Goal: Task Accomplishment & Management: Use online tool/utility

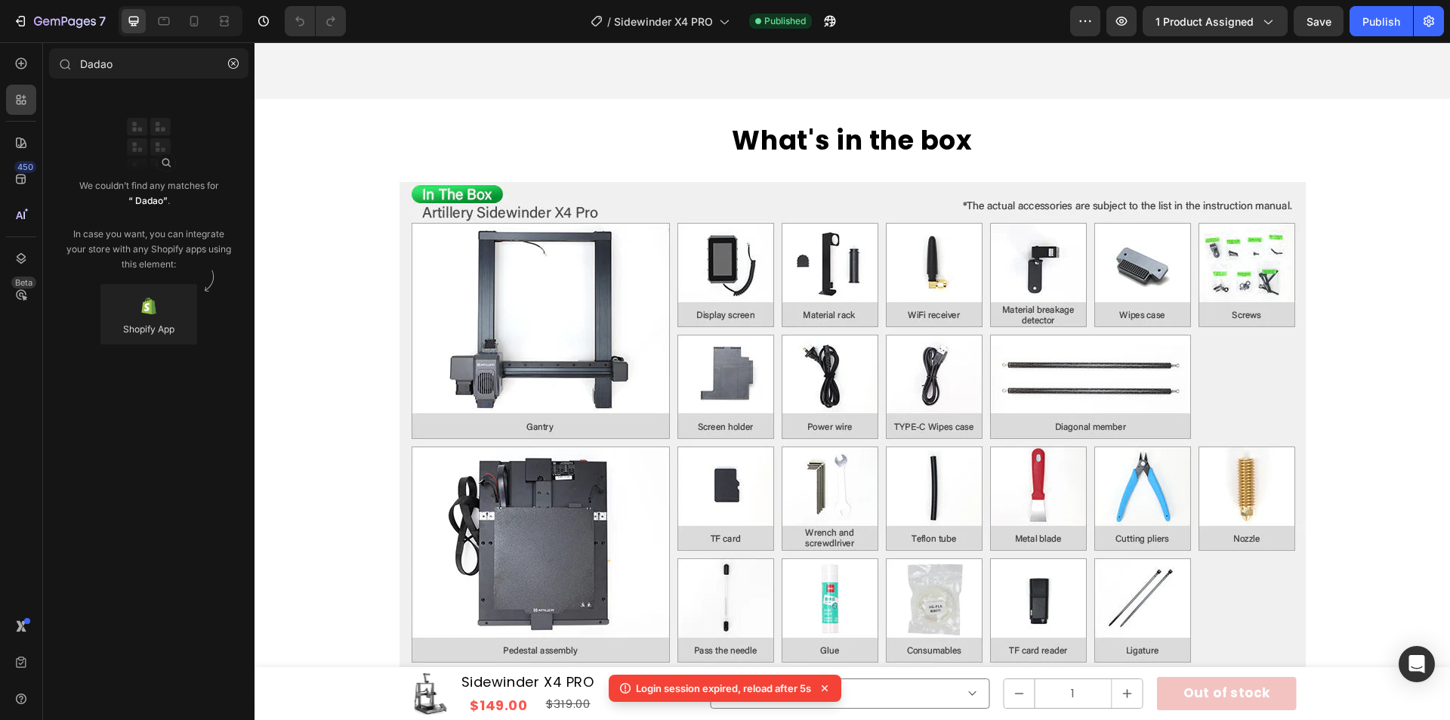
scroll to position [6407, 0]
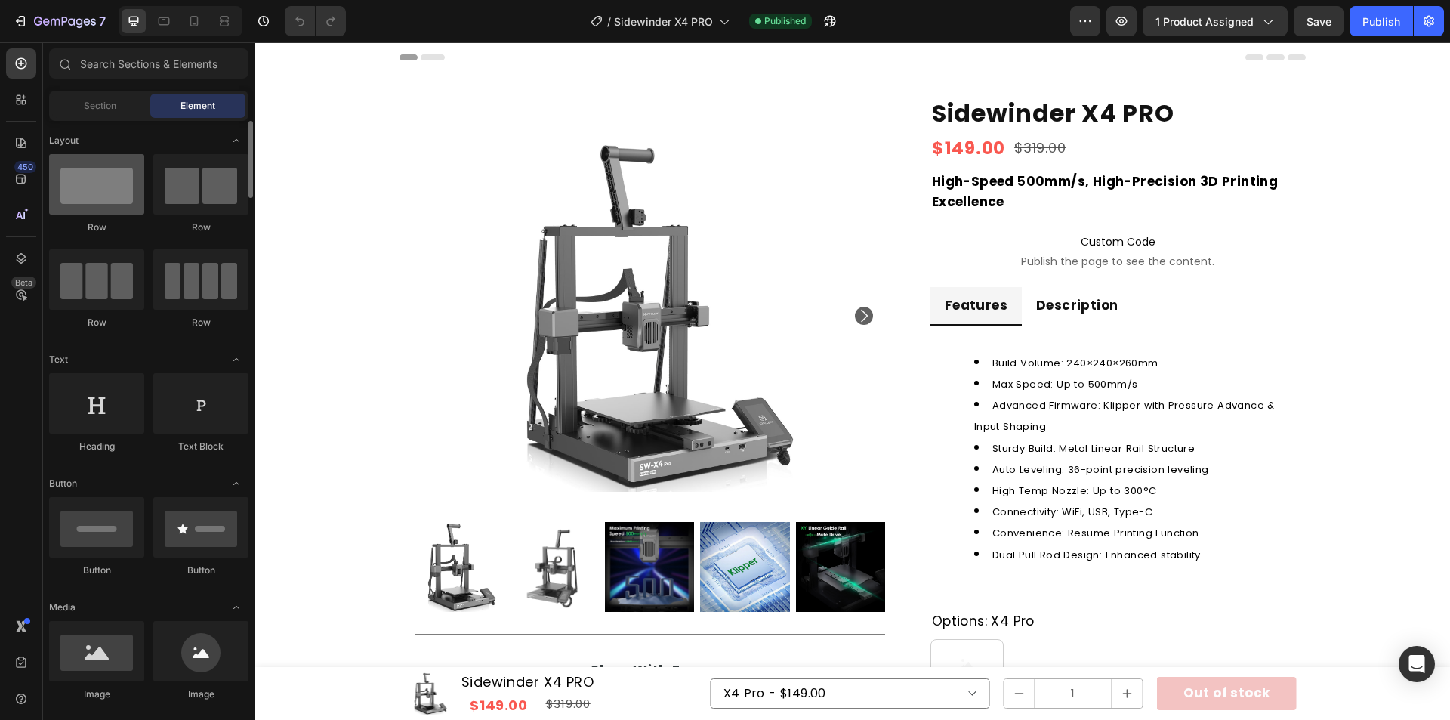
scroll to position [76, 0]
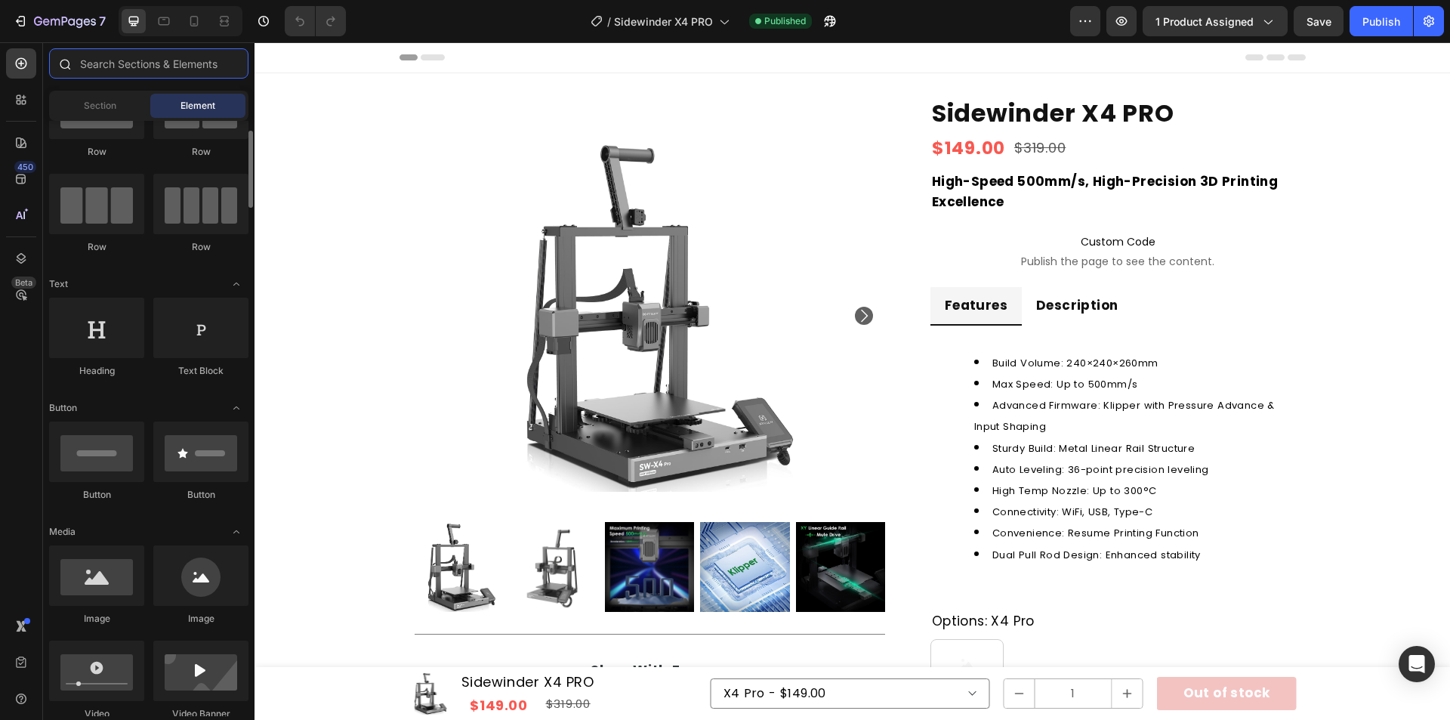
click at [97, 65] on input "text" at bounding box center [148, 63] width 199 height 30
drag, startPoint x: 12, startPoint y: 97, endPoint x: 95, endPoint y: 79, distance: 85.0
click at [12, 97] on div at bounding box center [21, 100] width 30 height 30
click at [13, 99] on div at bounding box center [21, 100] width 30 height 30
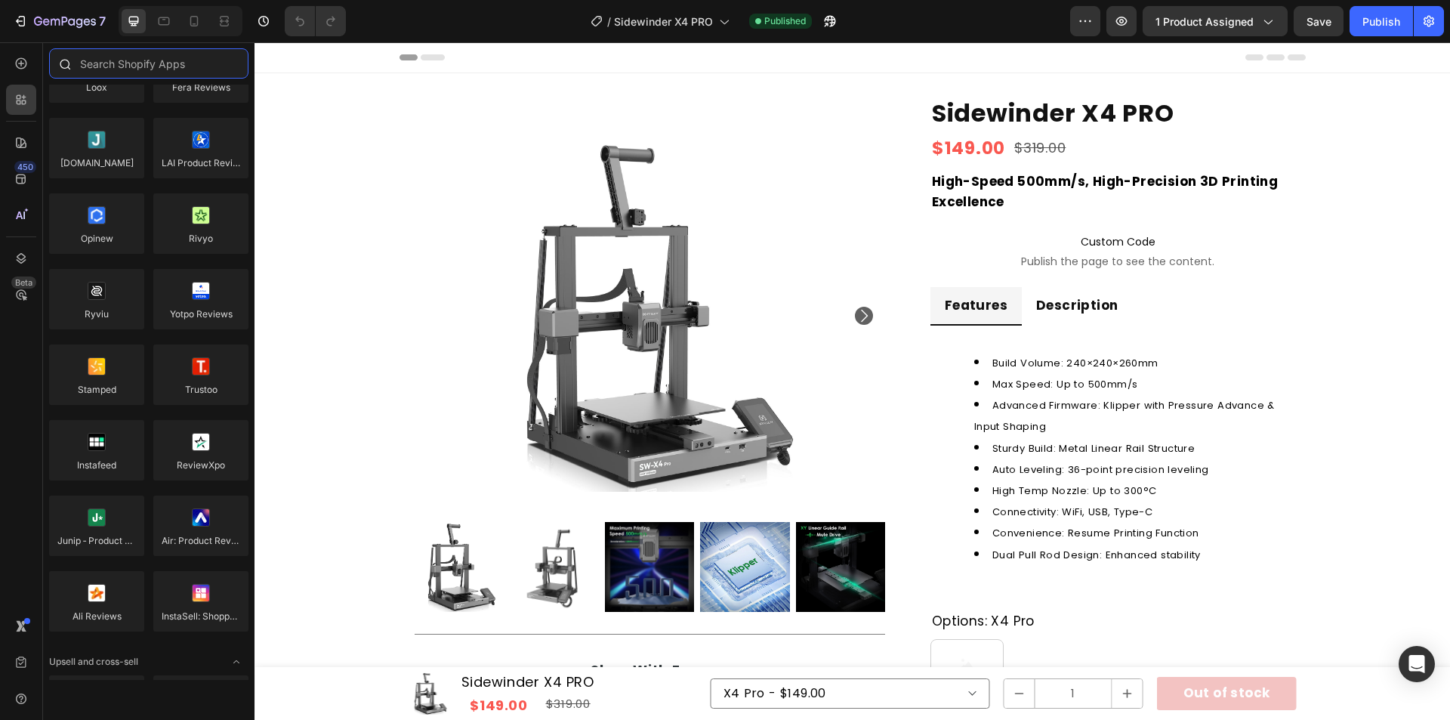
click at [125, 69] on input "text" at bounding box center [148, 63] width 199 height 30
paste input "[DOMAIN_NAME]"
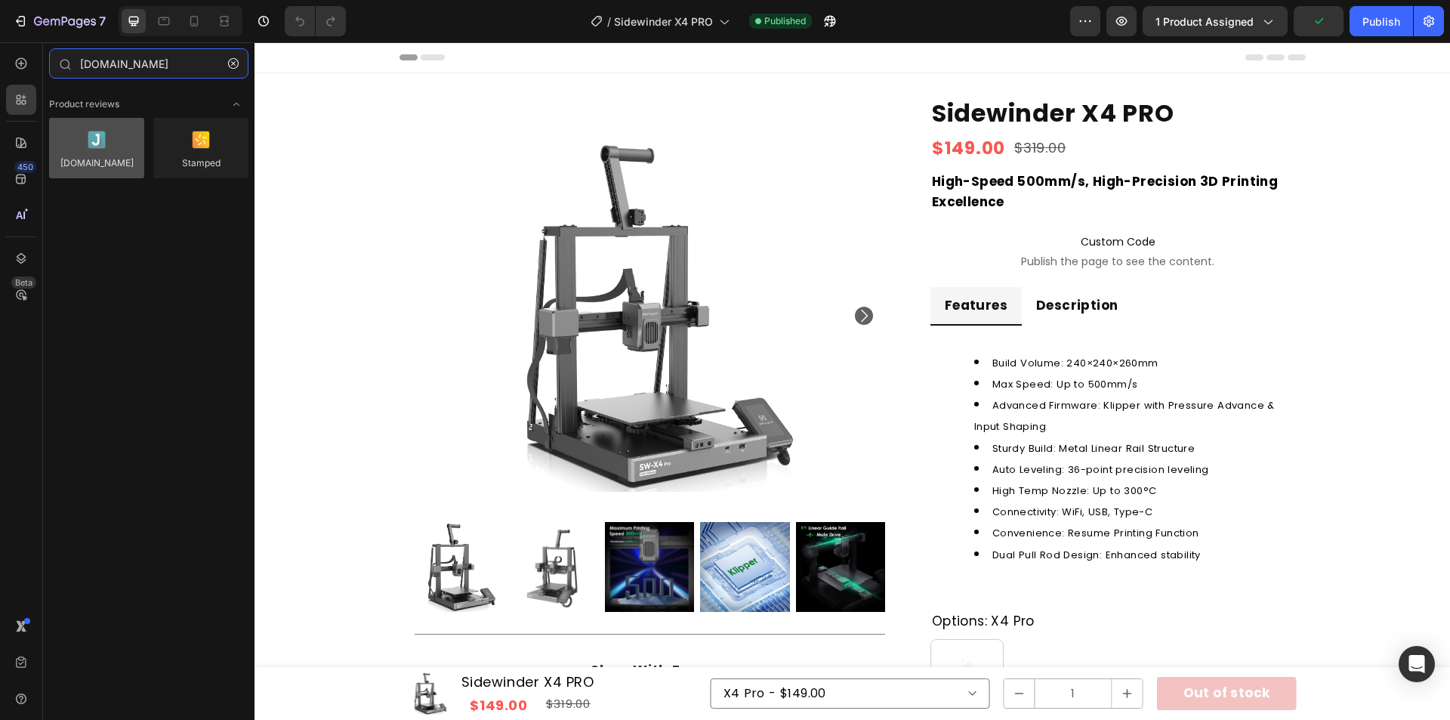
type input "[DOMAIN_NAME]"
click at [100, 150] on div at bounding box center [96, 148] width 95 height 60
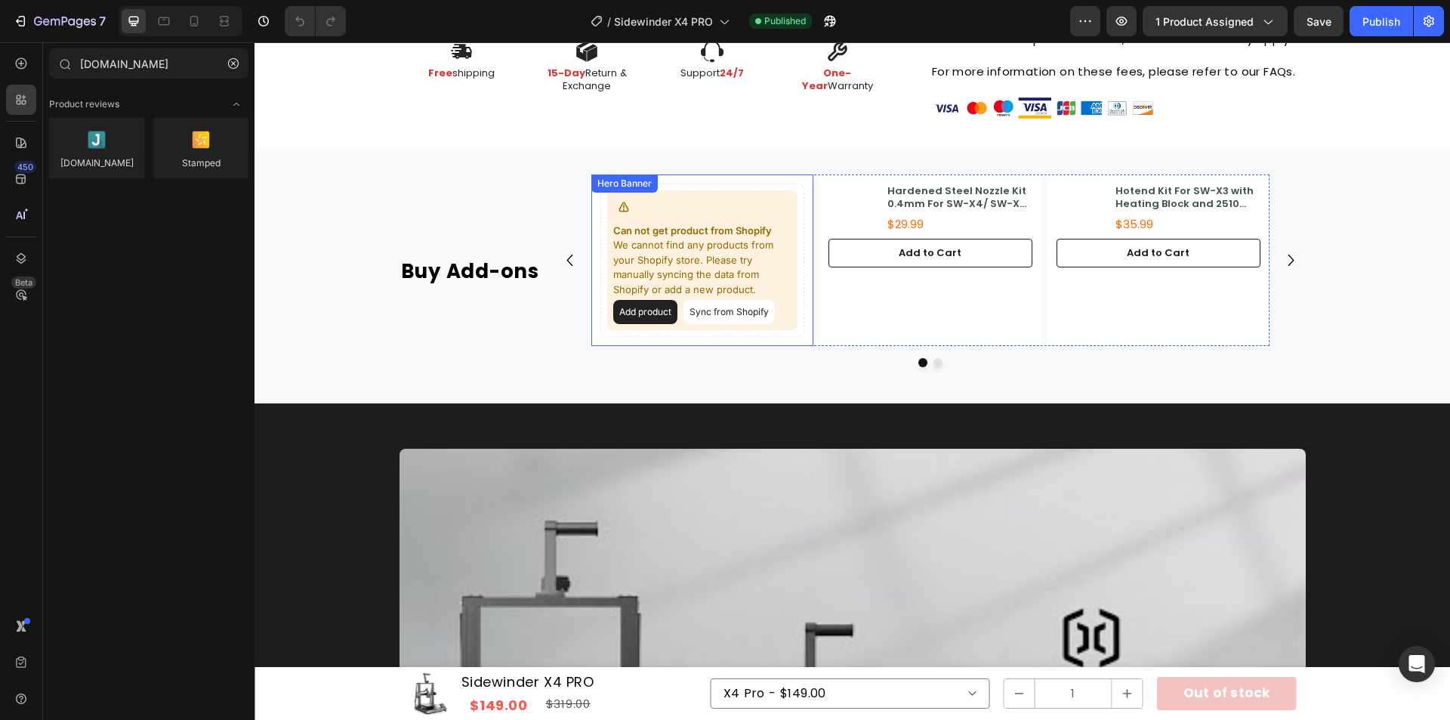
scroll to position [982, 0]
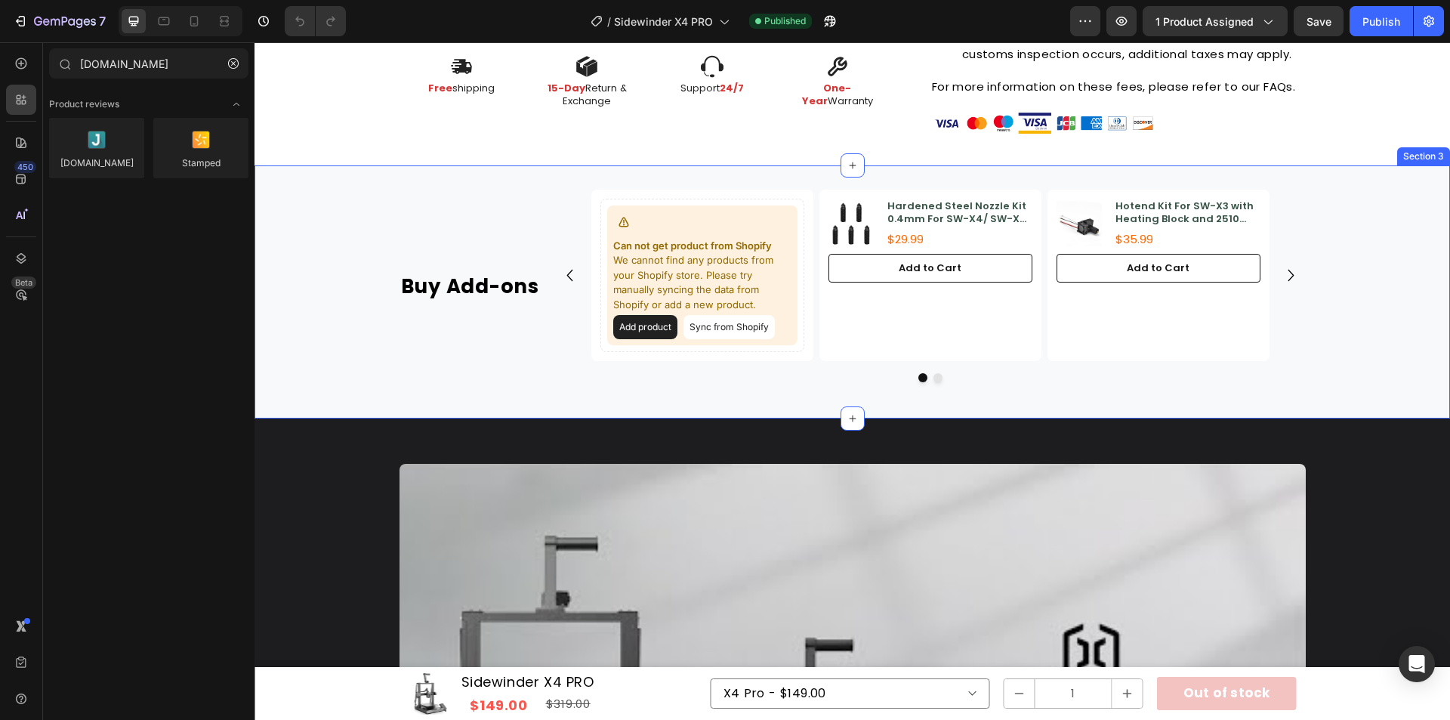
click at [311, 277] on div "Buy Add-ons Heading Can not get product from Shopify We cannot find any product…" at bounding box center [853, 292] width 1196 height 205
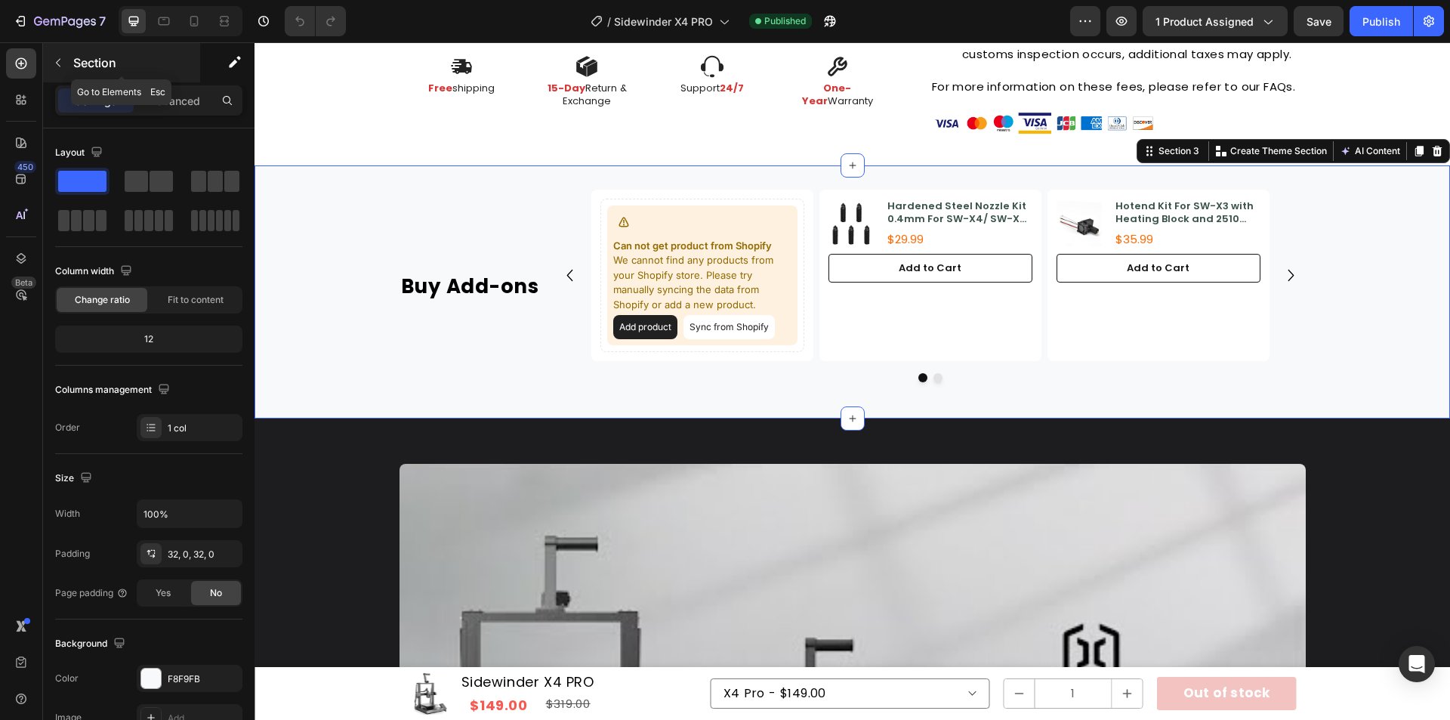
click at [62, 70] on button "button" at bounding box center [58, 63] width 24 height 24
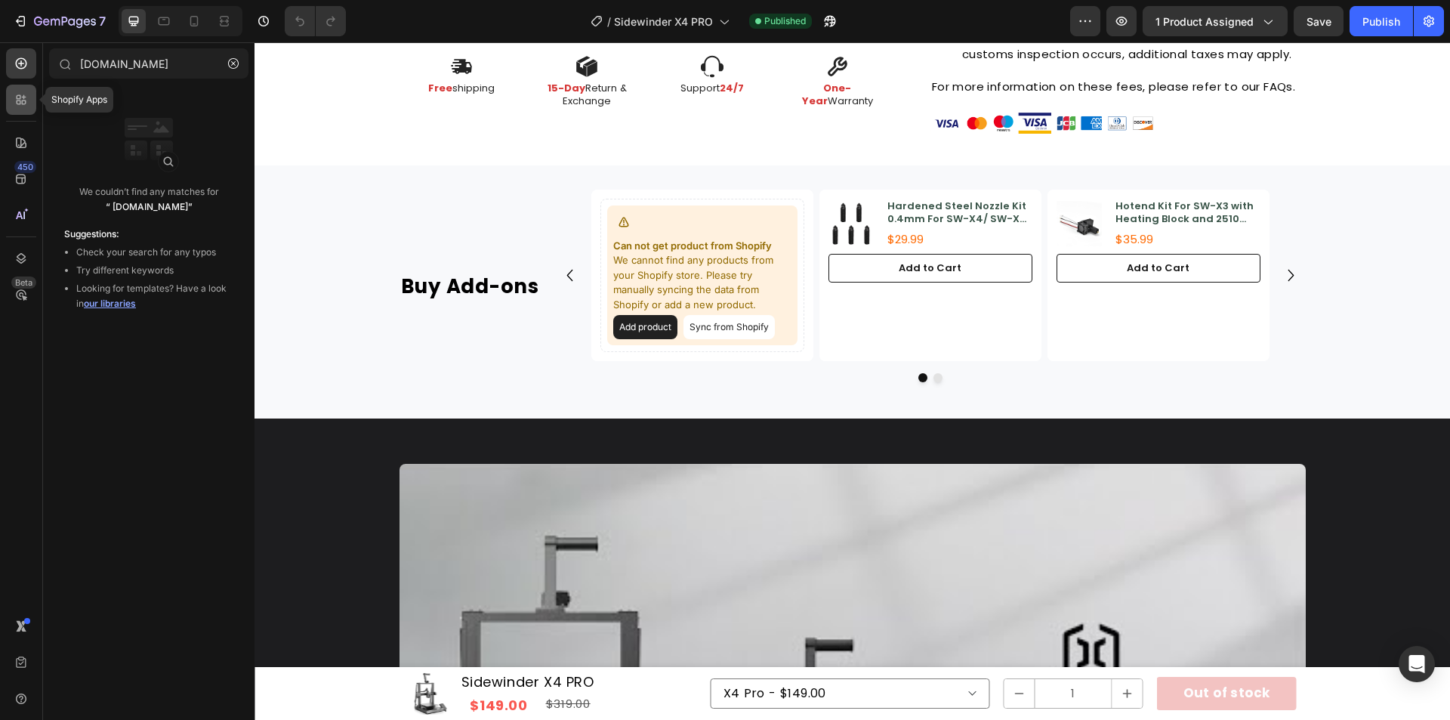
click at [21, 97] on icon at bounding box center [21, 99] width 15 height 15
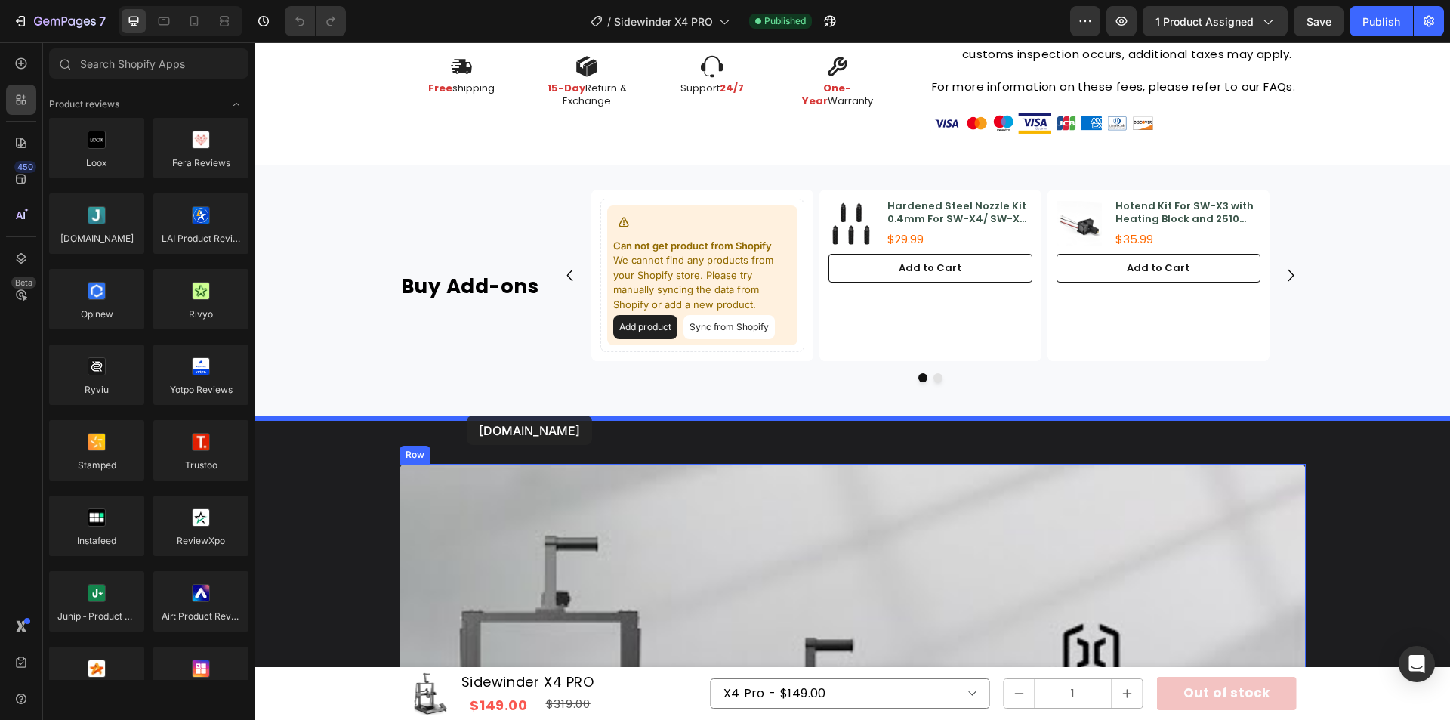
drag, startPoint x: 364, startPoint y: 271, endPoint x: 467, endPoint y: 415, distance: 177.1
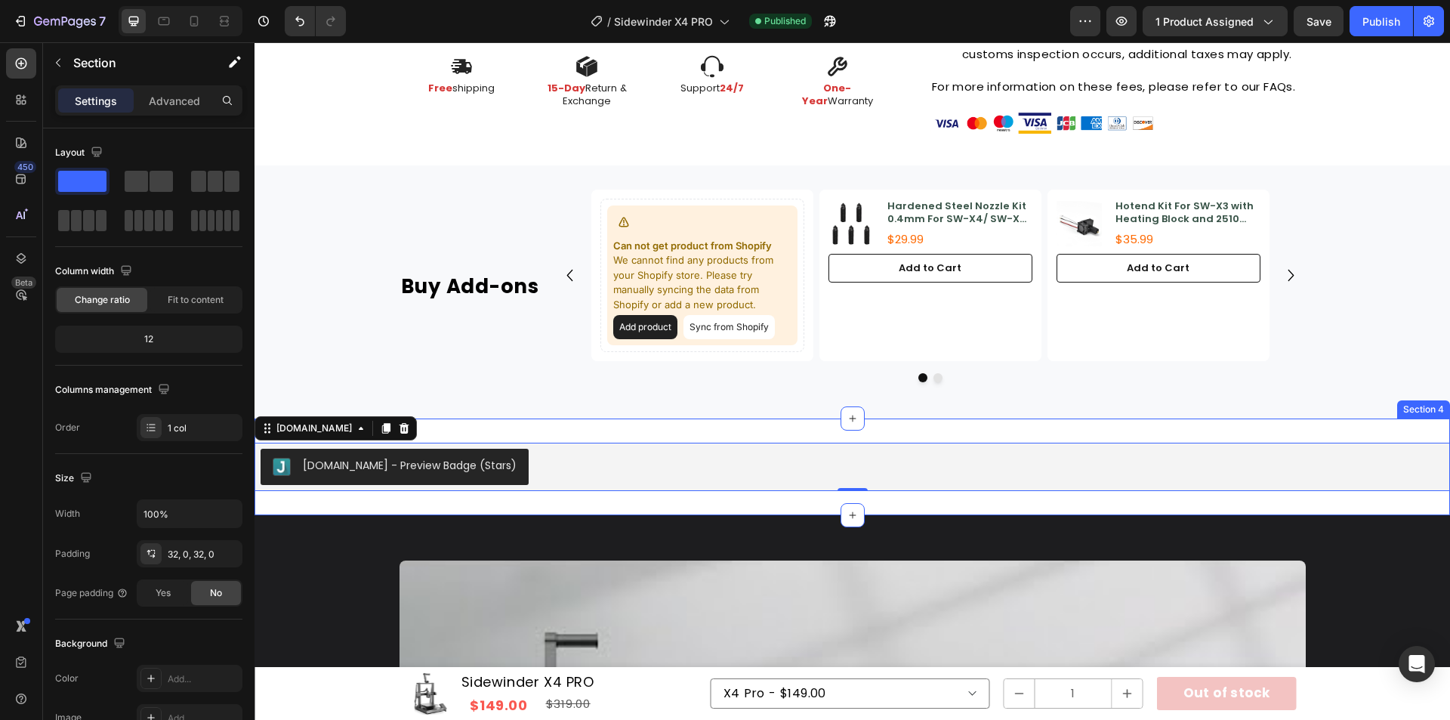
click at [675, 510] on div "Judge.me - Preview Badge (Stars) Judge.me 0 Section 4" at bounding box center [853, 466] width 1196 height 97
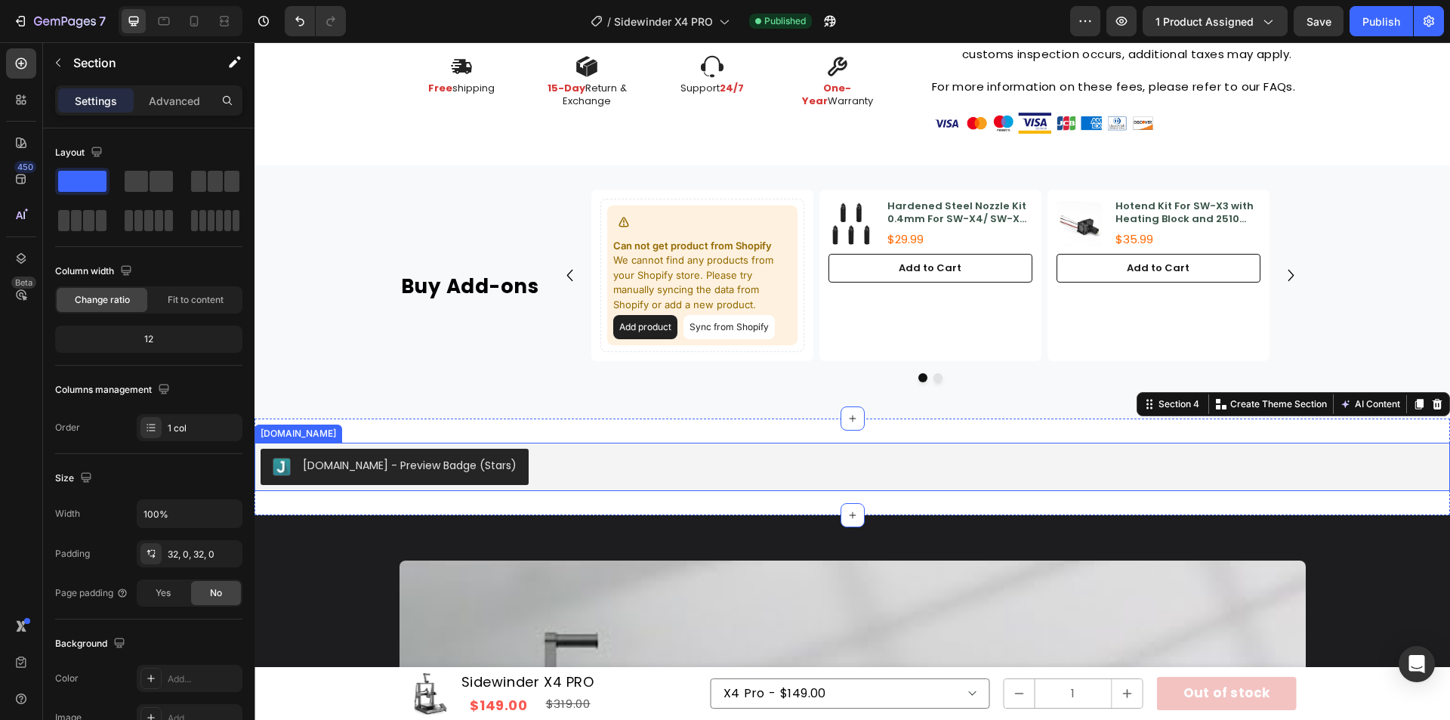
click at [657, 481] on div "[DOMAIN_NAME] - Preview Badge (Stars)" at bounding box center [852, 467] width 1183 height 36
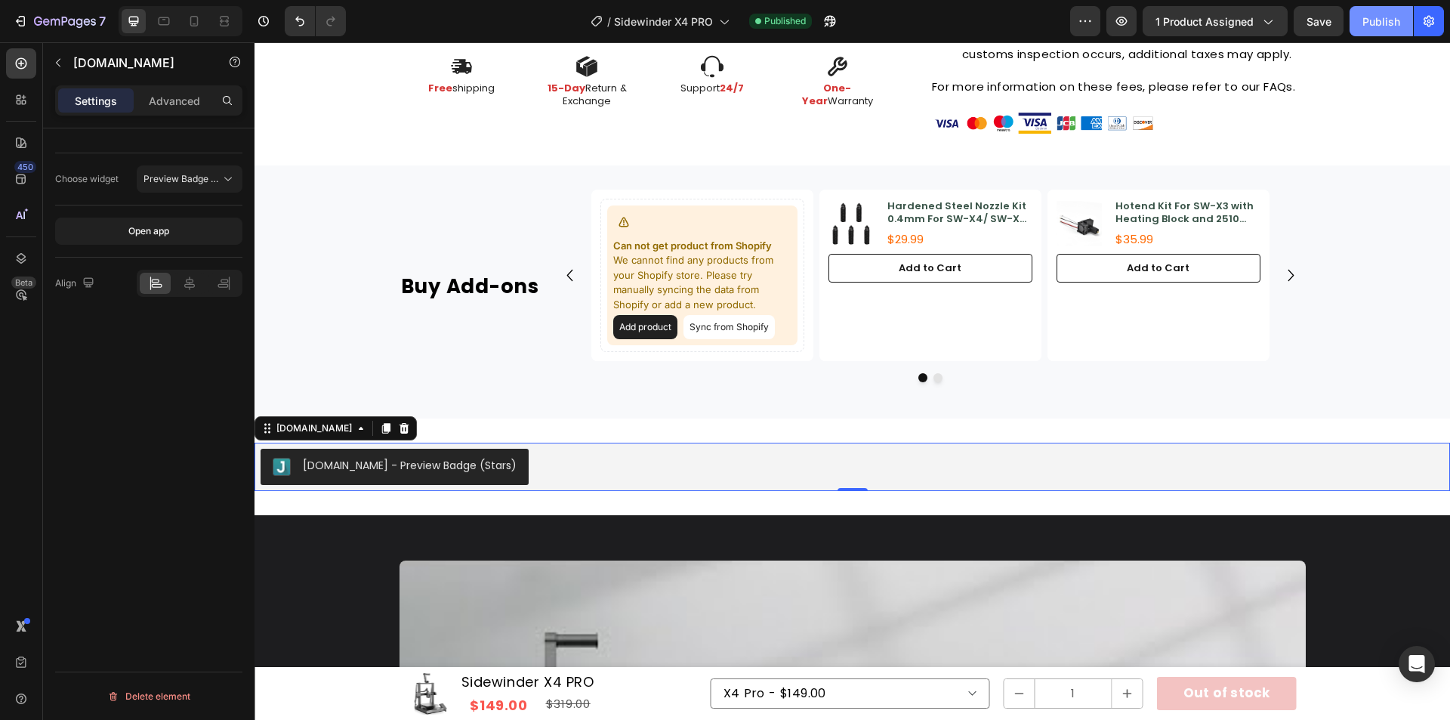
drag, startPoint x: 1378, startPoint y: 16, endPoint x: 1365, endPoint y: 30, distance: 19.8
click at [1378, 14] on div "Publish" at bounding box center [1381, 22] width 38 height 16
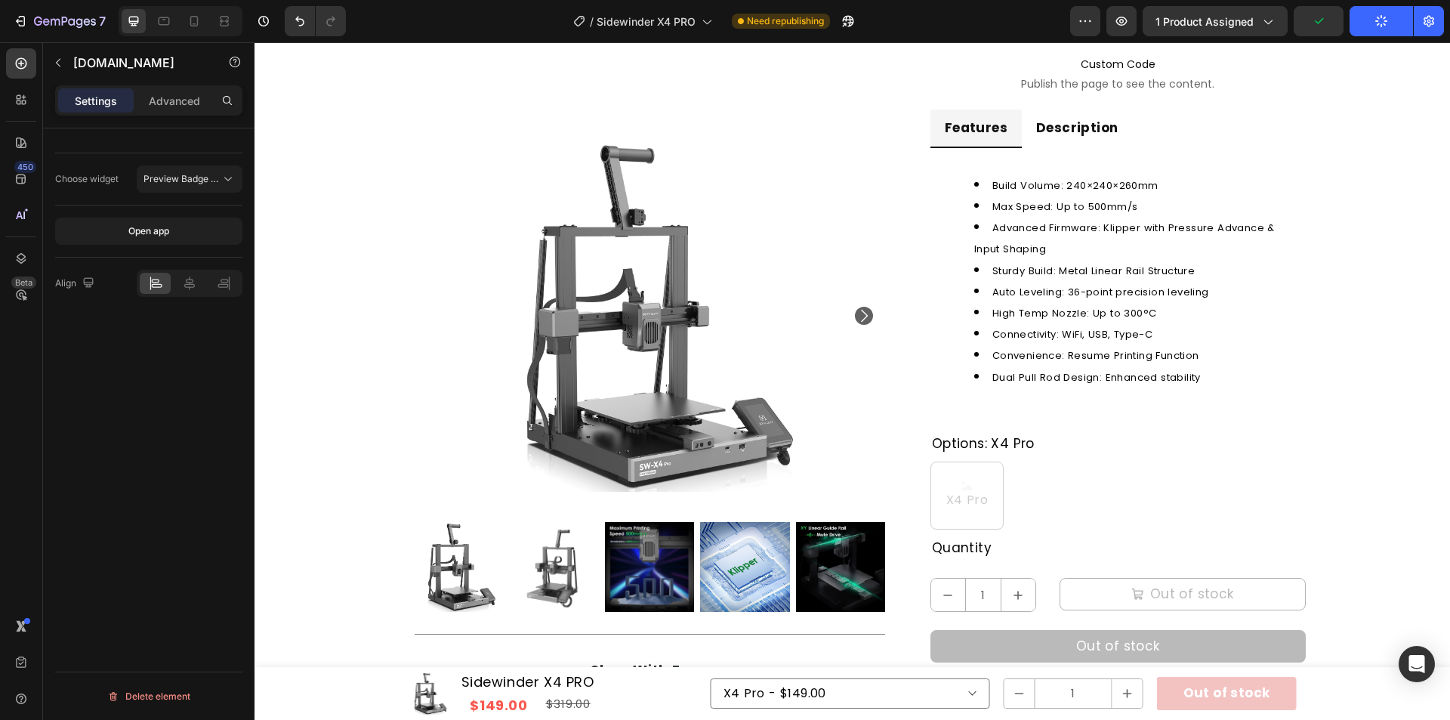
scroll to position [0, 0]
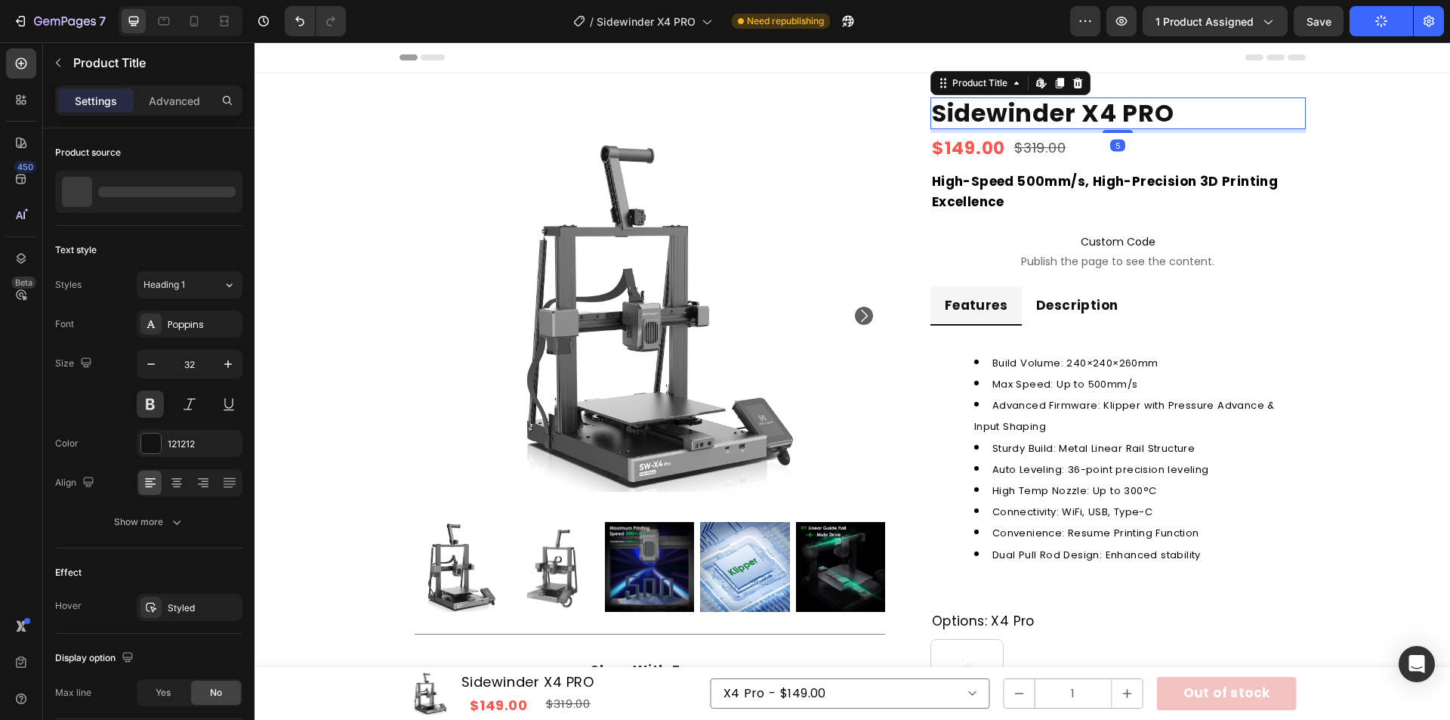
click at [1123, 104] on h1 "Sidewinder X4 PRO" at bounding box center [1117, 113] width 375 height 32
click at [1125, 110] on h1 "Sidewinder X4 PRO" at bounding box center [1117, 113] width 375 height 32
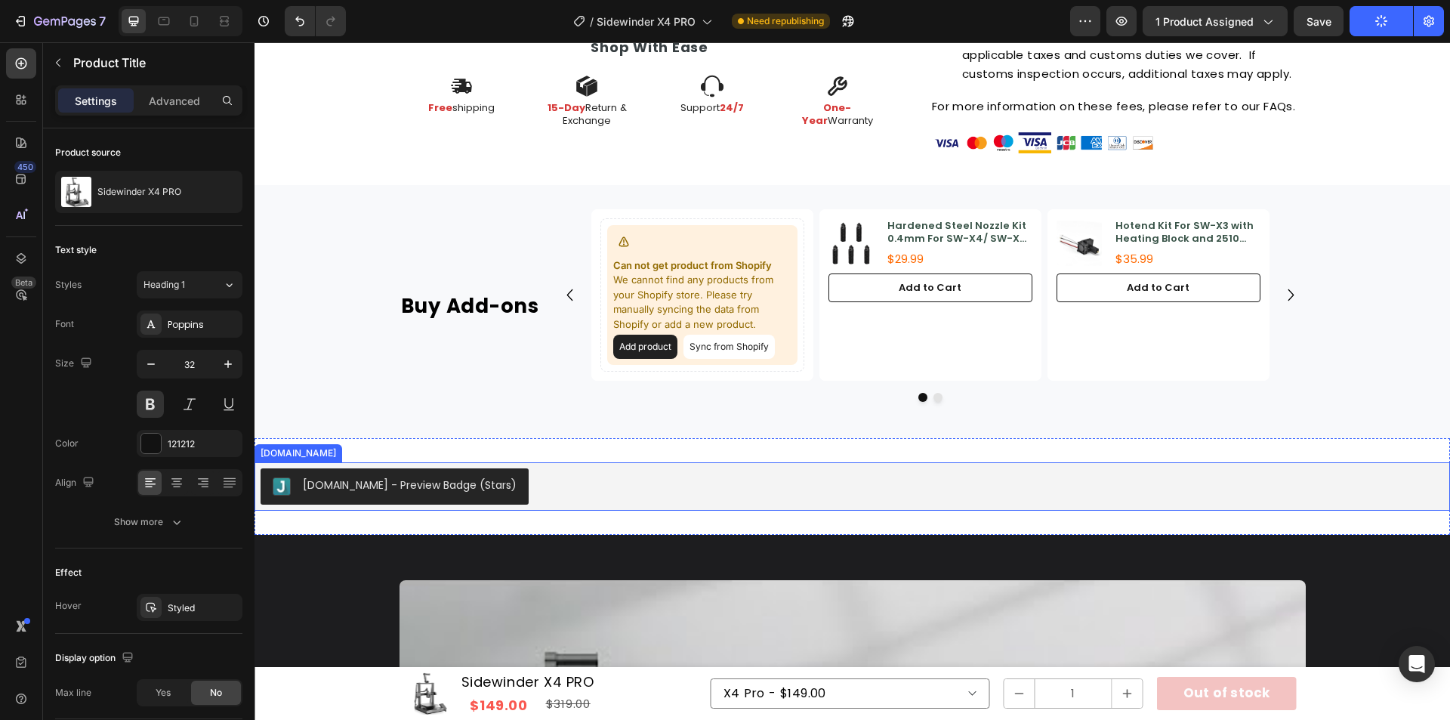
scroll to position [982, 0]
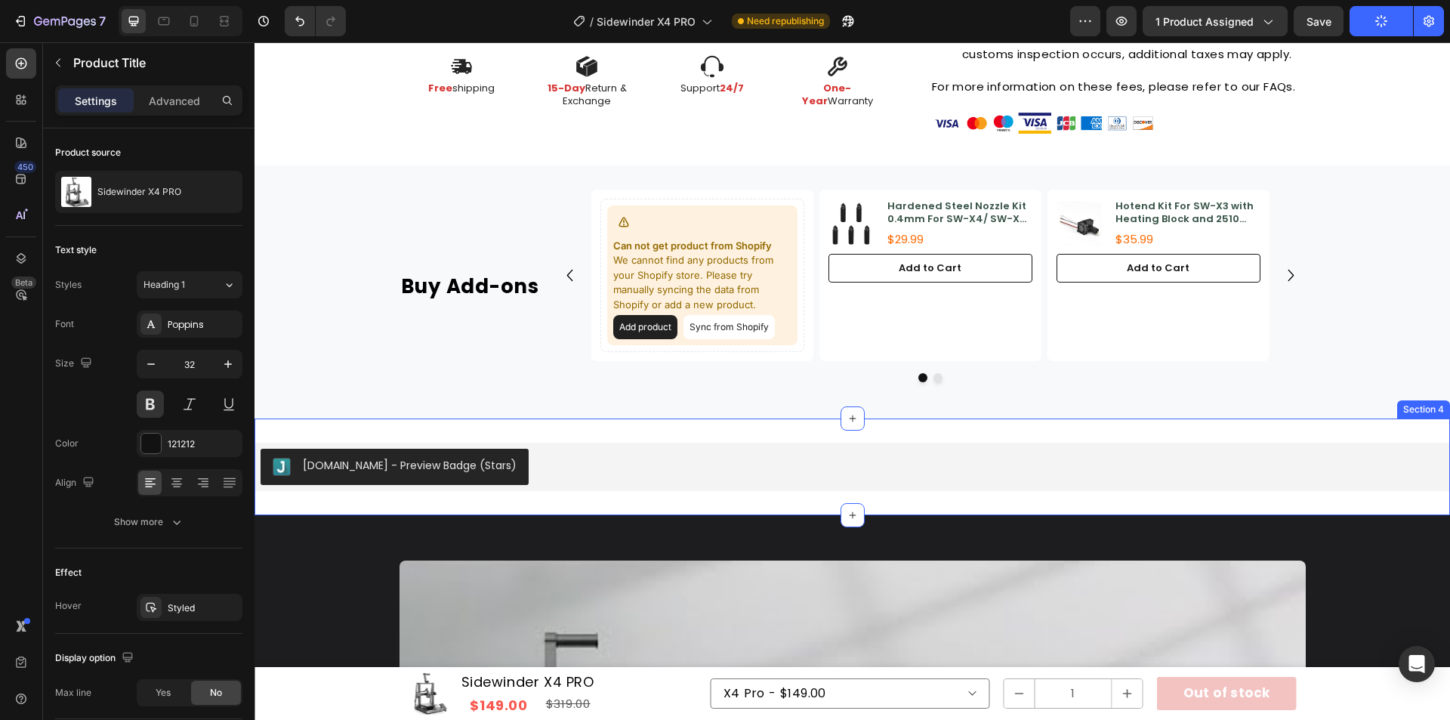
click at [805, 433] on div "Judge.me - Preview Badge (Stars) Judge.me Section 4" at bounding box center [853, 466] width 1196 height 97
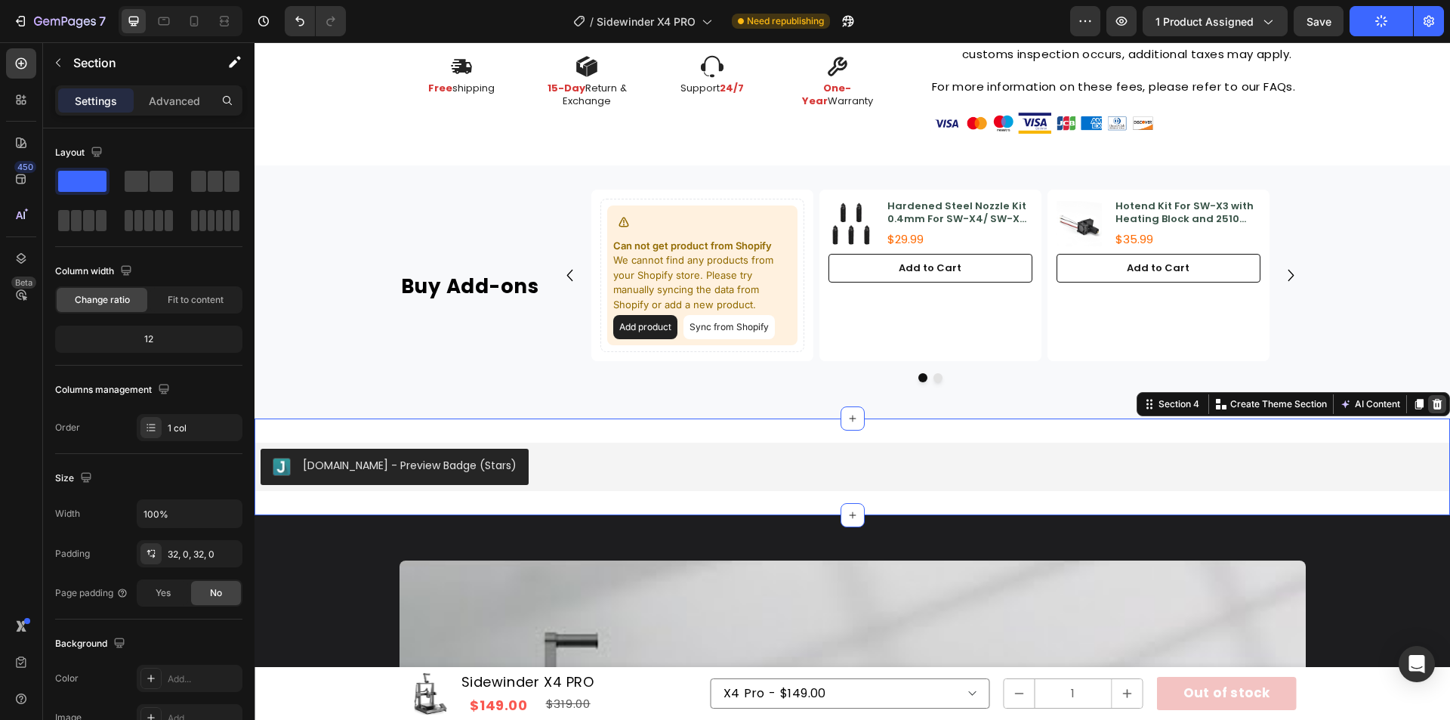
click at [1428, 397] on div at bounding box center [1437, 404] width 18 height 18
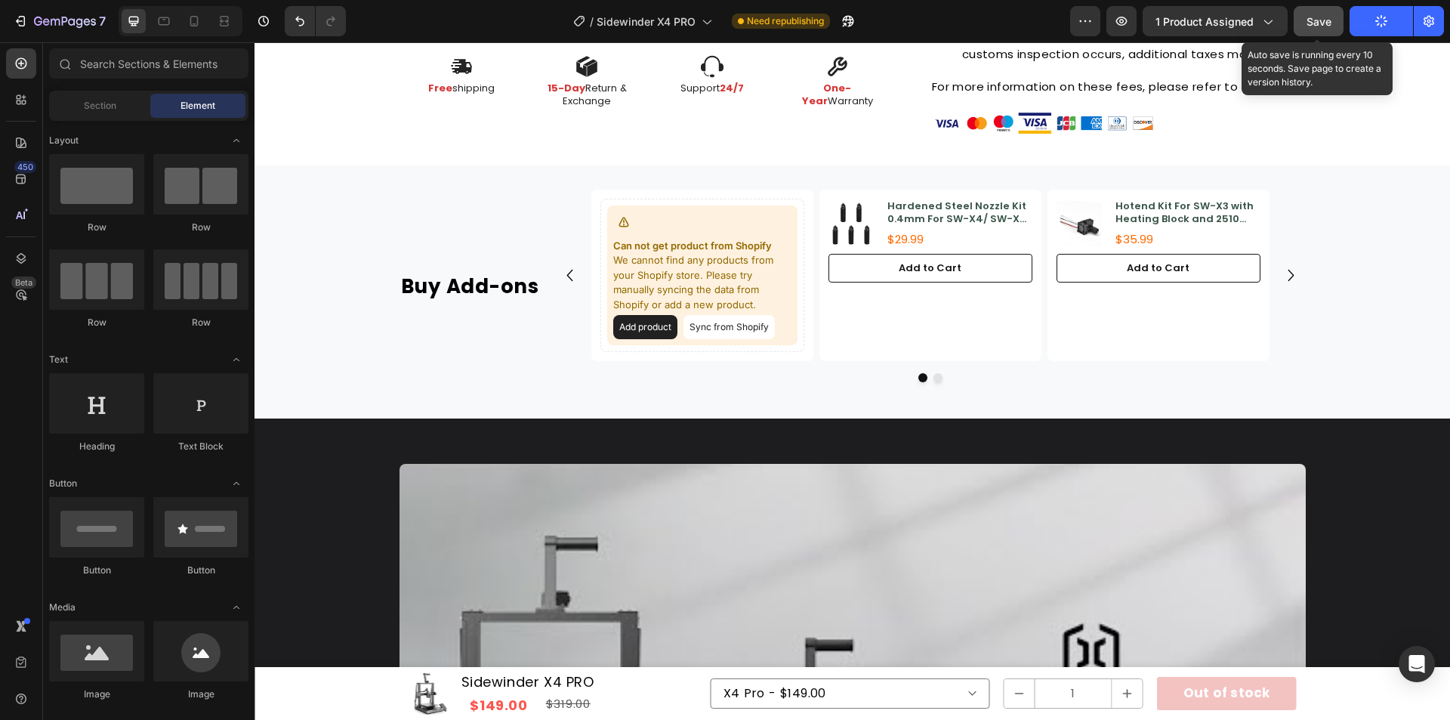
click at [1333, 26] on button "Save" at bounding box center [1319, 21] width 50 height 30
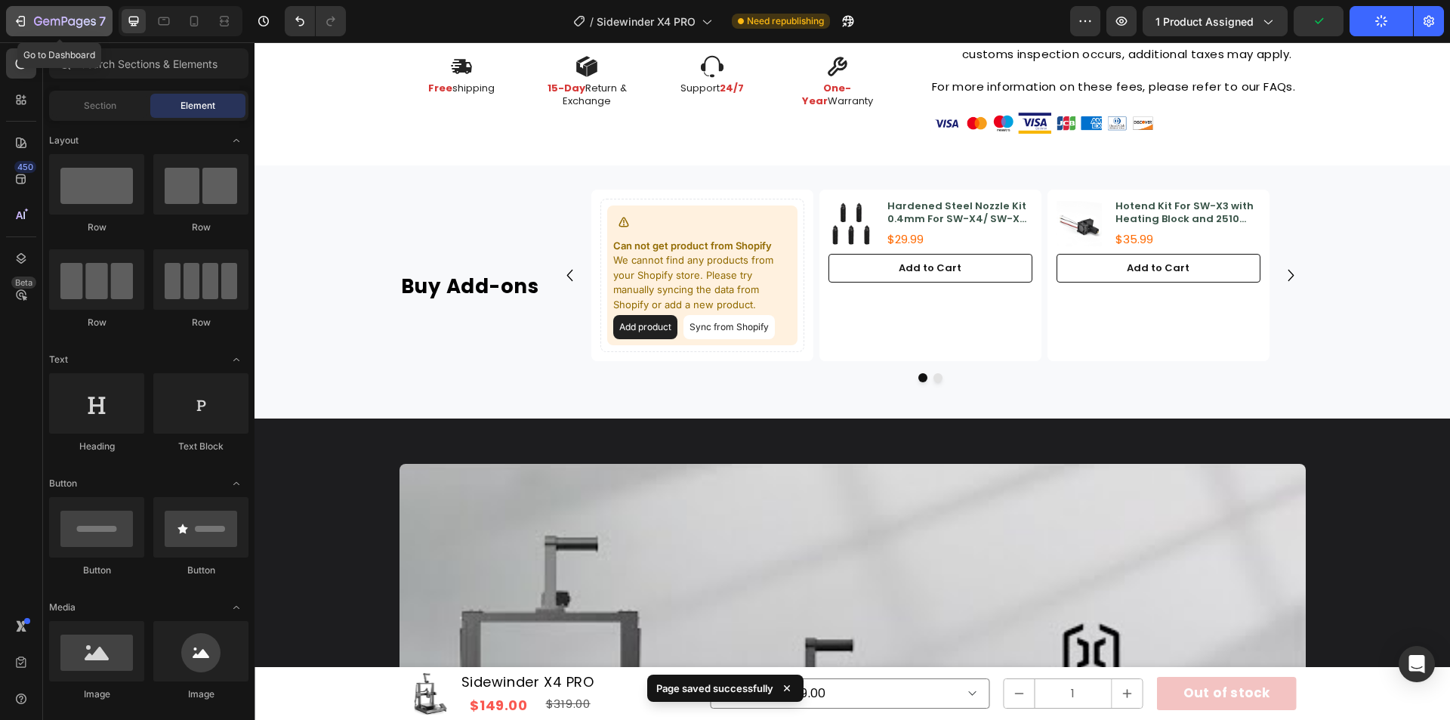
click at [17, 27] on icon "button" at bounding box center [20, 21] width 15 height 15
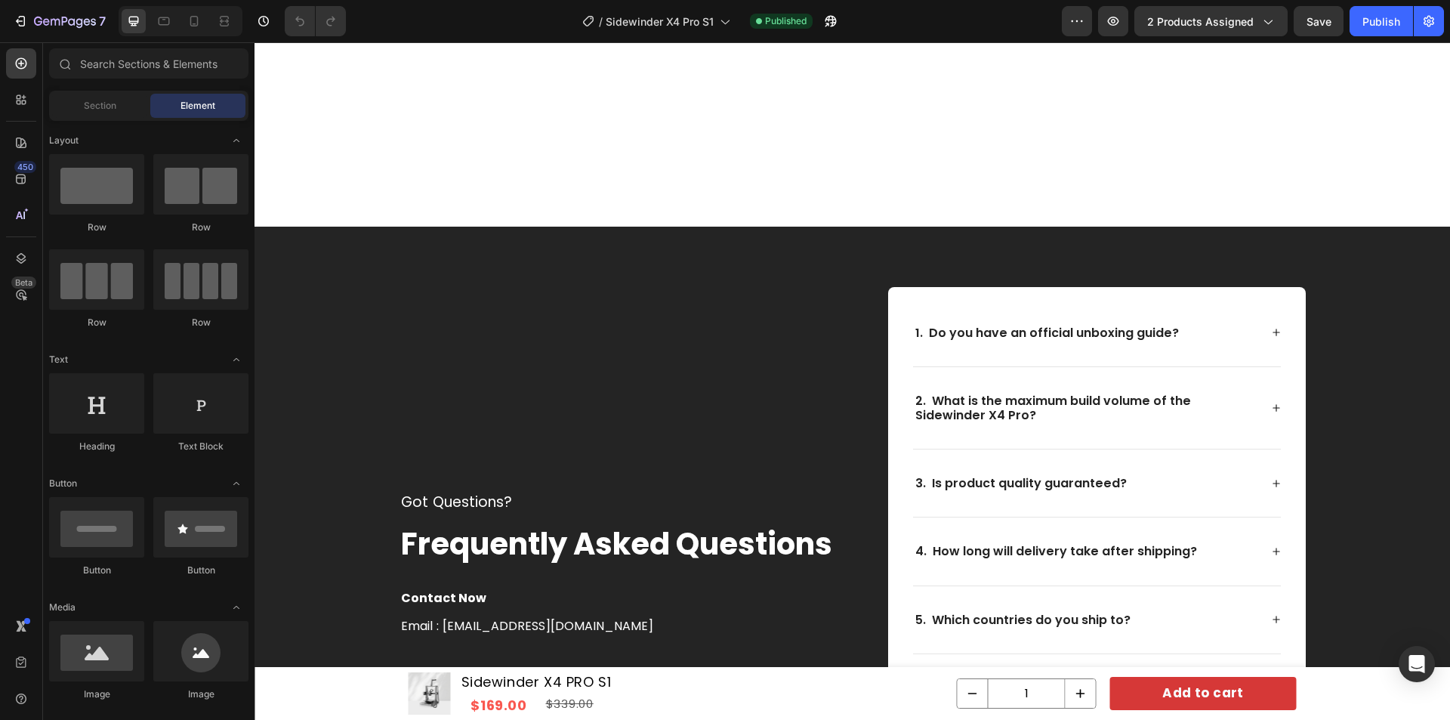
scroll to position [6534, 0]
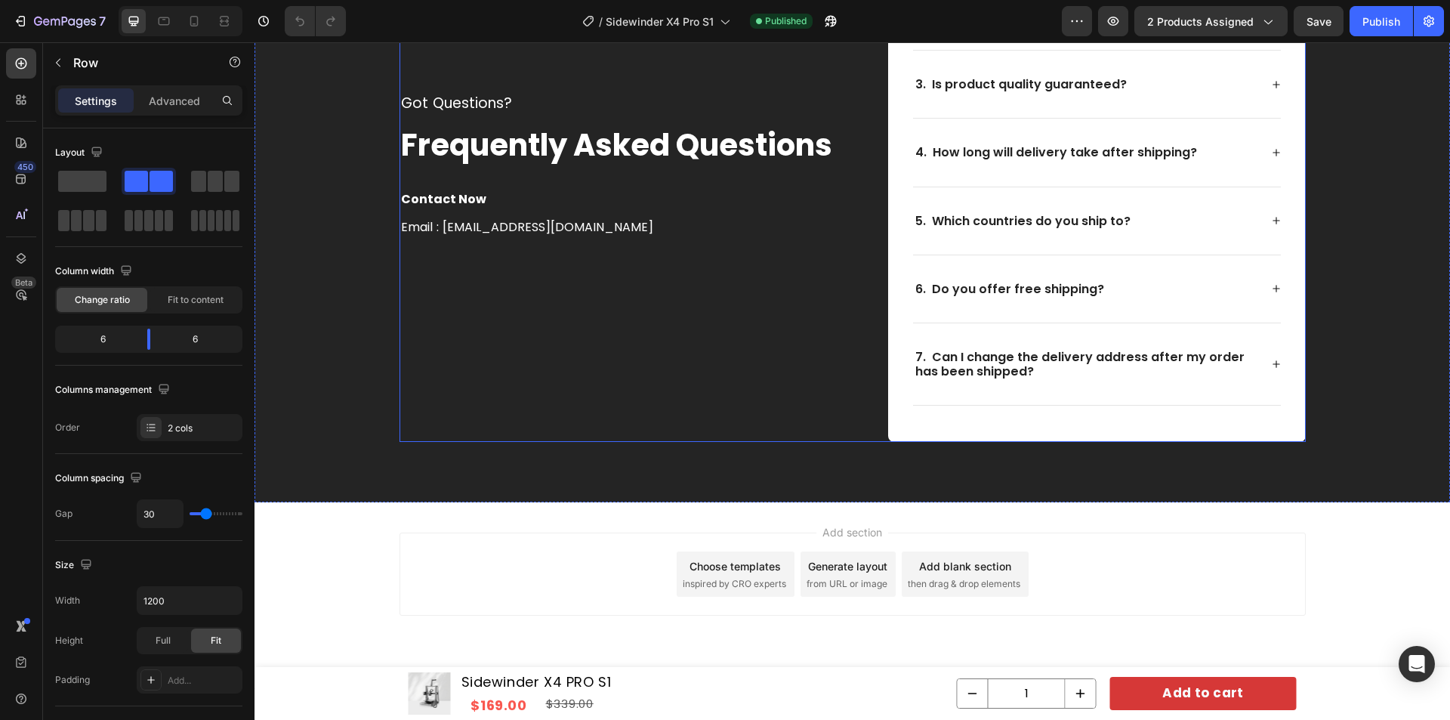
click at [571, 413] on div "Got Questions? Text block Frequently Asked Questions Text block Contact Now Tex…" at bounding box center [621, 165] width 442 height 554
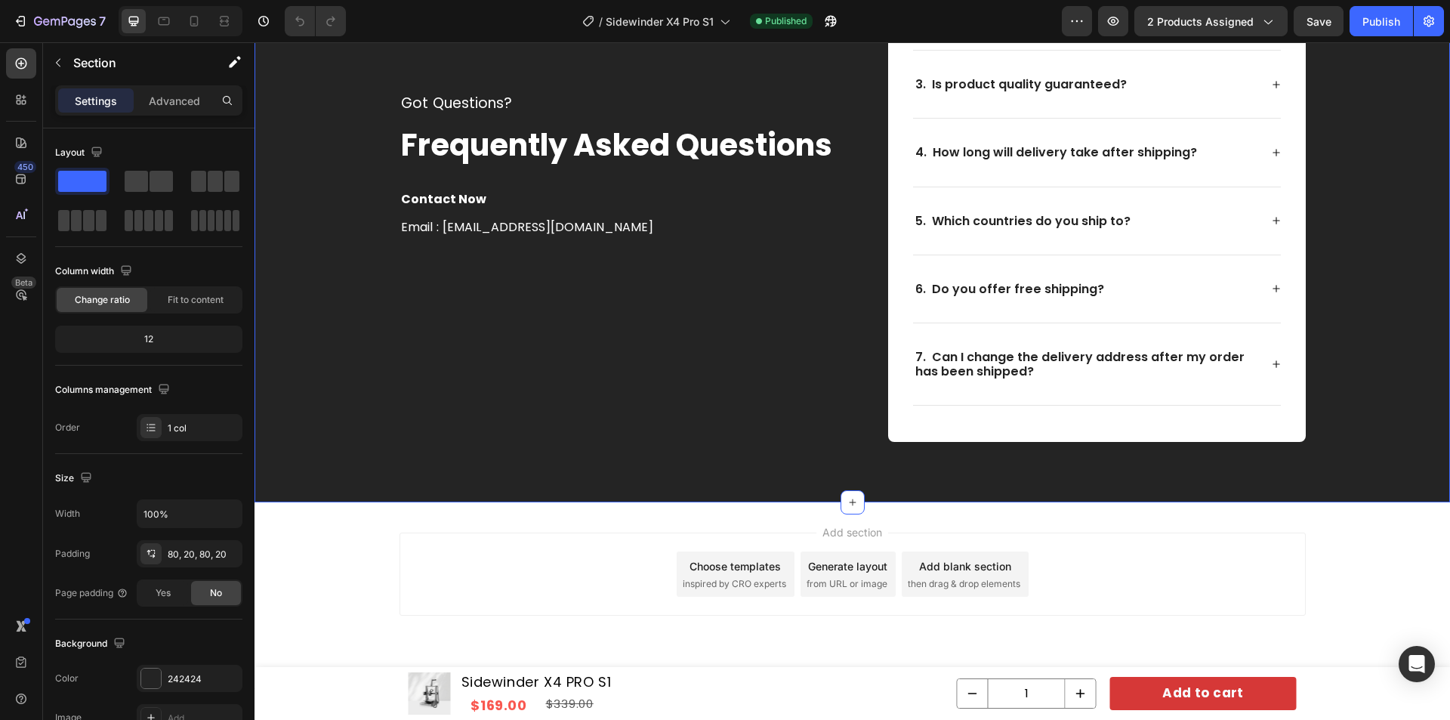
click at [355, 376] on div "Got Questions? Text block Frequently Asked Questions Text block Contact Now Tex…" at bounding box center [852, 165] width 1165 height 554
click at [74, 64] on p "Section" at bounding box center [135, 63] width 124 height 18
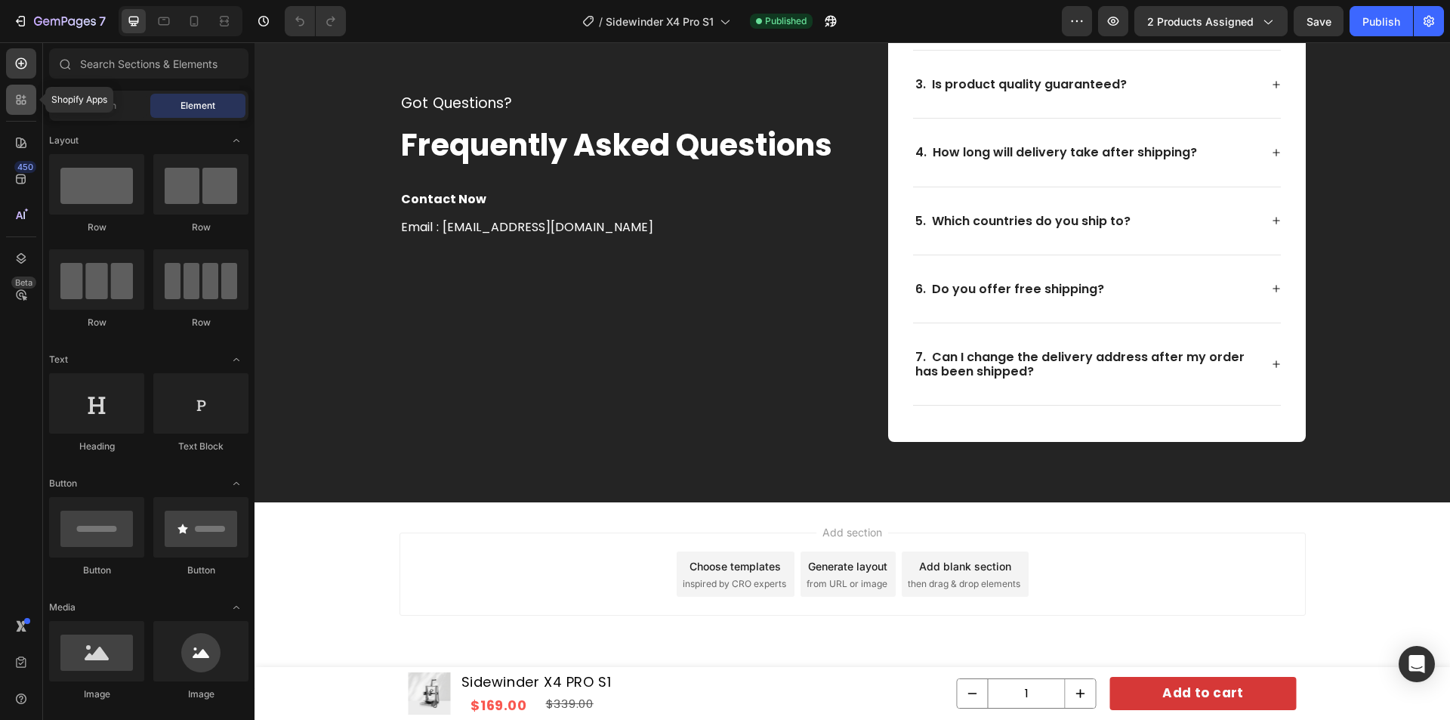
click at [12, 94] on div at bounding box center [21, 100] width 30 height 30
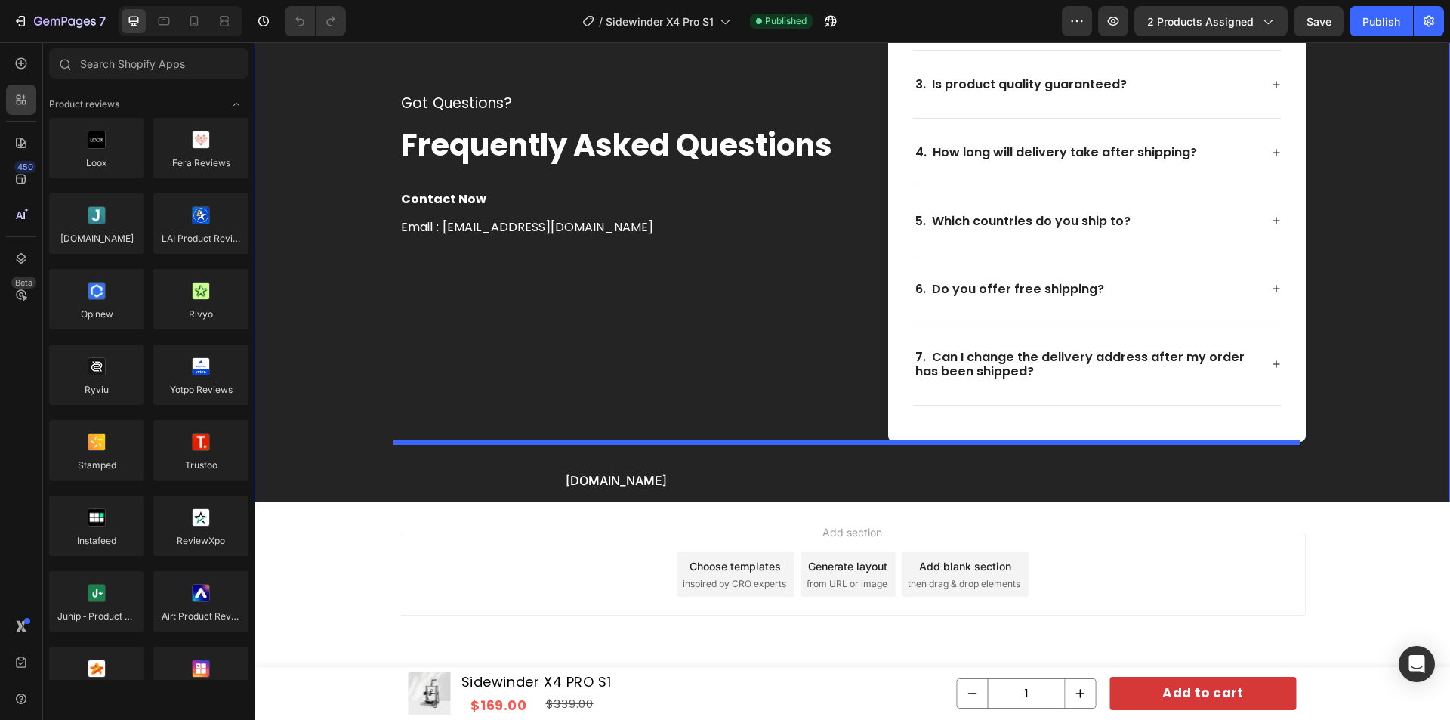
drag, startPoint x: 423, startPoint y: 297, endPoint x: 554, endPoint y: 465, distance: 213.2
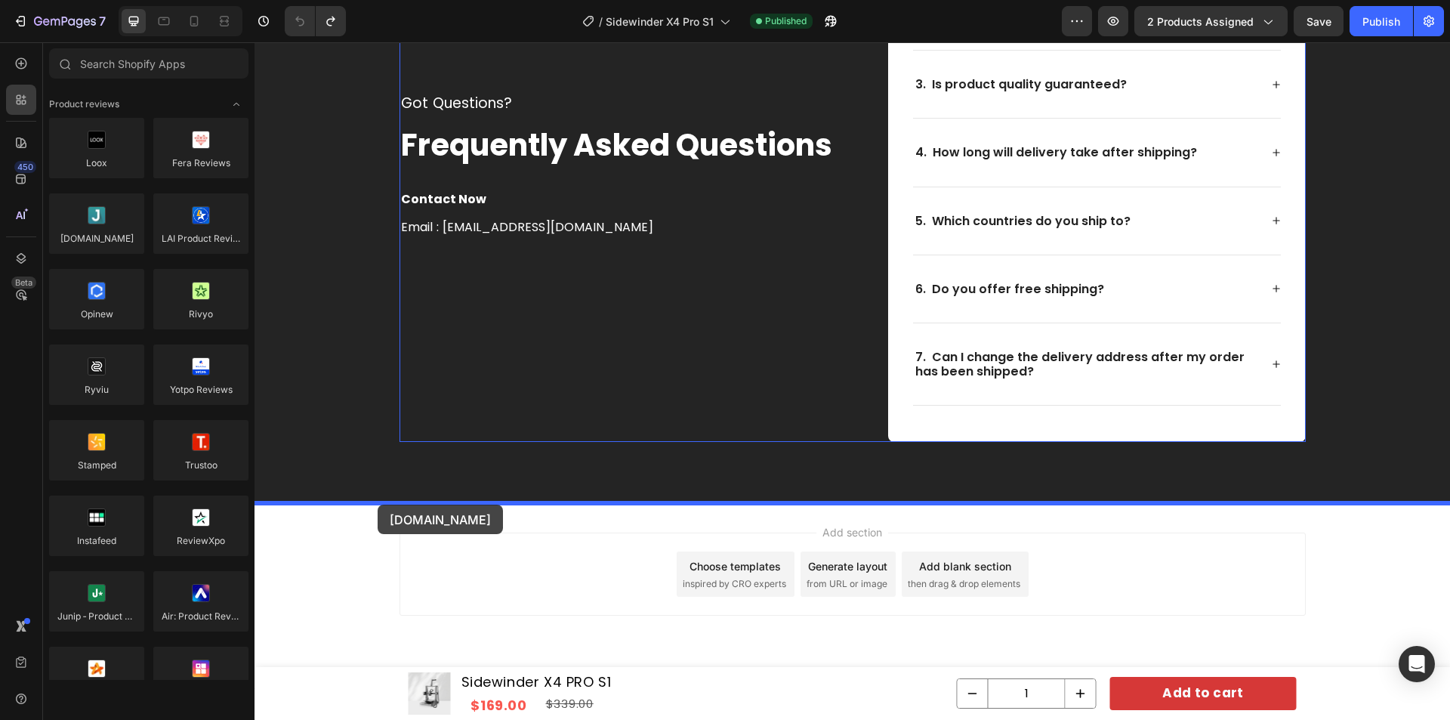
drag, startPoint x: 355, startPoint y: 274, endPoint x: 378, endPoint y: 505, distance: 231.5
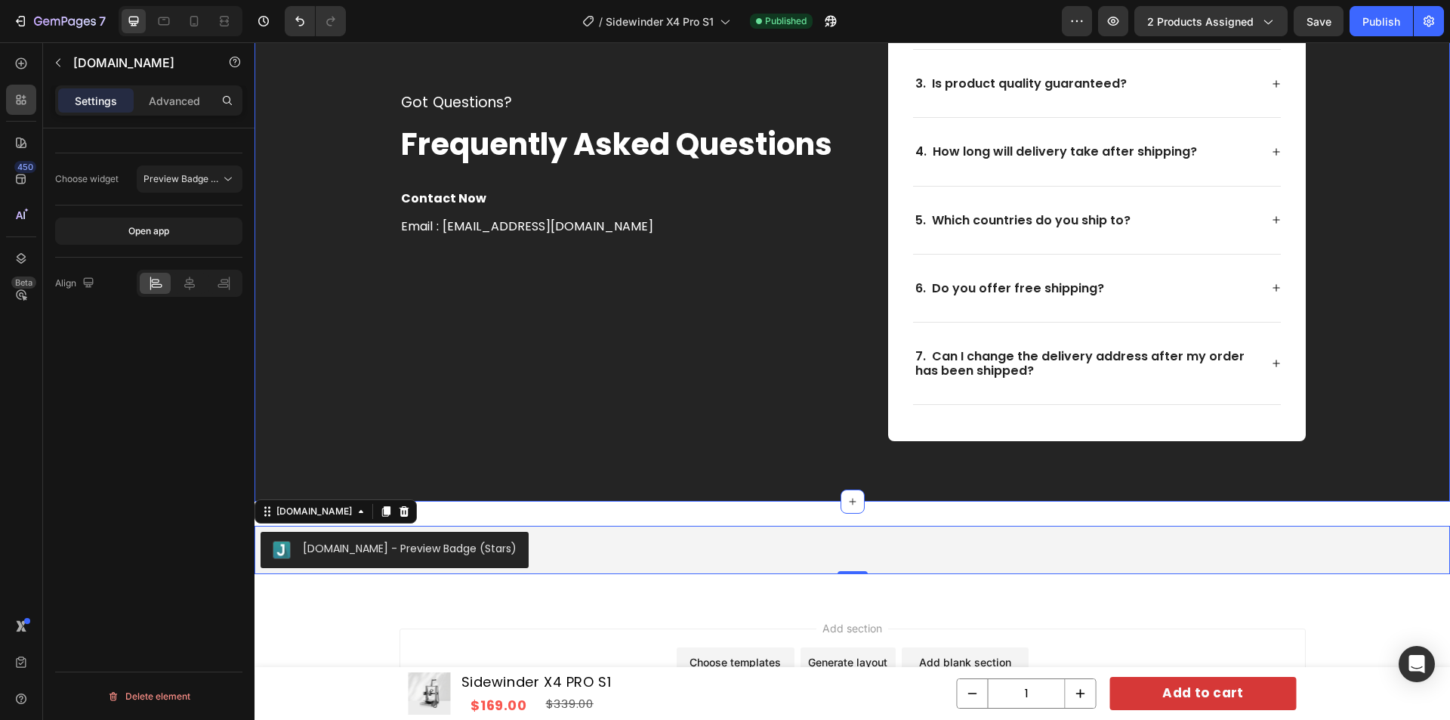
click at [322, 417] on div "Got Questions? Text block Frequently Asked Questions Text block Contact Now Tex…" at bounding box center [852, 164] width 1165 height 554
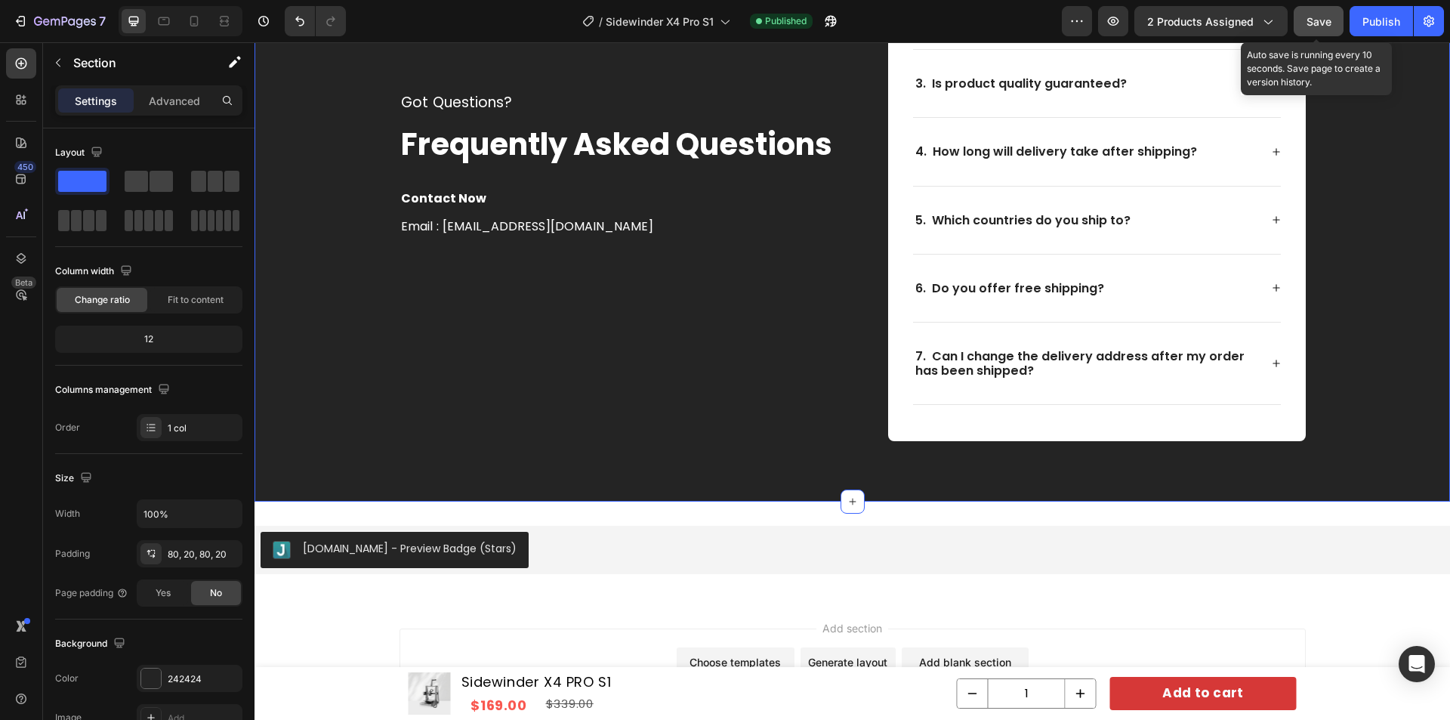
click at [1336, 25] on button "Save" at bounding box center [1319, 21] width 50 height 30
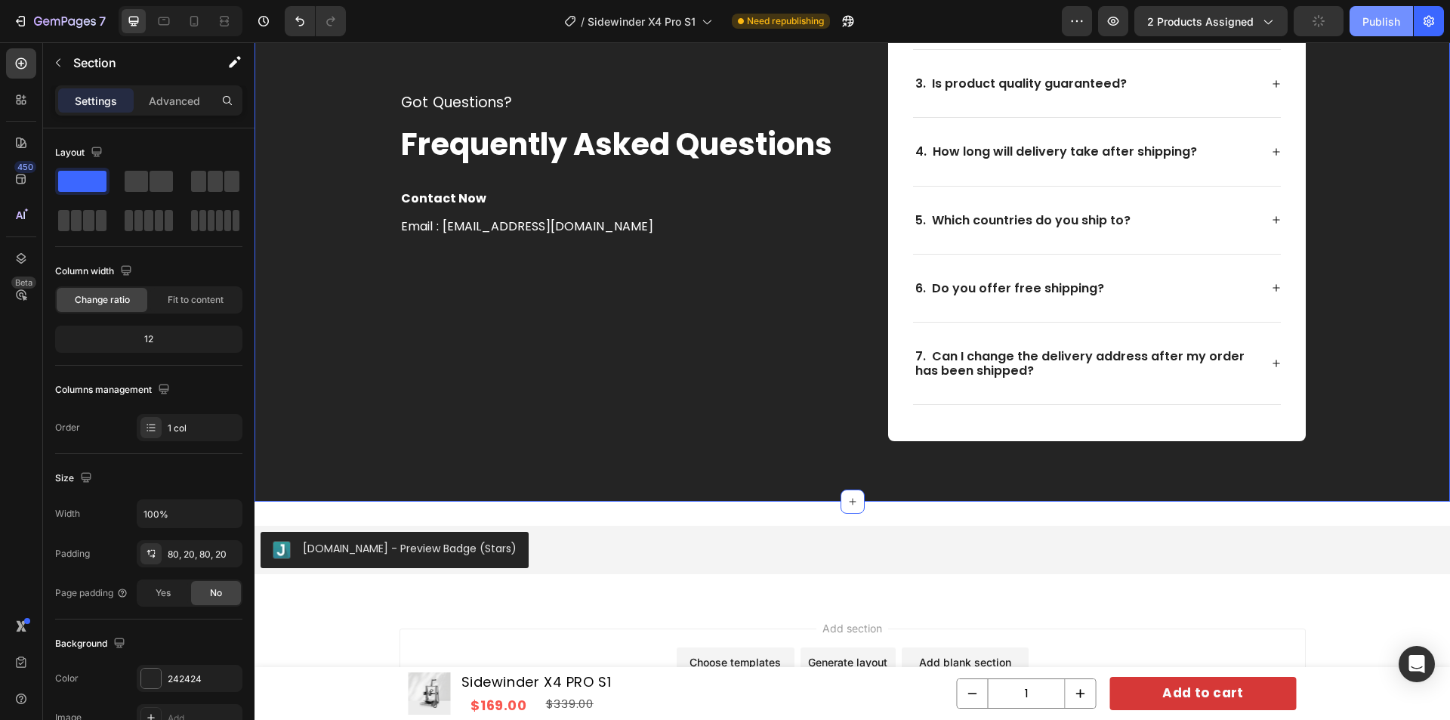
click at [1366, 20] on div "Publish" at bounding box center [1381, 22] width 38 height 16
click at [555, 558] on div "[DOMAIN_NAME] - Preview Badge (Stars)" at bounding box center [852, 550] width 1183 height 36
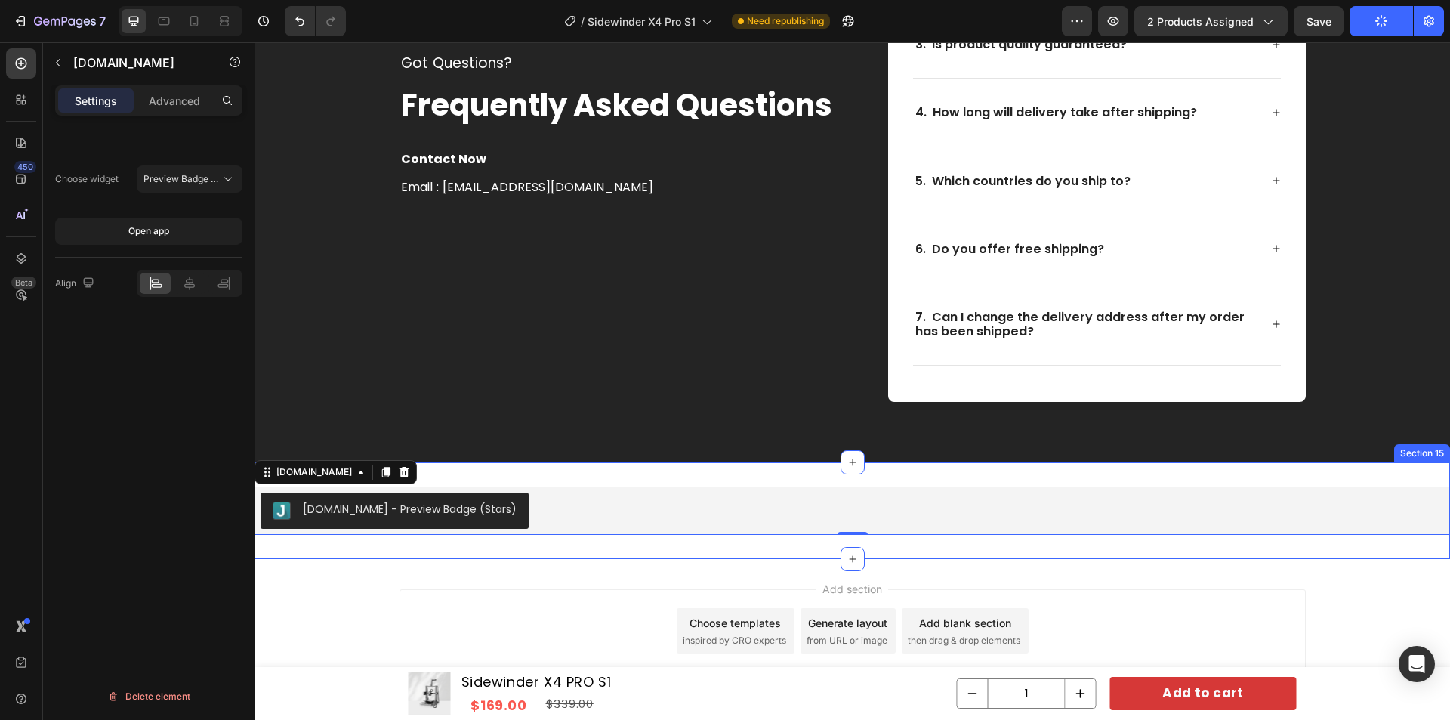
scroll to position [6631, 0]
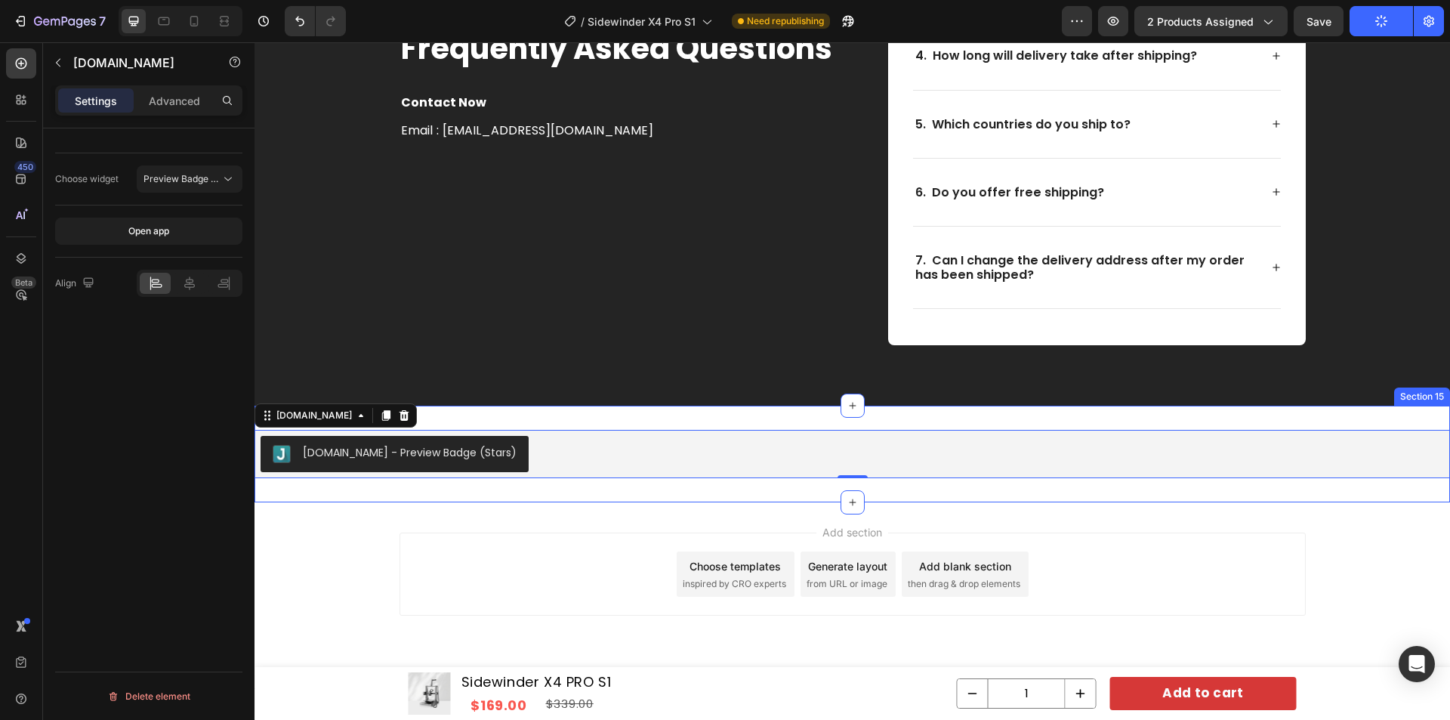
click at [511, 496] on div "Judge.me - Preview Badge (Stars) Judge.me 0 Section 15" at bounding box center [853, 454] width 1196 height 97
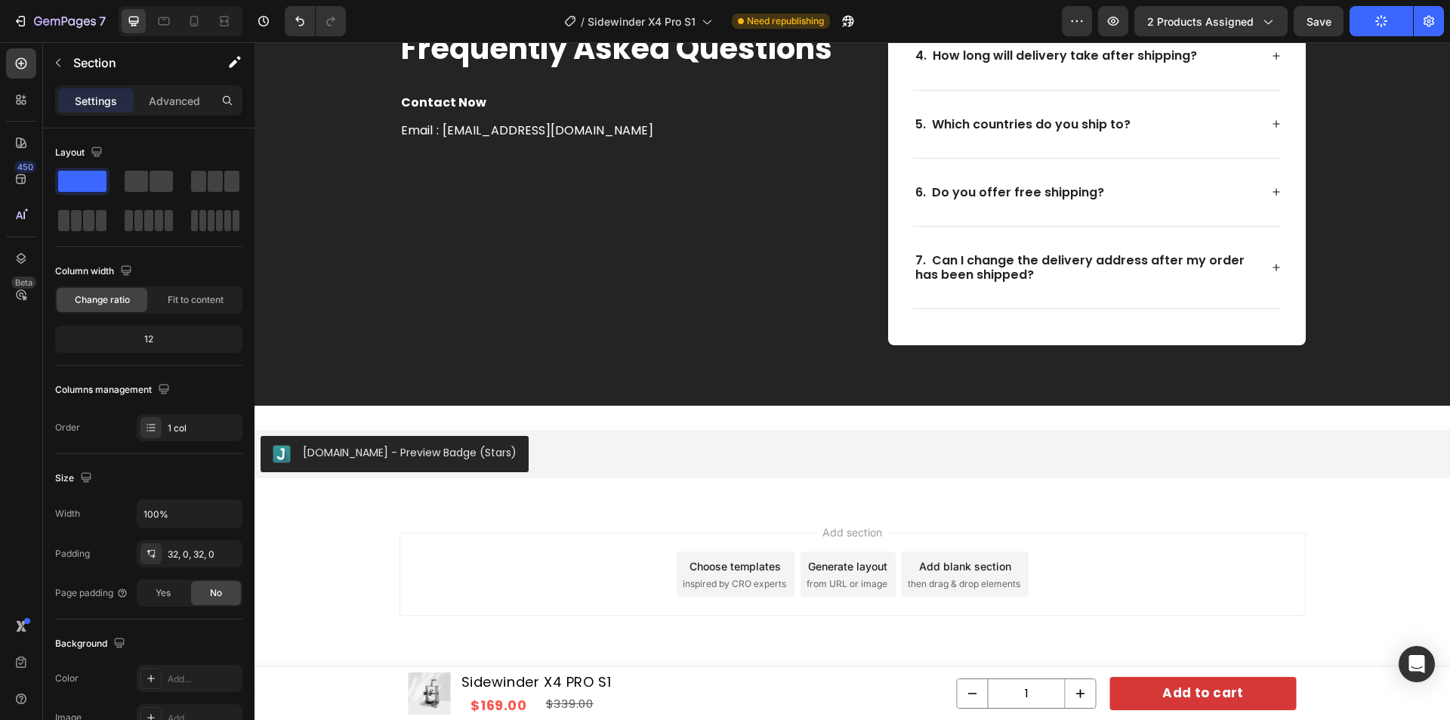
click at [523, 482] on div "Judge.me - Preview Badge (Stars) Judge.me Section 15" at bounding box center [853, 454] width 1196 height 97
click at [531, 454] on div "[DOMAIN_NAME] - Preview Badge (Stars)" at bounding box center [852, 454] width 1183 height 36
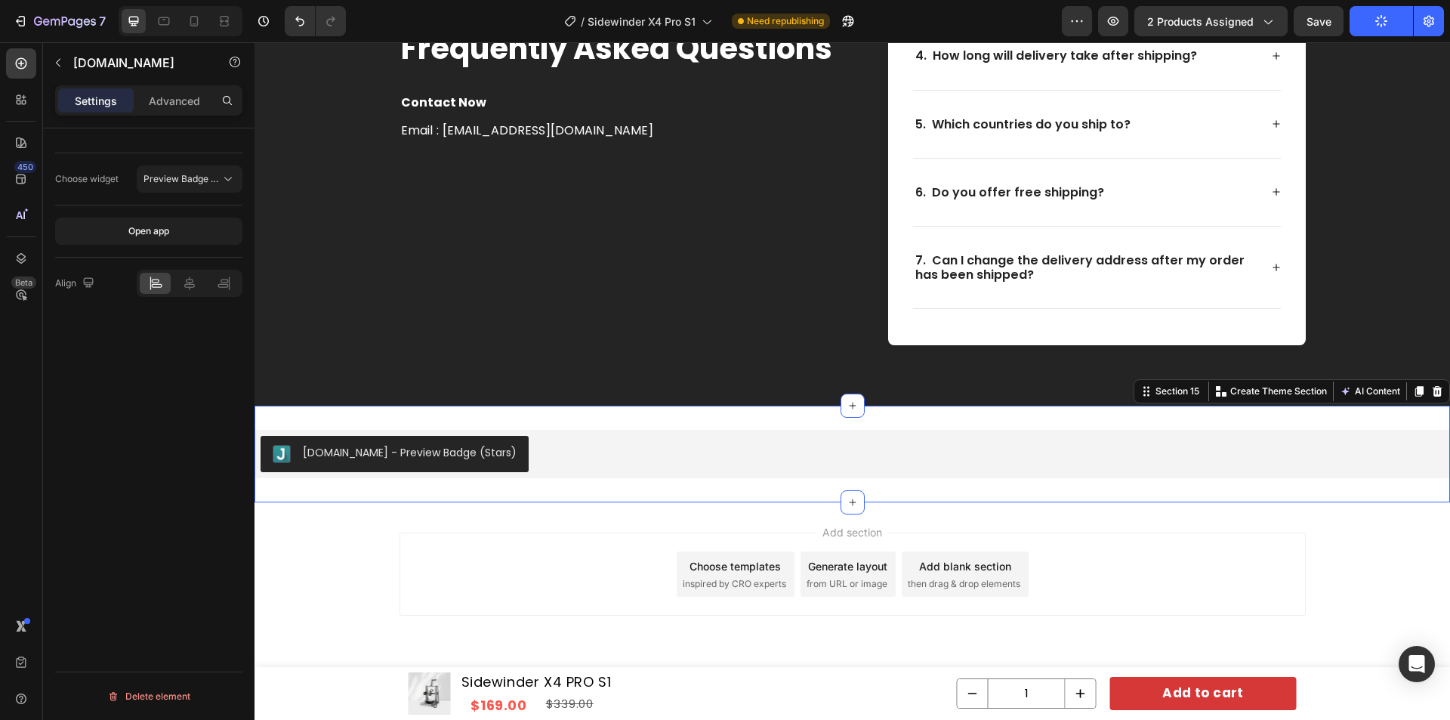
click at [564, 412] on div "Judge.me - Preview Badge (Stars) Judge.me Section 15 Create Theme Section AI Co…" at bounding box center [853, 454] width 1196 height 97
click at [536, 474] on div "[DOMAIN_NAME] - Preview Badge (Stars)" at bounding box center [853, 454] width 1196 height 48
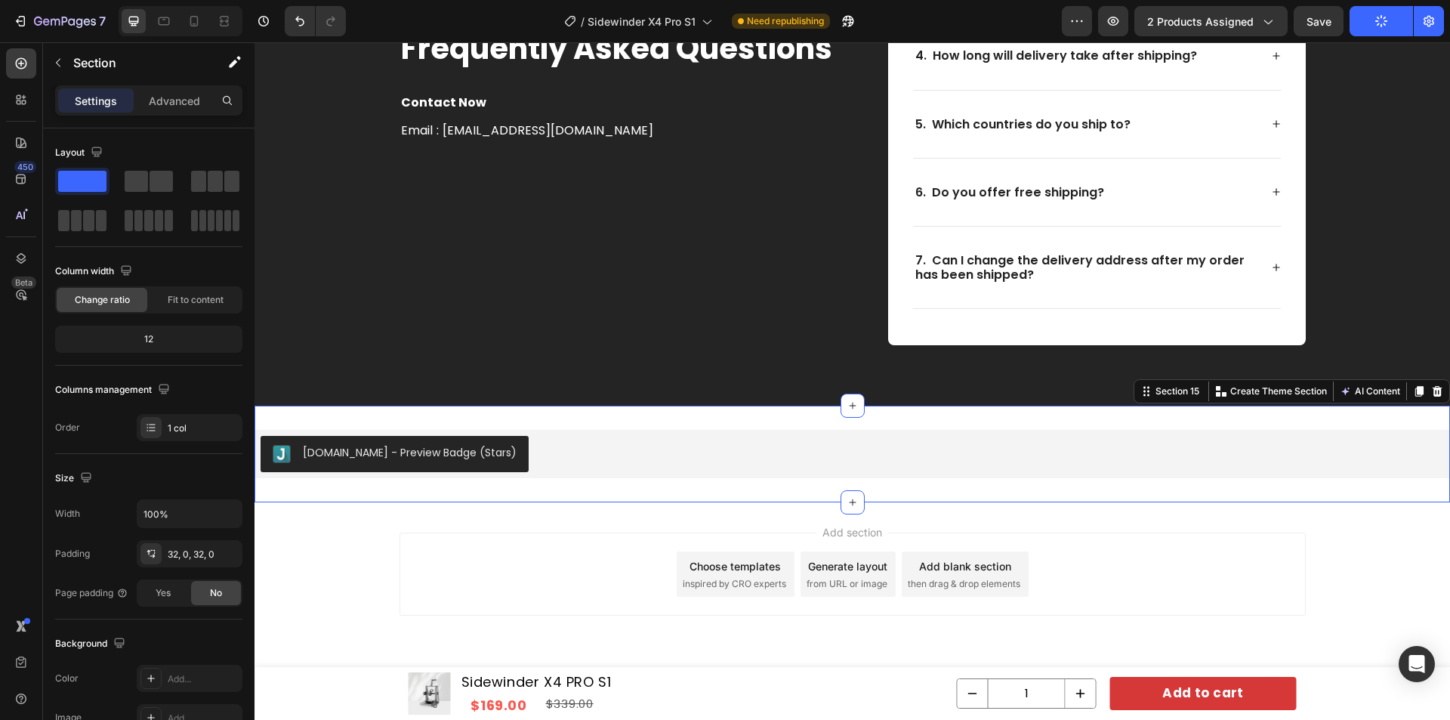
click at [498, 486] on div "Judge.me - Preview Badge (Stars) Judge.me Section 15 Create Theme Section AI Co…" at bounding box center [853, 454] width 1196 height 97
click at [1322, 23] on span "Save" at bounding box center [1319, 21] width 25 height 13
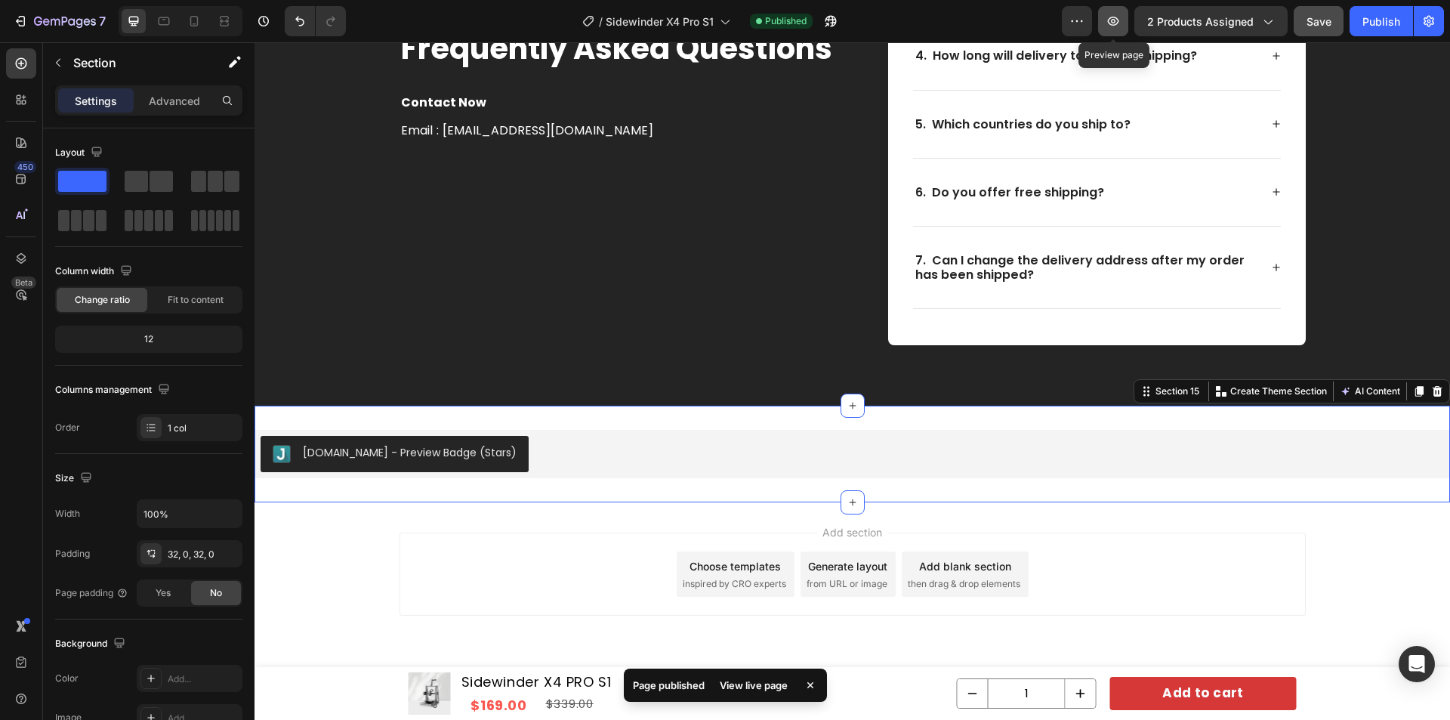
click at [1109, 20] on icon "button" at bounding box center [1113, 21] width 15 height 15
click at [1113, 18] on icon "button" at bounding box center [1113, 21] width 11 height 9
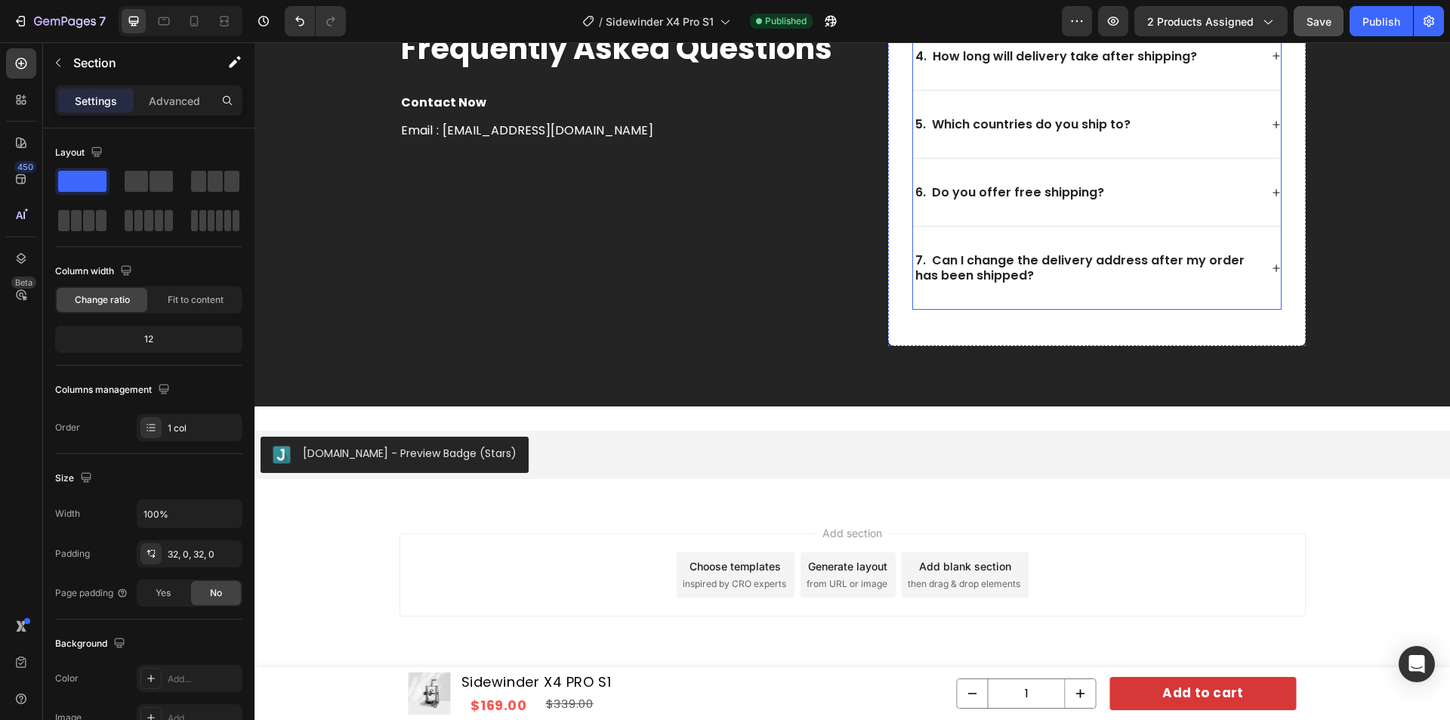
scroll to position [7102, 0]
click at [1106, 26] on button "button" at bounding box center [1113, 21] width 30 height 30
click at [538, 454] on div "[DOMAIN_NAME] - Preview Badge (Stars)" at bounding box center [852, 454] width 1183 height 36
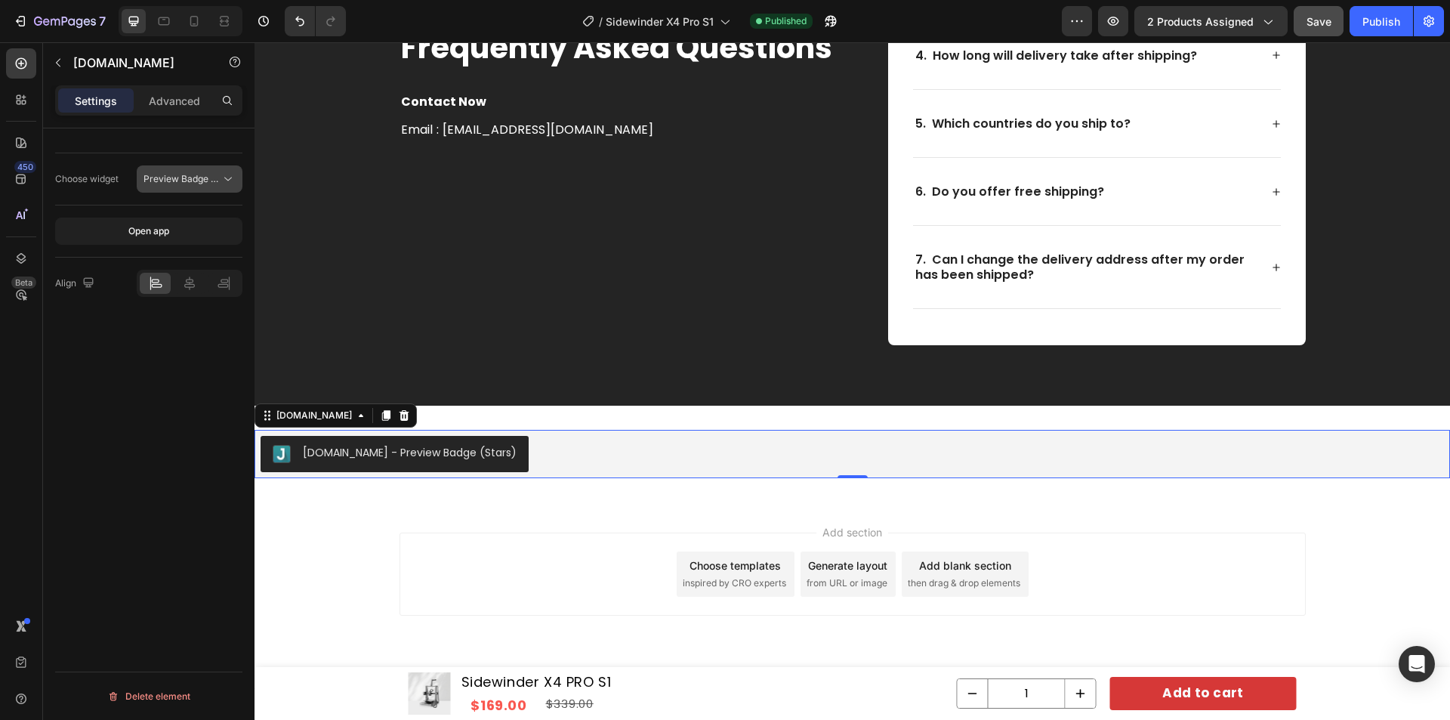
click at [221, 177] on icon at bounding box center [228, 178] width 15 height 15
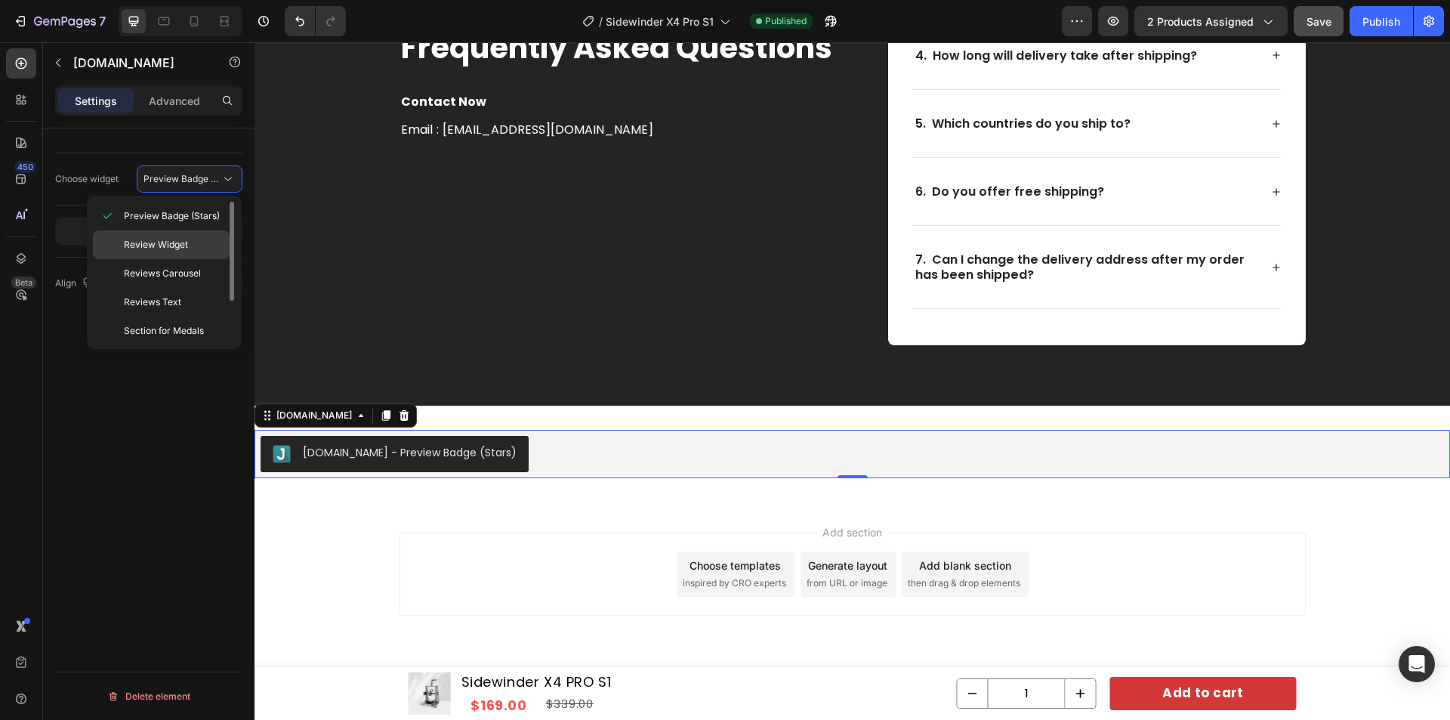
click at [153, 238] on span "Review Widget" at bounding box center [156, 245] width 64 height 14
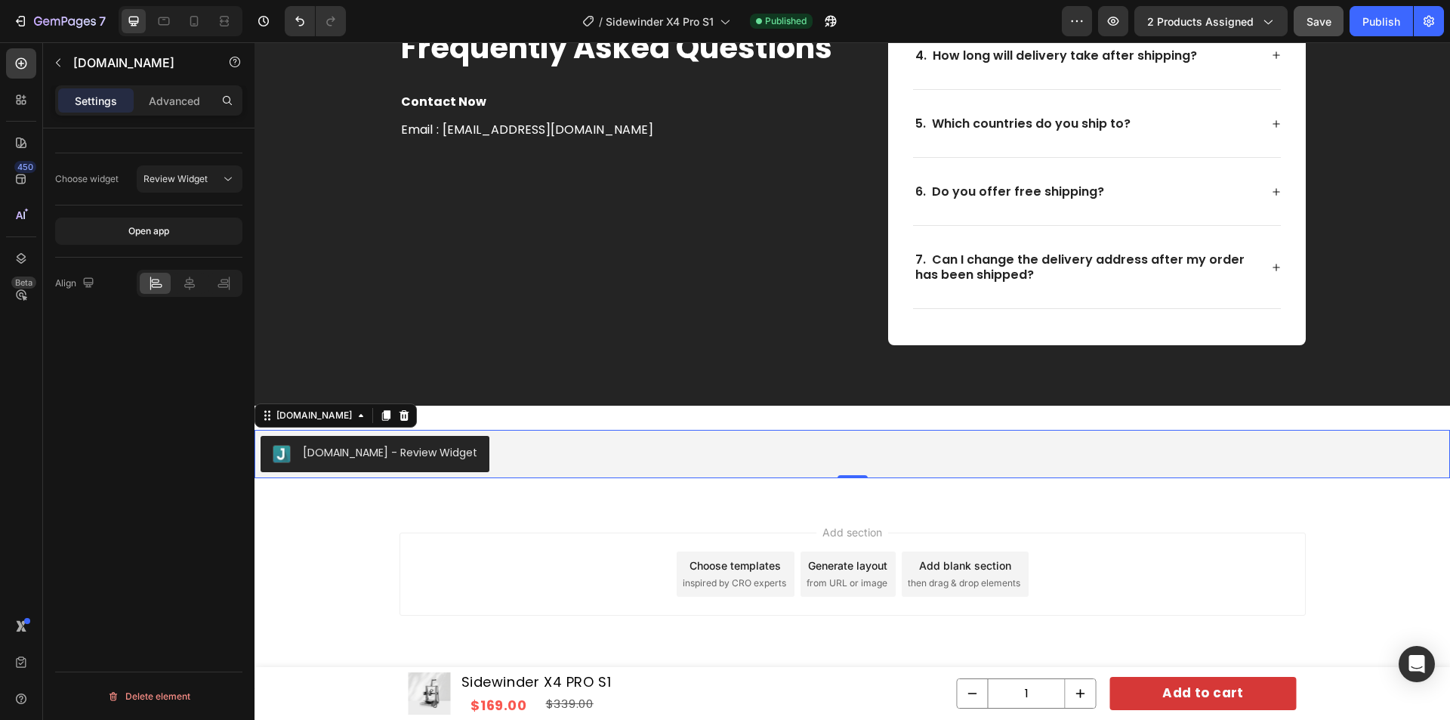
click at [145, 368] on div "Choose widget Review Widget Open app Align Delete element" at bounding box center [148, 445] width 211 height 634
click at [1319, 24] on span "Save" at bounding box center [1319, 21] width 25 height 13
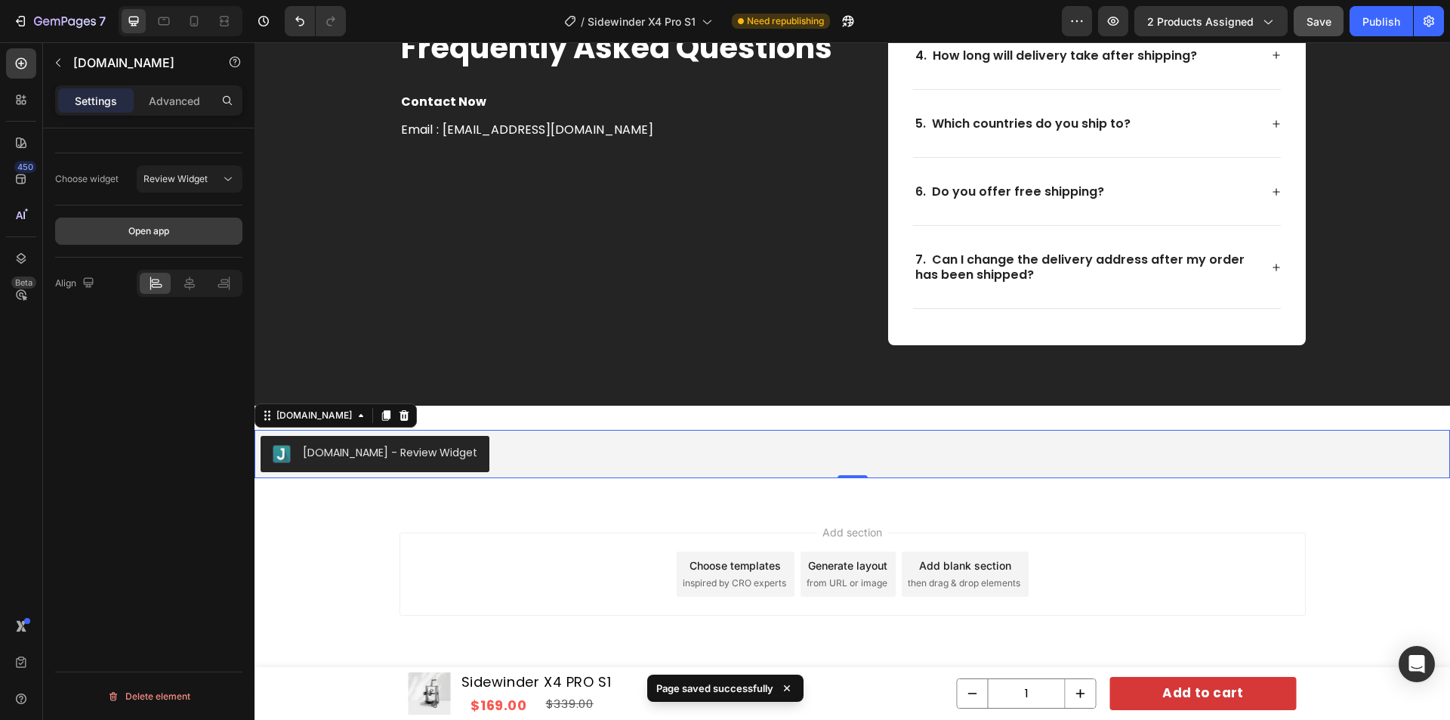
click at [167, 235] on div "Open app" at bounding box center [148, 231] width 41 height 14
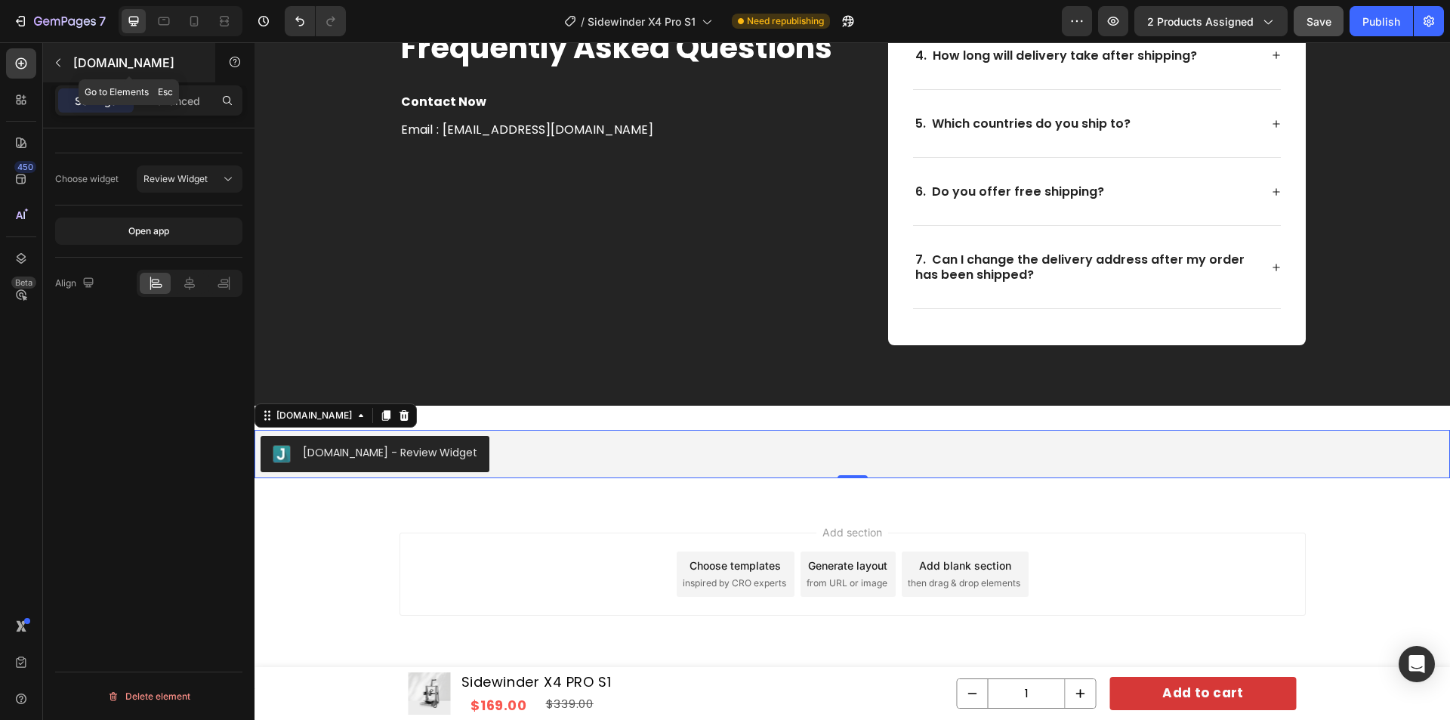
click at [62, 60] on icon "button" at bounding box center [58, 63] width 12 height 12
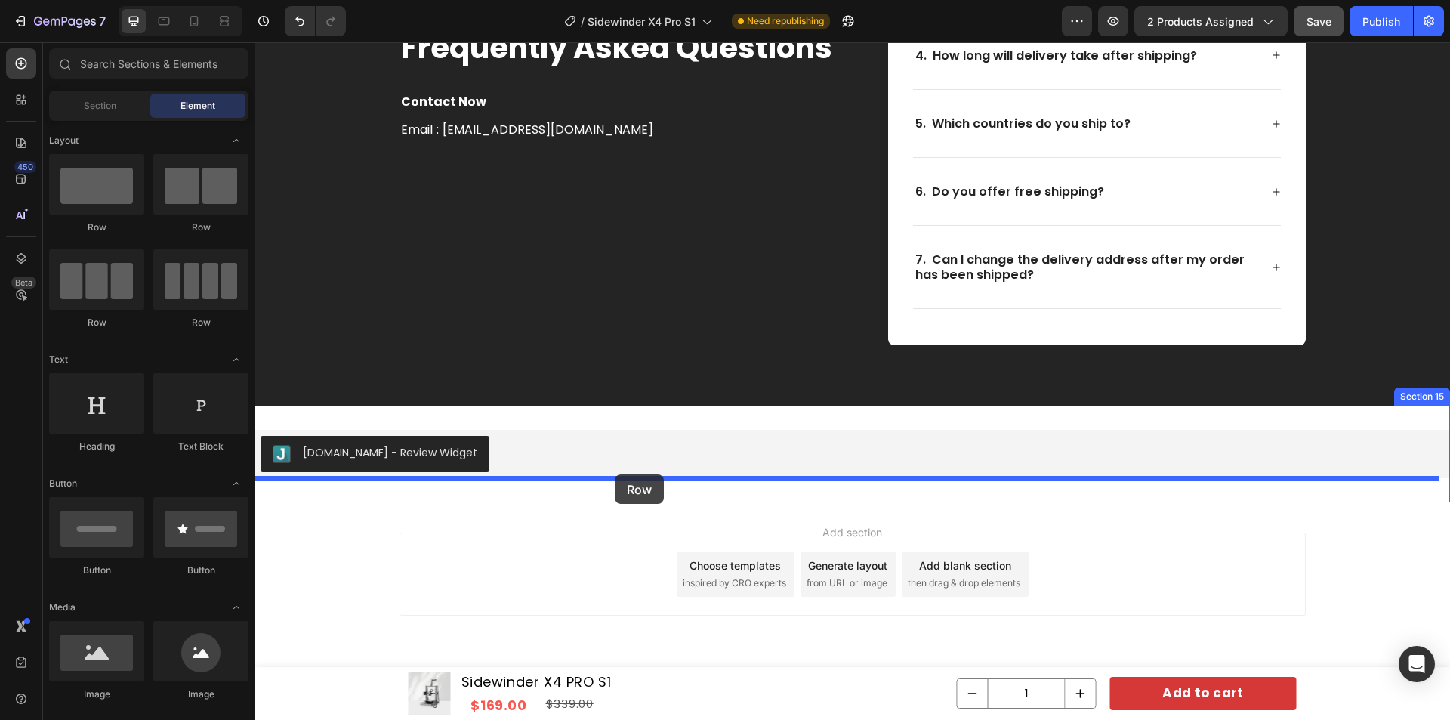
drag, startPoint x: 360, startPoint y: 248, endPoint x: 615, endPoint y: 474, distance: 340.8
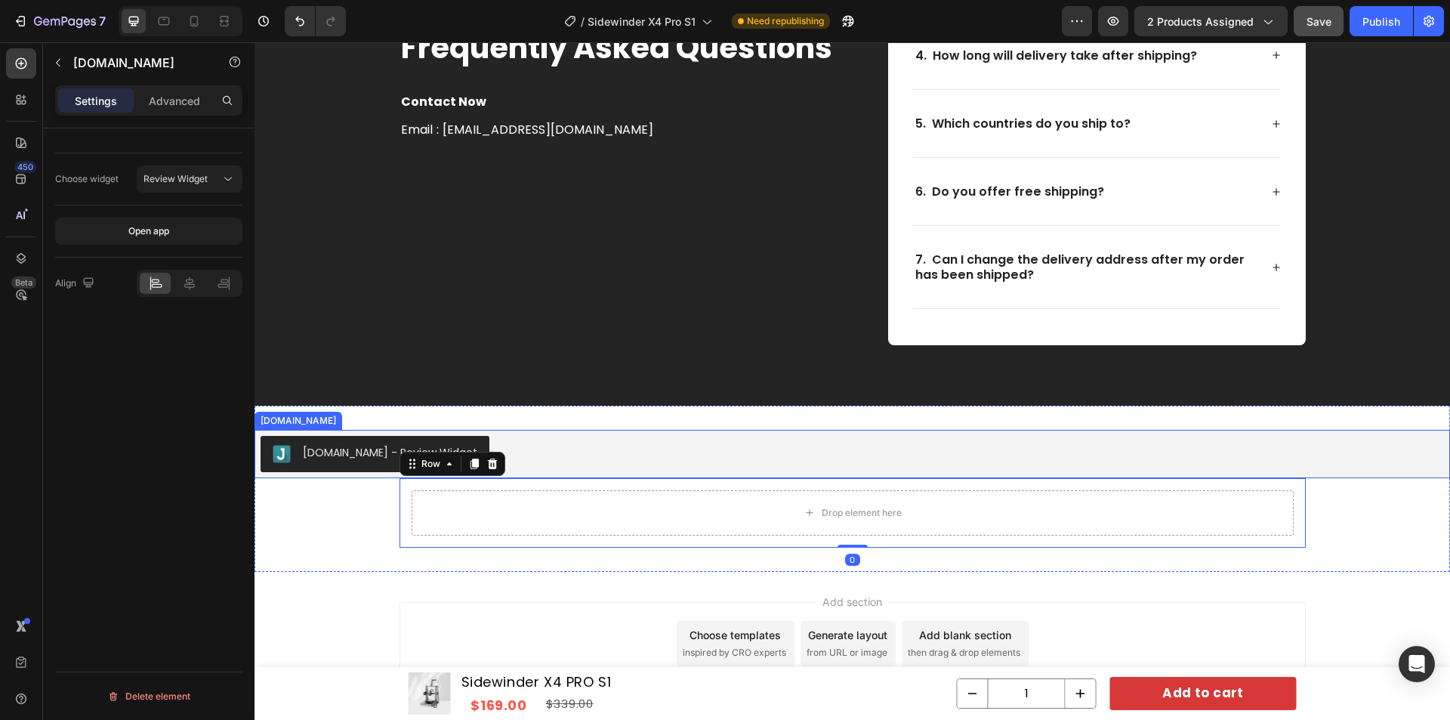
click at [535, 452] on div "[DOMAIN_NAME] - Review Widget" at bounding box center [852, 454] width 1183 height 36
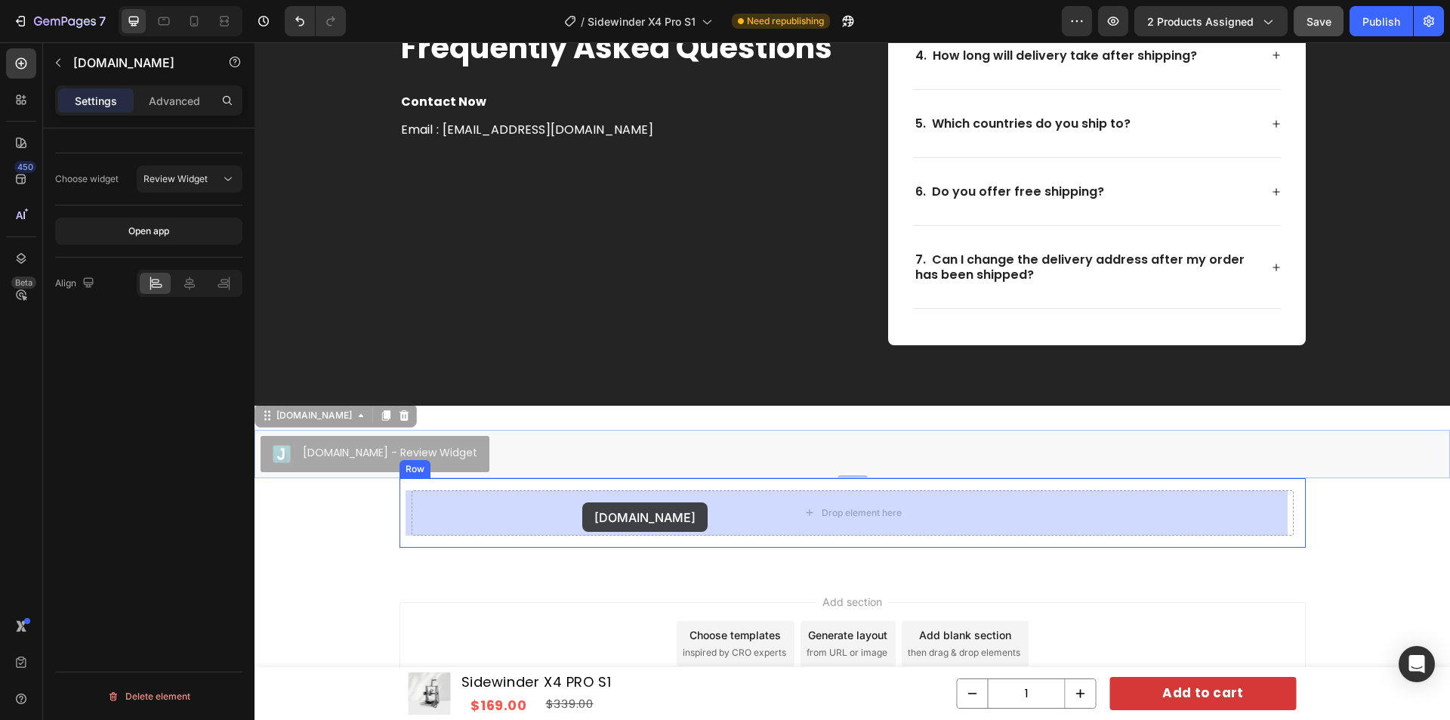
drag, startPoint x: 270, startPoint y: 419, endPoint x: 583, endPoint y: 502, distance: 324.3
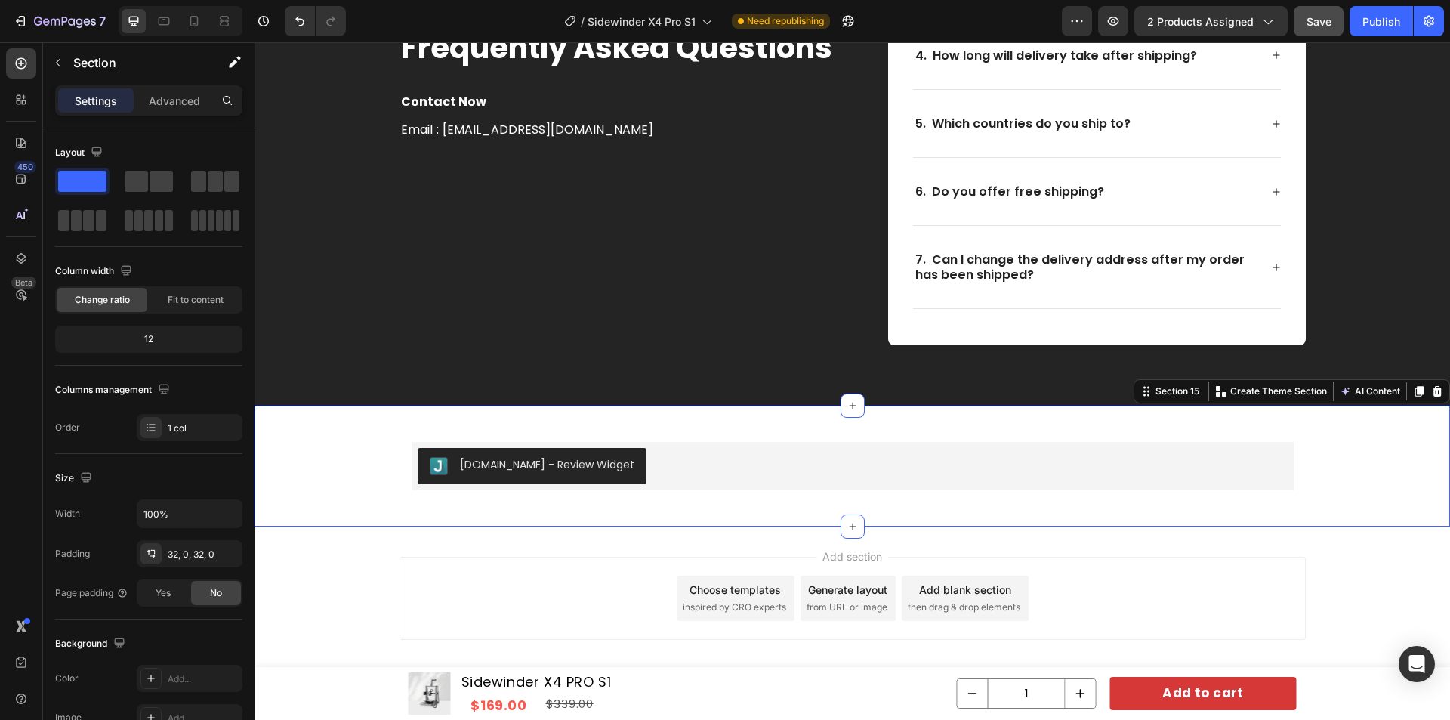
click at [341, 458] on div "Judge.me - Review Widget Judge.me Row" at bounding box center [853, 466] width 1196 height 73
click at [97, 61] on p "Section" at bounding box center [135, 63] width 124 height 18
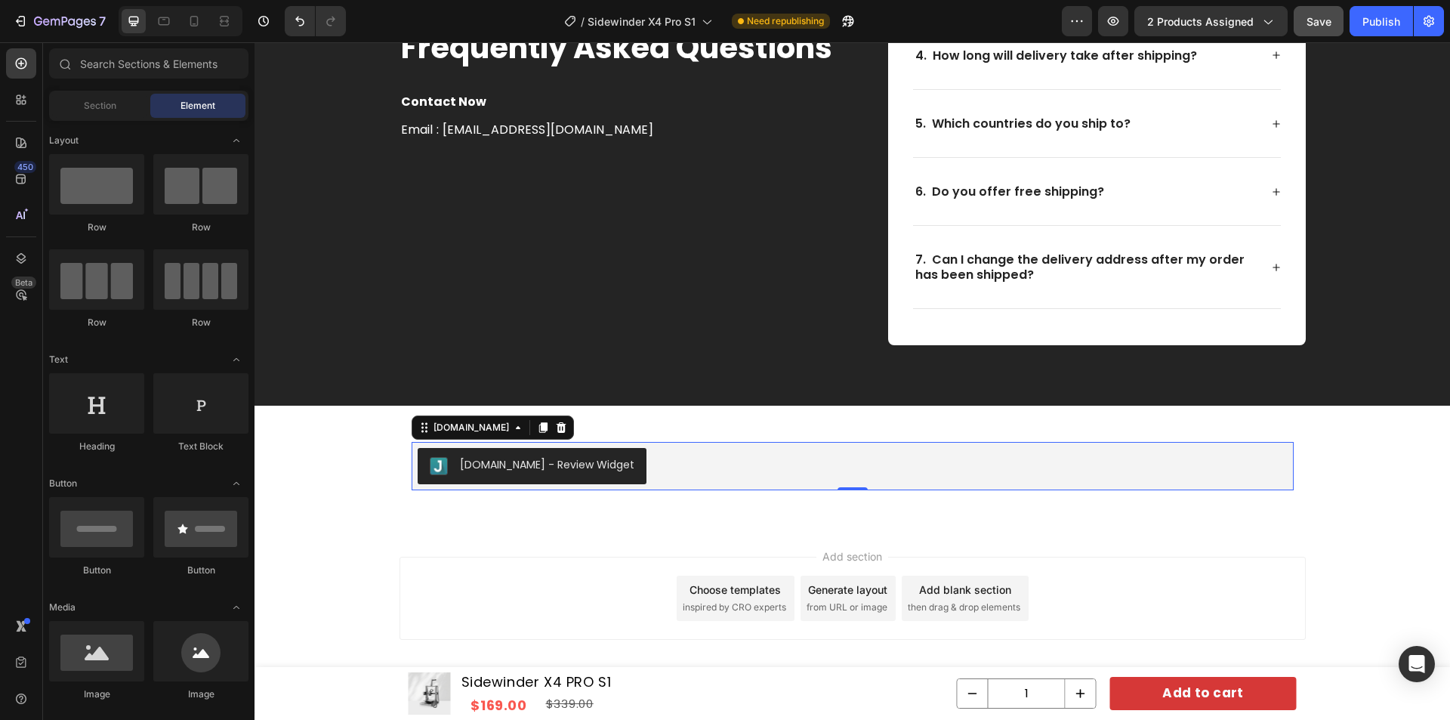
click at [652, 461] on div "[DOMAIN_NAME] - Review Widget" at bounding box center [853, 466] width 870 height 36
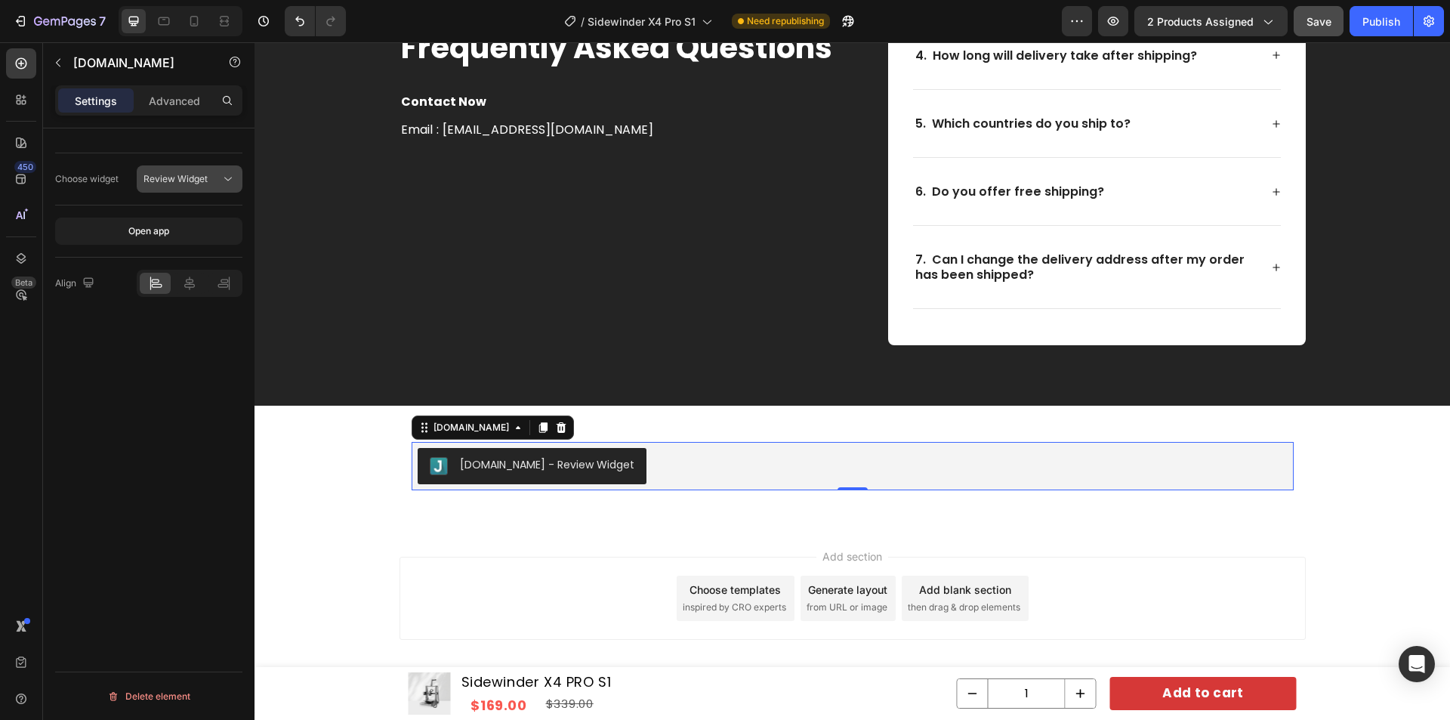
click at [195, 177] on span "Review Widget" at bounding box center [175, 178] width 64 height 11
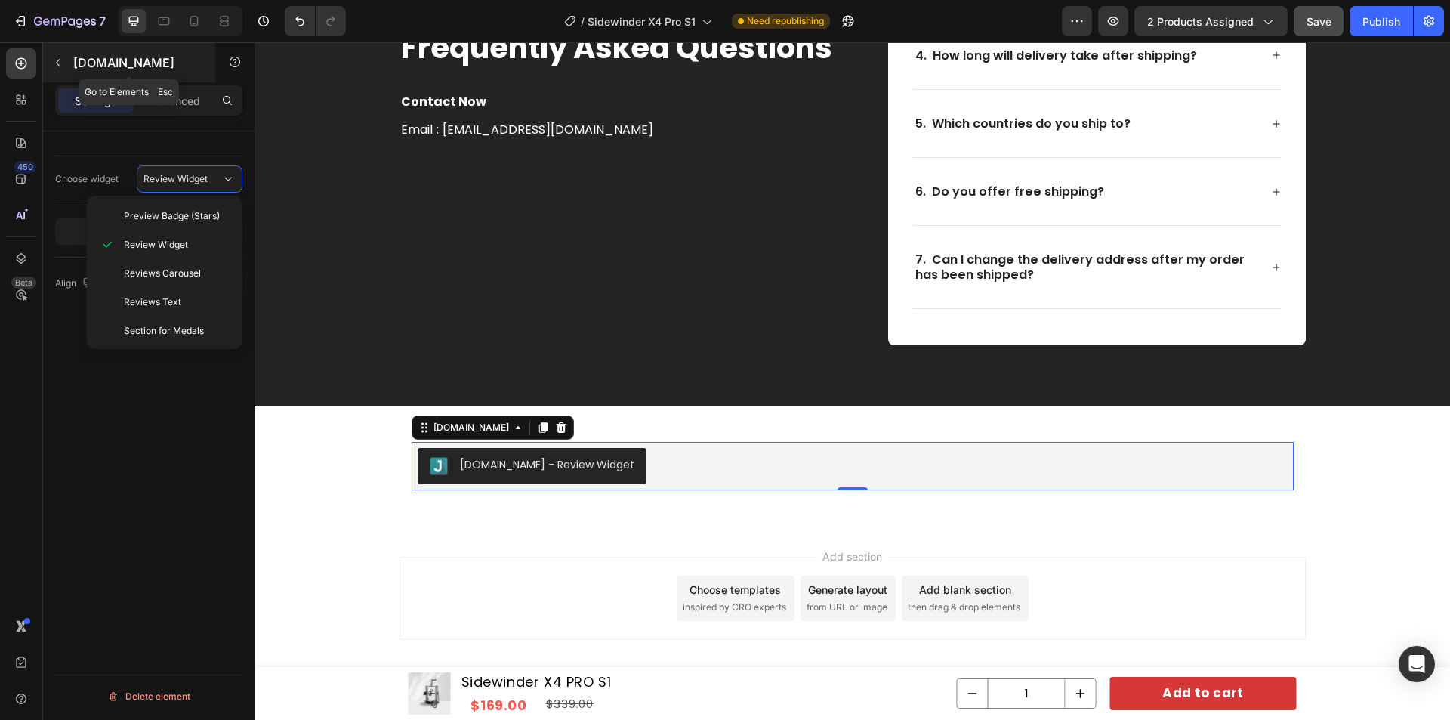
click at [90, 62] on p "[DOMAIN_NAME]" at bounding box center [137, 63] width 128 height 18
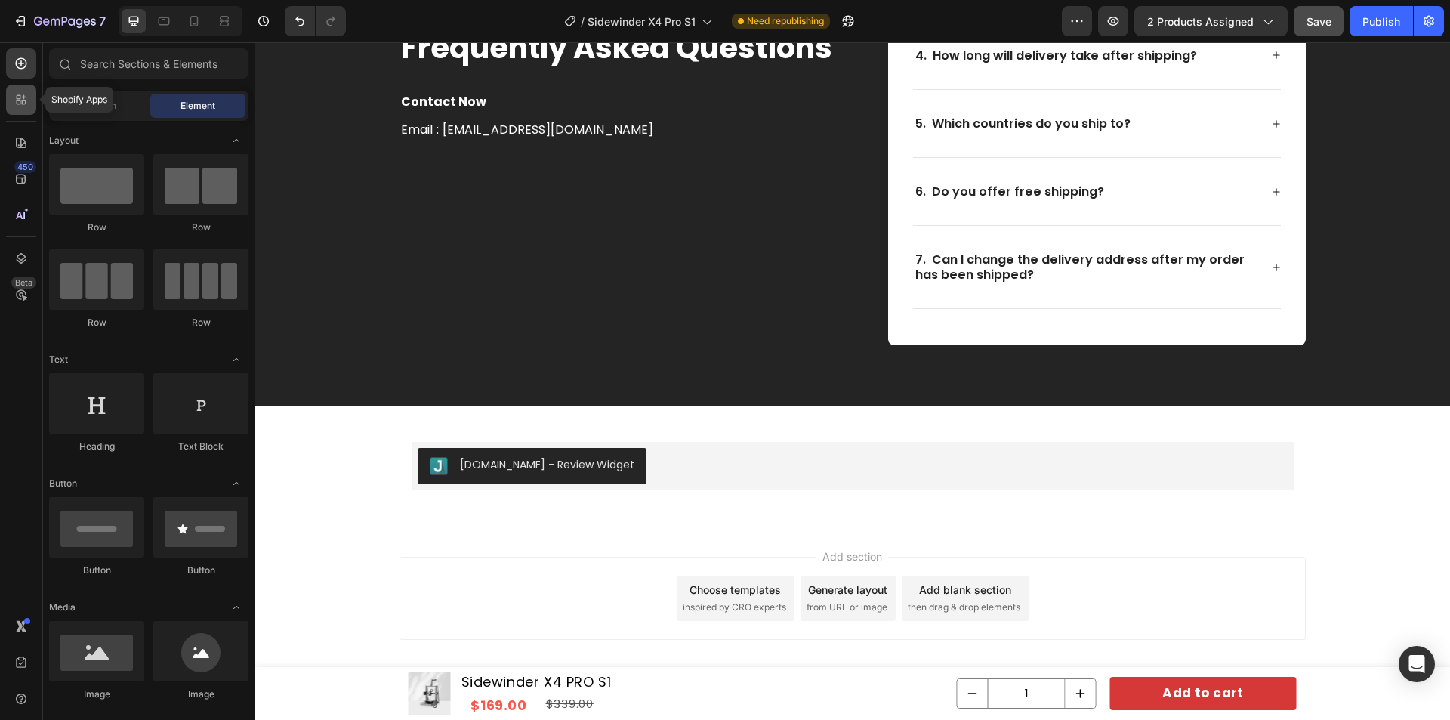
click at [6, 96] on div at bounding box center [21, 100] width 30 height 30
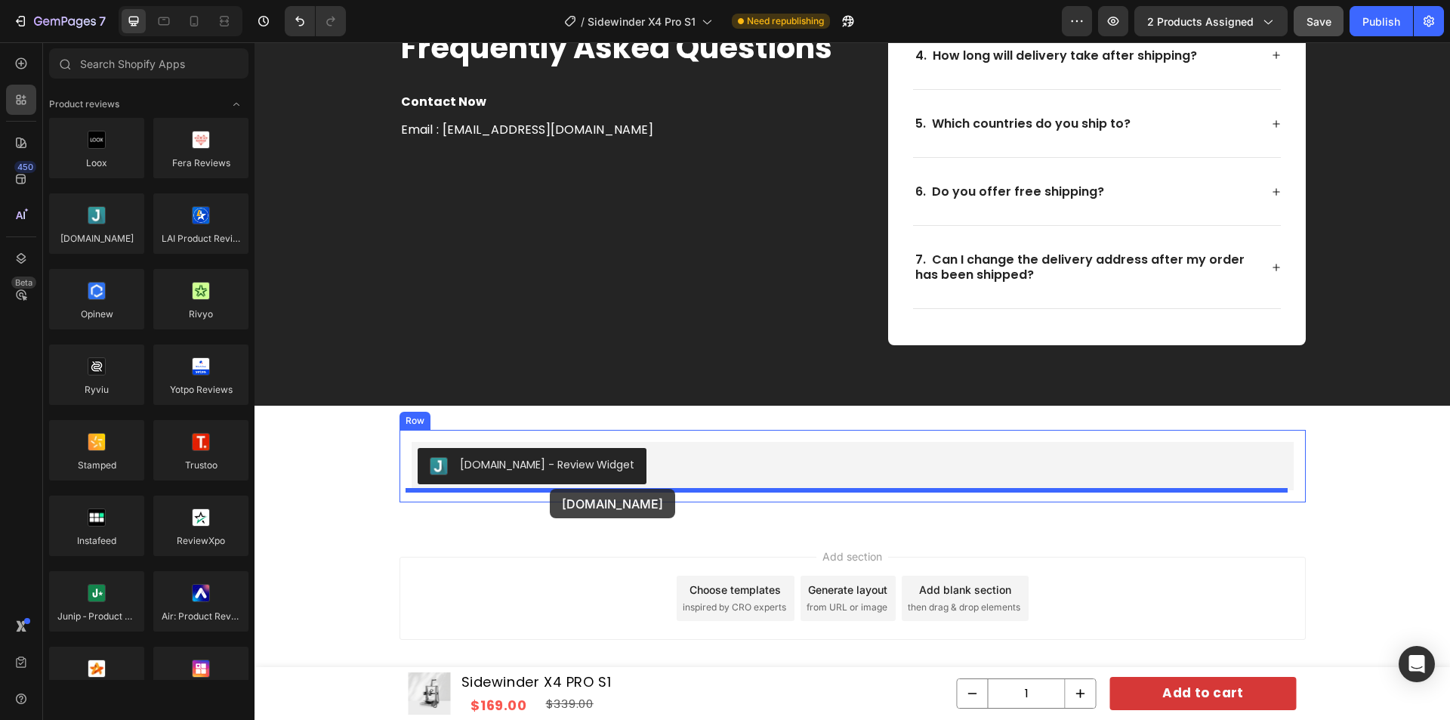
drag, startPoint x: 363, startPoint y: 269, endPoint x: 551, endPoint y: 488, distance: 288.2
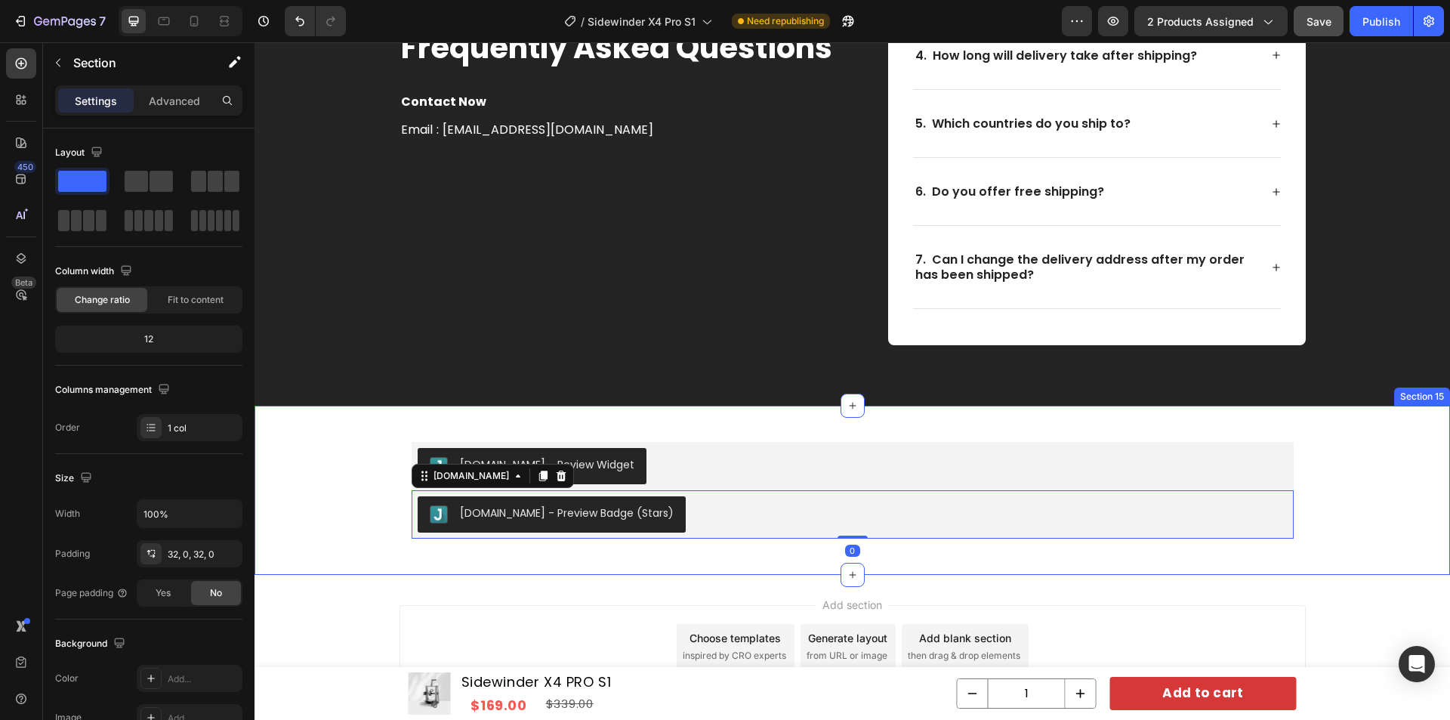
click at [1358, 473] on div "Judge.me - Review Widget Judge.me Judge.me - Preview Badge (Stars) Judge.me 0 R…" at bounding box center [853, 490] width 1196 height 121
click at [667, 523] on div "[DOMAIN_NAME] - Preview Badge (Stars)" at bounding box center [853, 514] width 870 height 36
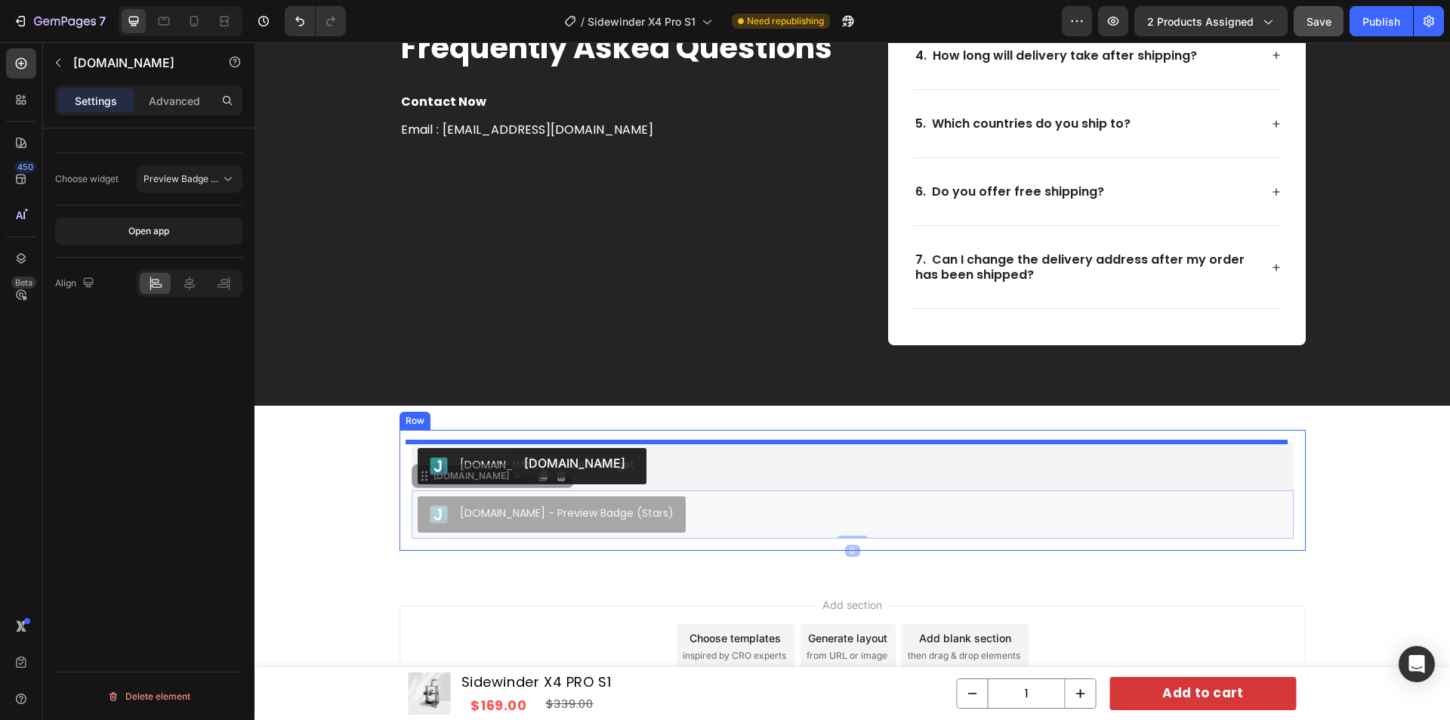
drag, startPoint x: 414, startPoint y: 470, endPoint x: 512, endPoint y: 448, distance: 100.6
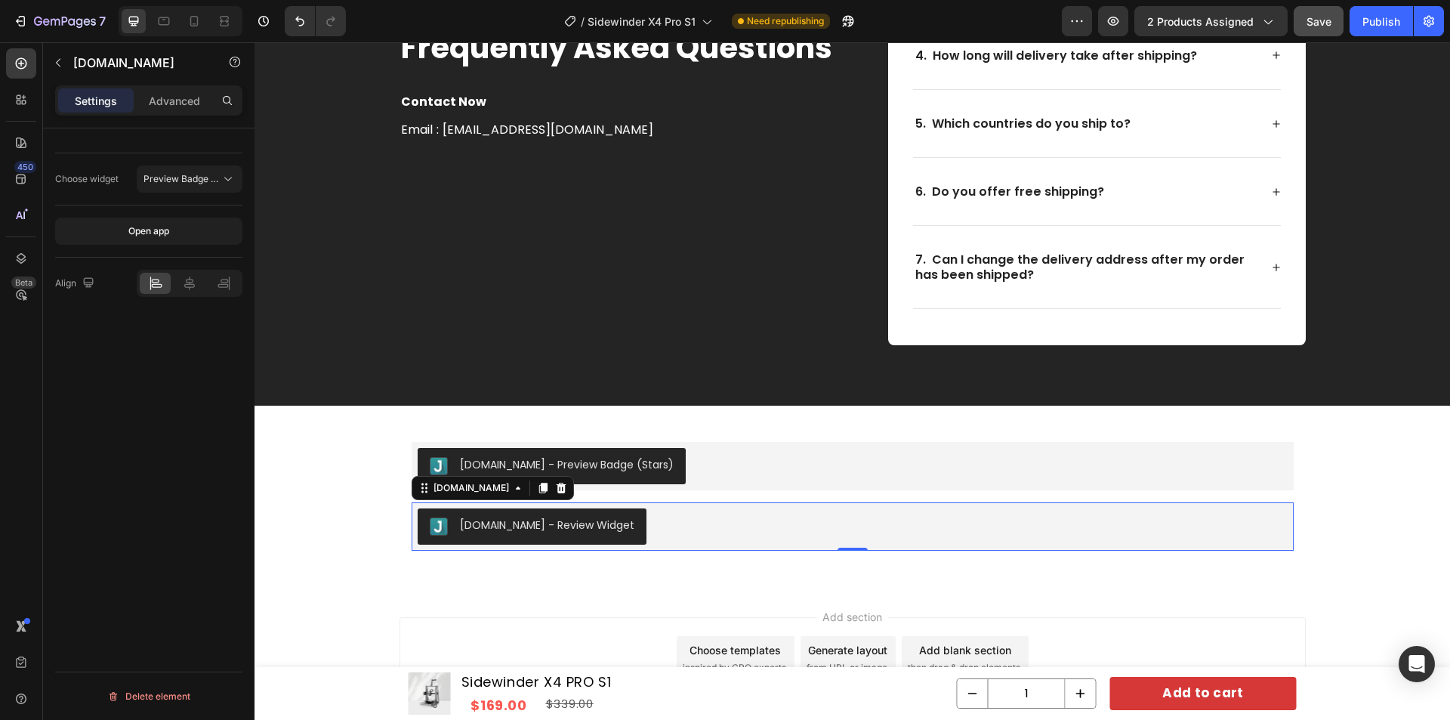
click at [711, 538] on div "[DOMAIN_NAME] - Review Widget" at bounding box center [853, 526] width 870 height 36
click at [61, 50] on div "[DOMAIN_NAME]" at bounding box center [129, 62] width 172 height 39
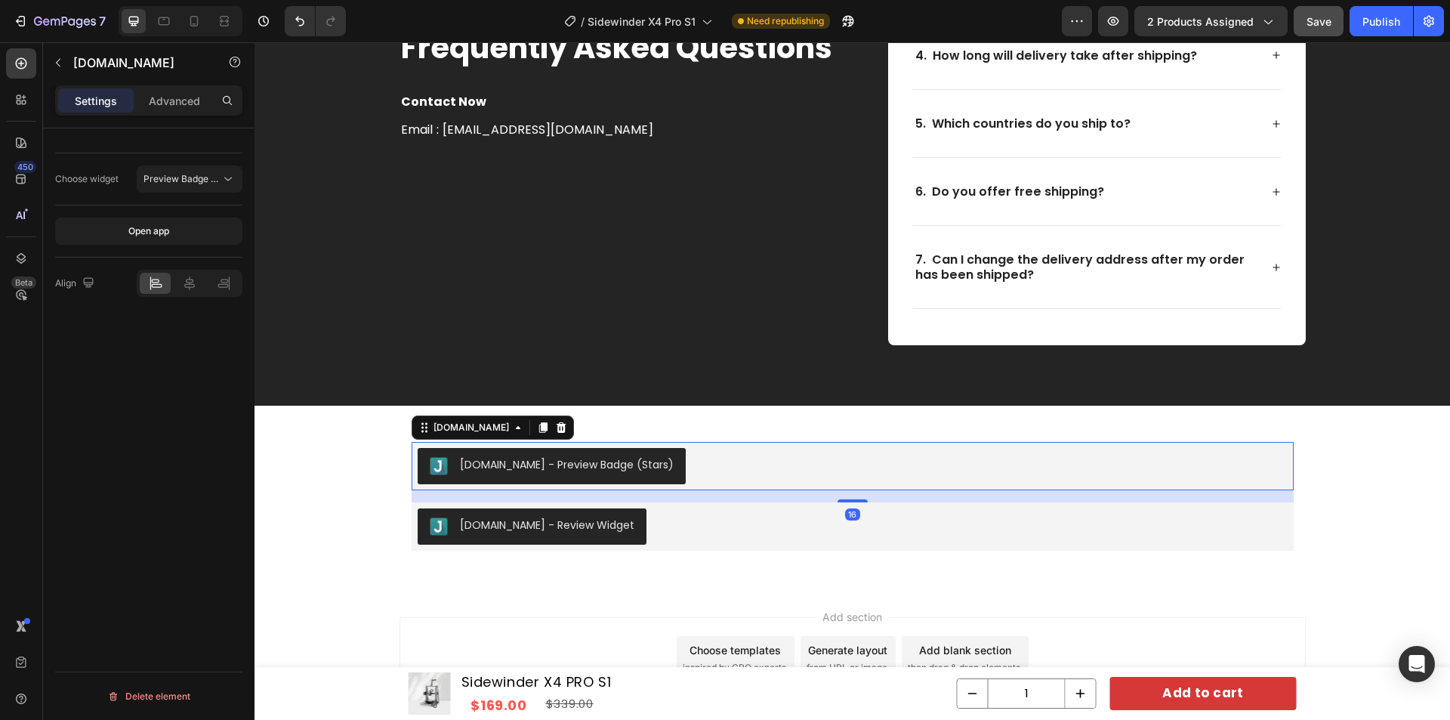
click at [730, 468] on div "[DOMAIN_NAME] - Preview Badge (Stars)" at bounding box center [853, 466] width 870 height 36
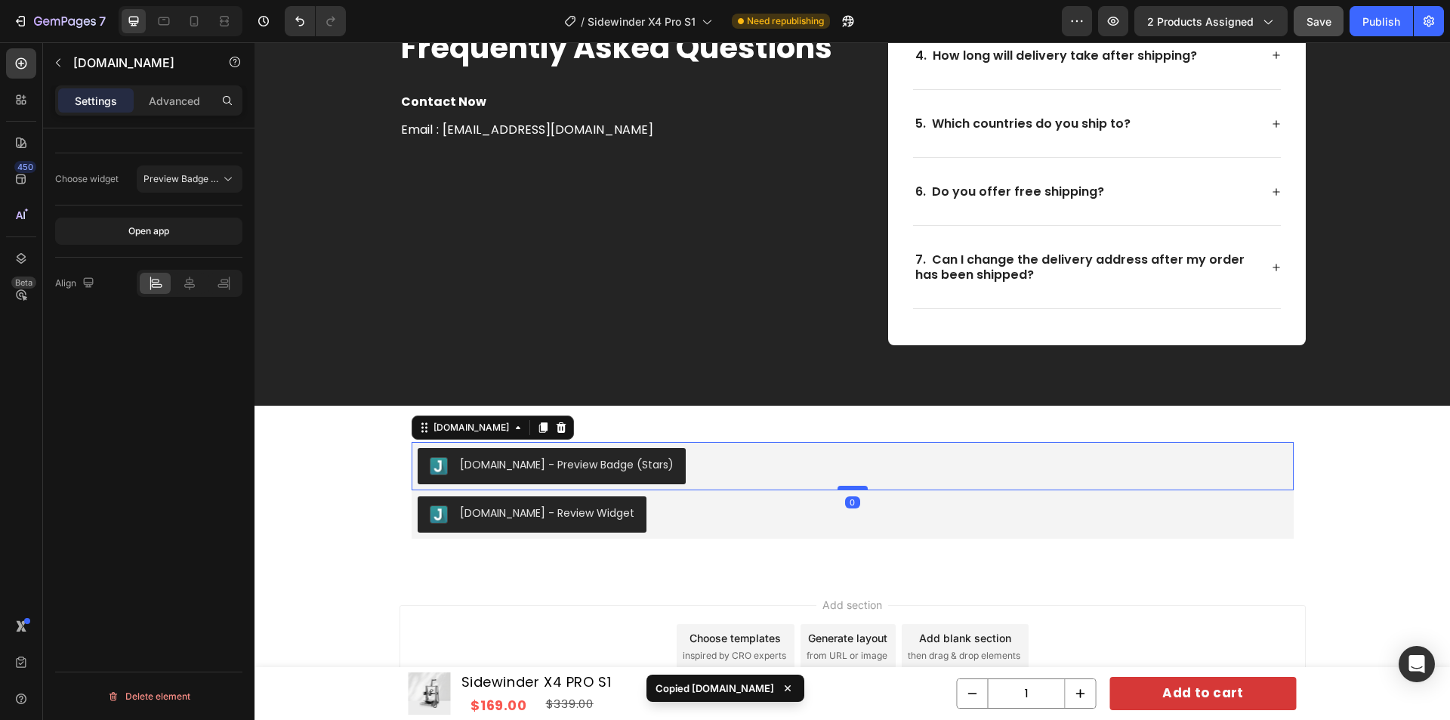
drag, startPoint x: 839, startPoint y: 501, endPoint x: 838, endPoint y: 486, distance: 15.9
click at [838, 486] on div at bounding box center [853, 488] width 30 height 5
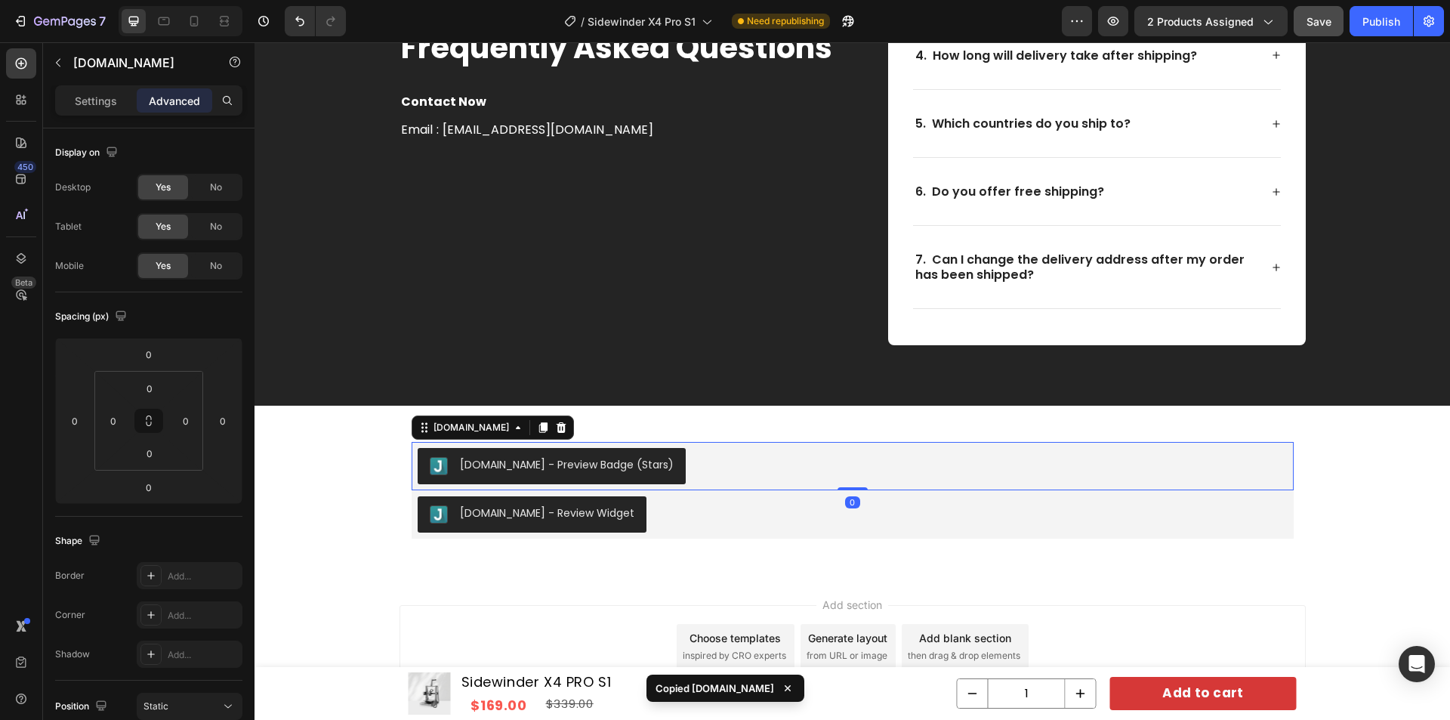
click at [778, 463] on div "[DOMAIN_NAME] - Preview Badge (Stars)" at bounding box center [853, 466] width 870 height 36
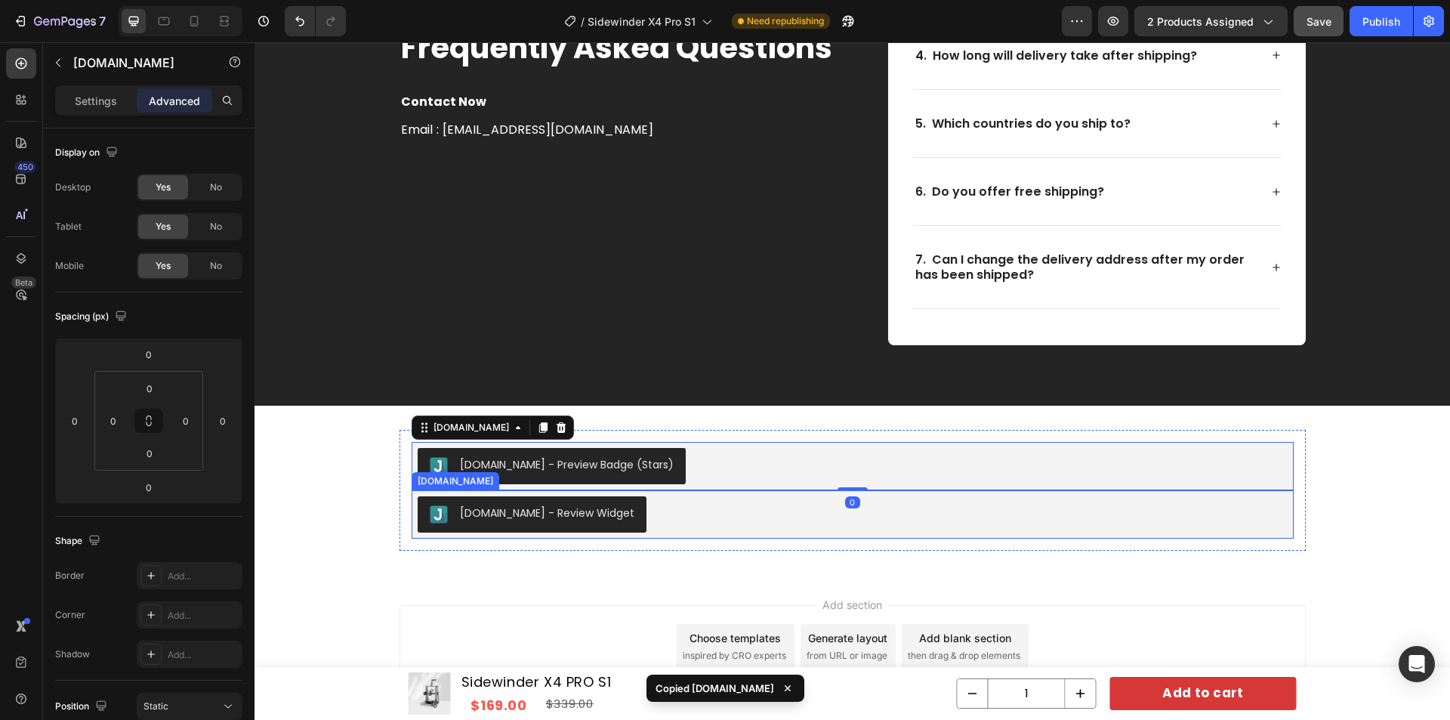
click at [767, 513] on div "[DOMAIN_NAME] - Review Widget" at bounding box center [853, 514] width 870 height 36
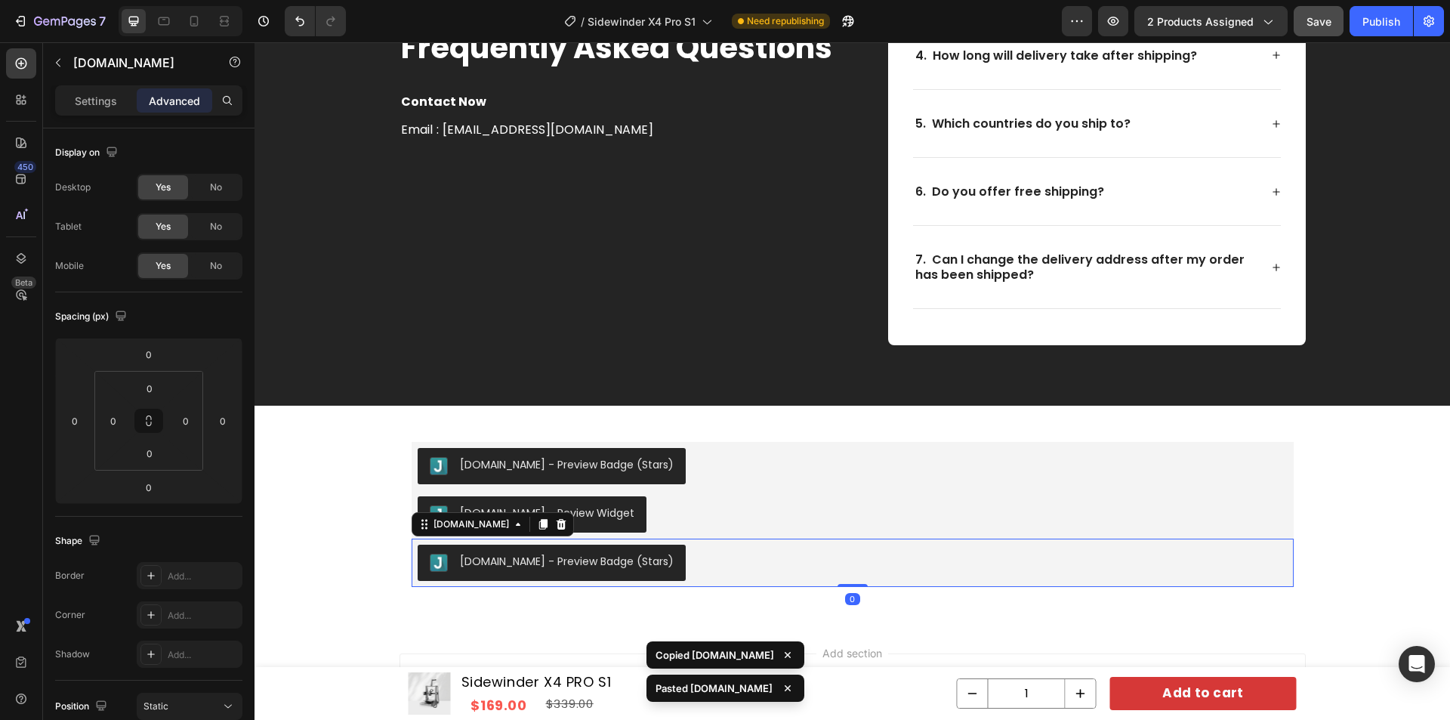
click at [748, 552] on div "[DOMAIN_NAME] - Preview Badge (Stars)" at bounding box center [853, 563] width 870 height 36
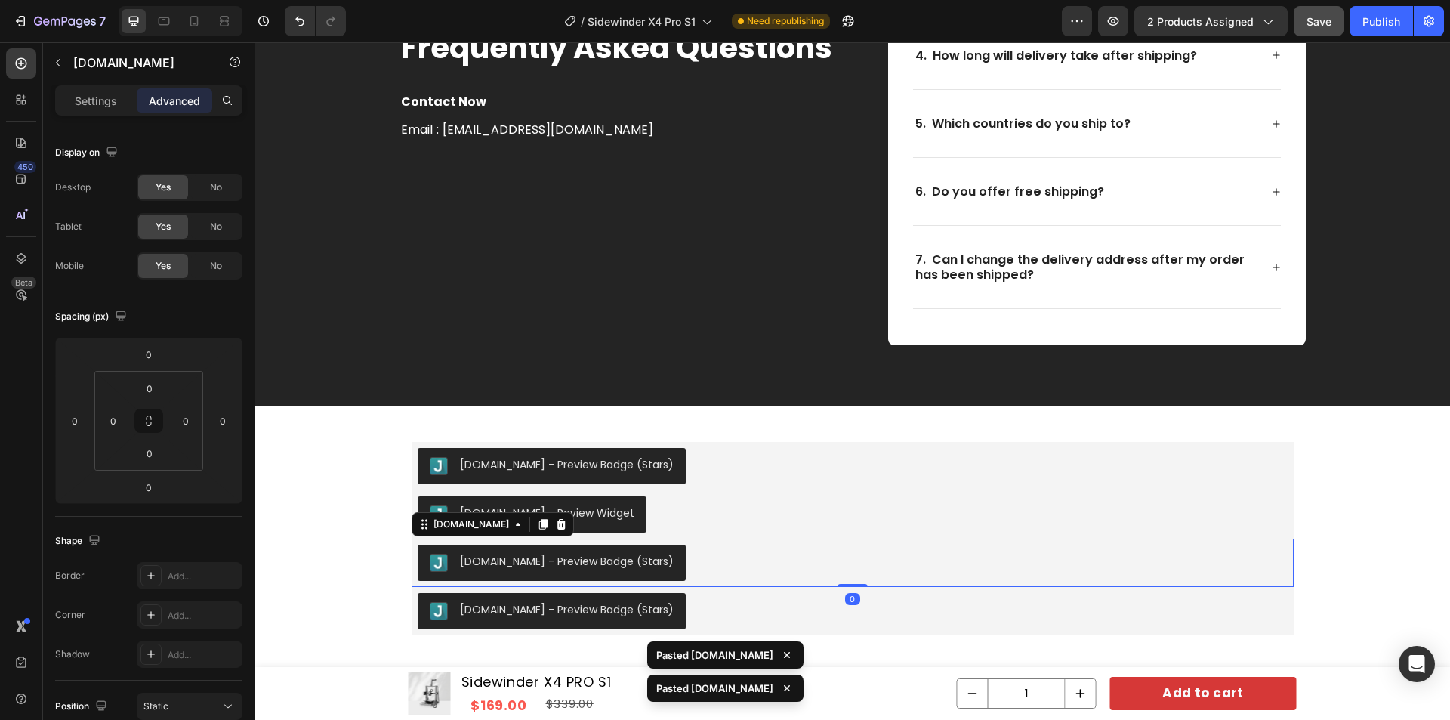
click at [605, 556] on div "[DOMAIN_NAME] - Preview Badge (Stars)" at bounding box center [567, 562] width 214 height 16
click at [106, 94] on p "Settings" at bounding box center [96, 101] width 42 height 16
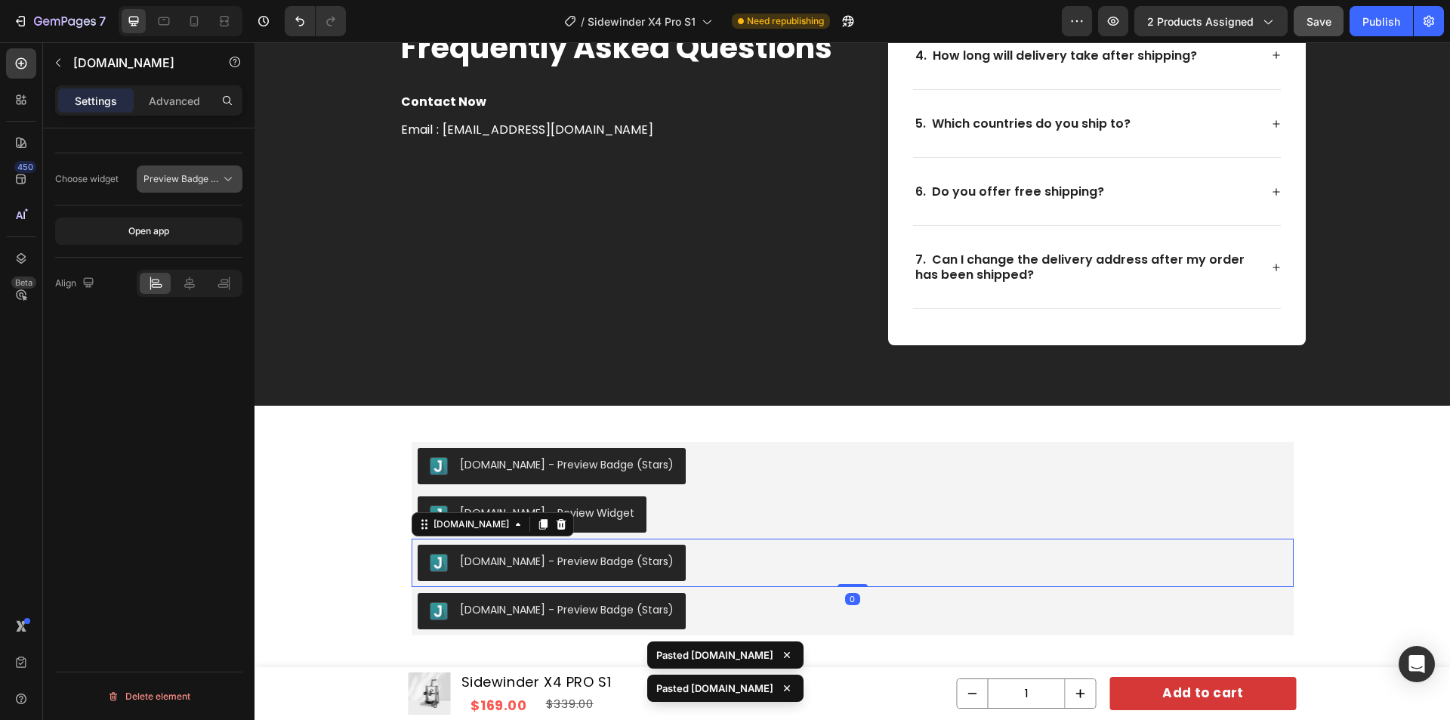
click at [193, 181] on span "Preview Badge (Stars)" at bounding box center [191, 178] width 96 height 11
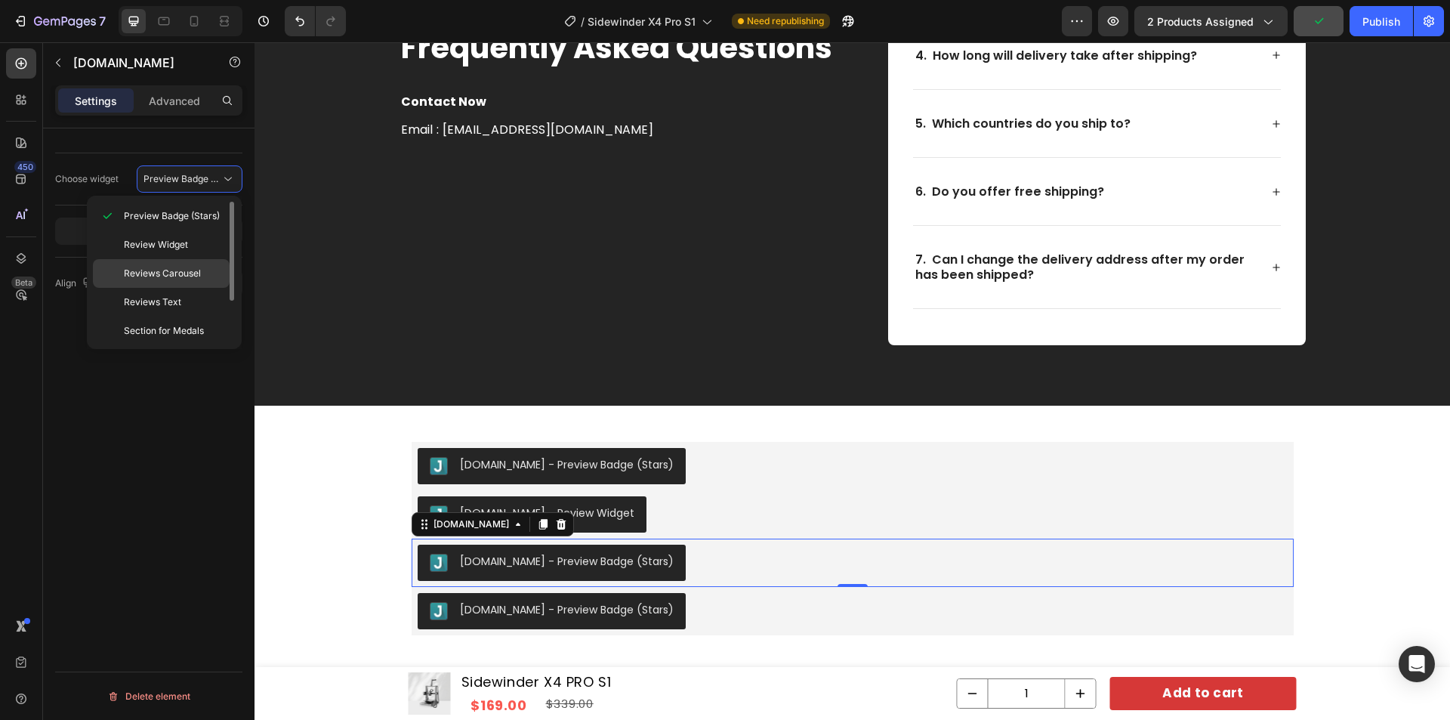
click at [176, 276] on span "Reviews Carousel" at bounding box center [162, 274] width 77 height 14
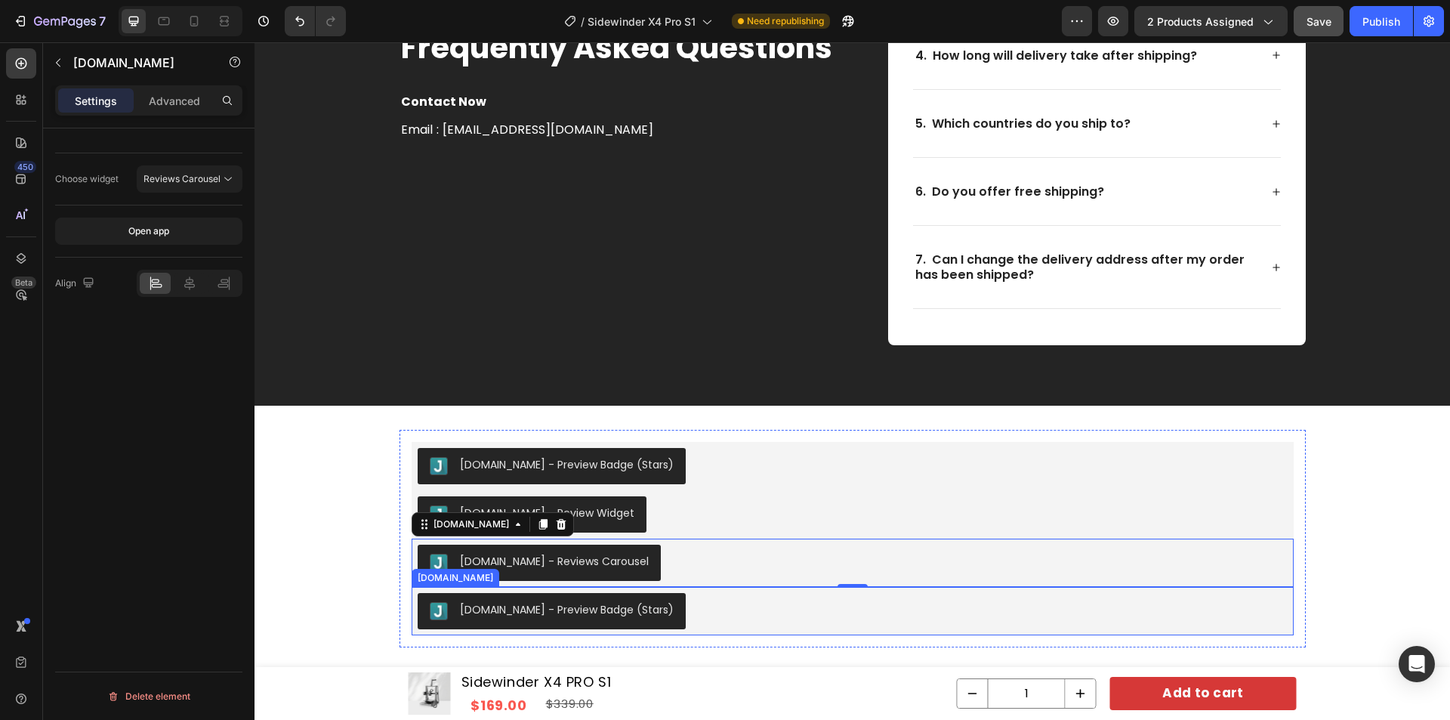
click at [683, 597] on div "[DOMAIN_NAME] - Preview Badge (Stars)" at bounding box center [853, 611] width 870 height 36
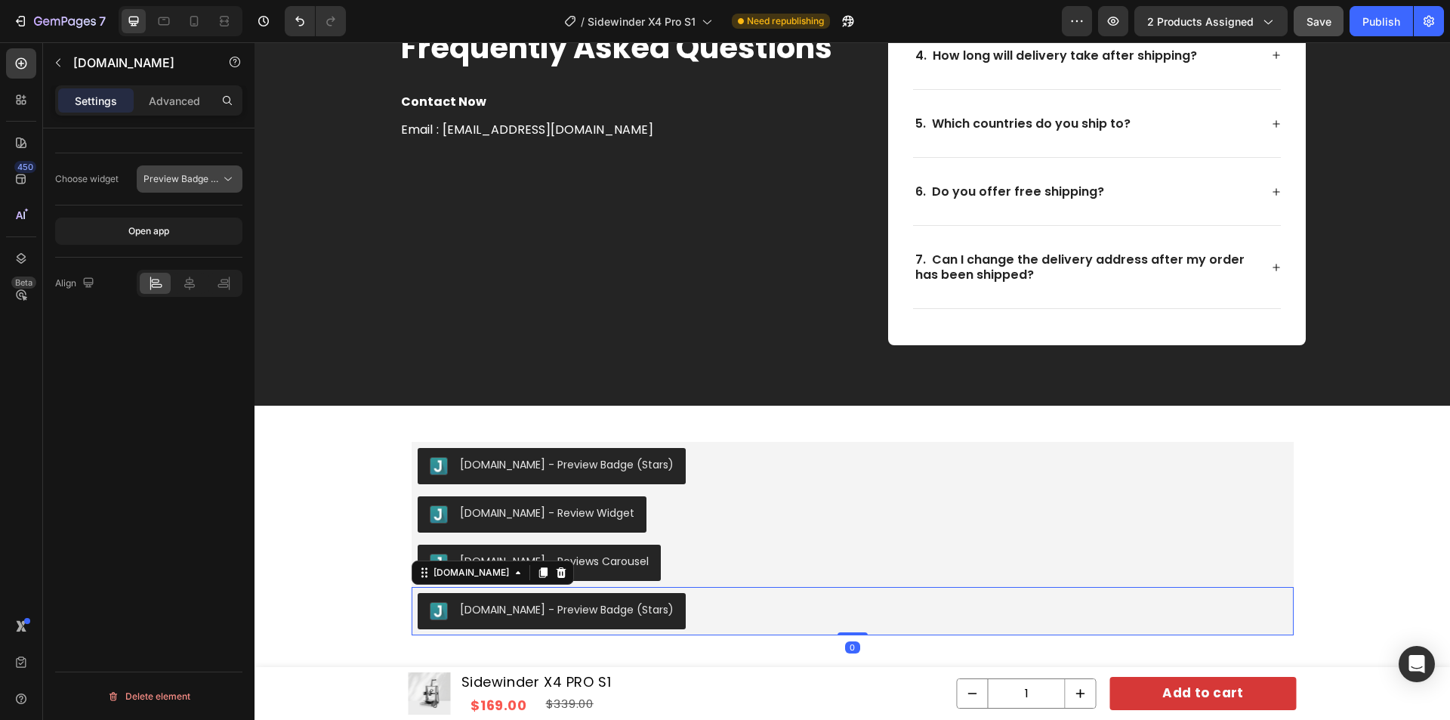
drag, startPoint x: 189, startPoint y: 158, endPoint x: 193, endPoint y: 167, distance: 10.1
click at [189, 161] on div "Choose widget Preview Badge (Stars)" at bounding box center [148, 179] width 187 height 52
click at [196, 178] on span "Preview Badge (Stars)" at bounding box center [191, 178] width 96 height 11
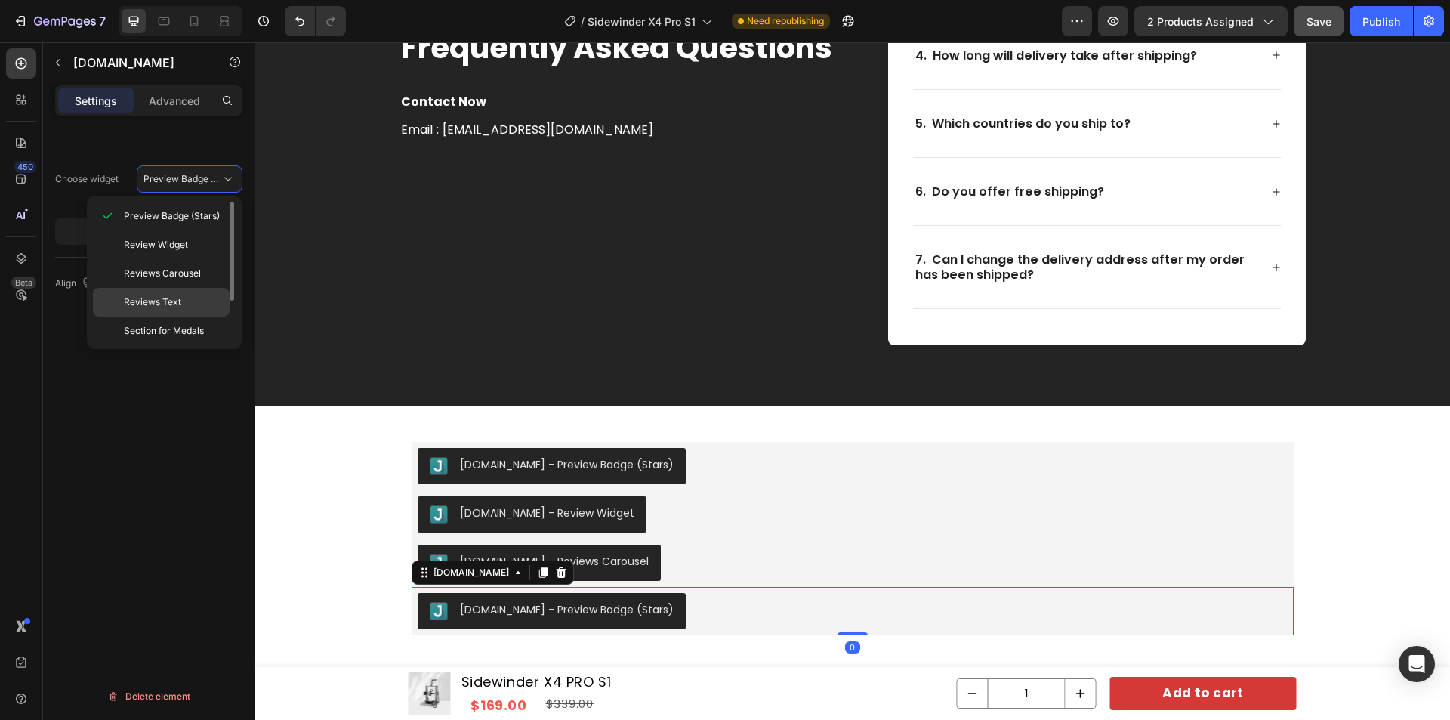
click at [168, 316] on div "Reviews Text" at bounding box center [161, 330] width 137 height 29
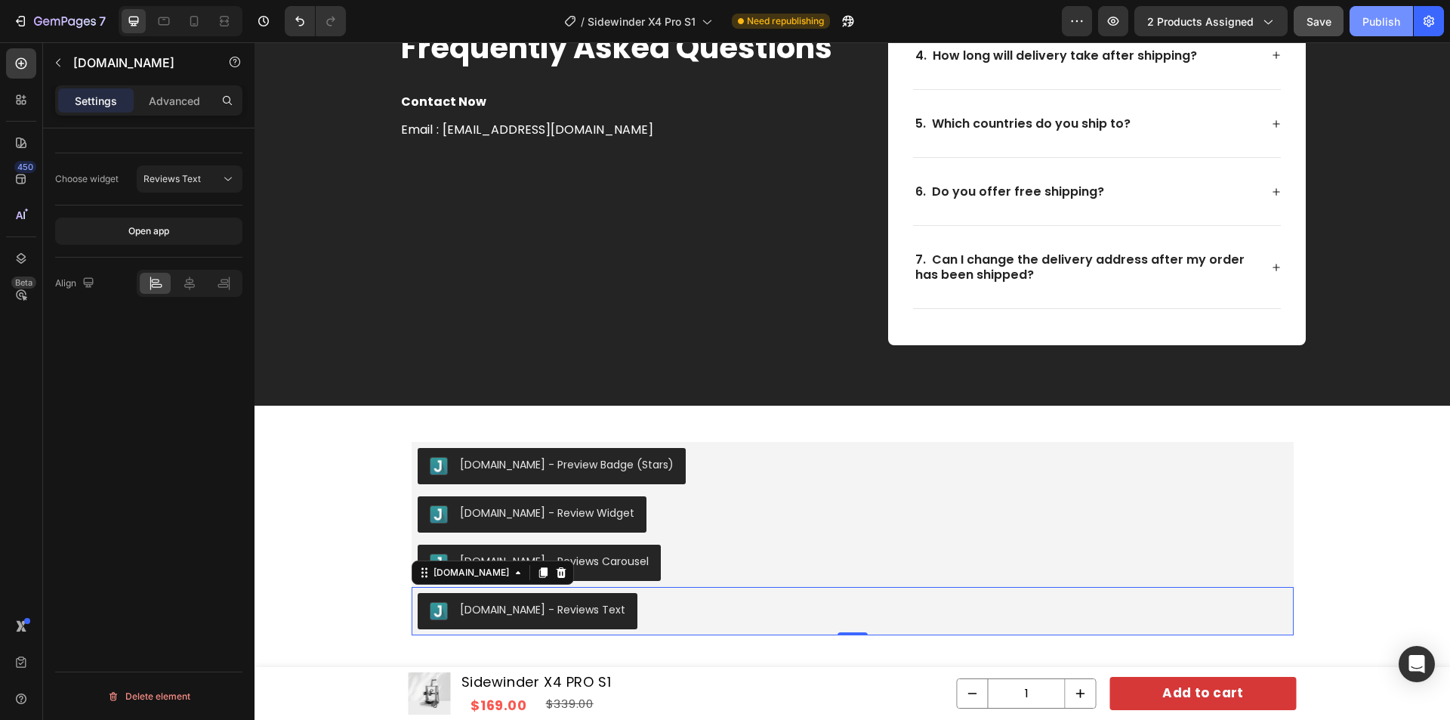
click at [1372, 25] on div "Publish" at bounding box center [1381, 22] width 38 height 16
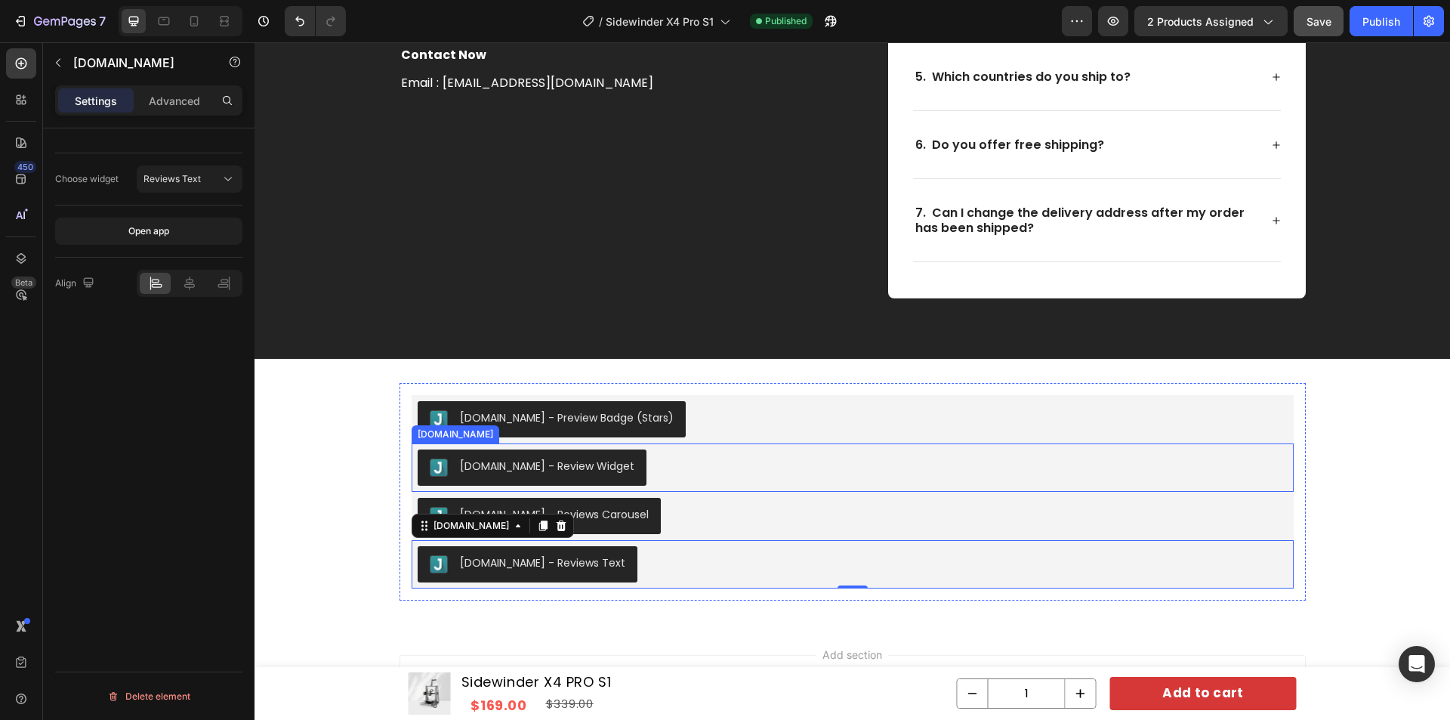
scroll to position [7253, 0]
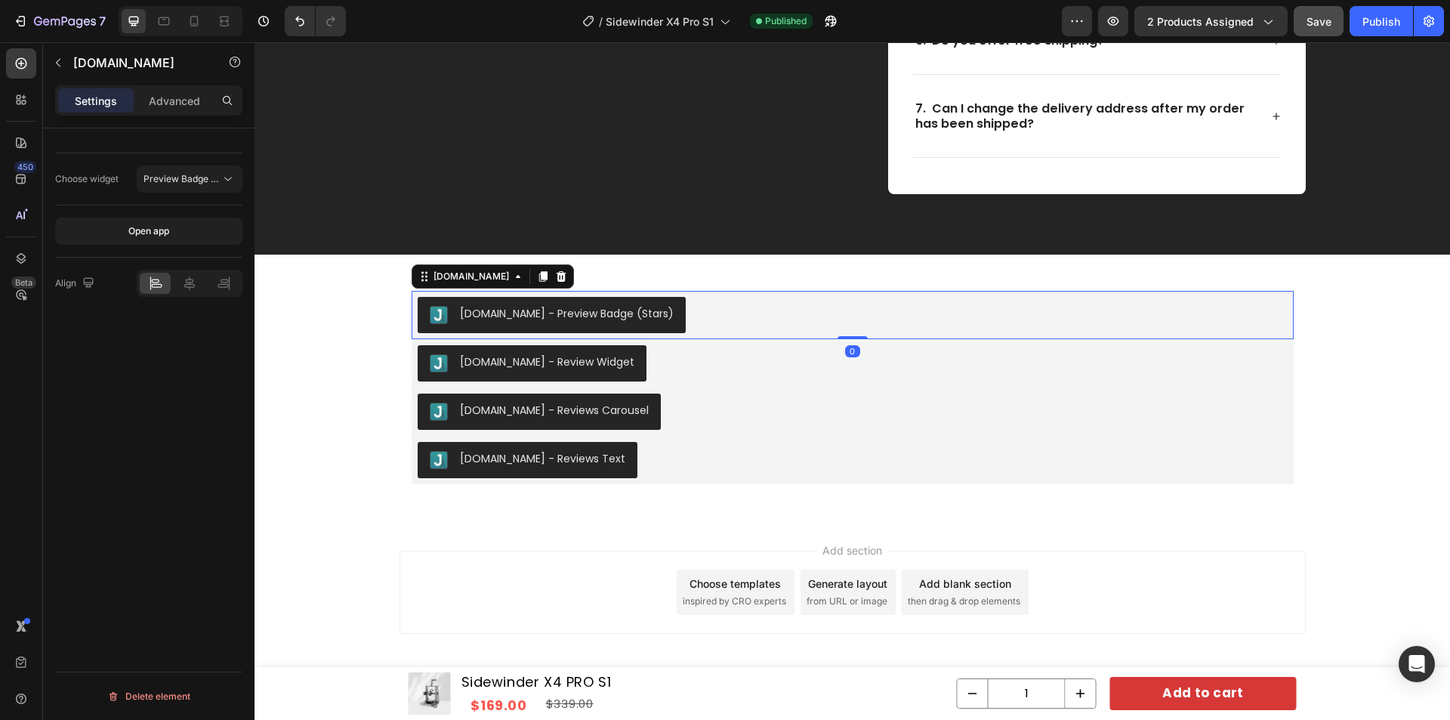
click at [724, 304] on div "[DOMAIN_NAME] - Preview Badge (Stars)" at bounding box center [853, 315] width 870 height 36
click at [193, 177] on span "Preview Badge (Stars)" at bounding box center [191, 178] width 96 height 11
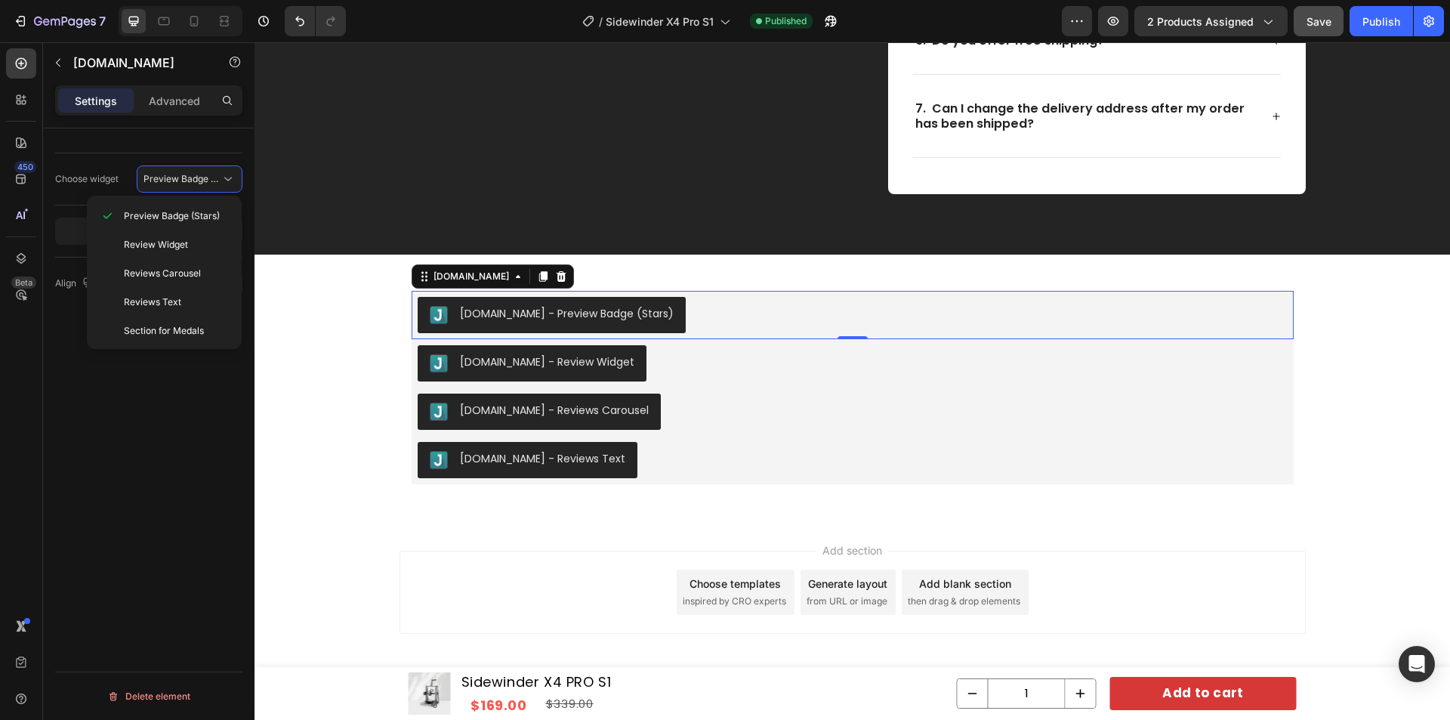
drag, startPoint x: 193, startPoint y: 389, endPoint x: 191, endPoint y: 371, distance: 18.2
click at [193, 390] on div "Choose widget Preview Badge (Stars) Open app Align Delete element" at bounding box center [148, 445] width 211 height 634
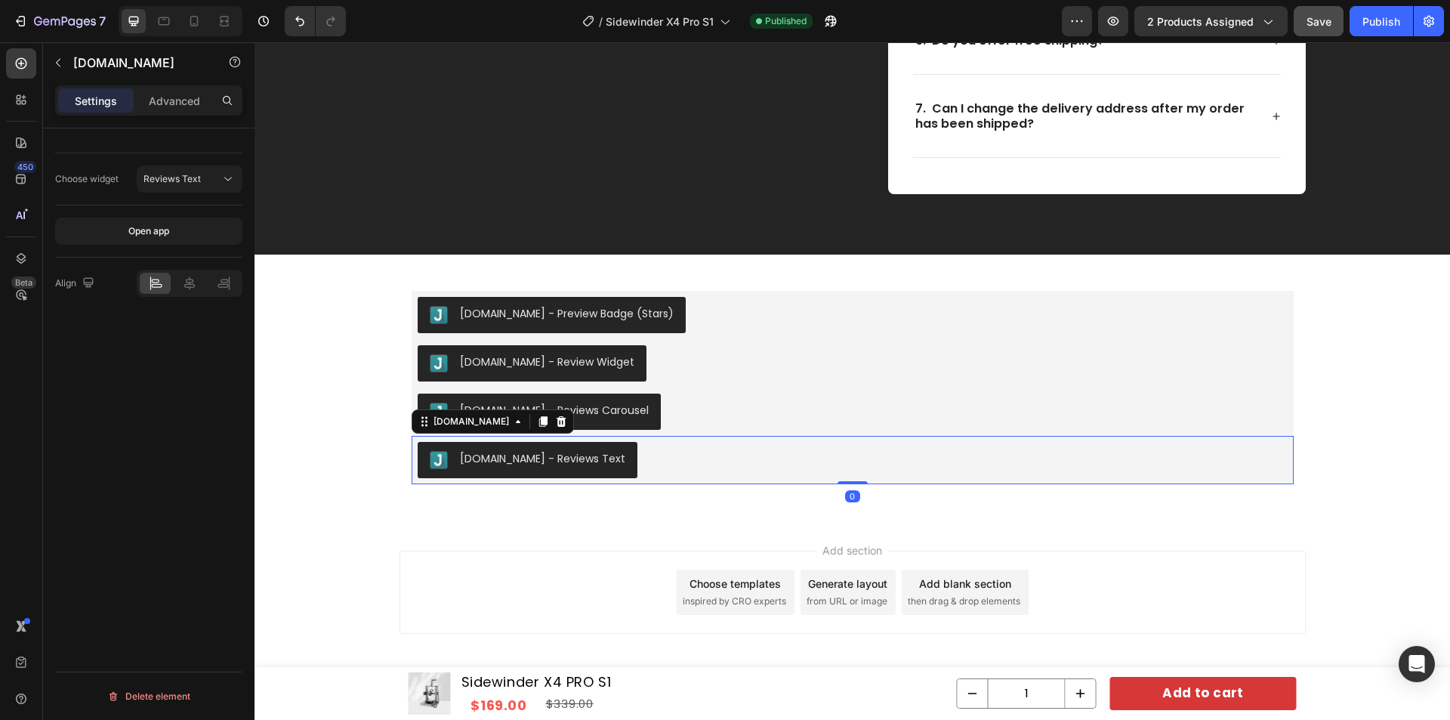
click at [714, 468] on div "Judge.me - Reviews Text" at bounding box center [853, 460] width 870 height 36
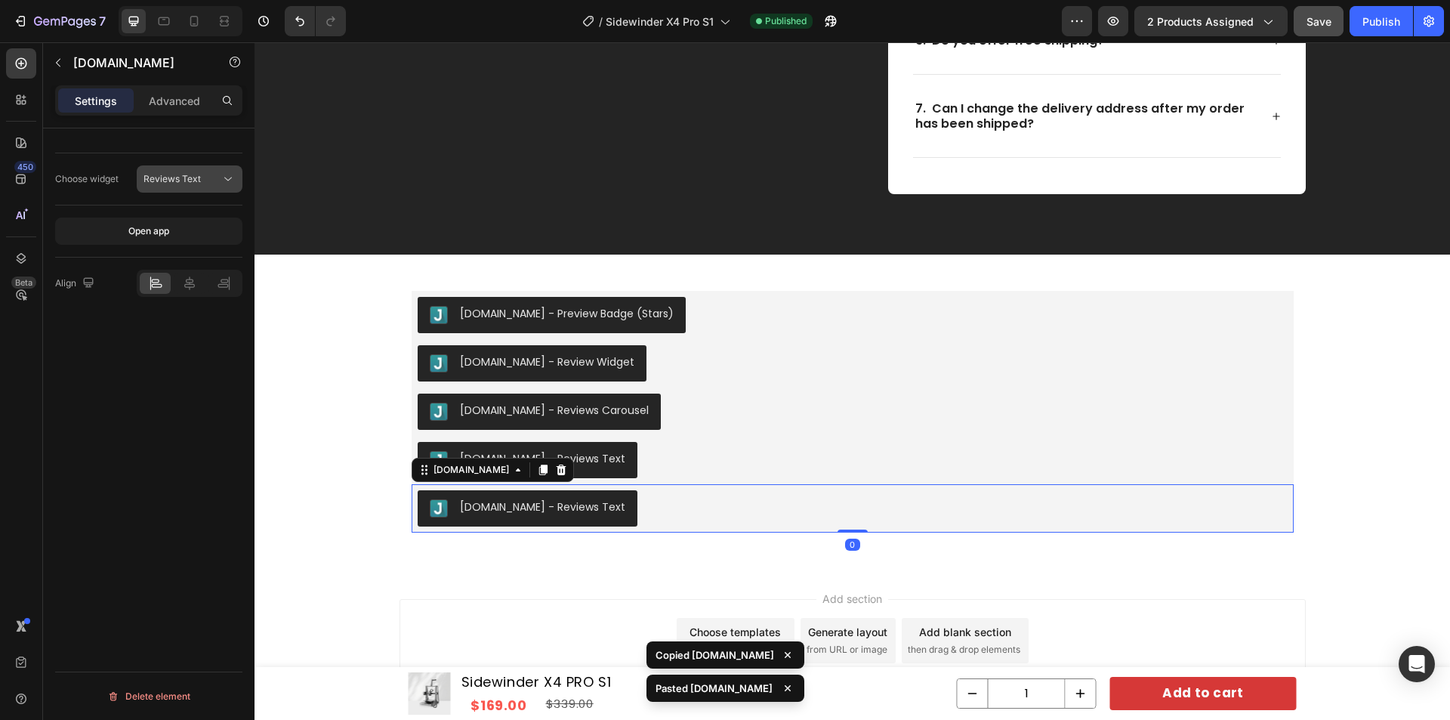
click at [175, 176] on span "Reviews Text" at bounding box center [171, 178] width 57 height 11
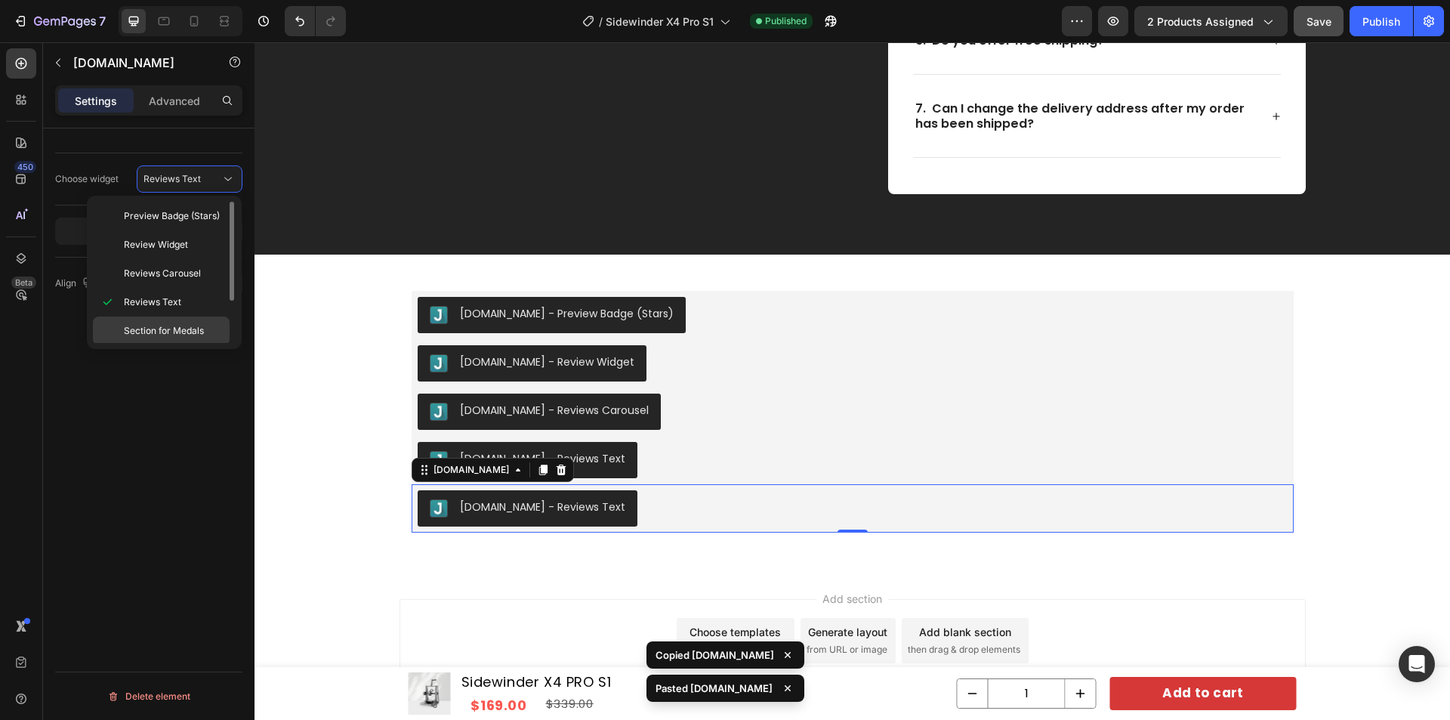
click at [156, 333] on span "Section for Medals" at bounding box center [164, 331] width 80 height 14
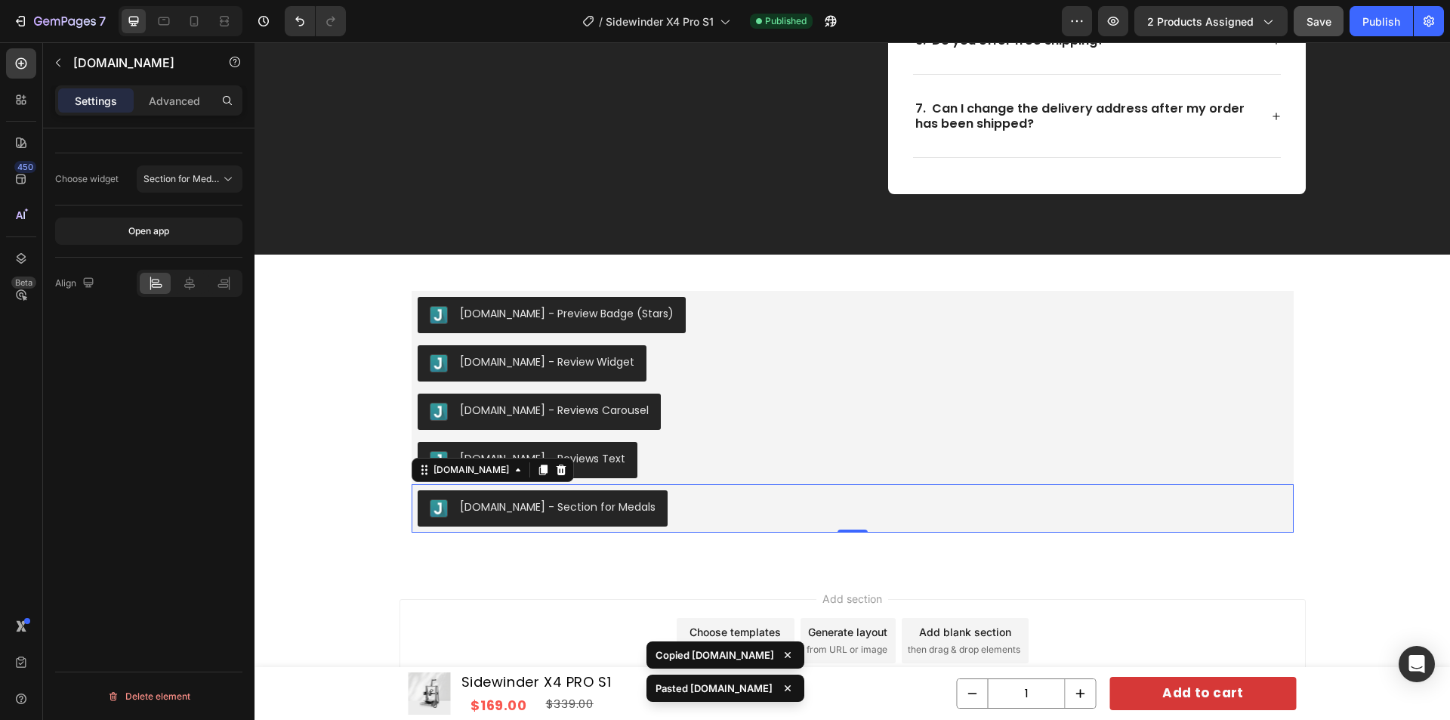
click at [166, 424] on div "Choose widget Section for Medals Open app Align Delete element" at bounding box center [148, 445] width 211 height 634
click at [1383, 28] on div "Publish" at bounding box center [1381, 22] width 38 height 16
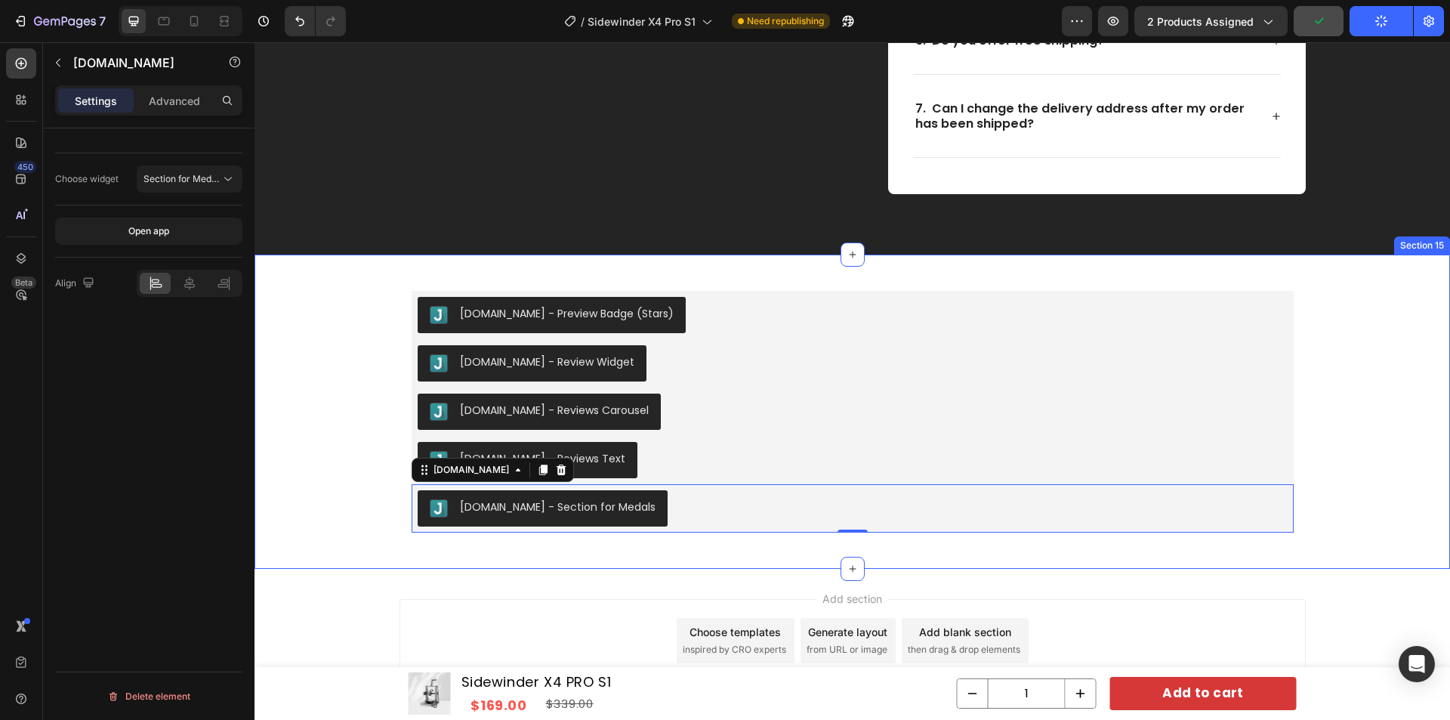
click at [1350, 300] on div "Judge.me - Preview Badge (Stars) Judge.me Judge.me - Review Widget Judge.me Jud…" at bounding box center [853, 412] width 1196 height 266
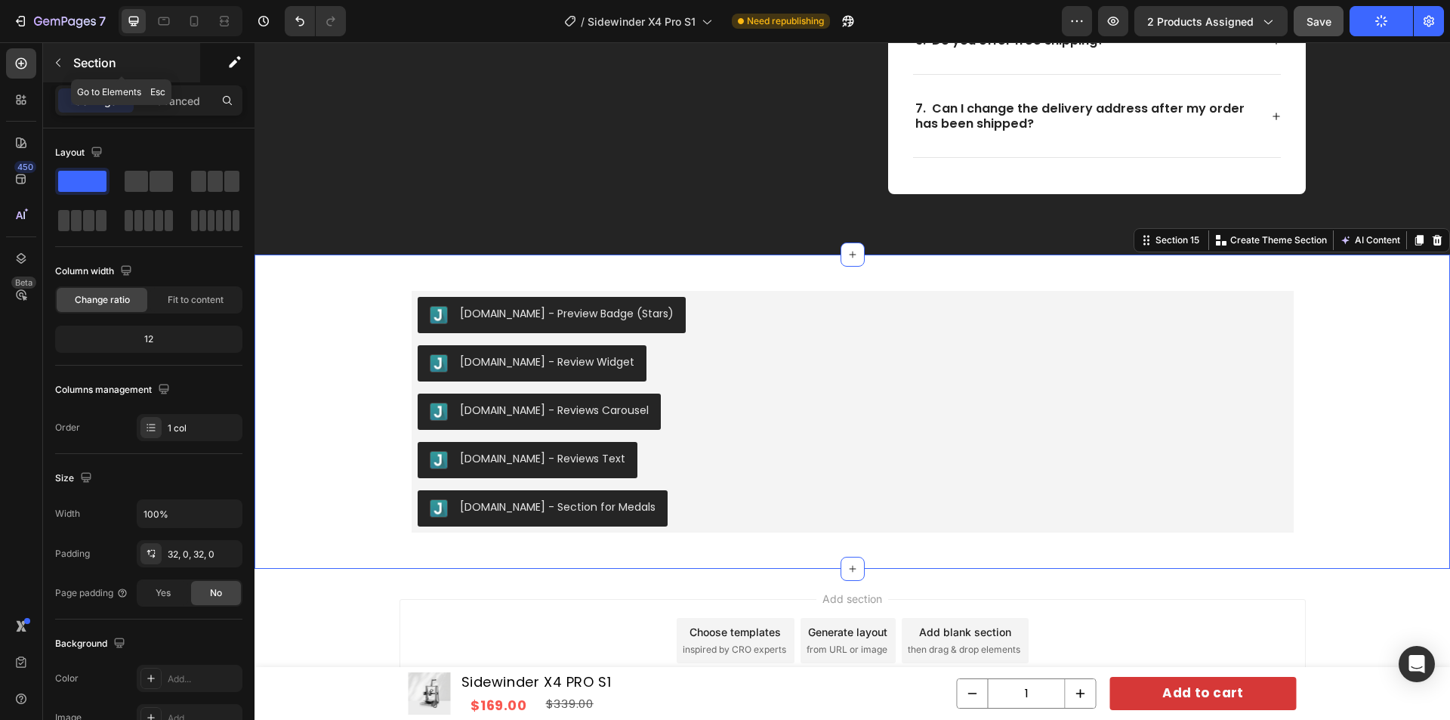
click at [80, 62] on p "Section" at bounding box center [135, 63] width 124 height 18
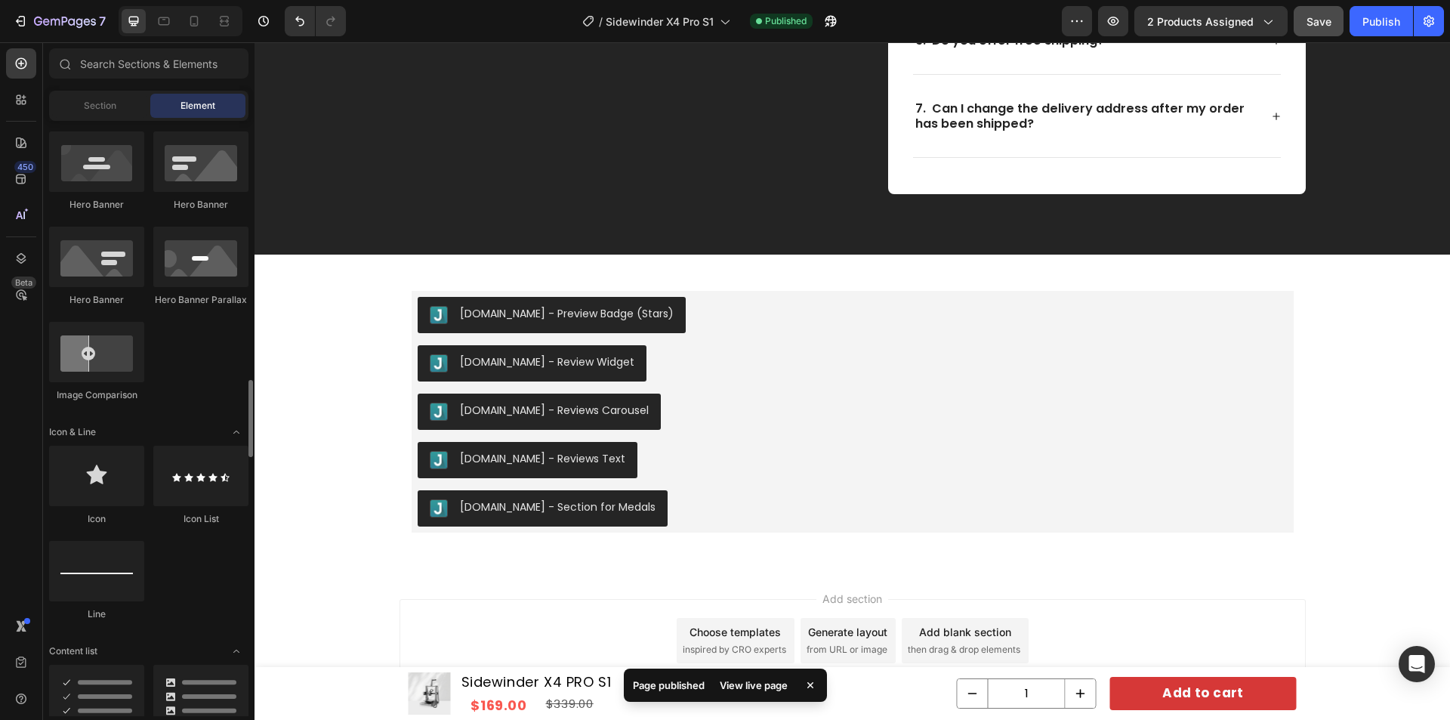
scroll to position [831, 0]
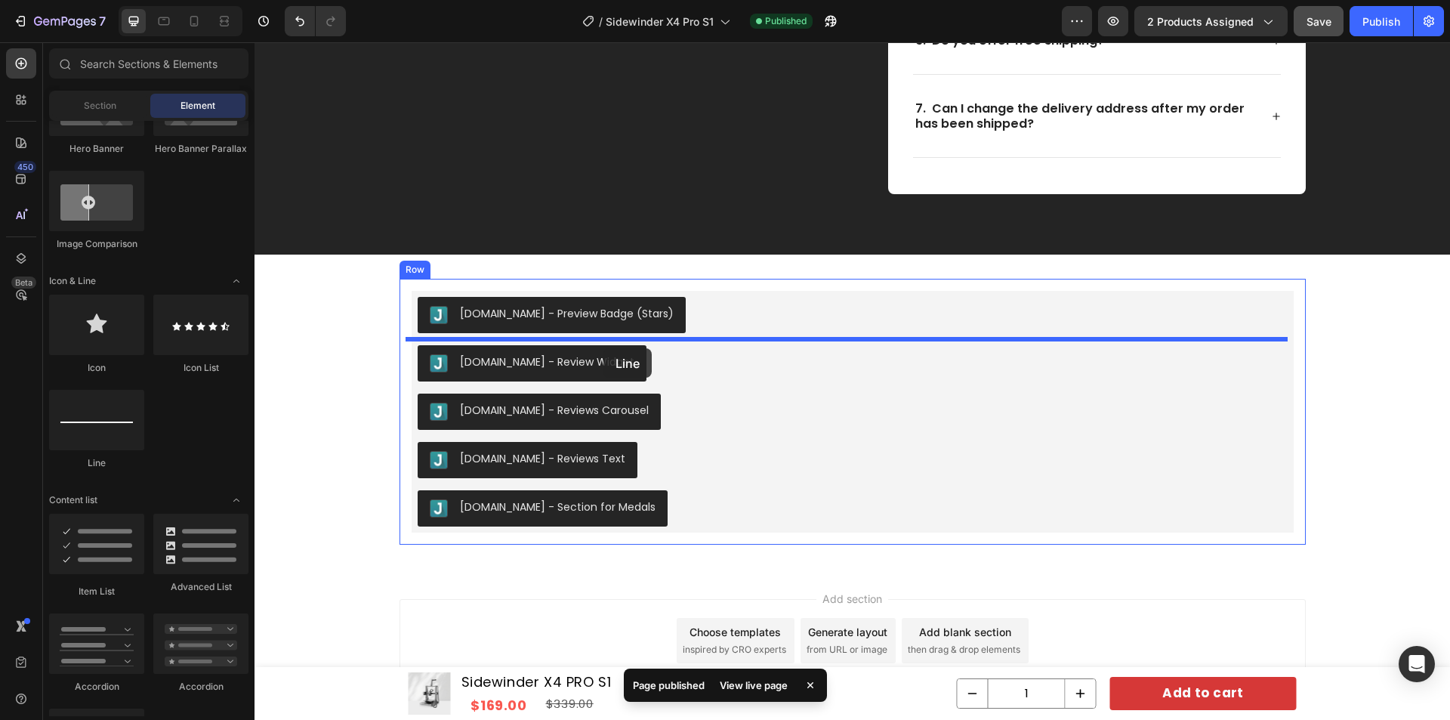
drag, startPoint x: 347, startPoint y: 469, endPoint x: 603, endPoint y: 348, distance: 283.8
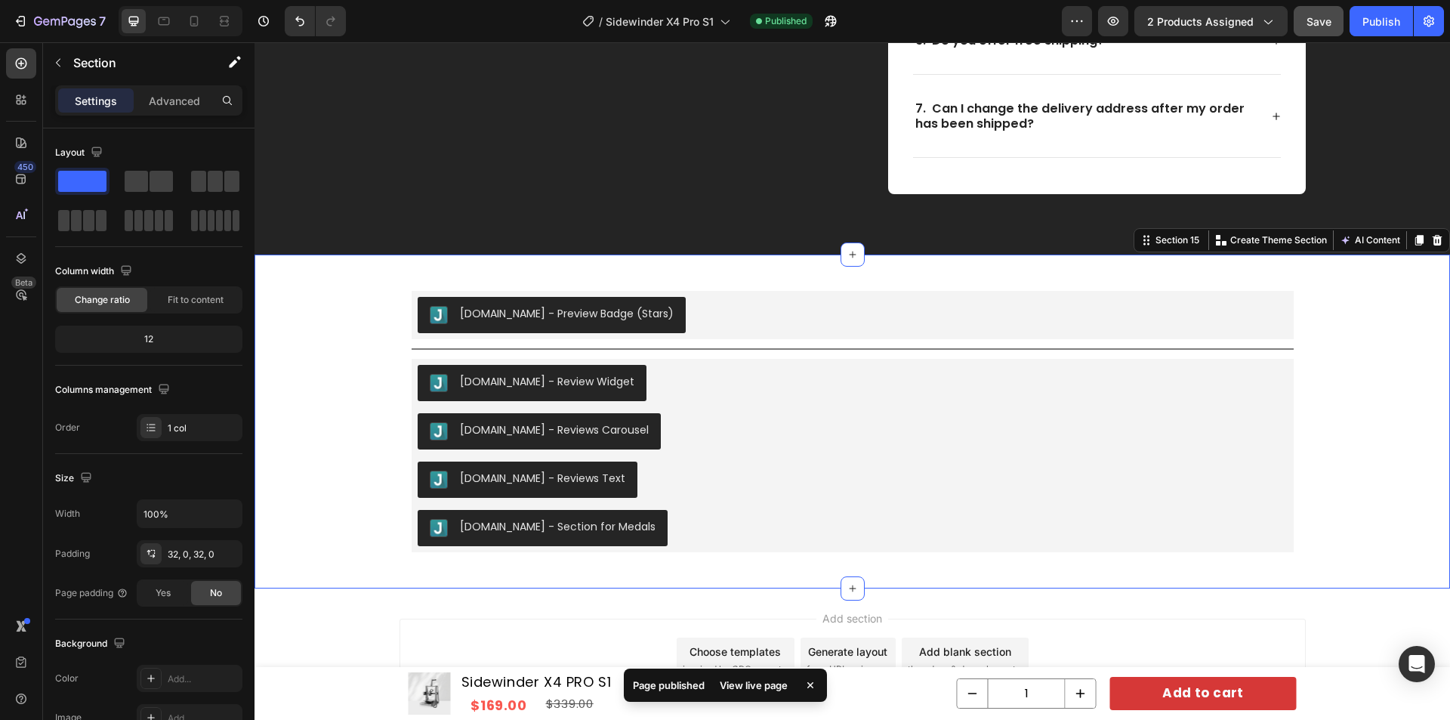
click at [306, 350] on div "Judge.me - Preview Badge (Stars) Judge.me Title Line Judge.me - Review Widget J…" at bounding box center [853, 421] width 1196 height 285
click at [77, 64] on p "Section" at bounding box center [135, 63] width 124 height 18
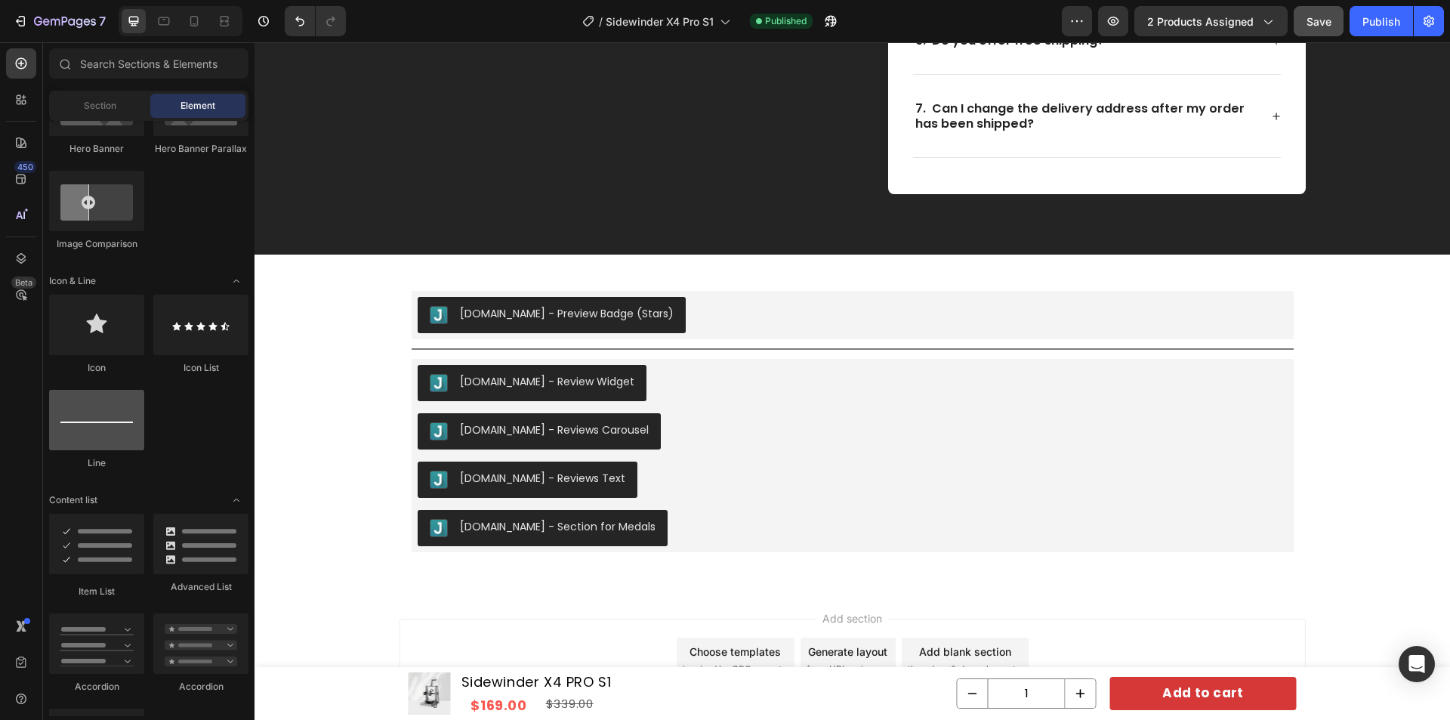
click at [113, 409] on div at bounding box center [96, 420] width 95 height 60
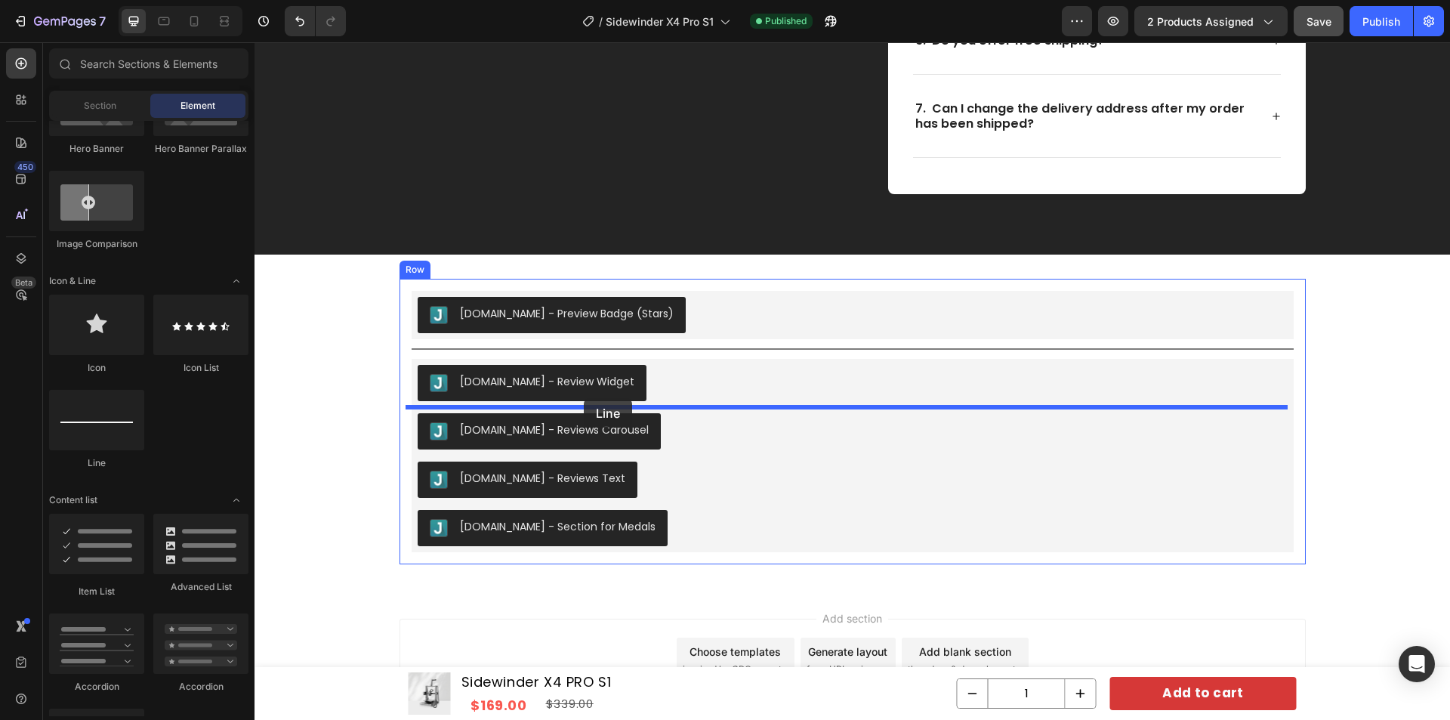
drag, startPoint x: 365, startPoint y: 468, endPoint x: 584, endPoint y: 398, distance: 229.8
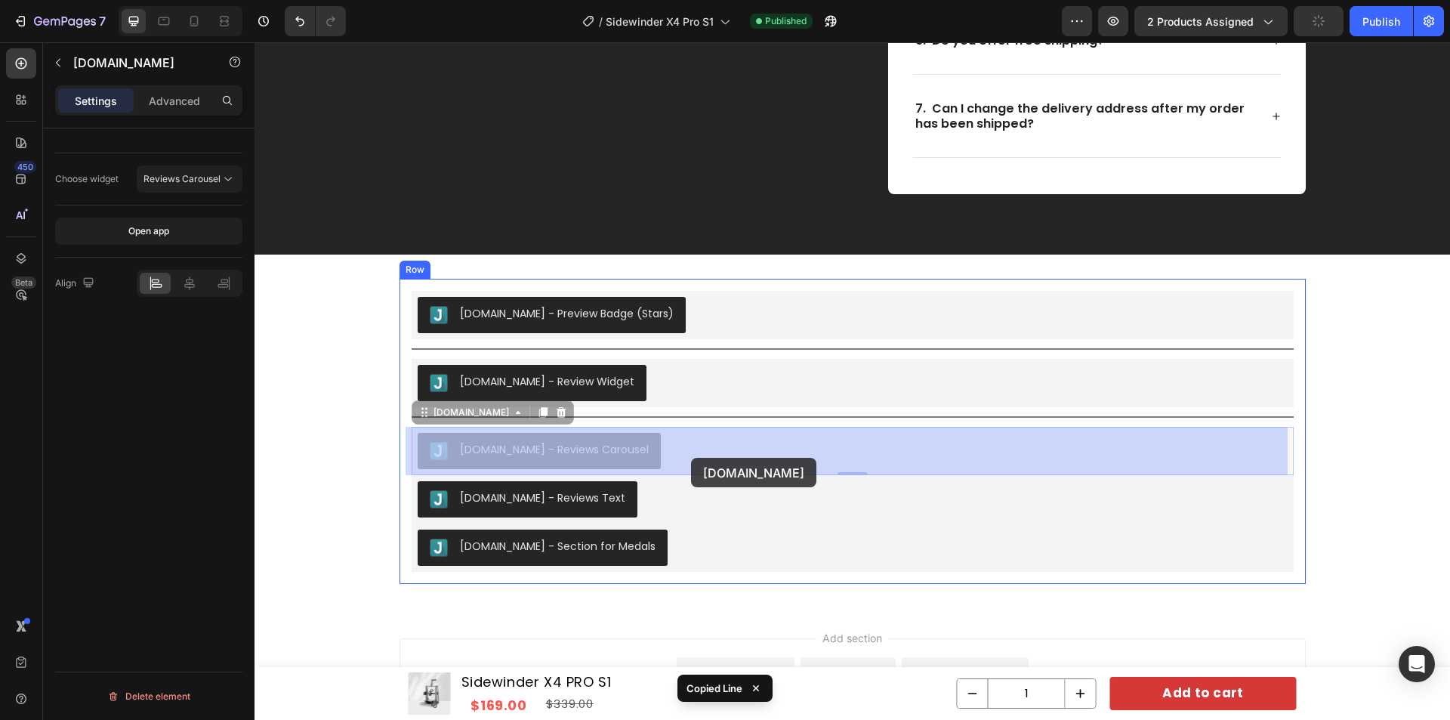
click at [674, 498] on div "Judge.me - Reviews Text" at bounding box center [853, 499] width 882 height 48
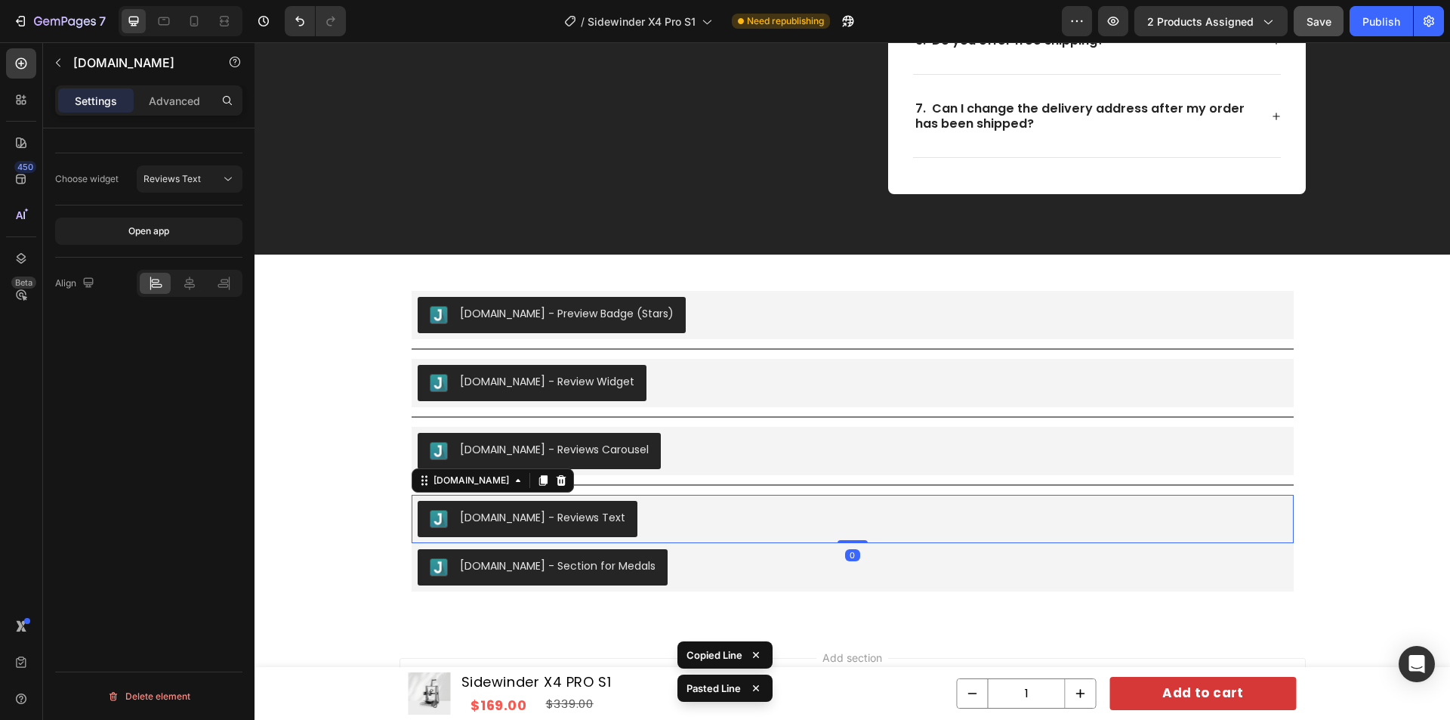
click at [681, 514] on div "Judge.me - Reviews Text" at bounding box center [853, 519] width 870 height 36
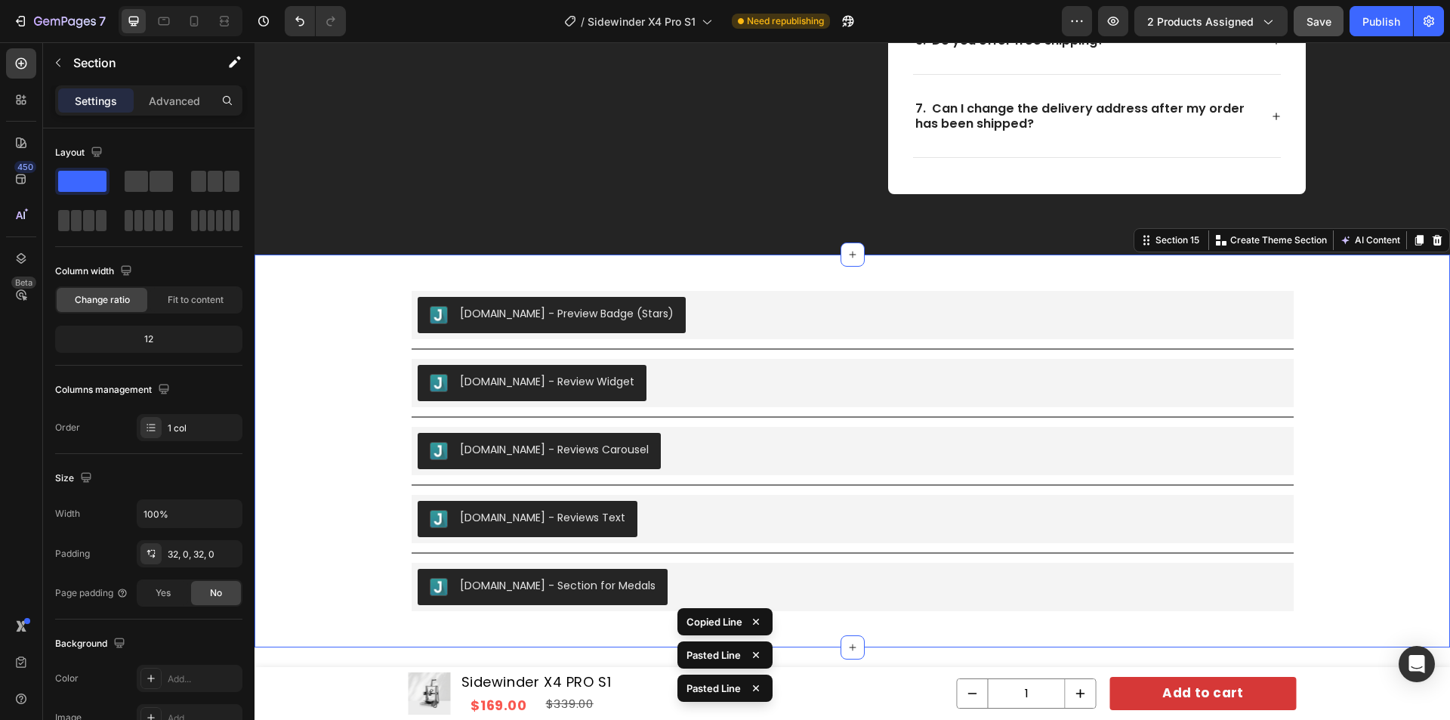
click at [1343, 415] on div "Judge.me - Preview Badge (Stars) Judge.me Title Line Judge.me - Review Widget J…" at bounding box center [853, 451] width 1196 height 344
click at [1310, 23] on span "Save" at bounding box center [1319, 21] width 25 height 13
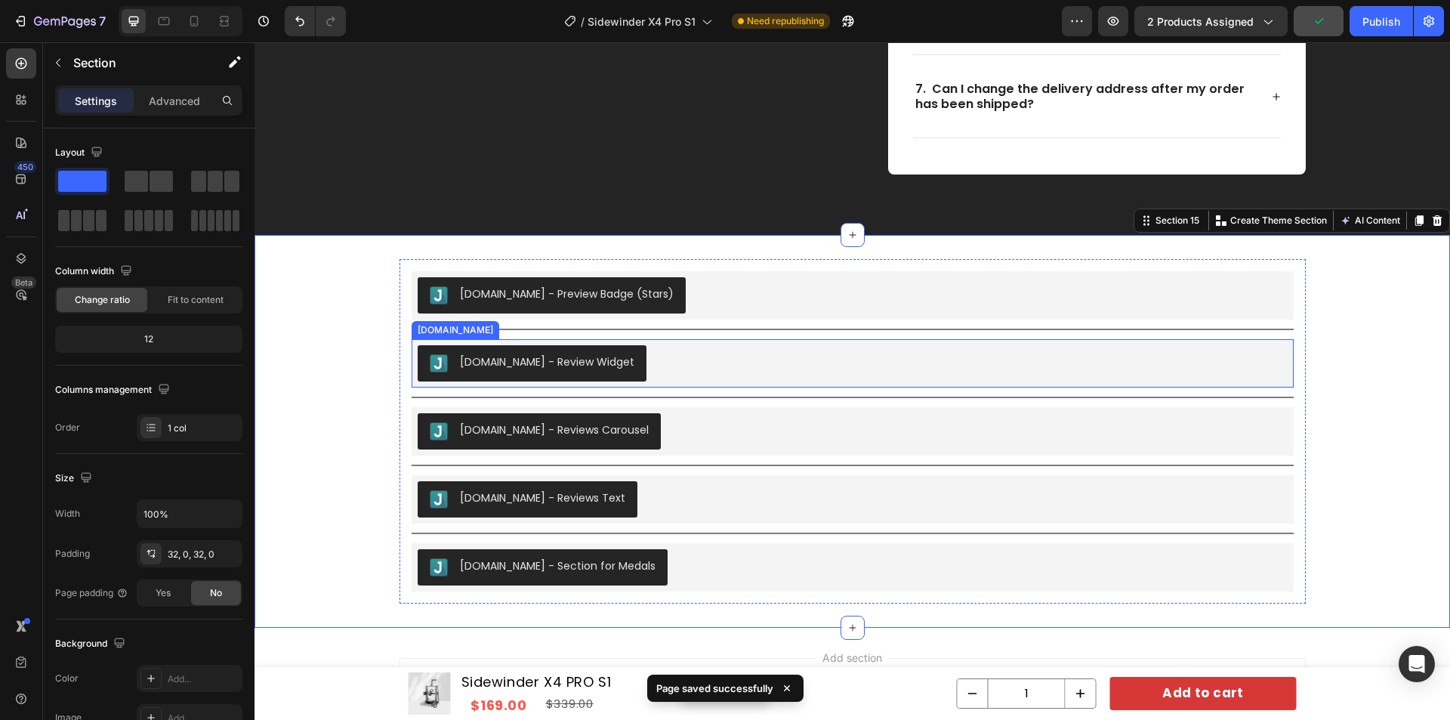
scroll to position [7398, 0]
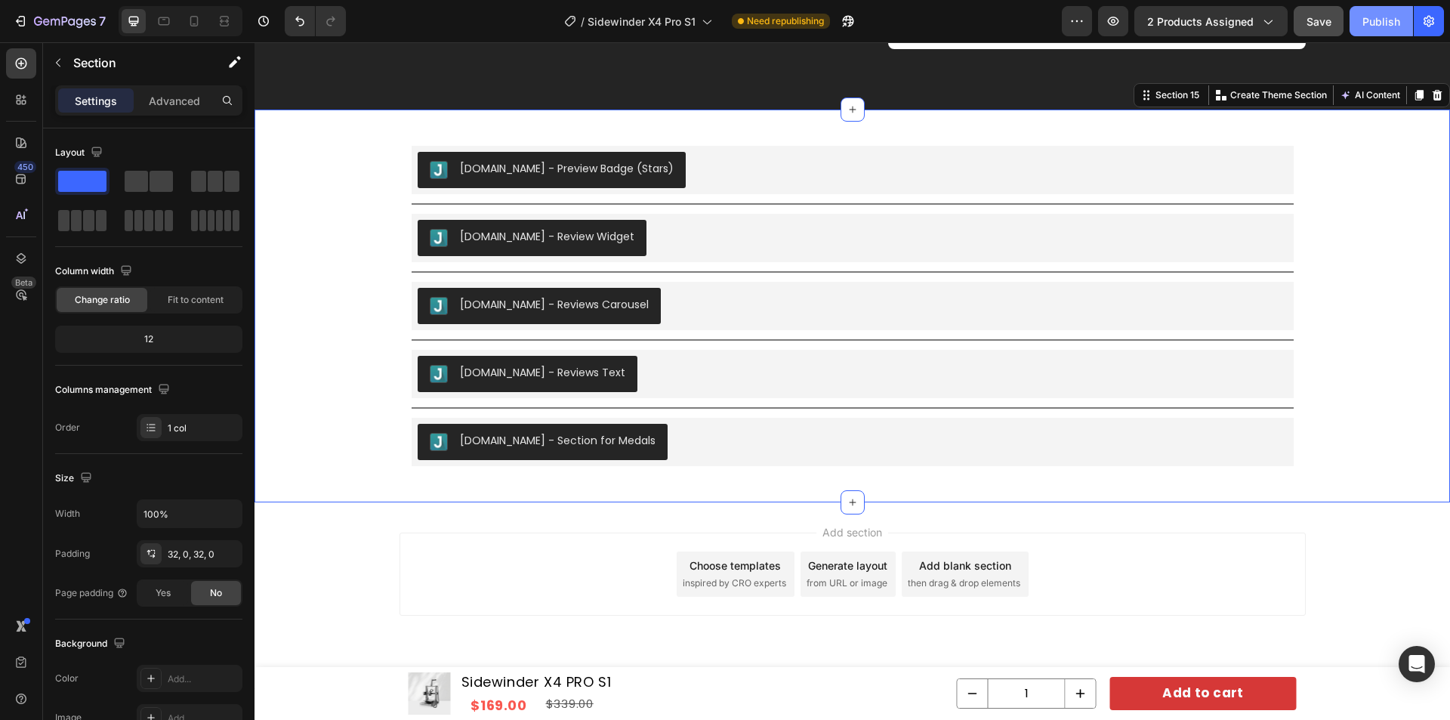
click at [1369, 32] on button "Publish" at bounding box center [1381, 21] width 63 height 30
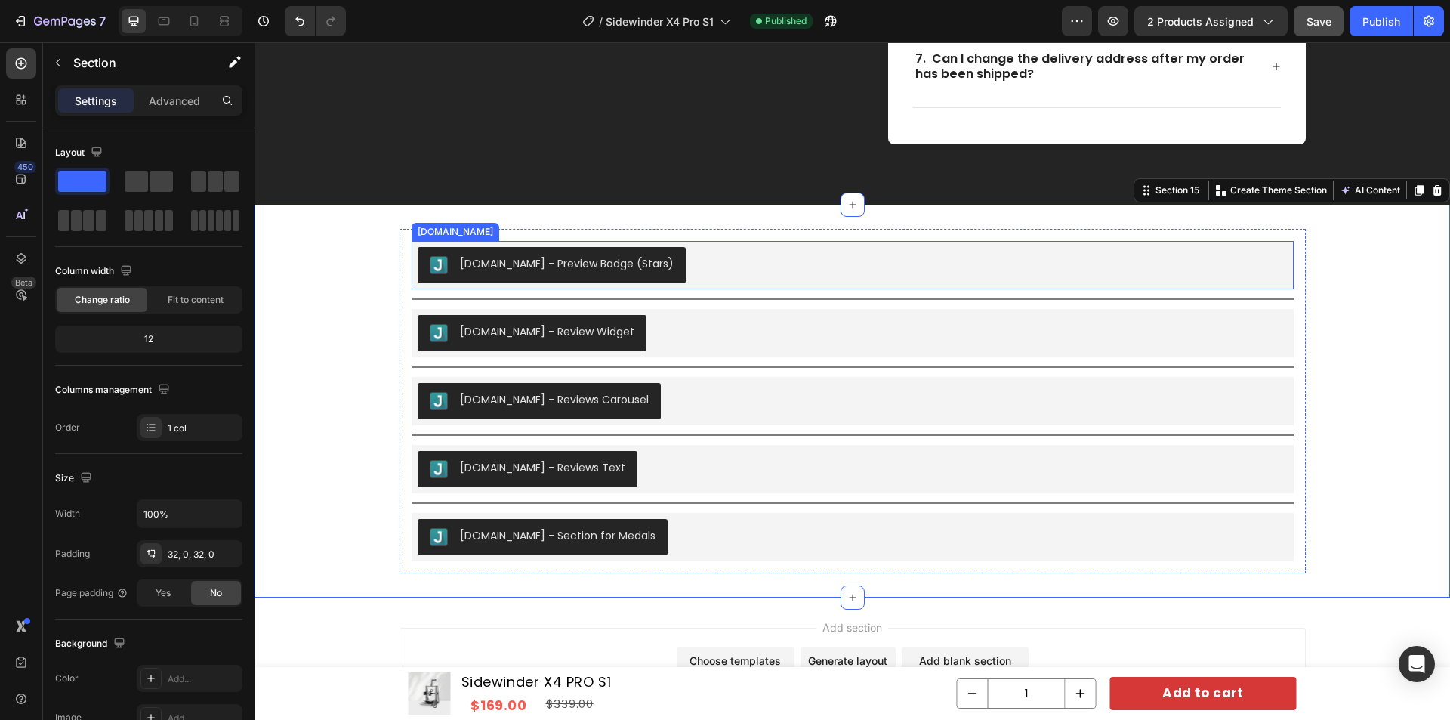
scroll to position [7322, 0]
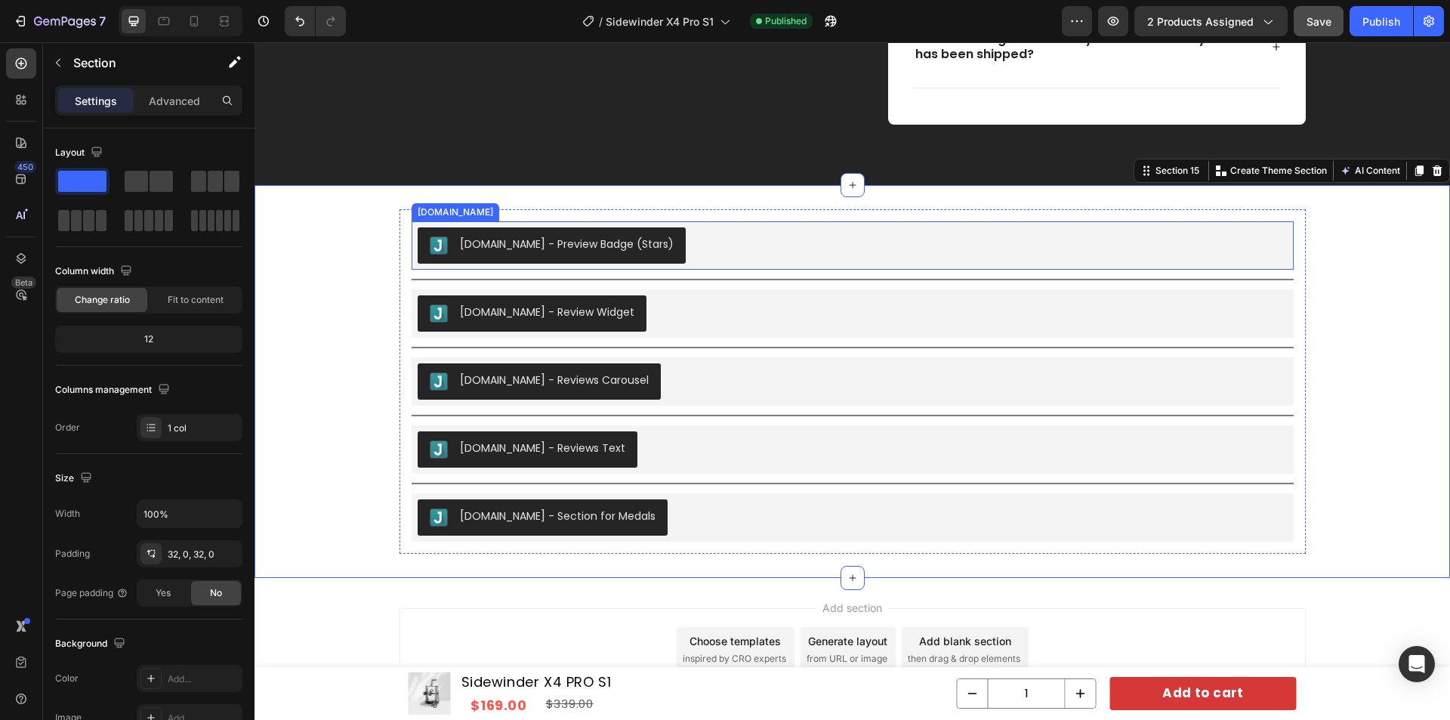
click at [734, 248] on div "[DOMAIN_NAME] - Preview Badge (Stars)" at bounding box center [853, 245] width 870 height 36
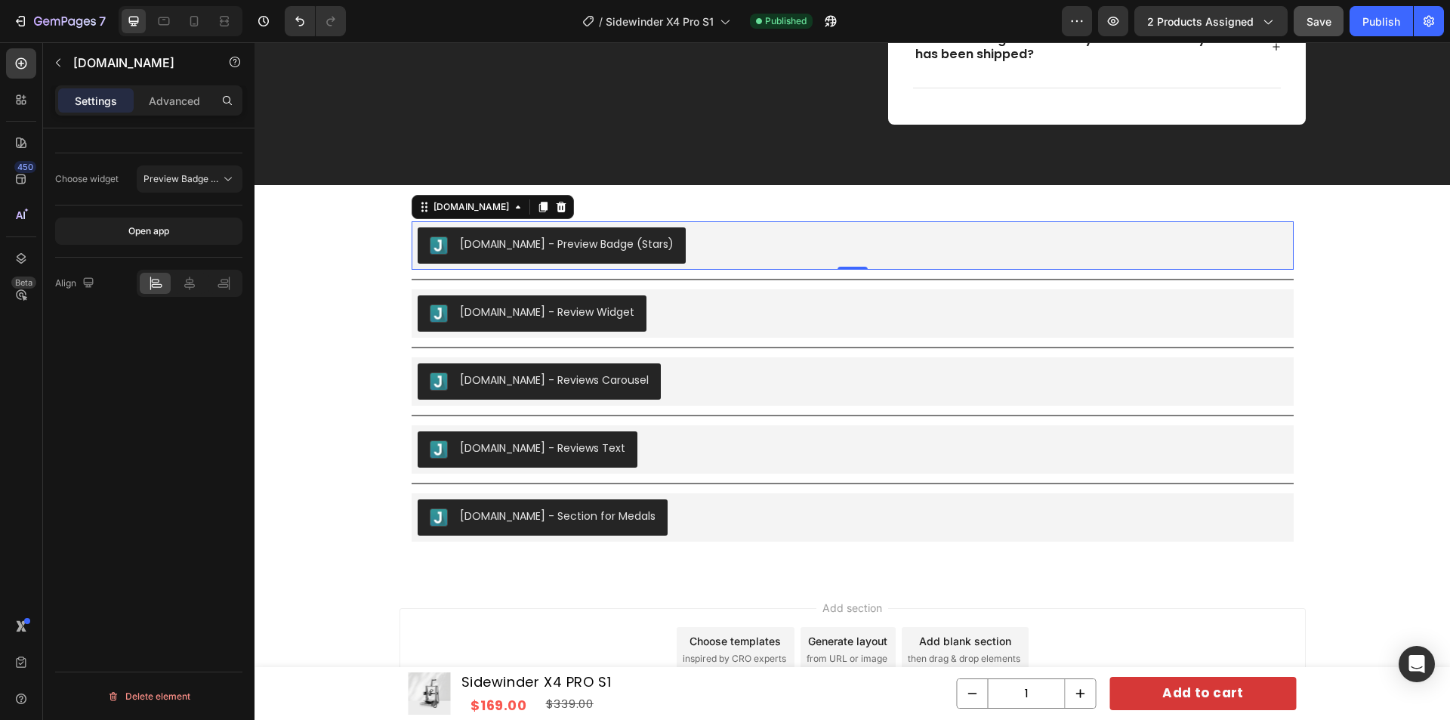
click at [723, 239] on div "[DOMAIN_NAME] - Preview Badge (Stars)" at bounding box center [853, 245] width 870 height 36
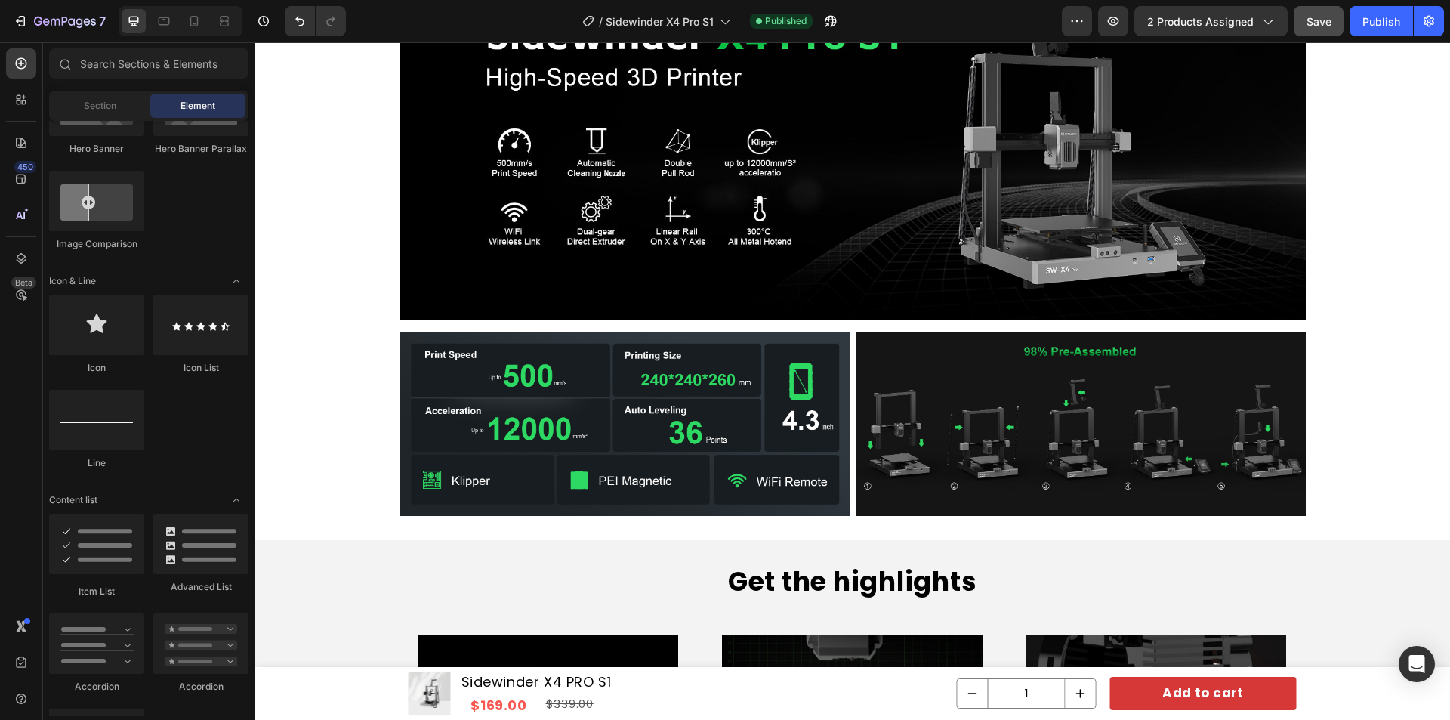
scroll to position [0, 0]
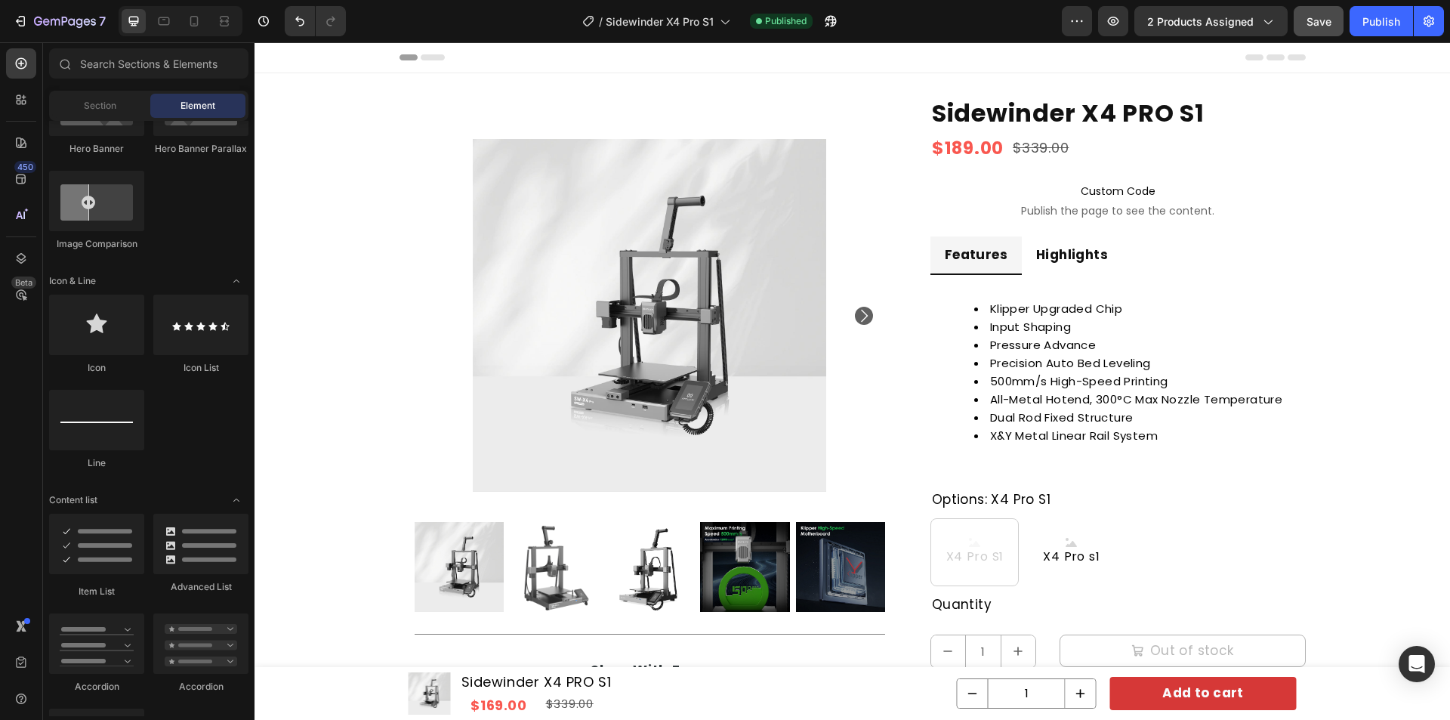
drag, startPoint x: 1443, startPoint y: 91, endPoint x: 1656, endPoint y: 69, distance: 214.9
click at [1094, 124] on h1 "Sidewinder X4 PRO S1" at bounding box center [1117, 113] width 375 height 32
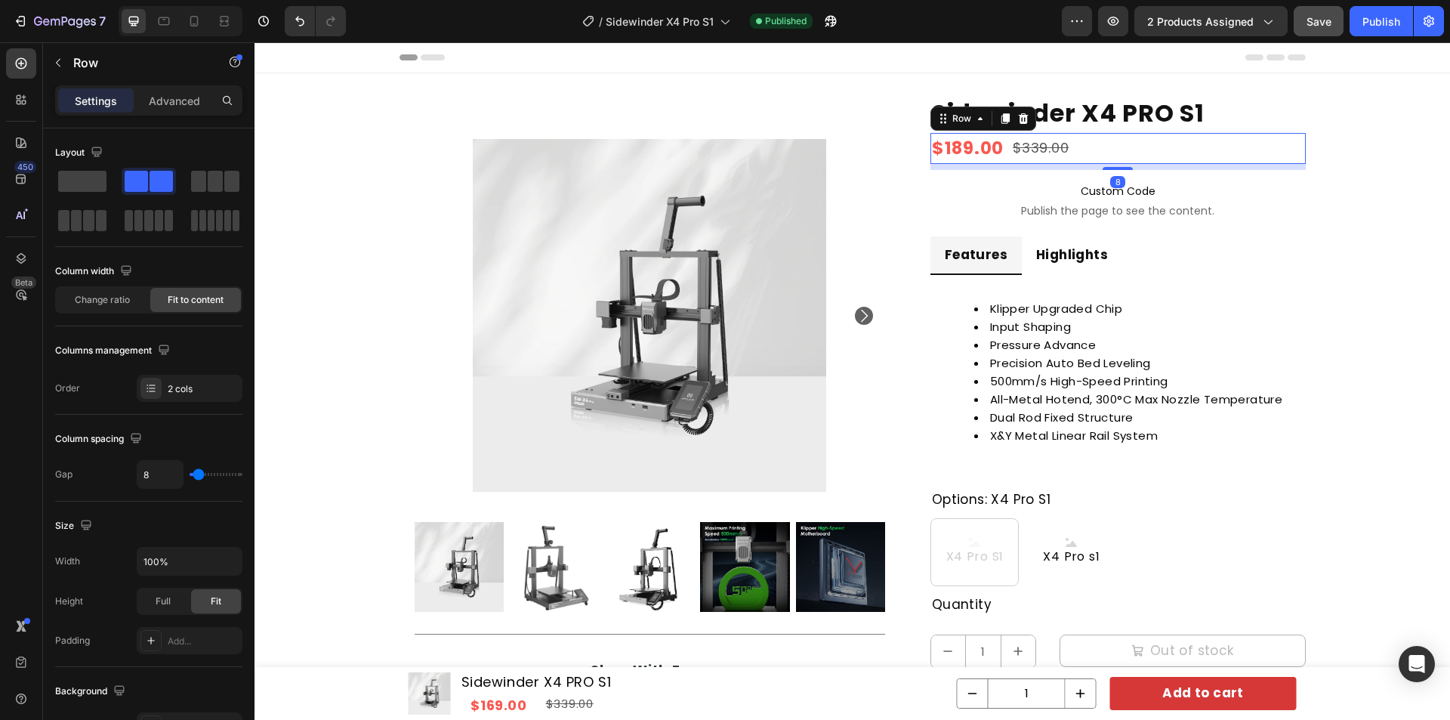
click at [1193, 149] on div "$189.00 Product Price Product Price $339.00 Product Price Product Price Row 8" at bounding box center [1117, 148] width 375 height 31
click at [1181, 116] on h1 "Sidewinder X4 PRO S1" at bounding box center [1117, 113] width 375 height 32
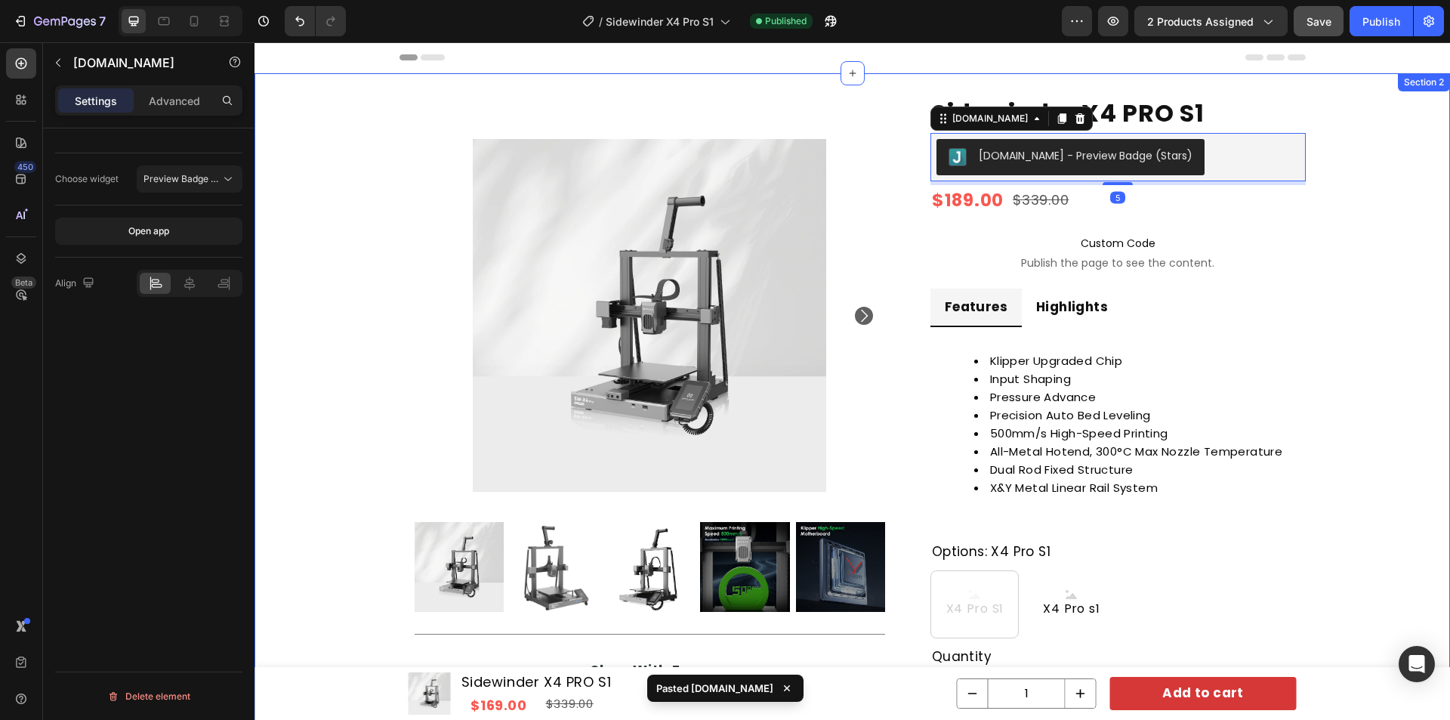
click at [1386, 171] on div "Product Images Title Line Shop With Ease Heading Icon Free shipping Text Block …" at bounding box center [853, 581] width 1196 height 969
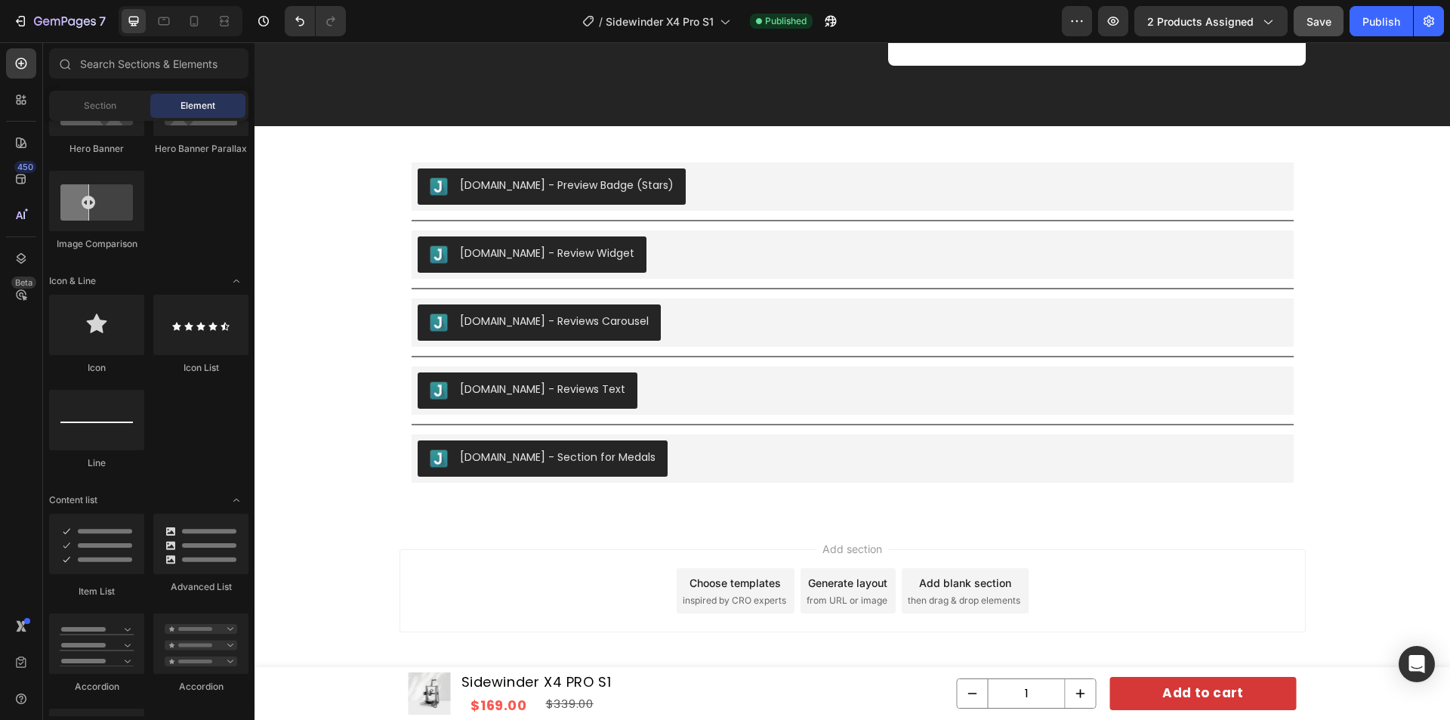
scroll to position [7148, 0]
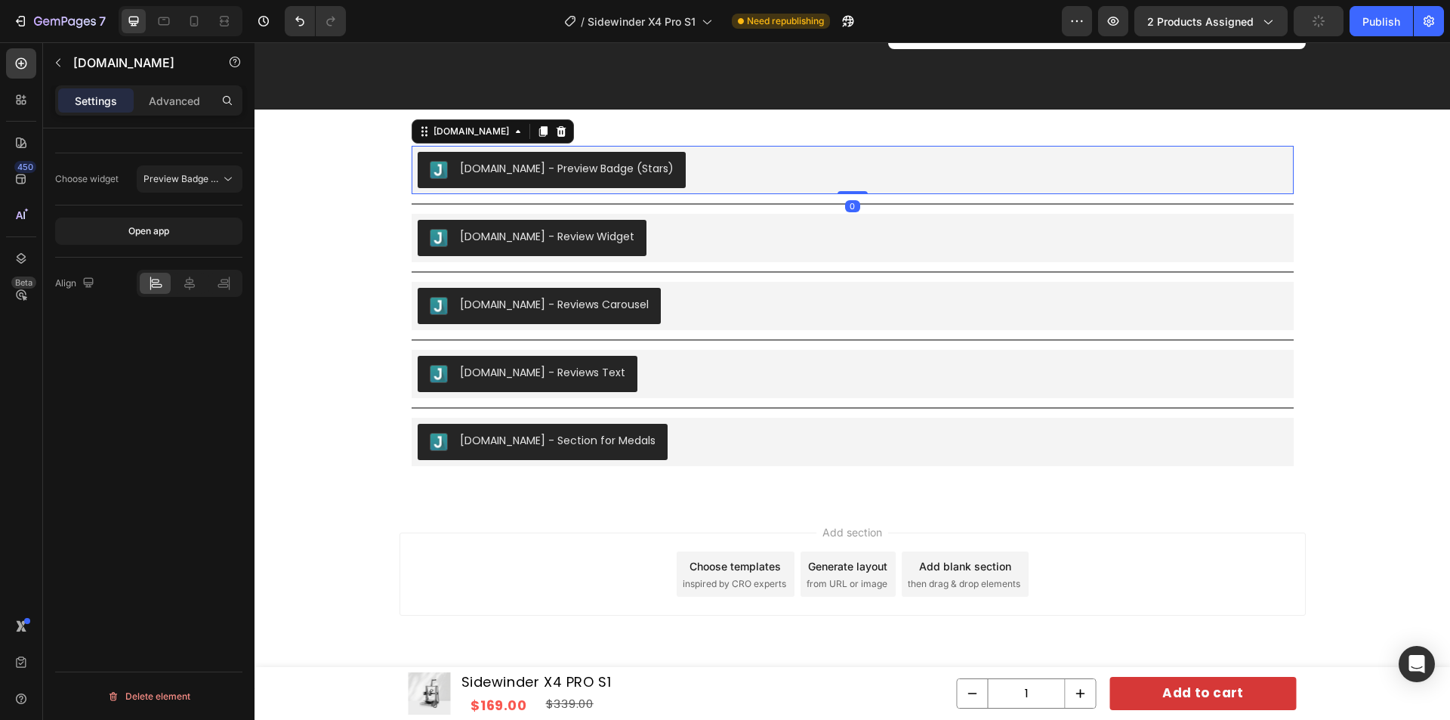
click at [690, 176] on div "[DOMAIN_NAME] - Preview Badge (Stars)" at bounding box center [853, 170] width 870 height 36
click at [555, 133] on icon at bounding box center [561, 131] width 12 height 12
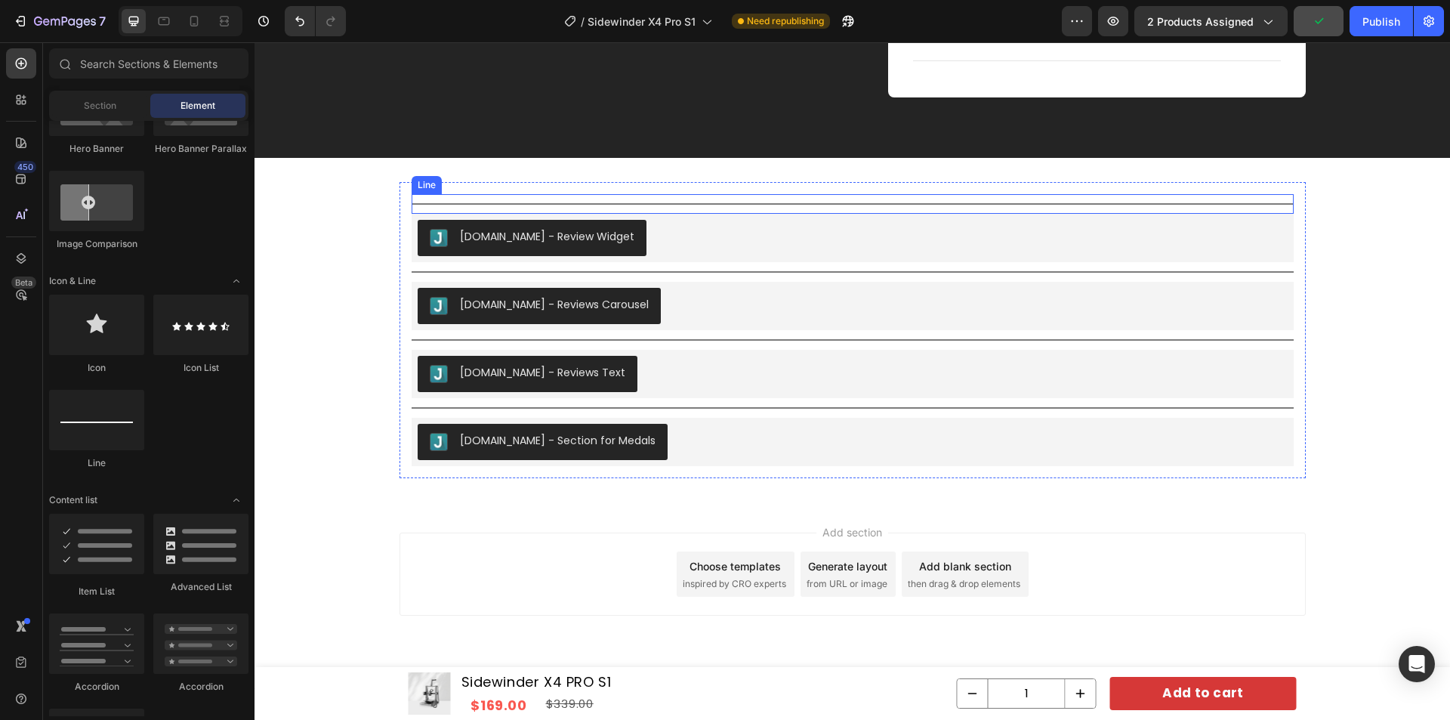
click at [562, 204] on div at bounding box center [853, 204] width 882 height 2
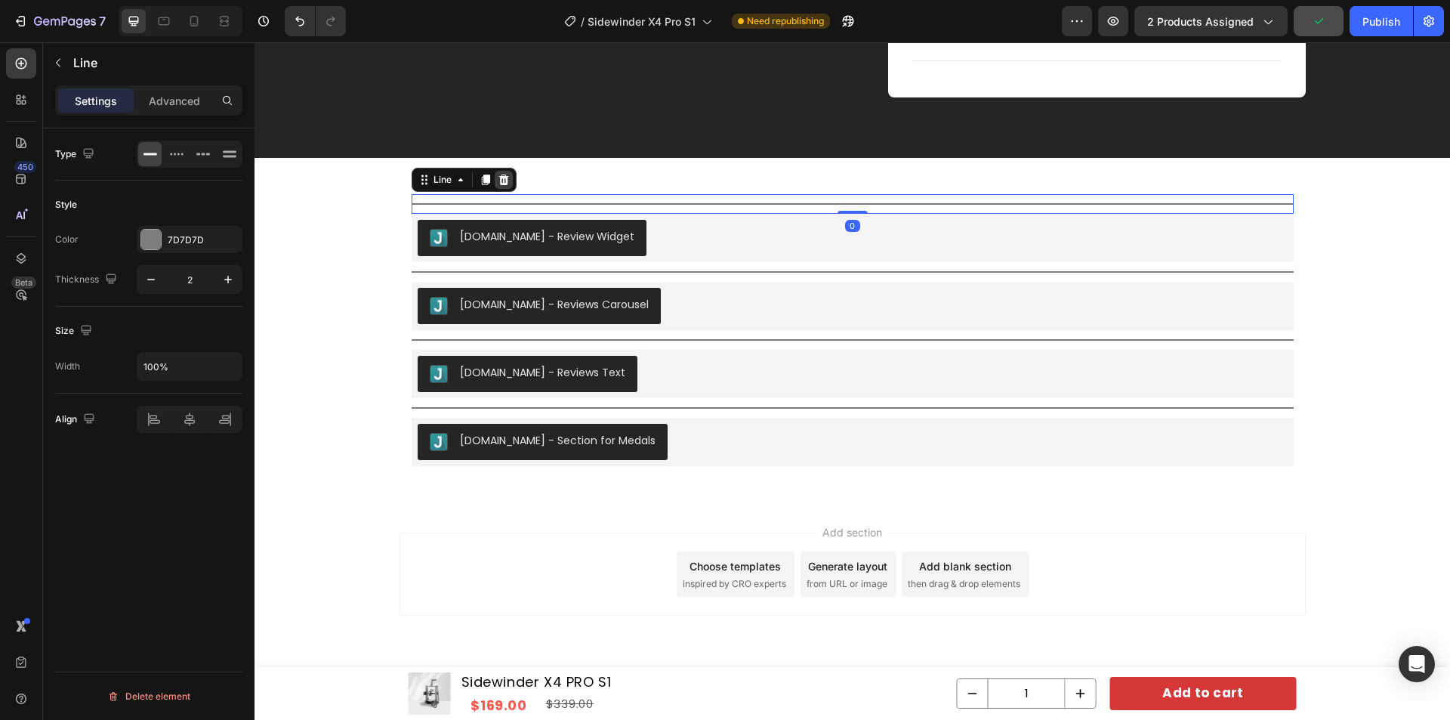
click at [500, 181] on icon at bounding box center [503, 179] width 10 height 11
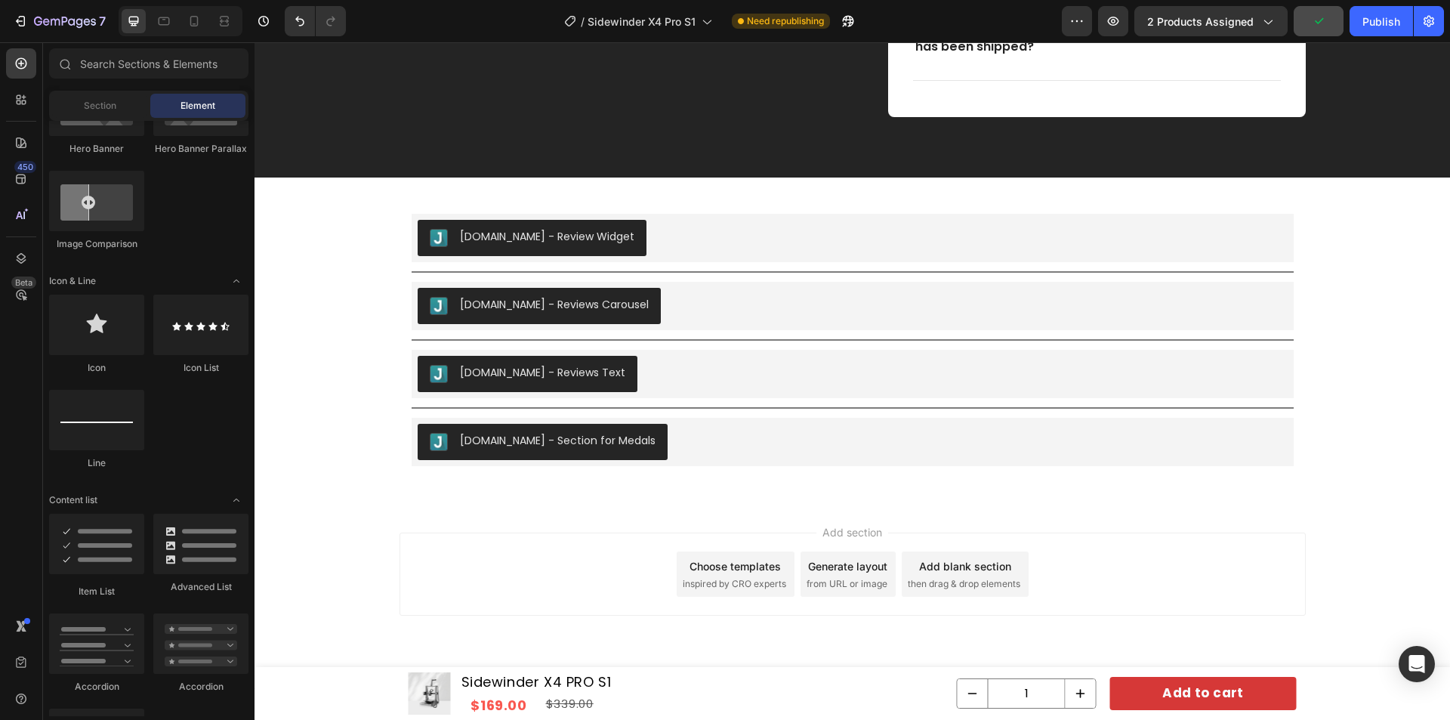
scroll to position [7080, 0]
click at [731, 315] on div "Judge.me - Reviews Carousel" at bounding box center [853, 306] width 870 height 36
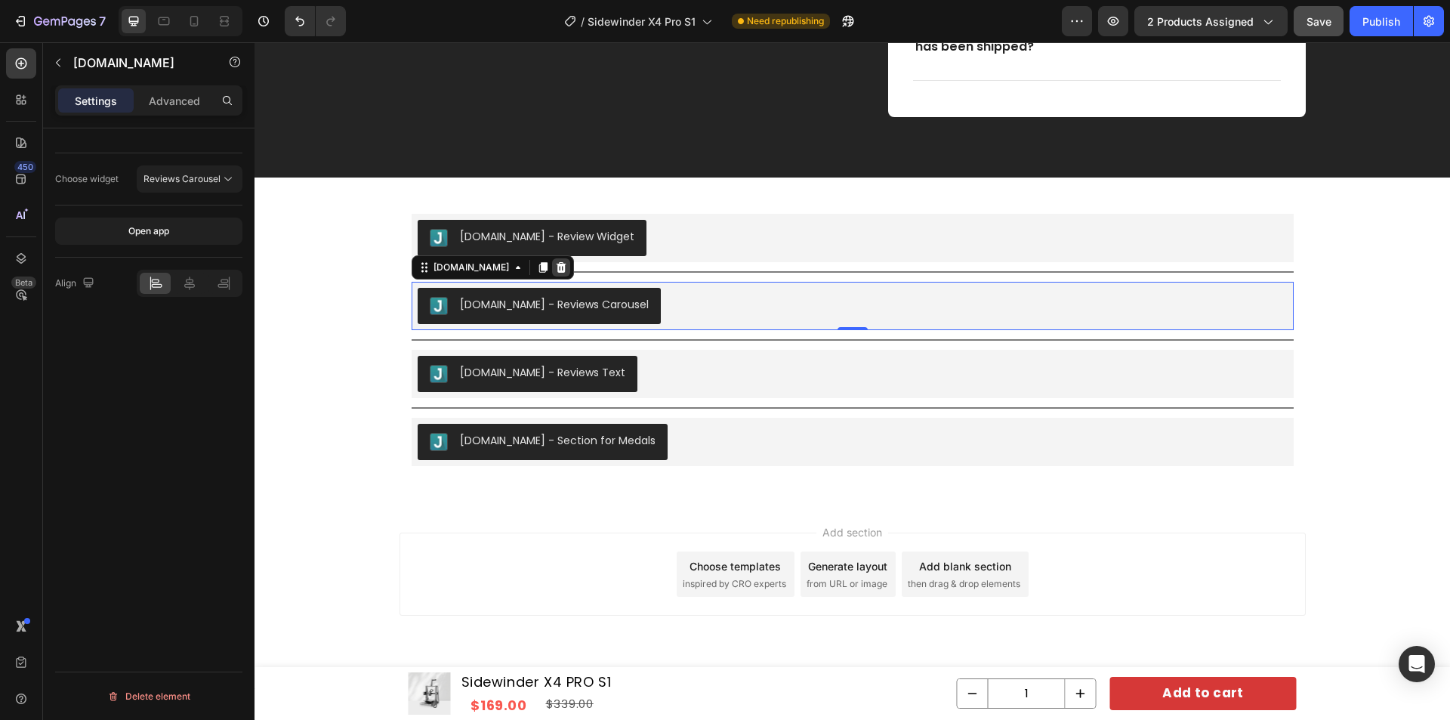
click at [556, 267] on icon at bounding box center [561, 267] width 10 height 11
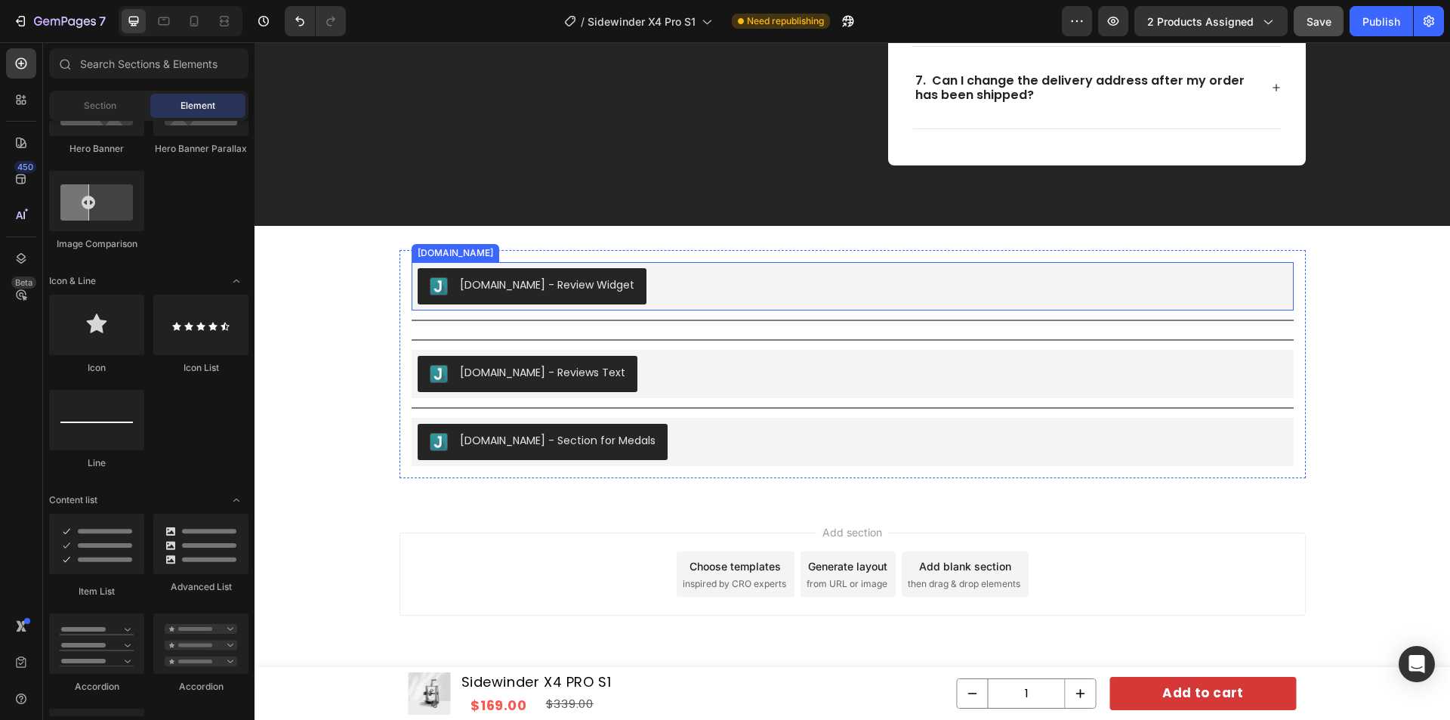
scroll to position [7031, 0]
click at [536, 319] on div "Title Line" at bounding box center [853, 320] width 882 height 20
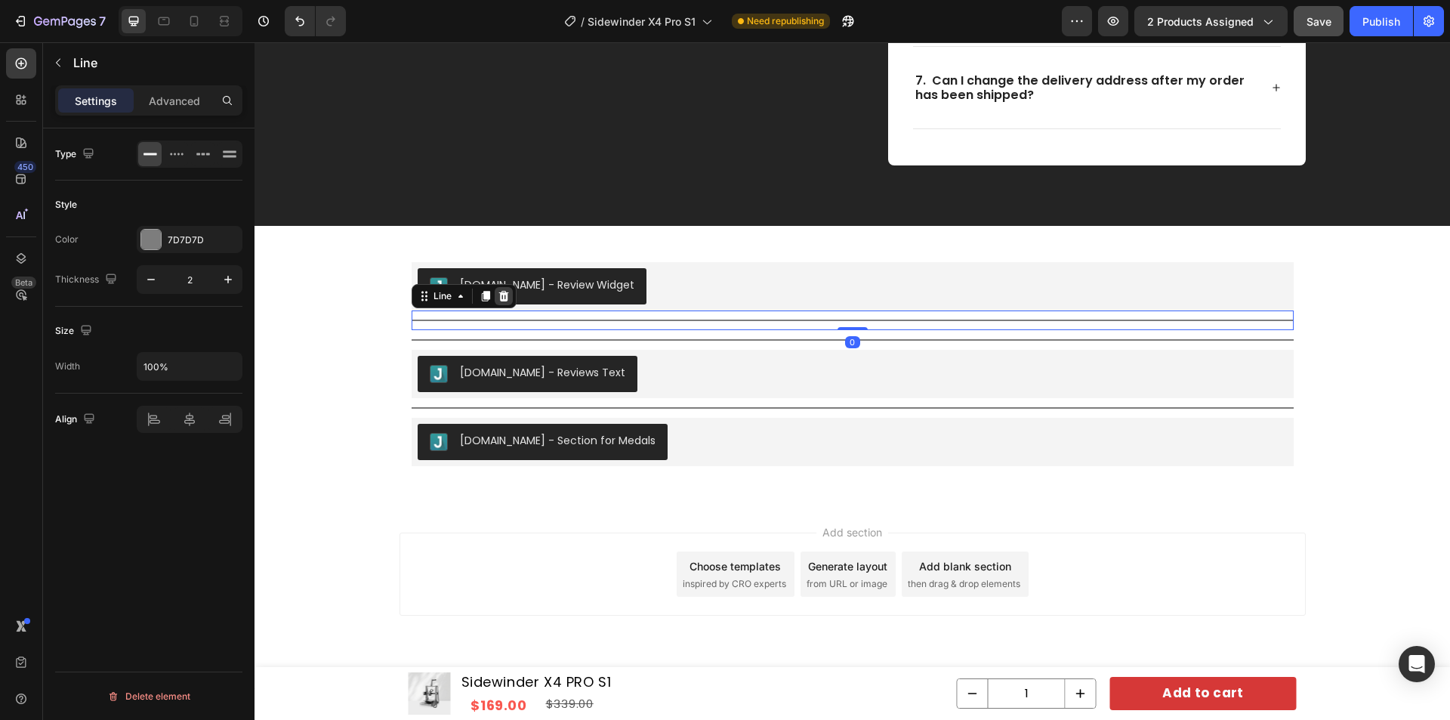
click at [501, 299] on icon at bounding box center [503, 296] width 10 height 11
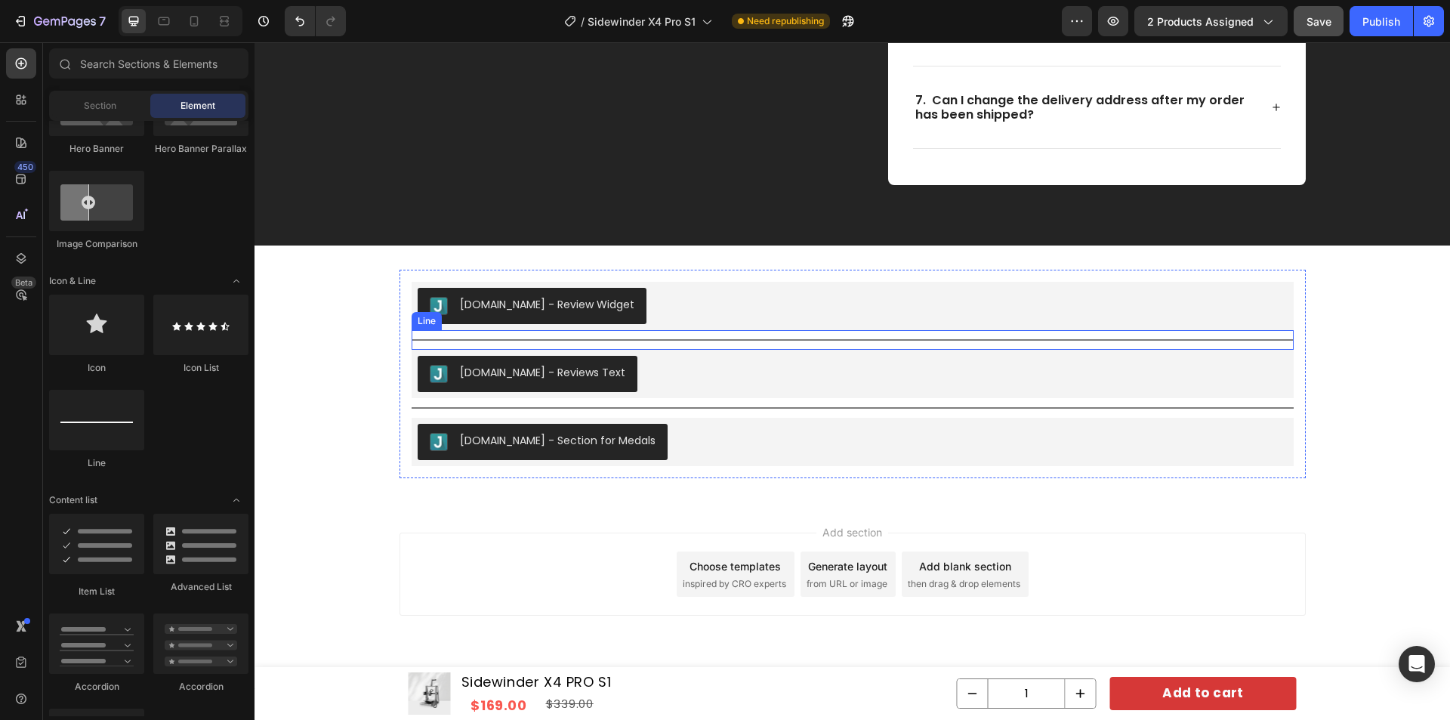
click at [511, 342] on div "Title Line" at bounding box center [853, 340] width 882 height 20
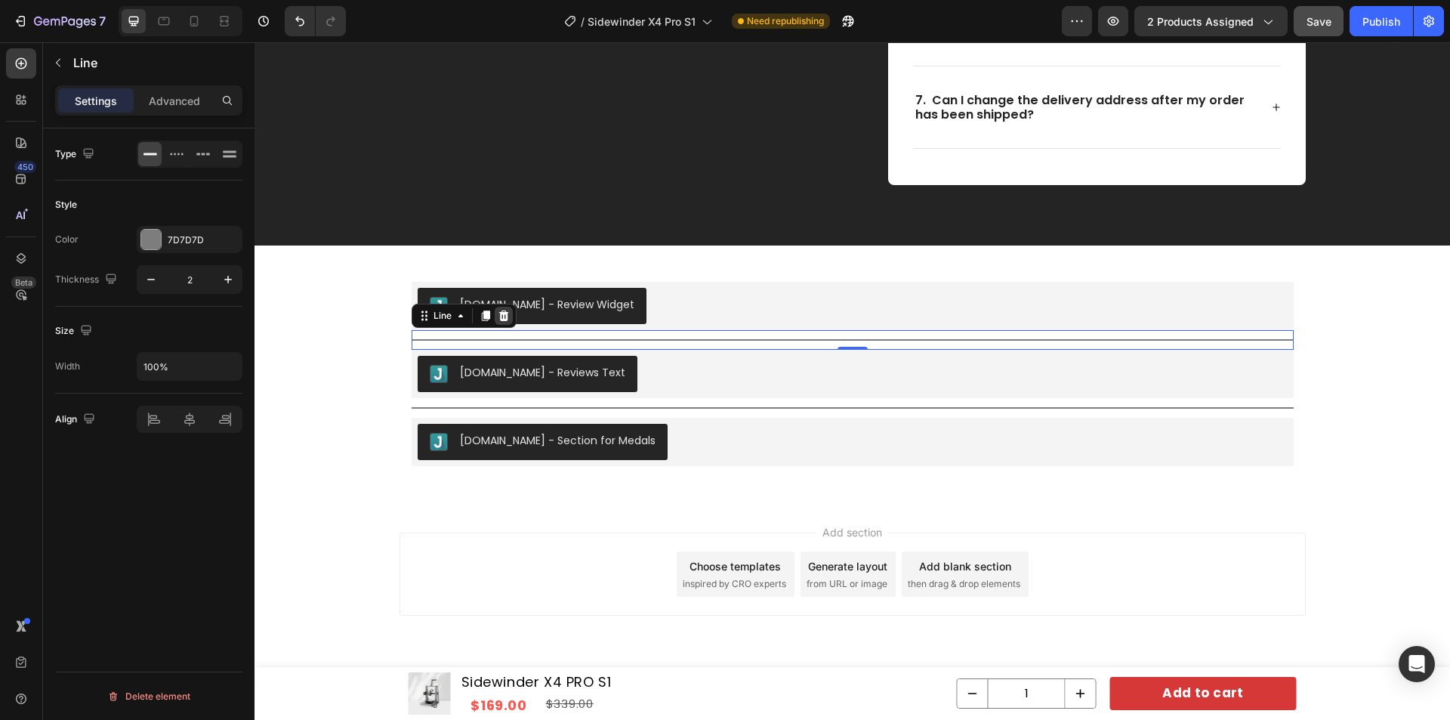
click at [499, 319] on icon at bounding box center [503, 315] width 10 height 11
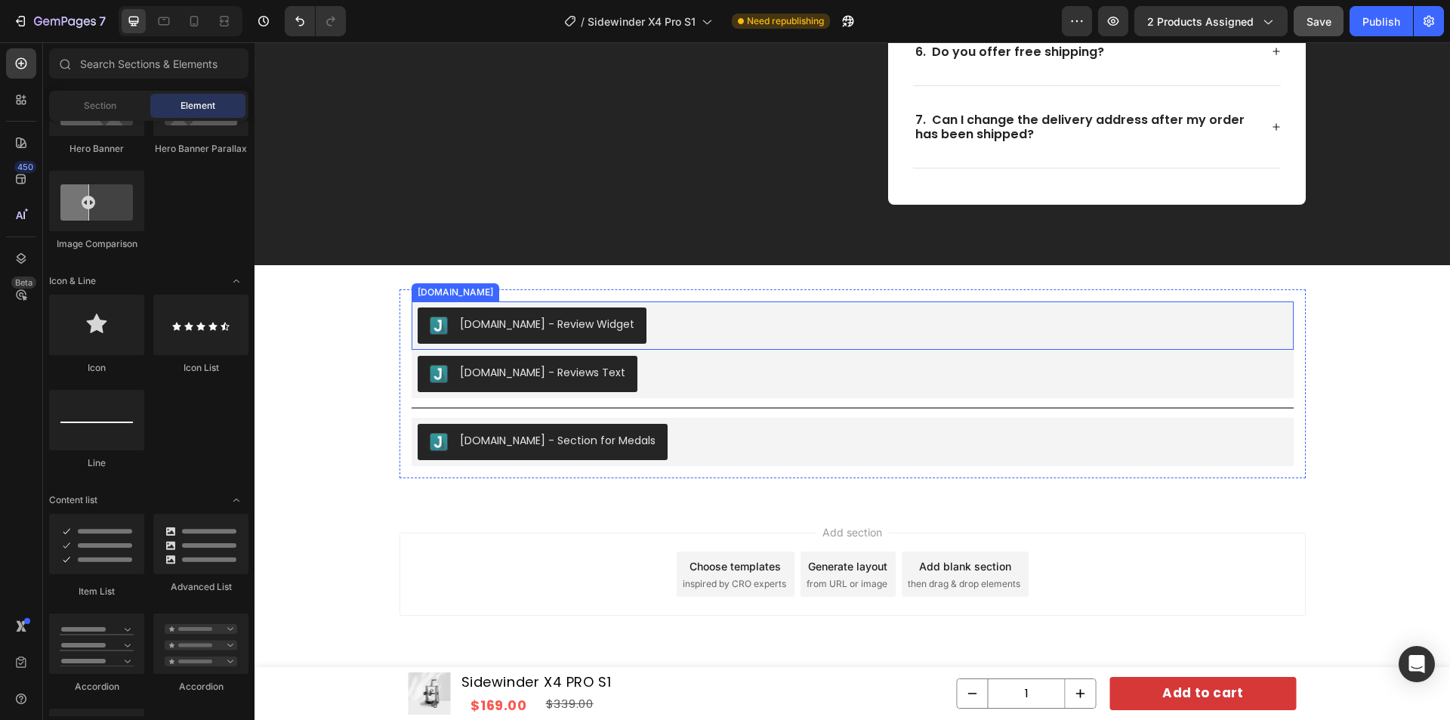
scroll to position [6992, 0]
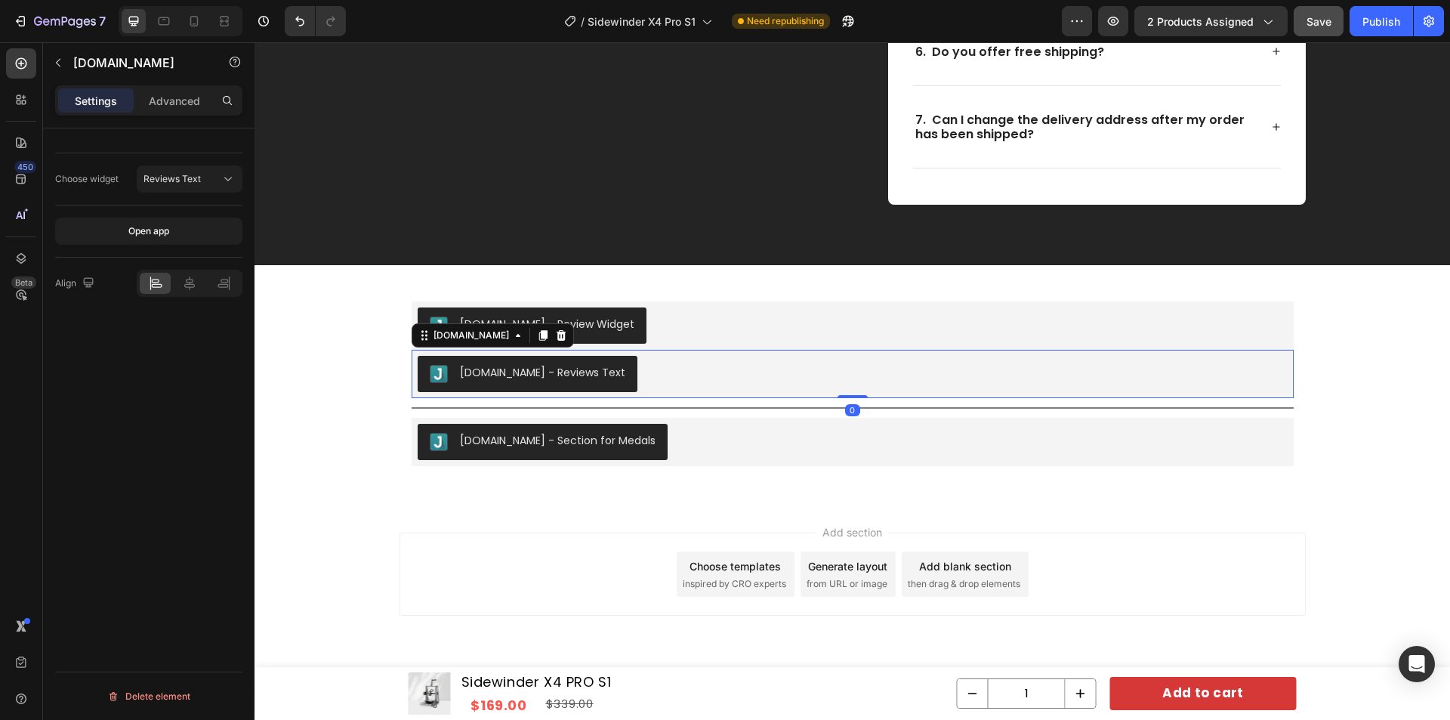
click at [520, 361] on button "Judge.me - Reviews Text" at bounding box center [528, 374] width 220 height 36
click at [555, 341] on icon at bounding box center [561, 335] width 12 height 12
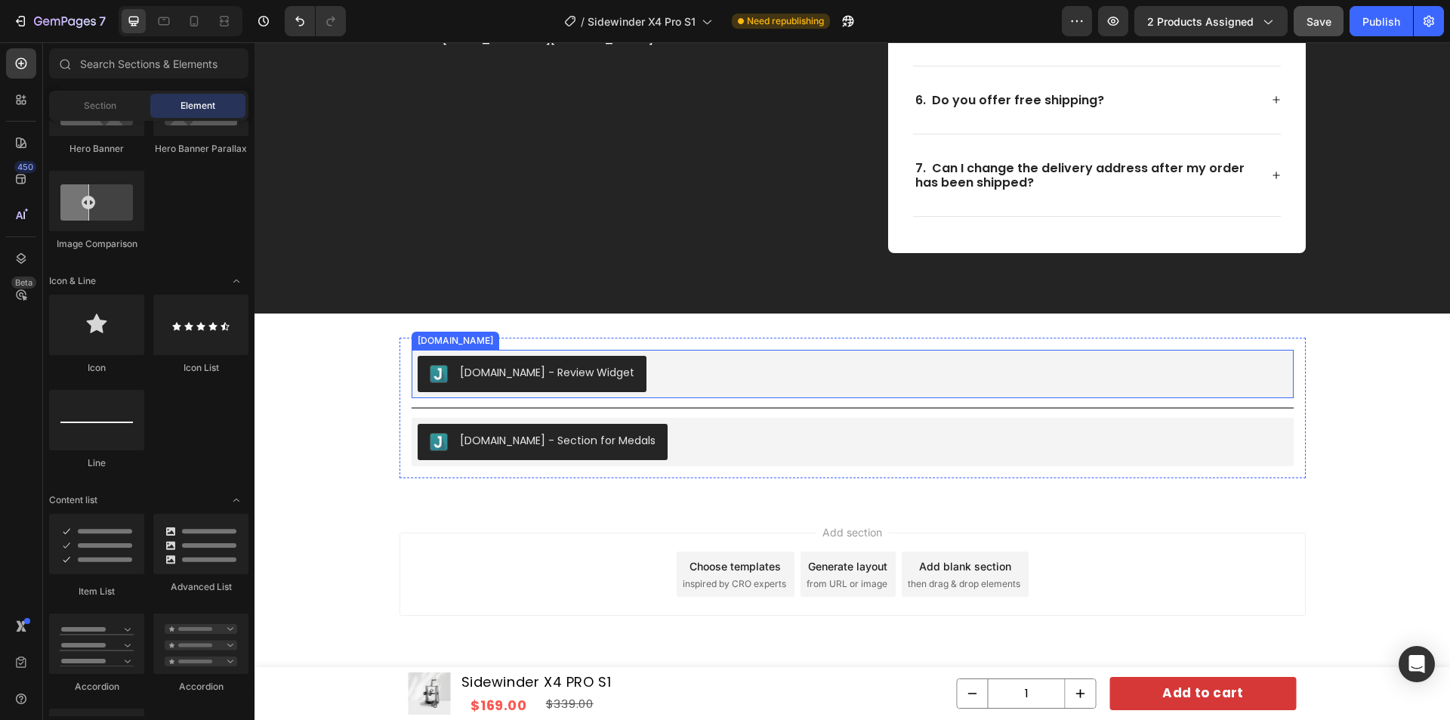
scroll to position [6944, 0]
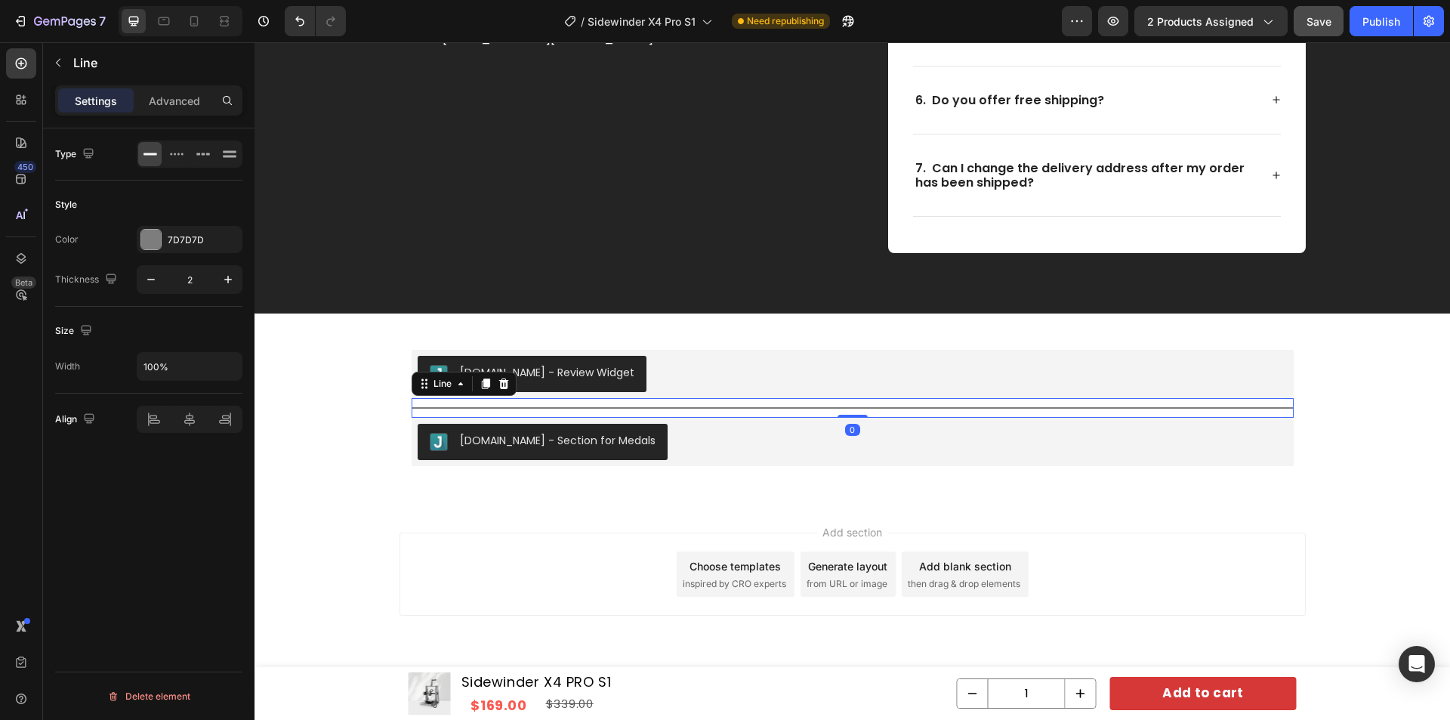
click at [540, 411] on div "Title Line 0" at bounding box center [853, 408] width 882 height 20
click at [503, 384] on icon at bounding box center [504, 384] width 12 height 12
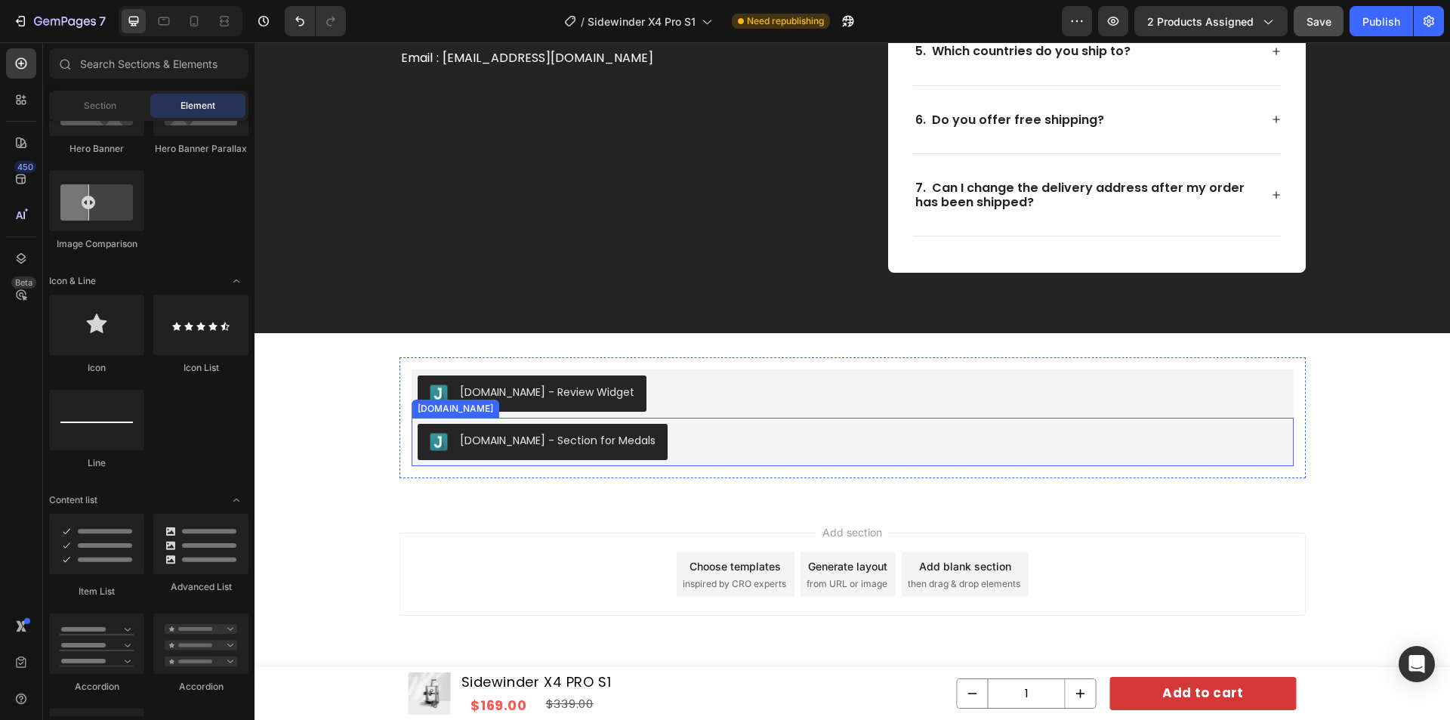
click at [659, 441] on div "Judge.me - Section for Medals" at bounding box center [853, 442] width 870 height 36
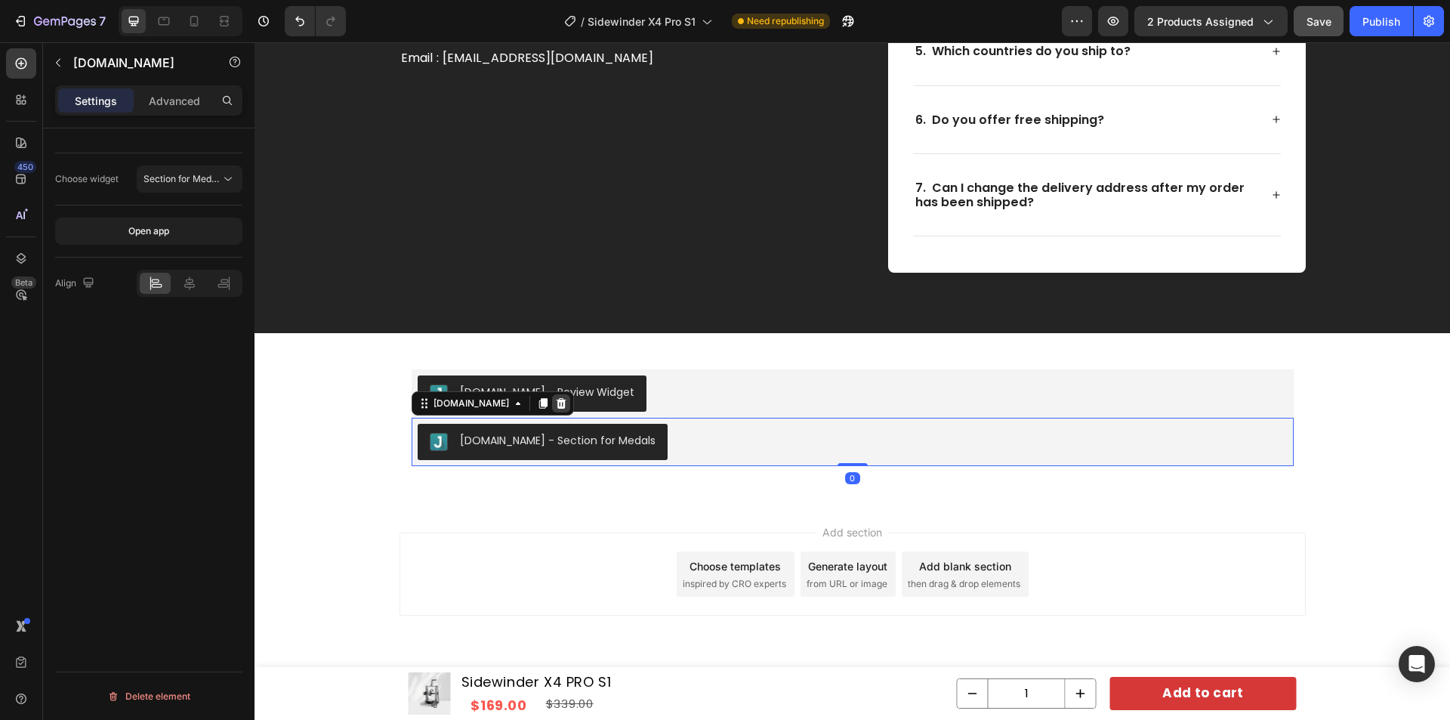
click at [555, 404] on icon at bounding box center [561, 403] width 12 height 12
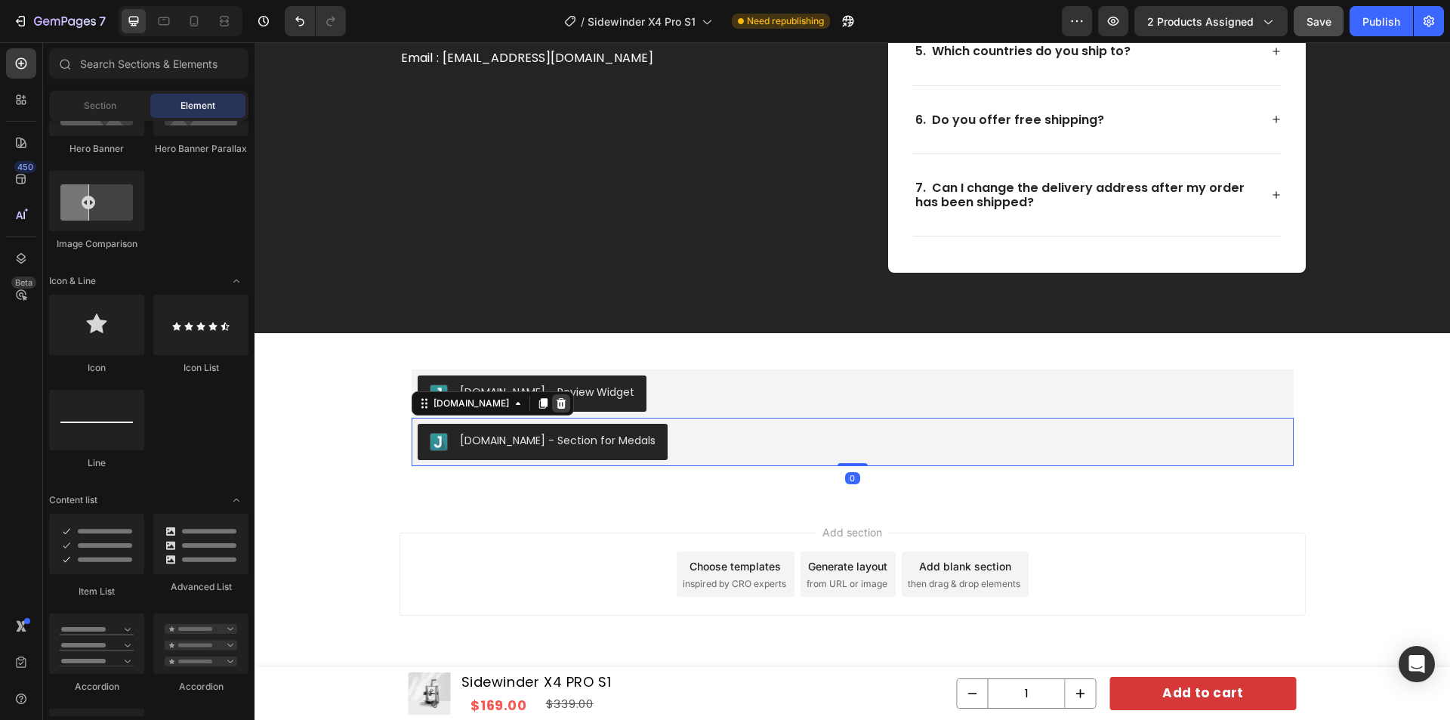
scroll to position [6876, 0]
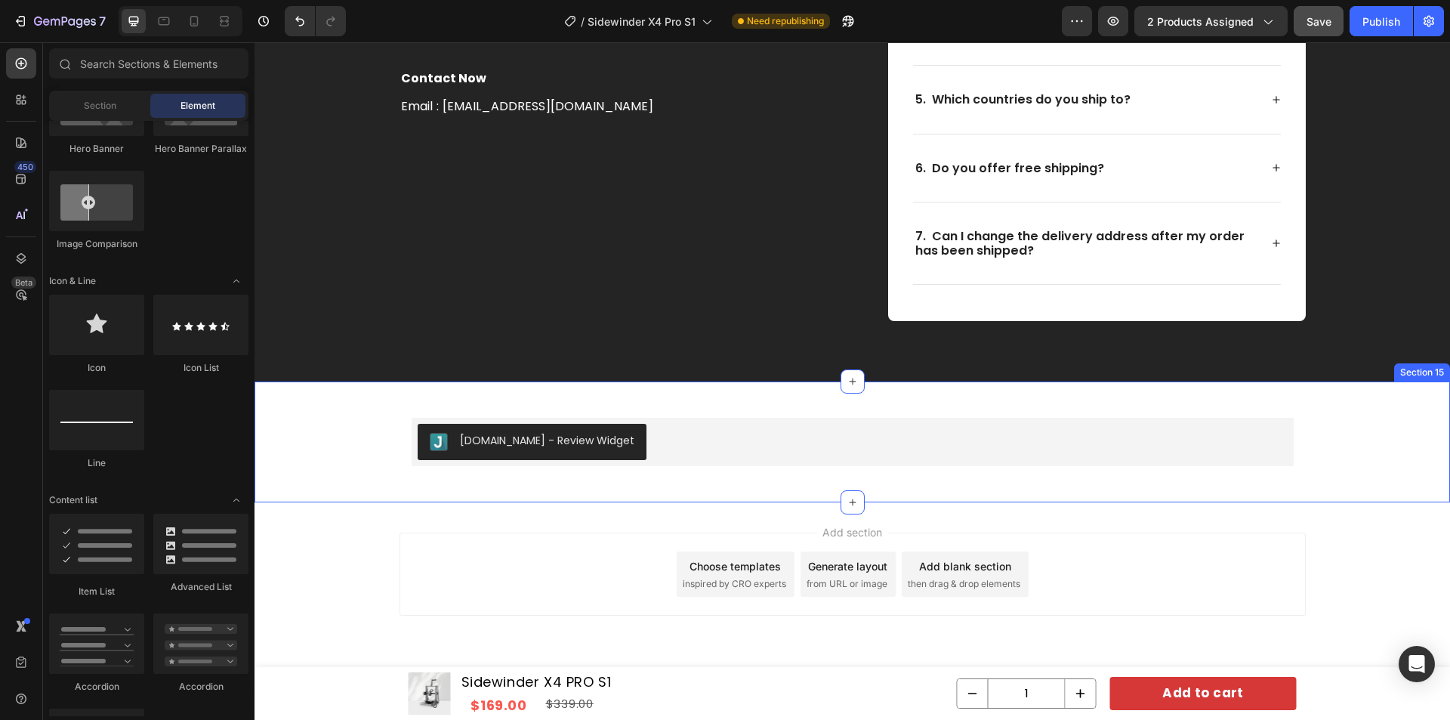
click at [1365, 418] on div "Judge.me - Review Widget Judge.me Row" at bounding box center [853, 442] width 1196 height 73
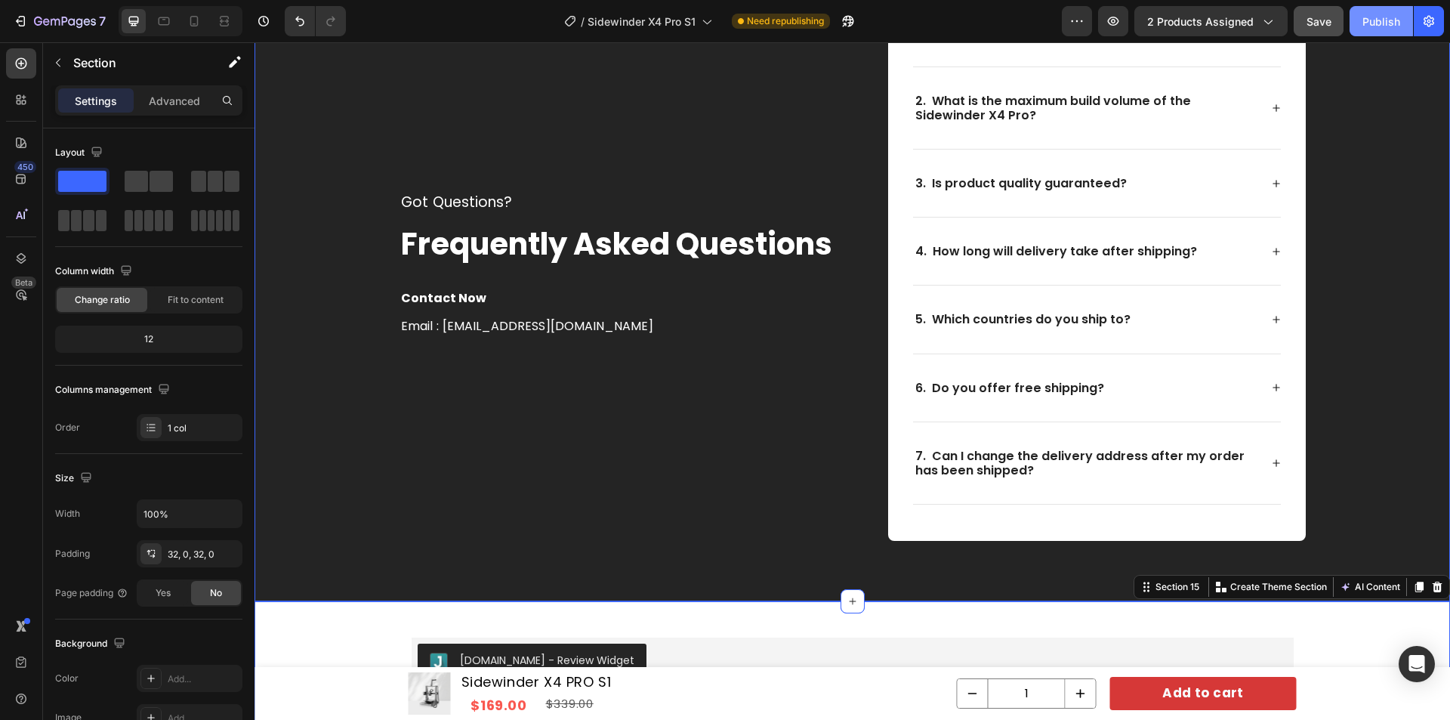
scroll to position [6649, 0]
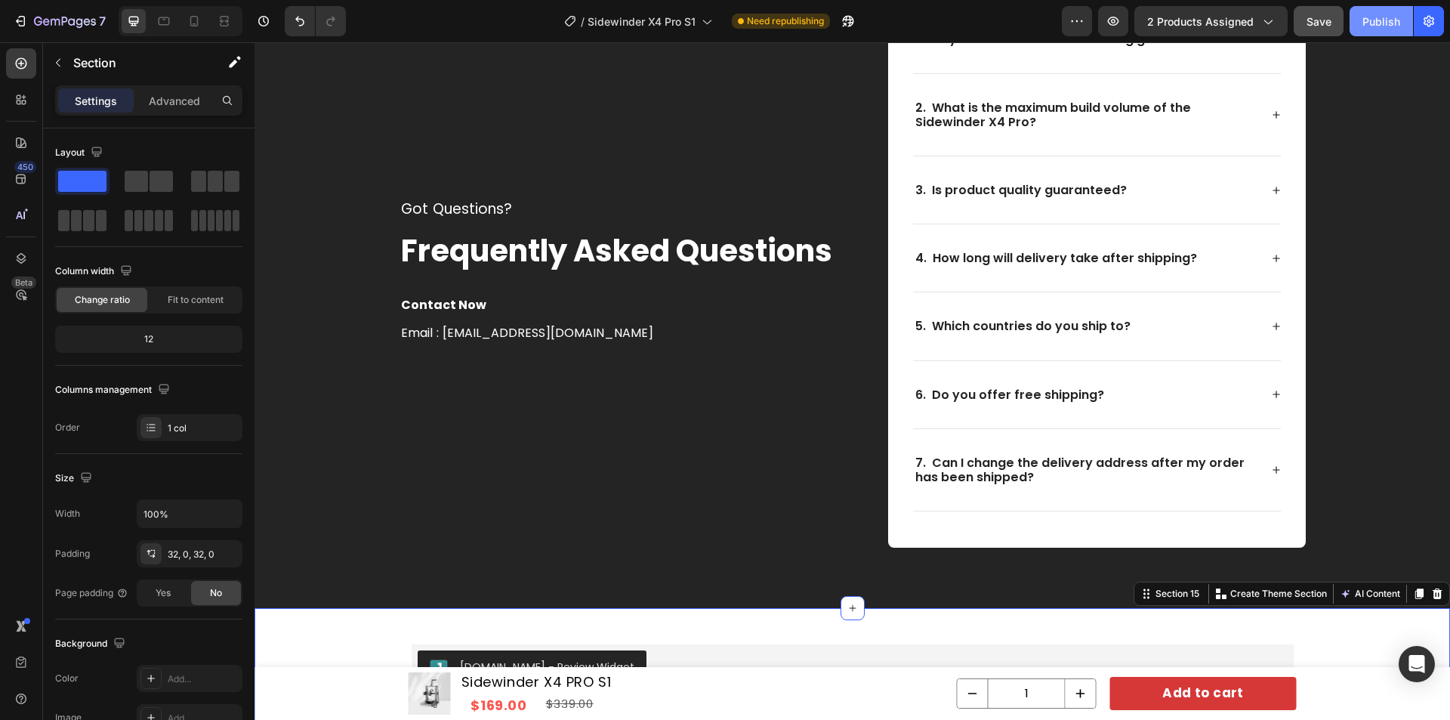
click at [1382, 11] on button "Publish" at bounding box center [1381, 21] width 63 height 30
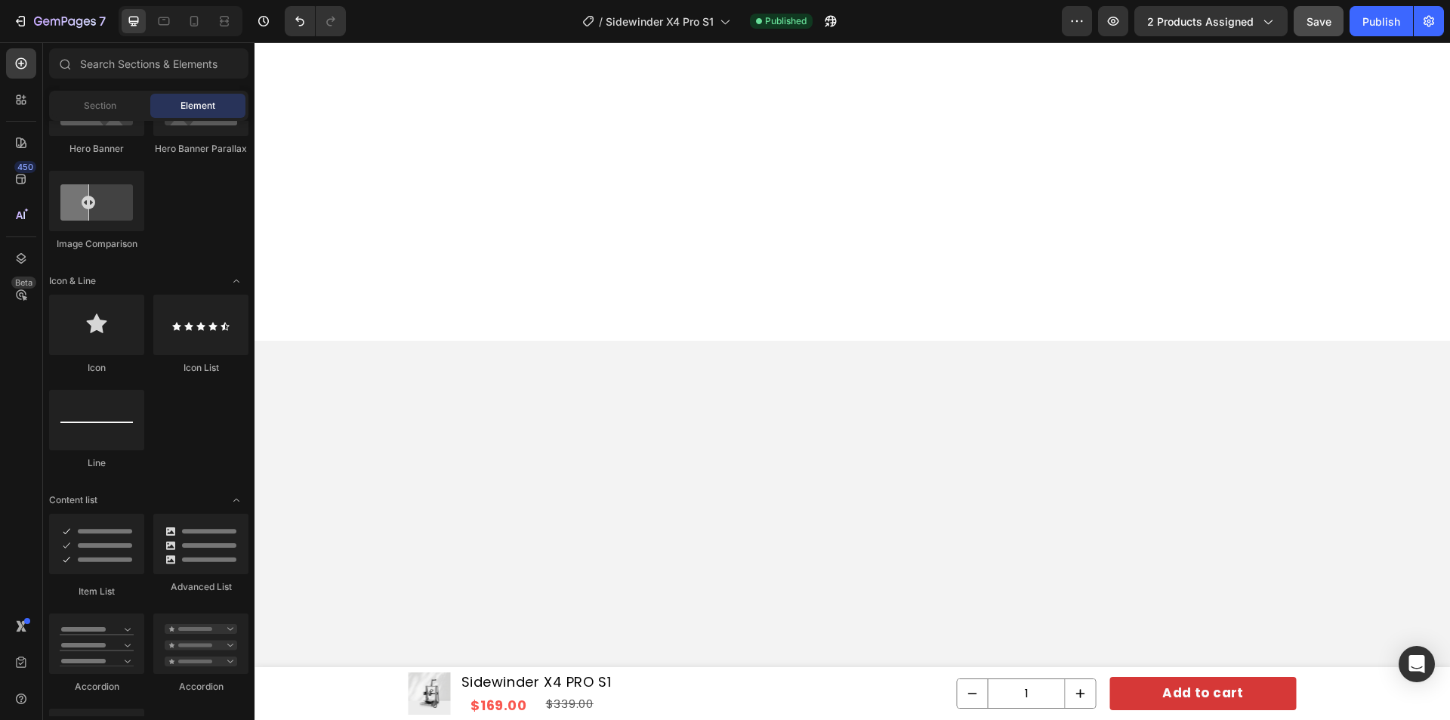
scroll to position [0, 0]
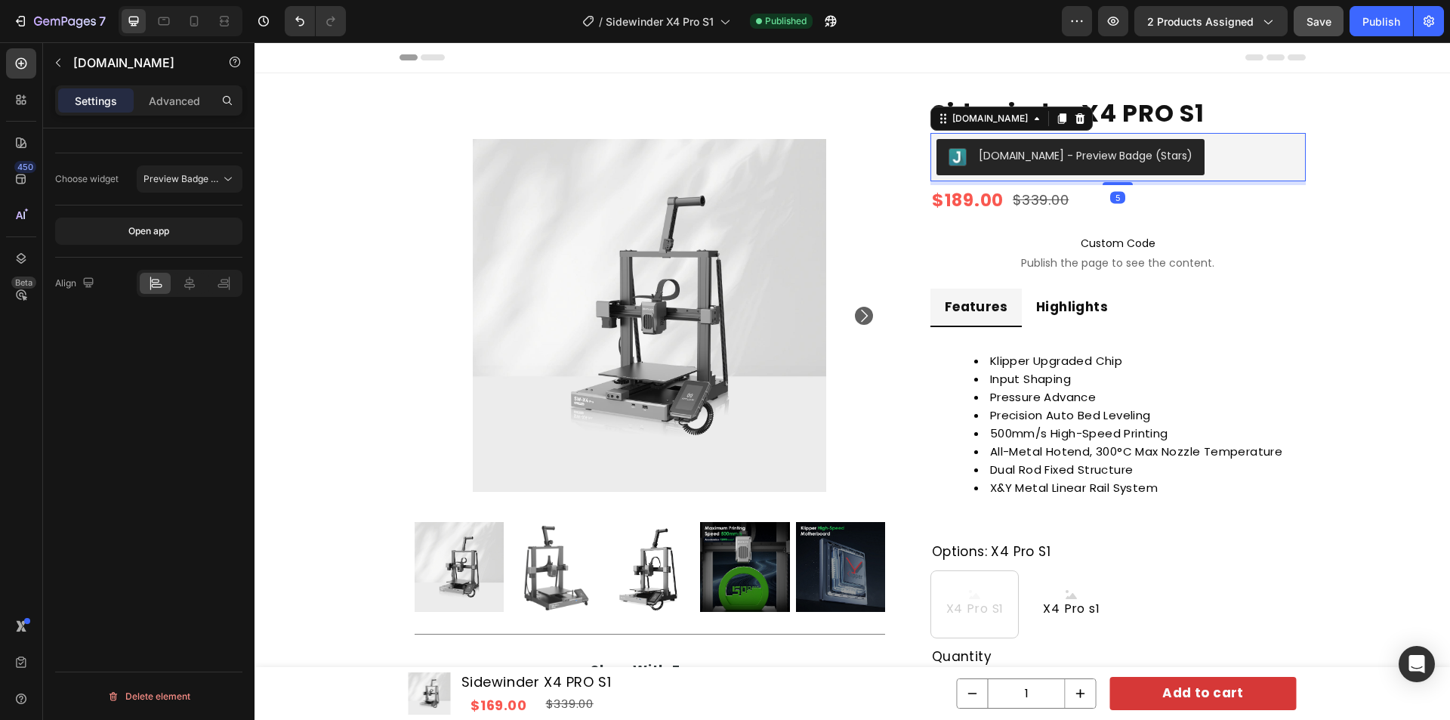
click at [1211, 153] on div "[DOMAIN_NAME] - Preview Badge (Stars)" at bounding box center [1118, 157] width 363 height 36
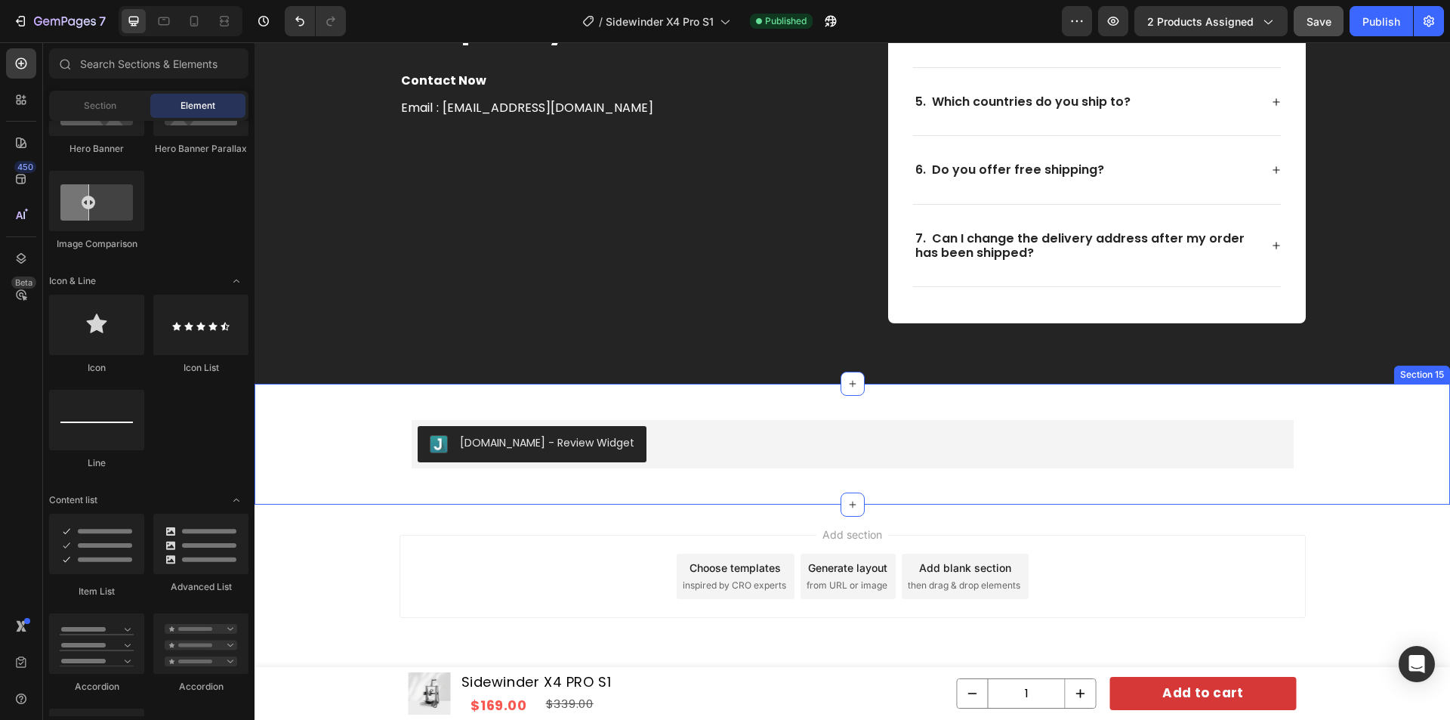
scroll to position [6269, 0]
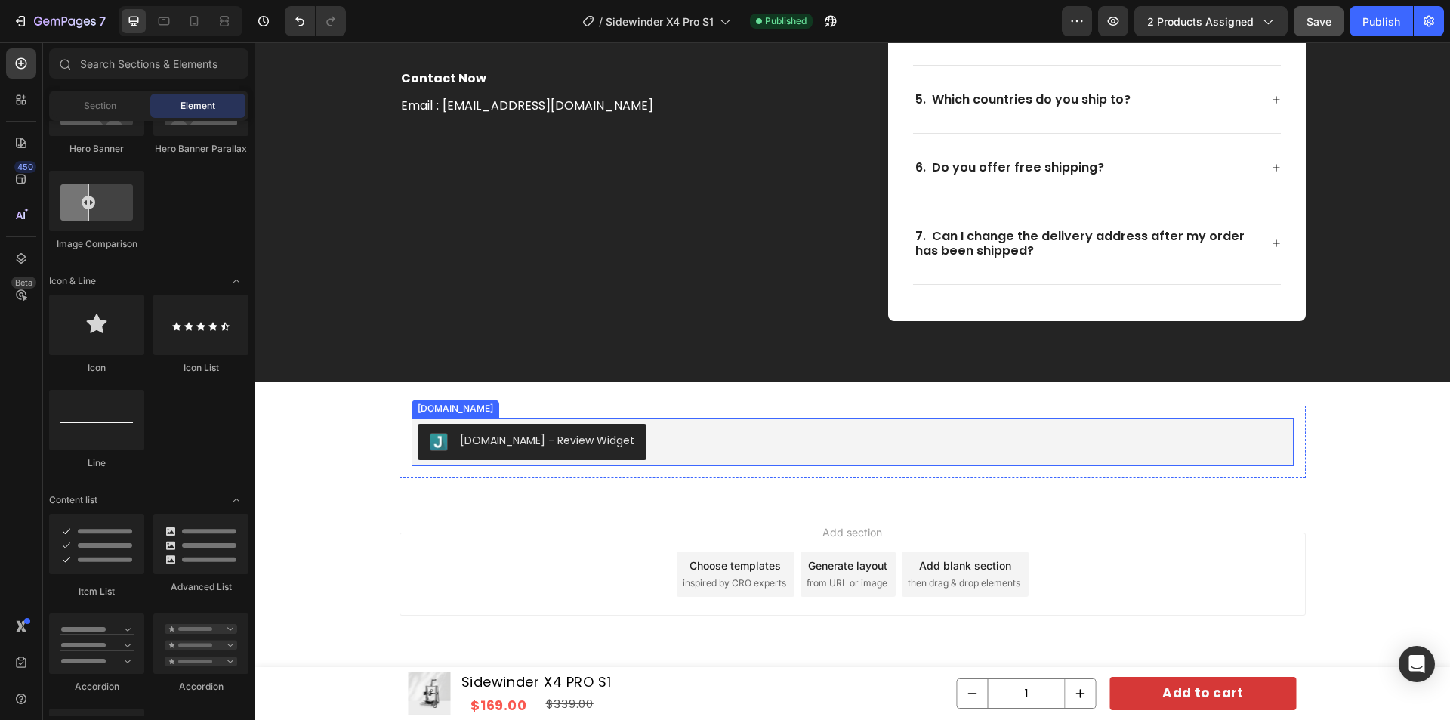
click at [770, 450] on div "Judge.me - Review Widget" at bounding box center [853, 442] width 870 height 36
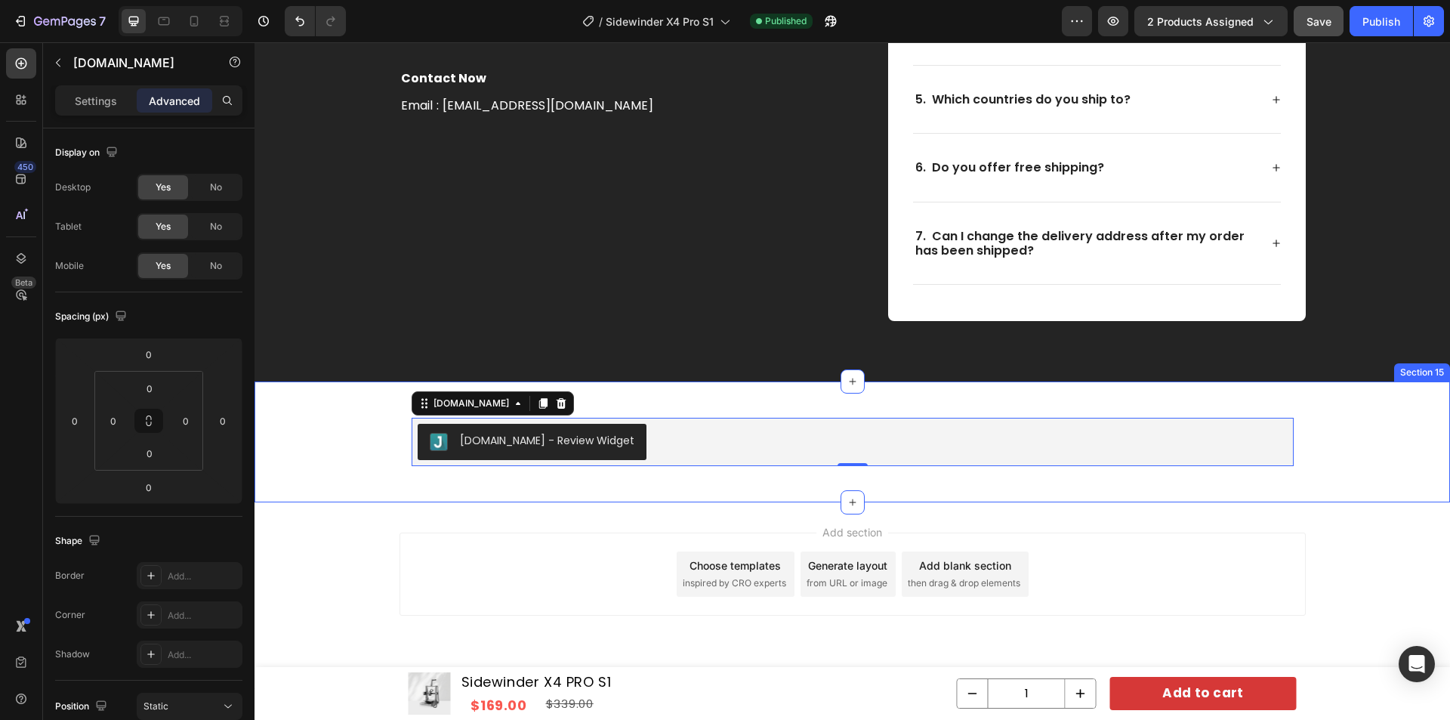
click at [361, 443] on div "Judge.me - Review Widget Judge.me 0 Row" at bounding box center [853, 442] width 1196 height 73
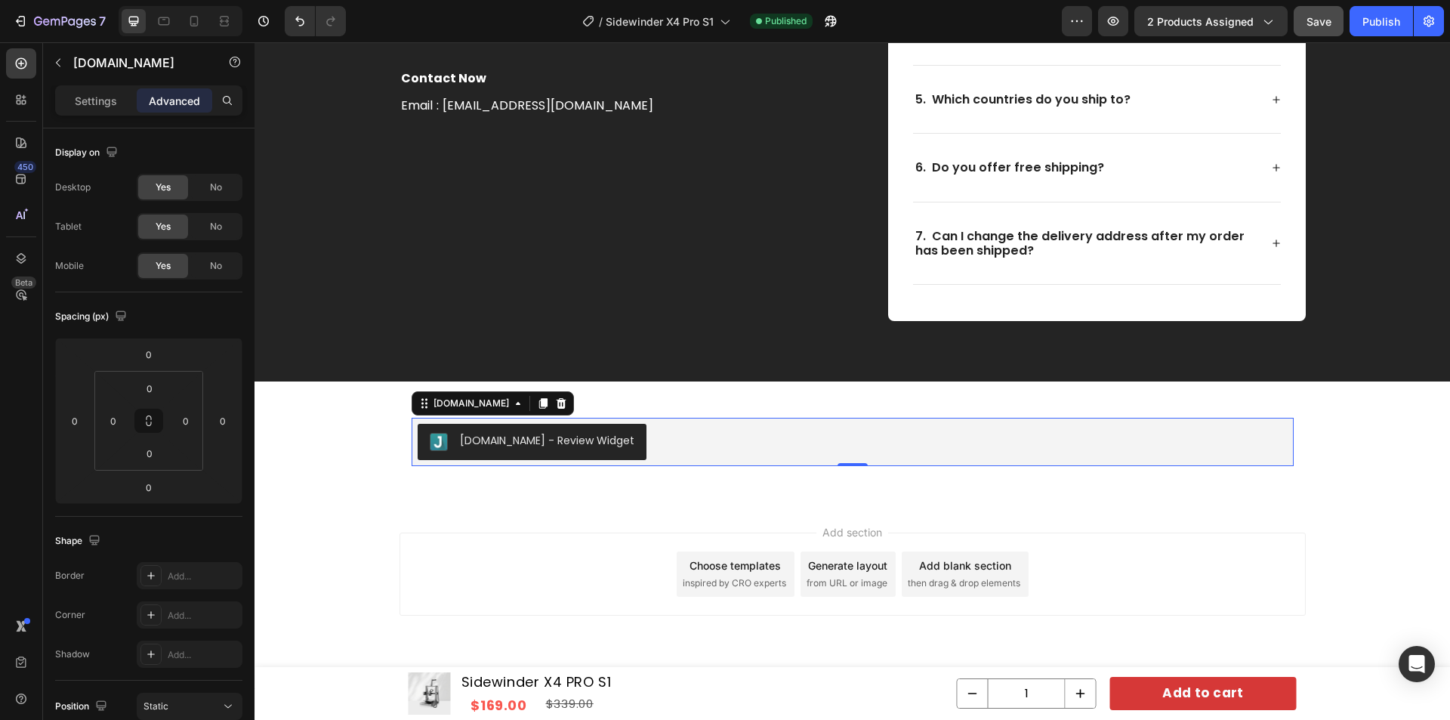
click at [671, 434] on div "Judge.me - Review Widget" at bounding box center [853, 442] width 870 height 36
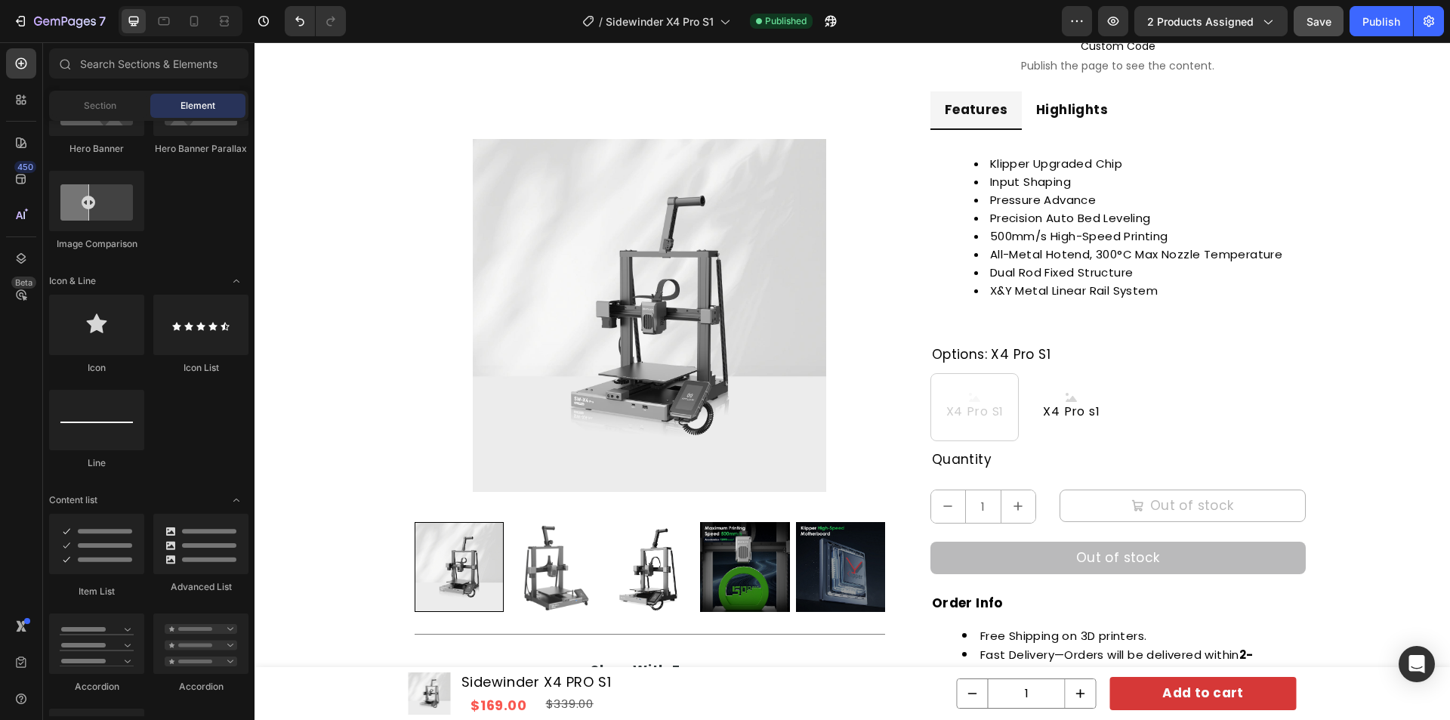
scroll to position [0, 0]
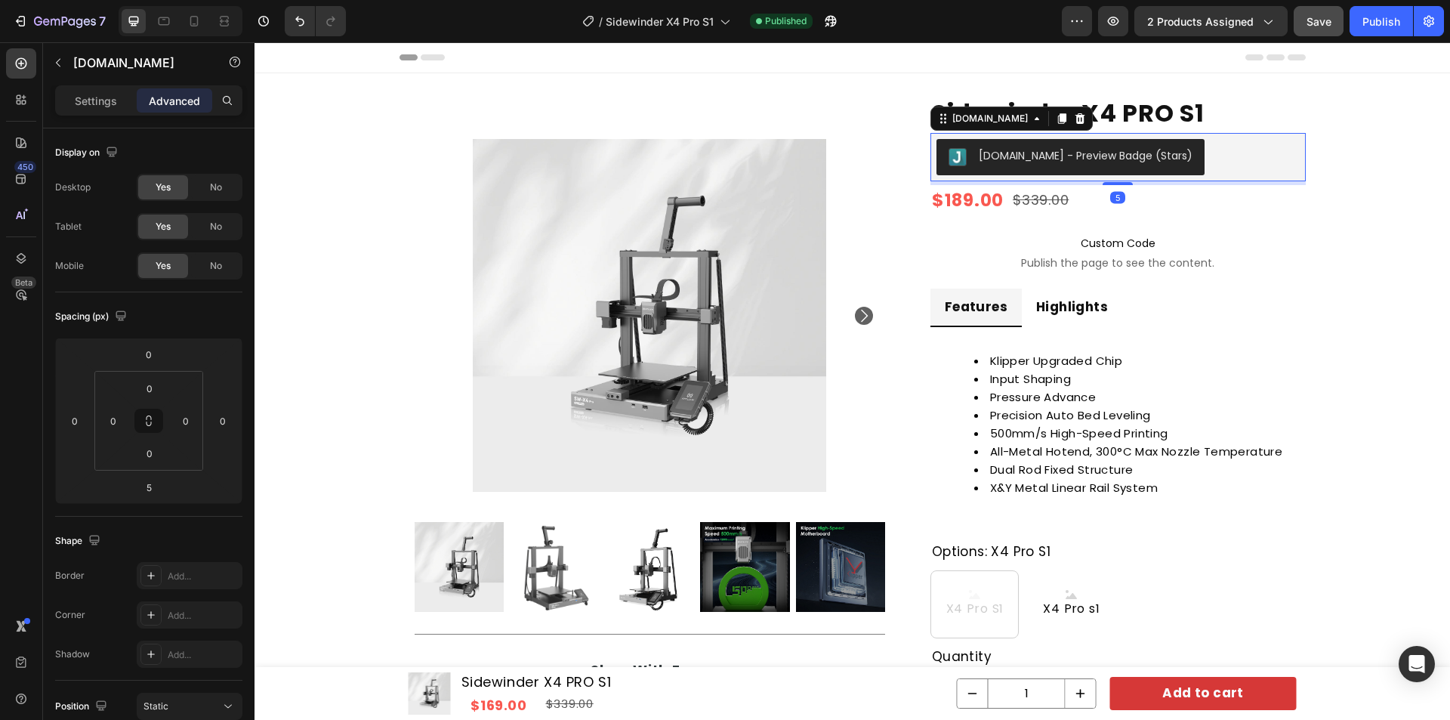
click at [1215, 151] on div "[DOMAIN_NAME] - Preview Badge (Stars)" at bounding box center [1118, 157] width 363 height 36
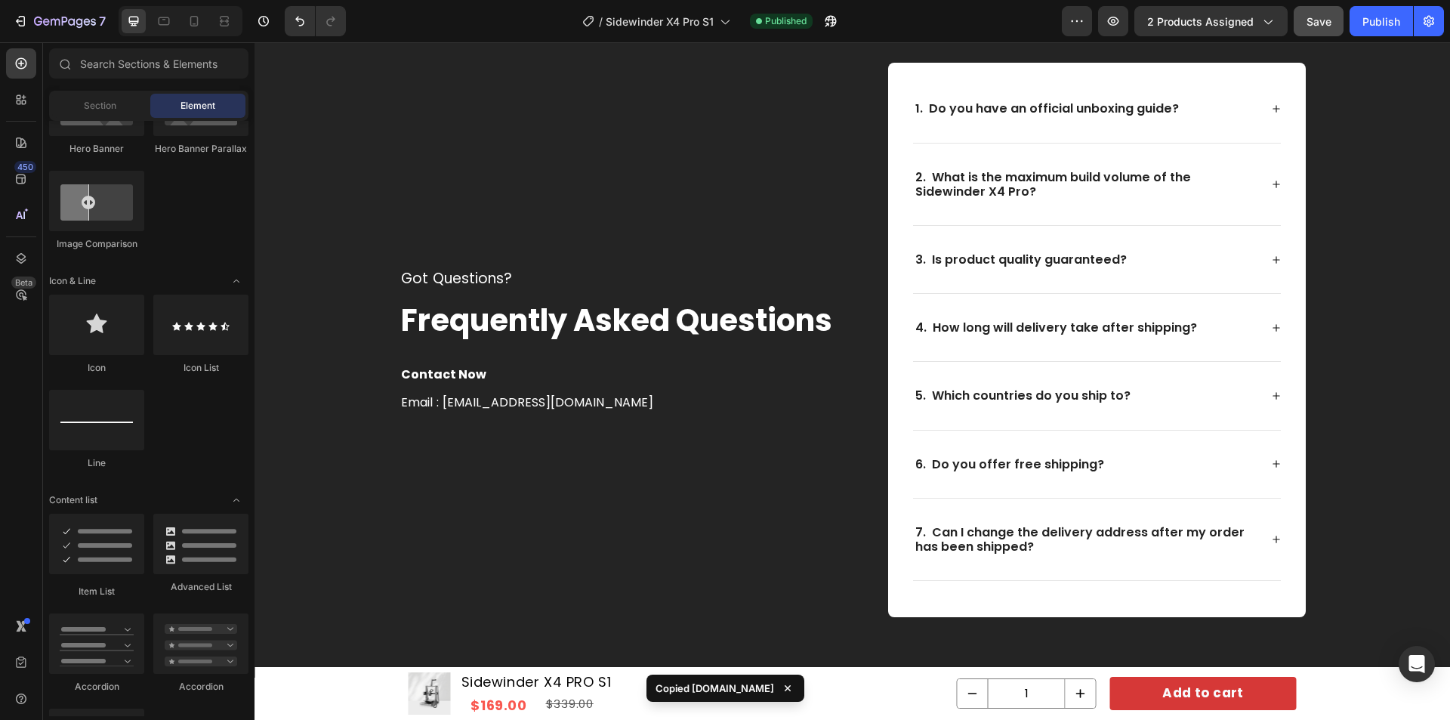
scroll to position [6876, 0]
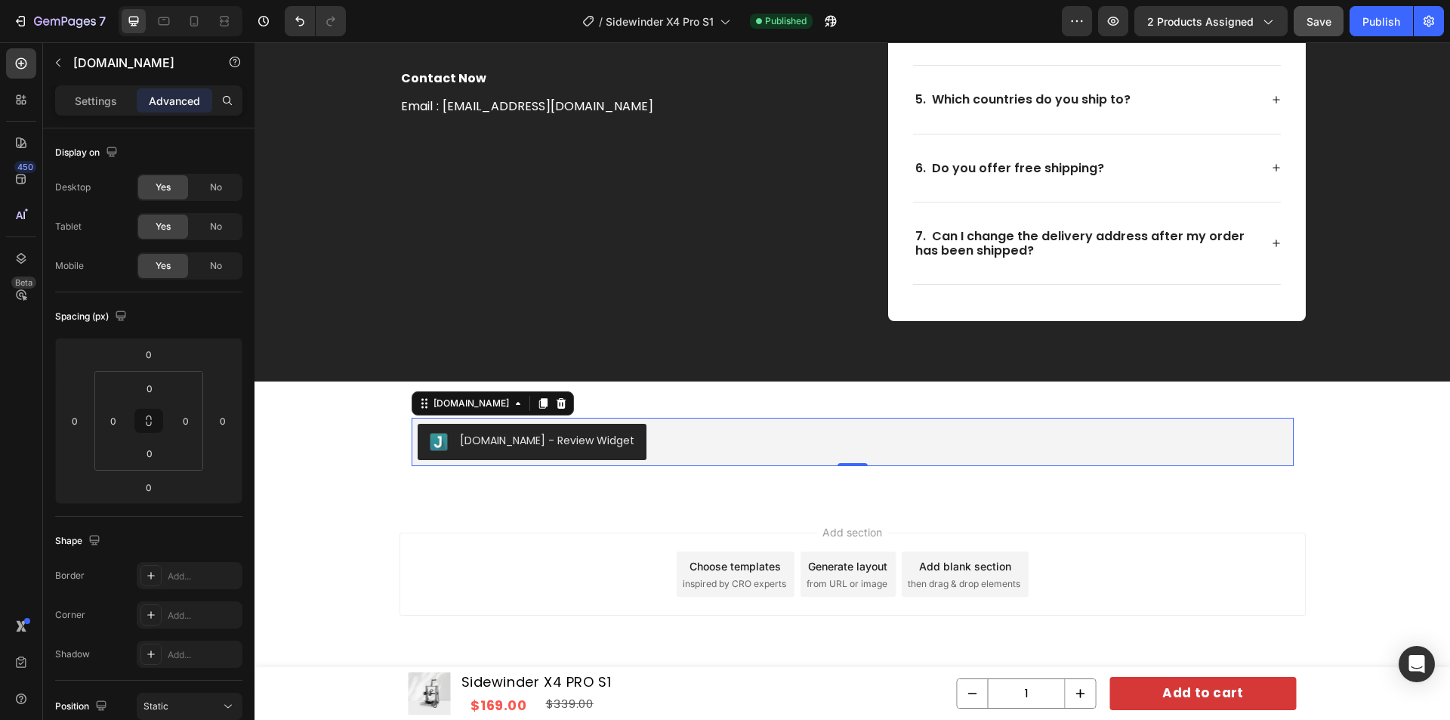
click at [905, 441] on div "Judge.me - Review Widget" at bounding box center [853, 442] width 870 height 36
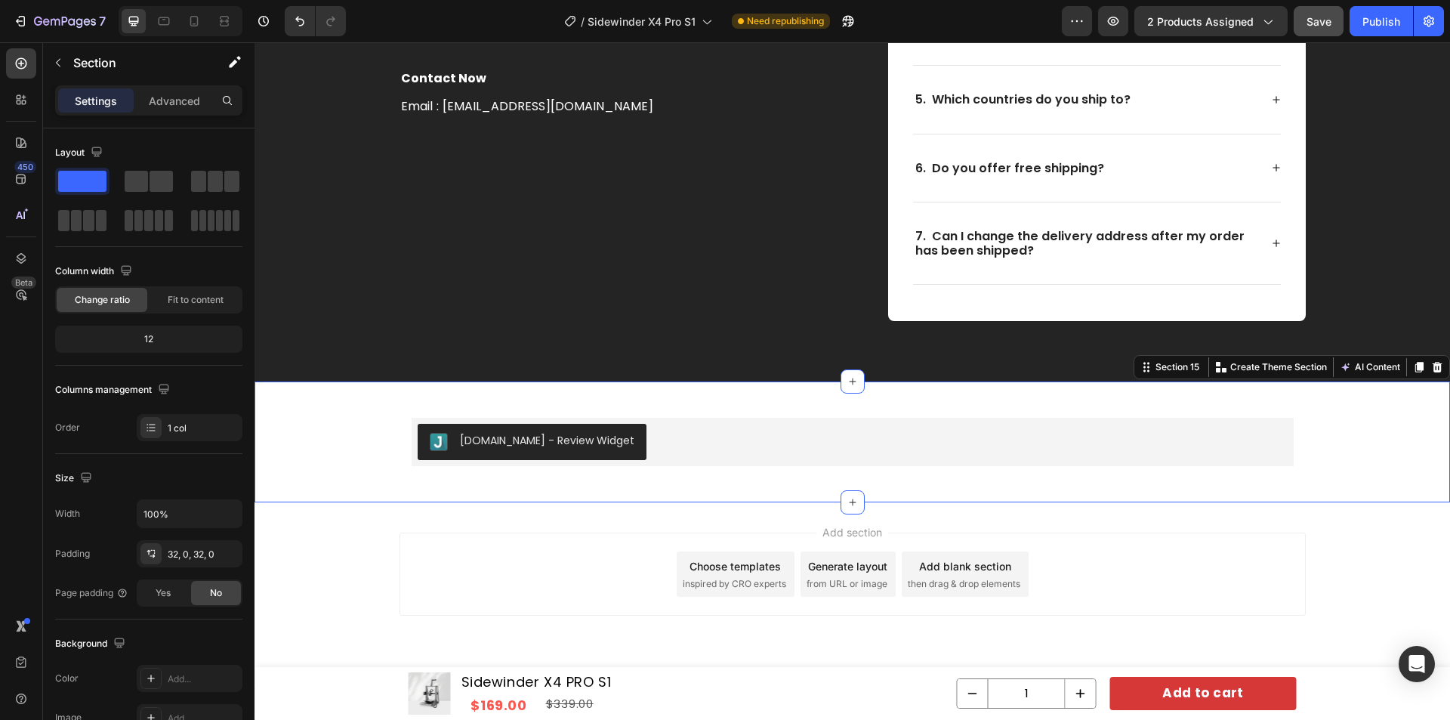
click at [332, 409] on div "Judge.me - Review Widget Judge.me Row" at bounding box center [853, 442] width 1196 height 73
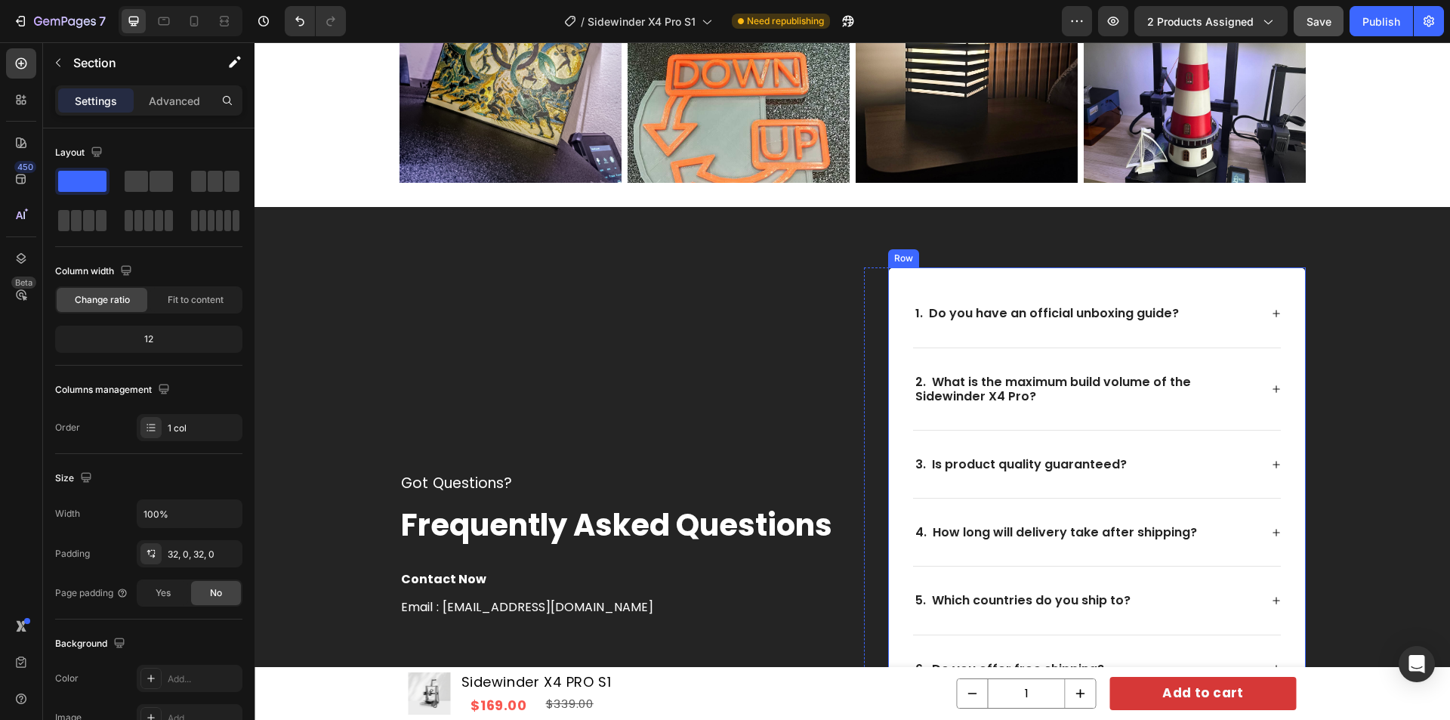
scroll to position [6376, 0]
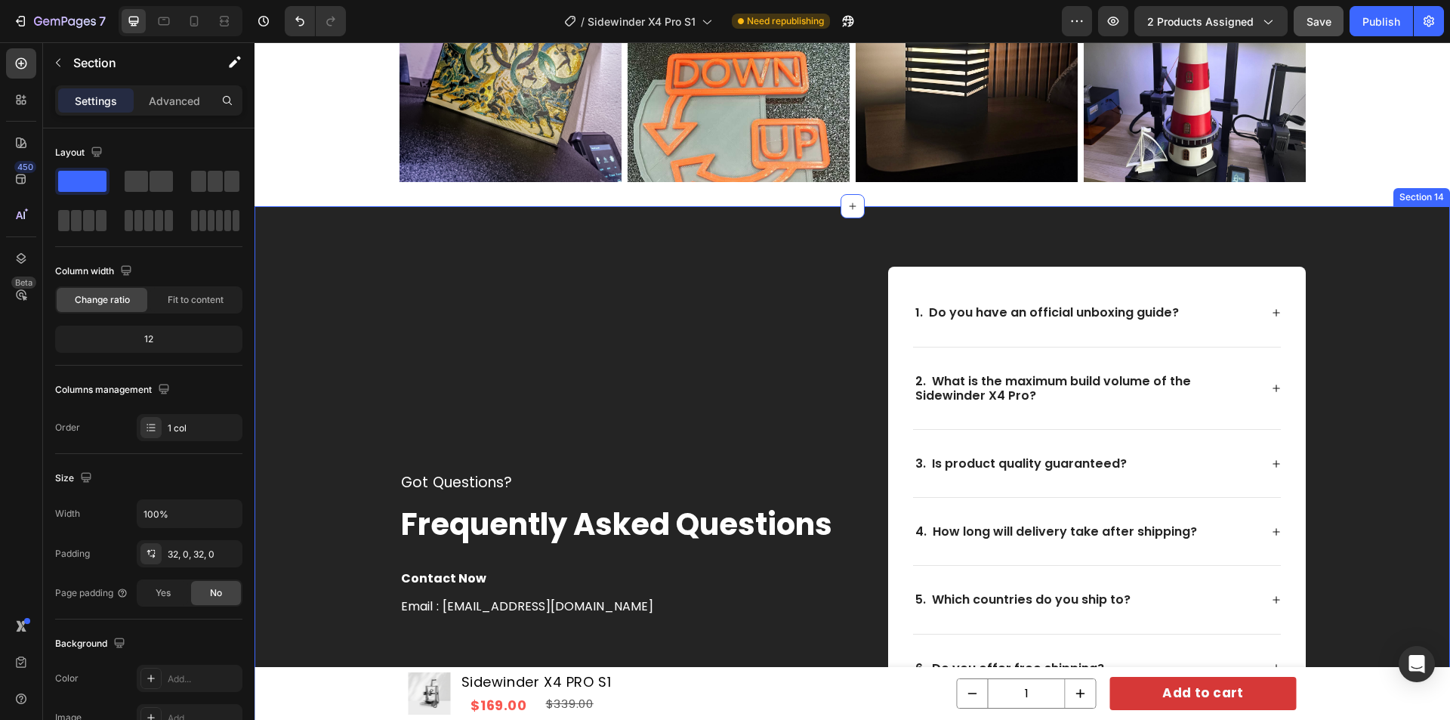
click at [377, 308] on div "Got Questions? Text block Frequently Asked Questions Text block Contact Now Tex…" at bounding box center [852, 544] width 1165 height 554
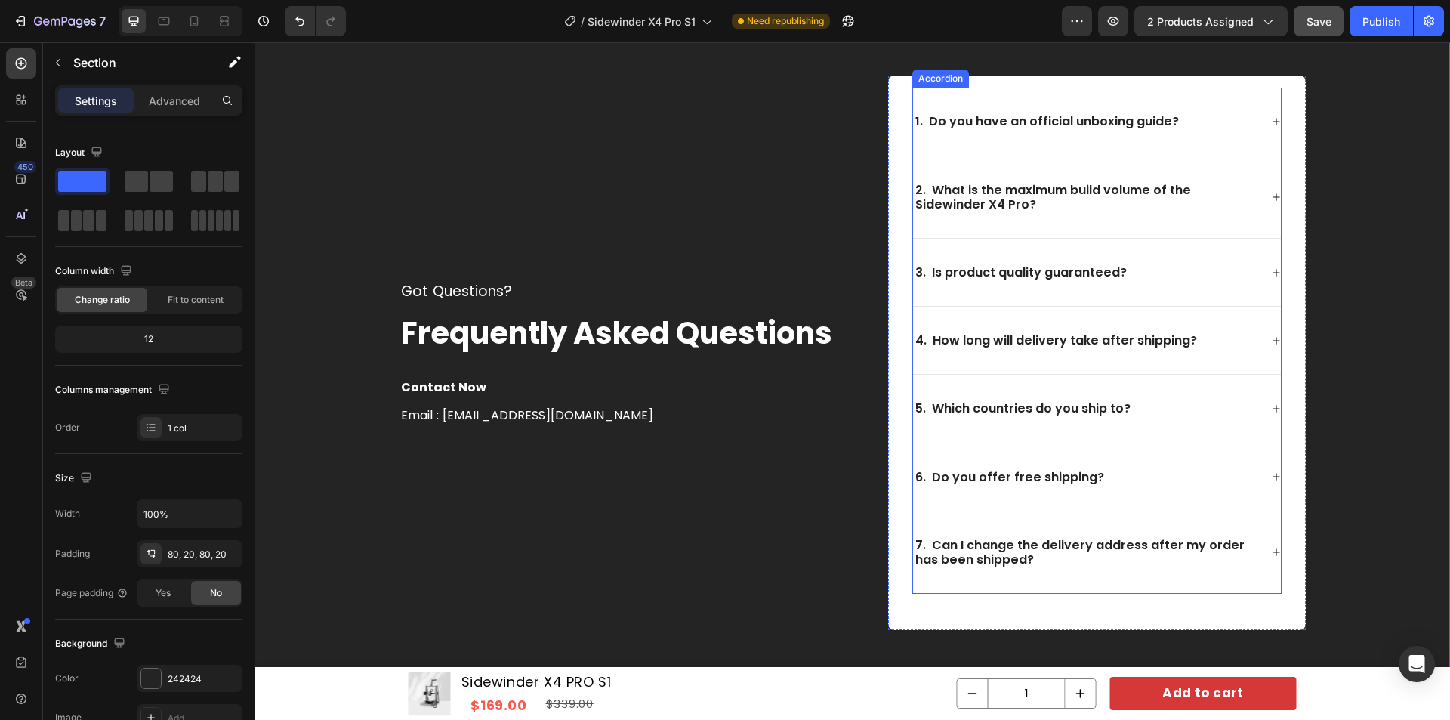
scroll to position [6602, 0]
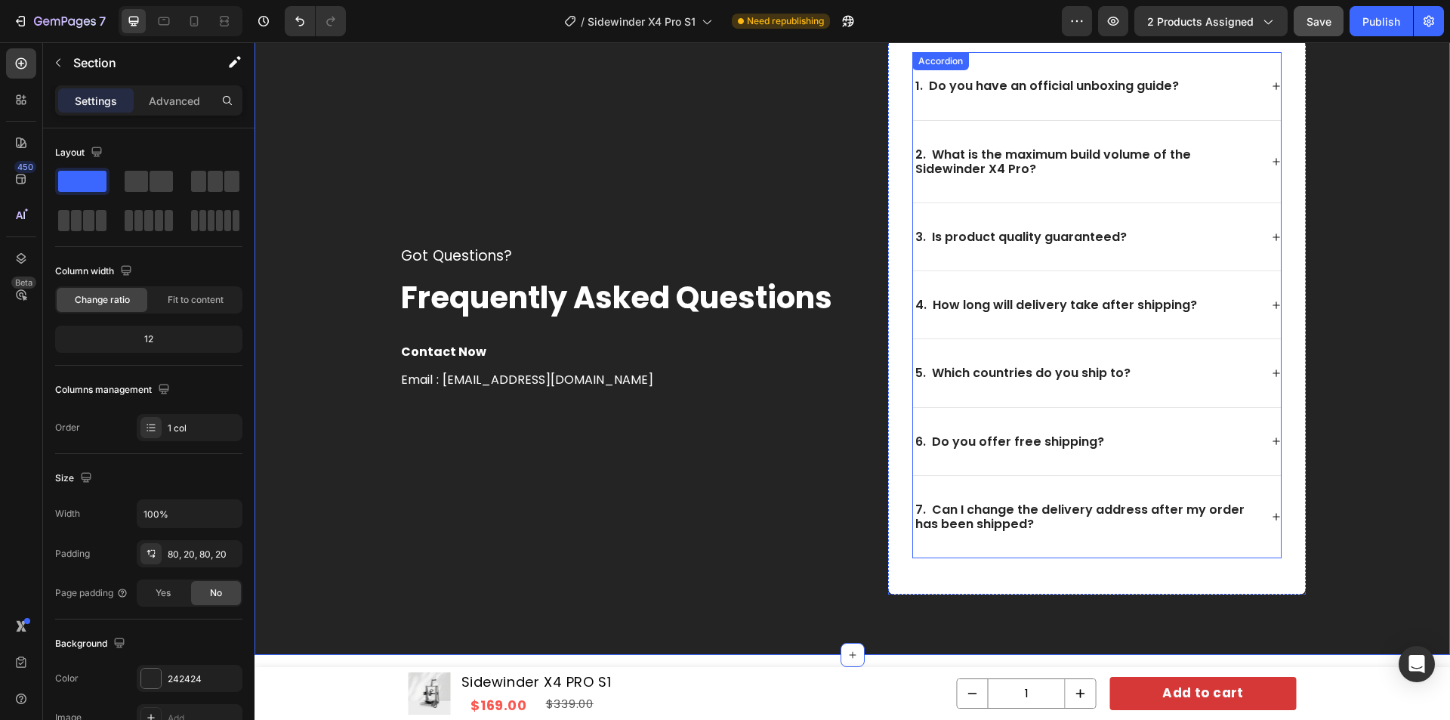
click at [1125, 378] on div "5. Which countries do you ship to?" at bounding box center [1023, 372] width 220 height 19
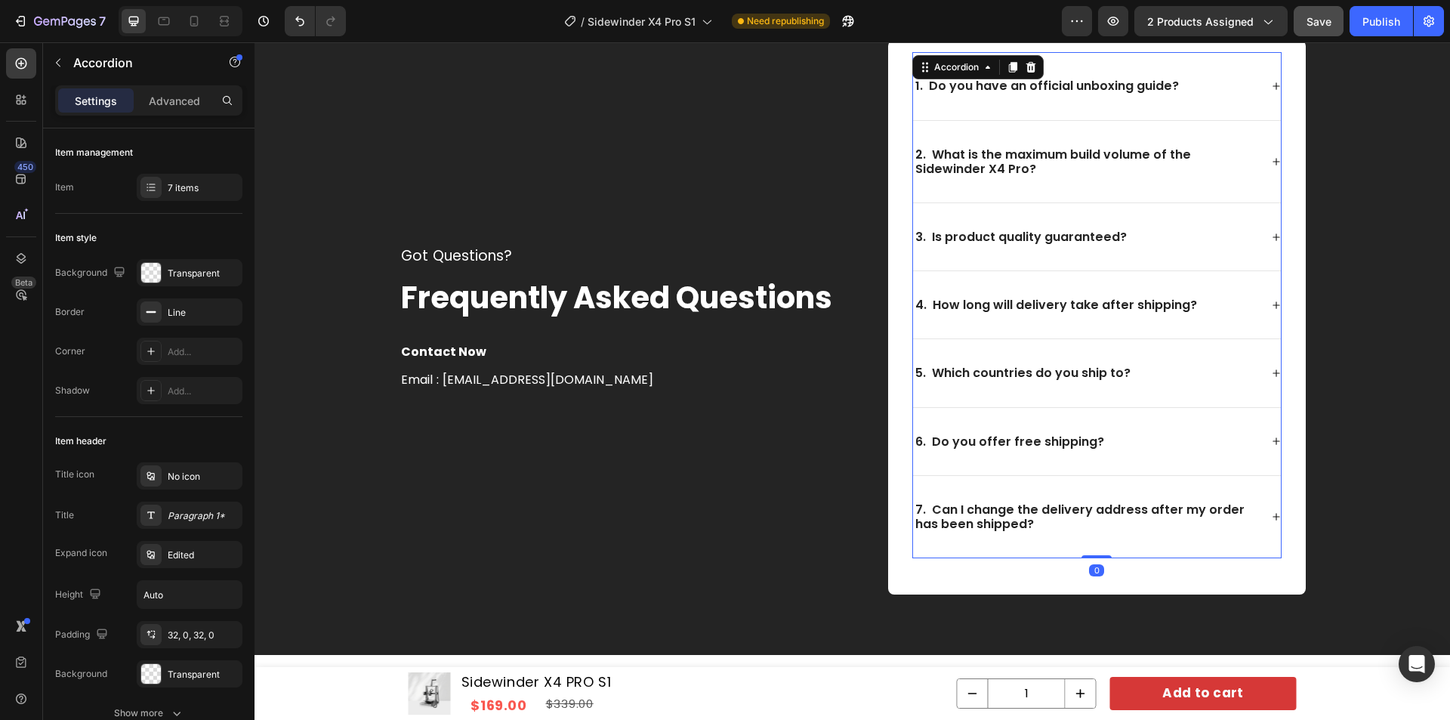
click at [1171, 374] on div "5. Which countries do you ship to?" at bounding box center [1086, 372] width 347 height 19
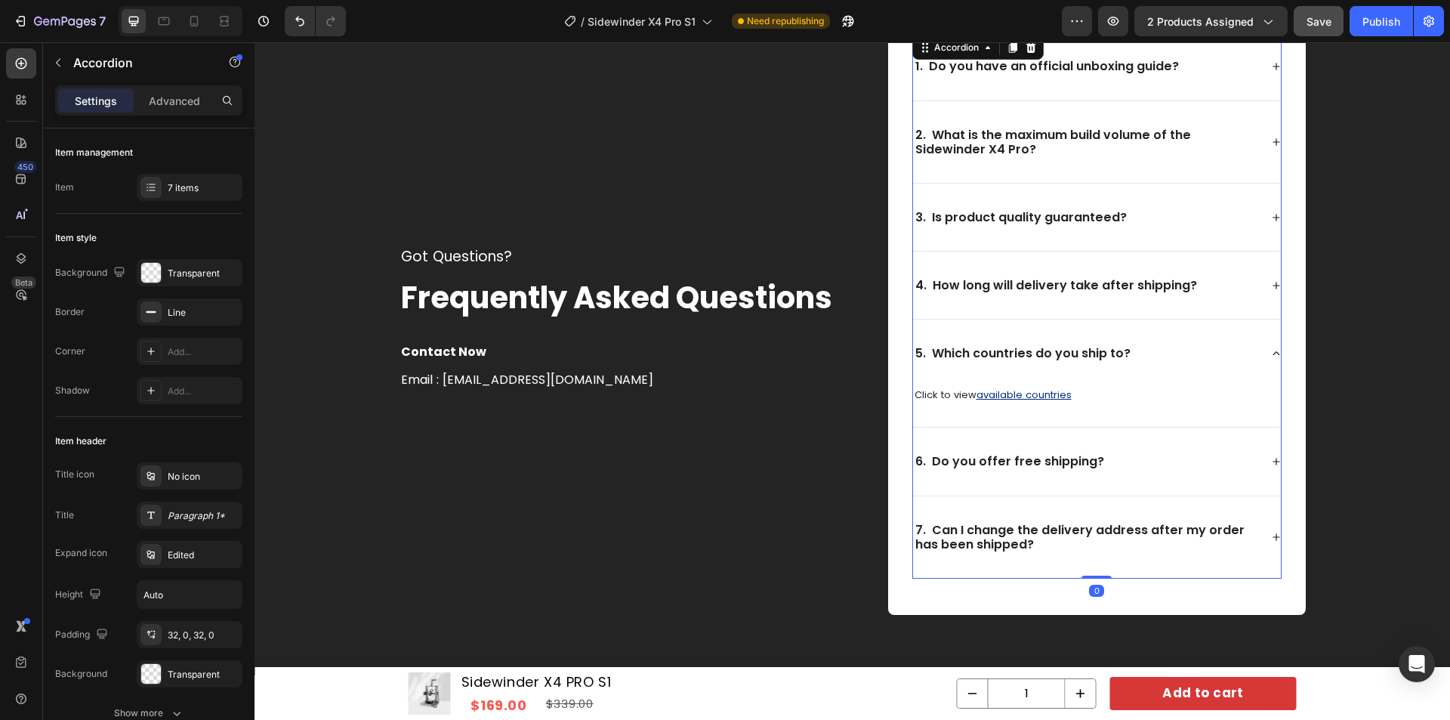
scroll to position [6623, 0]
click at [1193, 468] on div "6. Do you offer free shipping?" at bounding box center [1086, 460] width 347 height 19
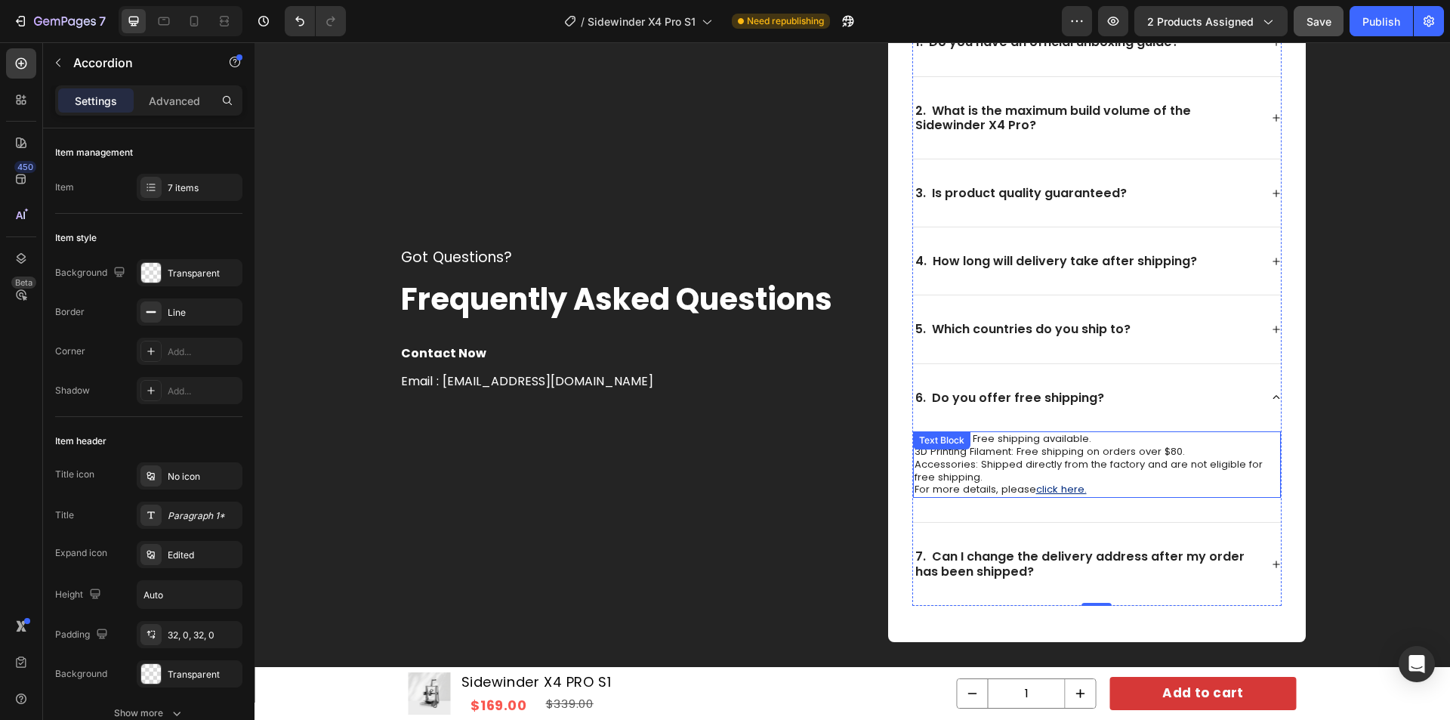
scroll to position [6648, 0]
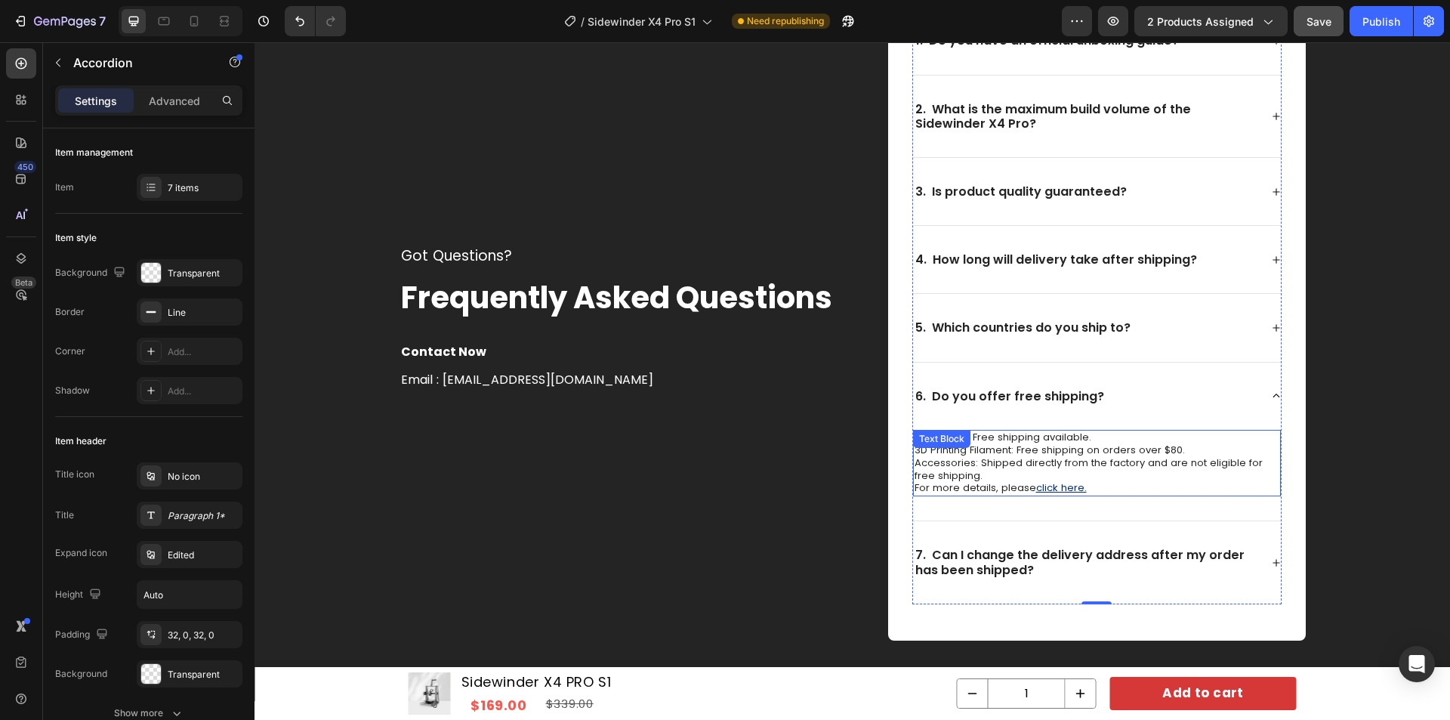
click at [1152, 443] on p "3D Printers: Free shipping available. 3D Printing Filament: Free shipping on or…" at bounding box center [1097, 463] width 365 height 64
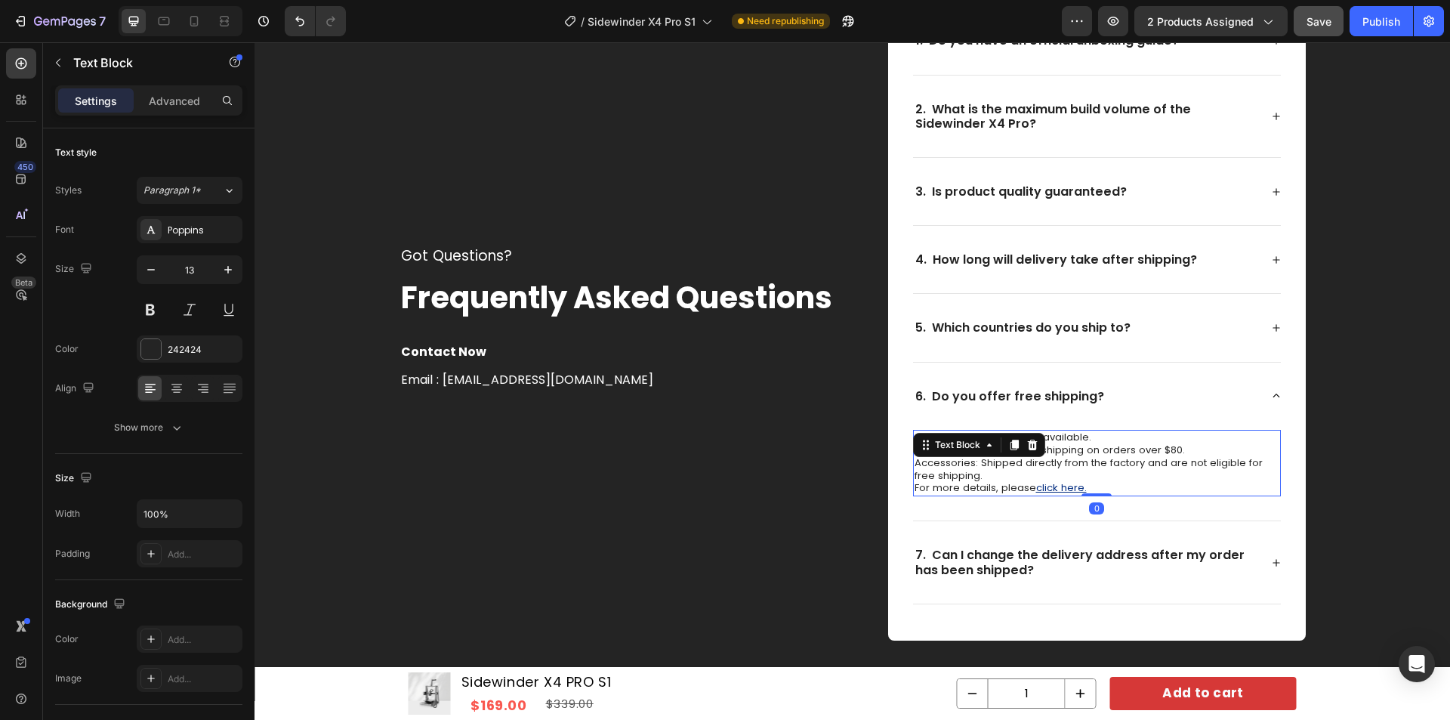
click at [1172, 452] on p "3D Printers: Free shipping available. 3D Printing Filament: Free shipping on or…" at bounding box center [1097, 463] width 365 height 64
click at [1167, 452] on p "3D Printers: Free shipping available. 3D Printing Filament: Free shipping on or…" at bounding box center [1097, 463] width 365 height 64
click at [1170, 451] on p "3D Printers: Free shipping available. 3D Printing Filament: Free shipping on or…" at bounding box center [1097, 463] width 365 height 64
click at [1173, 449] on p "3D Printers: Free shipping available. 3D Printing Filament: Free shipping on or…" at bounding box center [1097, 463] width 365 height 64
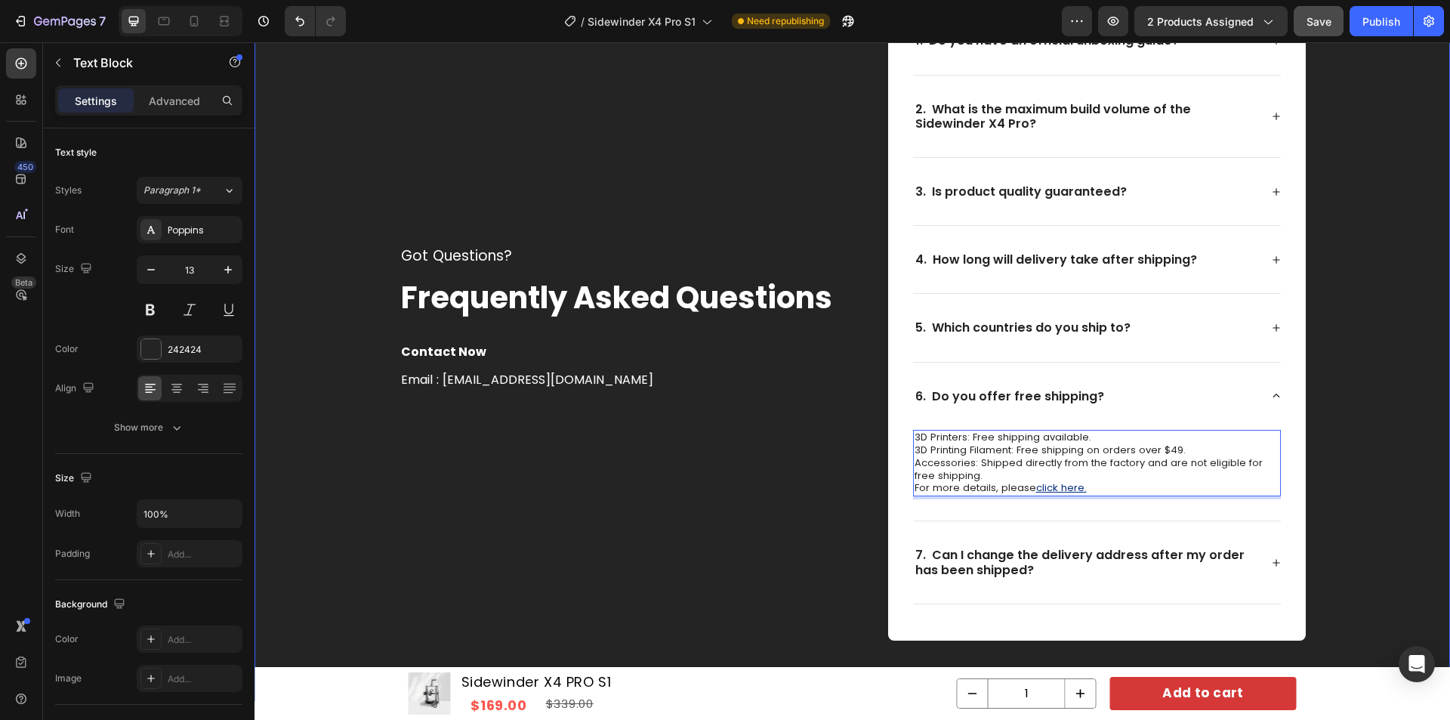
click at [1302, 384] on div "Got Questions? Text block Frequently Asked Questions Text block Contact Now Tex…" at bounding box center [852, 317] width 1165 height 645
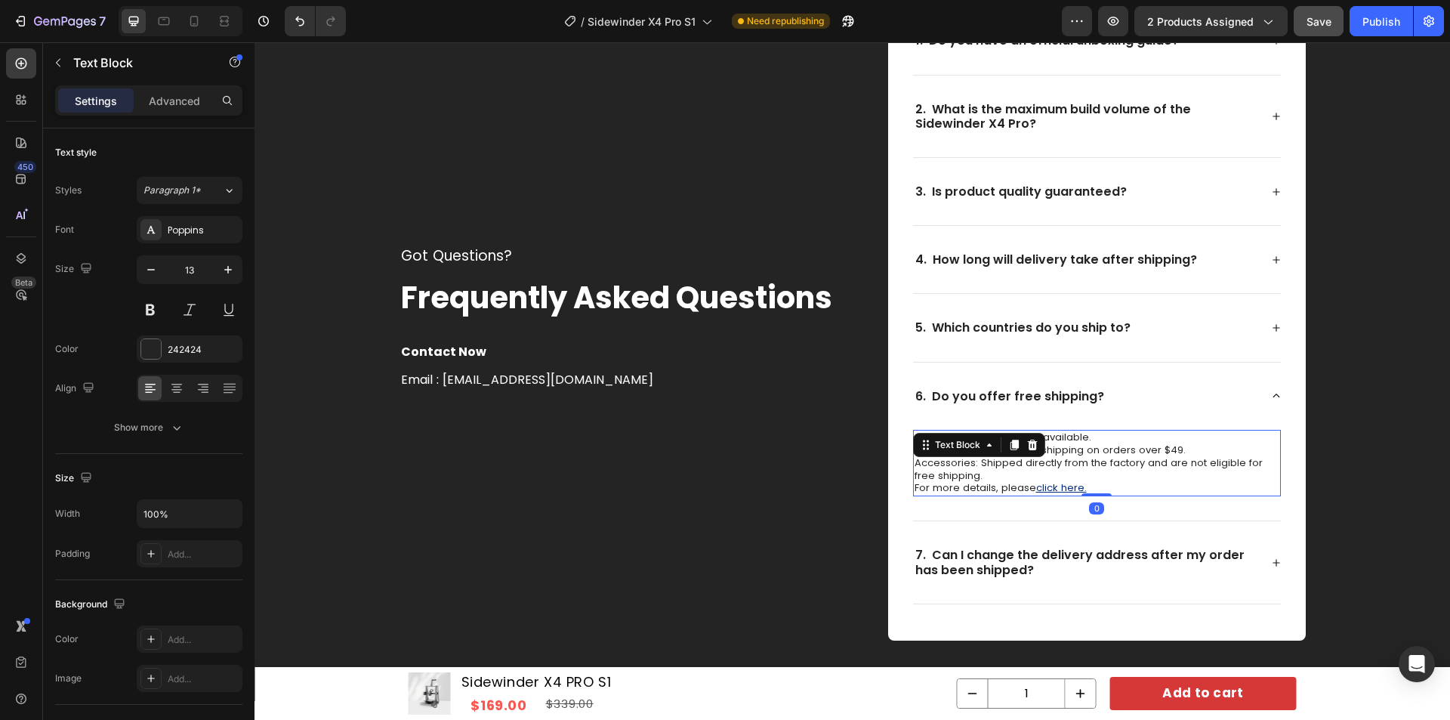
click at [1079, 481] on p "3D Printers: Free shipping available. 3D Printing Filament: Free shipping on or…" at bounding box center [1097, 463] width 365 height 64
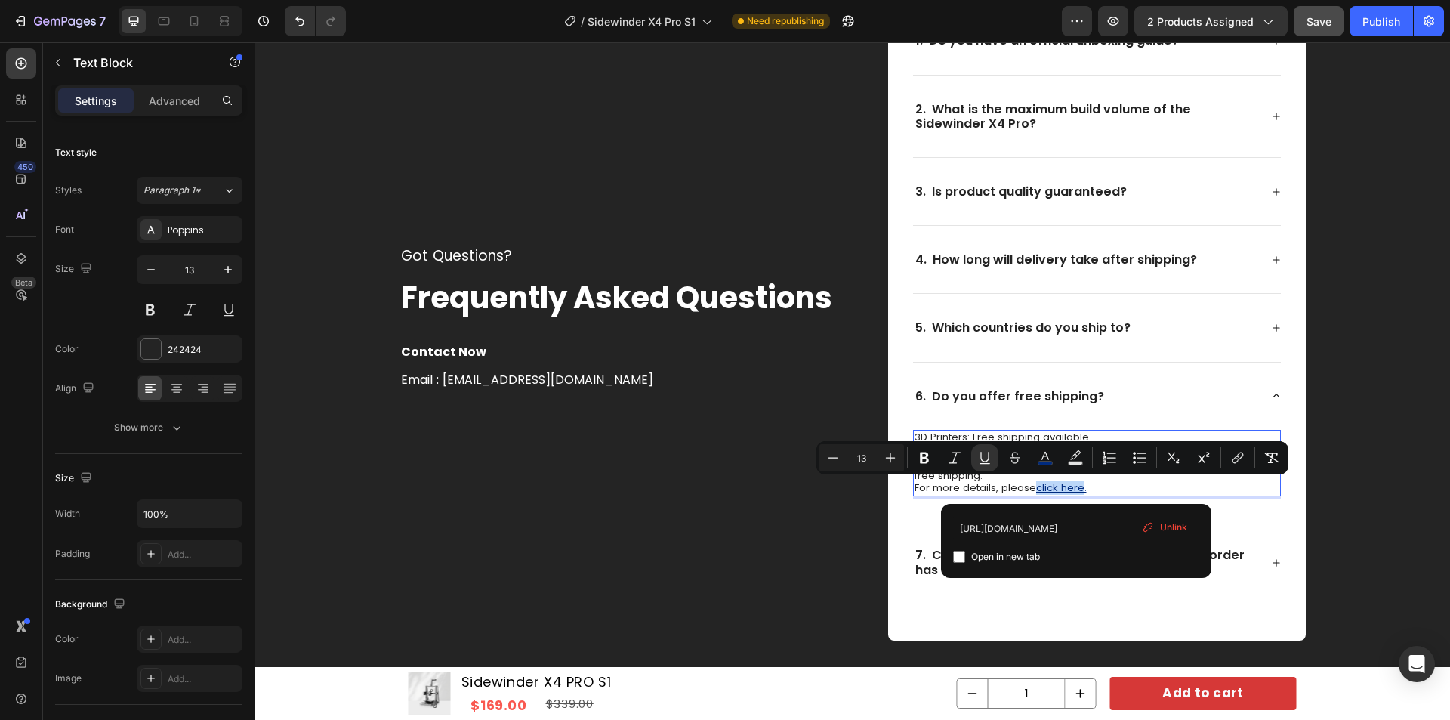
drag, startPoint x: 1076, startPoint y: 489, endPoint x: 1031, endPoint y: 492, distance: 45.4
click at [997, 533] on input "https://www.artillery3d.com/policies/shipping-policy" at bounding box center [1076, 528] width 246 height 24
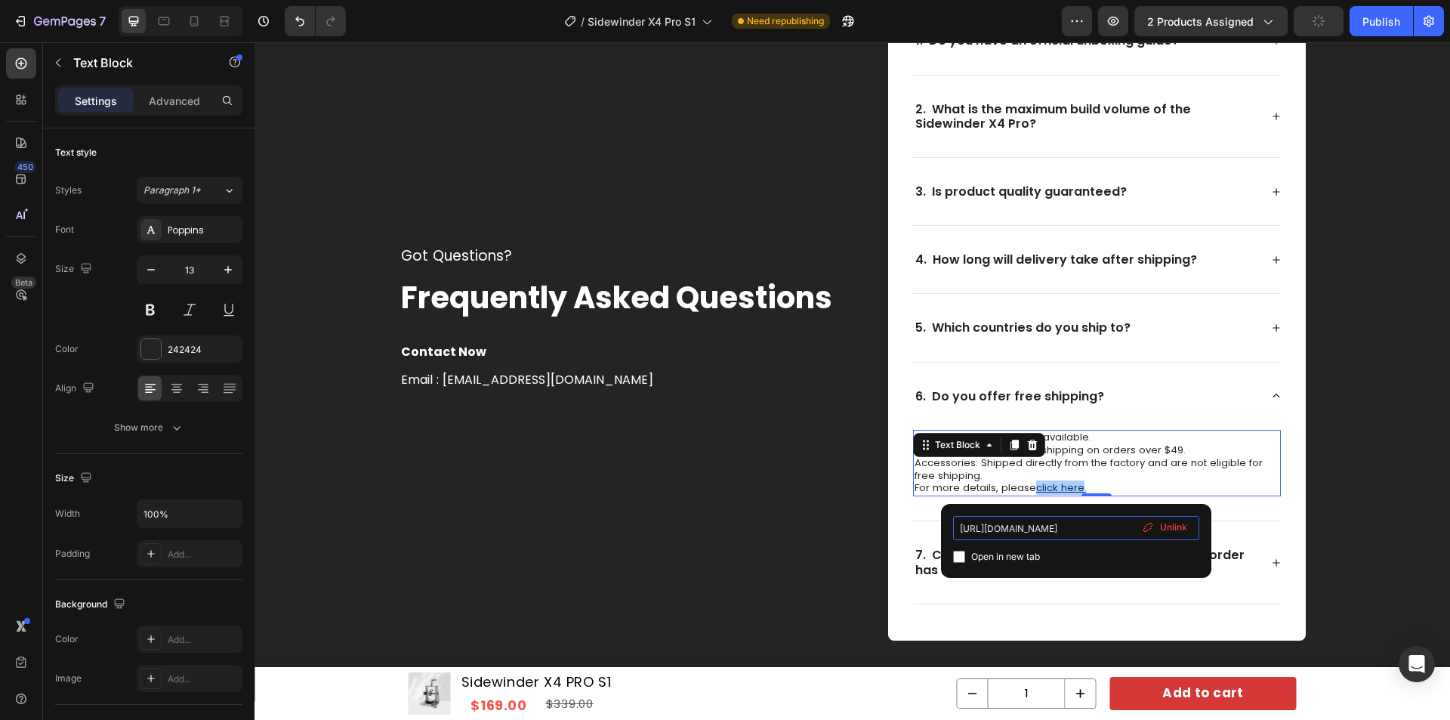
click at [1080, 529] on input "https://www.artillery3d.com/policies/shipping-policy" at bounding box center [1076, 528] width 246 height 24
drag, startPoint x: 1082, startPoint y: 529, endPoint x: 955, endPoint y: 530, distance: 127.6
click at [955, 530] on input "https://www.artillery3d.com/policies/shipping-policy" at bounding box center [1076, 528] width 246 height 24
click at [1060, 531] on input "https://www.artillery3d.com/policies/shipping-policy" at bounding box center [1076, 528] width 246 height 24
drag, startPoint x: 1079, startPoint y: 527, endPoint x: 958, endPoint y: 525, distance: 120.9
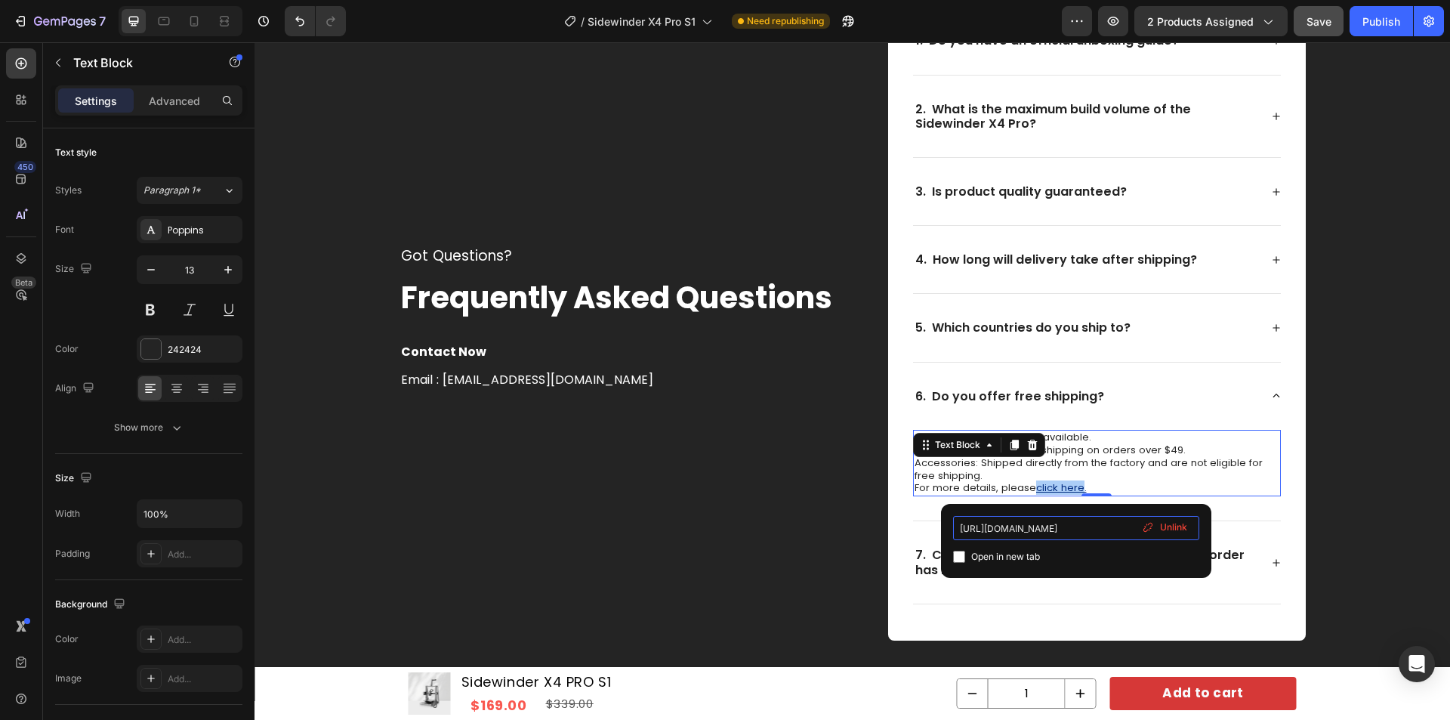
click at [958, 525] on input "https://www.artillery3d.com/policies/shipping-policy" at bounding box center [1076, 528] width 246 height 24
type input "/policies/shipping-policy"
drag, startPoint x: 1109, startPoint y: 559, endPoint x: 1102, endPoint y: 535, distance: 25.3
click at [1102, 535] on div "/policies/shipping-policy Open in new tab Unlink" at bounding box center [1076, 541] width 246 height 50
click at [1101, 532] on input "/policies/shipping-policy" at bounding box center [1076, 528] width 246 height 24
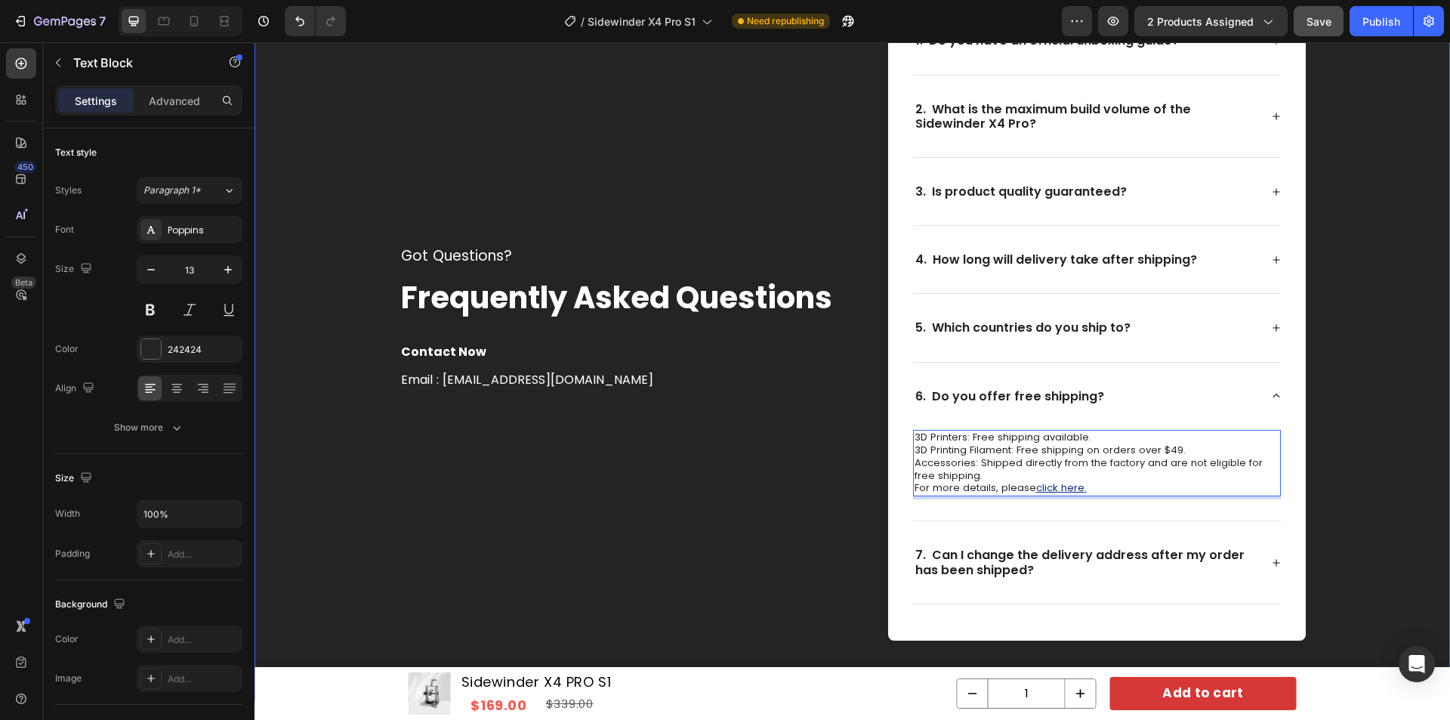
click at [1324, 474] on div "Got Questions? Text block Frequently Asked Questions Text block Contact Now Tex…" at bounding box center [852, 317] width 1165 height 645
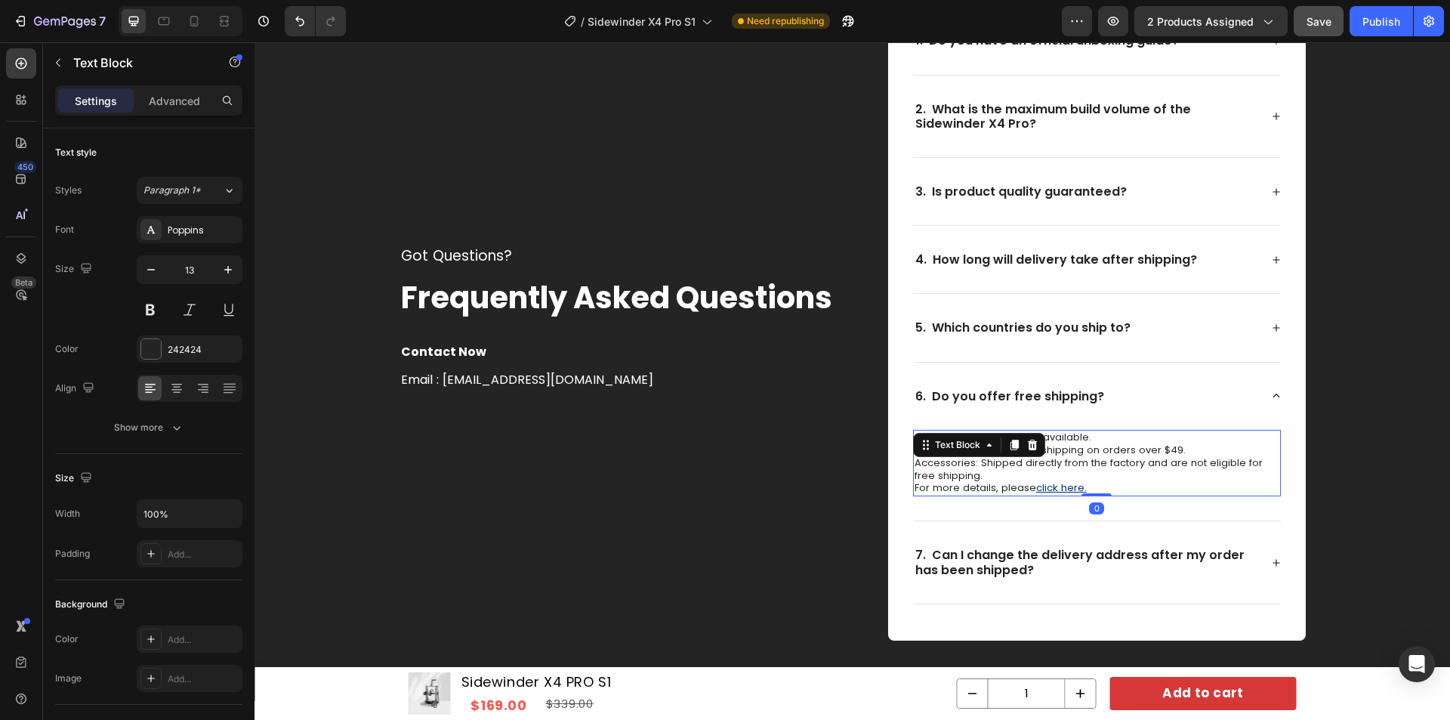
click at [1081, 486] on p "3D Printers: Free shipping available. 3D Printing Filament: Free shipping on or…" at bounding box center [1097, 463] width 365 height 64
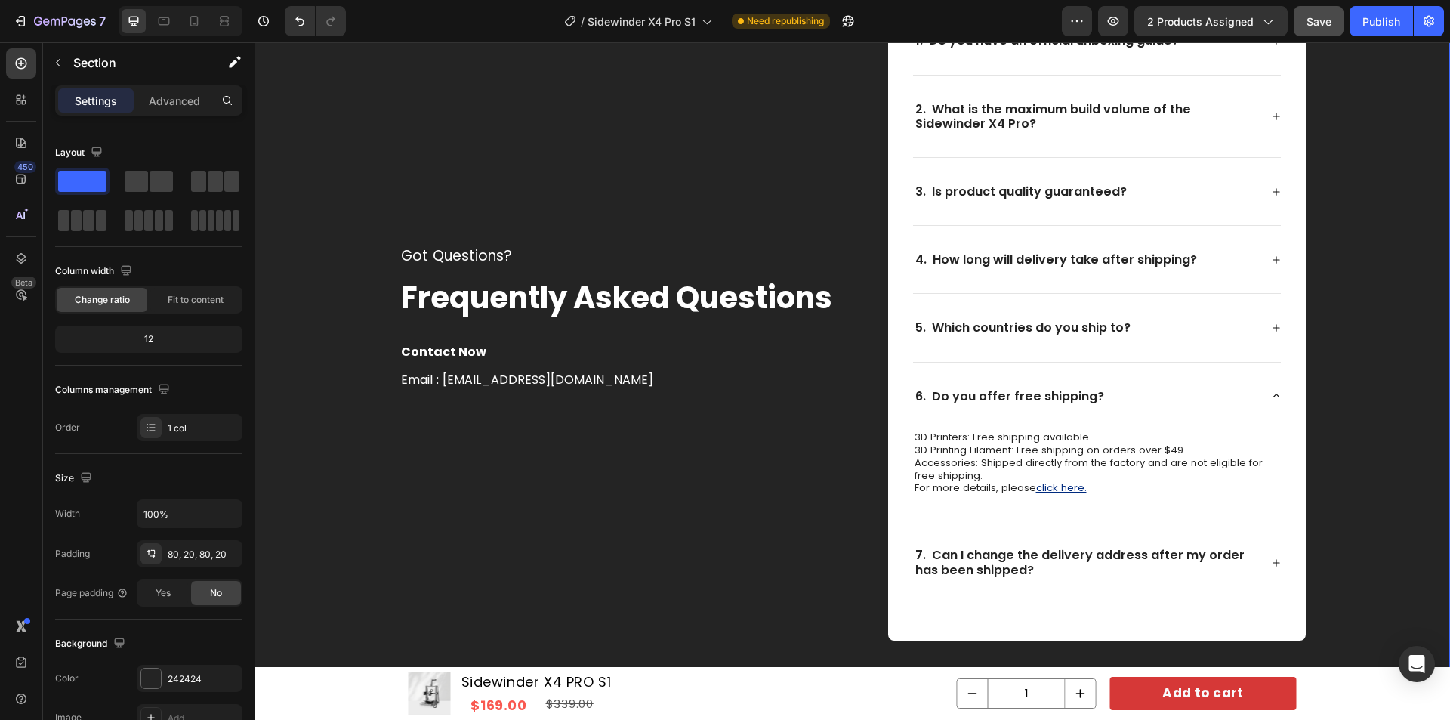
click at [1321, 426] on div "Got Questions? Text block Frequently Asked Questions Text block Contact Now Tex…" at bounding box center [852, 317] width 1165 height 645
click at [1387, 19] on div "Publish" at bounding box center [1381, 22] width 38 height 16
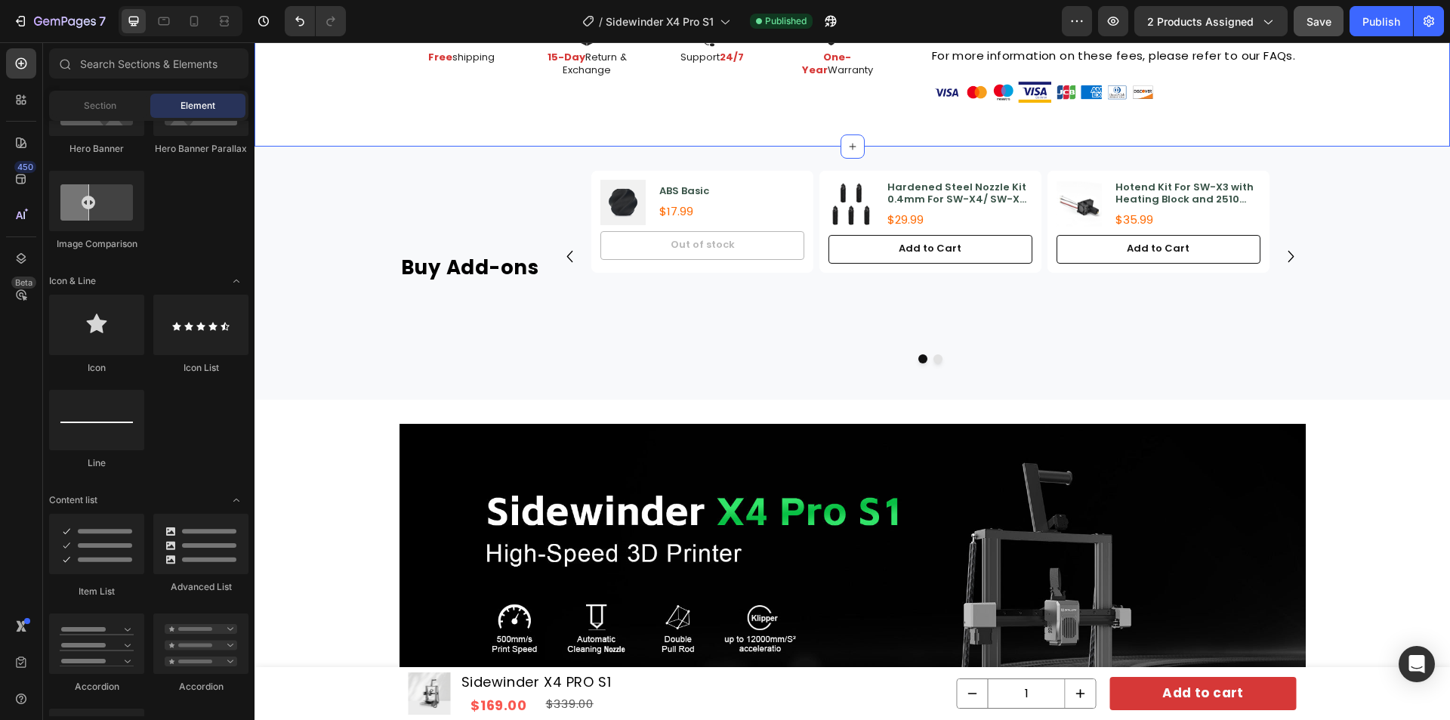
scroll to position [982, 0]
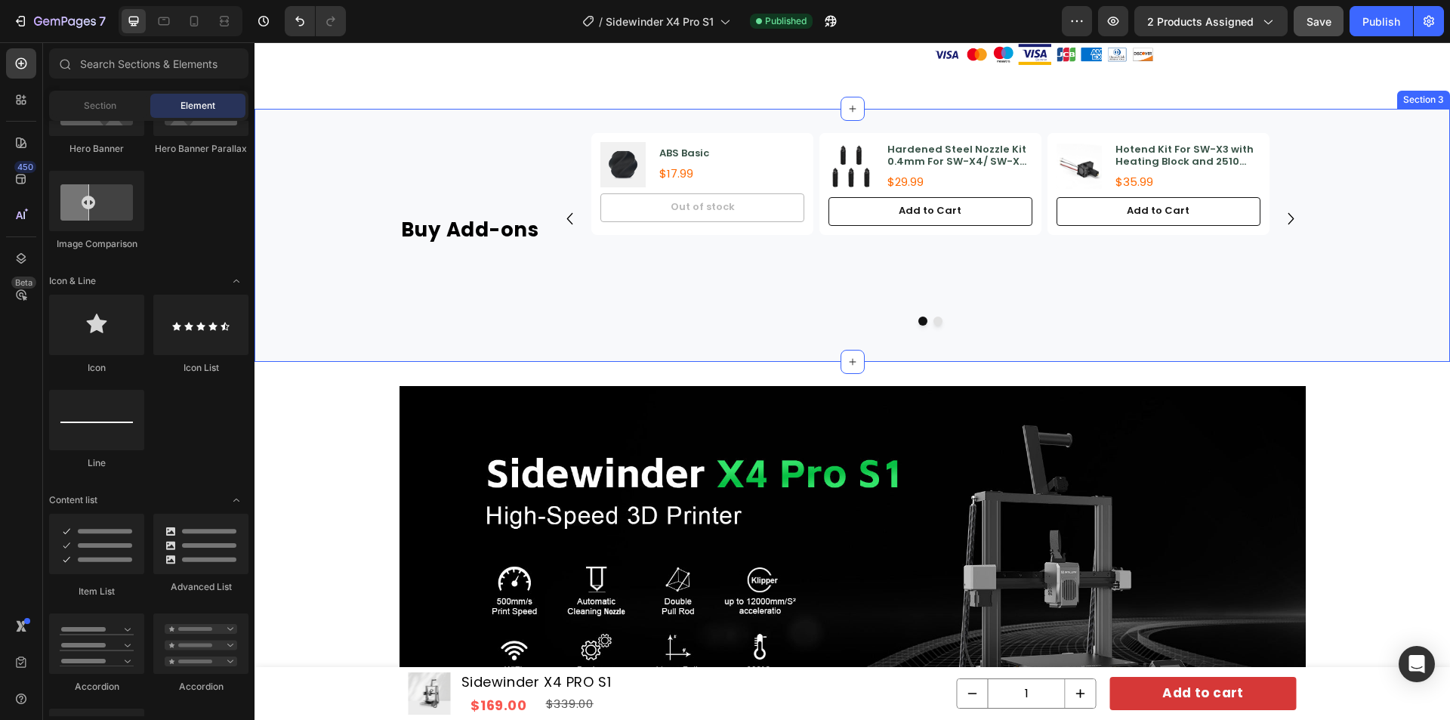
click at [1350, 175] on div "Buy Add-ons Heading Product Images ABS Basic Product Title $17.99 Product Price…" at bounding box center [853, 235] width 1196 height 205
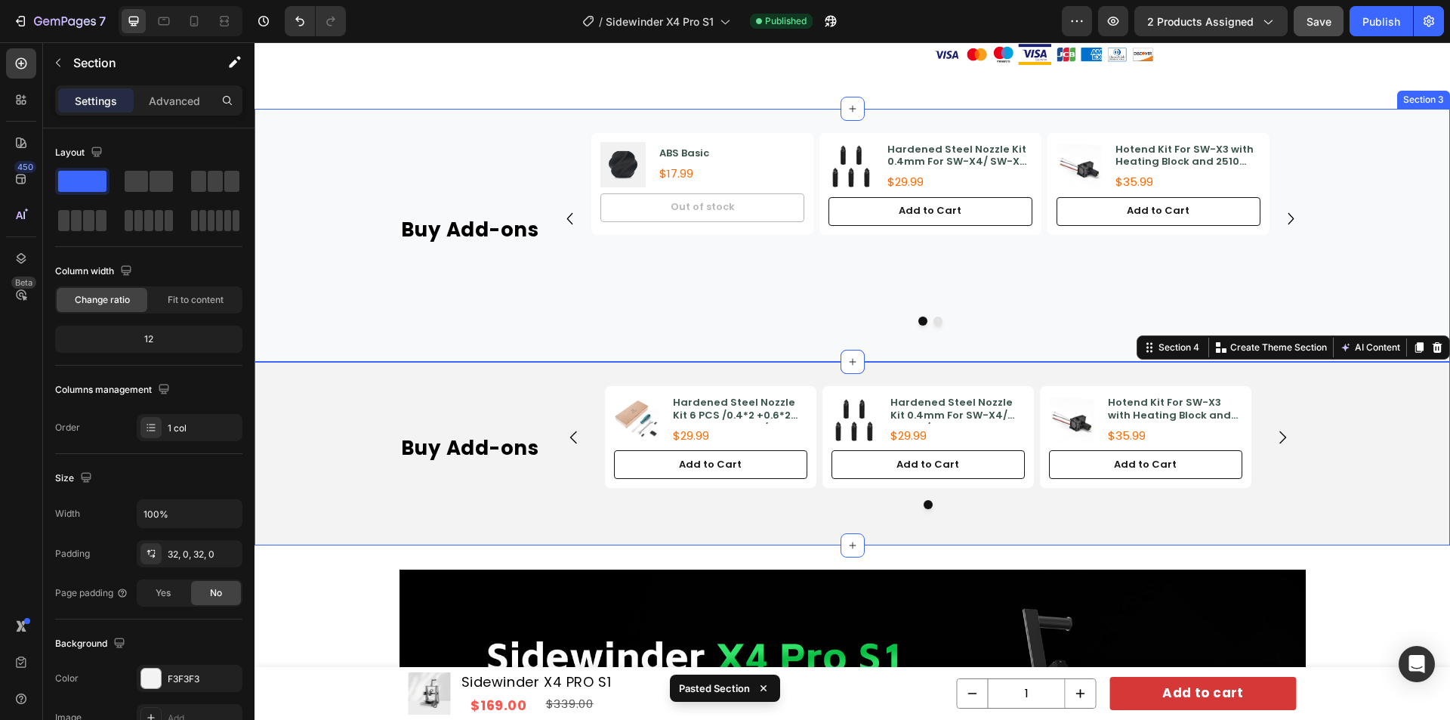
click at [1369, 161] on div "Buy Add-ons Heading Product Images ABS Basic Product Title $17.99 Product Price…" at bounding box center [853, 235] width 1196 height 205
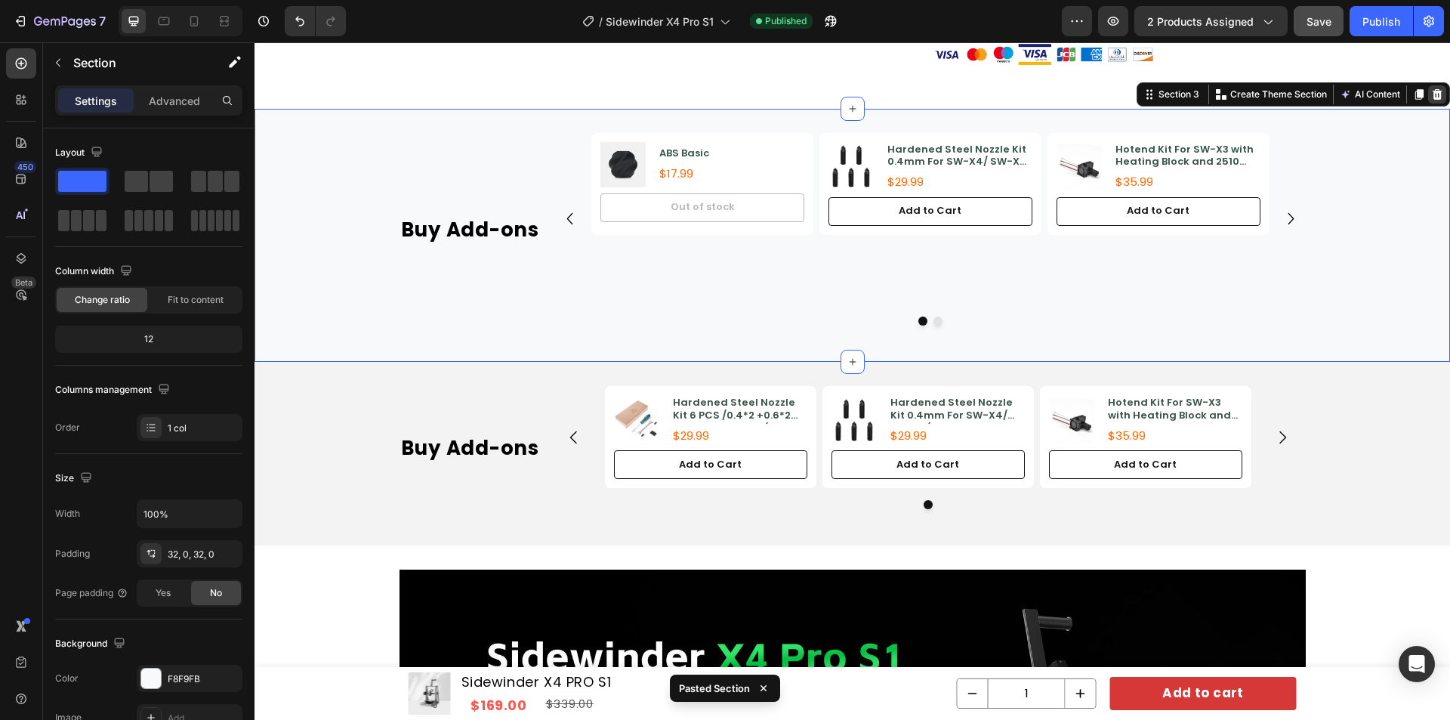
click at [1431, 96] on icon at bounding box center [1437, 94] width 12 height 12
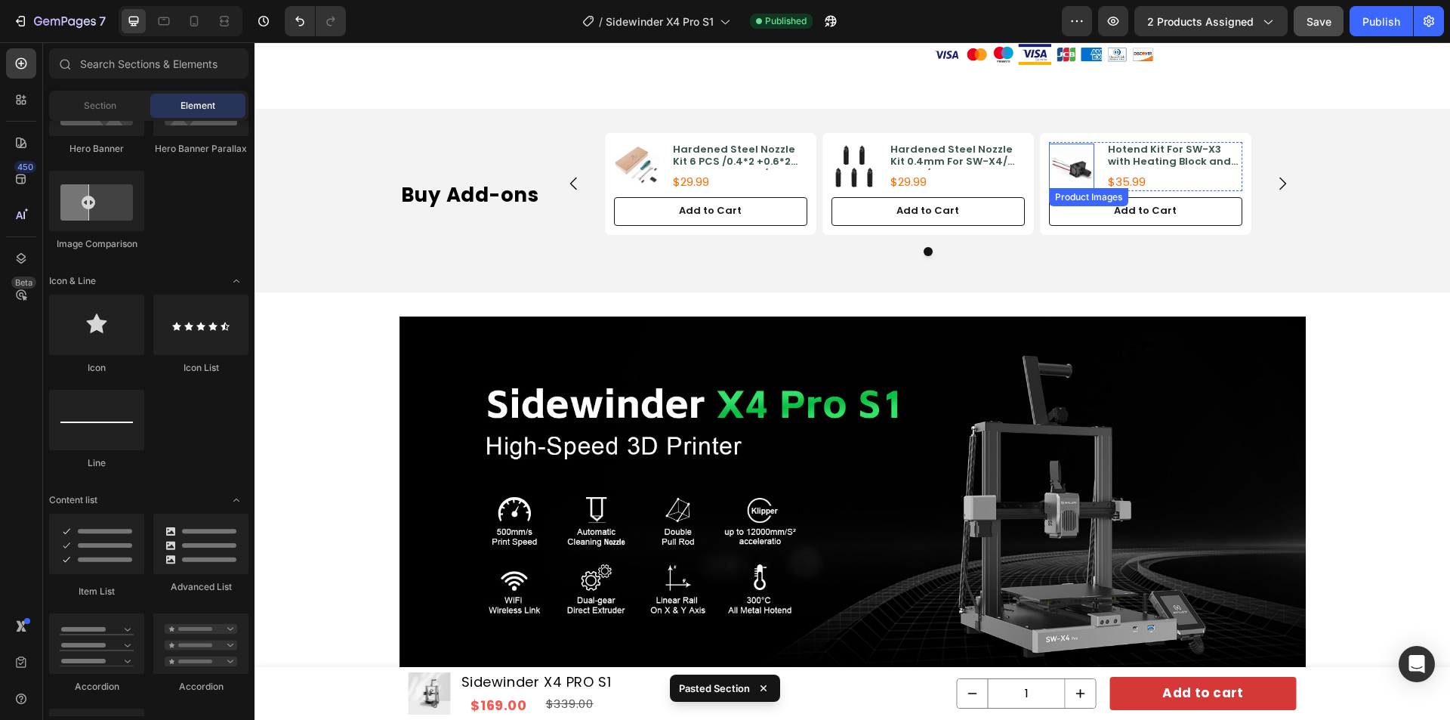
scroll to position [680, 0]
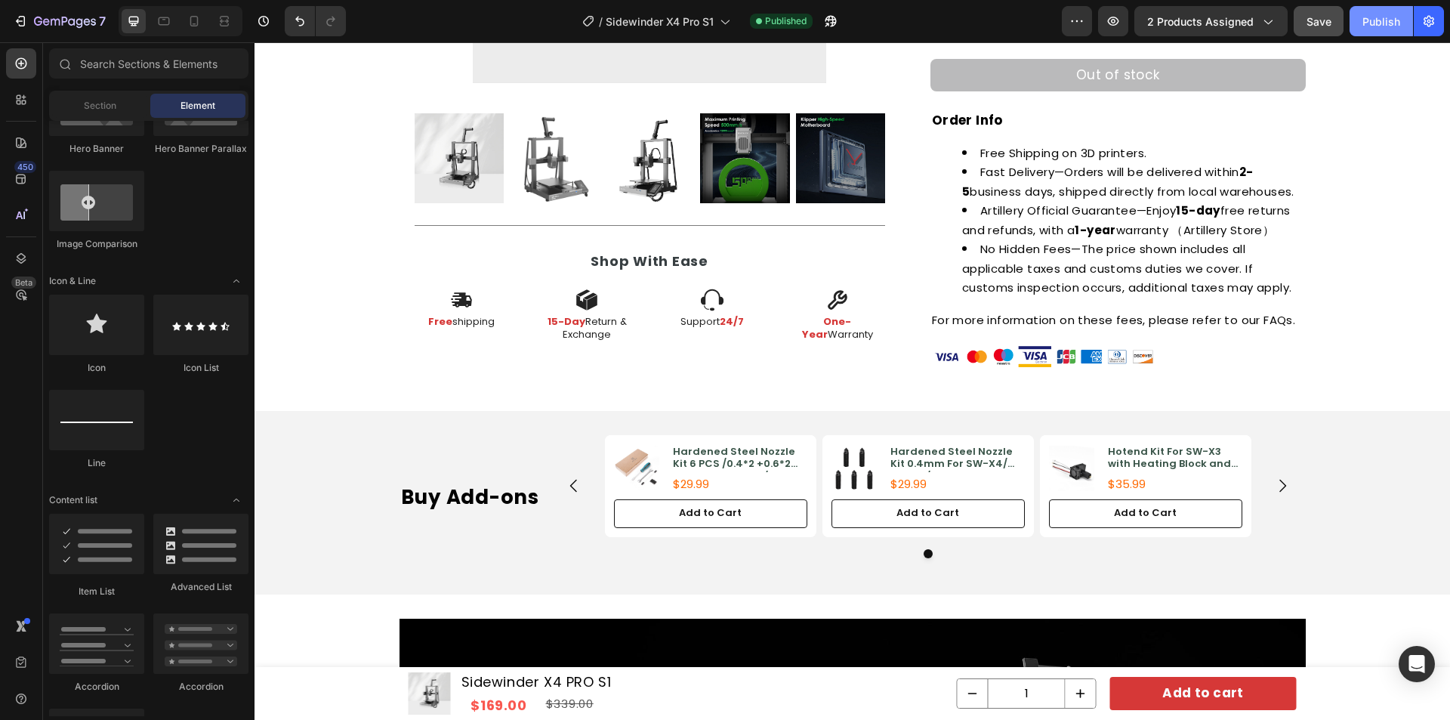
click at [1367, 21] on div "Publish" at bounding box center [1381, 22] width 38 height 16
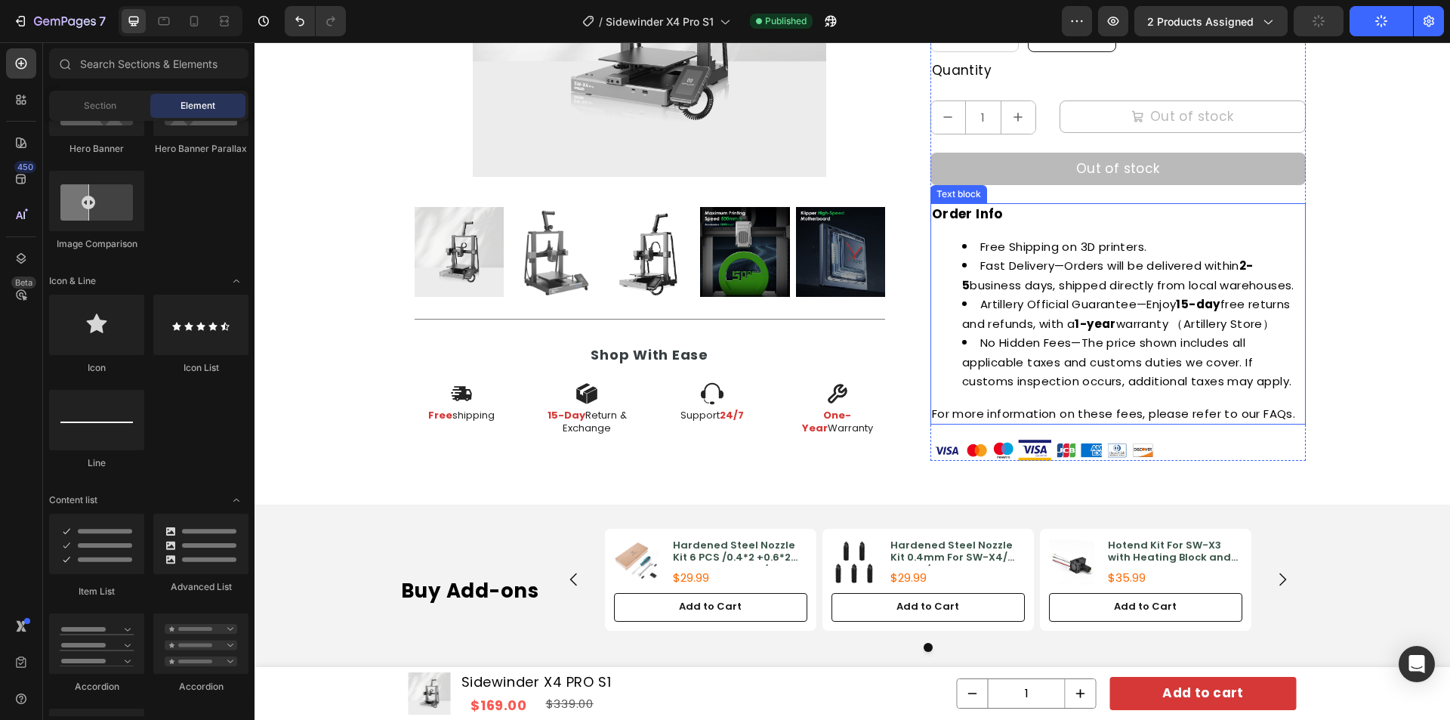
scroll to position [453, 0]
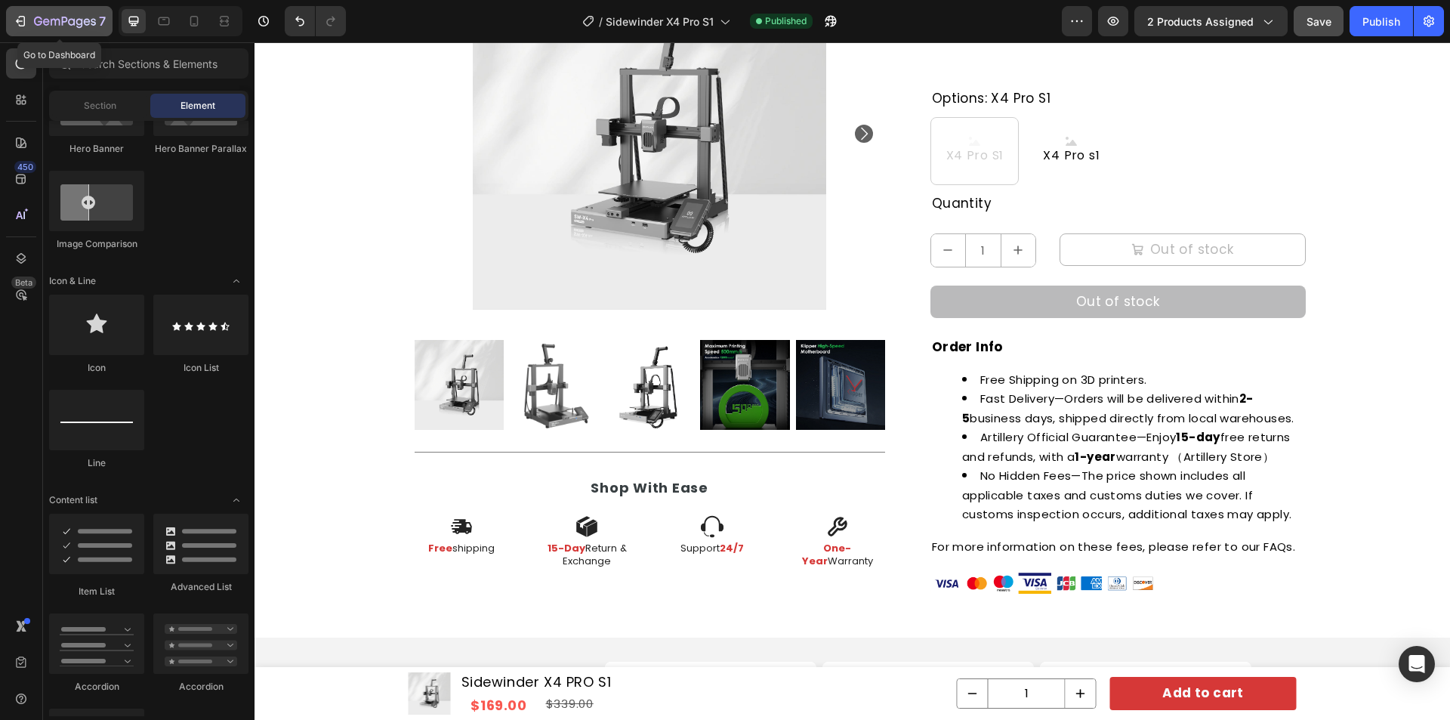
click at [14, 21] on icon "button" at bounding box center [20, 21] width 15 height 15
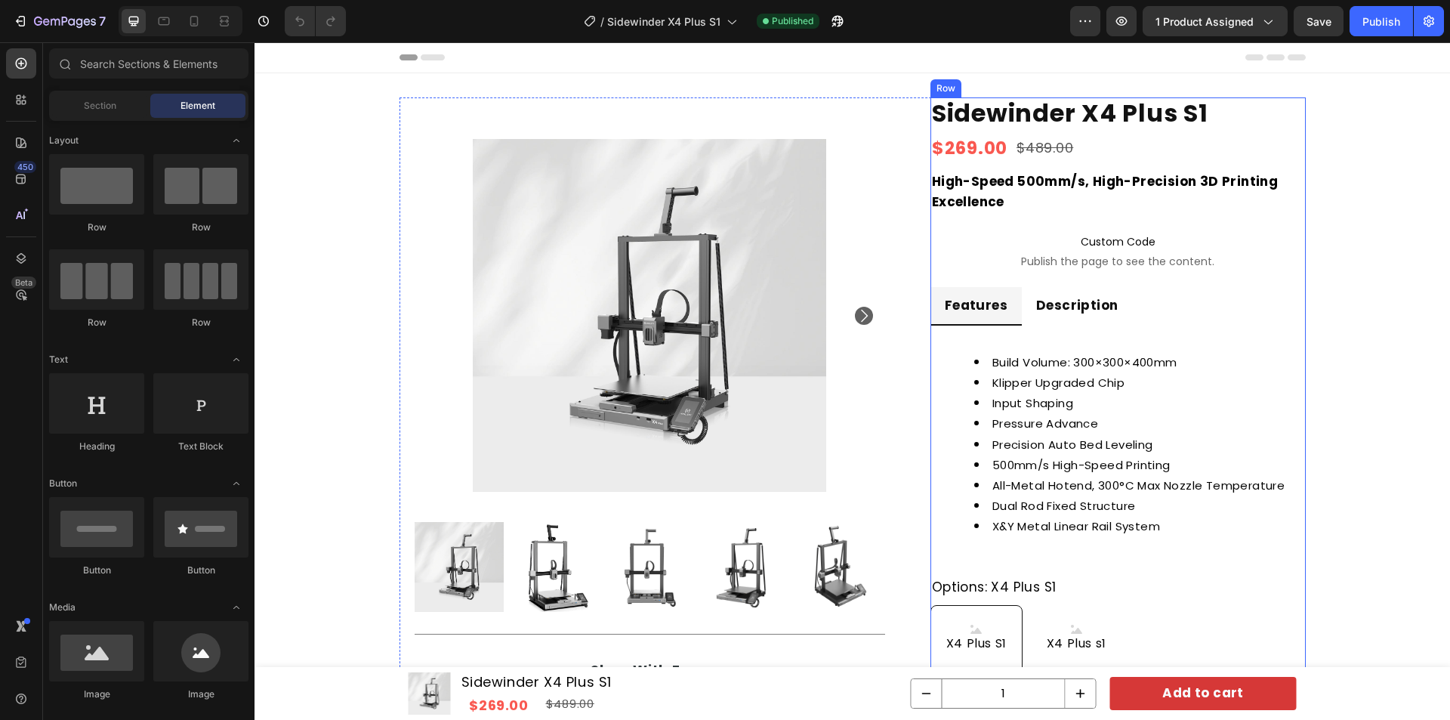
click at [1153, 115] on h1 "Sidewinder X4 Plus S1" at bounding box center [1117, 113] width 375 height 32
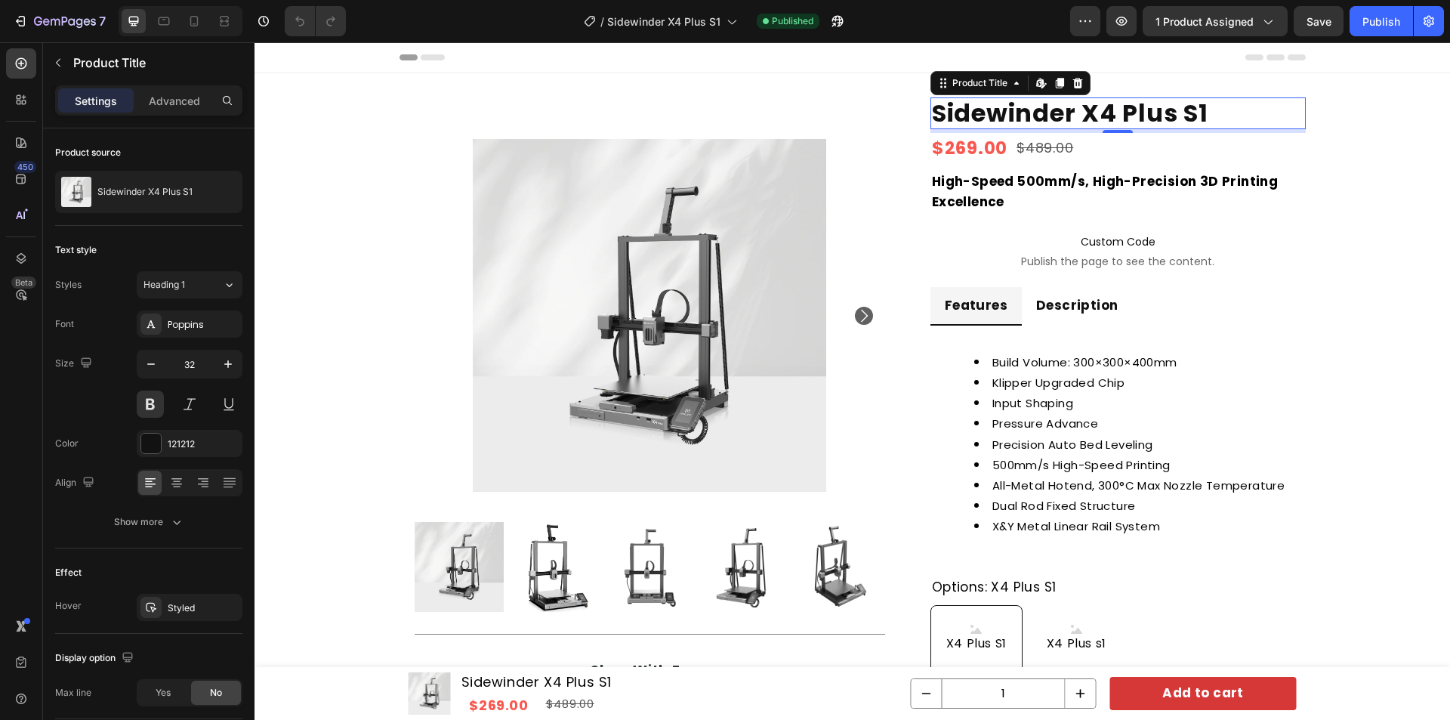
click at [1157, 103] on h1 "Sidewinder X4 Plus S1" at bounding box center [1117, 113] width 375 height 32
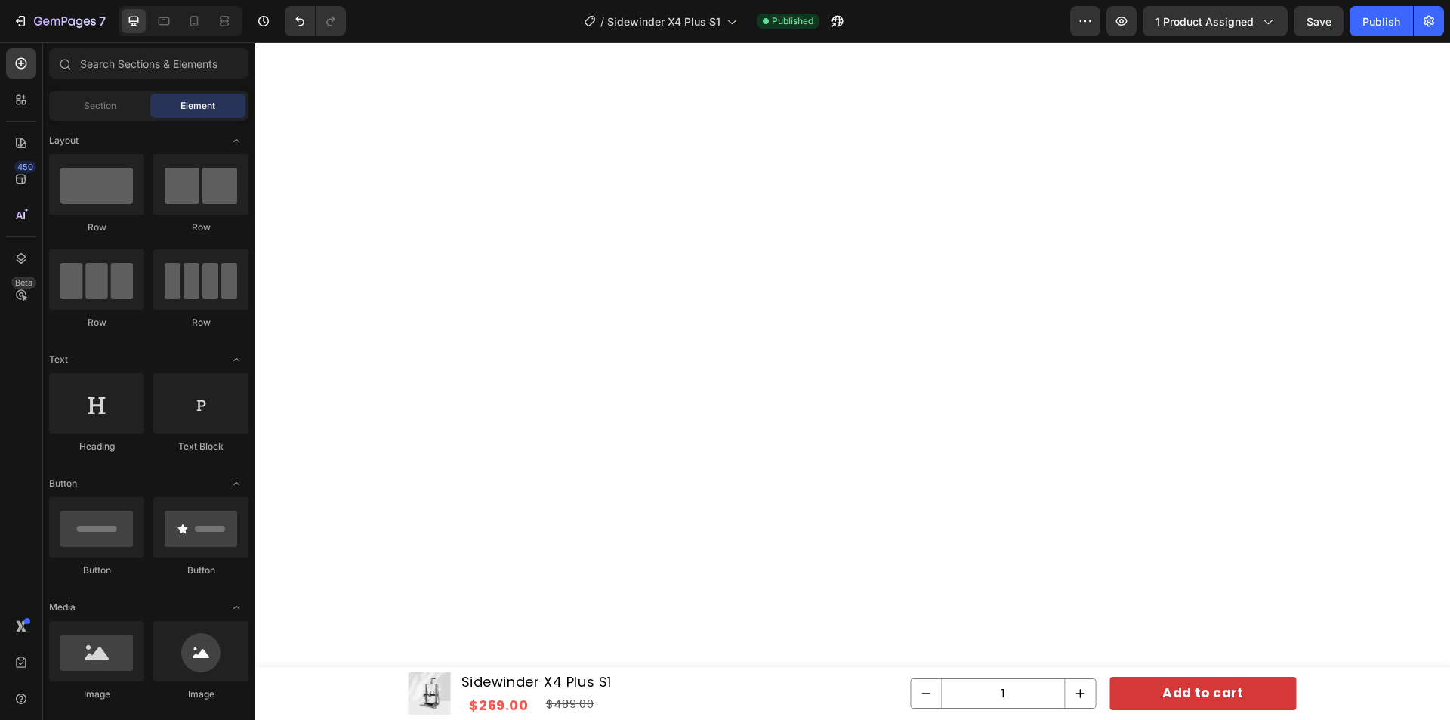
scroll to position [5128, 0]
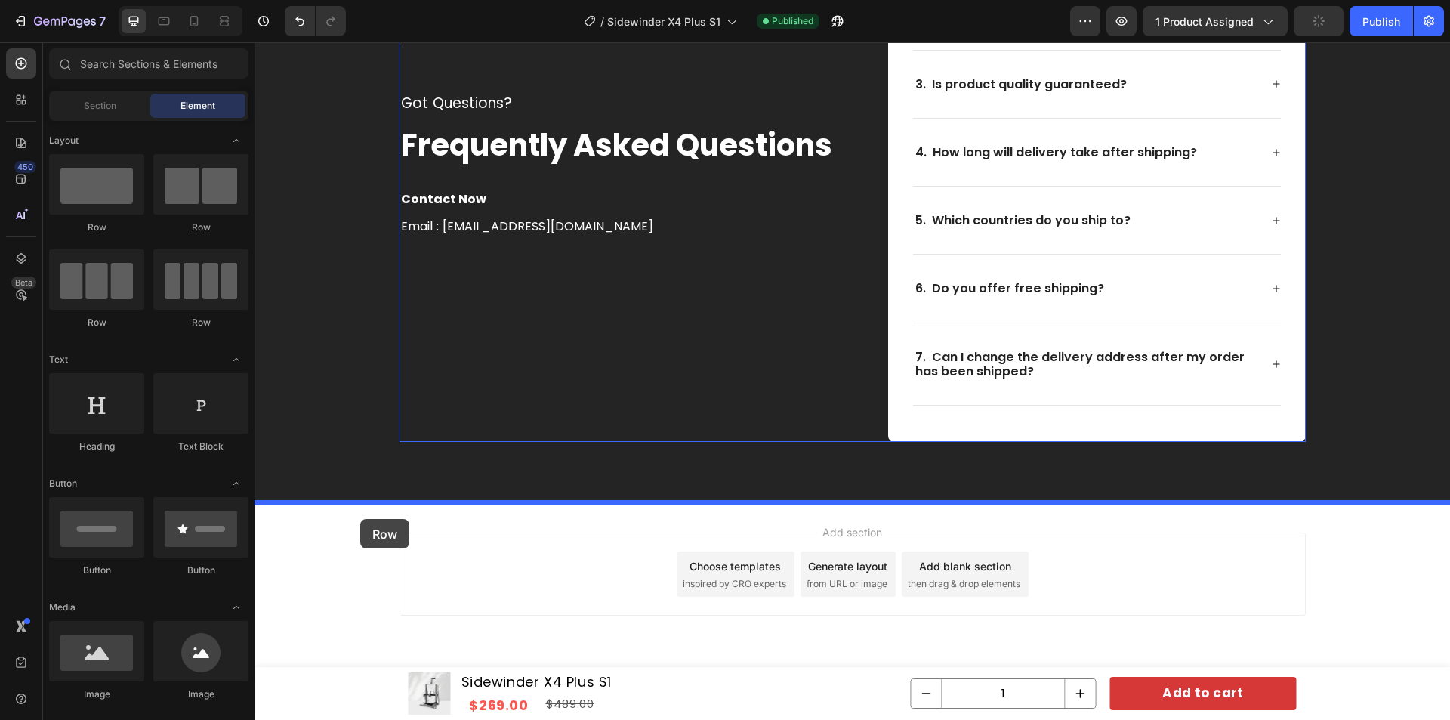
drag, startPoint x: 369, startPoint y: 233, endPoint x: 360, endPoint y: 519, distance: 286.4
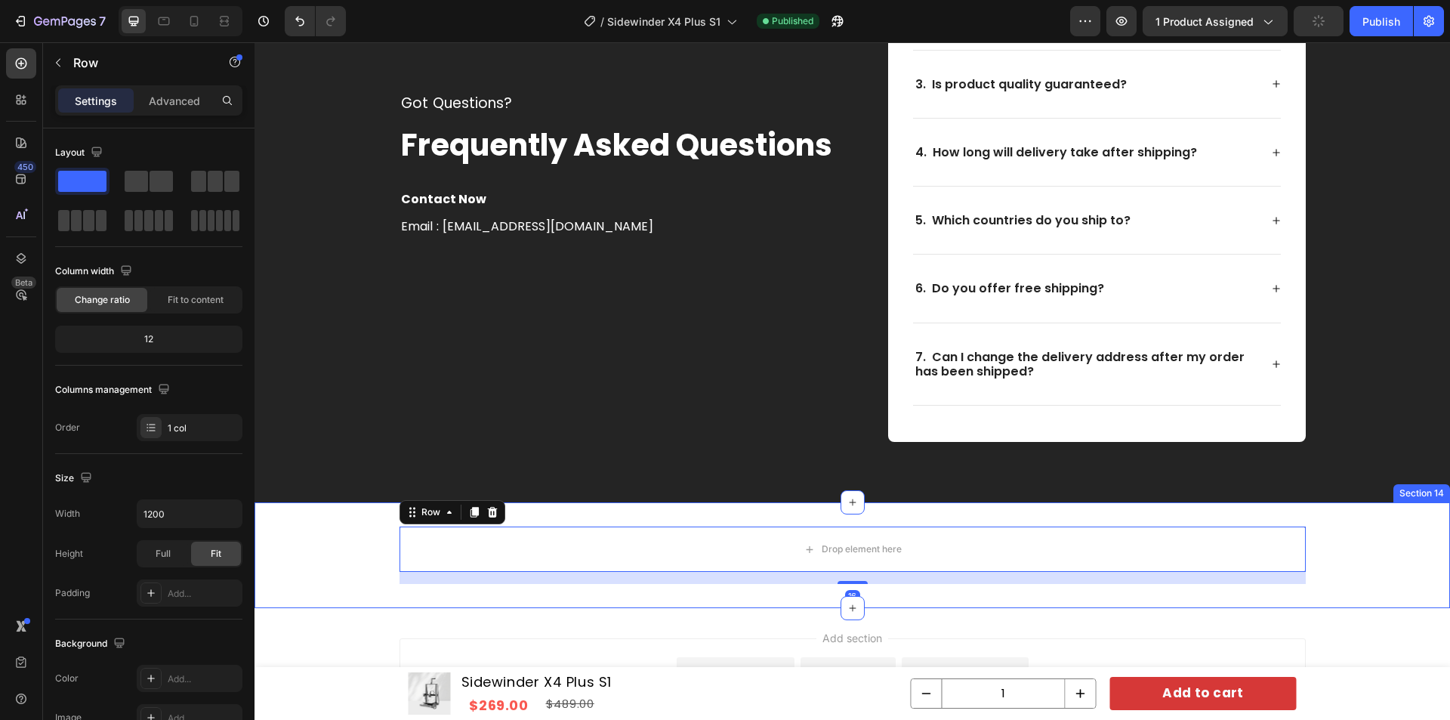
click at [300, 531] on div "Drop element here Row 16" at bounding box center [853, 554] width 1196 height 57
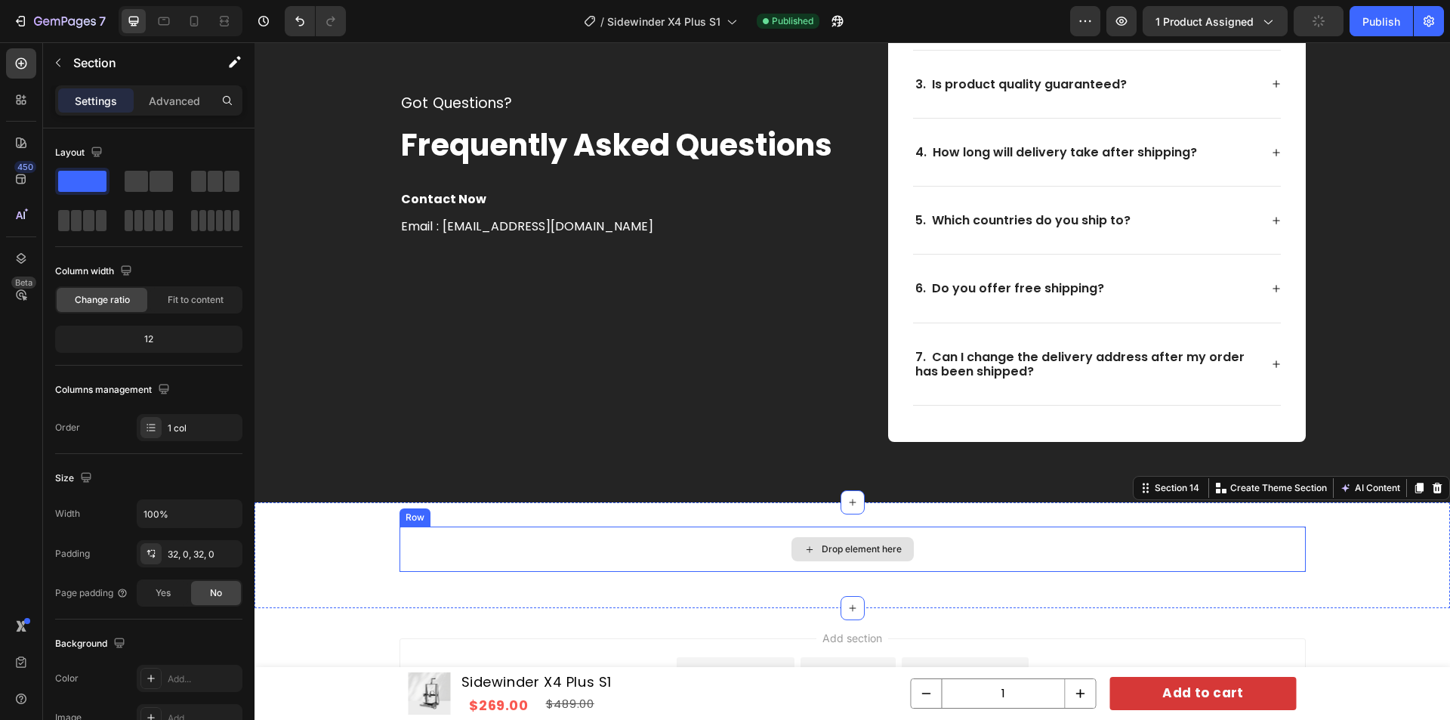
click at [461, 548] on div "Drop element here" at bounding box center [853, 548] width 906 height 45
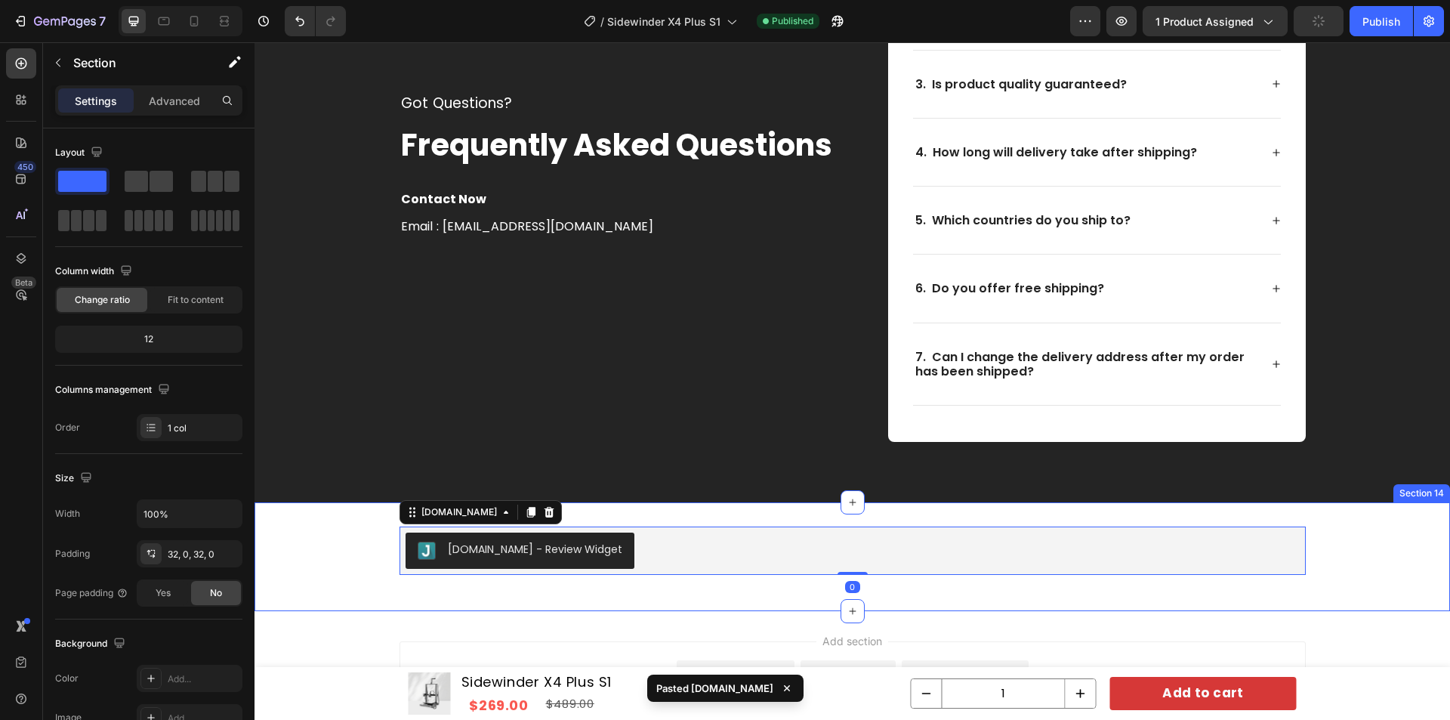
click at [333, 569] on div "Judge.me - Review Widget Judge.me 0 Row" at bounding box center [853, 556] width 1196 height 60
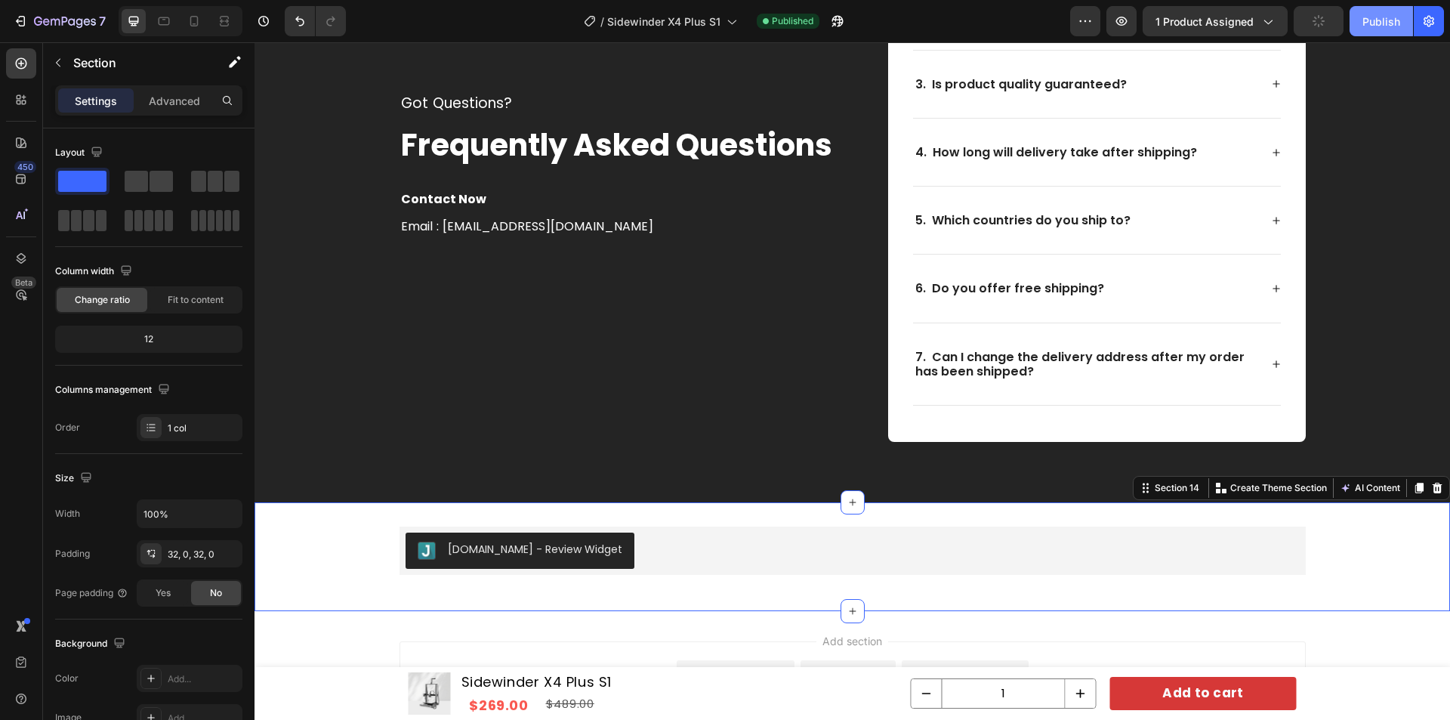
drag, startPoint x: 1374, startPoint y: 14, endPoint x: 1124, endPoint y: 23, distance: 250.2
click at [1374, 14] on div "Publish" at bounding box center [1381, 22] width 38 height 16
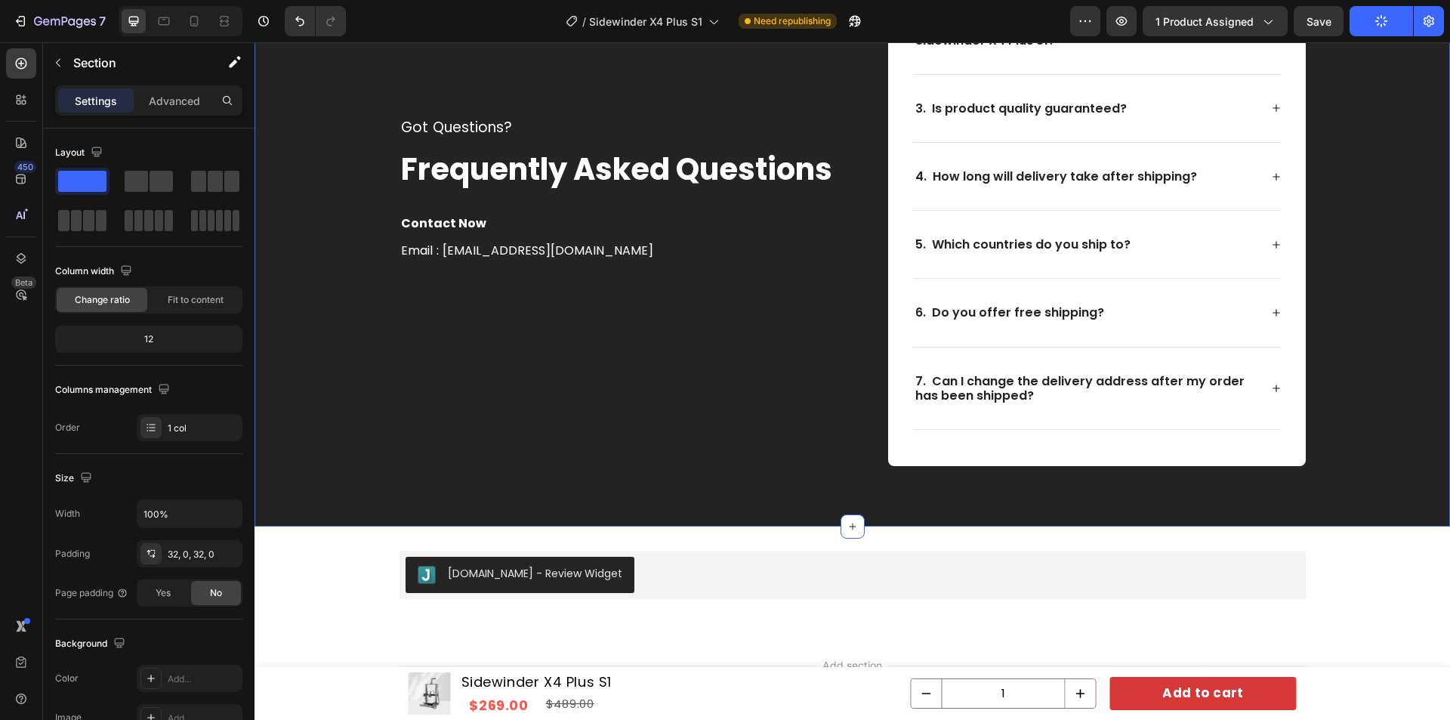
scroll to position [5237, 0]
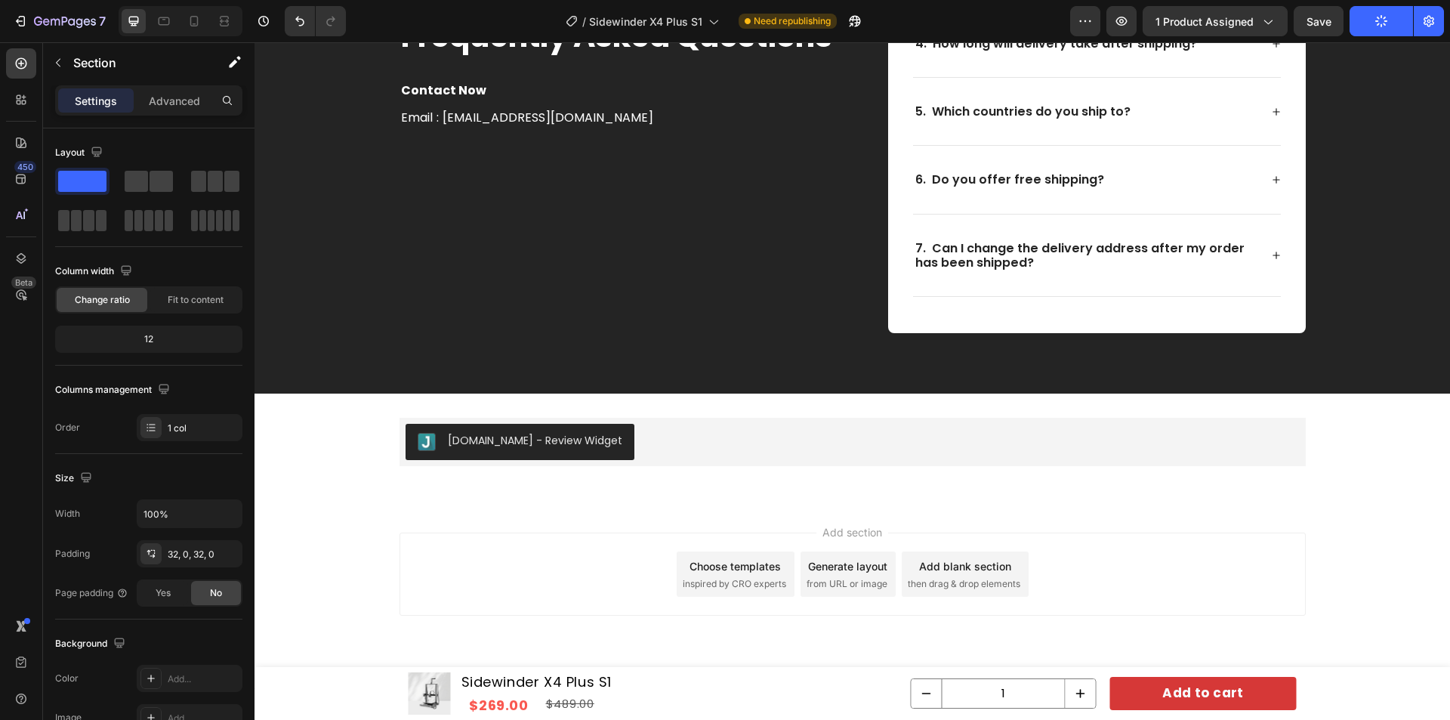
click at [542, 477] on div "Judge.me - Review Widget Judge.me Row" at bounding box center [853, 448] width 1196 height 60
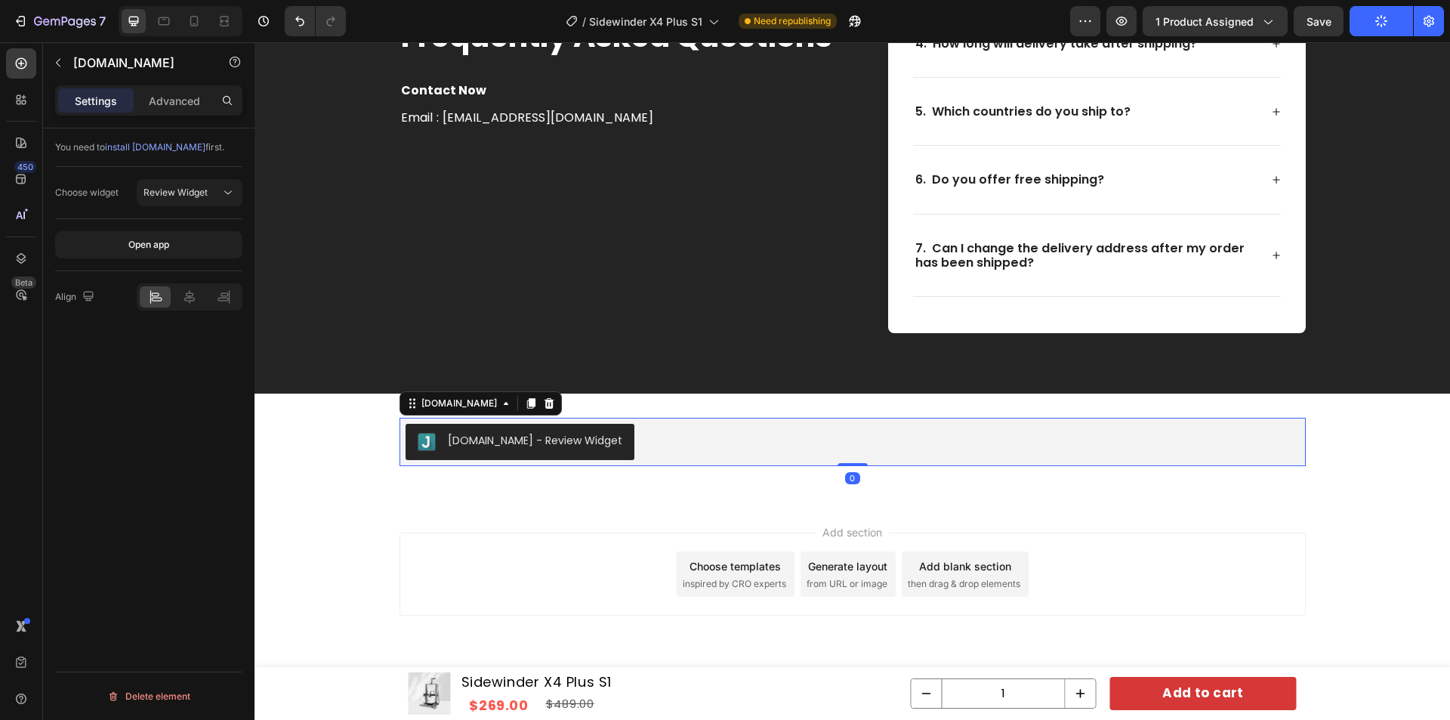
click at [644, 439] on div "[DOMAIN_NAME] - Review Widget" at bounding box center [853, 442] width 894 height 36
click at [1126, 489] on div "Judge.me - Review Widget Judge.me 0 Row Section 14" at bounding box center [853, 447] width 1196 height 109
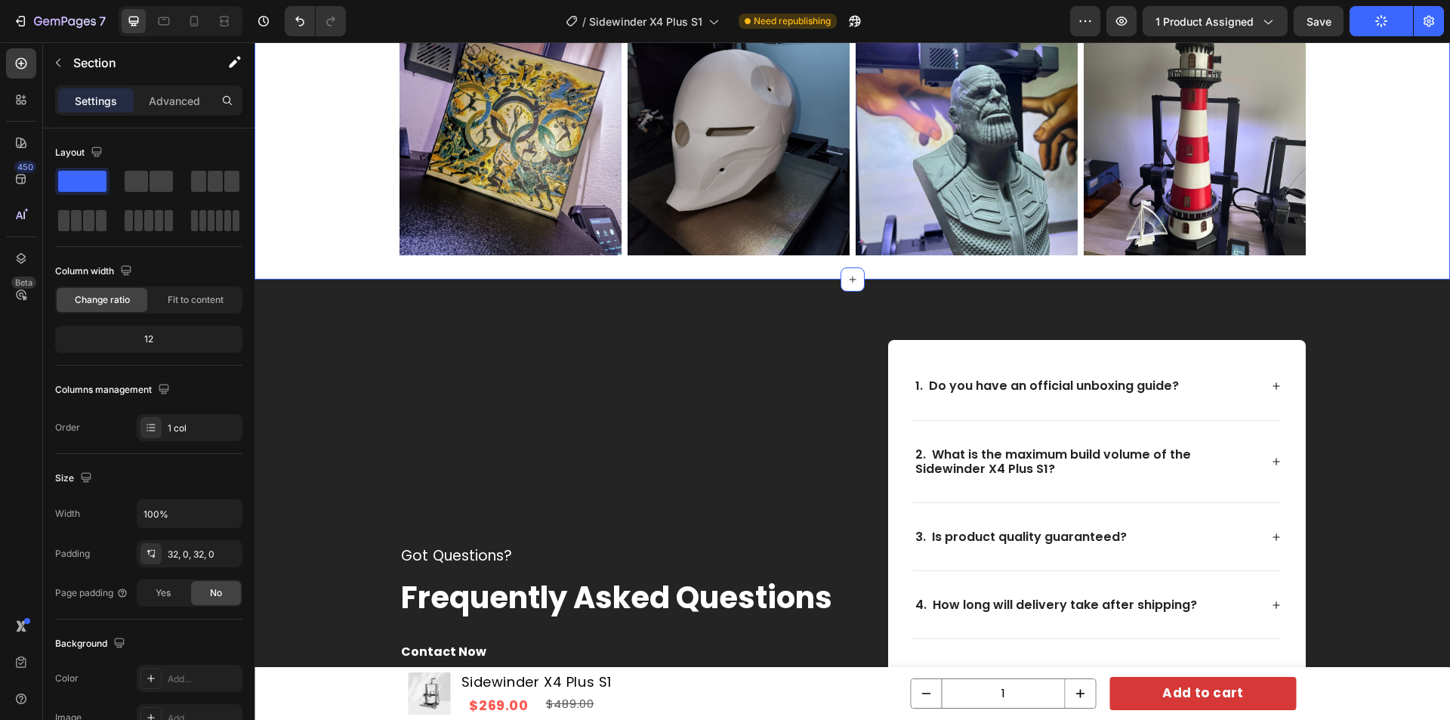
scroll to position [4926, 0]
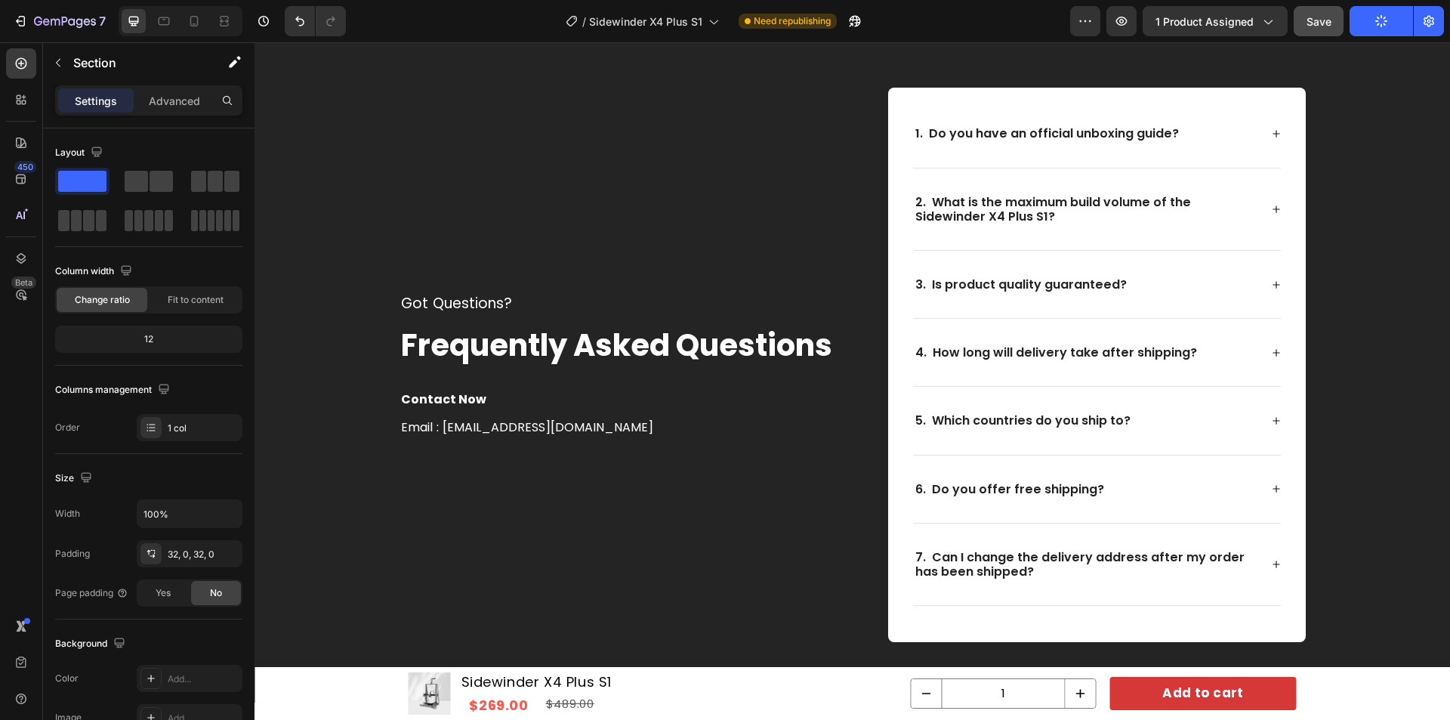
click at [1318, 32] on button "Save" at bounding box center [1319, 21] width 50 height 30
click at [54, 20] on icon "button" at bounding box center [65, 22] width 62 height 13
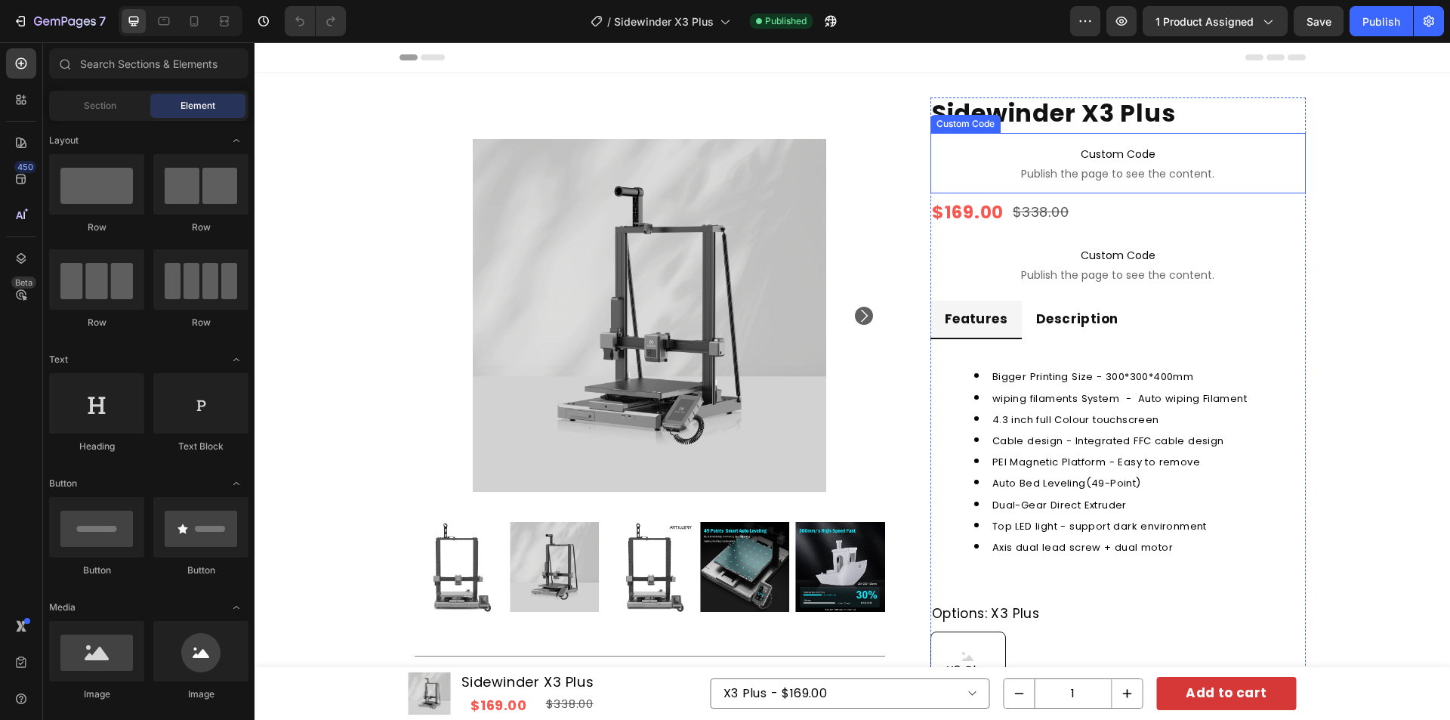
click at [1181, 116] on h1 "Sidewinder X3 Plus" at bounding box center [1117, 113] width 375 height 32
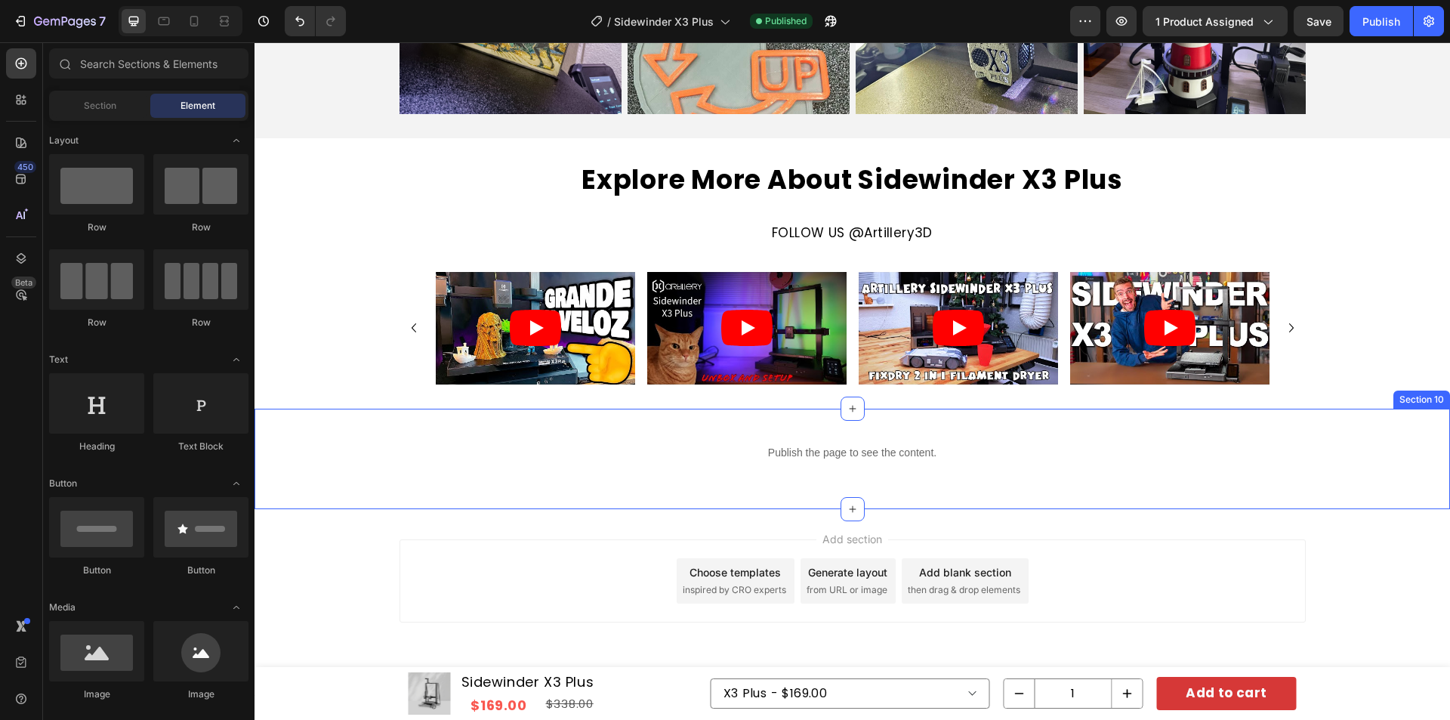
scroll to position [5819, 0]
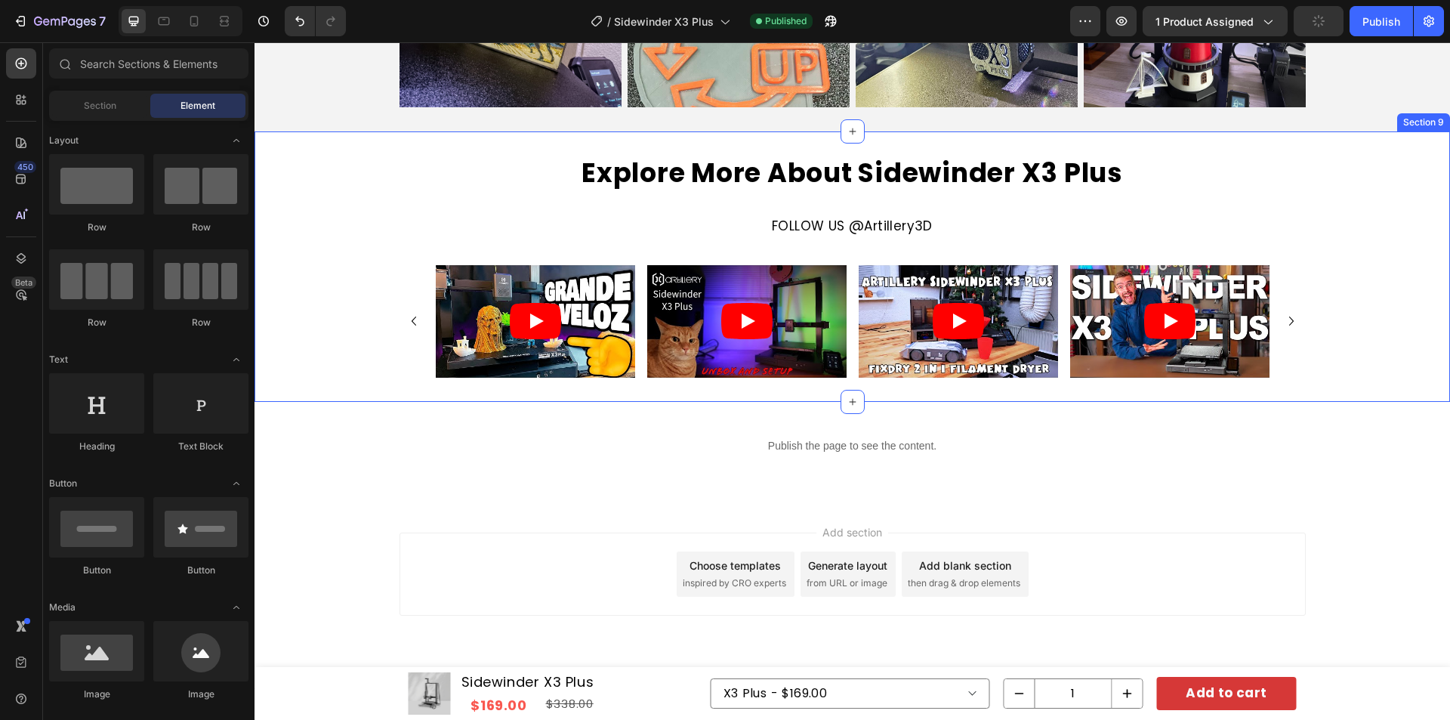
click at [313, 338] on div "Video Video Video Video Video [GEOGRAPHIC_DATA]" at bounding box center [853, 321] width 1196 height 113
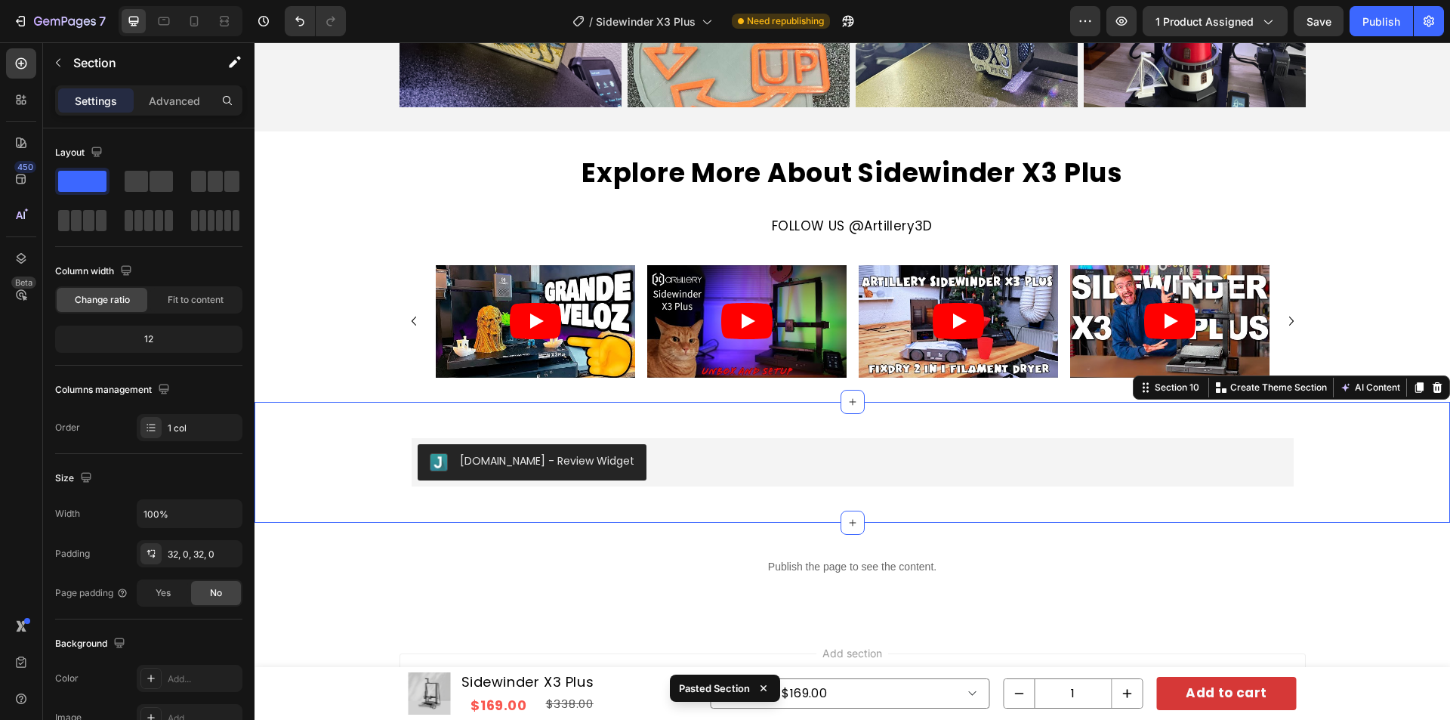
click at [342, 427] on div "[DOMAIN_NAME] - Review Widget [DOMAIN_NAME] Row" at bounding box center [853, 462] width 1196 height 73
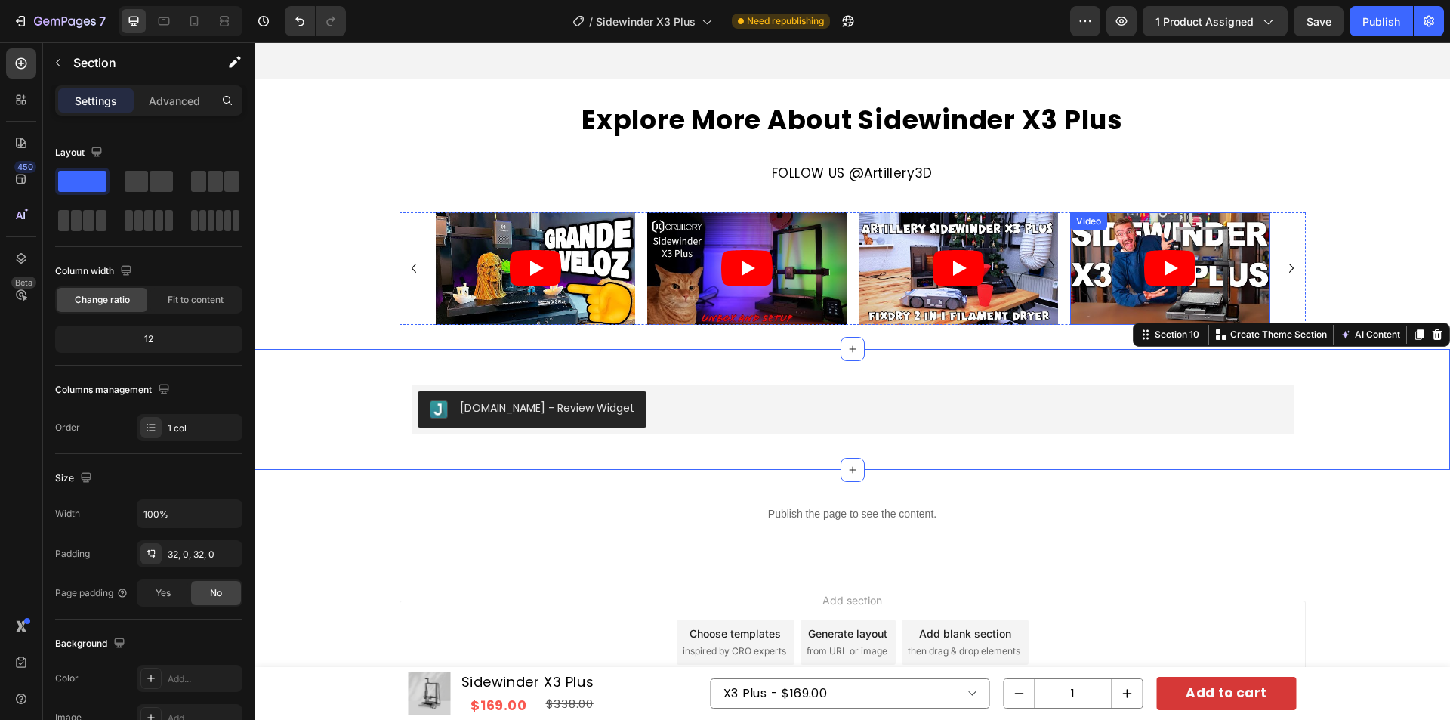
scroll to position [5713, 0]
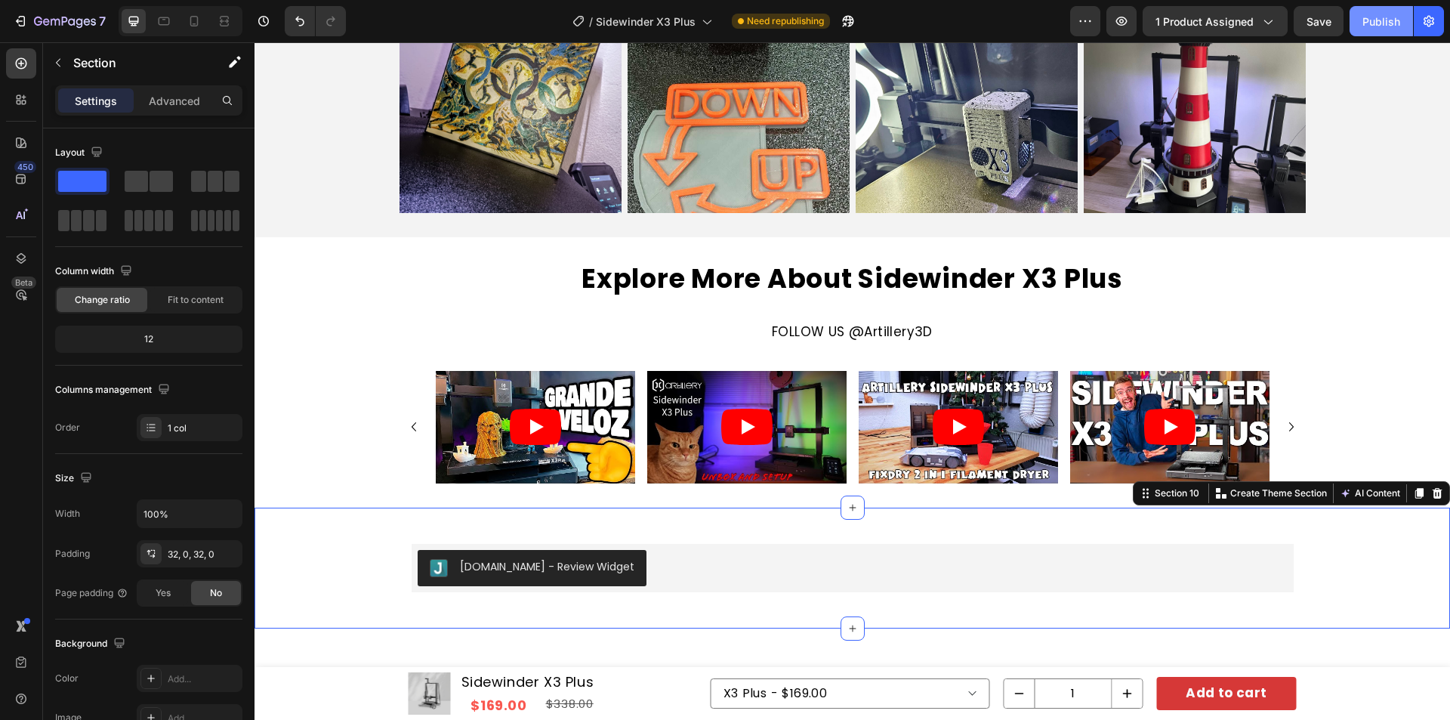
click at [1392, 18] on div "Publish" at bounding box center [1381, 22] width 38 height 16
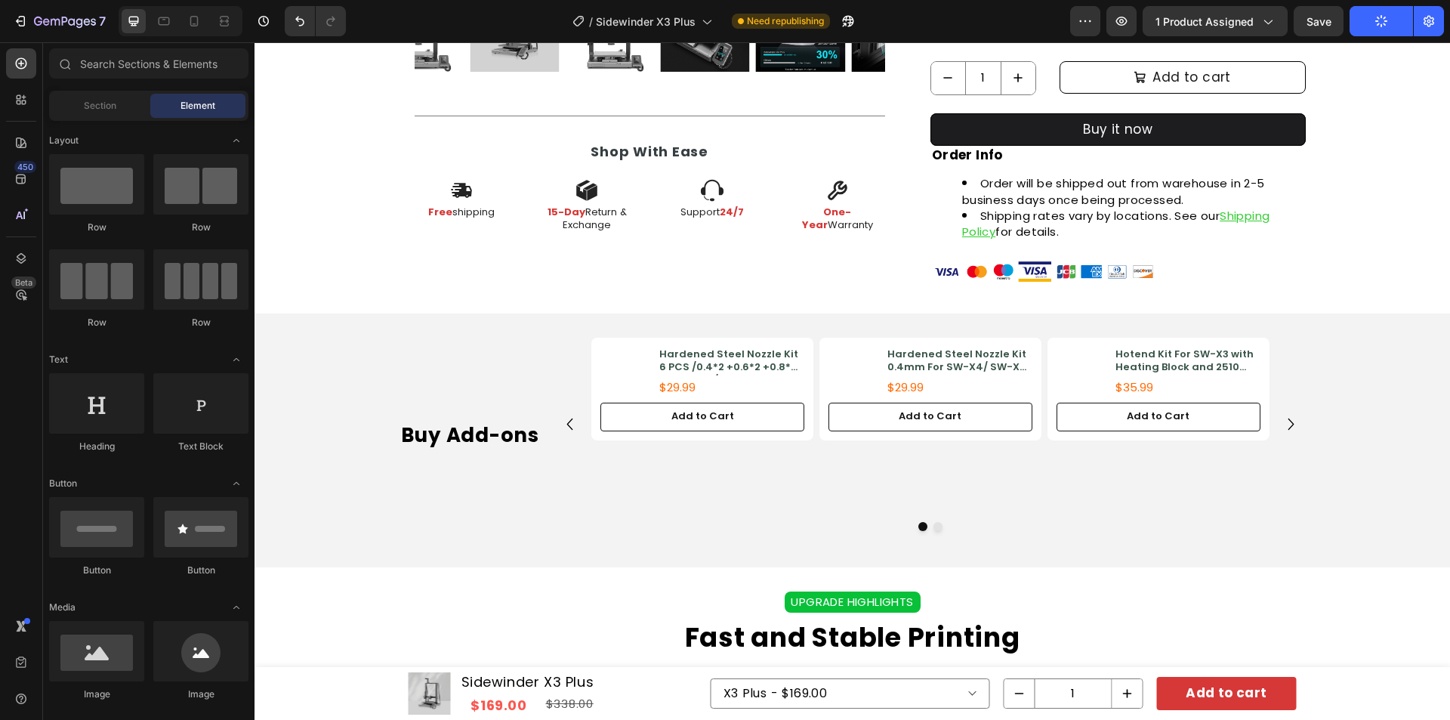
scroll to position [731, 0]
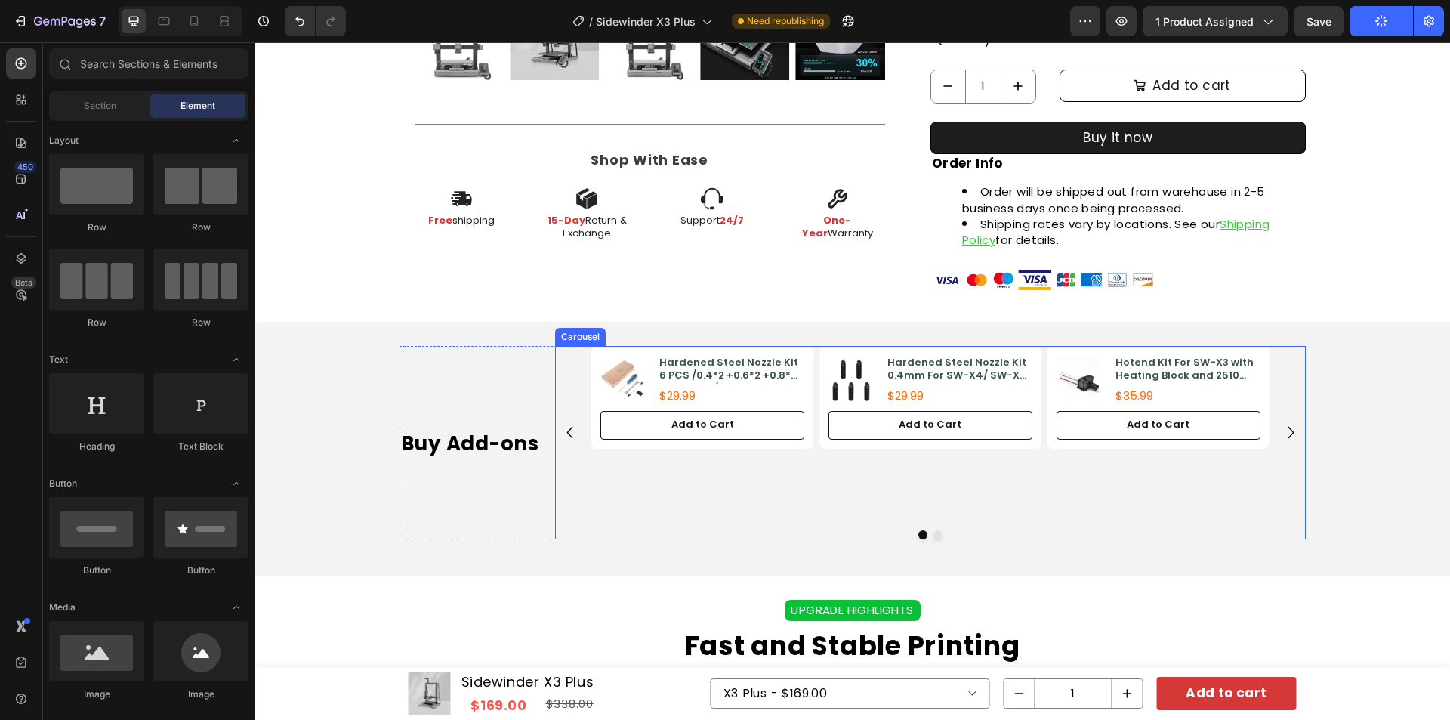
click at [591, 469] on div "Product Images Hardened Steel Nozzle Kit 6 PCS /0.4*2 +0.6*2 +0.8*2 For SW-X3/ …" at bounding box center [929, 432] width 677 height 172
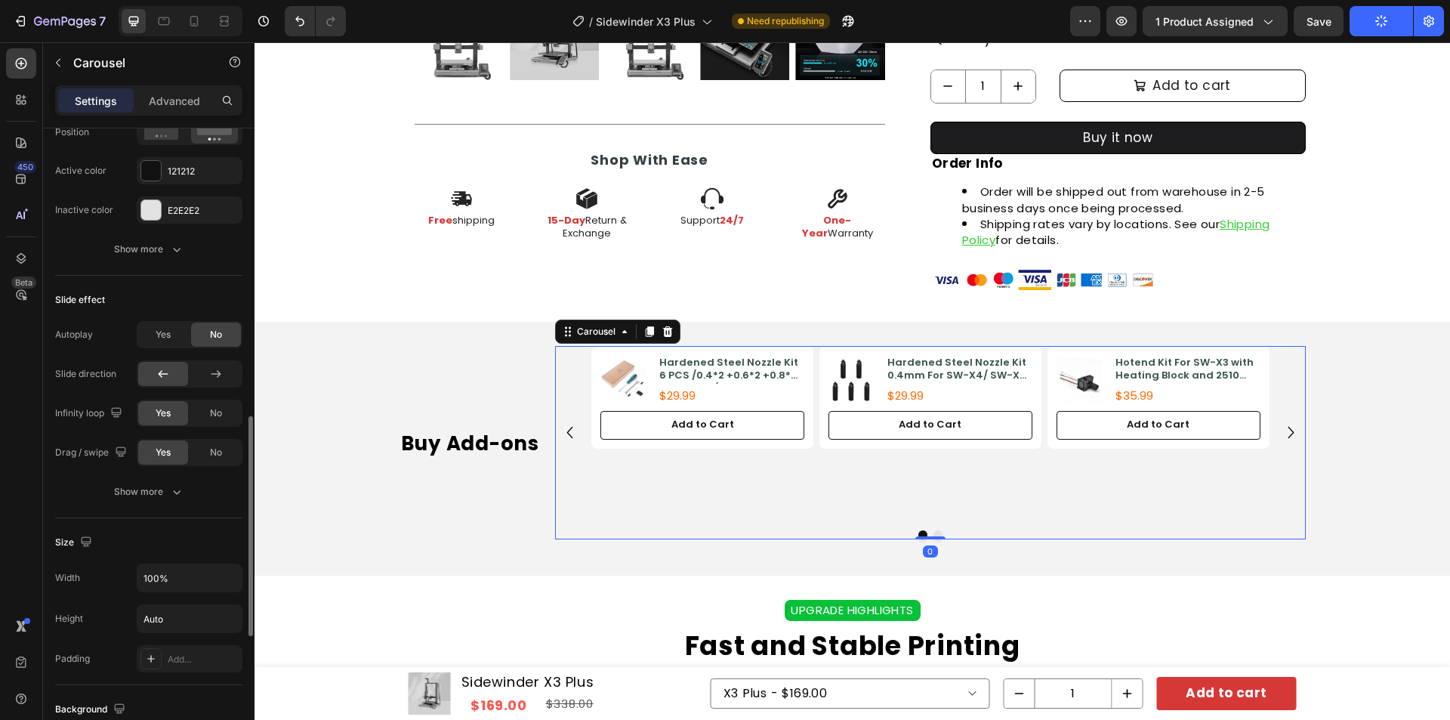
scroll to position [1196, 0]
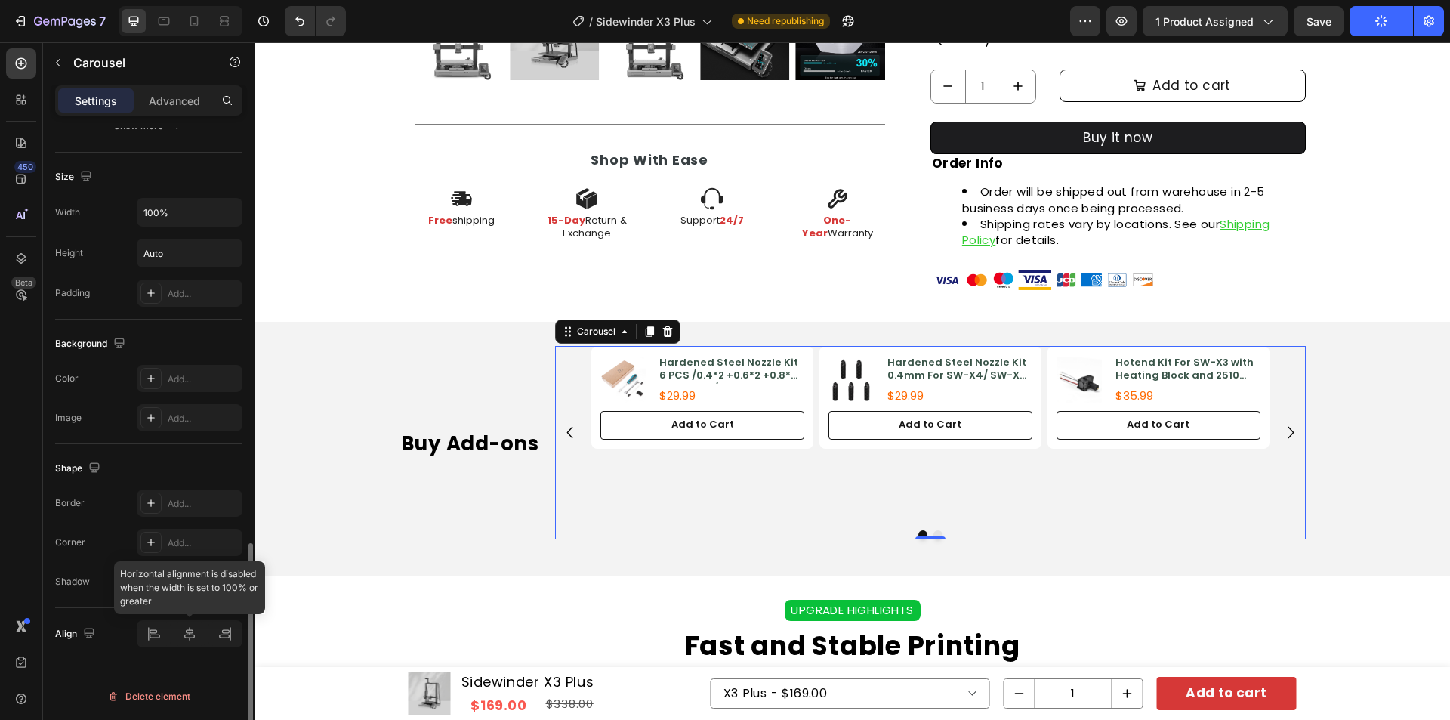
click at [196, 642] on div at bounding box center [190, 633] width 106 height 27
drag, startPoint x: 188, startPoint y: 643, endPoint x: 241, endPoint y: 638, distance: 53.1
click at [188, 642] on div at bounding box center [190, 633] width 106 height 27
click at [811, 407] on div "Product Images Hardened Steel Nozzle Kit 6 PCS /0.4*2 +0.6*2 +0.8*2 For SW-X3/ …" at bounding box center [929, 397] width 677 height 102
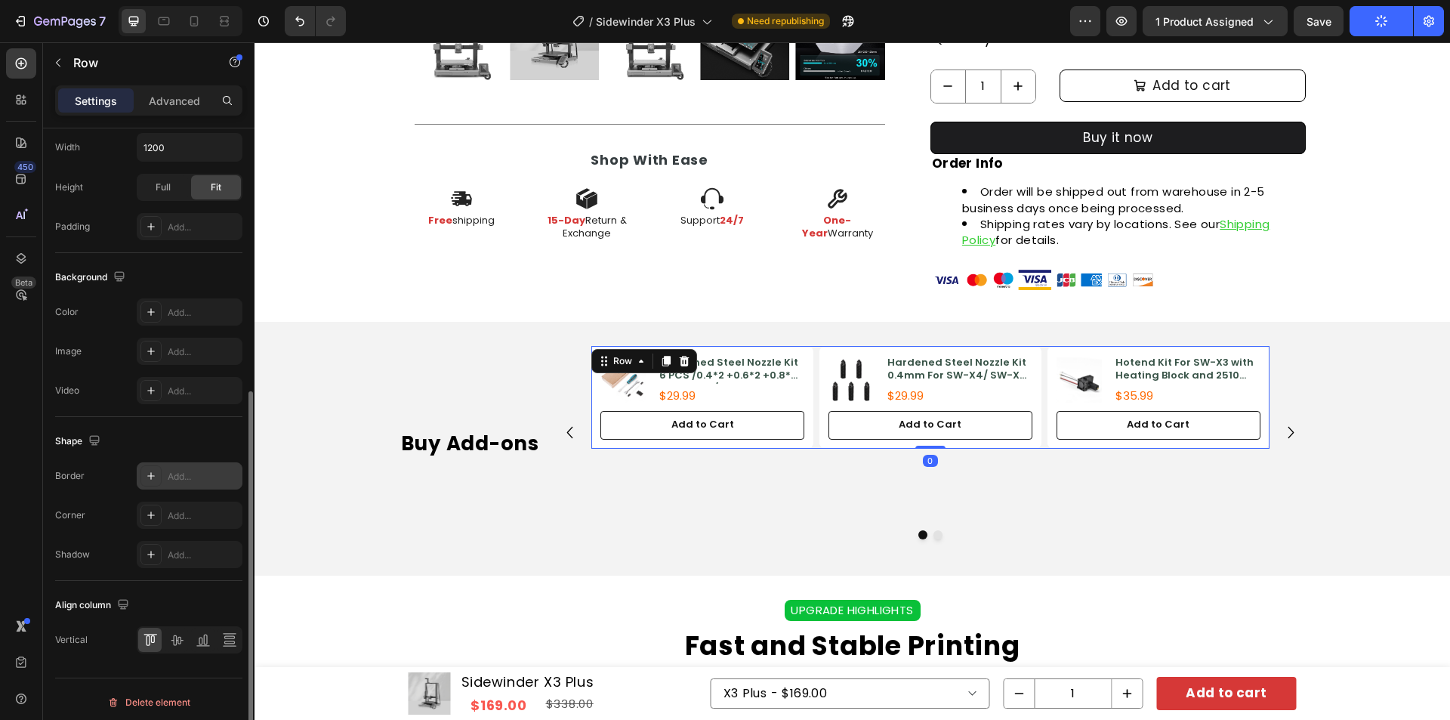
scroll to position [459, 0]
click at [172, 634] on icon at bounding box center [177, 634] width 12 height 11
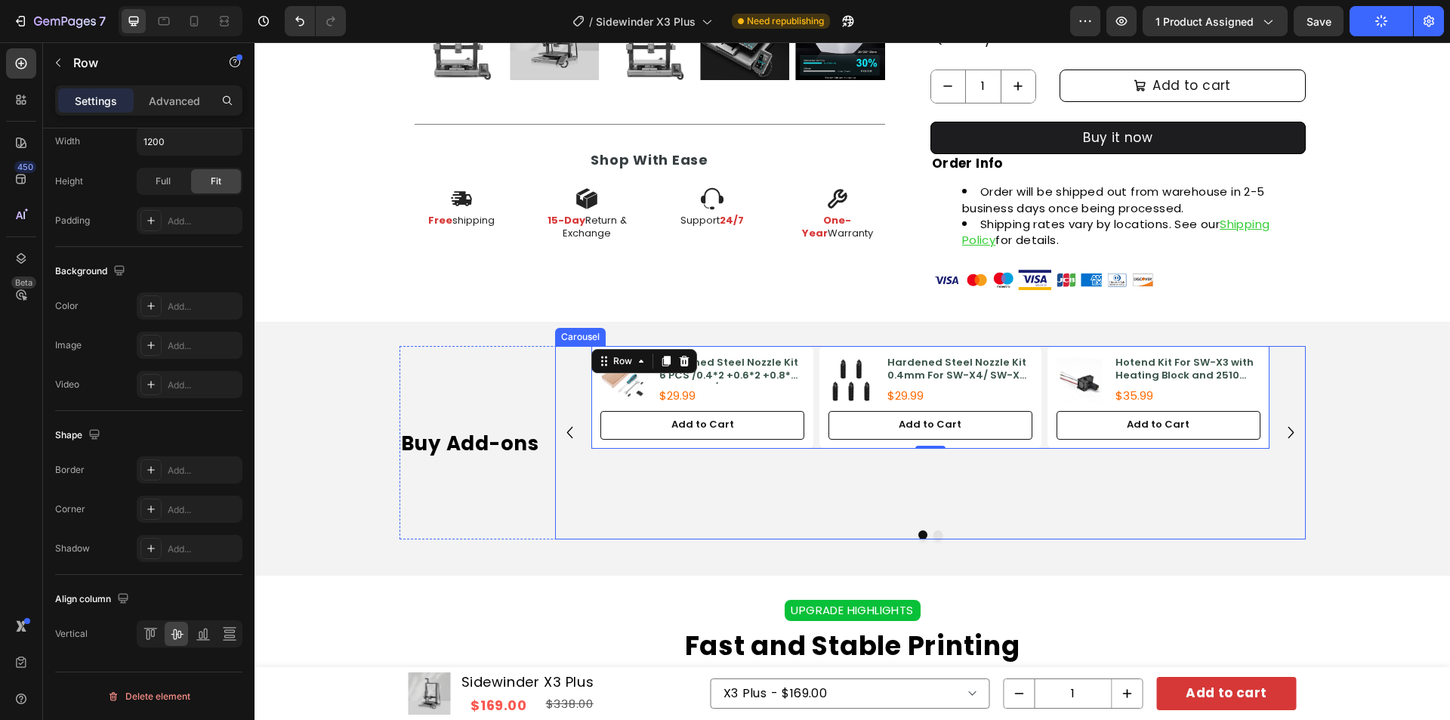
click at [702, 495] on div "Product Images Hardened Steel Nozzle Kit 6 PCS /0.4*2 +0.6*2 +0.8*2 For SW-X3/ …" at bounding box center [929, 432] width 677 height 172
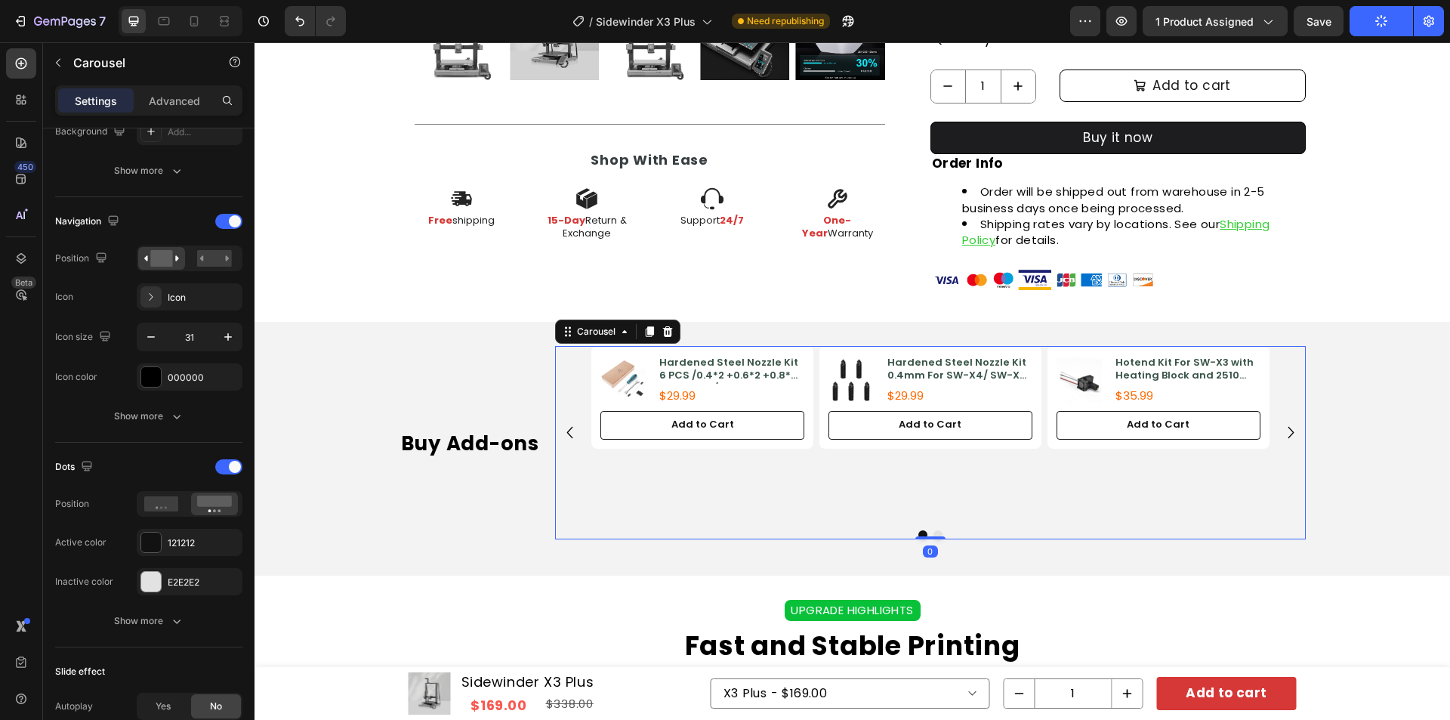
scroll to position [0, 0]
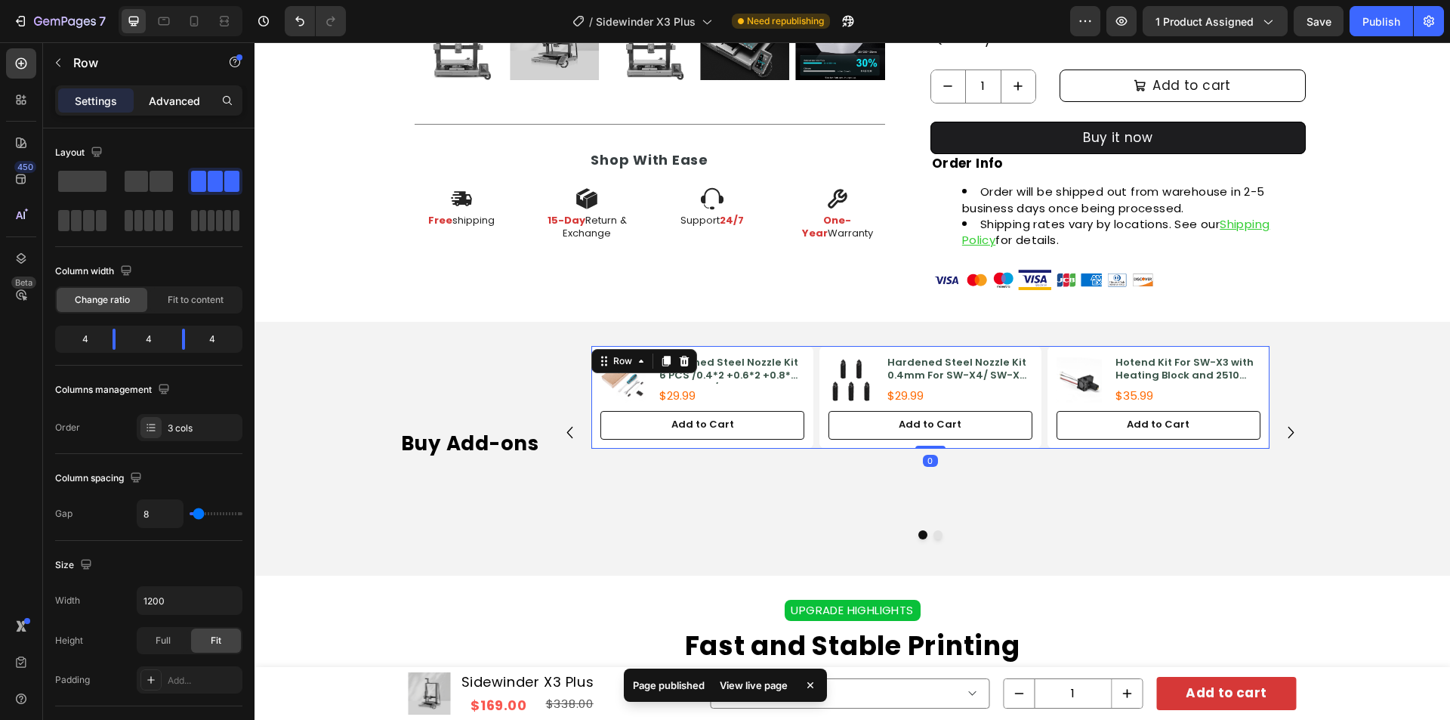
click at [174, 109] on div "Advanced" at bounding box center [175, 100] width 76 height 24
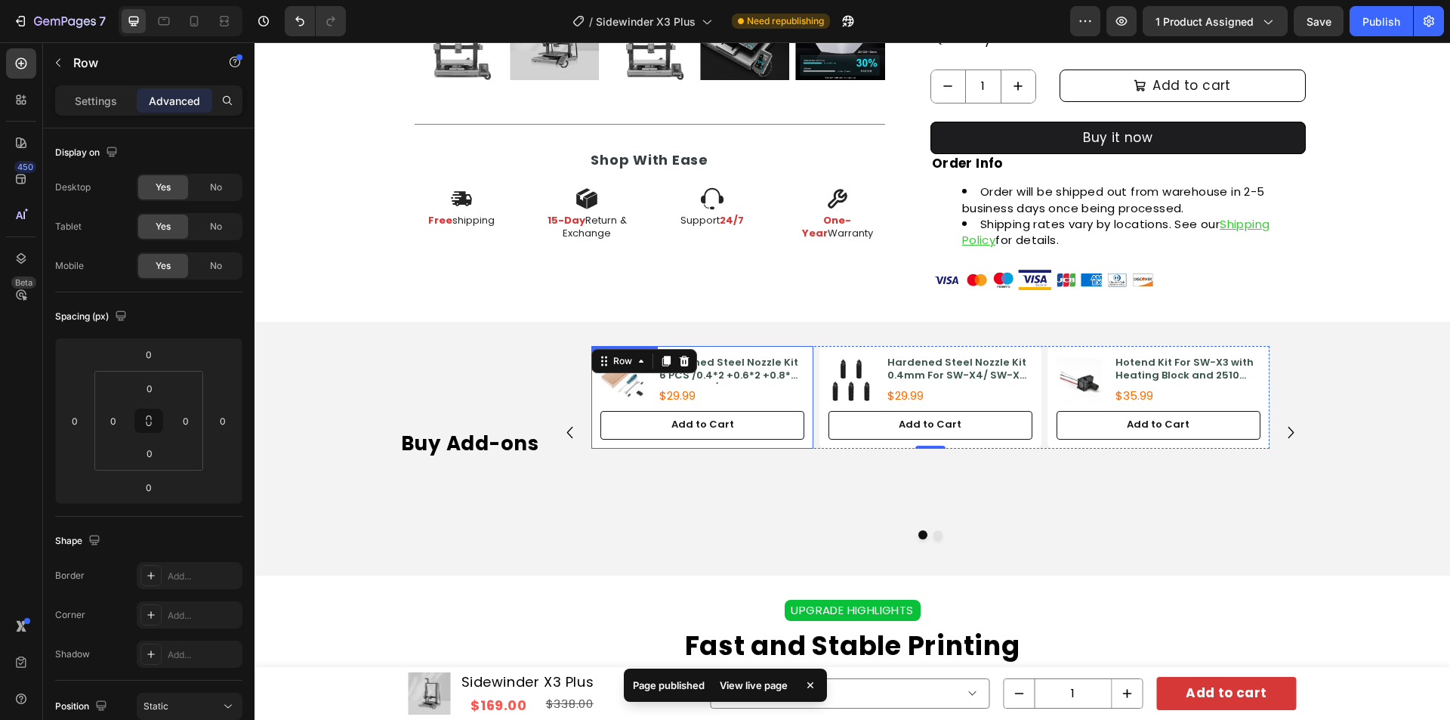
click at [804, 369] on div "Product Images Hardened Steel Nozzle Kit 6 PCS /0.4*2 +0.6*2 +0.8*2 For SW-X3/ …" at bounding box center [702, 397] width 222 height 102
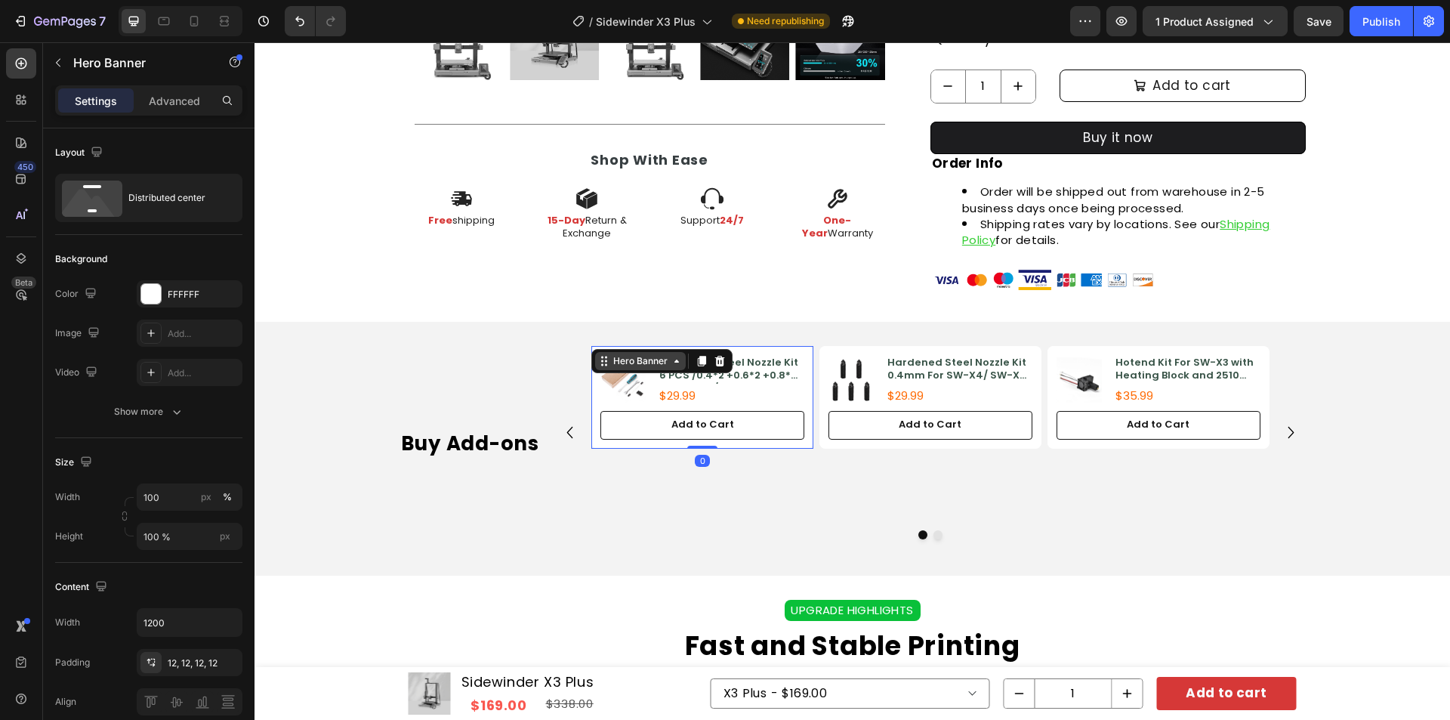
click at [671, 358] on icon at bounding box center [677, 361] width 12 height 12
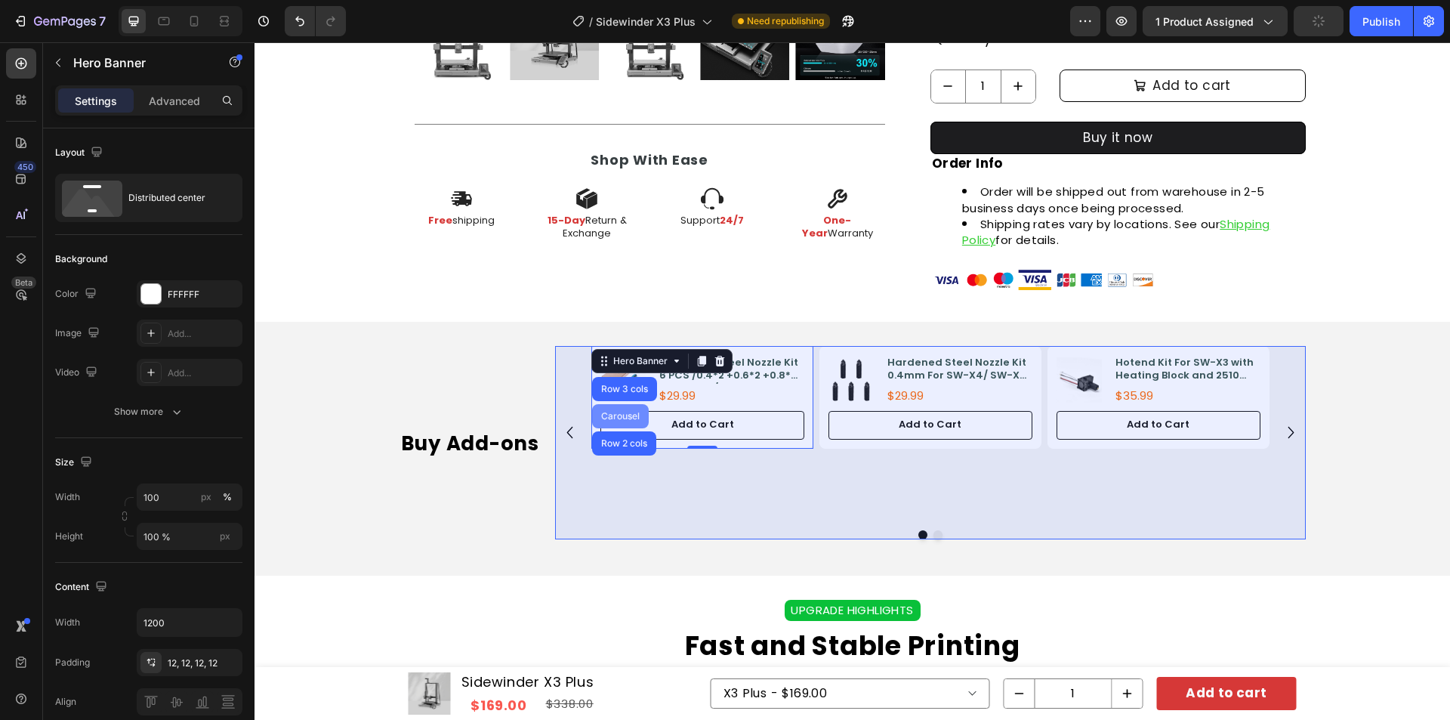
click at [628, 412] on div "Carousel" at bounding box center [620, 416] width 45 height 9
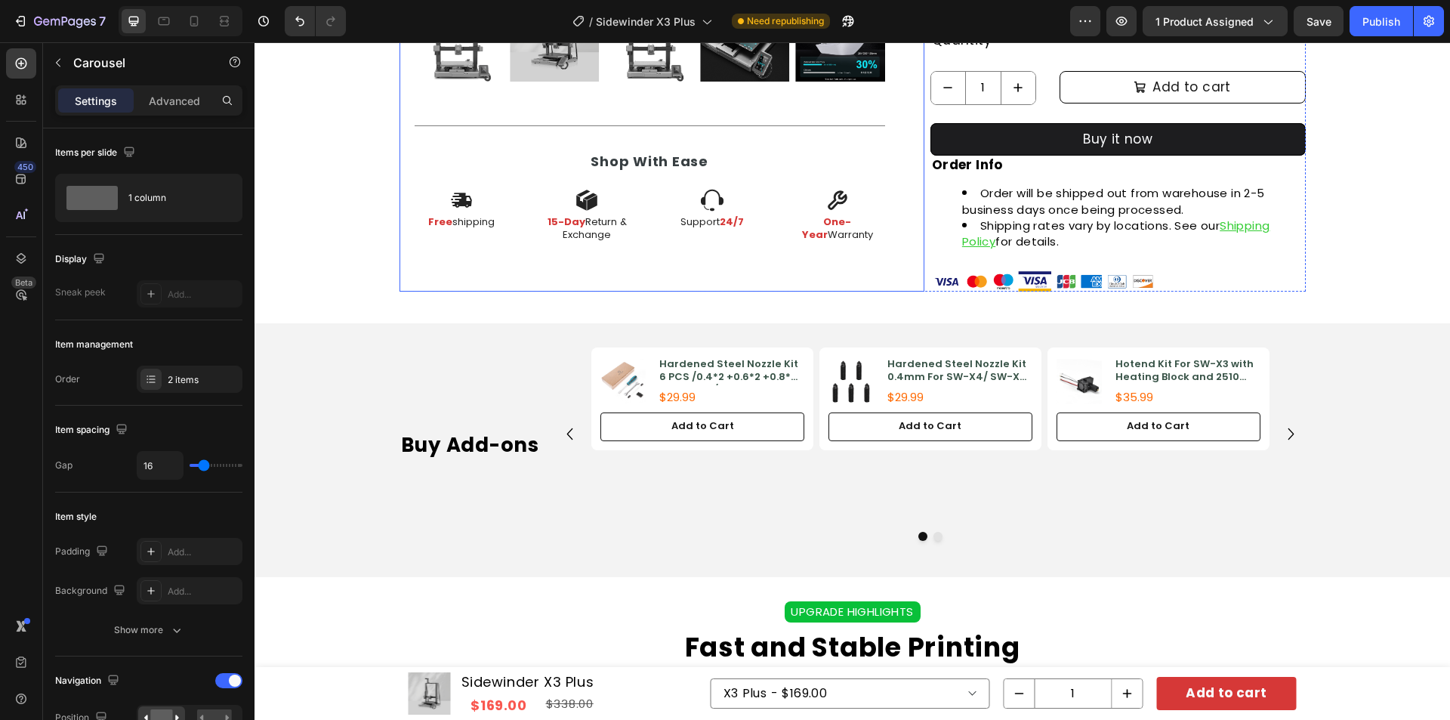
scroll to position [731, 0]
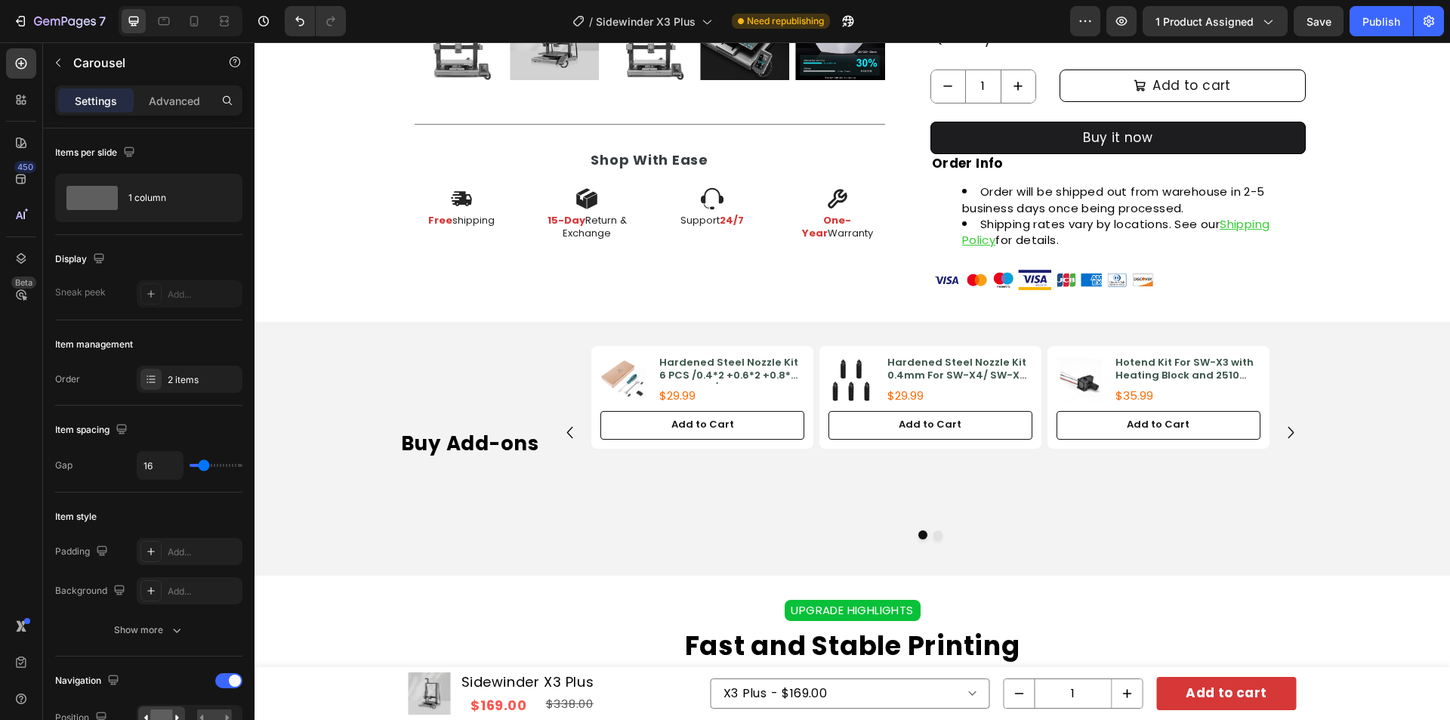
click at [772, 492] on div "Product Images Hardened Steel Nozzle Kit 6 PCS /0.4*2 +0.6*2 +0.8*2 For SW-X3/ …" at bounding box center [929, 432] width 677 height 172
click at [474, 400] on div "Buy Add-ons Heading" at bounding box center [475, 442] width 150 height 193
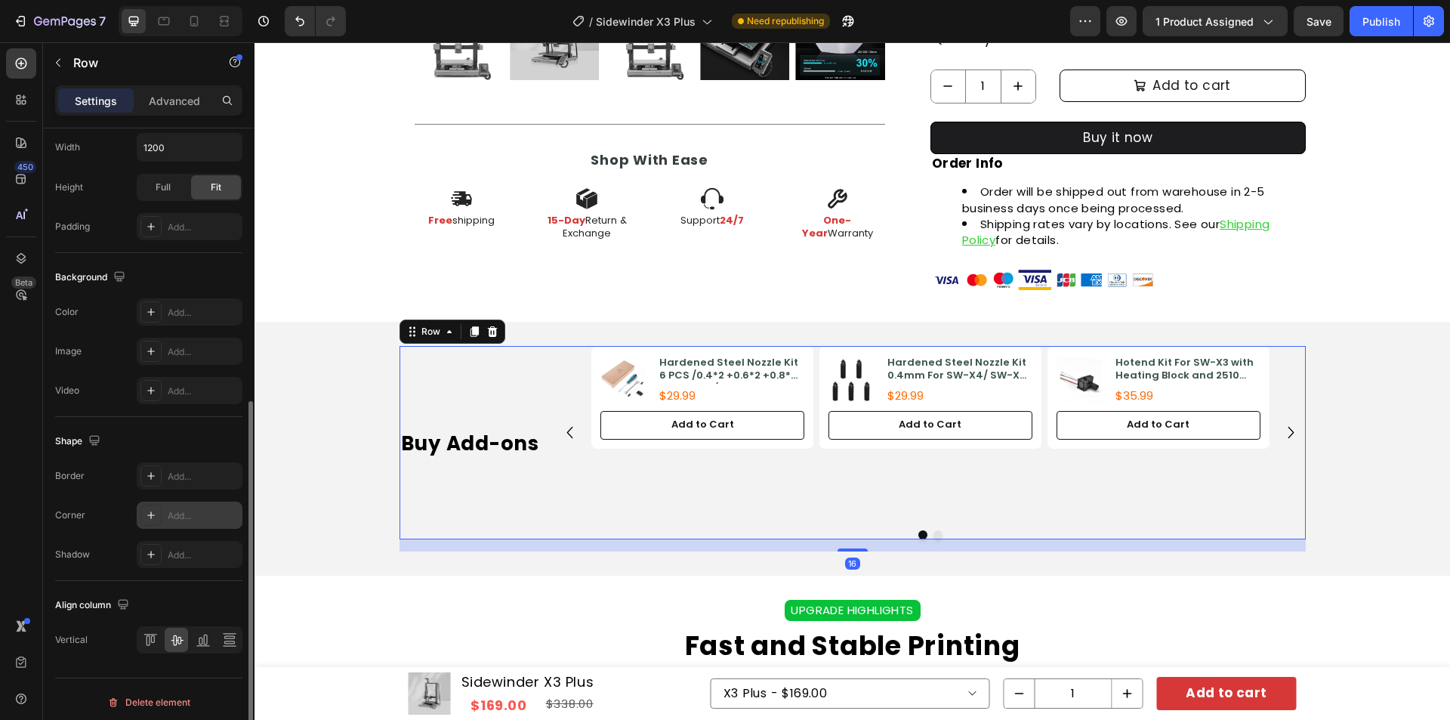
scroll to position [459, 0]
click at [151, 635] on icon at bounding box center [152, 633] width 4 height 8
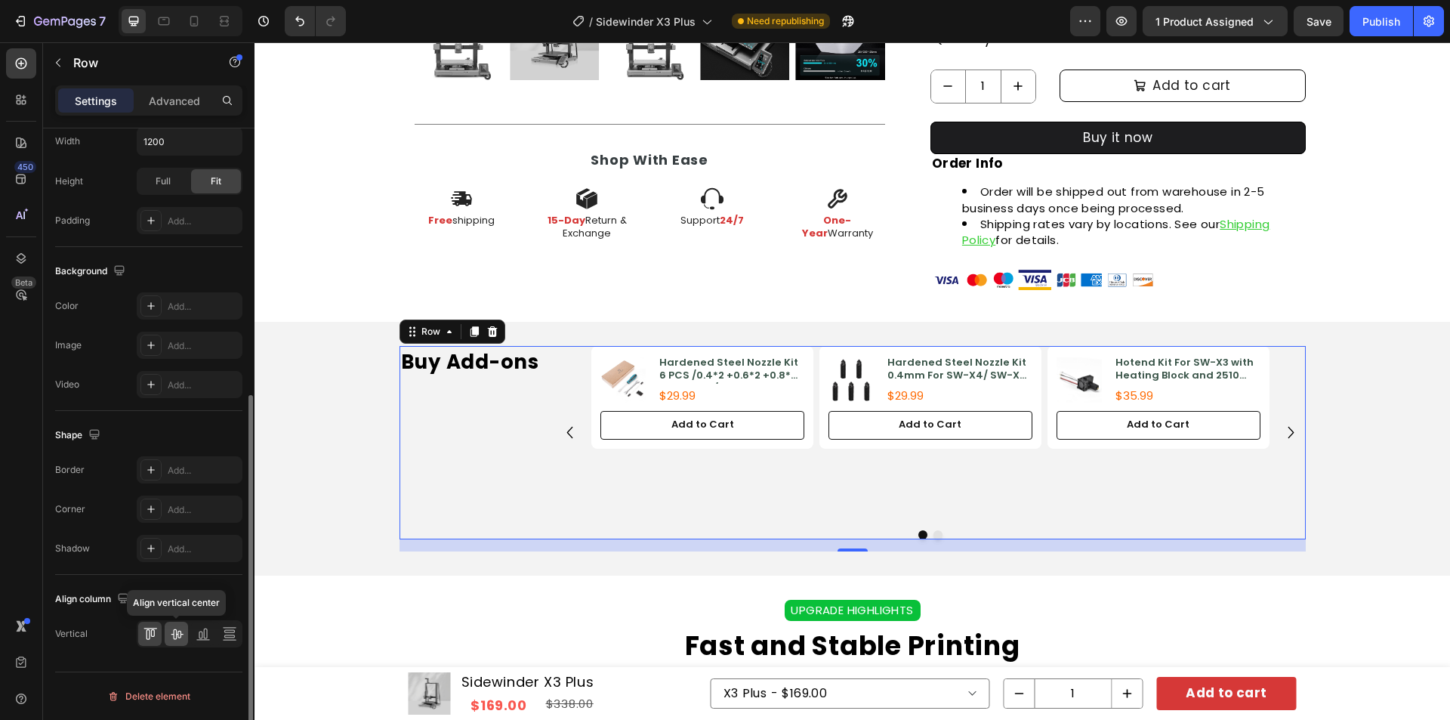
click at [181, 638] on icon at bounding box center [176, 633] width 15 height 15
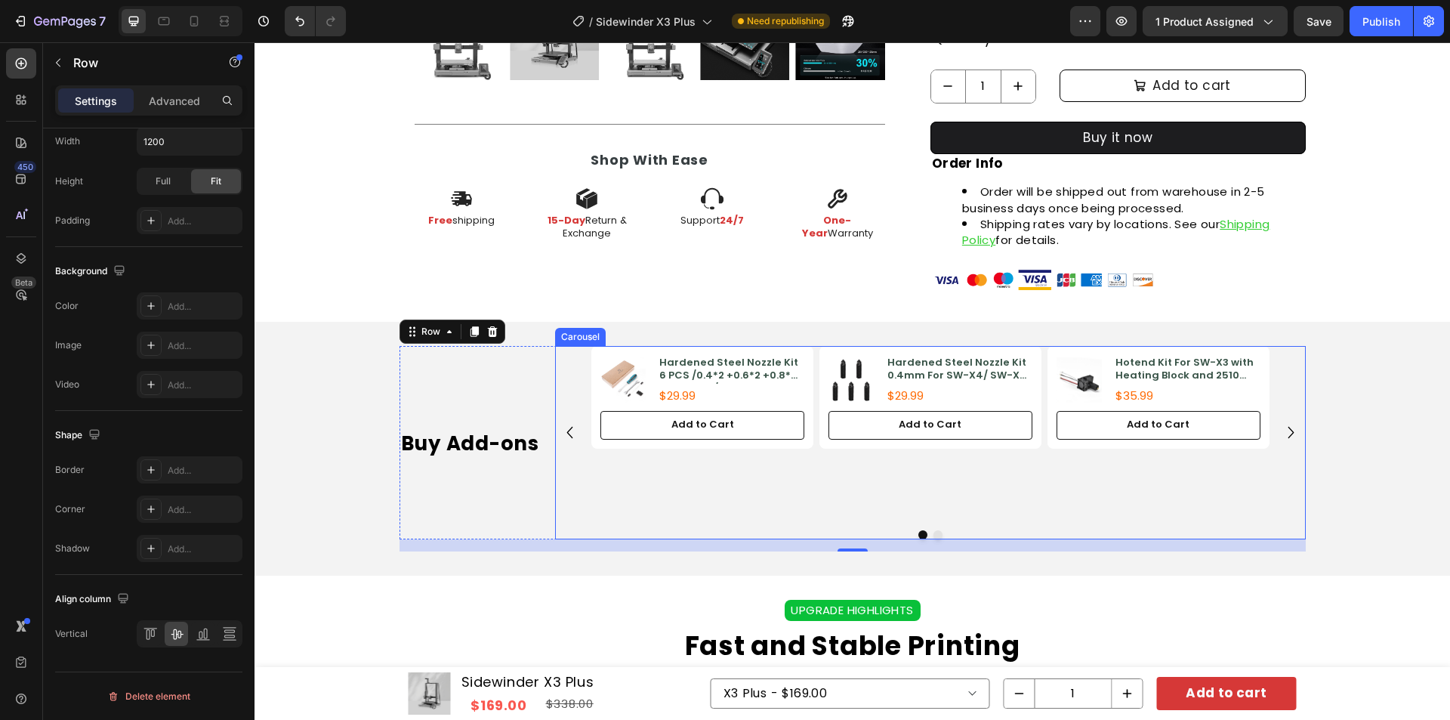
click at [809, 452] on div "Product Images Hardened Steel Nozzle Kit 6 PCS /0.4*2 +0.6*2 +0.8*2 For SW-X3/ …" at bounding box center [929, 432] width 677 height 172
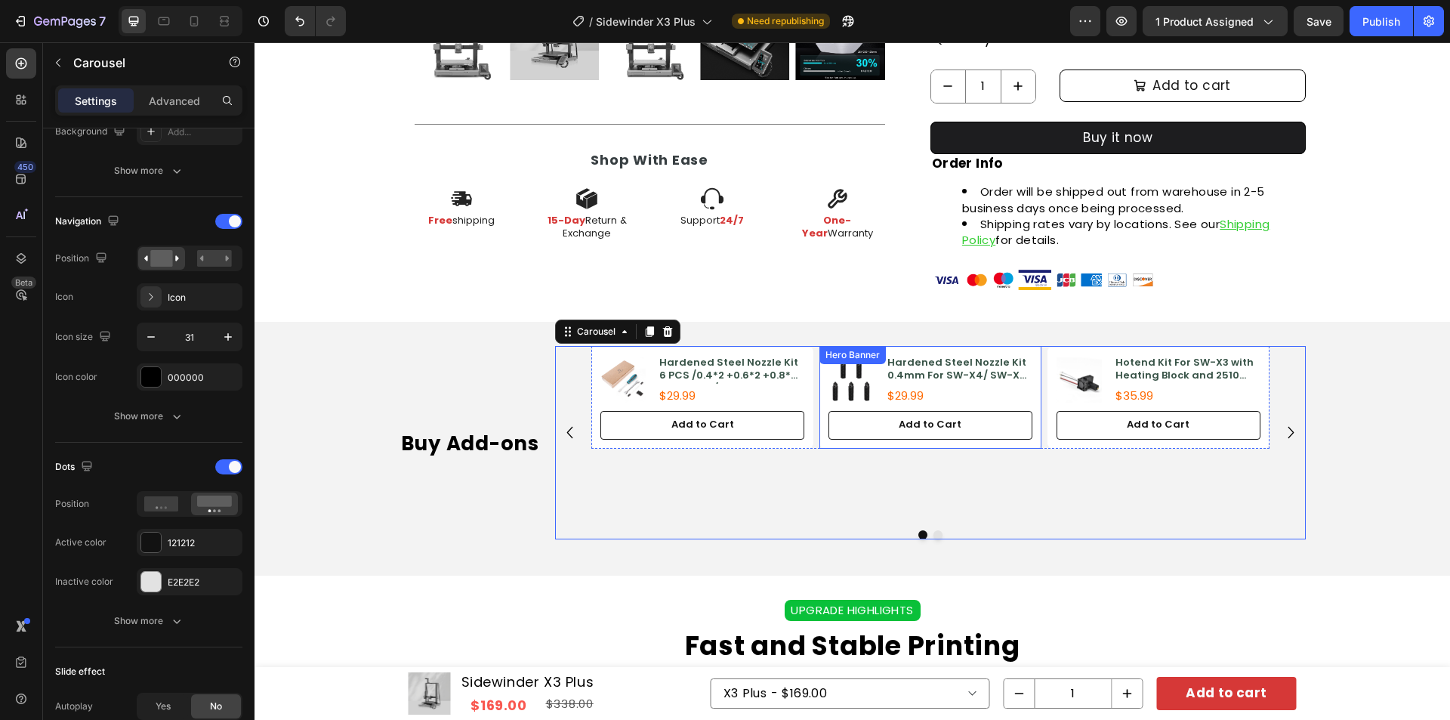
scroll to position [0, 0]
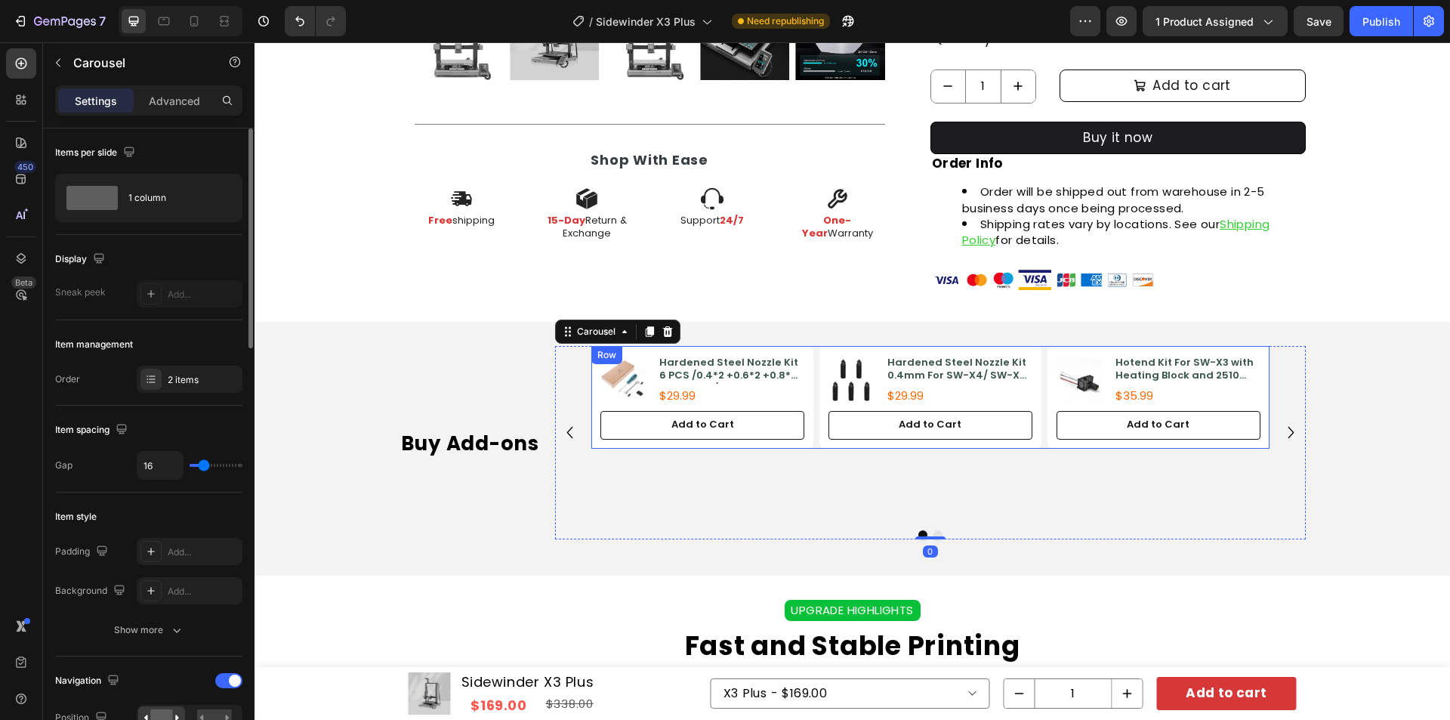
click at [810, 439] on div "Product Images Hardened Steel Nozzle Kit 6 PCS /0.4*2 +0.6*2 +0.8*2 For SW-X3/ …" at bounding box center [929, 397] width 677 height 102
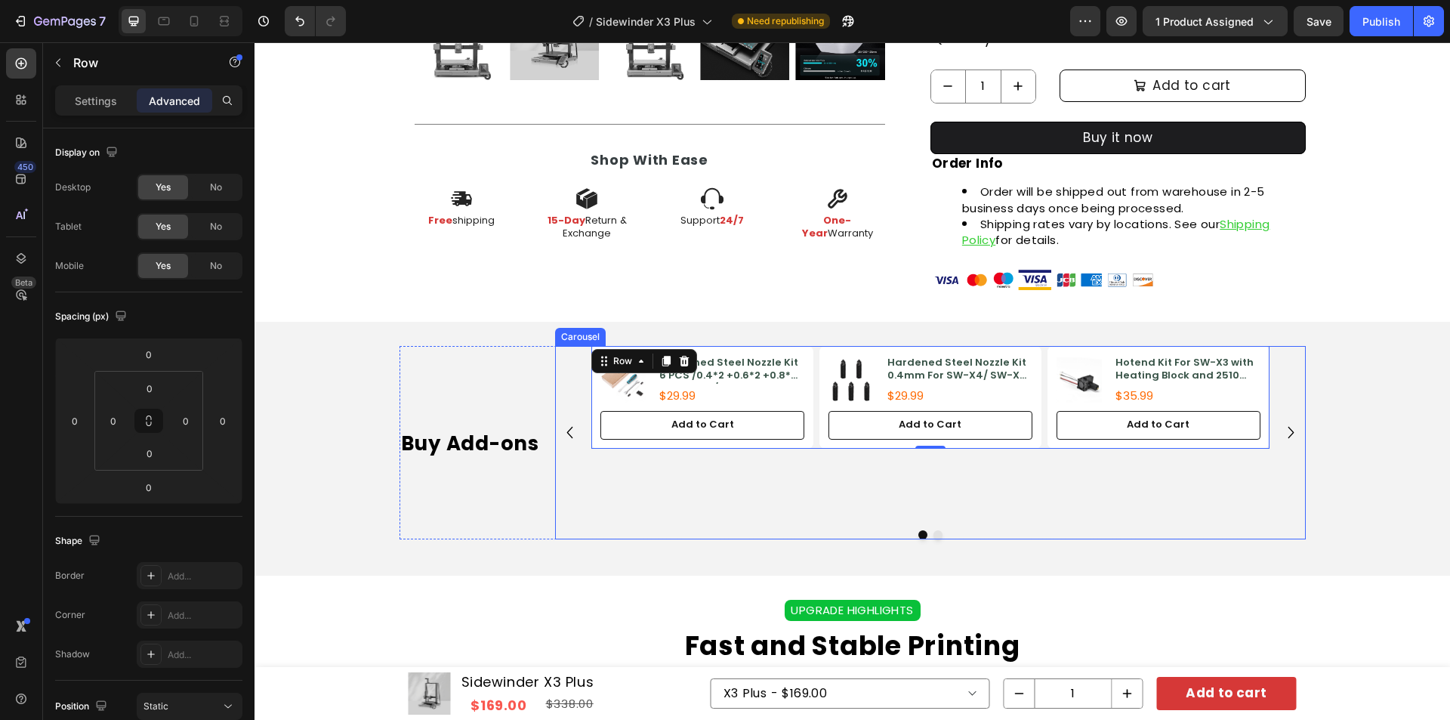
click at [814, 478] on div "Product Images Hardened Steel Nozzle Kit 6 PCS /0.4*2 +0.6*2 +0.8*2 For SW-X3/ …" at bounding box center [929, 432] width 677 height 172
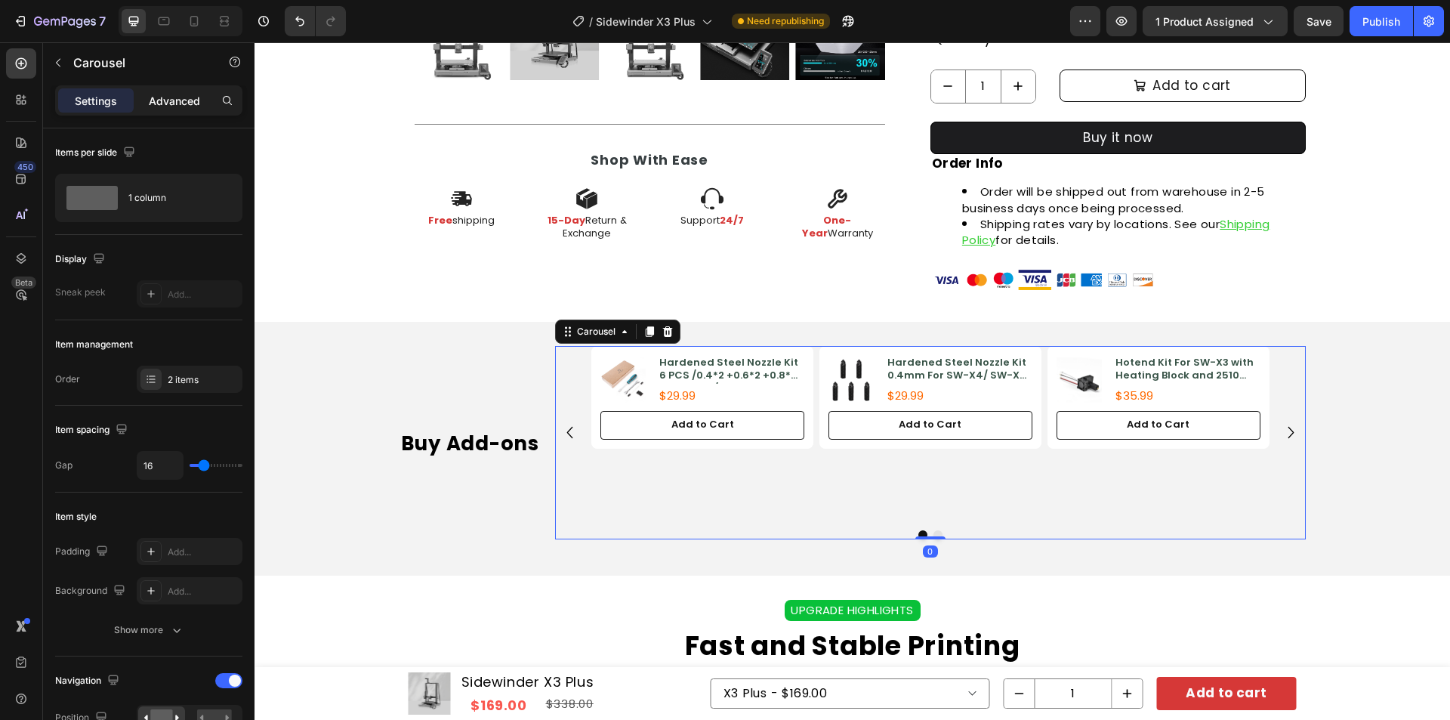
click at [168, 105] on p "Advanced" at bounding box center [174, 101] width 51 height 16
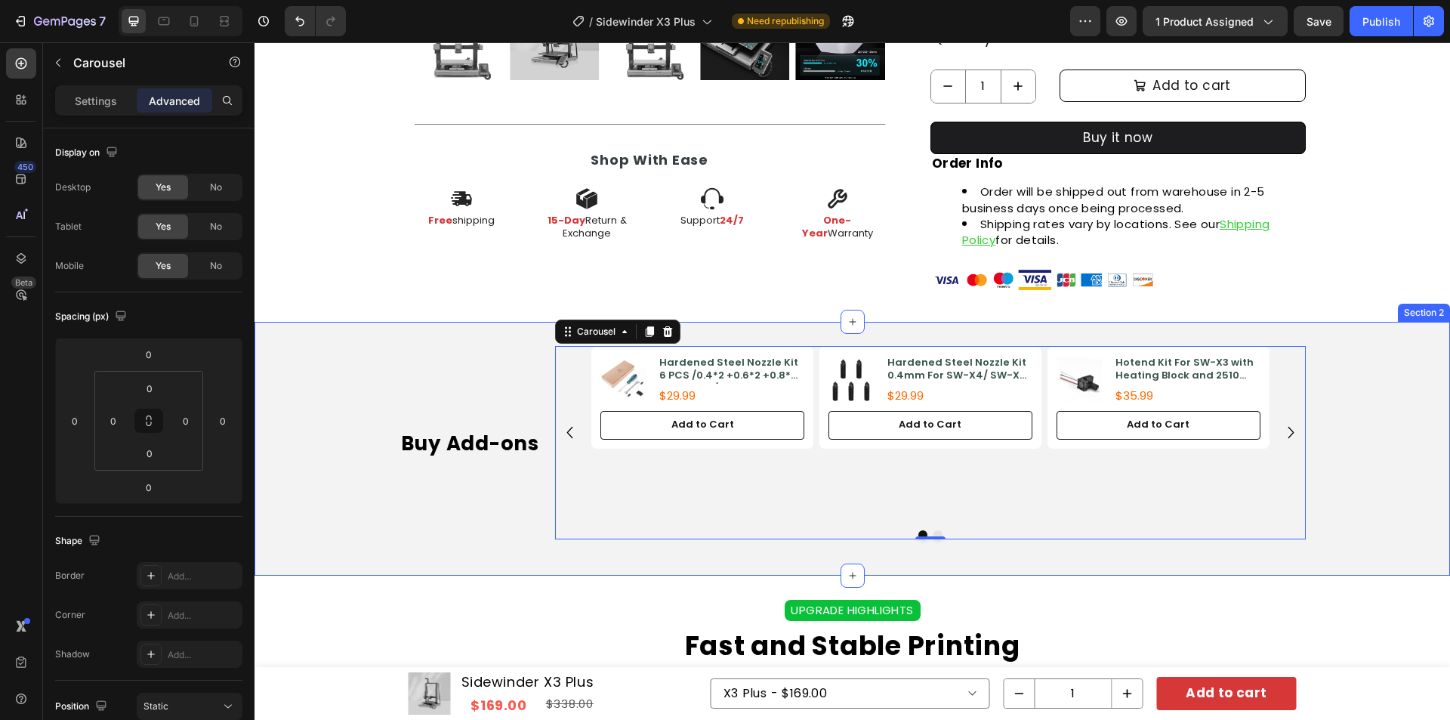
click at [1396, 416] on div "Buy Add-ons Heading Product Images Hardened Steel Nozzle Kit 6 PCS /0.4*2 +0.6*…" at bounding box center [853, 448] width 1196 height 205
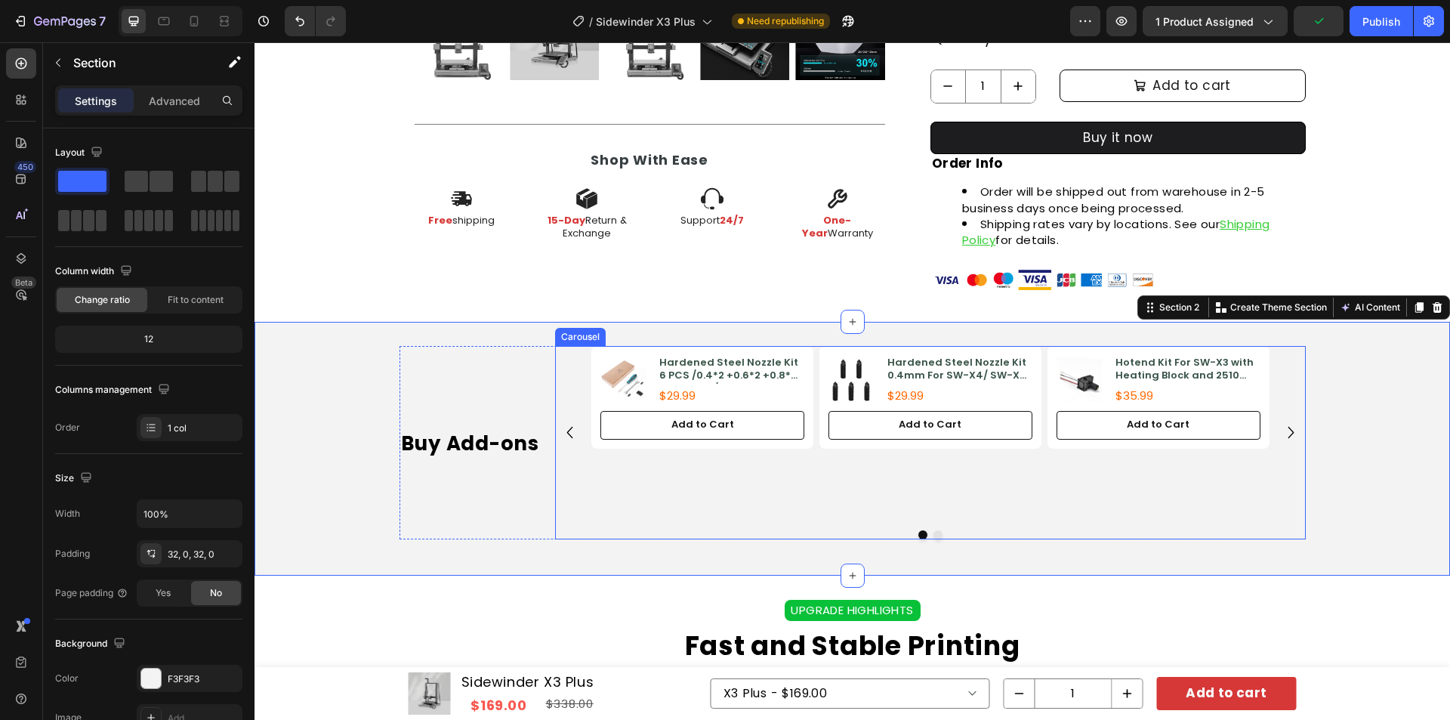
click at [776, 479] on div "Product Images Hardened Steel Nozzle Kit 6 PCS /0.4*2 +0.6*2 +0.8*2 For SW-X3/ …" at bounding box center [929, 432] width 677 height 172
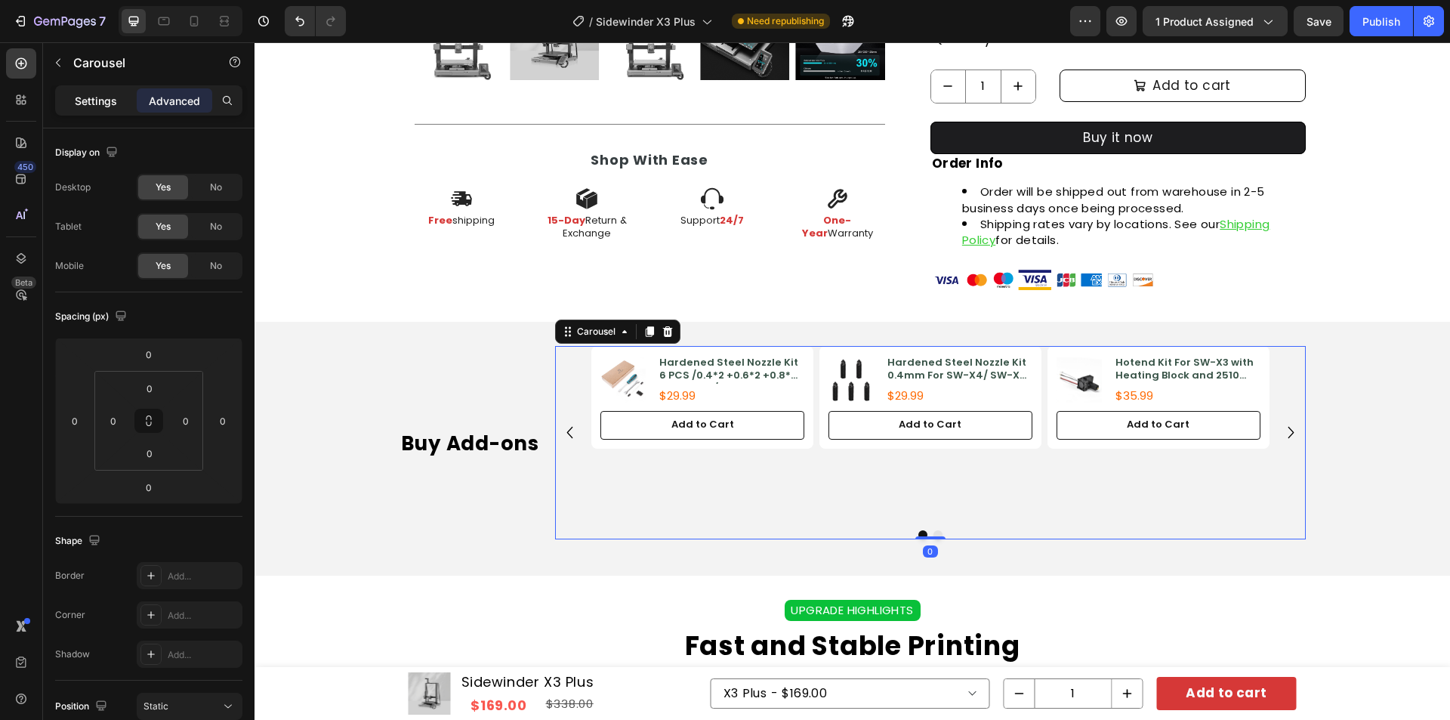
click at [85, 110] on div "Settings" at bounding box center [96, 100] width 76 height 24
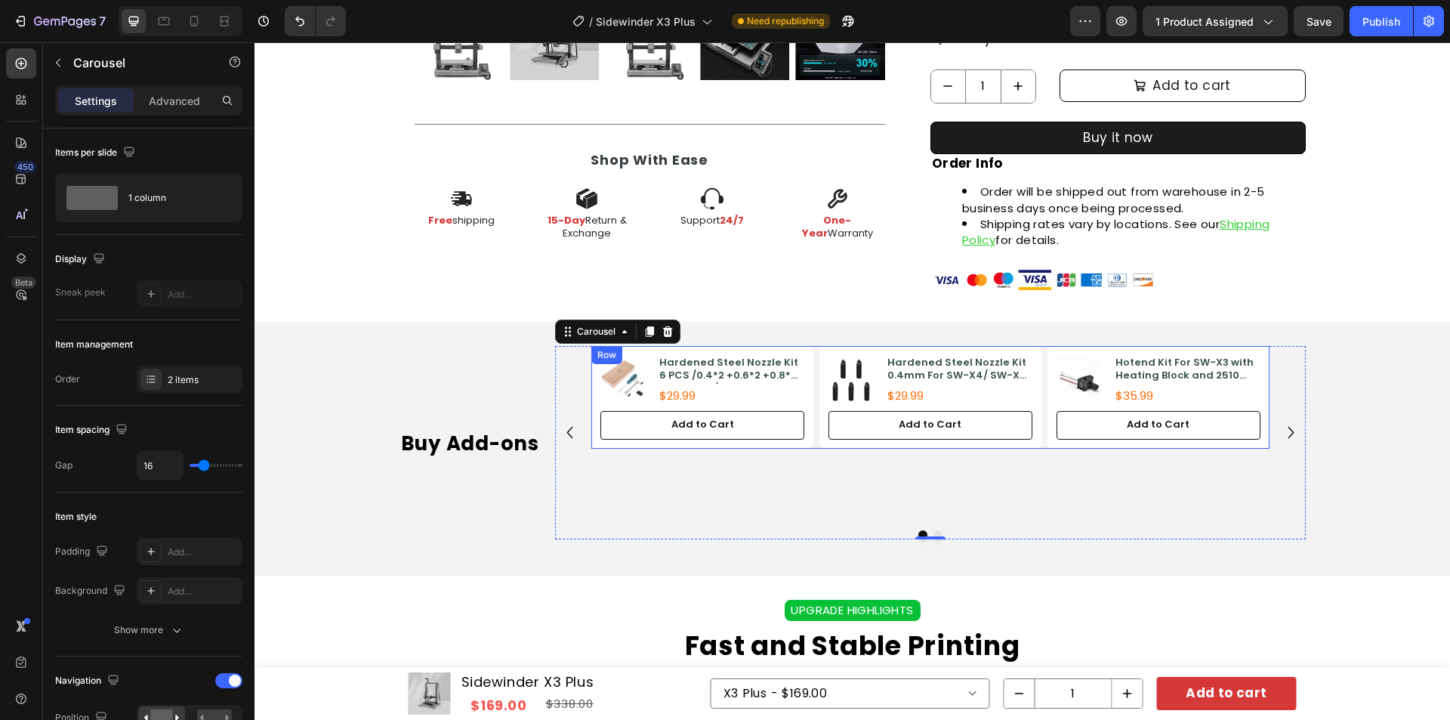
click at [810, 437] on div "Product Images Hardened Steel Nozzle Kit 6 PCS /0.4*2 +0.6*2 +0.8*2 For SW-X3/ …" at bounding box center [929, 397] width 677 height 102
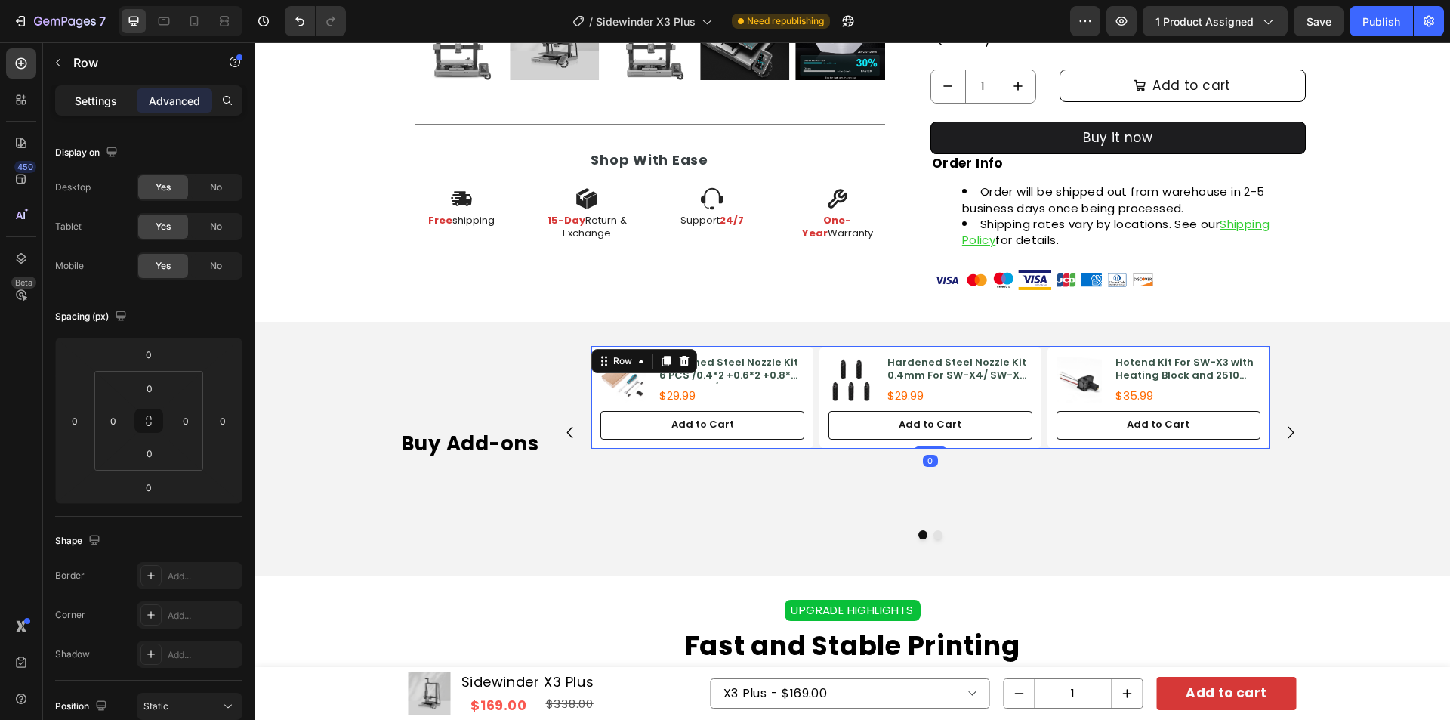
click at [79, 110] on div "Settings" at bounding box center [96, 100] width 76 height 24
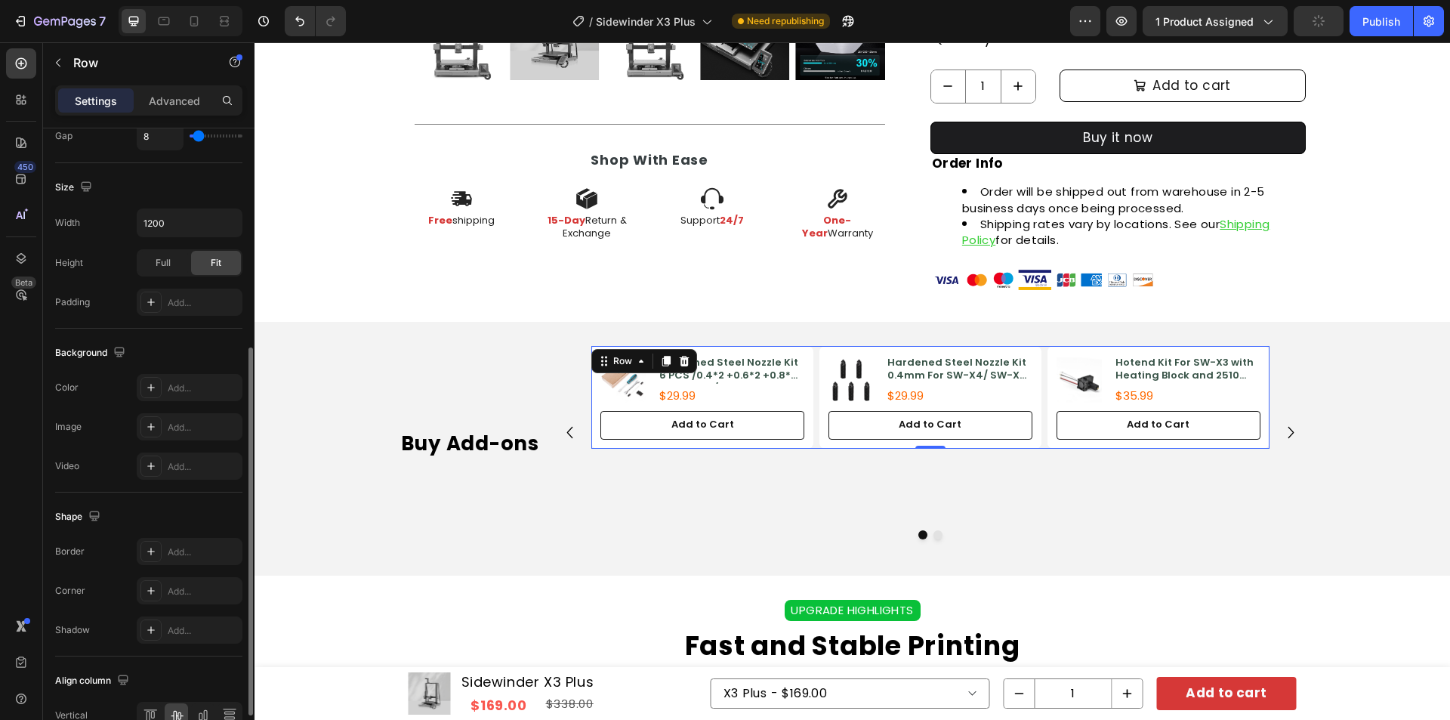
scroll to position [459, 0]
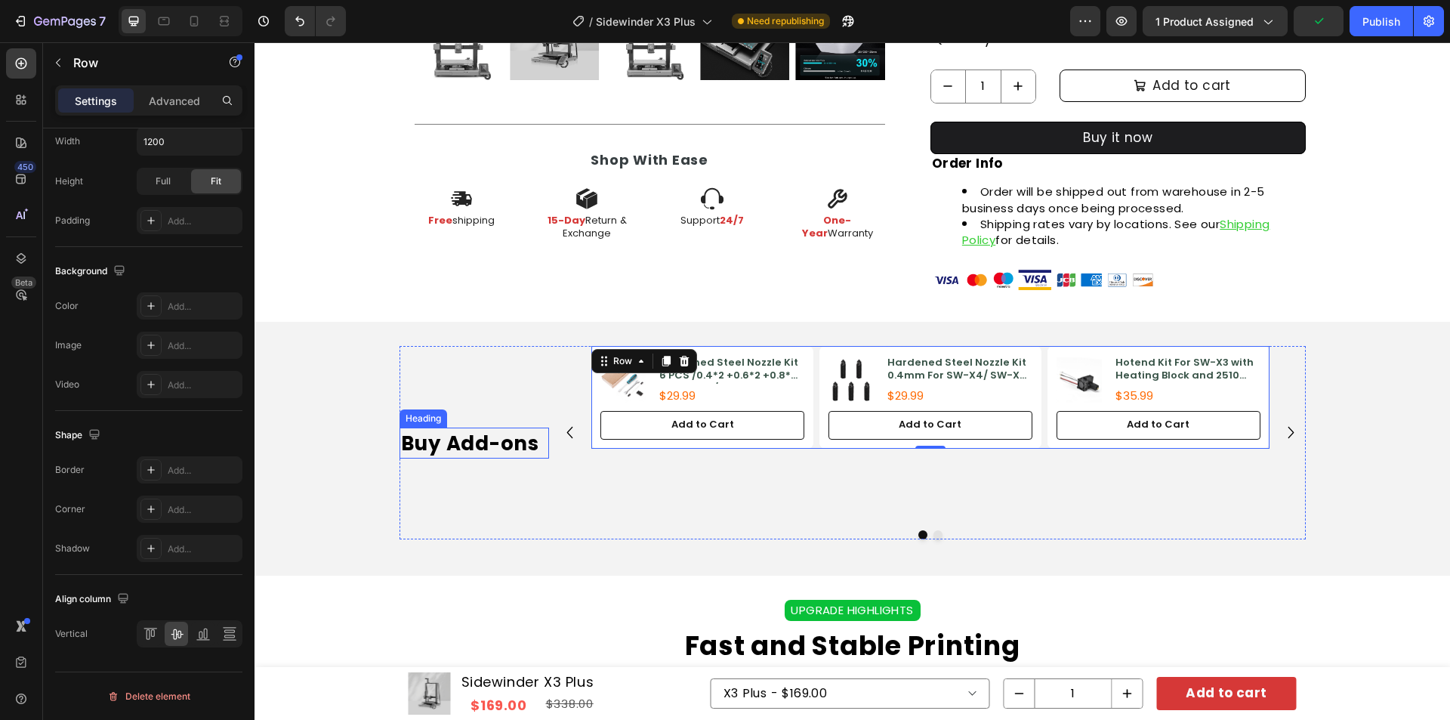
click at [484, 443] on strong "Buy Add-ons" at bounding box center [470, 443] width 138 height 27
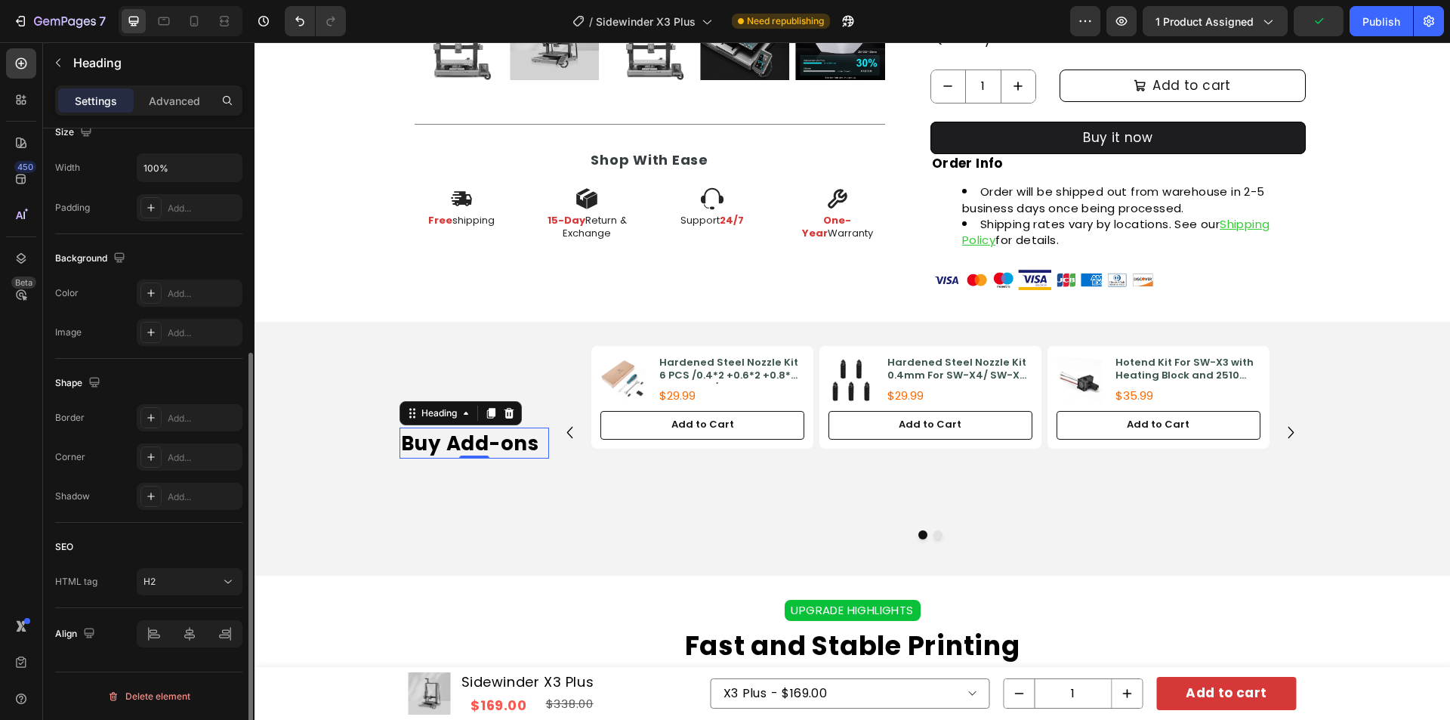
scroll to position [0, 0]
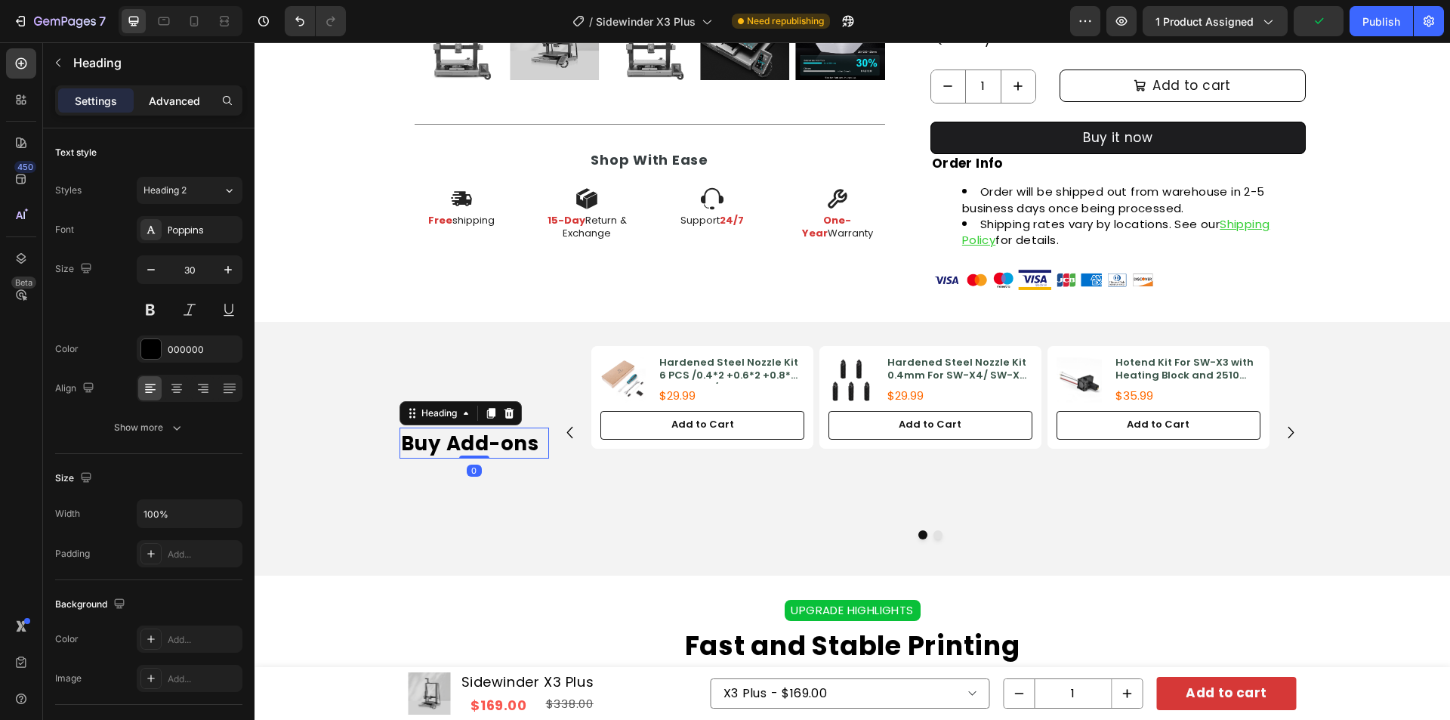
click at [180, 104] on p "Advanced" at bounding box center [174, 101] width 51 height 16
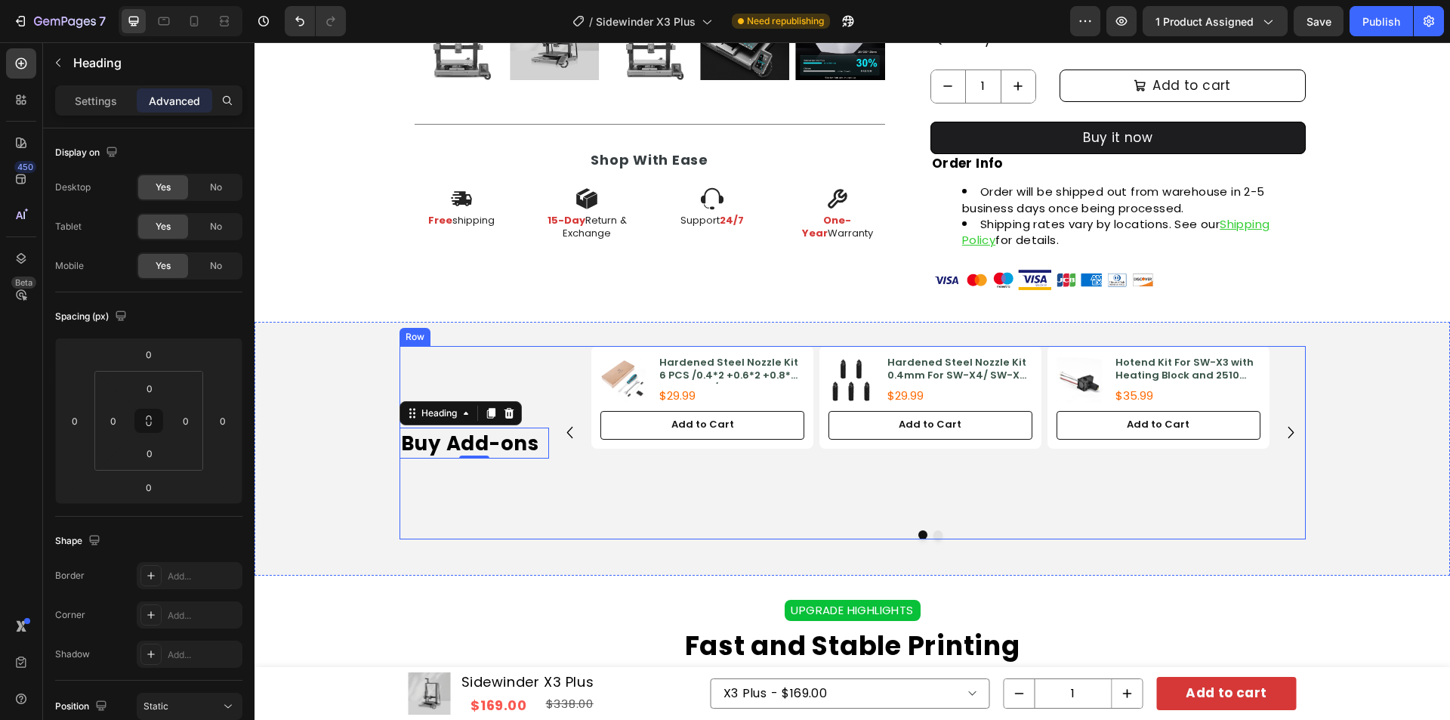
click at [474, 380] on div "Buy Add-ons Heading 0" at bounding box center [475, 442] width 150 height 193
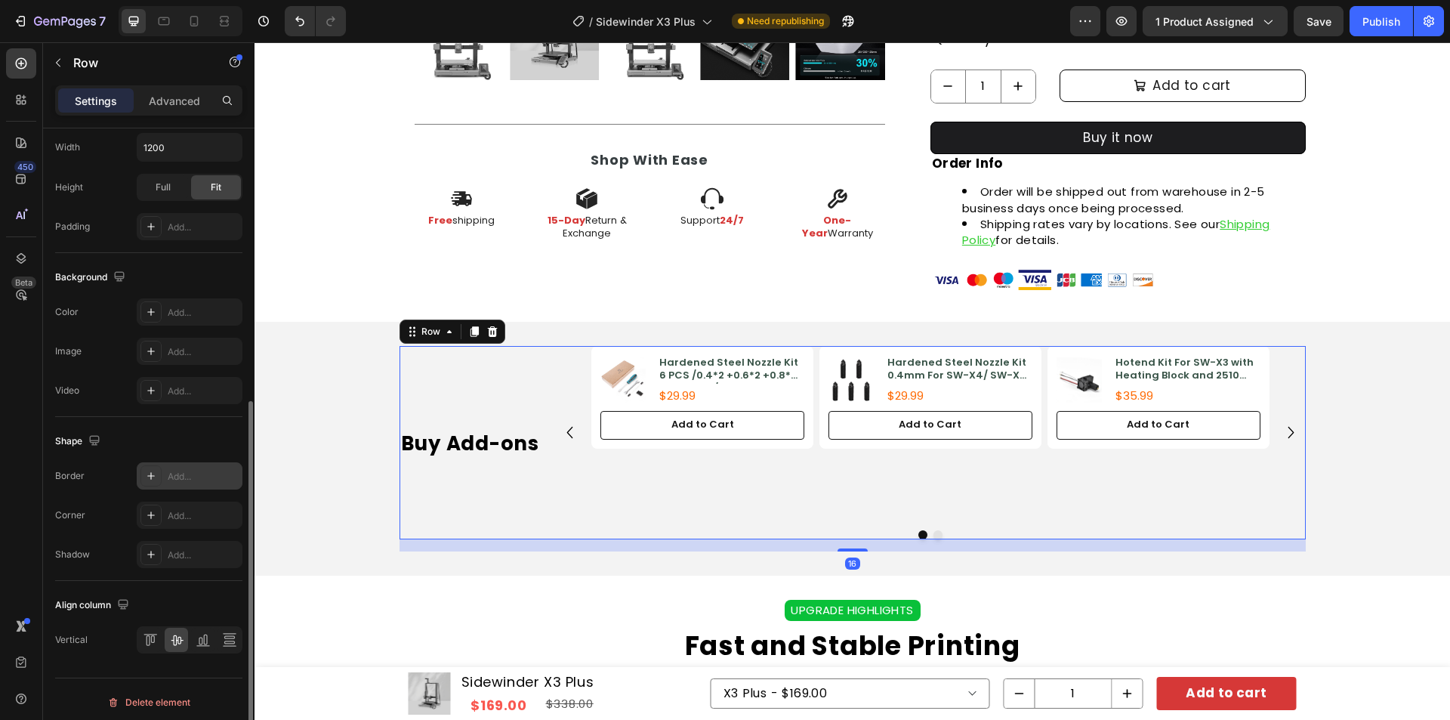
scroll to position [459, 0]
click at [149, 634] on icon at bounding box center [148, 634] width 4 height 11
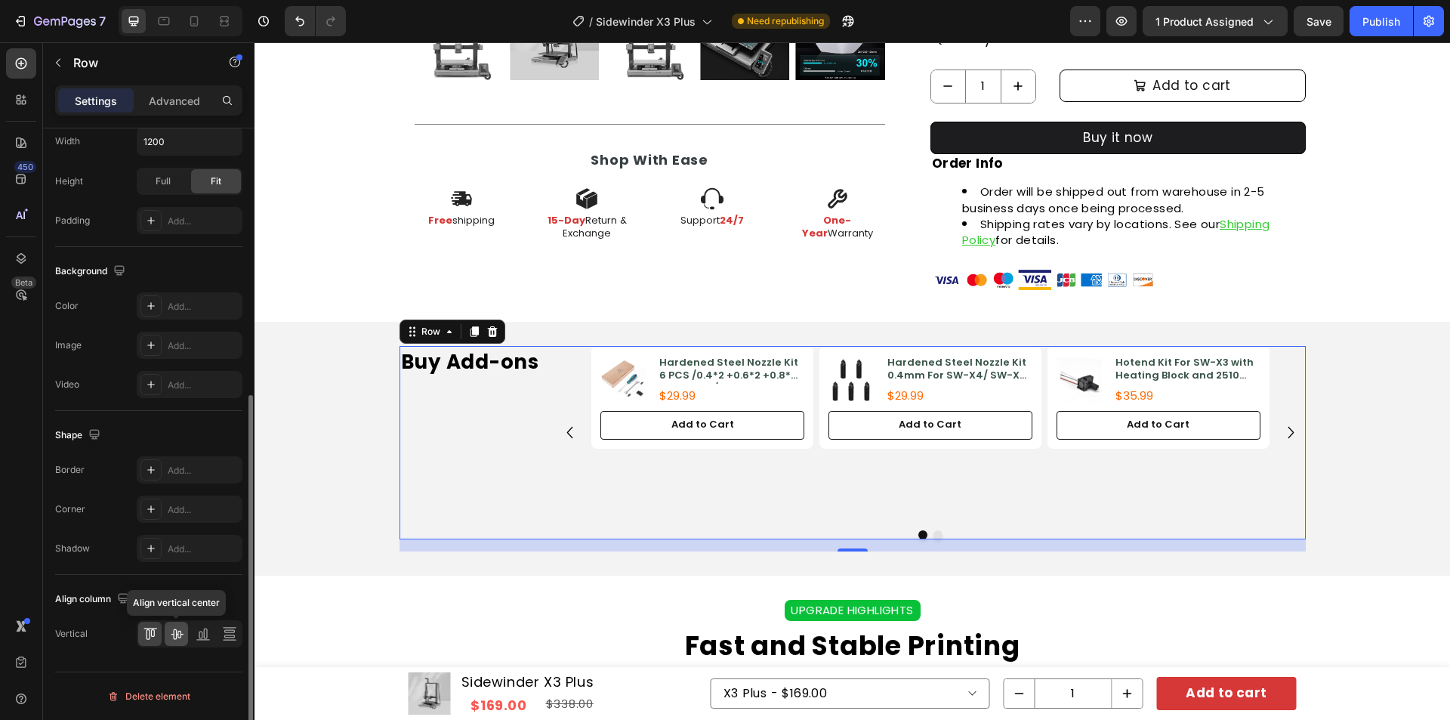
click at [177, 634] on icon at bounding box center [177, 634] width 12 height 11
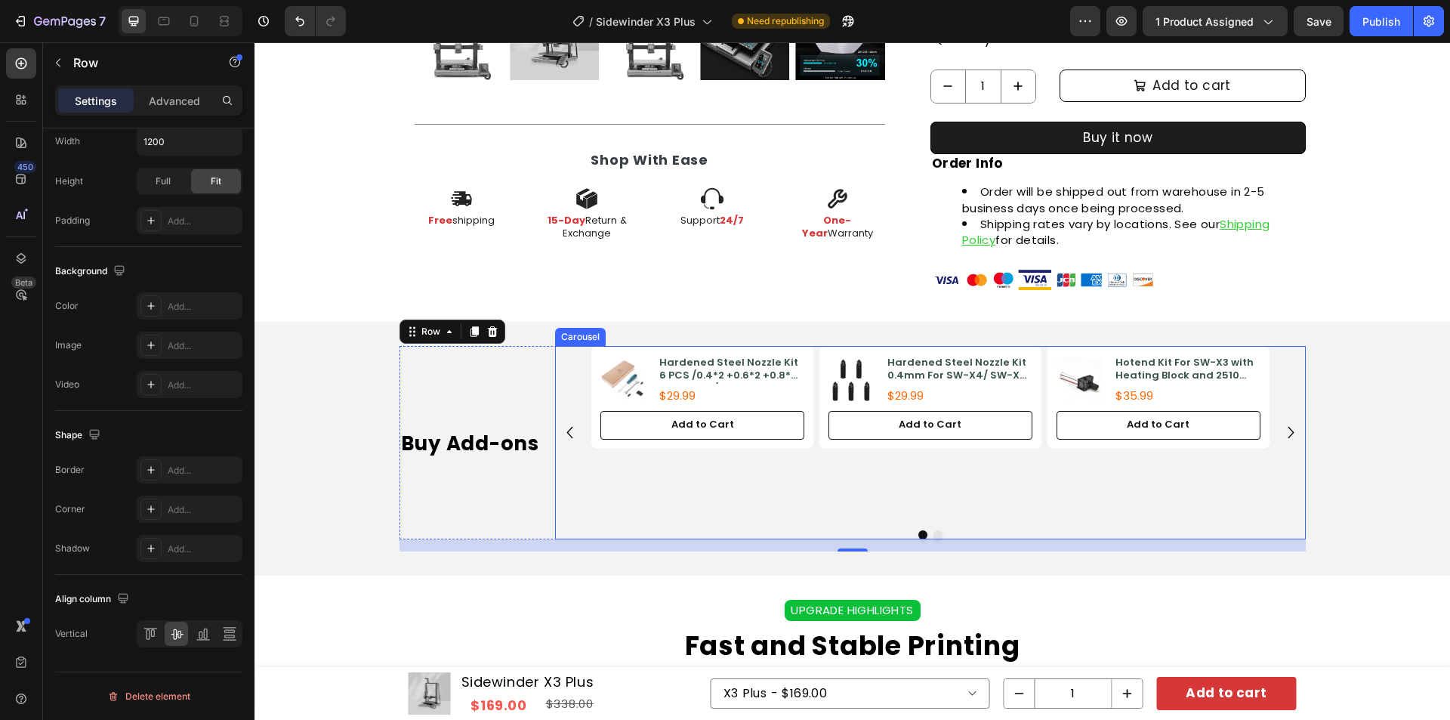
click at [606, 476] on div "Product Images Hardened Steel Nozzle Kit 6 PCS /0.4*2 +0.6*2 +0.8*2 For SW-X3/ …" at bounding box center [929, 432] width 677 height 172
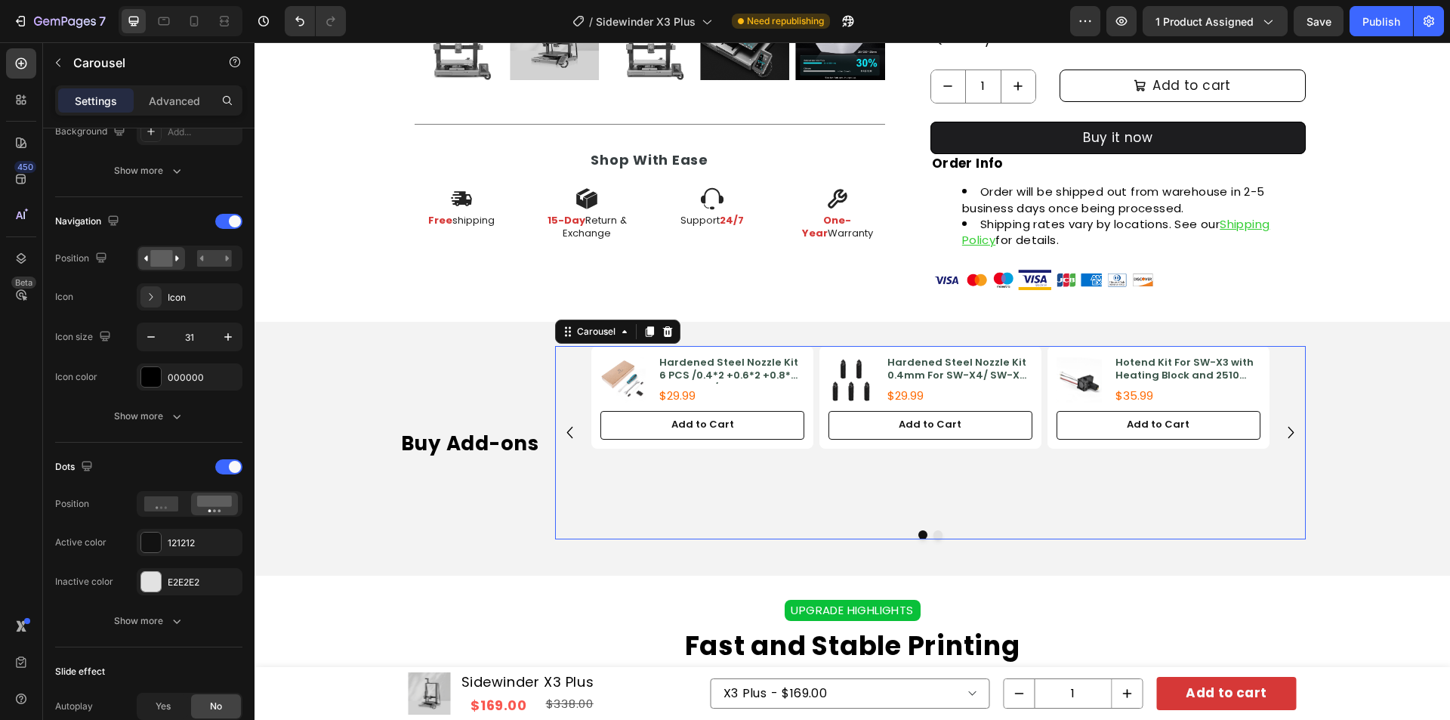
scroll to position [0, 0]
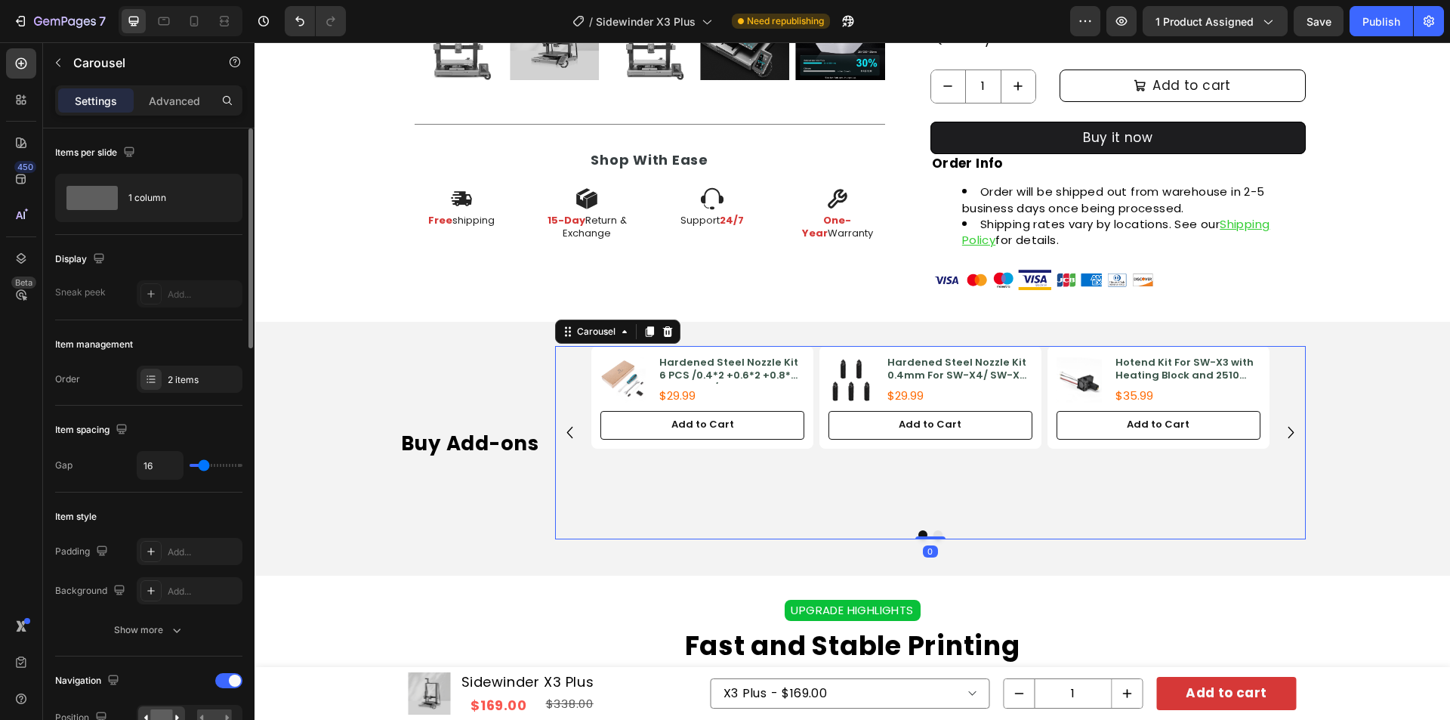
click at [704, 474] on div "Product Images Hardened Steel Nozzle Kit 6 PCS /0.4*2 +0.6*2 +0.8*2 For SW-X3/ …" at bounding box center [929, 432] width 677 height 172
click at [867, 501] on div "Product Images Hardened Steel Nozzle Kit 6 PCS /0.4*2 +0.6*2 +0.8*2 For SW-X3/ …" at bounding box center [929, 432] width 677 height 172
click at [449, 364] on div "Buy Add-ons Heading" at bounding box center [475, 442] width 150 height 193
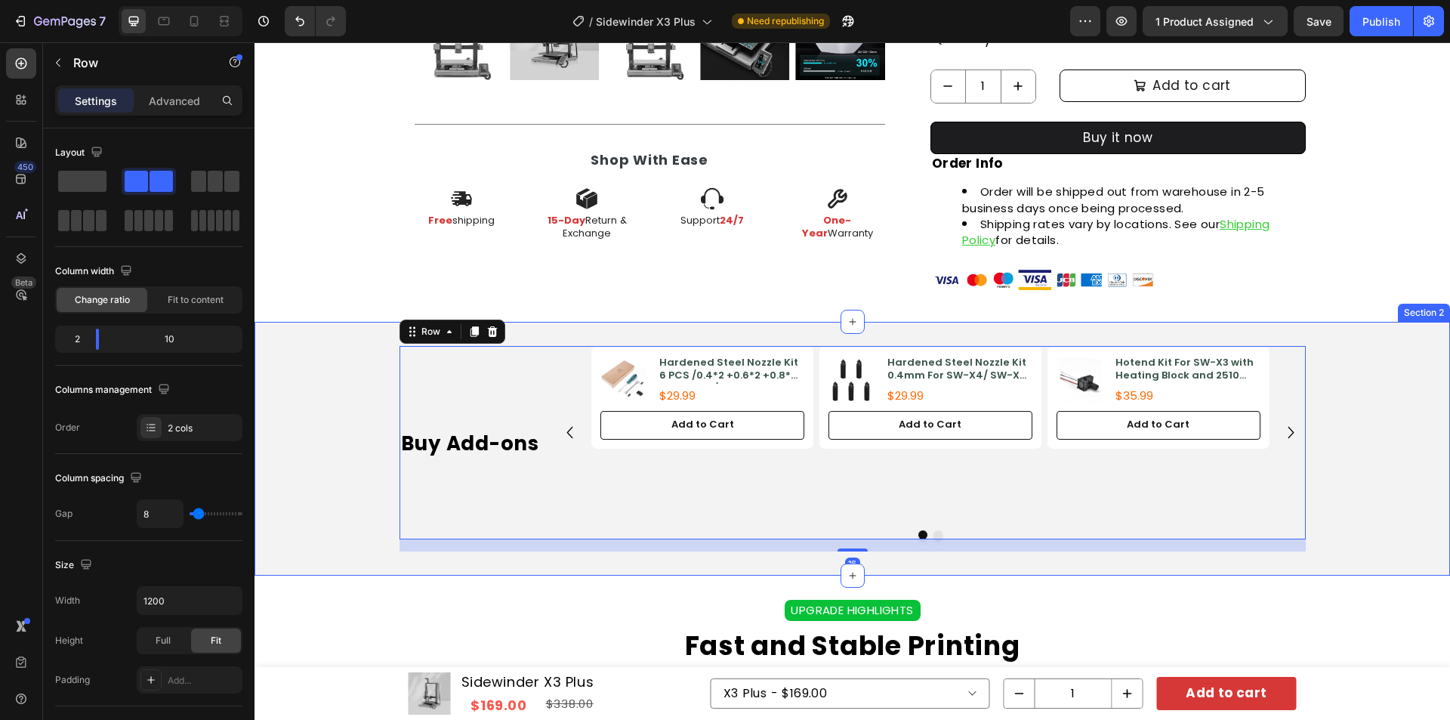
click at [321, 360] on div "Buy Add-ons Heading Product Images Hardened Steel Nozzle Kit 6 PCS /0.4*2 +0.6*…" at bounding box center [853, 448] width 1196 height 205
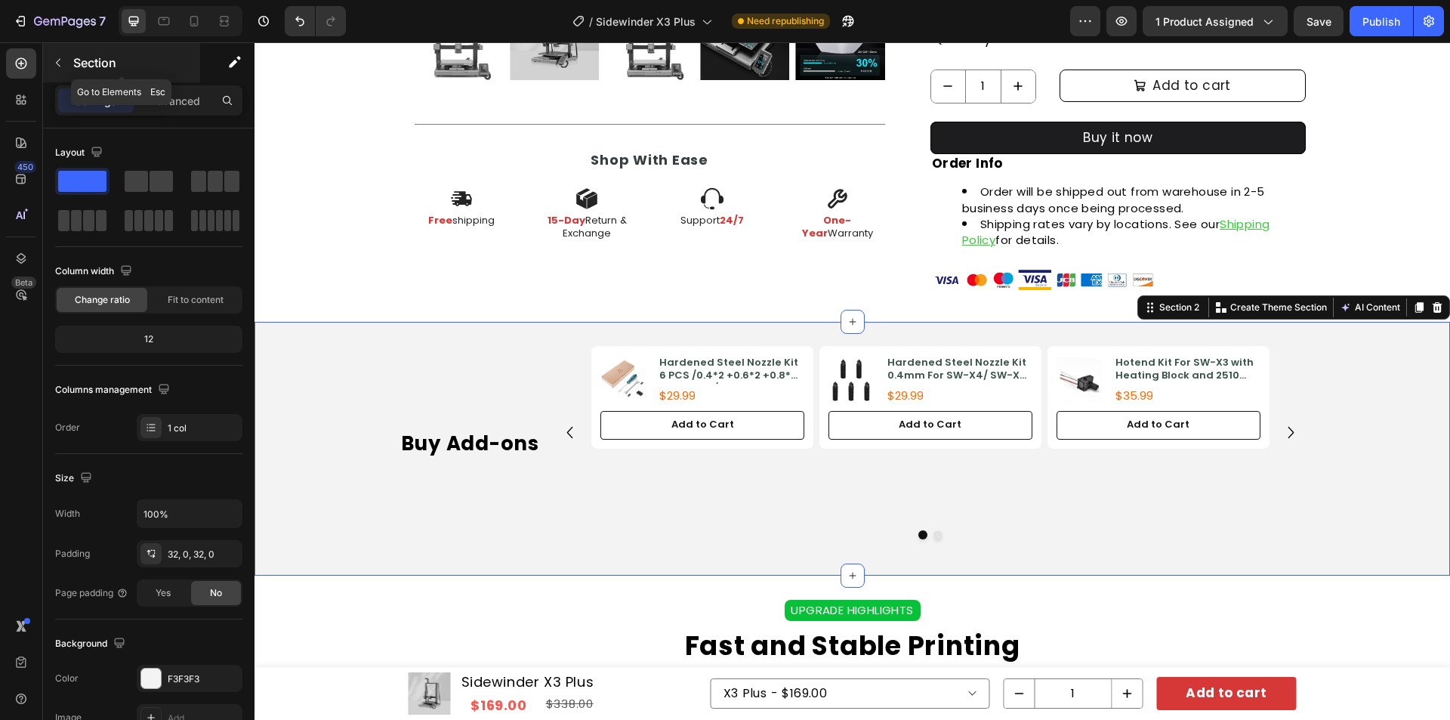
click at [69, 54] on button "button" at bounding box center [58, 63] width 24 height 24
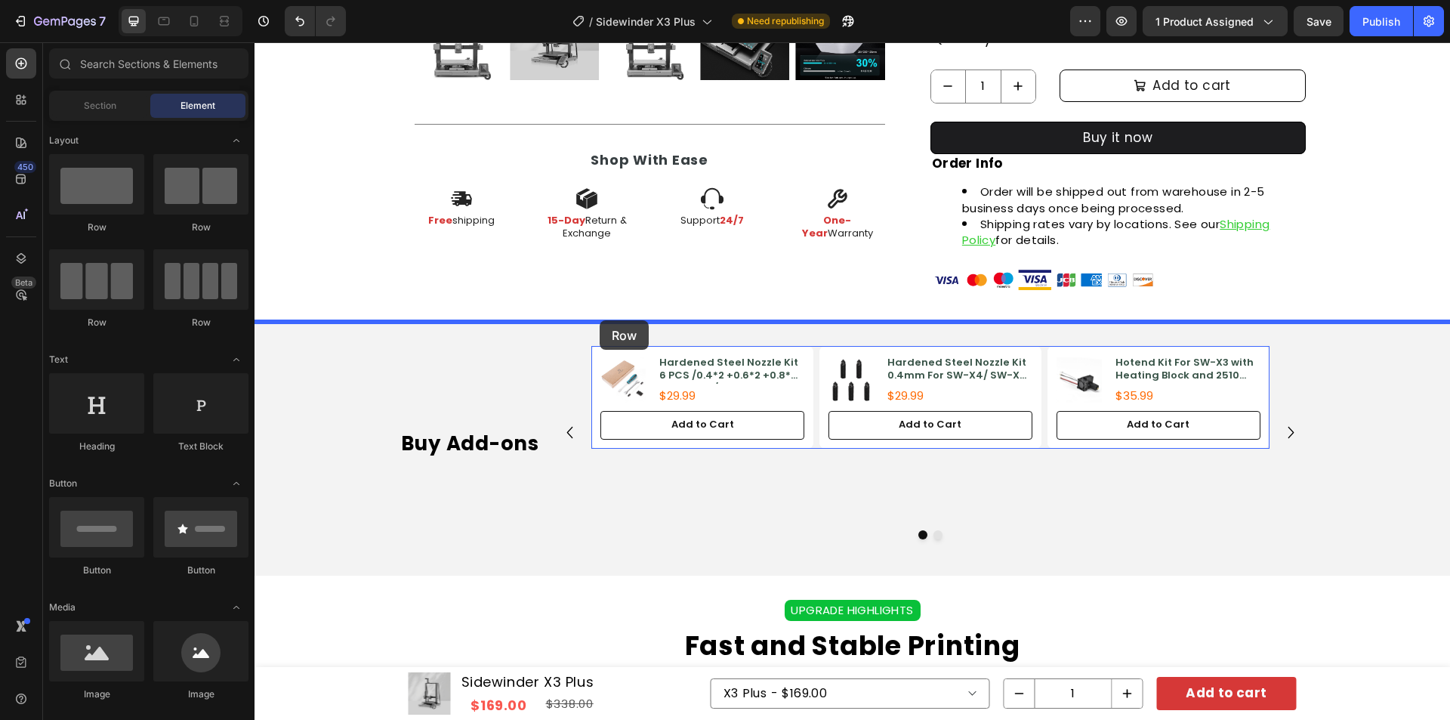
drag, startPoint x: 391, startPoint y: 252, endPoint x: 600, endPoint y: 320, distance: 219.3
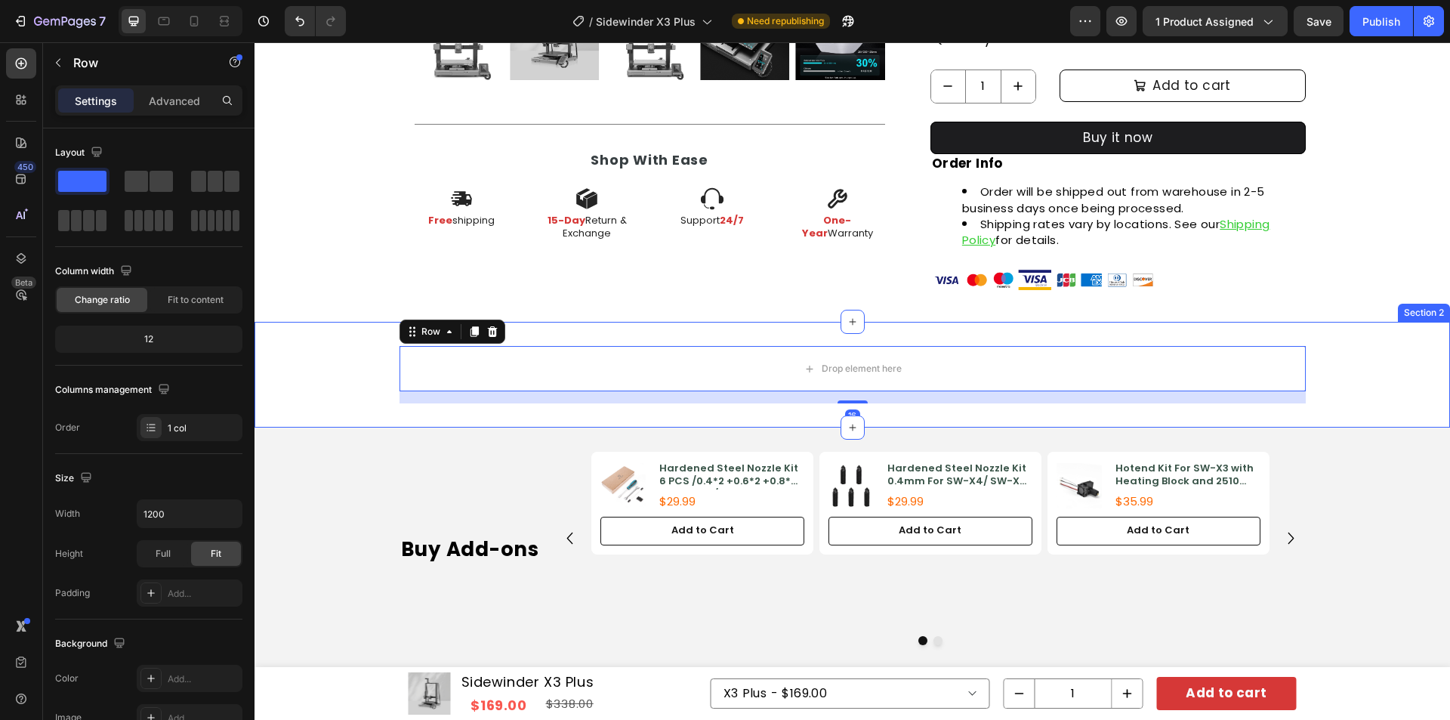
click at [329, 360] on div "Drop element here Row 16" at bounding box center [853, 374] width 1196 height 57
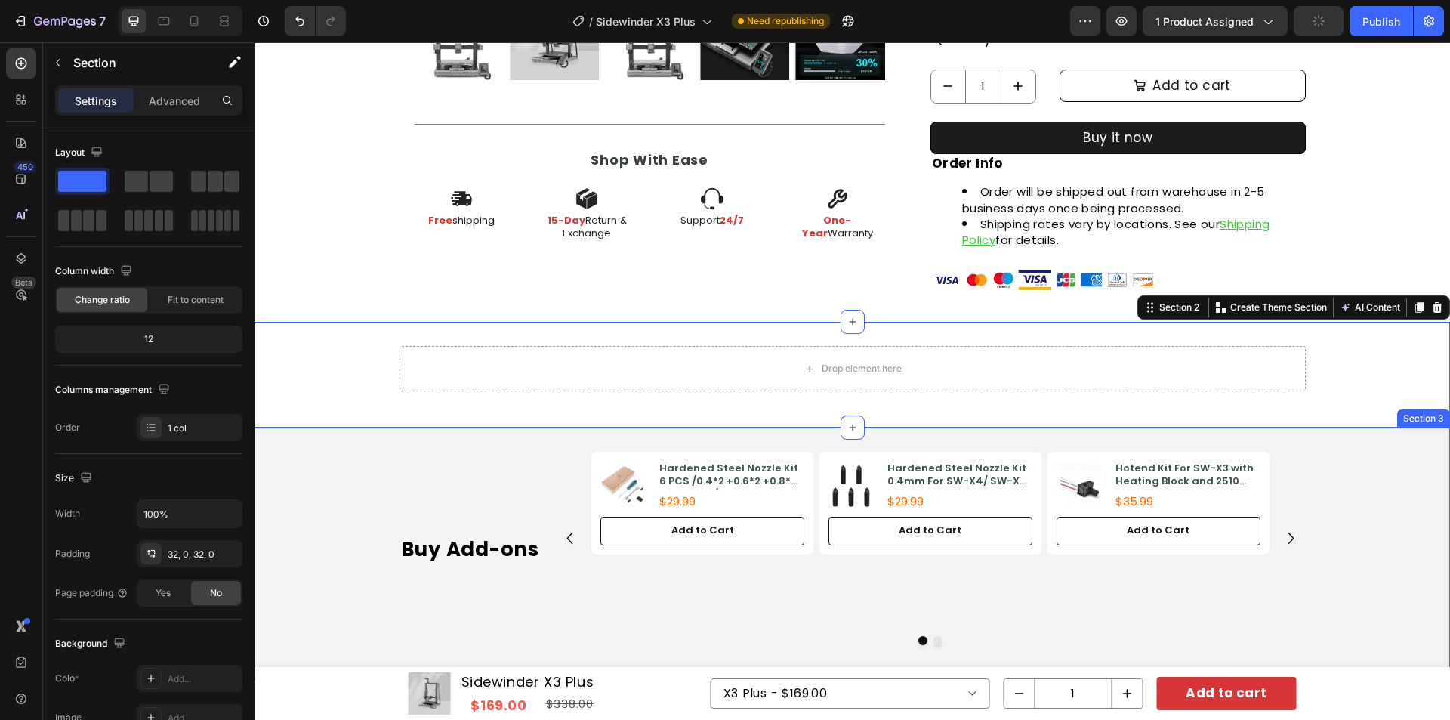
click at [352, 480] on div "Buy Add-ons Heading Product Images Hardened Steel Nozzle Kit 6 PCS /0.4*2 +0.6*…" at bounding box center [853, 554] width 1196 height 205
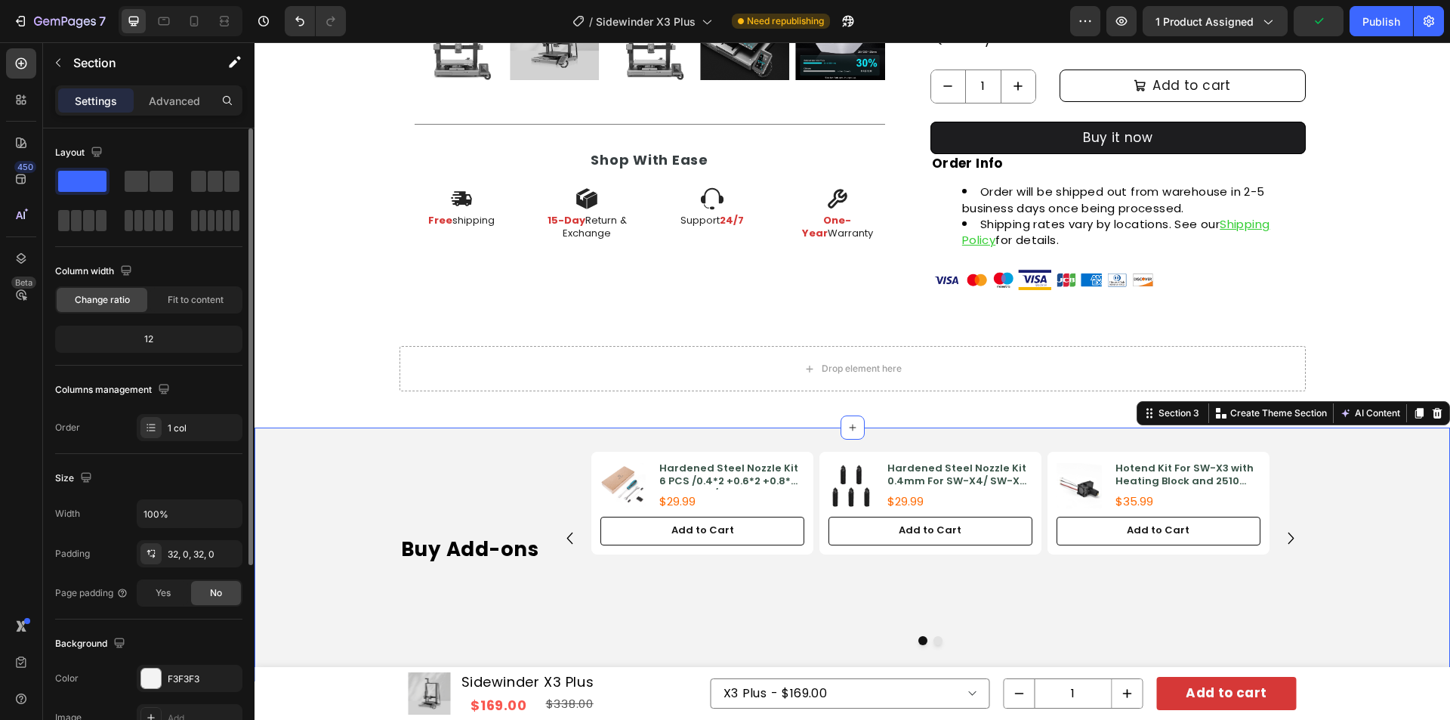
scroll to position [151, 0]
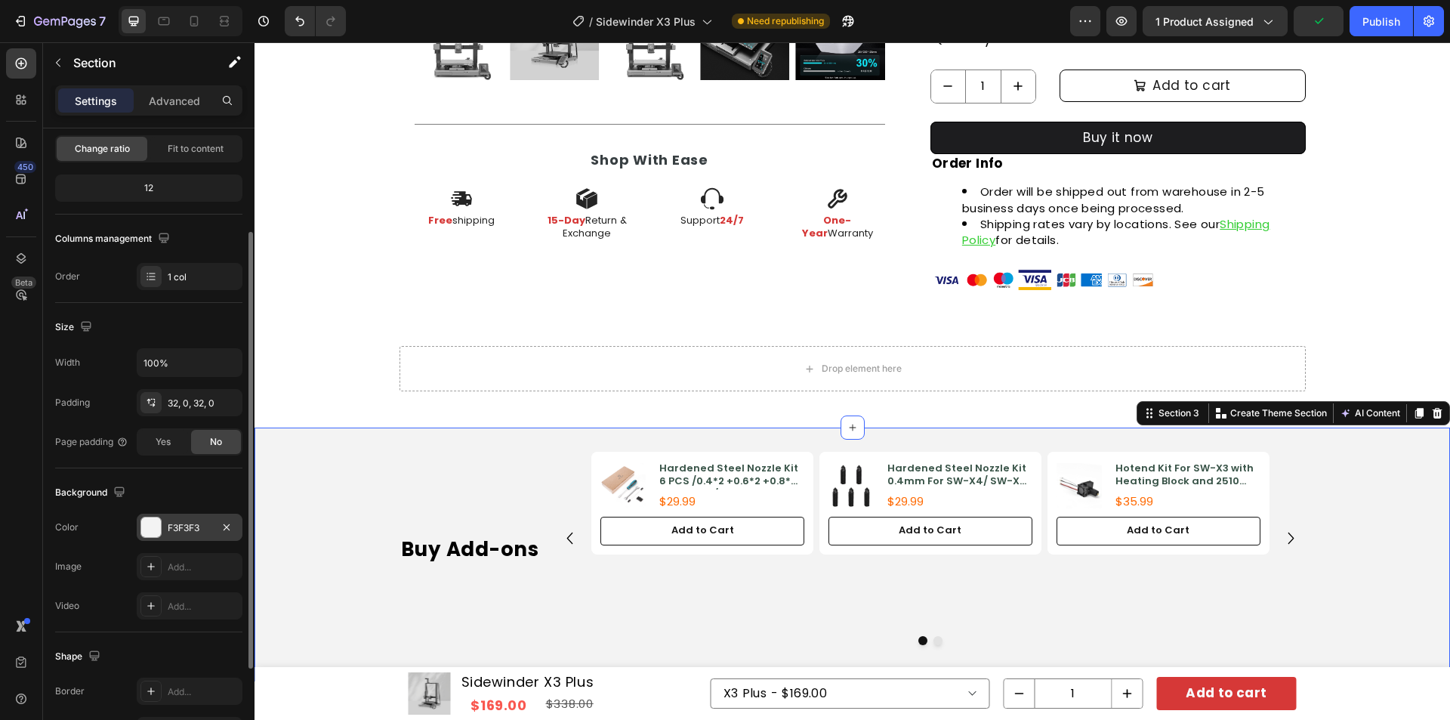
click at [197, 525] on div "F3F3F3" at bounding box center [190, 528] width 44 height 14
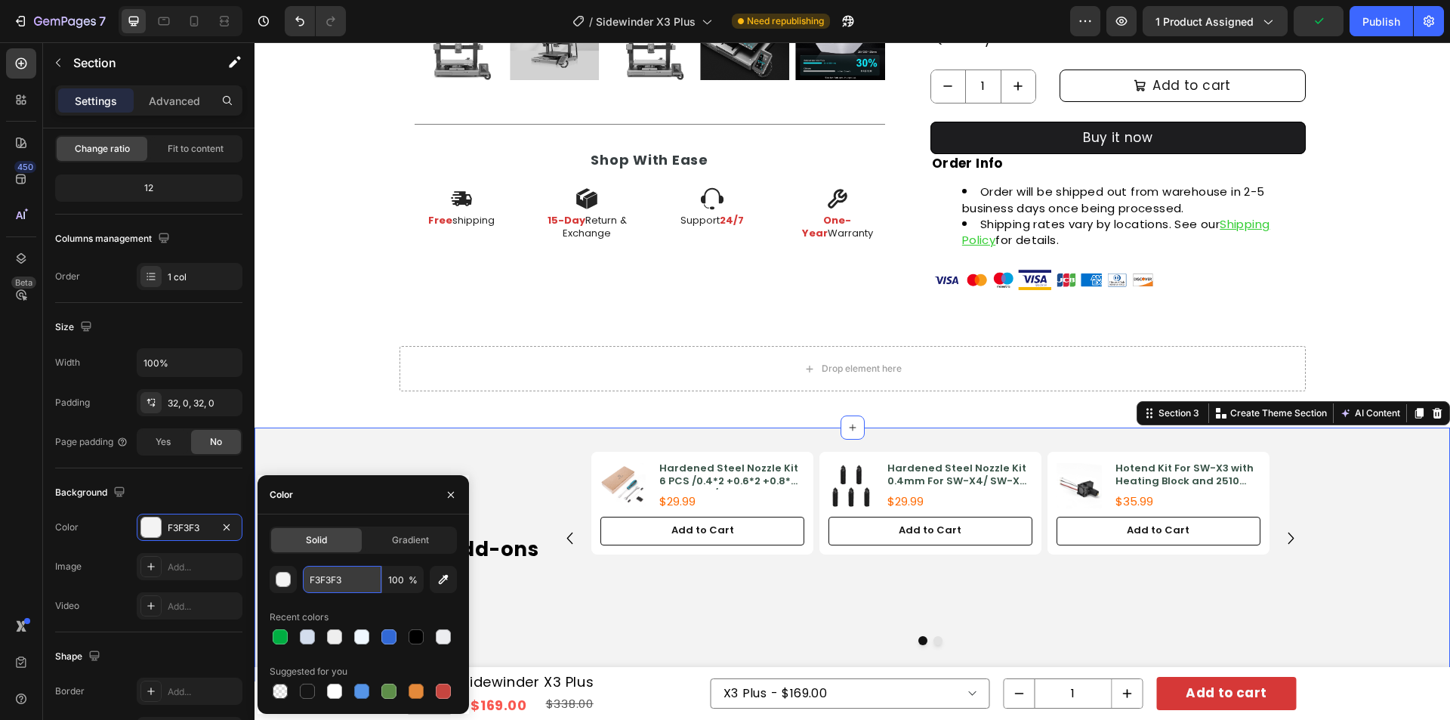
click at [347, 579] on input "F3F3F3" at bounding box center [342, 579] width 79 height 27
click at [459, 375] on div "Drop element here" at bounding box center [853, 368] width 906 height 45
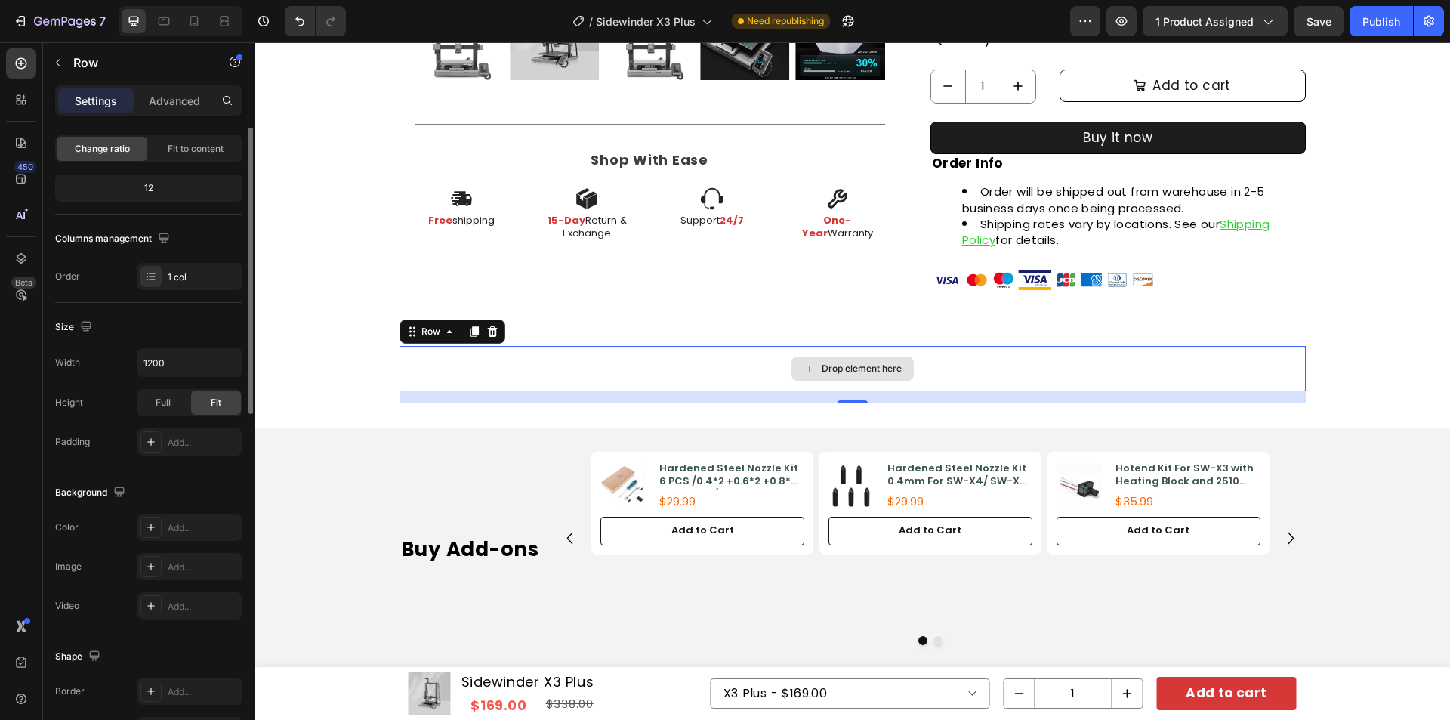
scroll to position [0, 0]
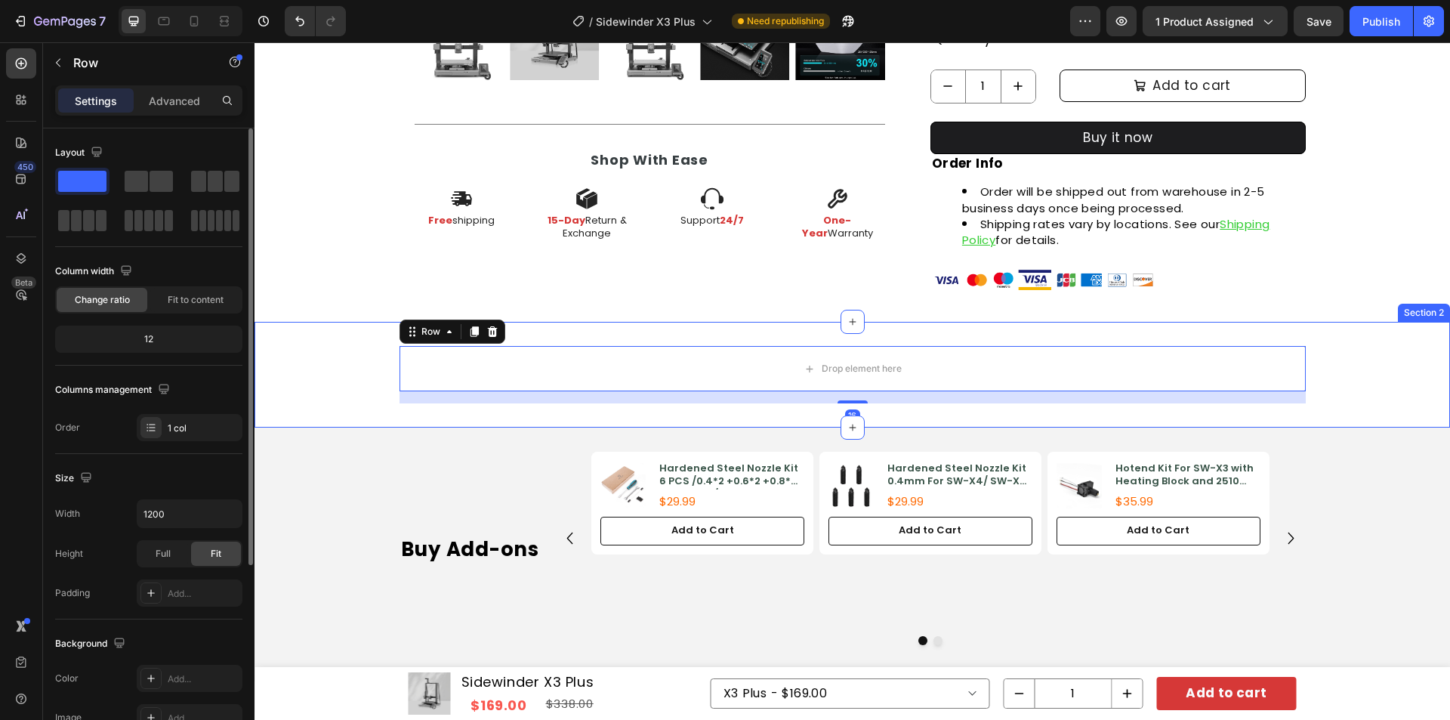
click at [330, 370] on div "Drop element here Row 16" at bounding box center [853, 374] width 1196 height 57
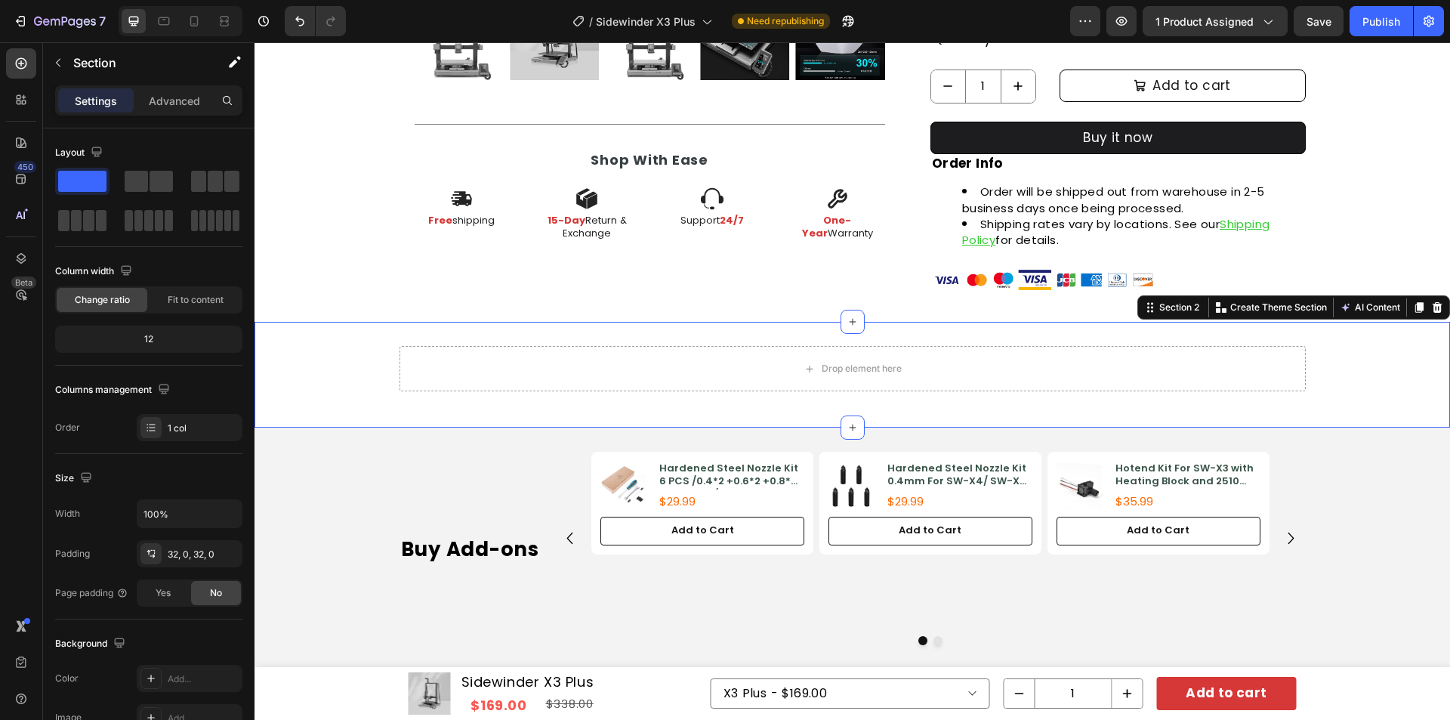
click at [341, 372] on div "Drop element here Row" at bounding box center [853, 374] width 1196 height 57
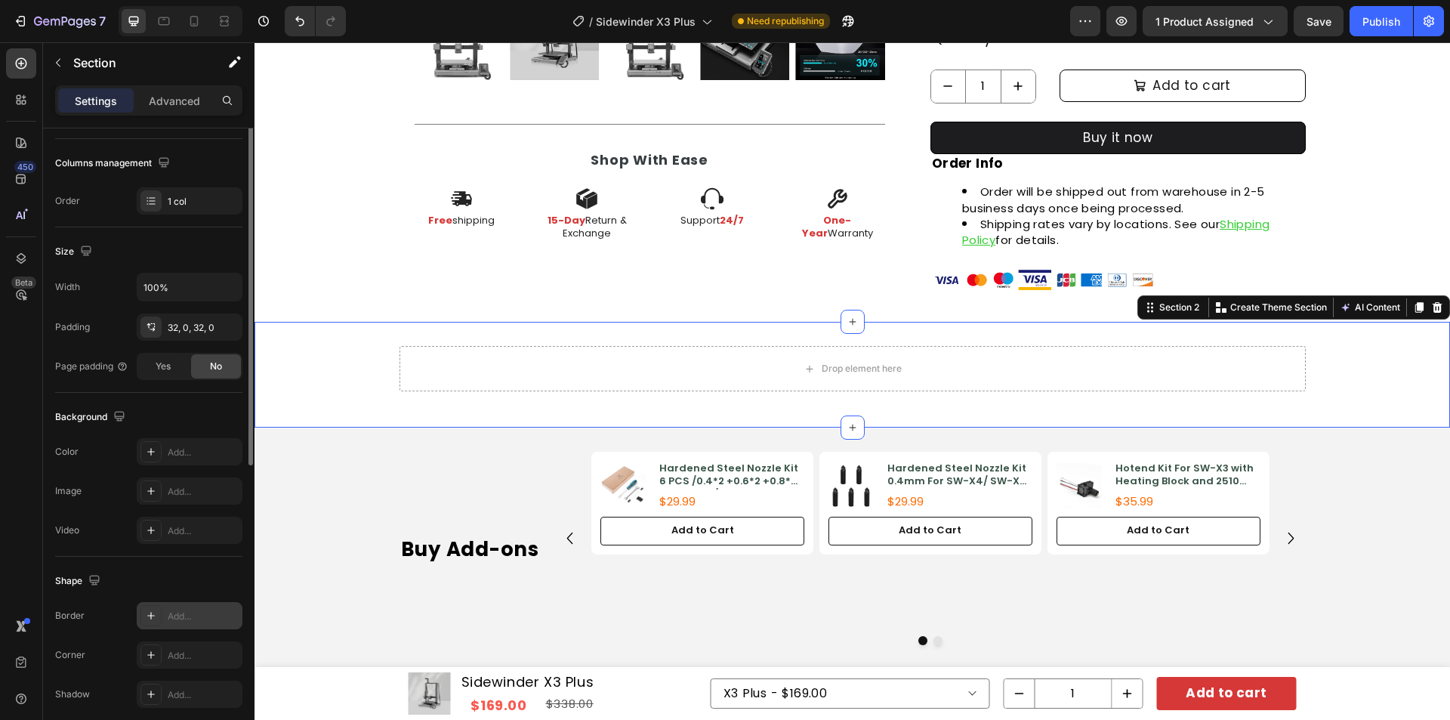
scroll to position [287, 0]
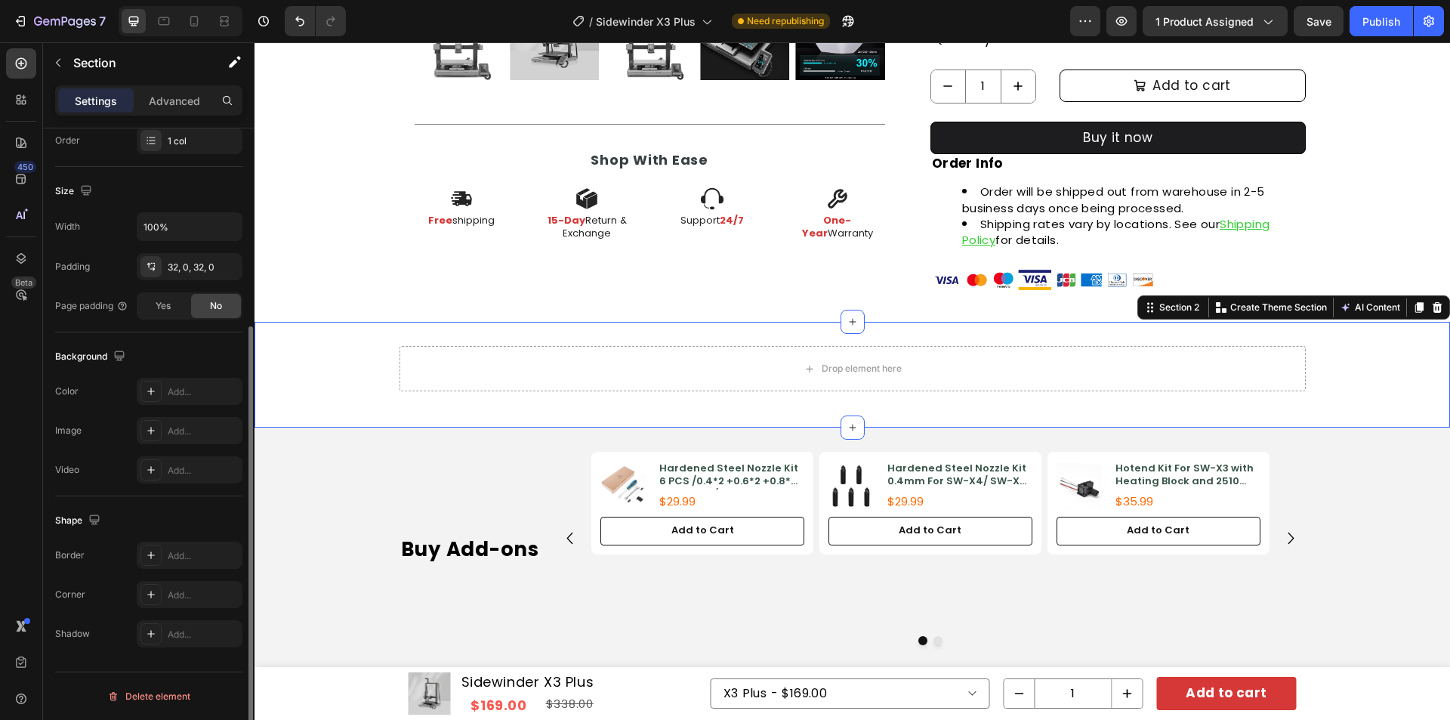
click at [163, 374] on div "Background The changes might be hidden by the video. Color Add... Image Add... …" at bounding box center [148, 414] width 187 height 164
click at [174, 395] on div "Add..." at bounding box center [203, 392] width 71 height 14
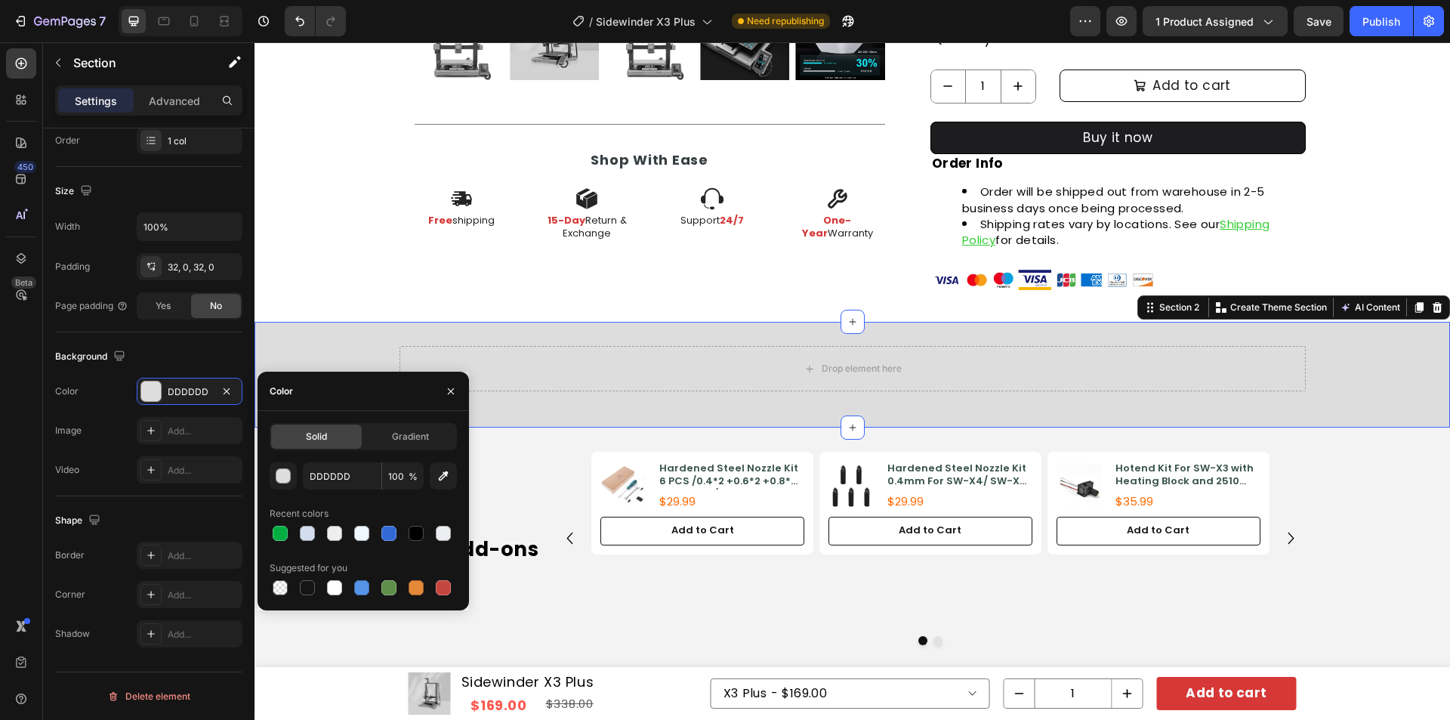
click at [321, 434] on span "Solid" at bounding box center [316, 437] width 21 height 14
click at [334, 477] on input "DDDDDD" at bounding box center [342, 475] width 79 height 27
paste input "F3F3F3"
type input "F3F3F3"
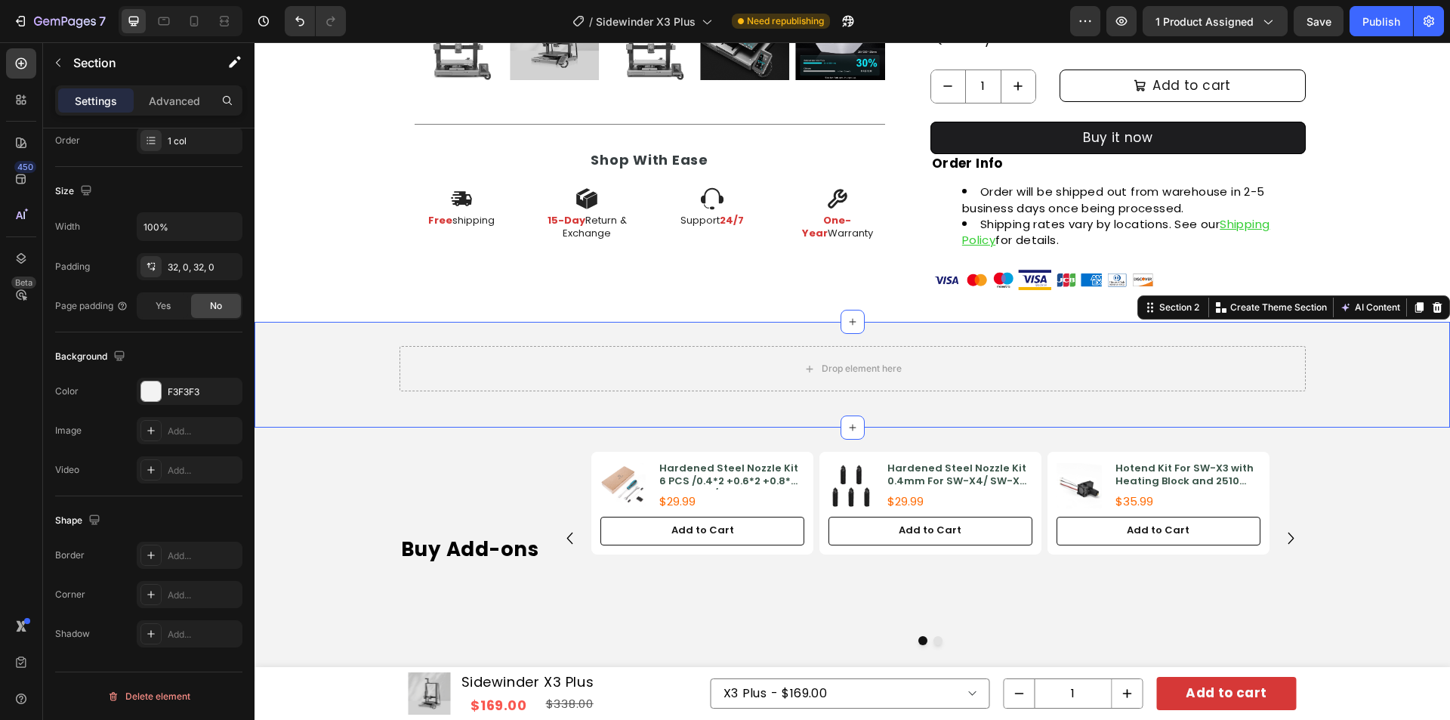
click at [335, 365] on div "Drop element here Row" at bounding box center [853, 374] width 1196 height 57
click at [546, 493] on div "Buy Add-ons Heading Product Images Hardened Steel Nozzle Kit 6 PCS /0.4*2 +0.6*…" at bounding box center [853, 548] width 906 height 193
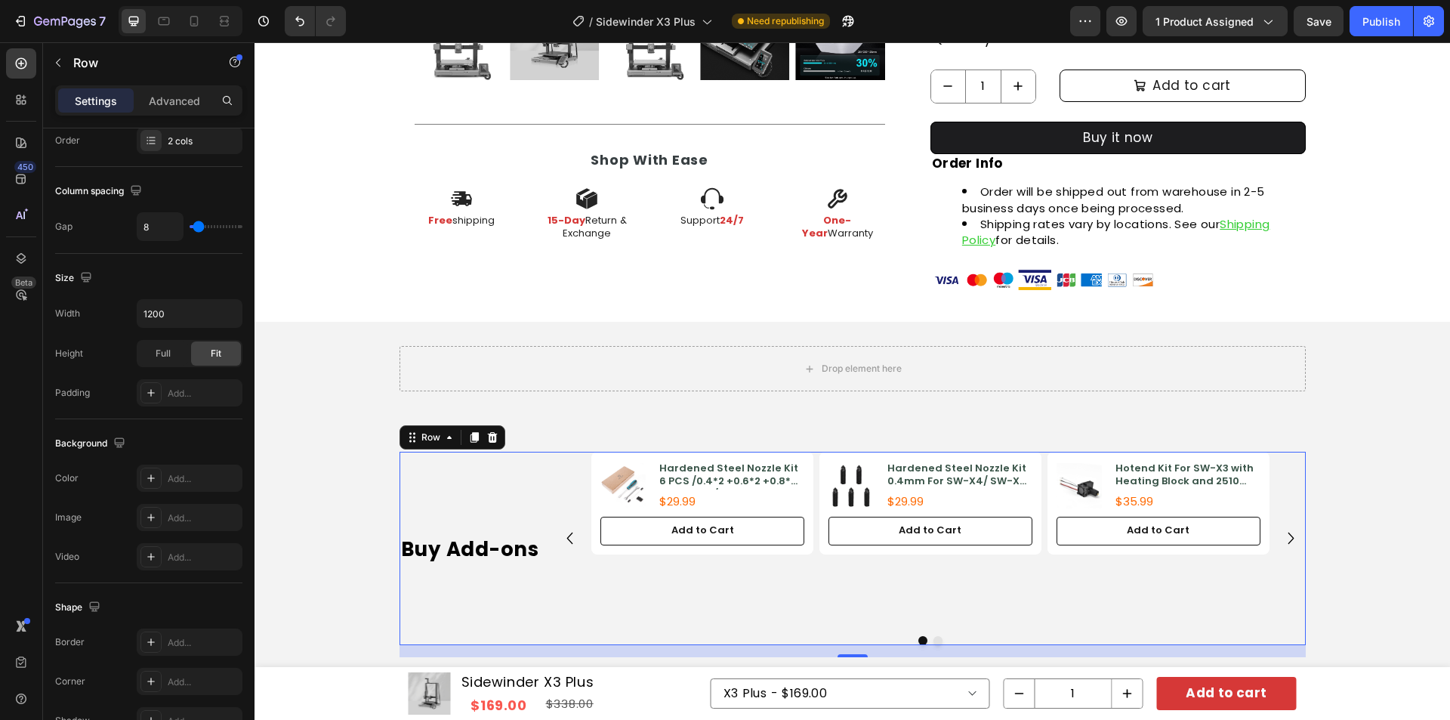
scroll to position [0, 0]
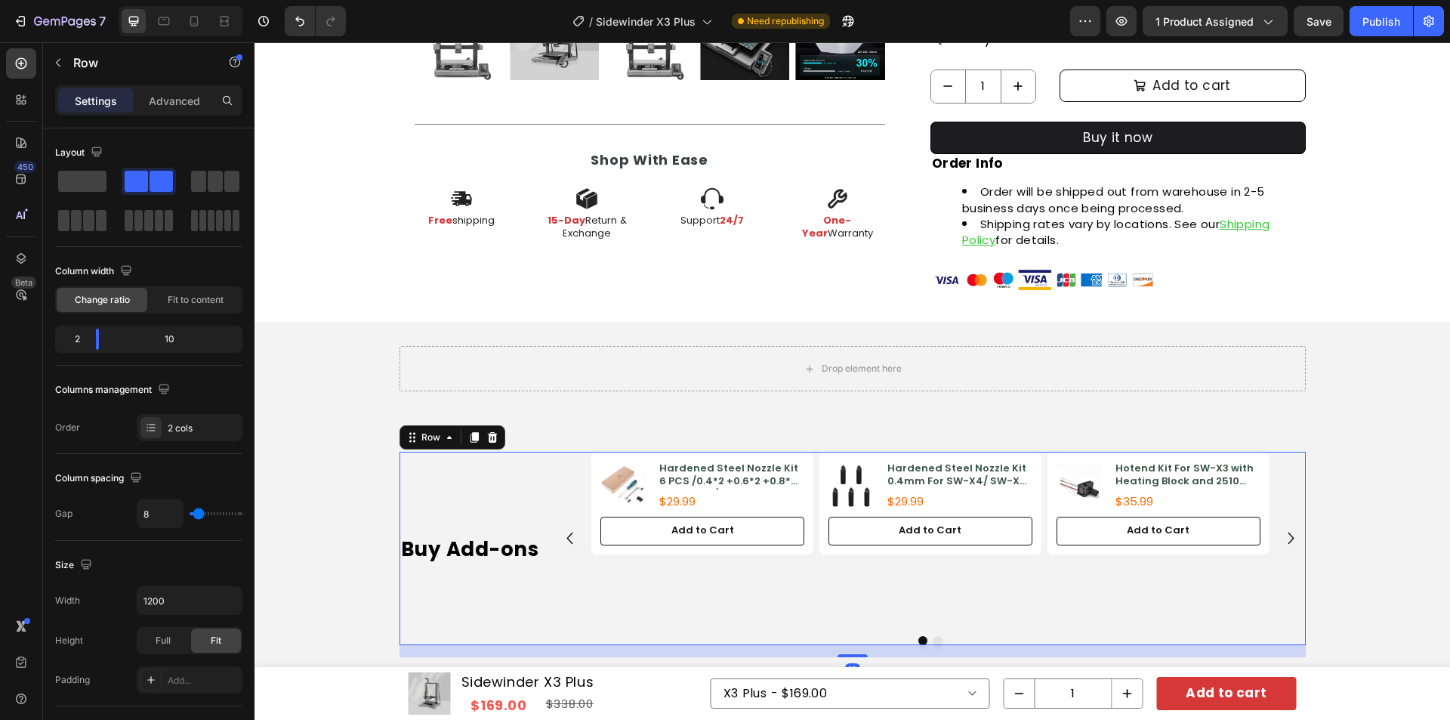
click at [496, 477] on div "Buy Add-ons Heading" at bounding box center [475, 548] width 150 height 193
click at [81, 69] on p "Row" at bounding box center [137, 63] width 128 height 18
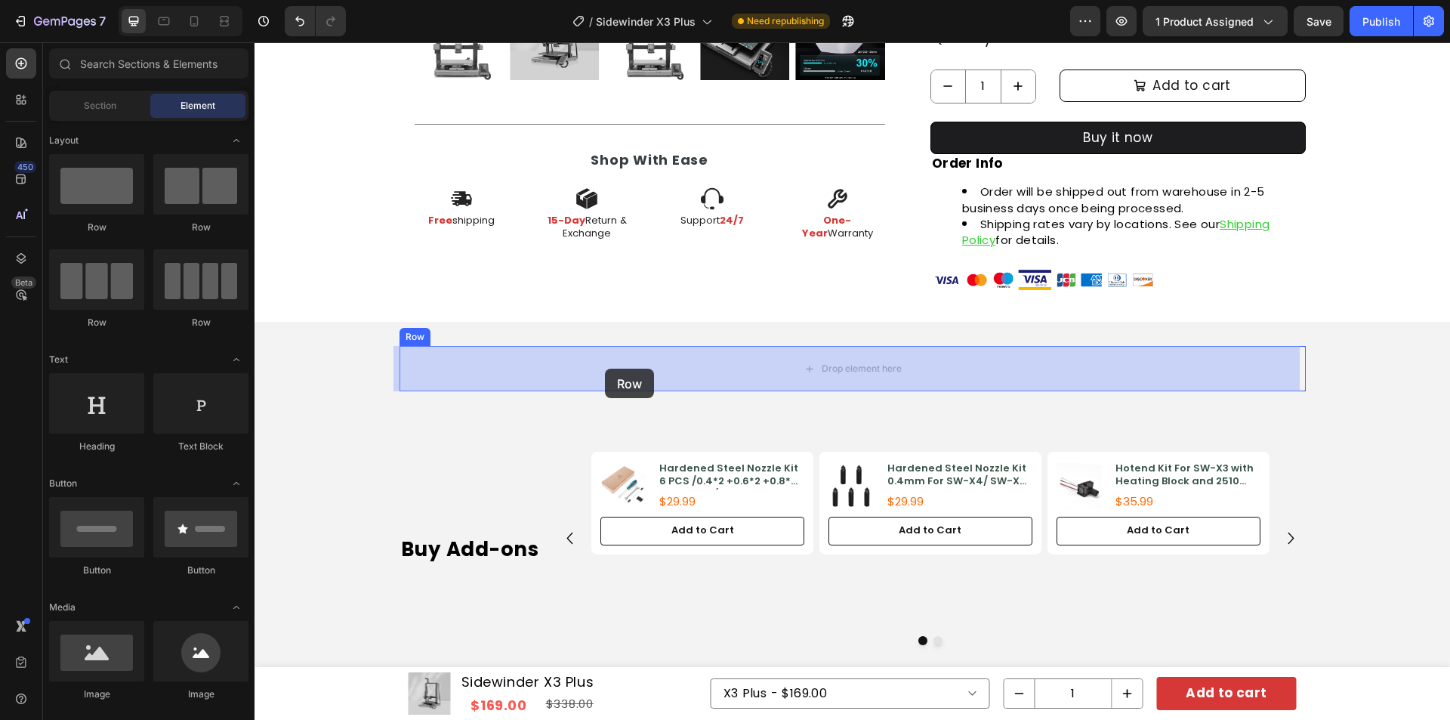
drag, startPoint x: 468, startPoint y: 224, endPoint x: 605, endPoint y: 369, distance: 198.7
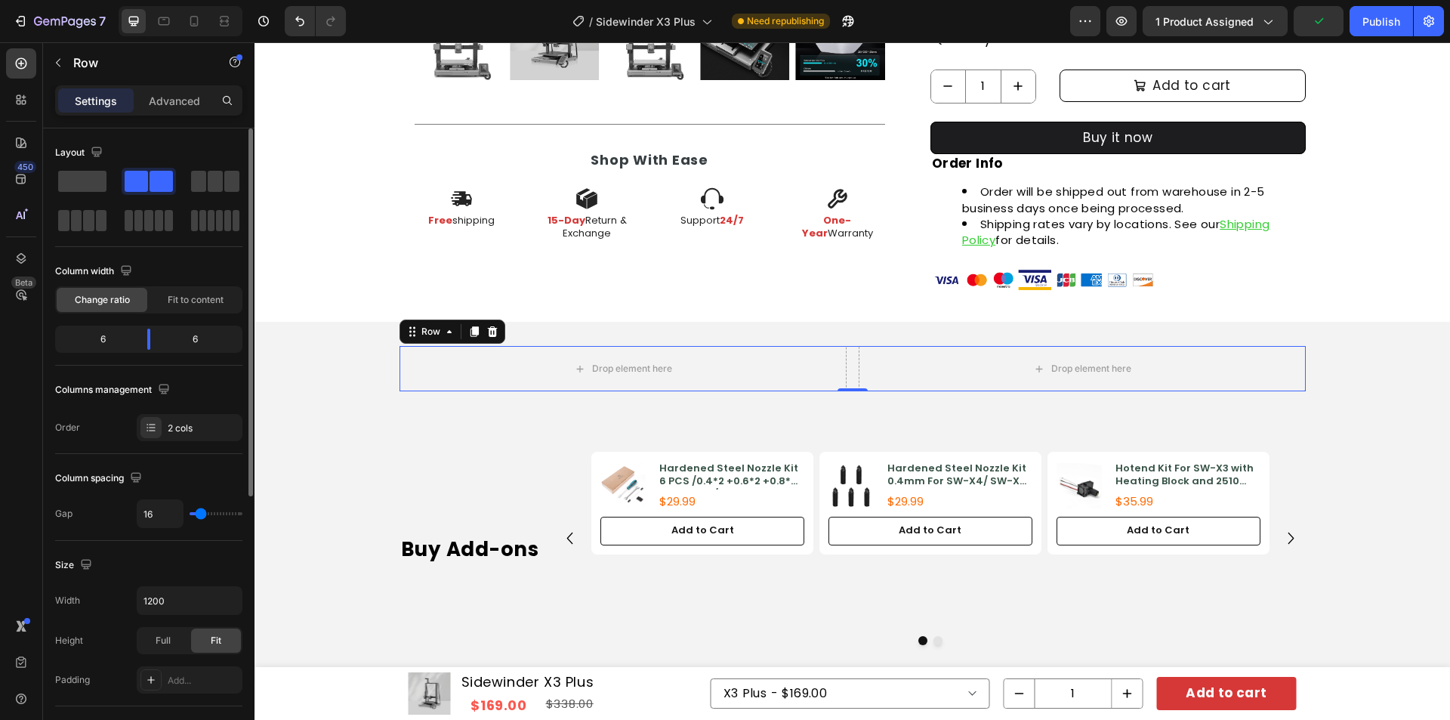
type input "11"
type input "0"
drag, startPoint x: 201, startPoint y: 517, endPoint x: 181, endPoint y: 517, distance: 19.6
type input "0"
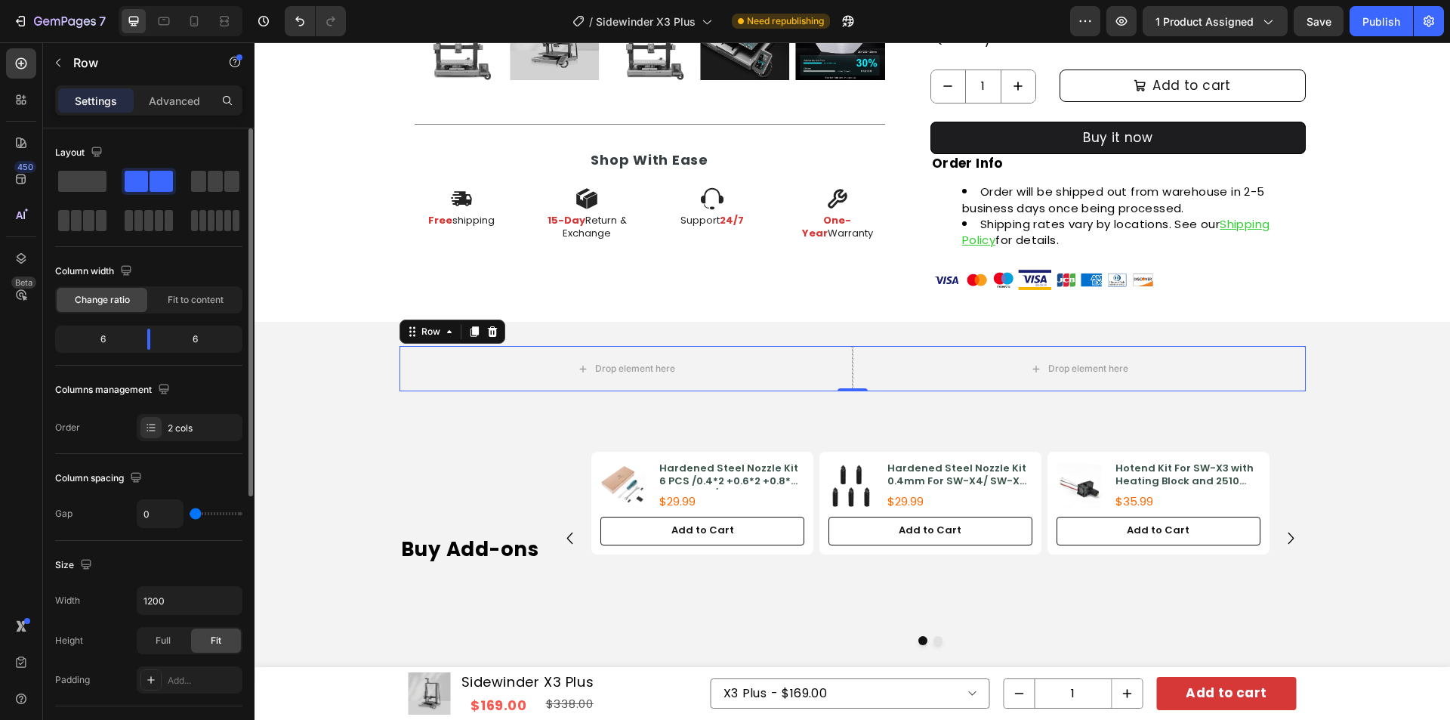
click at [190, 515] on input "range" at bounding box center [216, 513] width 53 height 3
drag, startPoint x: 152, startPoint y: 343, endPoint x: 98, endPoint y: 343, distance: 53.6
click at [98, 0] on body "7 Version history / Sidewinder X3 Plus Need republishing Preview 1 product assi…" at bounding box center [725, 0] width 1450 height 0
click at [459, 540] on strong "Buy Add-ons" at bounding box center [470, 548] width 138 height 27
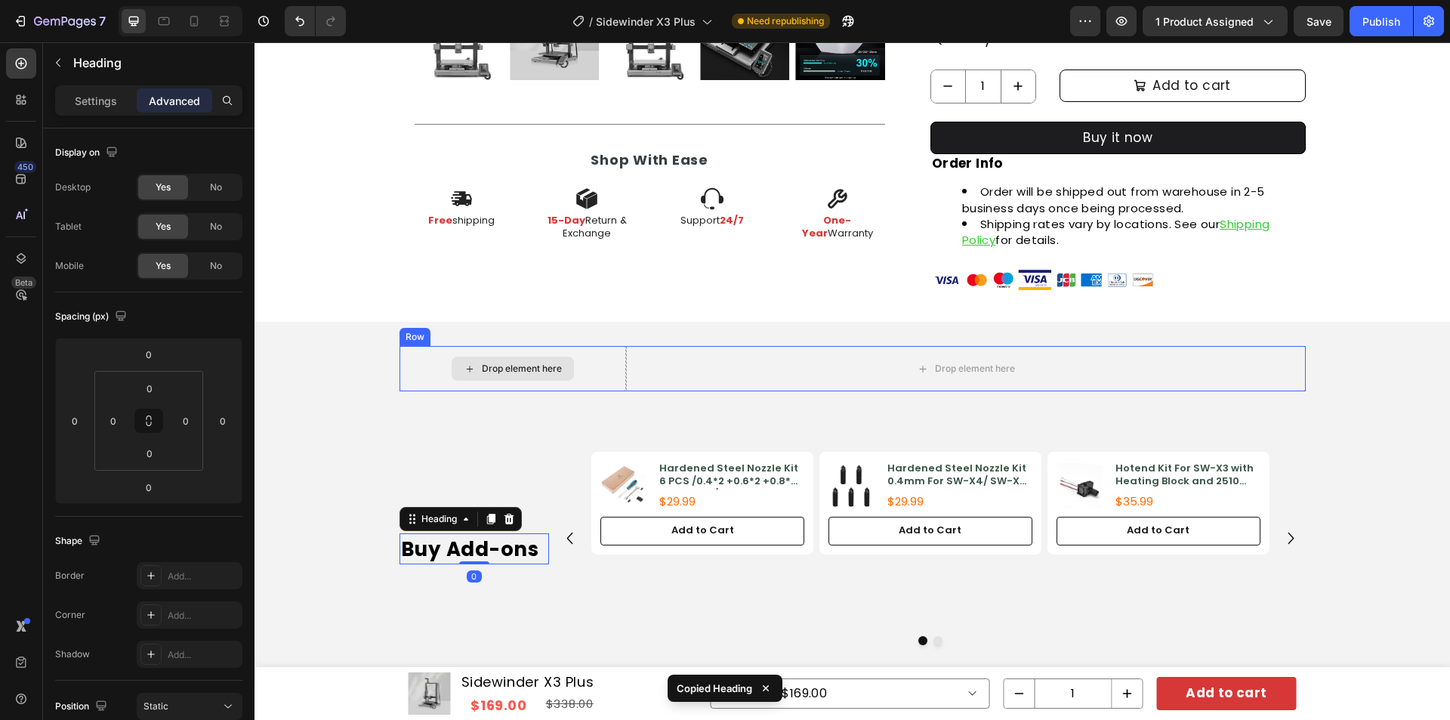
click at [524, 361] on div "Drop element here" at bounding box center [513, 368] width 122 height 24
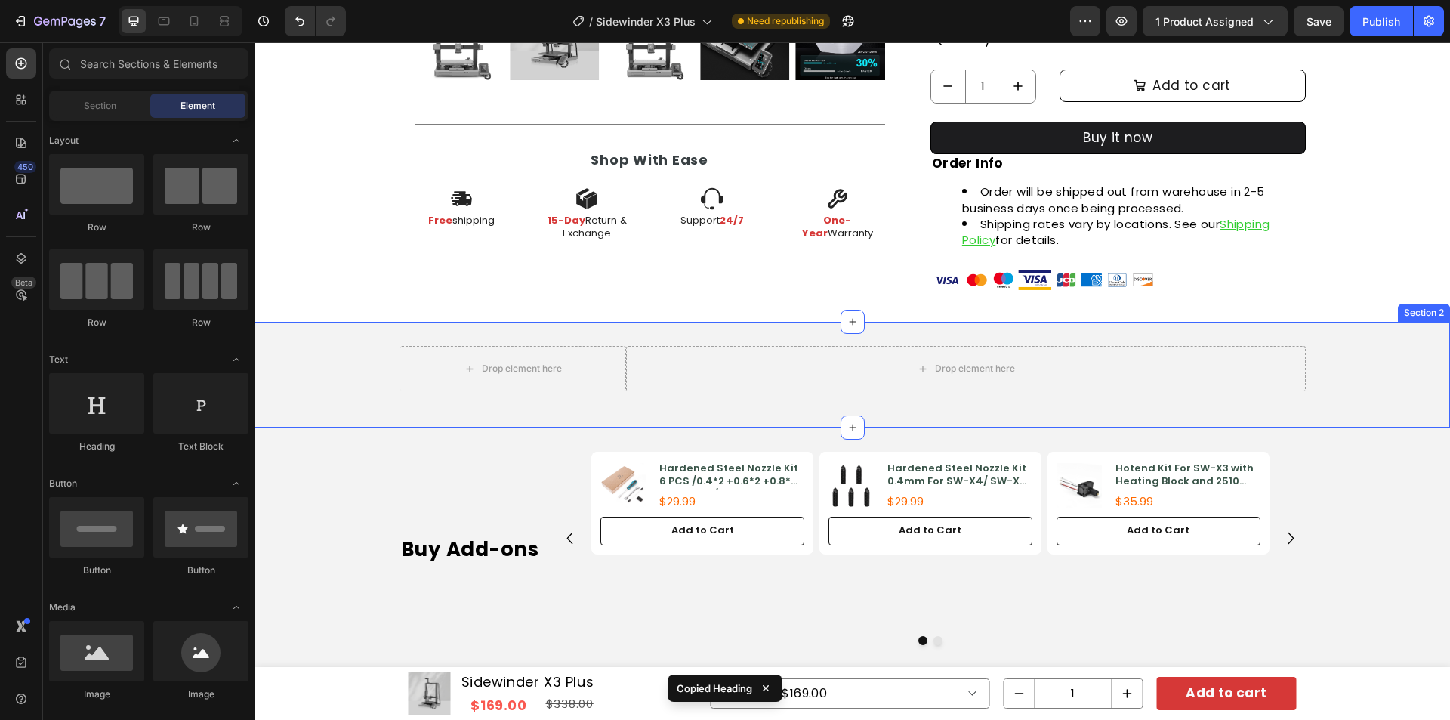
click at [619, 335] on div "Drop element here Drop element here Row Row Section 2" at bounding box center [853, 375] width 1196 height 106
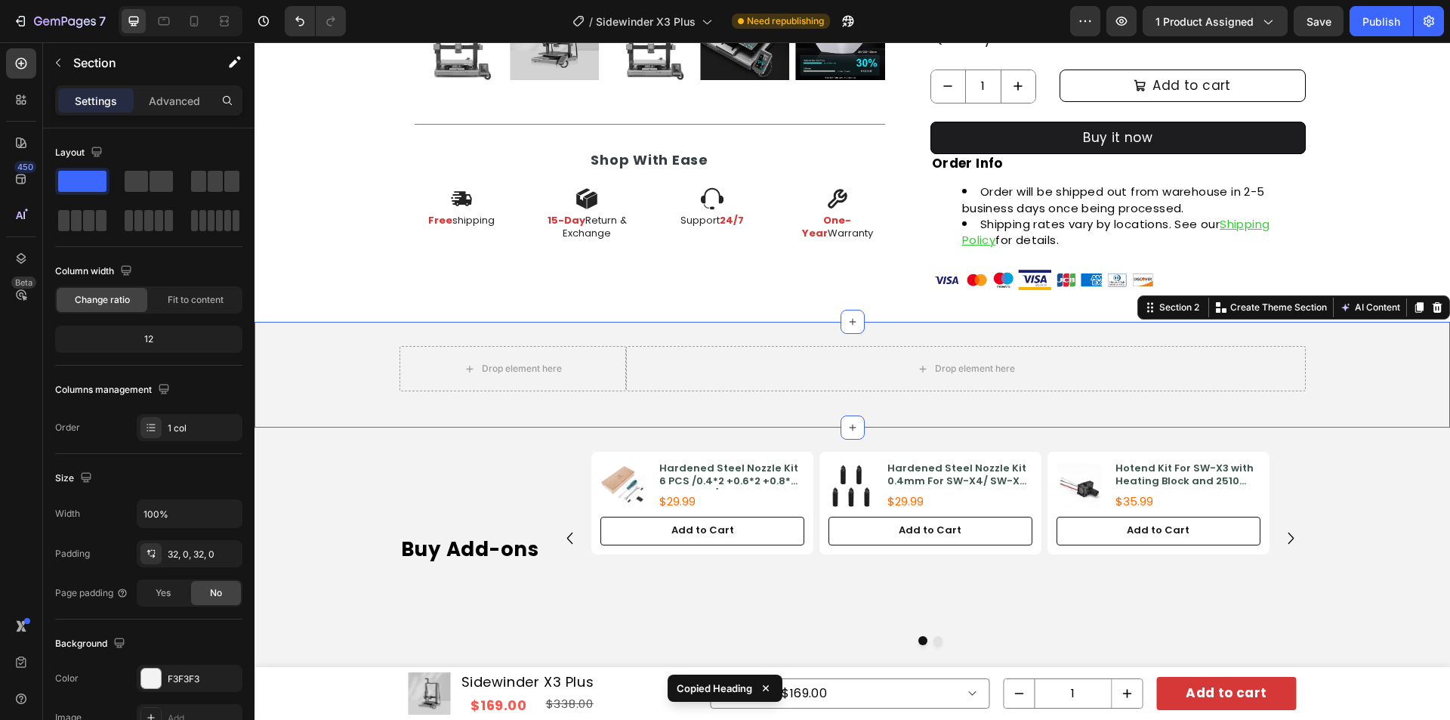
click at [533, 387] on div "Drop element here" at bounding box center [513, 368] width 227 height 45
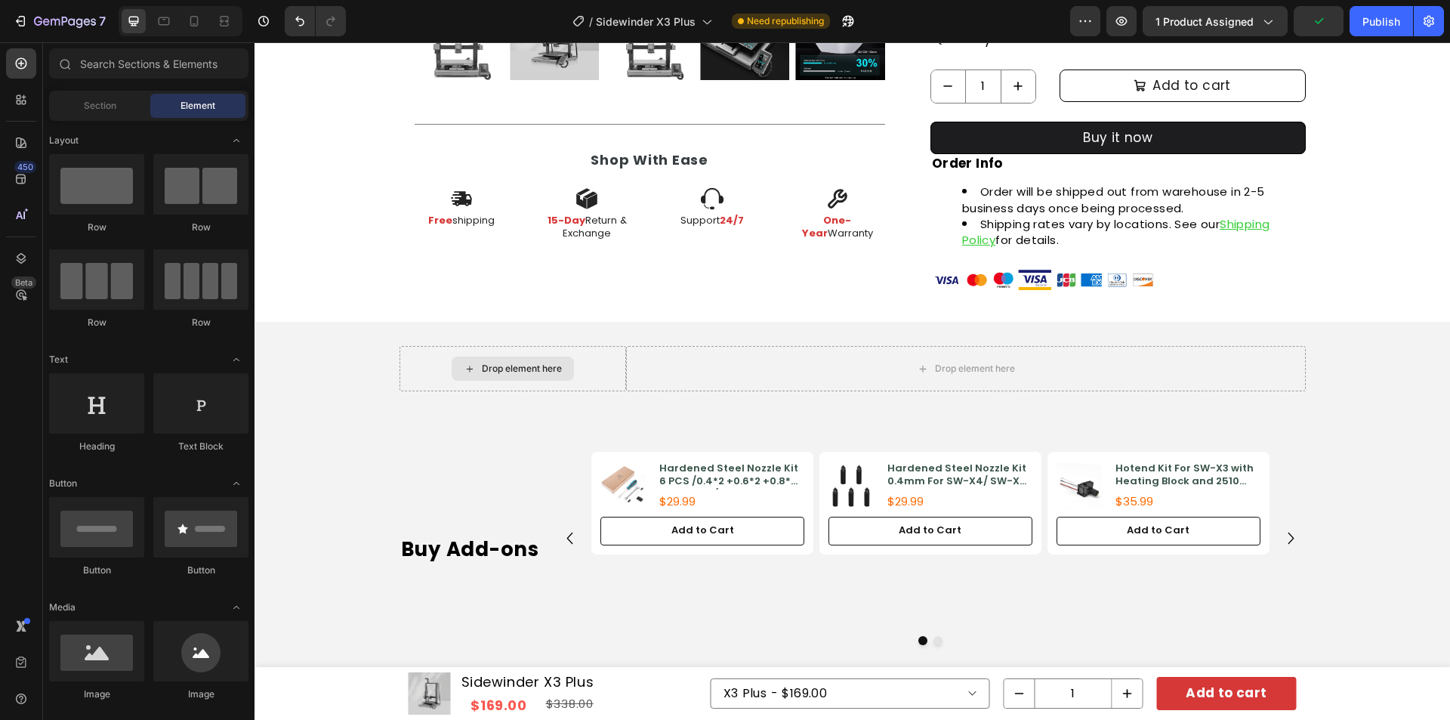
click at [563, 369] on div "Drop element here" at bounding box center [513, 368] width 122 height 24
click at [474, 364] on div "Drop element here" at bounding box center [513, 368] width 122 height 24
click at [421, 360] on div "Drop element here" at bounding box center [513, 368] width 227 height 45
click at [581, 374] on div "Drop element here" at bounding box center [513, 368] width 227 height 45
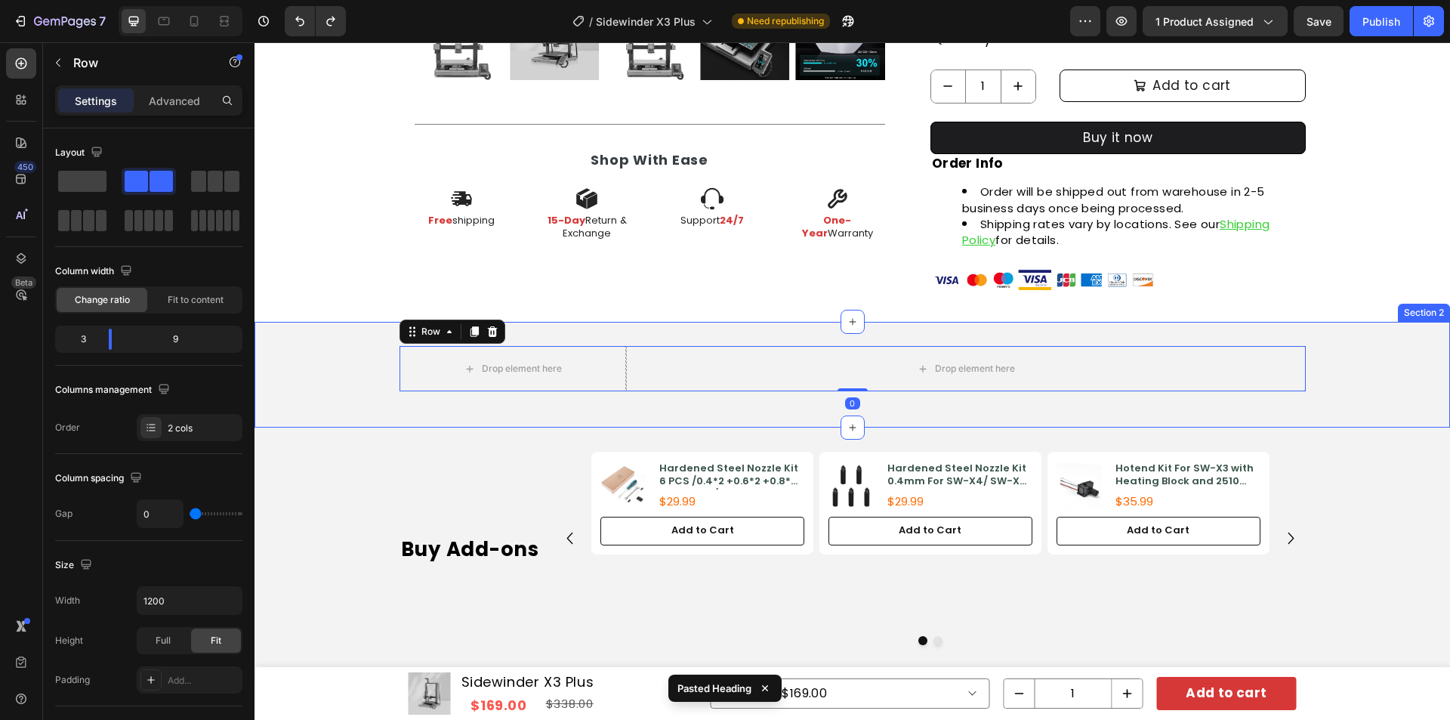
click at [542, 332] on div "Drop element here Drop element here Row 0 Row Section 2" at bounding box center [853, 375] width 1196 height 106
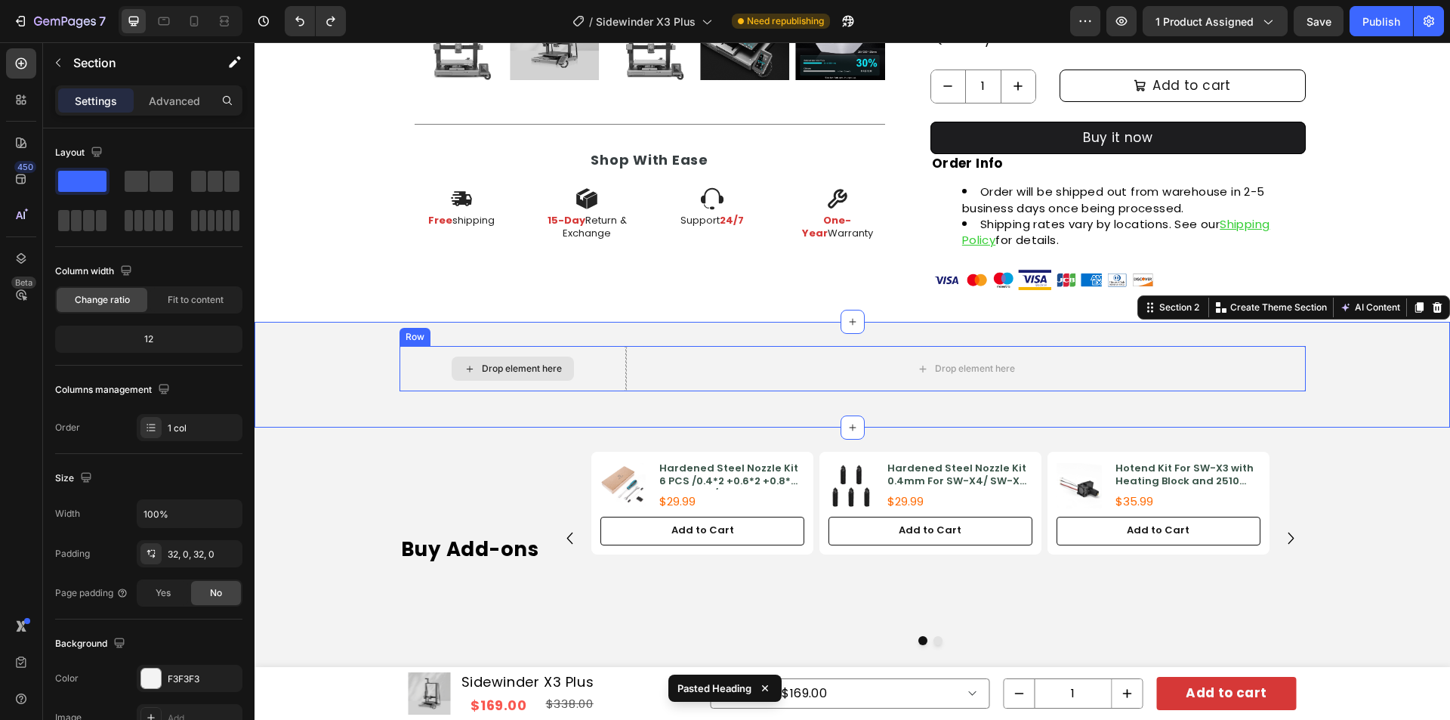
click at [553, 370] on div "Drop element here" at bounding box center [522, 369] width 80 height 12
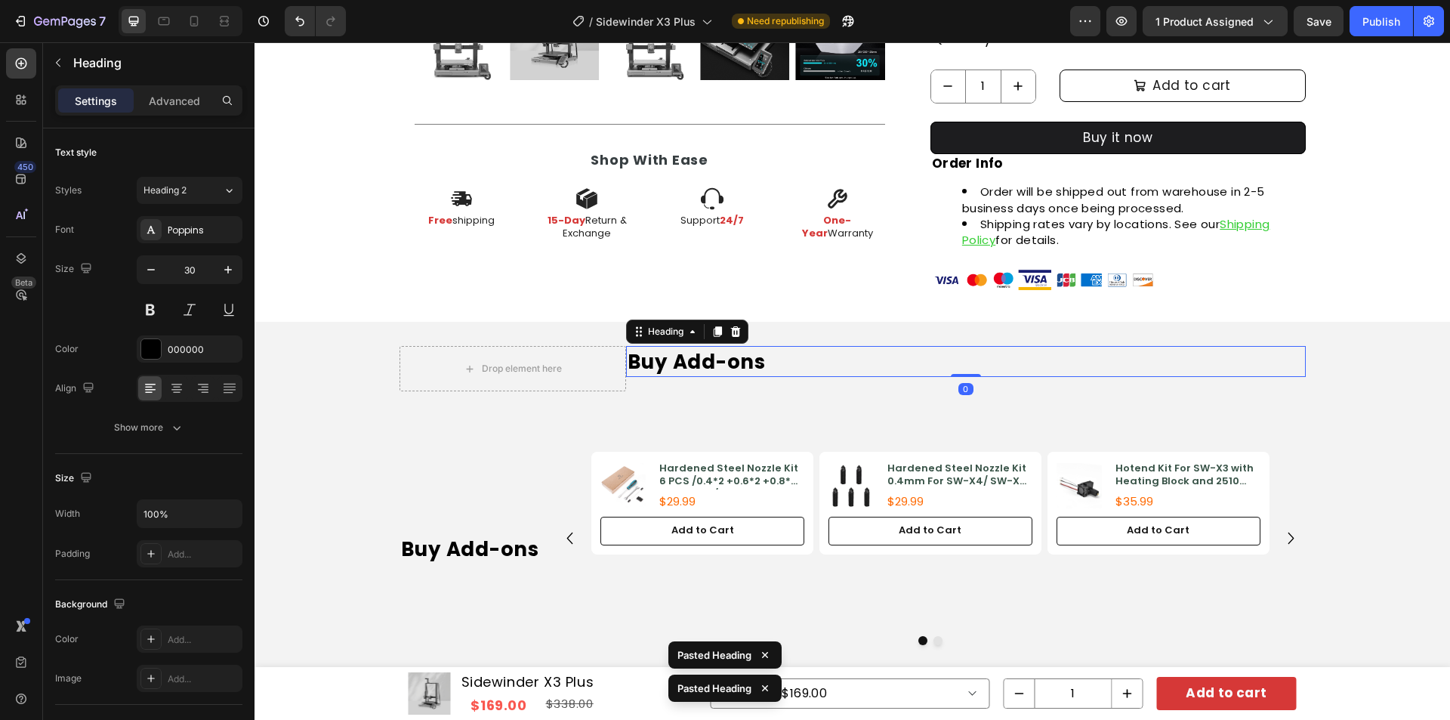
drag, startPoint x: 668, startPoint y: 370, endPoint x: 657, endPoint y: 359, distance: 16.0
click at [669, 369] on strong "Buy Add-ons" at bounding box center [697, 361] width 138 height 27
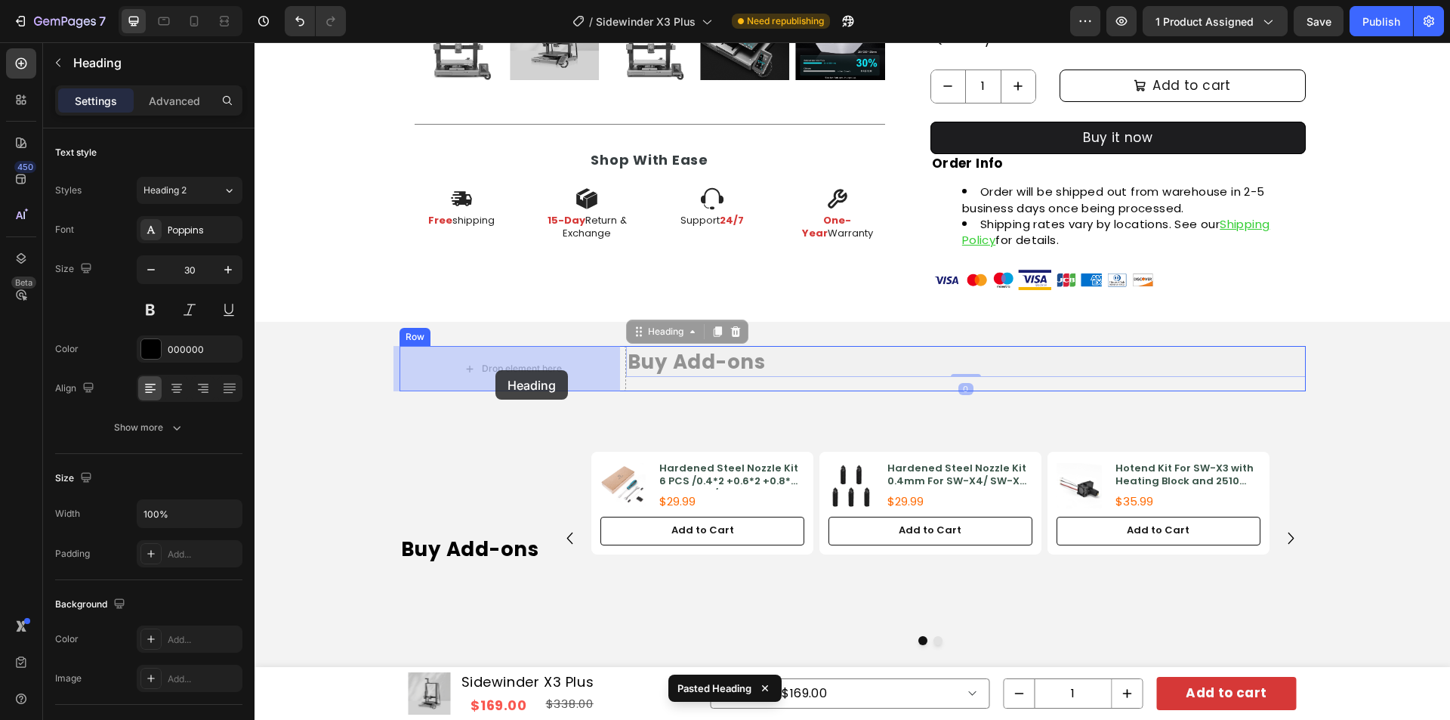
drag, startPoint x: 631, startPoint y: 332, endPoint x: 495, endPoint y: 370, distance: 140.6
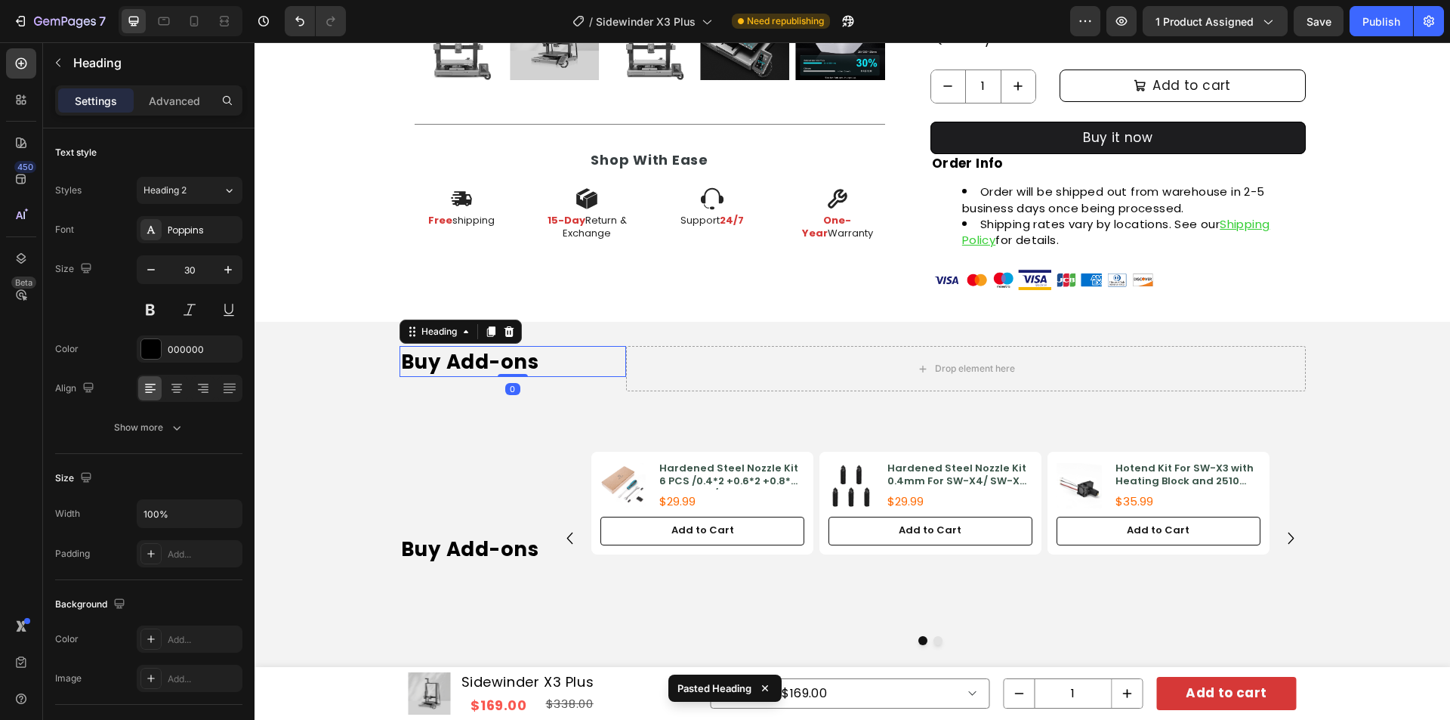
click at [480, 453] on div "Buy Add-ons Heading" at bounding box center [475, 548] width 150 height 193
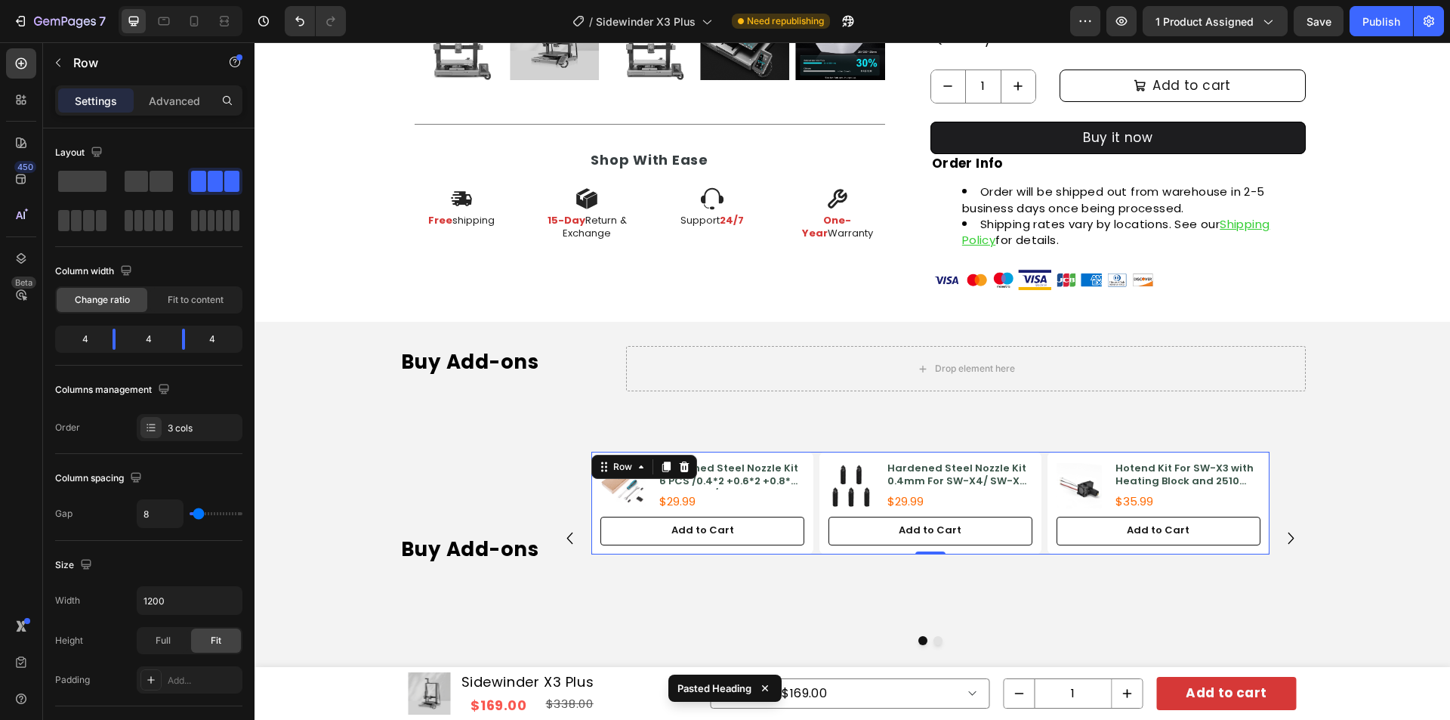
click at [809, 487] on div "Product Images Hardened Steel Nozzle Kit 6 PCS /0.4*2 +0.6*2 +0.8*2 For SW-X3/ …" at bounding box center [929, 503] width 677 height 102
click at [582, 360] on h2 "Buy Add-ons" at bounding box center [513, 361] width 227 height 31
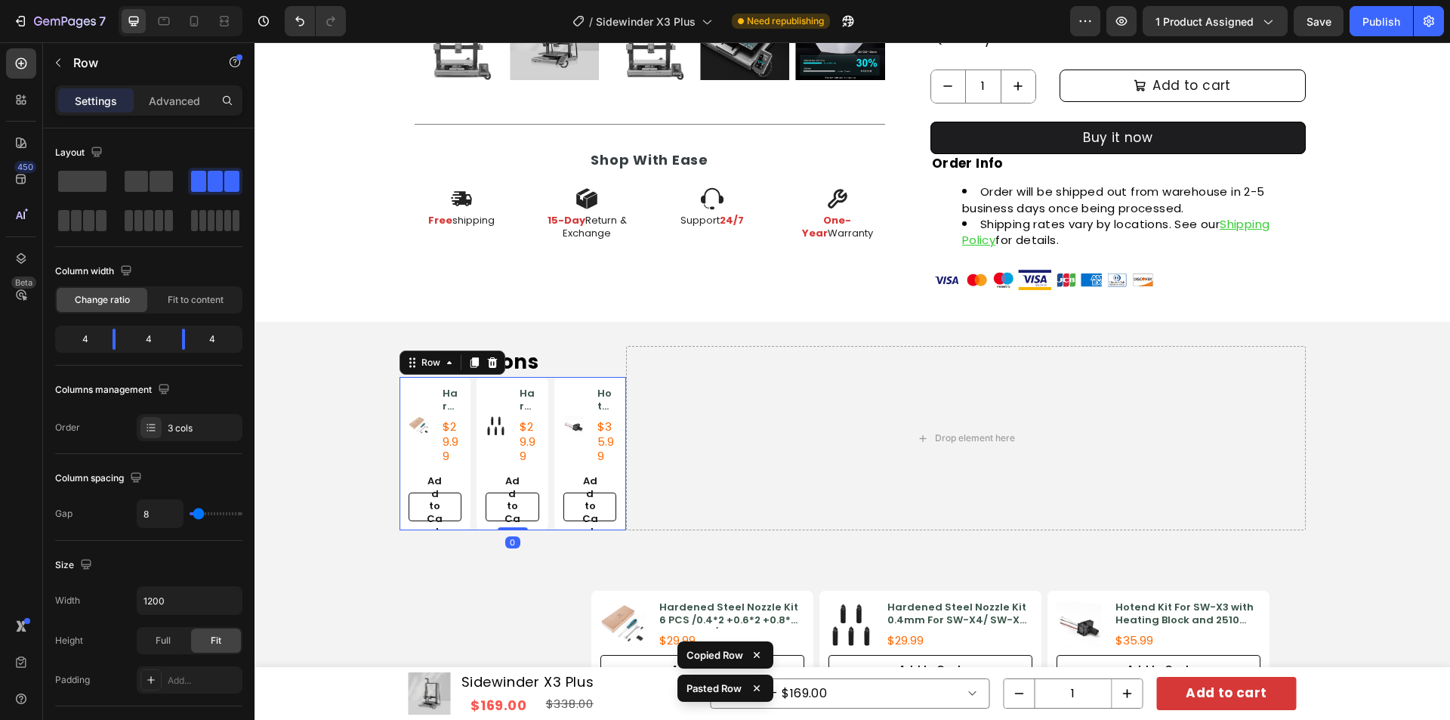
click at [548, 394] on div "Product Images Hardened Steel Nozzle Kit 6 PCS /0.4*2 +0.6*2 +0.8*2 For SW-X3/ …" at bounding box center [513, 453] width 227 height 153
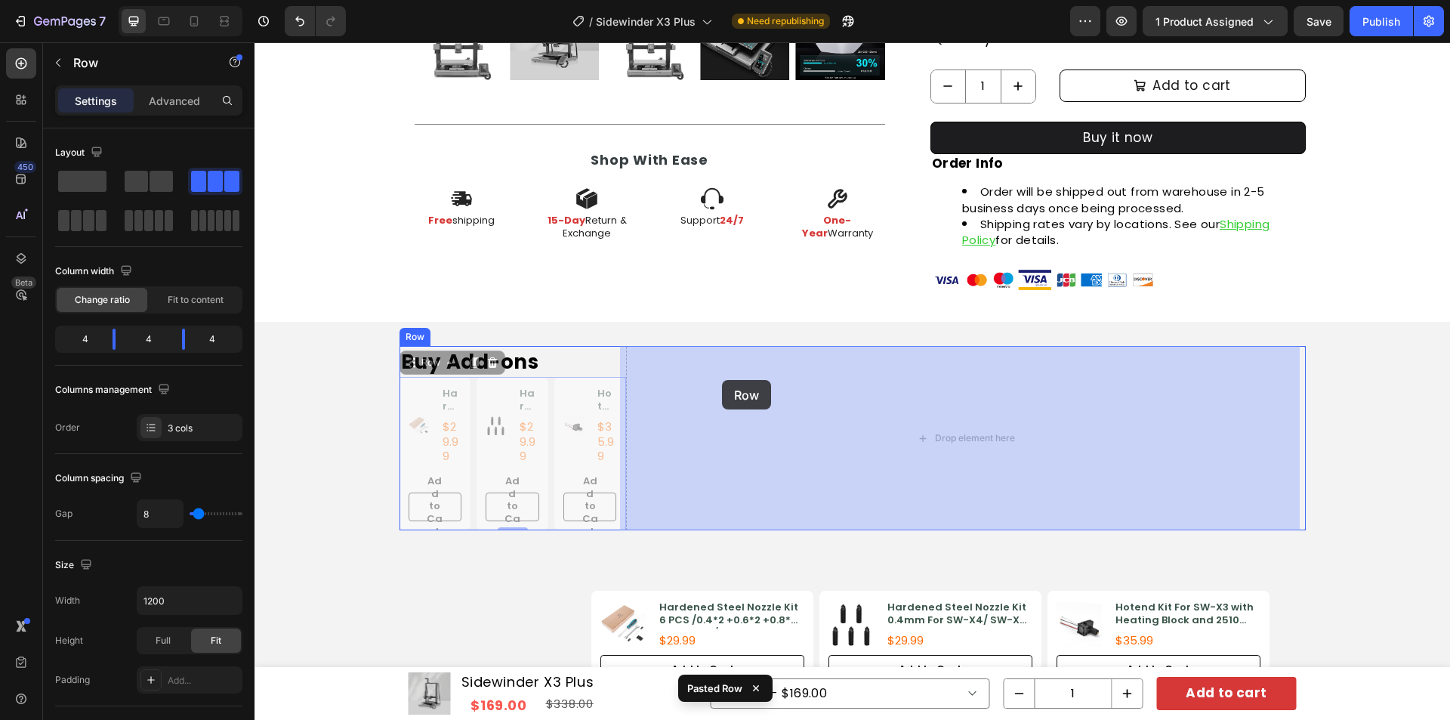
drag, startPoint x: 406, startPoint y: 367, endPoint x: 722, endPoint y: 380, distance: 316.7
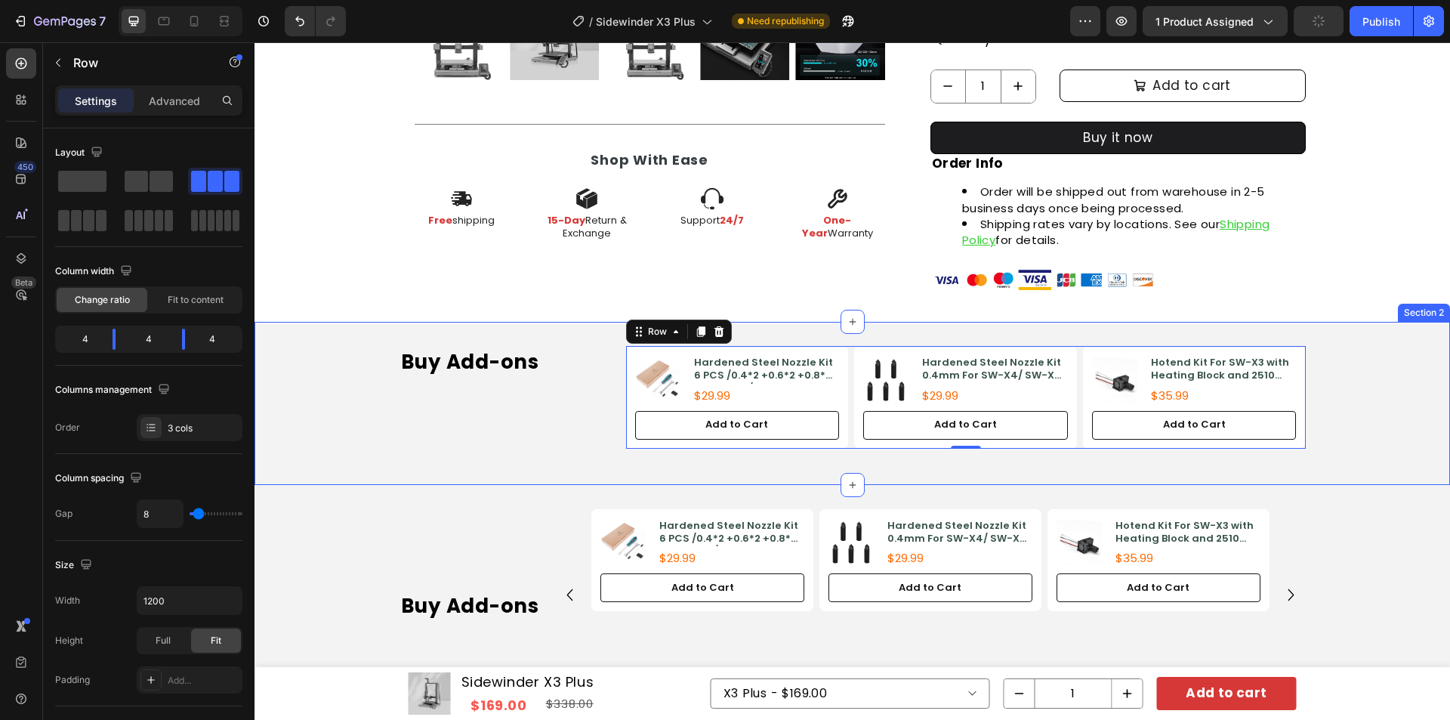
click at [1403, 374] on div "Buy Add-ons Heading Product Images Hardened Steel Nozzle Kit 6 PCS /0.4*2 +0.6*…" at bounding box center [853, 403] width 1196 height 114
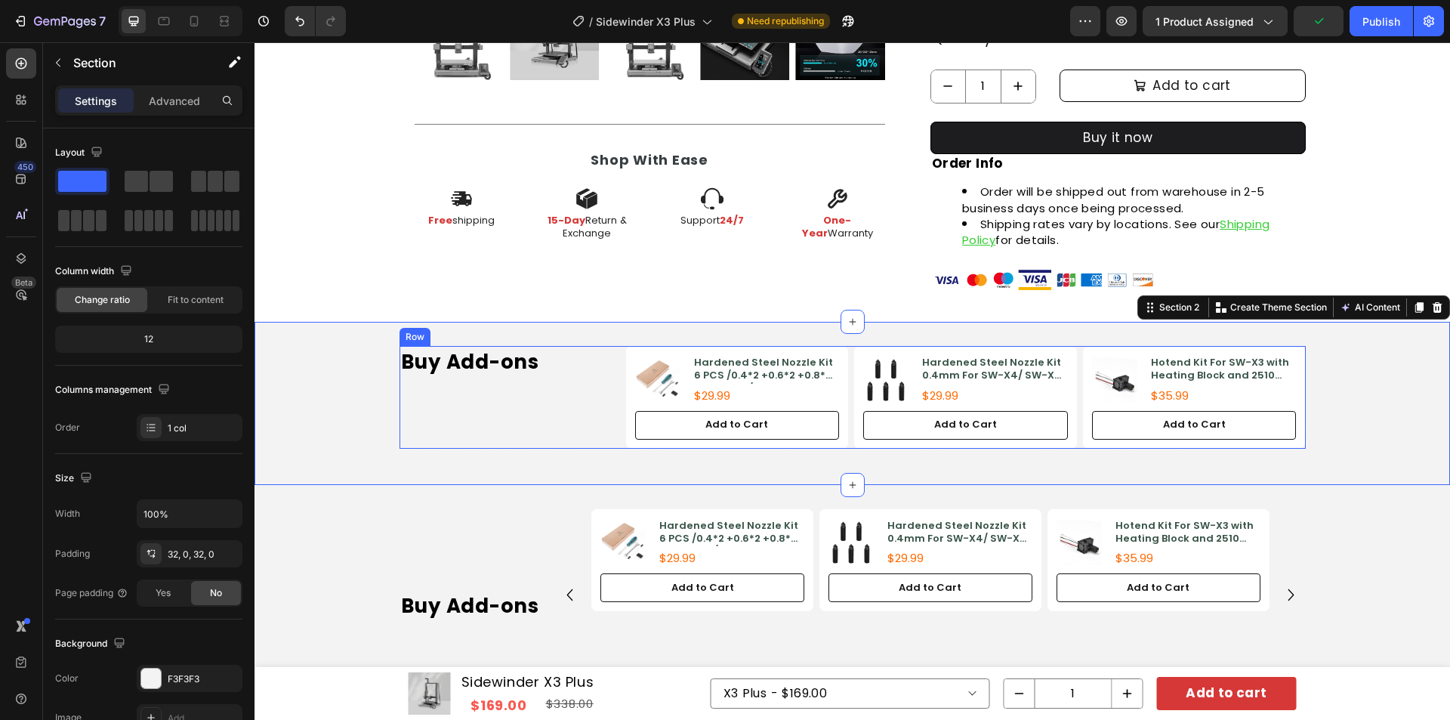
click at [600, 394] on div "Buy Add-ons Heading" at bounding box center [513, 397] width 227 height 102
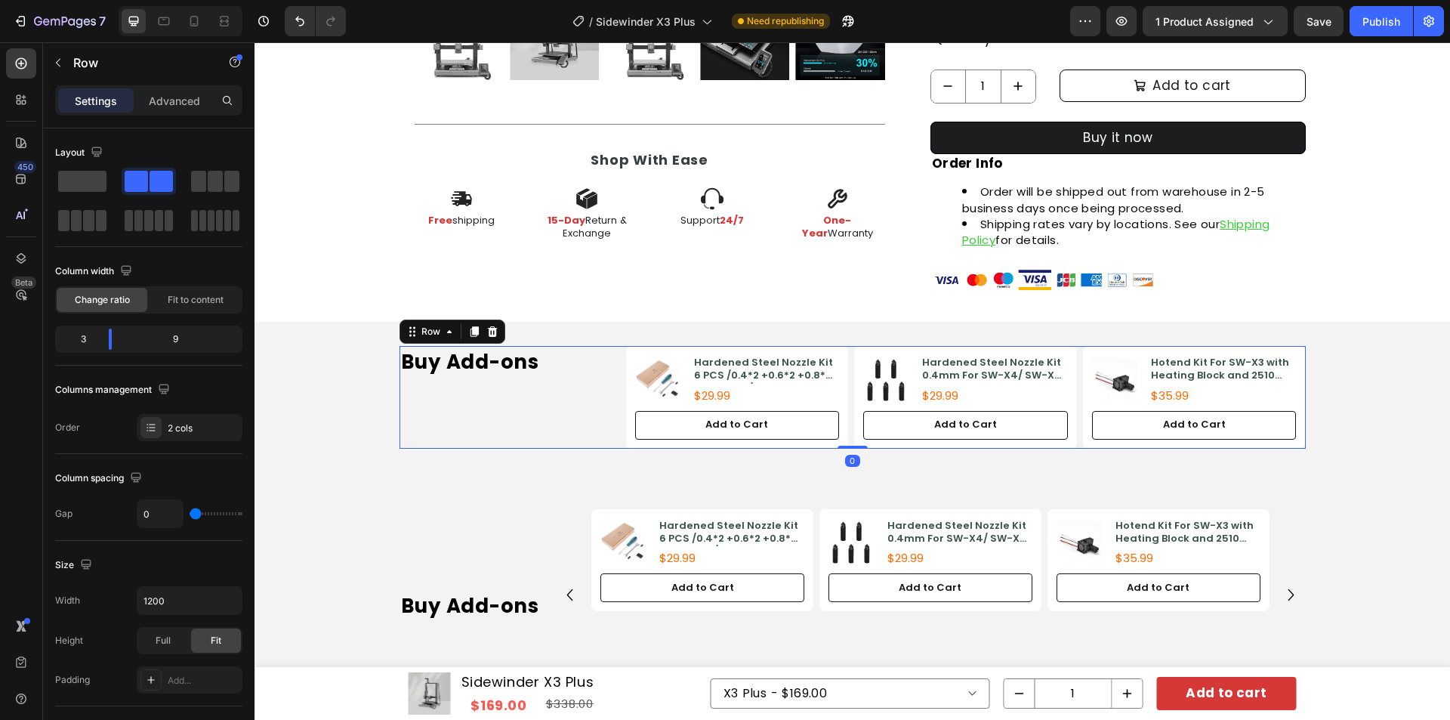
scroll to position [459, 0]
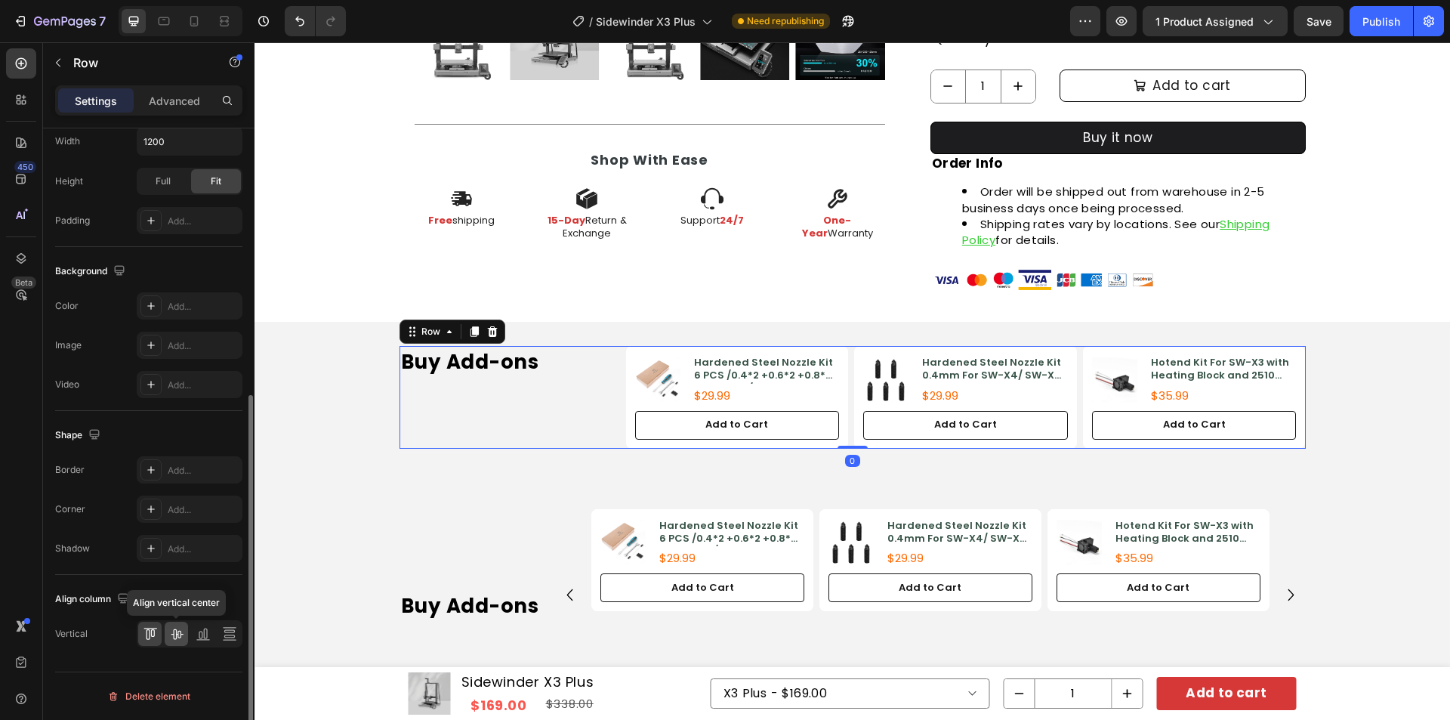
click at [181, 635] on icon at bounding box center [177, 634] width 12 height 11
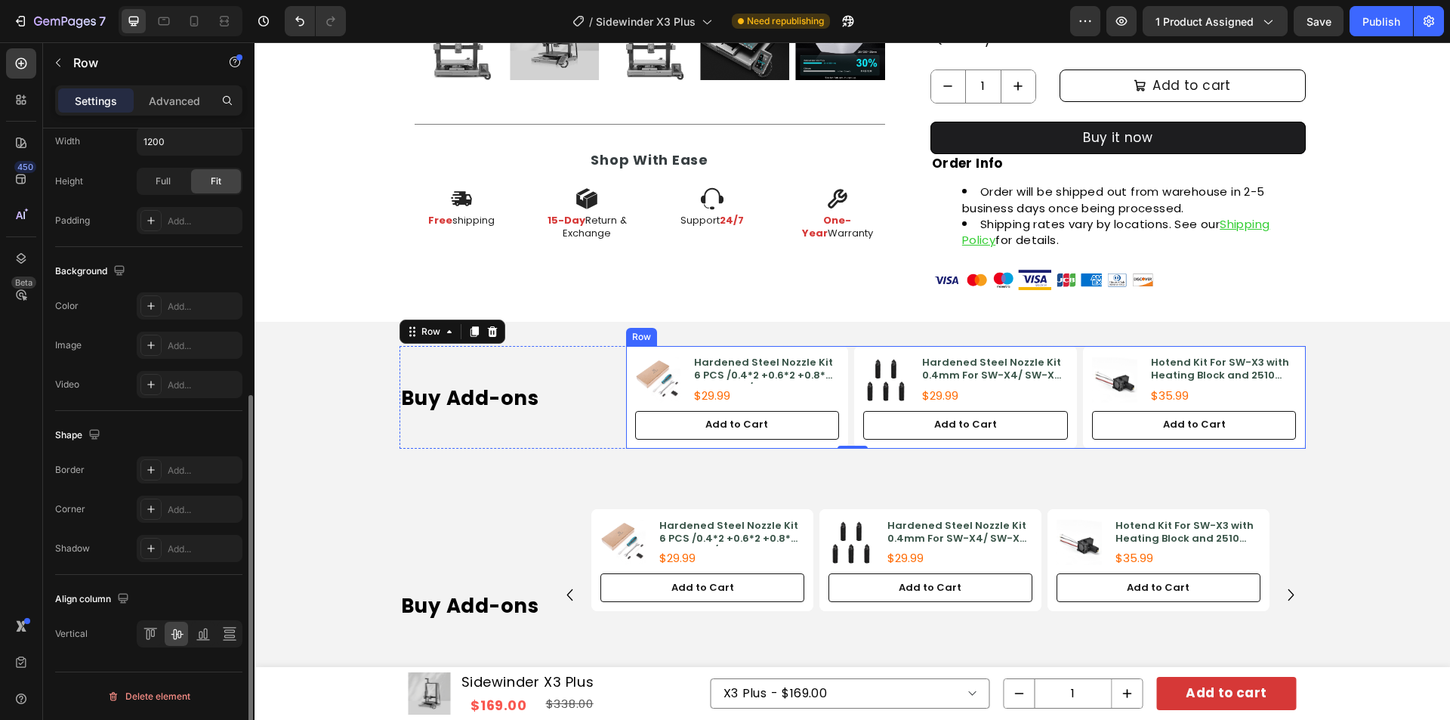
click at [846, 393] on div "Product Images Hardened Steel Nozzle Kit 6 PCS /0.4*2 +0.6*2 +0.8*2 For SW-X3/ …" at bounding box center [966, 397] width 680 height 102
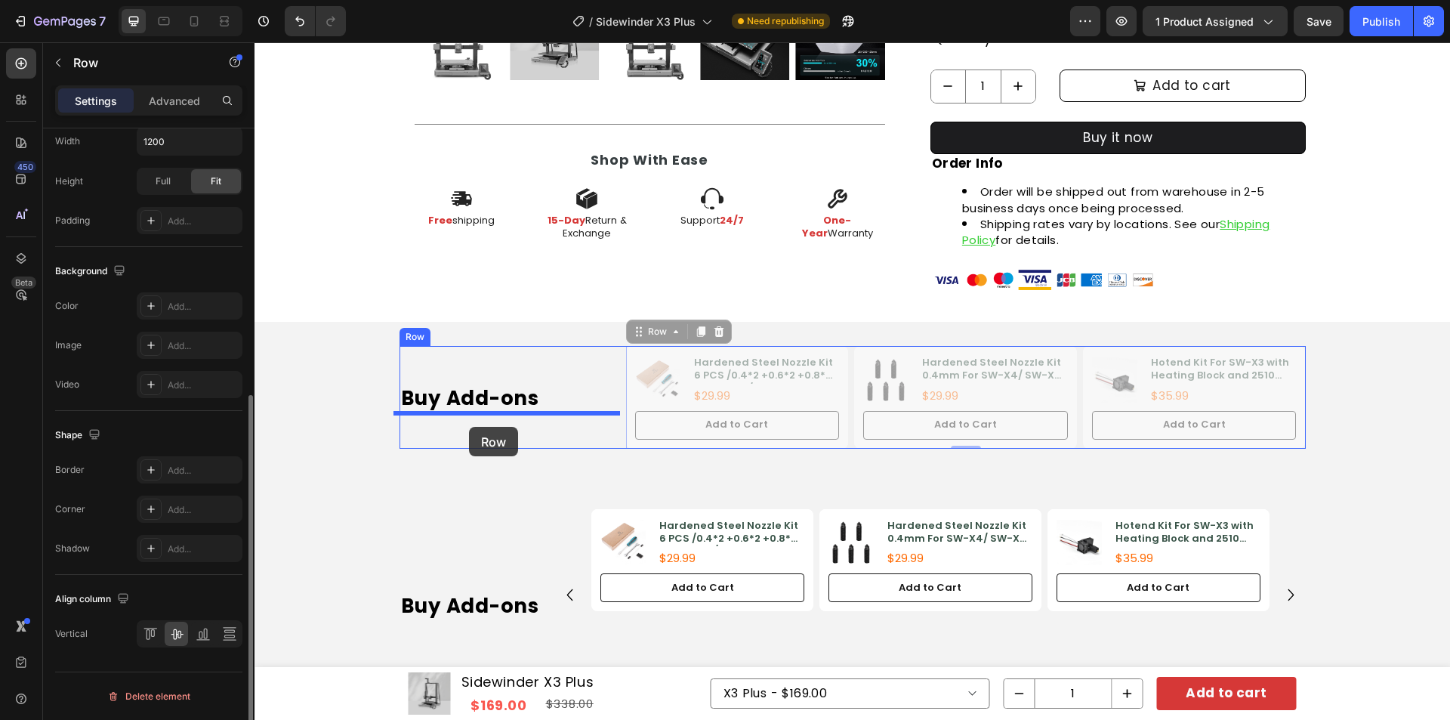
drag, startPoint x: 631, startPoint y: 328, endPoint x: 469, endPoint y: 427, distance: 189.5
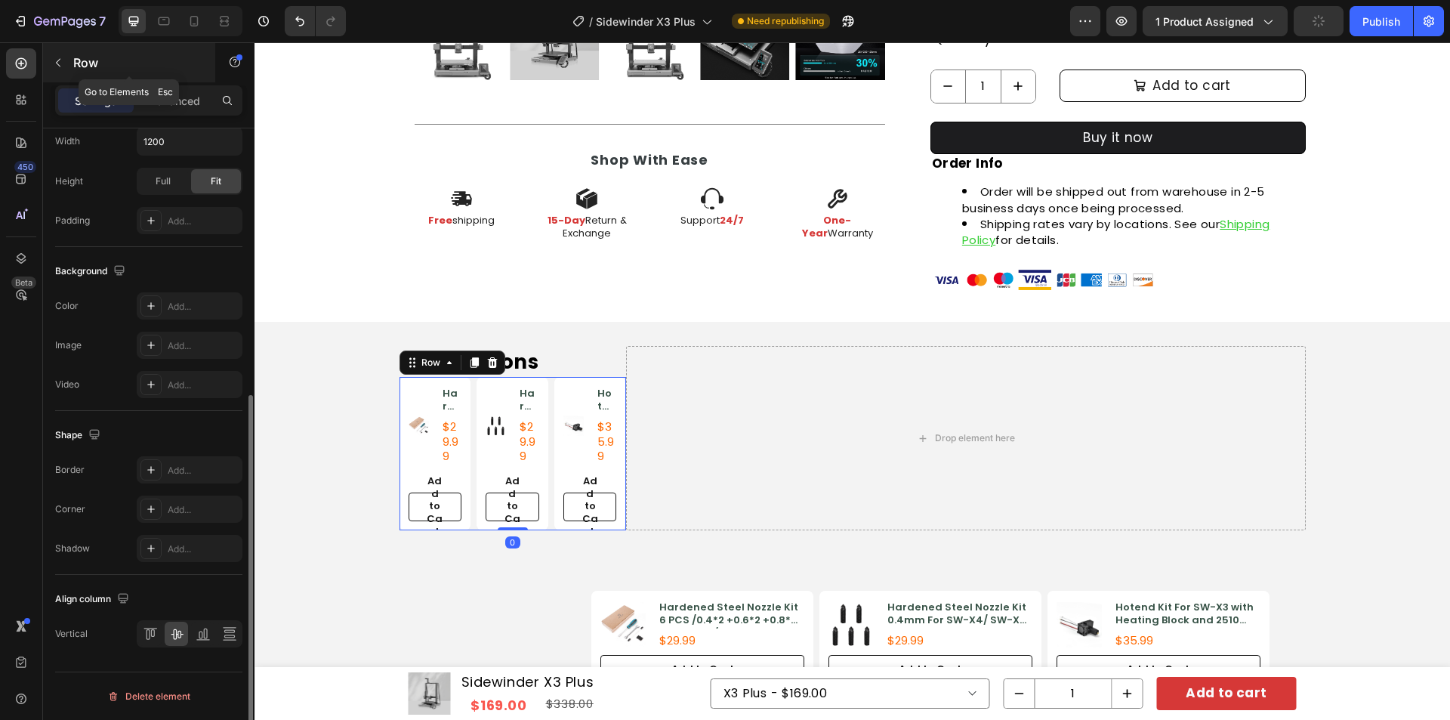
click at [78, 65] on p "Row" at bounding box center [137, 63] width 128 height 18
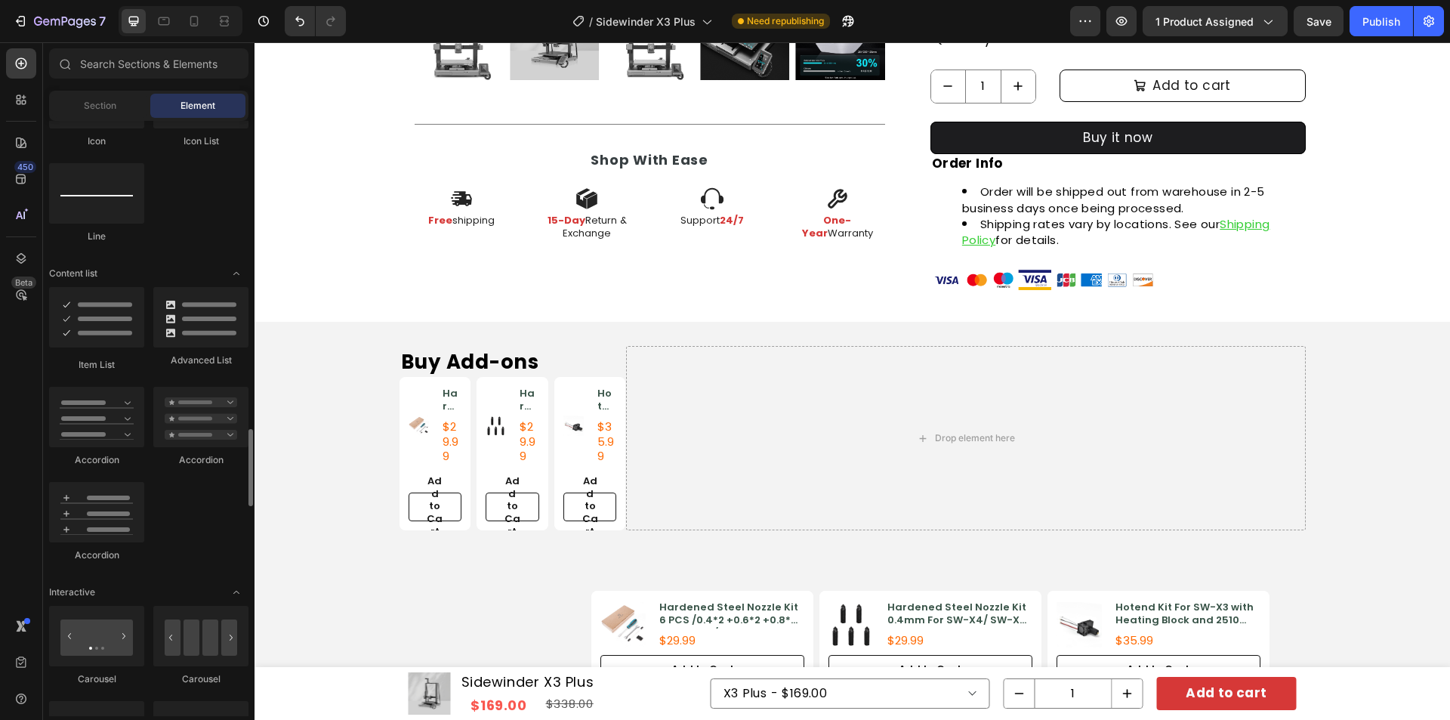
scroll to position [1359, 0]
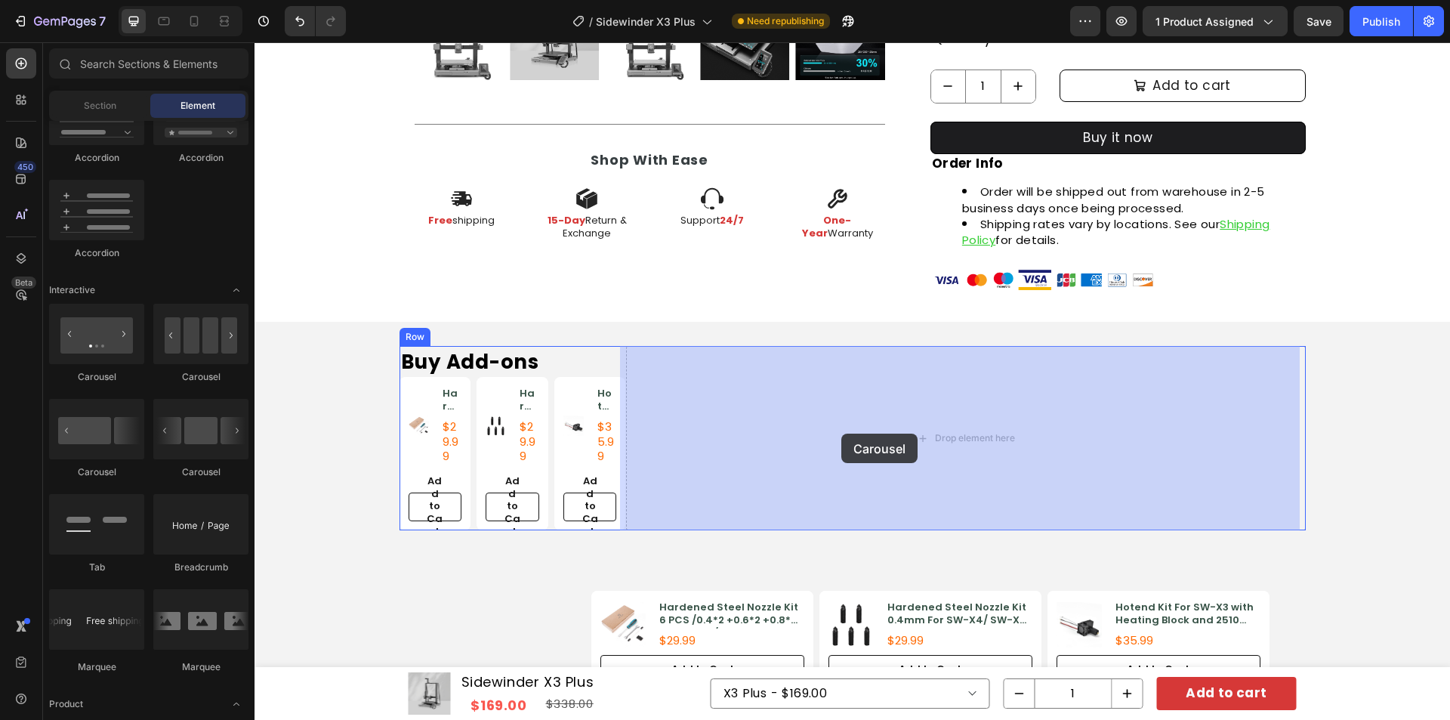
drag, startPoint x: 350, startPoint y: 379, endPoint x: 841, endPoint y: 434, distance: 494.7
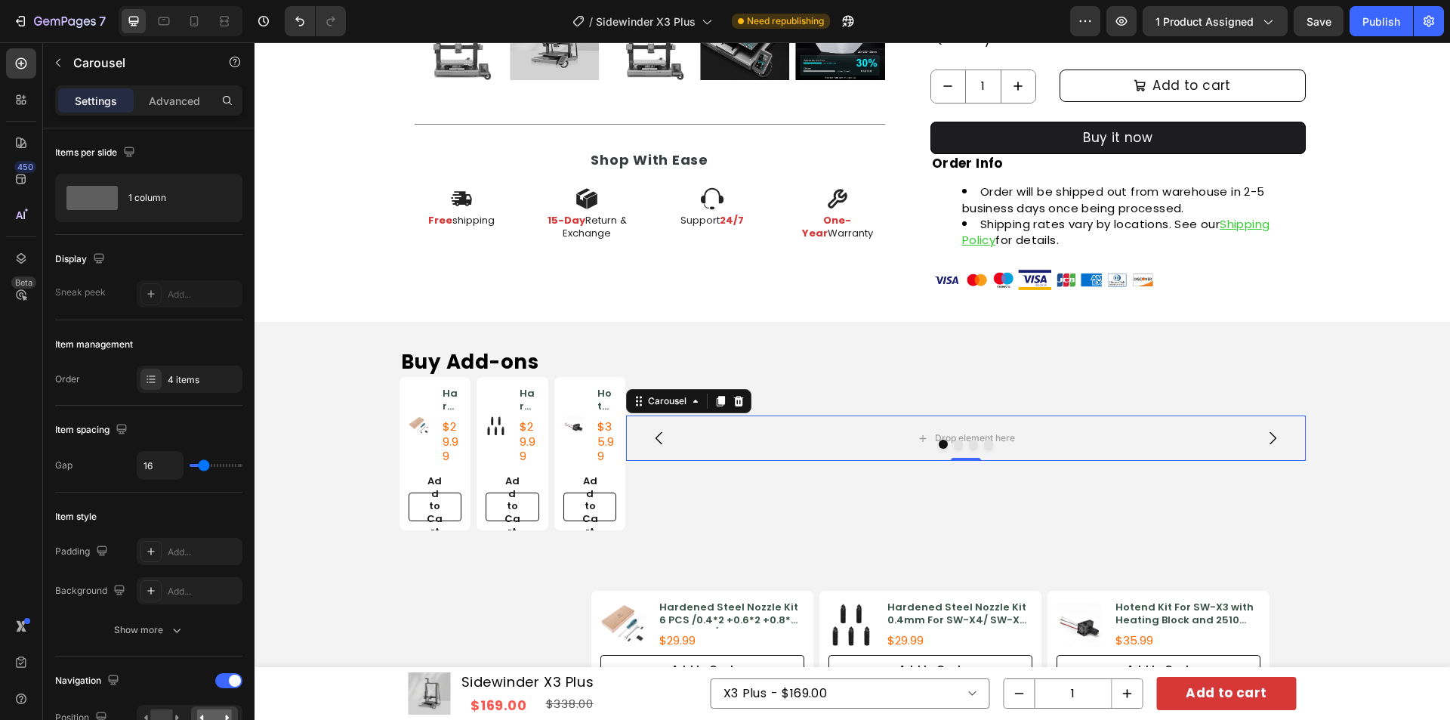
click at [1264, 430] on icon "Carousel Next Arrow" at bounding box center [1273, 438] width 18 height 18
click at [652, 440] on div at bounding box center [966, 444] width 680 height 9
click at [654, 437] on icon "Carousel Back Arrow" at bounding box center [659, 438] width 18 height 18
click at [94, 60] on p "Carousel" at bounding box center [137, 63] width 128 height 18
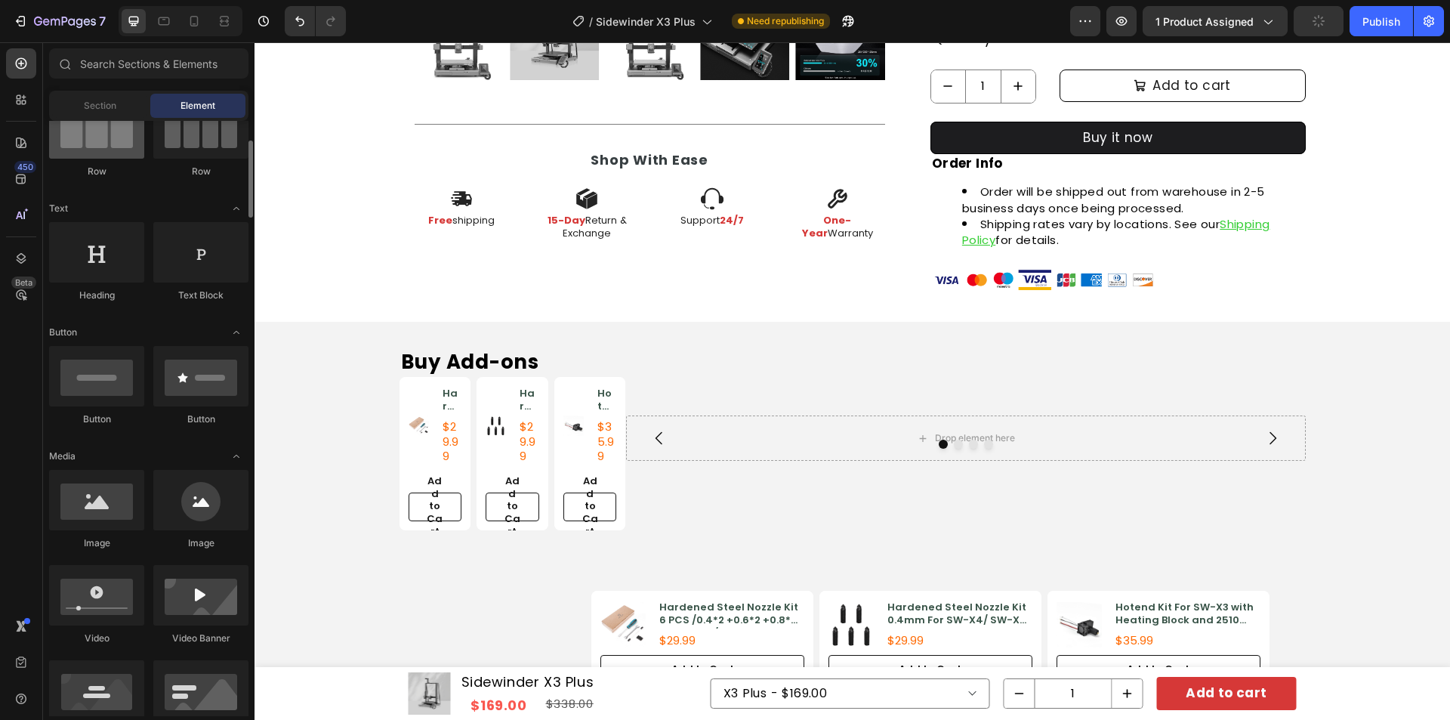
scroll to position [0, 0]
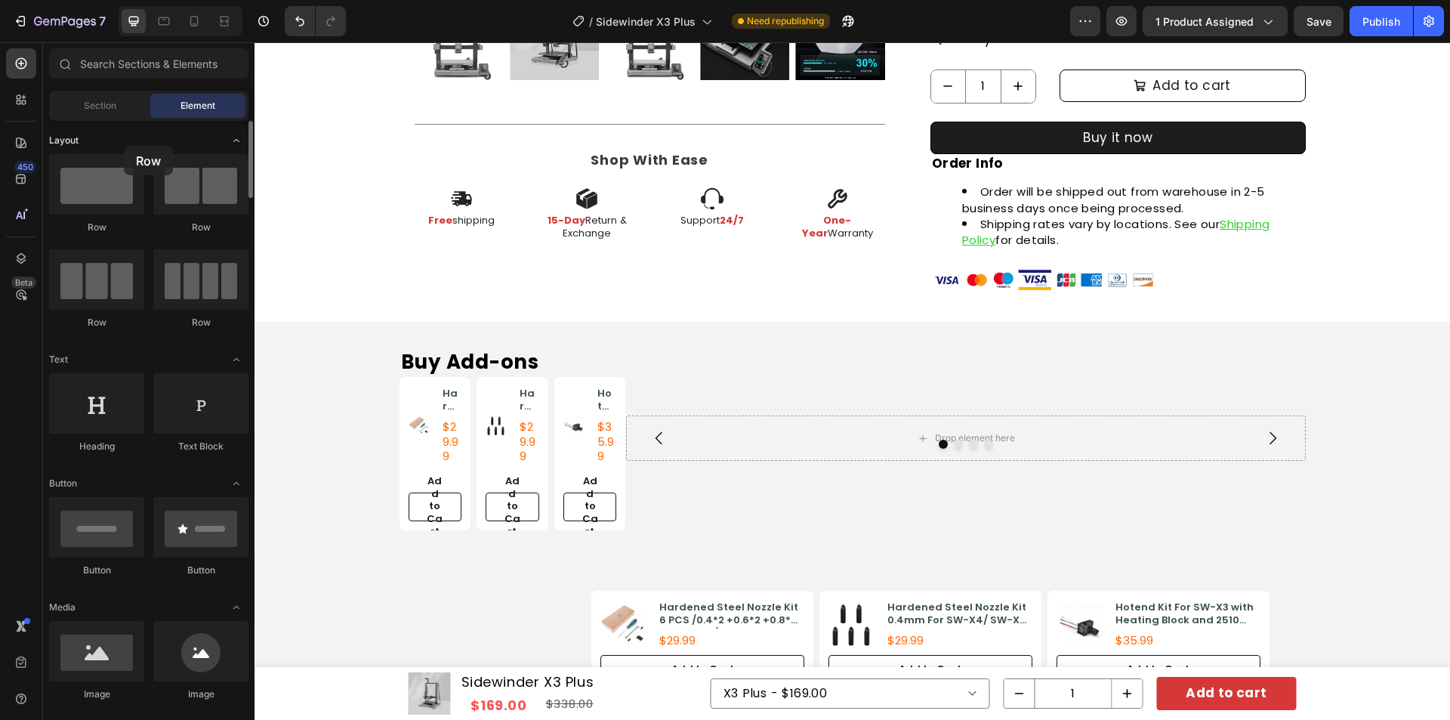
drag, startPoint x: 101, startPoint y: 193, endPoint x: 124, endPoint y: 146, distance: 52.0
click at [545, 411] on div "Product Images Hardened Steel Nozzle Kit 6 PCS /0.4*2 +0.6*2 +0.8*2 For SW-X3/ …" at bounding box center [513, 453] width 227 height 153
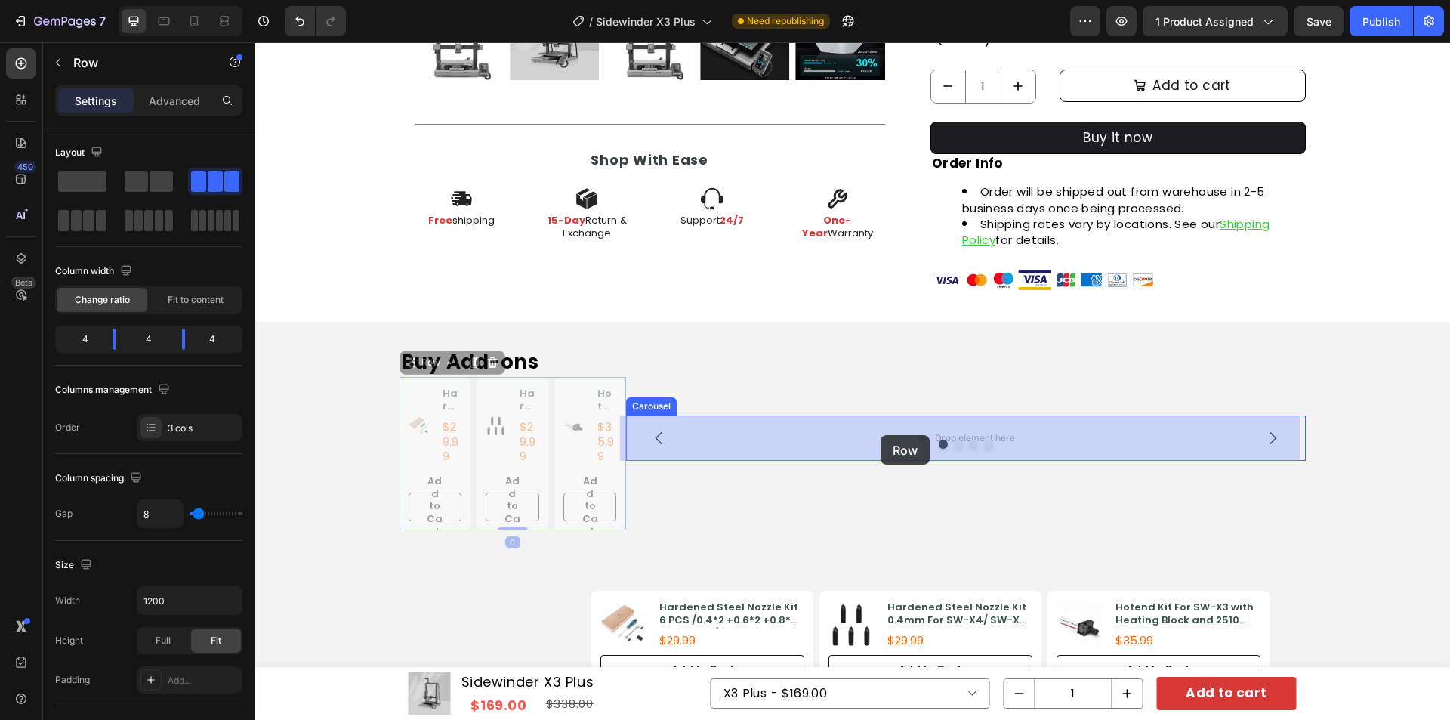
drag, startPoint x: 412, startPoint y: 362, endPoint x: 881, endPoint y: 435, distance: 474.7
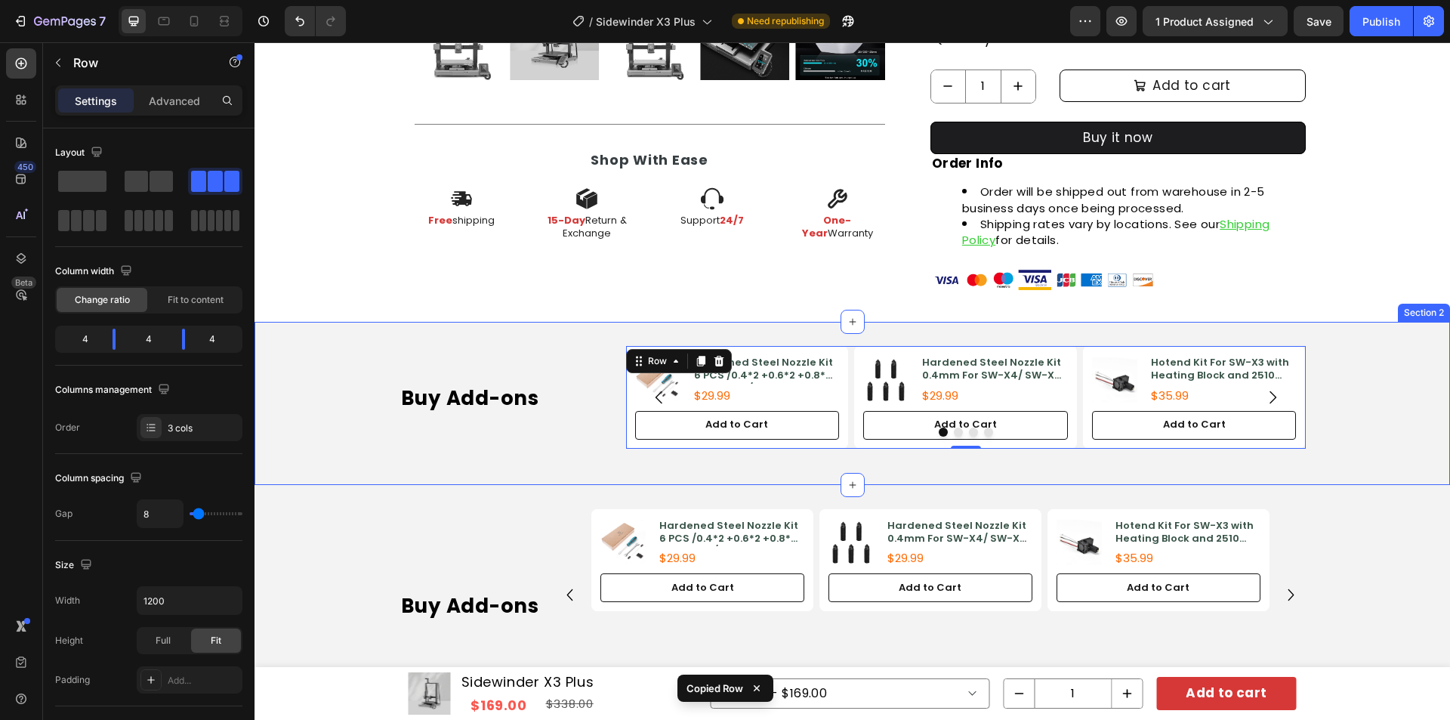
click at [1389, 372] on div "Buy Add-ons Heading Product Images Hardened Steel Nozzle Kit 6 PCS /0.4*2 +0.6*…" at bounding box center [853, 403] width 1196 height 114
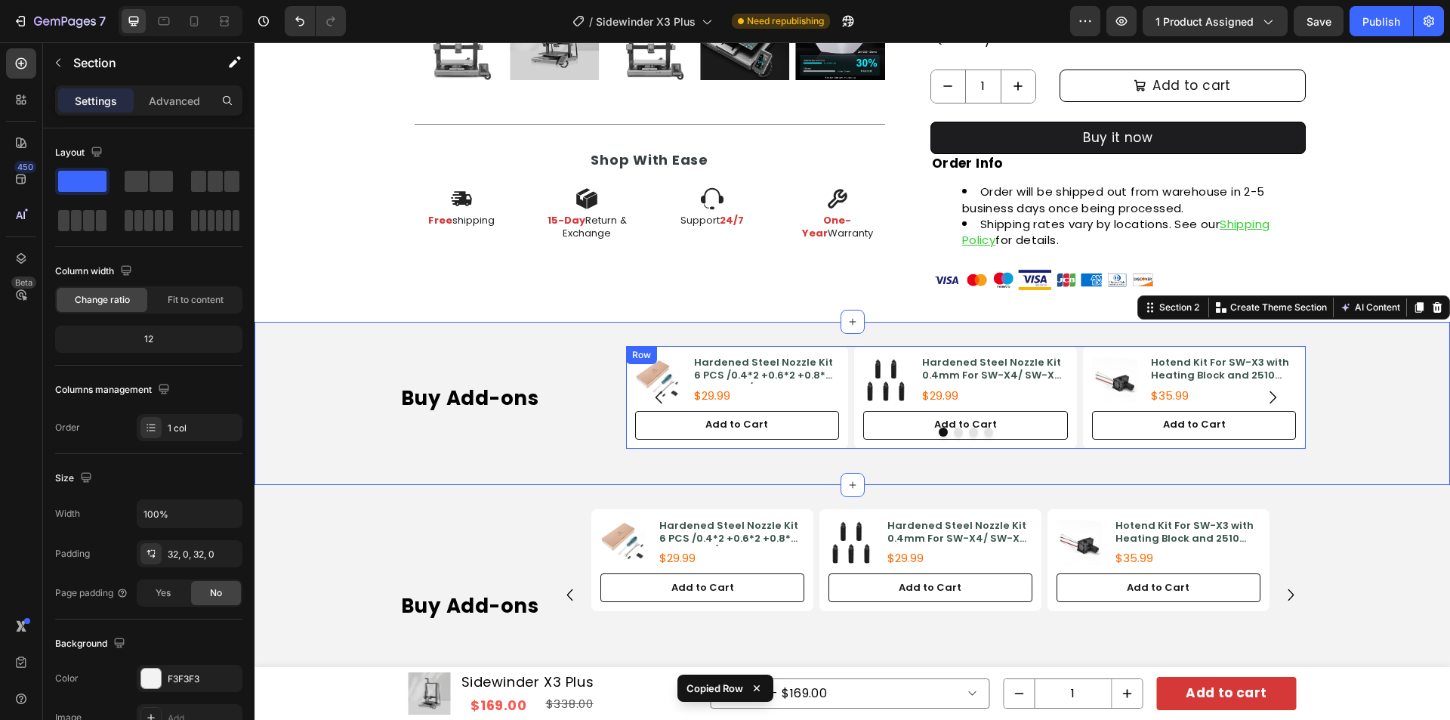
click at [1073, 363] on div "Product Images Hardened Steel Nozzle Kit 6 PCS /0.4*2 +0.6*2 +0.8*2 For SW-X3/ …" at bounding box center [966, 397] width 680 height 102
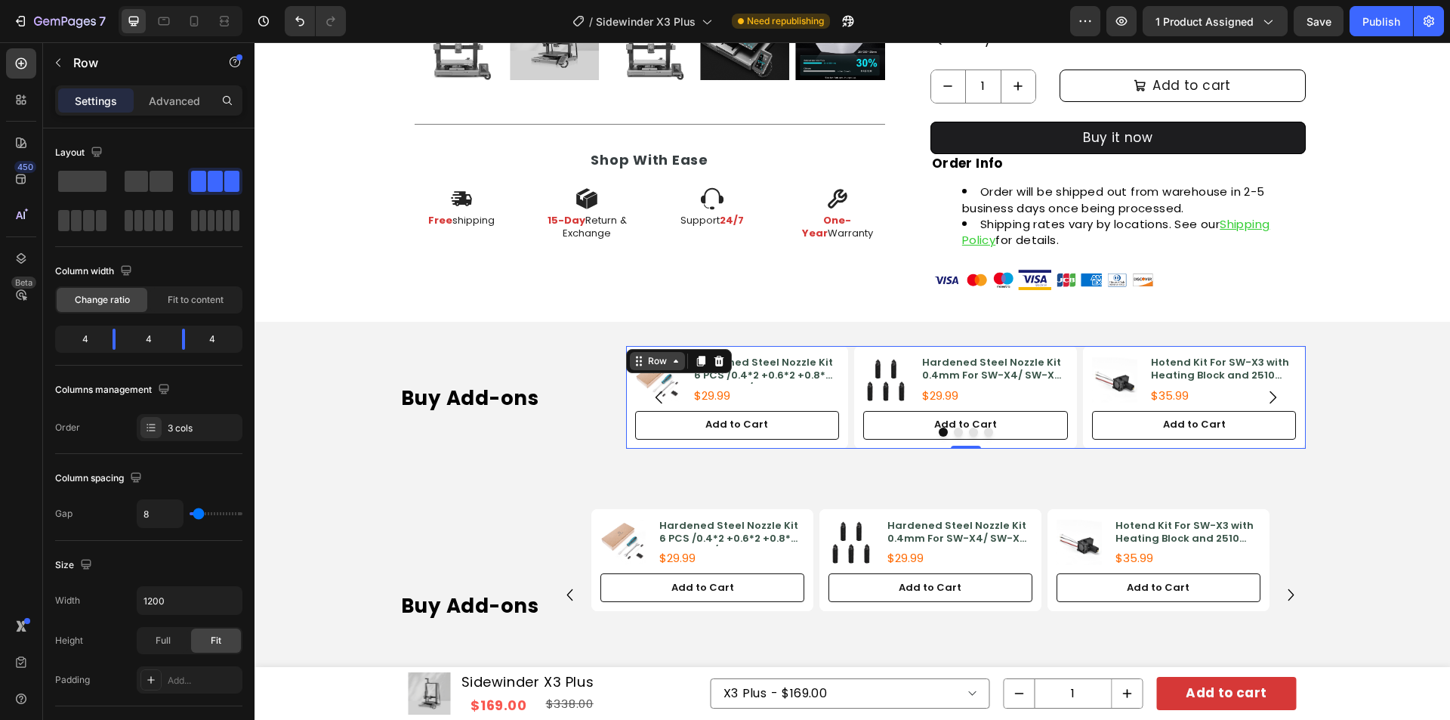
click at [645, 360] on div "Row" at bounding box center [657, 361] width 25 height 14
click at [643, 387] on button "Carousel Back Arrow" at bounding box center [659, 397] width 42 height 42
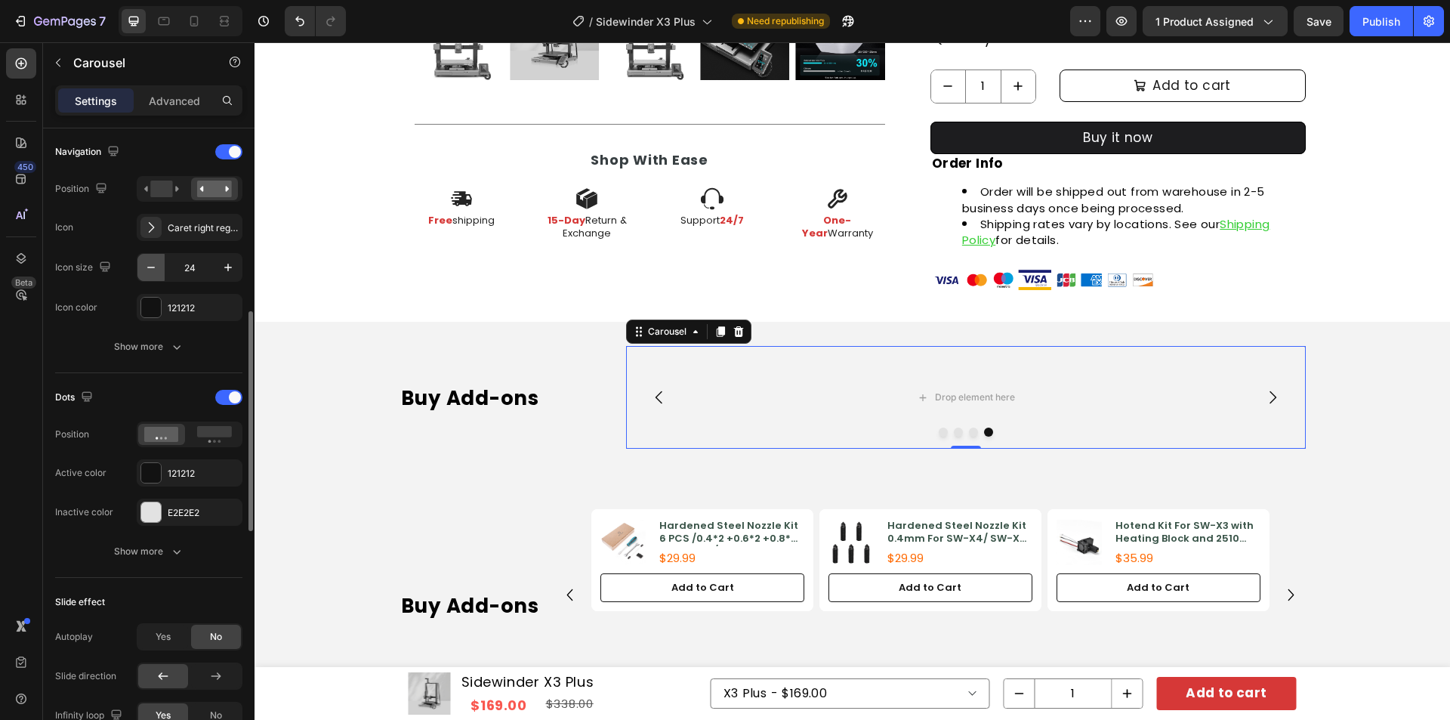
scroll to position [453, 0]
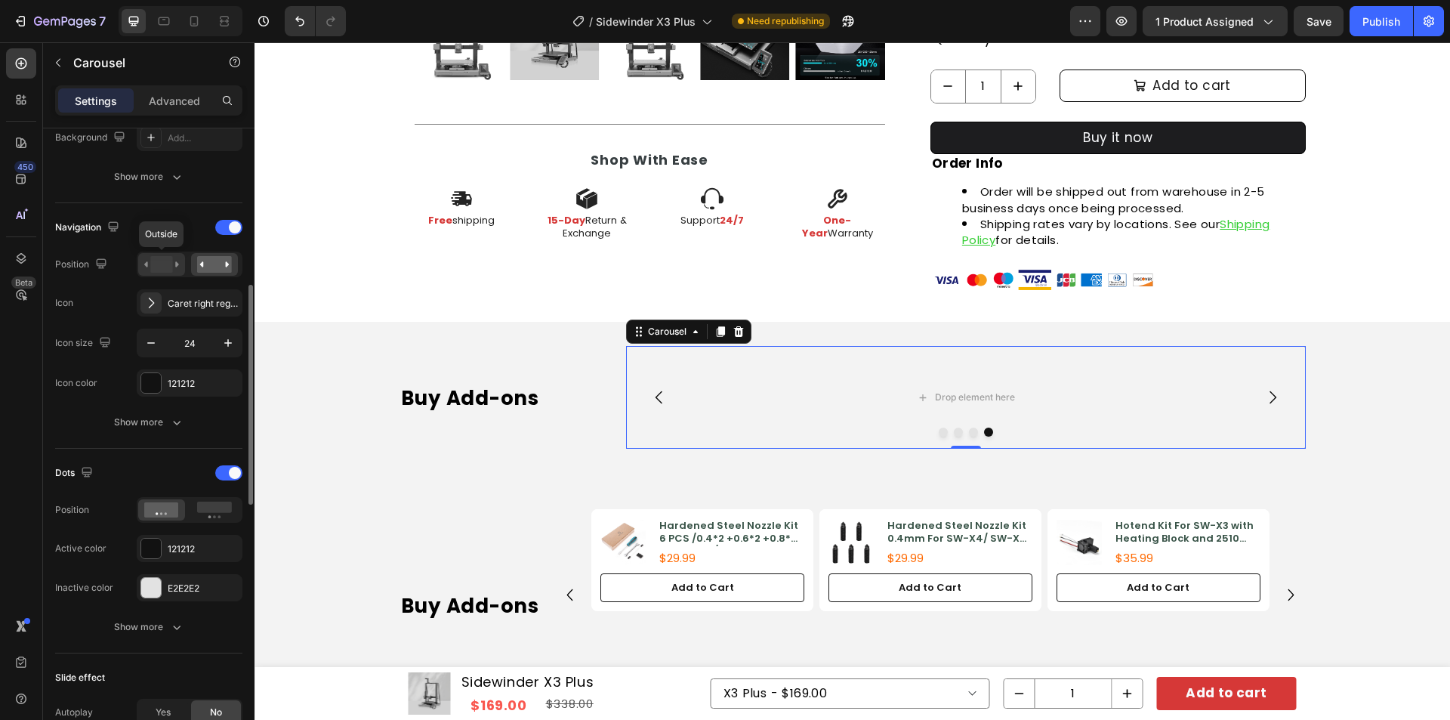
click at [163, 265] on rect at bounding box center [161, 264] width 22 height 17
click at [217, 261] on rect at bounding box center [214, 264] width 35 height 17
click at [161, 258] on rect at bounding box center [161, 264] width 22 height 17
click at [208, 257] on rect at bounding box center [214, 264] width 35 height 17
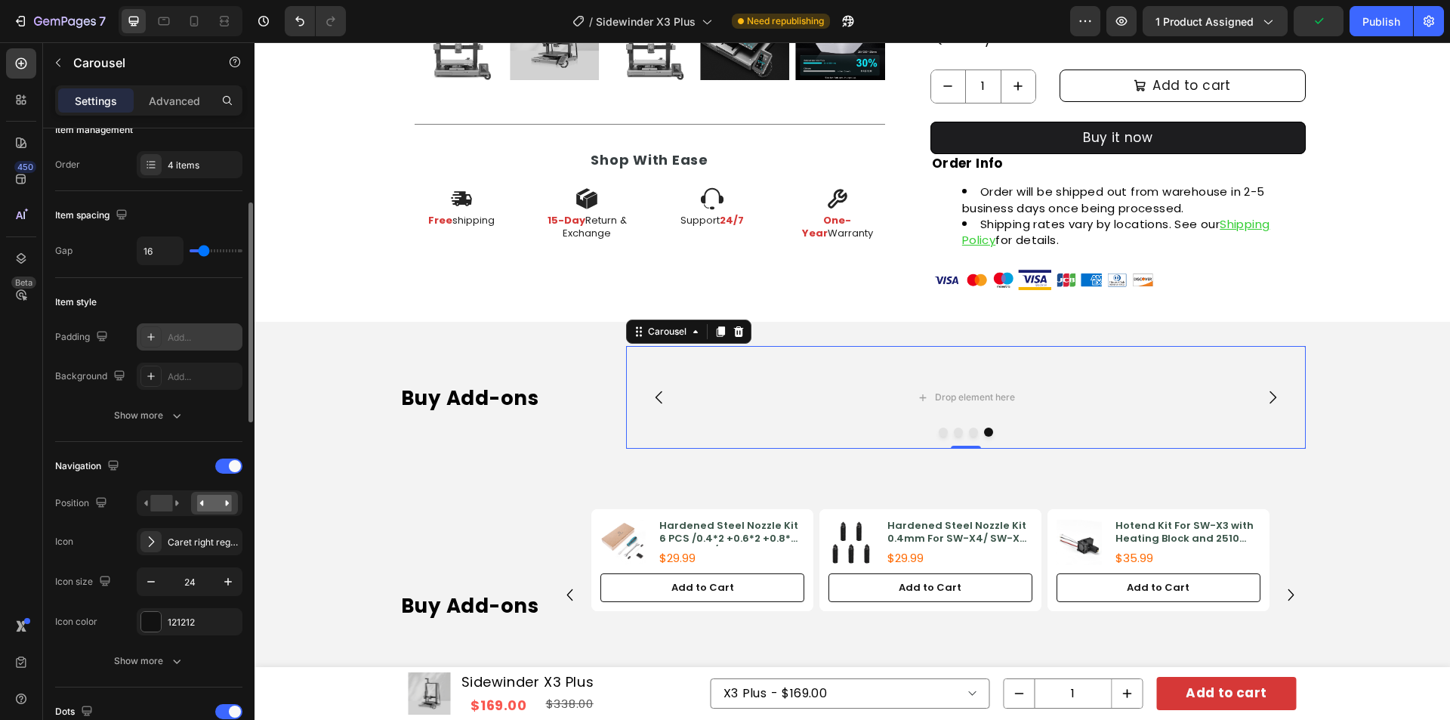
scroll to position [366, 0]
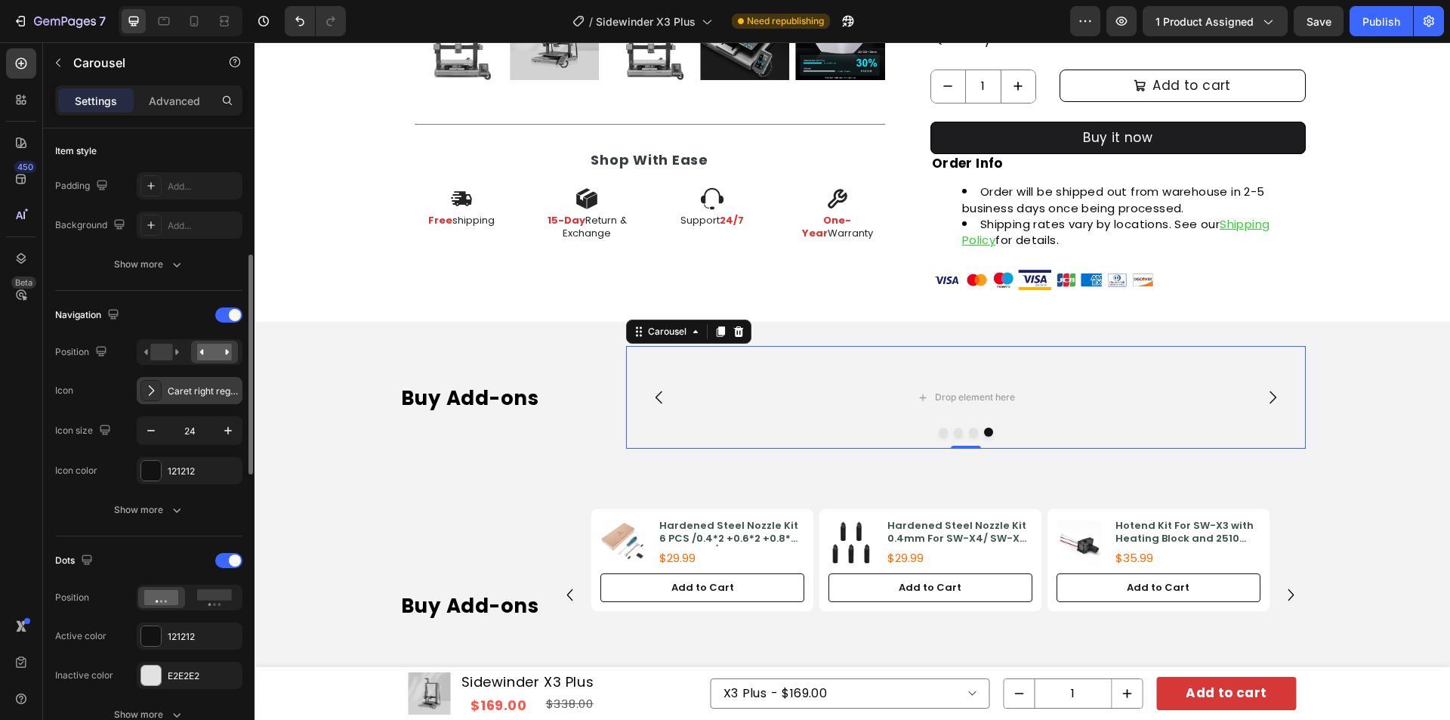
click at [199, 387] on div "Caret right regular" at bounding box center [203, 391] width 71 height 14
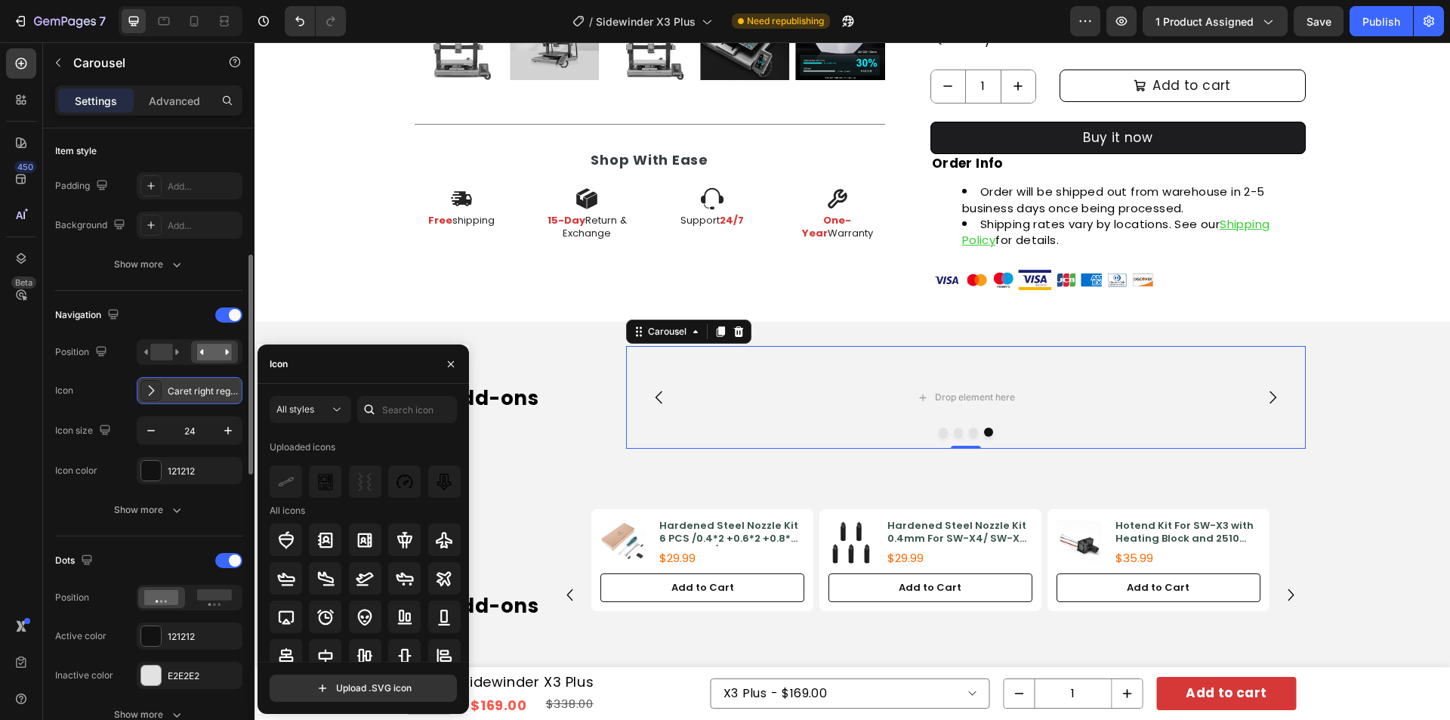
click at [177, 387] on div "Caret right regular" at bounding box center [203, 391] width 71 height 14
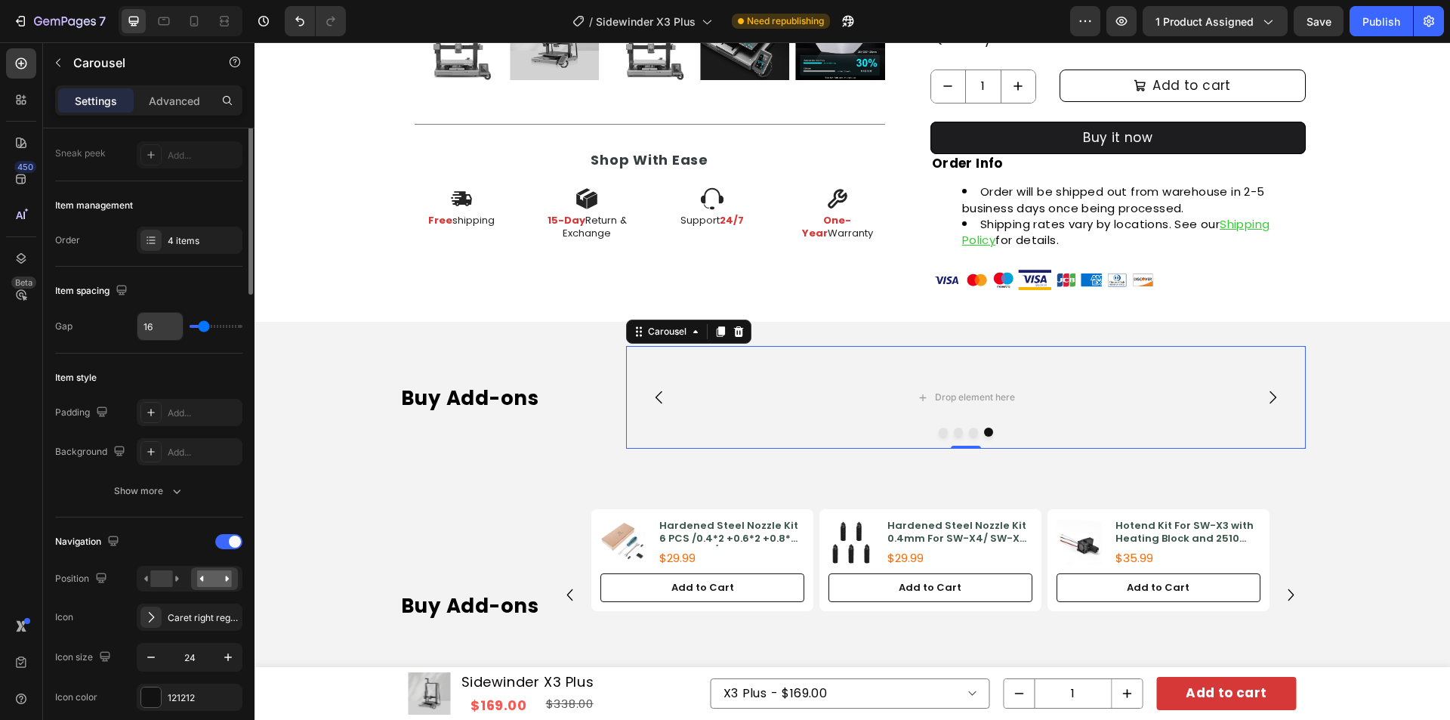
scroll to position [0, 0]
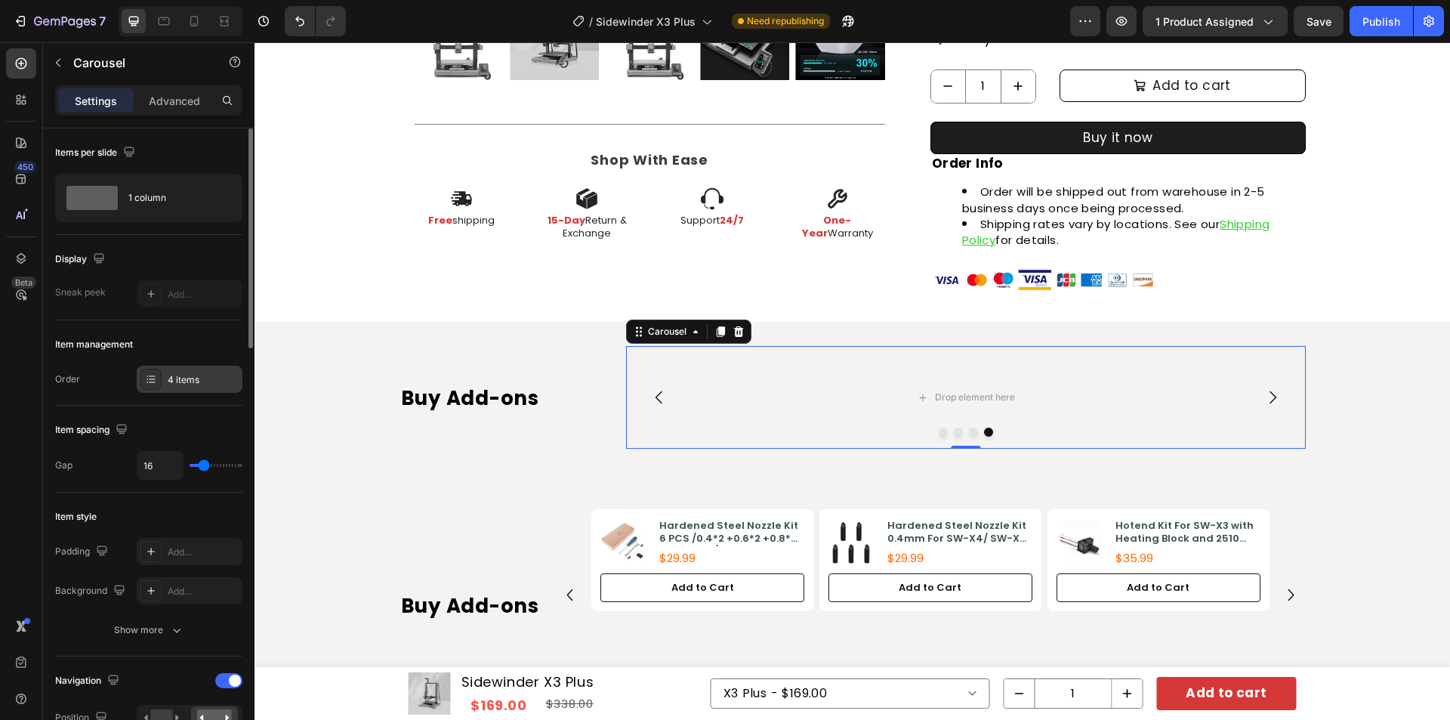
click at [177, 371] on div "4 items" at bounding box center [190, 379] width 106 height 27
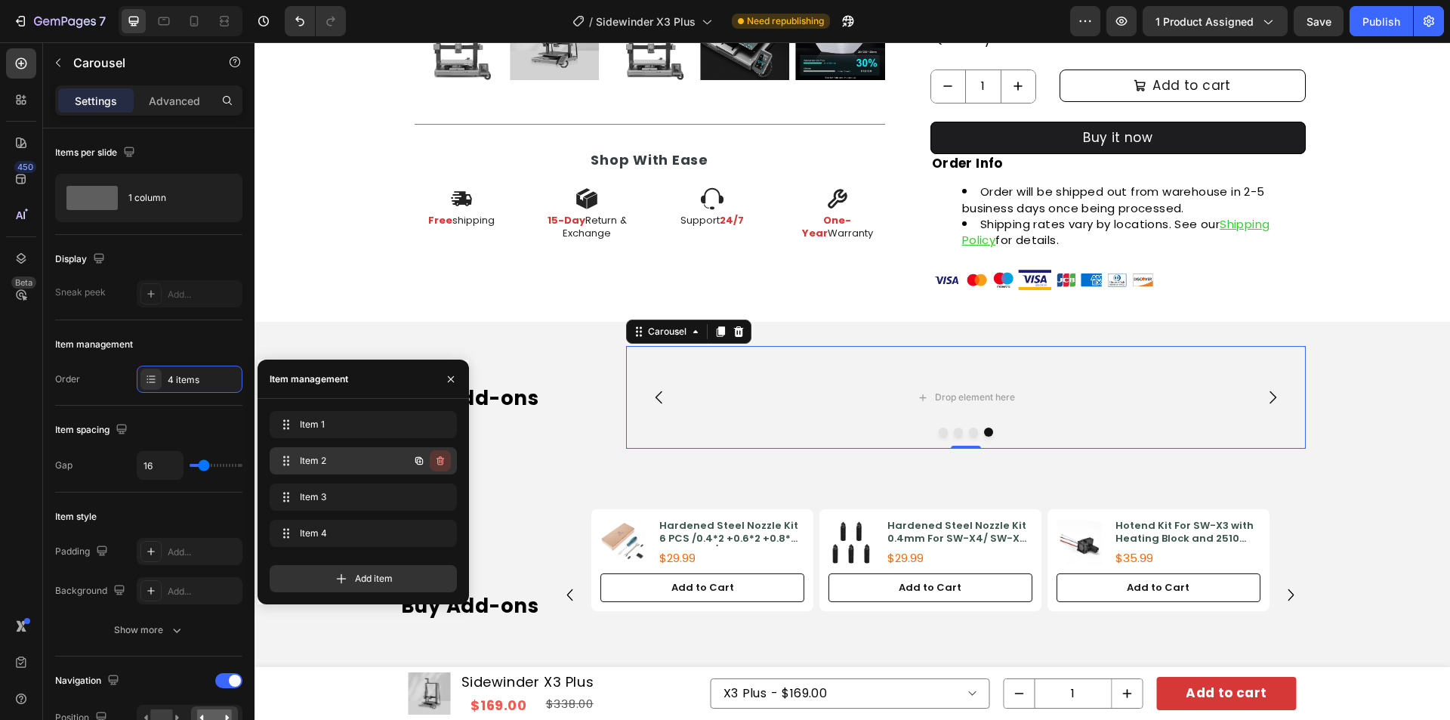
click at [436, 458] on icon "button" at bounding box center [440, 461] width 12 height 12
click at [442, 459] on div "Delete" at bounding box center [430, 461] width 28 height 14
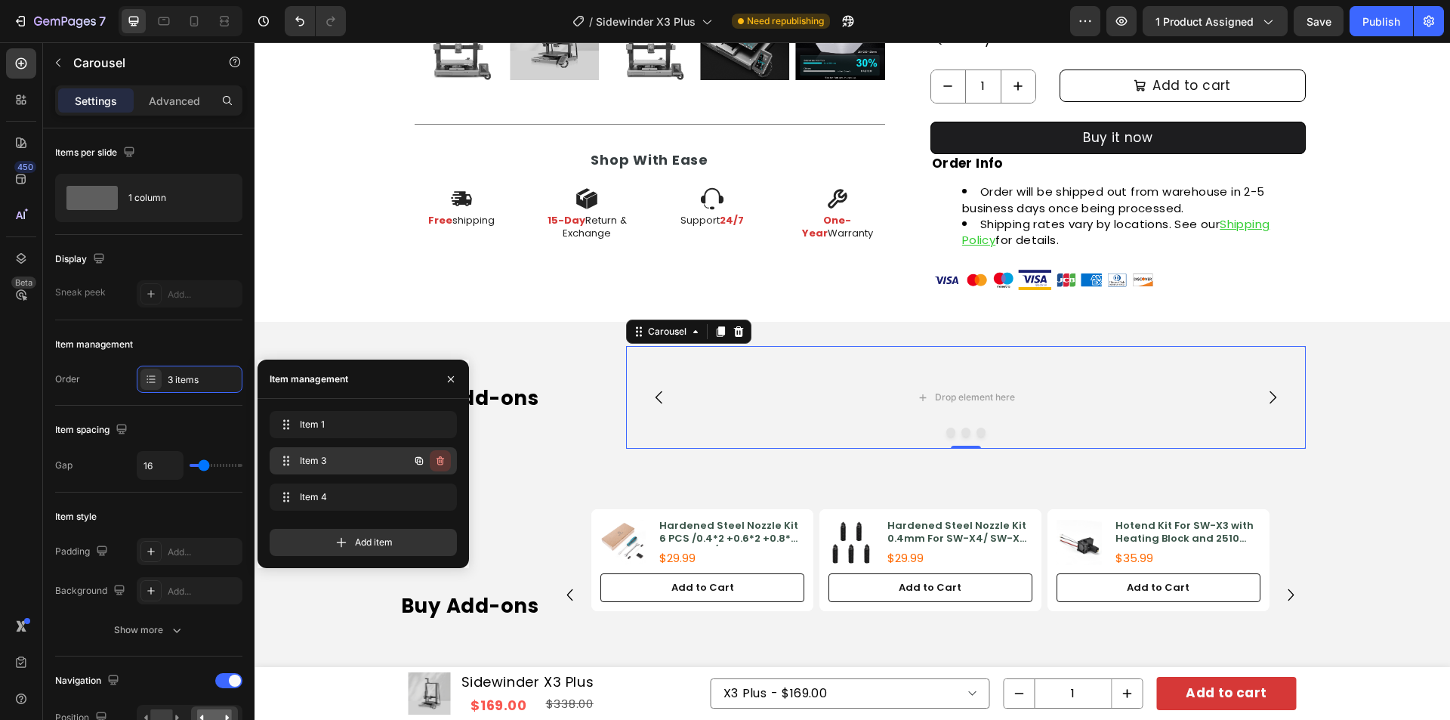
click at [442, 464] on icon "button" at bounding box center [441, 460] width 8 height 9
click at [441, 464] on div "Delete" at bounding box center [430, 461] width 28 height 14
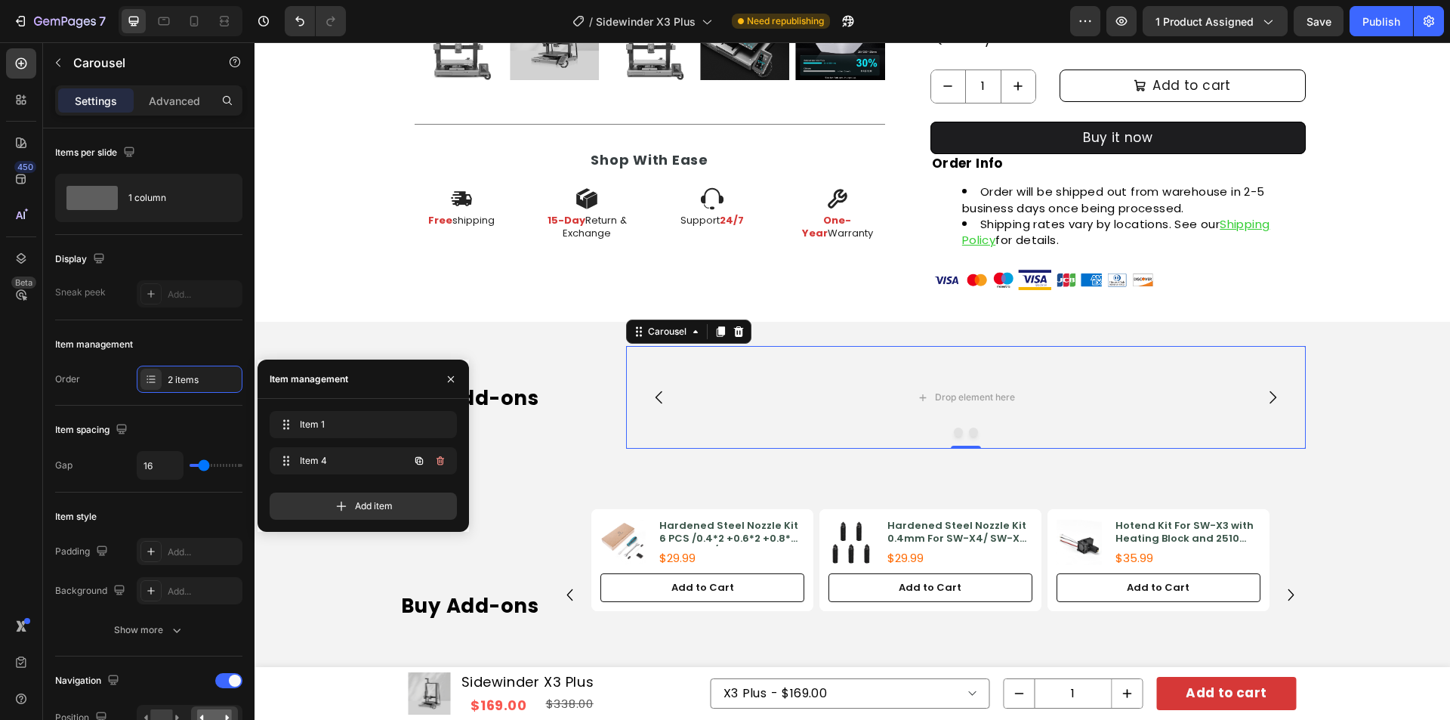
click at [441, 464] on icon "button" at bounding box center [441, 460] width 8 height 9
click at [440, 464] on div "Delete" at bounding box center [430, 461] width 28 height 14
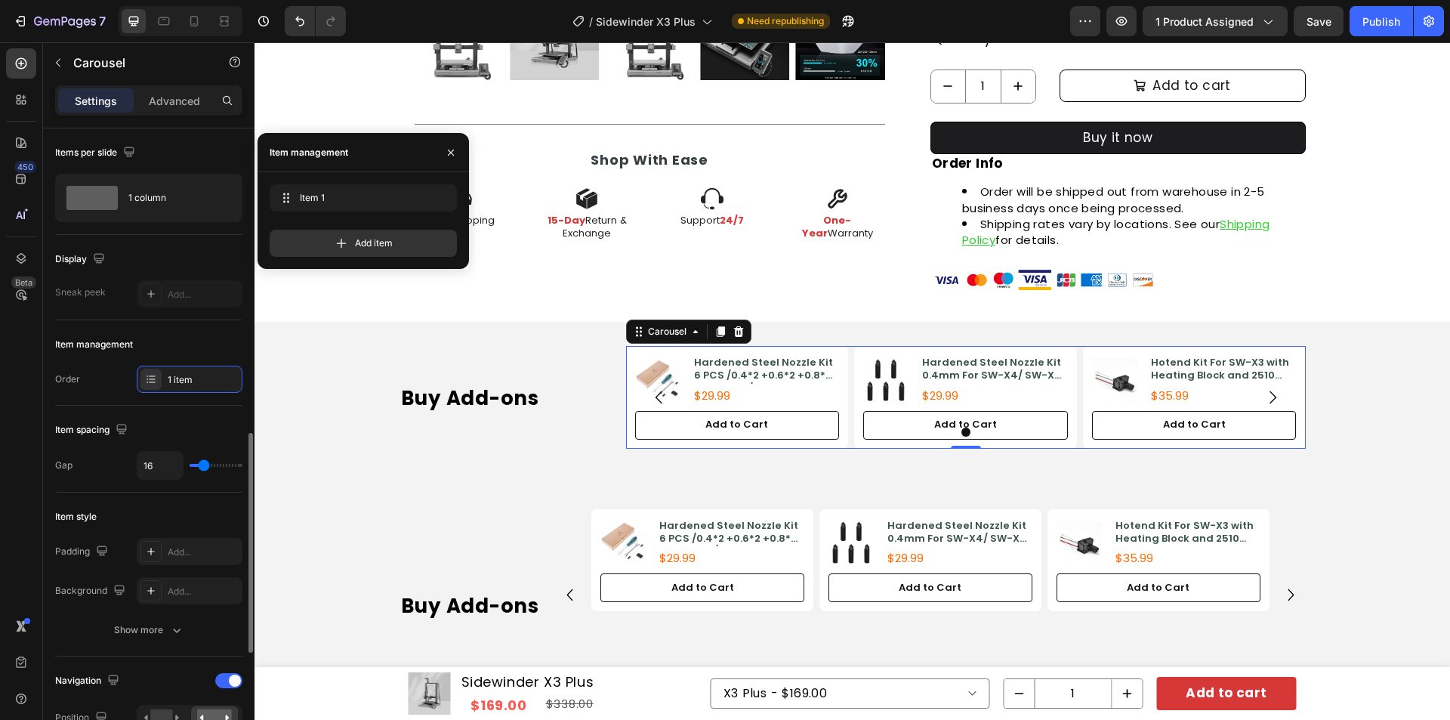
scroll to position [227, 0]
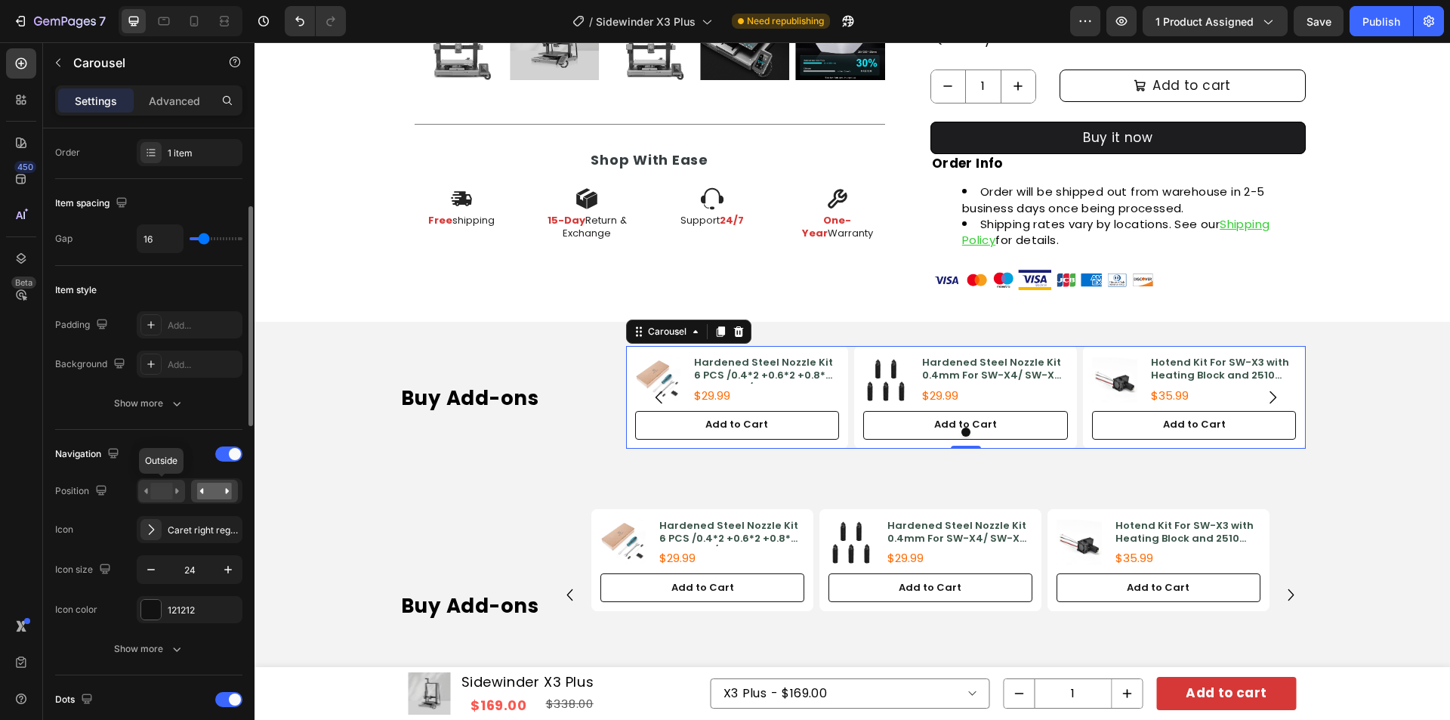
click at [167, 489] on rect at bounding box center [161, 491] width 22 height 17
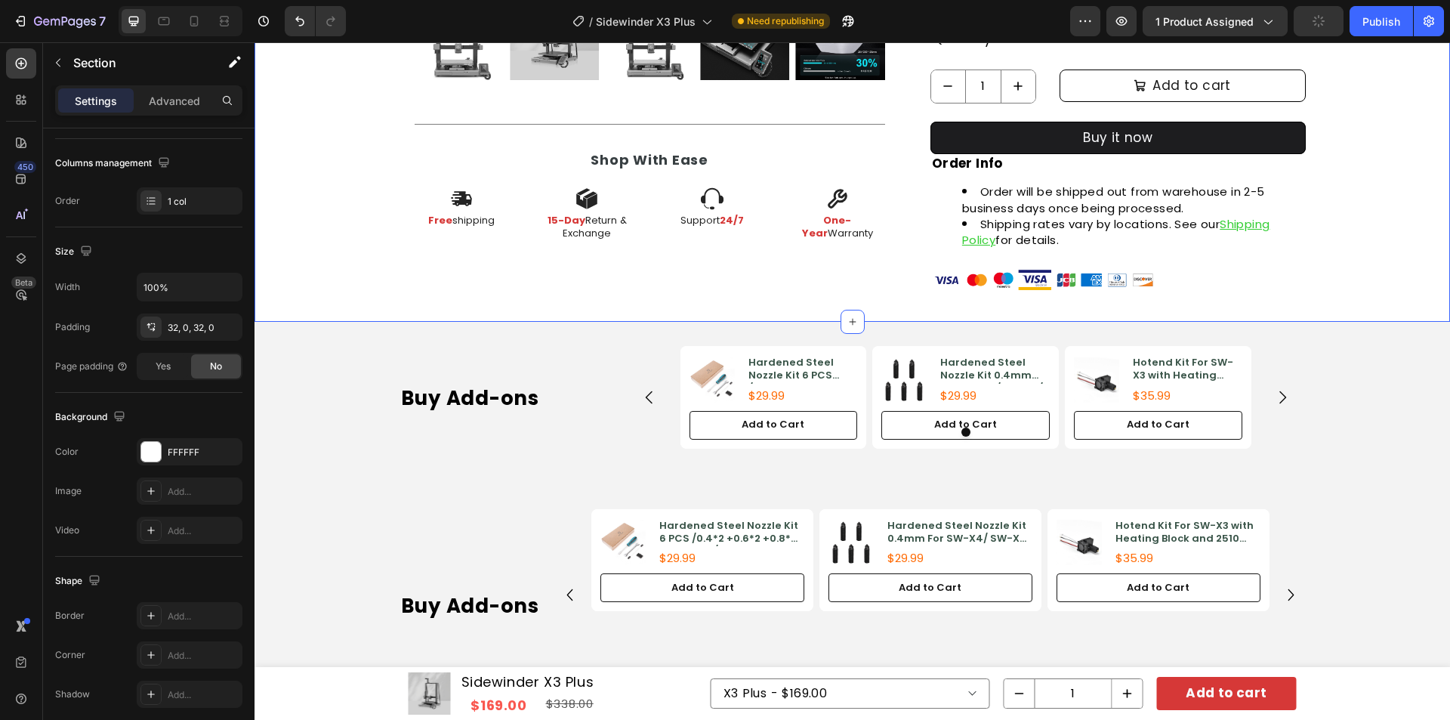
scroll to position [0, 0]
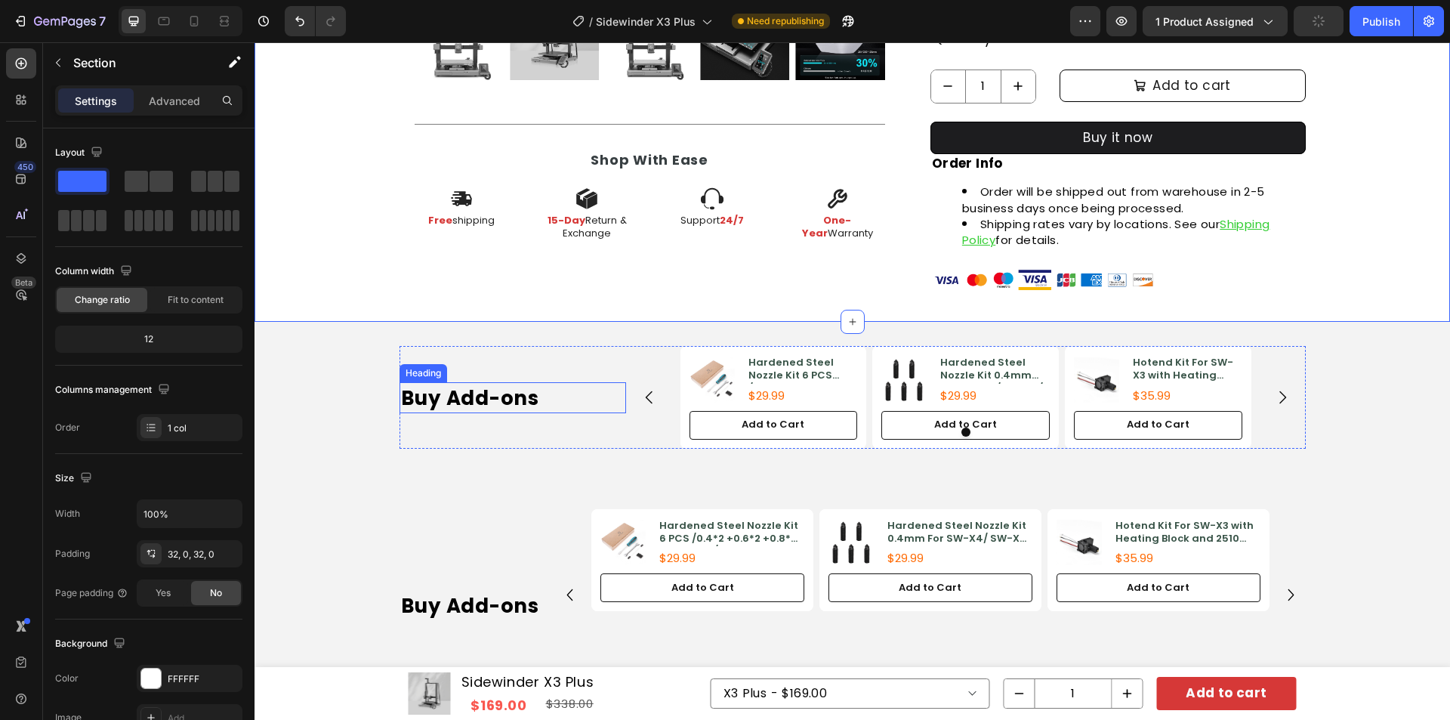
click at [633, 366] on div "Product Images Hardened Steel Nozzle Kit 6 PCS /0.4*2 +0.6*2 +0.8*2 For SW-X3/ …" at bounding box center [966, 397] width 680 height 102
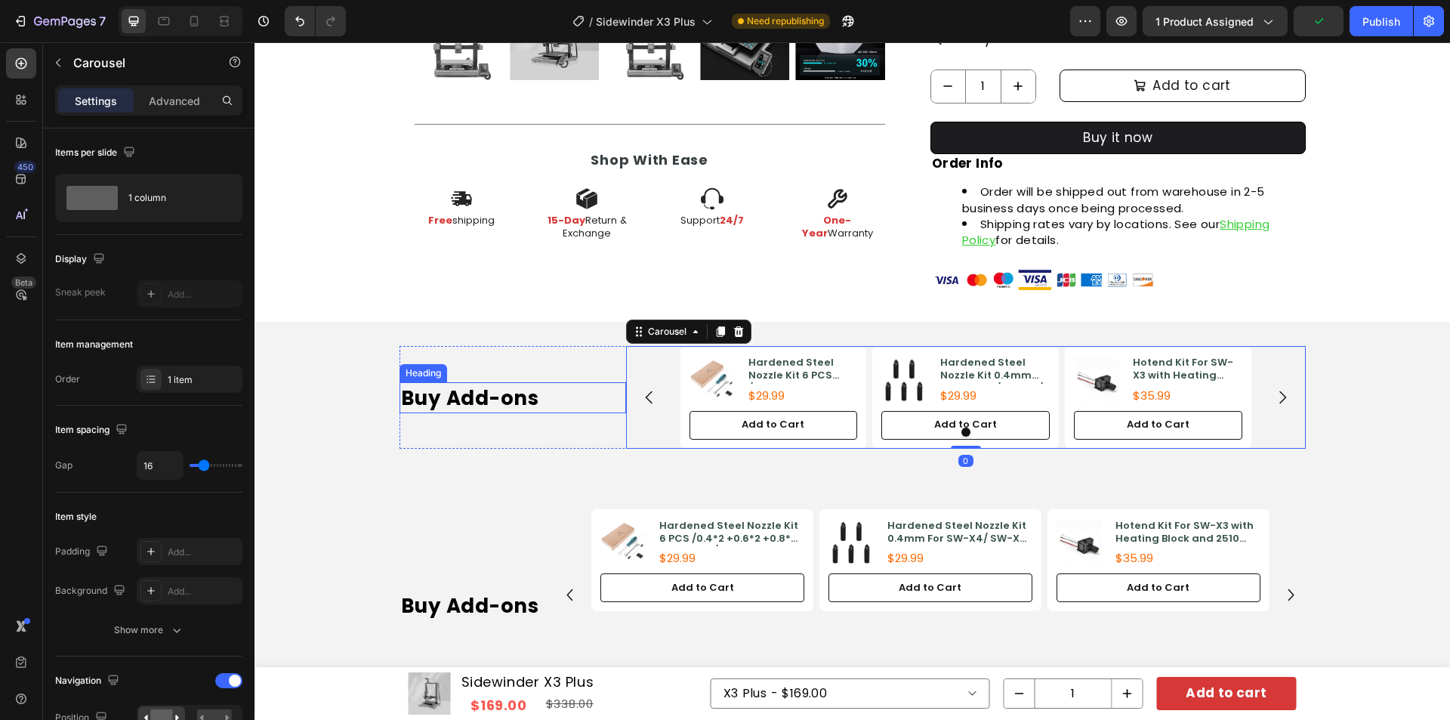
click at [563, 395] on h2 "Buy Add-ons" at bounding box center [513, 397] width 227 height 31
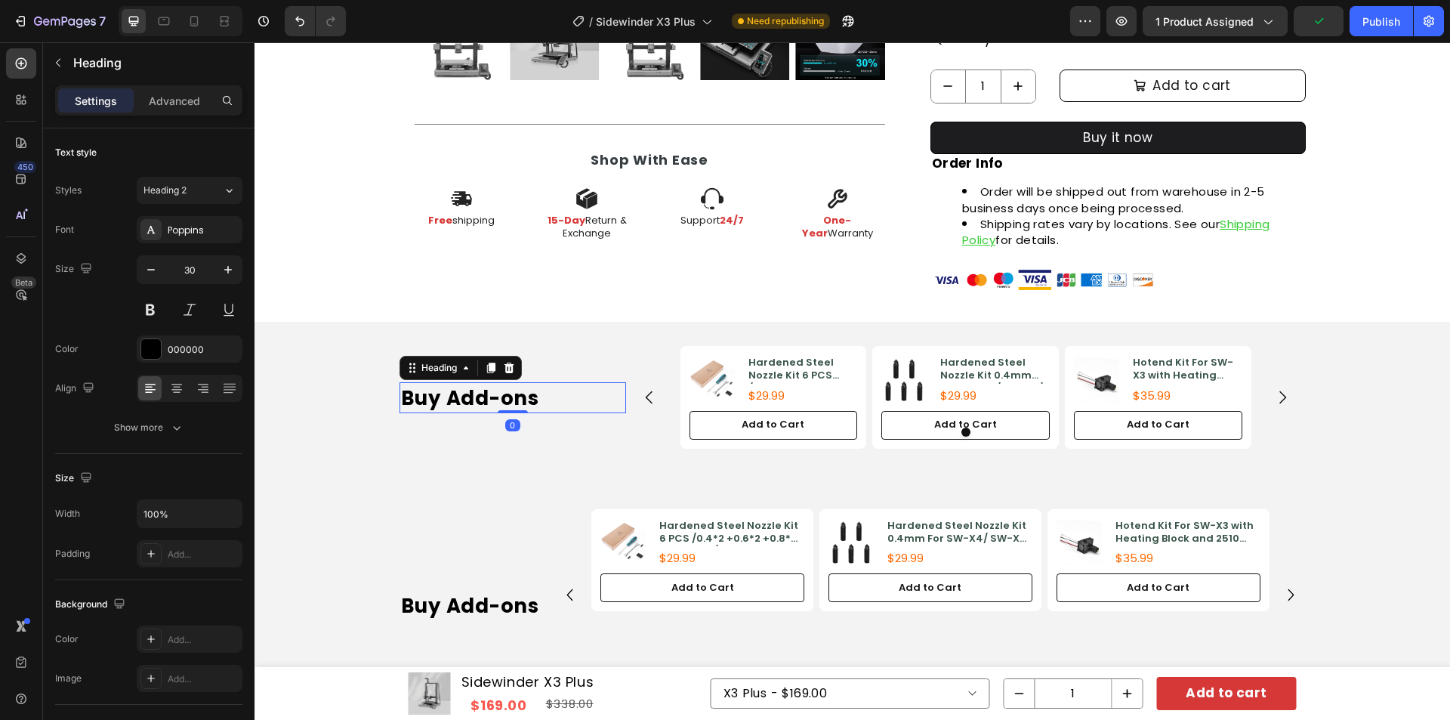
click at [176, 87] on div "Settings Advanced" at bounding box center [148, 100] width 187 height 30
click at [172, 96] on p "Advanced" at bounding box center [174, 101] width 51 height 16
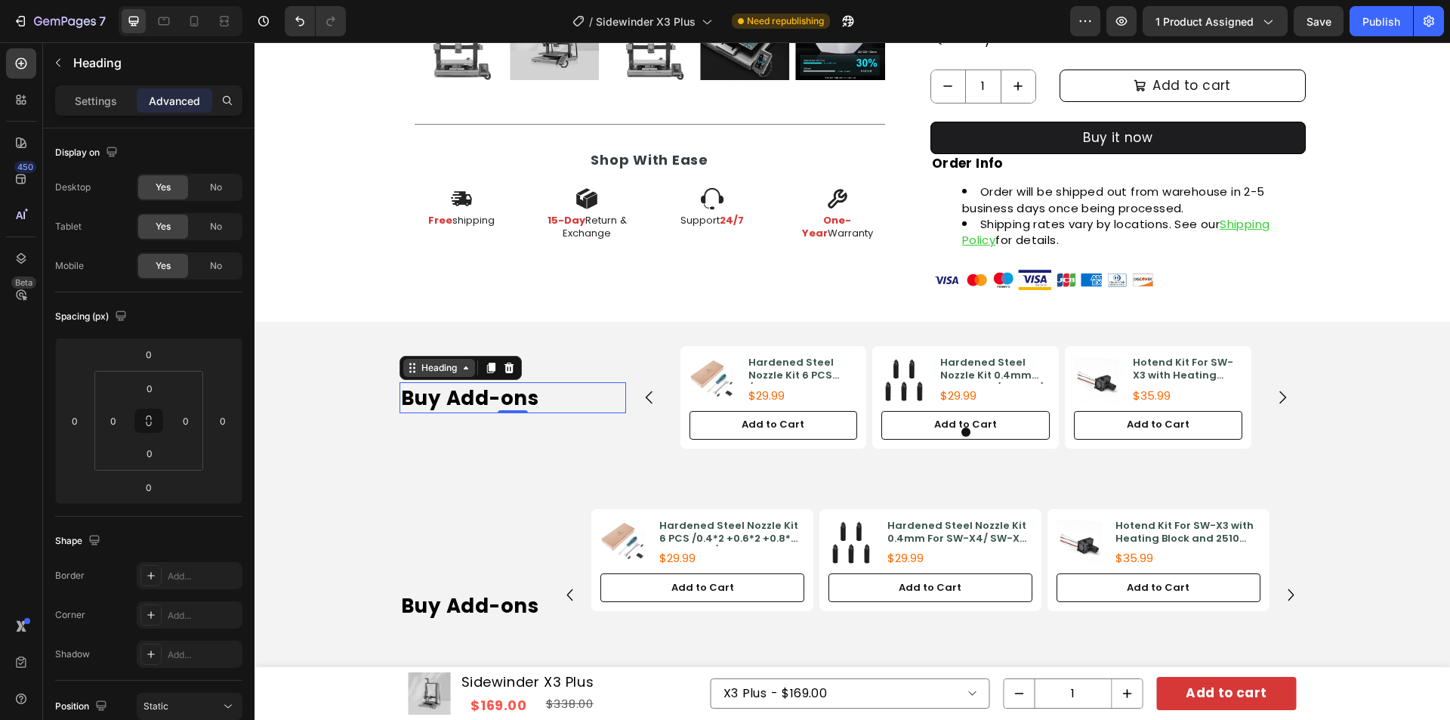
click at [437, 373] on div "Heading" at bounding box center [439, 368] width 42 height 14
click at [613, 354] on div "Buy Add-ons Heading Row 2 cols Row 1 col Section 0" at bounding box center [513, 397] width 227 height 102
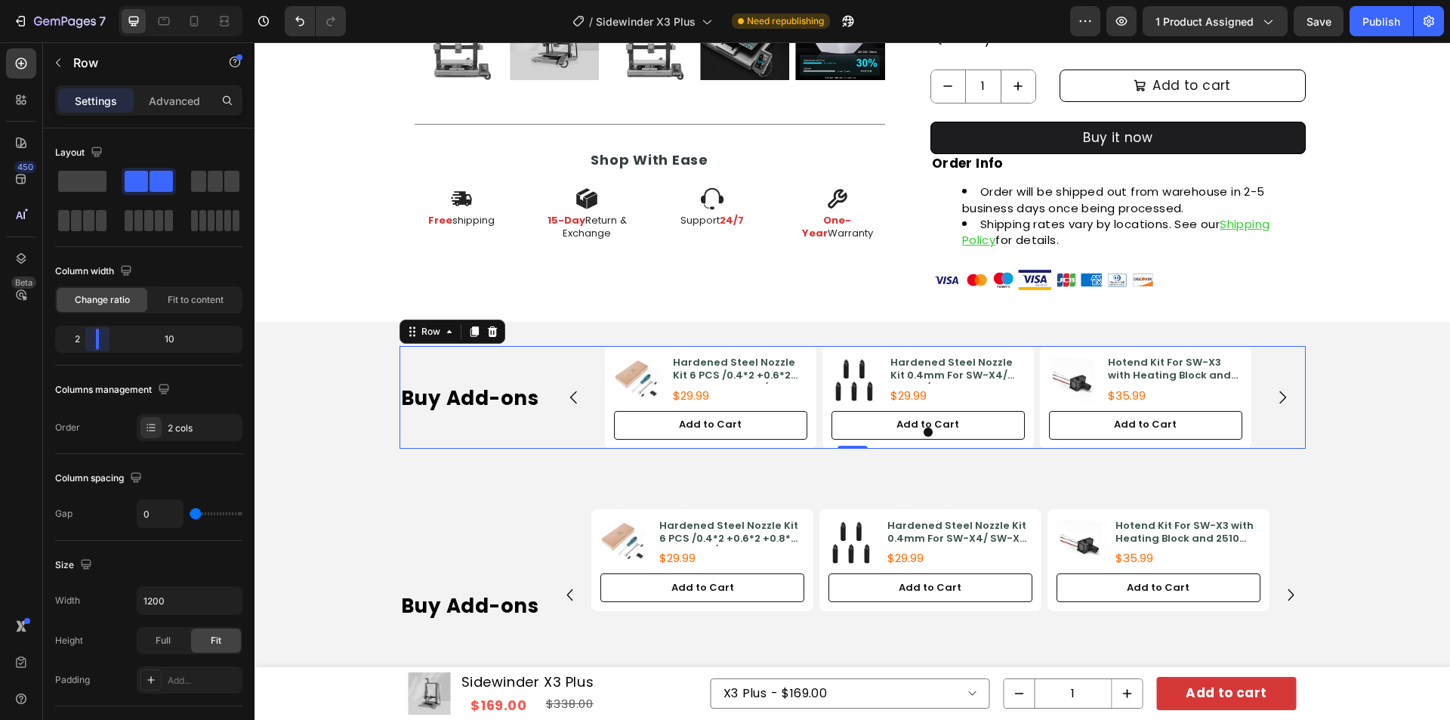
drag, startPoint x: 102, startPoint y: 337, endPoint x: 91, endPoint y: 337, distance: 10.6
click at [91, 0] on body "7 Version history / Sidewinder X3 Plus Need republishing Preview 1 product assi…" at bounding box center [725, 0] width 1450 height 0
click at [1341, 392] on div "Buy Add-ons Heading Product Images Hardened Steel Nozzle Kit 6 PCS /0.4*2 +0.6*…" at bounding box center [853, 403] width 1196 height 114
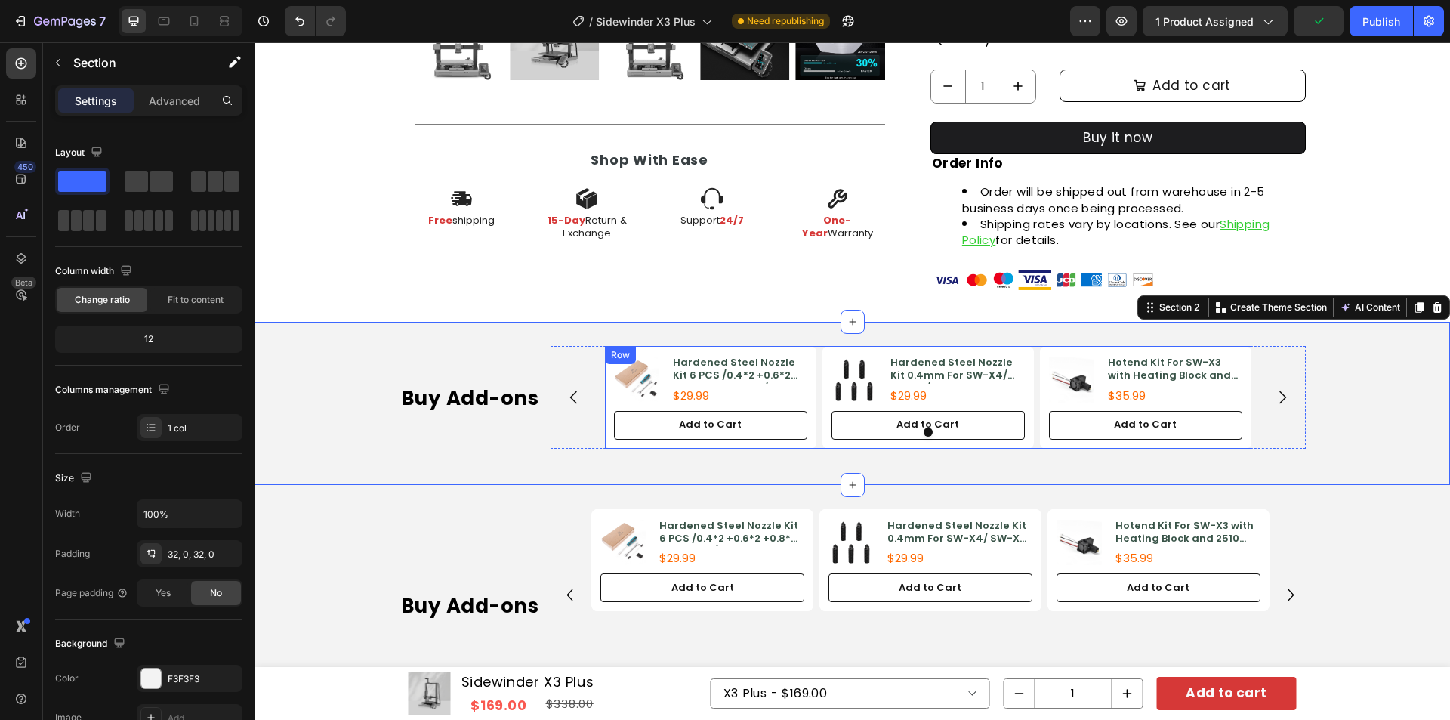
click at [1029, 366] on div "Product Images Hardened Steel Nozzle Kit 6 PCS /0.4*2 +0.6*2 +0.8*2 For SW-X3/ …" at bounding box center [928, 397] width 646 height 102
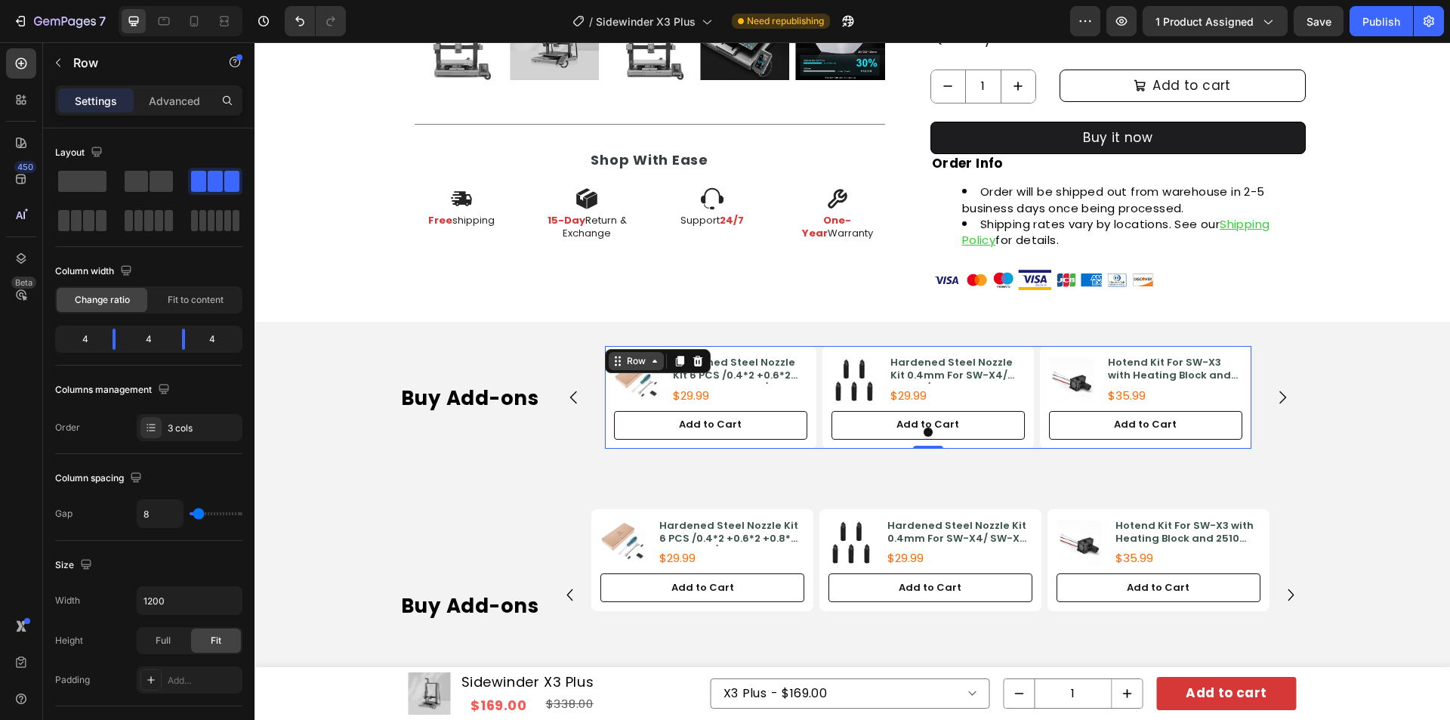
click at [616, 352] on div "Row" at bounding box center [636, 361] width 55 height 18
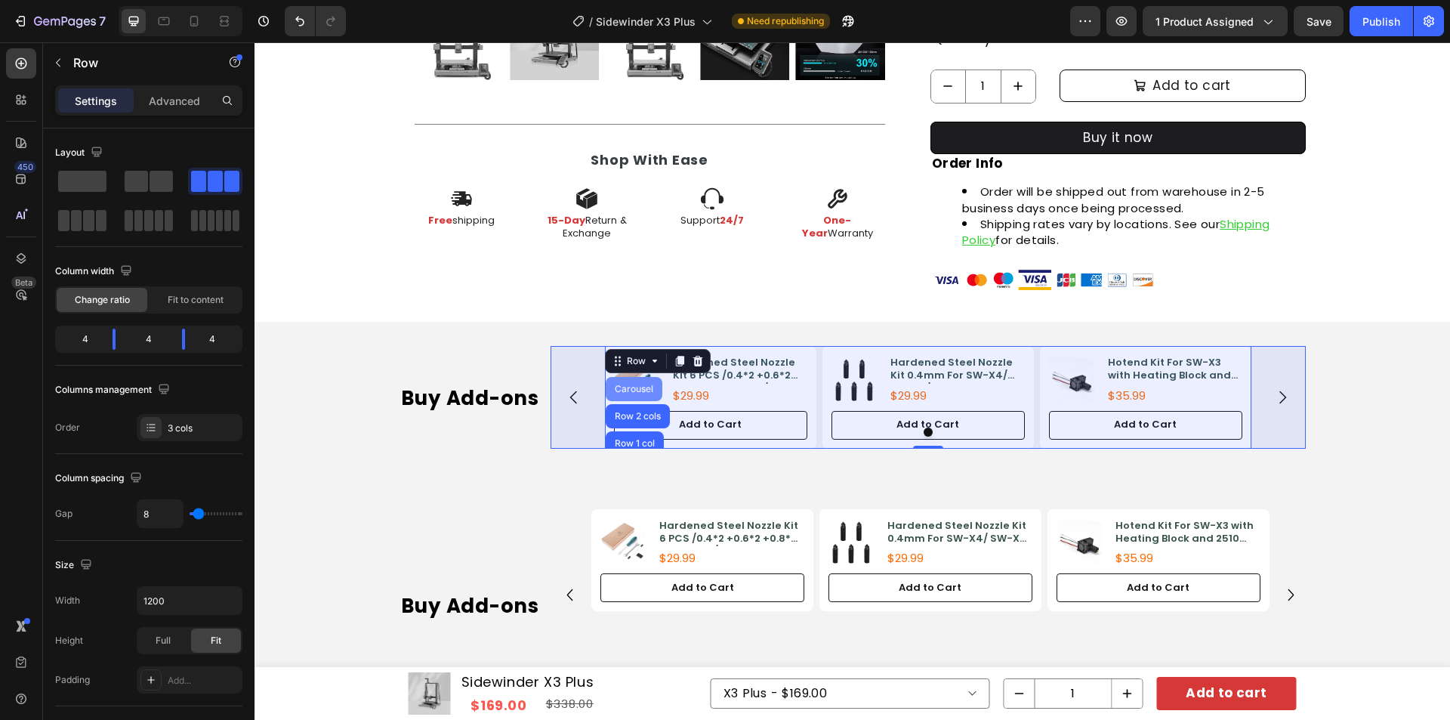
click at [631, 385] on div "Carousel" at bounding box center [634, 388] width 45 height 9
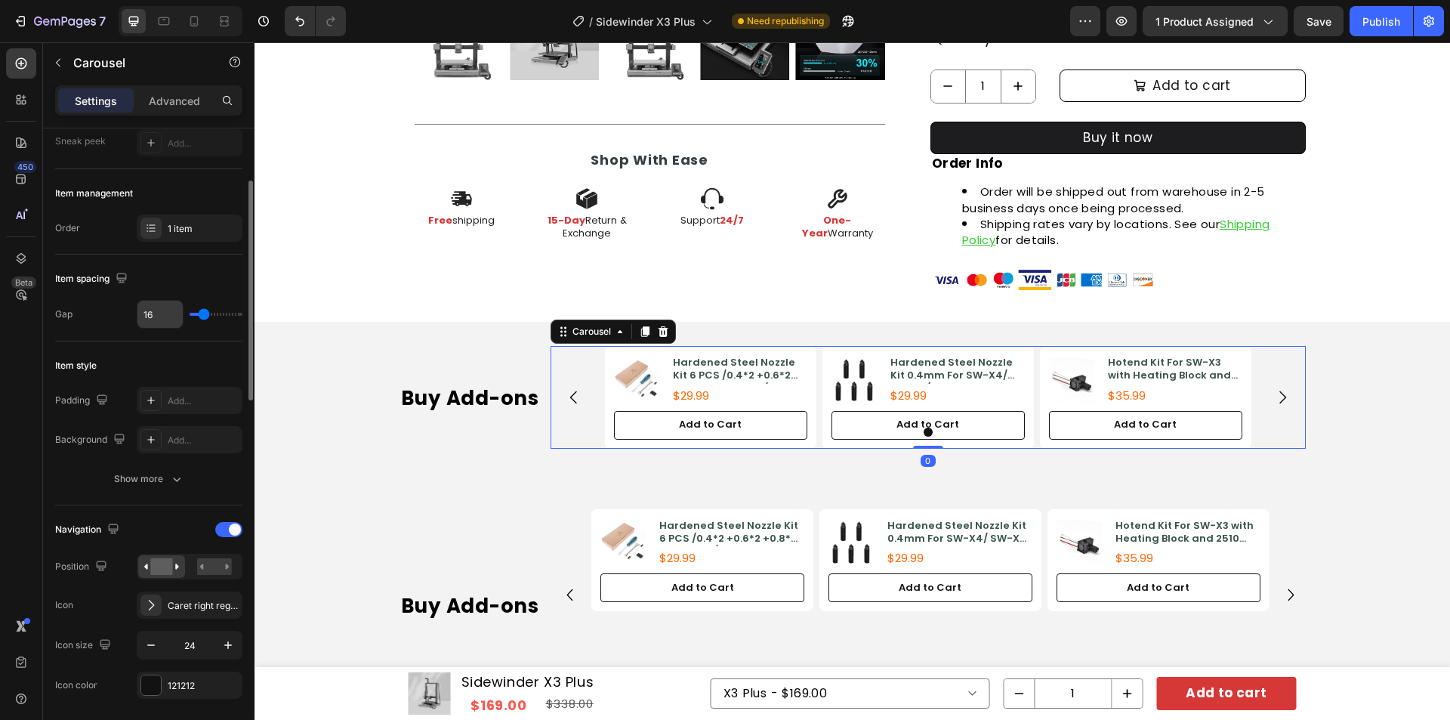
scroll to position [227, 0]
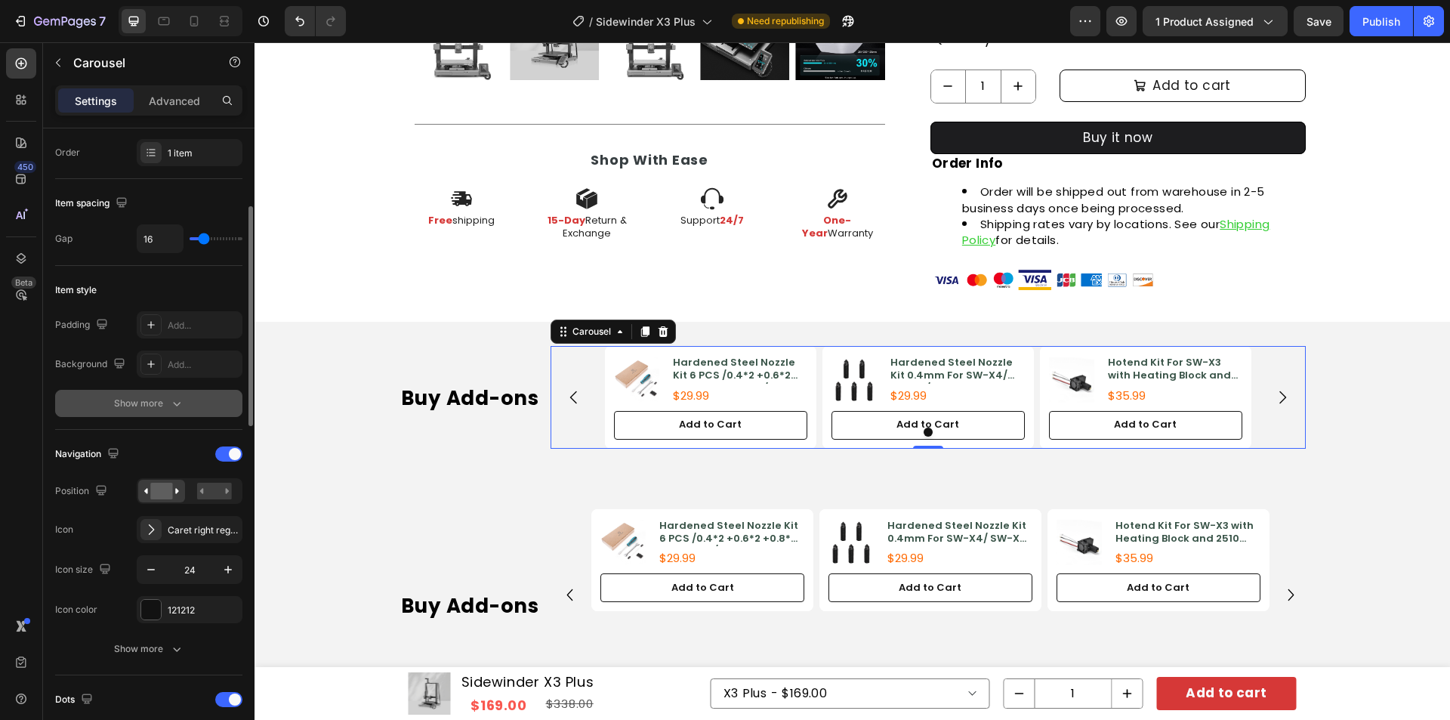
click at [159, 406] on div "Show more" at bounding box center [149, 403] width 70 height 15
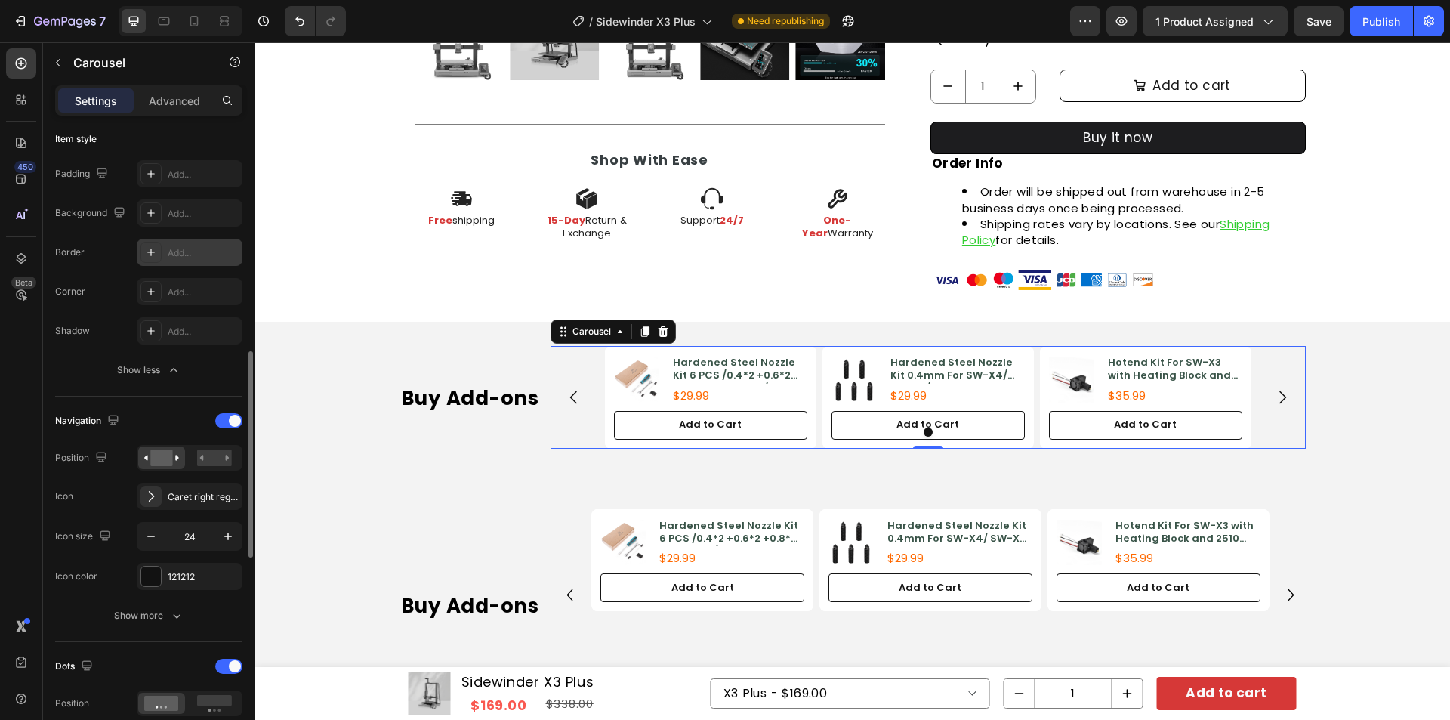
scroll to position [453, 0]
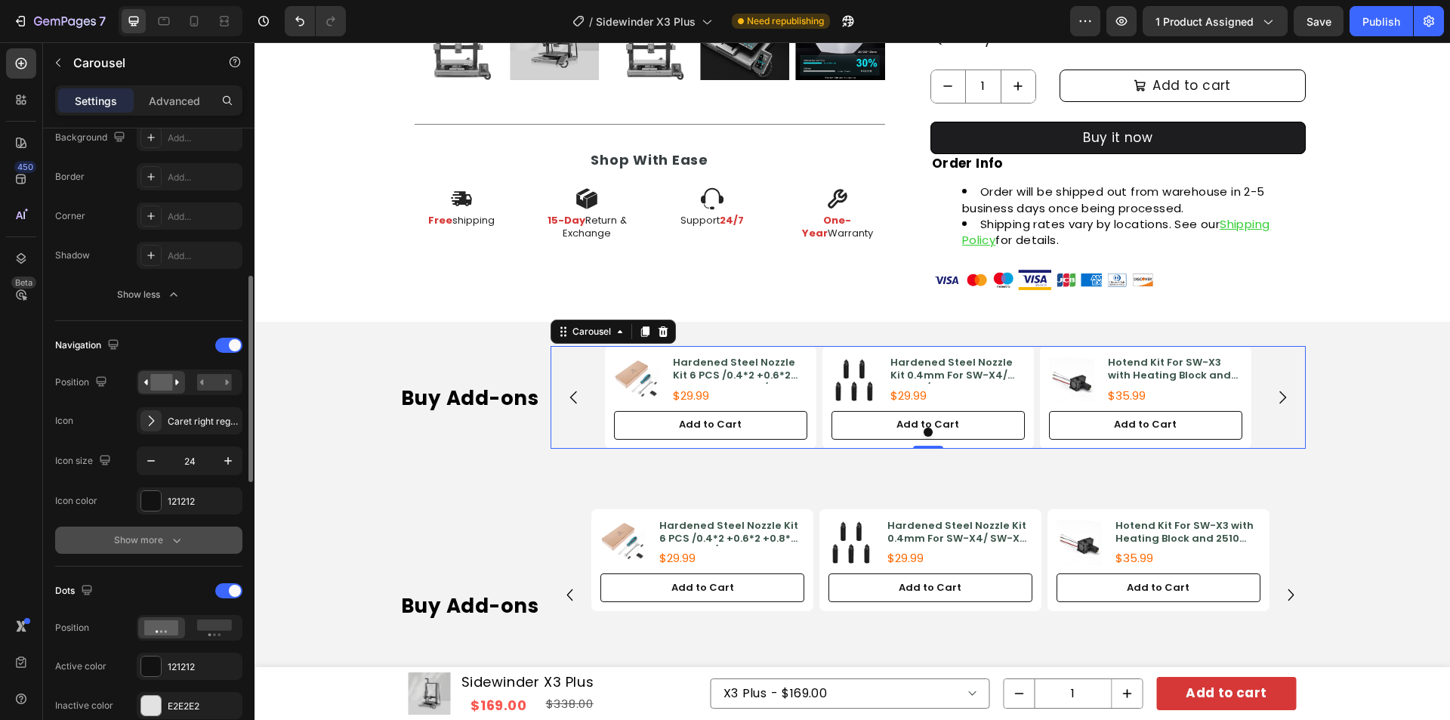
click at [168, 539] on div "Show more" at bounding box center [149, 539] width 70 height 15
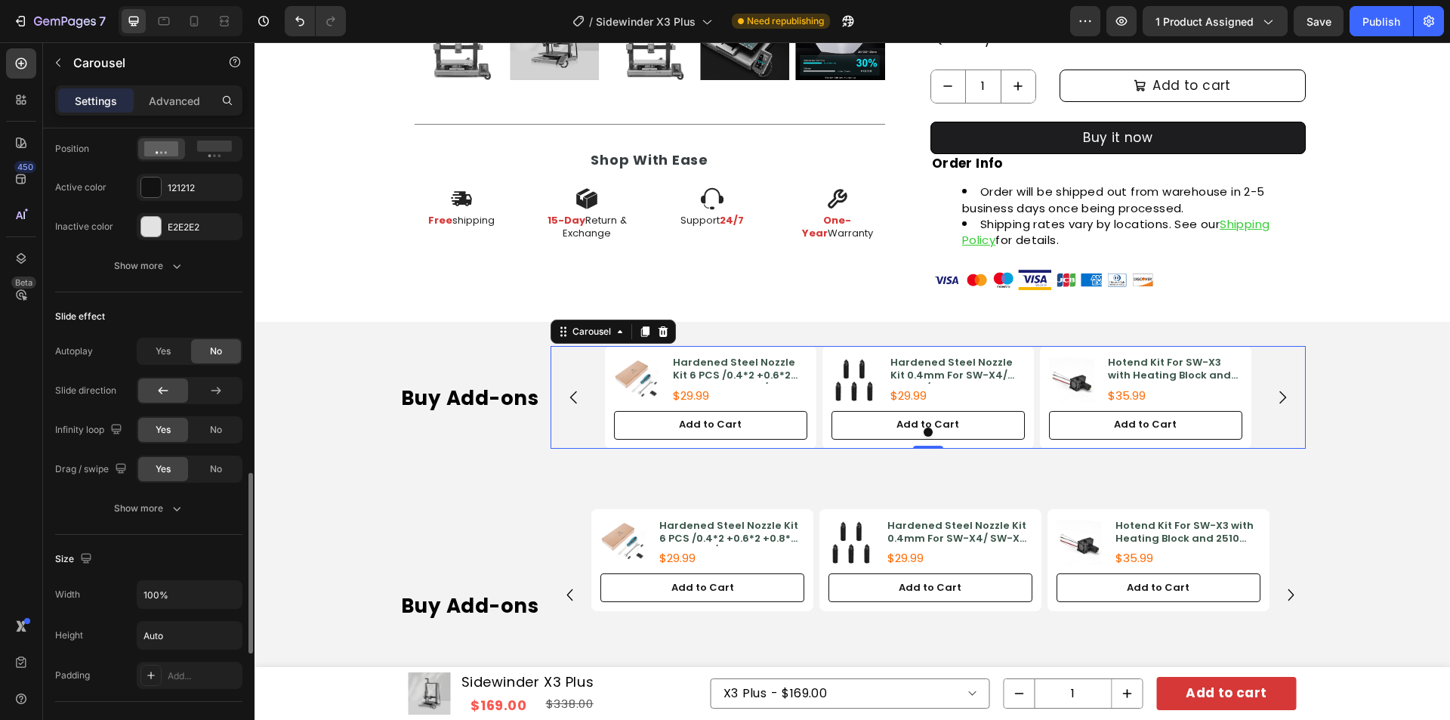
scroll to position [1284, 0]
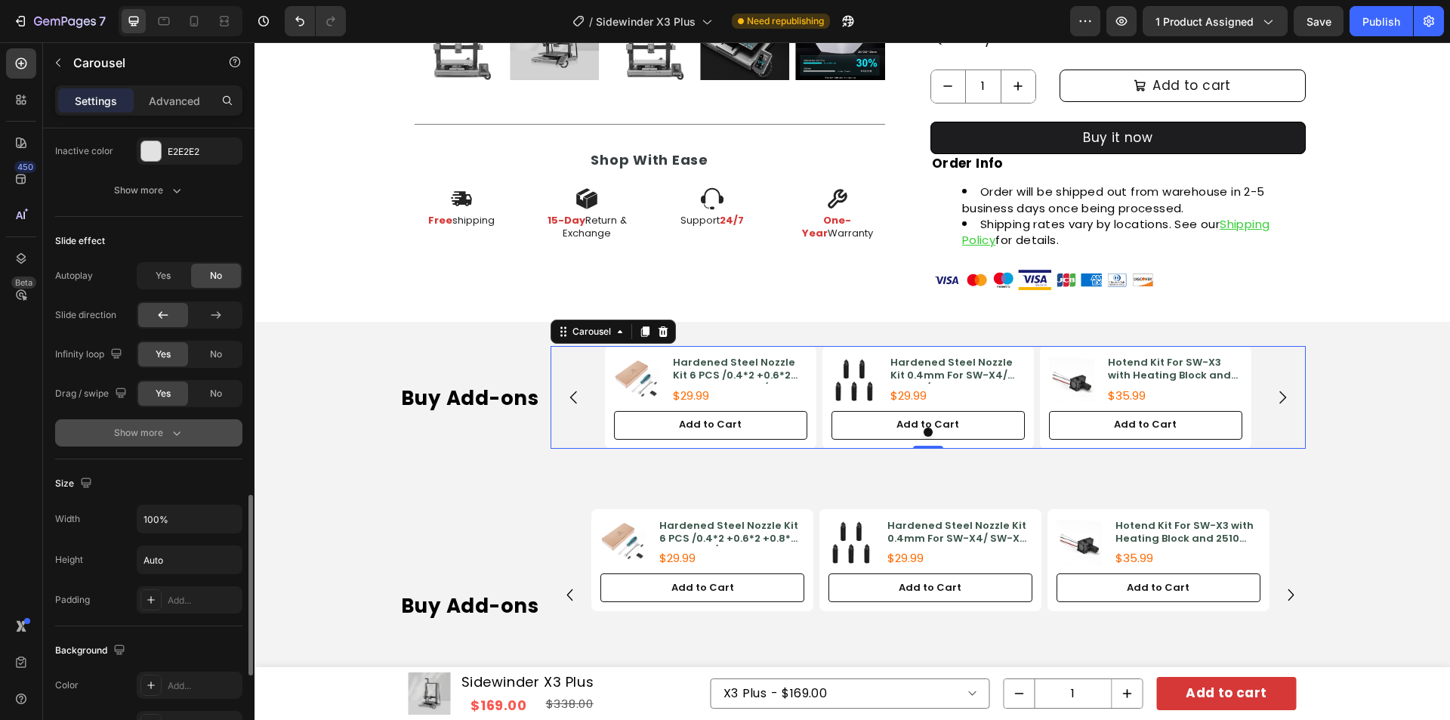
click at [175, 437] on icon "button" at bounding box center [176, 432] width 15 height 15
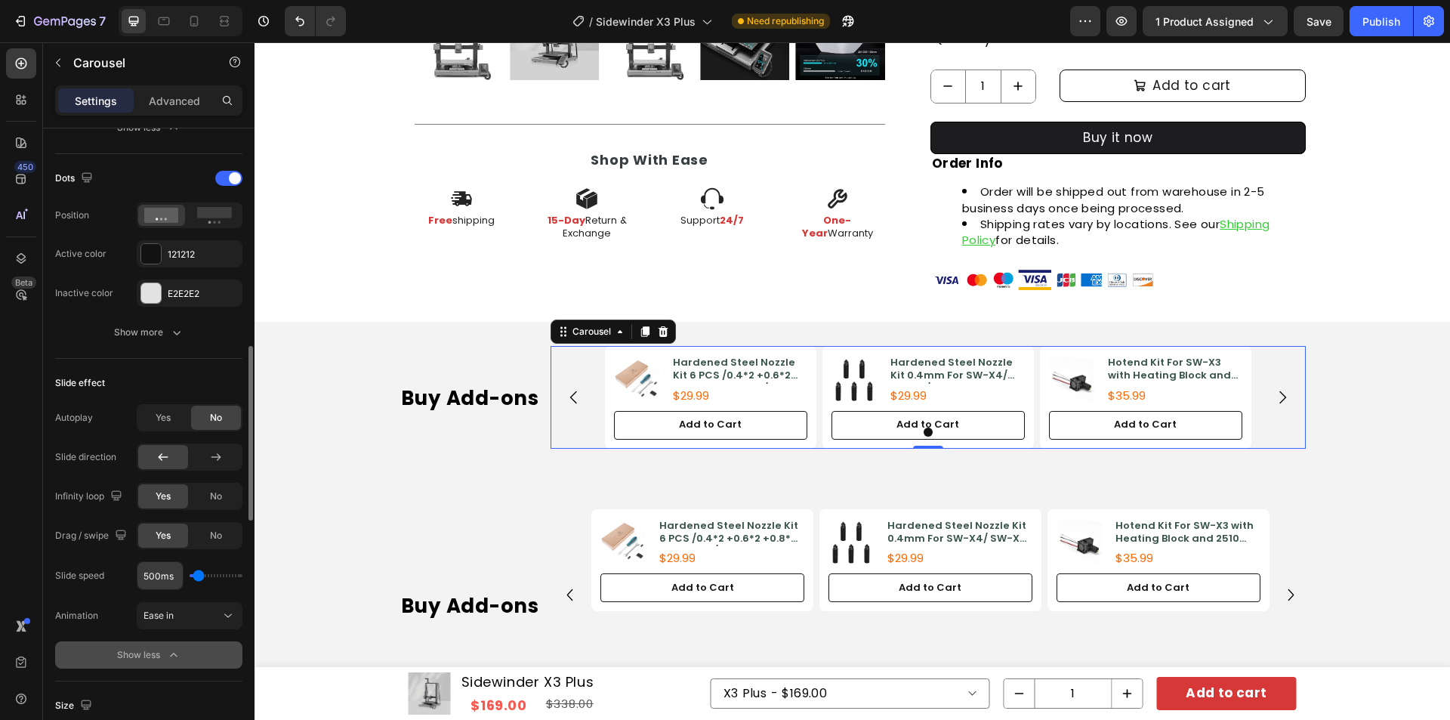
scroll to position [1066, 0]
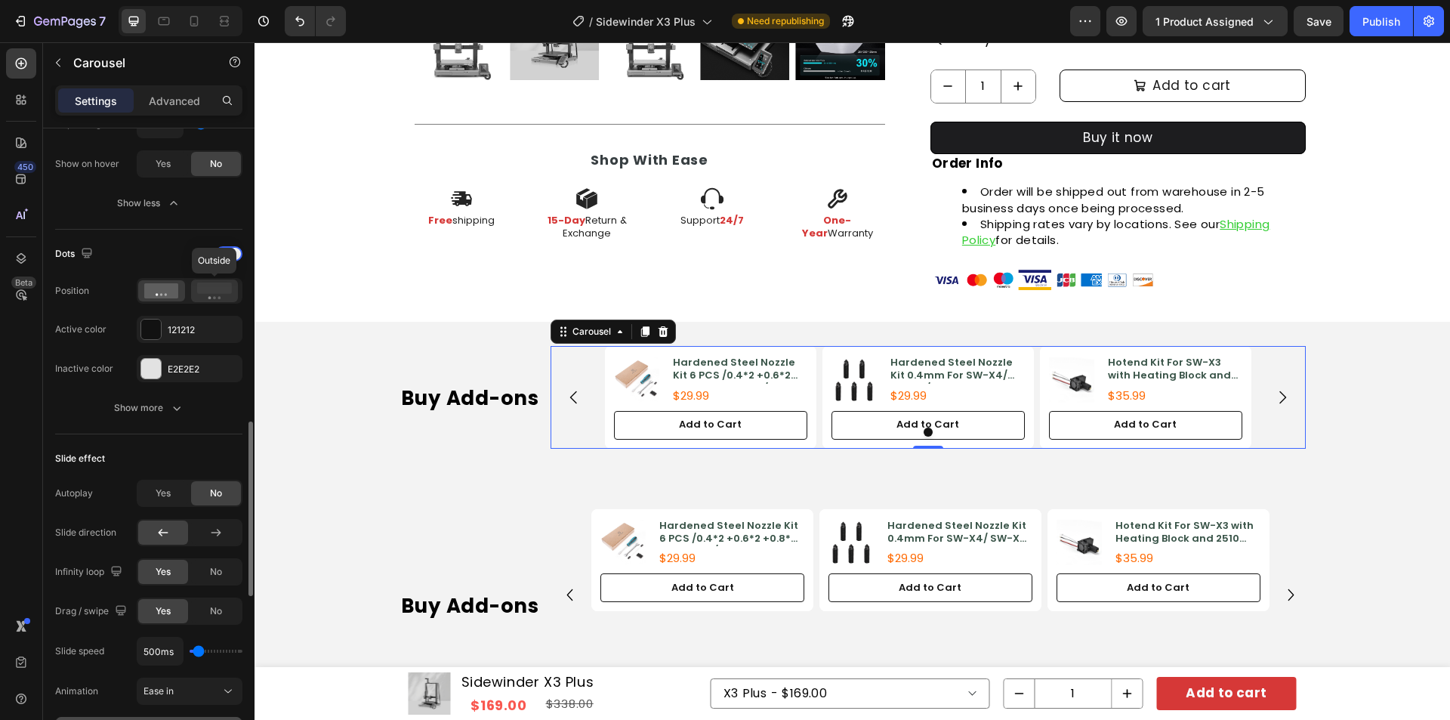
click at [199, 292] on rect at bounding box center [214, 287] width 35 height 11
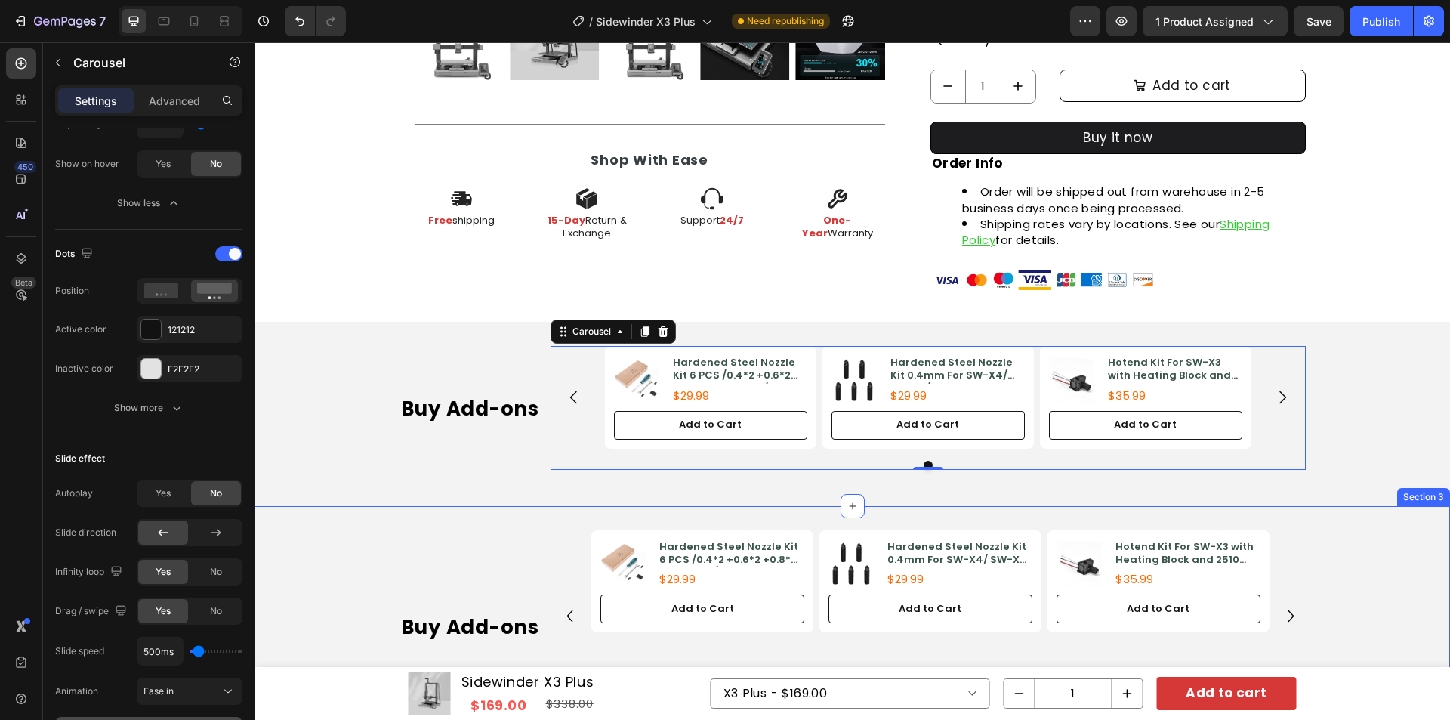
click at [1344, 494] on div "Buy Add-ons Heading Product Images Hardened Steel Nozzle Kit 6 PCS /0.4*2 +0.6*…" at bounding box center [853, 414] width 1196 height 184
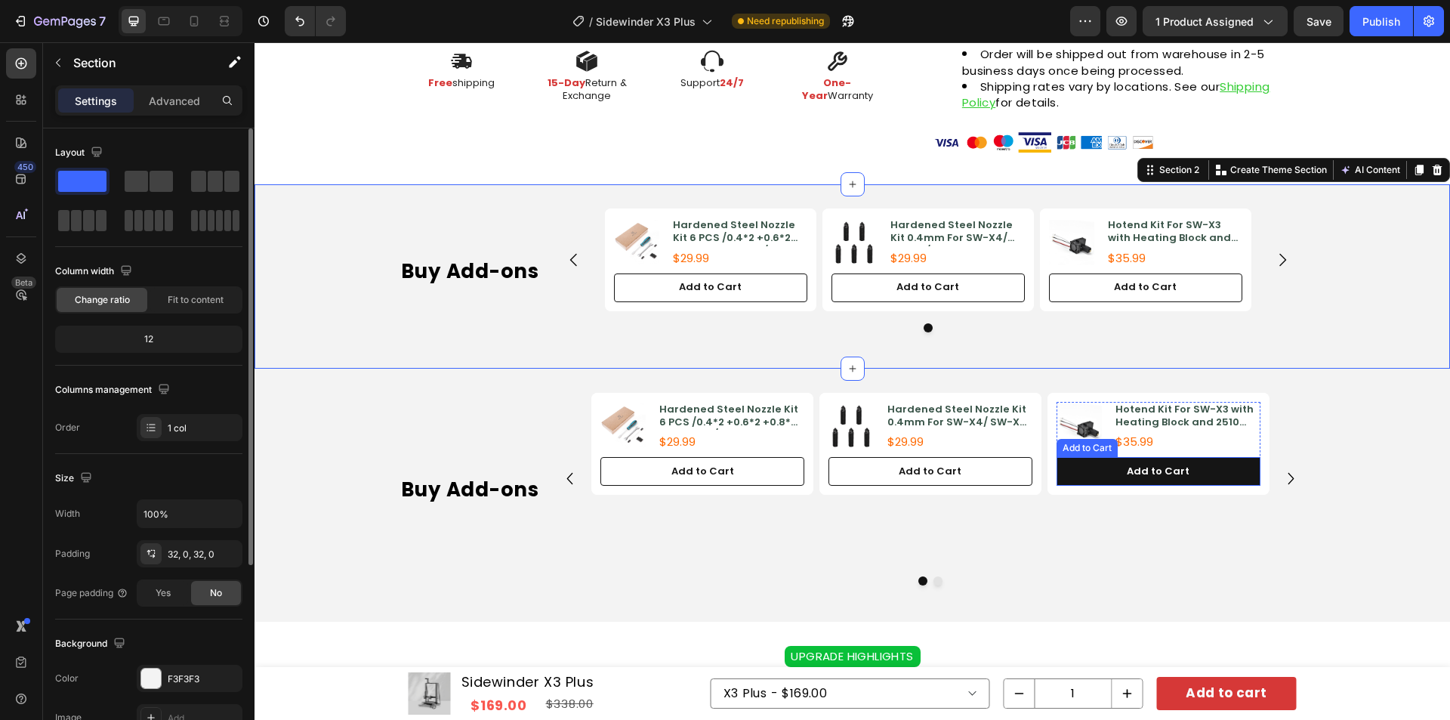
scroll to position [882, 0]
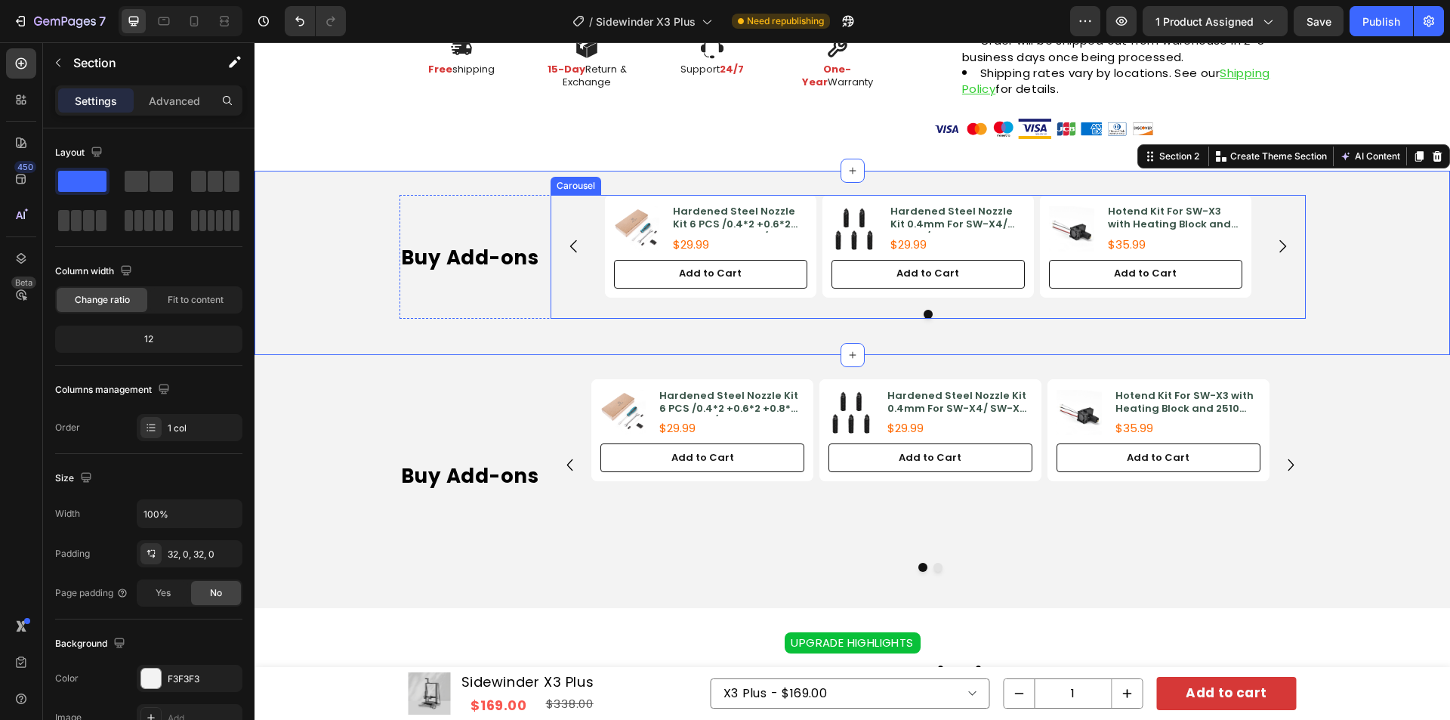
click at [969, 307] on div "Product Images Hardened Steel Nozzle Kit 6 PCS /0.4*2 +0.6*2 +0.8*2 For SW-X3/ …" at bounding box center [928, 256] width 755 height 123
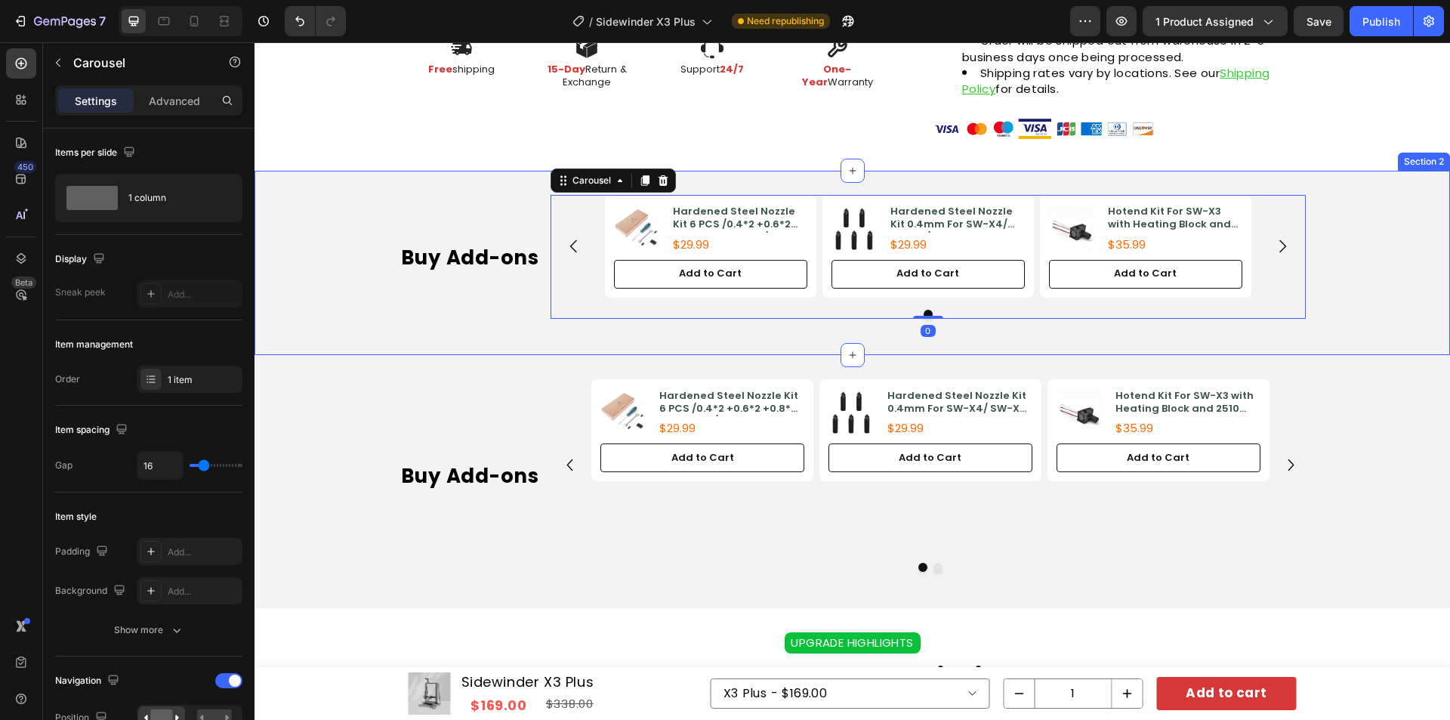
click at [1360, 333] on div "Buy Add-ons Heading Product Images Hardened Steel Nozzle Kit 6 PCS /0.4*2 +0.6*…" at bounding box center [853, 263] width 1196 height 184
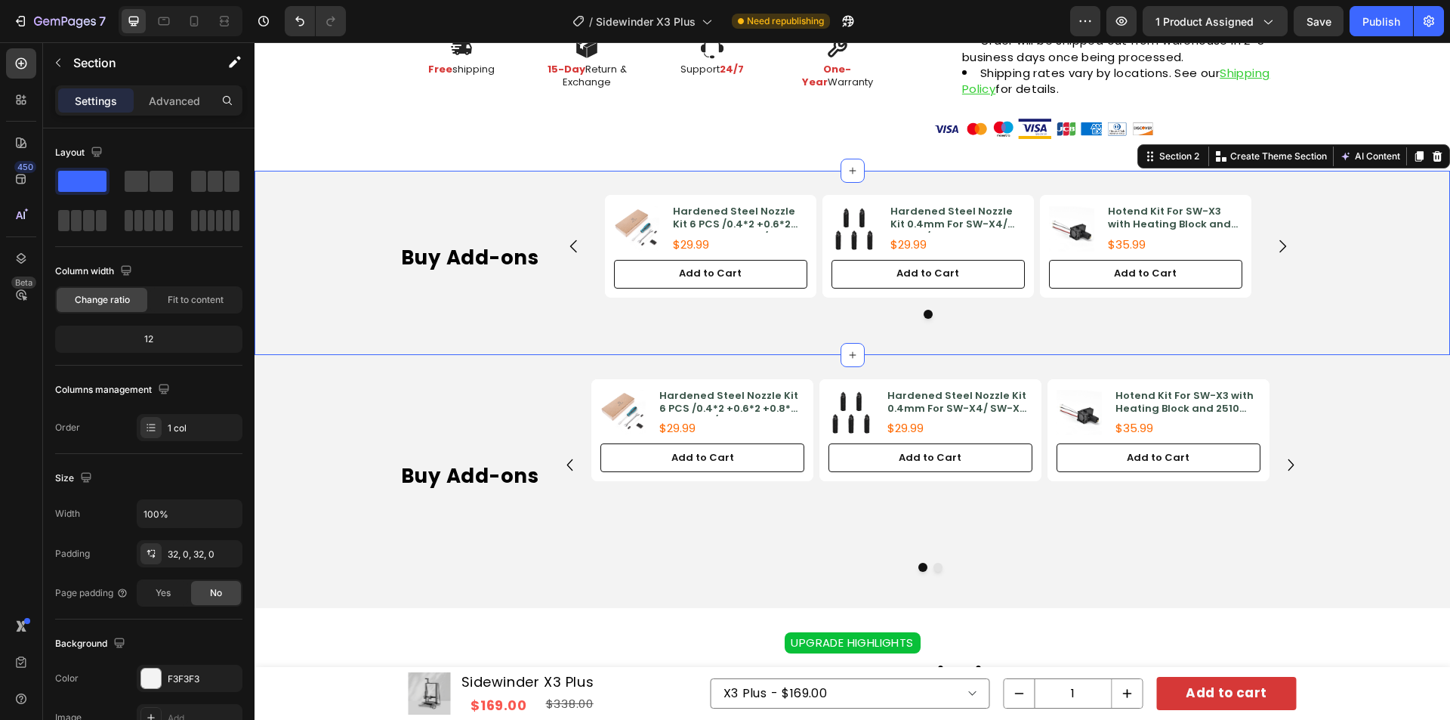
scroll to position [807, 0]
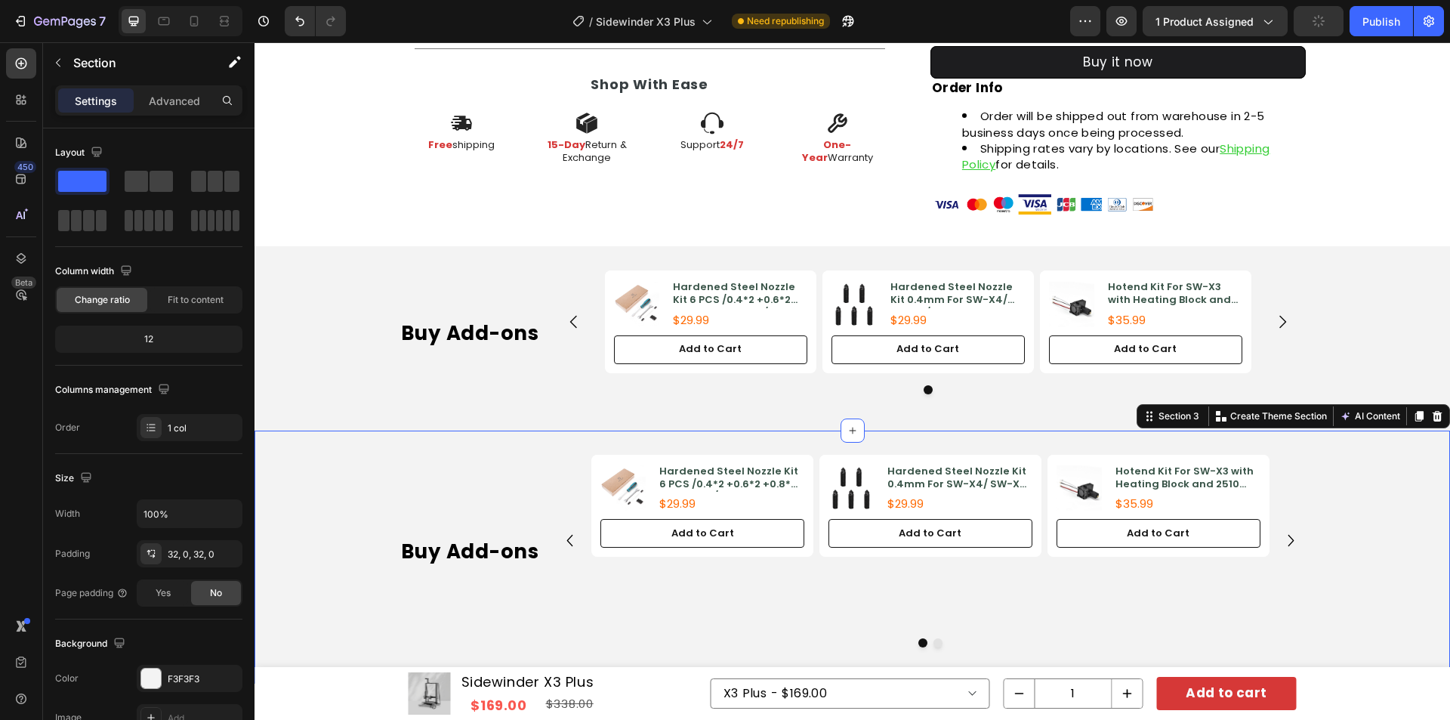
click at [1378, 480] on div "Buy Add-ons Heading Product Images Hardened Steel Nozzle Kit 6 PCS /0.4*2 +0.6*…" at bounding box center [853, 557] width 1196 height 205
click at [1433, 412] on icon at bounding box center [1438, 416] width 10 height 11
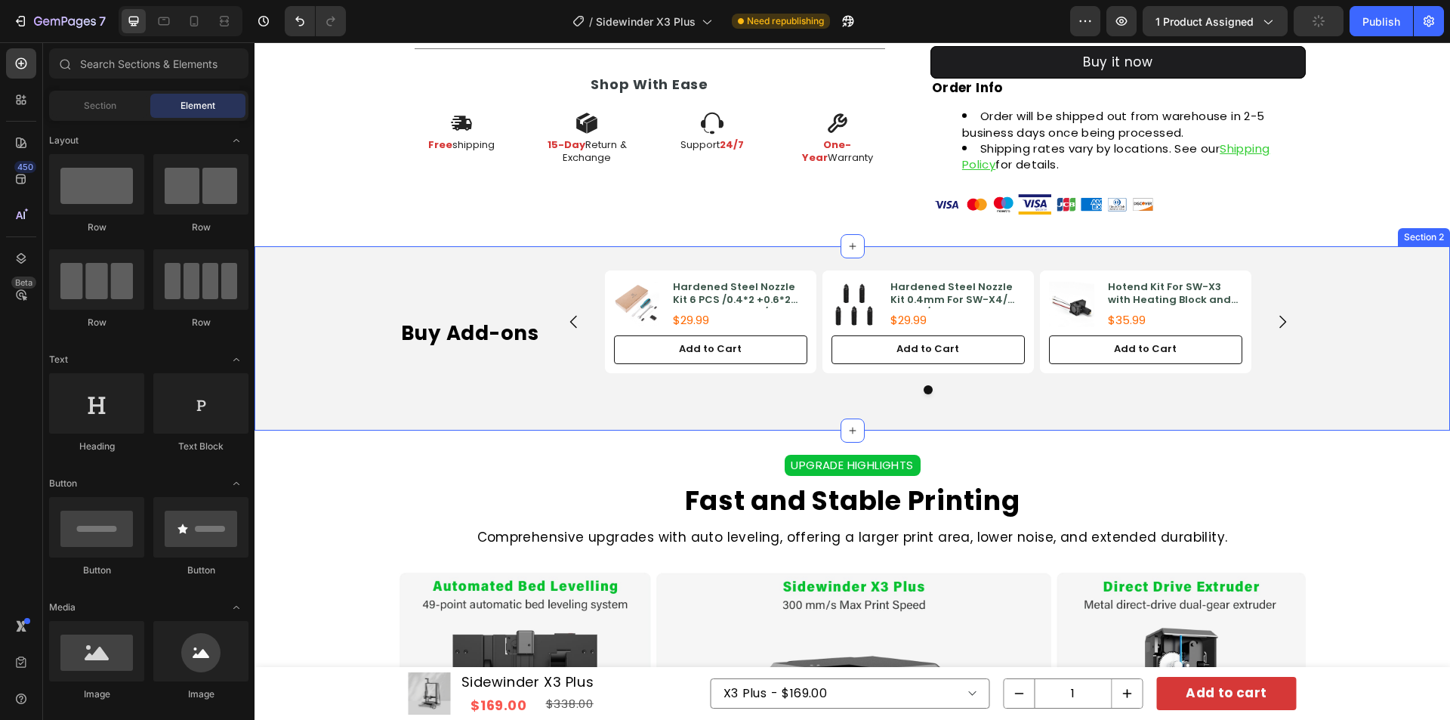
click at [1332, 287] on div "Buy Add-ons Heading Product Images Hardened Steel Nozzle Kit 6 PCS /0.4*2 +0.6*…" at bounding box center [853, 337] width 1196 height 135
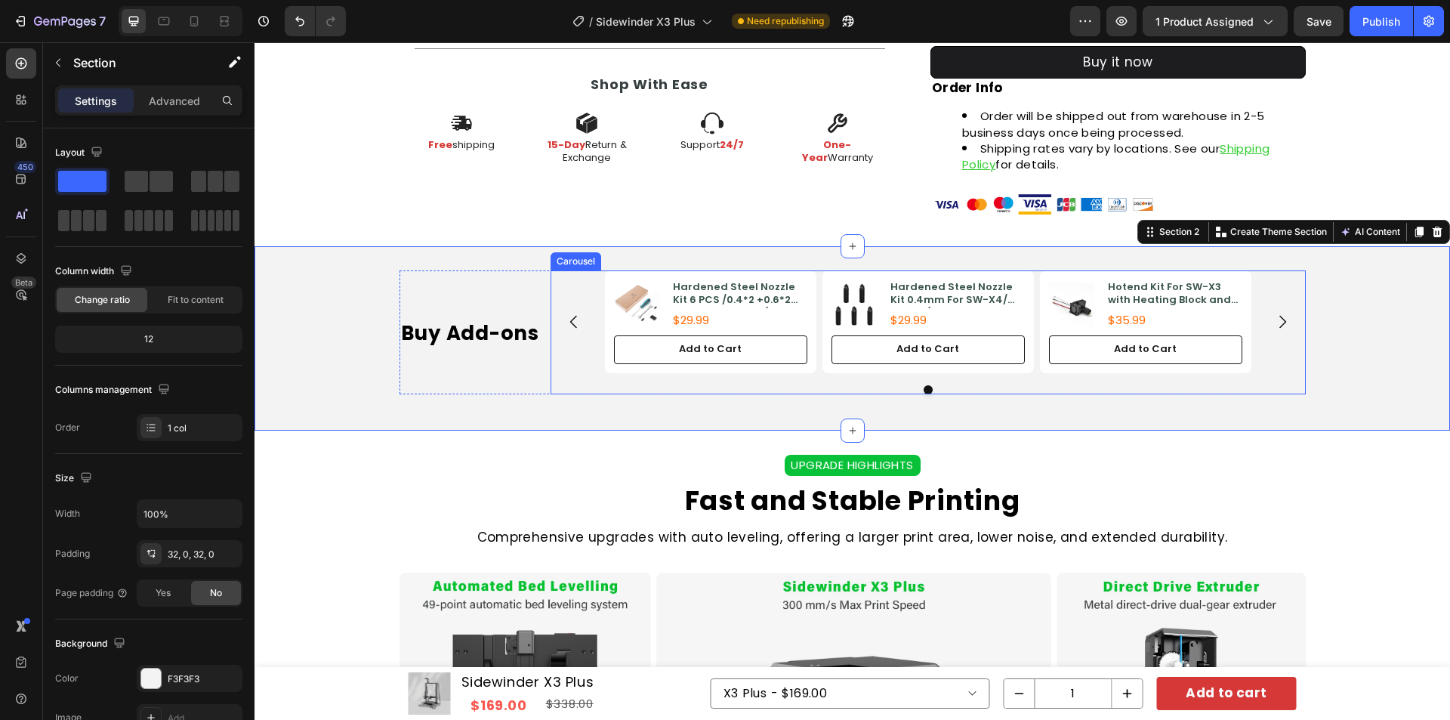
click at [1279, 318] on icon "Carousel Next Arrow" at bounding box center [1282, 322] width 7 height 13
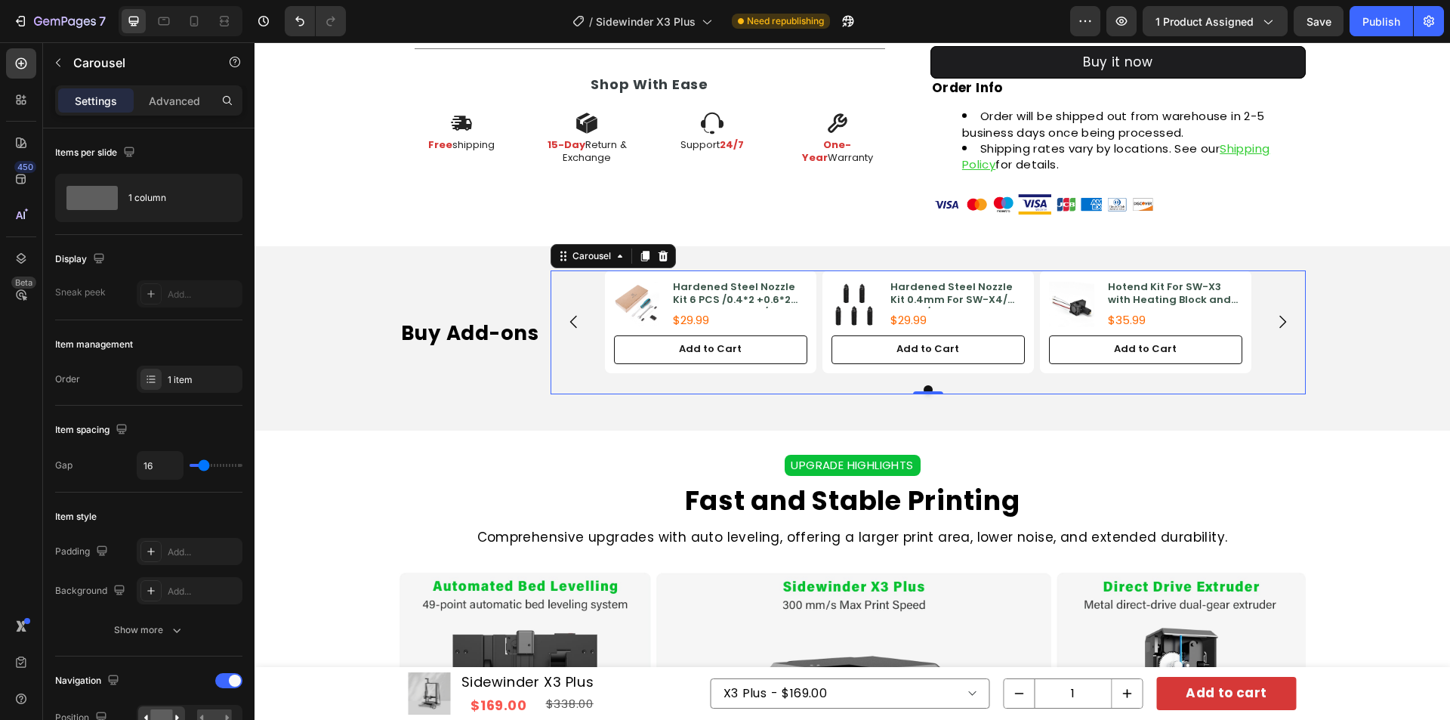
drag, startPoint x: 1385, startPoint y: 32, endPoint x: 1375, endPoint y: 40, distance: 13.4
click at [1384, 31] on button "Publish" at bounding box center [1381, 21] width 63 height 30
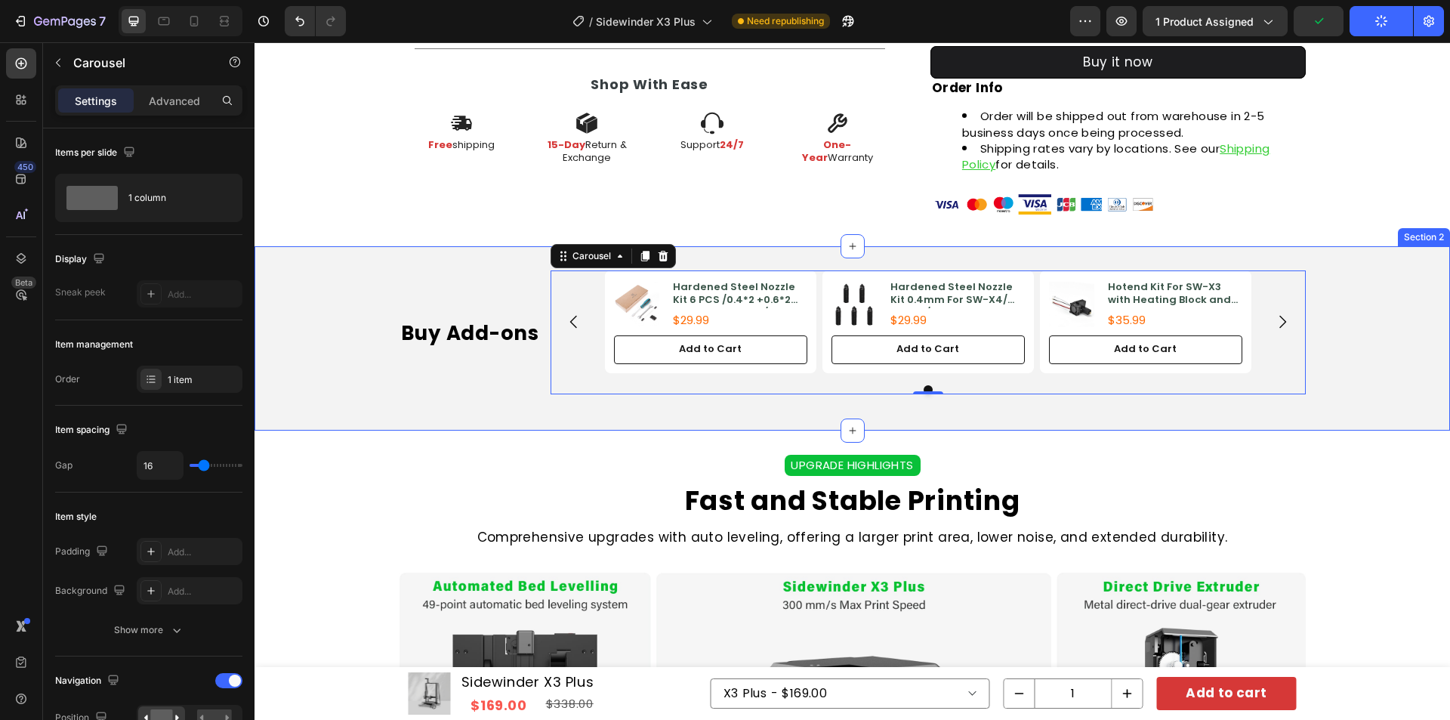
click at [1372, 316] on div "Buy Add-ons Heading Product Images Hardened Steel Nozzle Kit 6 PCS /0.4*2 +0.6*…" at bounding box center [853, 337] width 1196 height 135
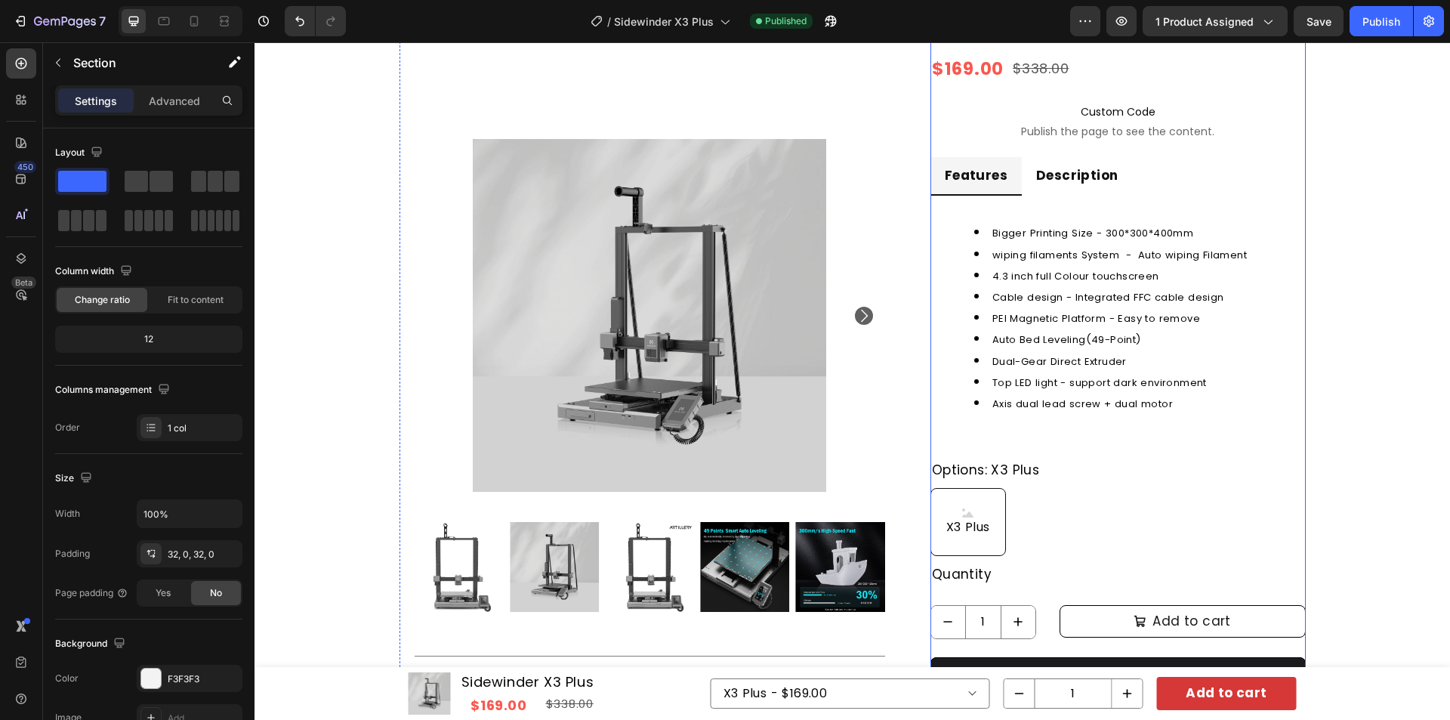
scroll to position [429, 0]
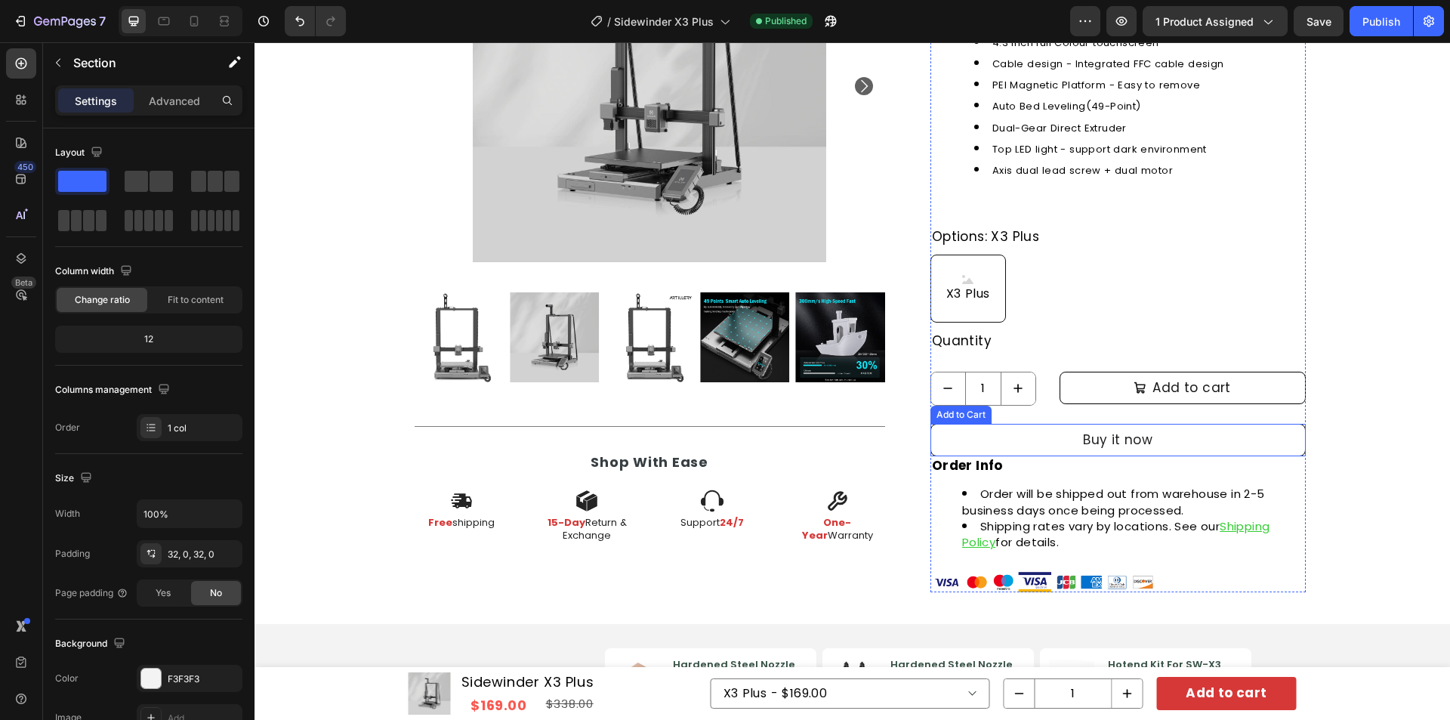
click at [1184, 439] on button "Buy it now" at bounding box center [1117, 440] width 375 height 32
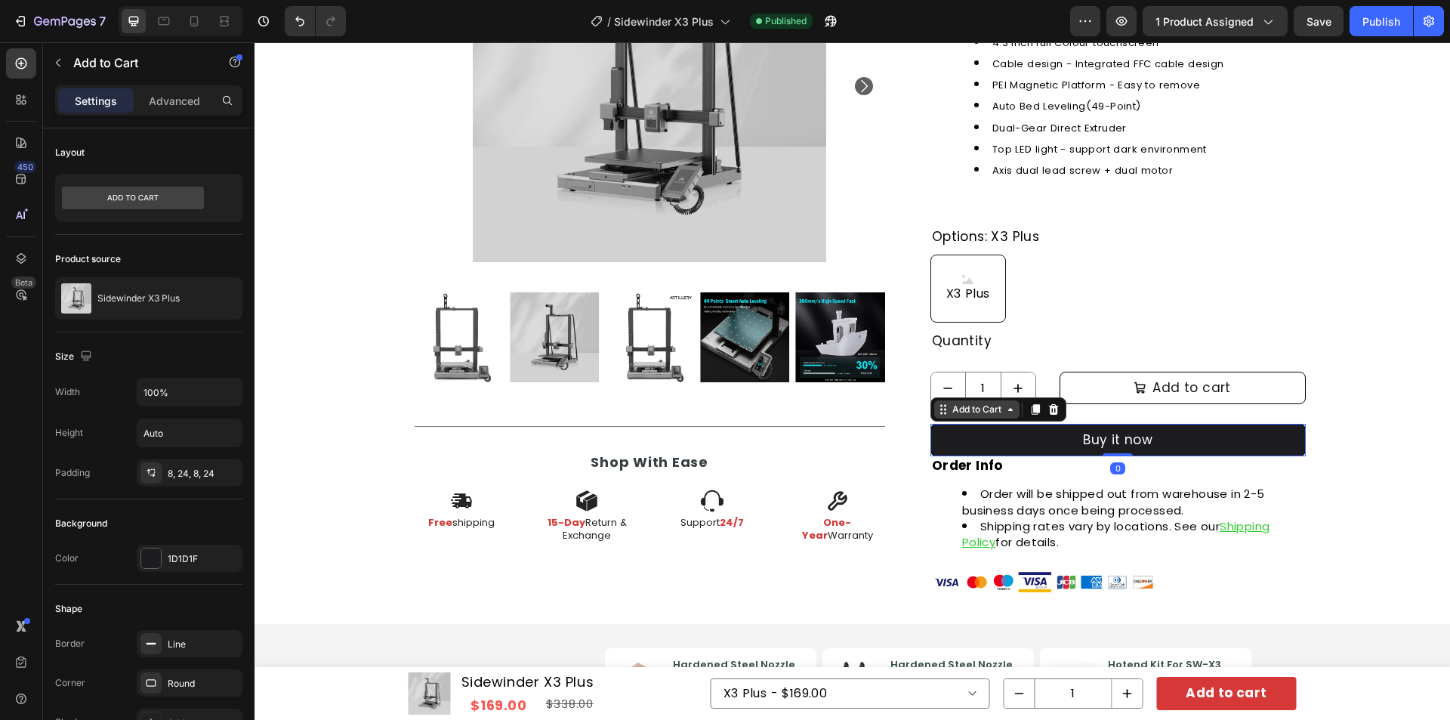
click at [988, 406] on div "Add to Cart" at bounding box center [976, 410] width 55 height 14
click at [179, 109] on div "Advanced" at bounding box center [175, 100] width 76 height 24
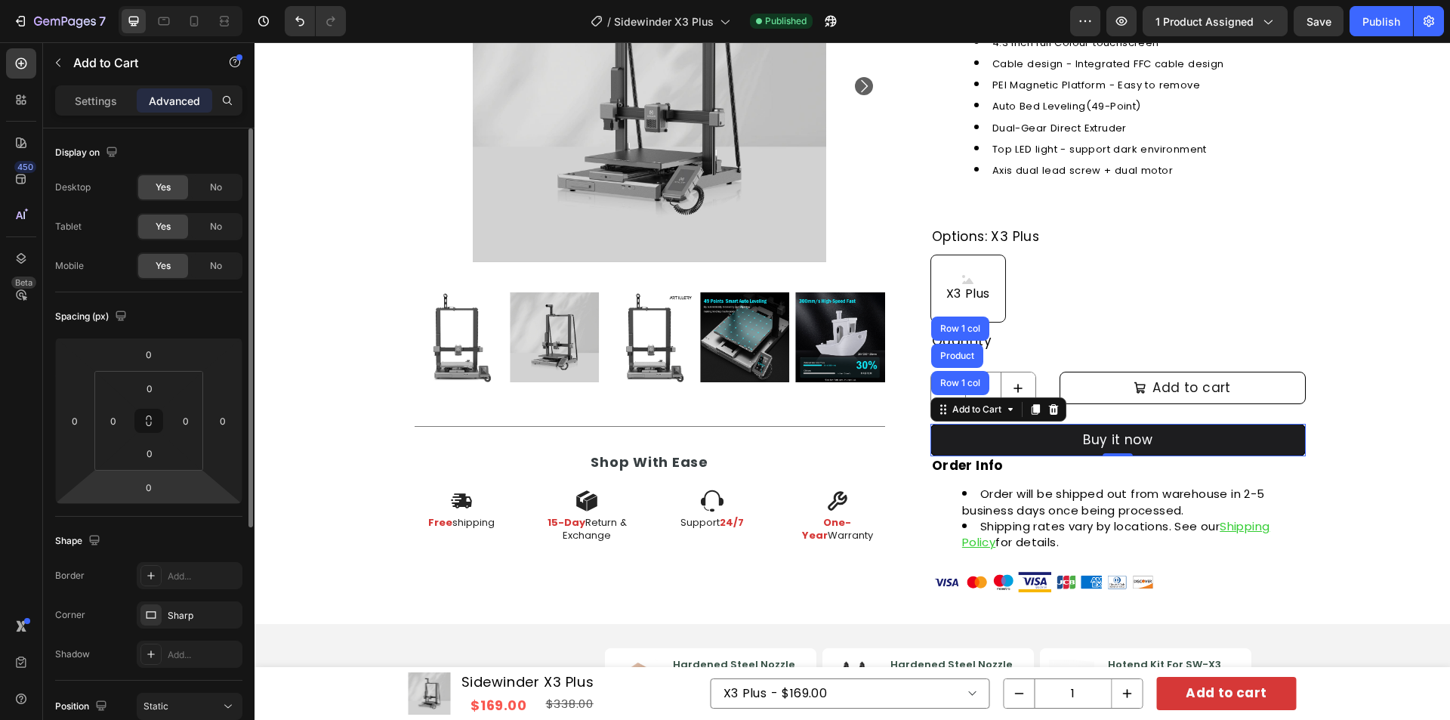
click at [151, 487] on input "0" at bounding box center [149, 487] width 30 height 23
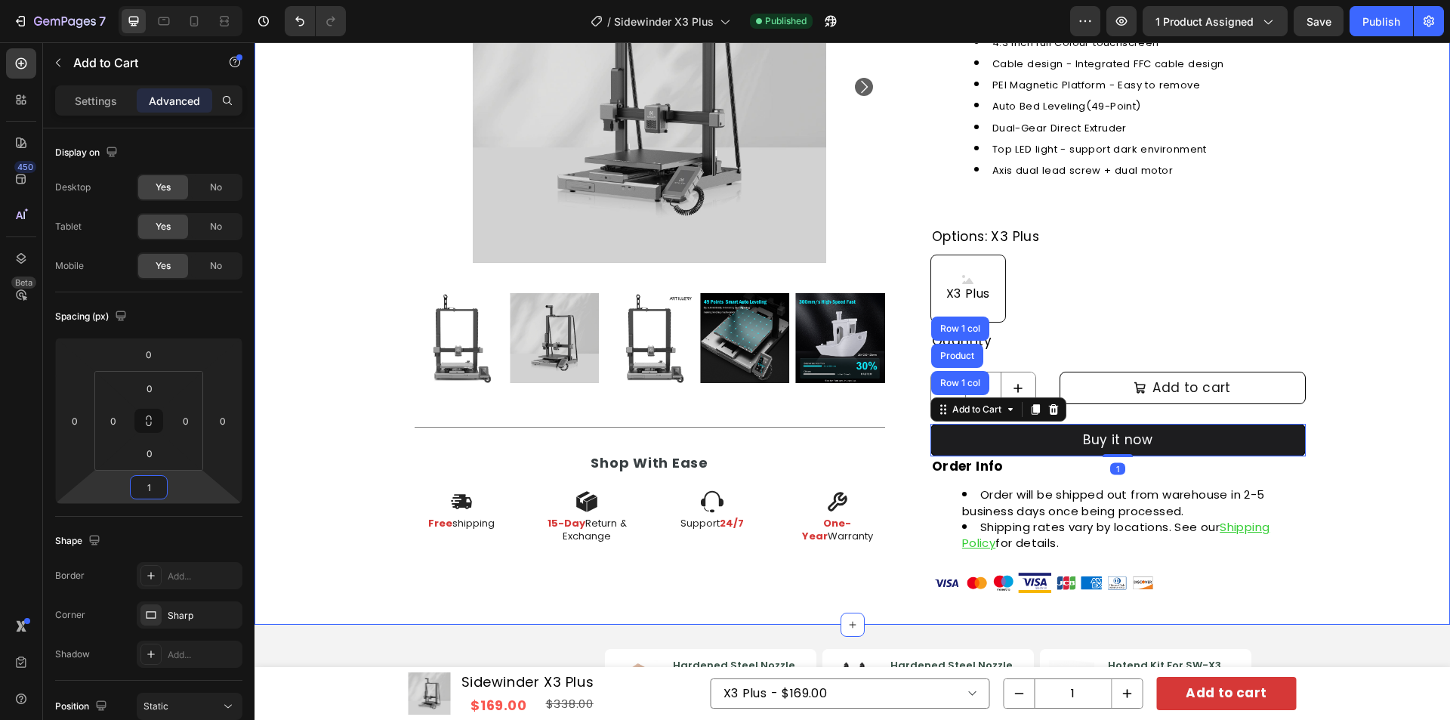
type input "10"
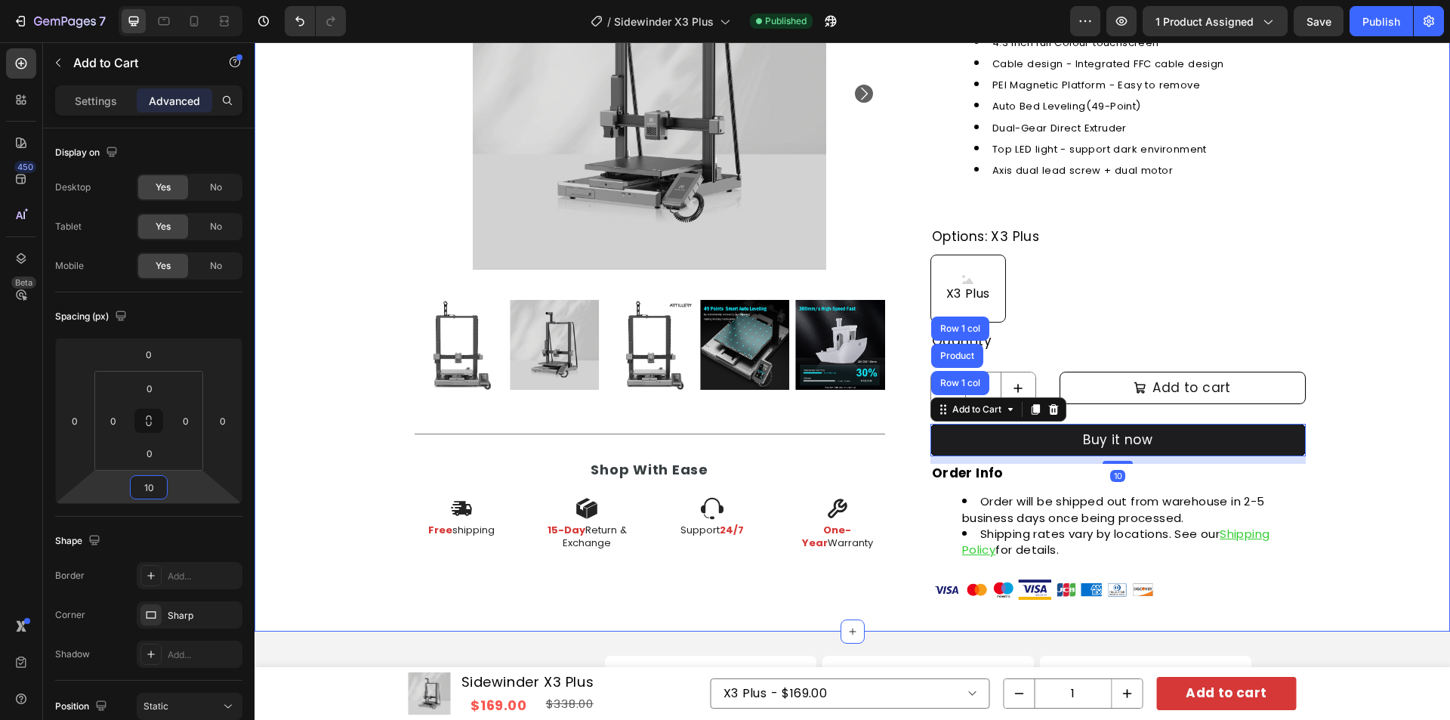
click at [1345, 432] on div "Product Images Title Line Shop With Ease Heading Icon Free shipping Text Block …" at bounding box center [853, 137] width 1196 height 939
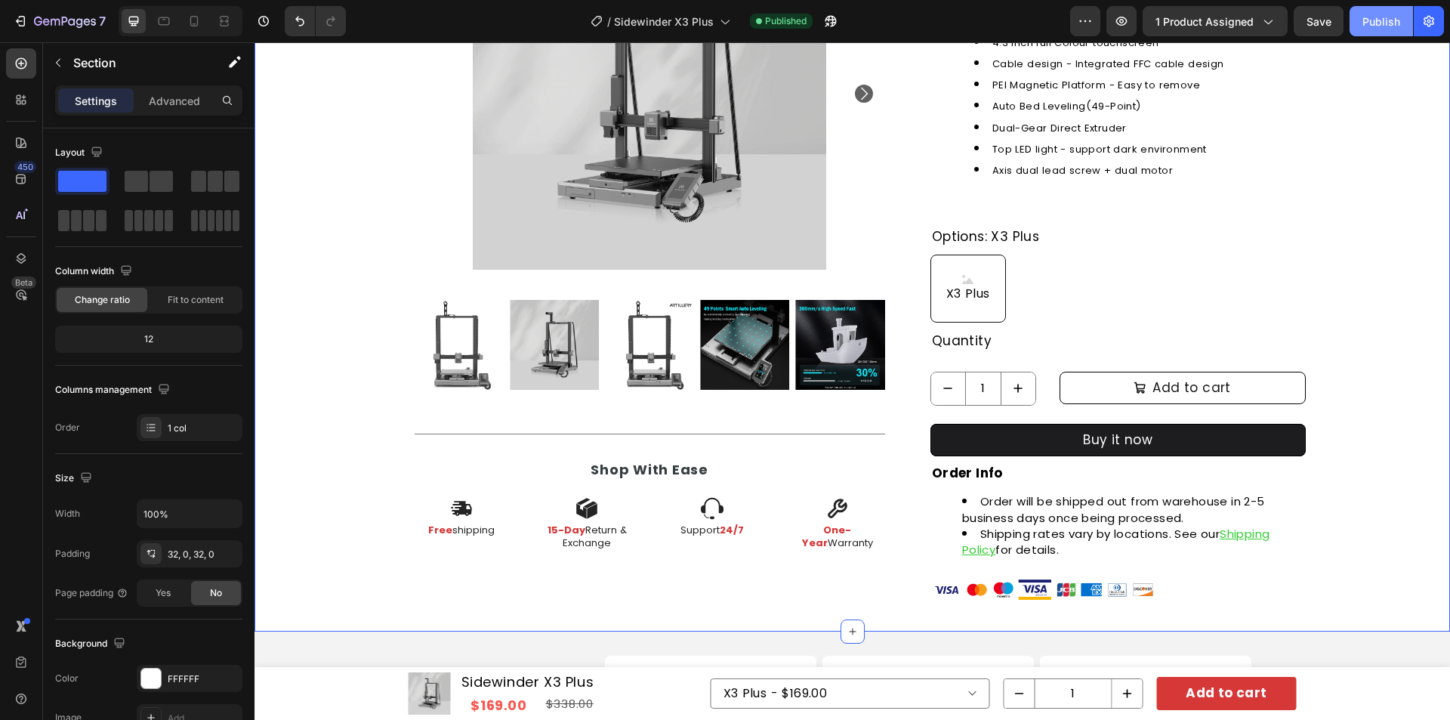
click at [1378, 27] on div "Publish" at bounding box center [1381, 22] width 38 height 16
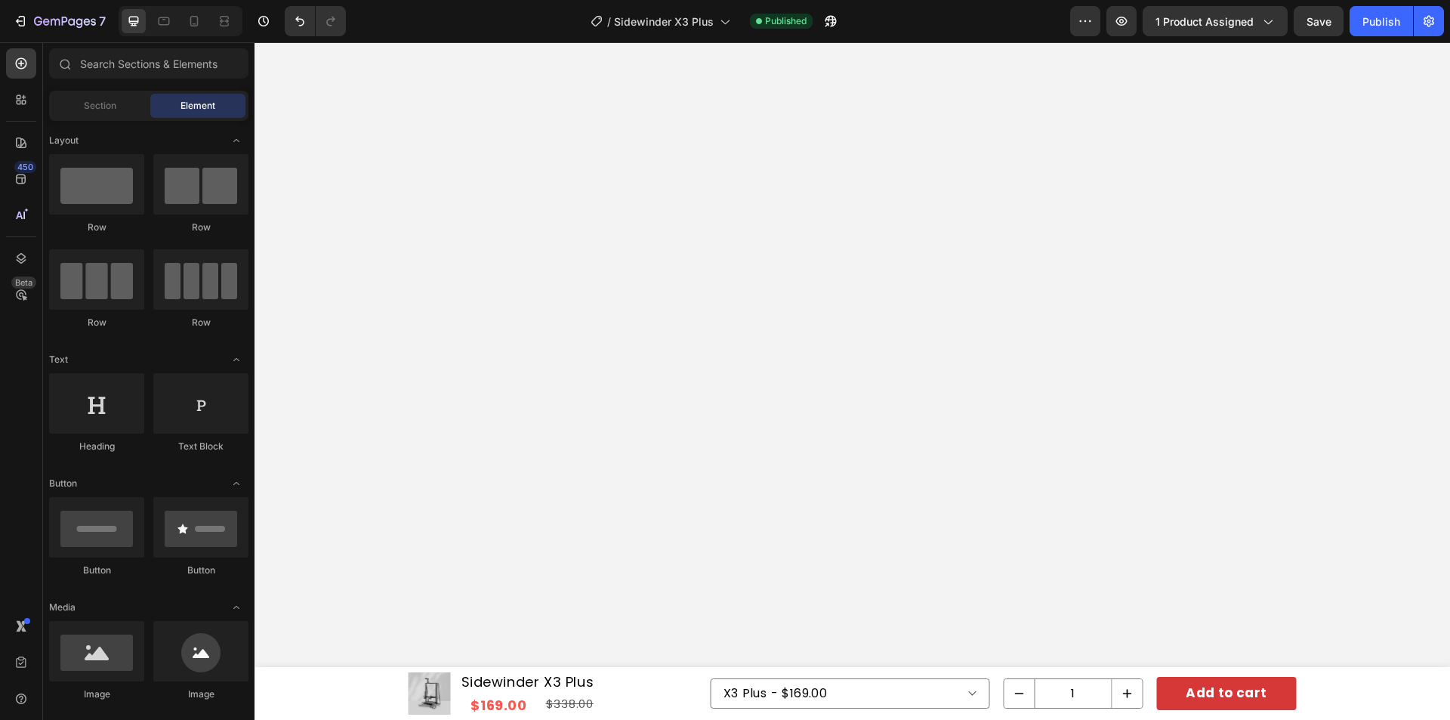
scroll to position [5969, 0]
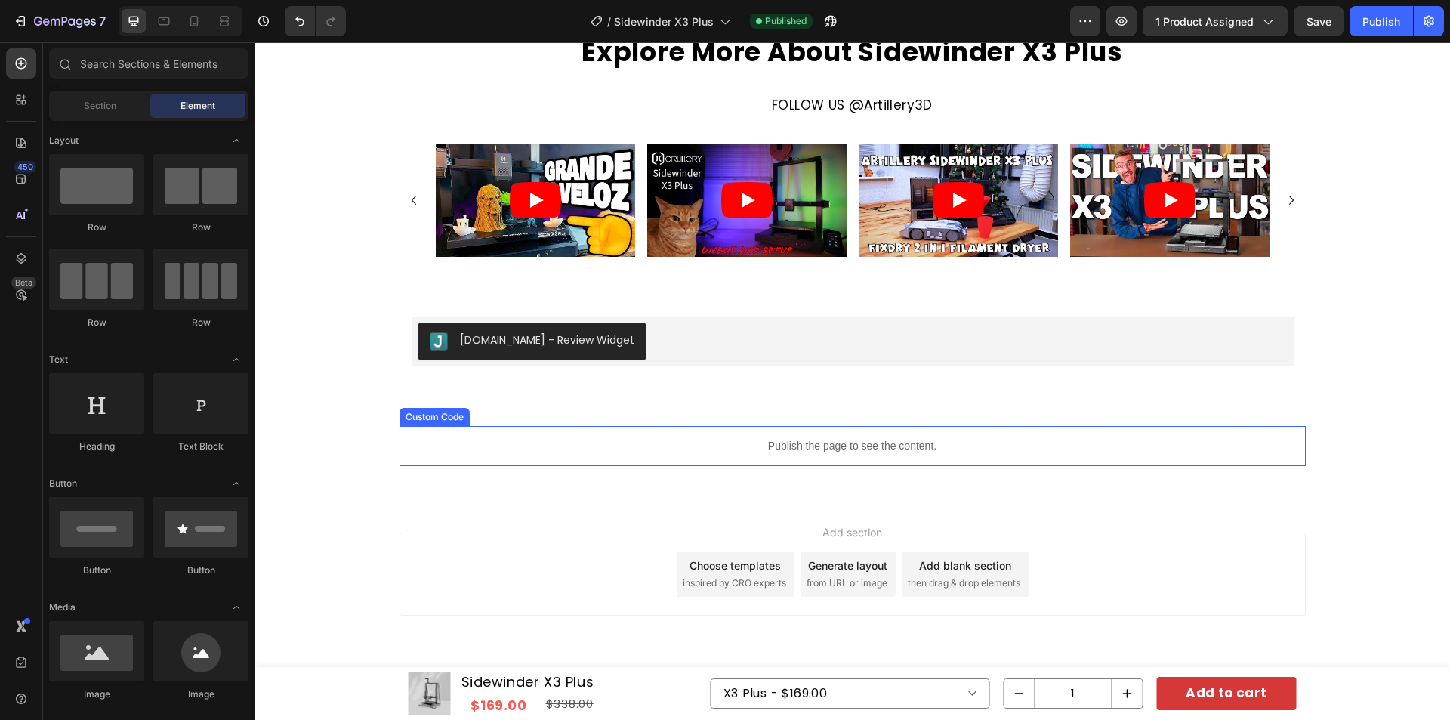
click at [701, 444] on p "Publish the page to see the content." at bounding box center [853, 446] width 906 height 16
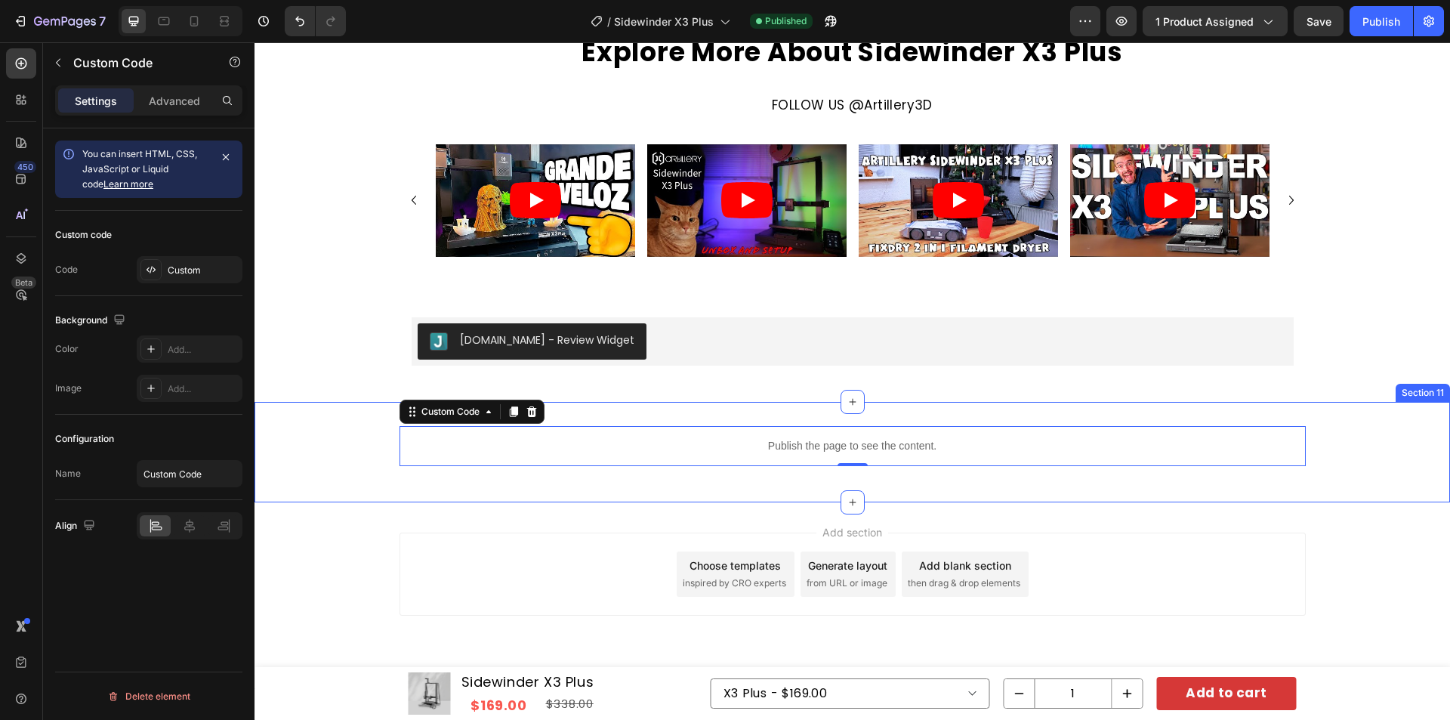
click at [335, 447] on div "Publish the page to see the content. Custom Code 0 Row" at bounding box center [853, 452] width 1196 height 52
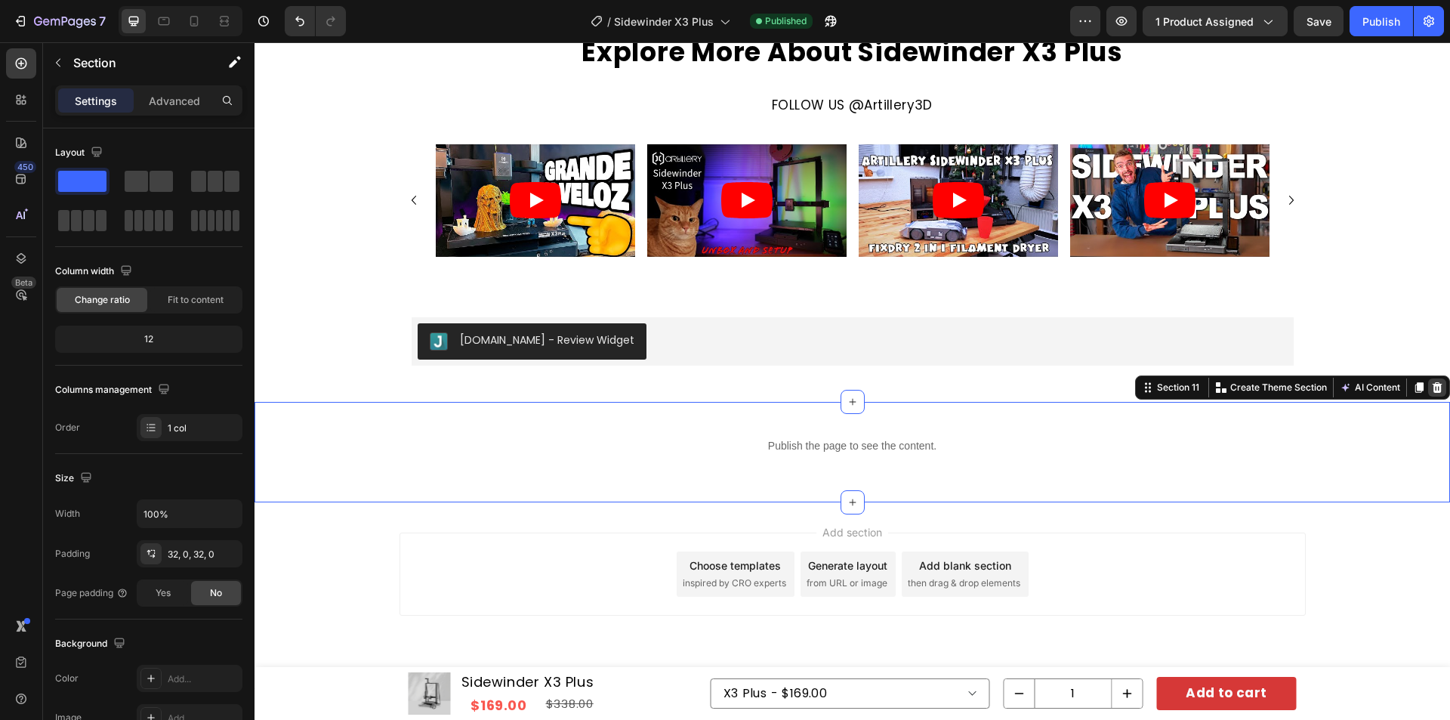
click at [1433, 387] on div at bounding box center [1437, 387] width 18 height 18
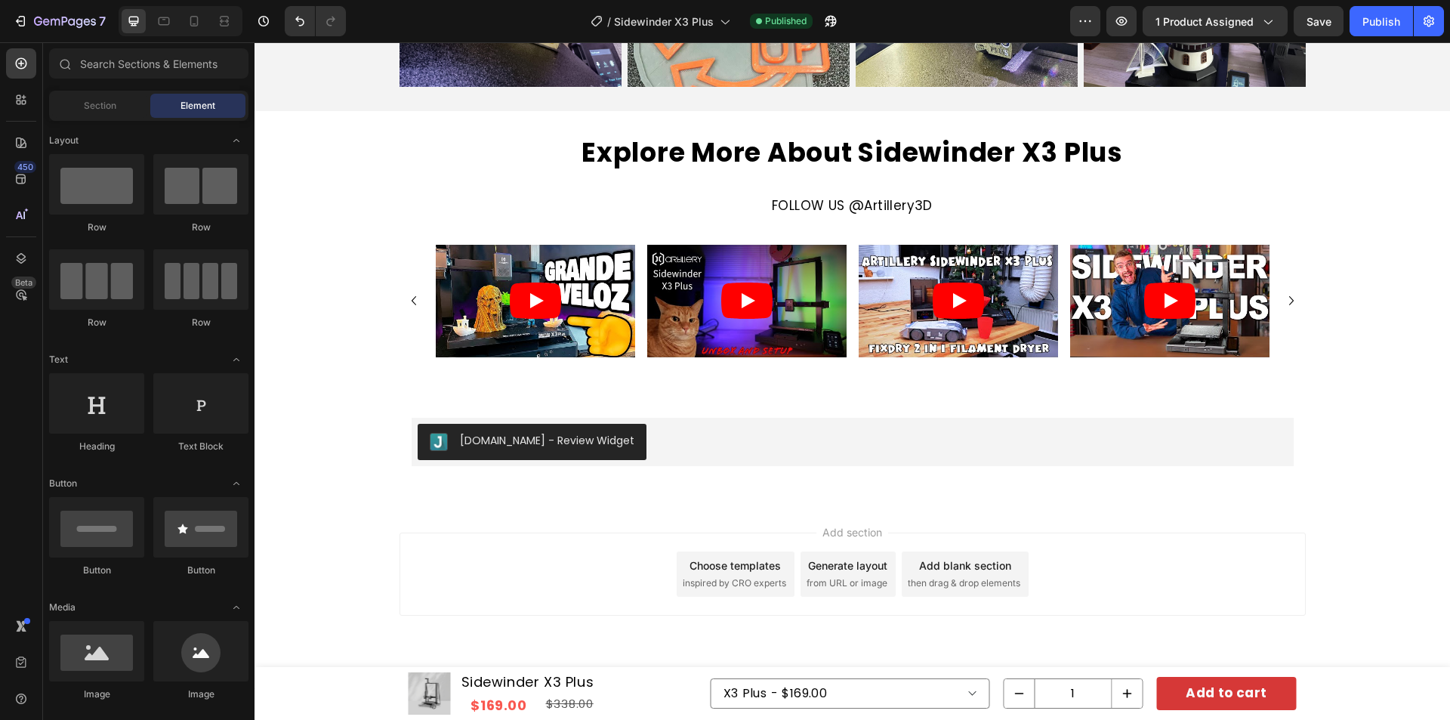
scroll to position [5868, 0]
click at [1369, 23] on div "Publish" at bounding box center [1381, 22] width 38 height 16
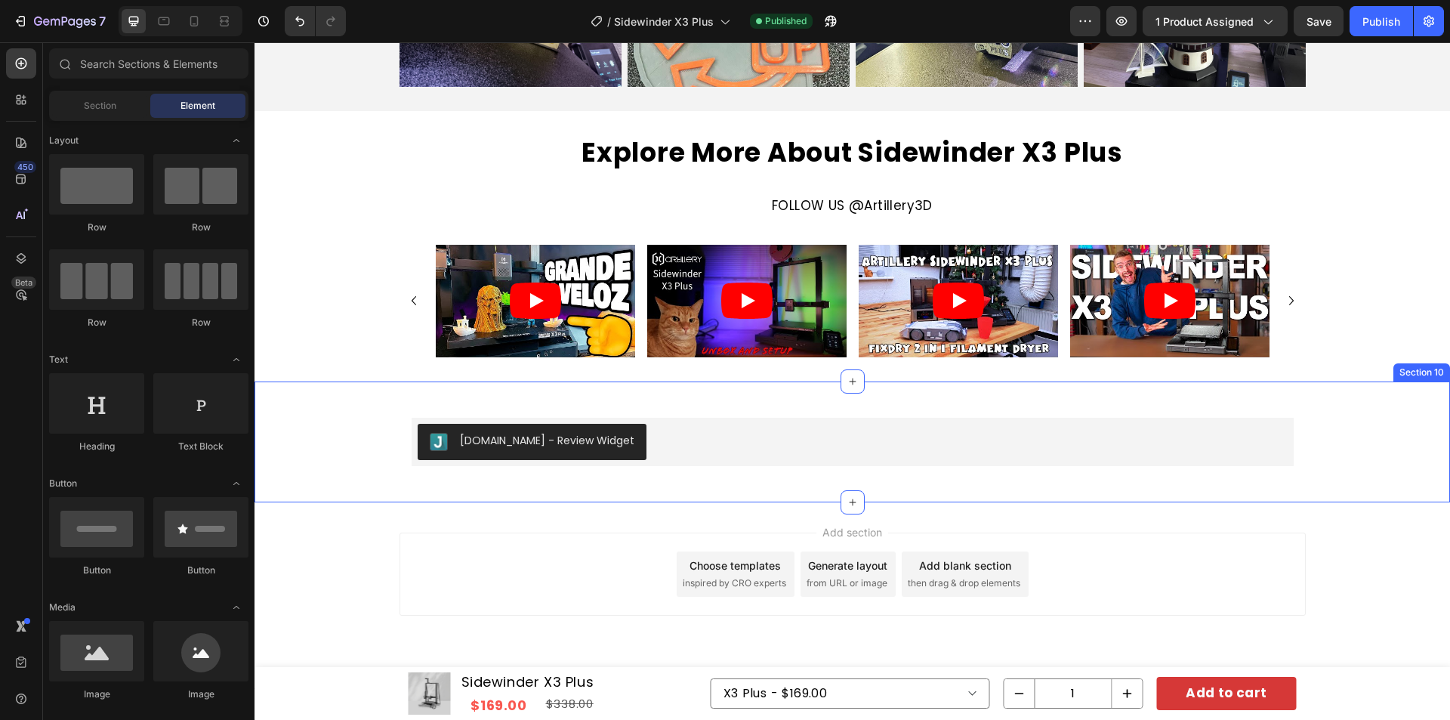
click at [1362, 429] on div "Judge.me - Review Widget Judge.me Row" at bounding box center [853, 442] width 1196 height 73
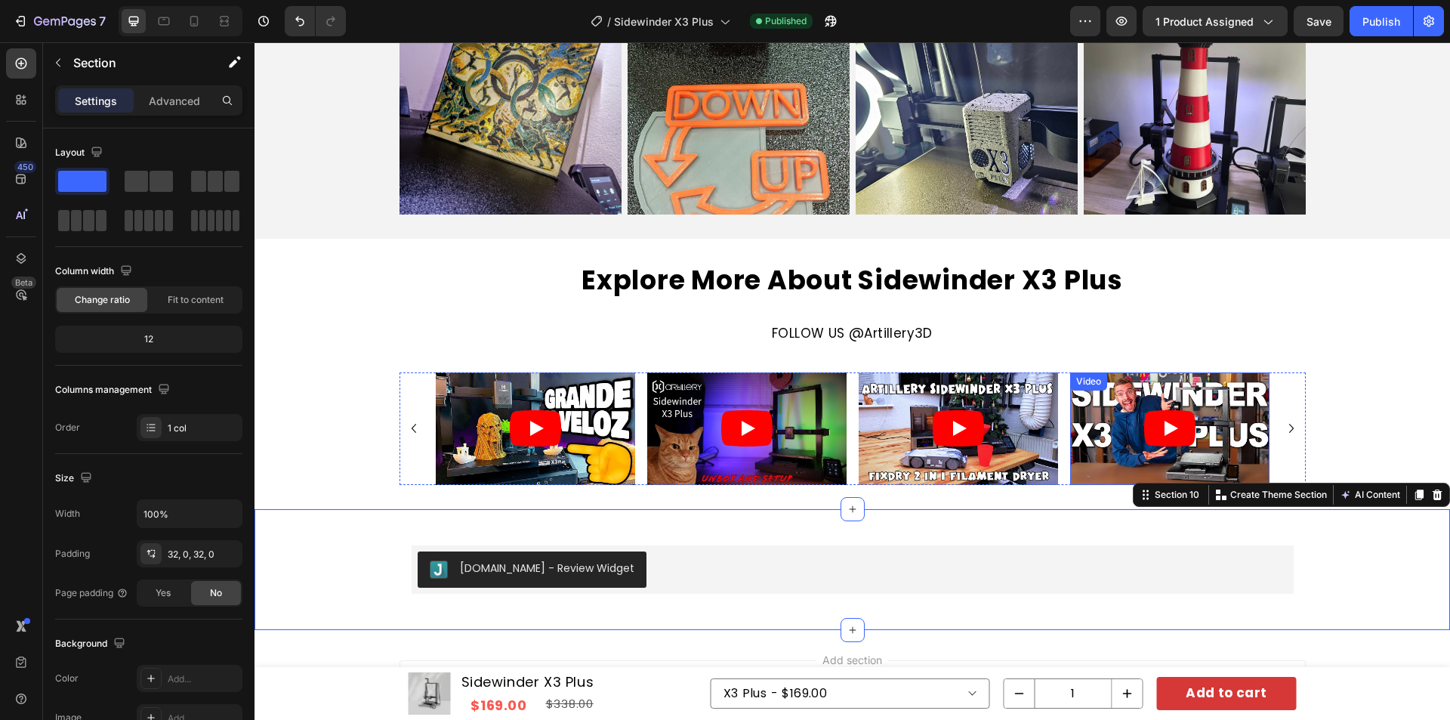
scroll to position [5717, 0]
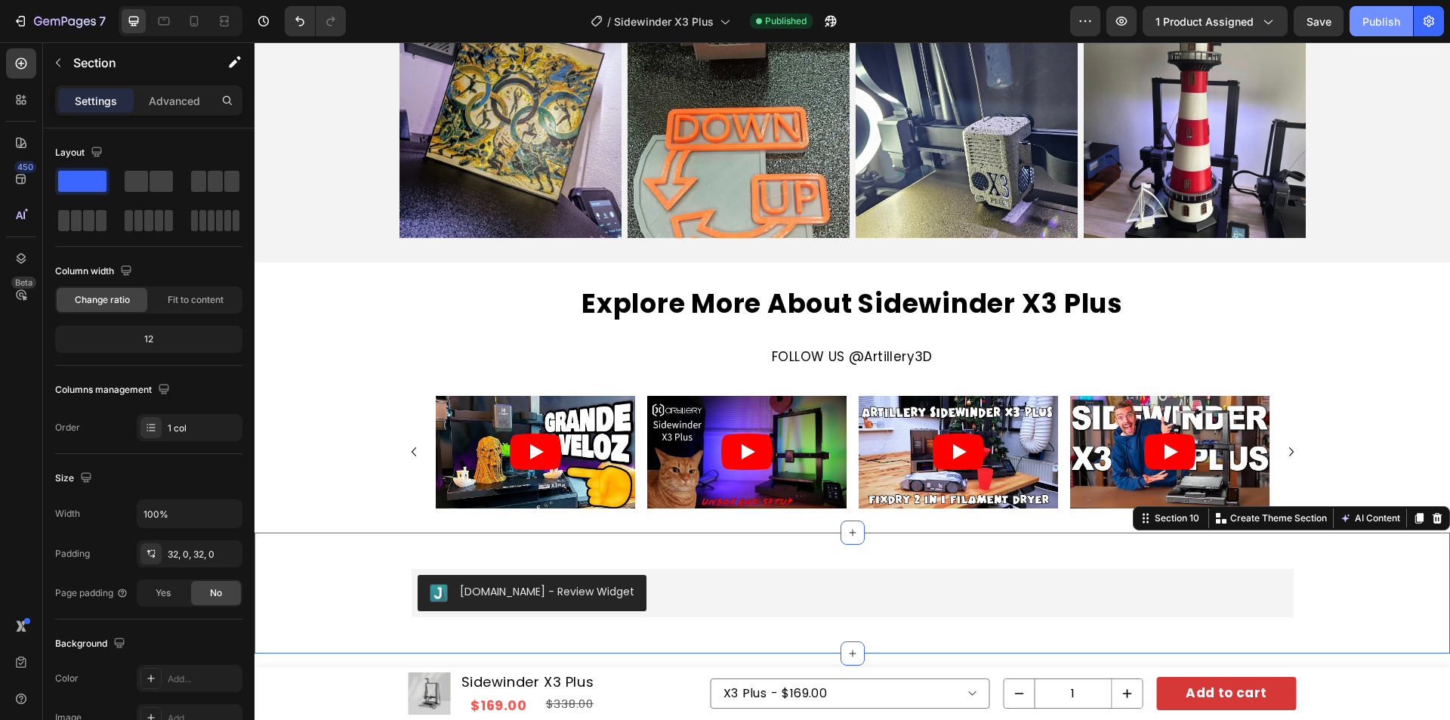
click at [1375, 26] on div "Publish" at bounding box center [1381, 22] width 38 height 16
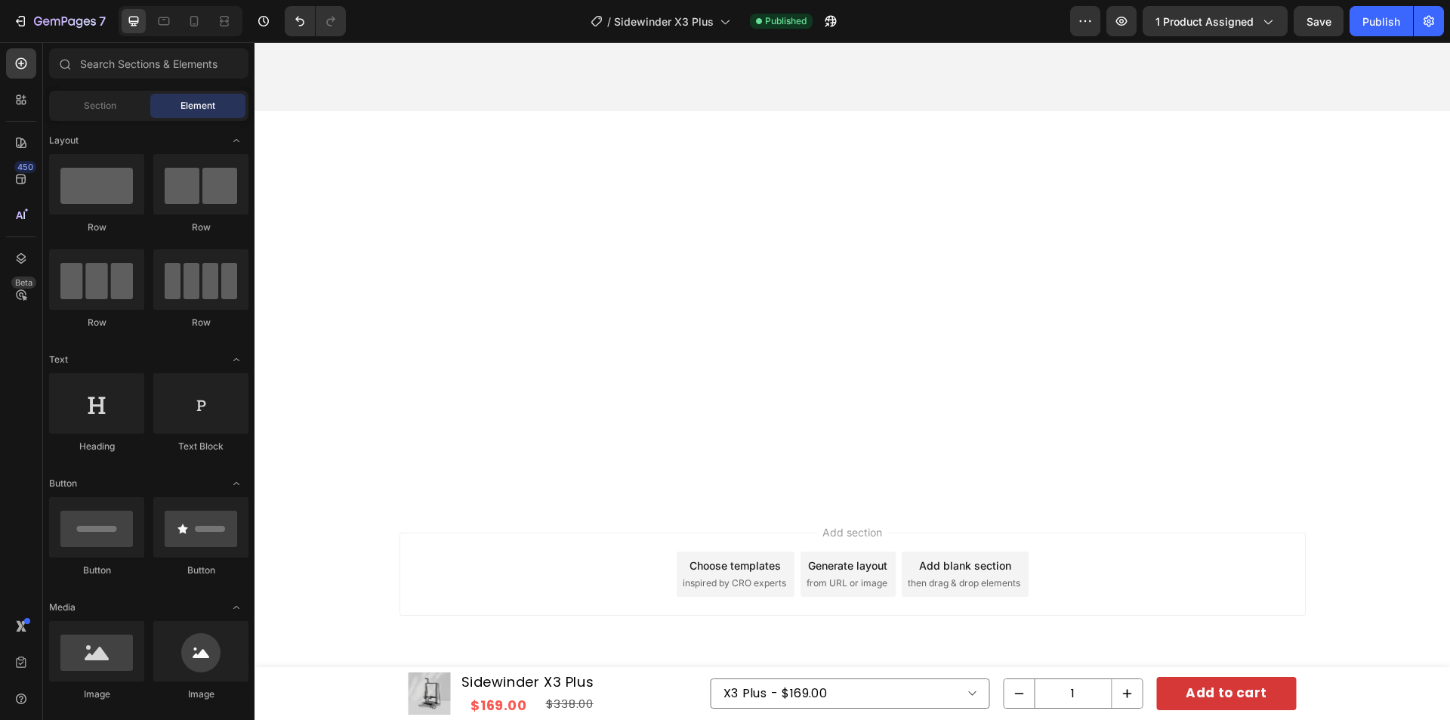
scroll to position [1099, 0]
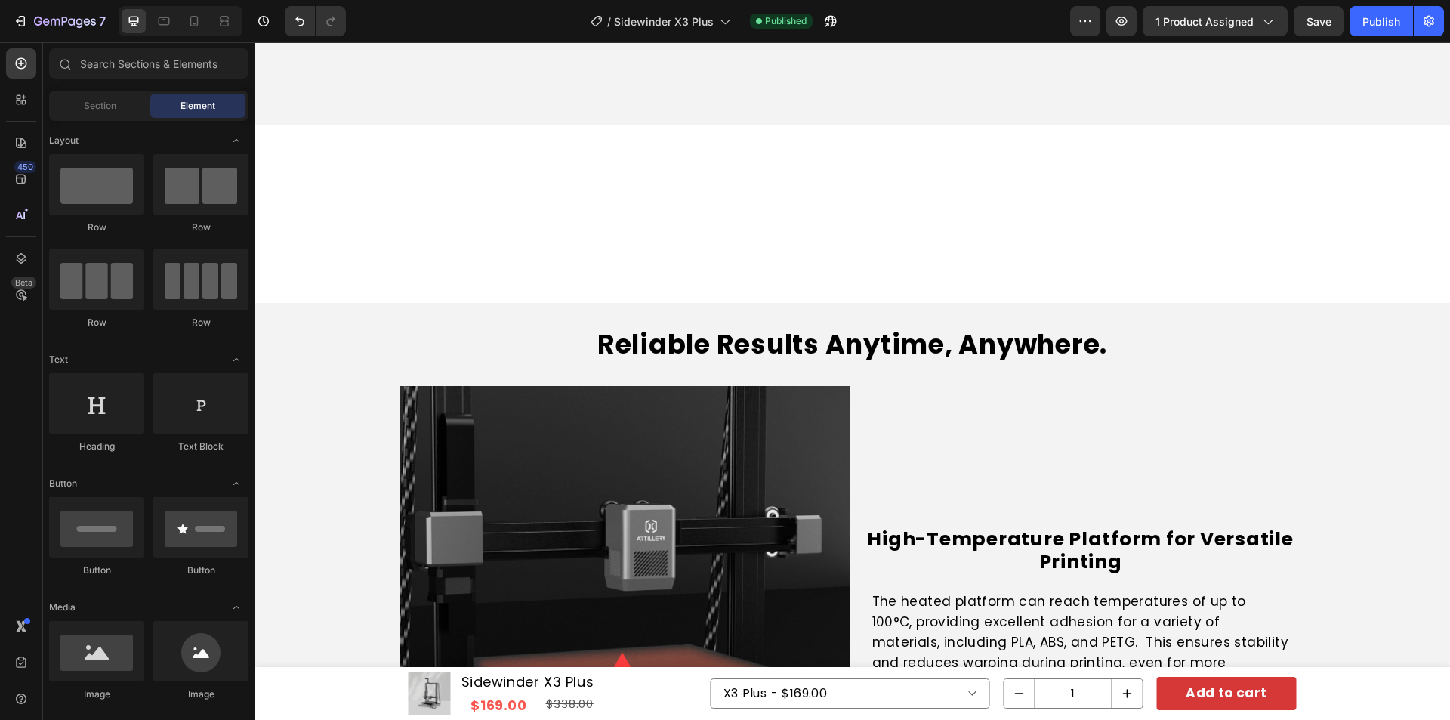
drag, startPoint x: 1443, startPoint y: 631, endPoint x: 1681, endPoint y: 46, distance: 631.1
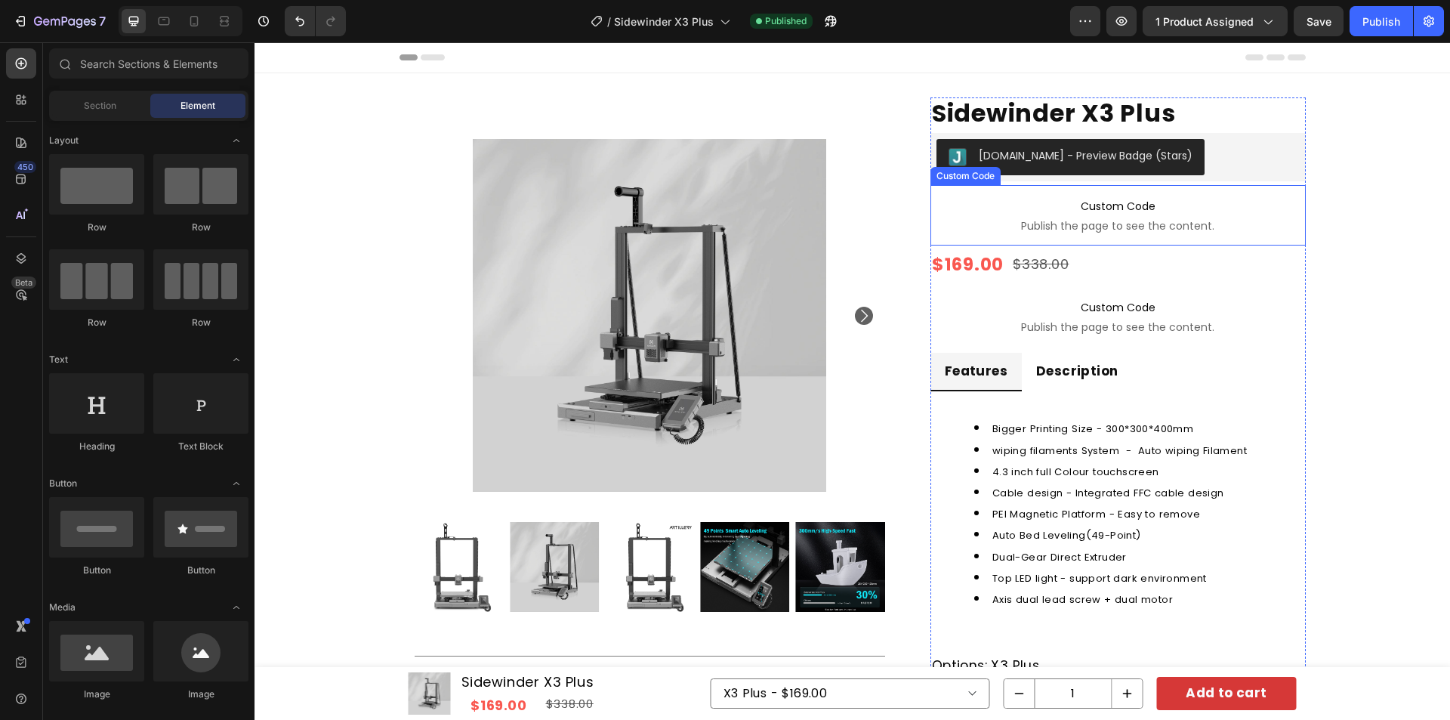
click at [1139, 213] on span "Custom Code" at bounding box center [1117, 206] width 375 height 18
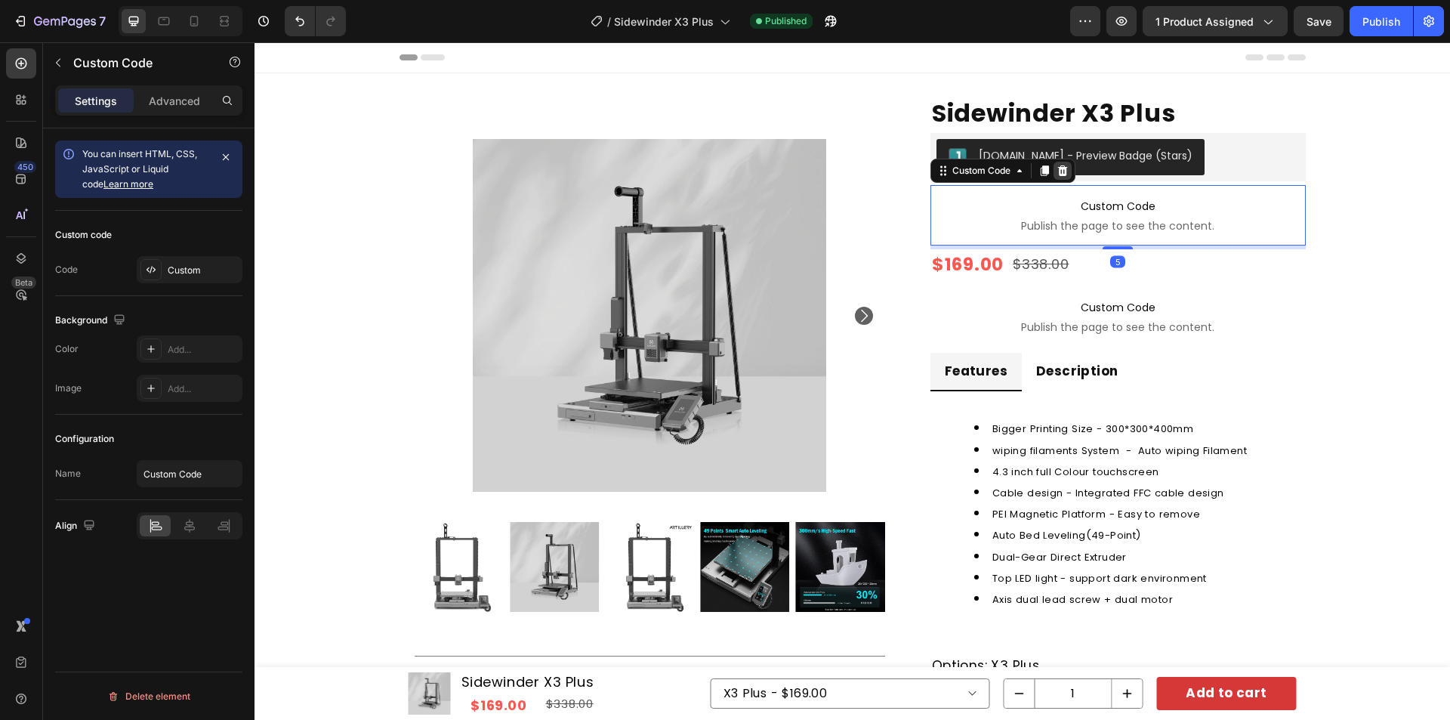
click at [1057, 170] on icon at bounding box center [1062, 170] width 10 height 11
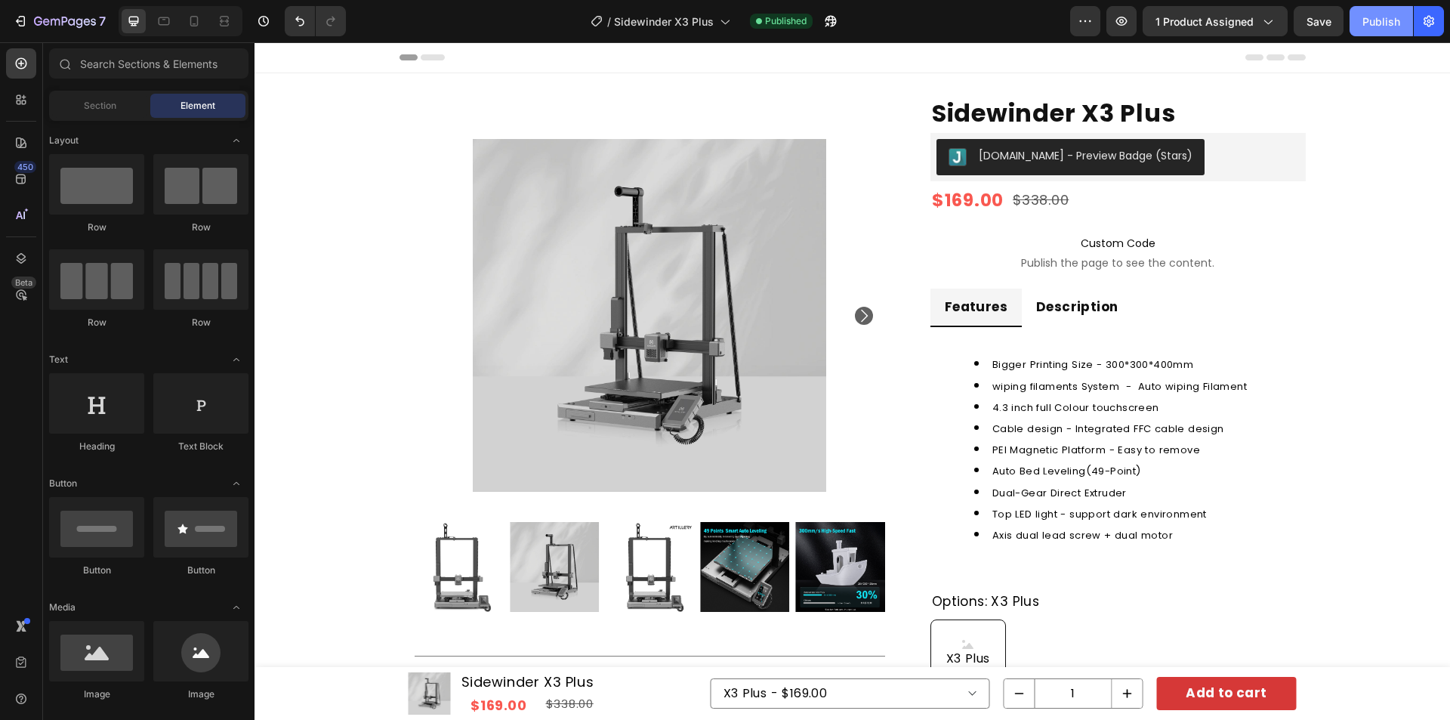
click at [1372, 28] on div "Publish" at bounding box center [1381, 22] width 38 height 16
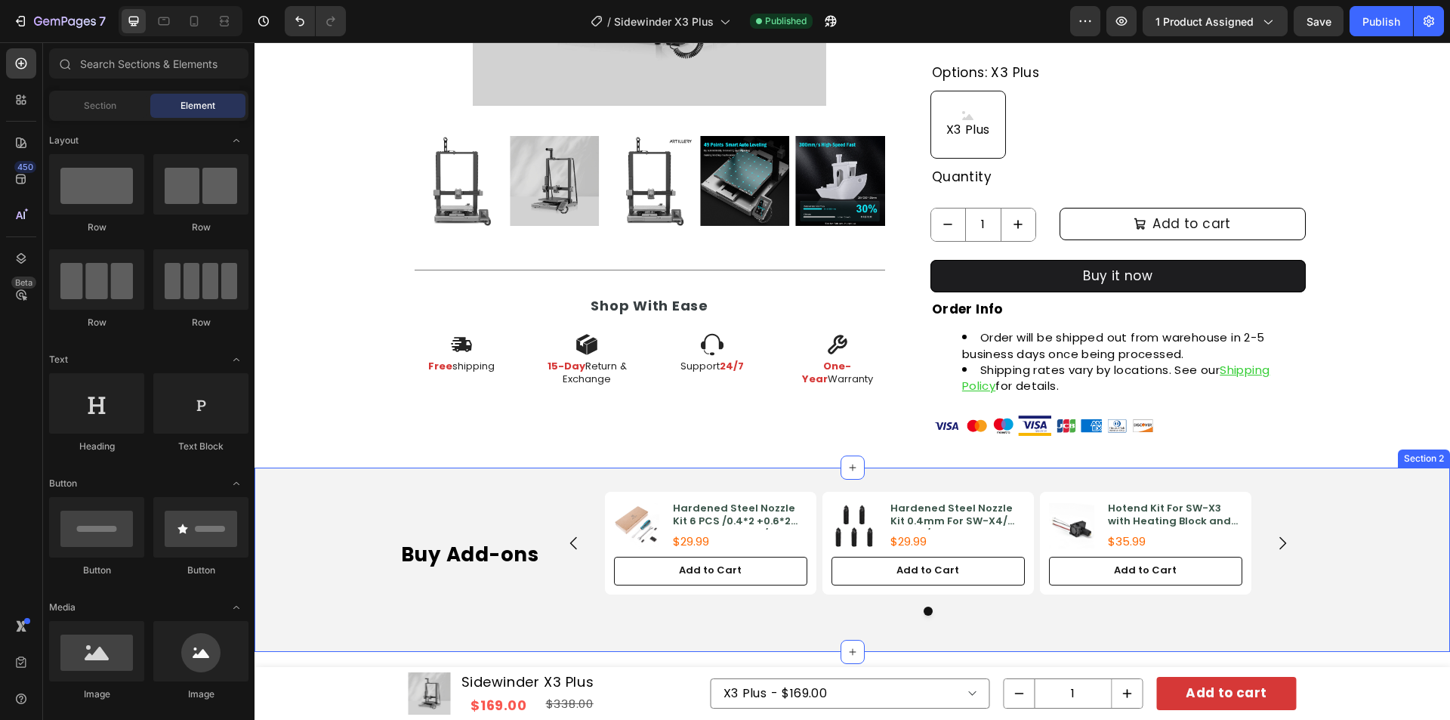
scroll to position [604, 0]
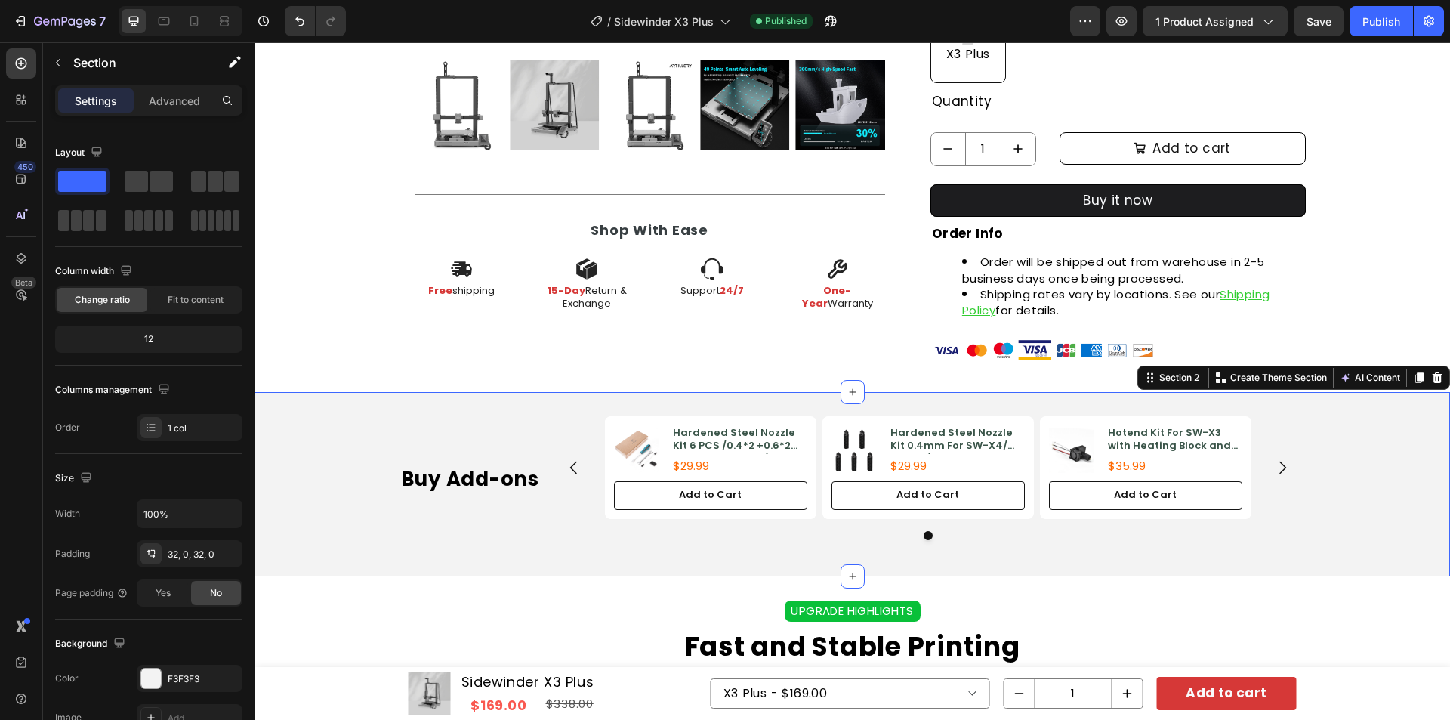
click at [507, 402] on div "Buy Add-ons Heading Product Images Hardened Steel Nozzle Kit 6 PCS /0.4*2 +0.6*…" at bounding box center [853, 484] width 1196 height 184
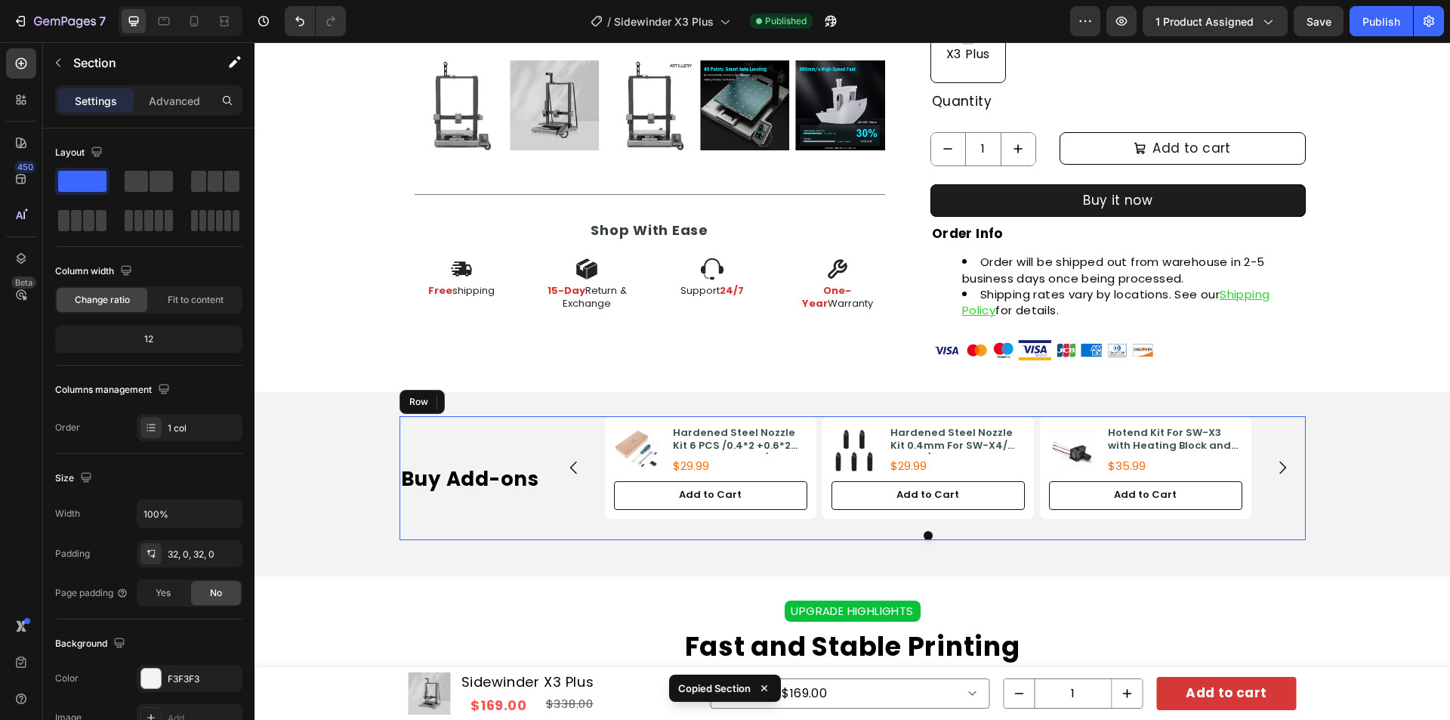
click at [517, 512] on div "Buy Add-ons Heading" at bounding box center [475, 477] width 151 height 123
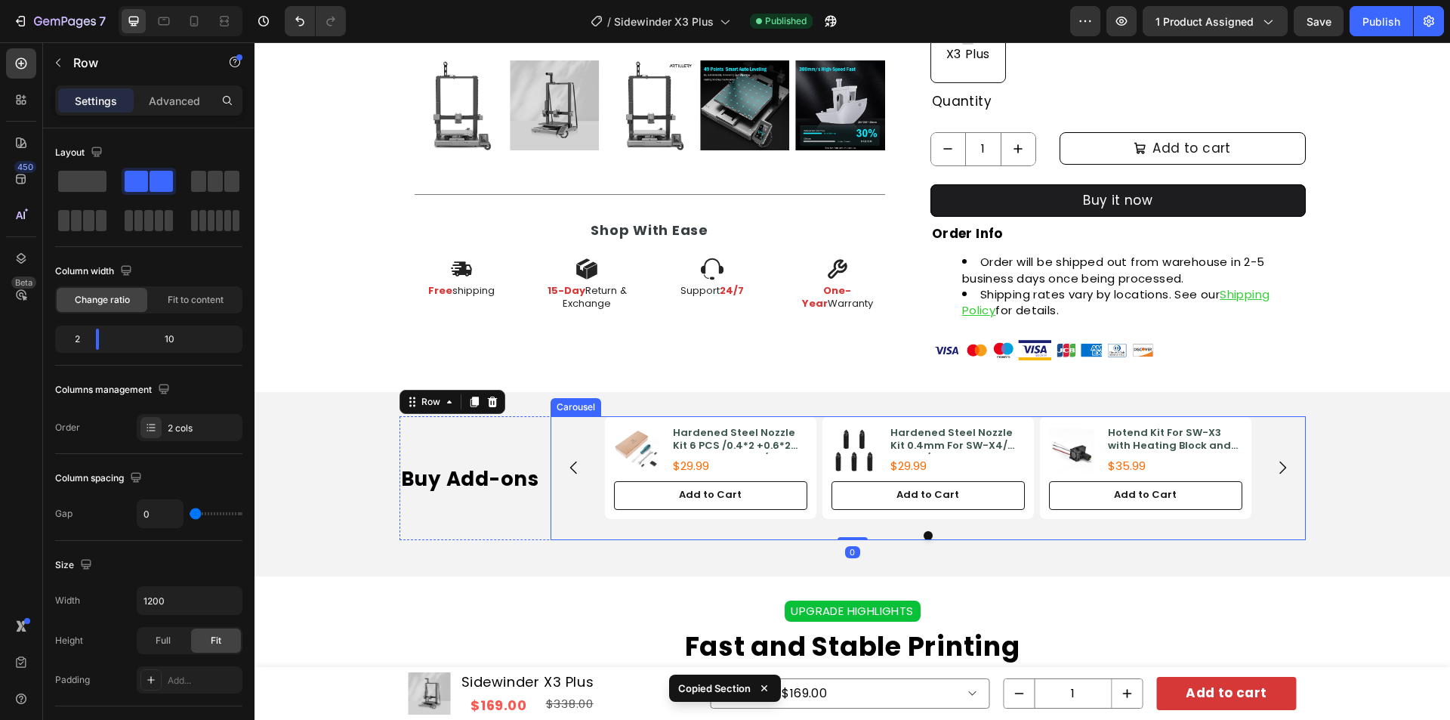
click at [546, 560] on div "Buy Add-ons Heading Product Images Hardened Steel Nozzle Kit 6 PCS /0.4*2 +0.6*…" at bounding box center [853, 484] width 1196 height 184
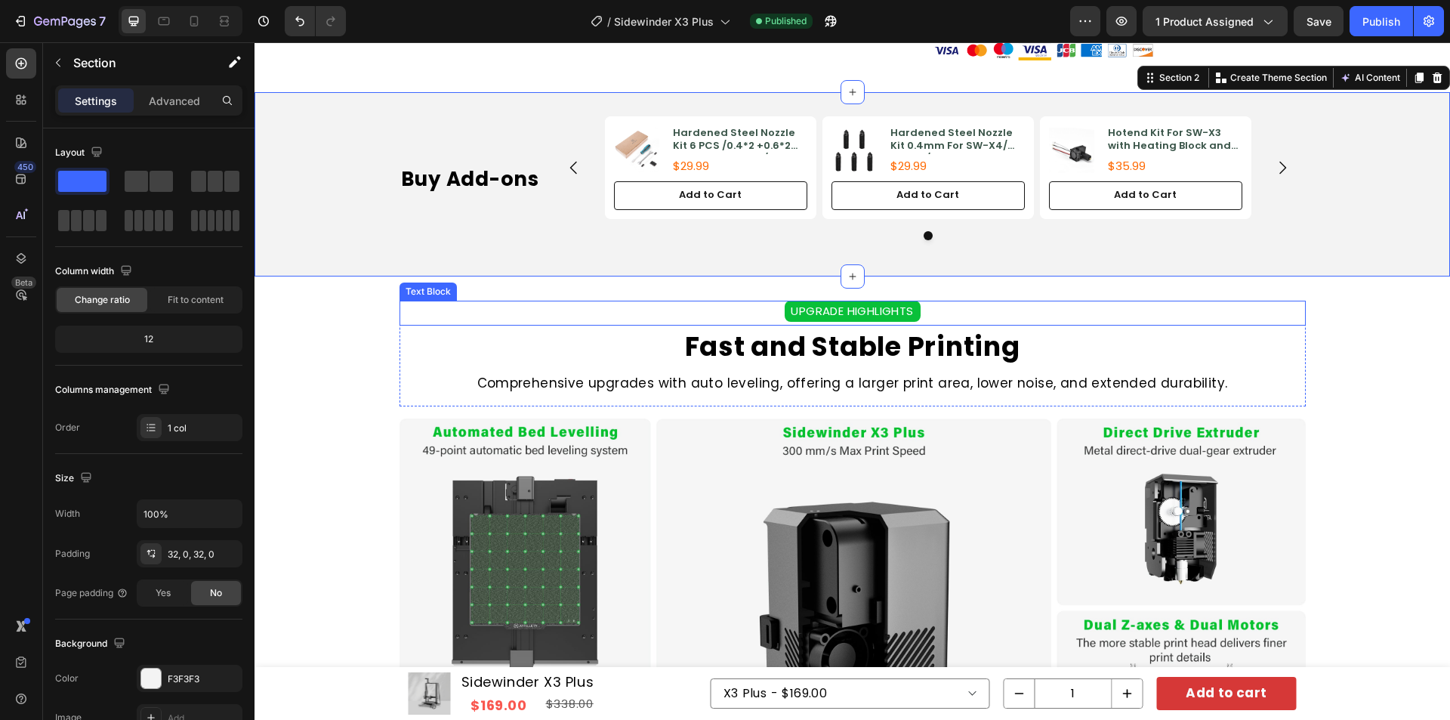
scroll to position [906, 0]
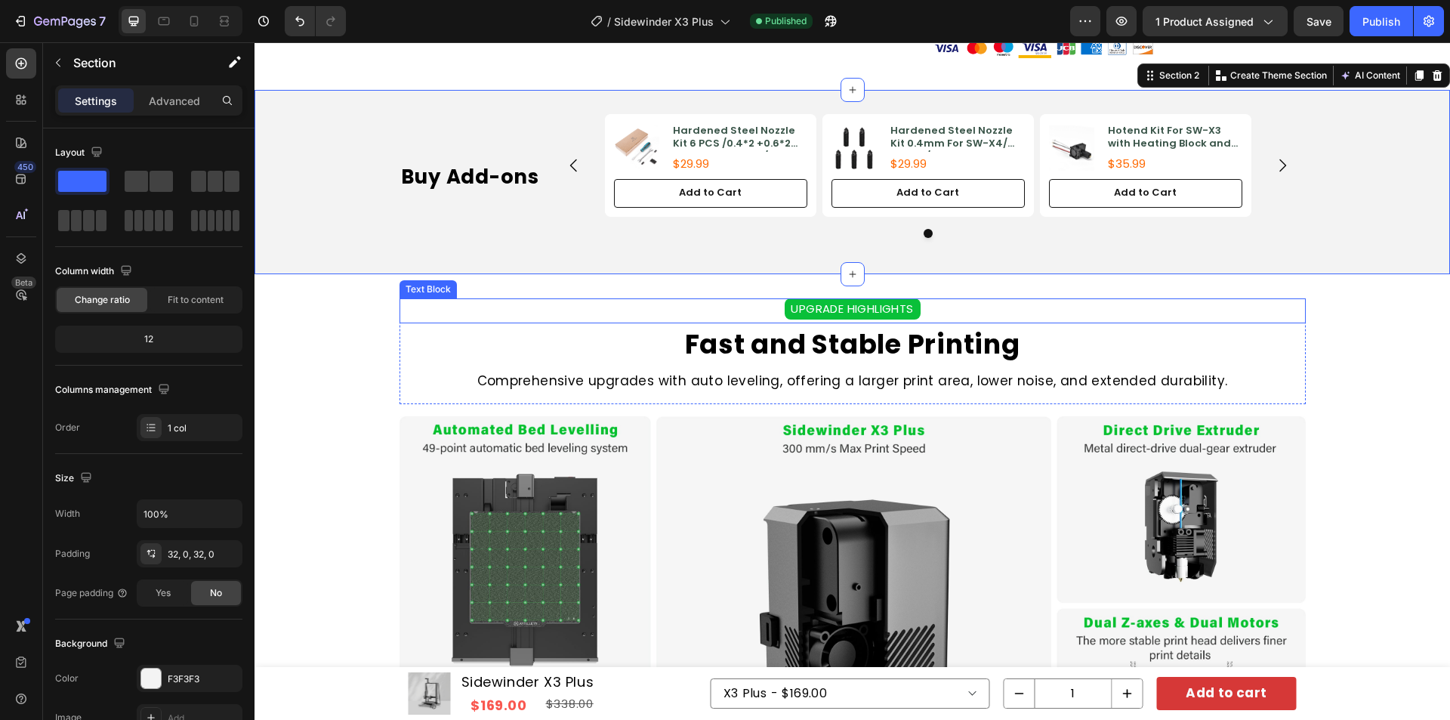
click at [1279, 327] on h2 "Fast and Stable Printing" at bounding box center [853, 344] width 906 height 35
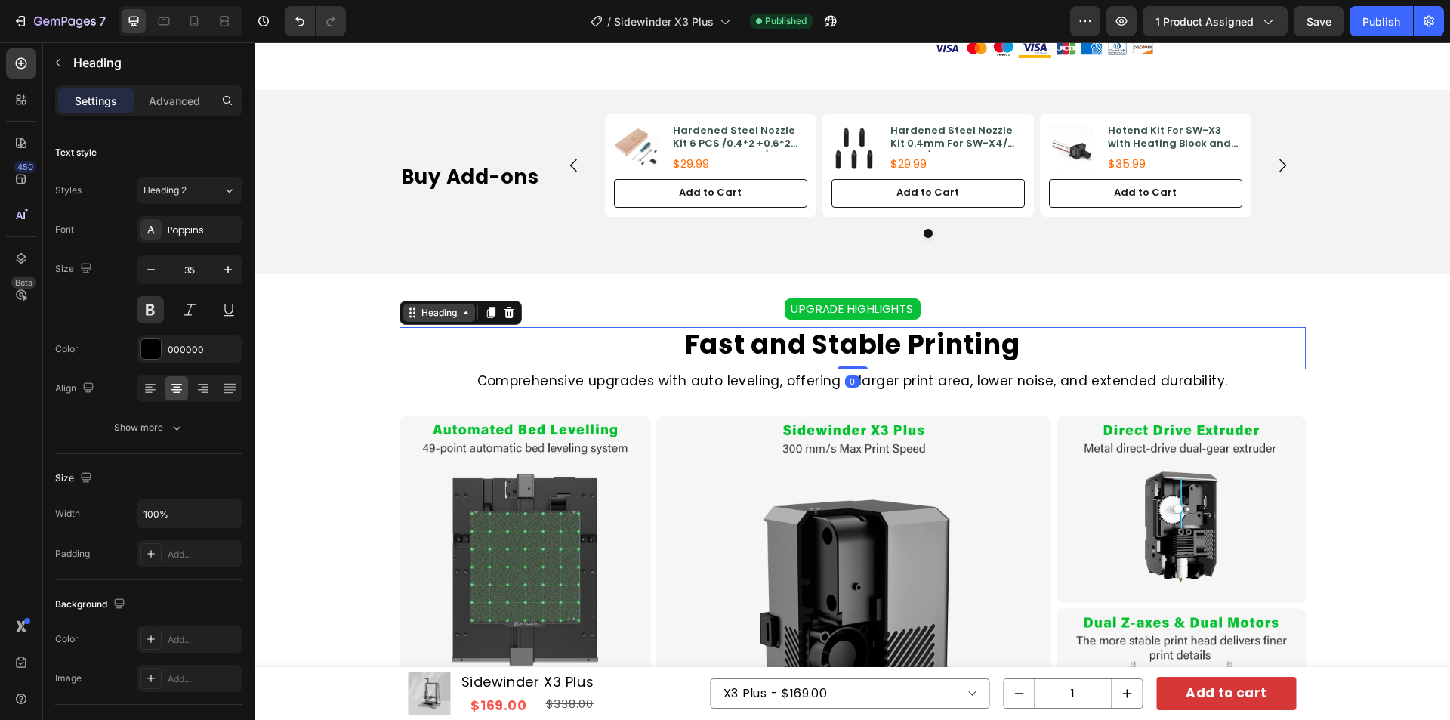
click at [443, 306] on div "Heading" at bounding box center [439, 313] width 42 height 14
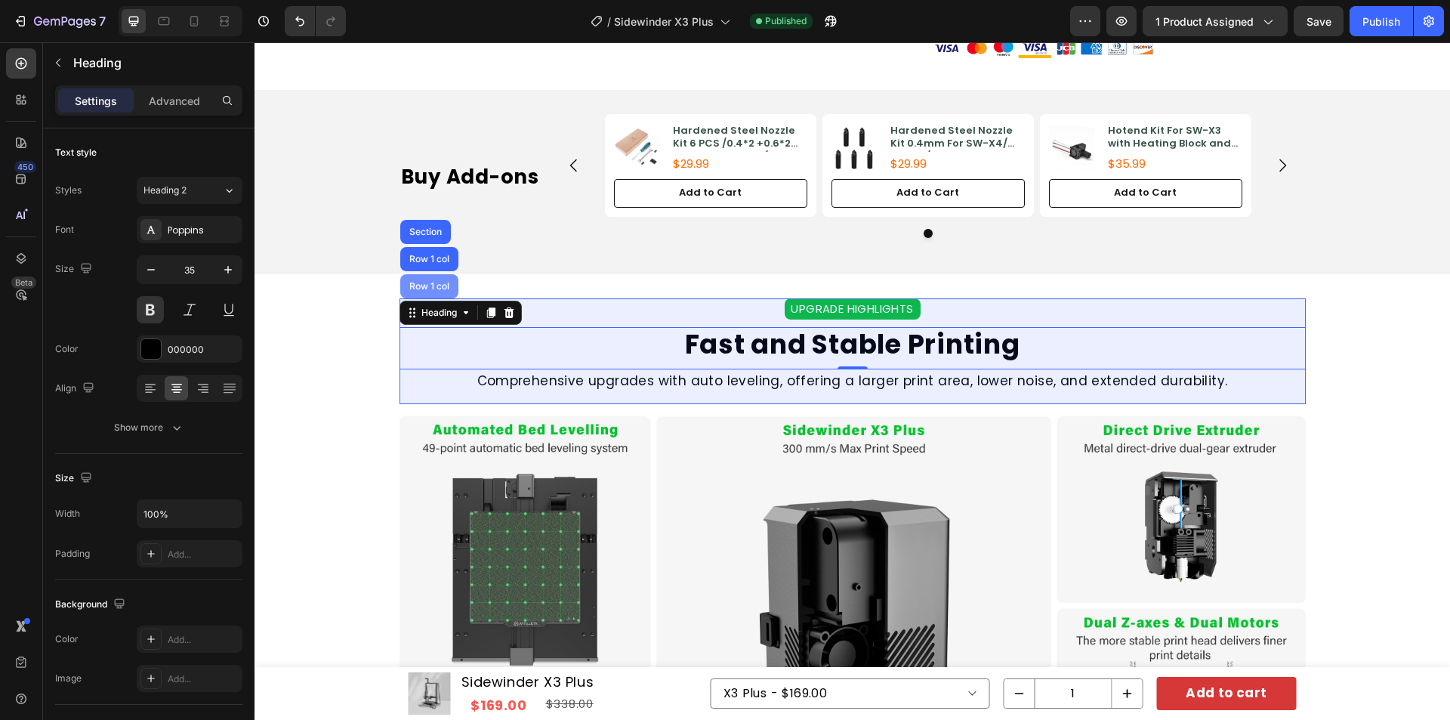
click at [424, 282] on div "Row 1 col" at bounding box center [429, 286] width 46 height 9
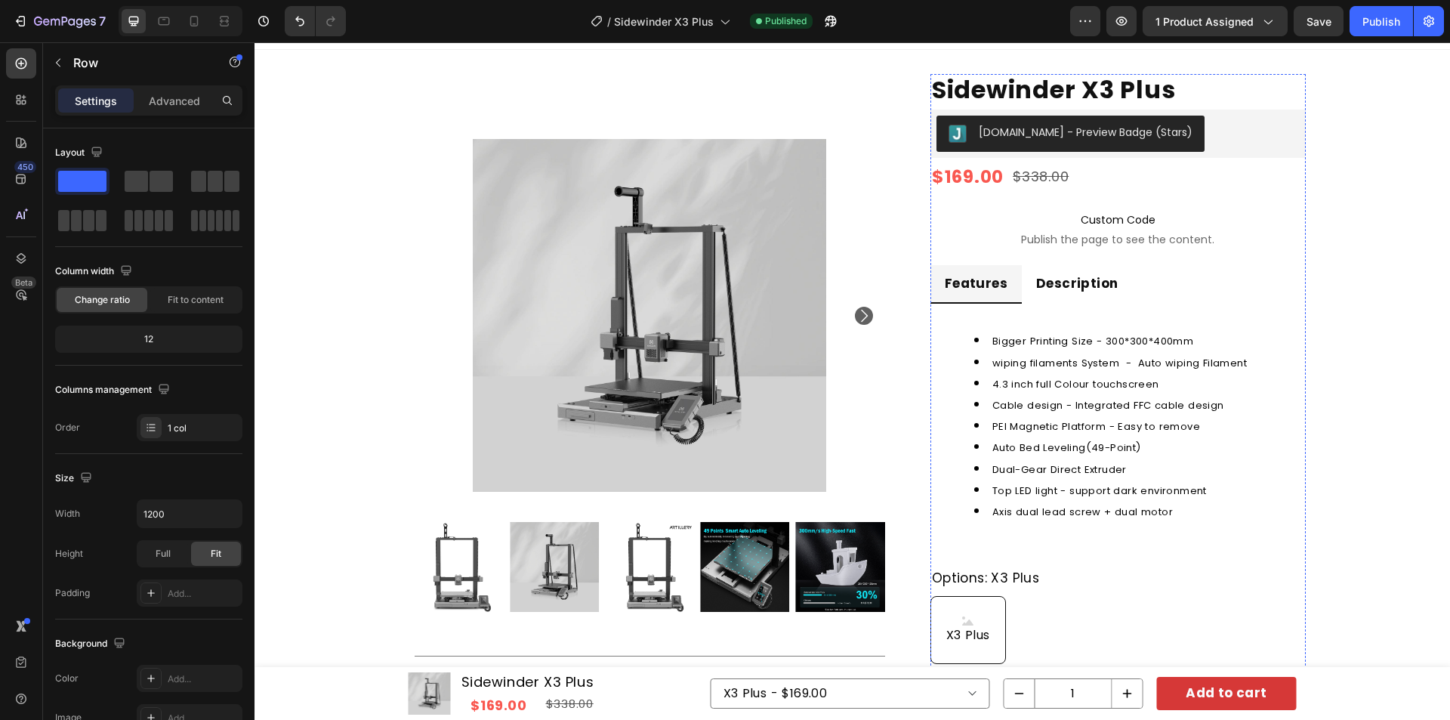
scroll to position [0, 0]
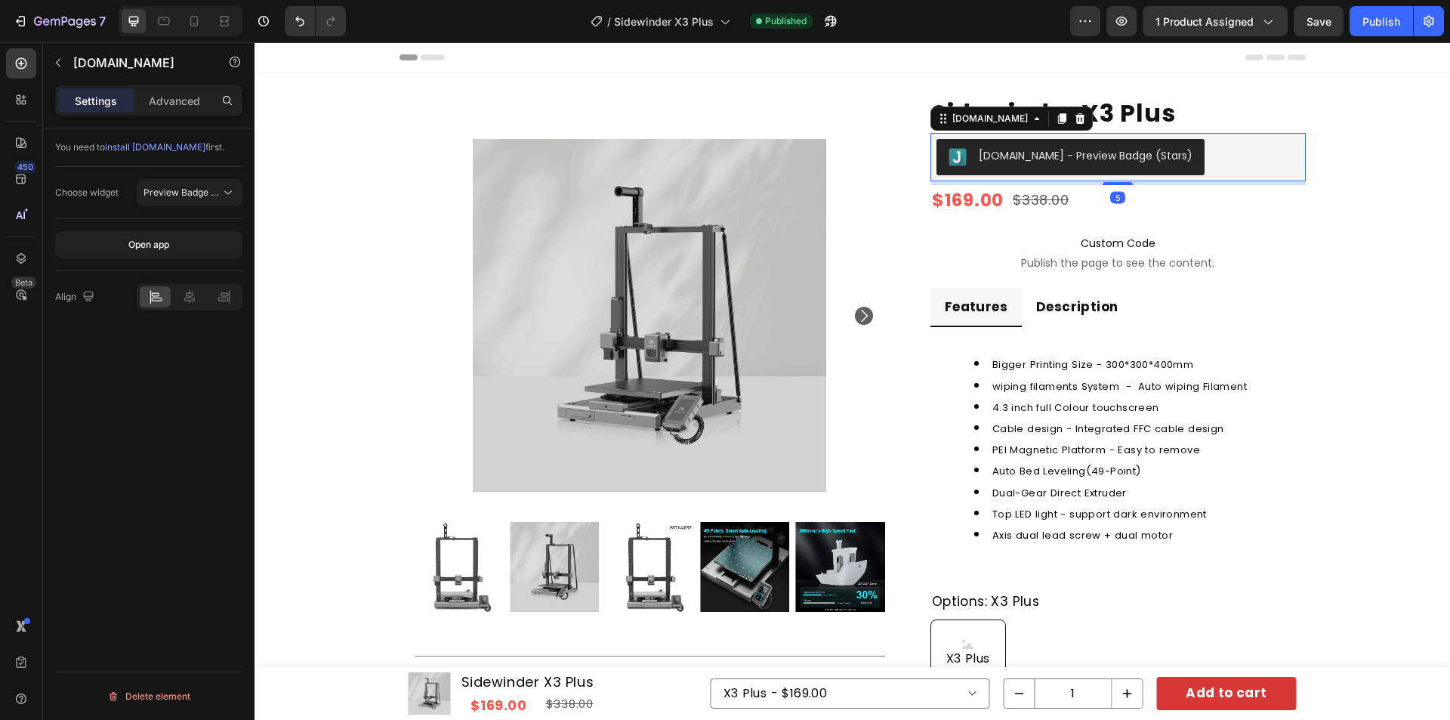
click at [1216, 158] on div "[DOMAIN_NAME] - Preview Badge (Stars)" at bounding box center [1118, 157] width 363 height 36
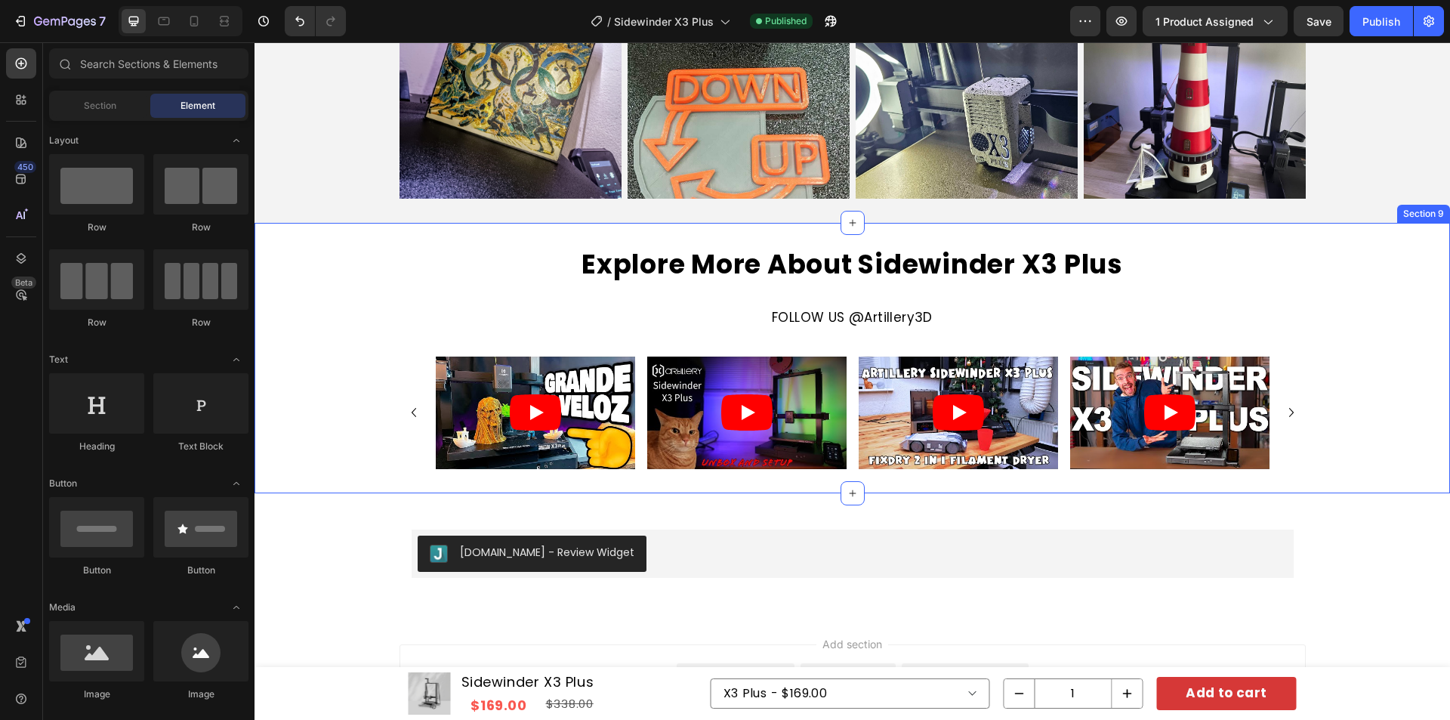
scroll to position [6295, 0]
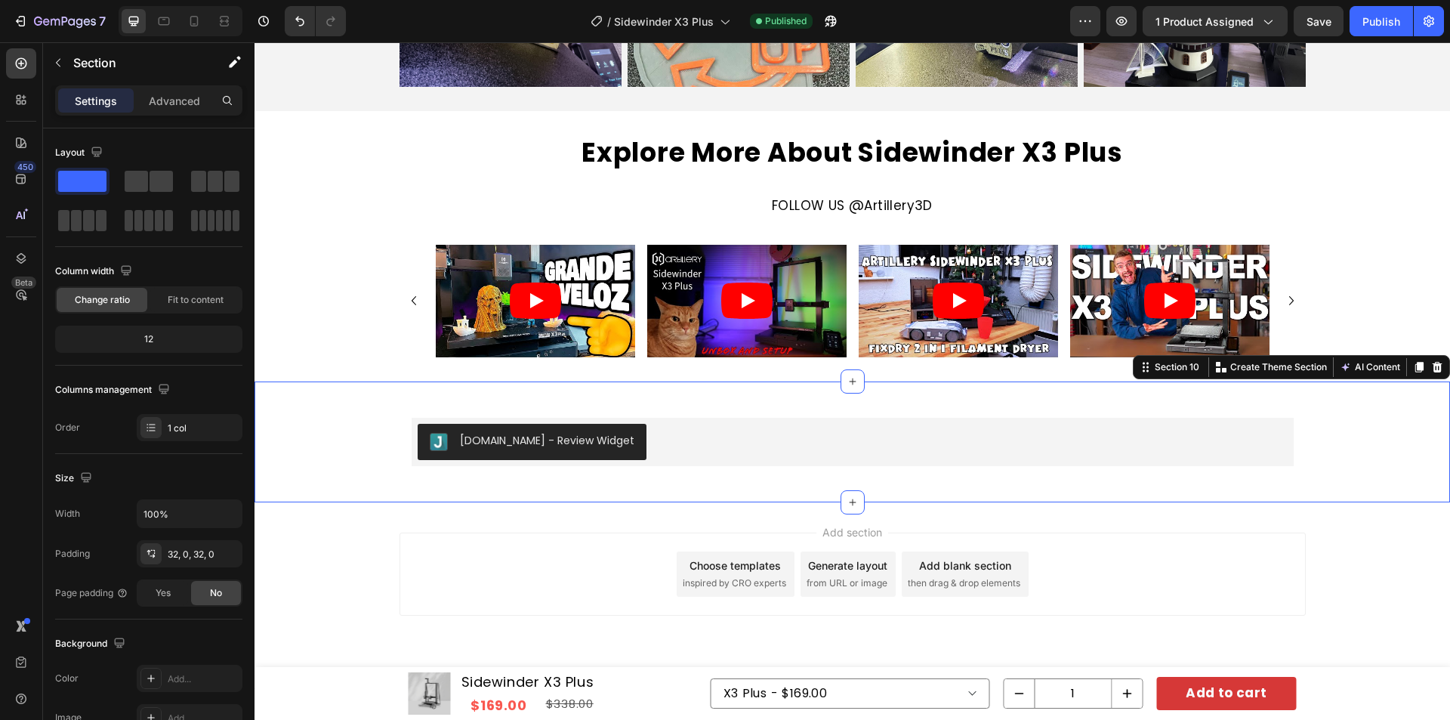
click at [315, 435] on div "Judge.me - Review Widget Judge.me Row" at bounding box center [853, 442] width 1196 height 73
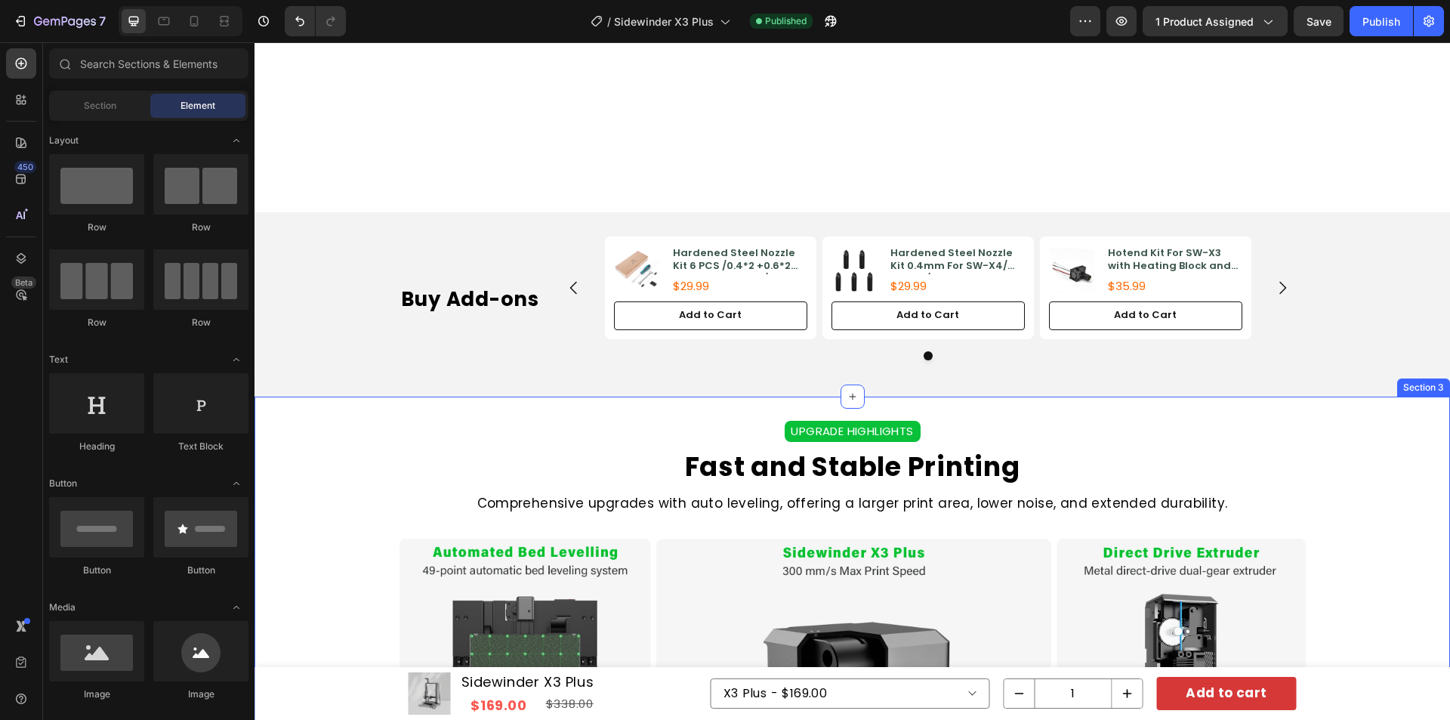
scroll to position [979, 0]
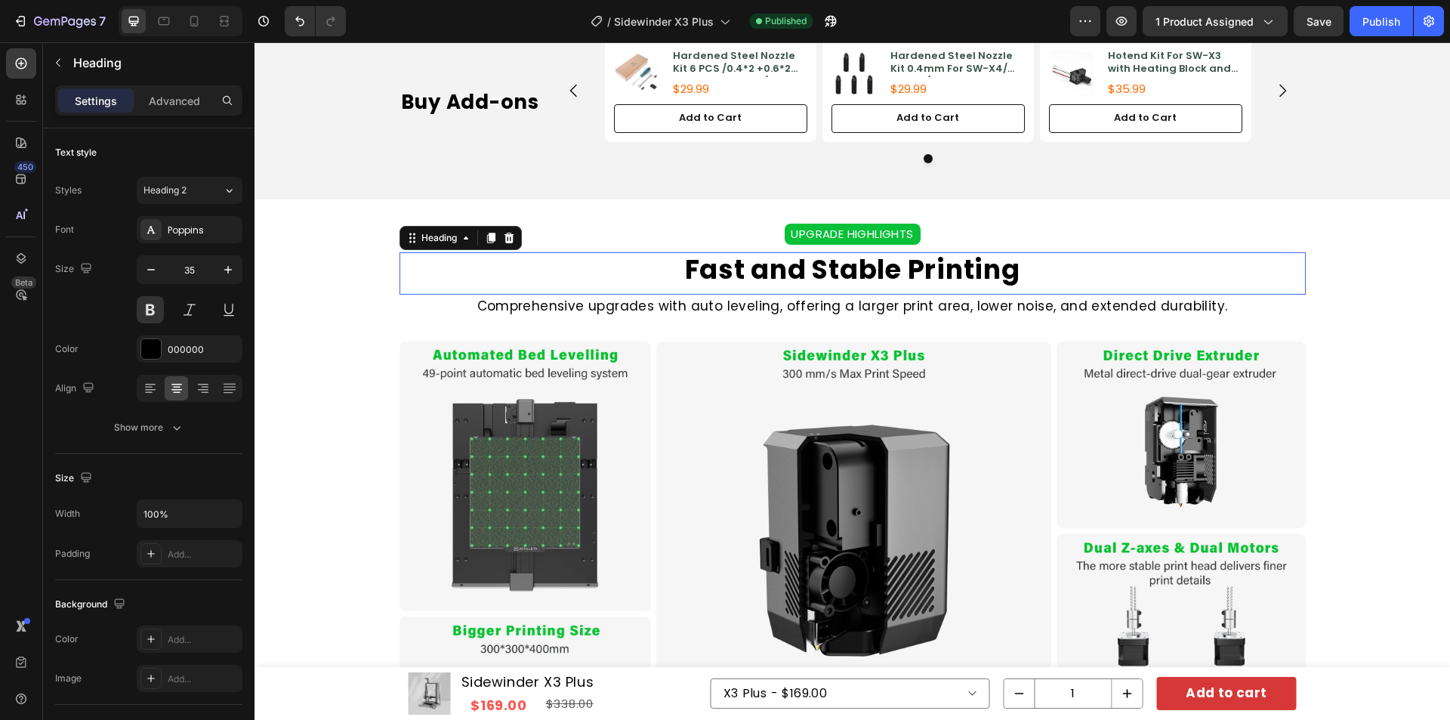
click at [1117, 279] on h2 "Fast and Stable Printing" at bounding box center [853, 269] width 906 height 35
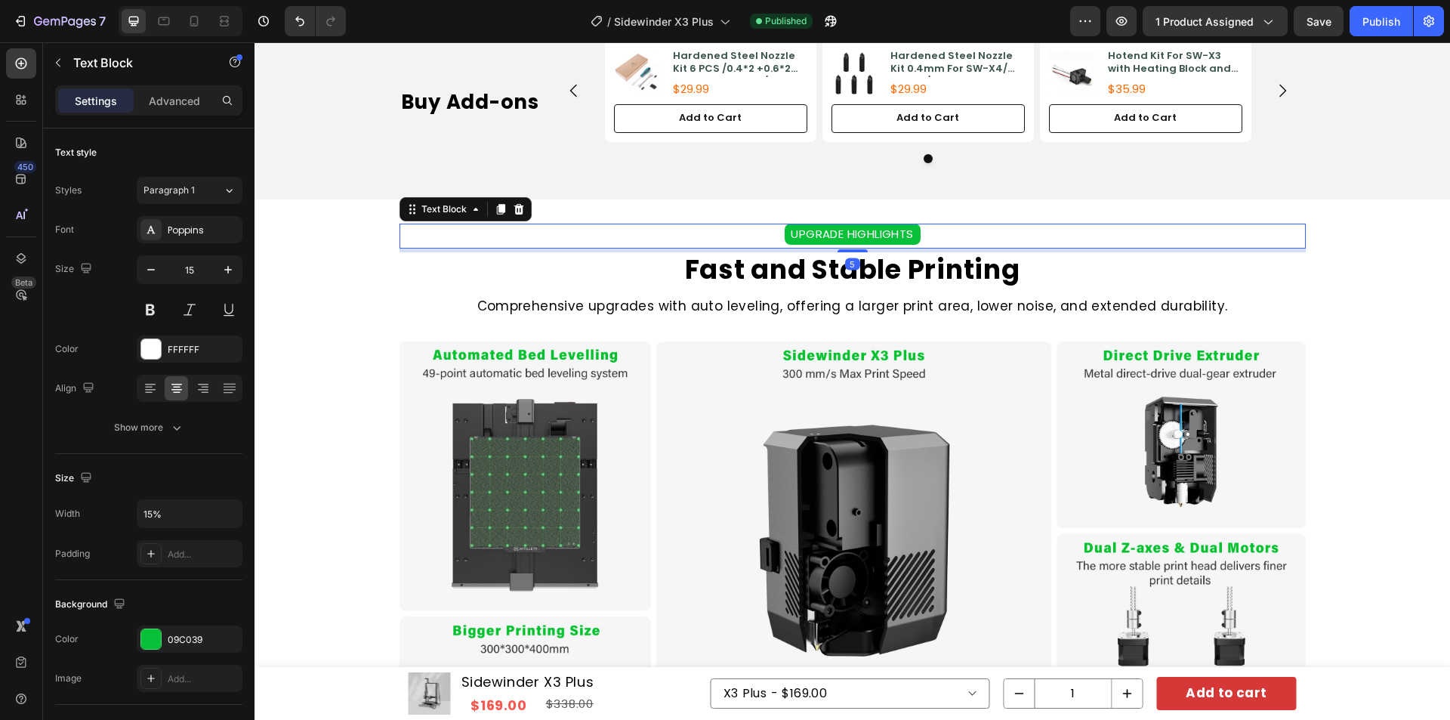
click at [1140, 247] on div "UPGRADE HIGHLIGHTS Text Block 5" at bounding box center [853, 236] width 906 height 25
click at [446, 216] on div "Text Block" at bounding box center [444, 209] width 82 height 18
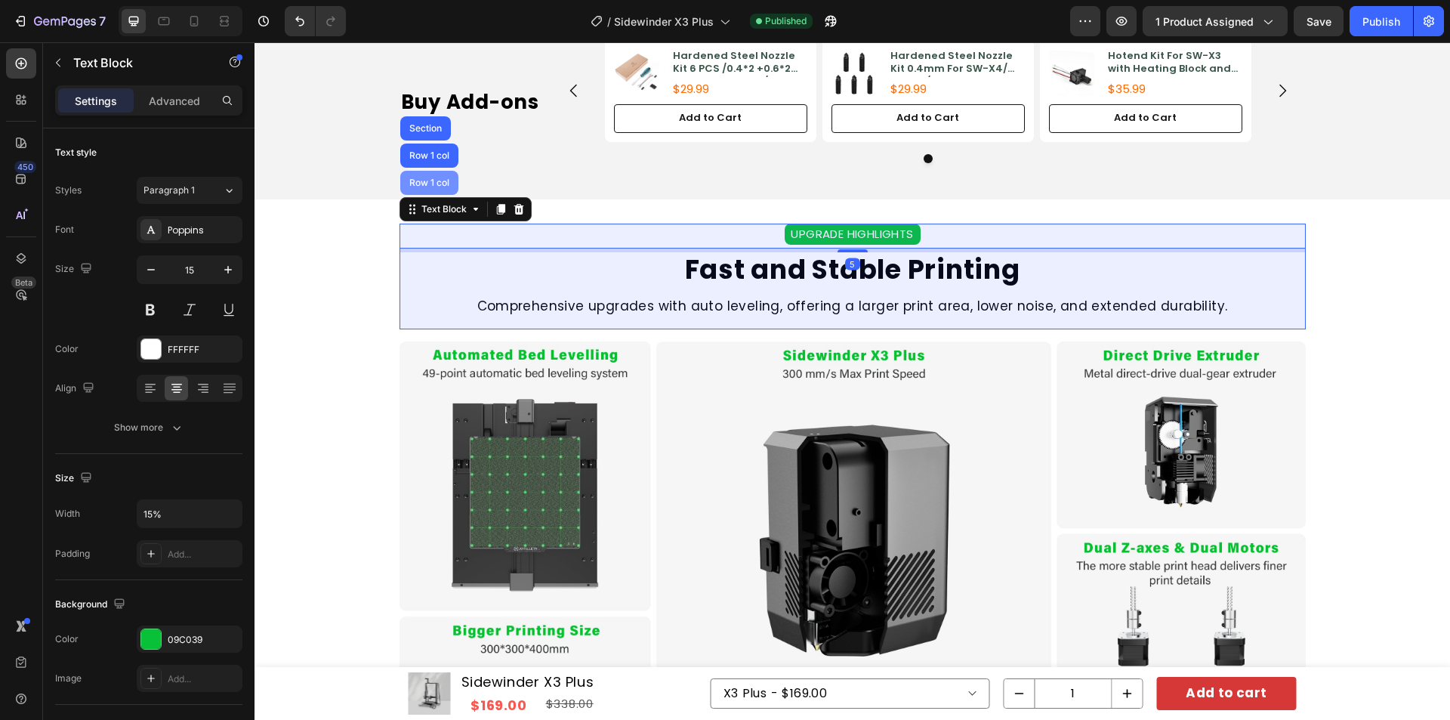
click at [440, 181] on div "Row 1 col" at bounding box center [429, 182] width 46 height 9
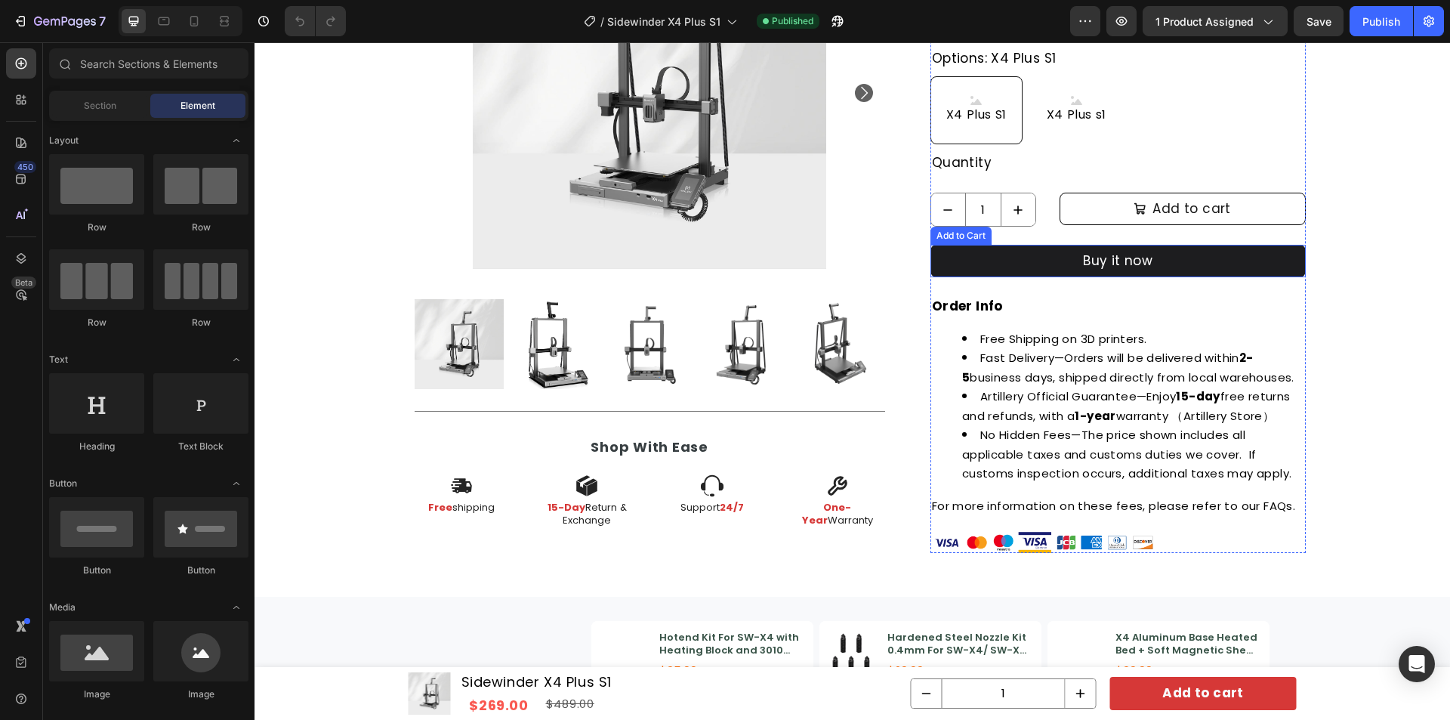
scroll to position [982, 0]
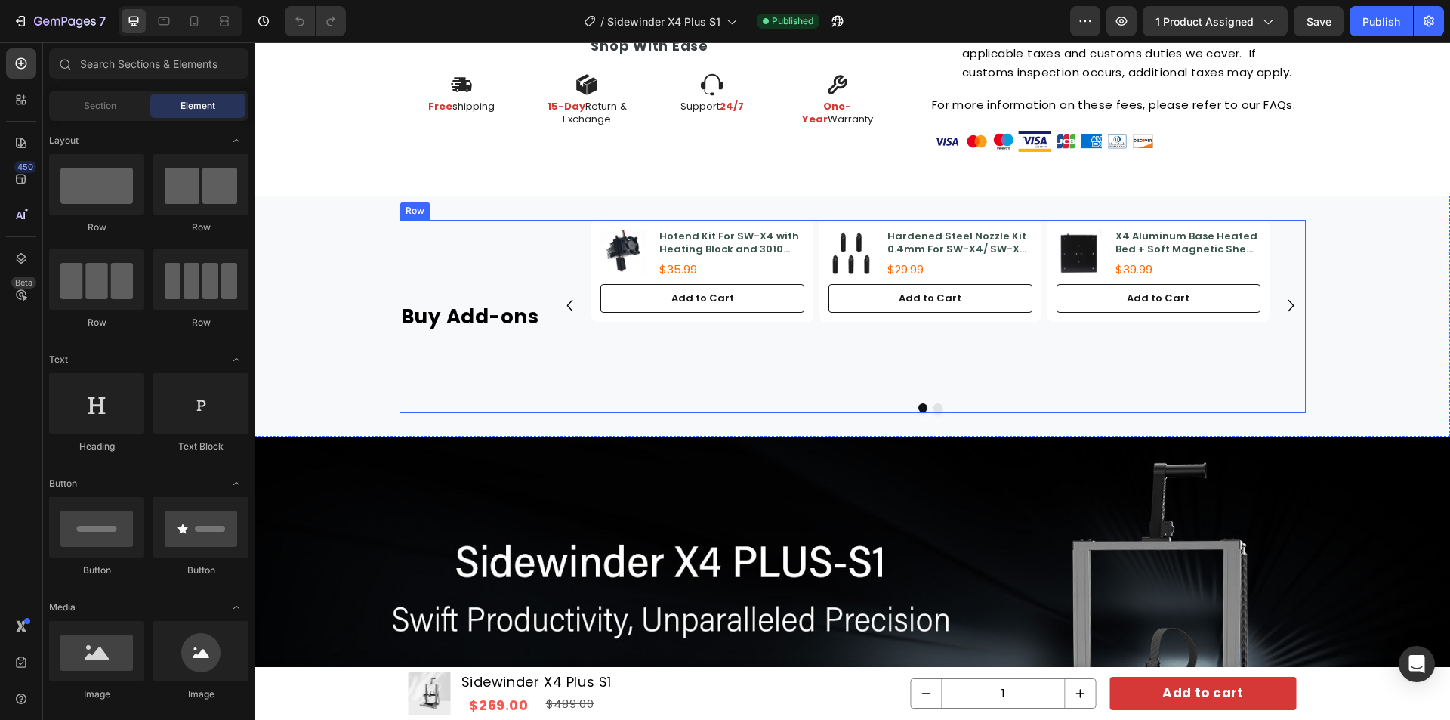
click at [452, 229] on div "Buy Add-ons Heading" at bounding box center [475, 316] width 150 height 193
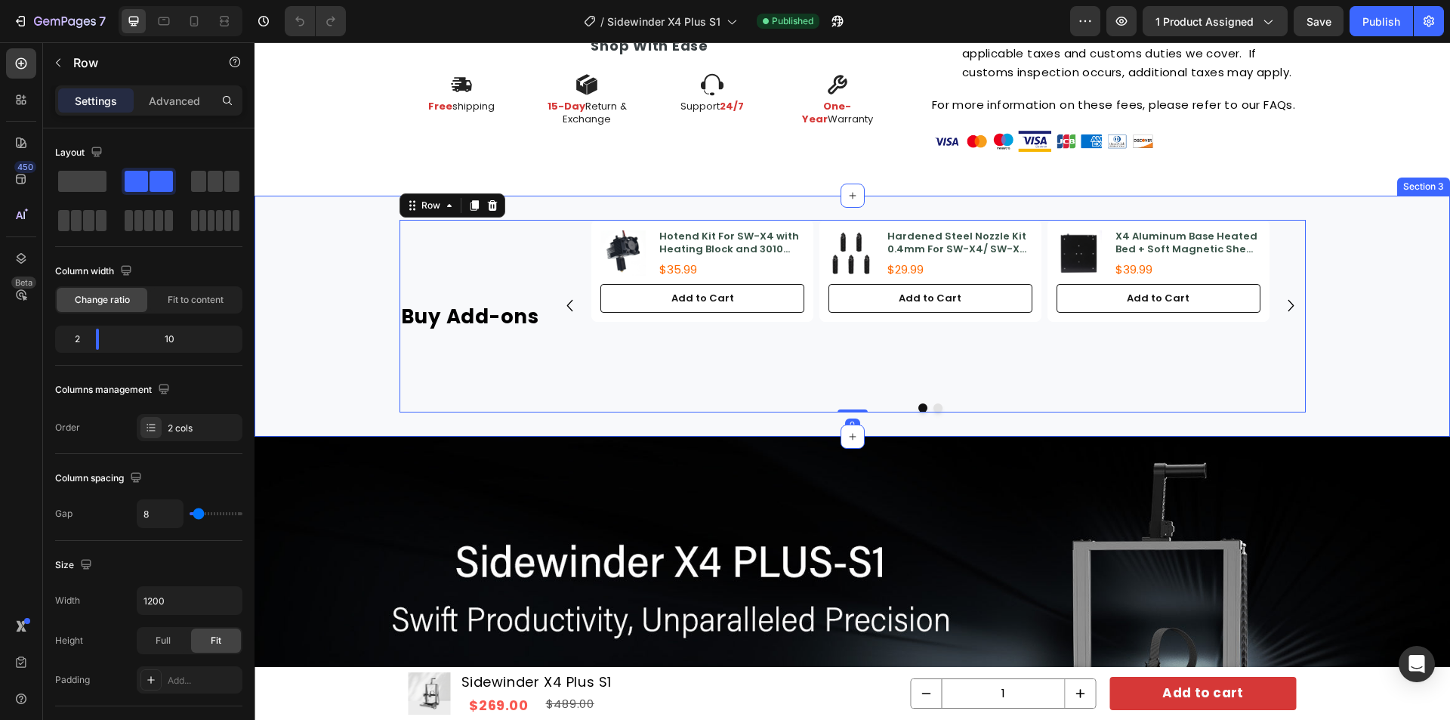
click at [353, 239] on div "Buy Add-ons Heading Product Images Hotend Kit For SW-X4 with Heating Block and …" at bounding box center [853, 316] width 1196 height 193
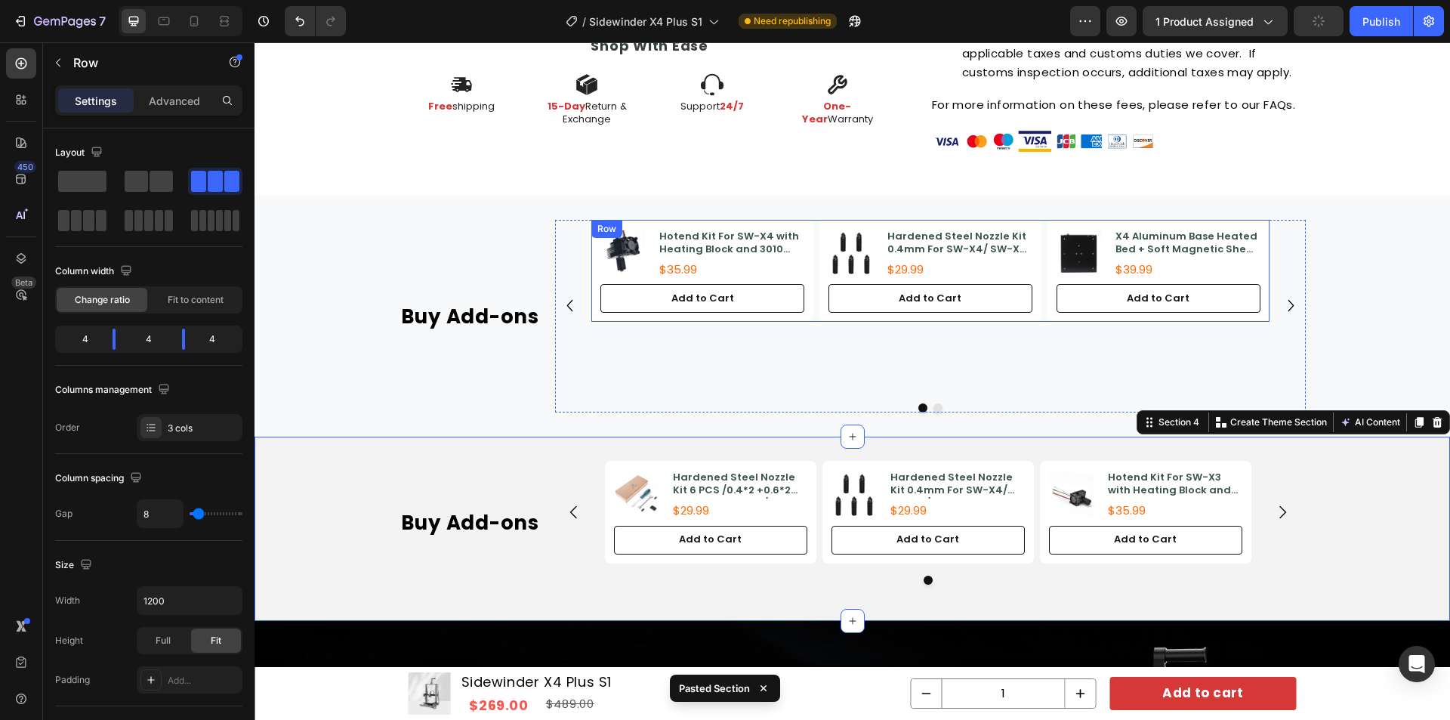
click at [810, 254] on div "Product Images Hotend Kit For SW-X4 with Heating Block and 3010 Cooling Fan Pro…" at bounding box center [929, 271] width 677 height 102
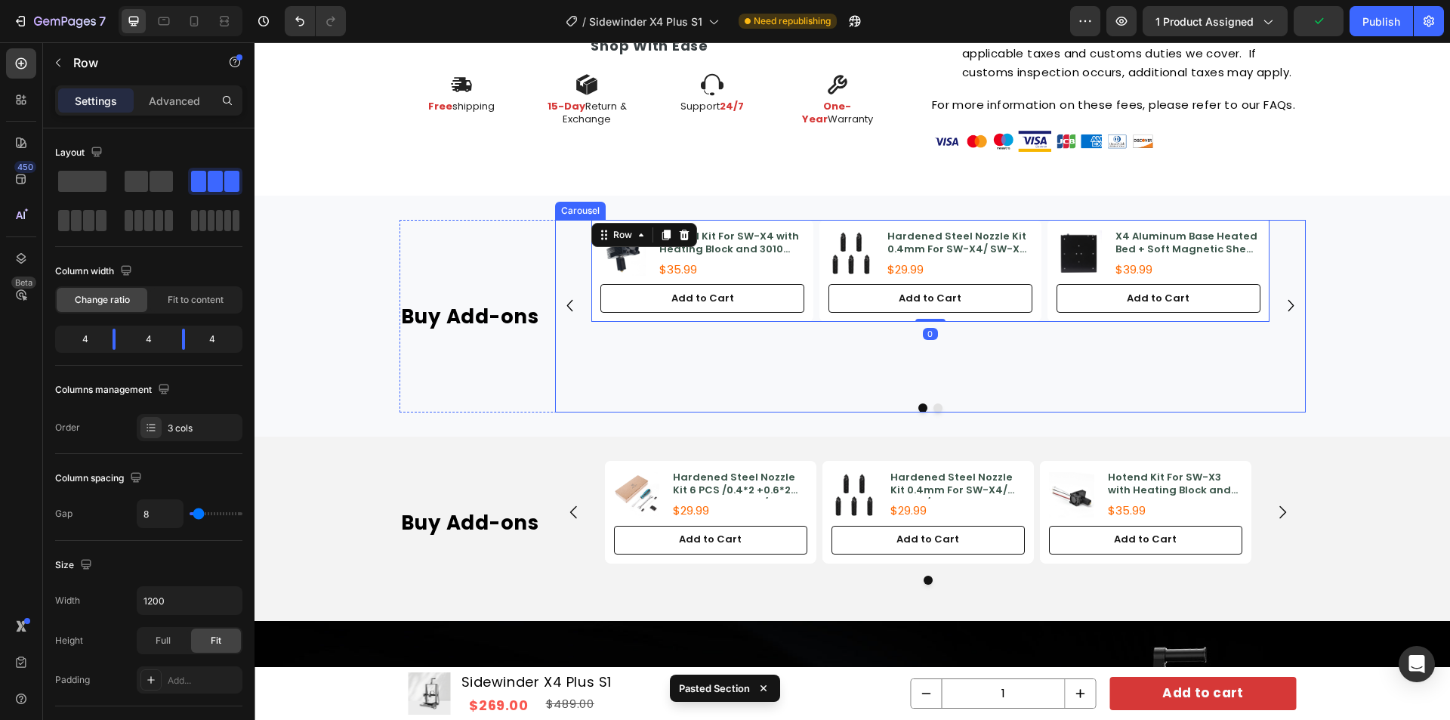
click at [1292, 304] on icon "Carousel Next Arrow" at bounding box center [1290, 305] width 23 height 23
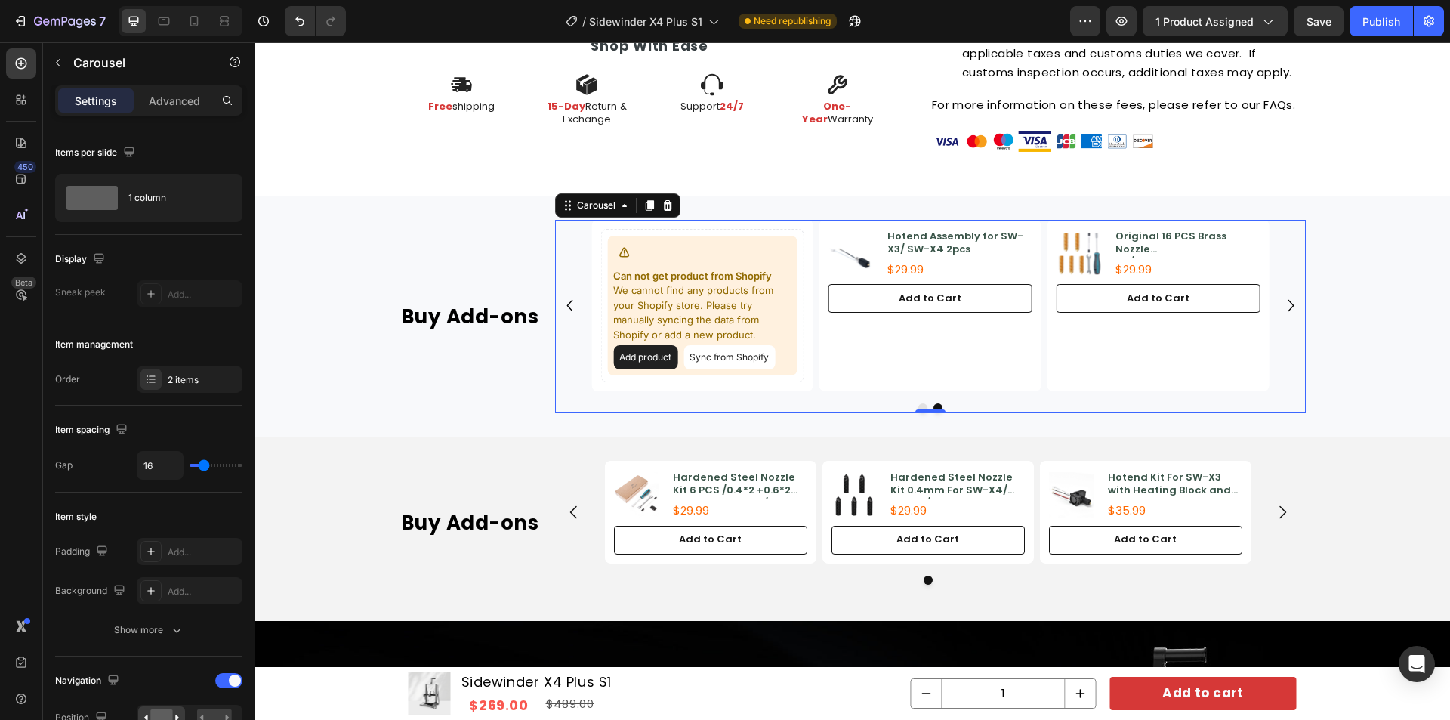
click at [563, 301] on icon "Carousel Back Arrow" at bounding box center [569, 305] width 23 height 23
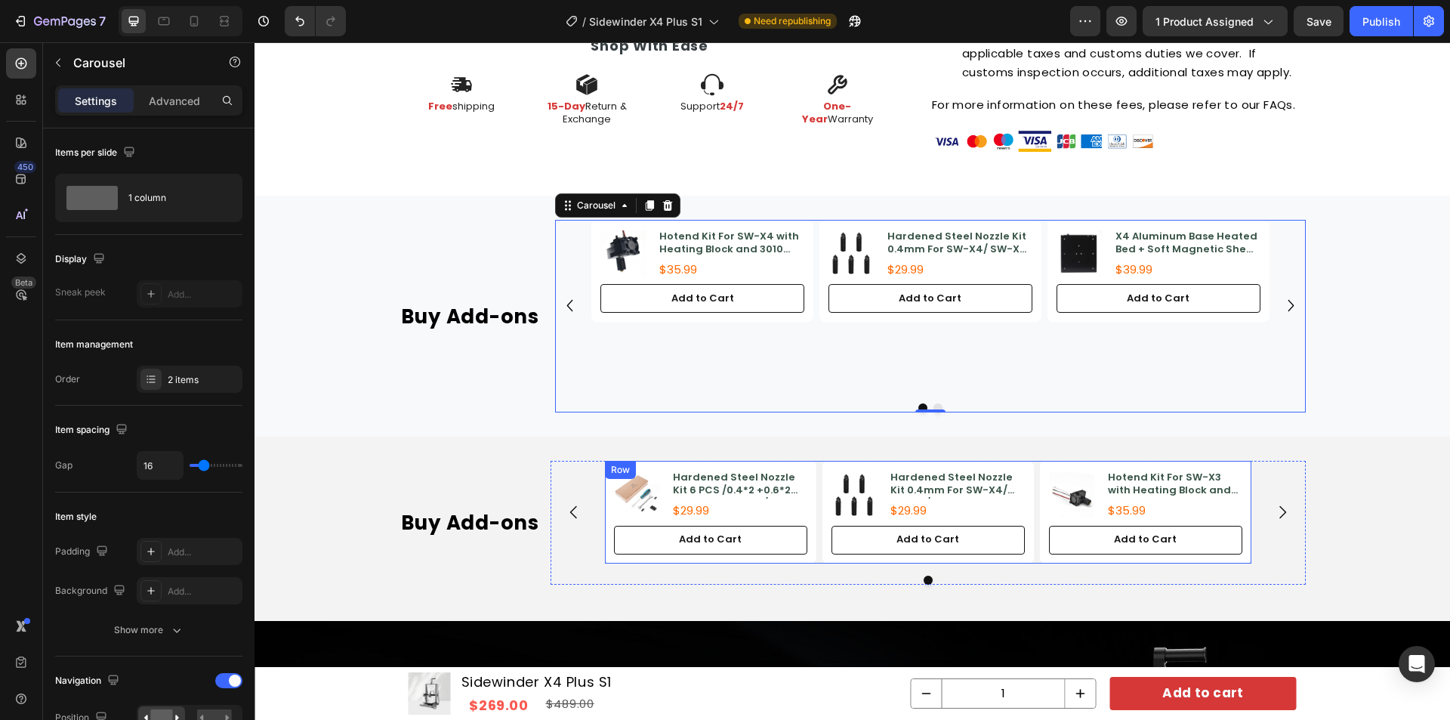
click at [815, 471] on div "Product Images Hardened Steel Nozzle Kit 6 PCS /0.4*2 +0.6*2 +0.8*2 For SW-X3/ …" at bounding box center [928, 512] width 646 height 102
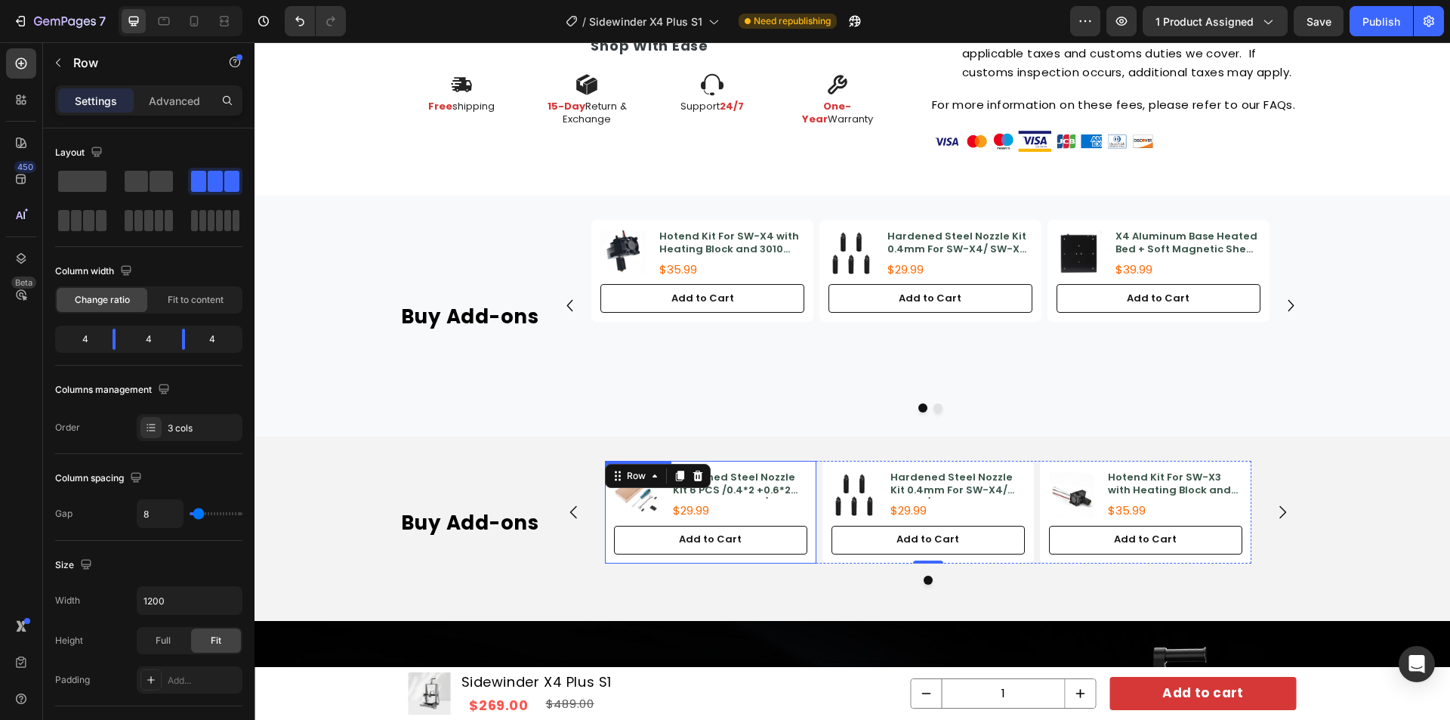
click at [769, 469] on div "Product Images Hardened Steel Nozzle Kit 6 PCS /0.4*2 +0.6*2 +0.8*2 For SW-X3/ …" at bounding box center [710, 512] width 211 height 102
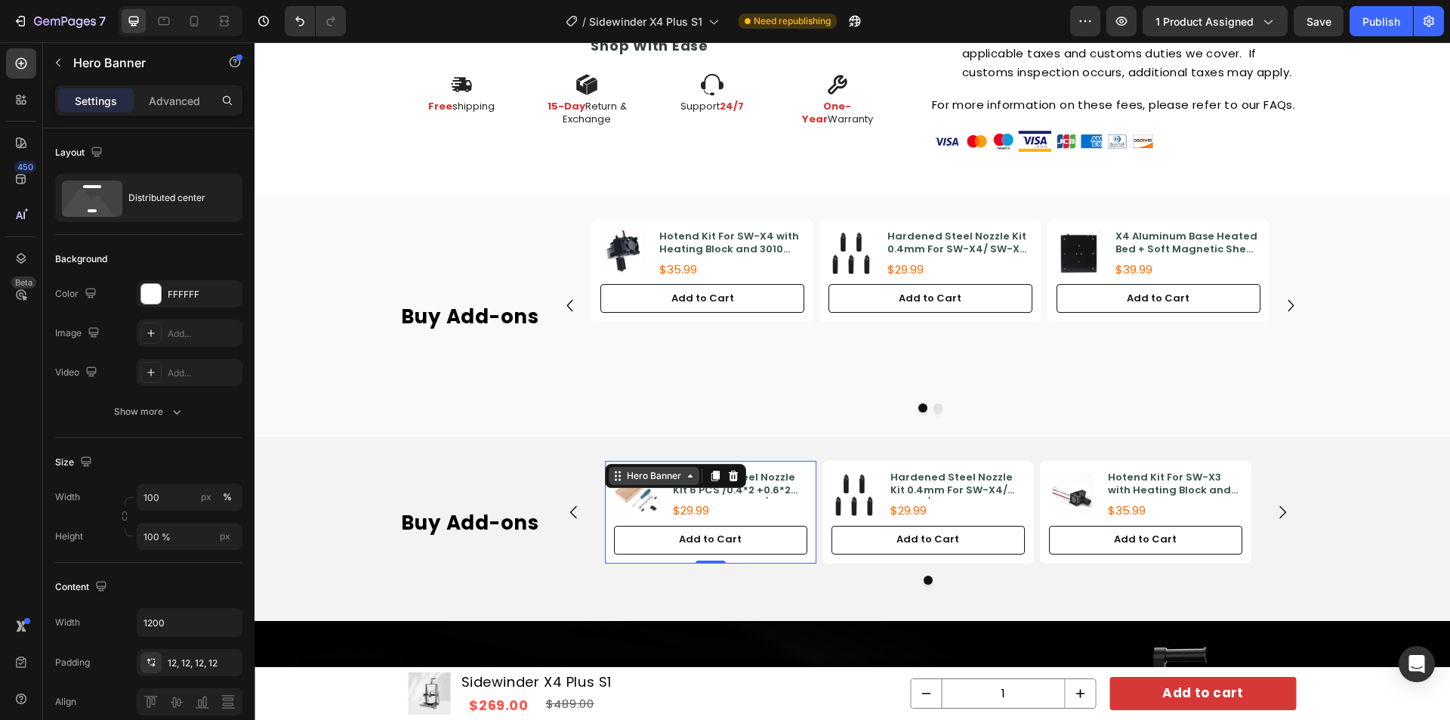
click at [646, 477] on div "Hero Banner" at bounding box center [654, 476] width 60 height 14
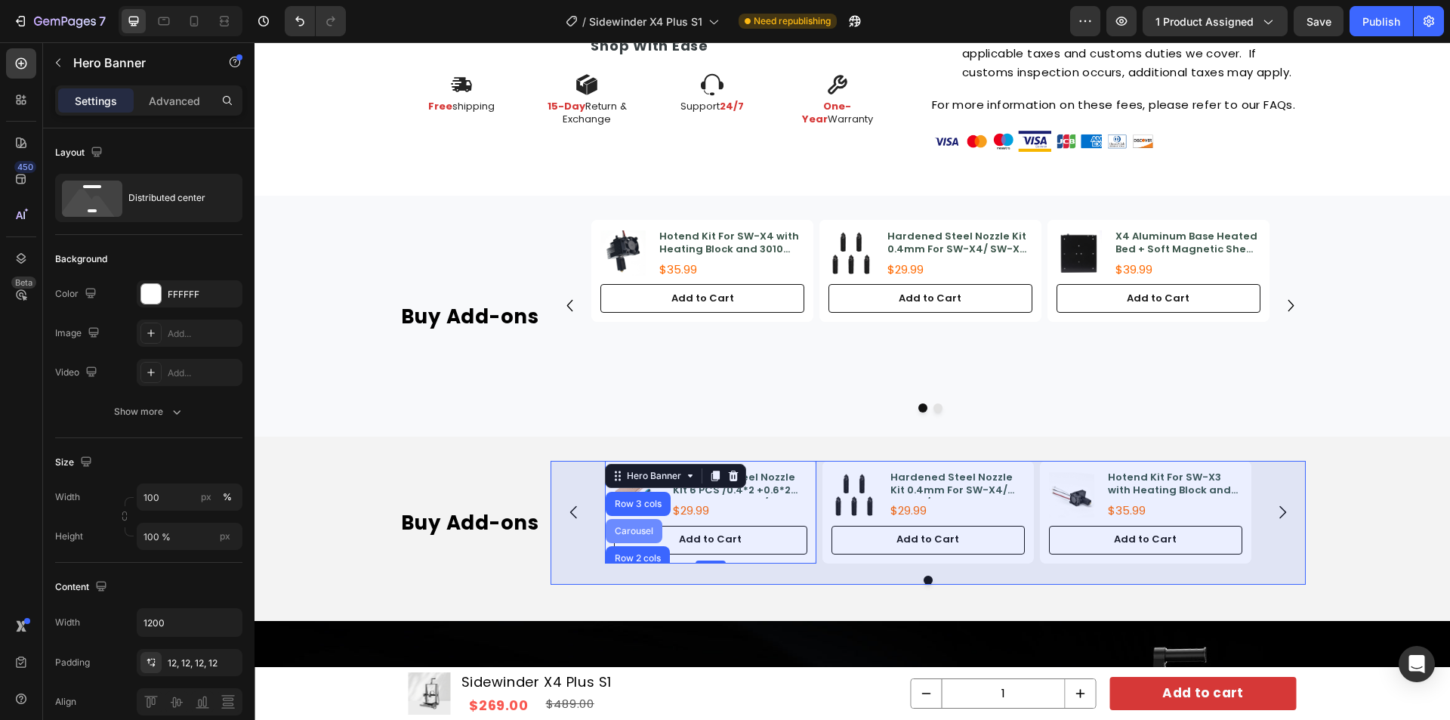
click at [632, 522] on div "Carousel" at bounding box center [634, 531] width 57 height 24
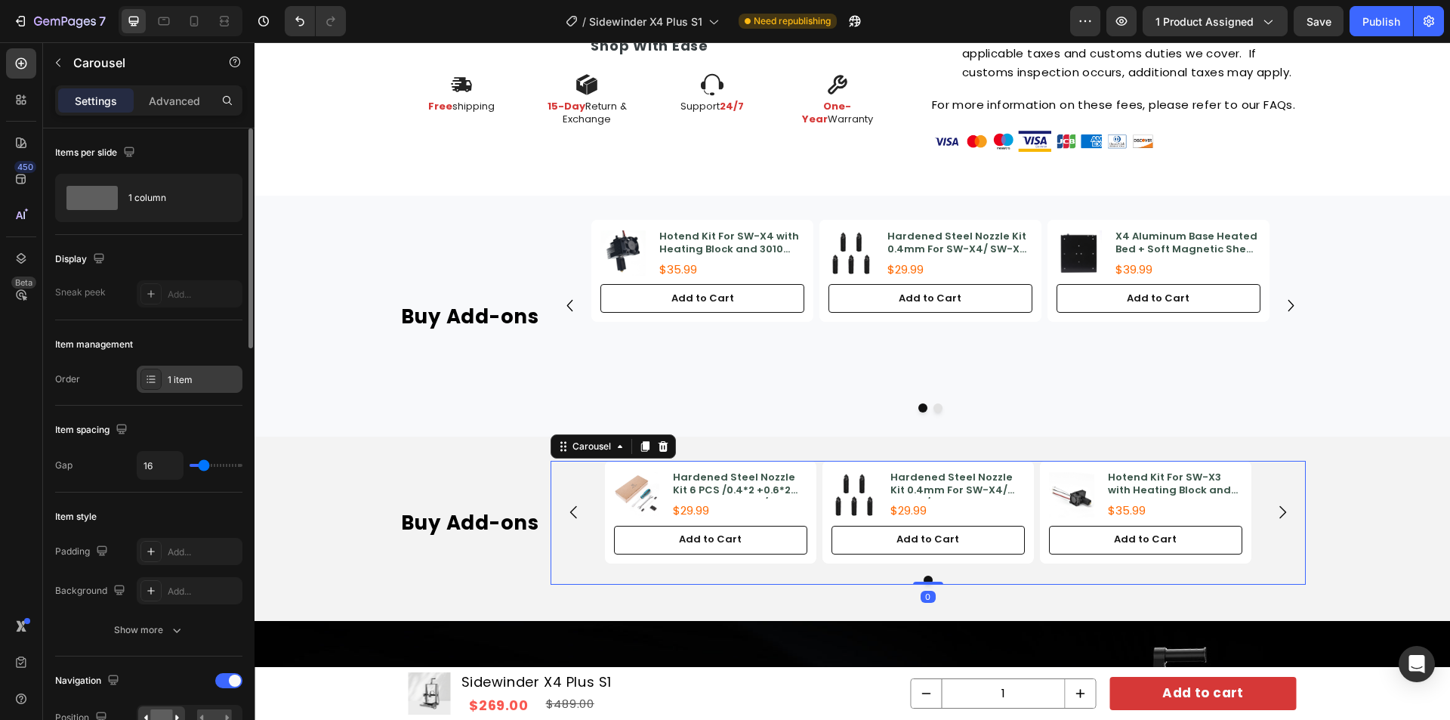
click at [187, 388] on div "1 item" at bounding box center [190, 379] width 106 height 27
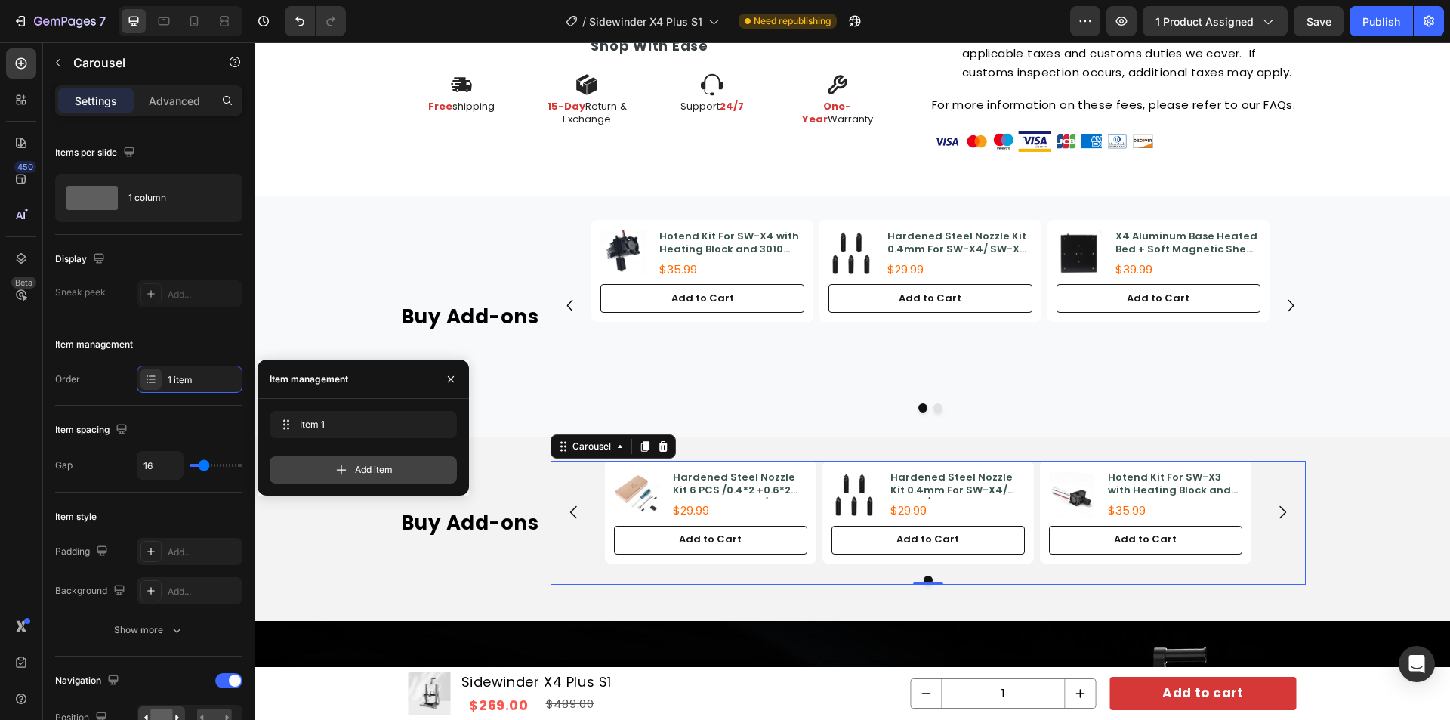
click at [375, 469] on span "Add item" at bounding box center [374, 470] width 38 height 14
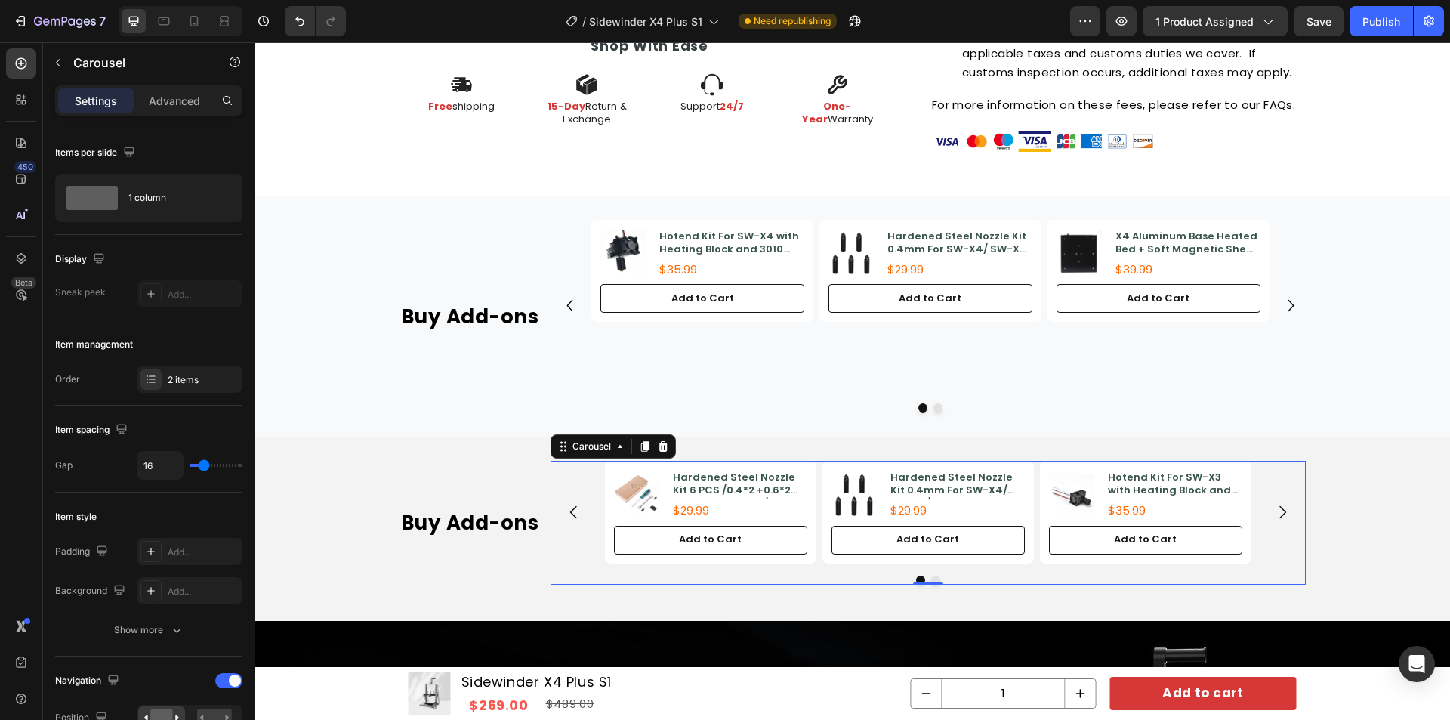
click at [1280, 511] on icon "Carousel Next Arrow" at bounding box center [1282, 512] width 18 height 18
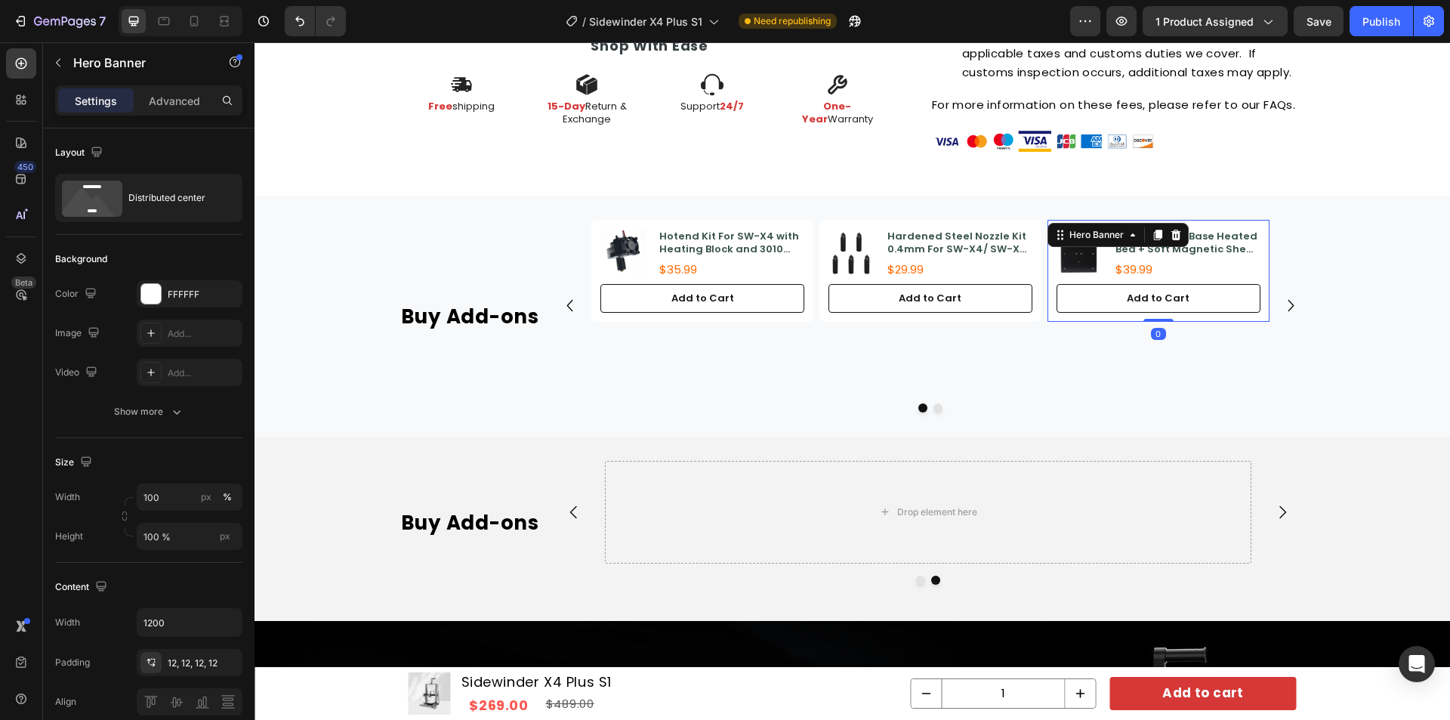
click at [1048, 255] on div "Product Images X4 Aluminum Base Heated Bed + Soft Magnetic Sheet + Insulation C…" at bounding box center [1159, 271] width 222 height 102
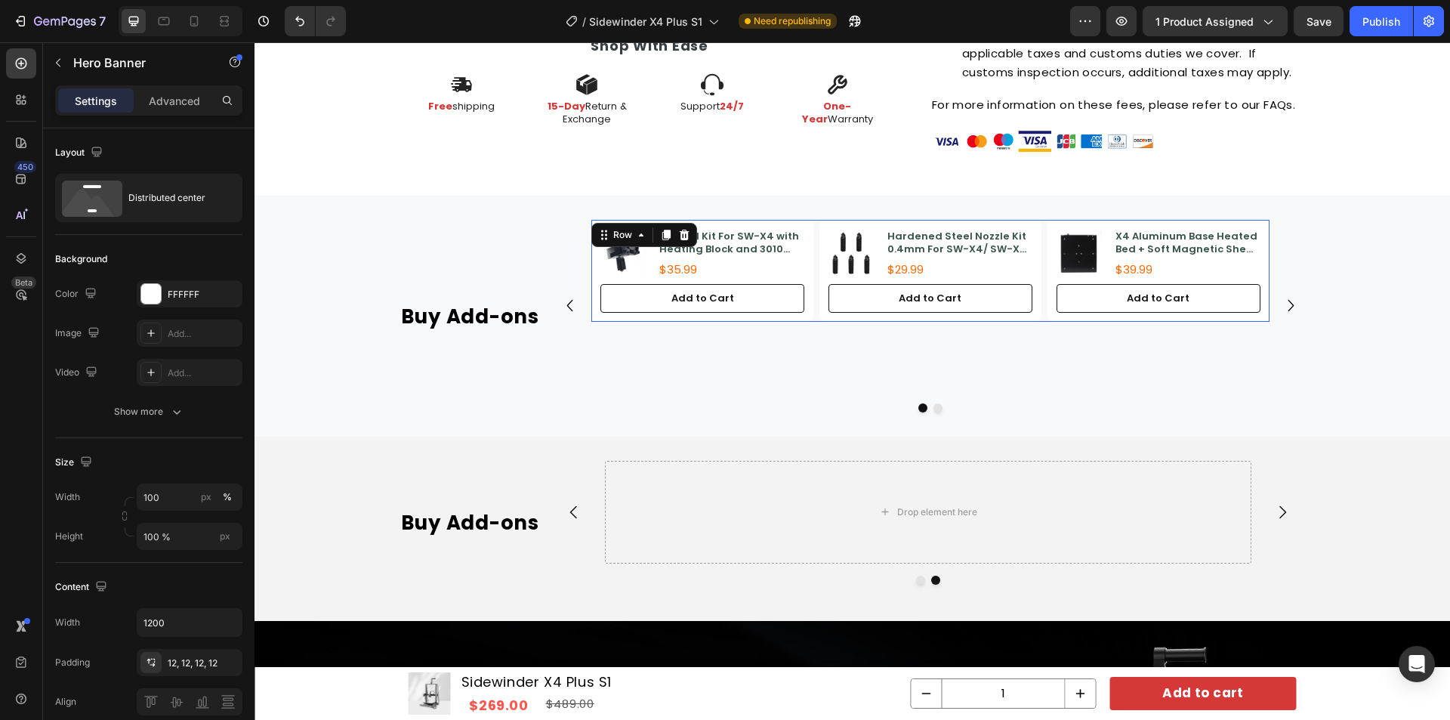
click at [1038, 254] on div "Product Images Hotend Kit For SW-X4 with Heating Block and 3010 Cooling Fan Pro…" at bounding box center [929, 271] width 677 height 102
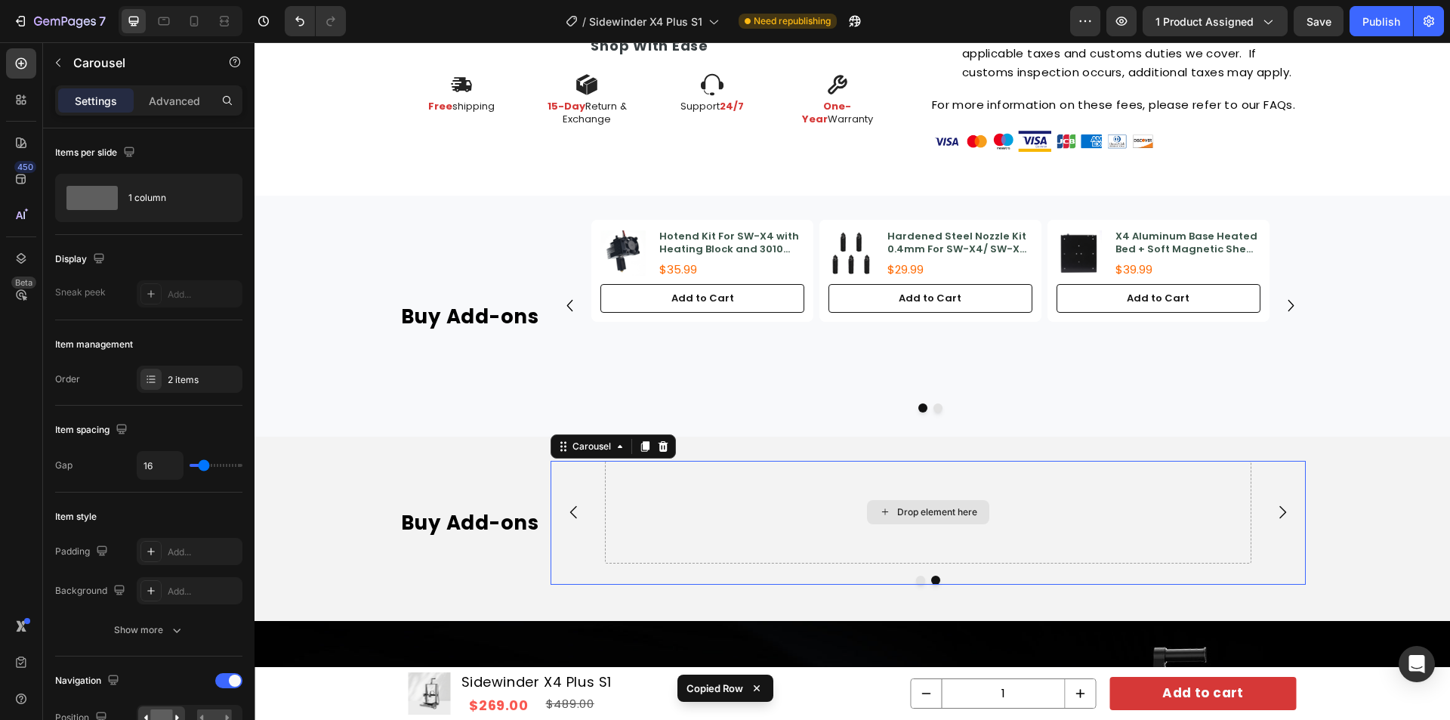
click at [763, 489] on div "Drop element here" at bounding box center [928, 512] width 646 height 102
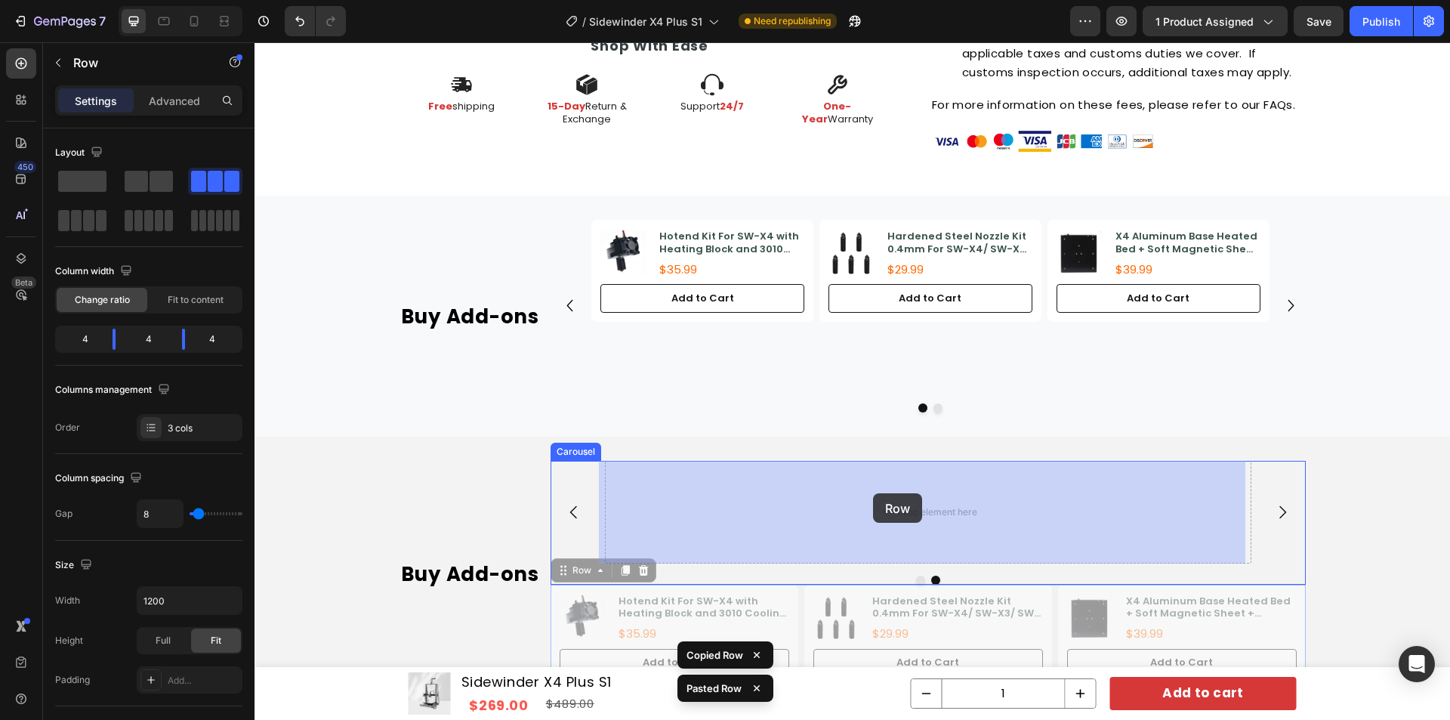
drag, startPoint x: 560, startPoint y: 572, endPoint x: 867, endPoint y: 495, distance: 316.0
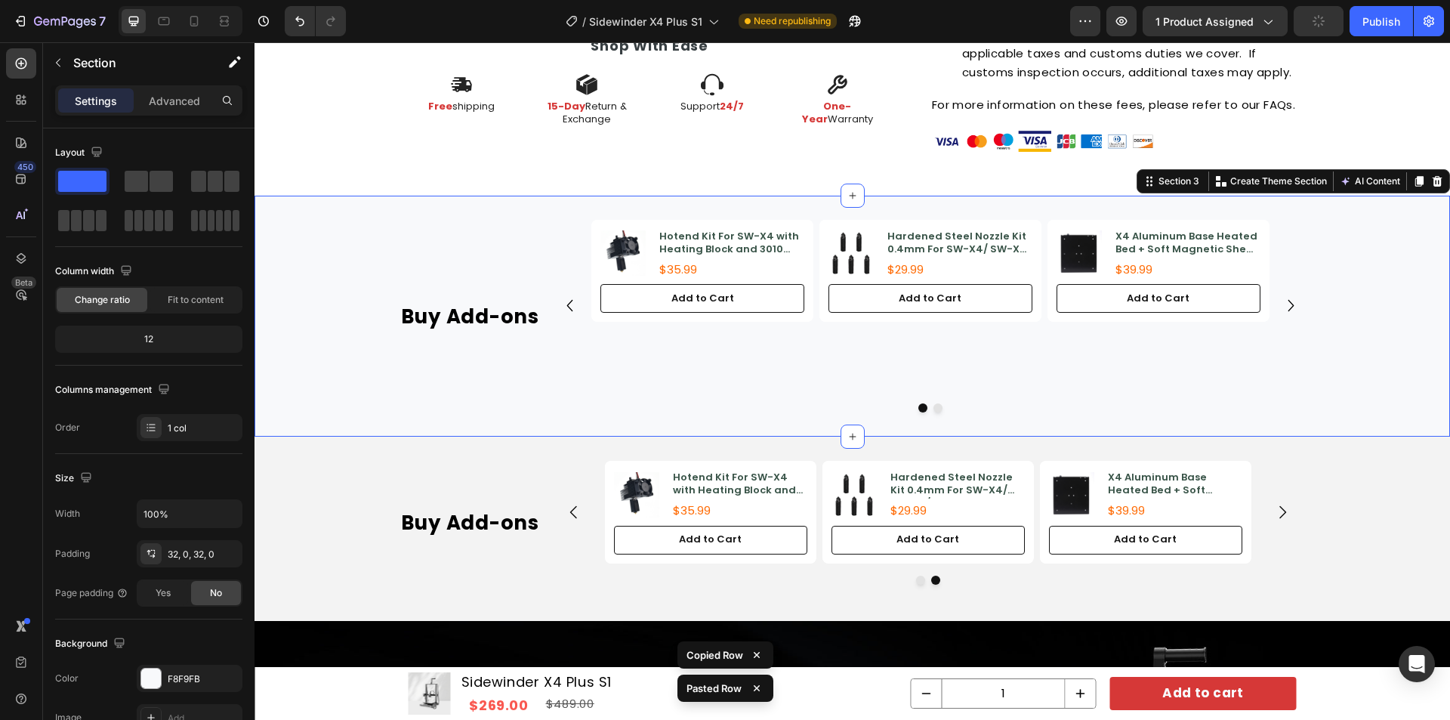
click at [1378, 361] on div "Buy Add-ons Heading Product Images Hotend Kit For SW-X4 with Heating Block and …" at bounding box center [853, 316] width 1196 height 193
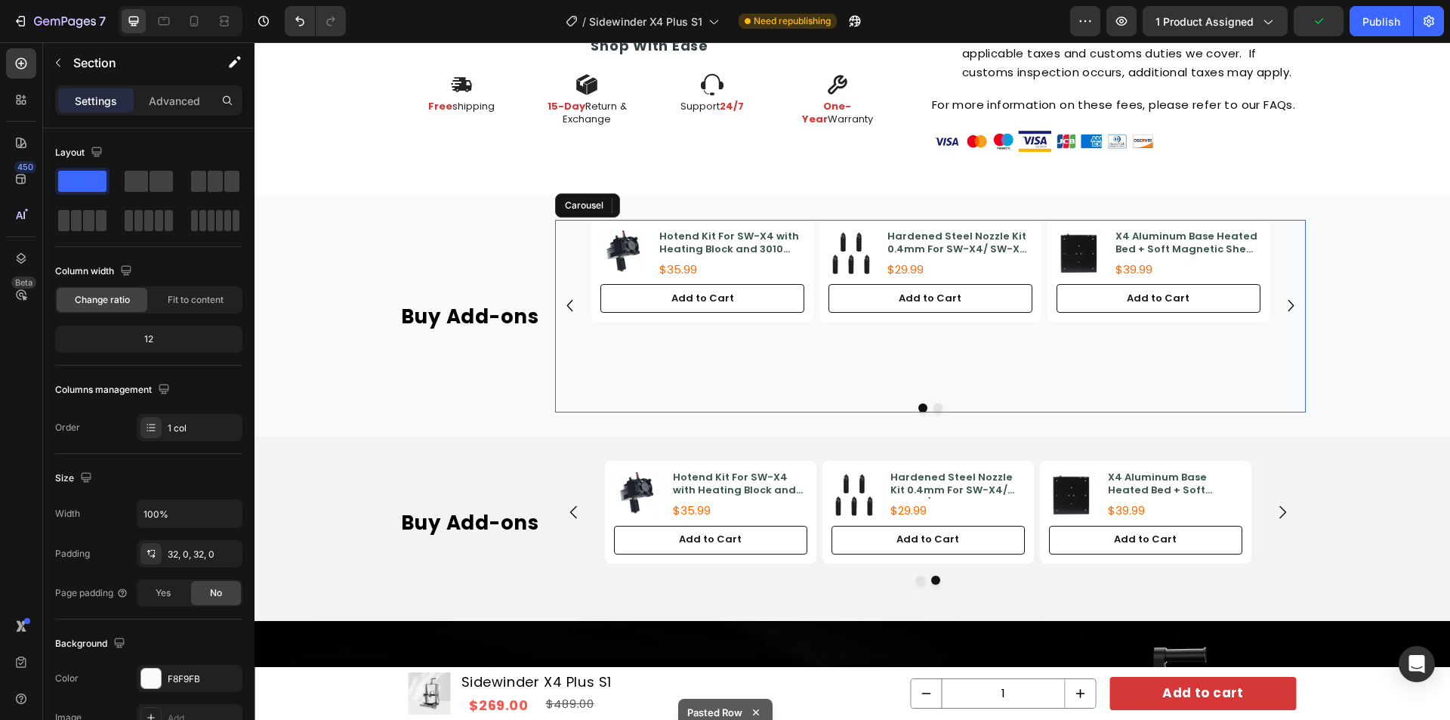
click at [1283, 295] on icon "Carousel Next Arrow" at bounding box center [1290, 305] width 23 height 23
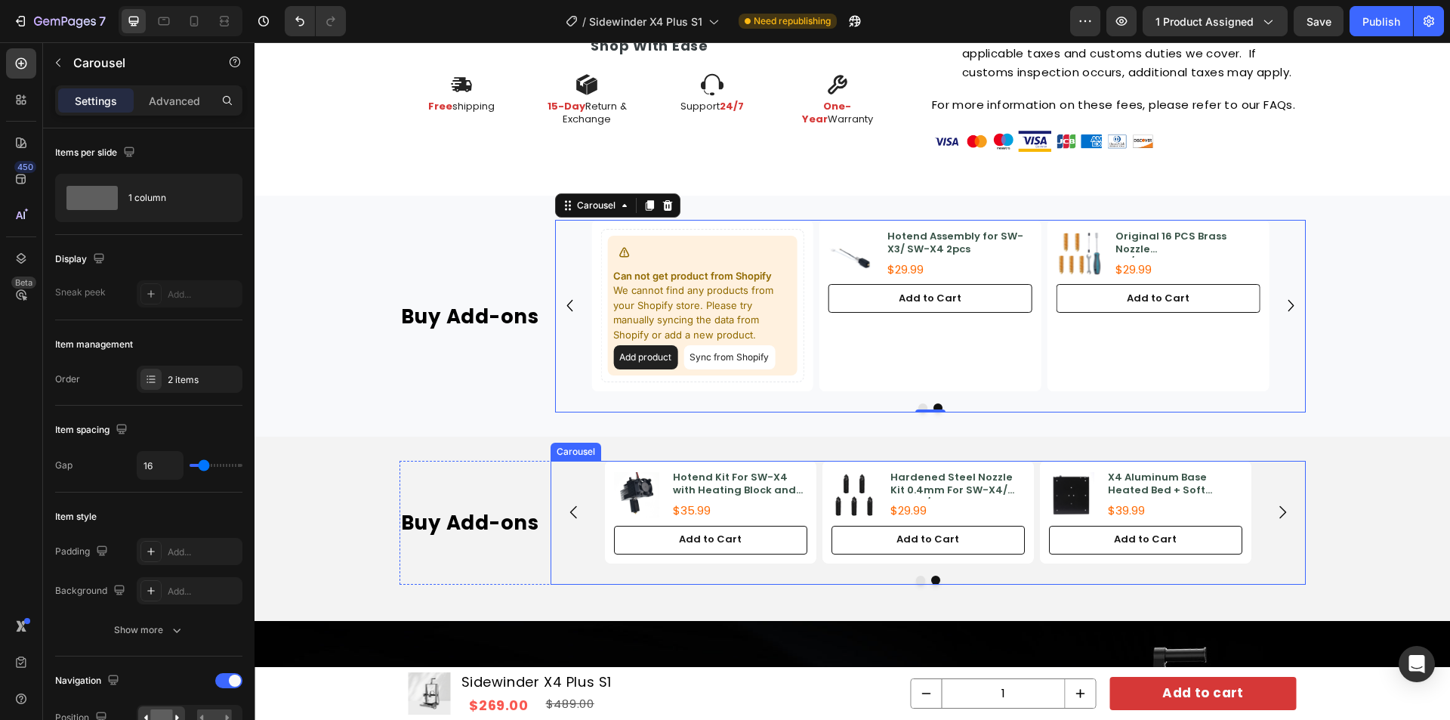
click at [570, 510] on icon "Carousel Back Arrow" at bounding box center [574, 512] width 18 height 18
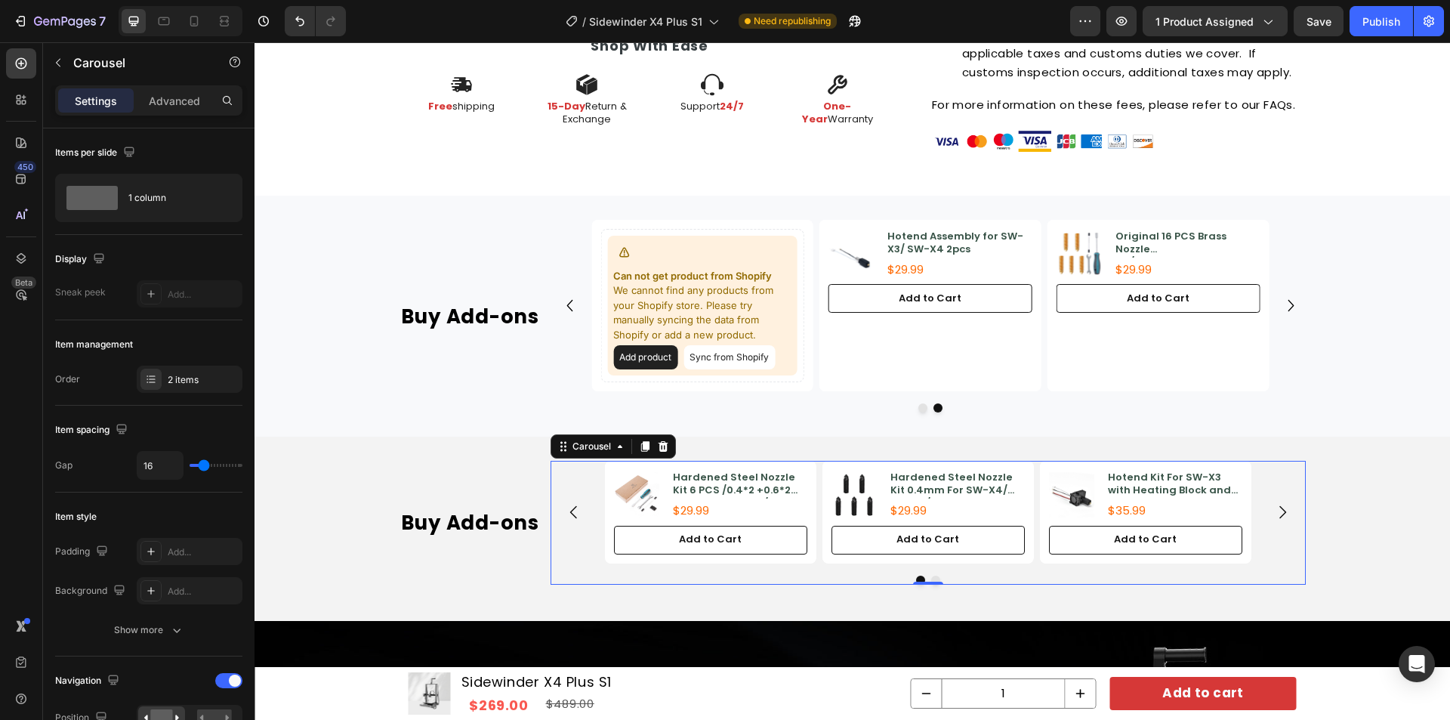
click at [1288, 506] on button "Carousel Next Arrow" at bounding box center [1282, 512] width 42 height 42
drag, startPoint x: 998, startPoint y: 496, endPoint x: 937, endPoint y: 480, distance: 63.2
click at [998, 496] on h3 "Hardened Steel Nozzle Kit 0.4mm For SW-X4/ SW-X3/ SW-X2" at bounding box center [957, 484] width 136 height 29
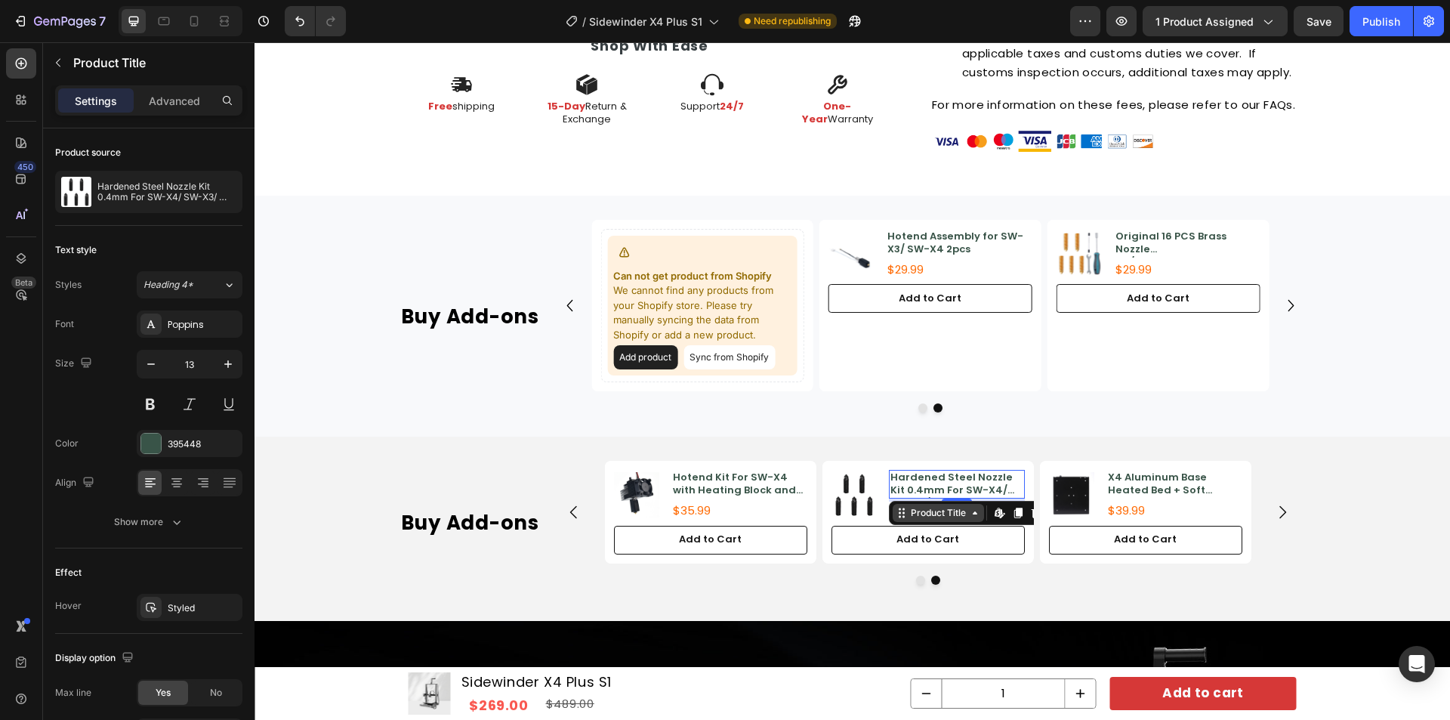
click at [920, 510] on div "Product Title" at bounding box center [938, 513] width 61 height 14
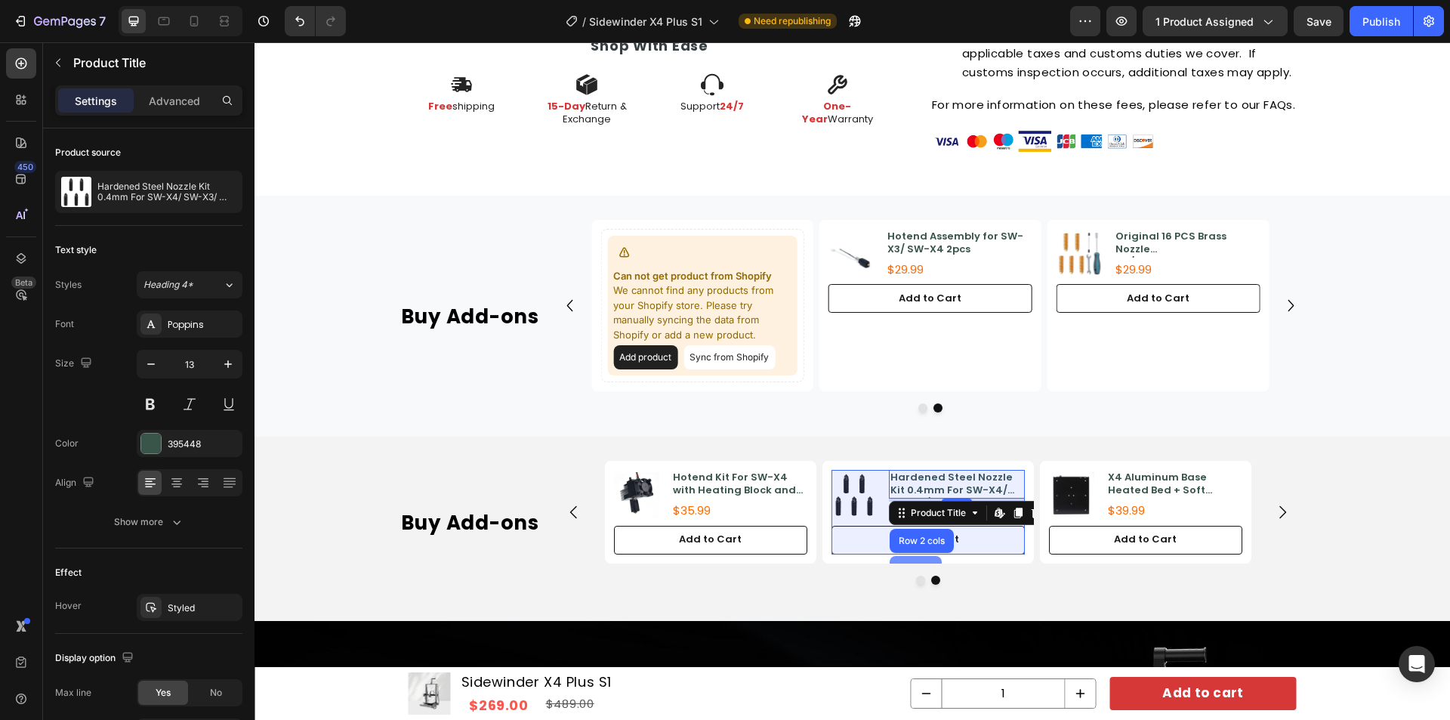
click at [912, 556] on div "Product" at bounding box center [916, 568] width 52 height 24
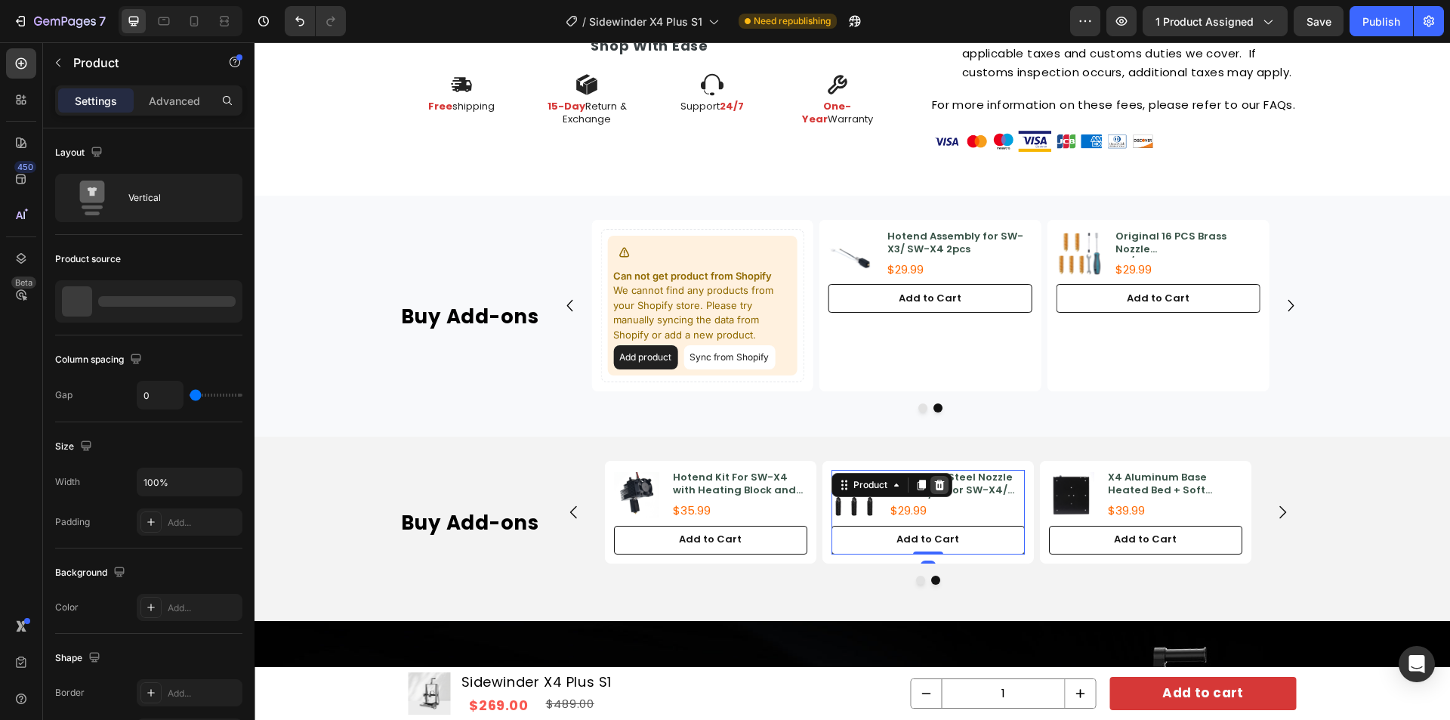
click at [939, 488] on icon at bounding box center [939, 485] width 12 height 12
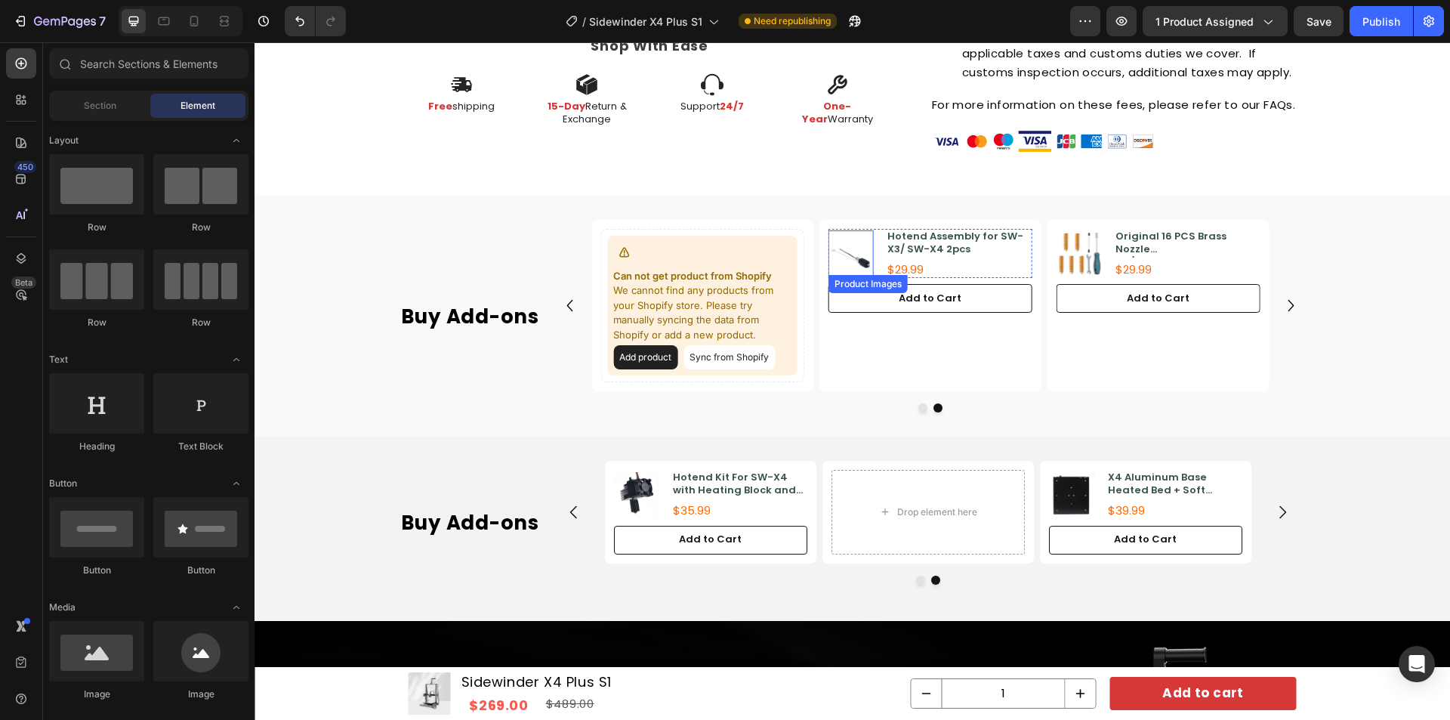
click at [858, 235] on img at bounding box center [851, 252] width 45 height 45
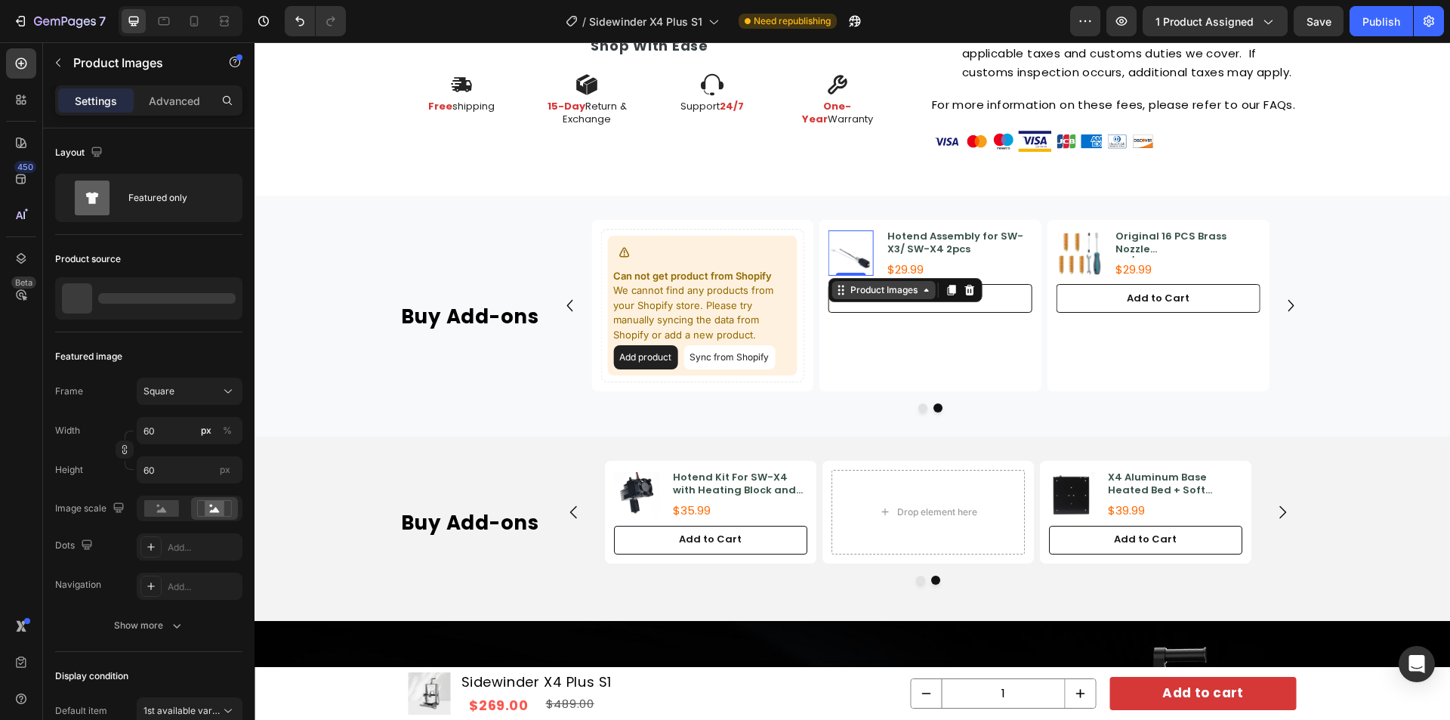
click at [847, 285] on div "Product Images" at bounding box center [883, 290] width 73 height 14
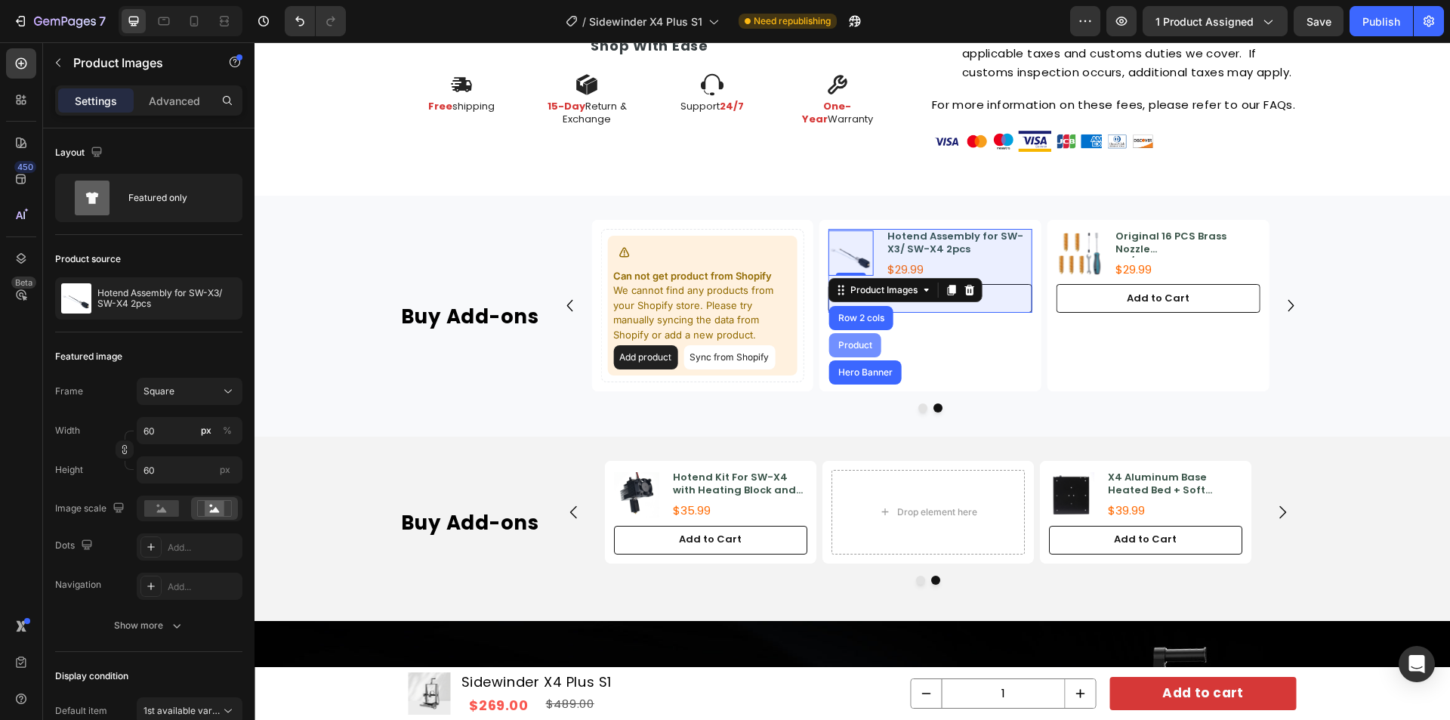
click at [861, 342] on div "Product" at bounding box center [855, 345] width 40 height 9
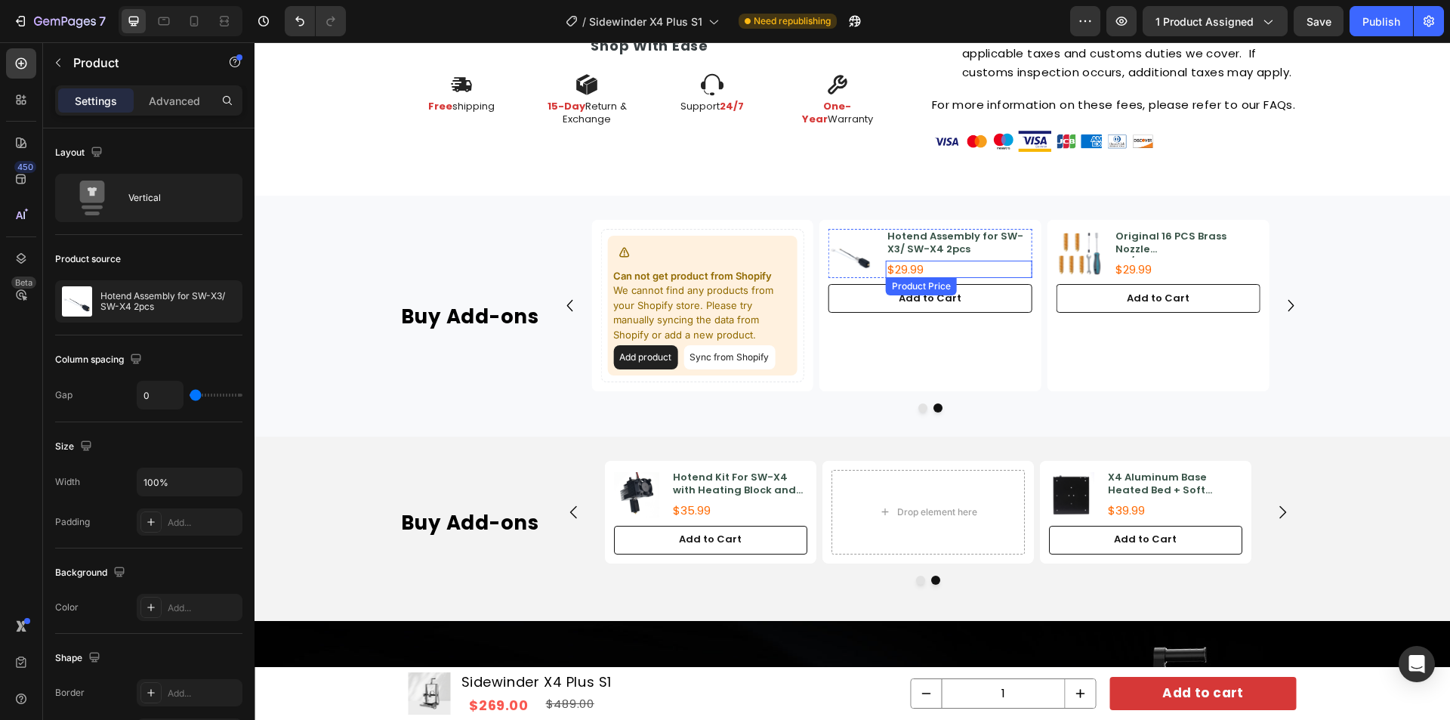
click at [1001, 267] on div "$29.99" at bounding box center [959, 270] width 147 height 18
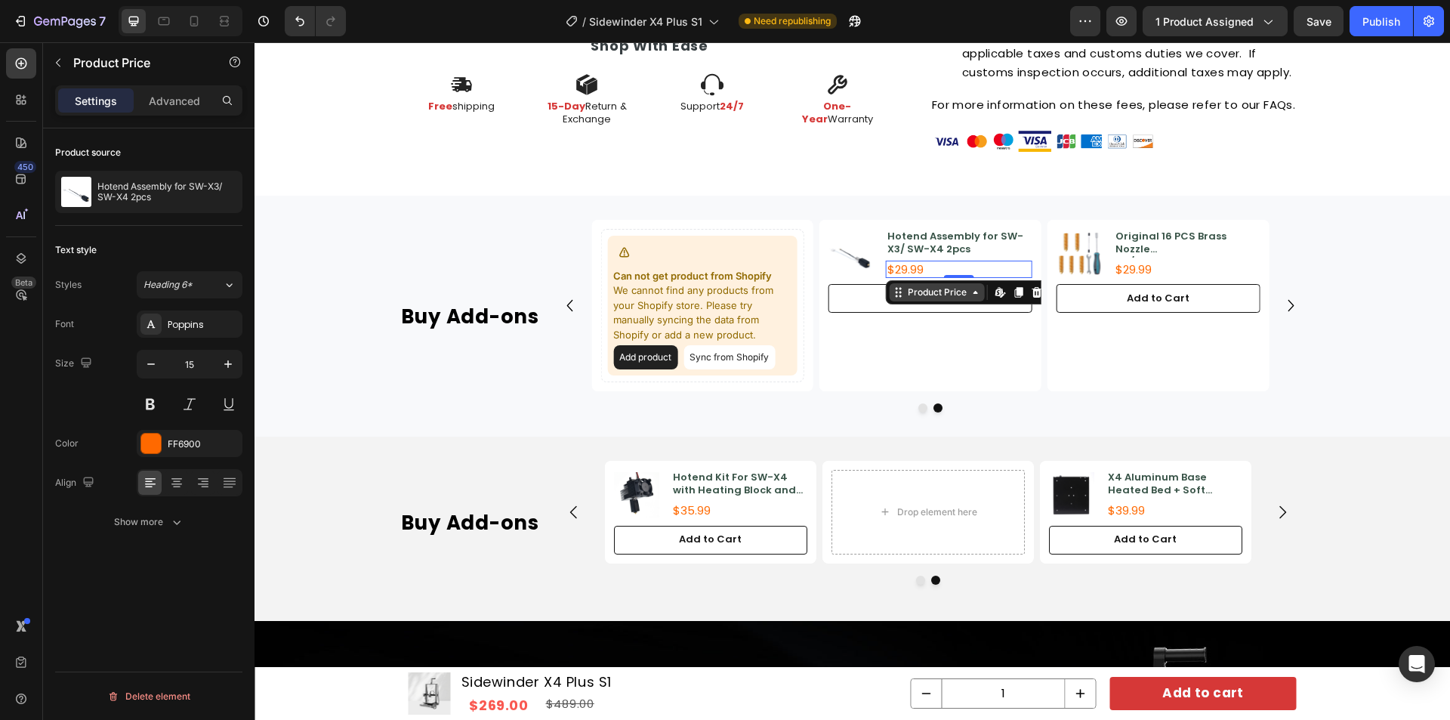
click at [962, 293] on div "Product Price" at bounding box center [937, 292] width 65 height 14
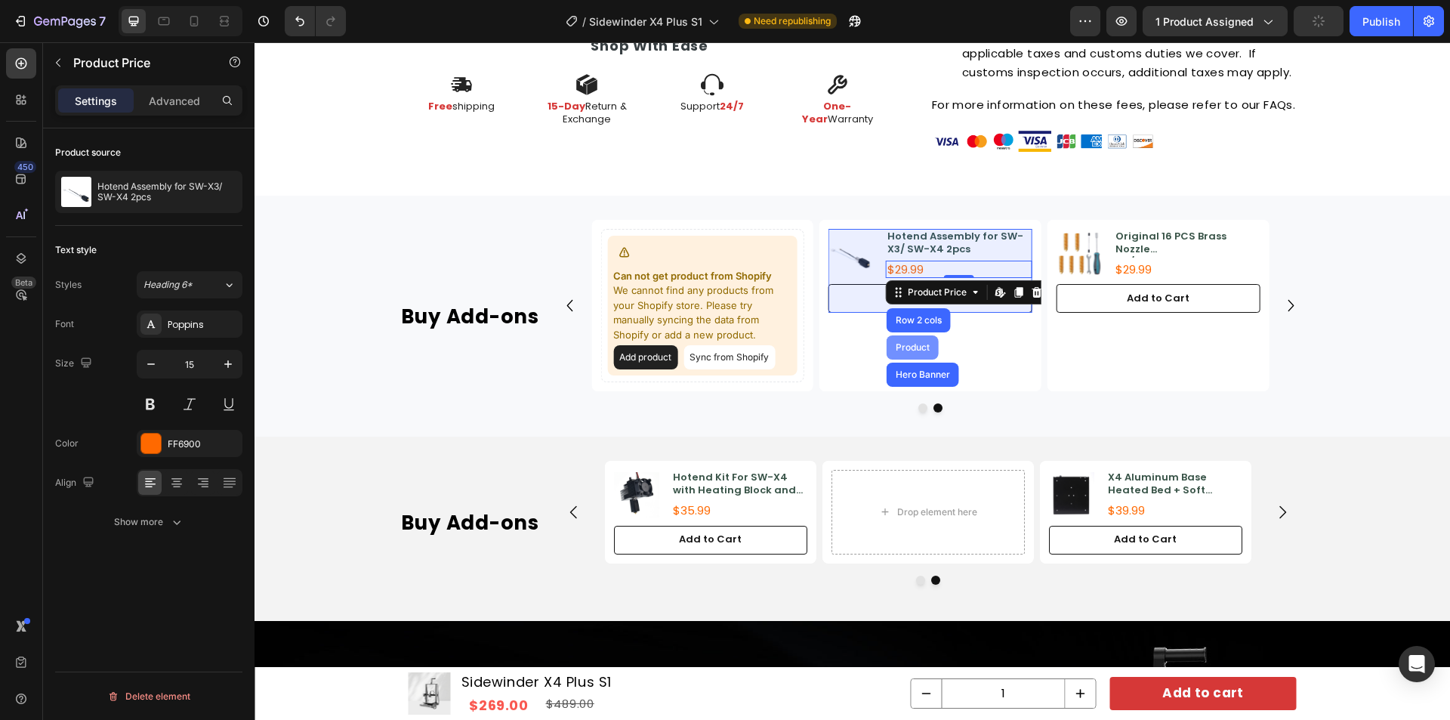
click at [912, 340] on div "Product" at bounding box center [913, 347] width 52 height 24
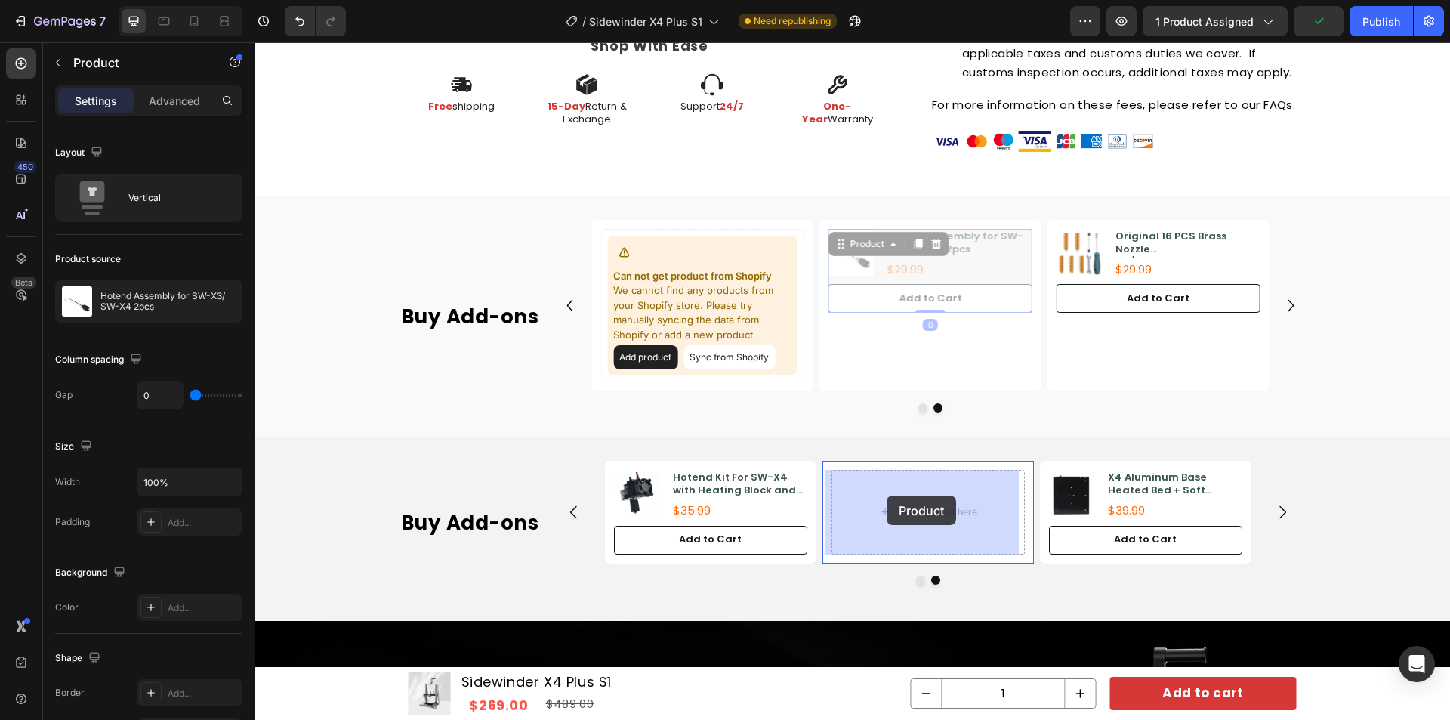
drag, startPoint x: 835, startPoint y: 243, endPoint x: 887, endPoint y: 495, distance: 257.6
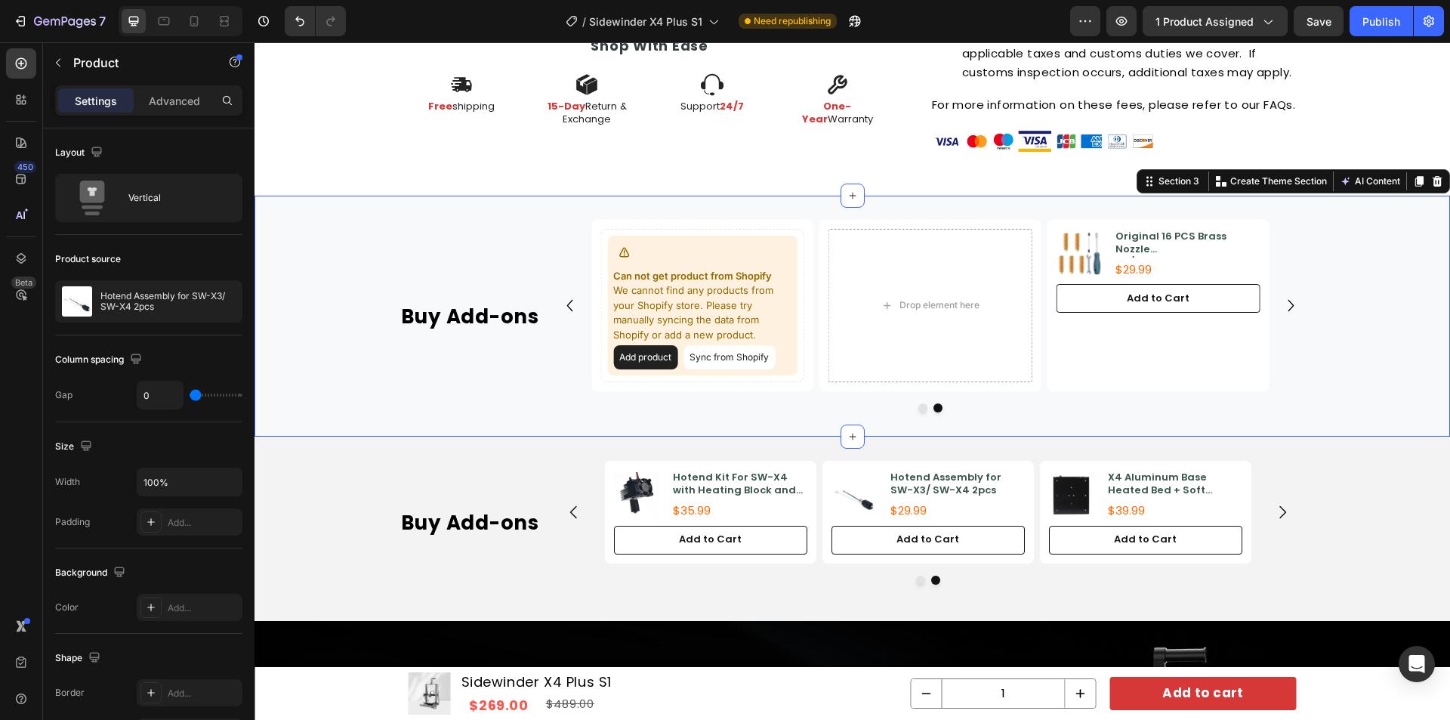
click at [1354, 382] on div "Buy Add-ons Heading Product Images Hotend Kit For SW-X4 with Heating Block and …" at bounding box center [853, 316] width 1196 height 193
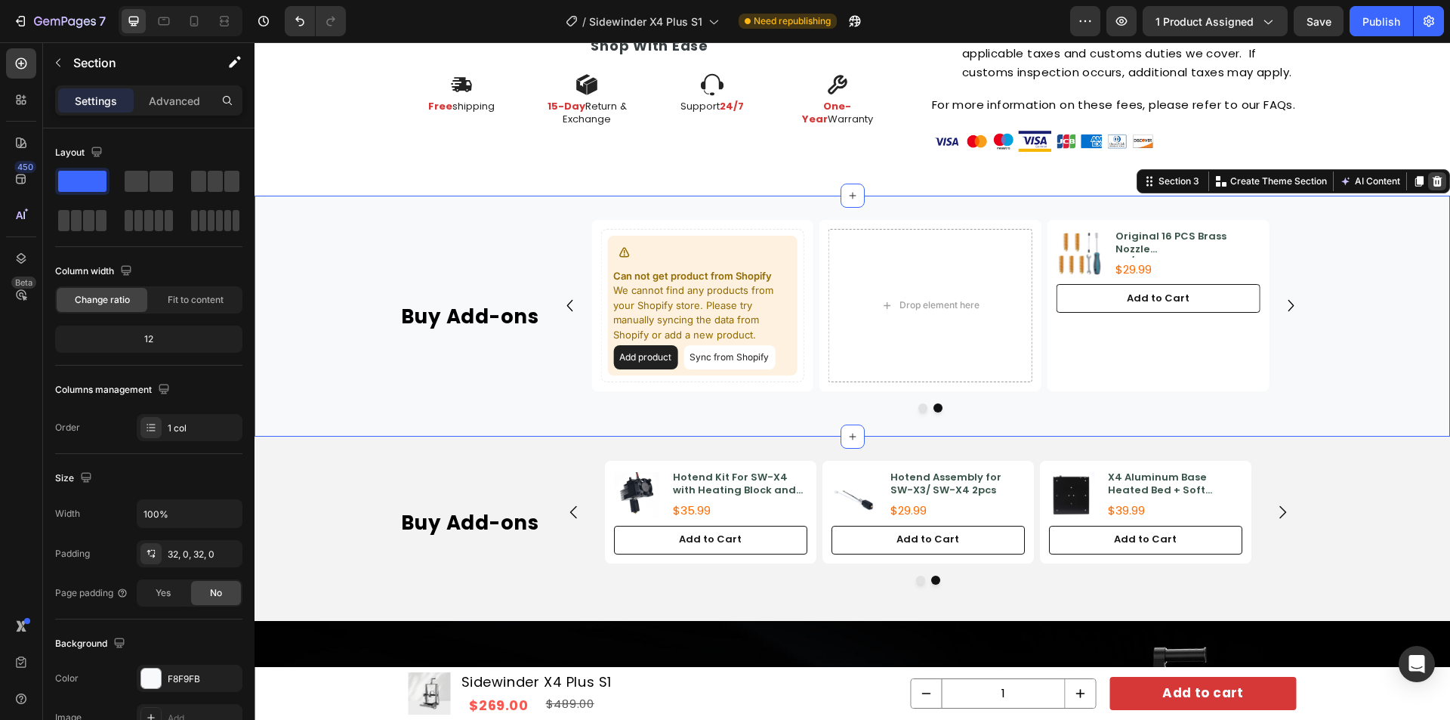
click at [1431, 177] on icon at bounding box center [1437, 181] width 12 height 12
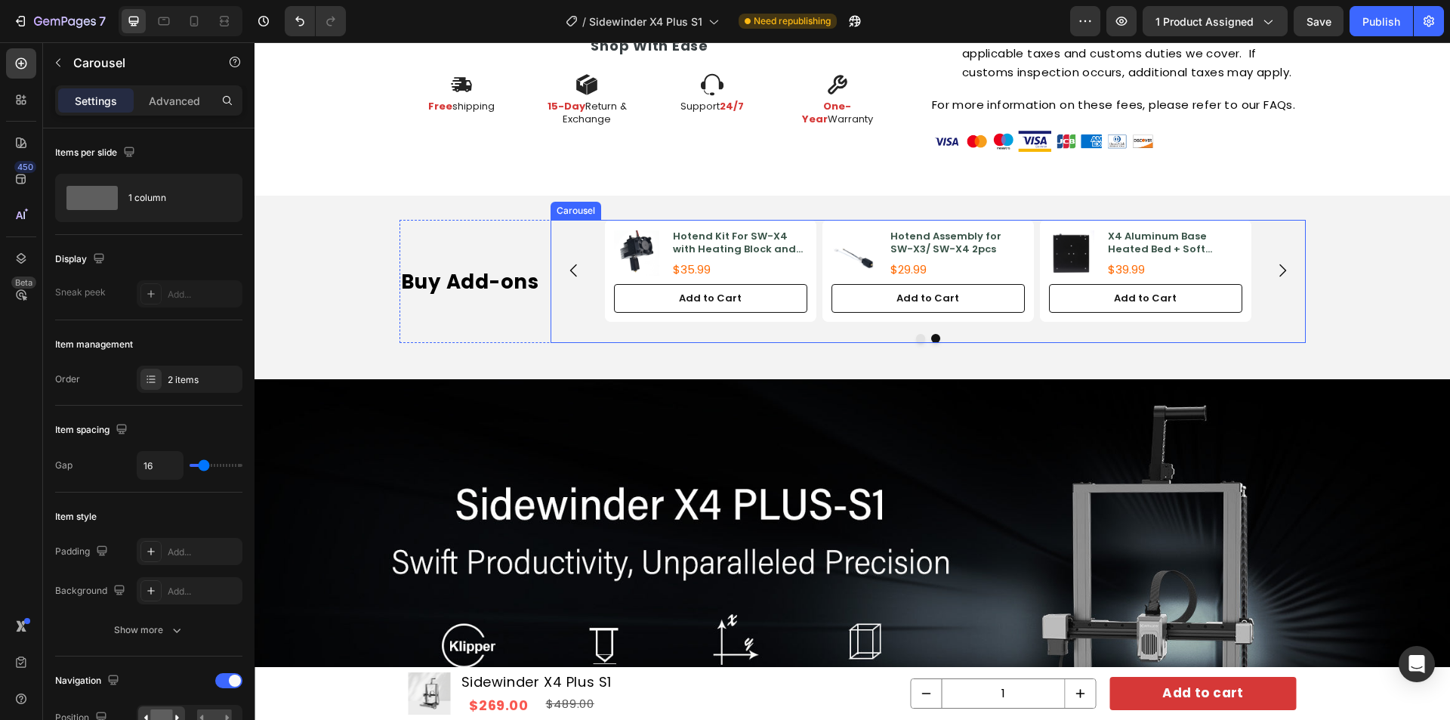
click at [916, 337] on button "Dot" at bounding box center [920, 338] width 9 height 9
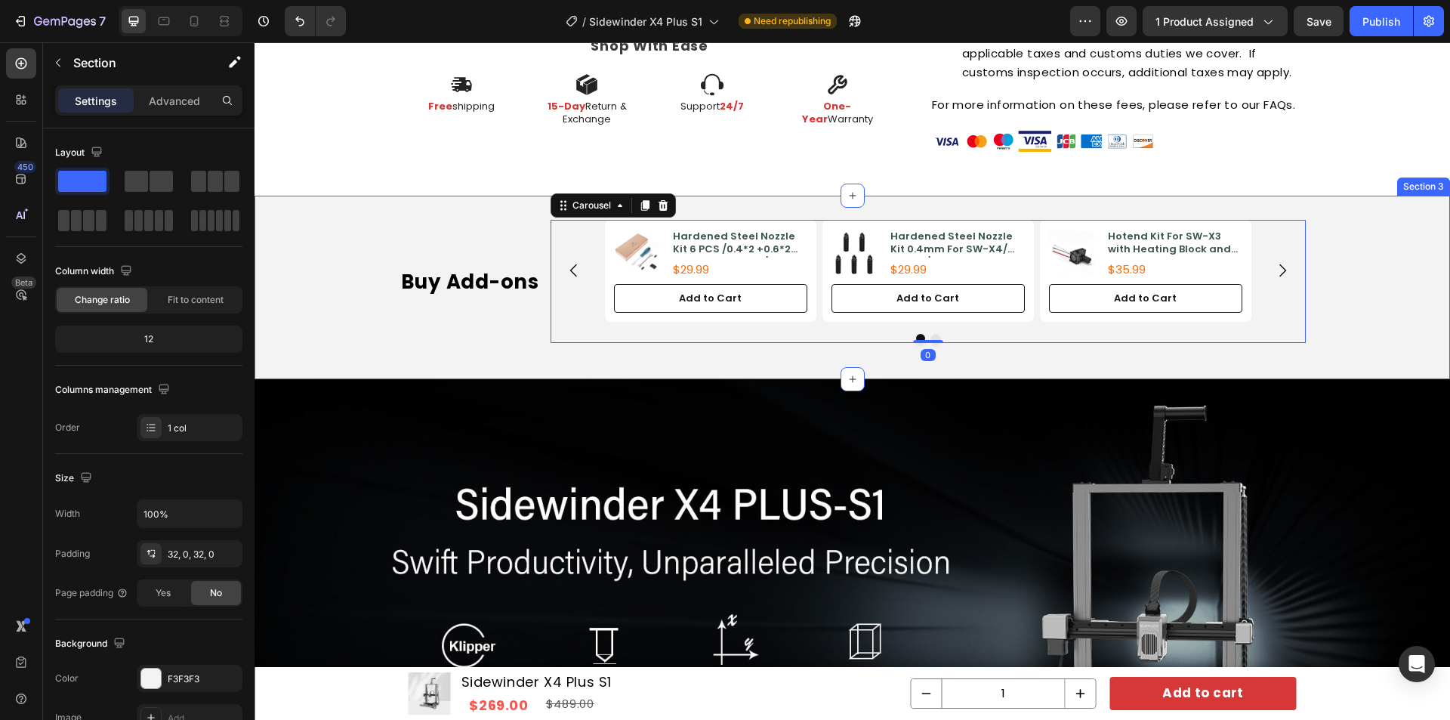
click at [1364, 267] on div "Buy Add-ons Heading Product Images Hardened Steel Nozzle Kit 6 PCS /0.4*2 +0.6*…" at bounding box center [853, 287] width 1196 height 135
click at [1273, 270] on icon "Carousel Next Arrow" at bounding box center [1282, 270] width 18 height 18
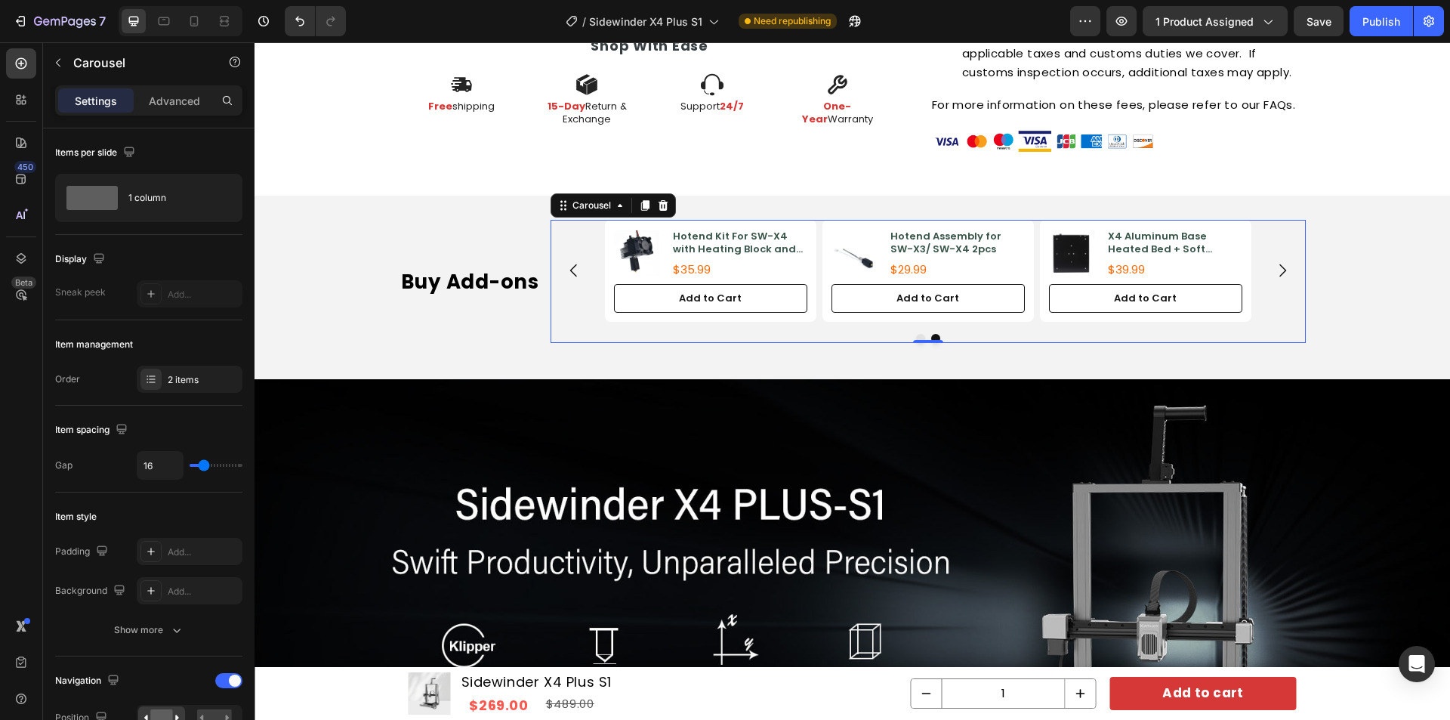
click at [573, 269] on icon "Carousel Back Arrow" at bounding box center [574, 270] width 18 height 18
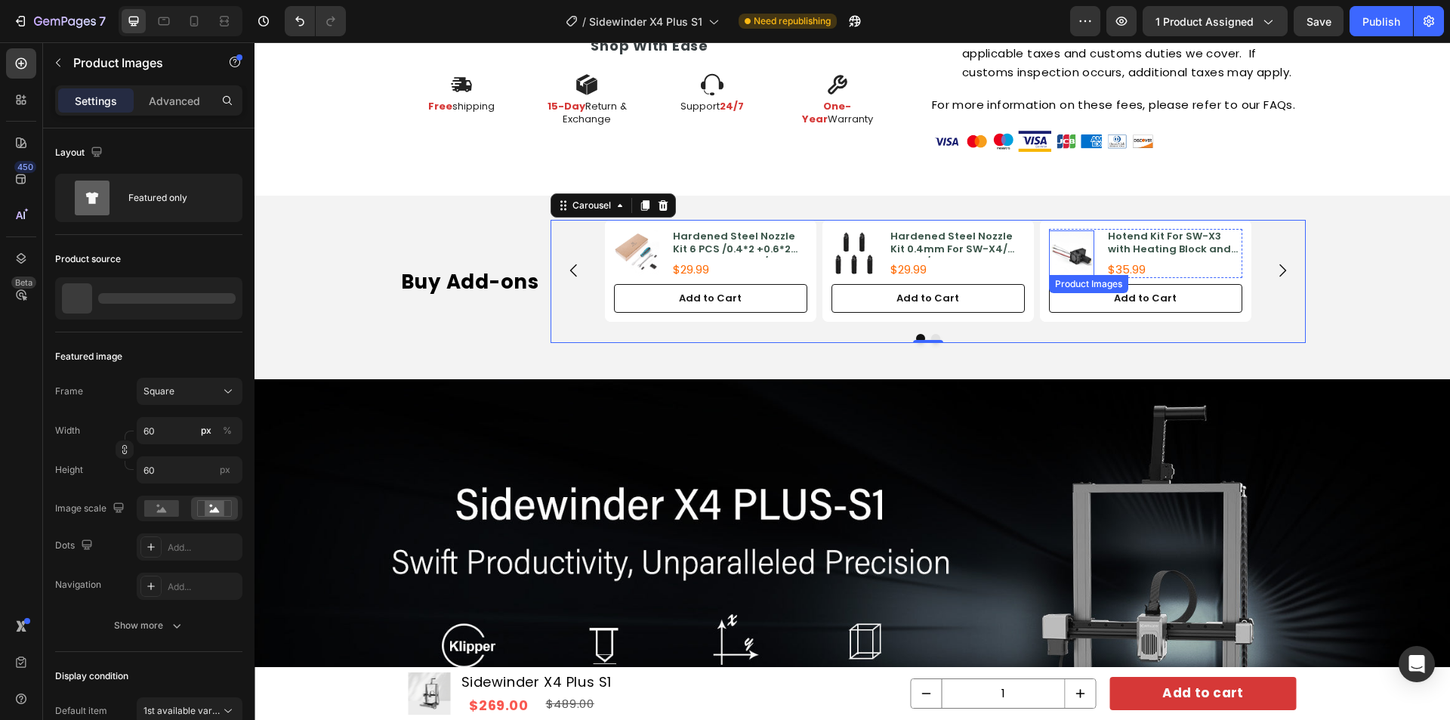
click at [1083, 261] on img at bounding box center [1071, 252] width 45 height 45
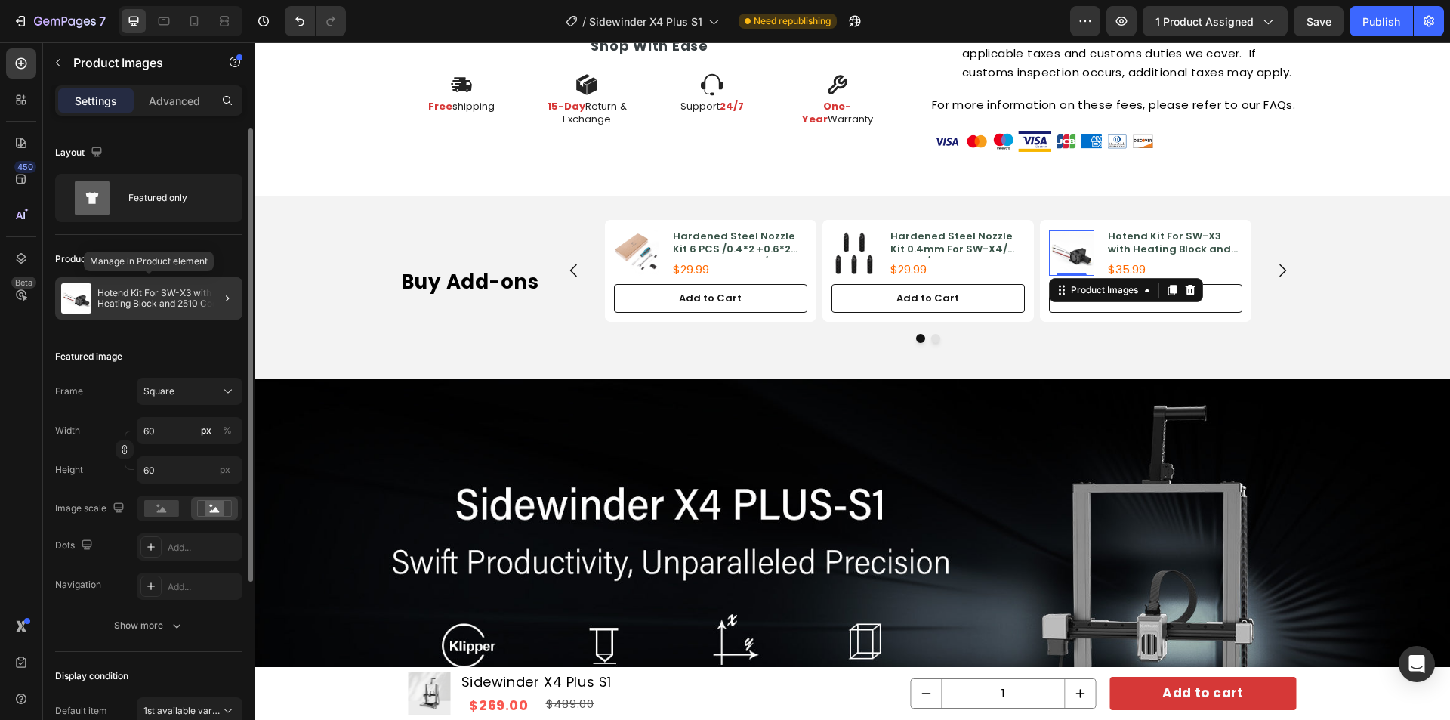
click at [175, 301] on p "Hotend Kit For SW-X3 with Heating Block and 2510 Cooling Fan" at bounding box center [166, 298] width 139 height 21
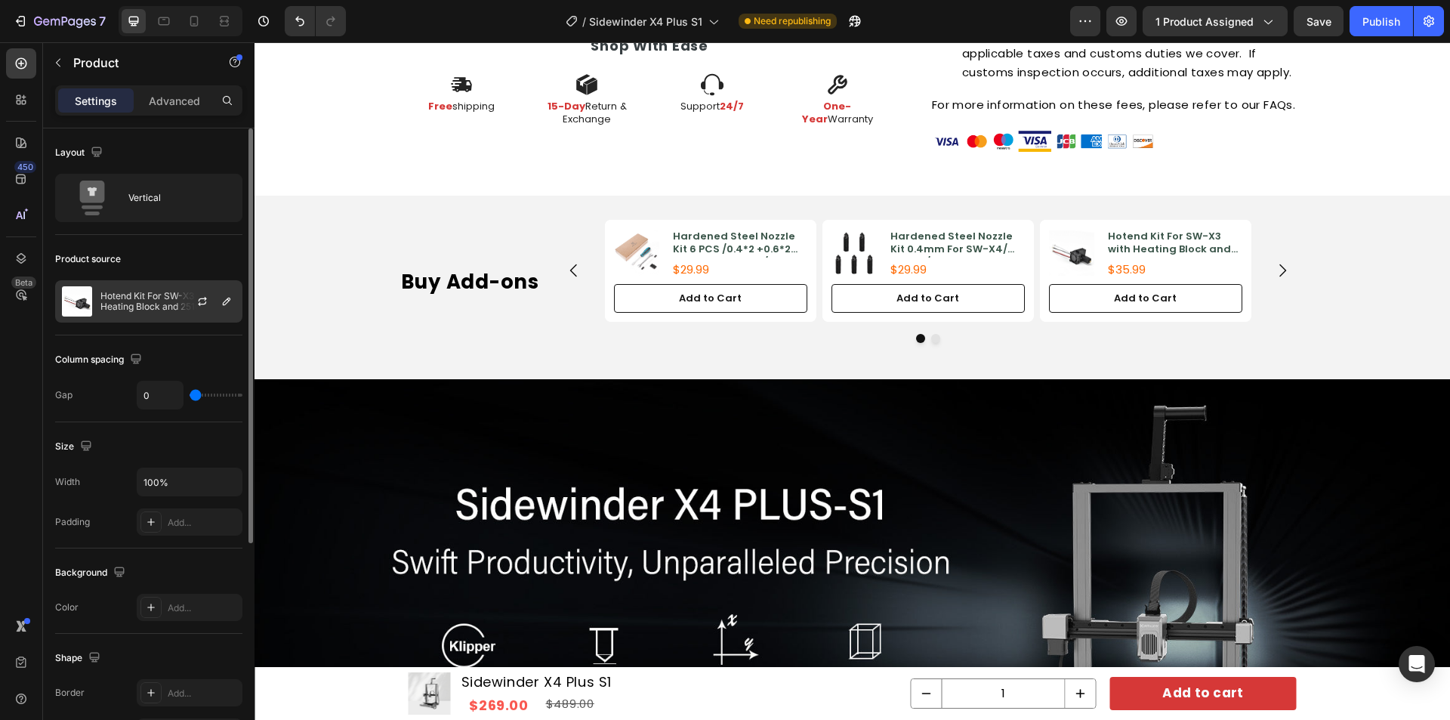
click at [162, 306] on p "Hotend Kit For SW-X3 with Heating Block and 2510 Cooling Fan" at bounding box center [167, 301] width 135 height 21
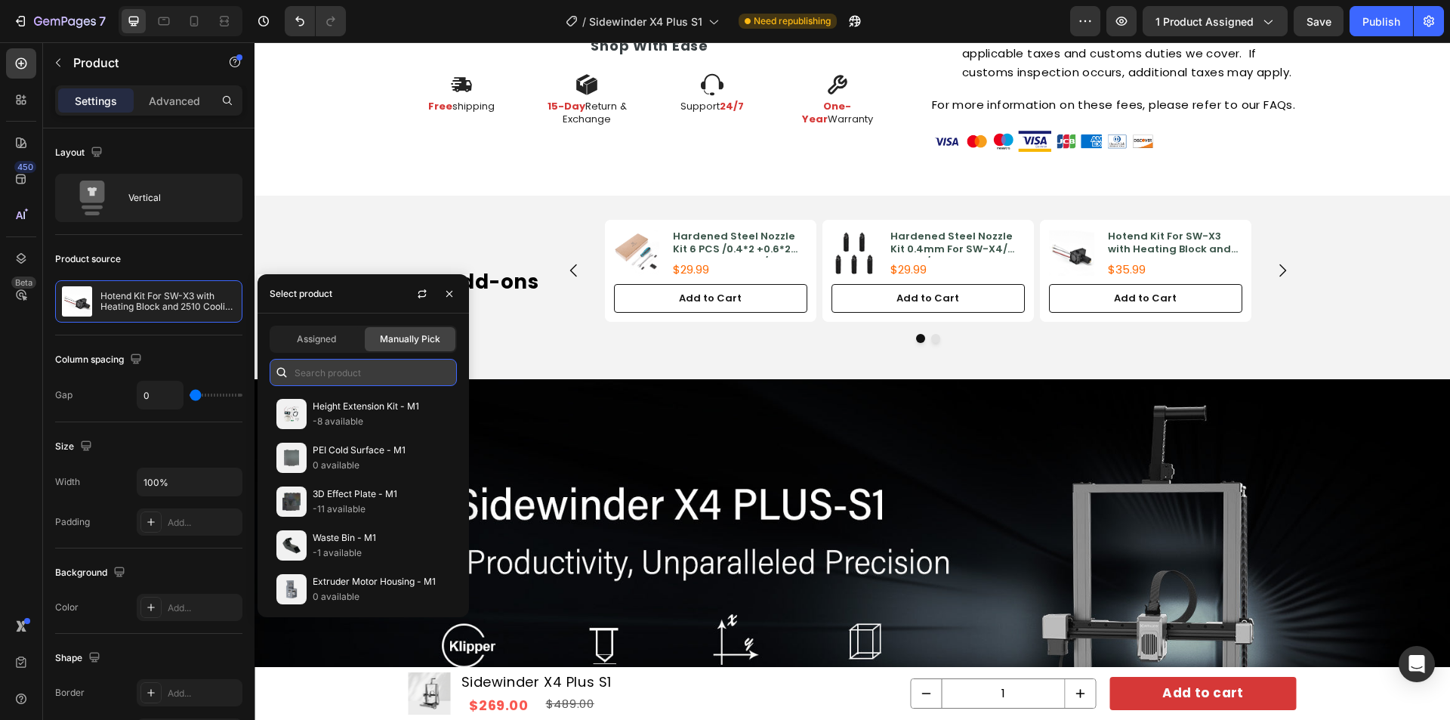
click at [360, 372] on input "text" at bounding box center [363, 372] width 187 height 27
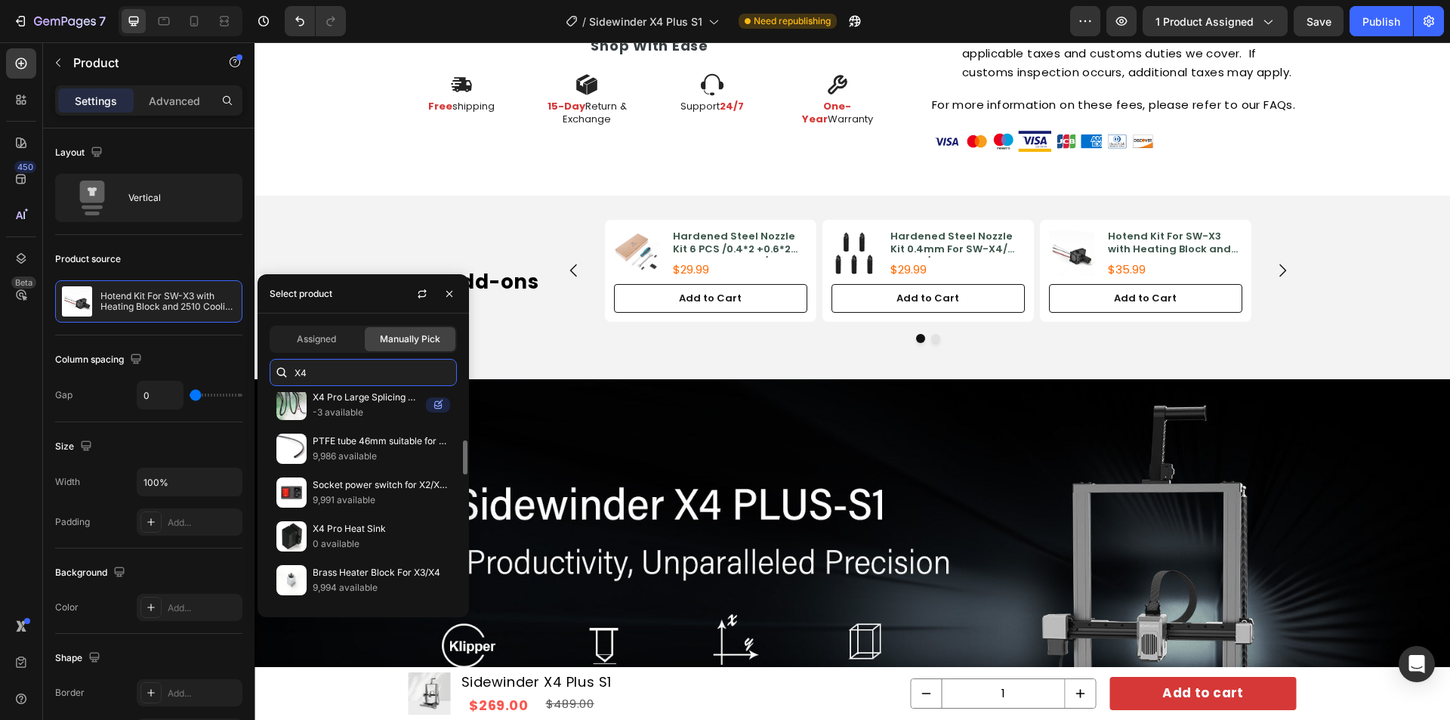
scroll to position [766, 0]
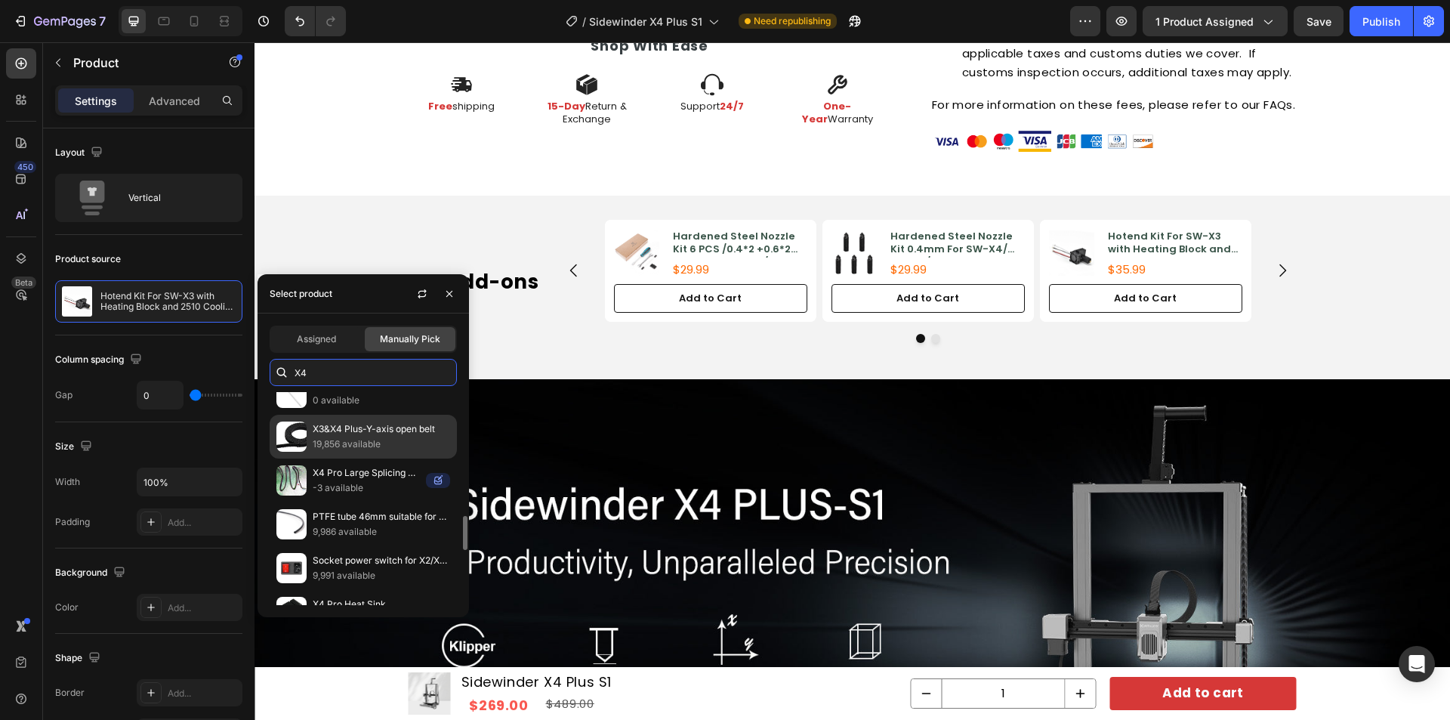
type input "X4"
click at [343, 429] on p "X3&X4 Plus-Y-axis open belt" at bounding box center [381, 428] width 137 height 15
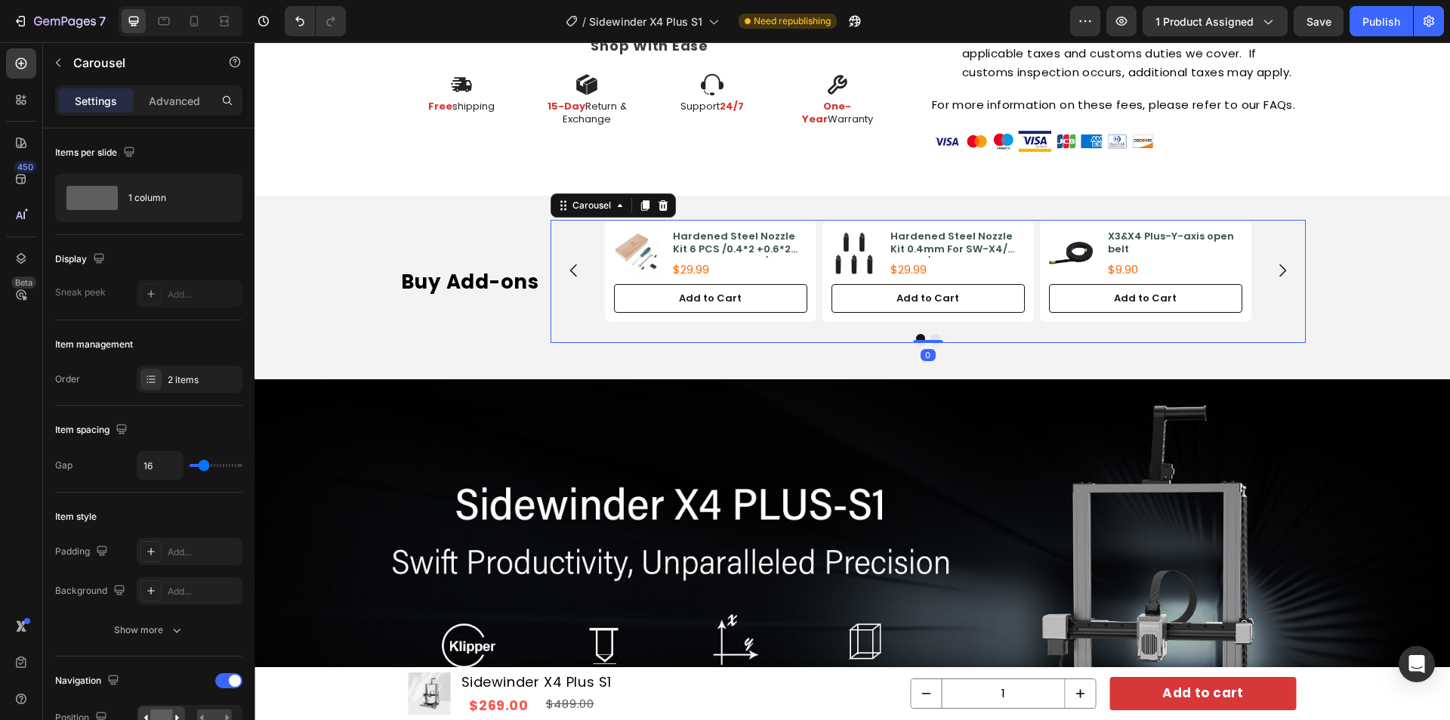
click at [1275, 263] on icon "Carousel Next Arrow" at bounding box center [1282, 270] width 18 height 18
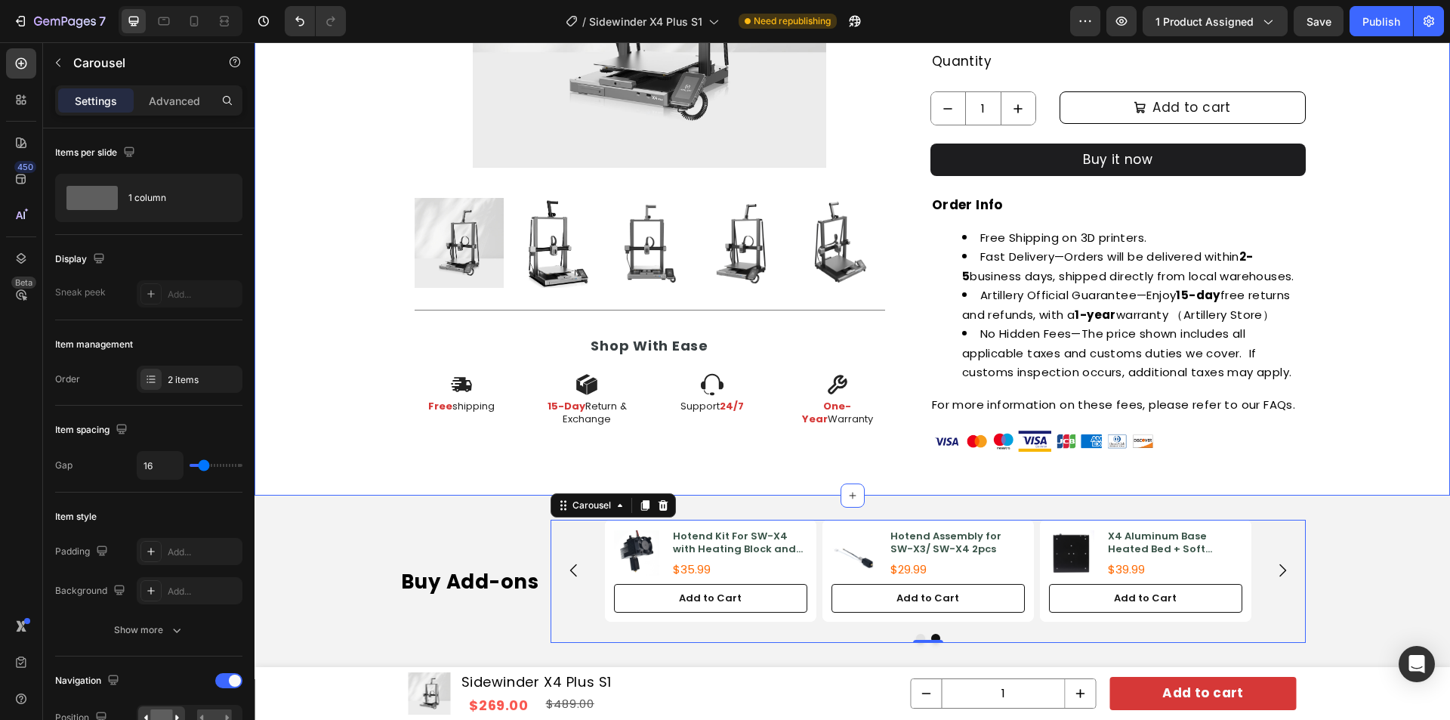
scroll to position [680, 0]
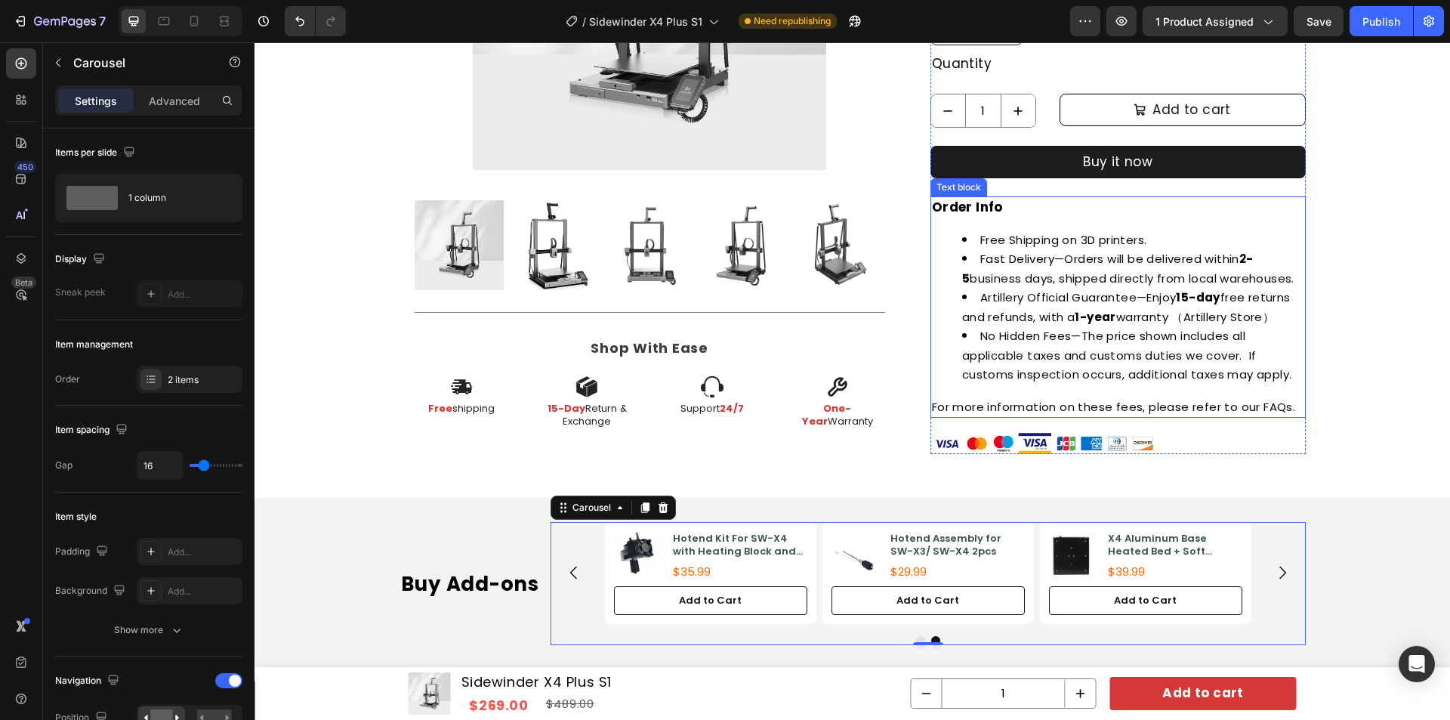
drag, startPoint x: 1112, startPoint y: 328, endPoint x: 1228, endPoint y: 302, distance: 118.4
click at [1112, 327] on li "No Hidden Fees—The price shown includes all applicable taxes and customs duties…" at bounding box center [1133, 355] width 342 height 58
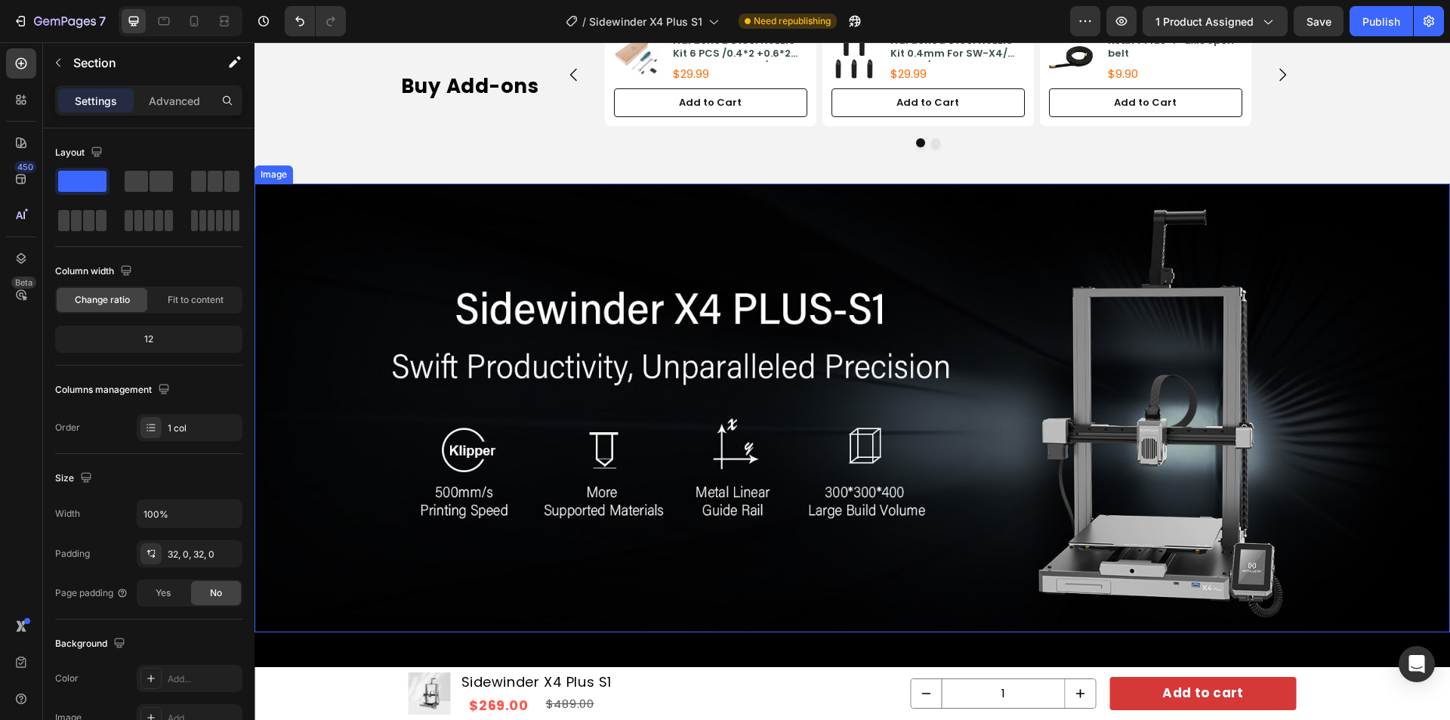
scroll to position [992, 0]
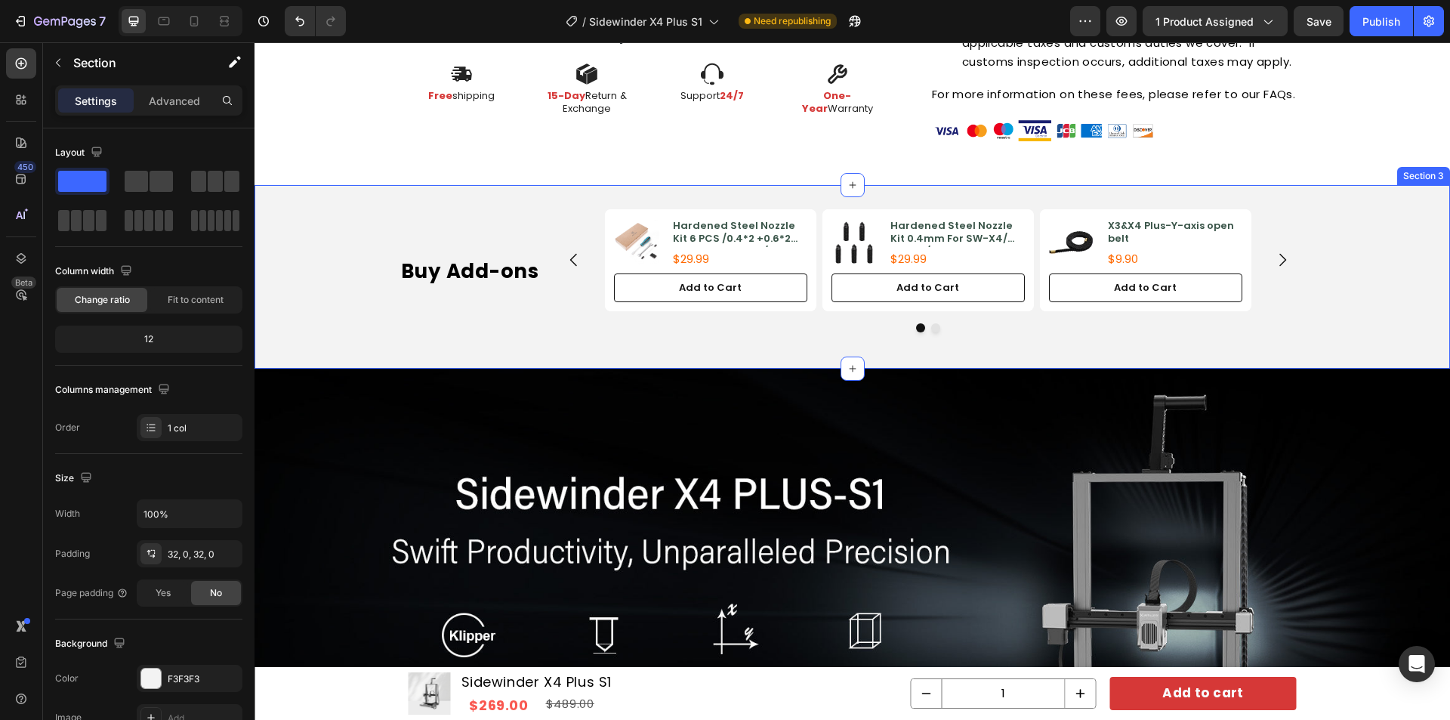
click at [1386, 314] on div "Buy Add-ons Heading Product Images Hardened Steel Nozzle Kit 6 PCS /0.4*2 +0.6*…" at bounding box center [853, 276] width 1196 height 135
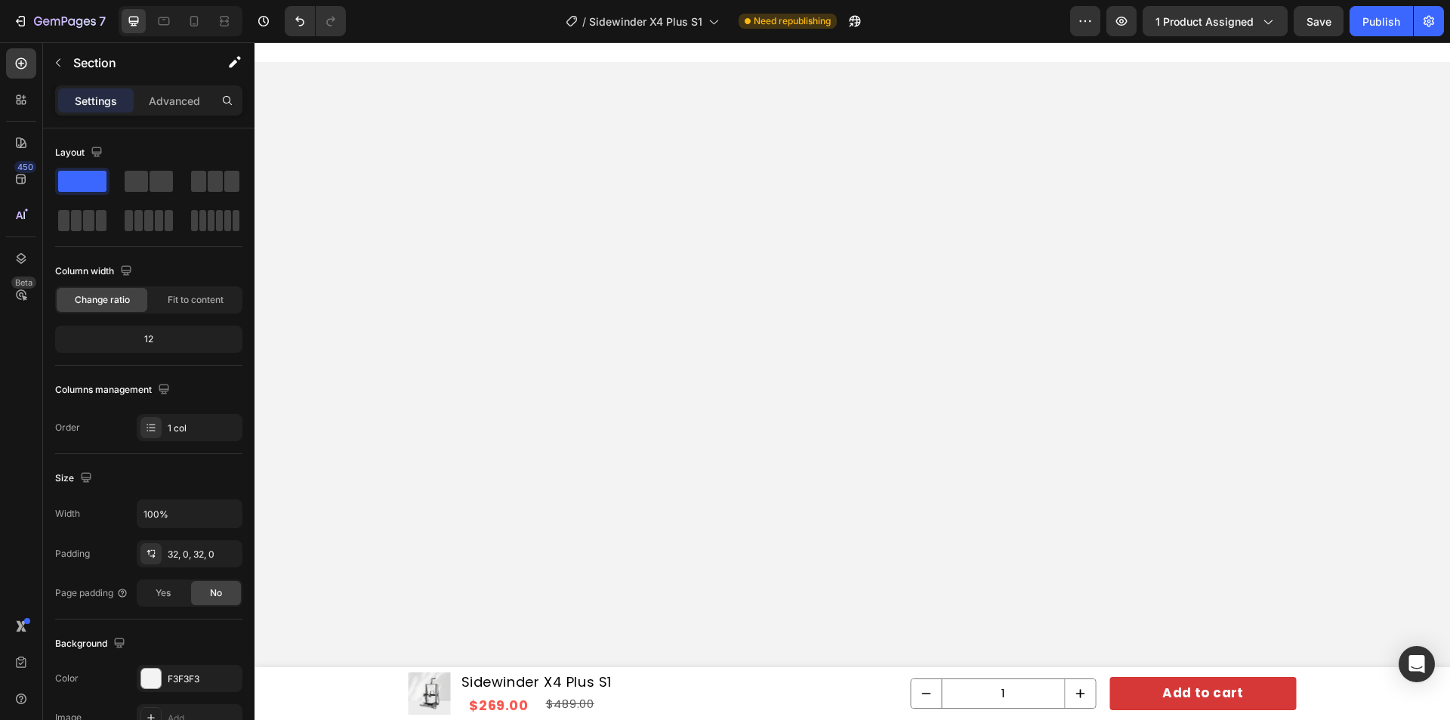
scroll to position [3560, 0]
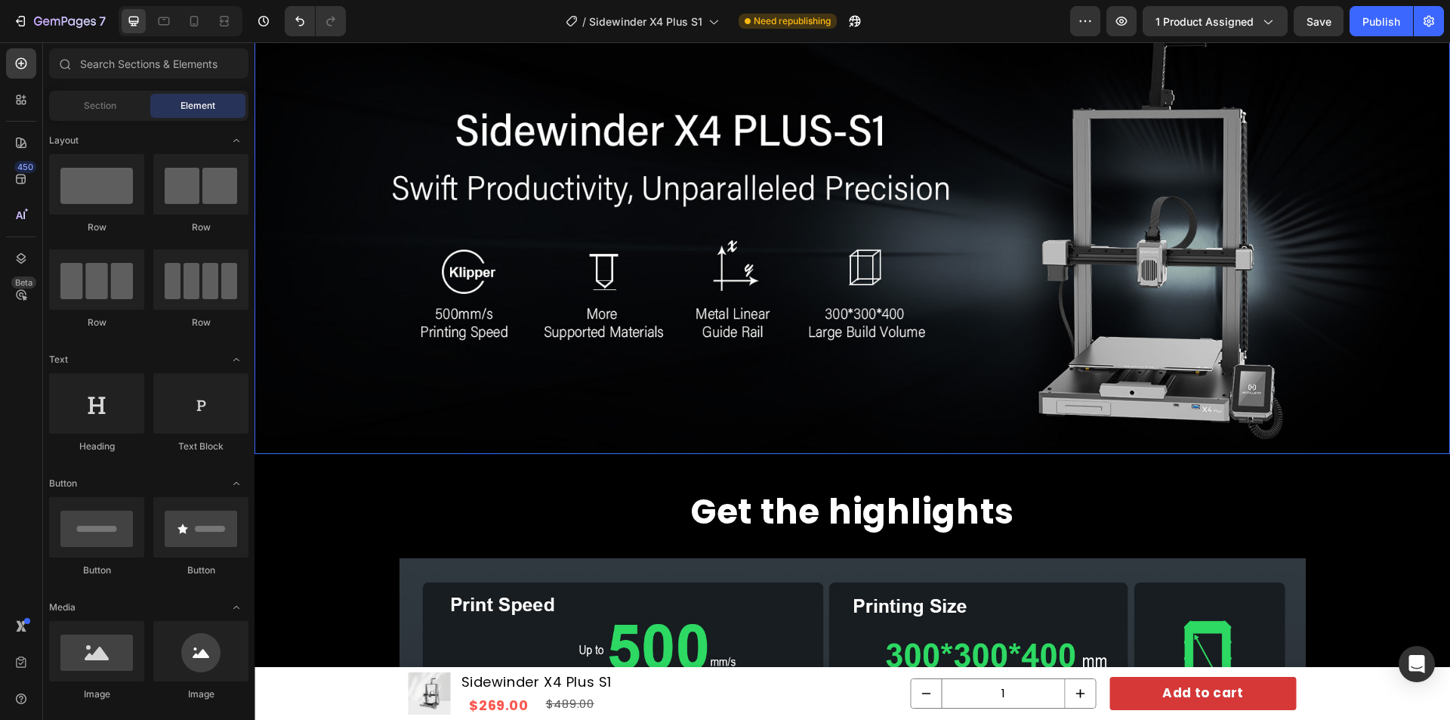
scroll to position [1369, 0]
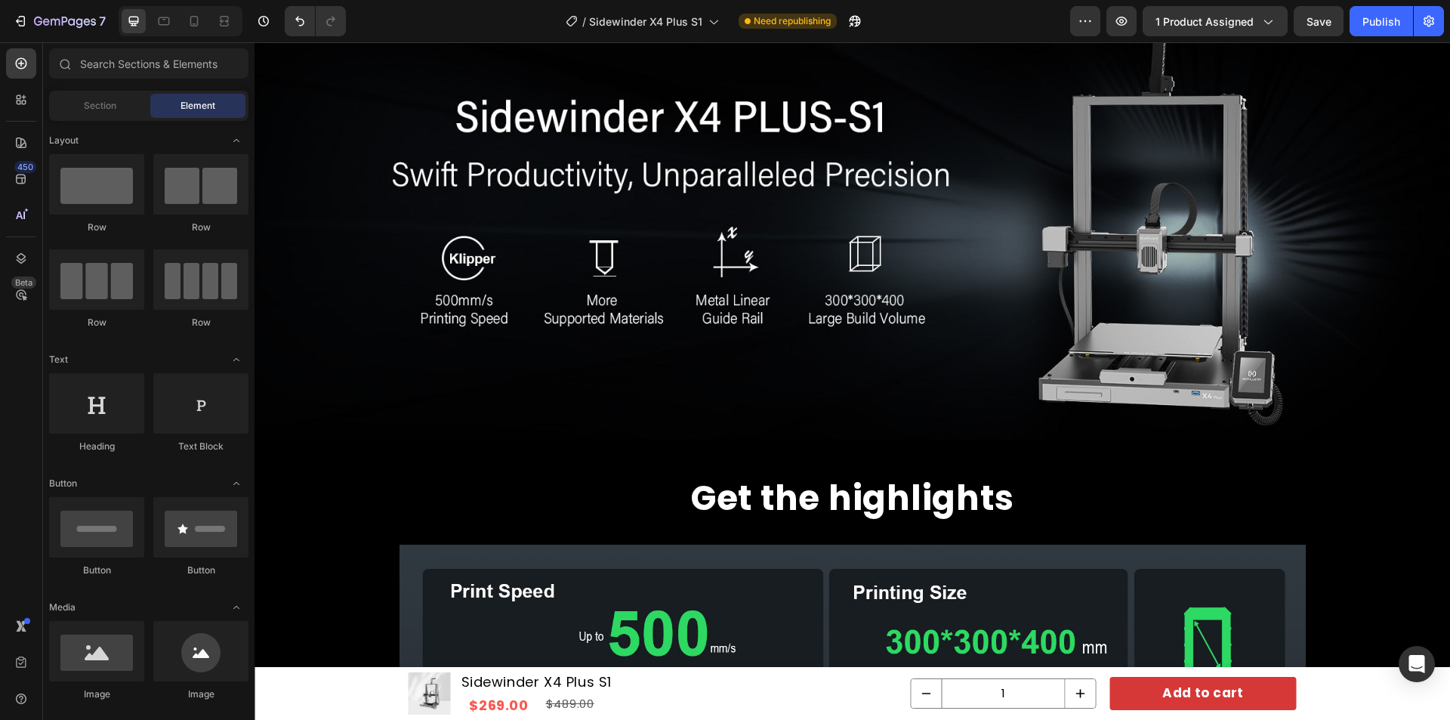
click at [197, 33] on div at bounding box center [181, 21] width 124 height 30
click at [193, 22] on icon at bounding box center [194, 21] width 15 height 15
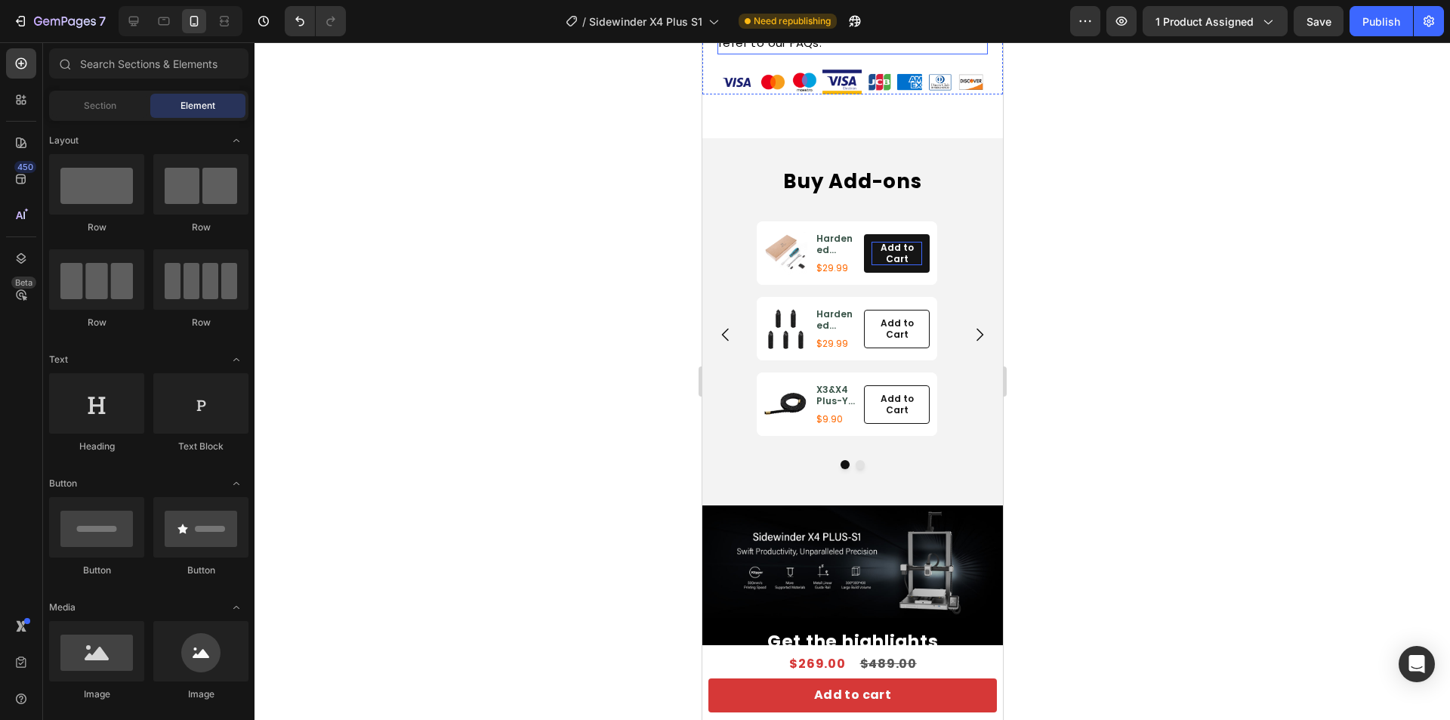
scroll to position [1478, 0]
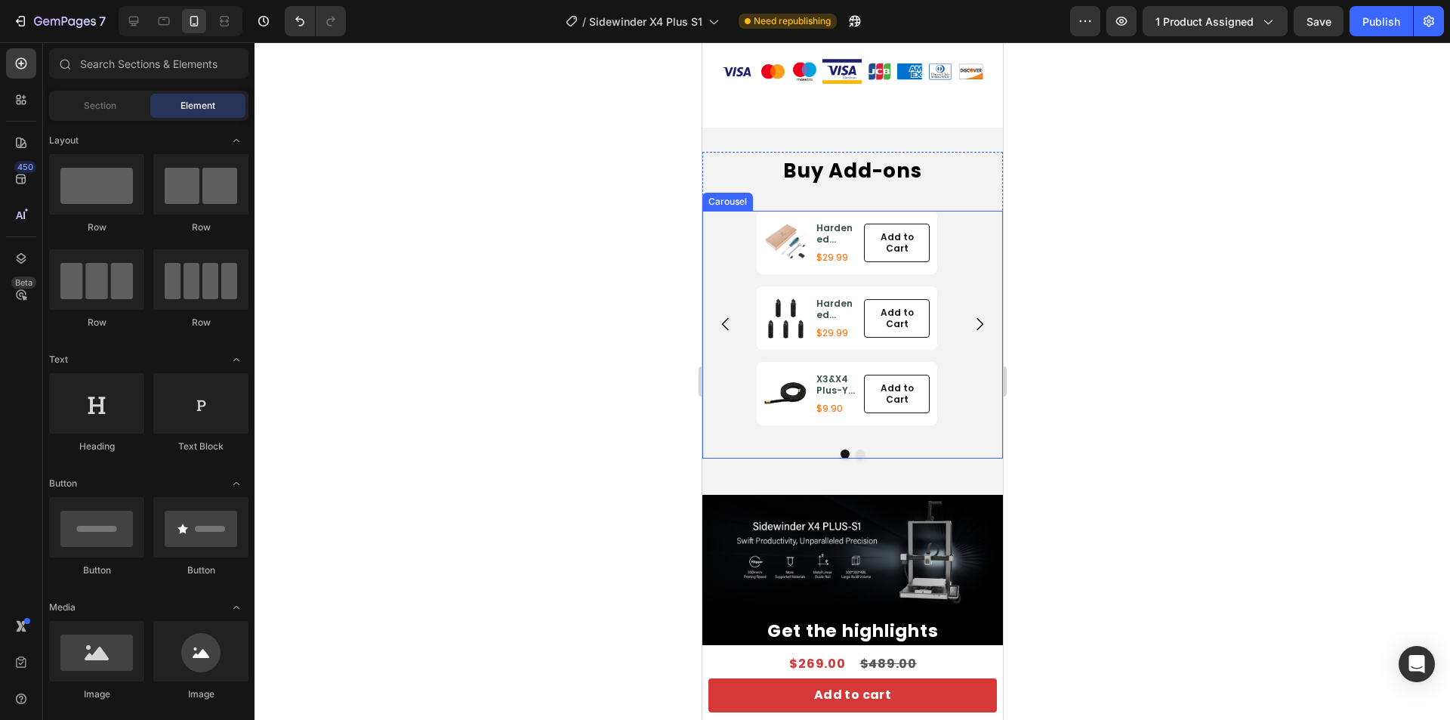
click at [970, 333] on icon "Carousel Next Arrow" at bounding box center [979, 324] width 18 height 18
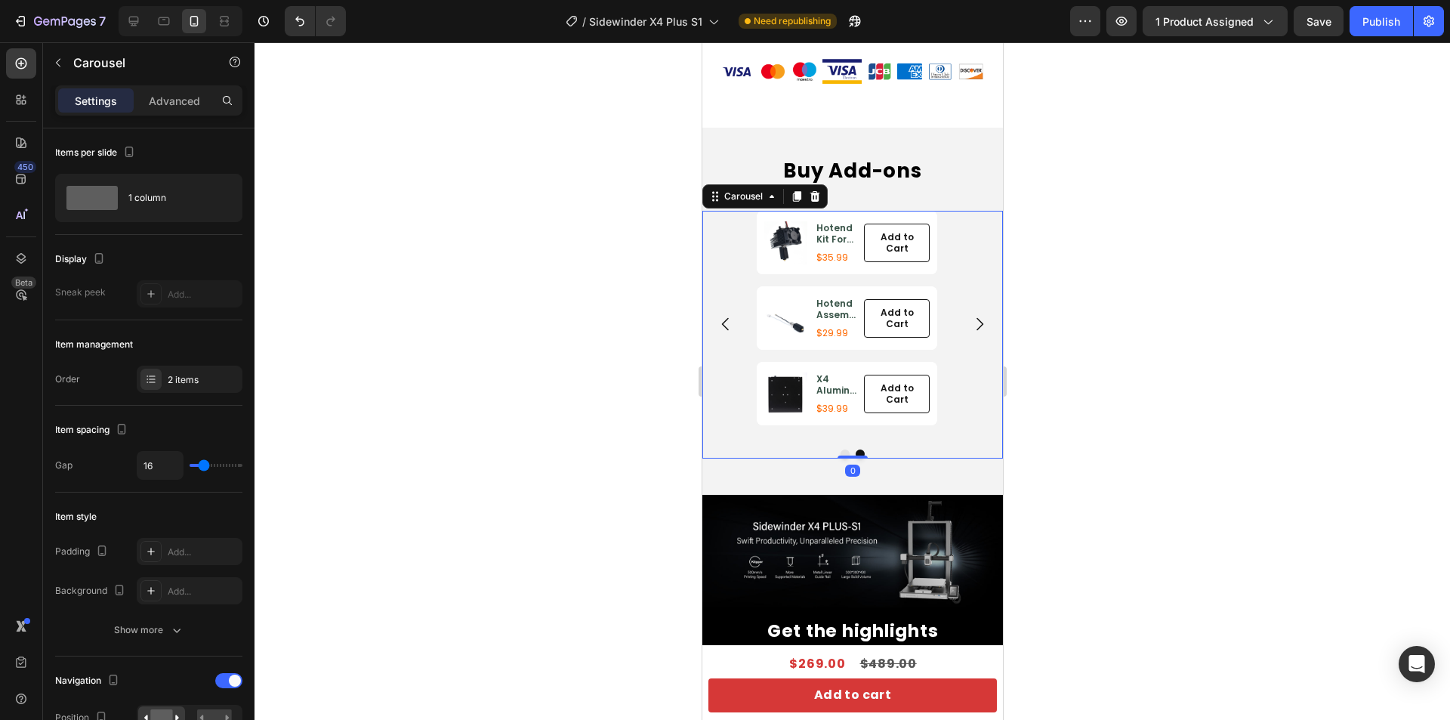
click at [970, 333] on icon "Carousel Next Arrow" at bounding box center [979, 324] width 18 height 18
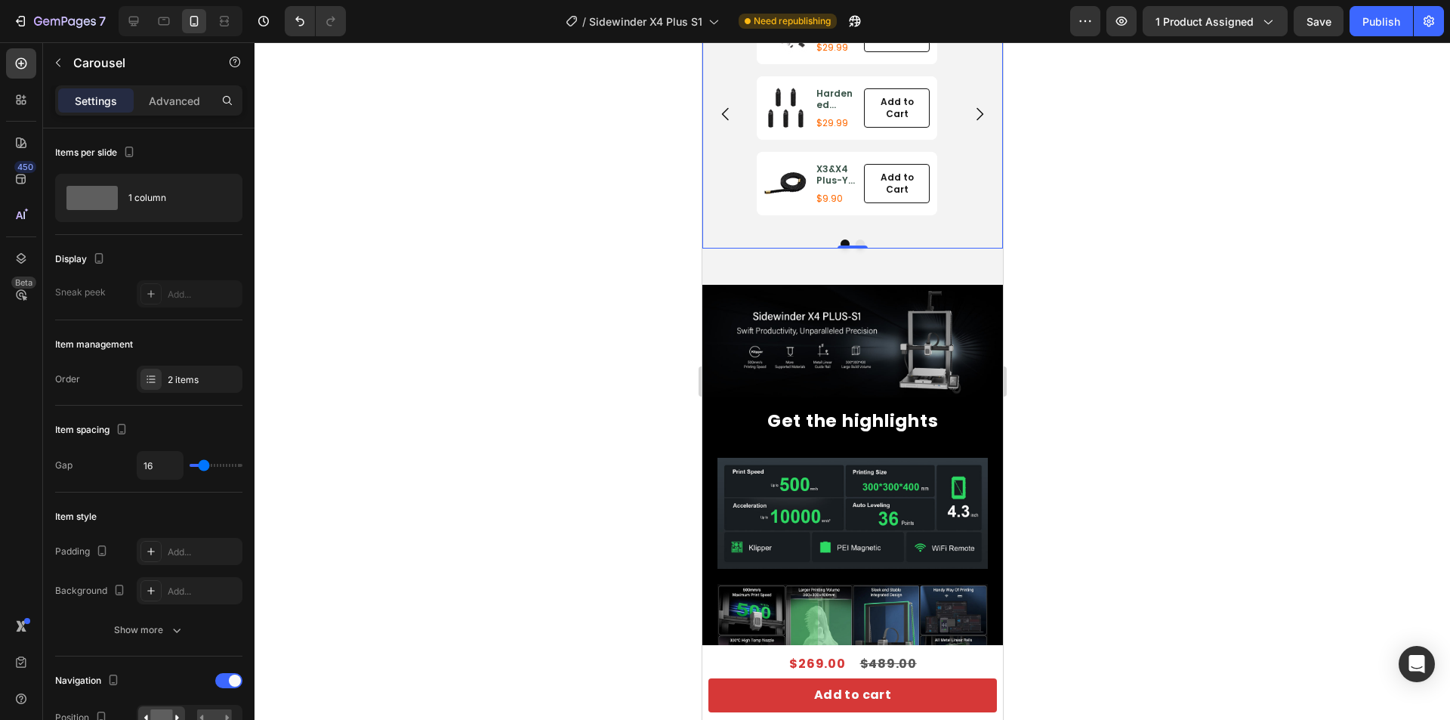
scroll to position [1780, 0]
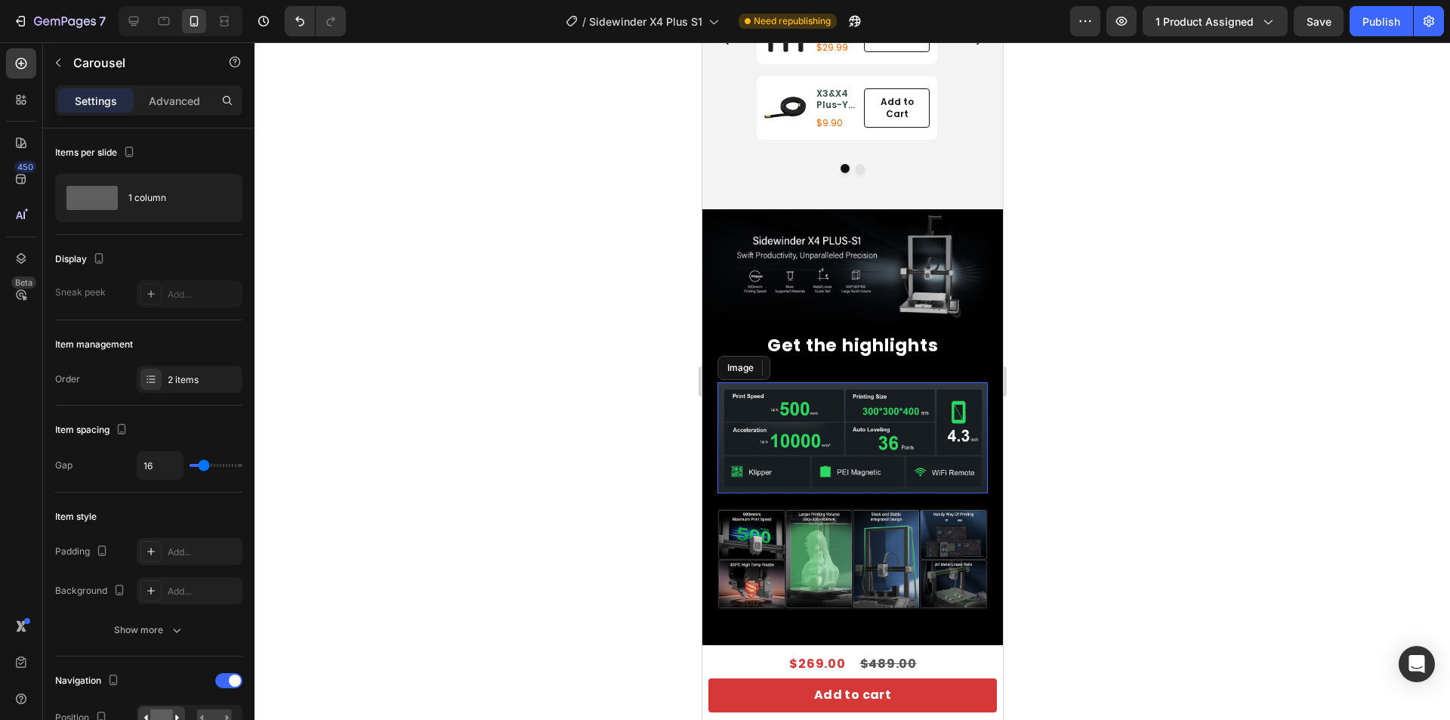
click at [910, 411] on img at bounding box center [852, 437] width 270 height 111
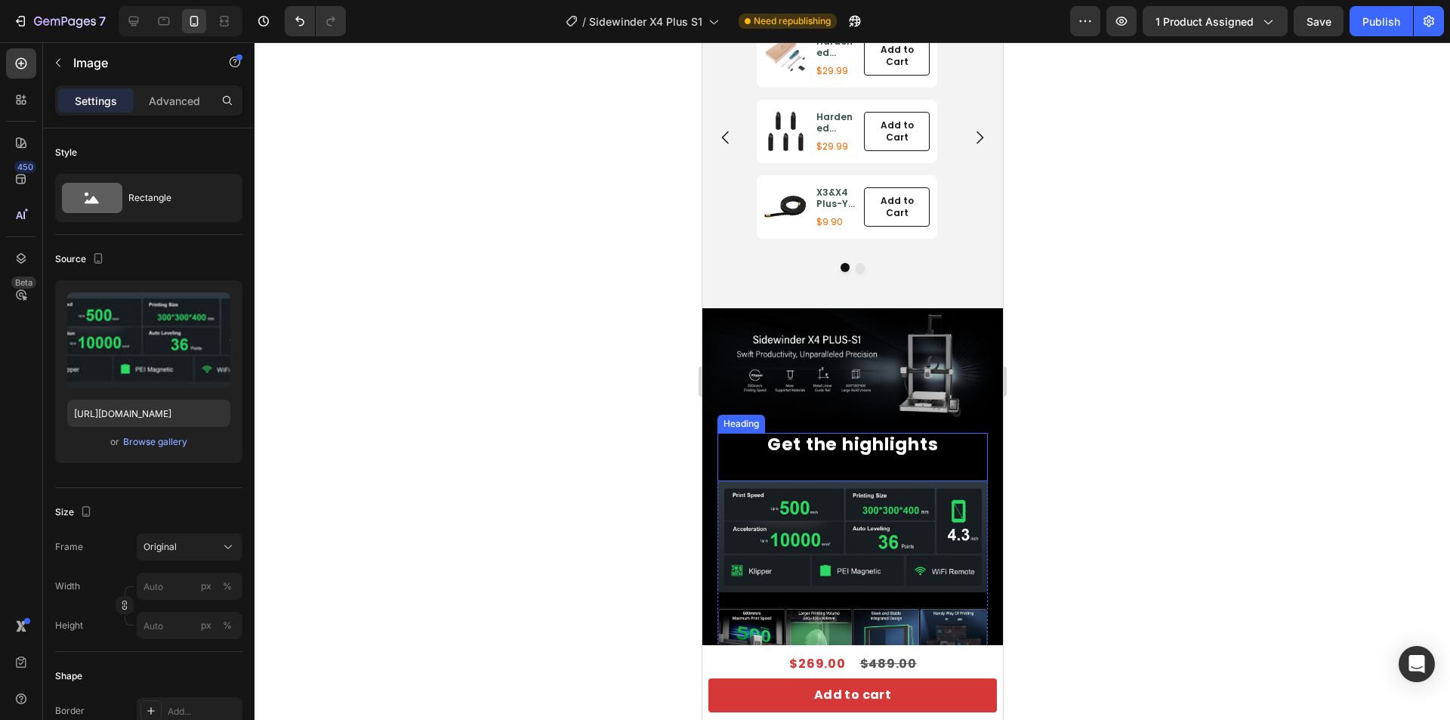
scroll to position [1662, 0]
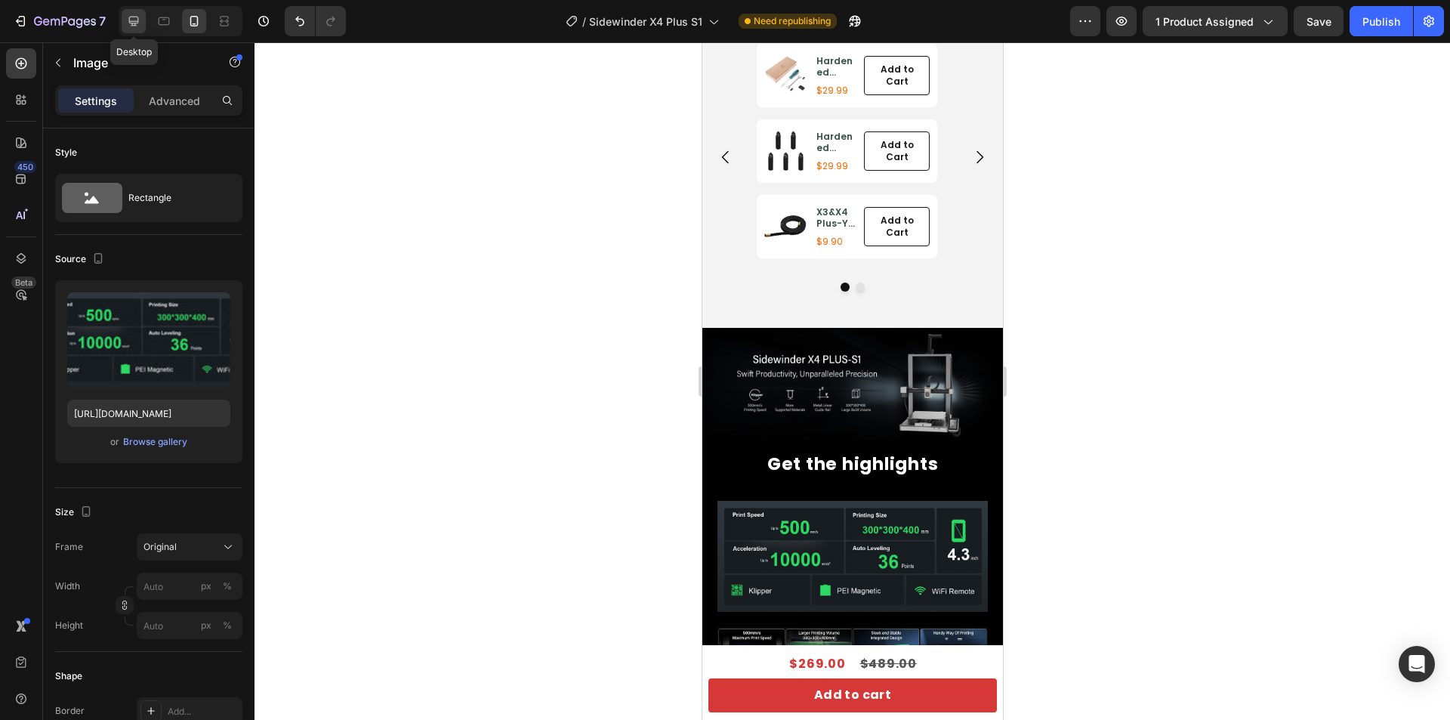
click at [125, 20] on div at bounding box center [134, 21] width 24 height 24
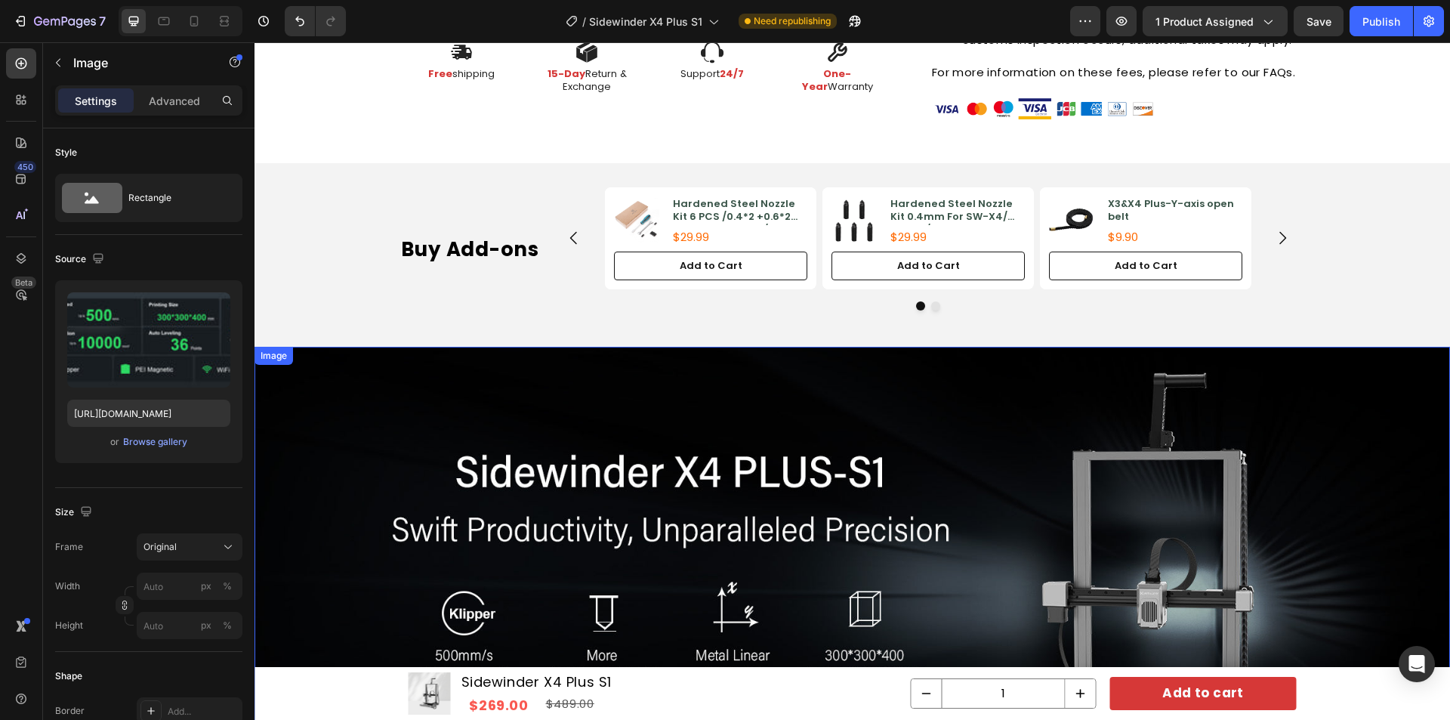
scroll to position [975, 0]
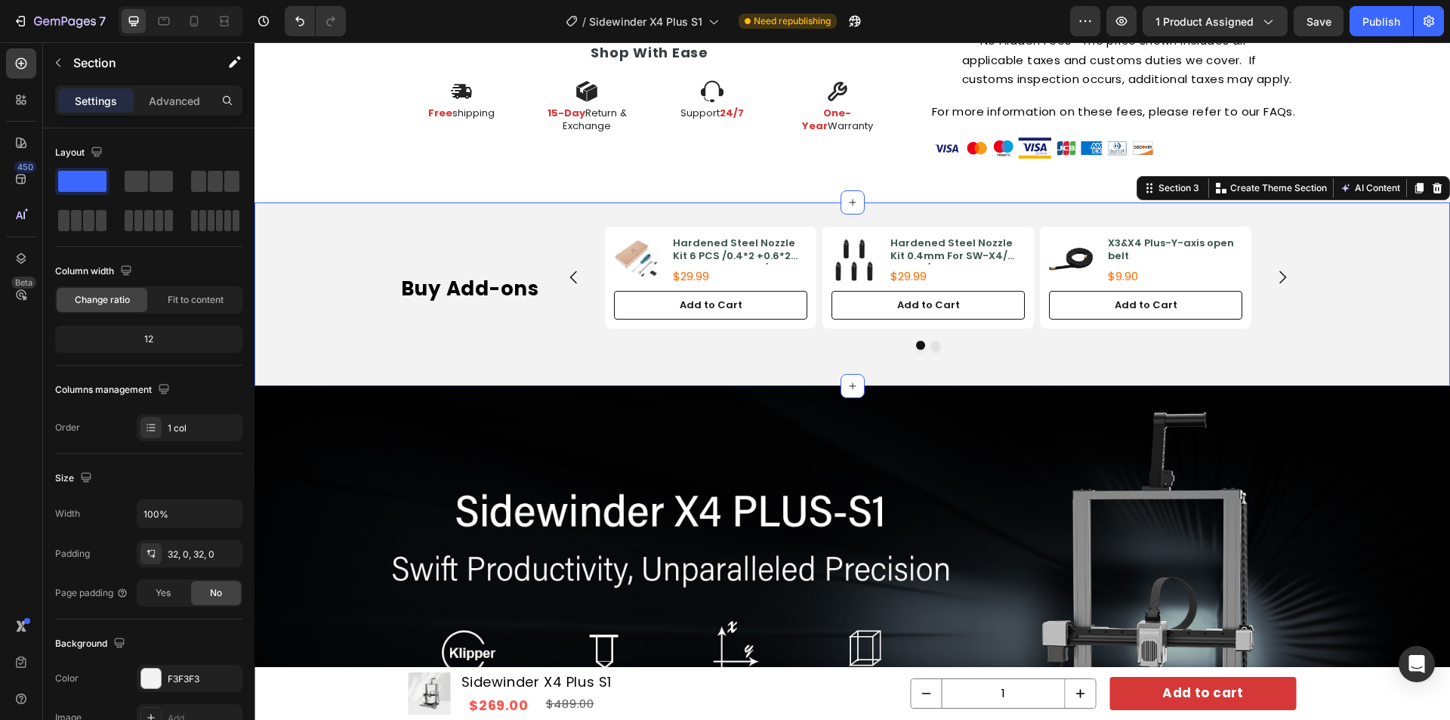
click at [1357, 307] on div "Buy Add-ons Heading Product Images Hardened Steel Nozzle Kit 6 PCS /0.4*2 +0.6*…" at bounding box center [853, 294] width 1196 height 135
click at [75, 66] on p "Section" at bounding box center [135, 63] width 124 height 18
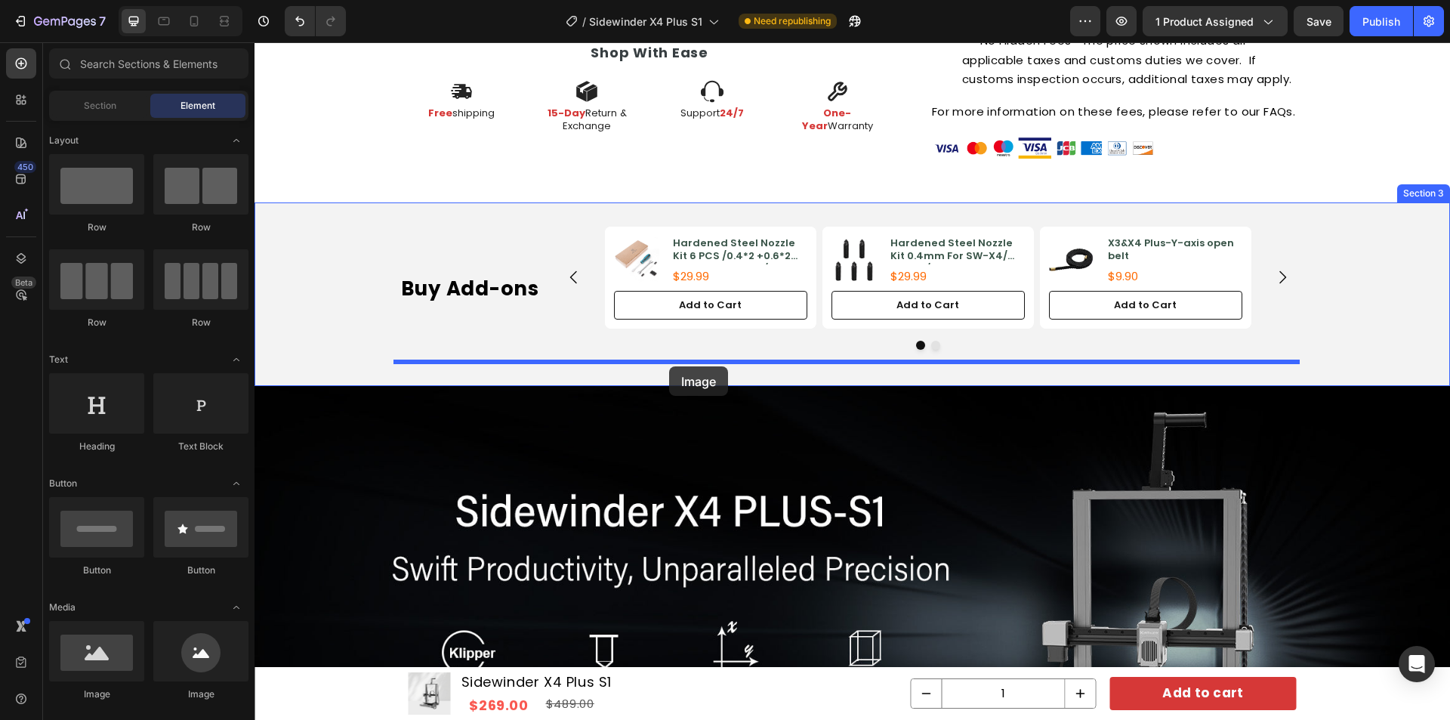
drag, startPoint x: 372, startPoint y: 687, endPoint x: 669, endPoint y: 366, distance: 437.7
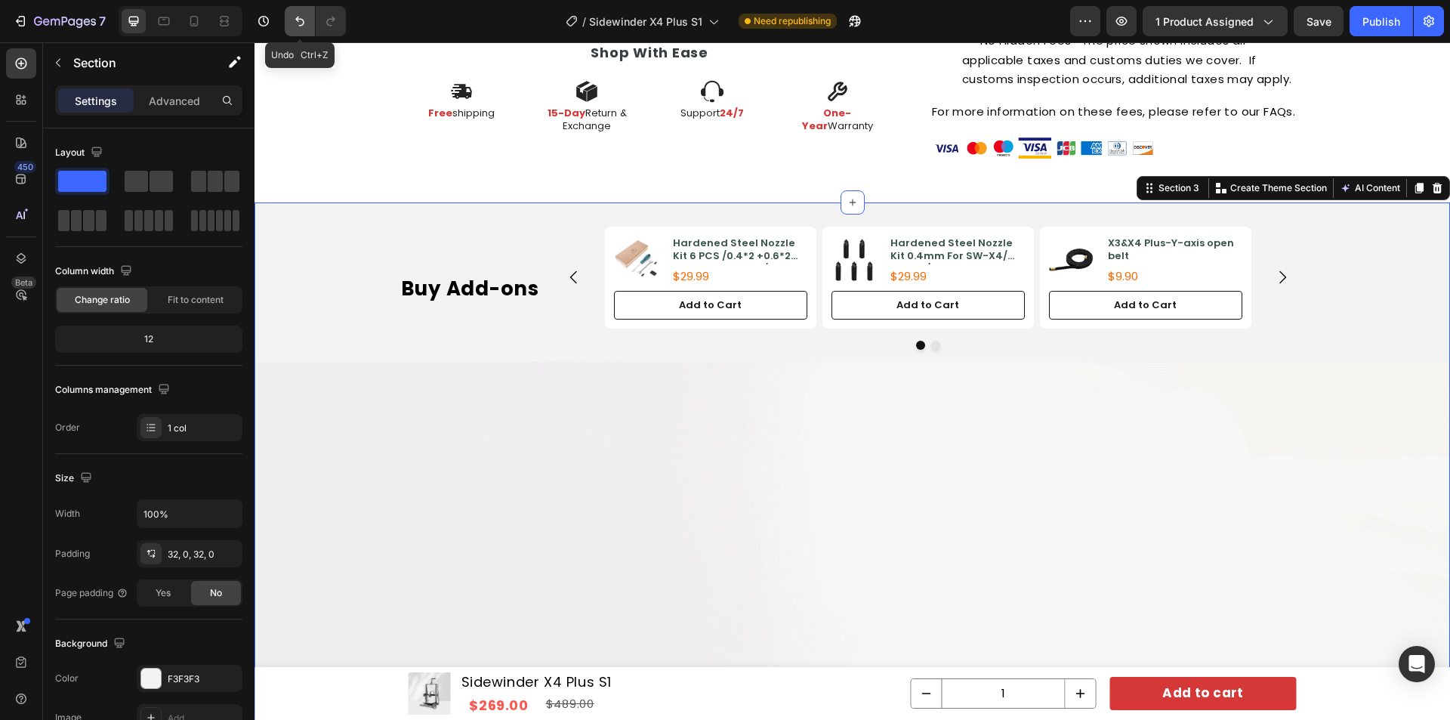
click at [295, 20] on icon "Undo/Redo" at bounding box center [299, 21] width 15 height 15
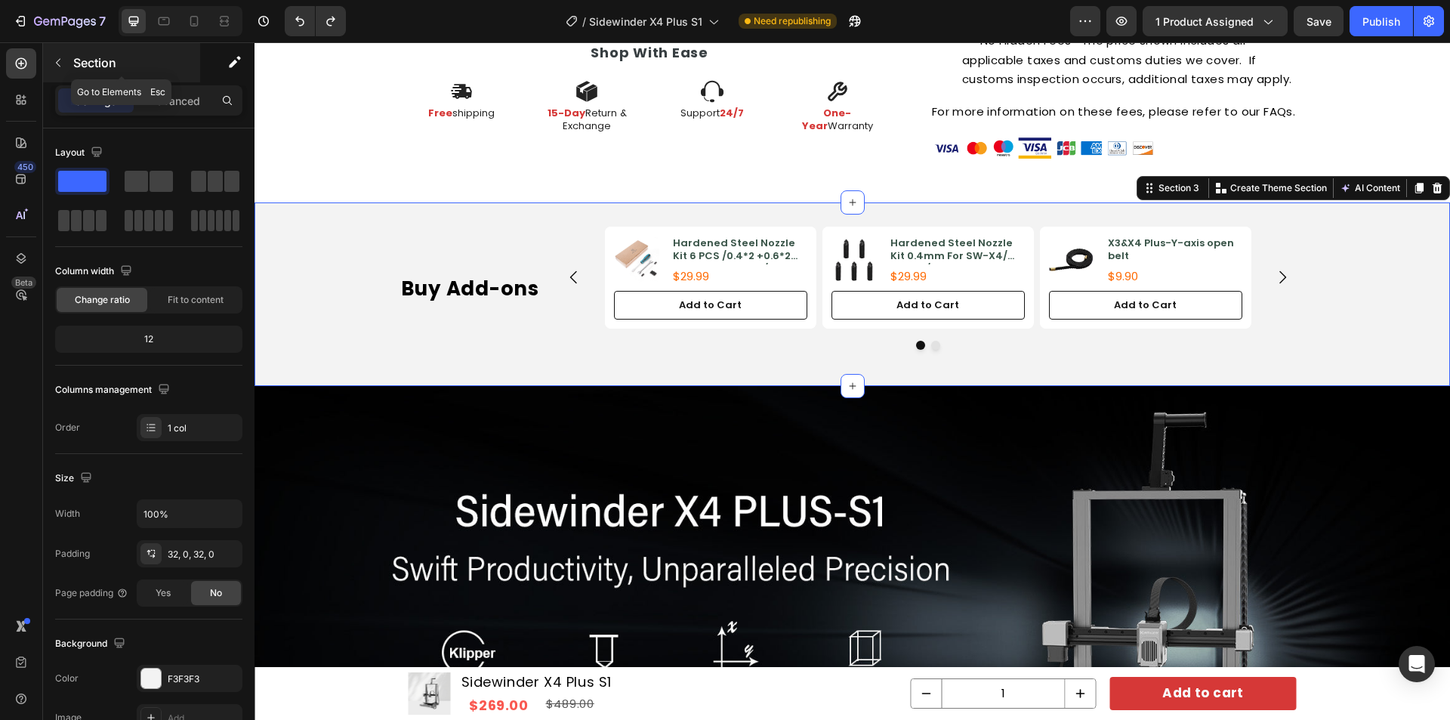
click at [51, 55] on button "button" at bounding box center [58, 63] width 24 height 24
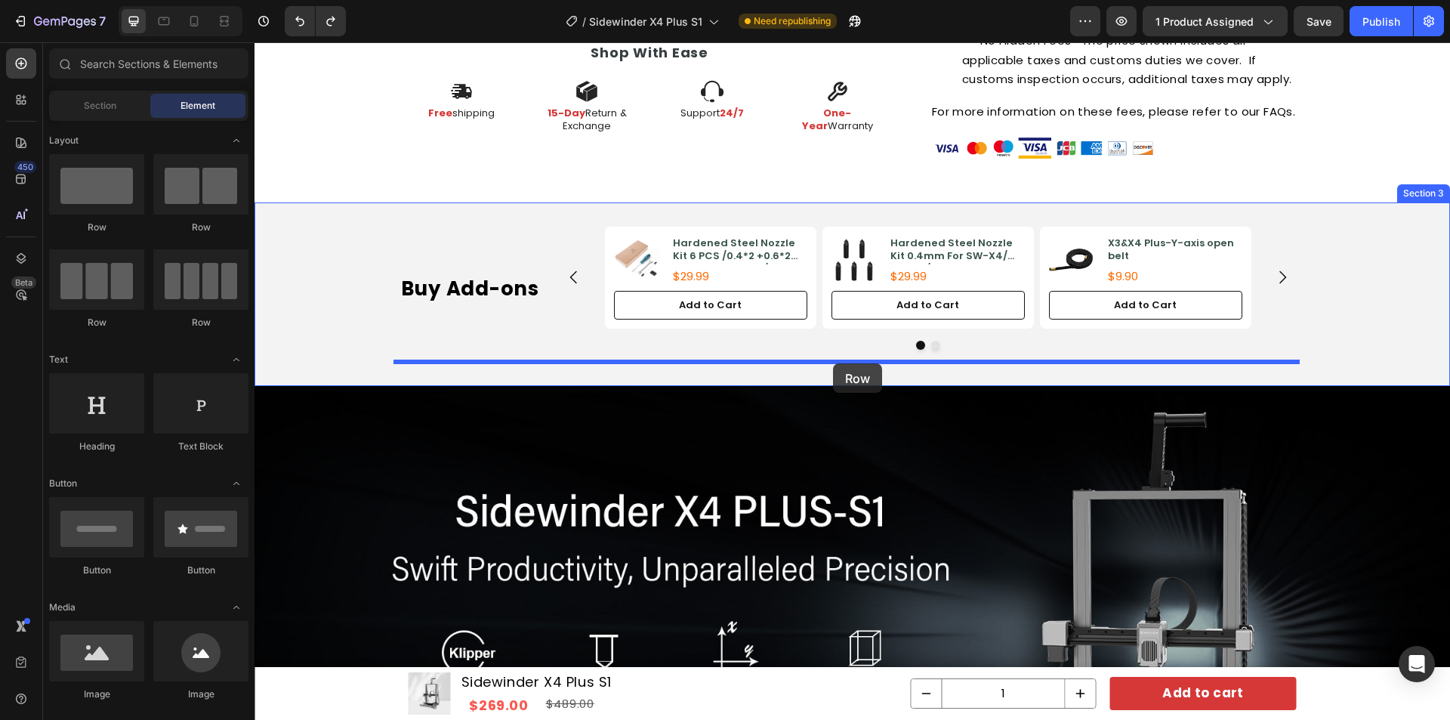
drag, startPoint x: 345, startPoint y: 239, endPoint x: 833, endPoint y: 363, distance: 503.6
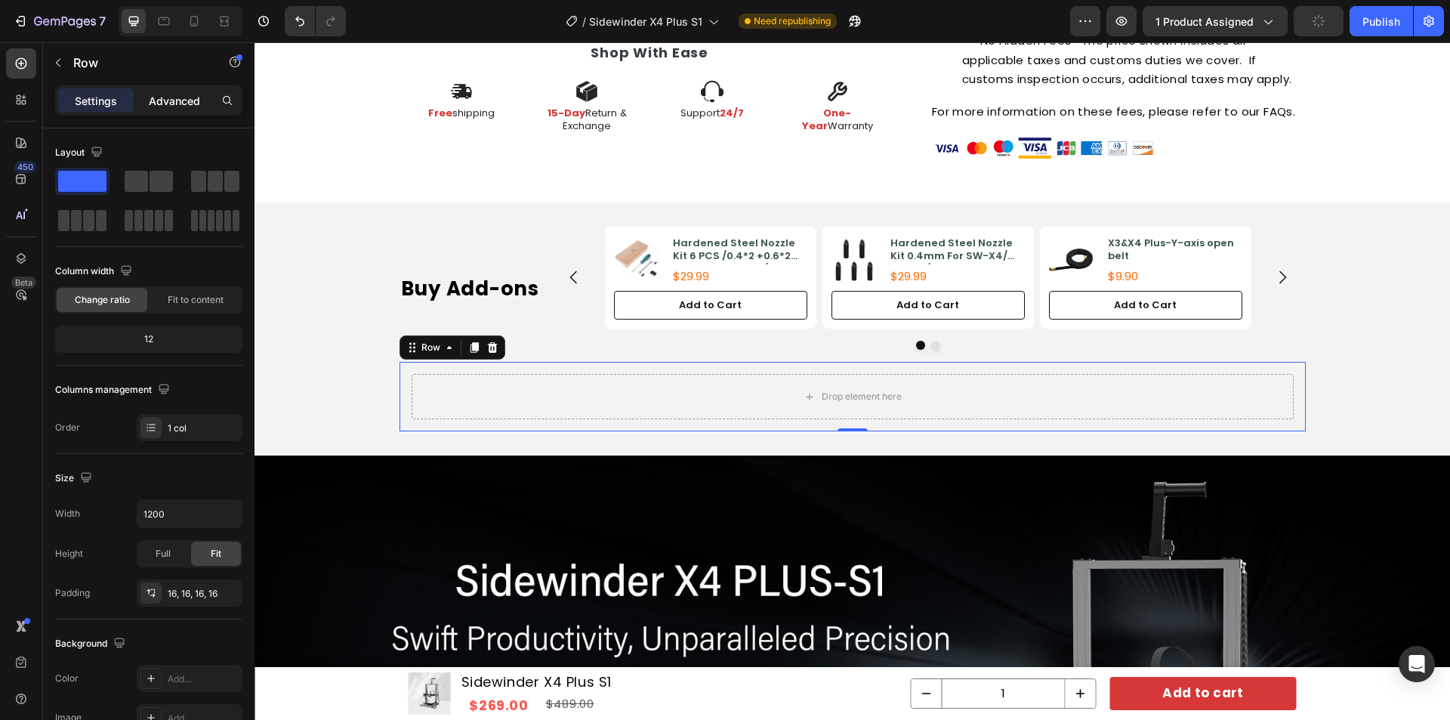
click at [180, 100] on p "Advanced" at bounding box center [174, 101] width 51 height 16
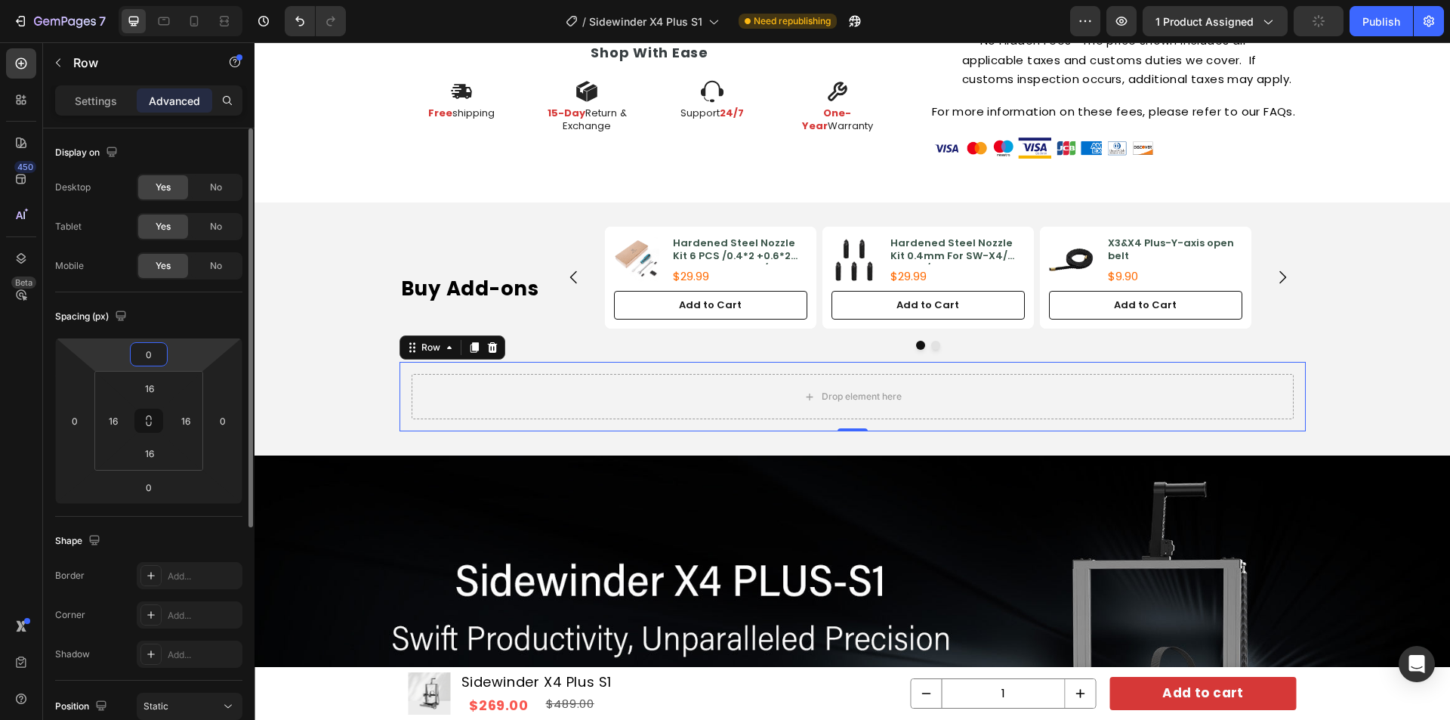
click at [159, 354] on input "0" at bounding box center [149, 354] width 30 height 23
type input "50"
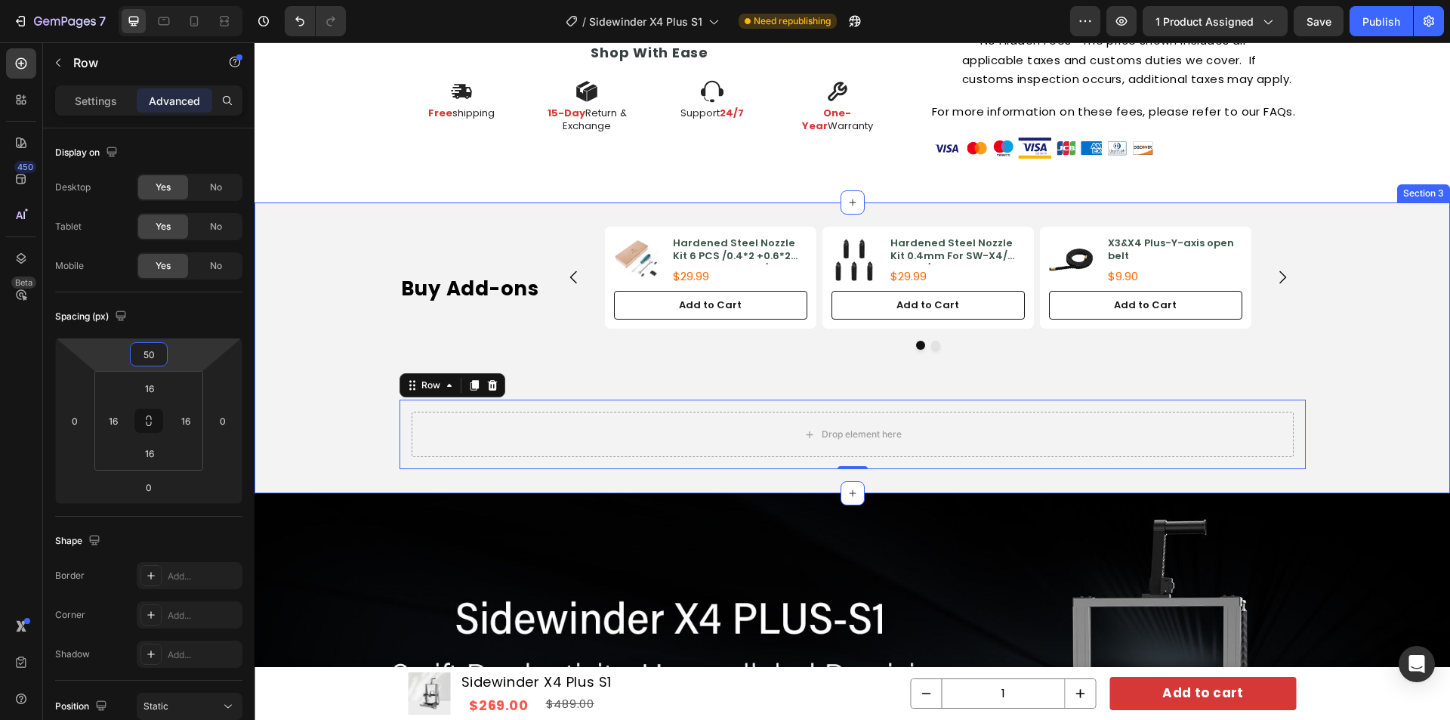
click at [323, 394] on div "Buy Add-ons Heading Product Images Hardened Steel Nozzle Kit 6 PCS /0.4*2 +0.6*…" at bounding box center [853, 348] width 1196 height 242
click at [464, 400] on div "Drop element here Row 0" at bounding box center [853, 434] width 906 height 69
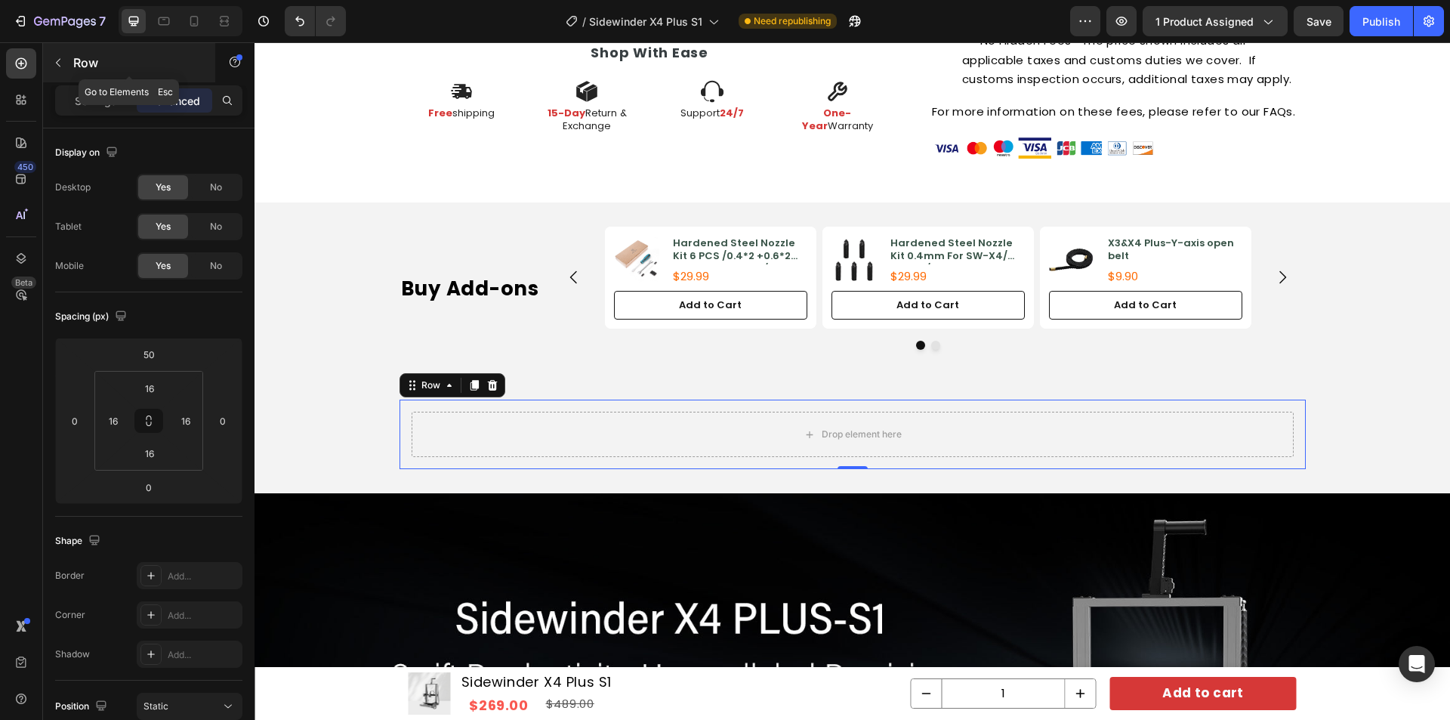
click at [79, 66] on p "Row" at bounding box center [137, 63] width 128 height 18
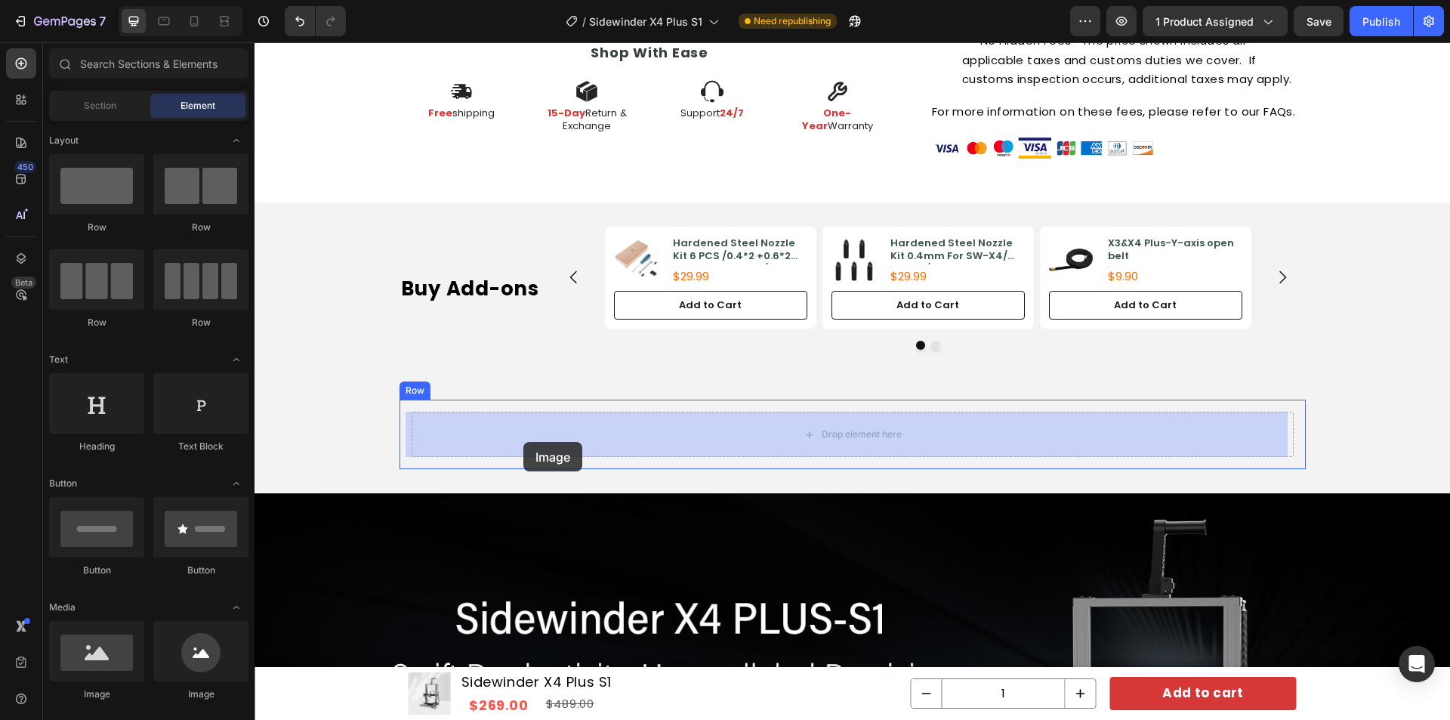
drag, startPoint x: 369, startPoint y: 699, endPoint x: 524, endPoint y: 441, distance: 300.5
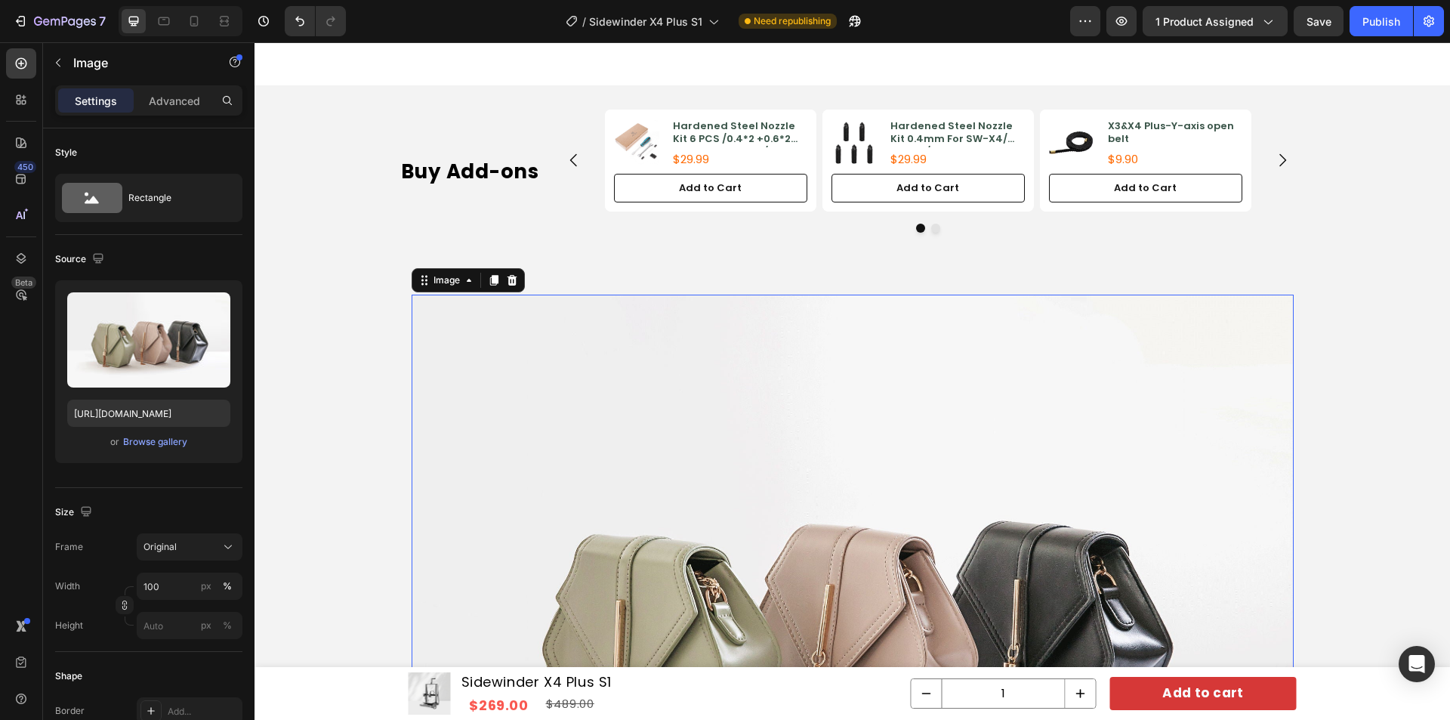
scroll to position [1126, 0]
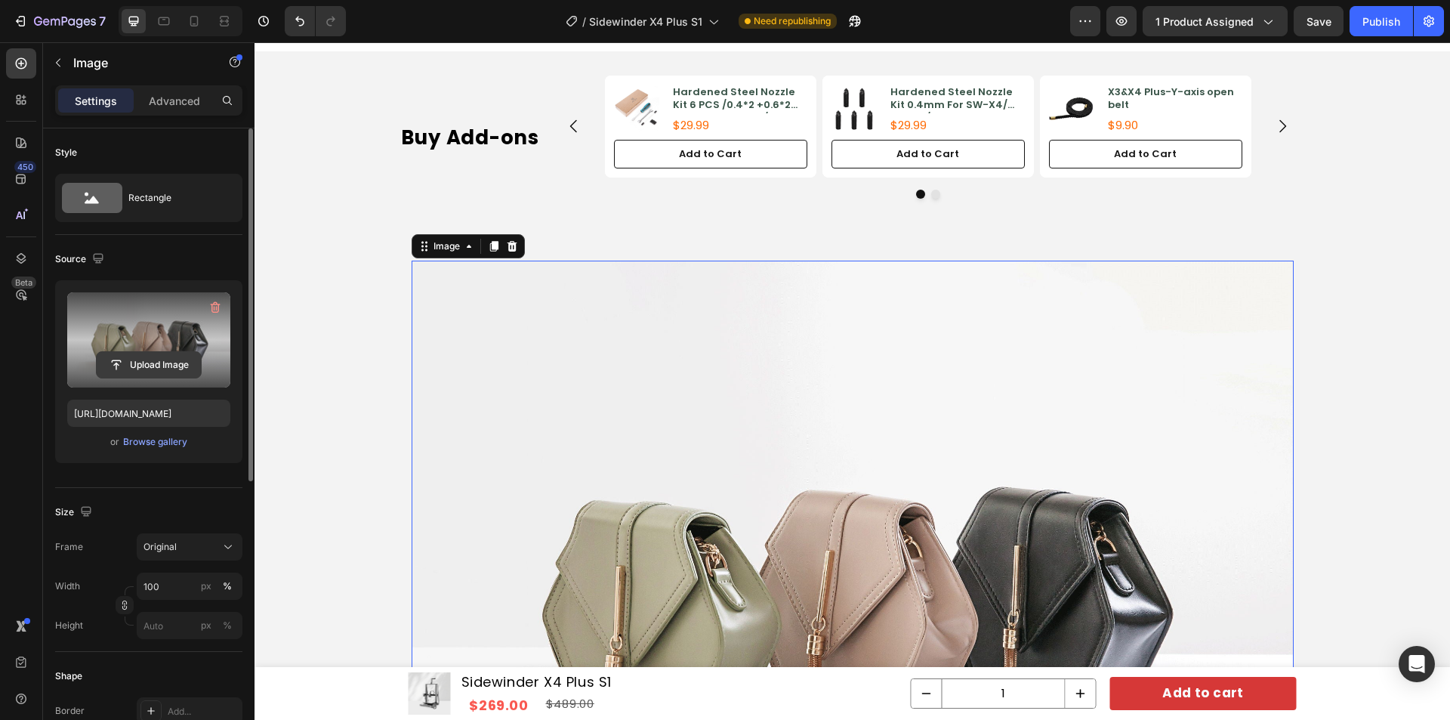
click at [147, 363] on input "file" at bounding box center [149, 365] width 104 height 26
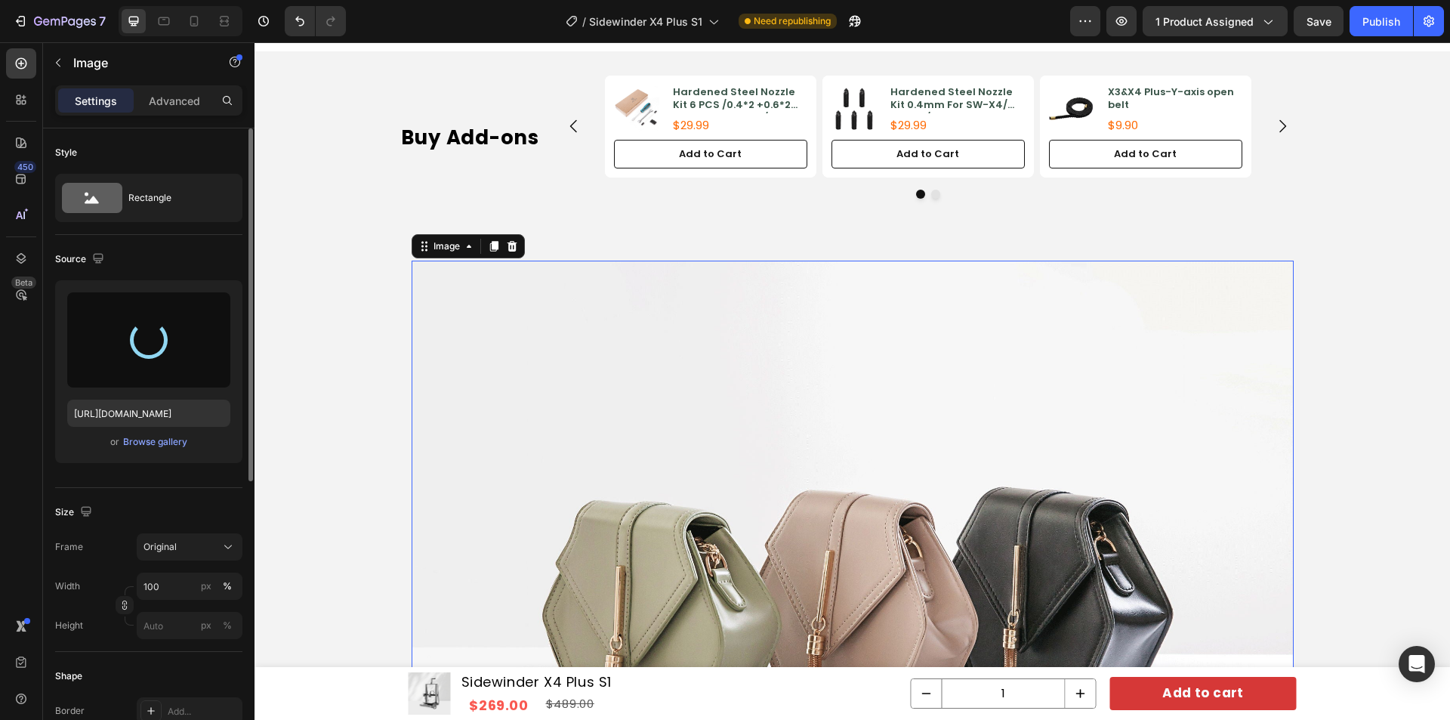
type input "https://cdn.shopify.com/s/files/1/0812/9885/0078/files/gempages_474922923870651…"
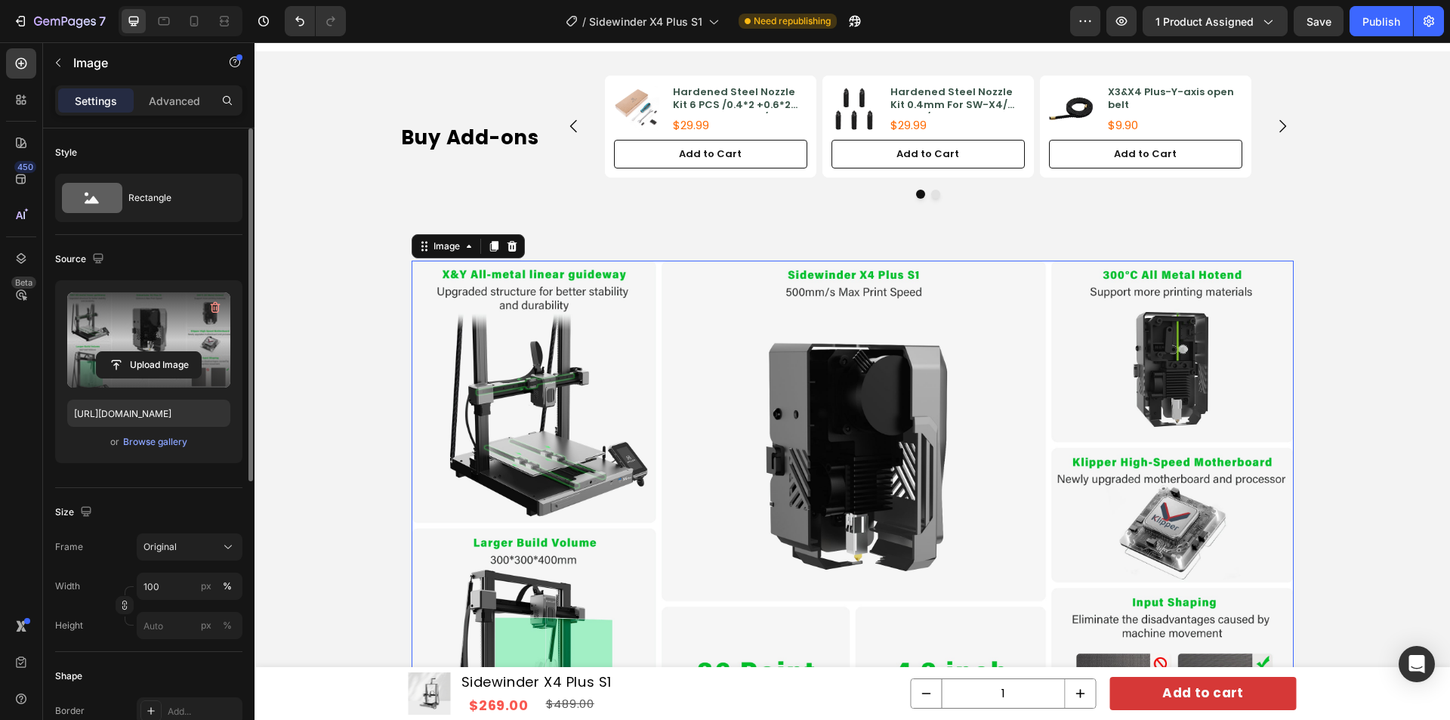
click at [555, 333] on img at bounding box center [853, 509] width 882 height 496
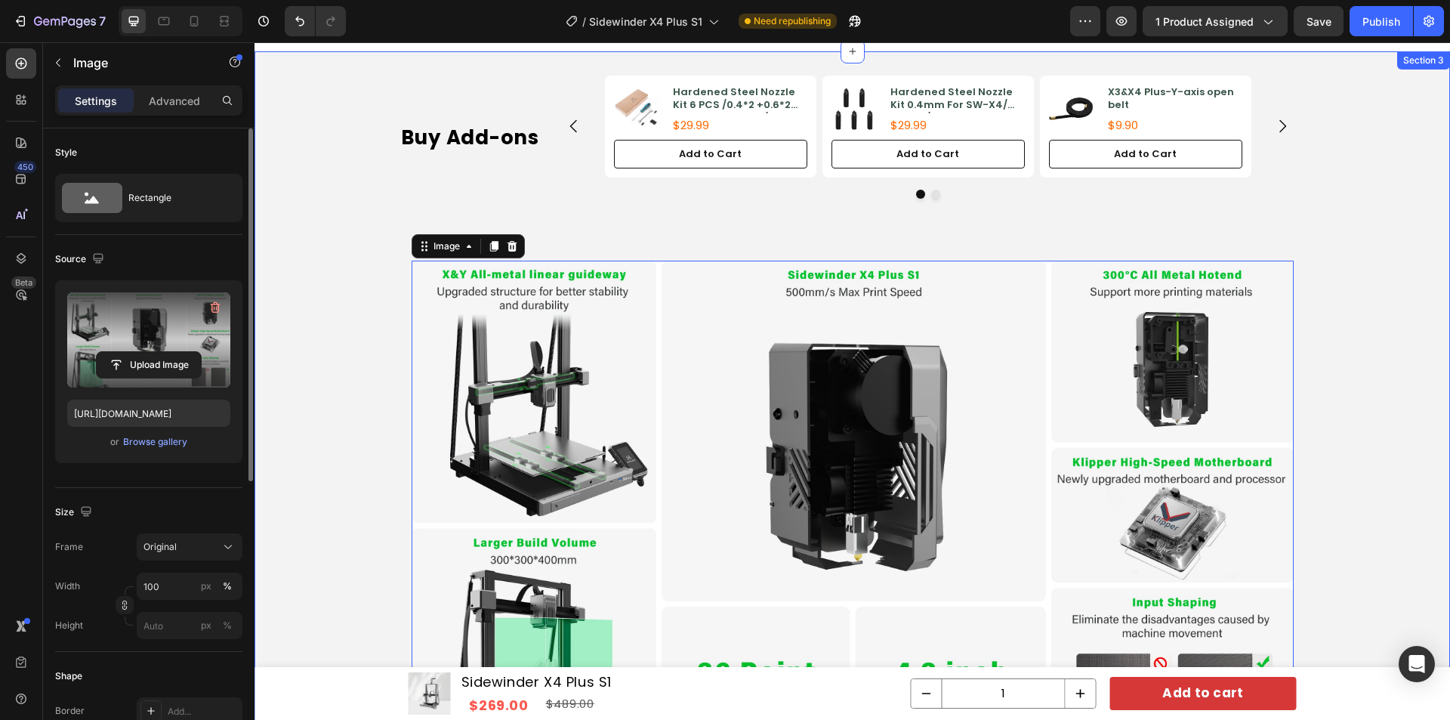
click at [371, 366] on div "Buy Add-ons Heading Product Images Hardened Steel Nozzle Kit 6 PCS /0.4*2 +0.6*…" at bounding box center [853, 422] width 1196 height 693
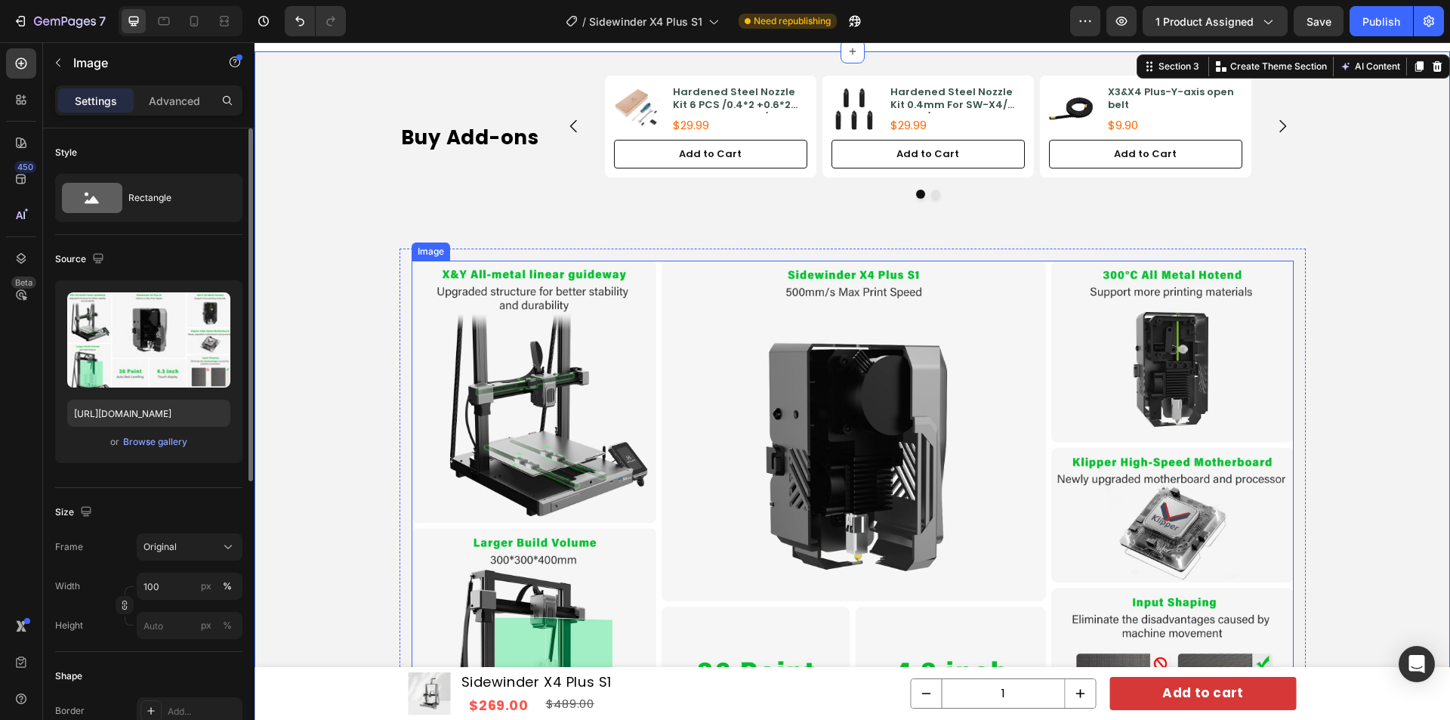
click at [674, 364] on img at bounding box center [853, 509] width 882 height 496
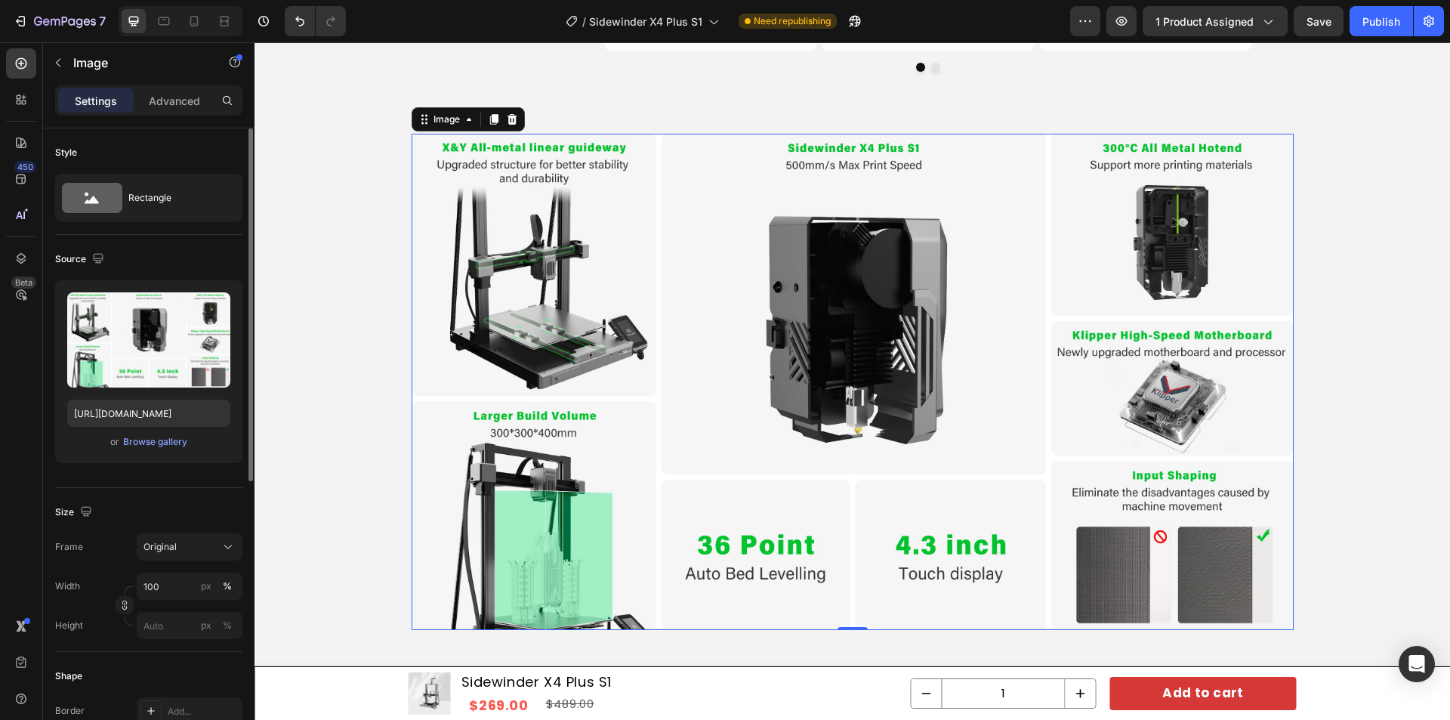
scroll to position [1277, 0]
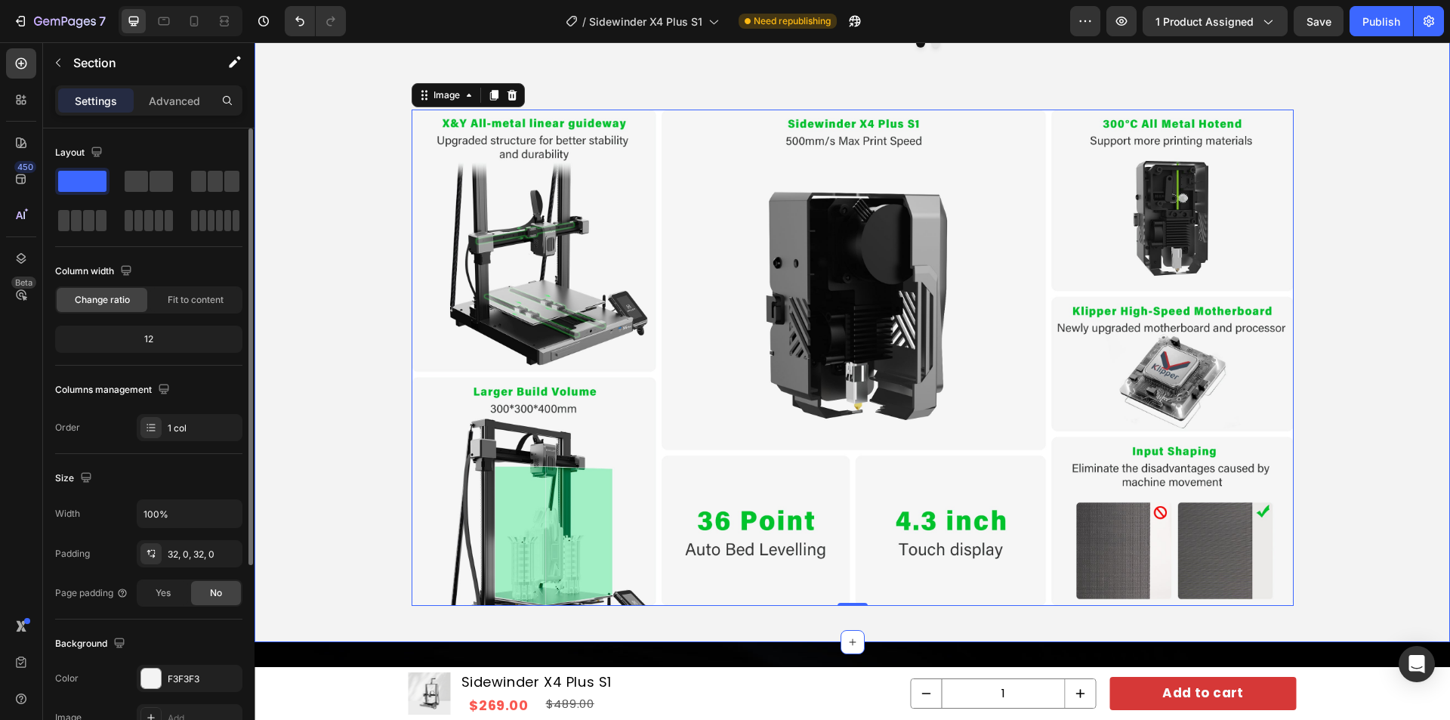
click at [1331, 256] on div "Buy Add-ons Heading Product Images Hardened Steel Nozzle Kit 6 PCS /0.4*2 +0.6*…" at bounding box center [853, 270] width 1196 height 693
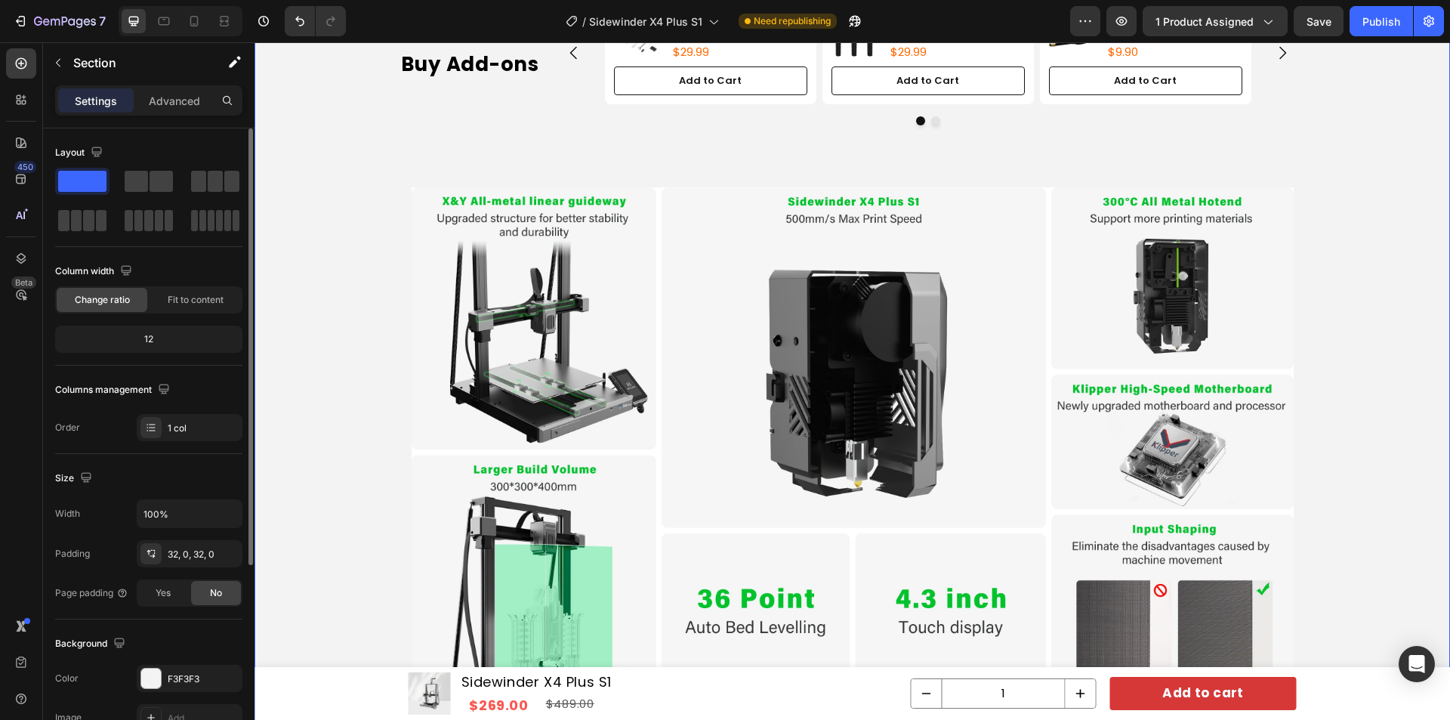
scroll to position [1202, 0]
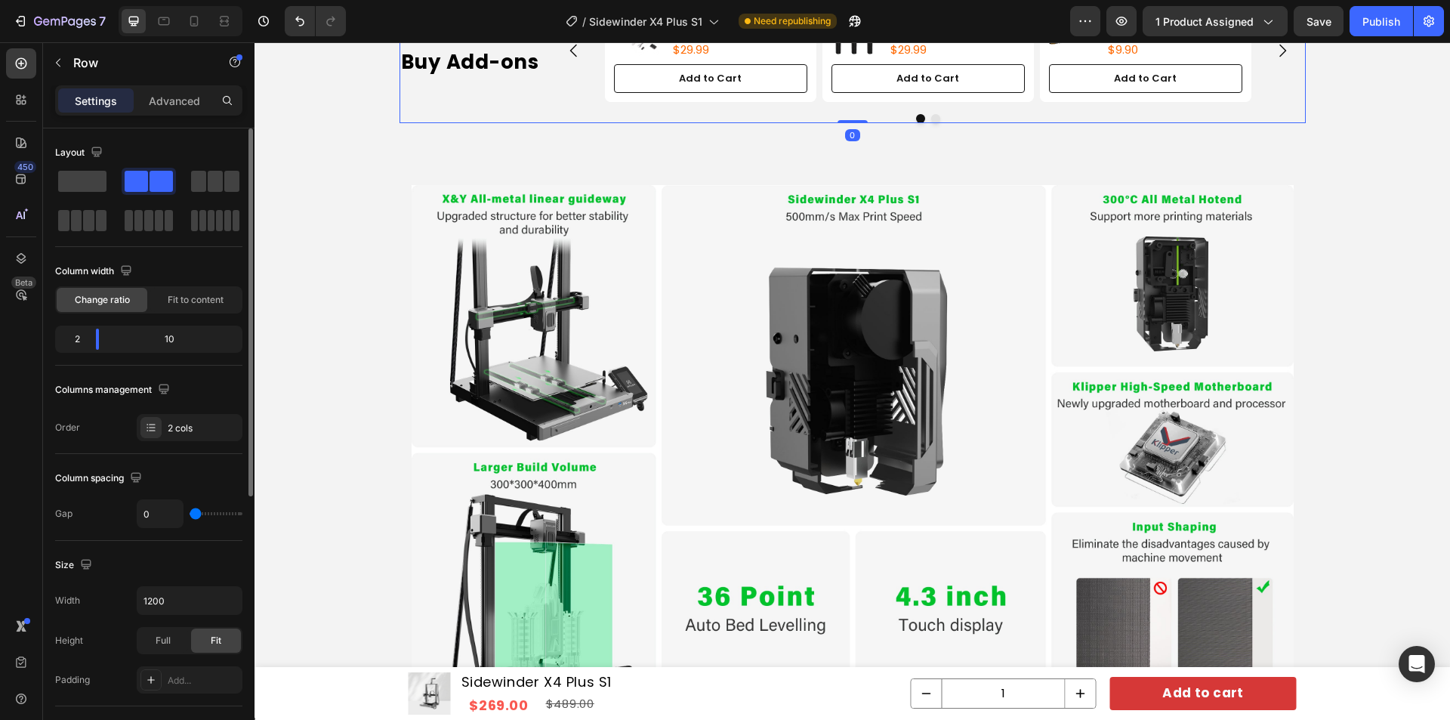
click at [505, 107] on div "Buy Add-ons Heading" at bounding box center [475, 61] width 151 height 123
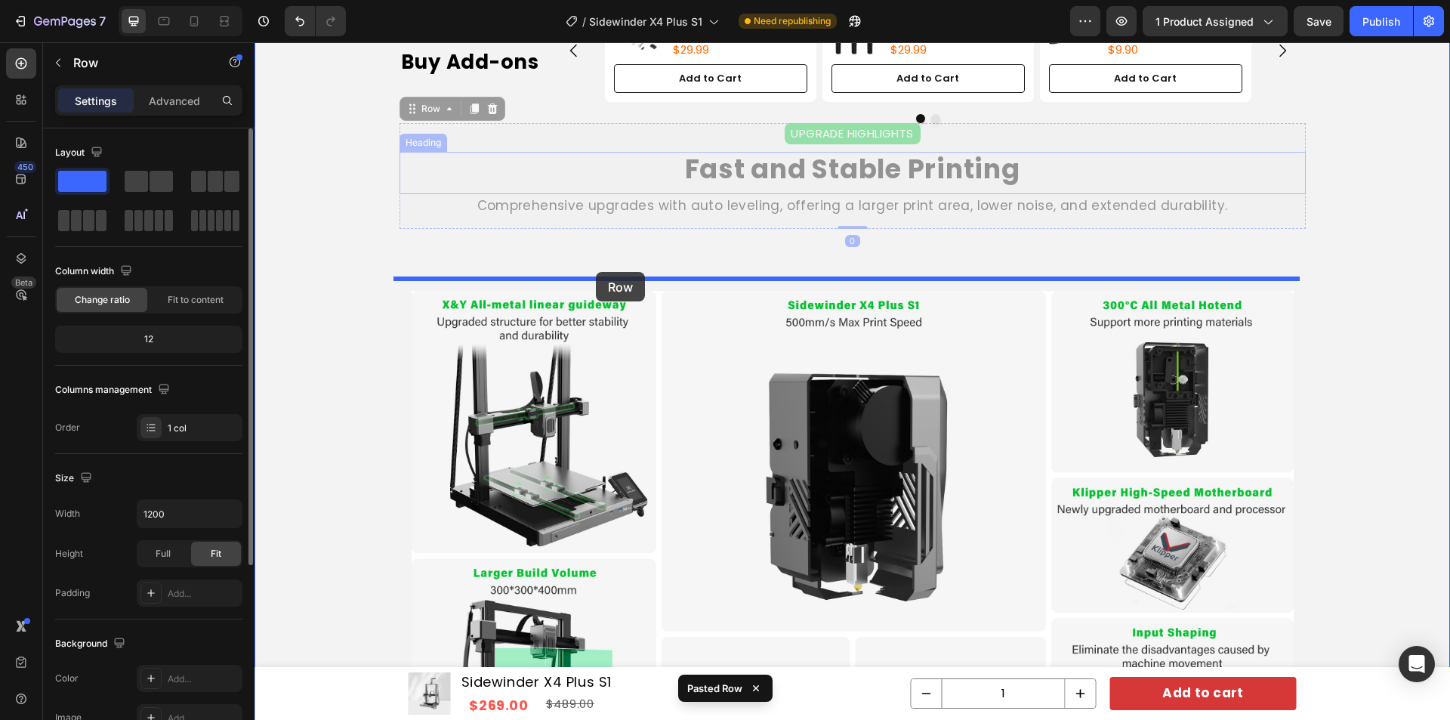
drag, startPoint x: 402, startPoint y: 113, endPoint x: 596, endPoint y: 272, distance: 250.7
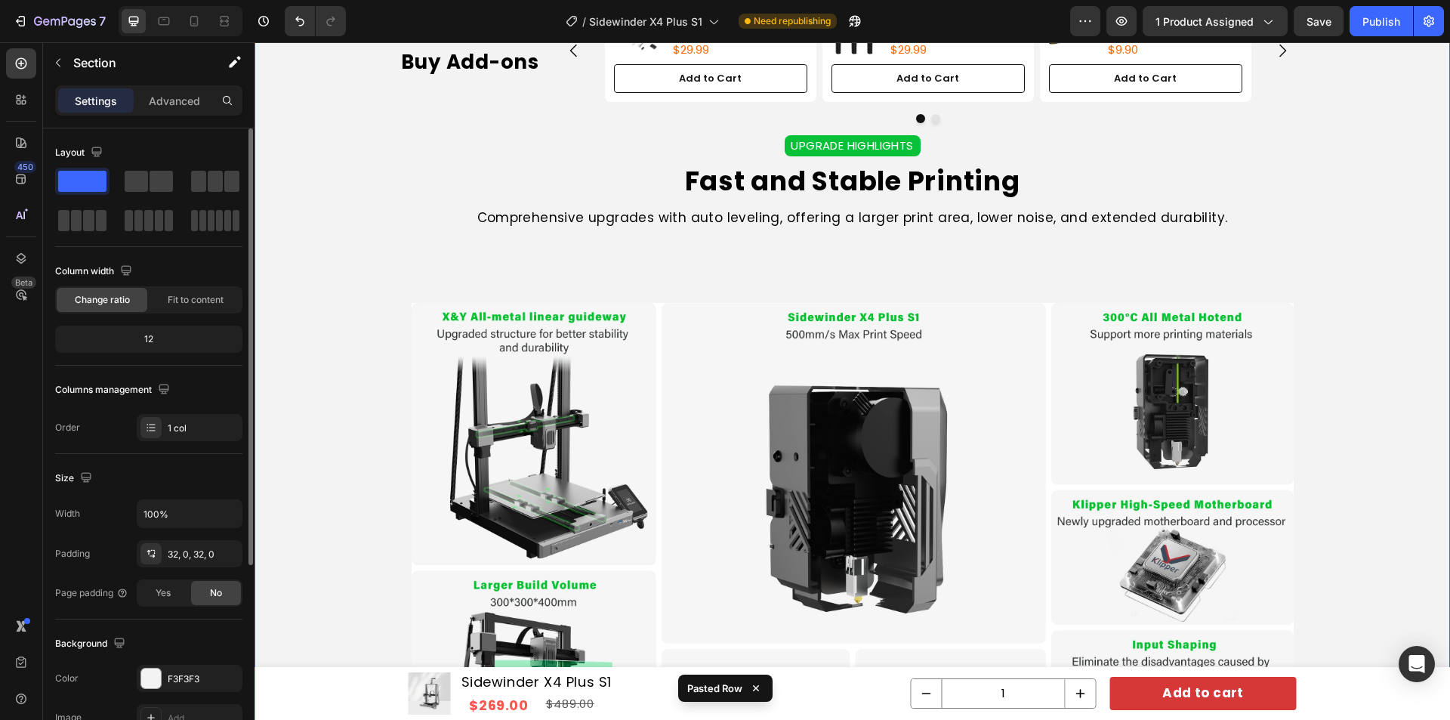
click at [1313, 277] on div "Buy Add-ons Heading Product Images Hardened Steel Nozzle Kit 6 PCS /0.4*2 +0.6*…" at bounding box center [853, 406] width 1196 height 812
click at [955, 273] on div "Buy Add-ons Heading Product Images Hardened Steel Nozzle Kit 6 PCS /0.4*2 +0.6*…" at bounding box center [853, 406] width 1196 height 812
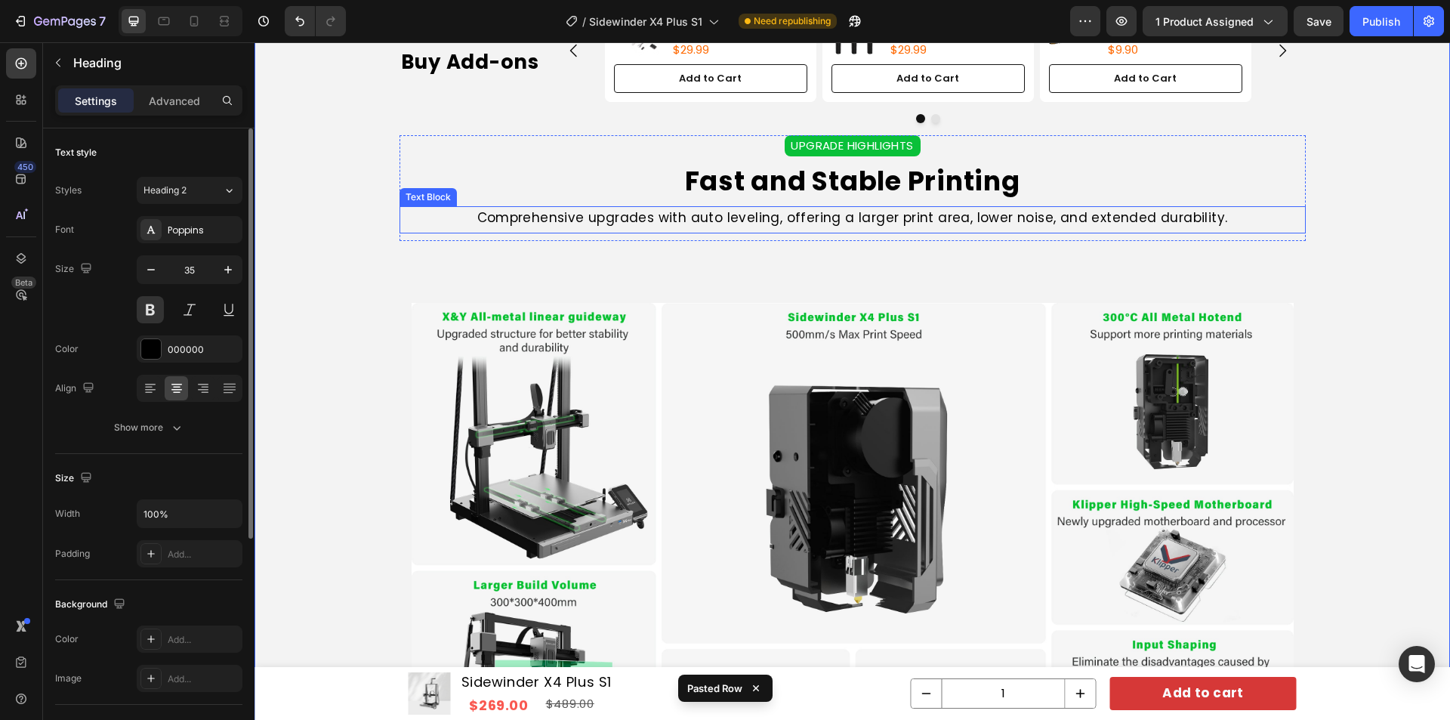
click at [910, 205] on div "Fast and Stable Printing Heading" at bounding box center [853, 185] width 906 height 42
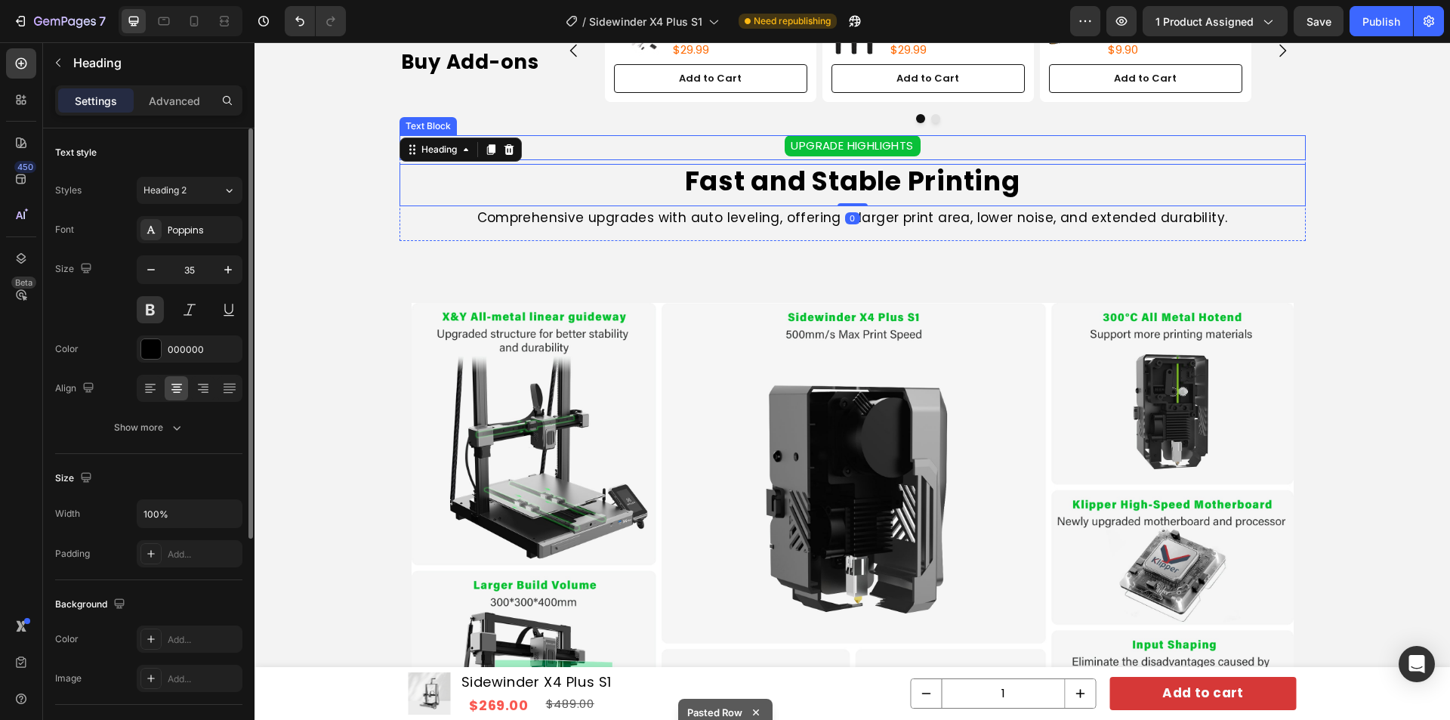
click at [789, 148] on p "UPGRADE HIGHLIGHTS" at bounding box center [852, 146] width 133 height 18
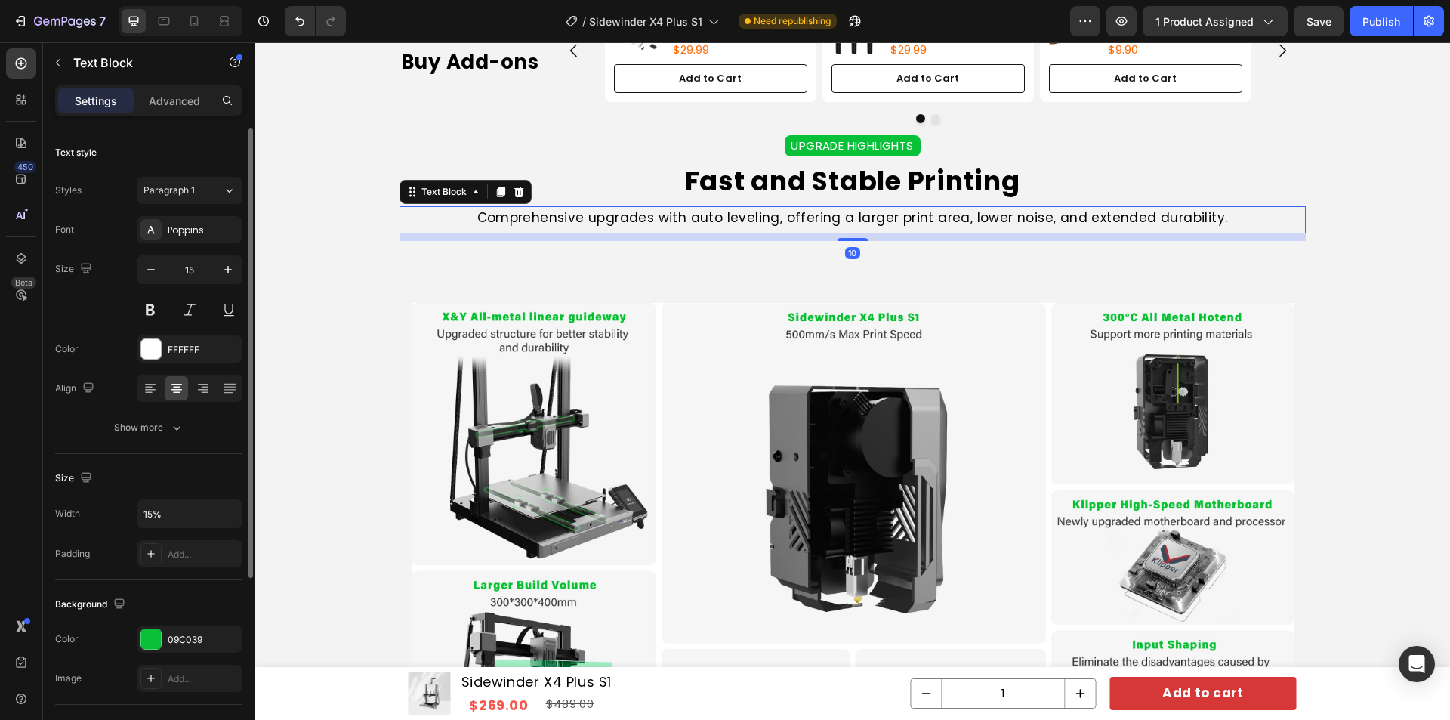
click at [453, 214] on p "Comprehensive upgrades with auto leveling, offering a larger print area, lower …" at bounding box center [852, 218] width 903 height 20
click at [434, 193] on div "Text Block" at bounding box center [443, 192] width 51 height 14
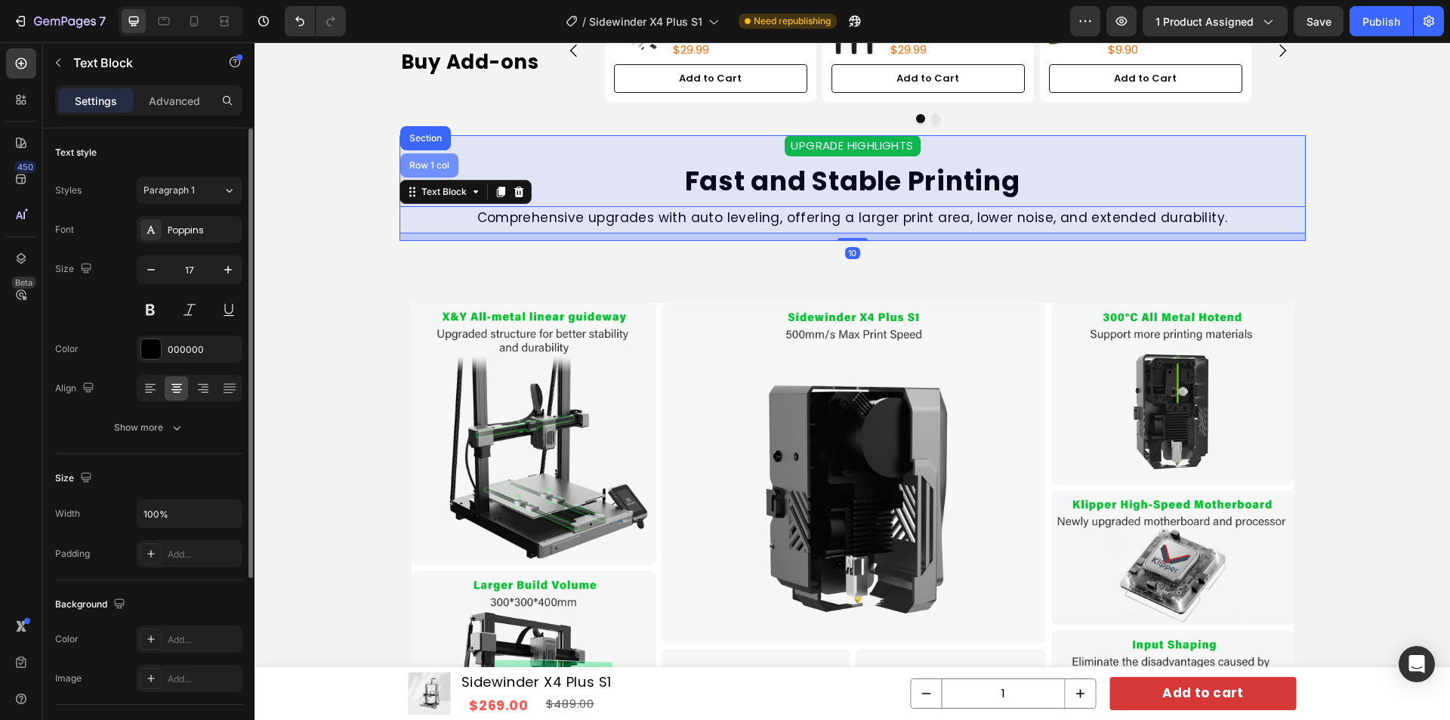
click at [412, 164] on div "Row 1 col" at bounding box center [429, 165] width 46 height 9
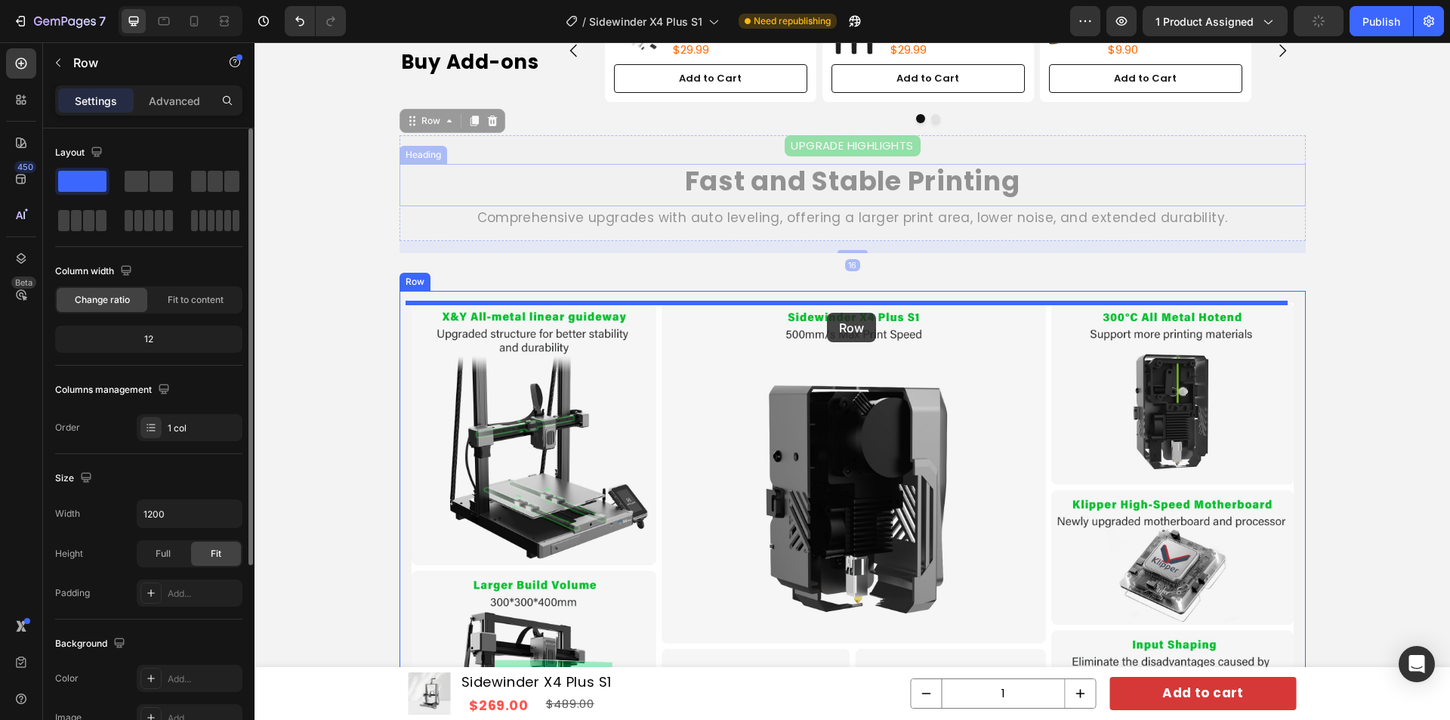
drag, startPoint x: 409, startPoint y: 122, endPoint x: 827, endPoint y: 313, distance: 459.0
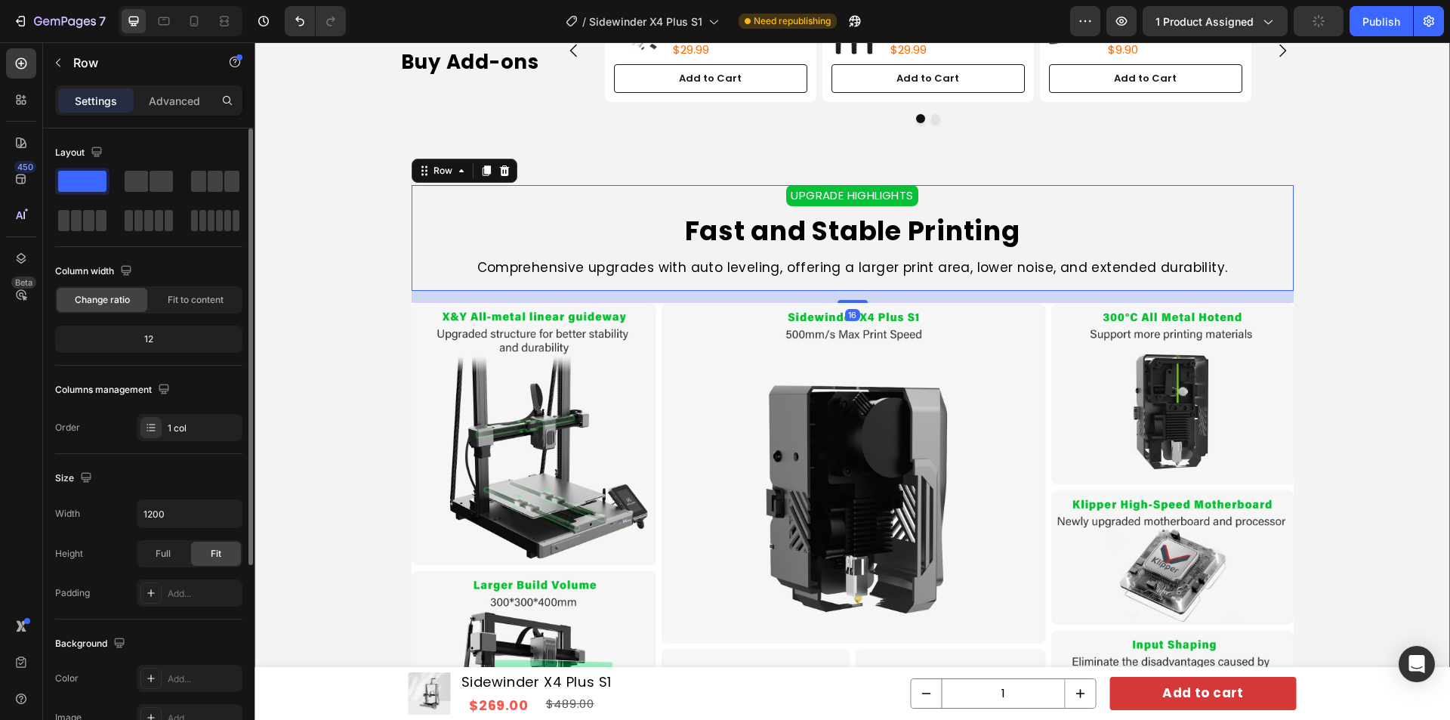
click at [1364, 242] on div "Buy Add-ons Heading Product Images Hardened Steel Nozzle Kit 6 PCS /0.4*2 +0.6*…" at bounding box center [853, 406] width 1196 height 812
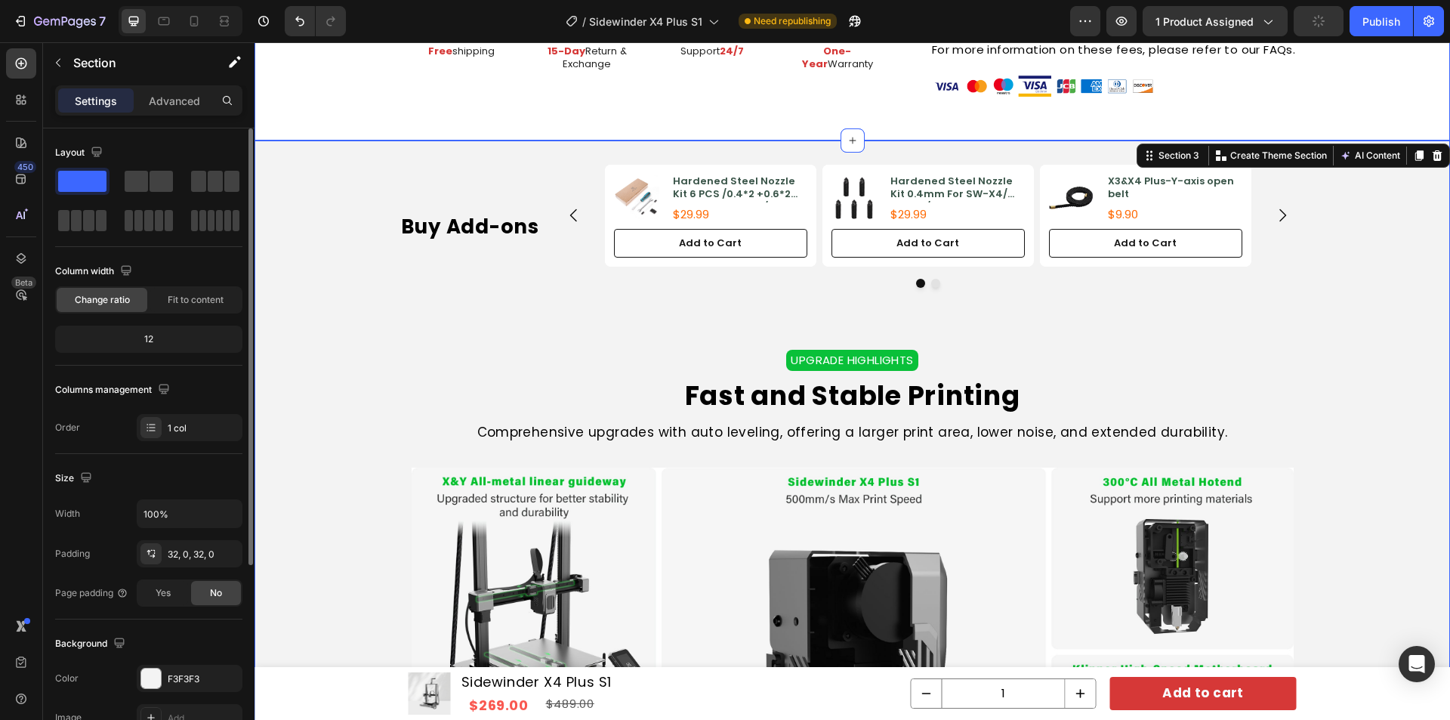
scroll to position [1051, 0]
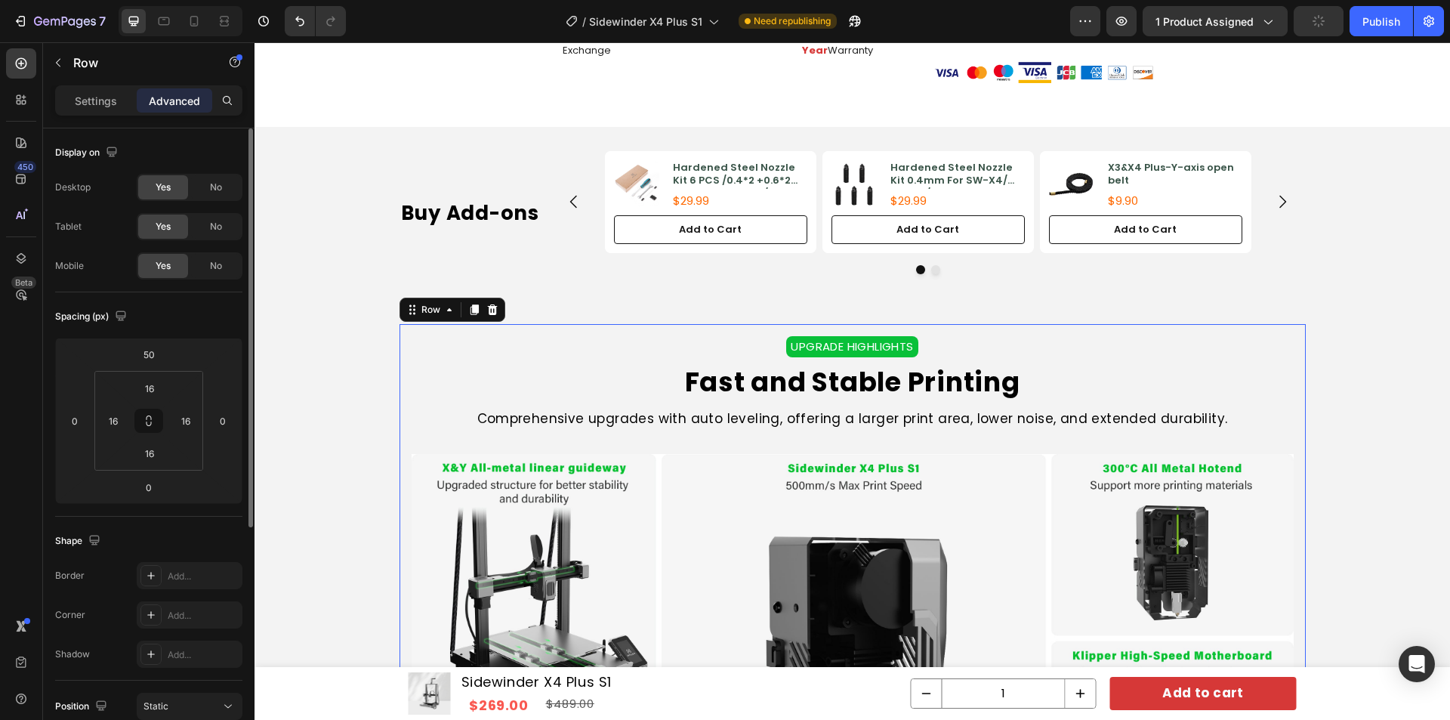
click at [954, 328] on div "UPGRADE HIGHLIGHTS Text Block Fast and Stable Printing Heading Comprehensive up…" at bounding box center [853, 643] width 906 height 638
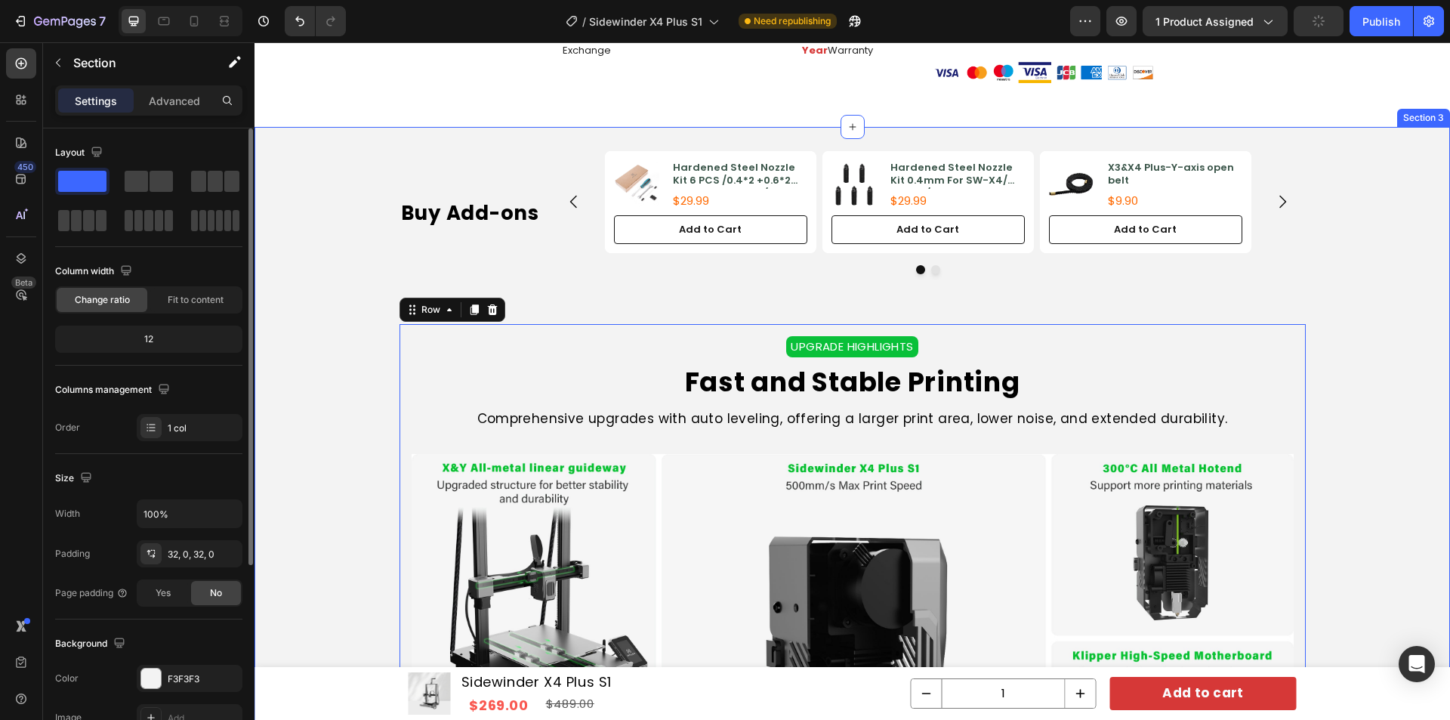
click at [1012, 301] on div "Buy Add-ons Heading Product Images Hardened Steel Nozzle Kit 6 PCS /0.4*2 +0.6*…" at bounding box center [853, 557] width 1196 height 812
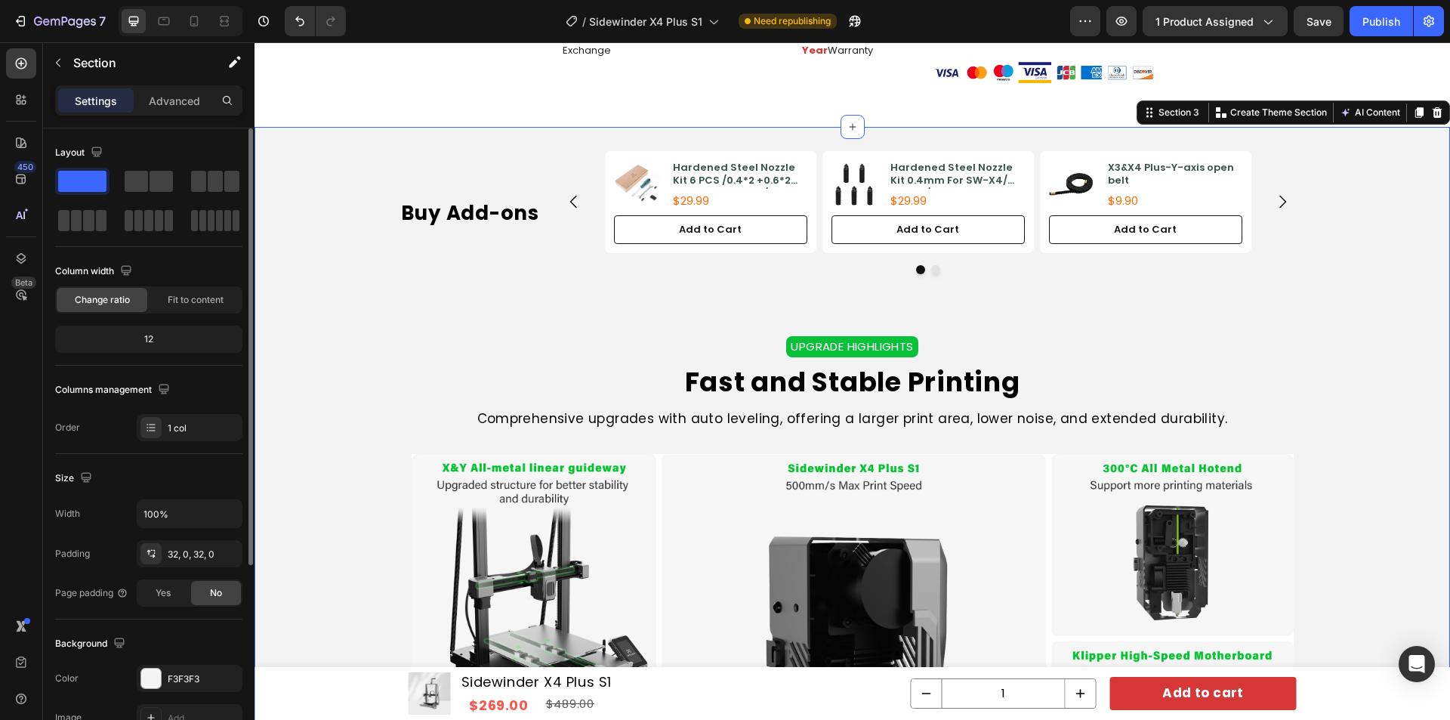
click at [1343, 299] on div "Buy Add-ons Heading Product Images Hardened Steel Nozzle Kit 6 PCS /0.4*2 +0.6*…" at bounding box center [853, 557] width 1196 height 812
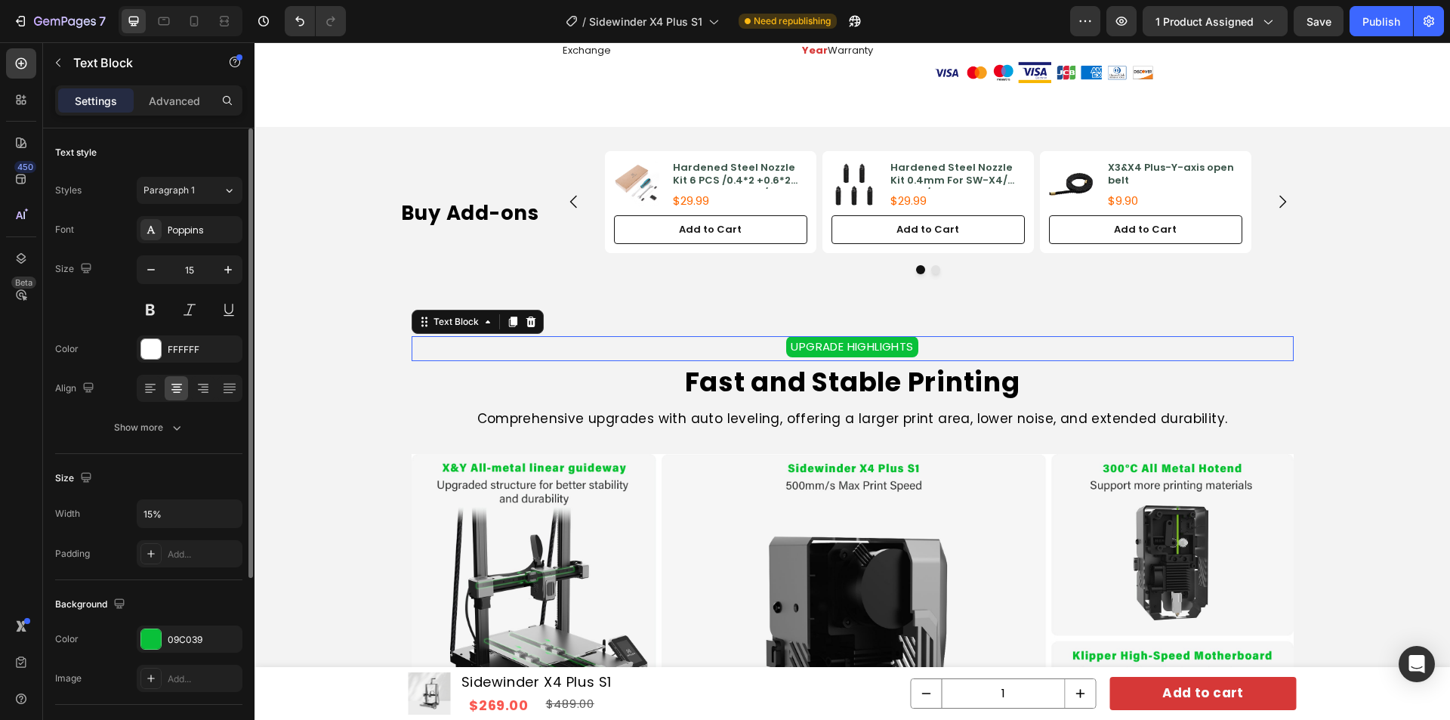
click at [1137, 348] on div "UPGRADE HIGHLIGHTS" at bounding box center [853, 346] width 882 height 21
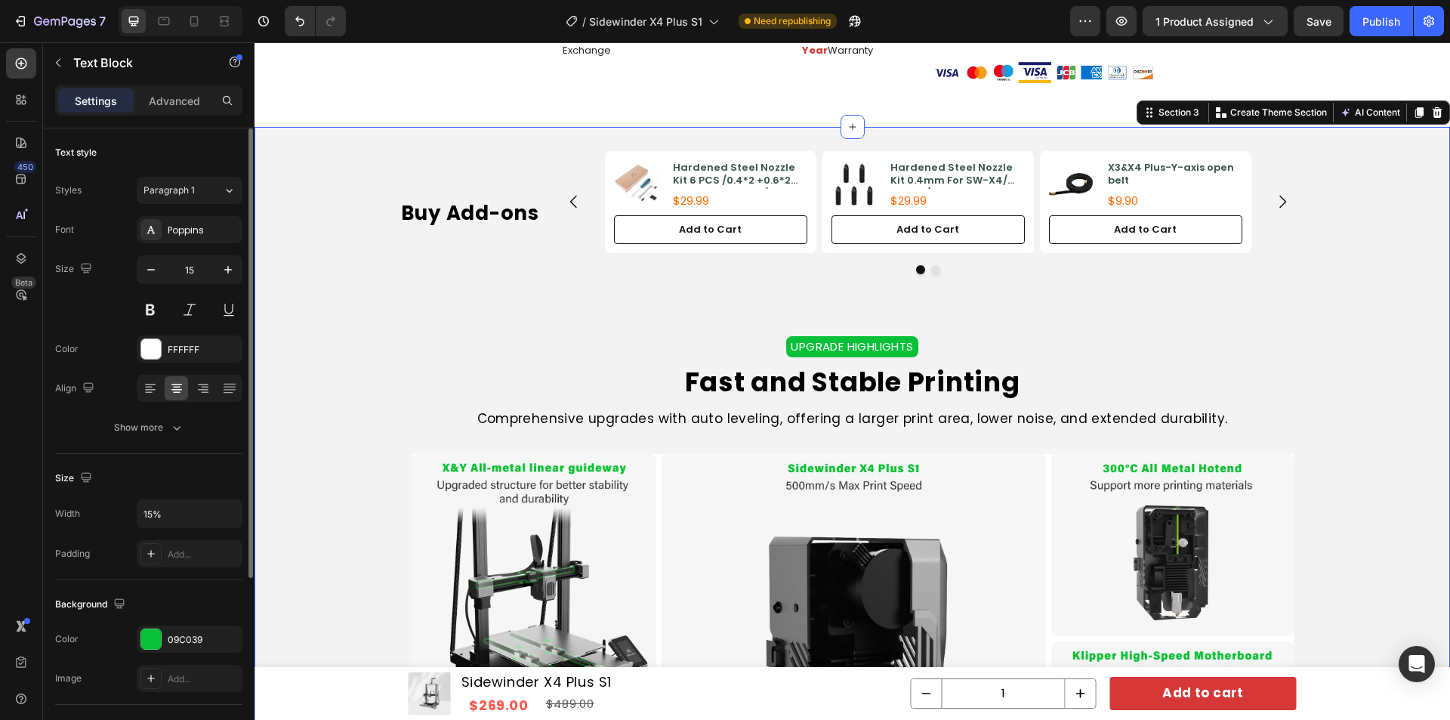
click at [1148, 323] on div "Buy Add-ons Heading Product Images Hardened Steel Nozzle Kit 6 PCS /0.4*2 +0.6*…" at bounding box center [853, 557] width 1196 height 812
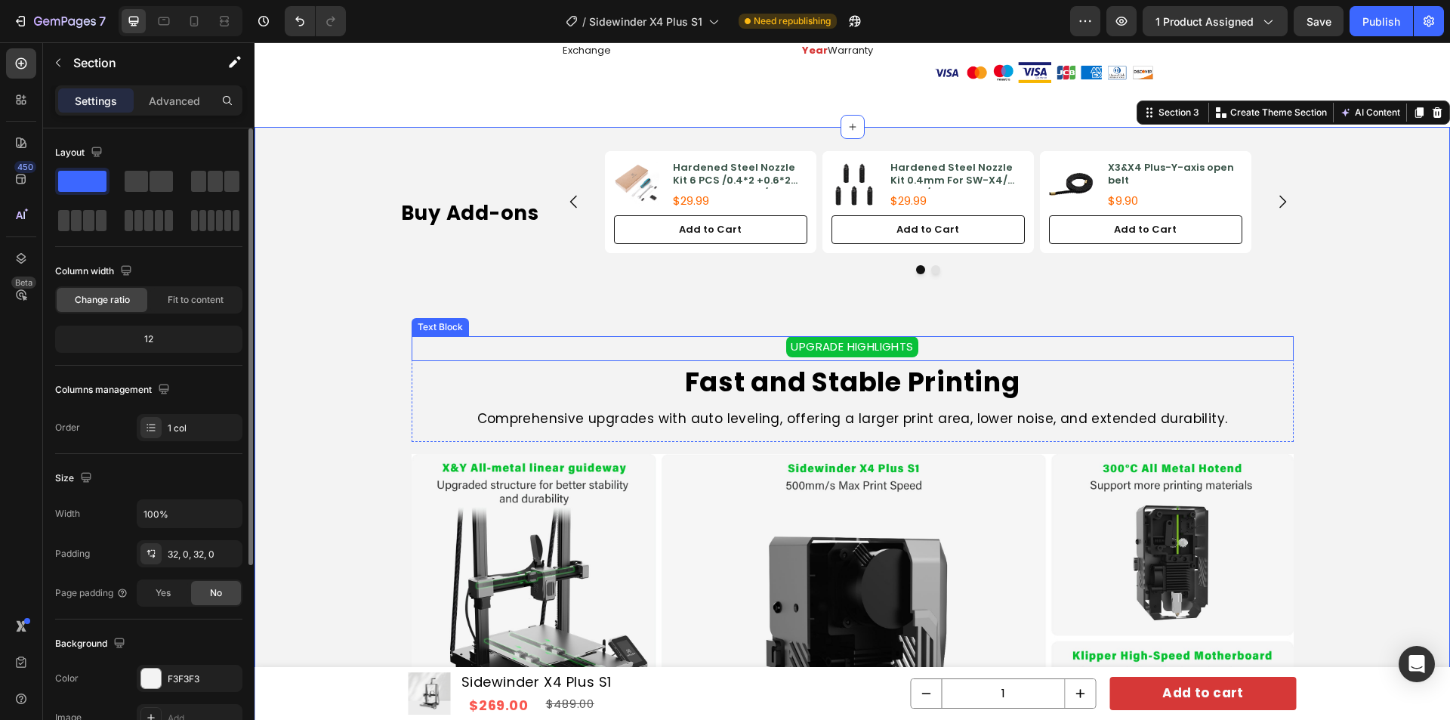
click at [1143, 338] on div "UPGRADE HIGHLIGHTS" at bounding box center [853, 346] width 882 height 21
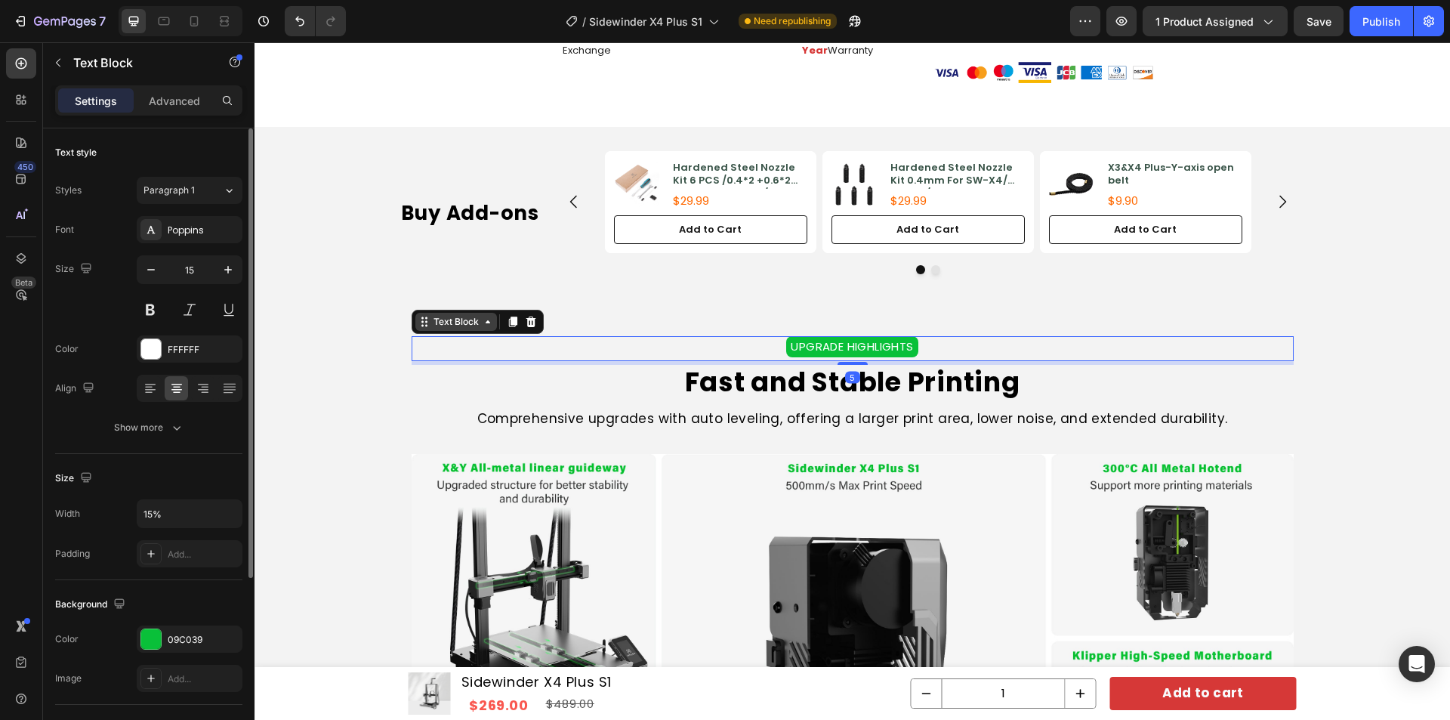
click at [445, 320] on div "Text Block" at bounding box center [455, 322] width 51 height 14
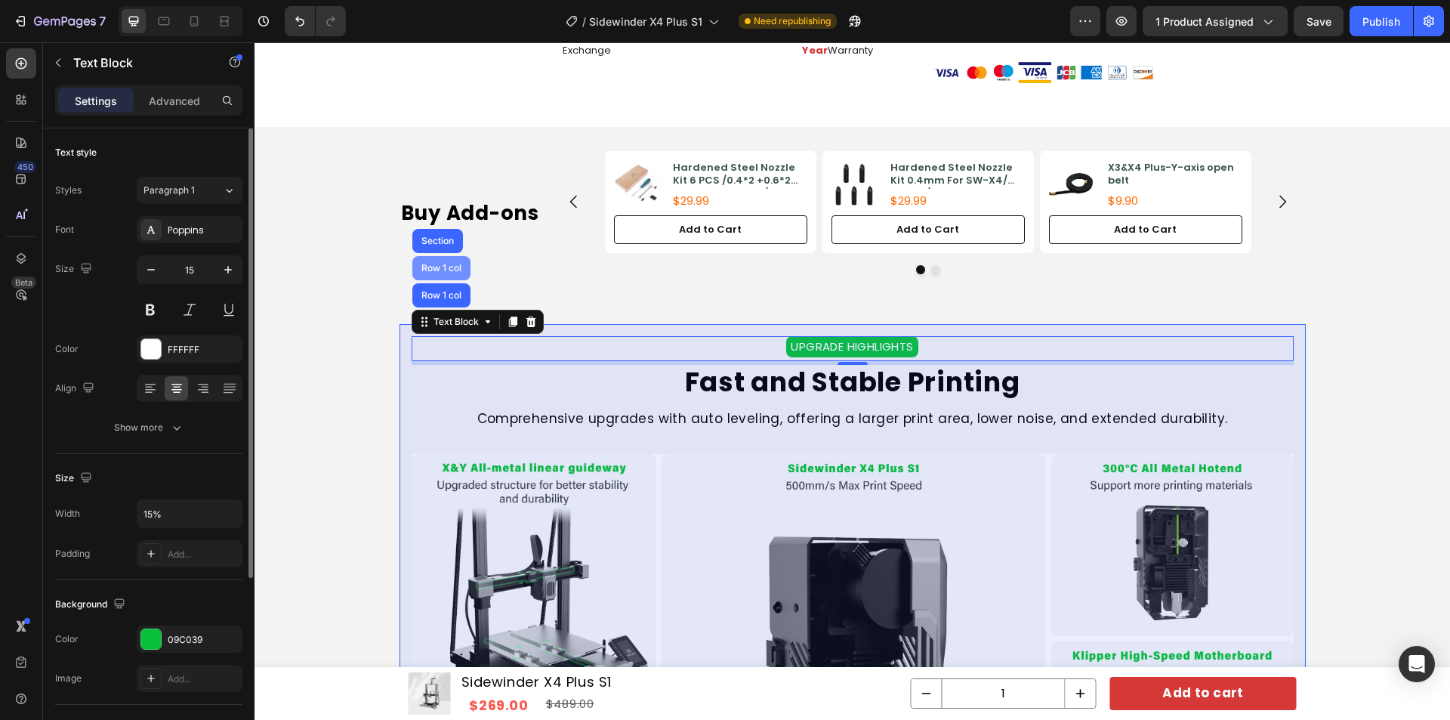
click at [421, 267] on div "Row 1 col" at bounding box center [441, 268] width 46 height 9
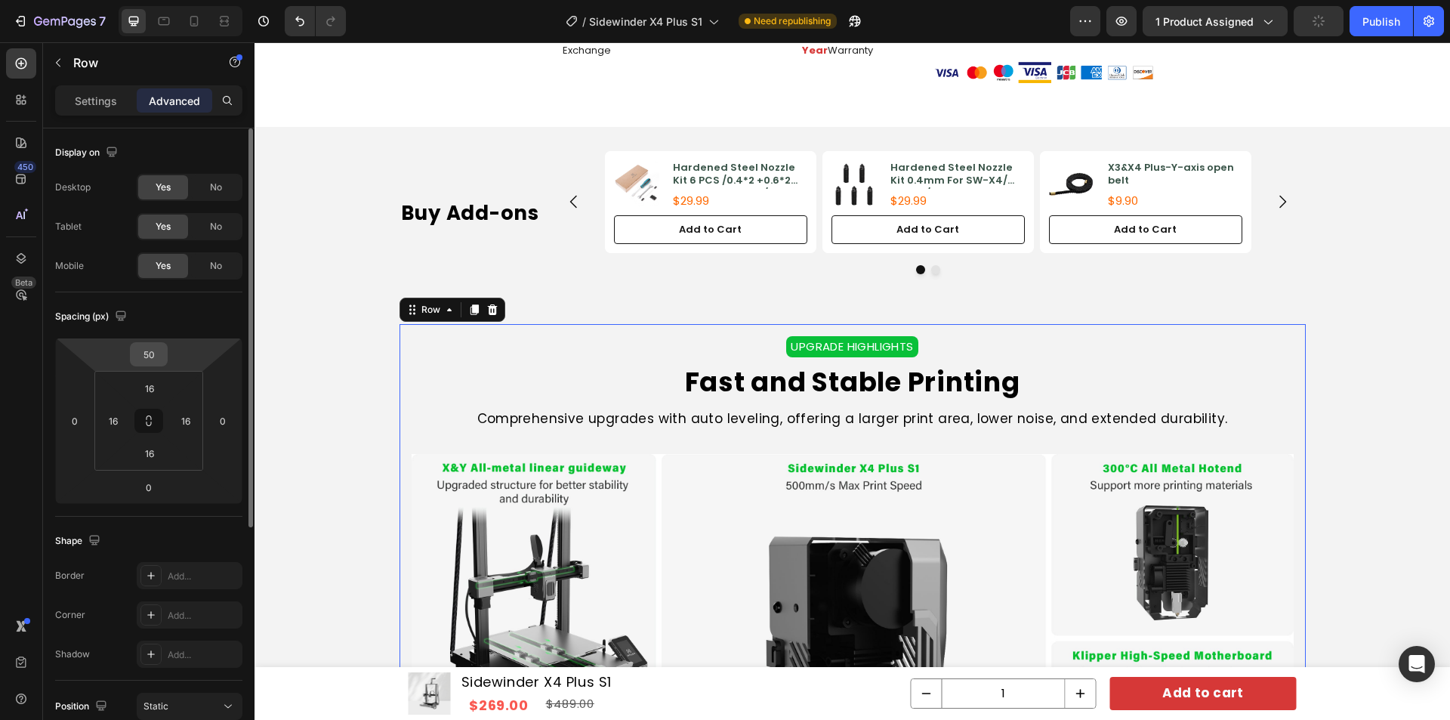
click at [150, 353] on input "50" at bounding box center [149, 354] width 30 height 23
click at [152, 352] on input "50" at bounding box center [149, 354] width 30 height 23
type input "80"
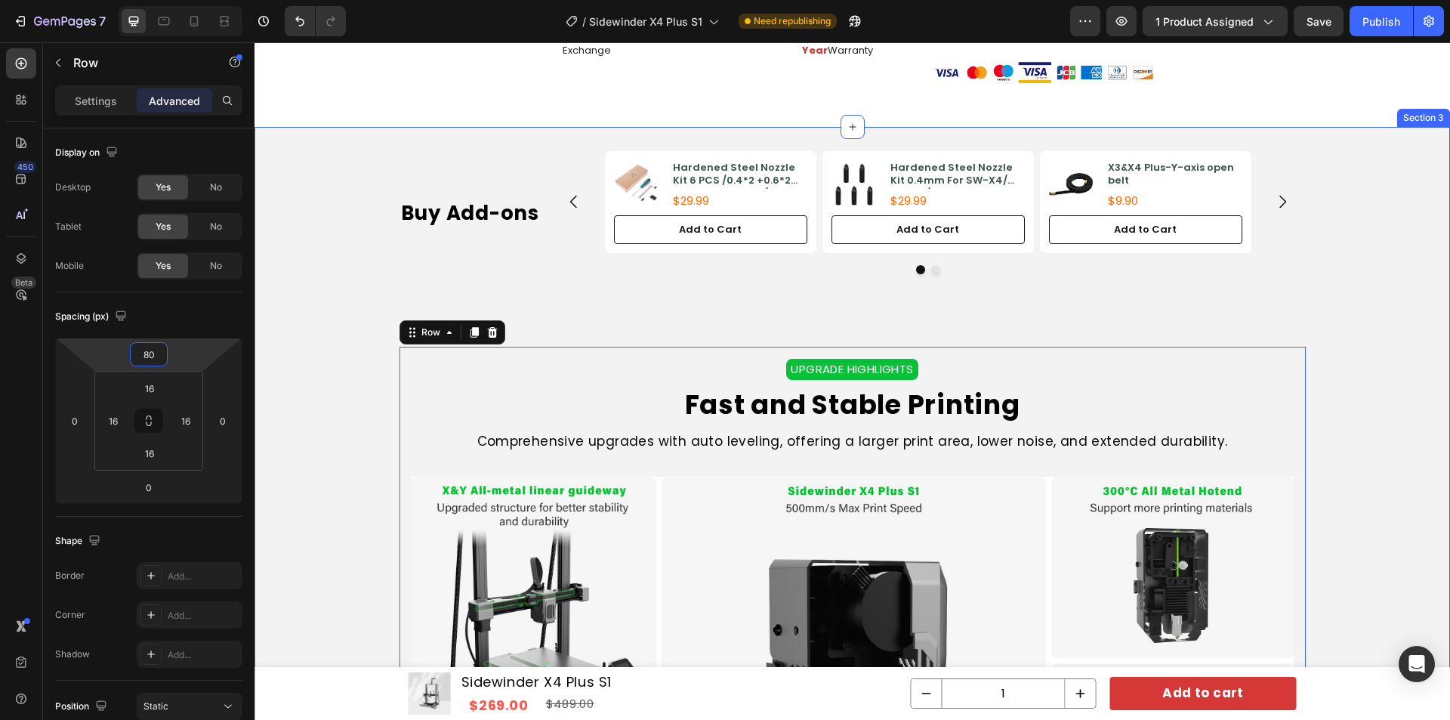
click at [1352, 396] on div "Buy Add-ons Heading Product Images Hardened Steel Nozzle Kit 6 PCS /0.4*2 +0.6*…" at bounding box center [853, 568] width 1196 height 835
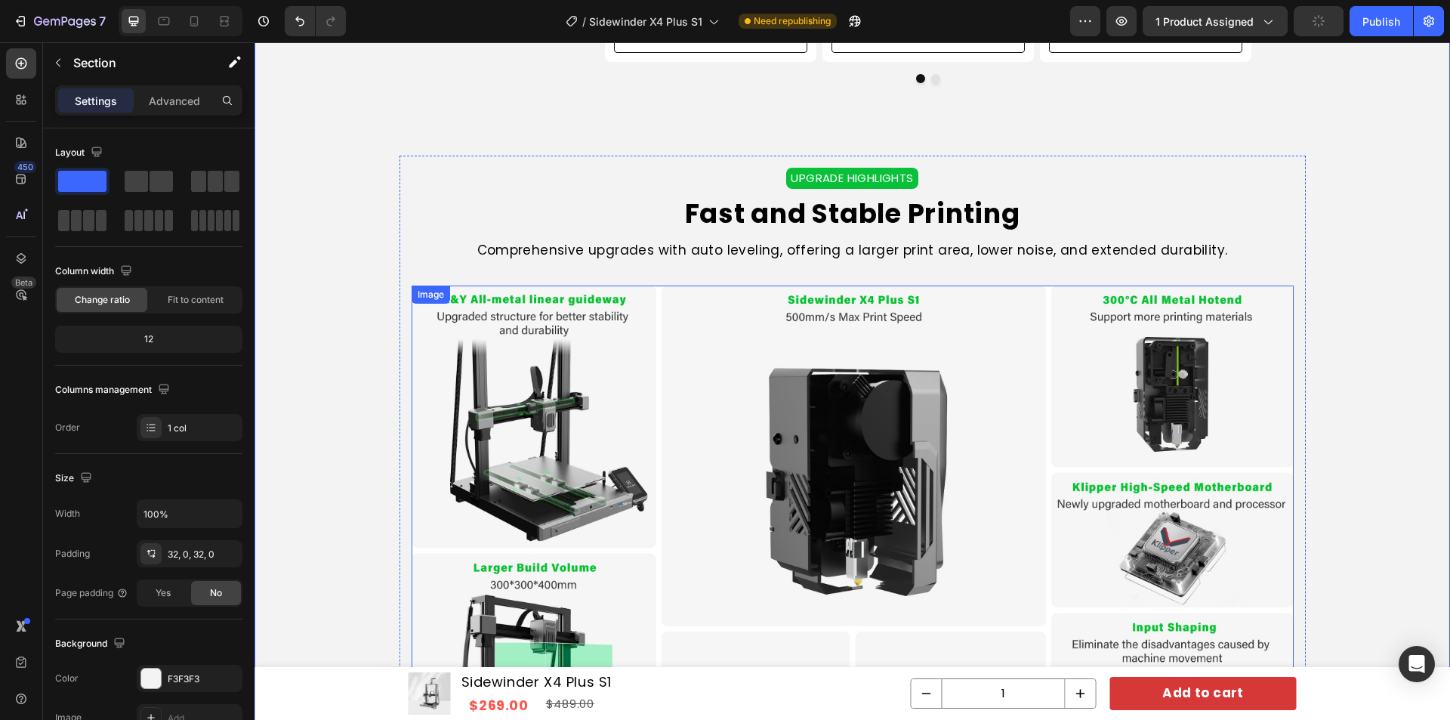
scroll to position [1202, 0]
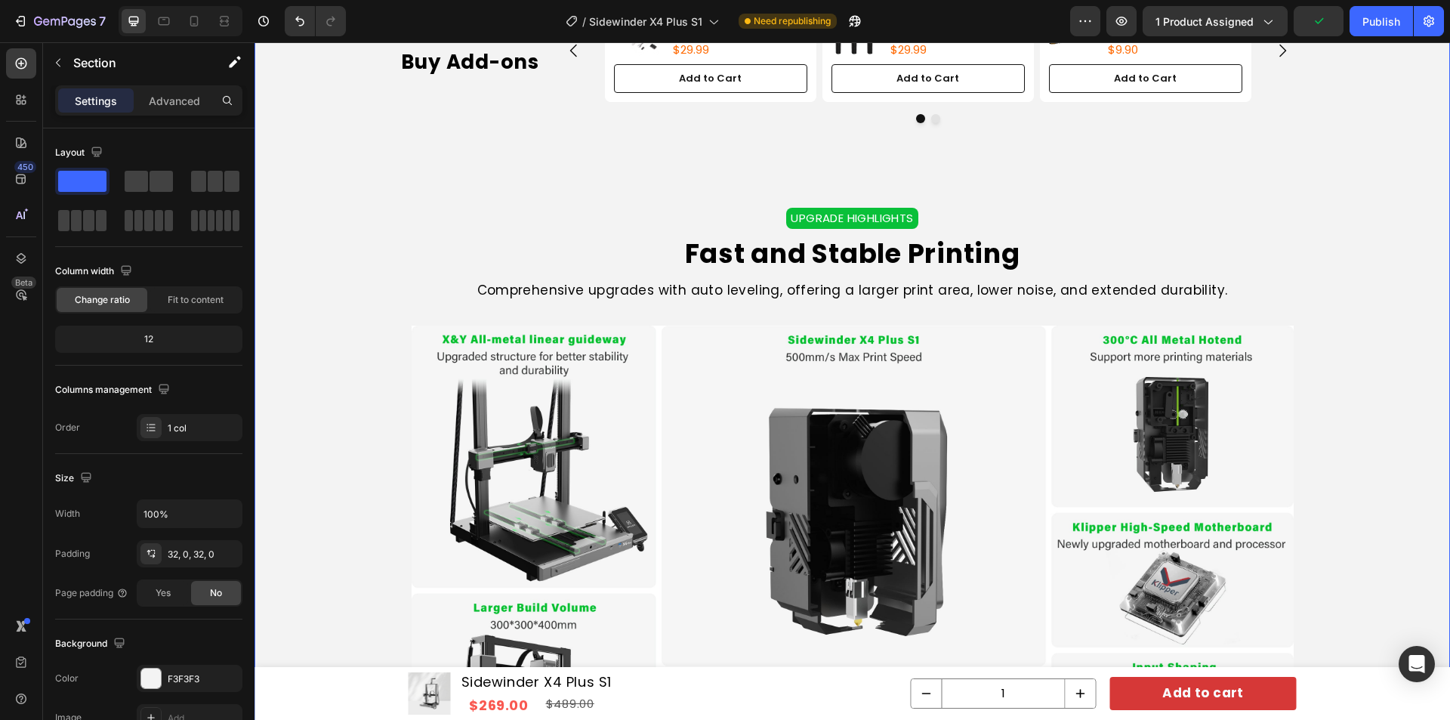
click at [1346, 291] on div "Buy Add-ons Heading Product Images Hardened Steel Nozzle Kit 6 PCS /0.4*2 +0.6*…" at bounding box center [853, 417] width 1196 height 835
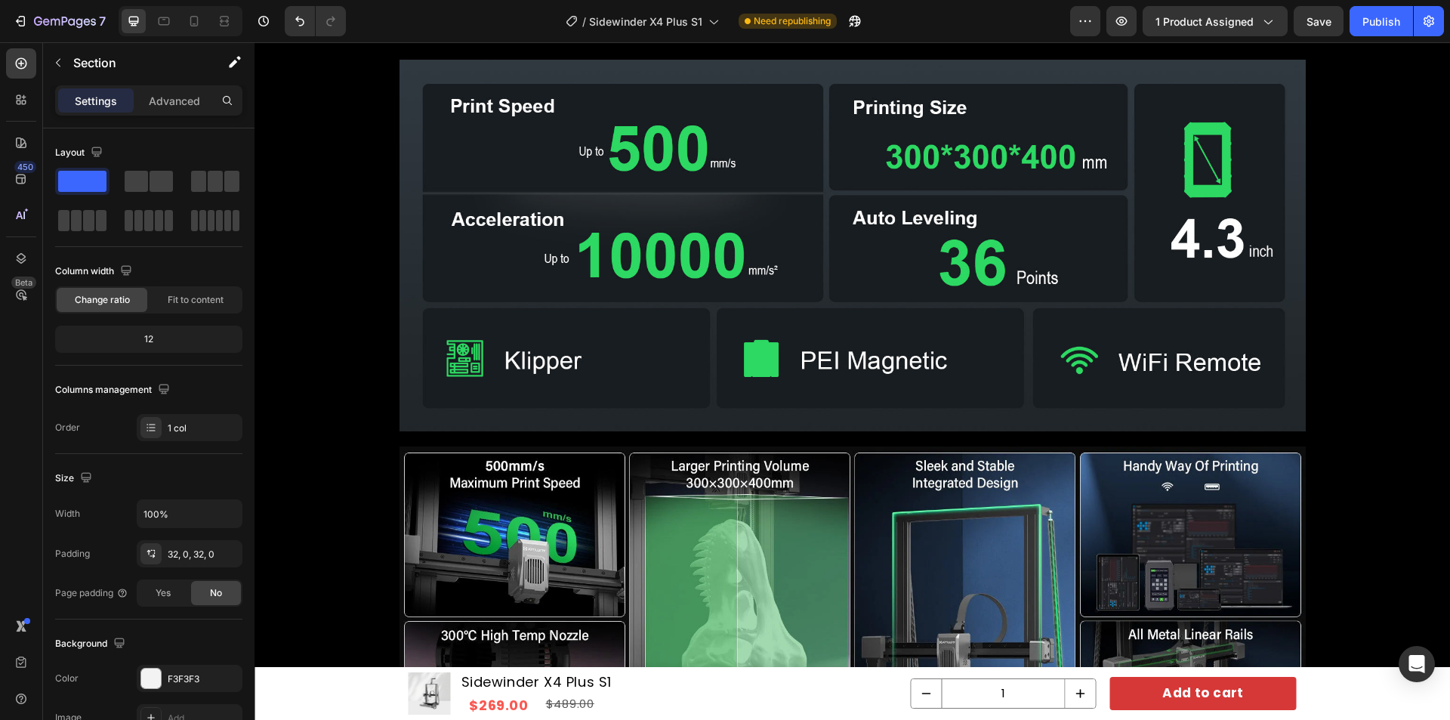
scroll to position [2410, 0]
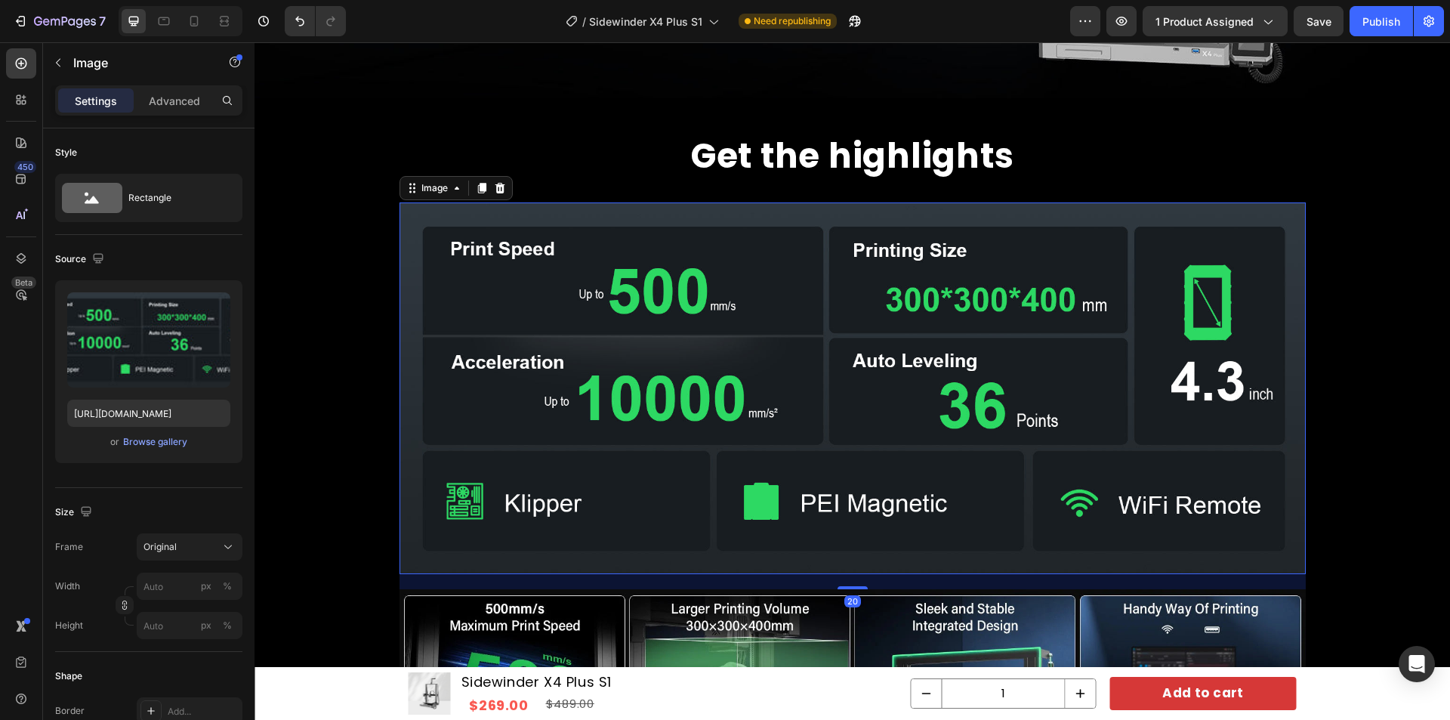
click at [1176, 355] on img at bounding box center [853, 388] width 906 height 372
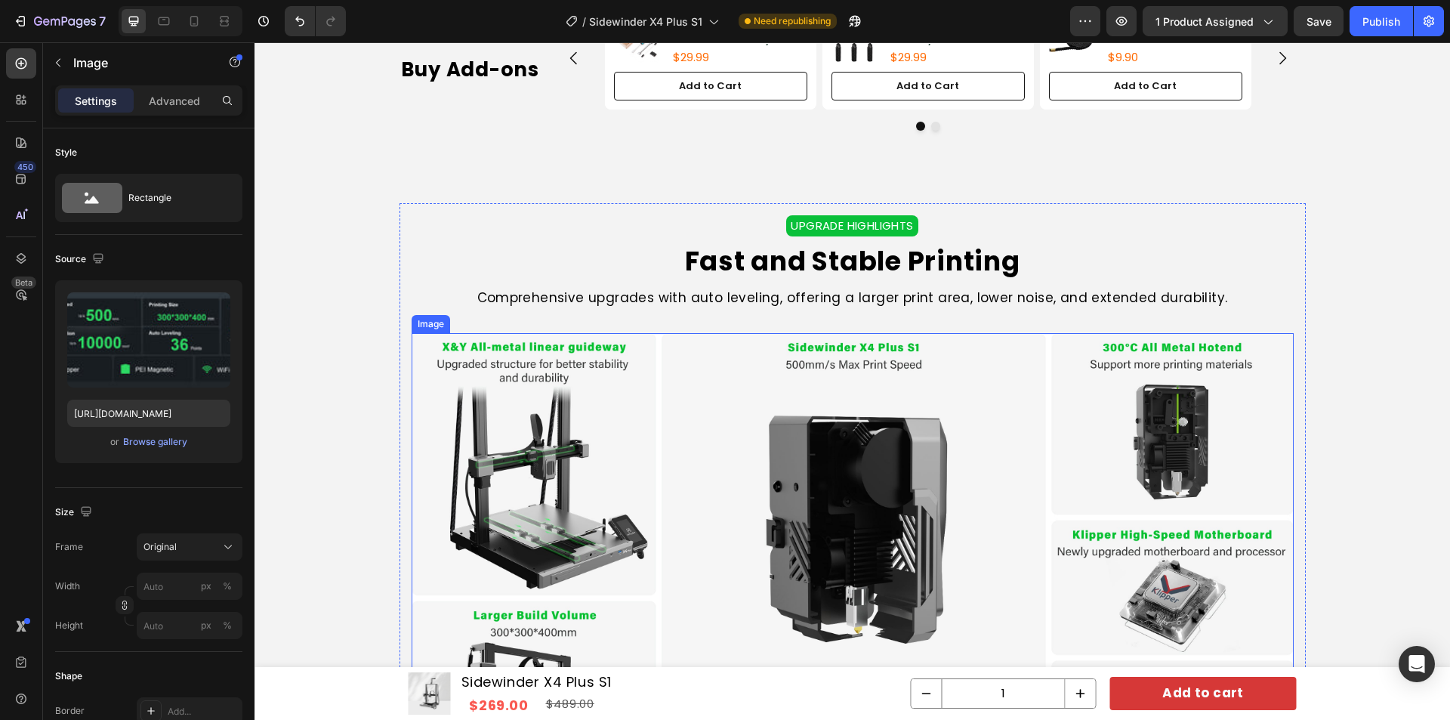
scroll to position [1223, 0]
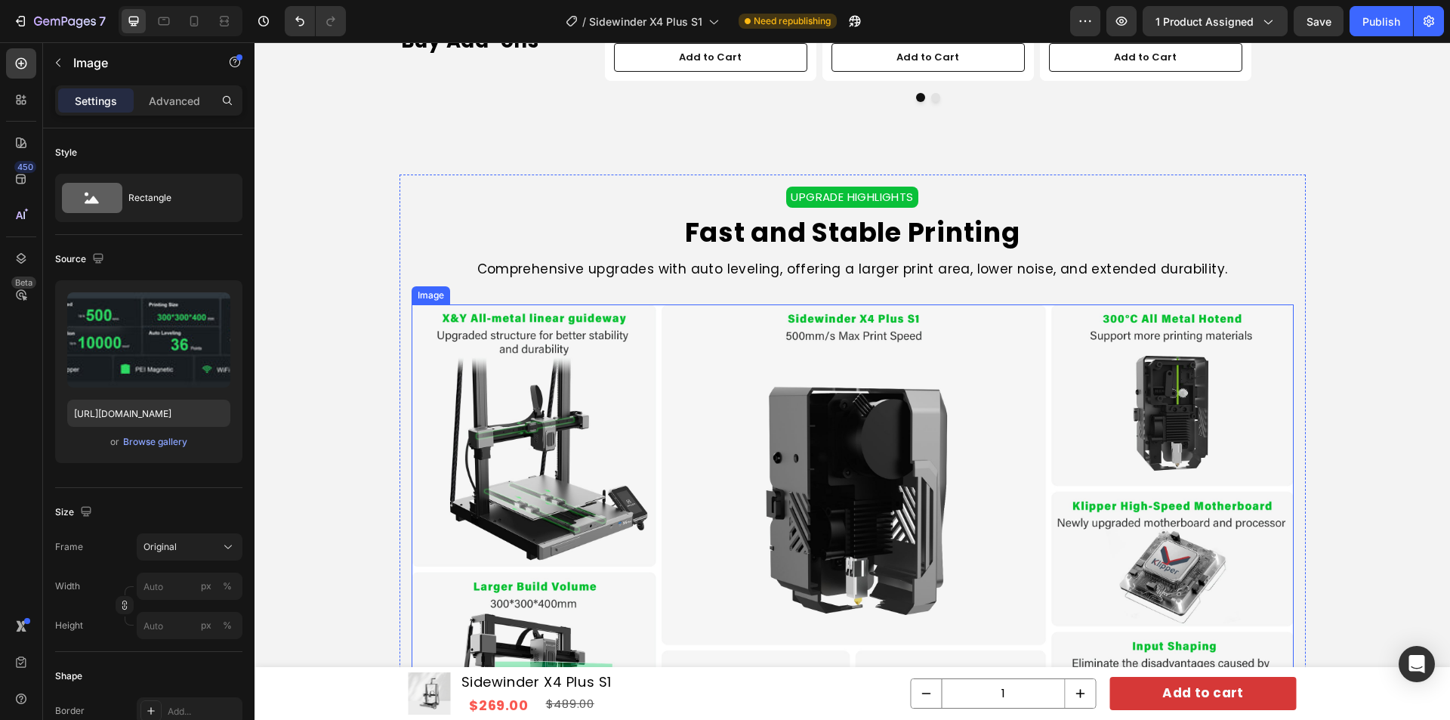
click at [682, 395] on img at bounding box center [853, 552] width 882 height 496
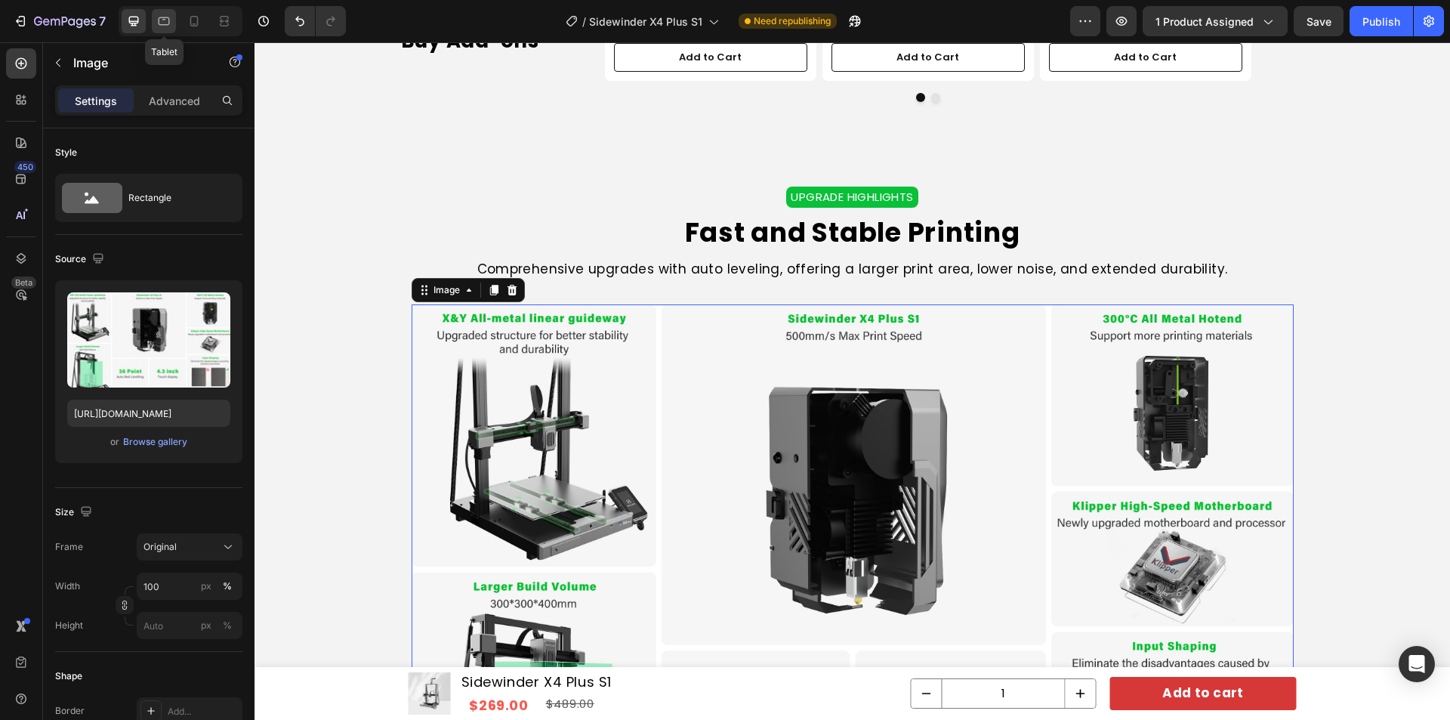
click at [162, 17] on icon at bounding box center [164, 21] width 11 height 8
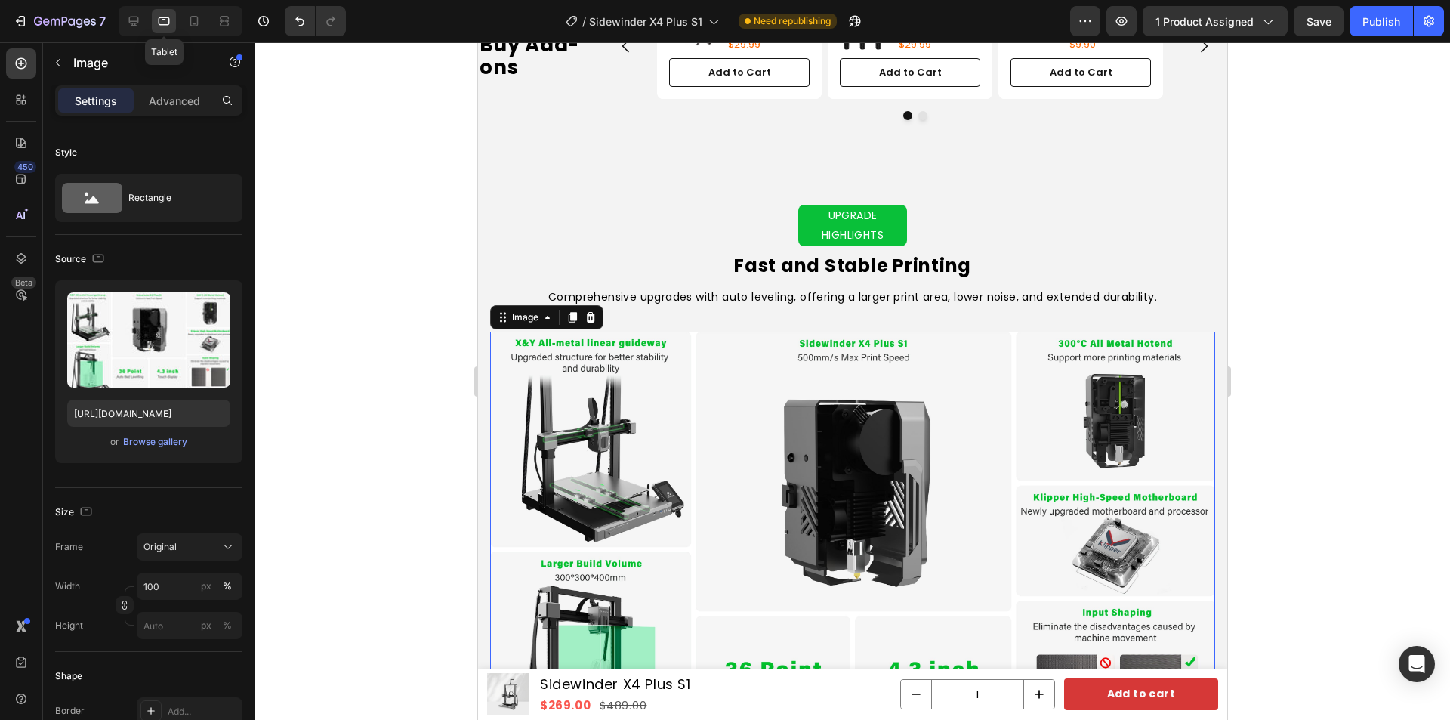
scroll to position [1445, 0]
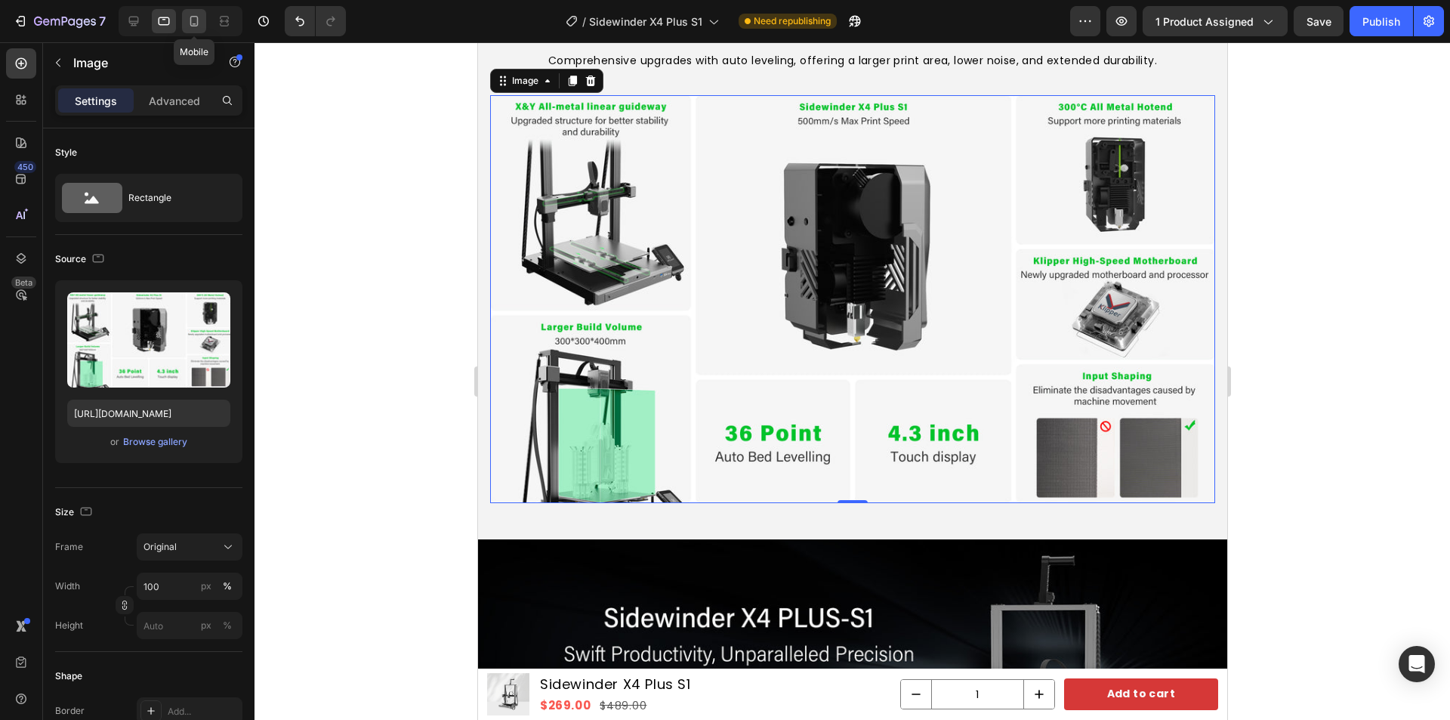
click at [194, 21] on icon at bounding box center [194, 21] width 15 height 15
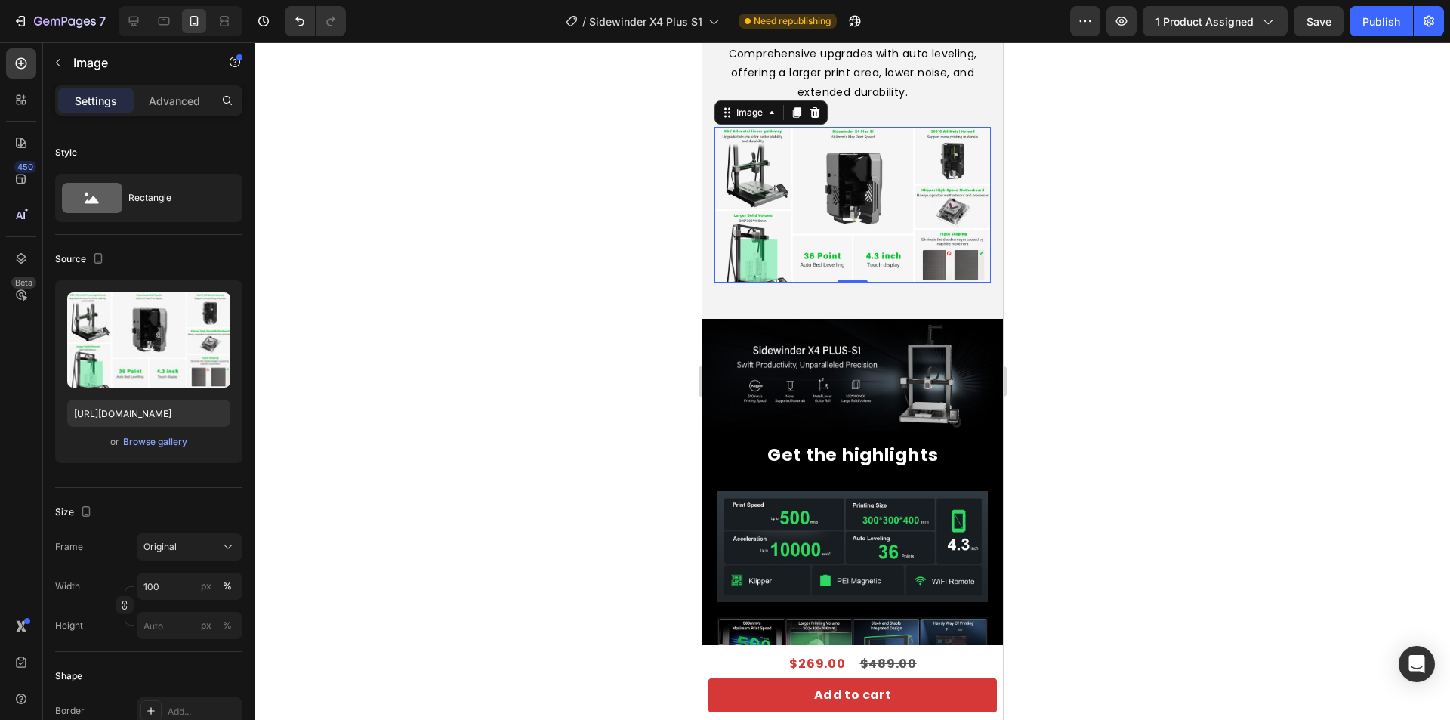
scroll to position [1612, 0]
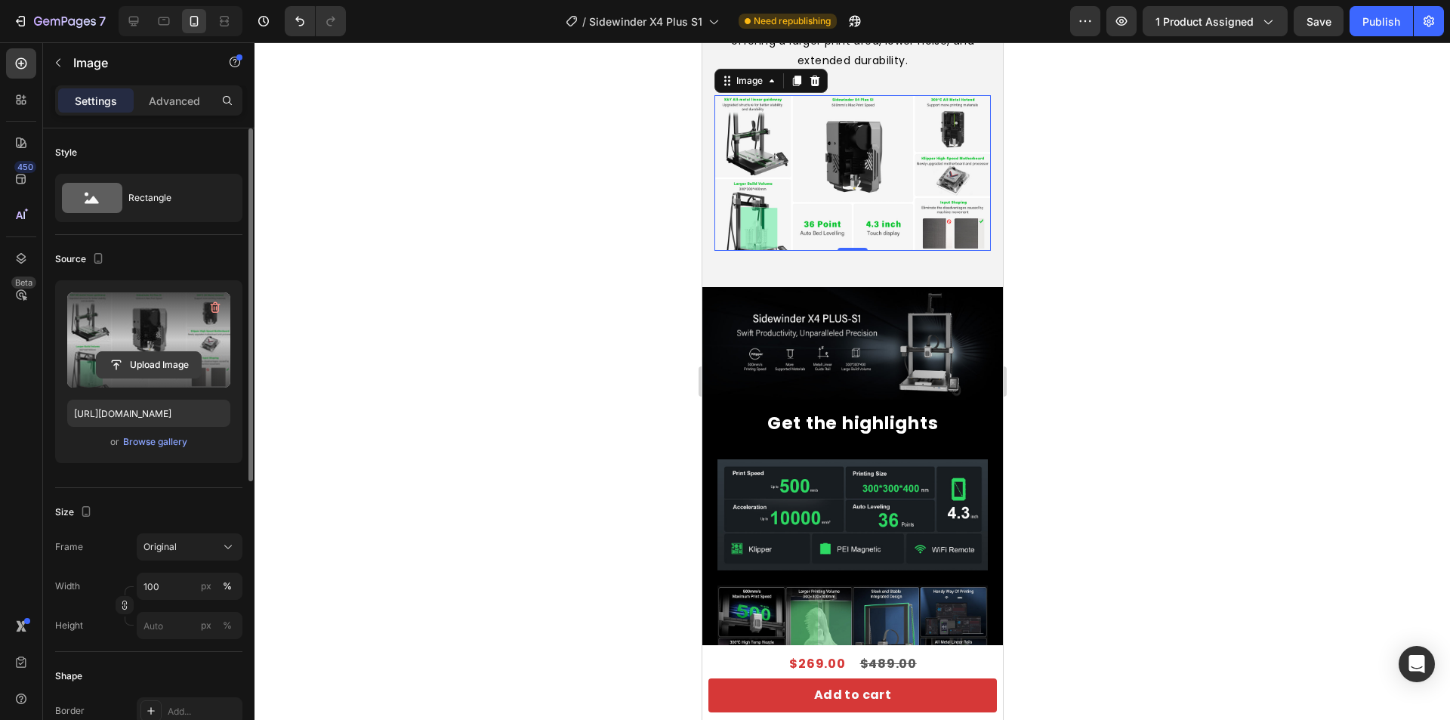
click at [148, 368] on input "file" at bounding box center [149, 365] width 104 height 26
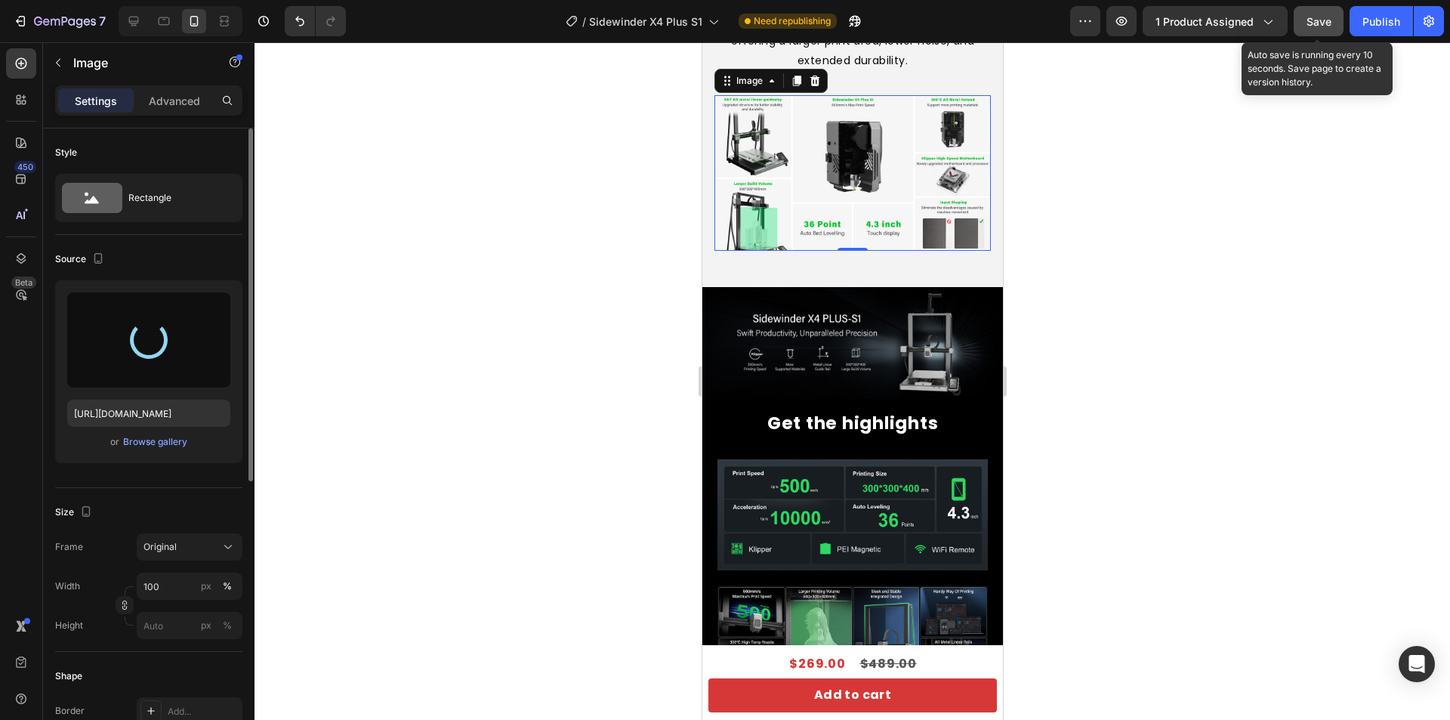
click at [1325, 23] on span "Save" at bounding box center [1319, 21] width 25 height 13
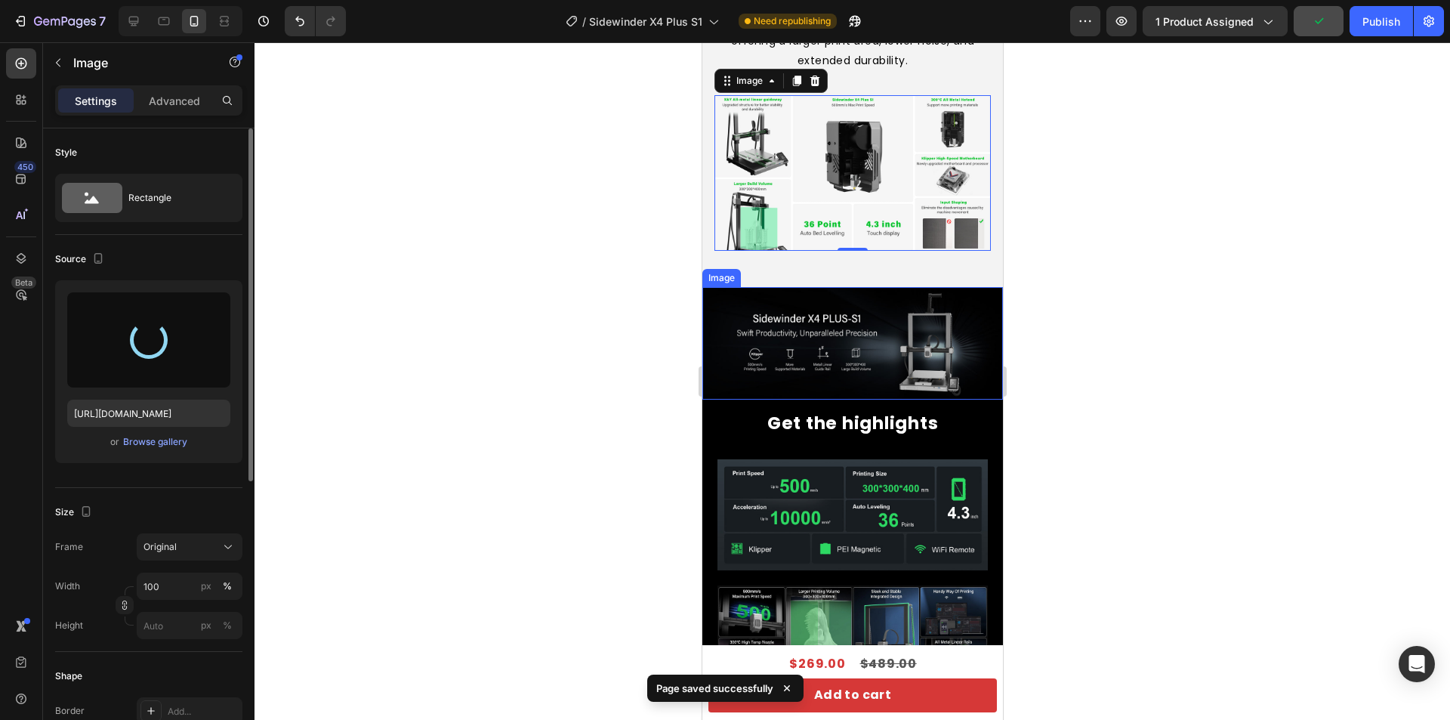
click at [862, 341] on img at bounding box center [852, 343] width 301 height 113
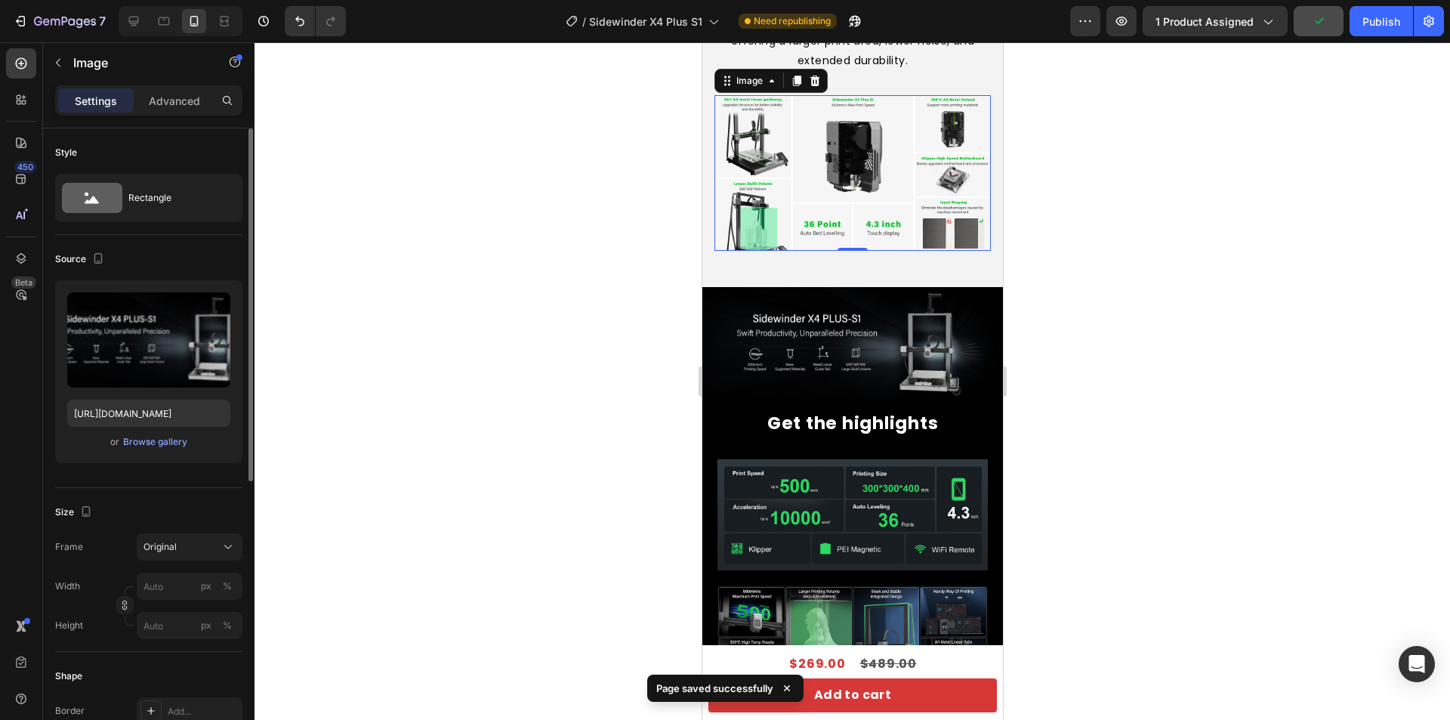
click at [836, 167] on img at bounding box center [852, 173] width 276 height 156
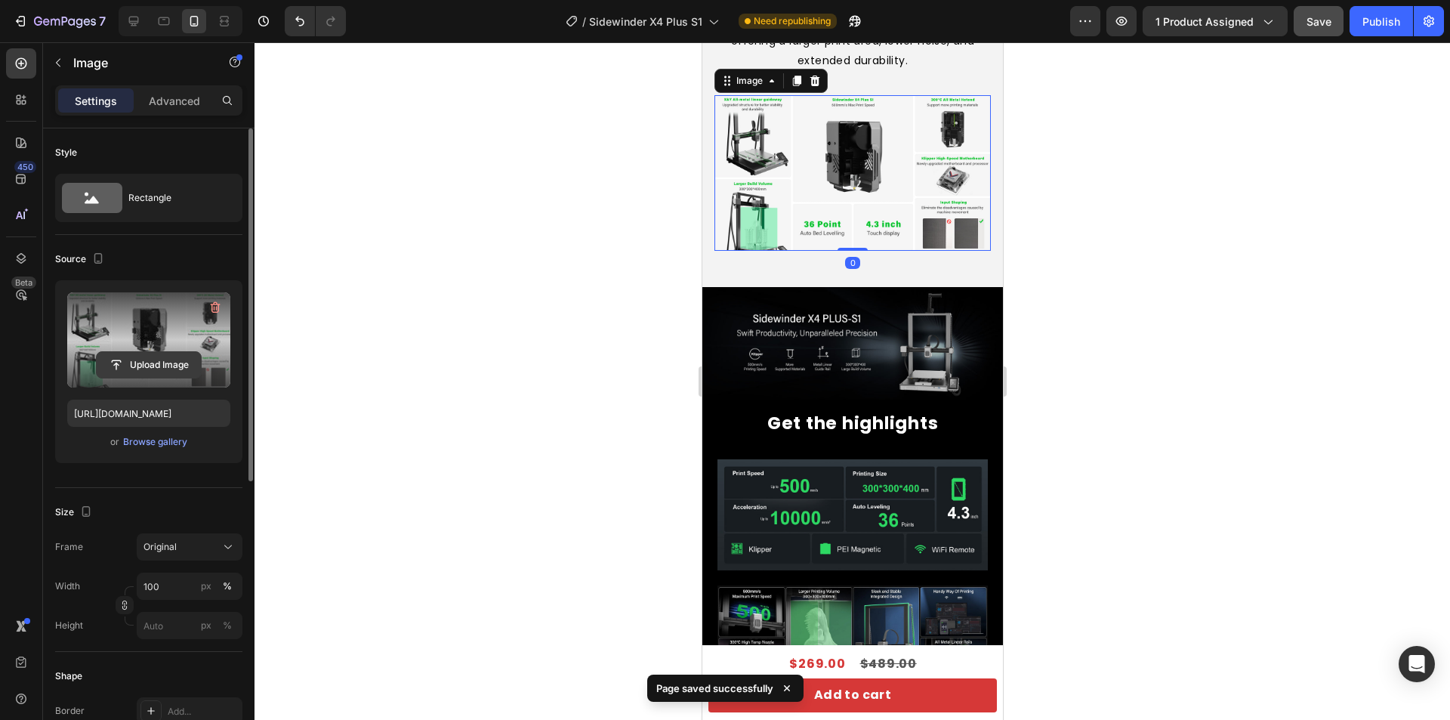
click at [150, 358] on input "file" at bounding box center [149, 365] width 104 height 26
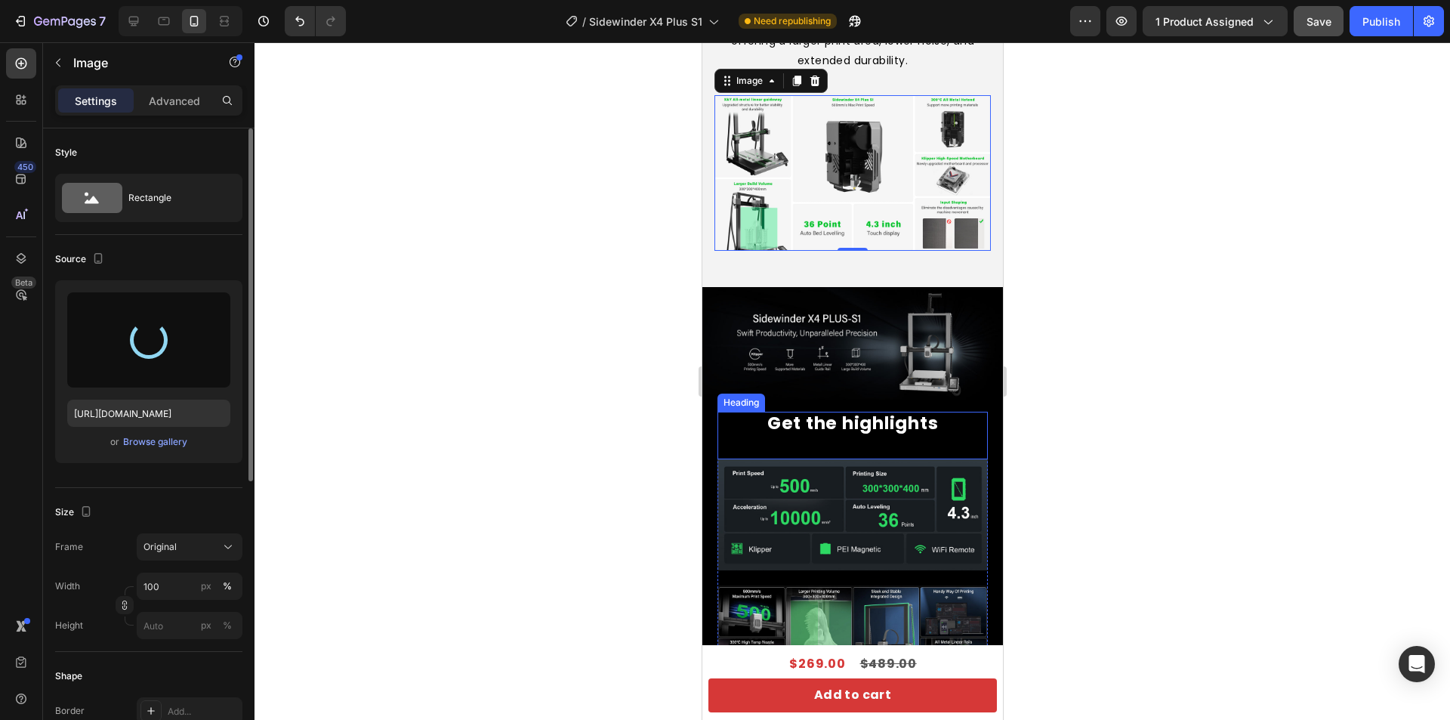
type input "https://cdn.shopify.com/s/files/1/0812/9885/0078/files/gempages_474922923870651…"
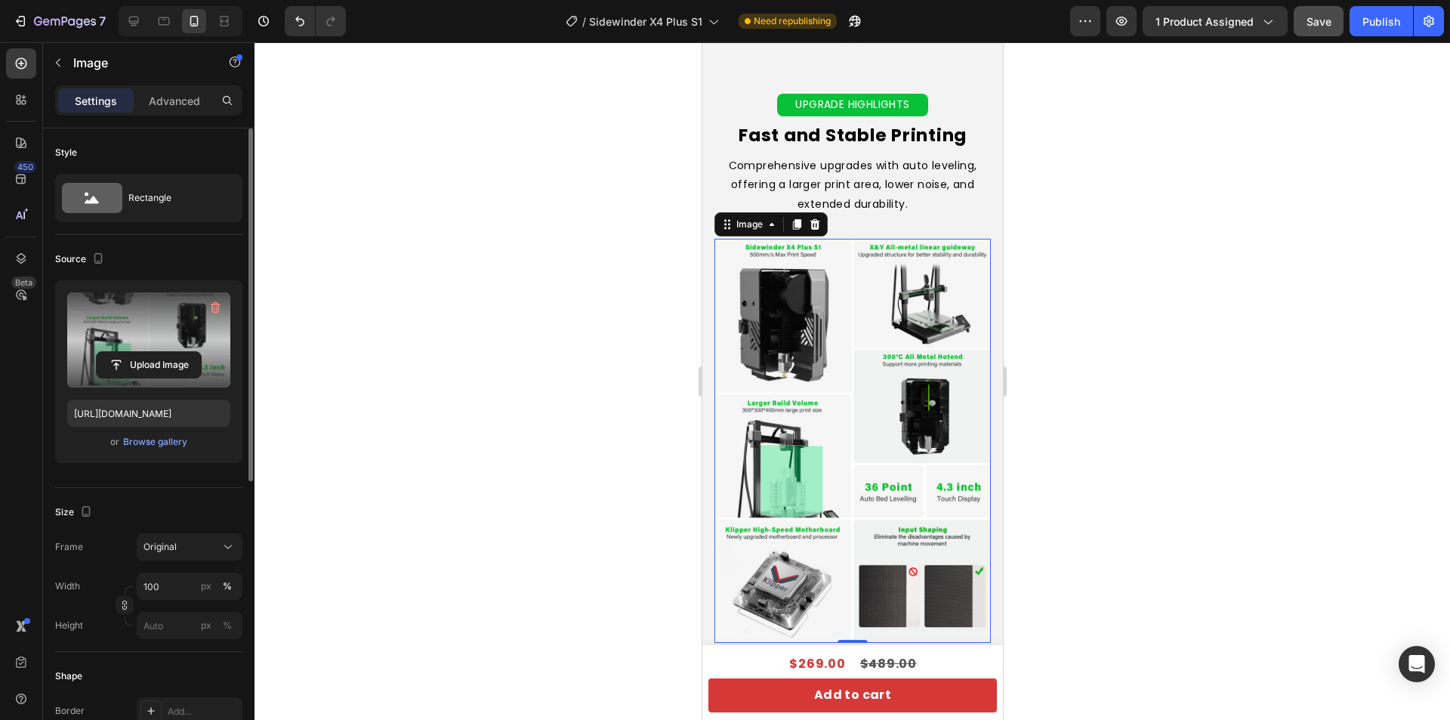
scroll to position [1461, 0]
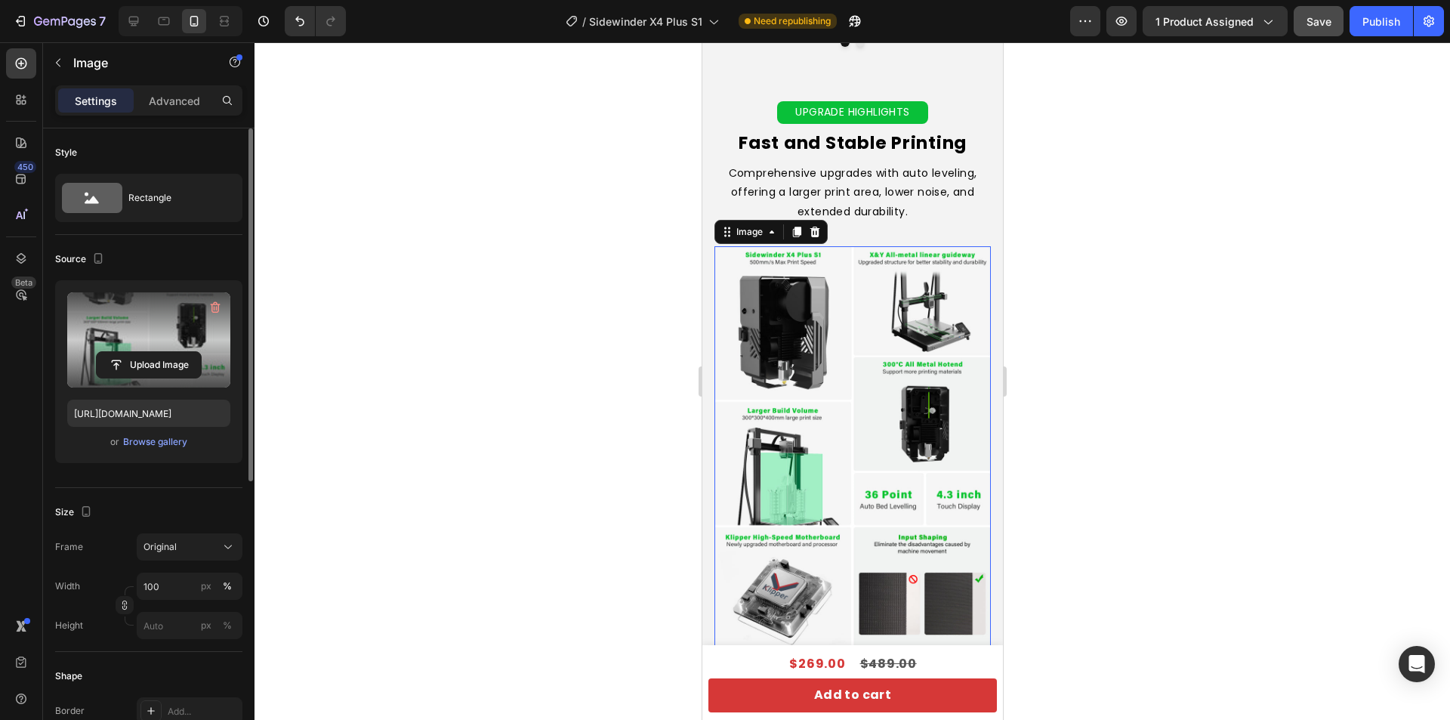
click at [1116, 387] on div at bounding box center [853, 380] width 1196 height 677
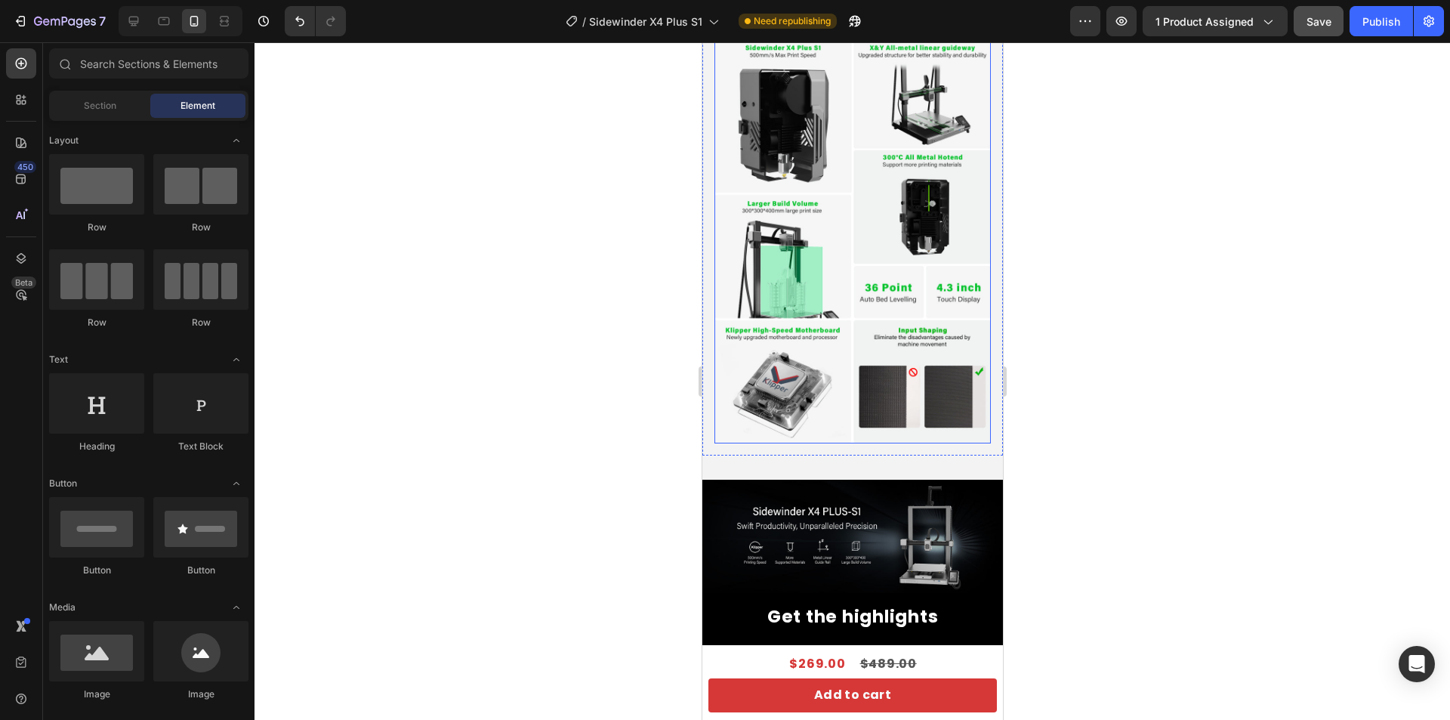
scroll to position [1688, 0]
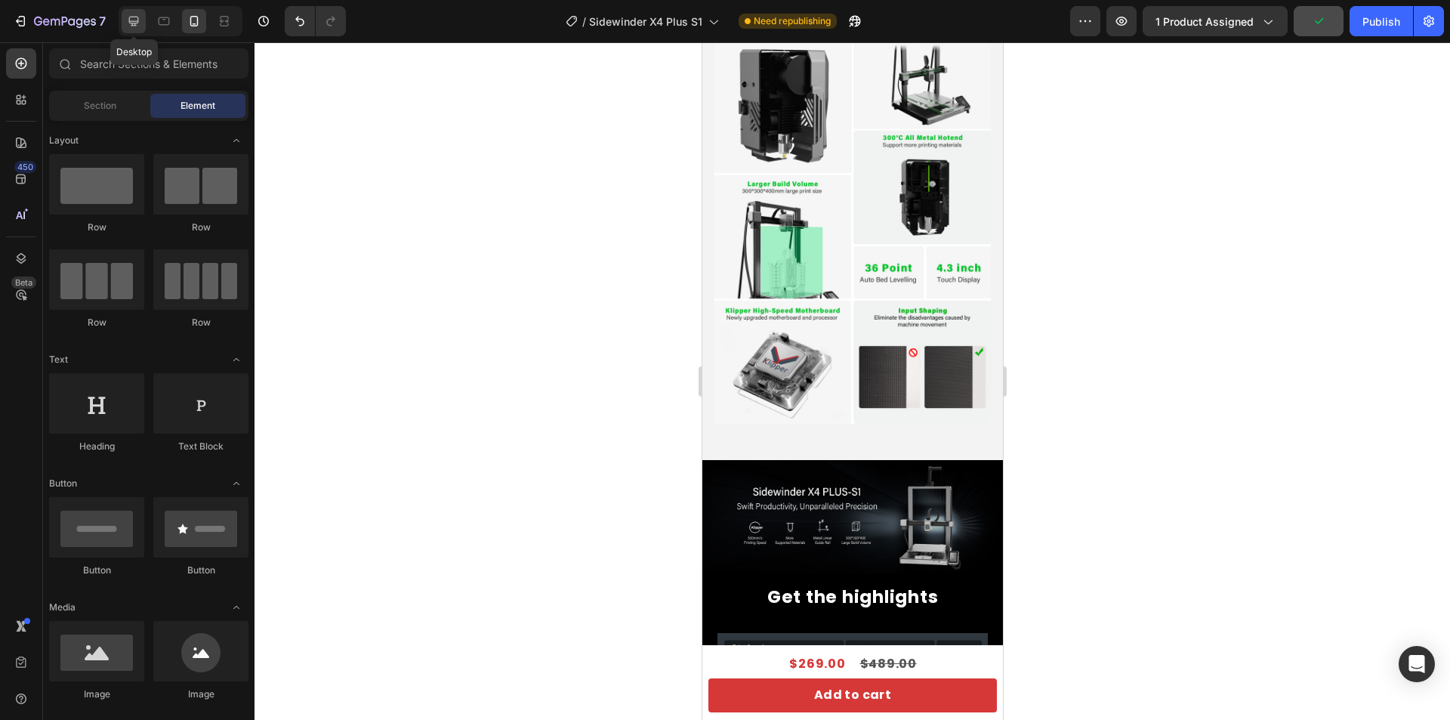
click at [133, 28] on icon at bounding box center [133, 21] width 15 height 15
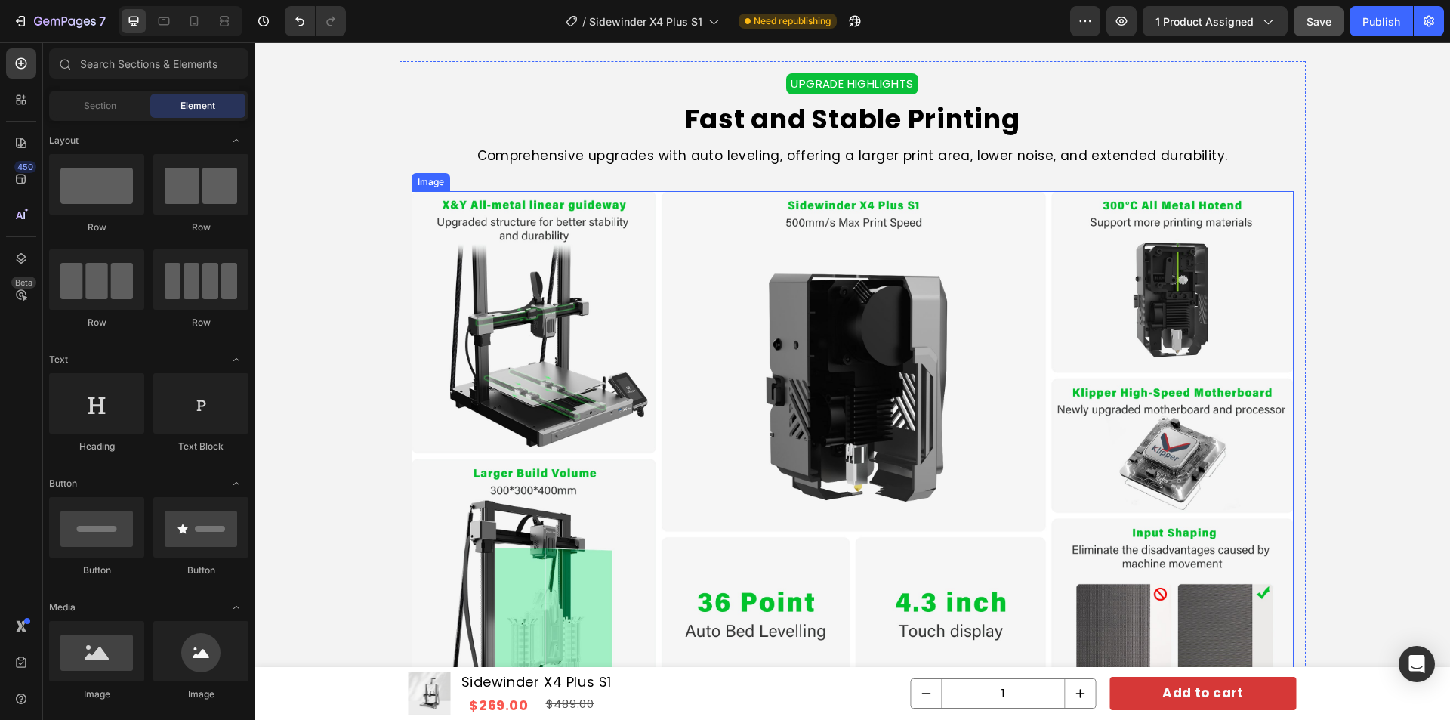
scroll to position [1337, 0]
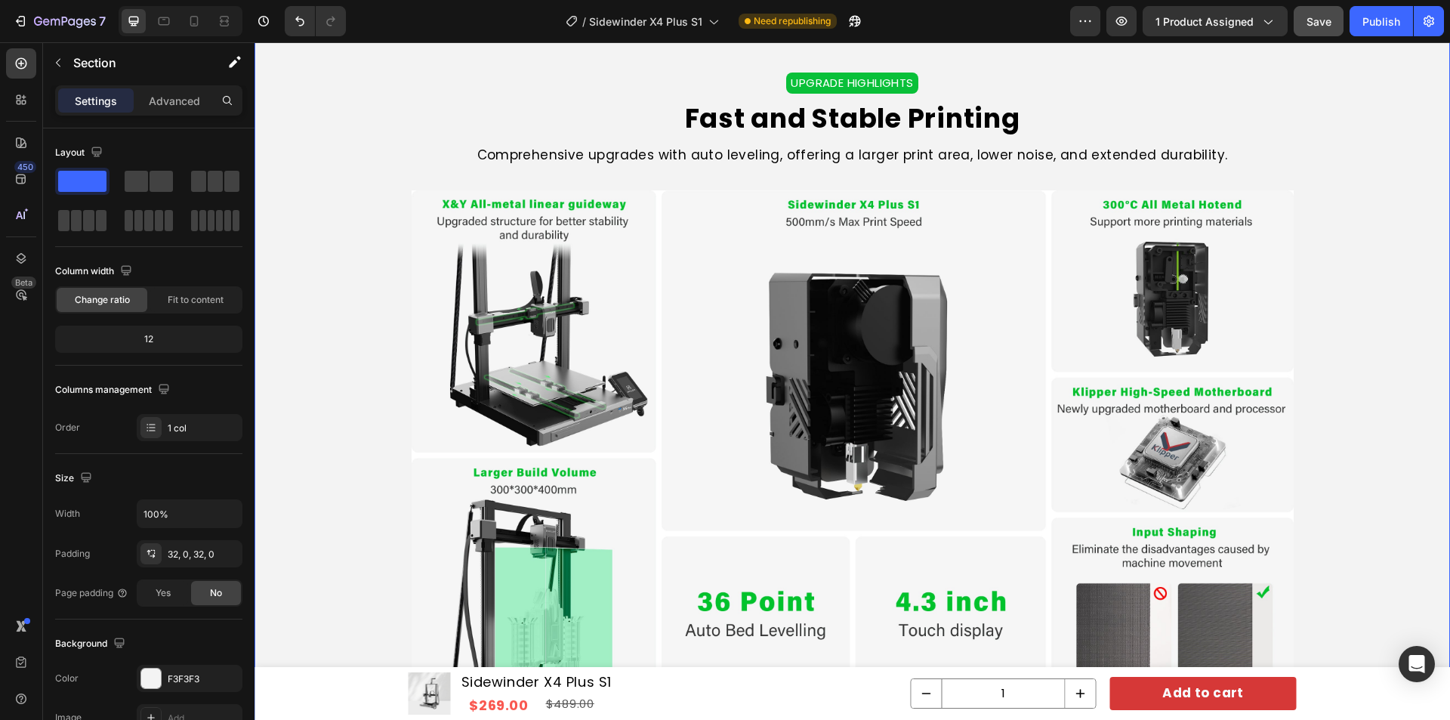
click at [1362, 245] on div "Buy Add-ons Heading Product Images Hardened Steel Nozzle Kit 6 PCS /0.4*2 +0.6*…" at bounding box center [853, 282] width 1196 height 835
click at [182, 22] on div at bounding box center [181, 21] width 124 height 30
click at [184, 20] on div at bounding box center [194, 21] width 24 height 24
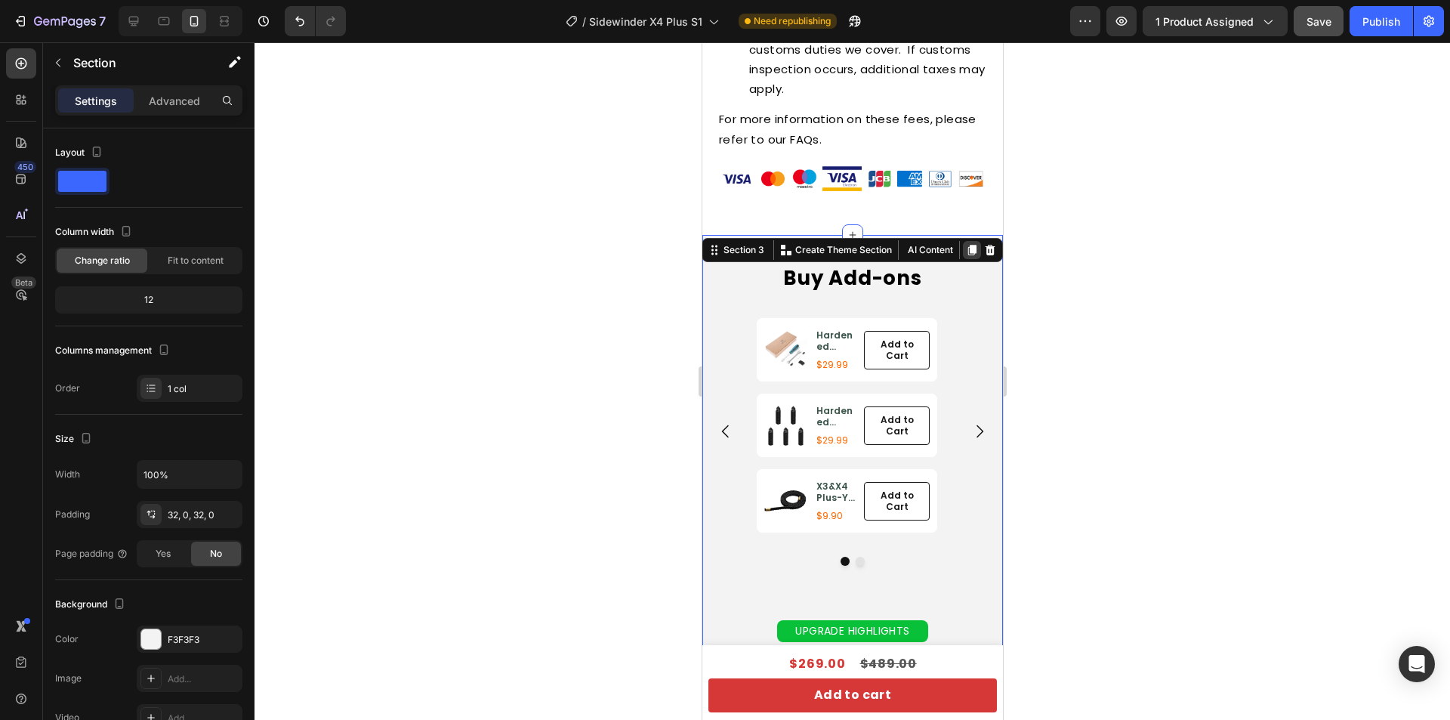
scroll to position [1418, 0]
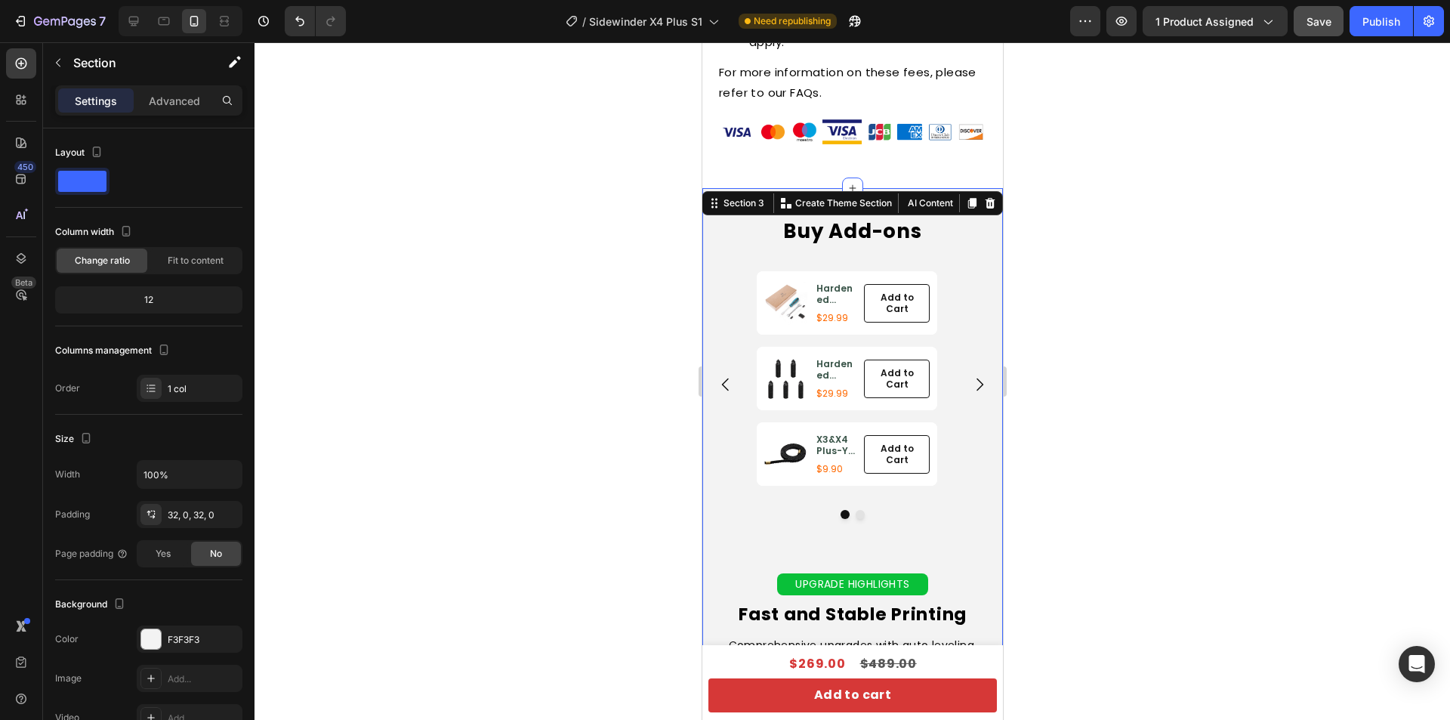
click at [1126, 340] on div at bounding box center [853, 380] width 1196 height 677
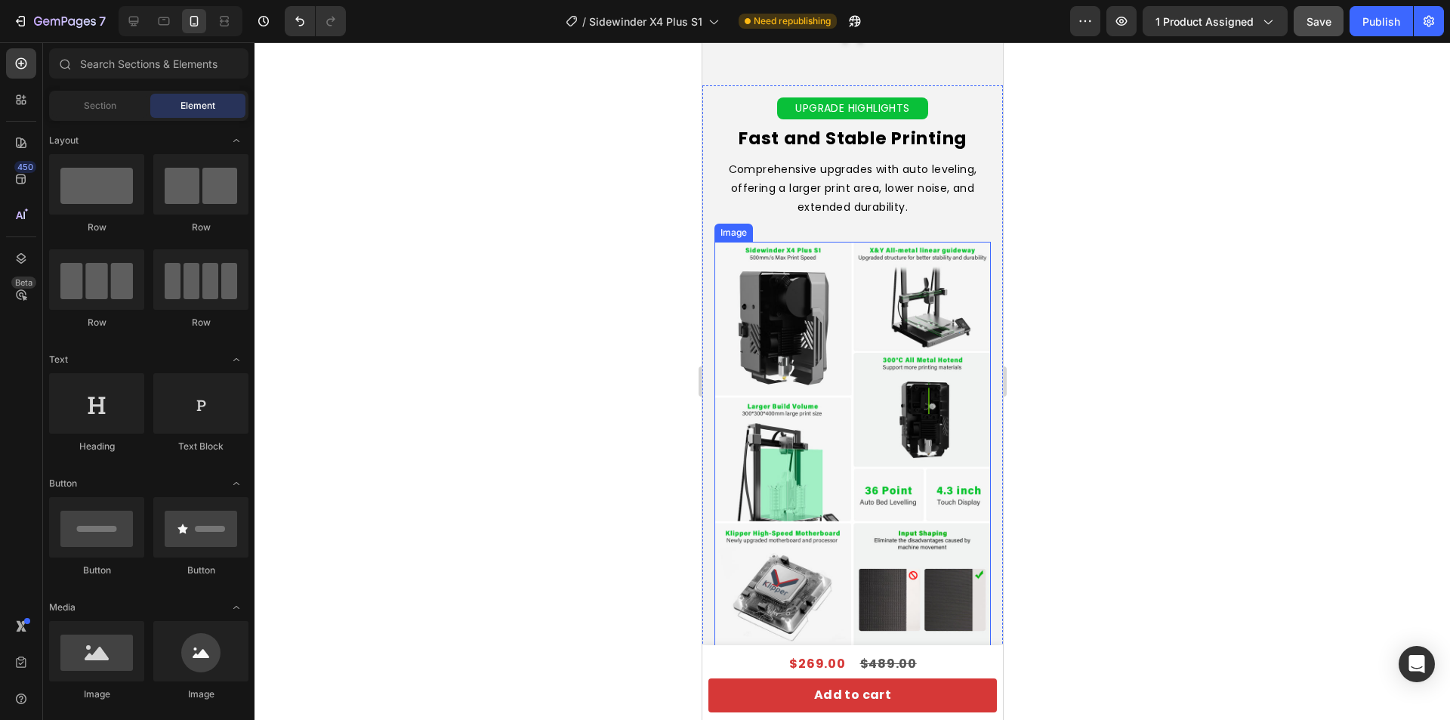
scroll to position [1871, 0]
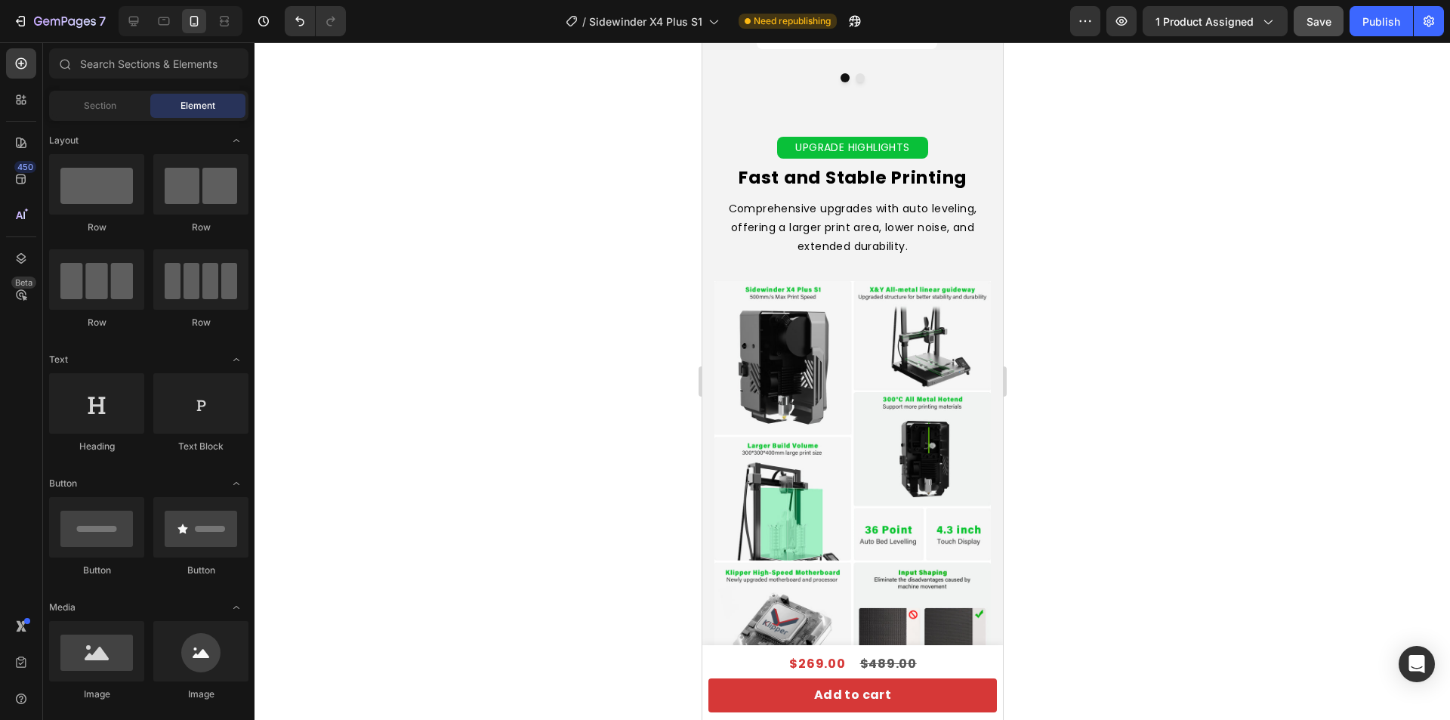
click at [1146, 264] on div at bounding box center [853, 380] width 1196 height 677
click at [843, 230] on p "Comprehensive upgrades with auto leveling, offering a larger print area, lower …" at bounding box center [851, 227] width 273 height 57
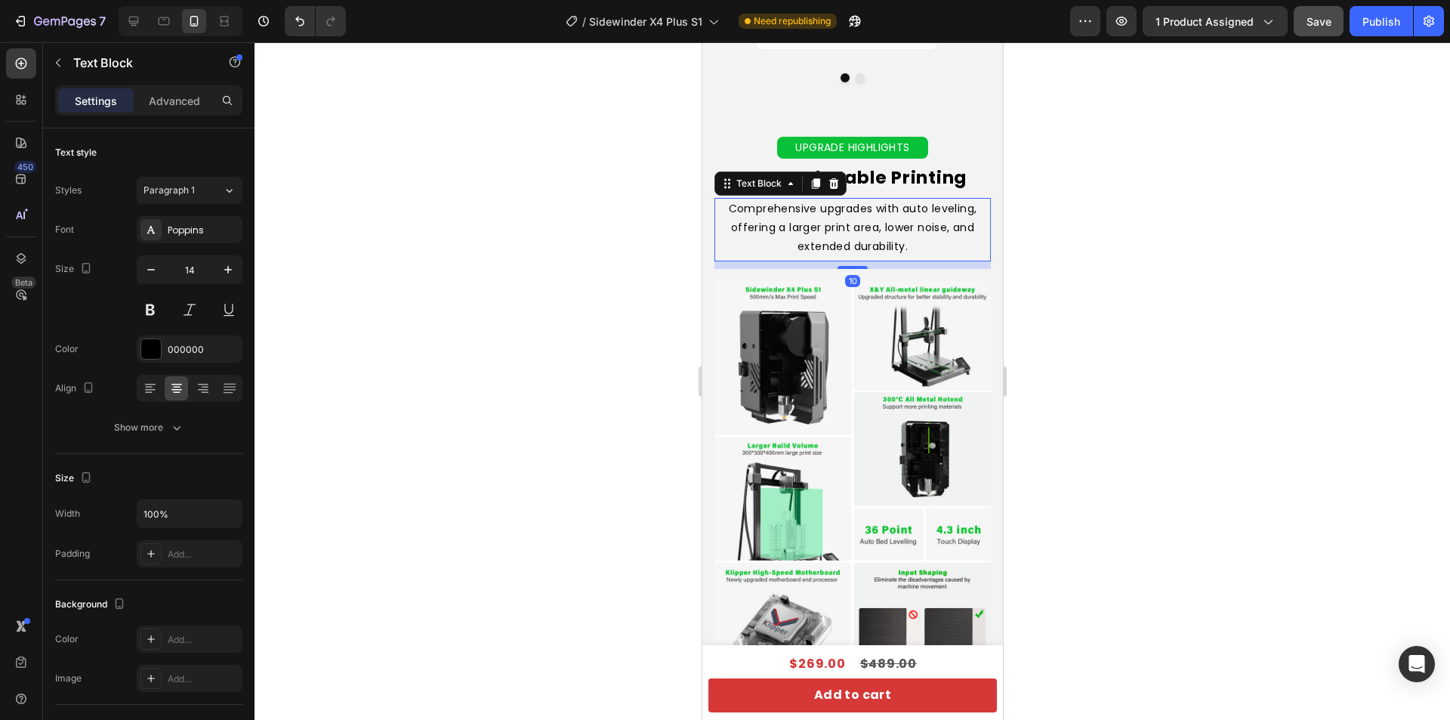
click at [1151, 235] on div at bounding box center [853, 380] width 1196 height 677
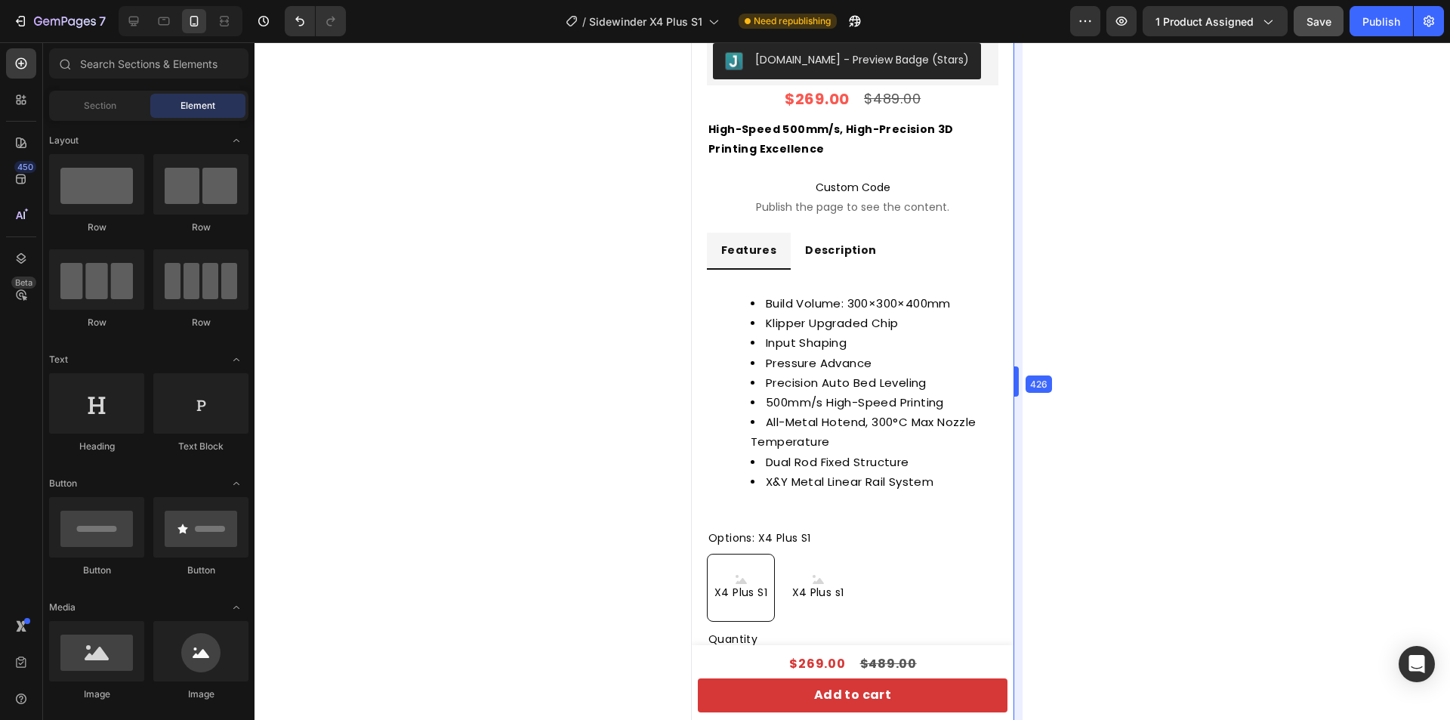
scroll to position [433, 0]
drag, startPoint x: 1010, startPoint y: 237, endPoint x: 1031, endPoint y: 257, distance: 28.9
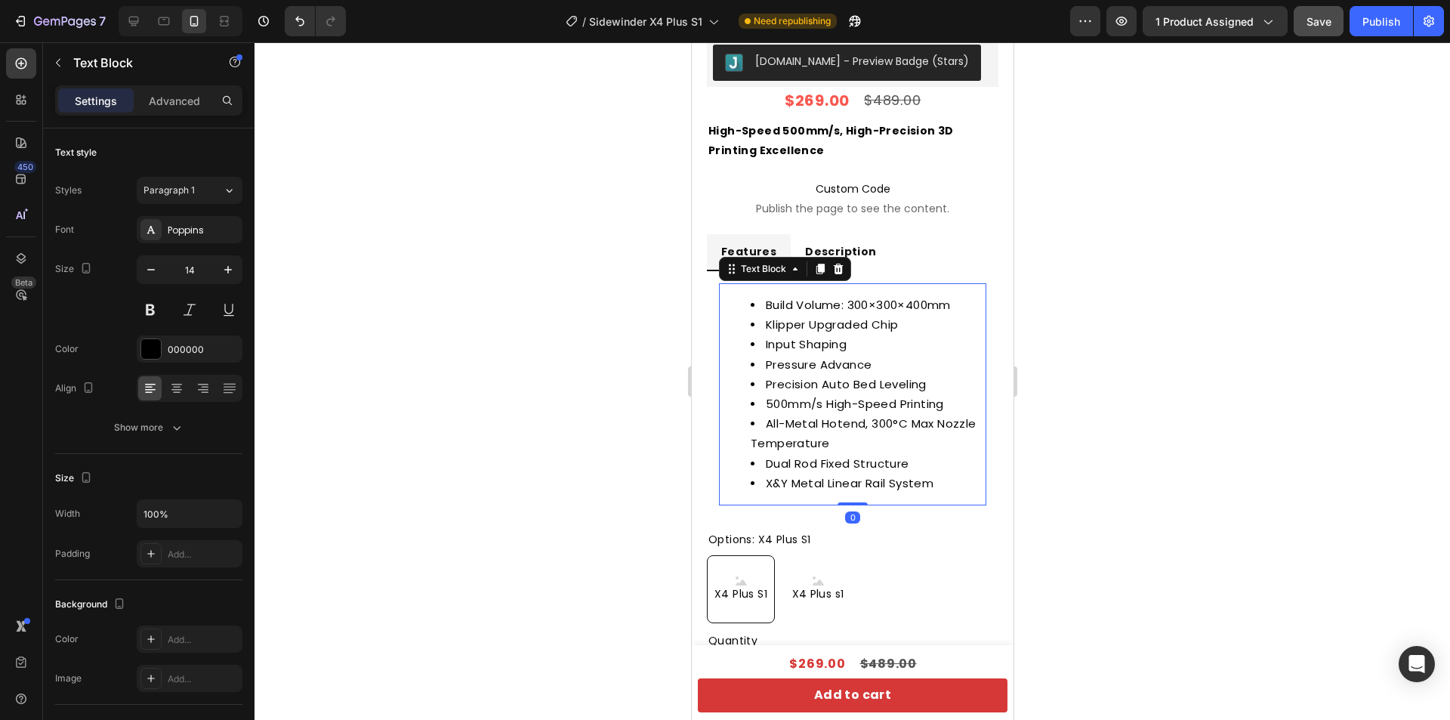
click at [784, 359] on span "Pressure Advance" at bounding box center [818, 364] width 106 height 16
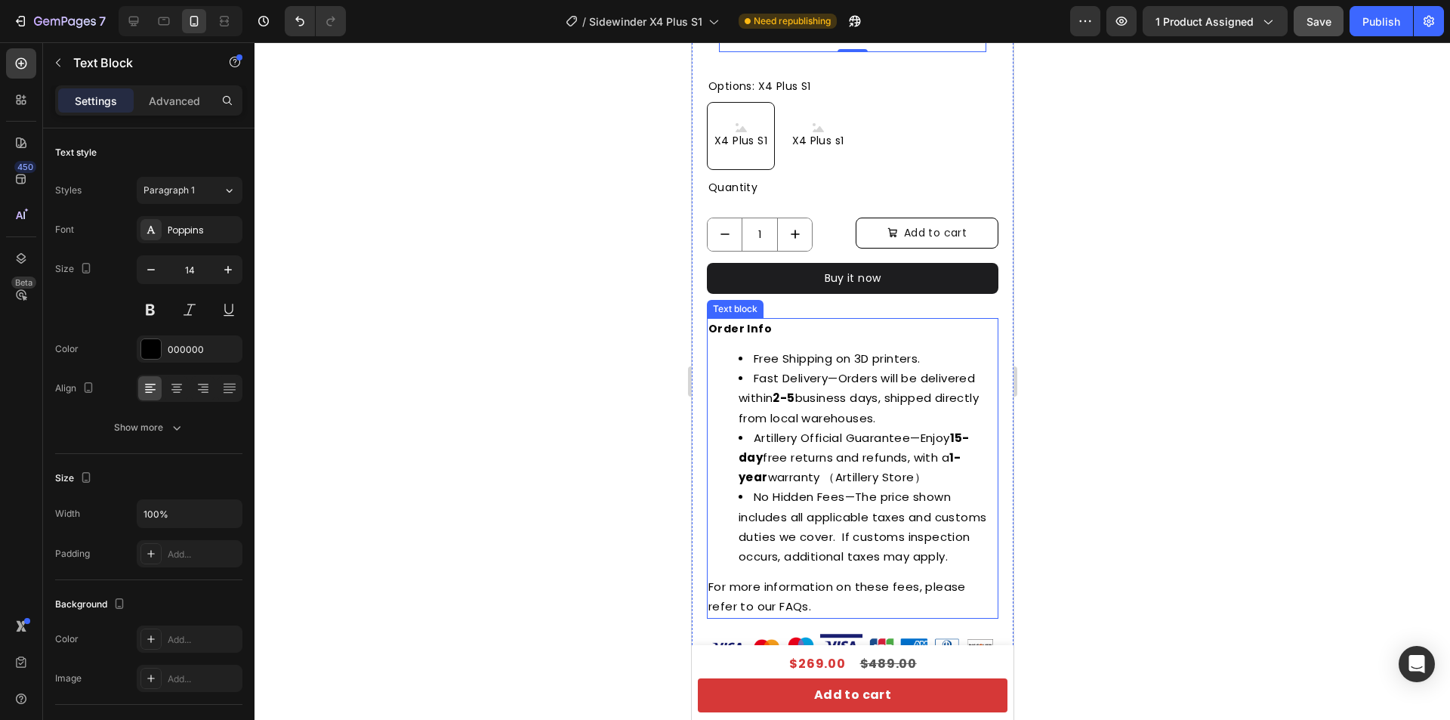
scroll to position [1037, 0]
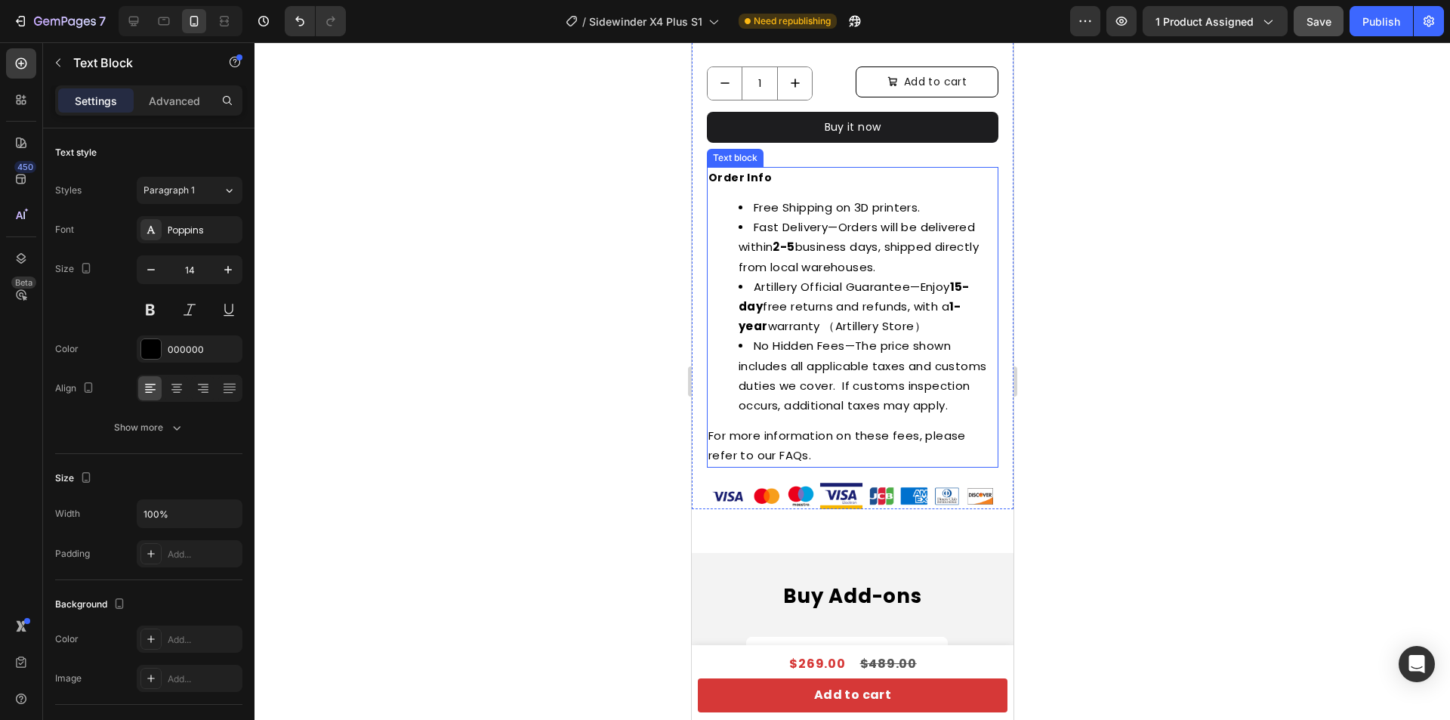
click at [913, 338] on span "No Hidden Fees—The price shown includes all applicable taxes and customs duties…" at bounding box center [862, 376] width 248 height 76
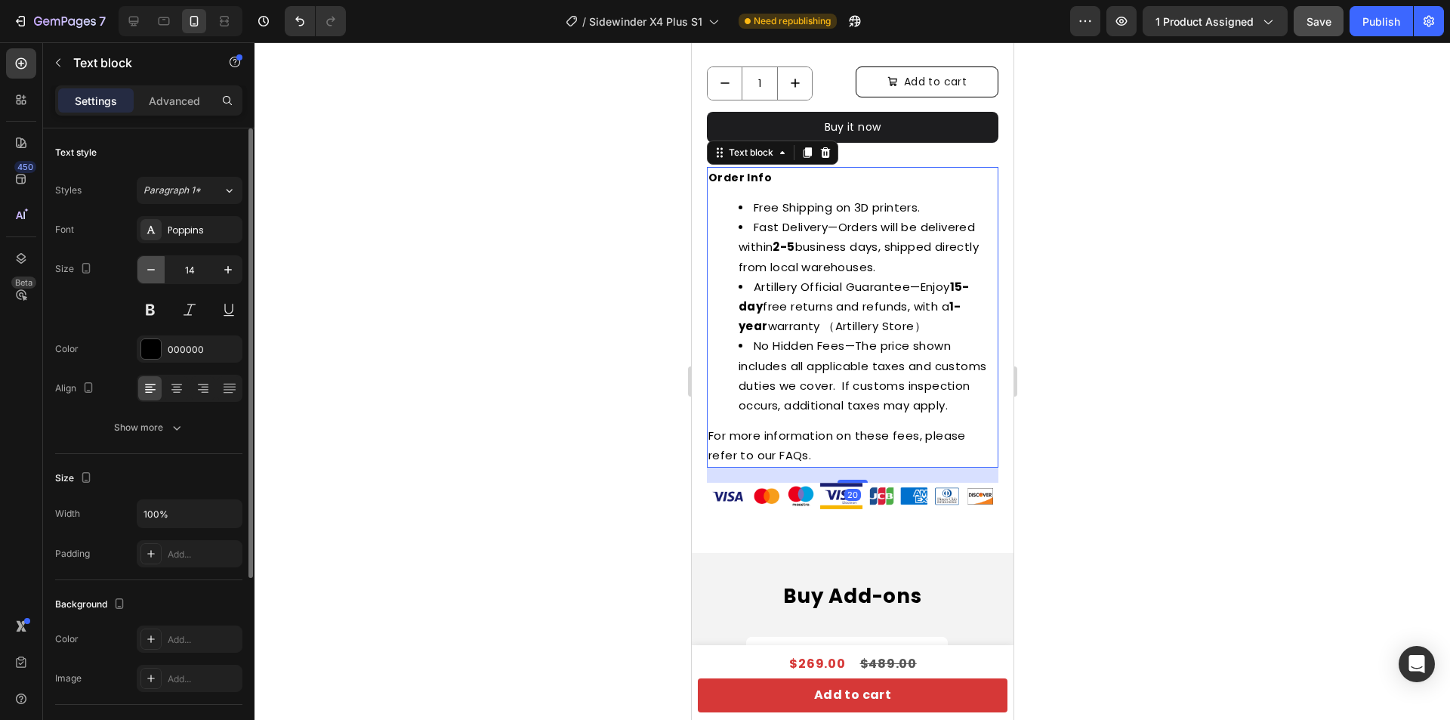
click at [160, 268] on button "button" at bounding box center [150, 269] width 27 height 27
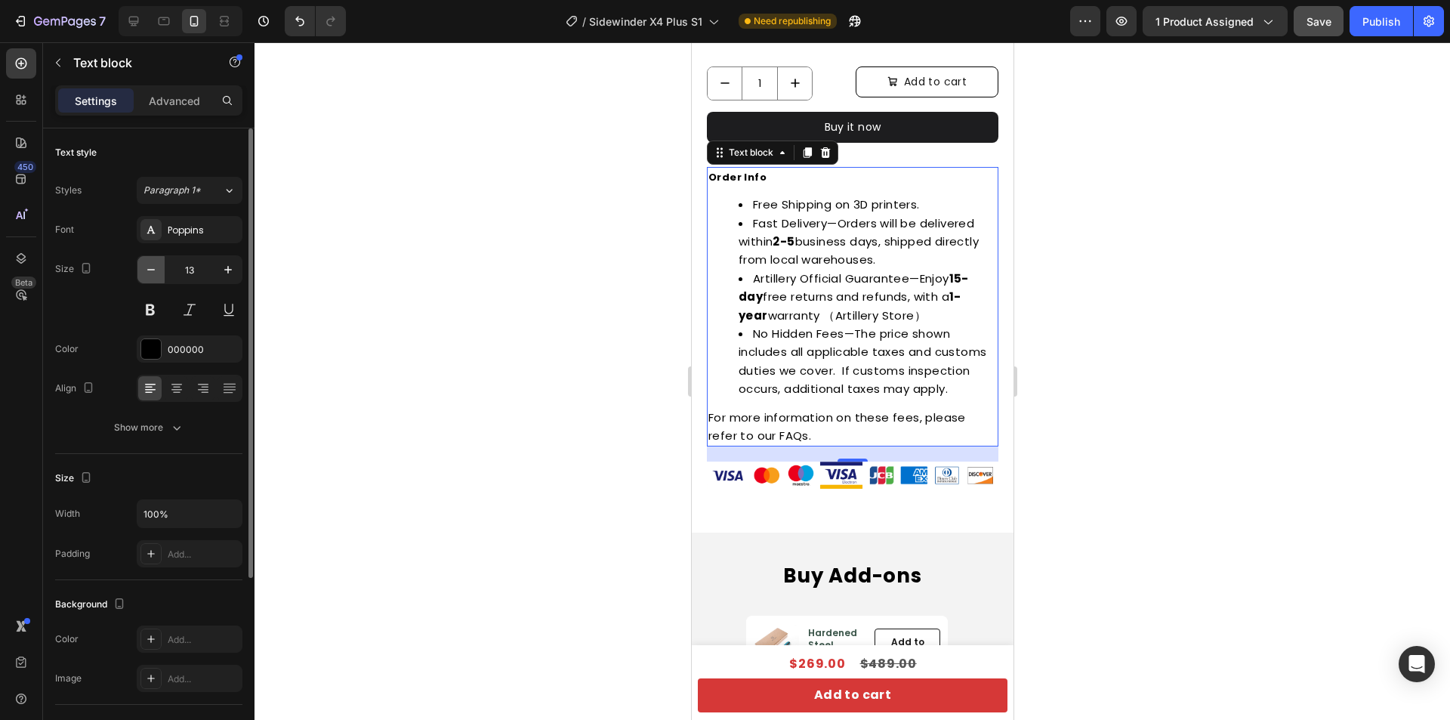
click at [159, 268] on button "button" at bounding box center [150, 269] width 27 height 27
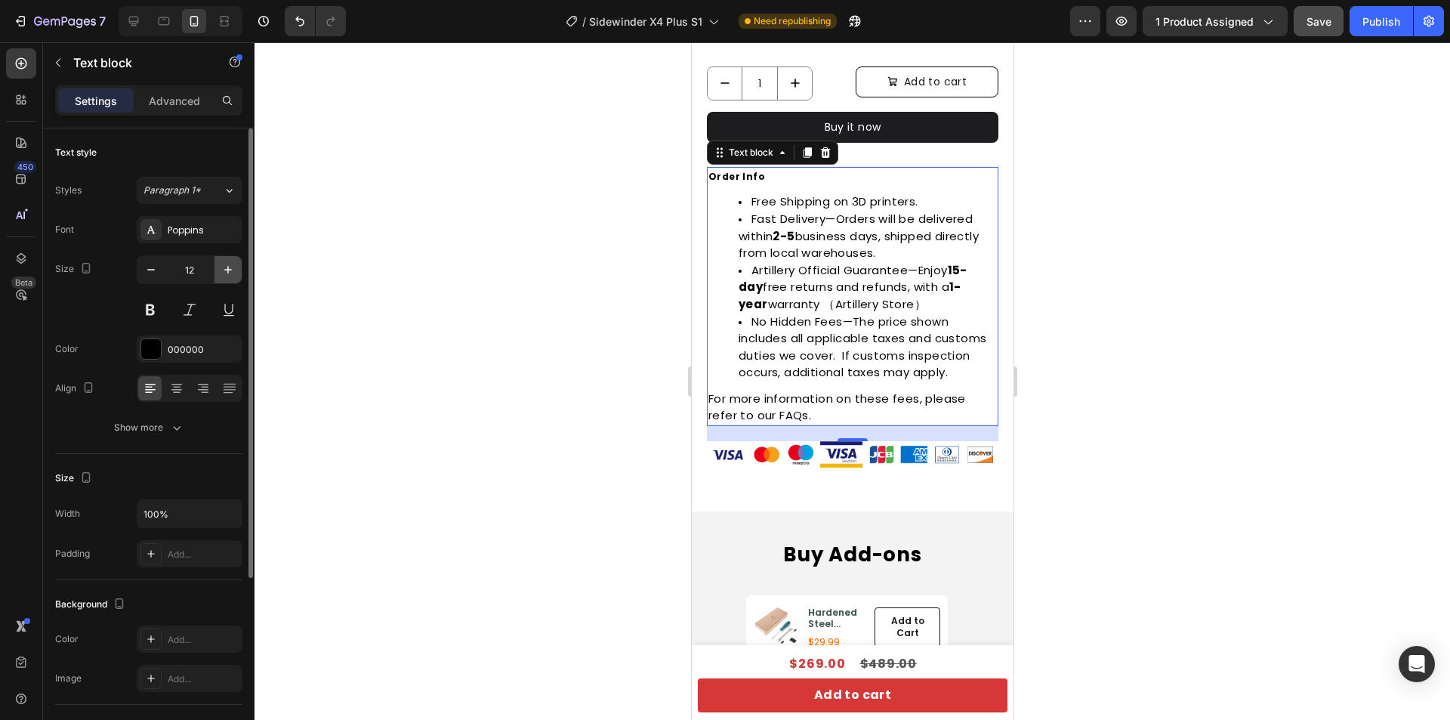
click at [234, 267] on icon "button" at bounding box center [228, 269] width 15 height 15
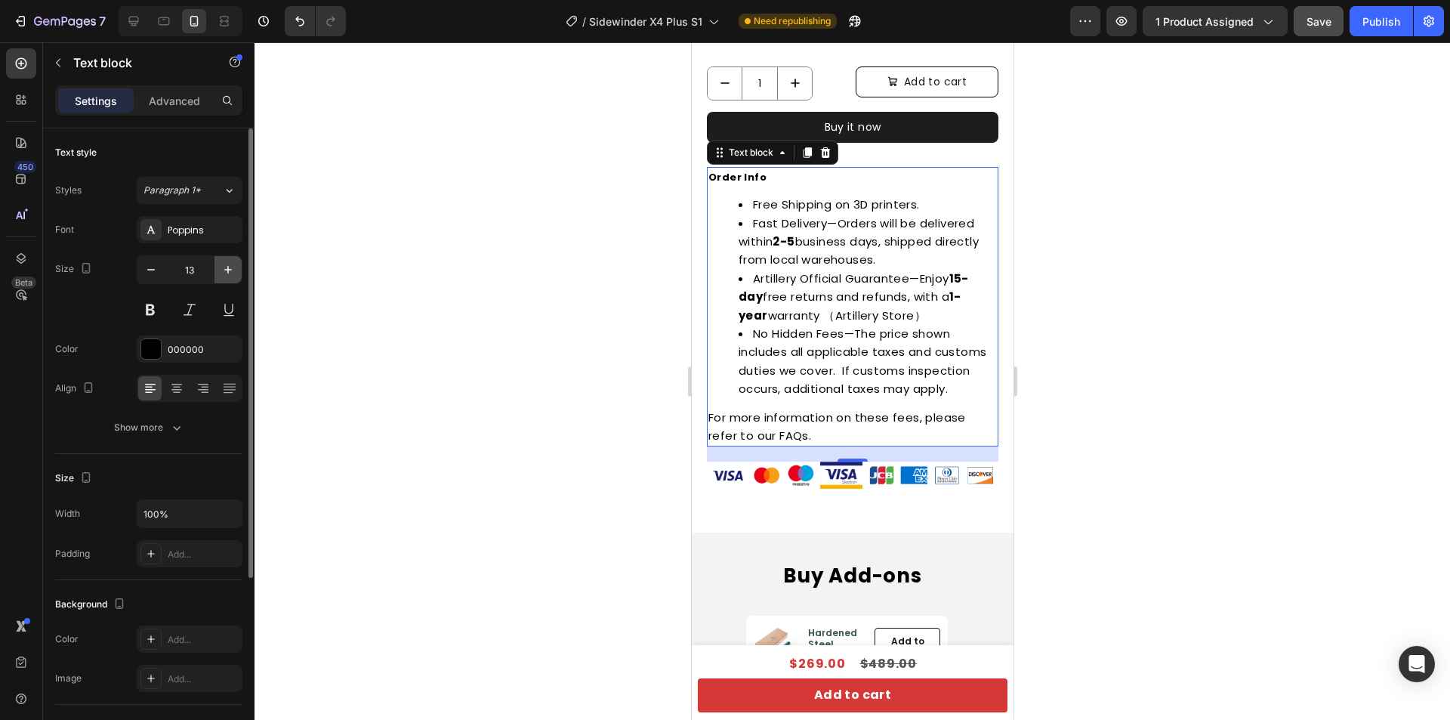
click at [234, 267] on icon "button" at bounding box center [228, 269] width 15 height 15
type input "14"
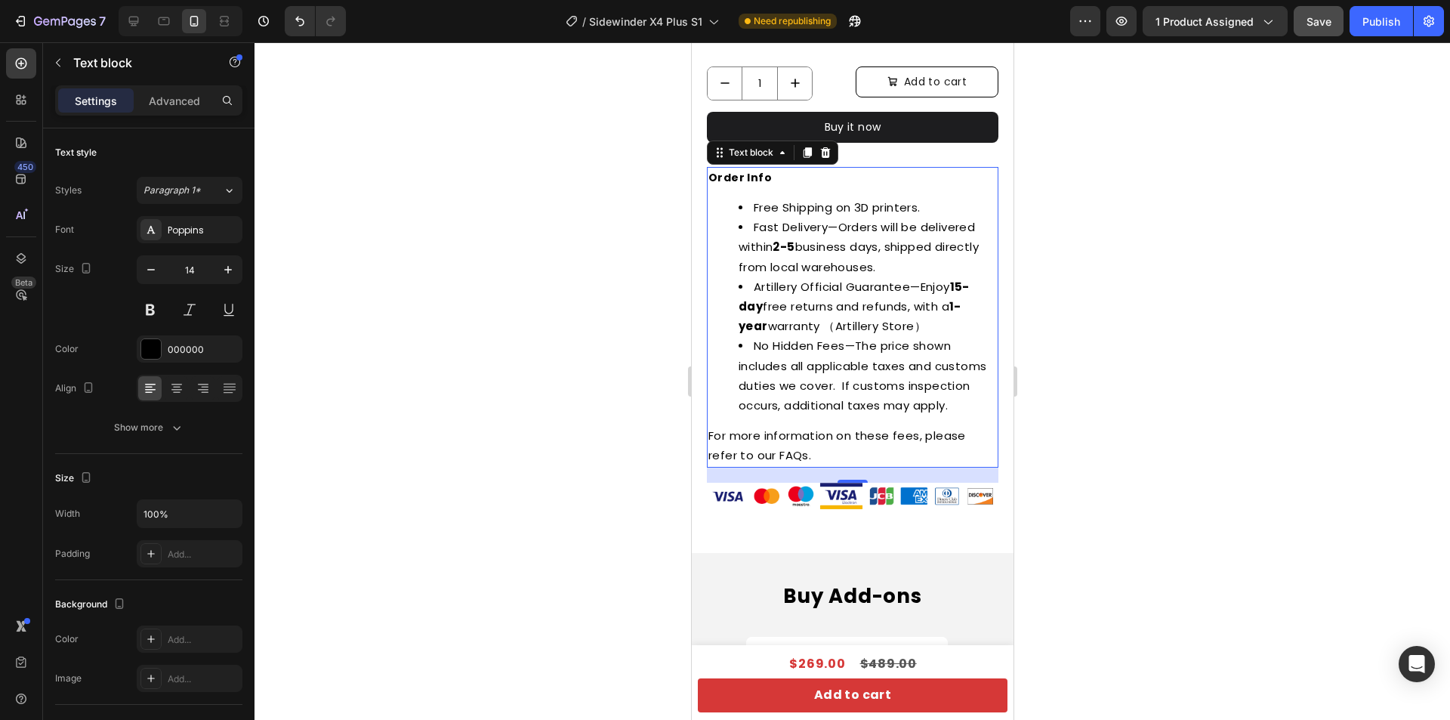
click at [832, 282] on span "Artillery Official Guarantee—Enjoy 15-day free returns and refunds, with a 1-ye…" at bounding box center [853, 306] width 231 height 55
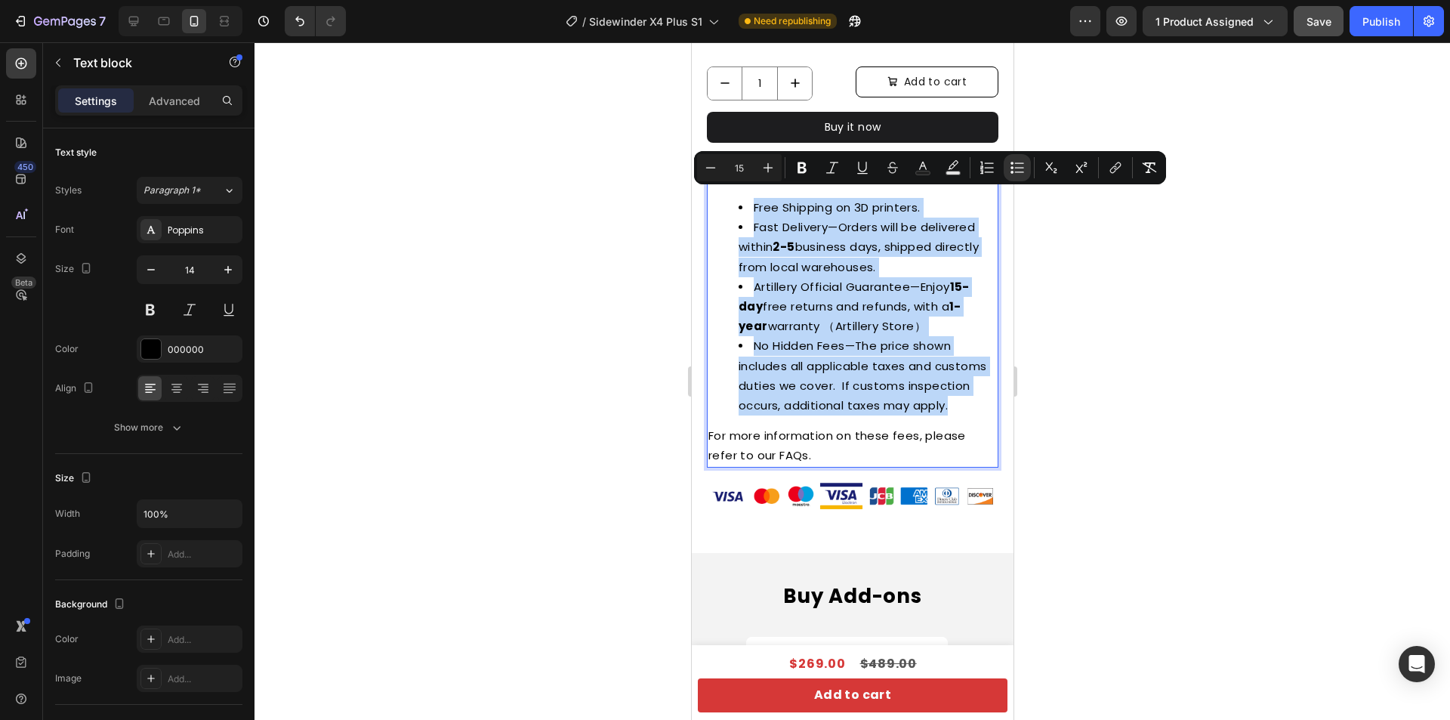
drag, startPoint x: 776, startPoint y: 418, endPoint x: 750, endPoint y: 201, distance: 219.1
click at [750, 201] on ul "Free Shipping on 3D printers. Fast Delivery—Orders will be delivered within 2-5…" at bounding box center [852, 307] width 289 height 218
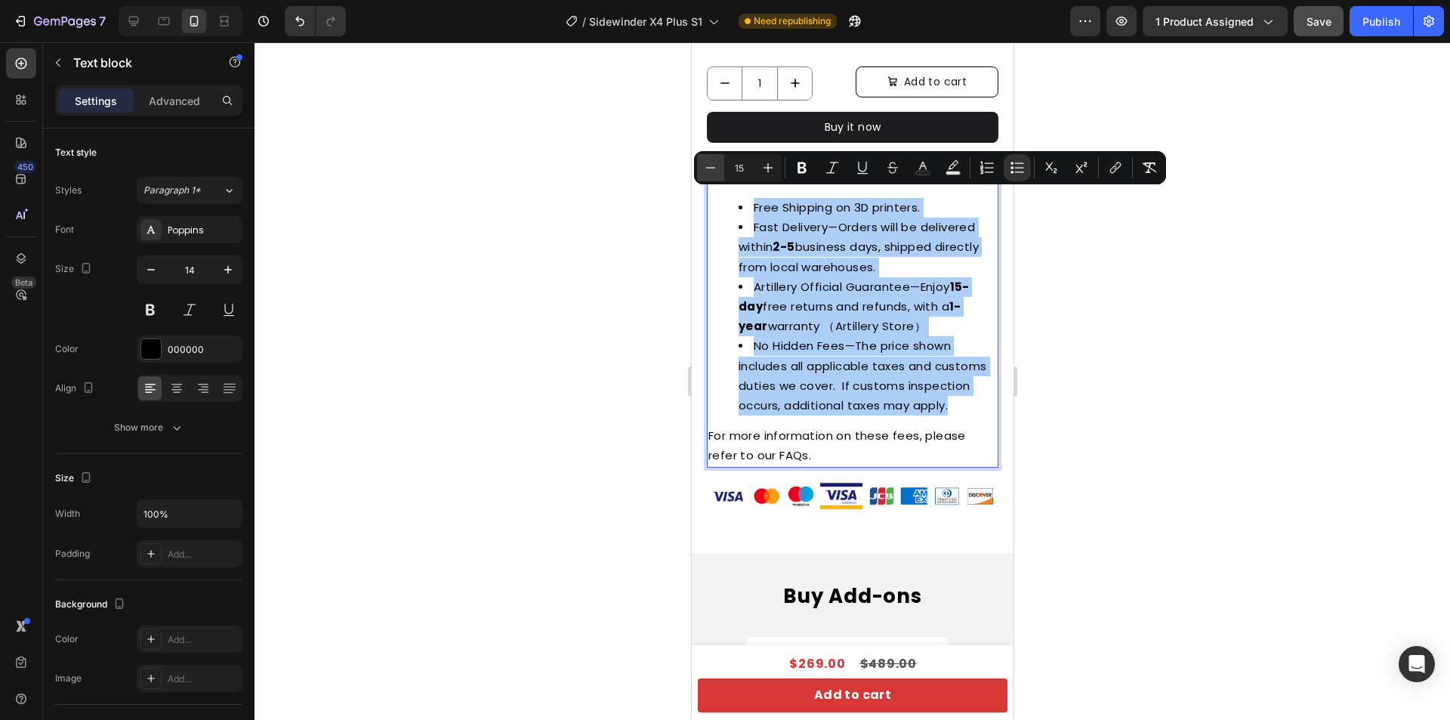
click at [711, 165] on icon "Editor contextual toolbar" at bounding box center [710, 167] width 15 height 15
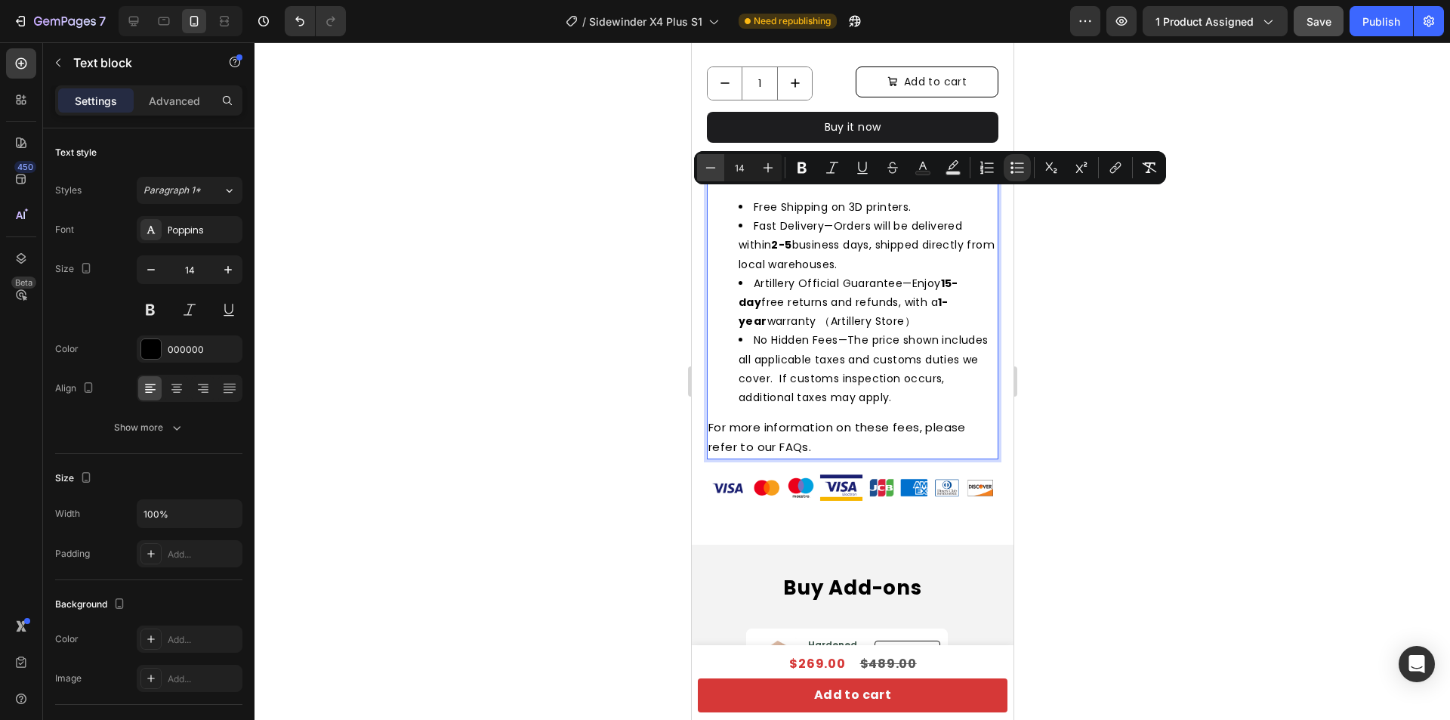
click at [711, 165] on icon "Editor contextual toolbar" at bounding box center [710, 167] width 15 height 15
type input "13"
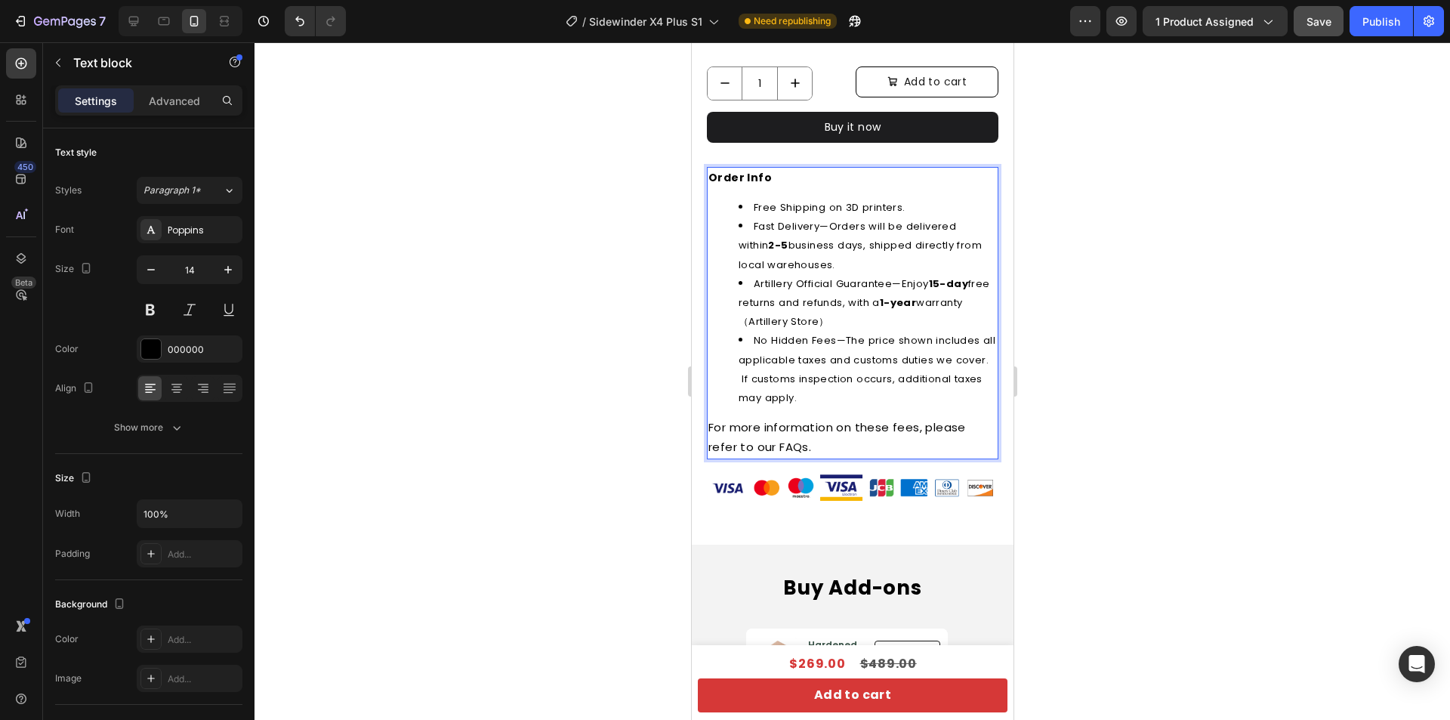
click at [909, 437] on p "For more information on these fees, please refer to our FAQs." at bounding box center [852, 437] width 289 height 39
click at [151, 268] on icon "button" at bounding box center [150, 269] width 15 height 15
type input "13"
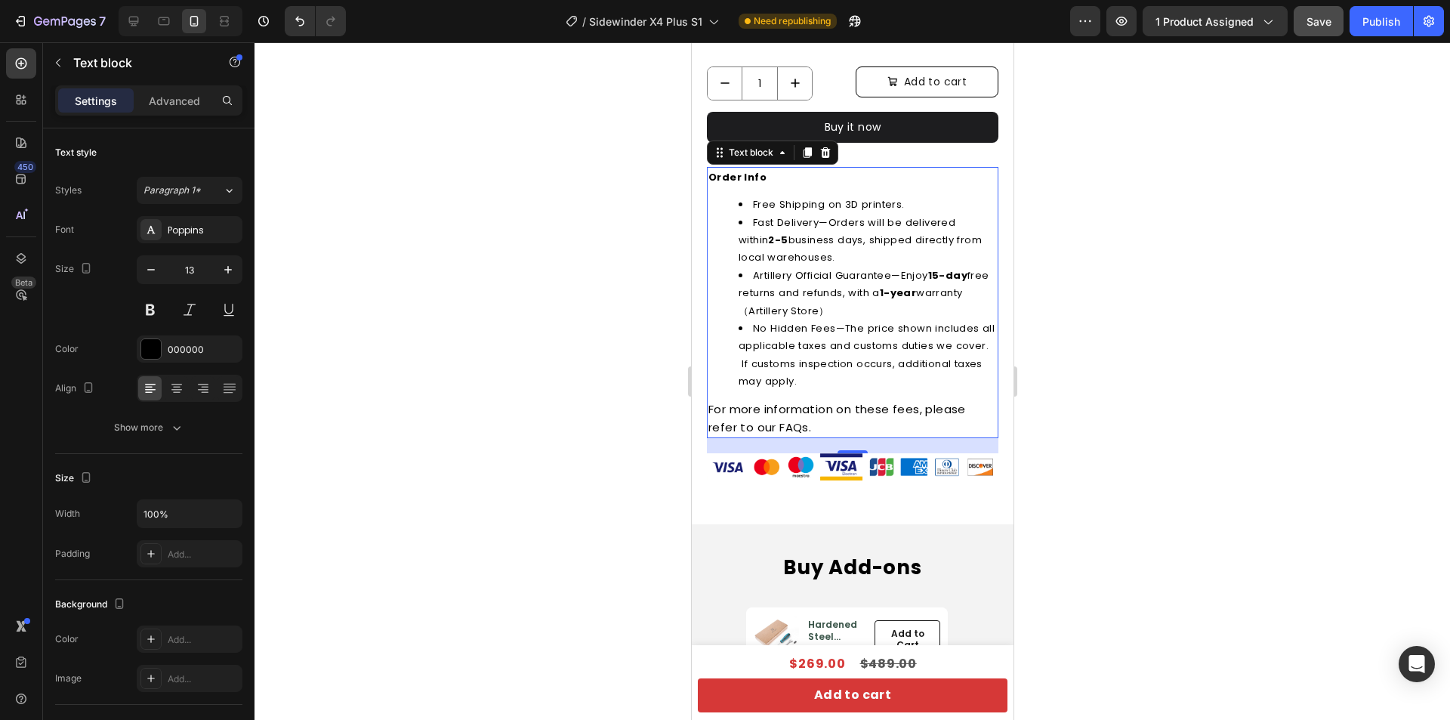
click at [805, 388] on div "Order Info Free Shipping on 3D printers. Fast Delivery—Orders will be delivered…" at bounding box center [852, 303] width 292 height 272
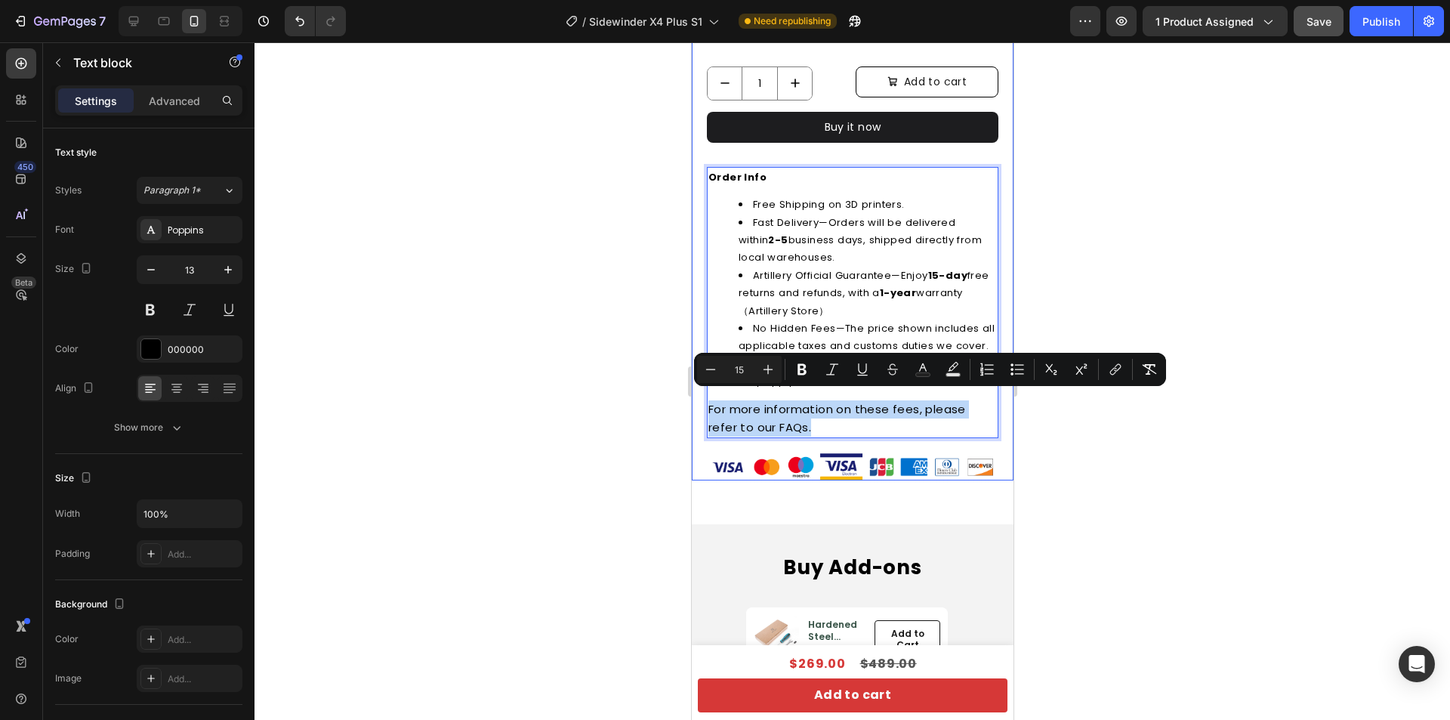
drag, startPoint x: 826, startPoint y: 414, endPoint x: 697, endPoint y: 392, distance: 131.0
click at [714, 372] on icon "Editor contextual toolbar" at bounding box center [710, 369] width 15 height 15
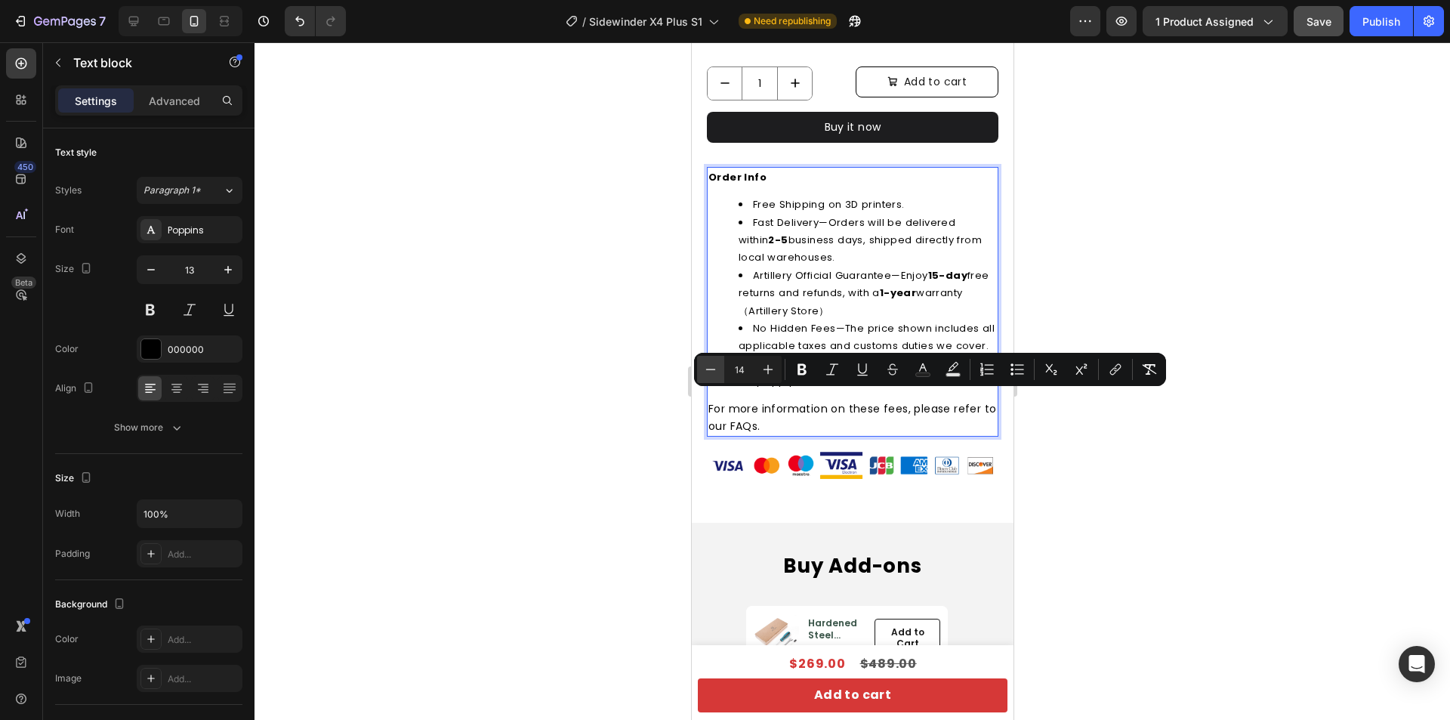
click at [711, 367] on icon "Editor contextual toolbar" at bounding box center [710, 369] width 15 height 15
type input "13"
click at [1081, 295] on div at bounding box center [853, 380] width 1196 height 677
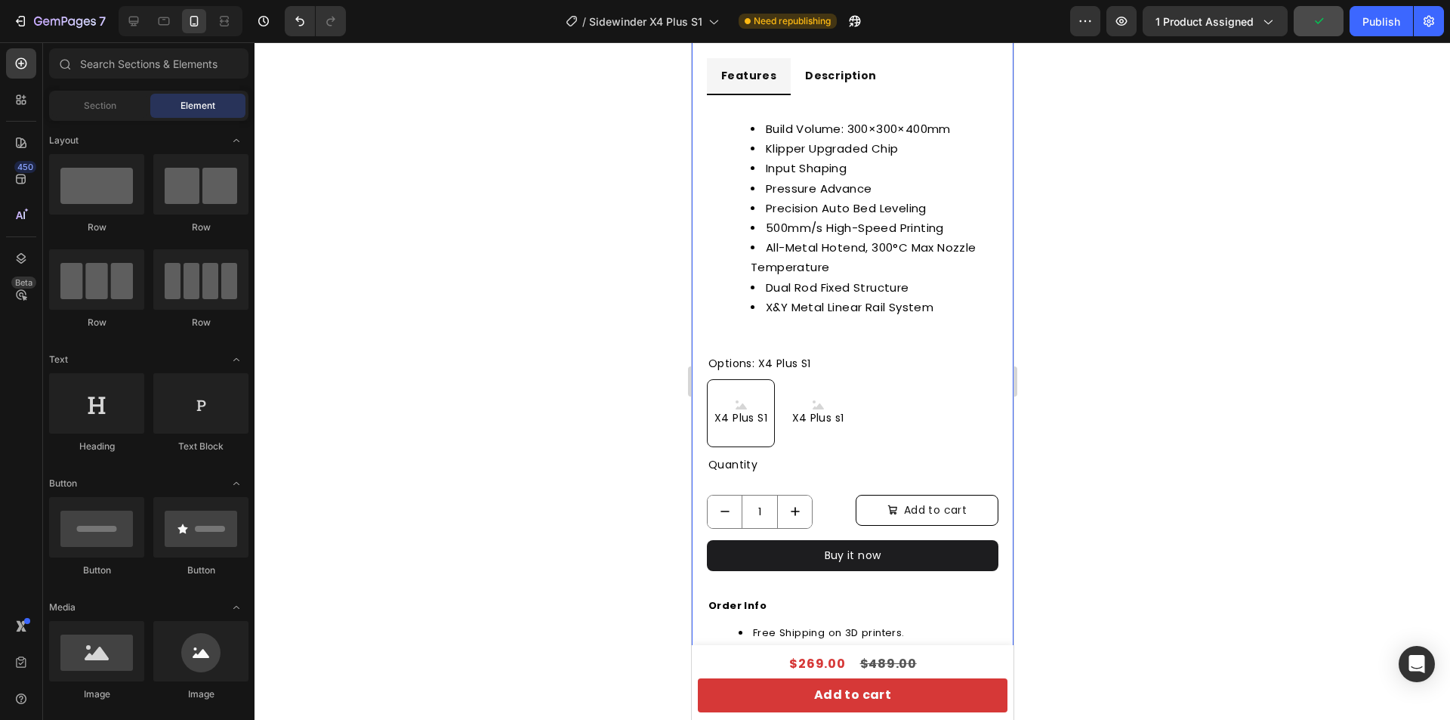
scroll to position [584, 0]
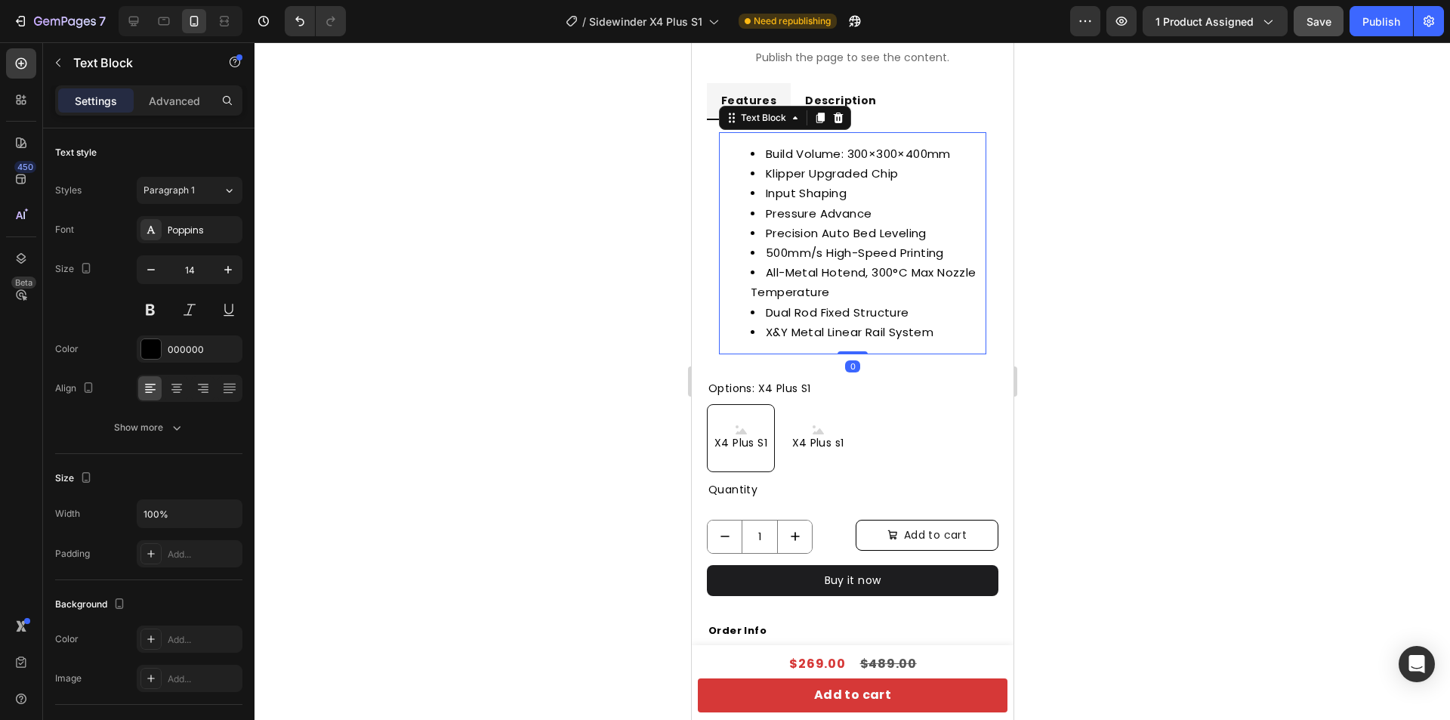
click at [853, 270] on span "All-Metal Hotend, 300°C Max Nozzle Temperature" at bounding box center [863, 281] width 226 height 35
click at [147, 265] on icon "button" at bounding box center [150, 269] width 15 height 15
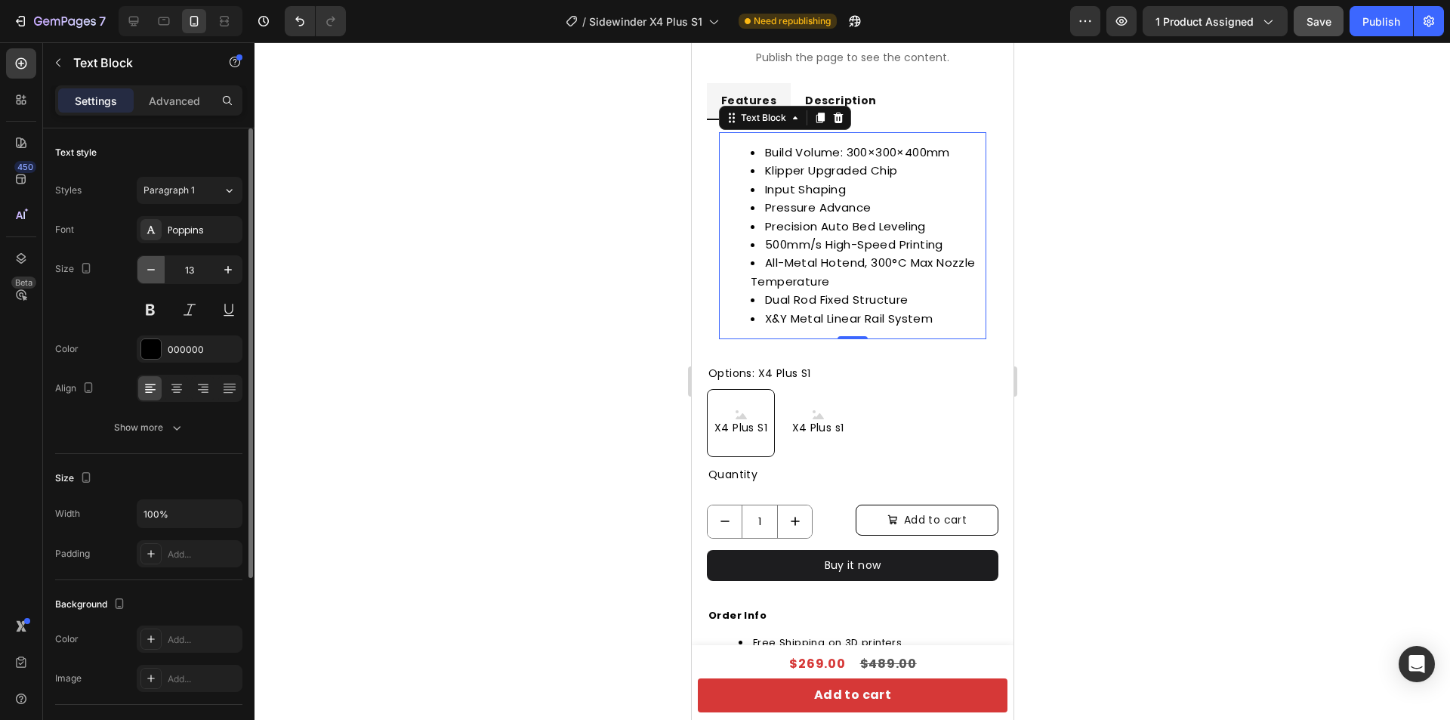
click at [147, 265] on icon "button" at bounding box center [150, 269] width 15 height 15
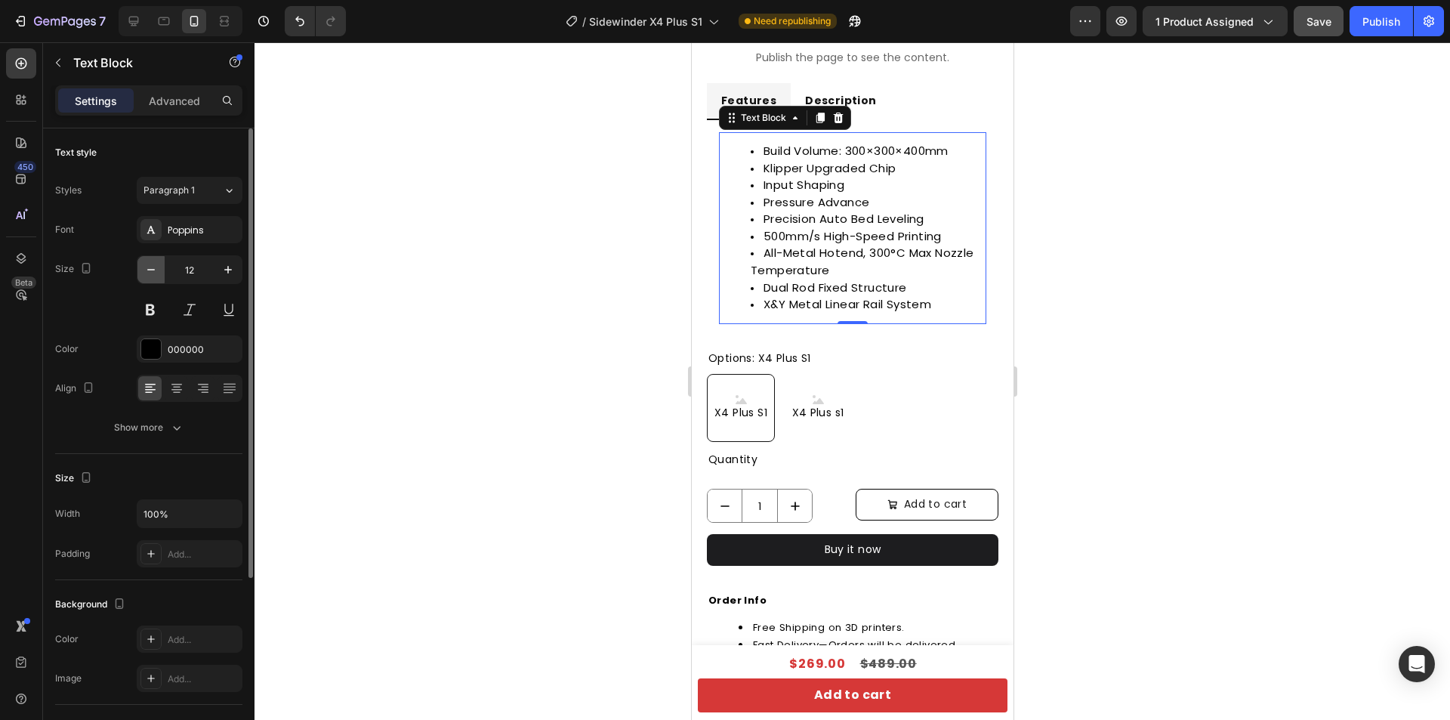
click at [147, 265] on icon "button" at bounding box center [150, 269] width 15 height 15
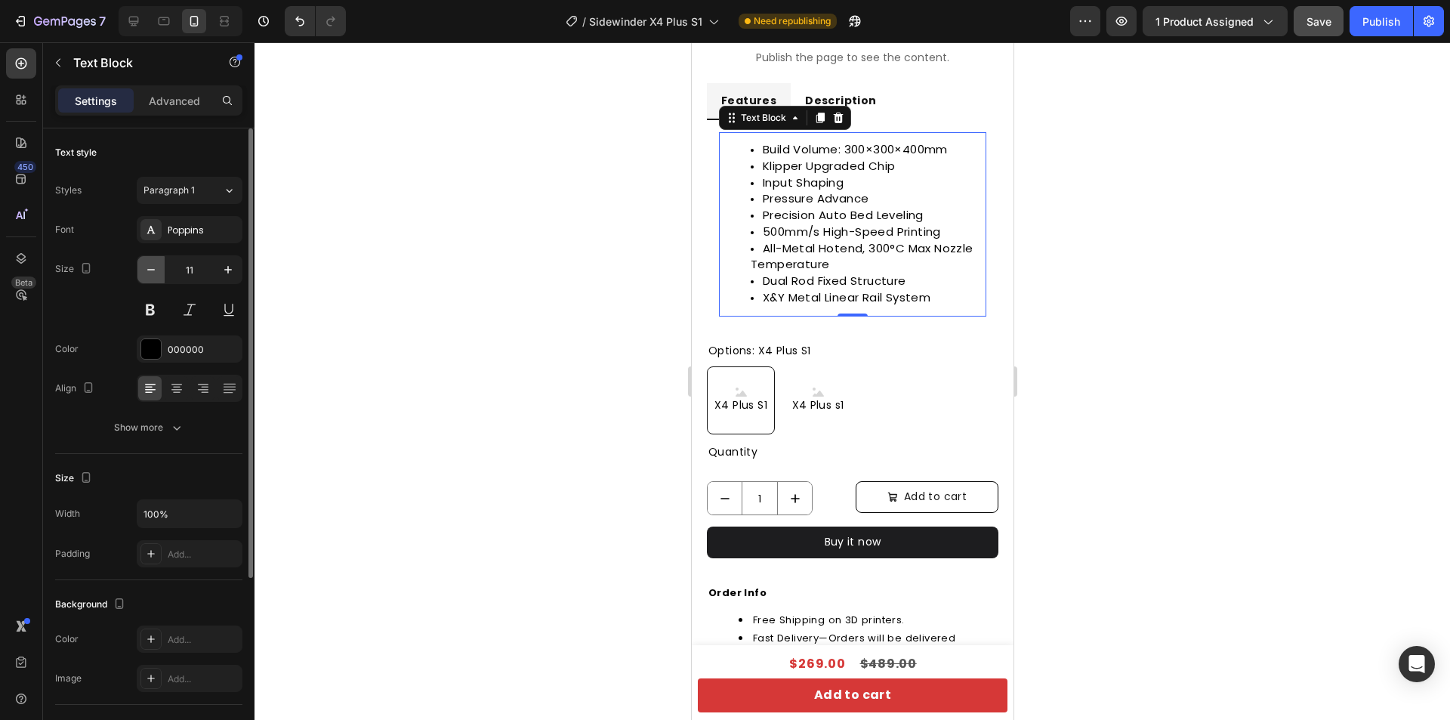
click at [147, 265] on icon "button" at bounding box center [150, 269] width 15 height 15
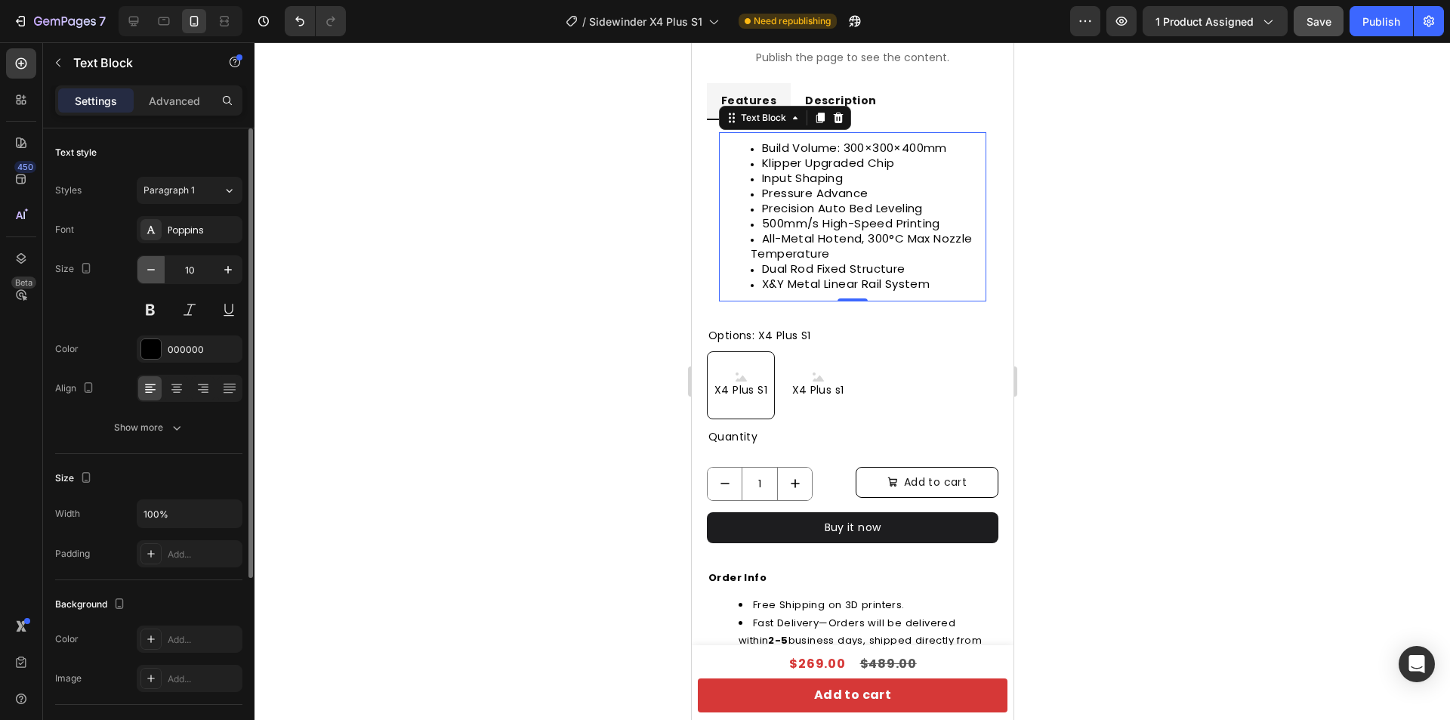
click at [147, 265] on icon "button" at bounding box center [150, 269] width 15 height 15
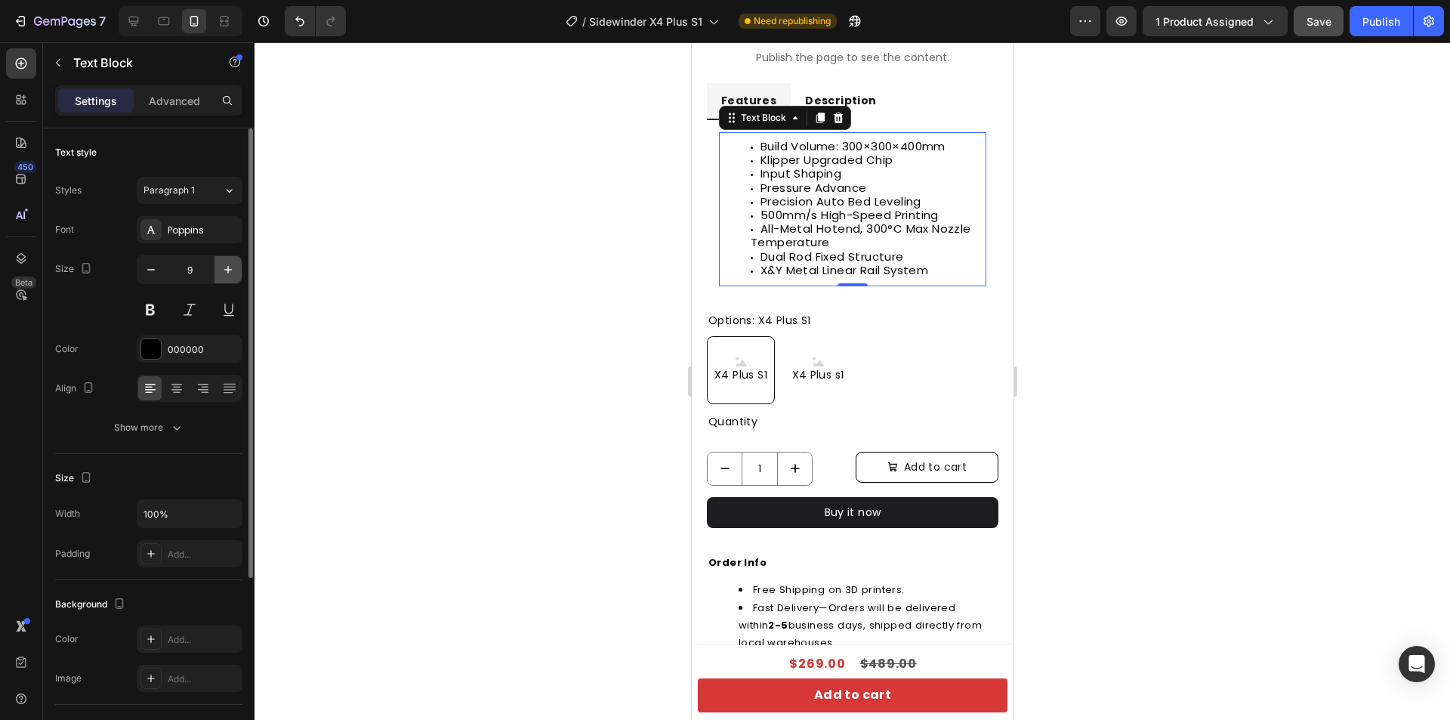
click at [222, 263] on icon "button" at bounding box center [228, 269] width 15 height 15
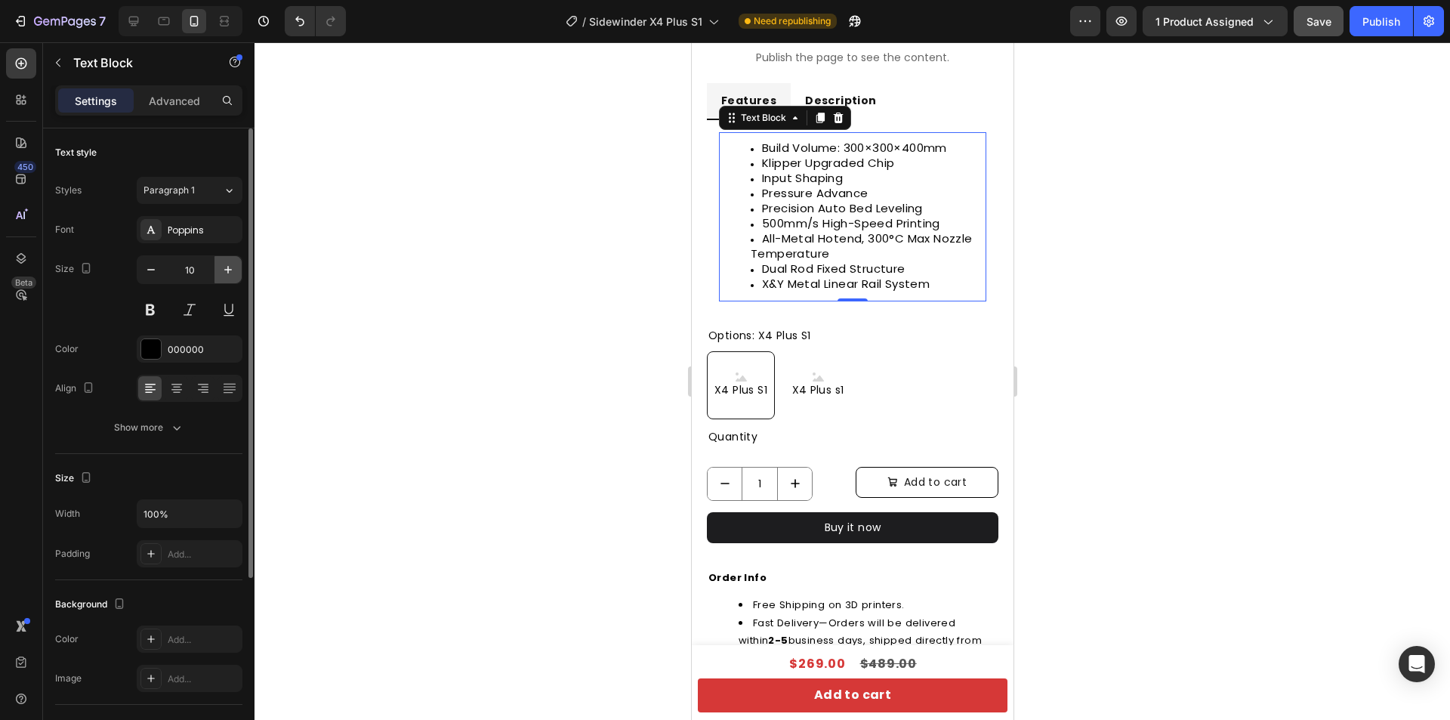
click at [222, 263] on icon "button" at bounding box center [228, 269] width 15 height 15
type input "11"
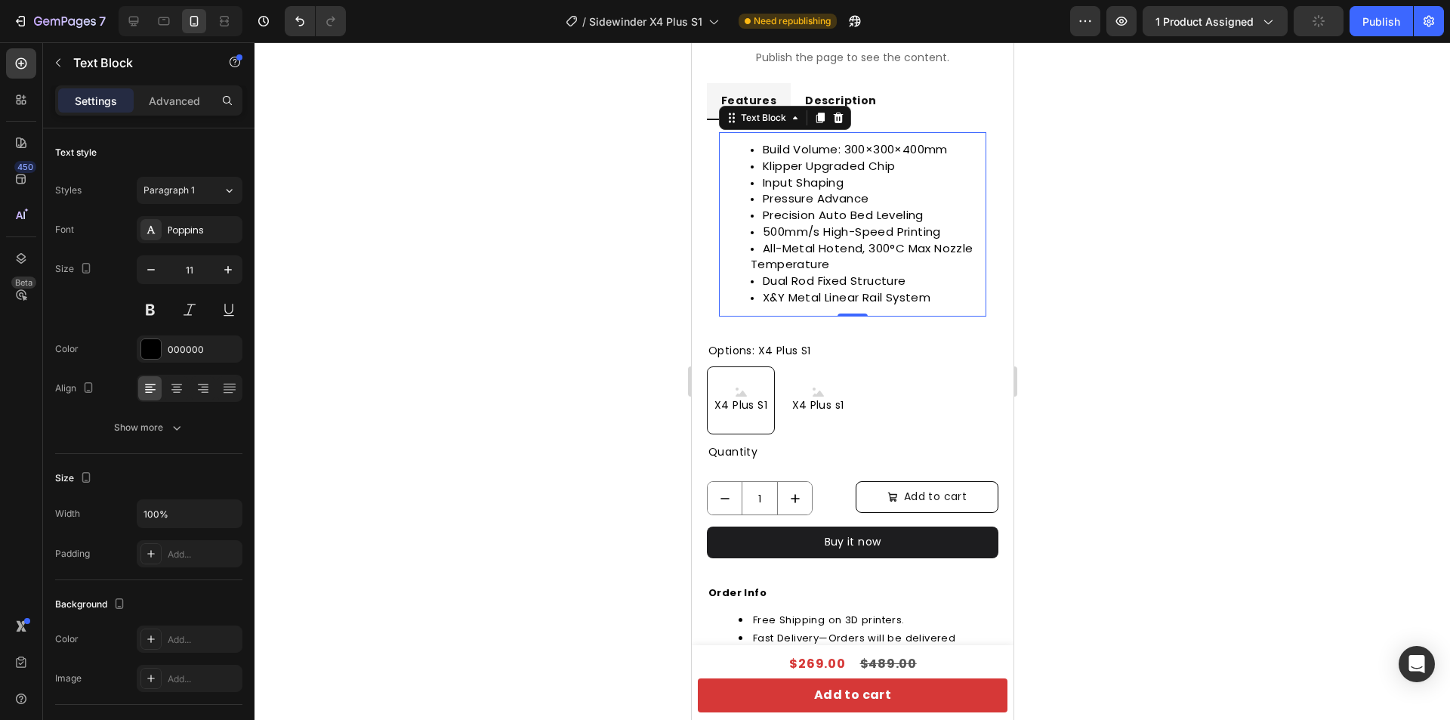
click at [1136, 266] on div at bounding box center [853, 380] width 1196 height 677
click at [918, 181] on li "Input Shaping" at bounding box center [867, 183] width 234 height 17
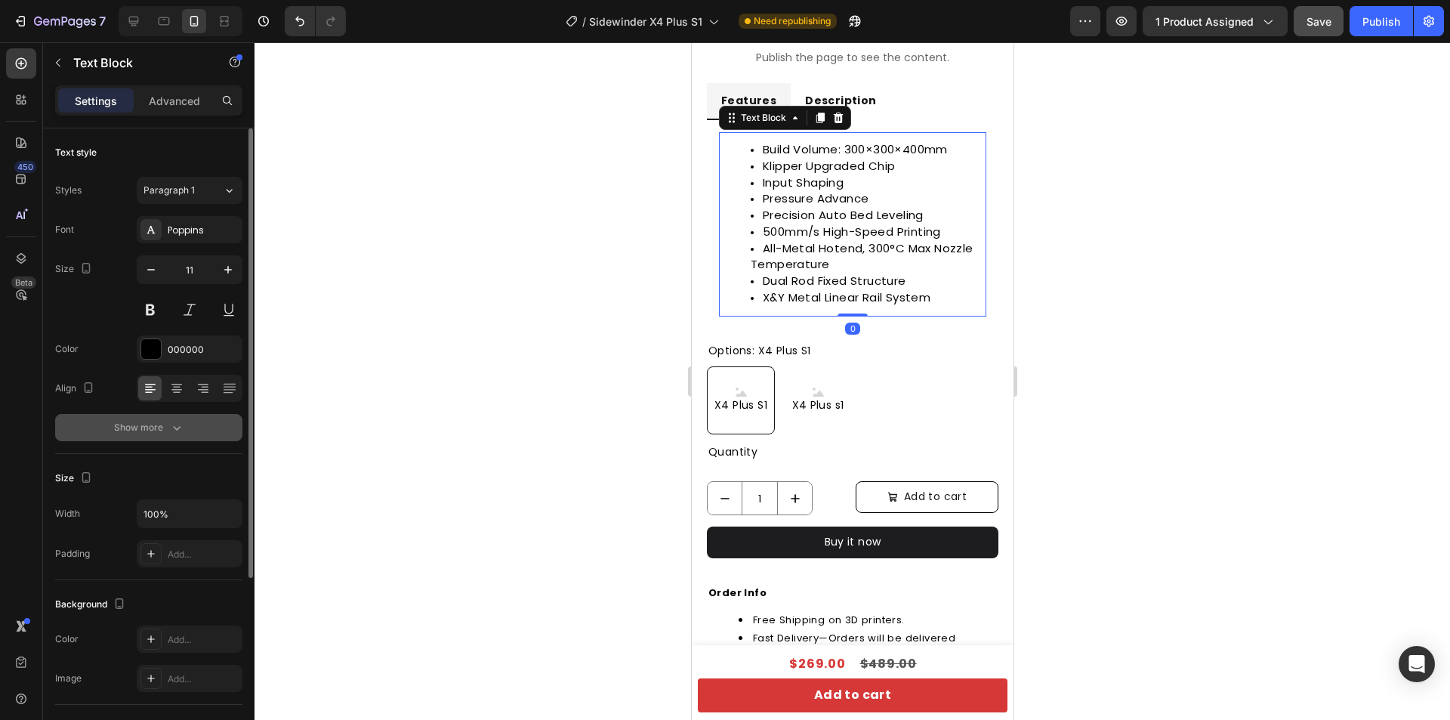
click at [171, 432] on icon "button" at bounding box center [176, 427] width 15 height 15
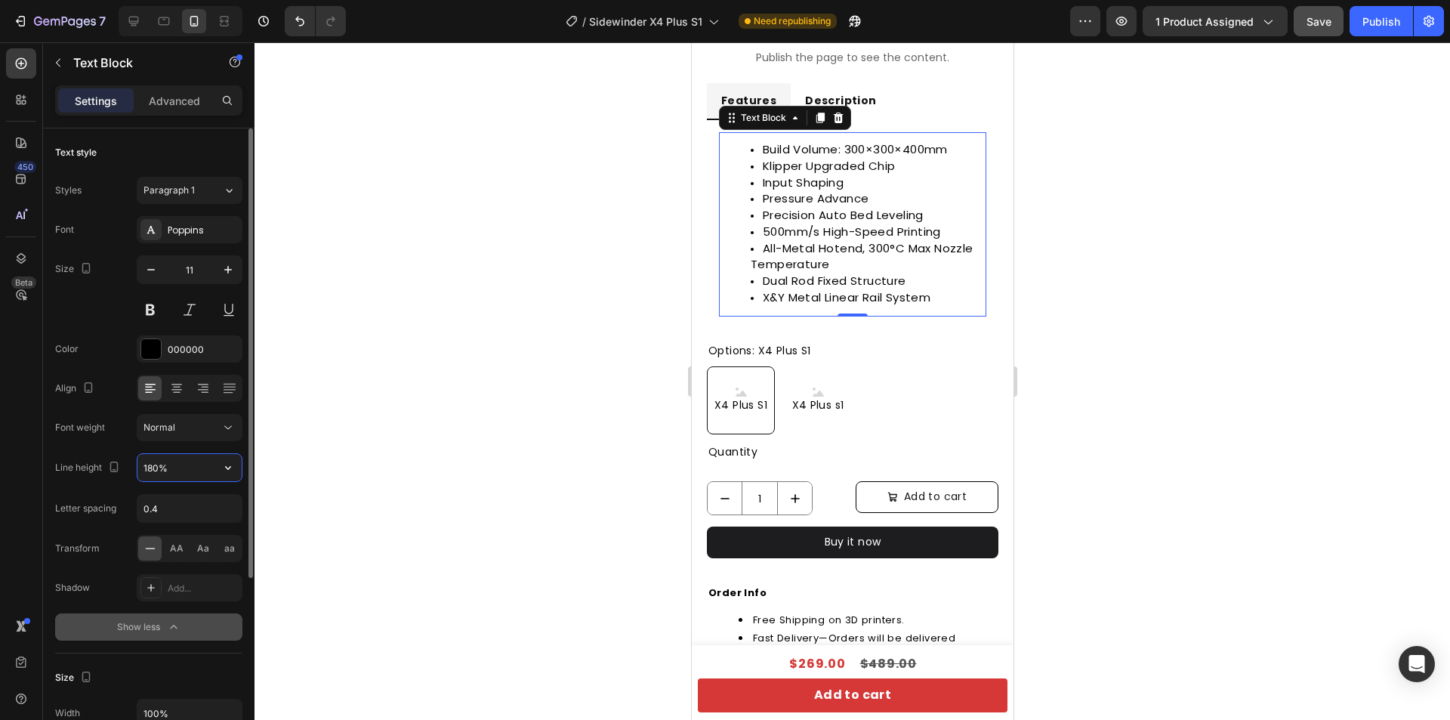
click at [191, 458] on input "180%" at bounding box center [189, 467] width 104 height 27
click at [221, 463] on icon "button" at bounding box center [228, 467] width 15 height 15
click at [180, 466] on input "180%" at bounding box center [189, 467] width 104 height 27
click at [158, 467] on input "180%" at bounding box center [189, 467] width 104 height 27
drag, startPoint x: 174, startPoint y: 464, endPoint x: 143, endPoint y: 466, distance: 31.8
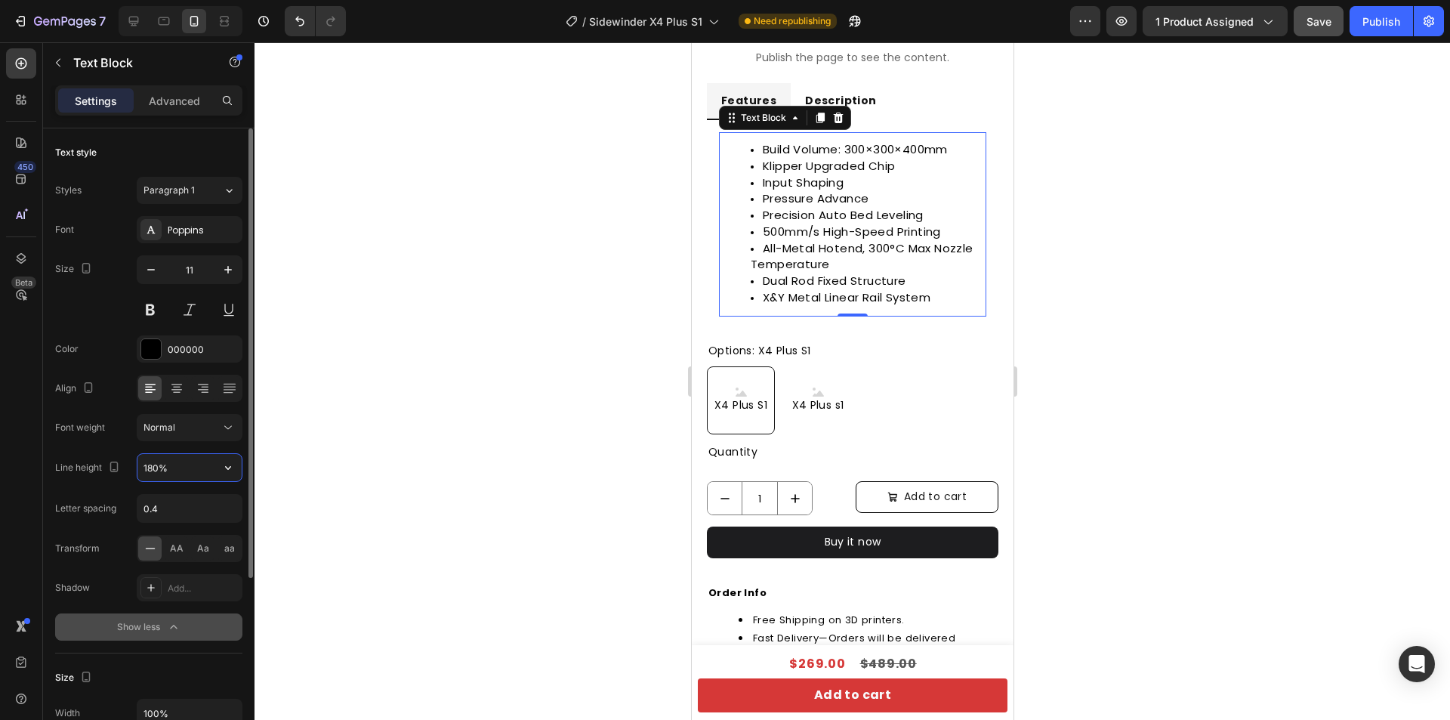
click at [143, 466] on input "180%" at bounding box center [189, 467] width 104 height 27
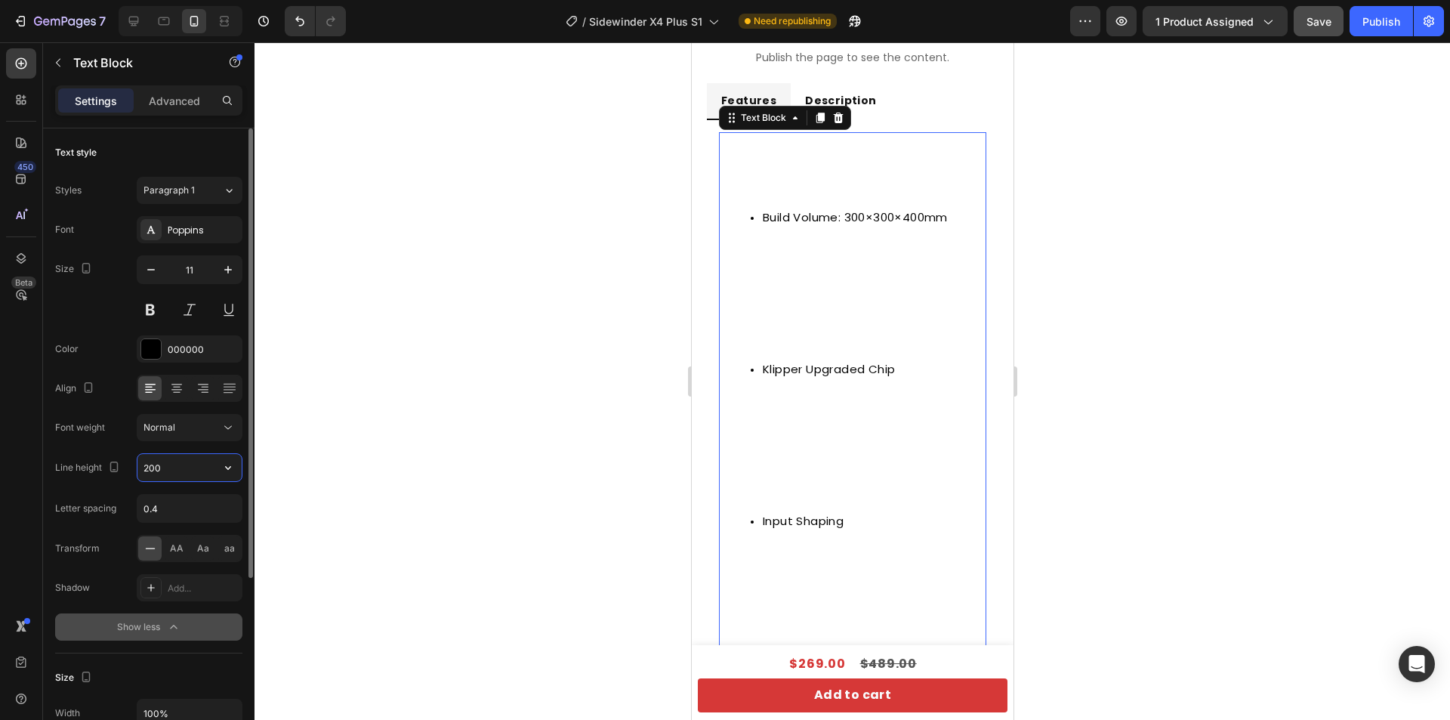
click at [245, 464] on div at bounding box center [248, 445] width 11 height 634
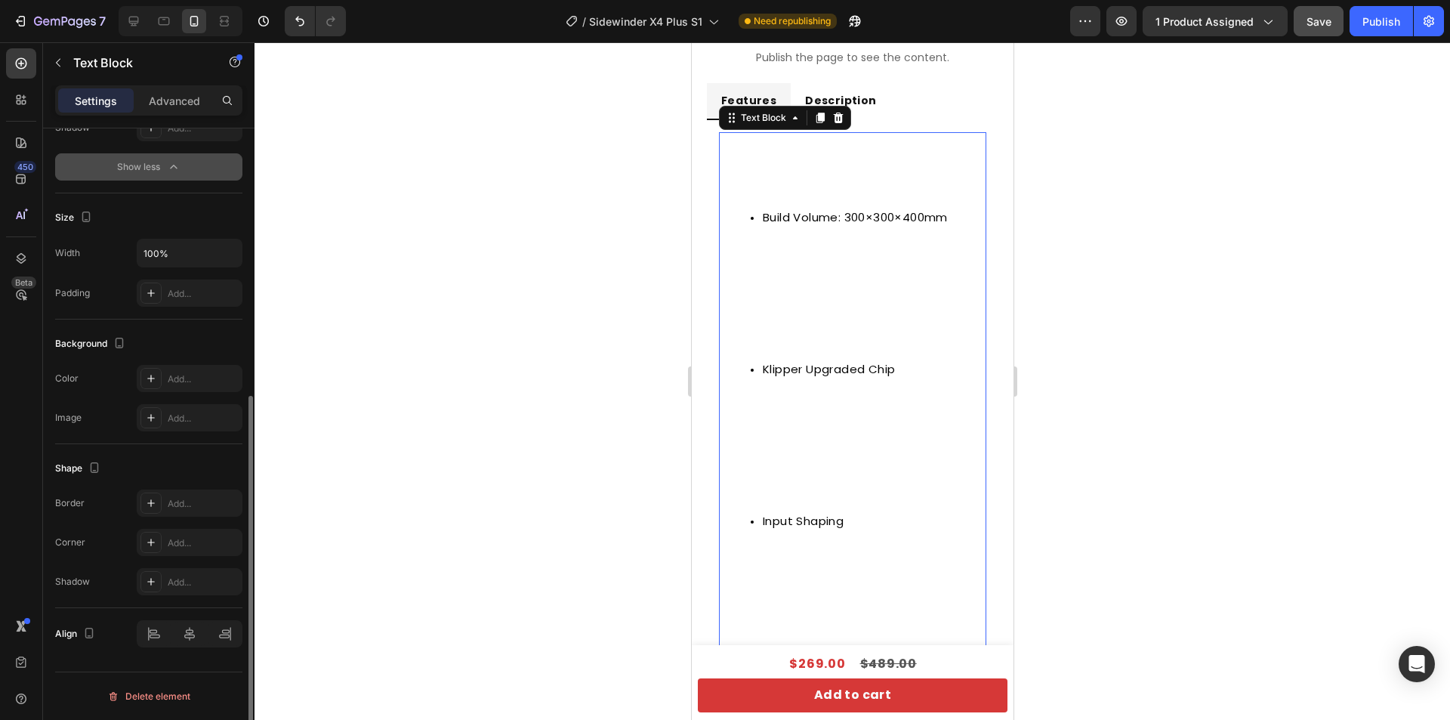
click at [222, 461] on div "Shape" at bounding box center [148, 468] width 187 height 24
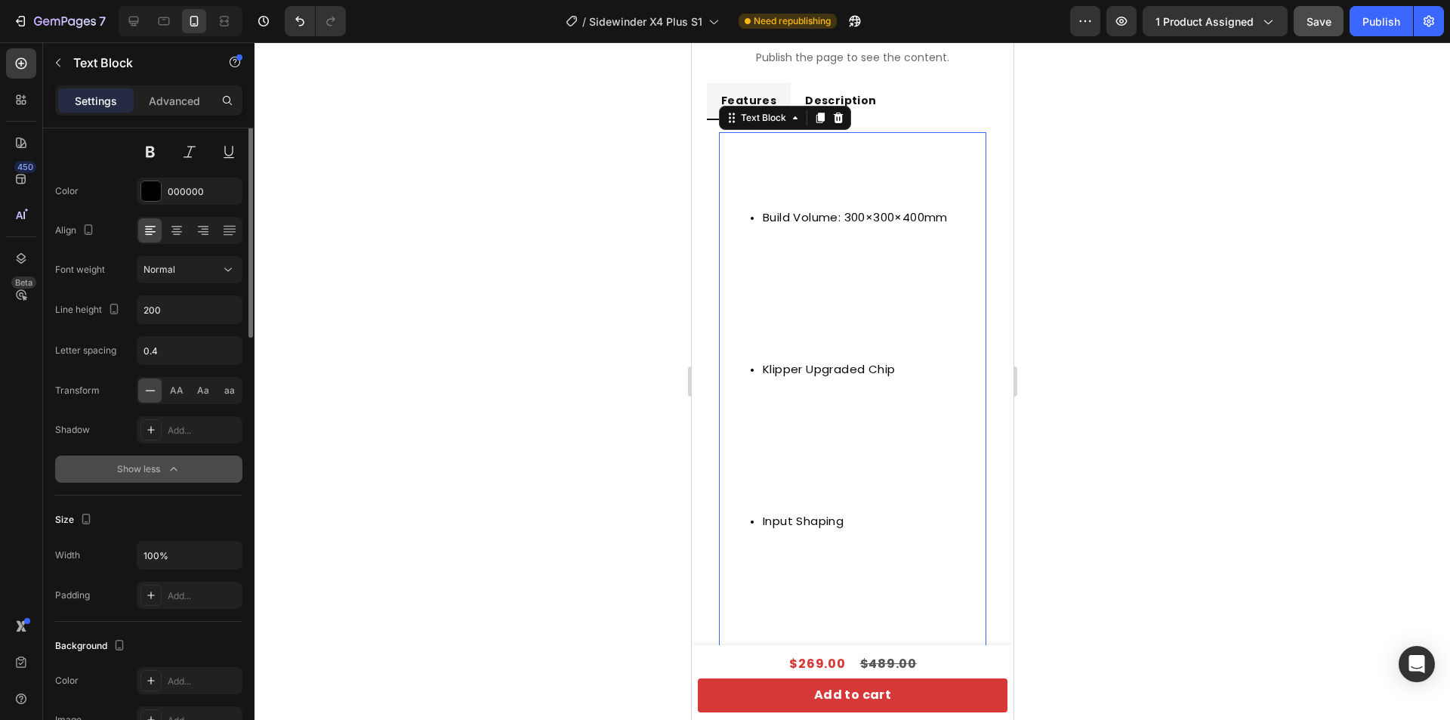
scroll to position [0, 0]
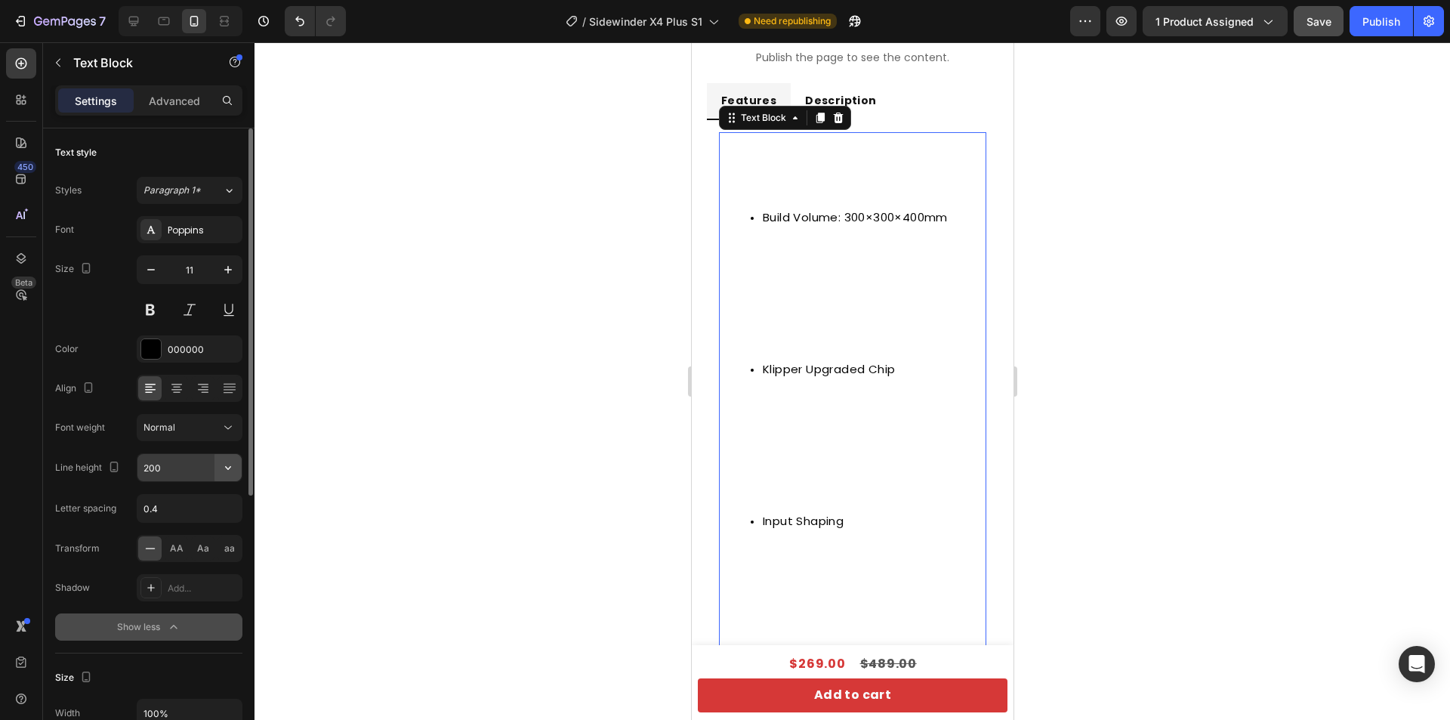
click at [221, 471] on icon "button" at bounding box center [228, 467] width 15 height 15
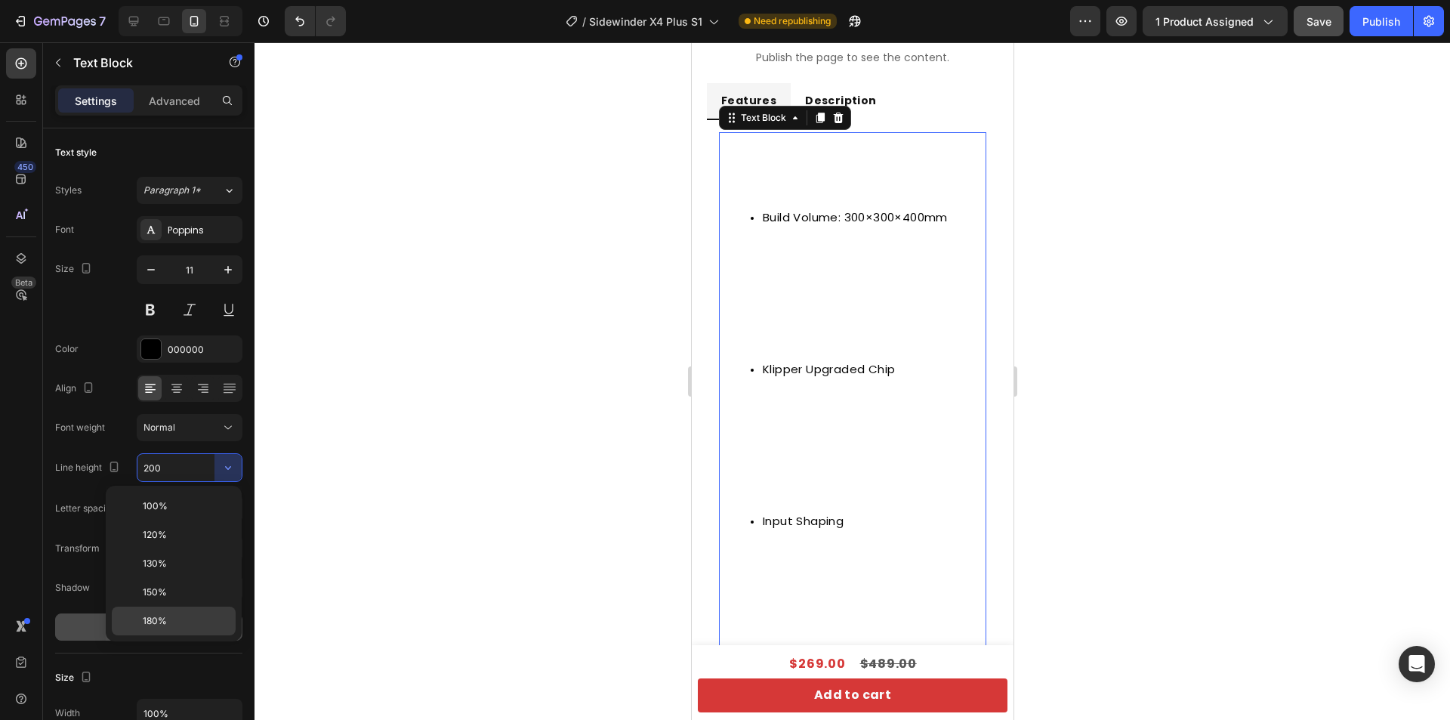
click at [169, 612] on div "180%" at bounding box center [174, 620] width 124 height 29
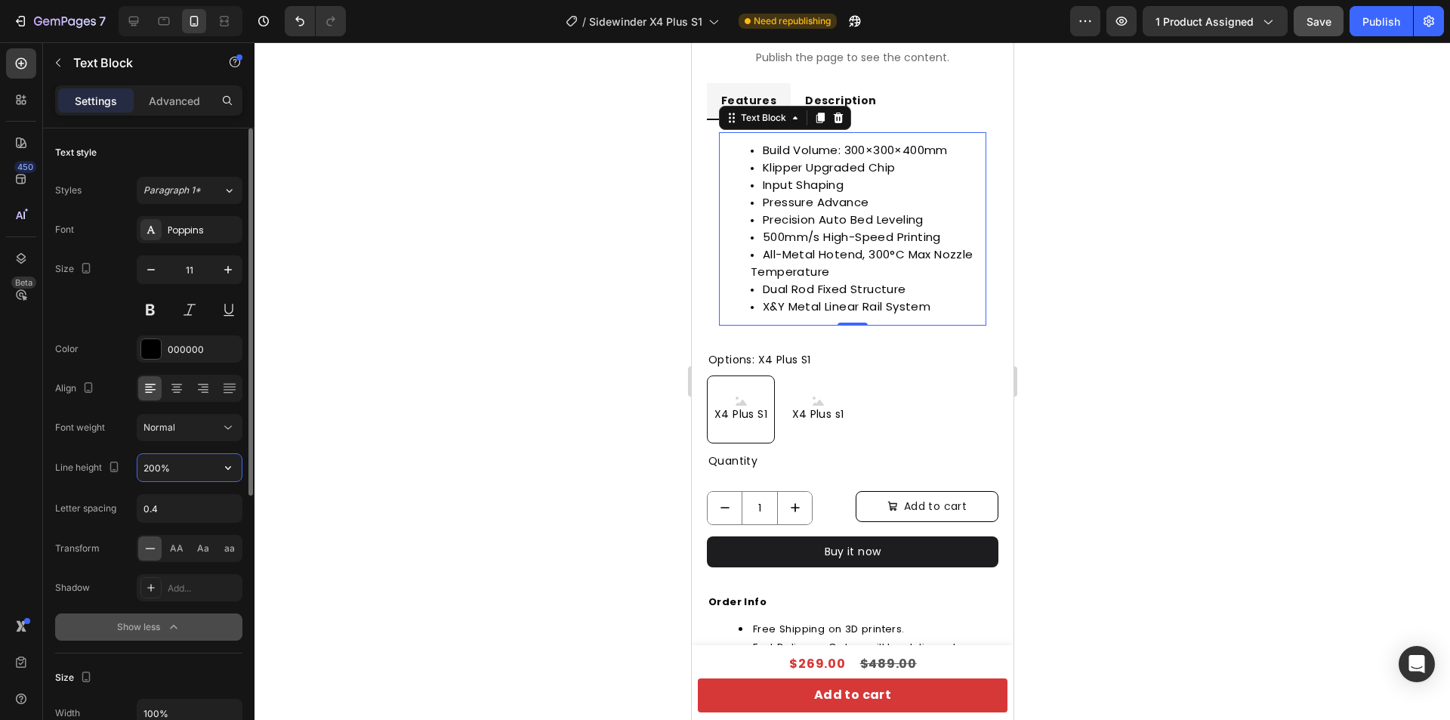
drag, startPoint x: 159, startPoint y: 463, endPoint x: 142, endPoint y: 464, distance: 16.6
click at [142, 464] on input "200%" at bounding box center [189, 467] width 104 height 27
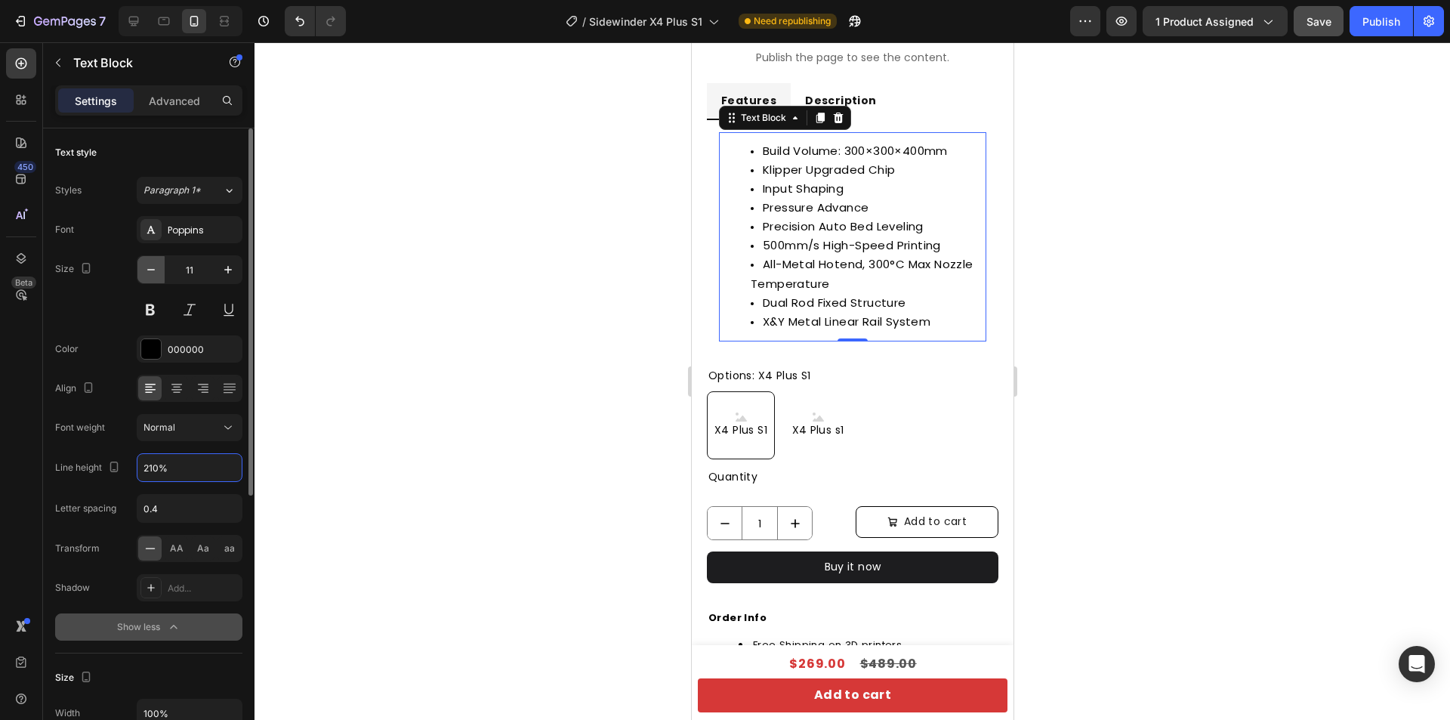
type input "210%"
click at [146, 270] on icon "button" at bounding box center [150, 269] width 15 height 15
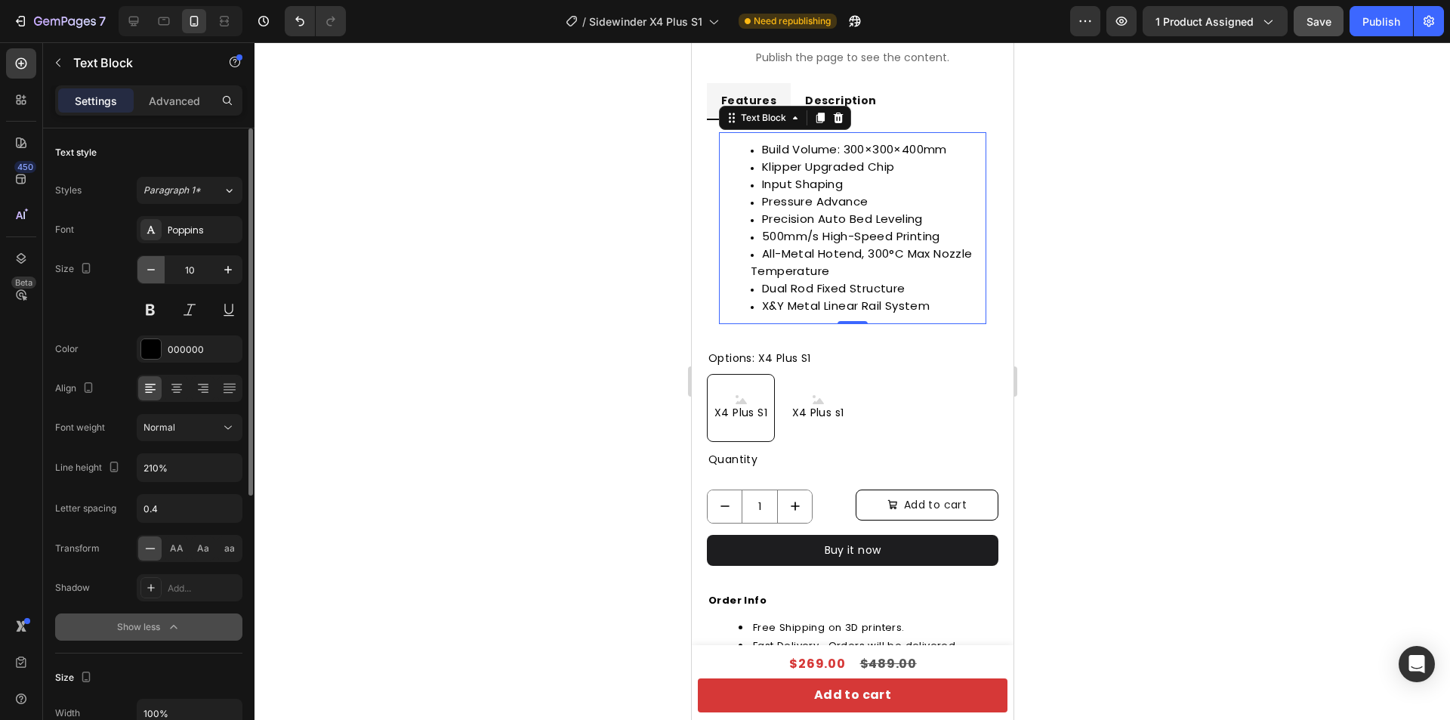
click at [145, 270] on icon "button" at bounding box center [150, 269] width 15 height 15
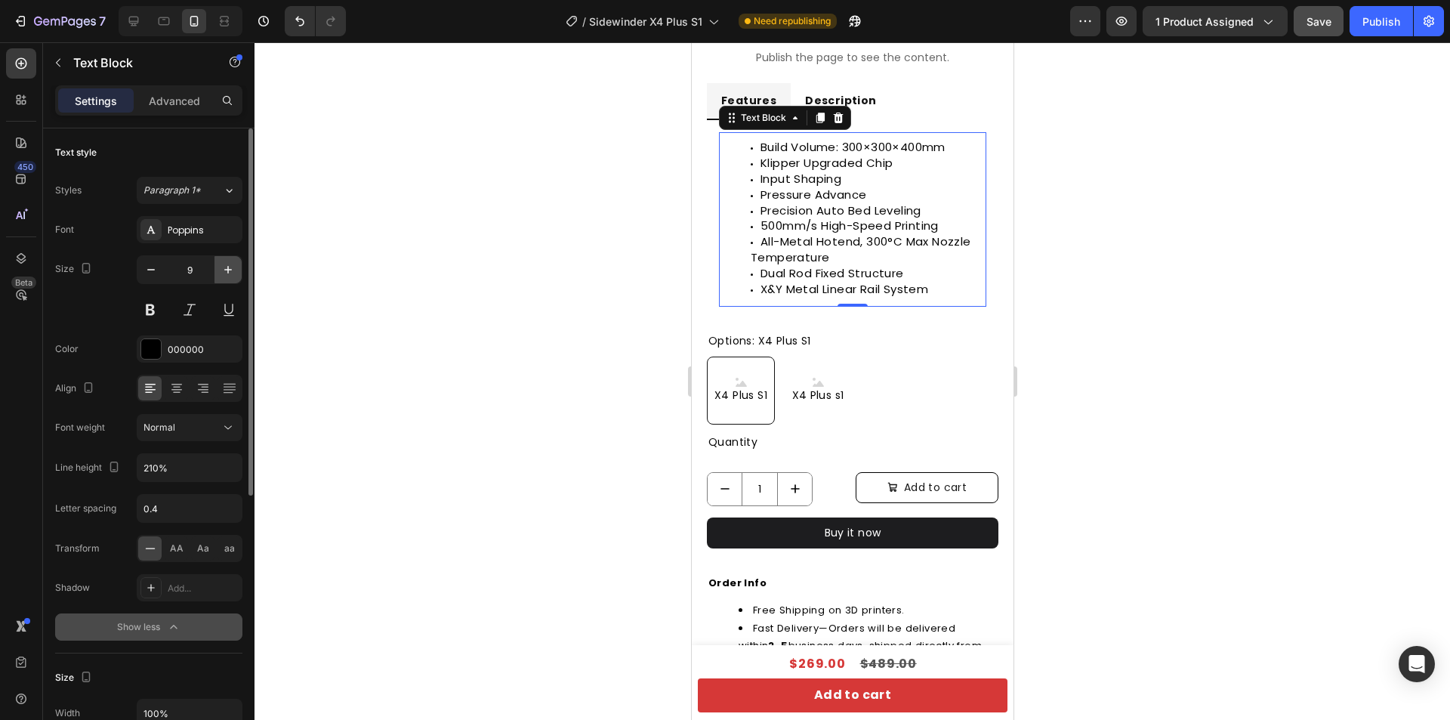
click at [240, 270] on button "button" at bounding box center [227, 269] width 27 height 27
type input "10"
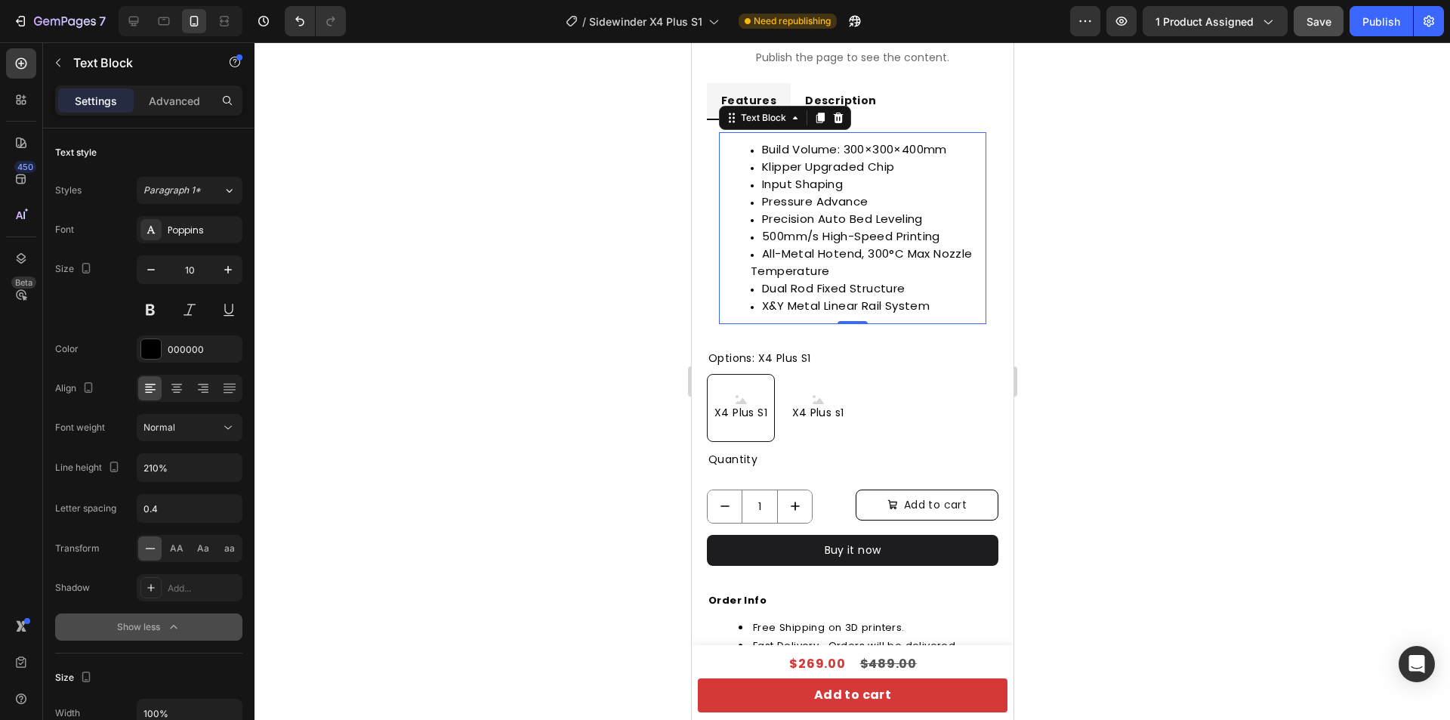
click at [1145, 267] on div at bounding box center [853, 380] width 1196 height 677
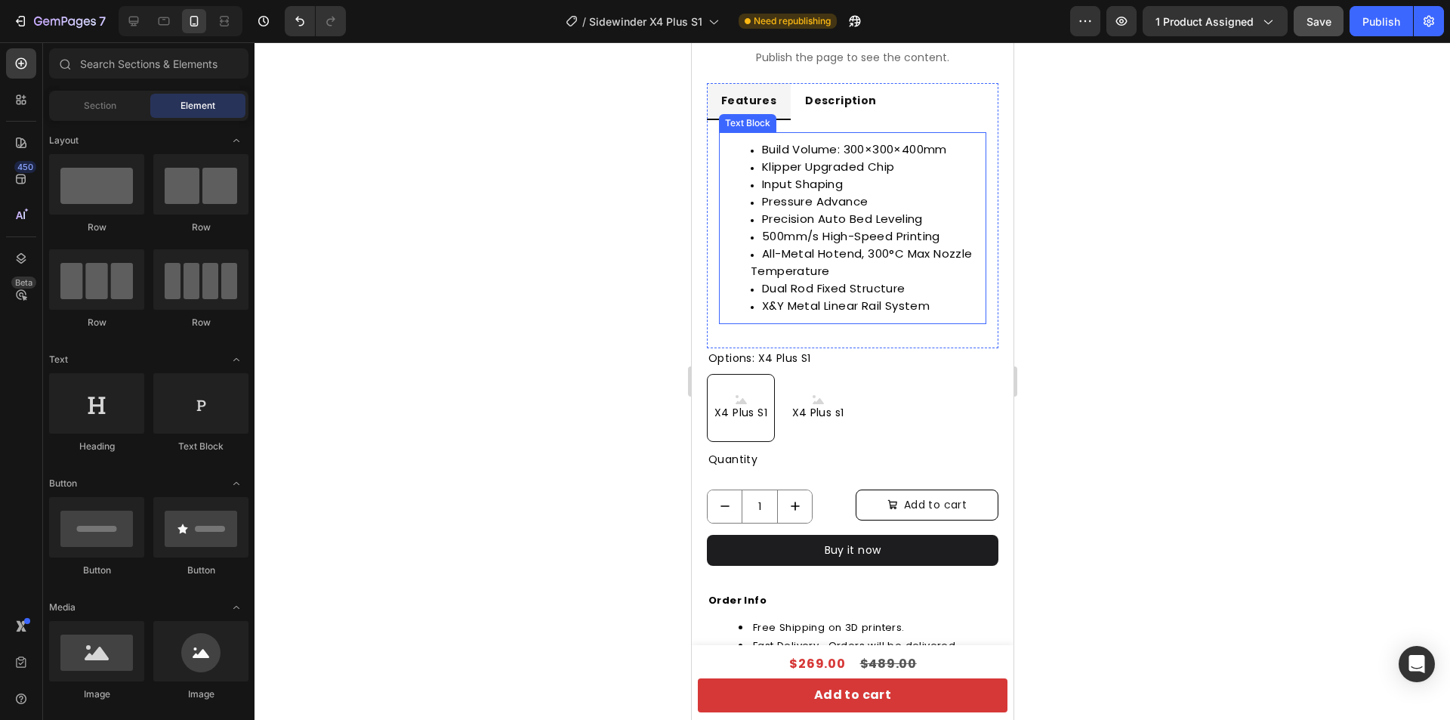
click at [832, 315] on div "Build Volume: 300×300×400mm Klipper Upgraded Chip Input Shaping Pressure Advanc…" at bounding box center [851, 228] width 267 height 192
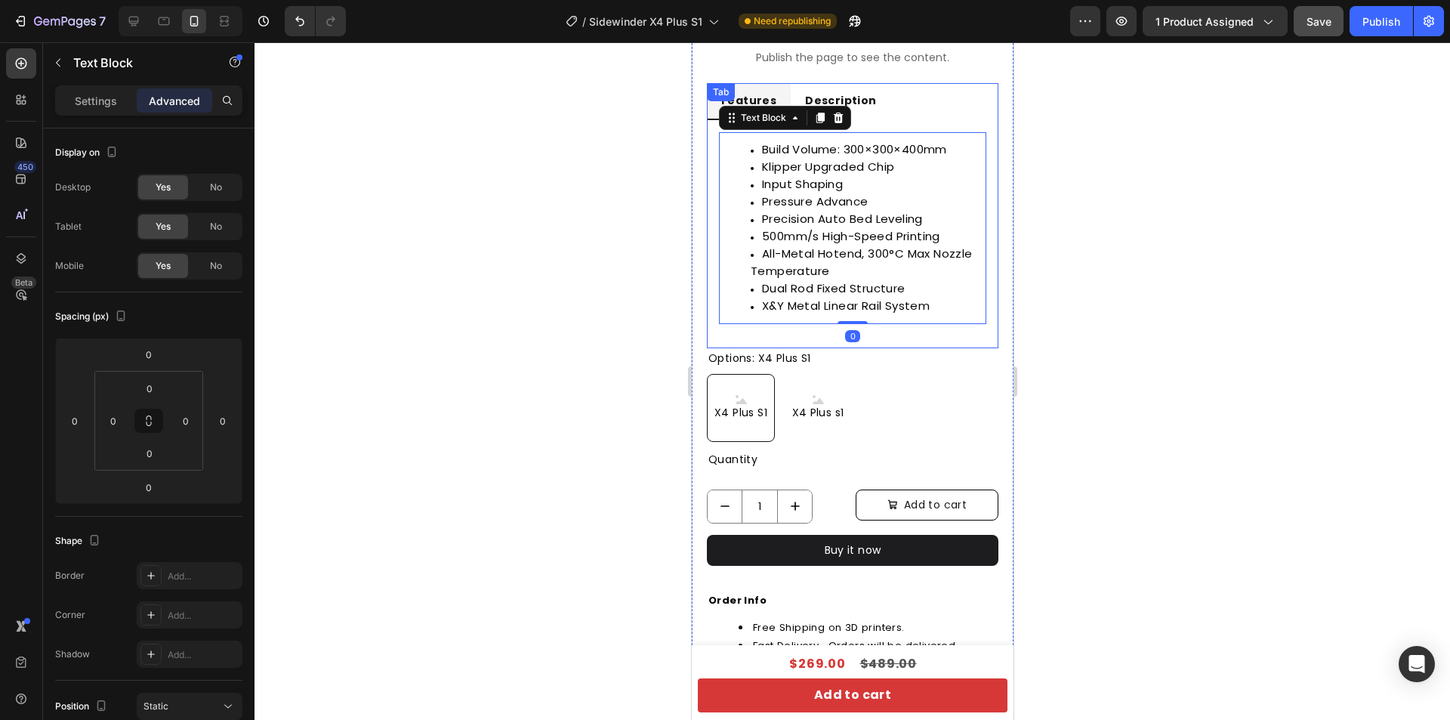
click at [736, 323] on div "Build Volume: 300×300×400mm Klipper Upgraded Chip Input Shaping Pressure Advanc…" at bounding box center [852, 228] width 292 height 216
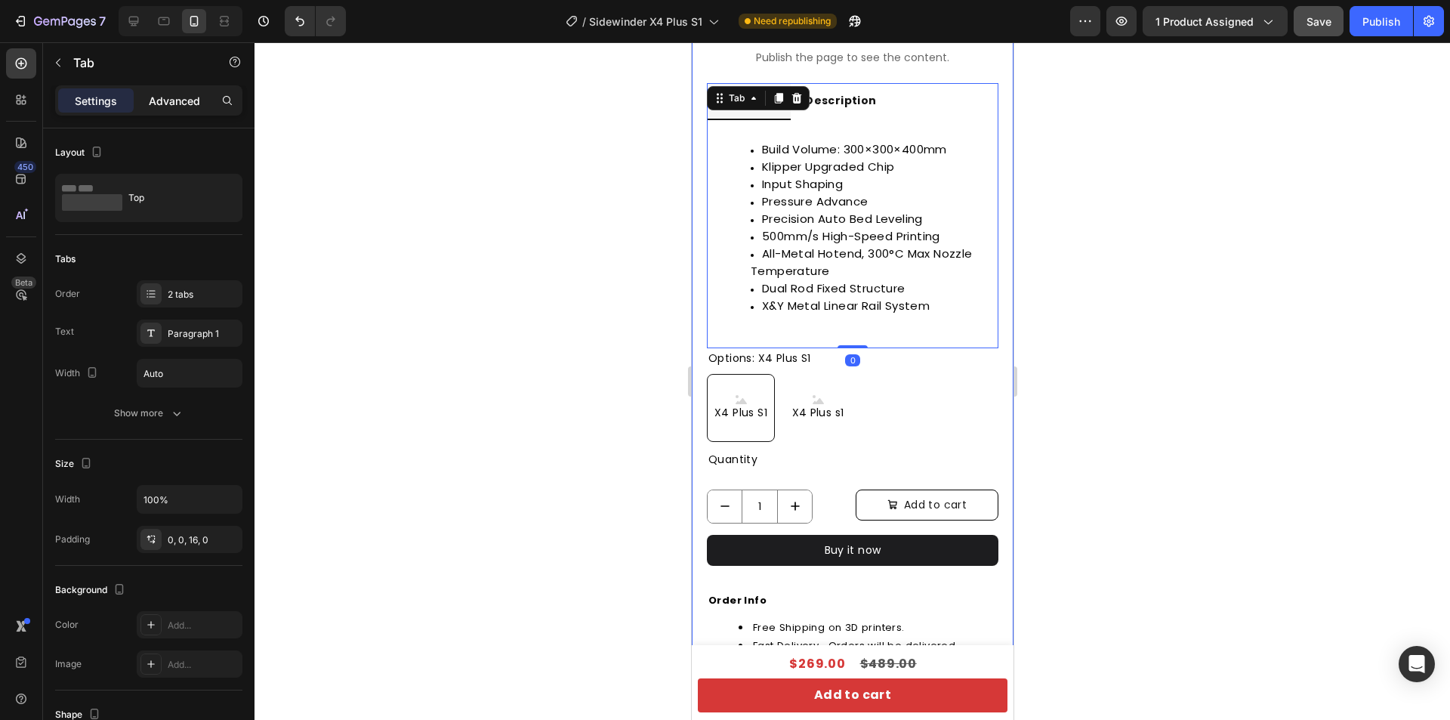
click at [177, 93] on p "Advanced" at bounding box center [174, 101] width 51 height 16
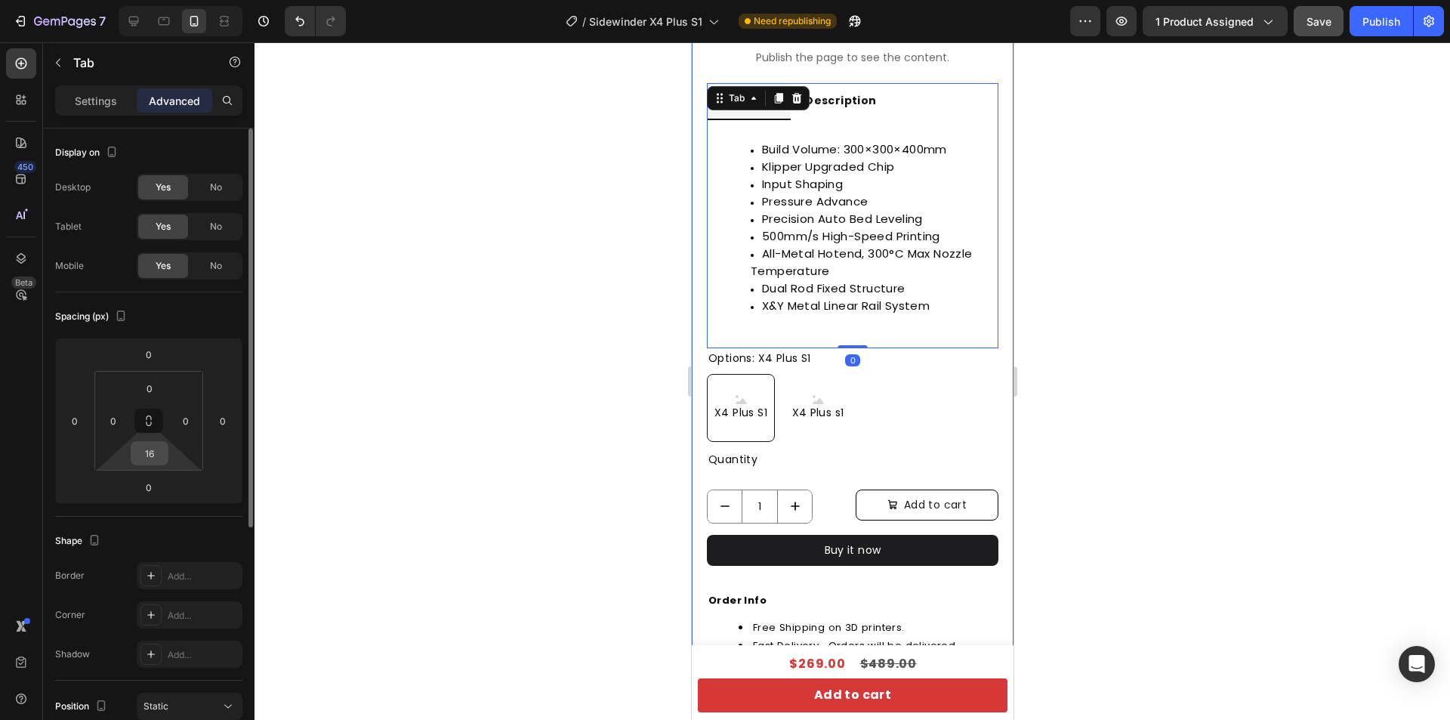
click at [151, 451] on input "16" at bounding box center [149, 453] width 30 height 23
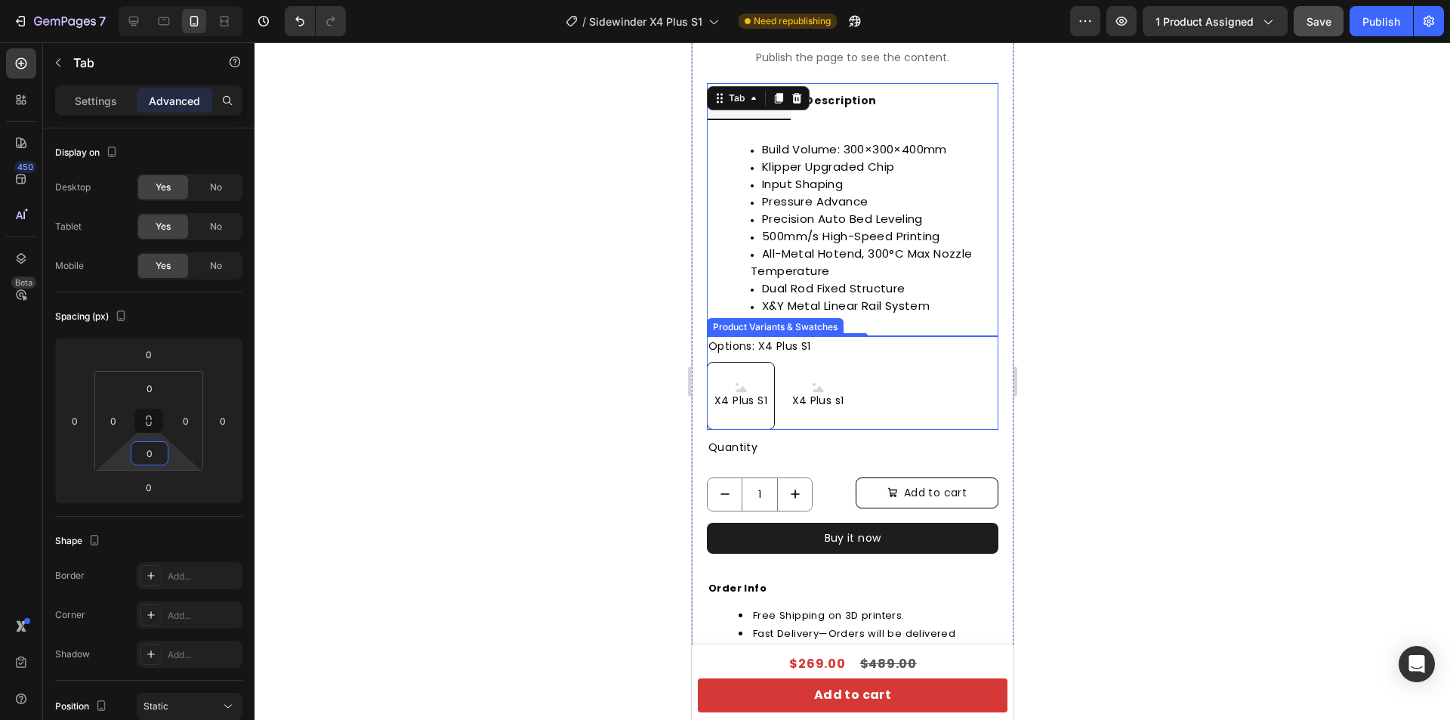
type input "0"
drag, startPoint x: 1240, startPoint y: 346, endPoint x: 1071, endPoint y: 337, distance: 169.4
click at [1240, 346] on div at bounding box center [853, 380] width 1196 height 677
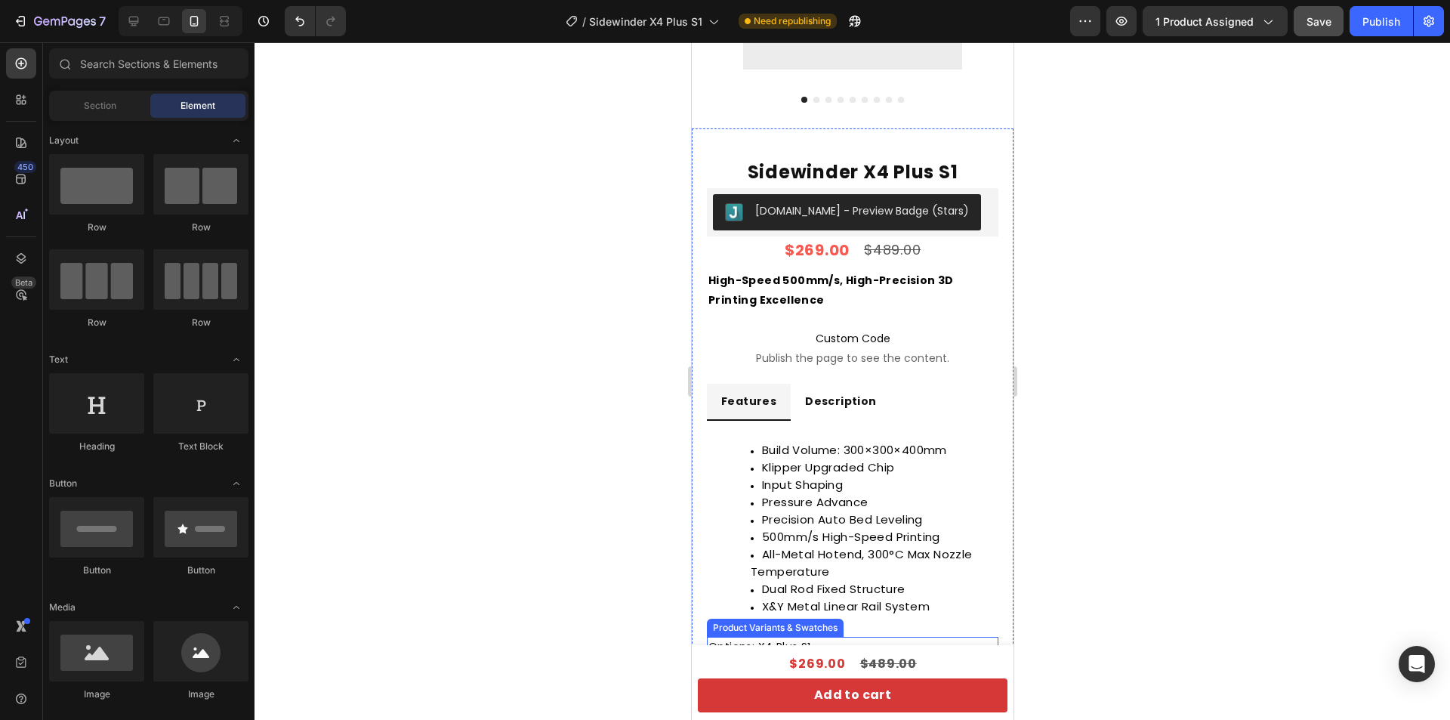
scroll to position [282, 0]
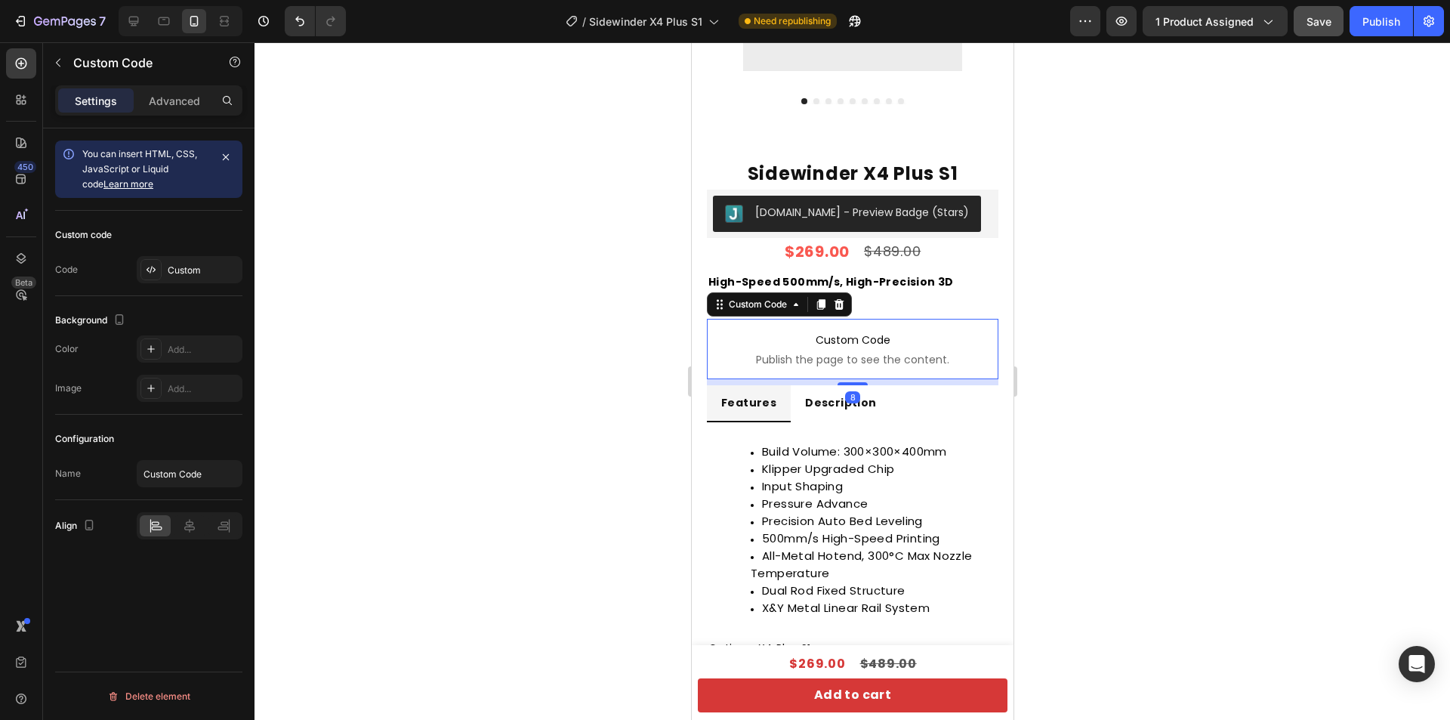
click at [919, 352] on span "Publish the page to see the content." at bounding box center [852, 359] width 292 height 15
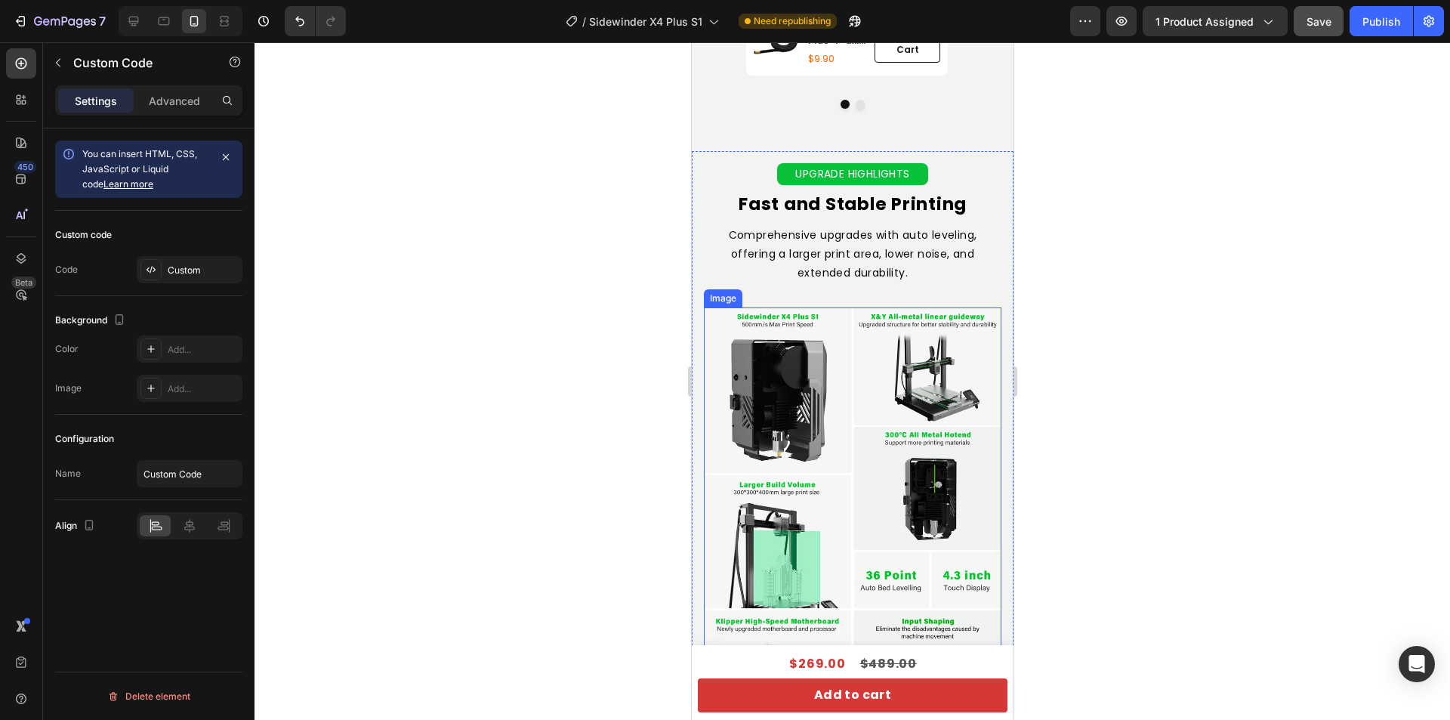
scroll to position [1737, 0]
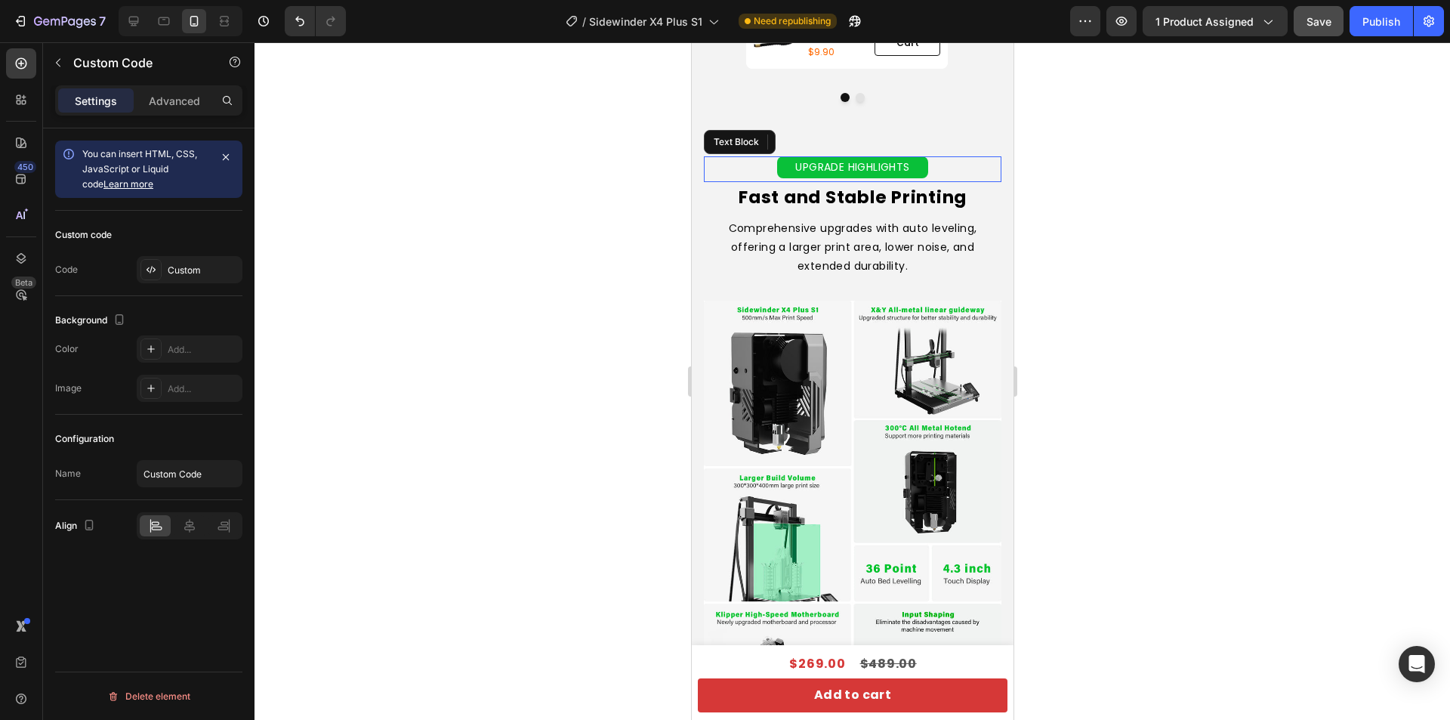
click at [930, 174] on div "UPGRADE HIGHLIGHTS" at bounding box center [852, 167] width 298 height 22
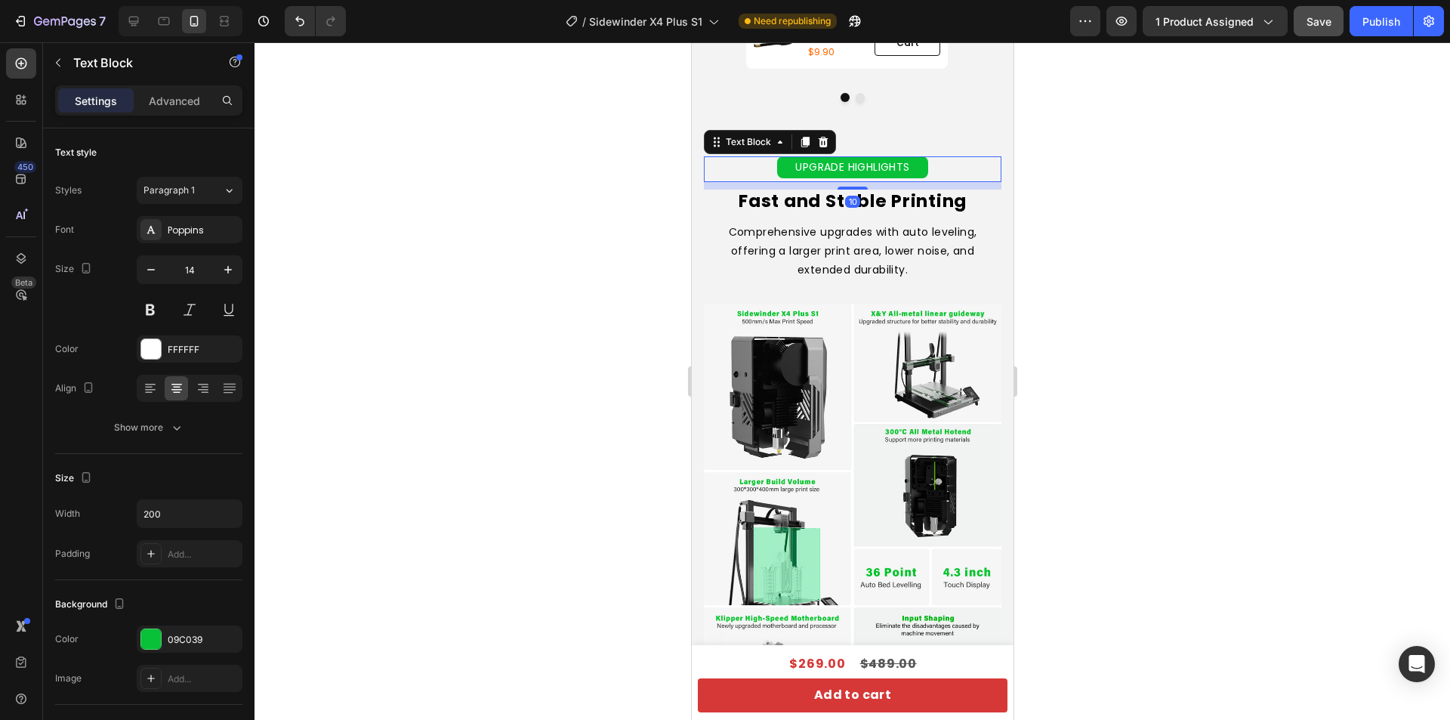
drag, startPoint x: 852, startPoint y: 184, endPoint x: 1787, endPoint y: 254, distance: 937.6
click at [853, 188] on div at bounding box center [852, 188] width 30 height 3
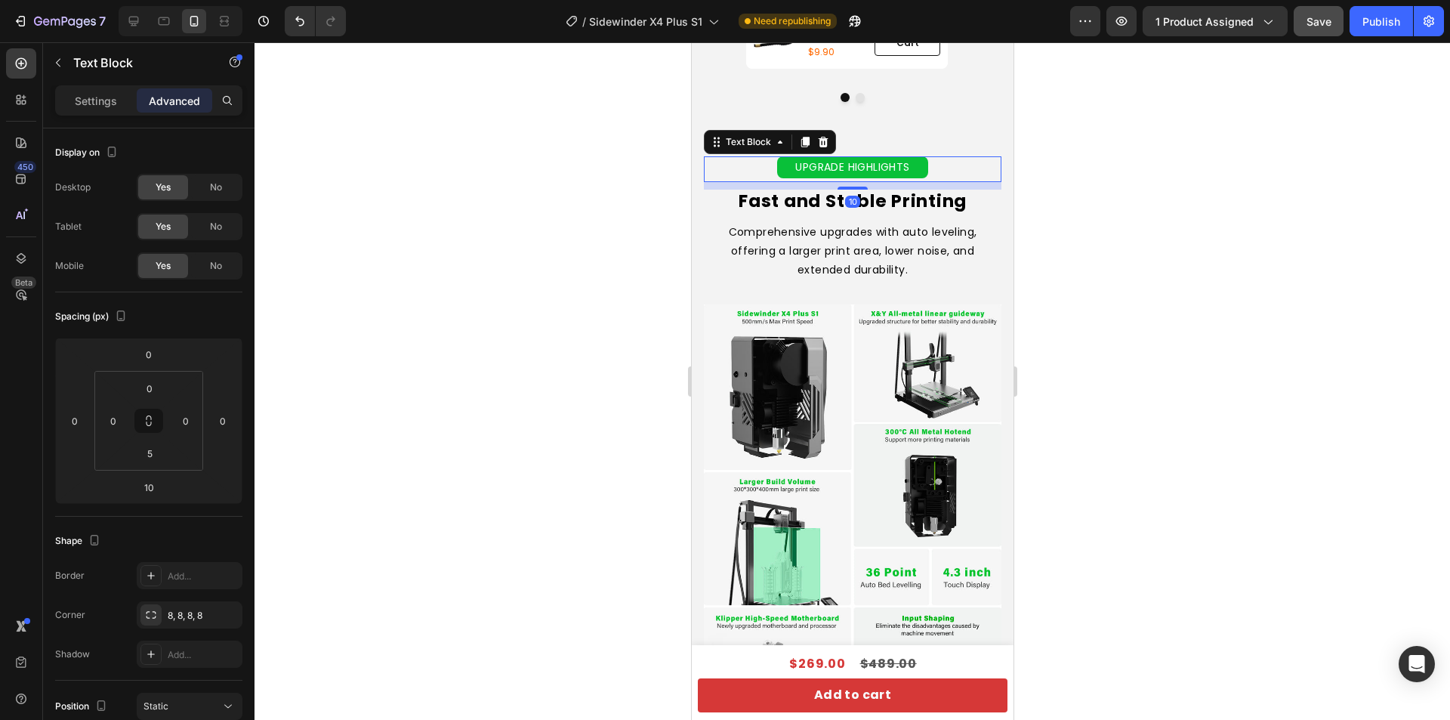
click at [1106, 211] on div at bounding box center [853, 380] width 1196 height 677
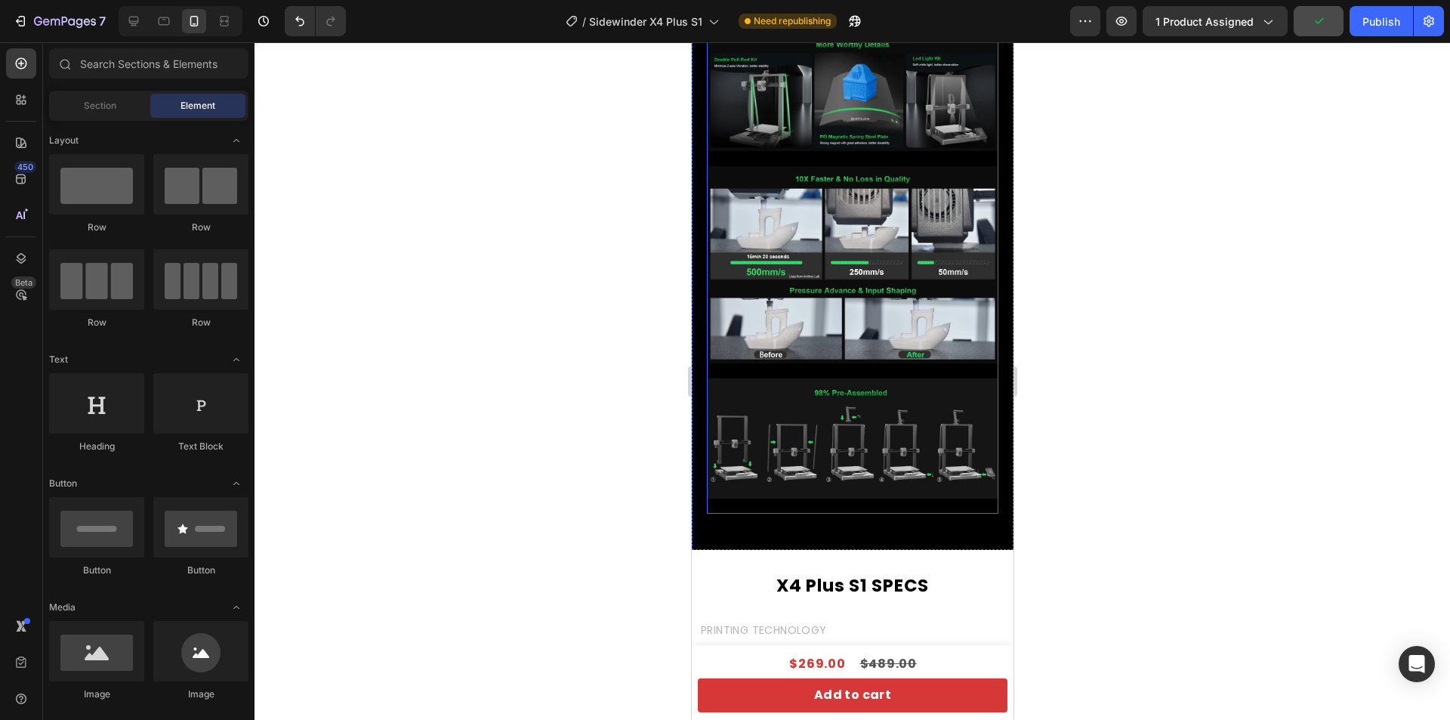
scroll to position [4078, 0]
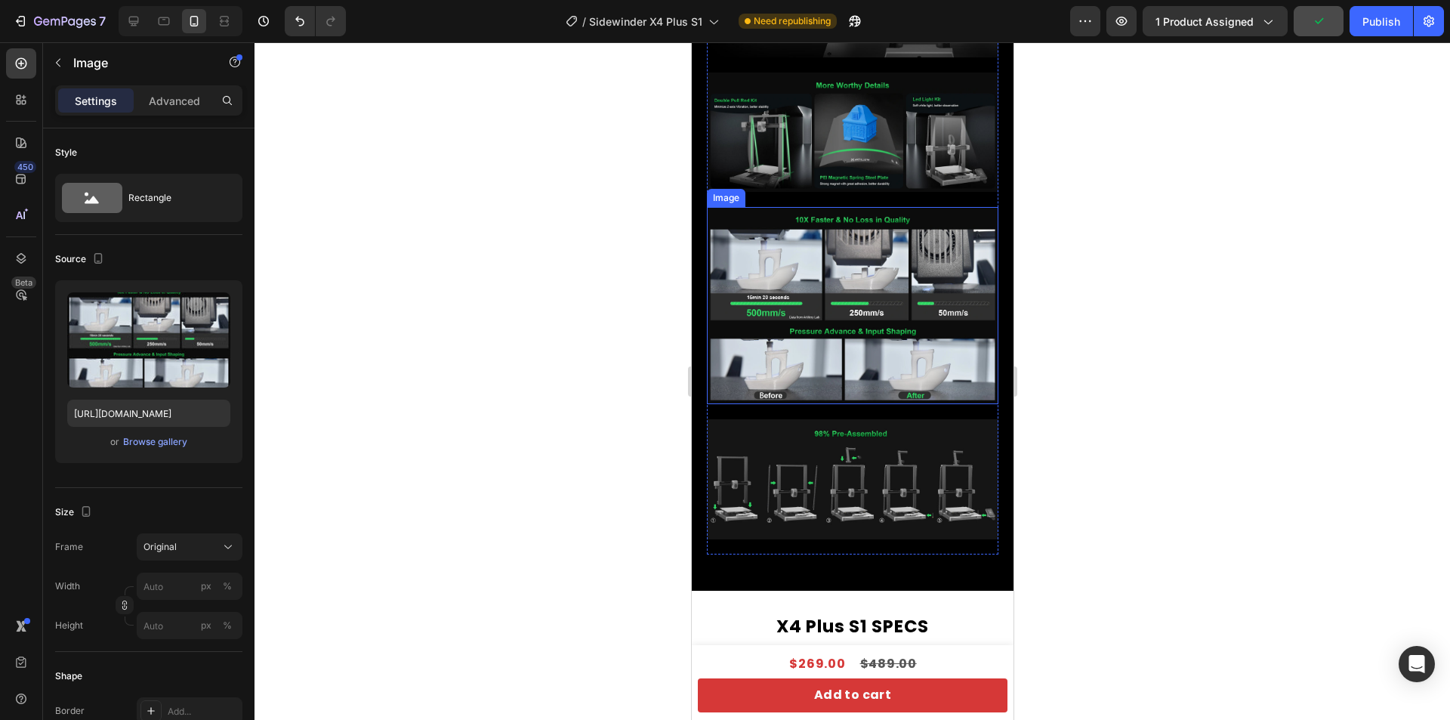
click at [856, 221] on img at bounding box center [852, 305] width 292 height 197
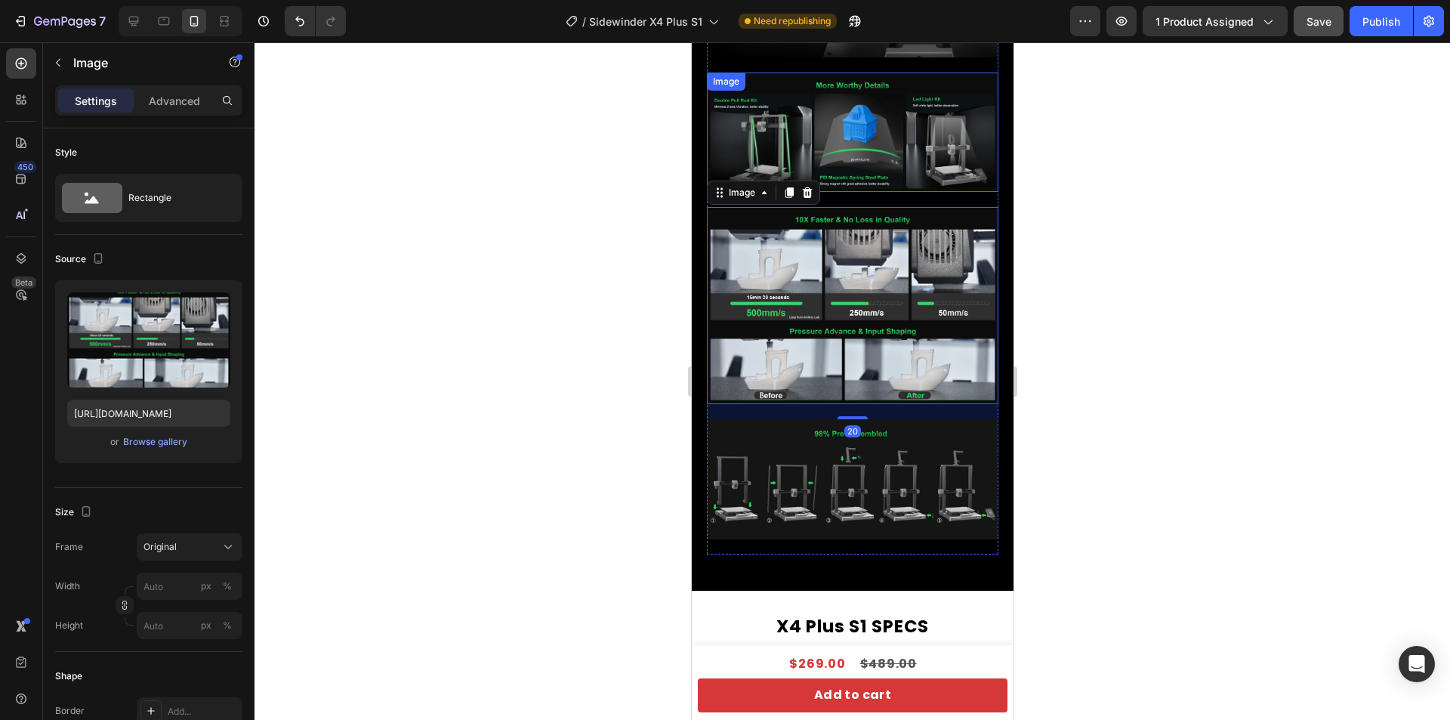
click at [879, 121] on img at bounding box center [852, 132] width 292 height 119
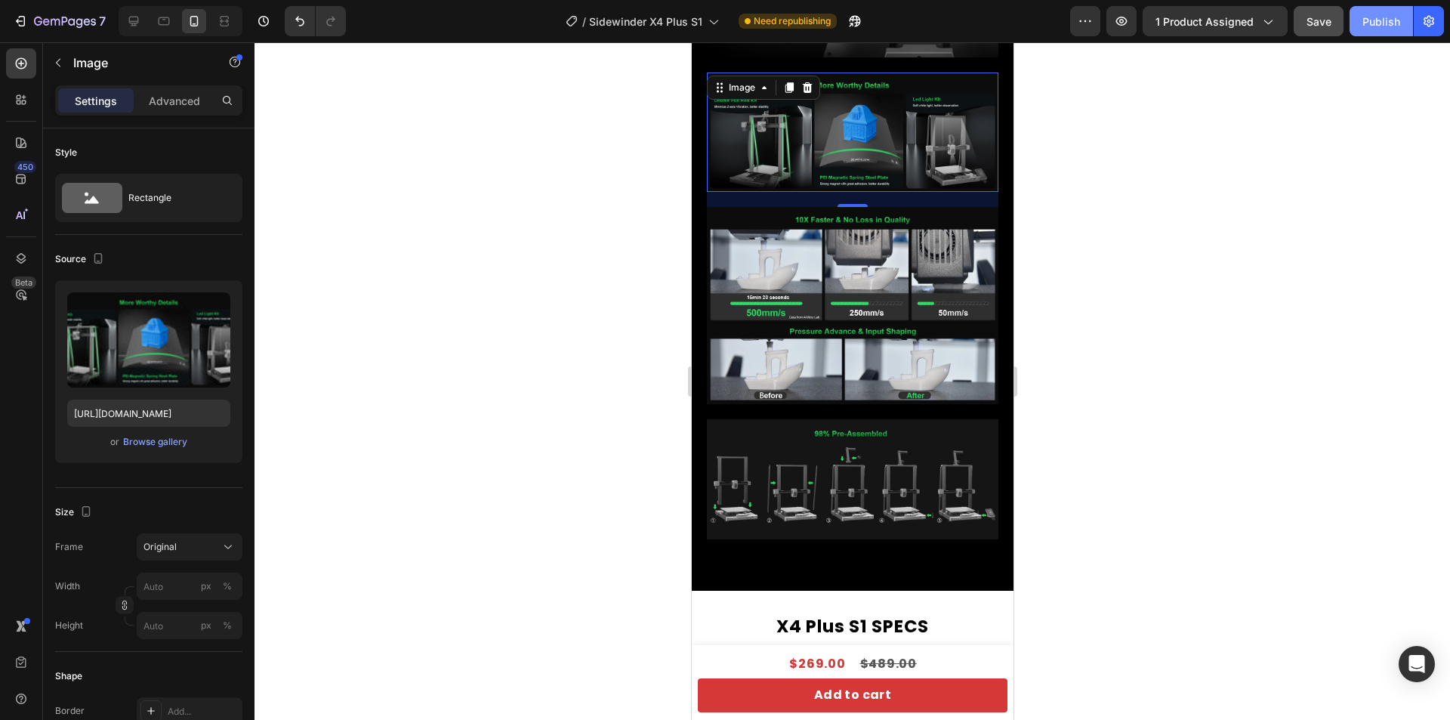
click at [1374, 27] on div "Publish" at bounding box center [1381, 22] width 38 height 16
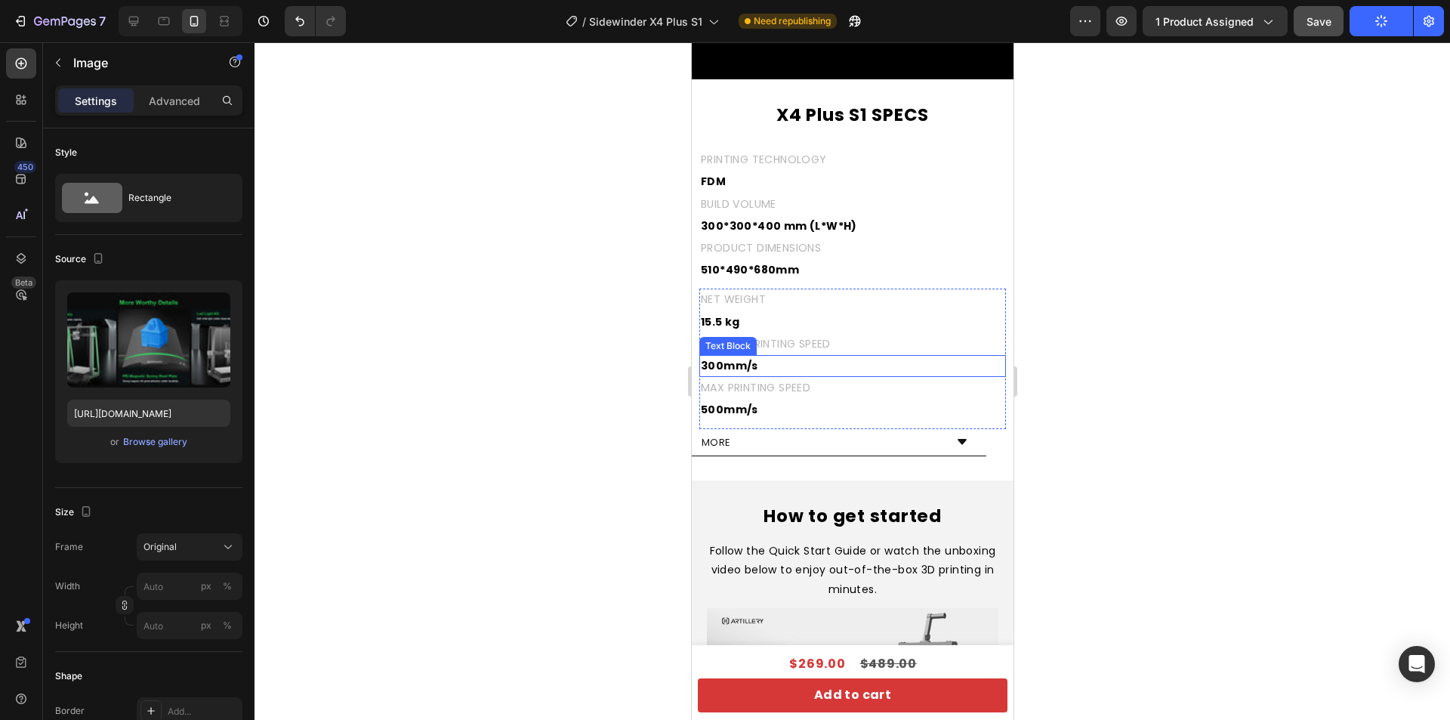
scroll to position [4607, 0]
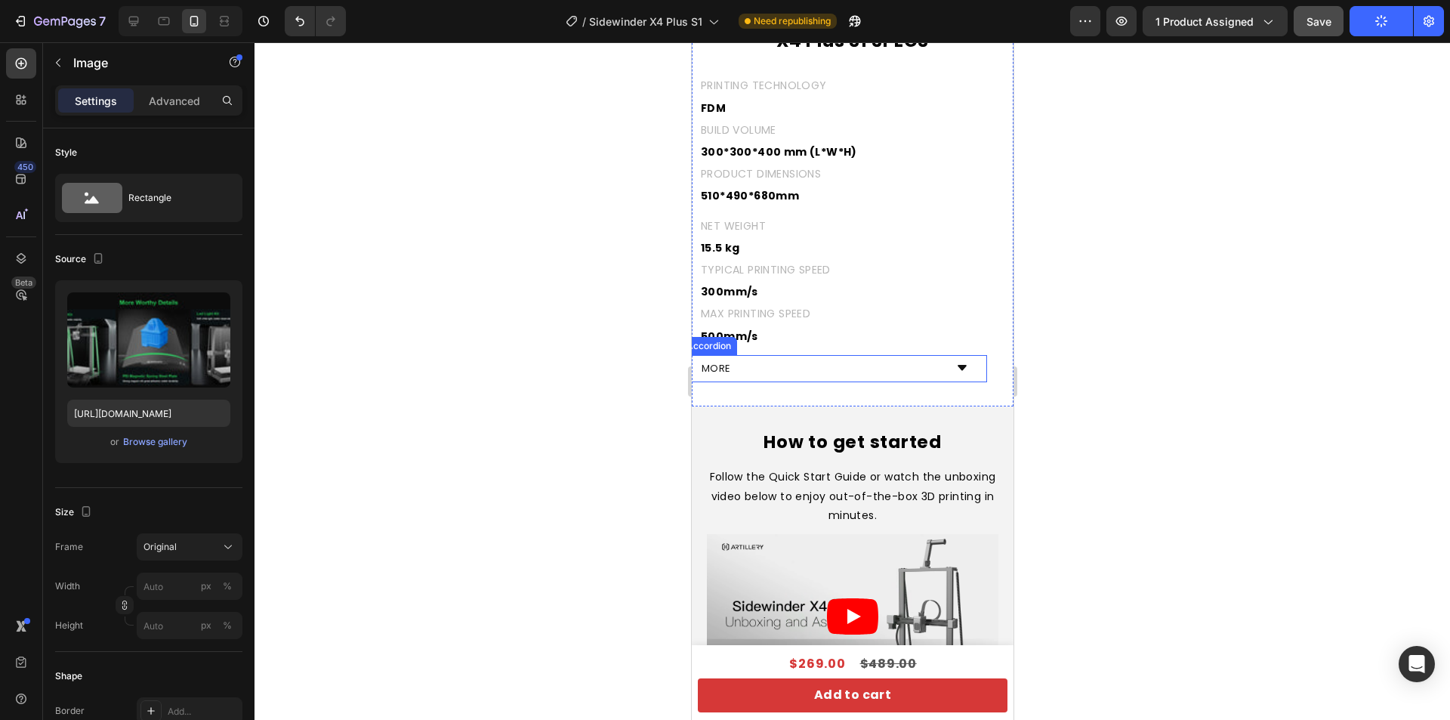
click at [955, 363] on icon at bounding box center [961, 368] width 12 height 12
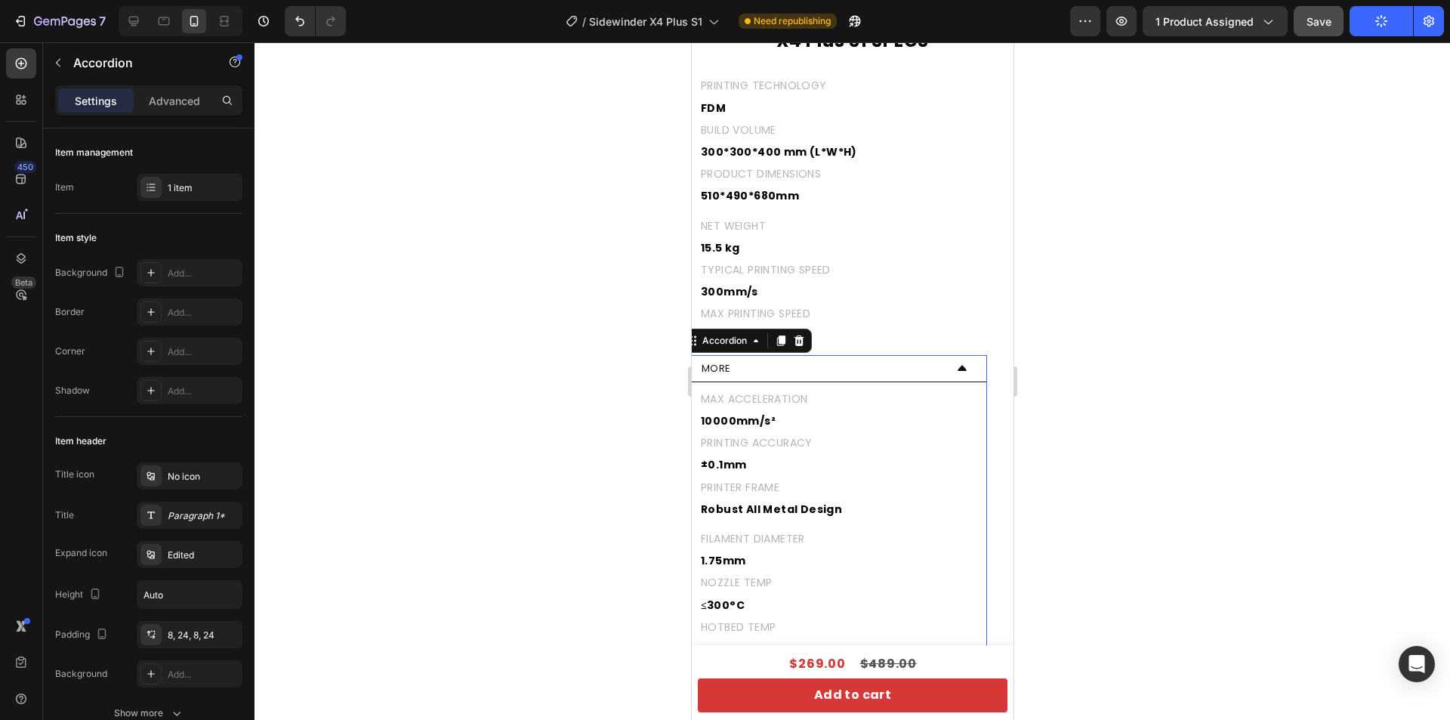
click at [955, 363] on icon at bounding box center [961, 368] width 12 height 12
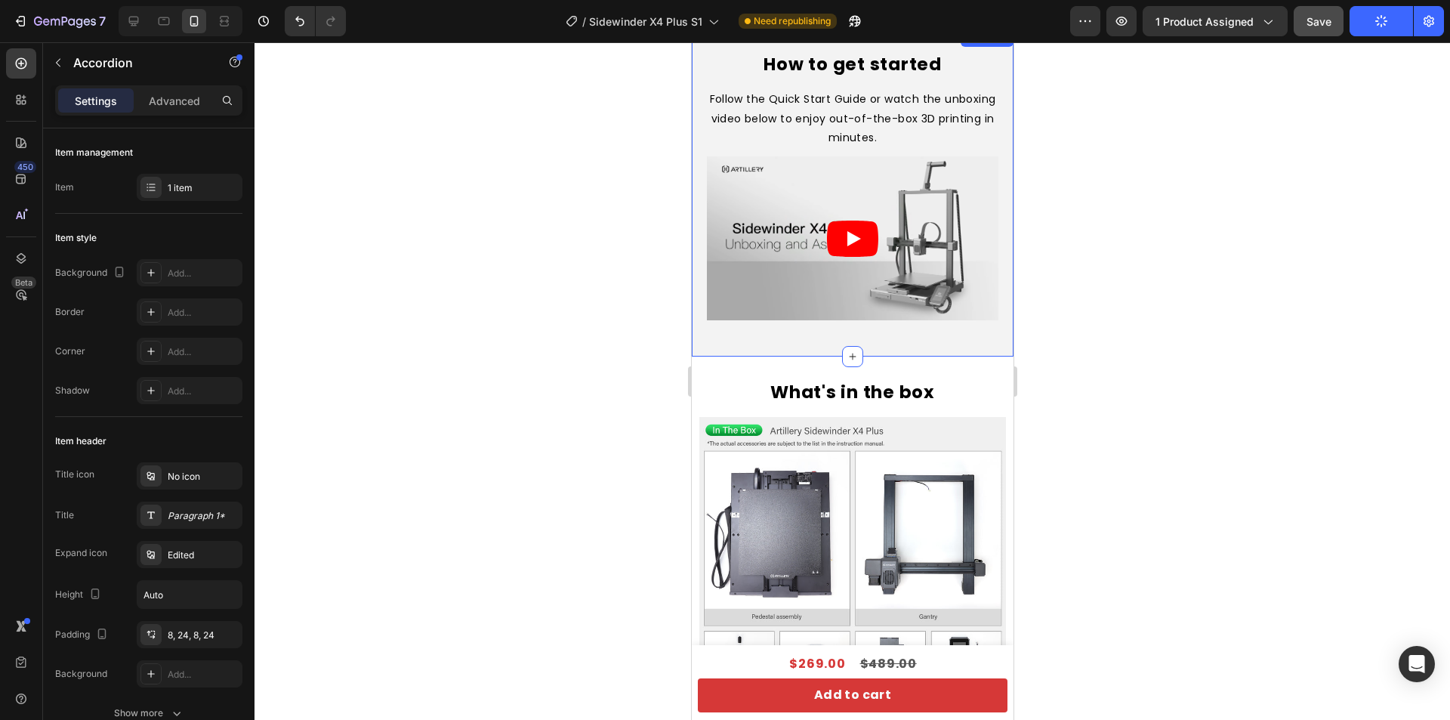
scroll to position [4758, 0]
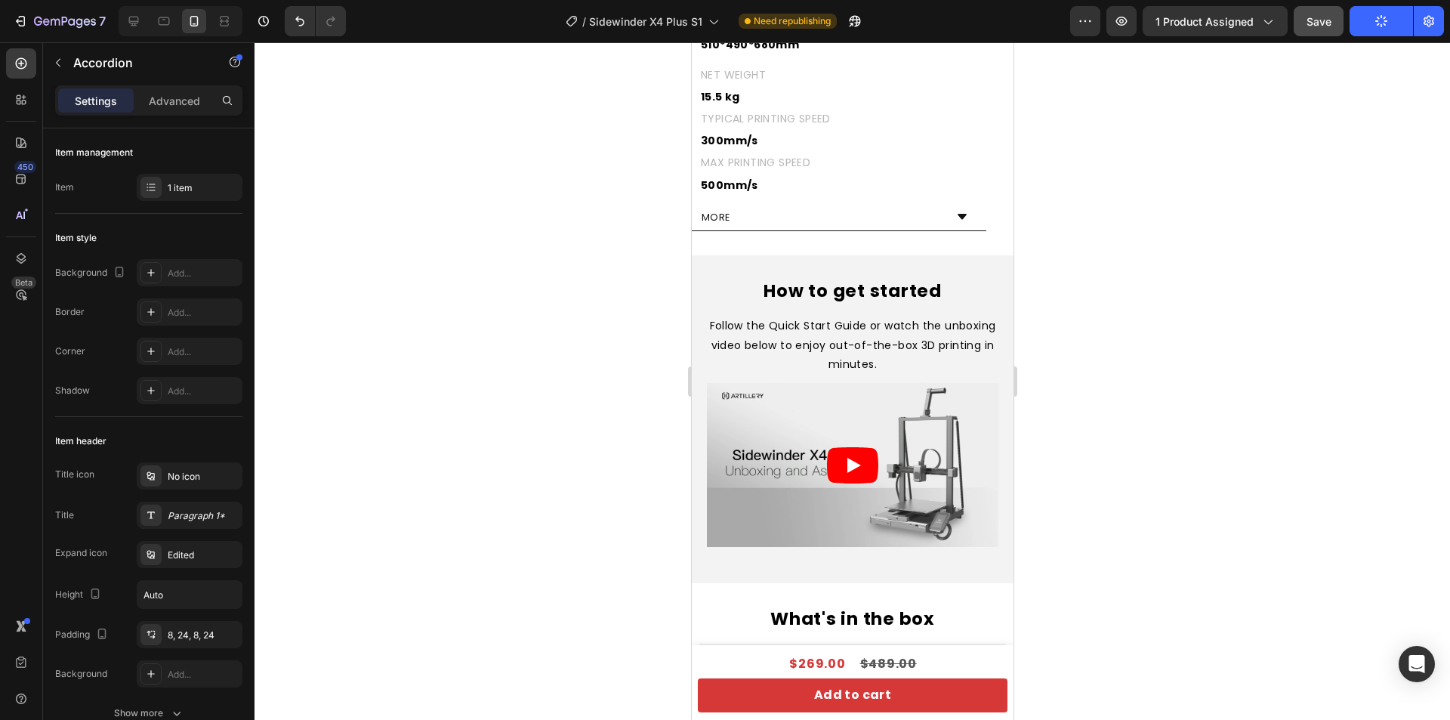
click at [937, 215] on div "More" at bounding box center [832, 217] width 305 height 27
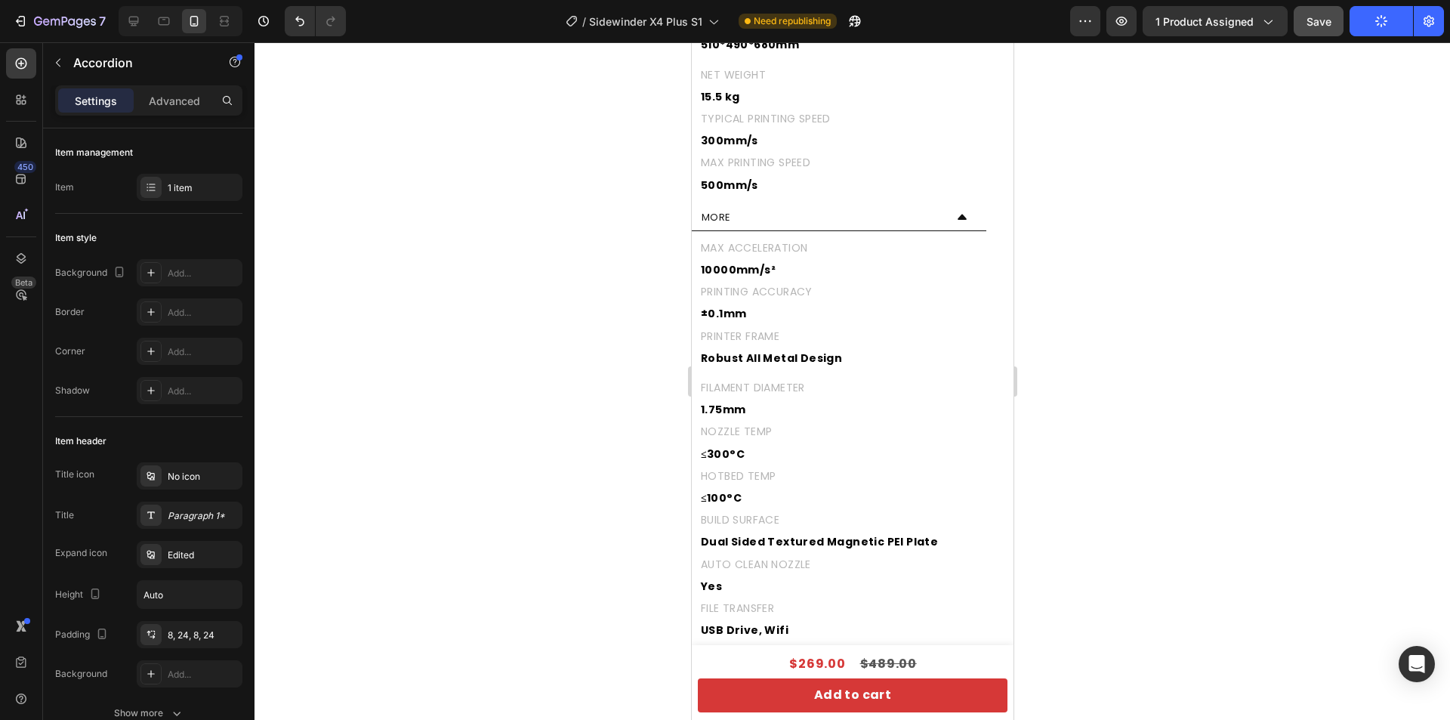
click at [725, 220] on p "More" at bounding box center [715, 217] width 29 height 10
click at [767, 213] on div "More" at bounding box center [821, 217] width 245 height 14
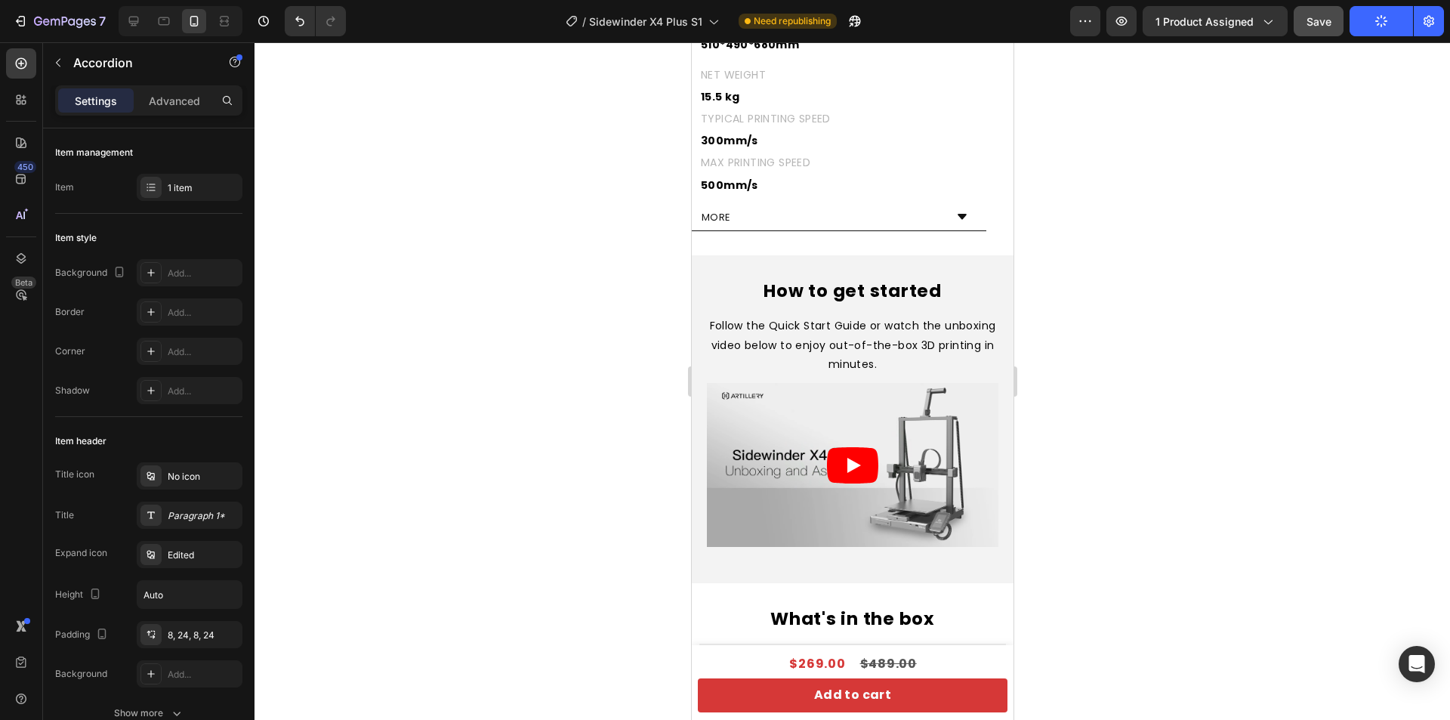
click at [767, 213] on div "More" at bounding box center [821, 217] width 245 height 14
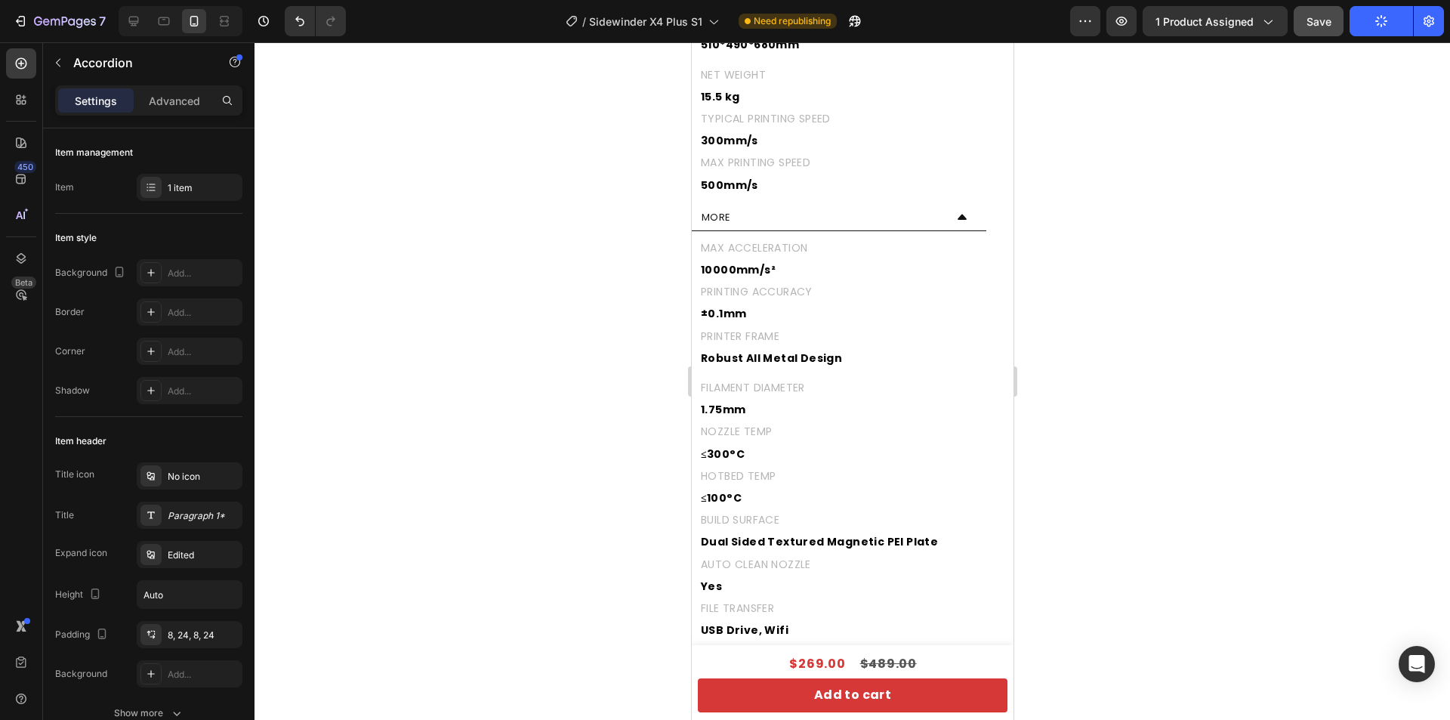
click at [767, 213] on div "More" at bounding box center [821, 217] width 245 height 14
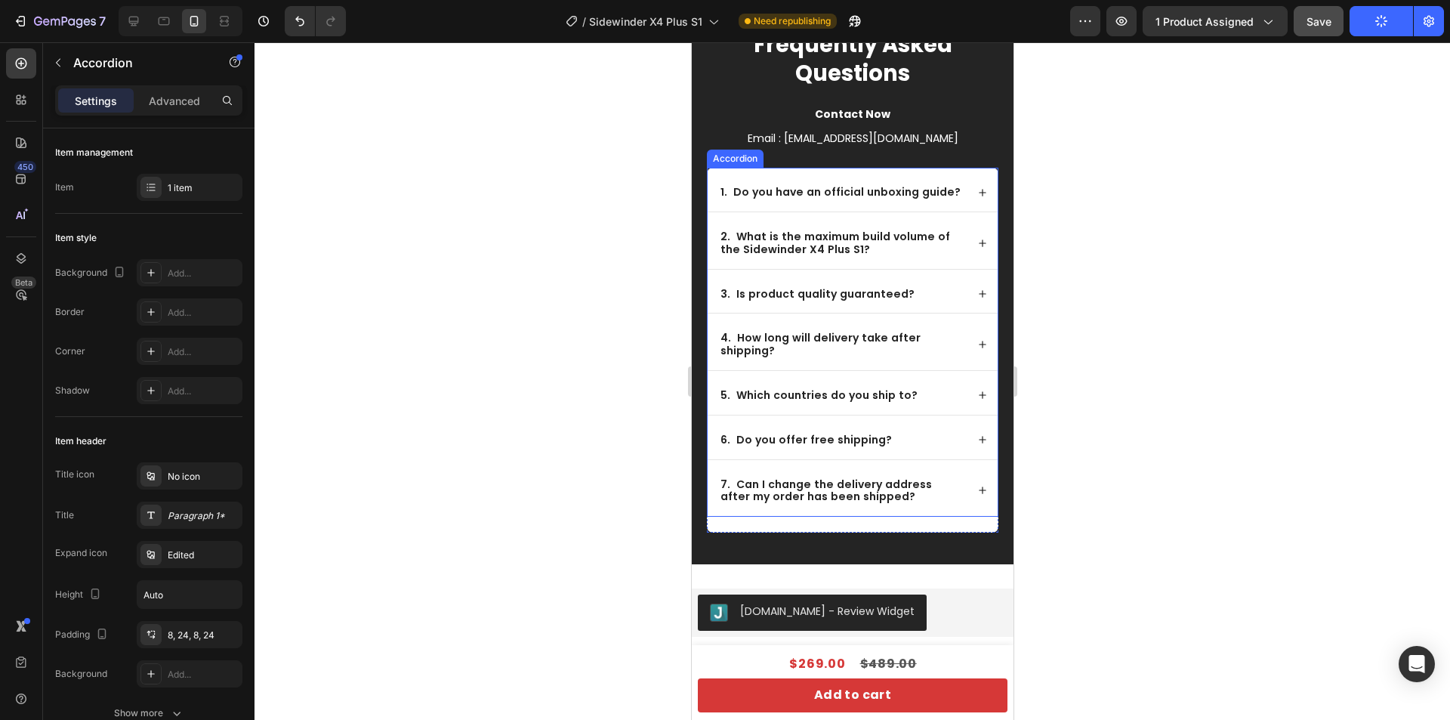
scroll to position [6646, 0]
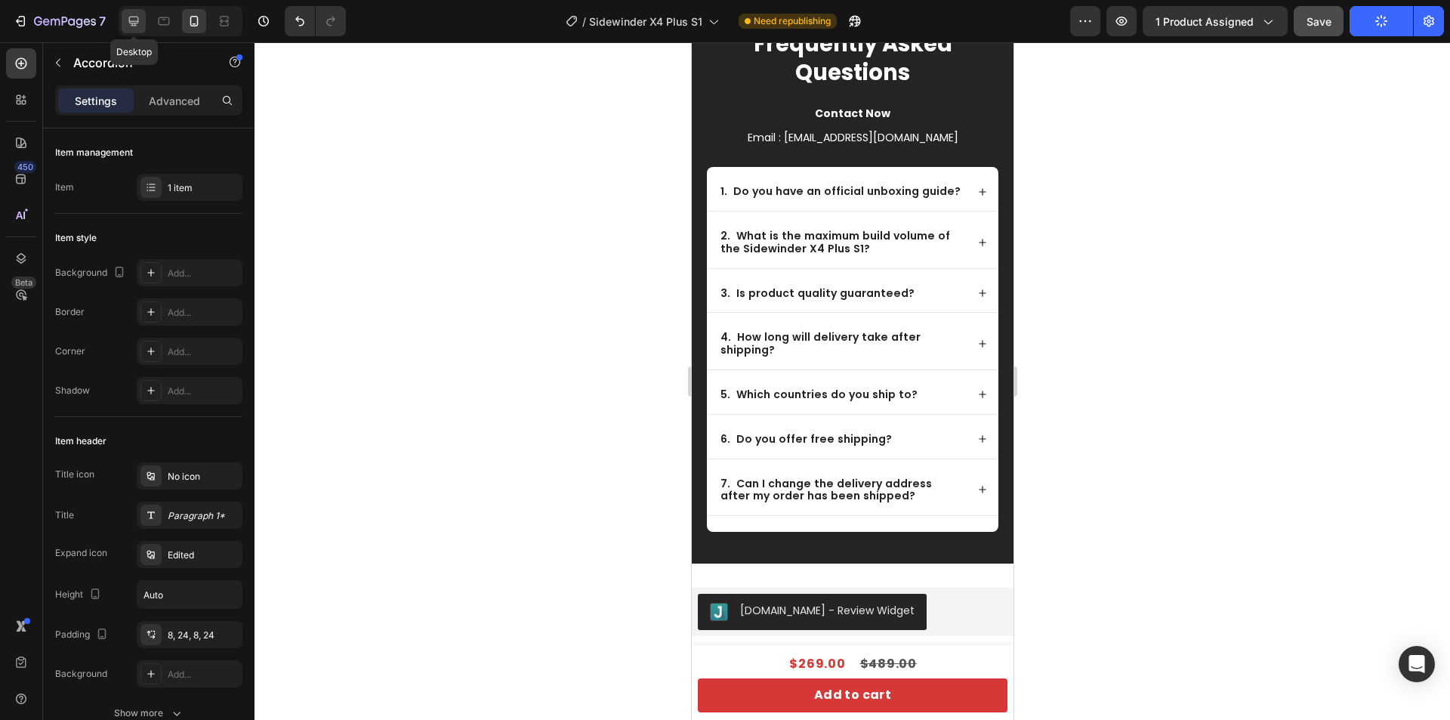
click at [140, 17] on icon at bounding box center [133, 21] width 15 height 15
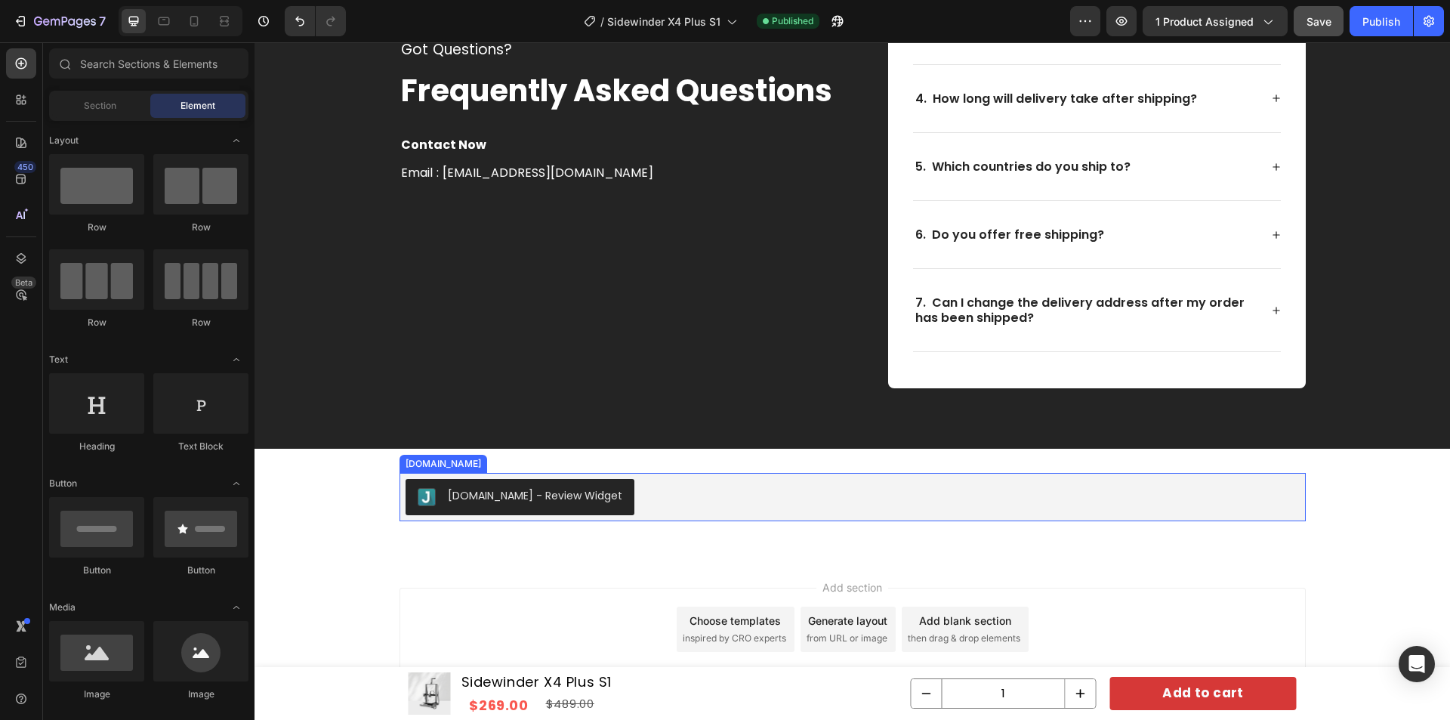
scroll to position [11411, 0]
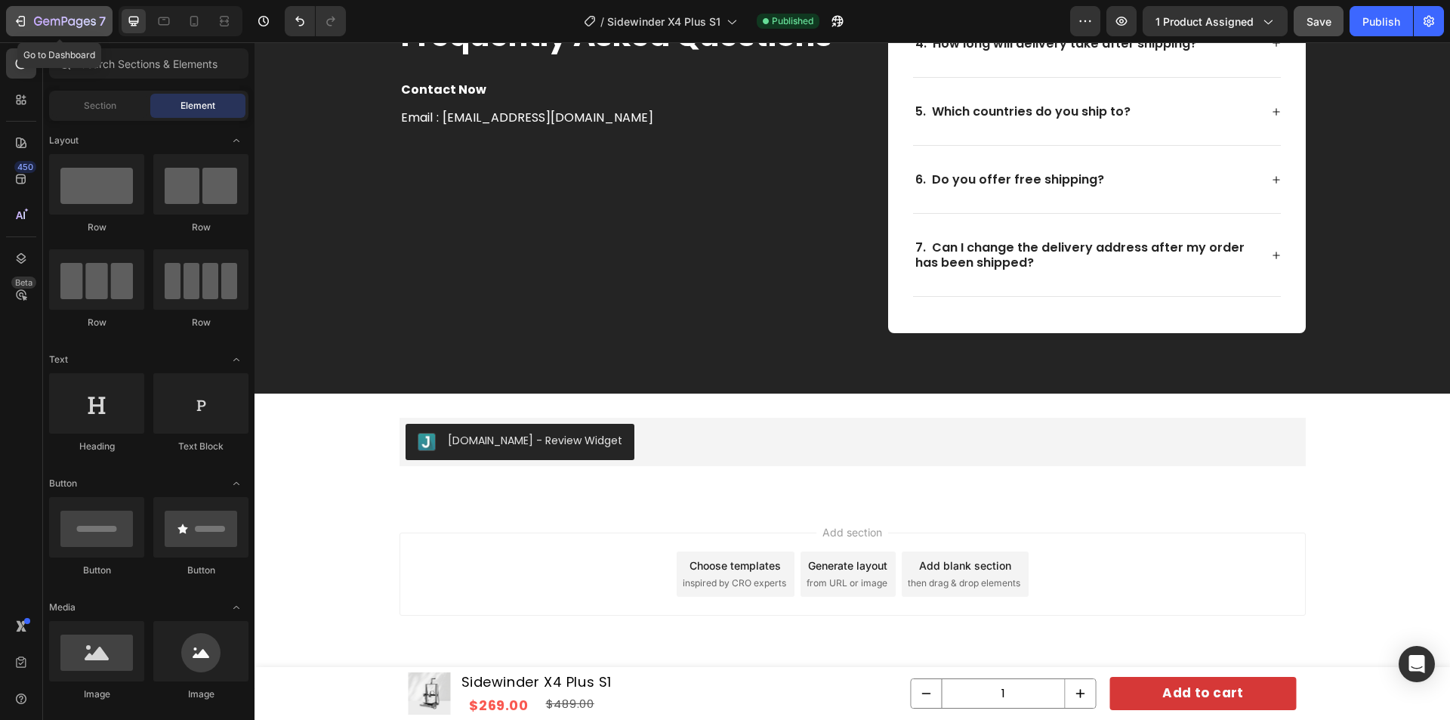
click at [14, 18] on icon "button" at bounding box center [20, 21] width 15 height 15
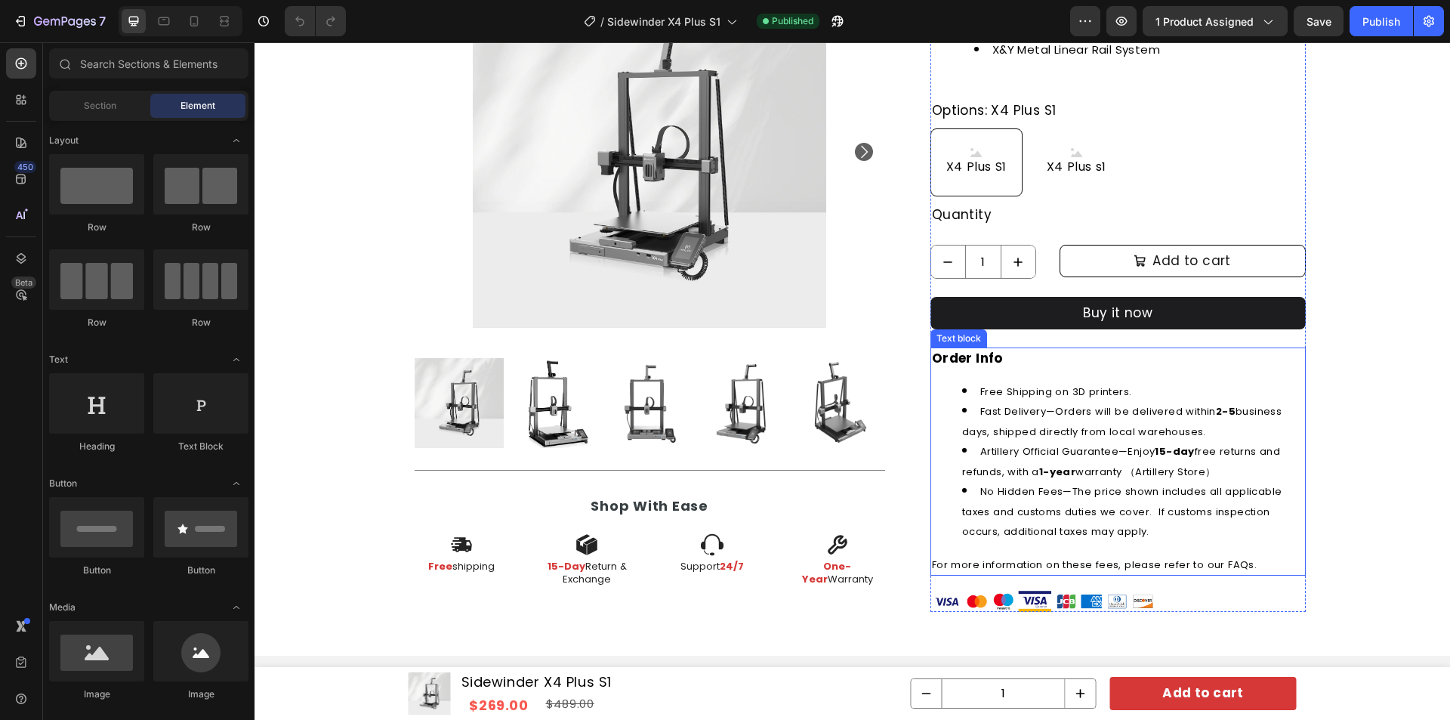
scroll to position [680, 0]
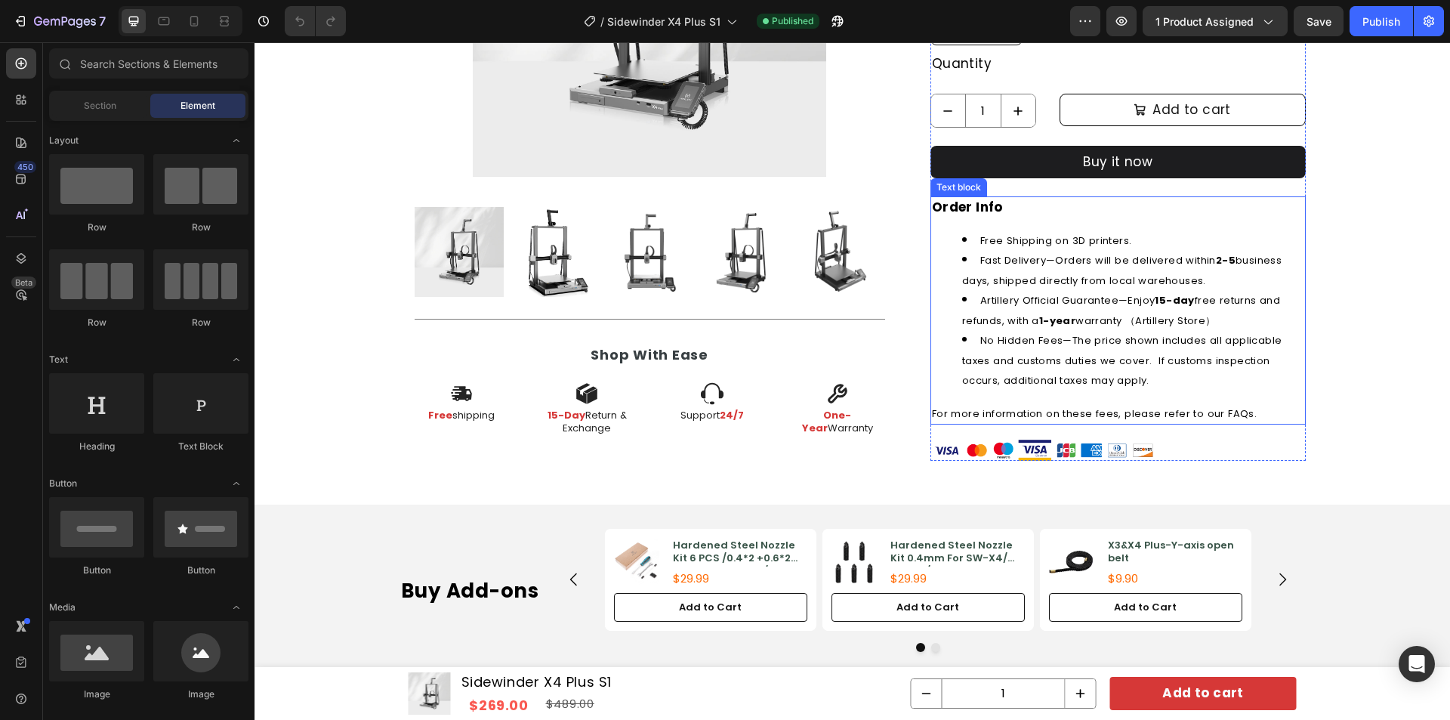
click at [1079, 371] on li "No Hidden Fees—The price shown includes all applicable taxes and customs duties…" at bounding box center [1133, 360] width 342 height 60
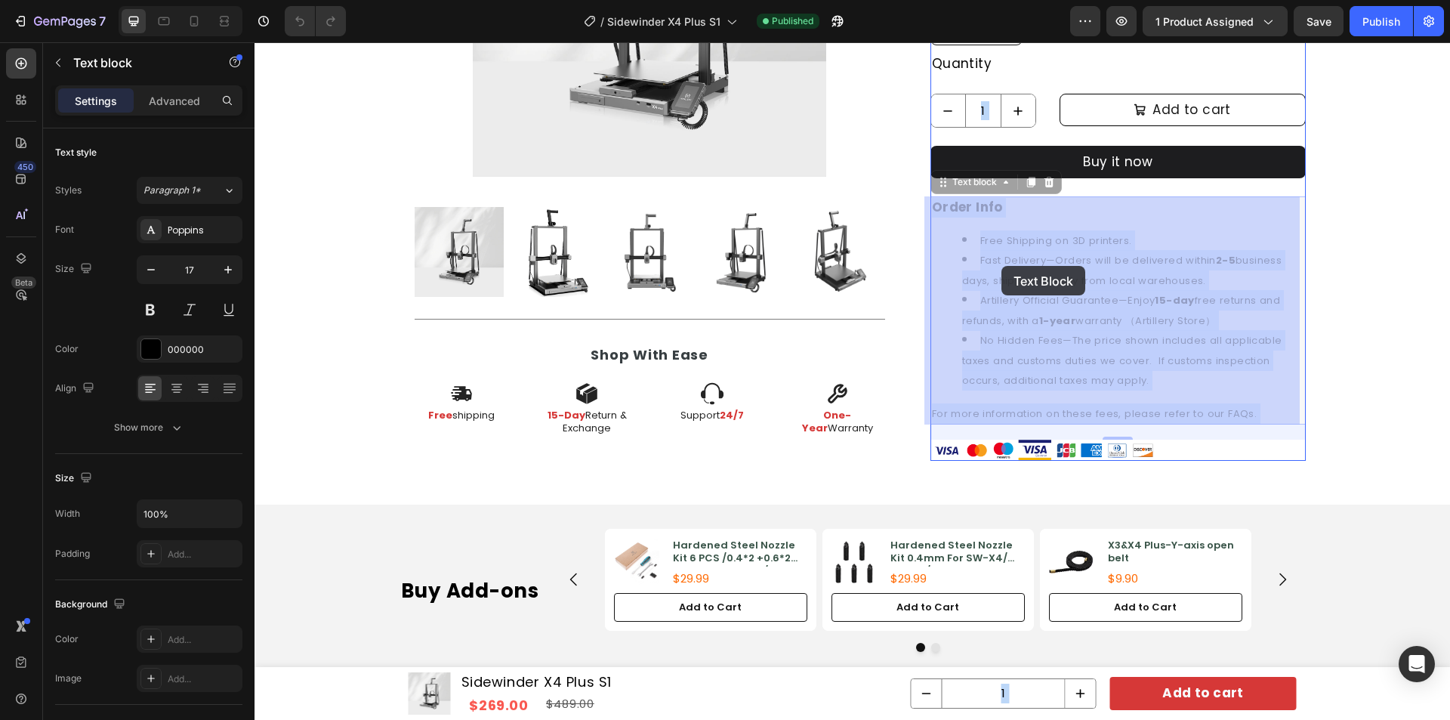
drag, startPoint x: 1168, startPoint y: 380, endPoint x: 1001, endPoint y: 266, distance: 201.5
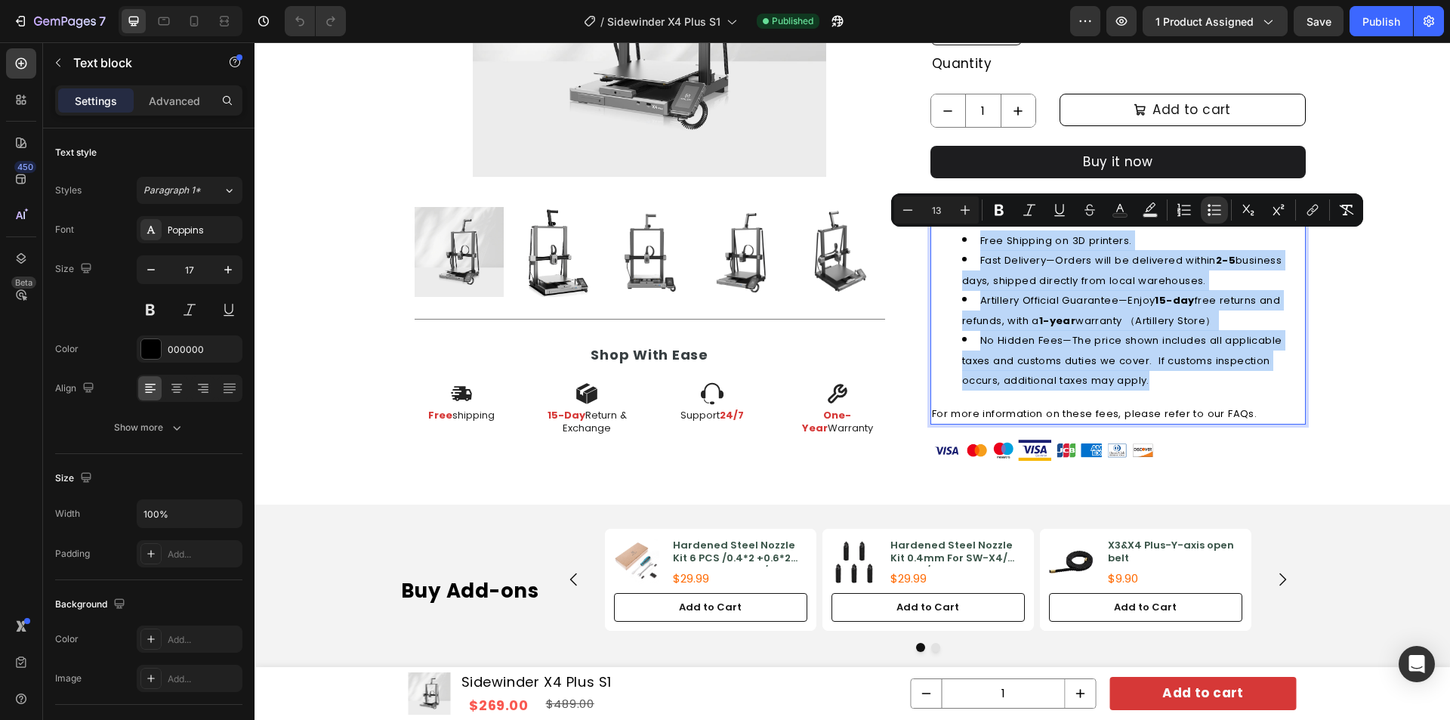
drag, startPoint x: 973, startPoint y: 236, endPoint x: 1156, endPoint y: 384, distance: 235.2
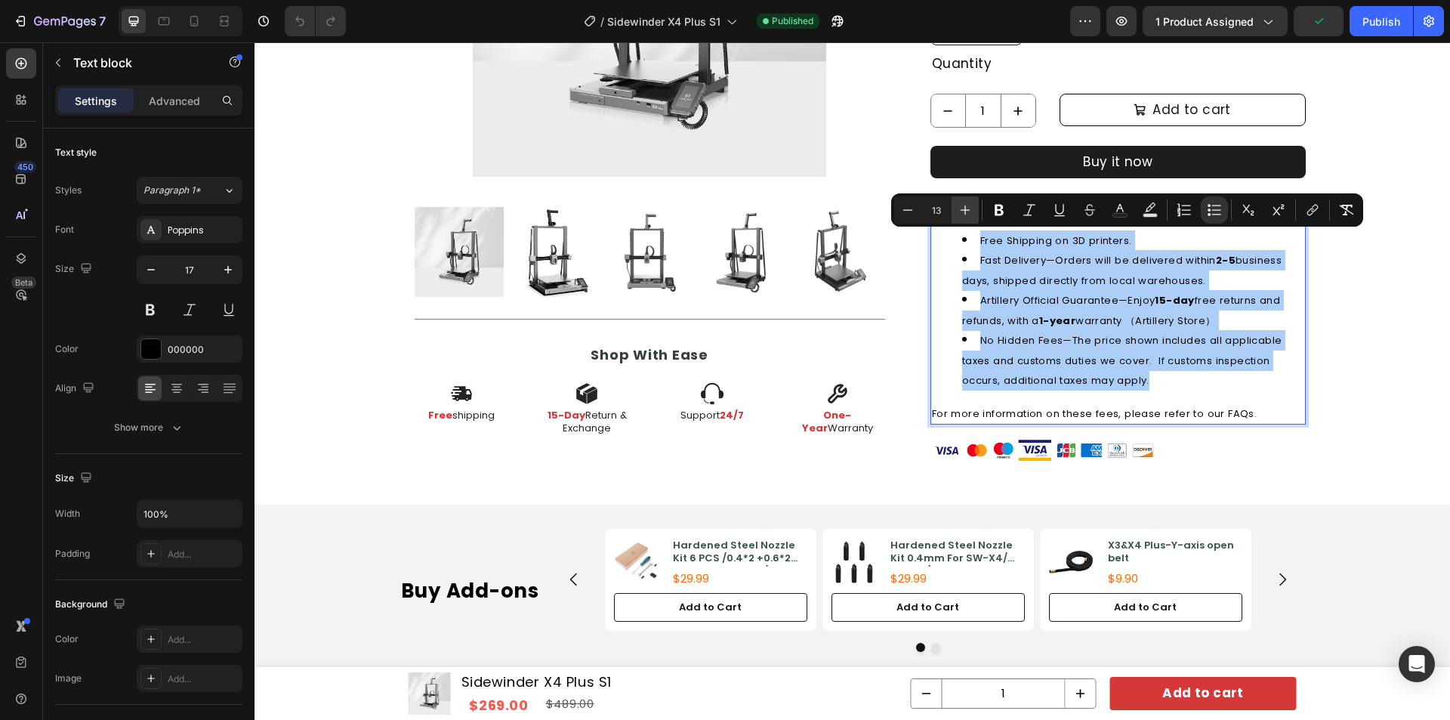
click at [963, 204] on icon "Editor contextual toolbar" at bounding box center [965, 209] width 15 height 15
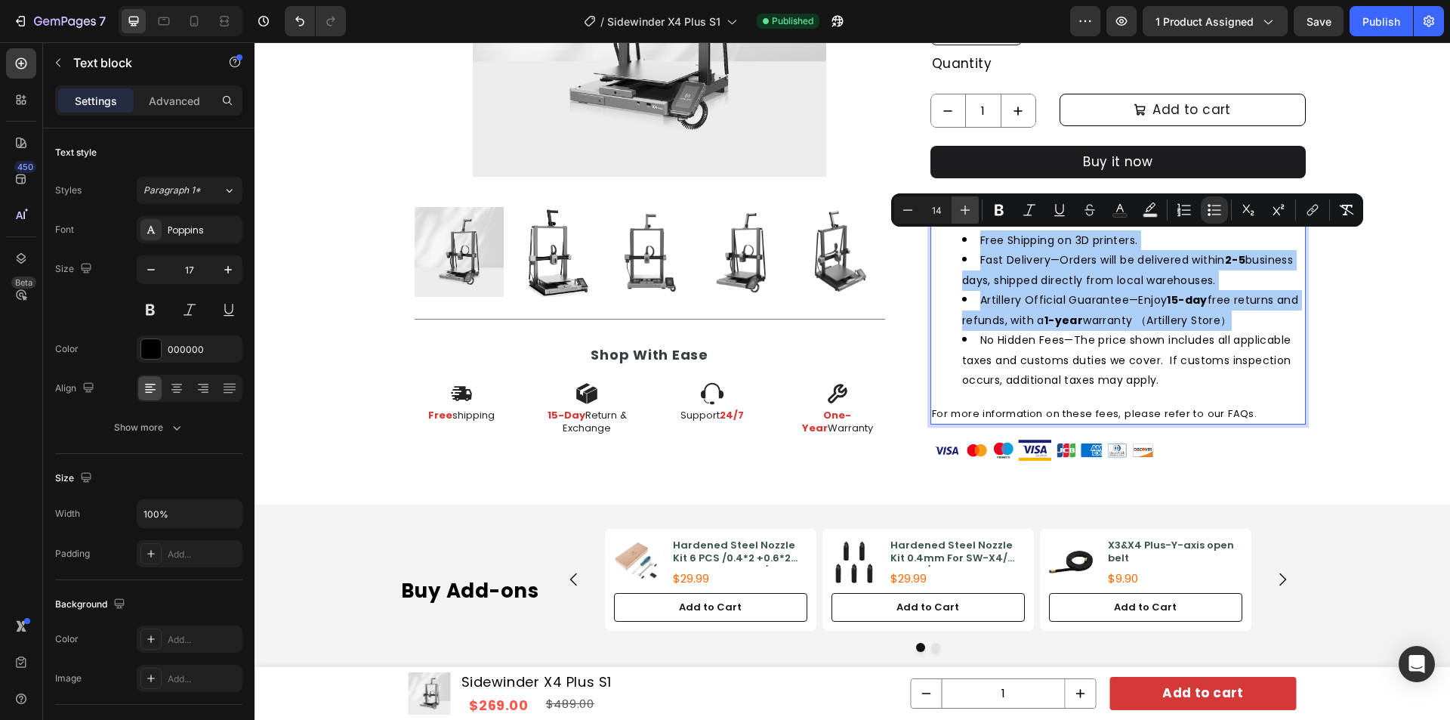
click at [963, 204] on icon "Editor contextual toolbar" at bounding box center [965, 209] width 15 height 15
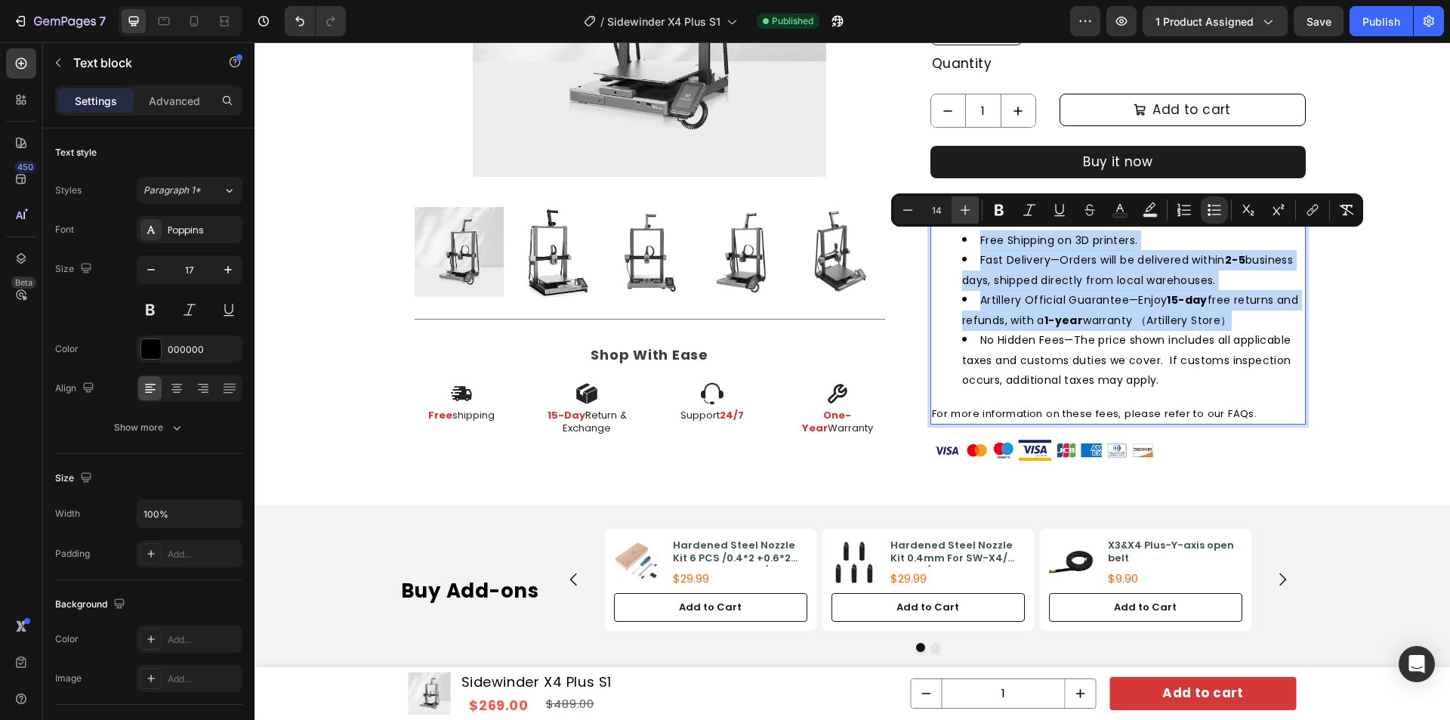
type input "15"
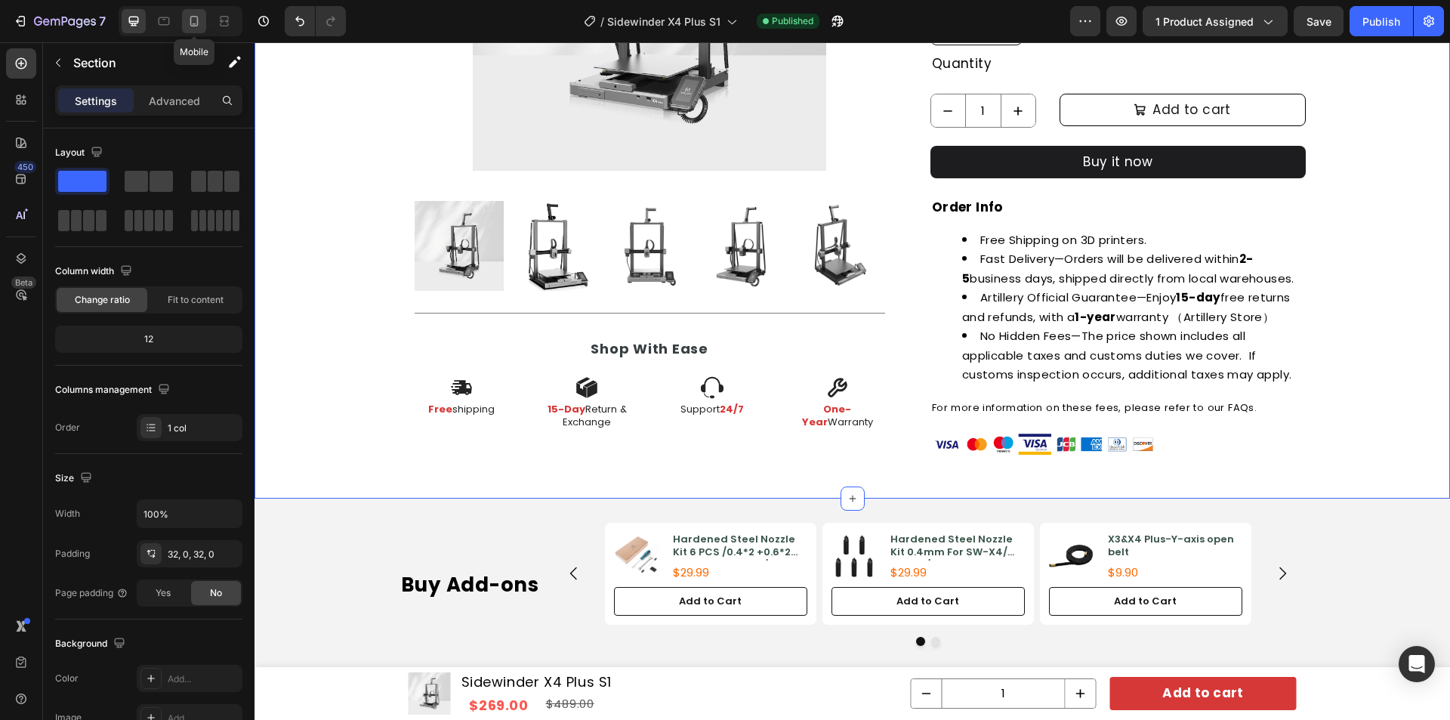
click at [193, 17] on icon at bounding box center [194, 21] width 15 height 15
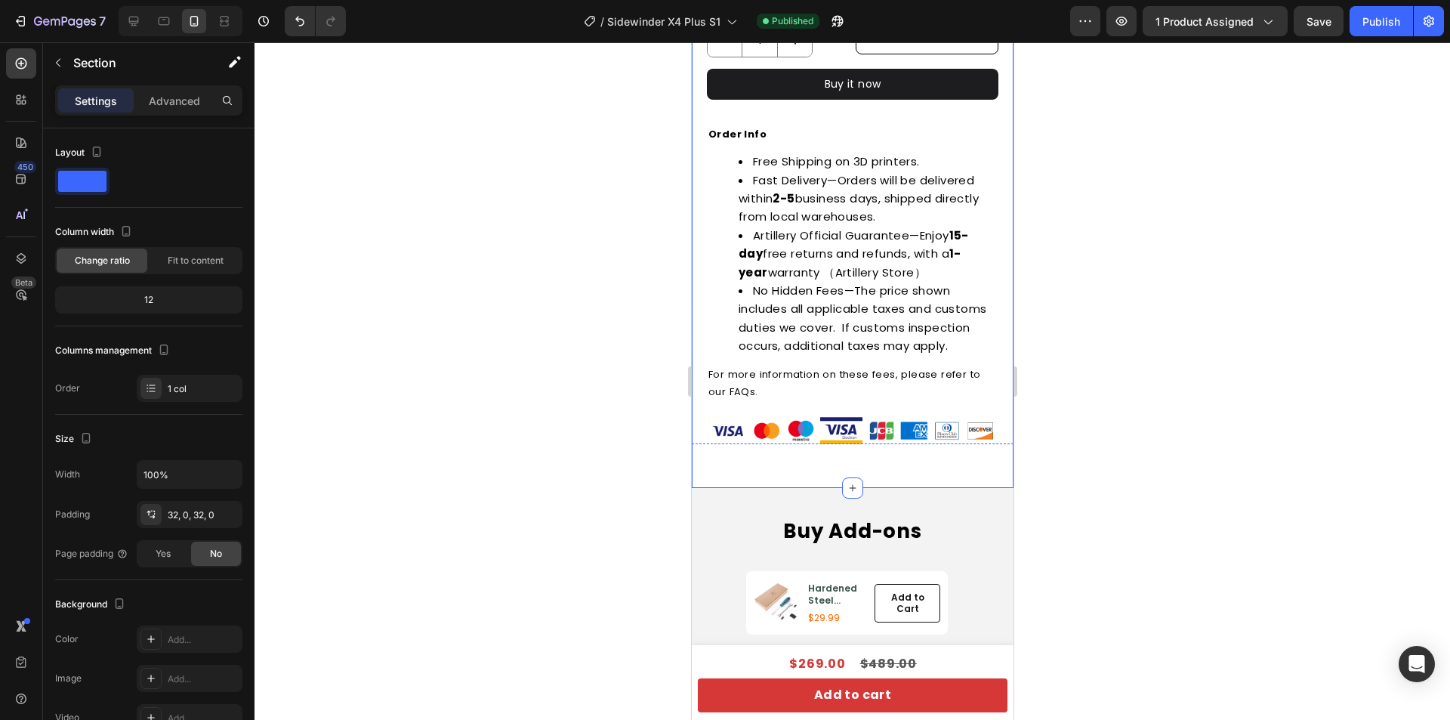
scroll to position [1057, 0]
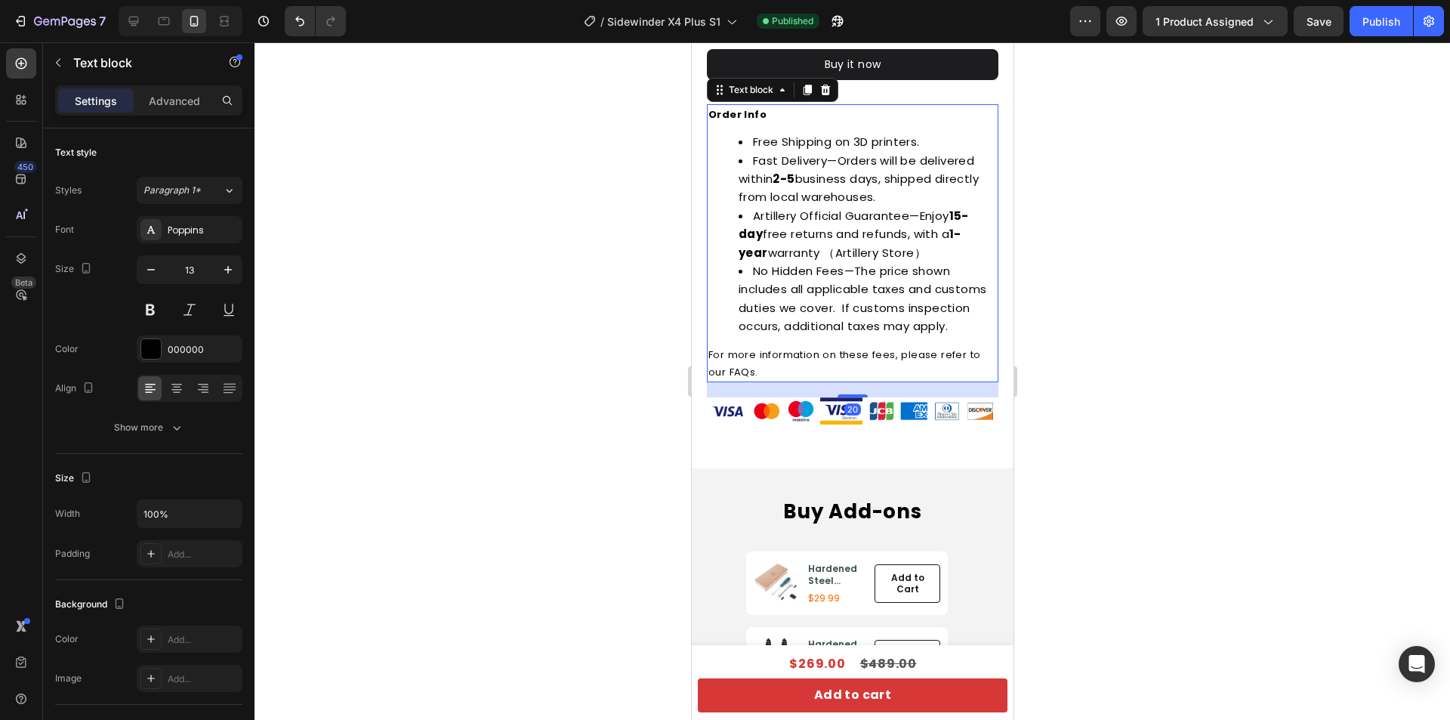
click at [856, 224] on span "Artillery Official Guarantee—Enjoy 15-day free returns and refunds, with a 1-ye…" at bounding box center [853, 234] width 230 height 53
click at [154, 270] on icon "button" at bounding box center [150, 269] width 15 height 15
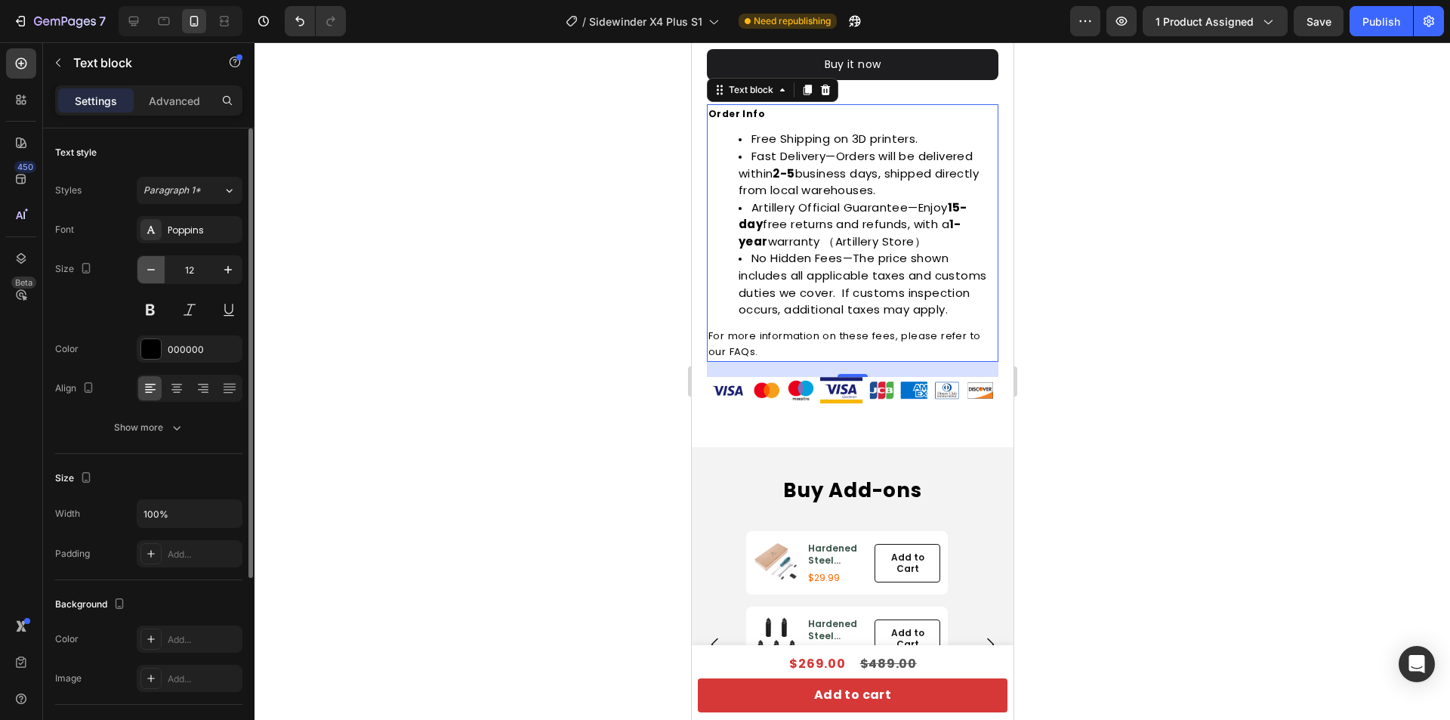
click at [153, 270] on icon "button" at bounding box center [150, 269] width 15 height 15
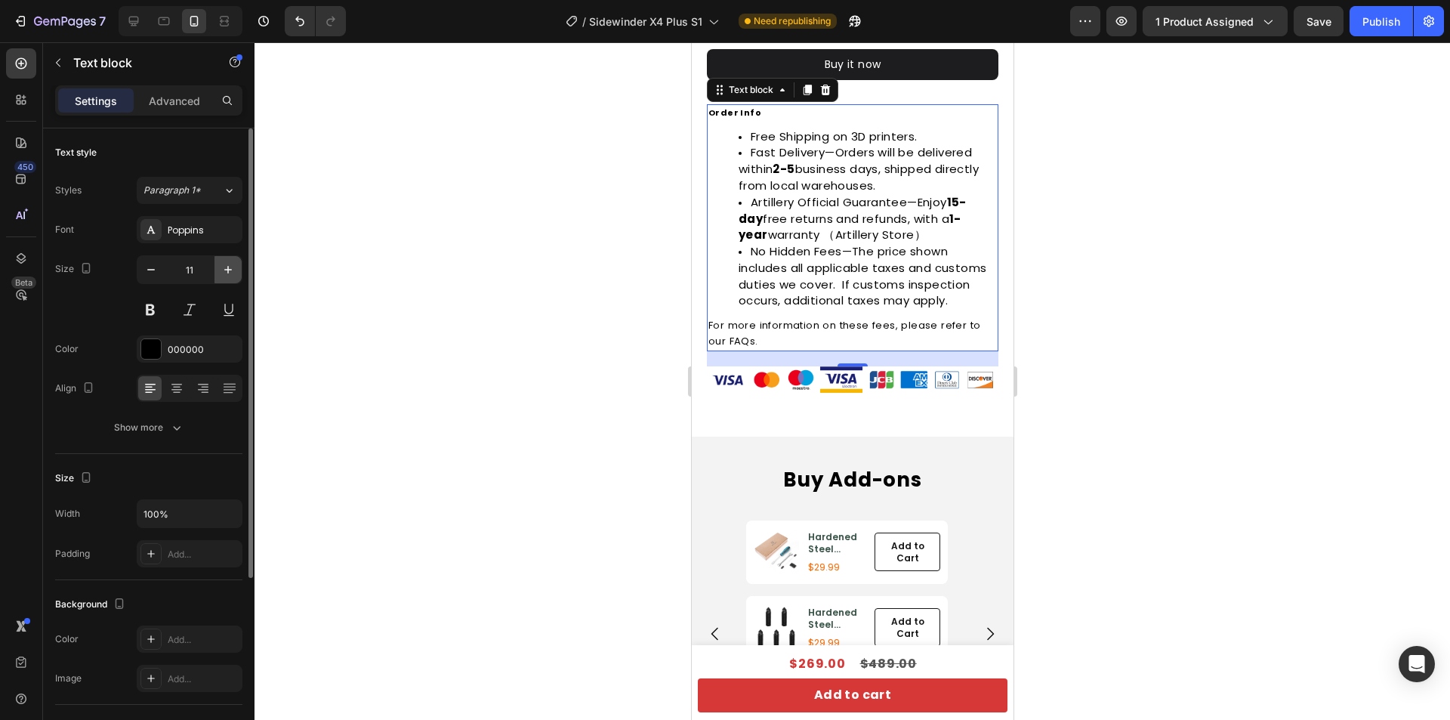
click at [218, 264] on button "button" at bounding box center [227, 269] width 27 height 27
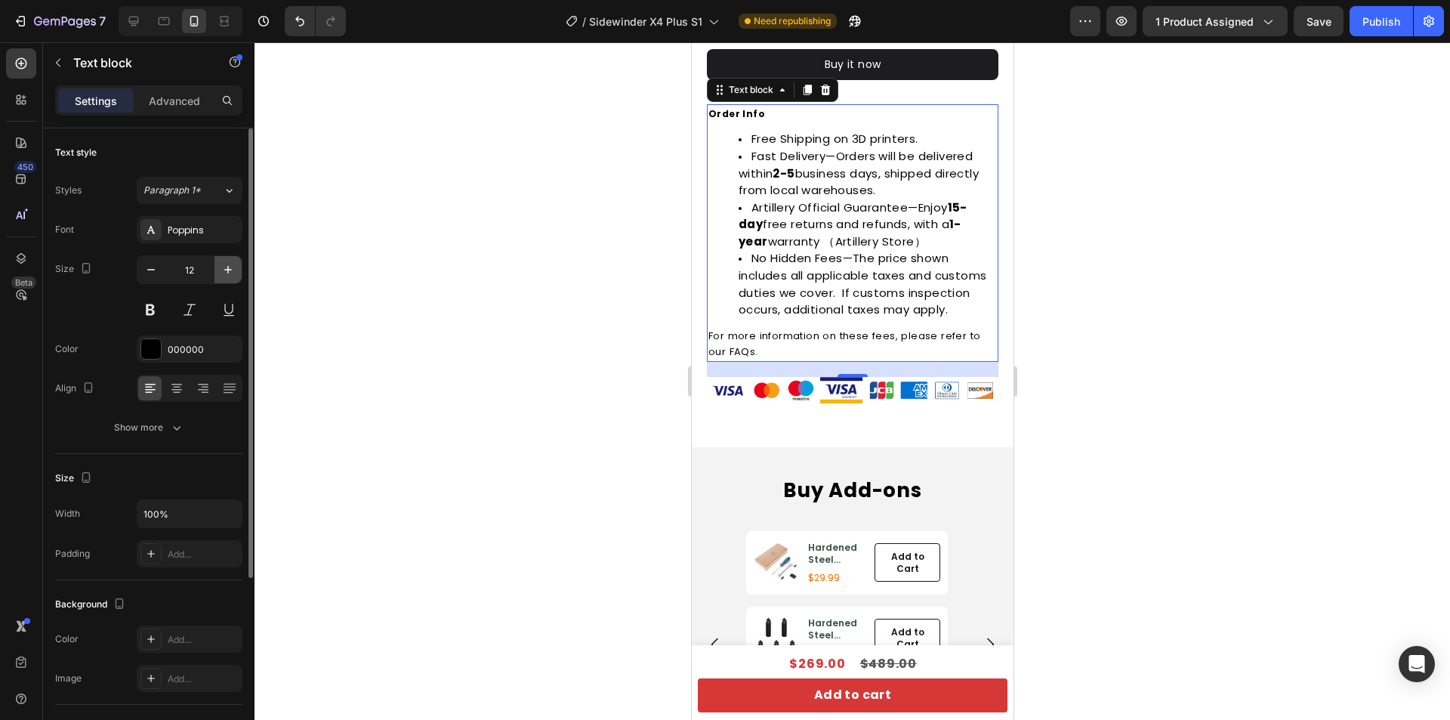
type input "13"
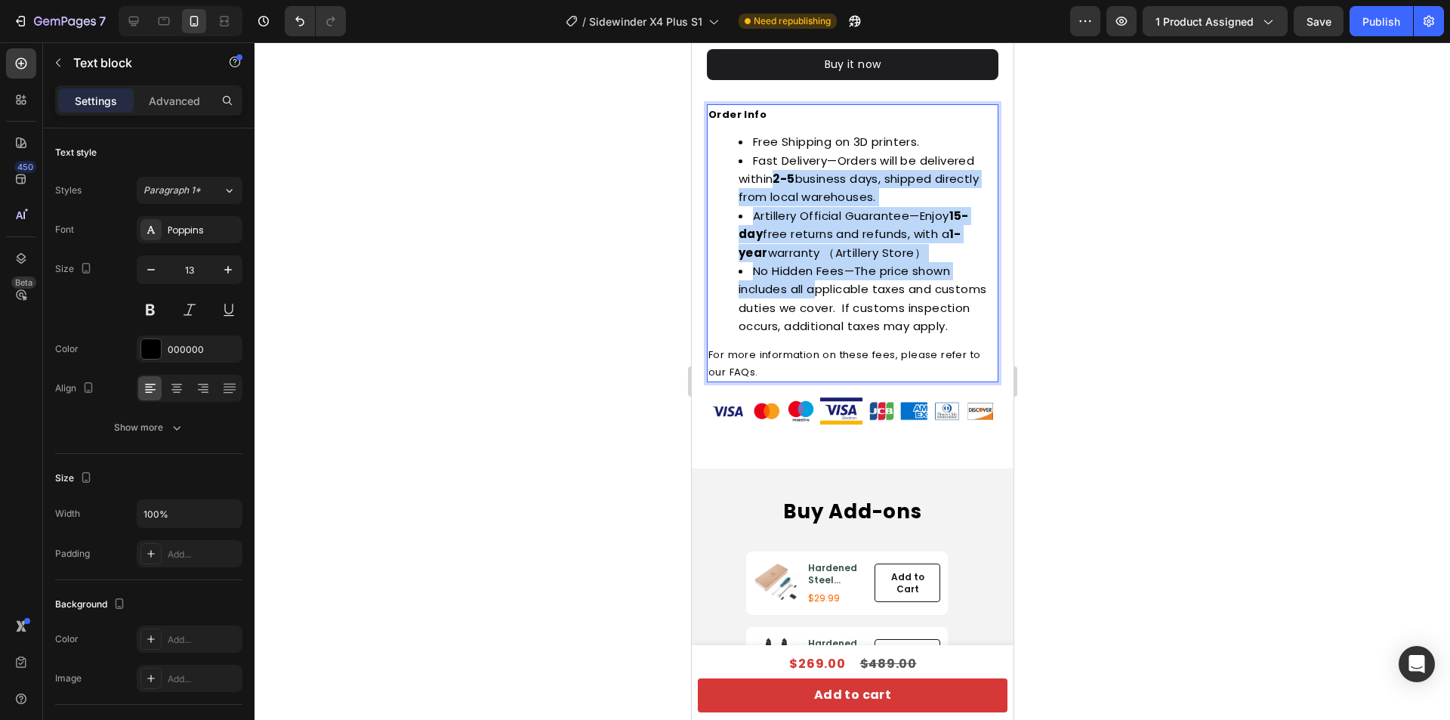
drag, startPoint x: 776, startPoint y: 175, endPoint x: 819, endPoint y: 276, distance: 110.0
click at [819, 276] on ul "Free Shipping on 3D printers. Fast Delivery—Orders will be delivered within 2-5…" at bounding box center [852, 234] width 289 height 202
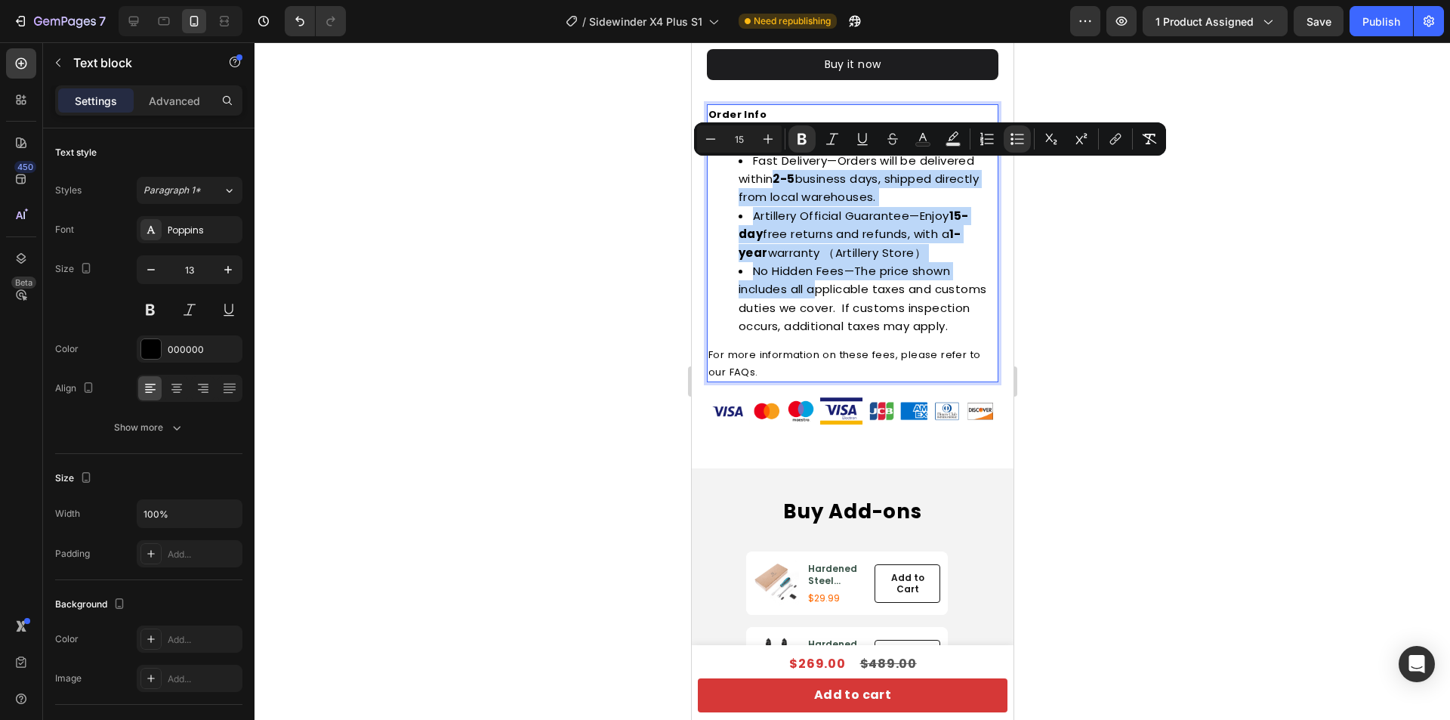
type input "13"
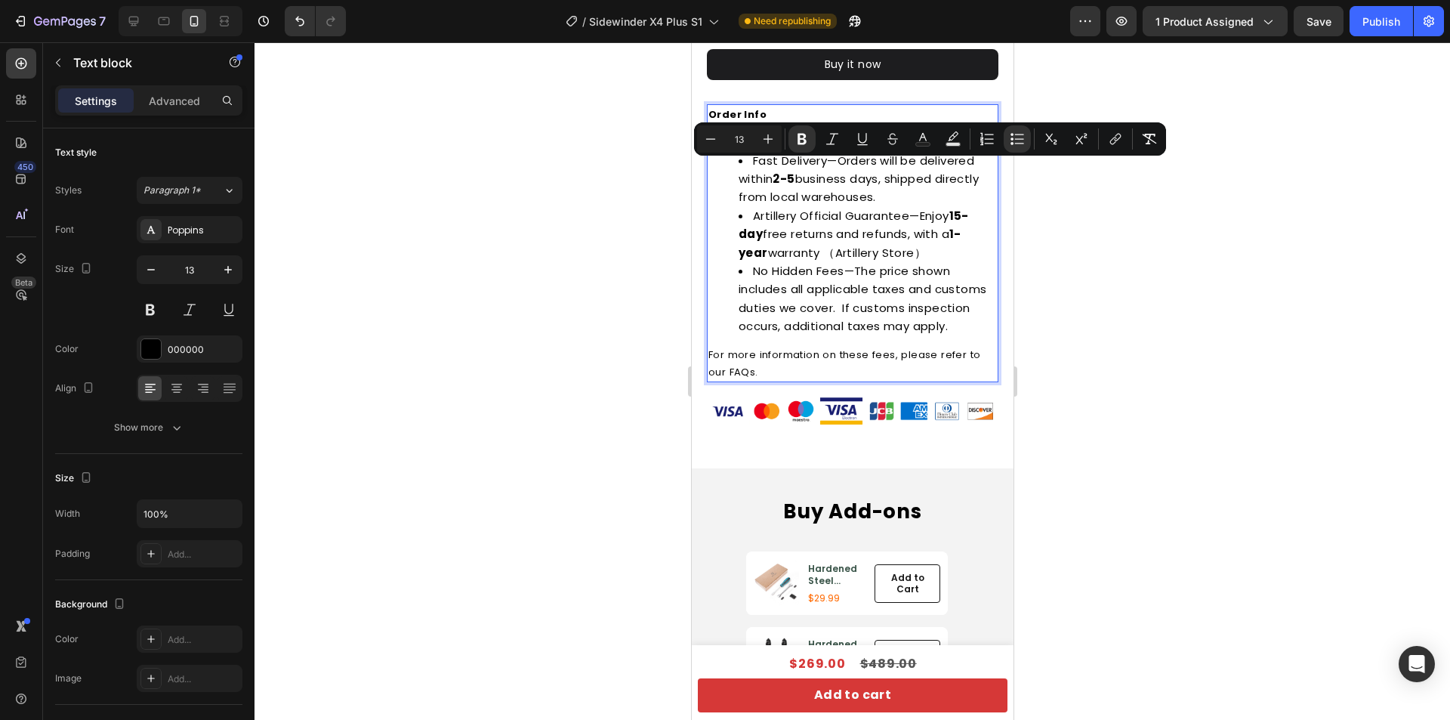
click at [851, 355] on p "For more information on these fees, please refer to our FAQs." at bounding box center [852, 363] width 289 height 35
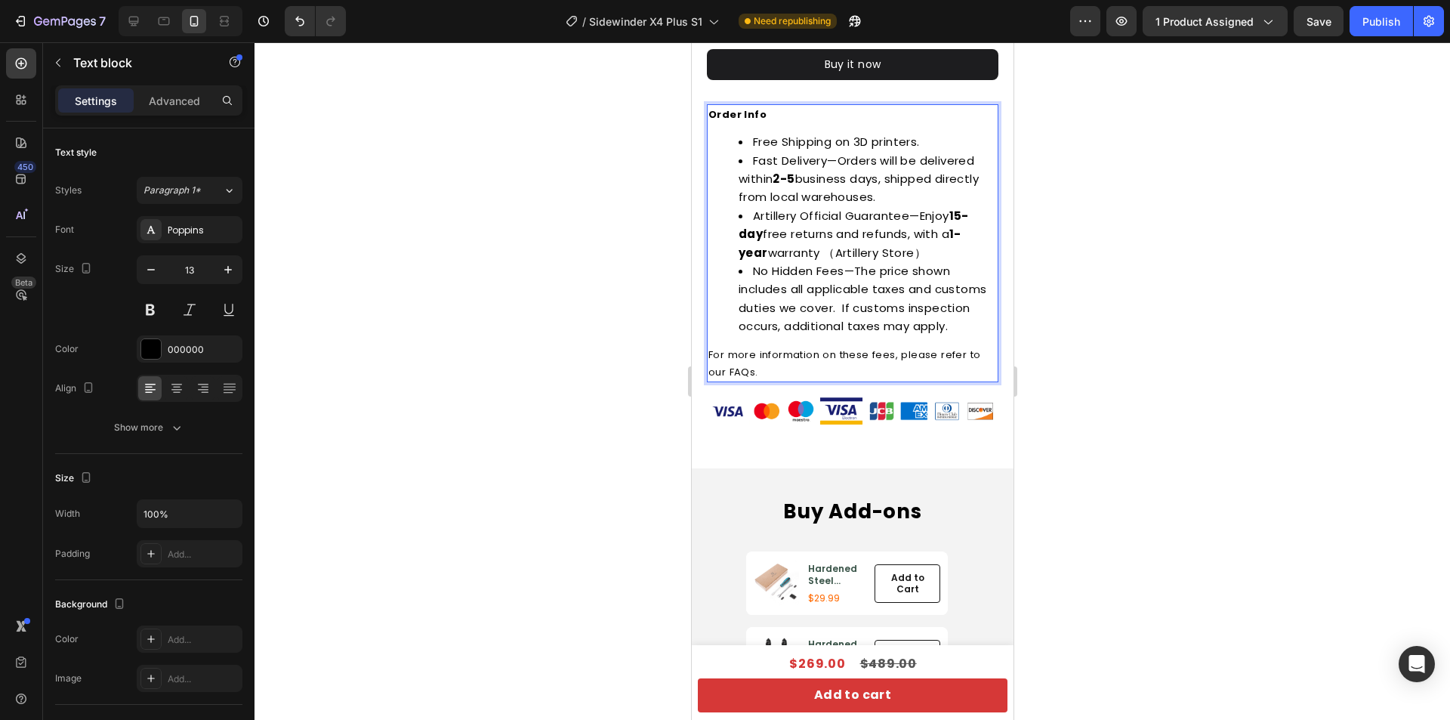
click at [745, 371] on span "For more information on these fees, please refer to our FAQs." at bounding box center [844, 363] width 272 height 32
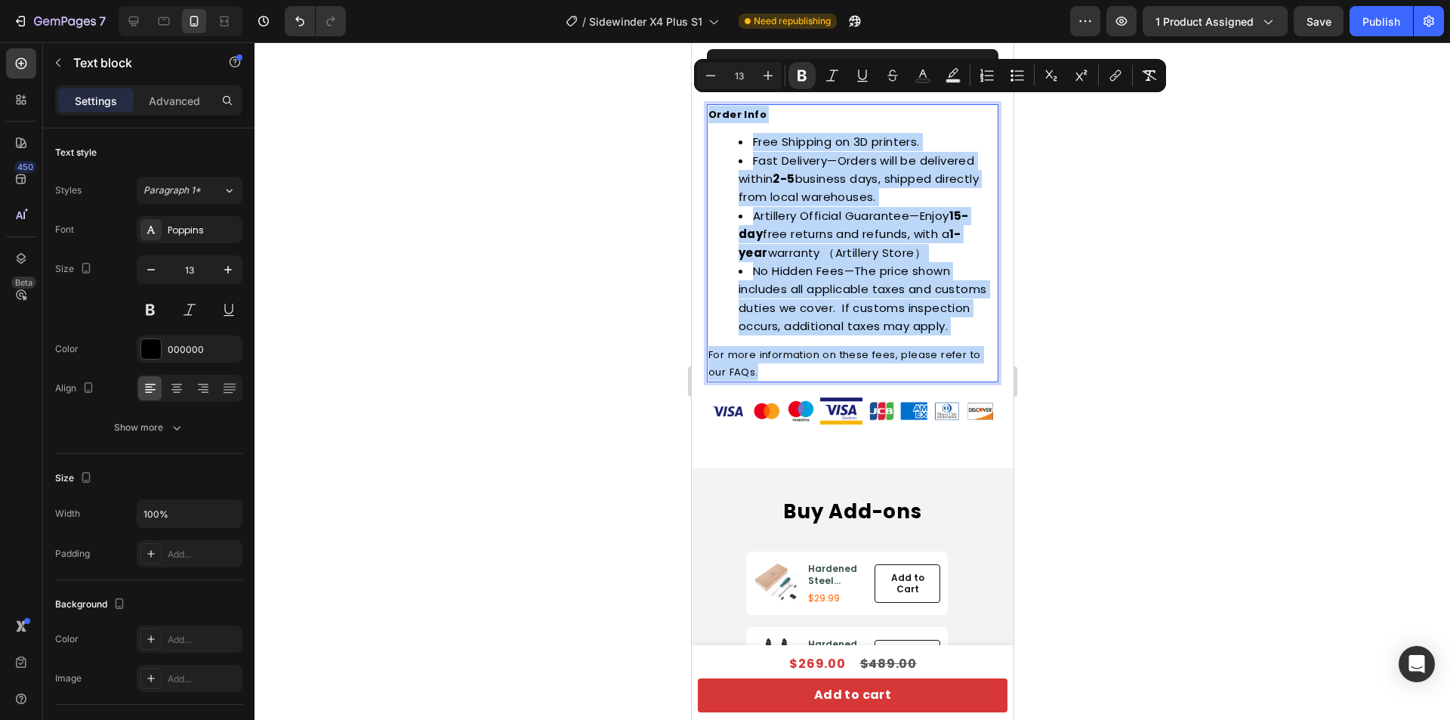
drag, startPoint x: 768, startPoint y: 382, endPoint x: 707, endPoint y: 106, distance: 282.4
click at [707, 106] on div "Order Info Free Shipping on 3D printers. Fast Delivery—Orders will be delivered…" at bounding box center [852, 243] width 292 height 279
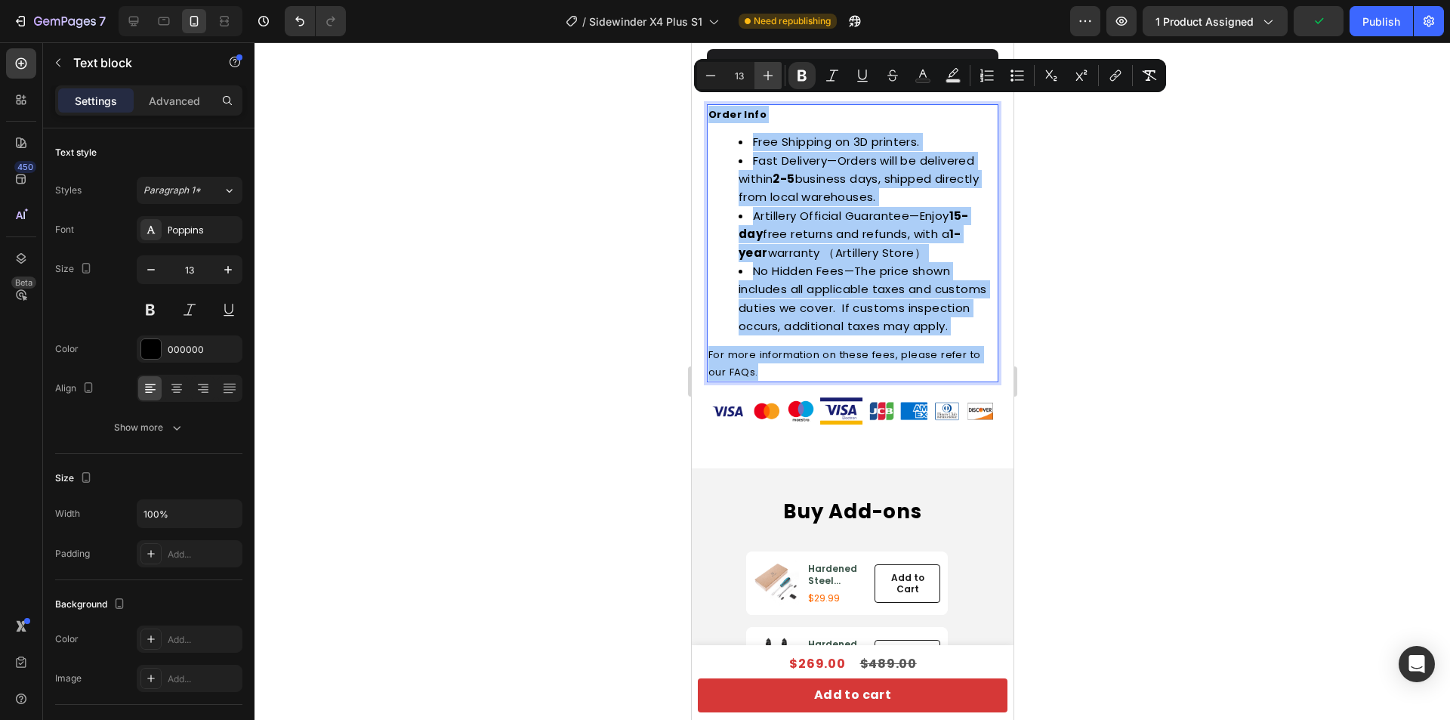
click at [764, 76] on icon "Editor contextual toolbar" at bounding box center [769, 76] width 10 height 10
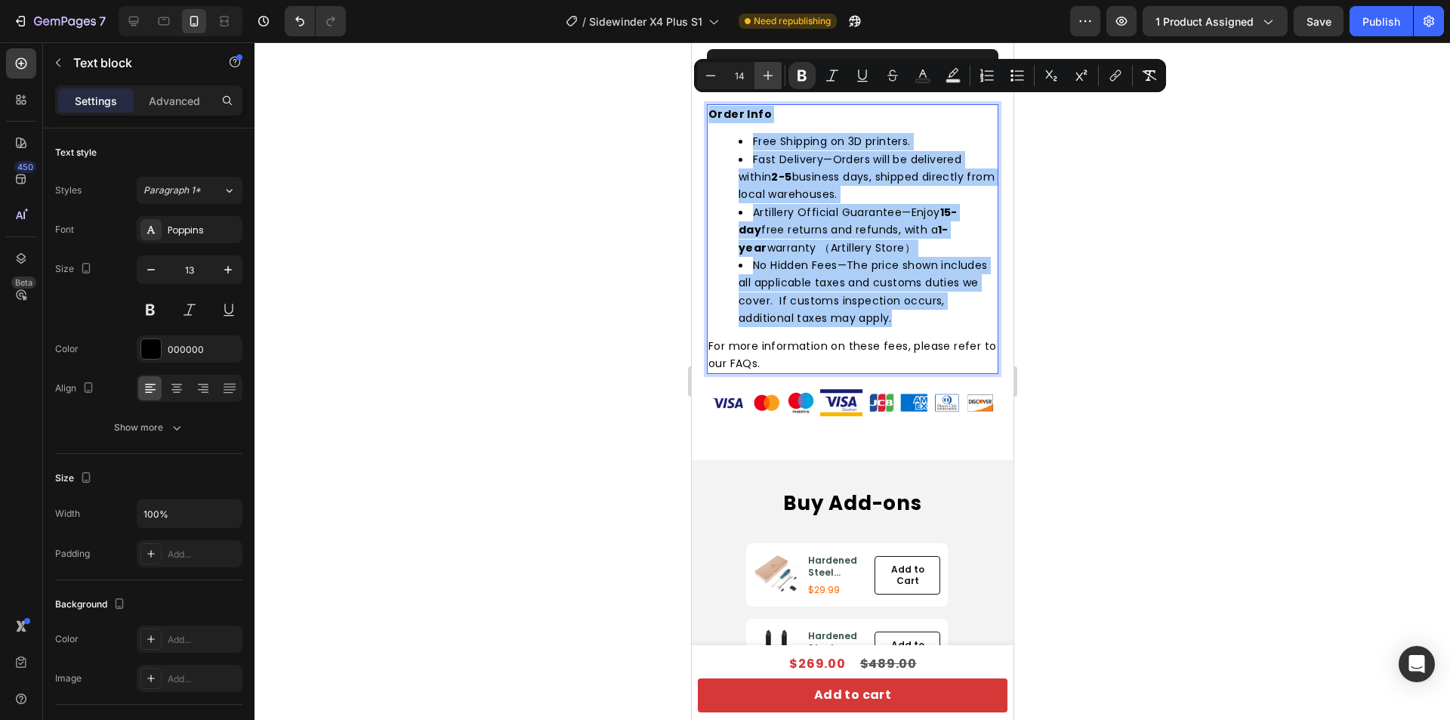
click at [764, 76] on icon "Editor contextual toolbar" at bounding box center [769, 76] width 10 height 10
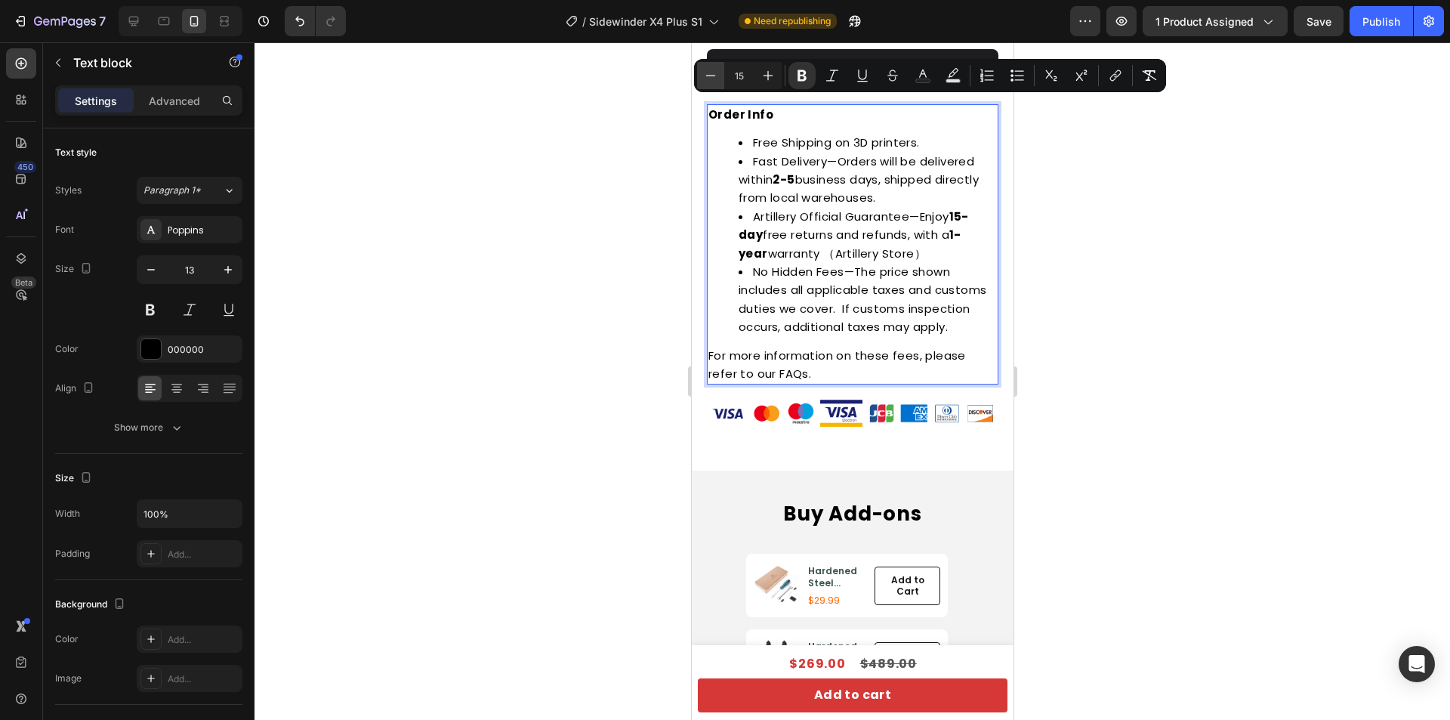
click at [705, 76] on icon "Editor contextual toolbar" at bounding box center [710, 75] width 15 height 15
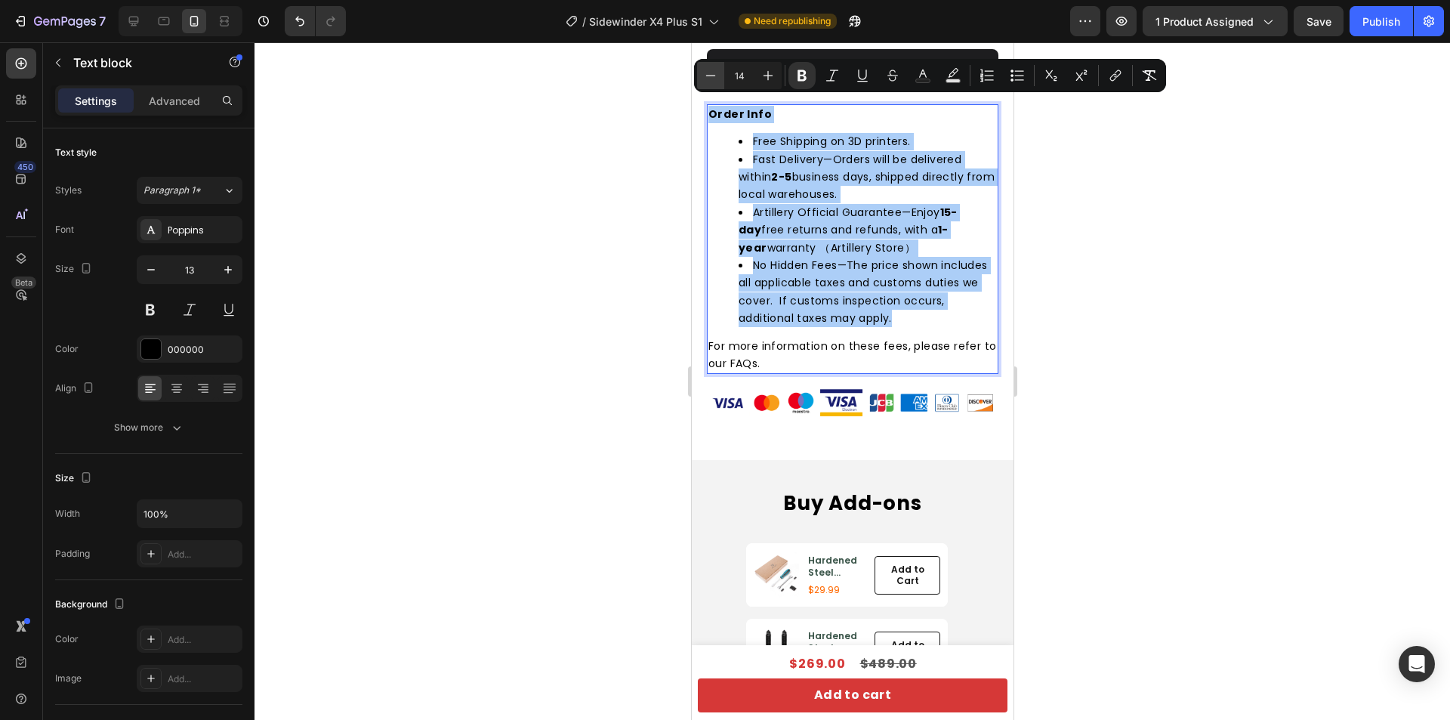
click at [705, 76] on icon "Editor contextual toolbar" at bounding box center [710, 75] width 15 height 15
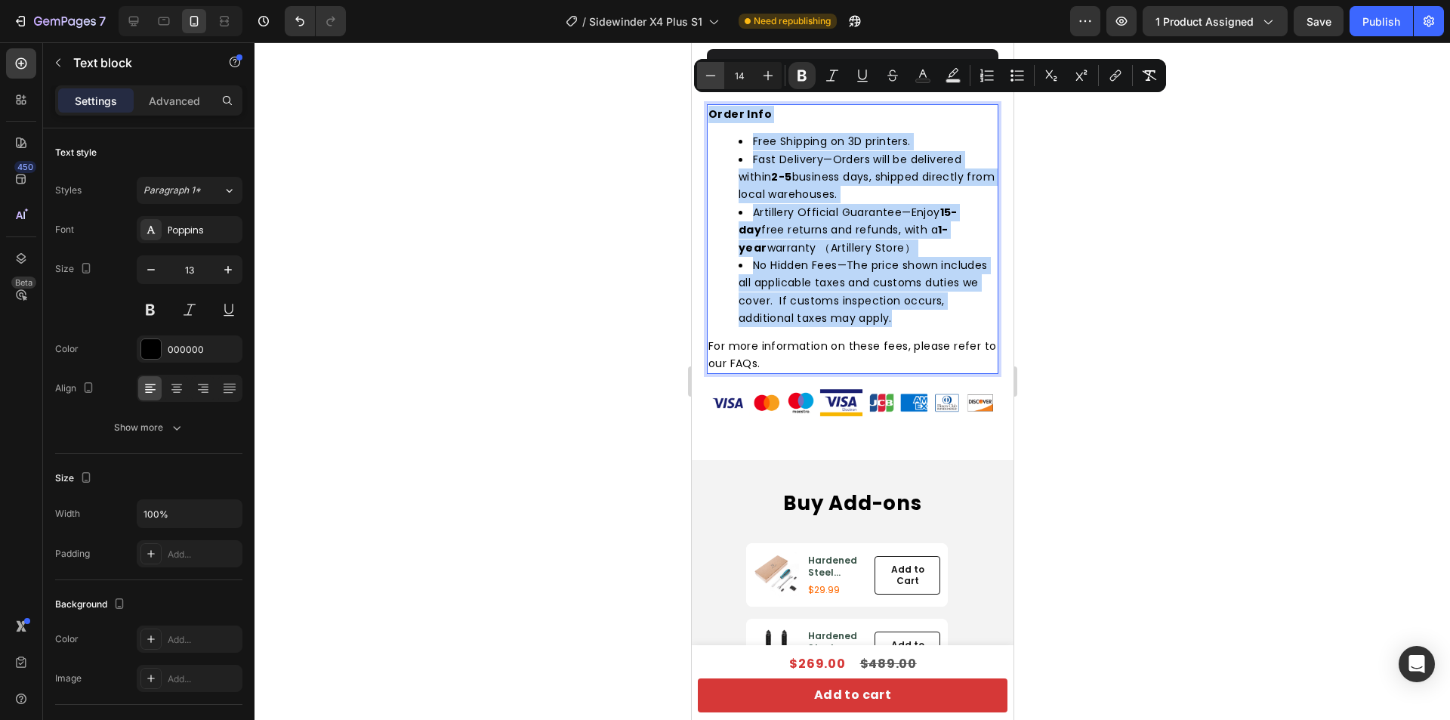
type input "13"
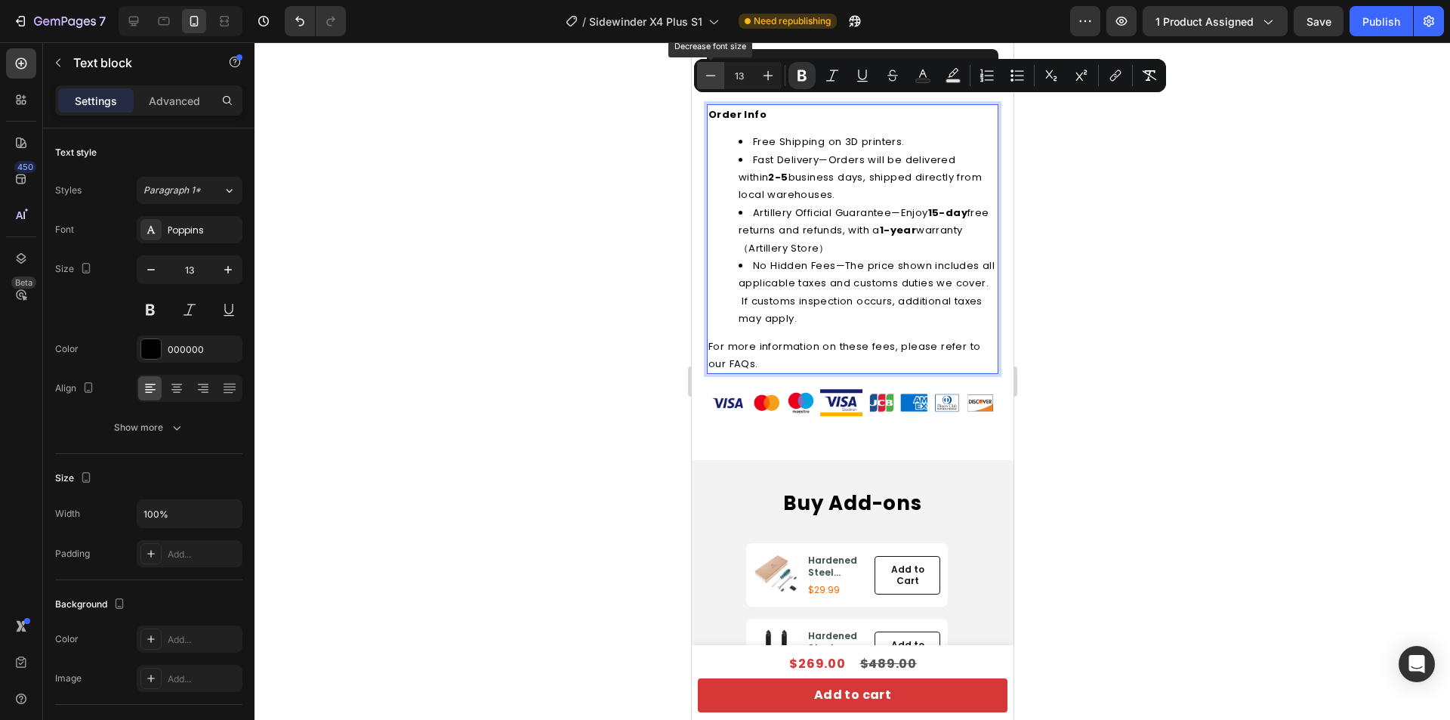
copy div "Order Info Free Shipping on 3D printers. Fast Delivery—Orders will be delivered…"
click at [1060, 245] on div at bounding box center [853, 380] width 1196 height 677
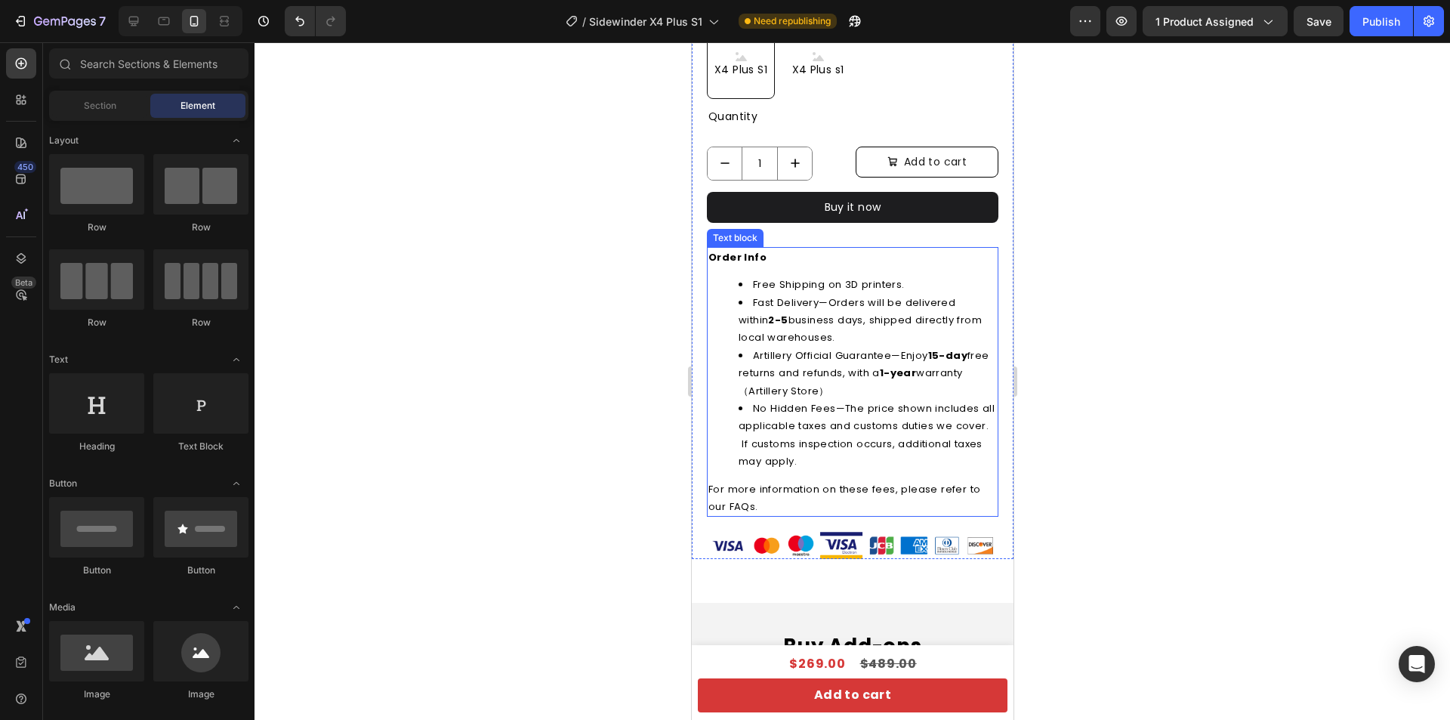
scroll to position [906, 0]
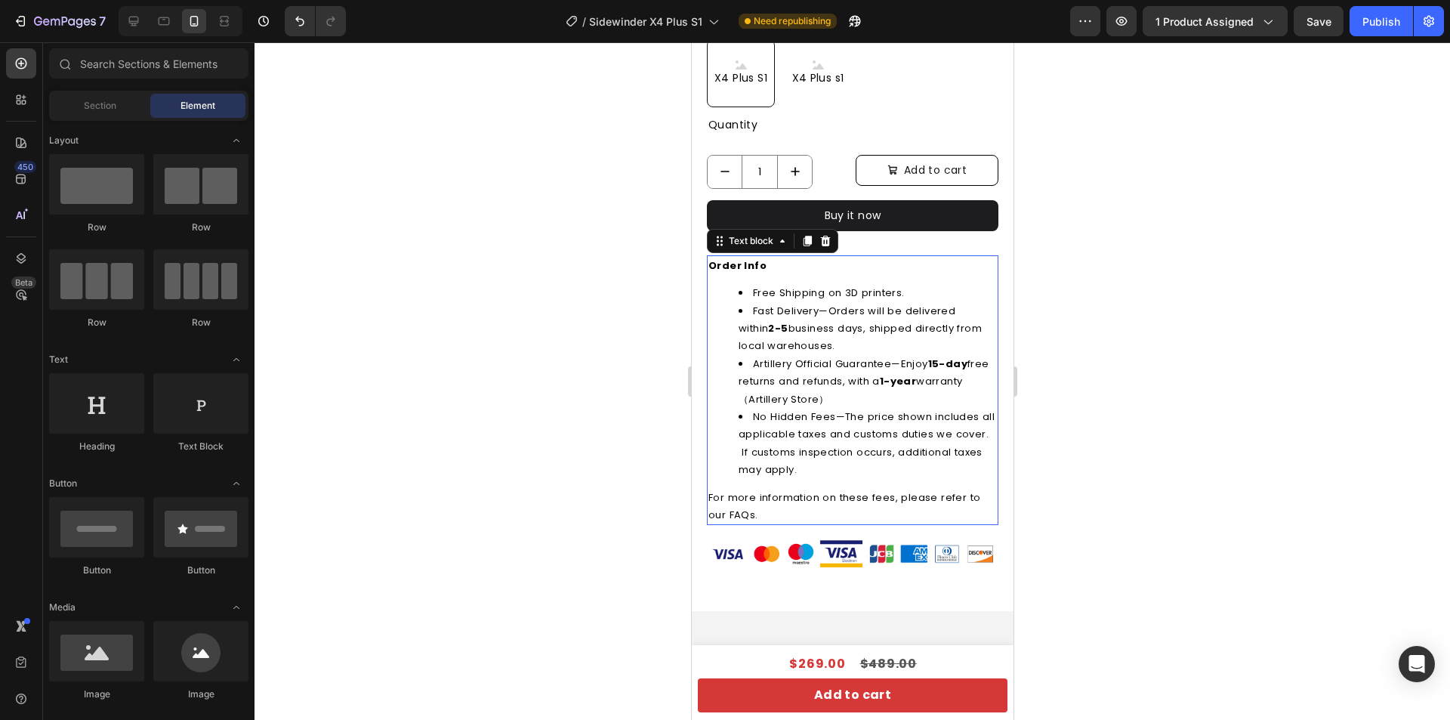
click at [835, 355] on li "Artillery Official Guarantee—Enjoy 15-day free returns and refunds, with a 1-ye…" at bounding box center [867, 381] width 258 height 53
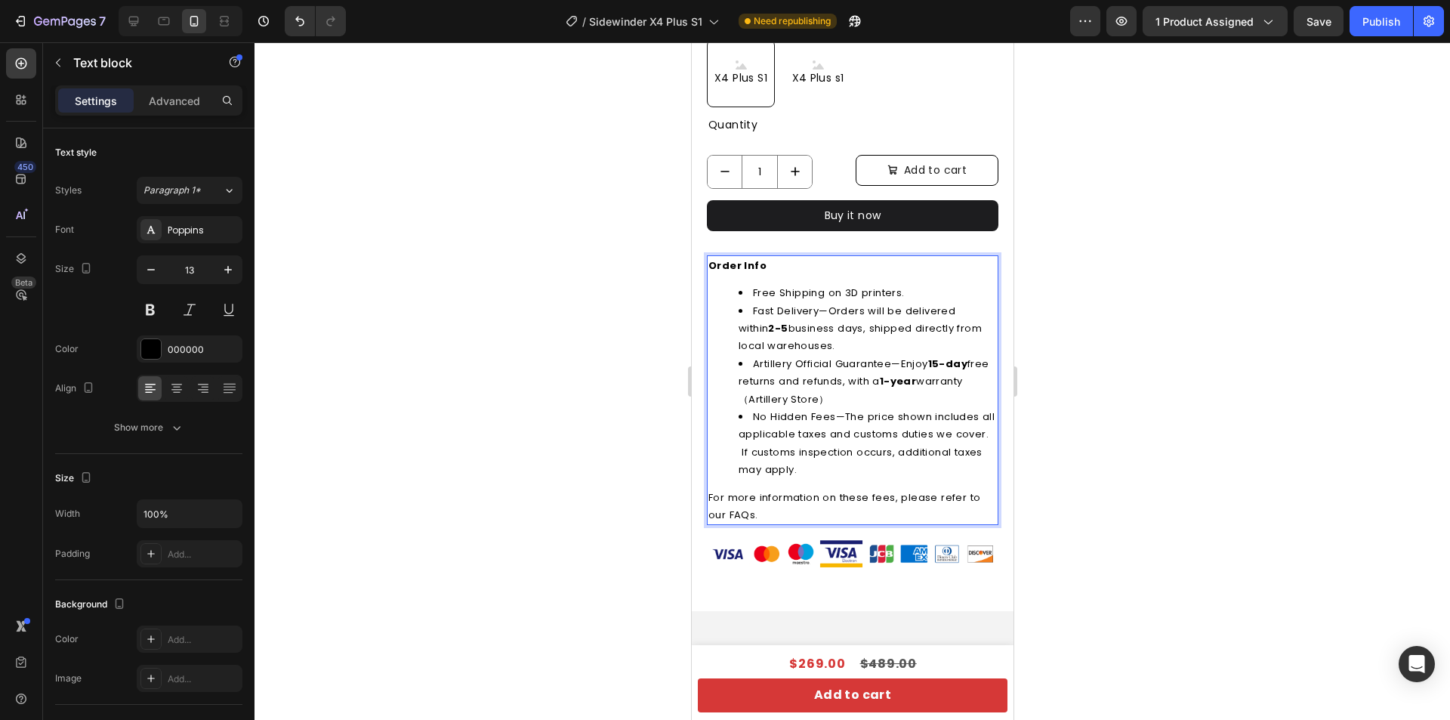
drag, startPoint x: 792, startPoint y: 300, endPoint x: 835, endPoint y: 356, distance: 70.5
drag, startPoint x: 794, startPoint y: 294, endPoint x: 821, endPoint y: 338, distance: 52.2
click at [821, 338] on li "Fast Delivery—Orders will be delivered within 2-5 business days, shipped direct…" at bounding box center [867, 328] width 258 height 53
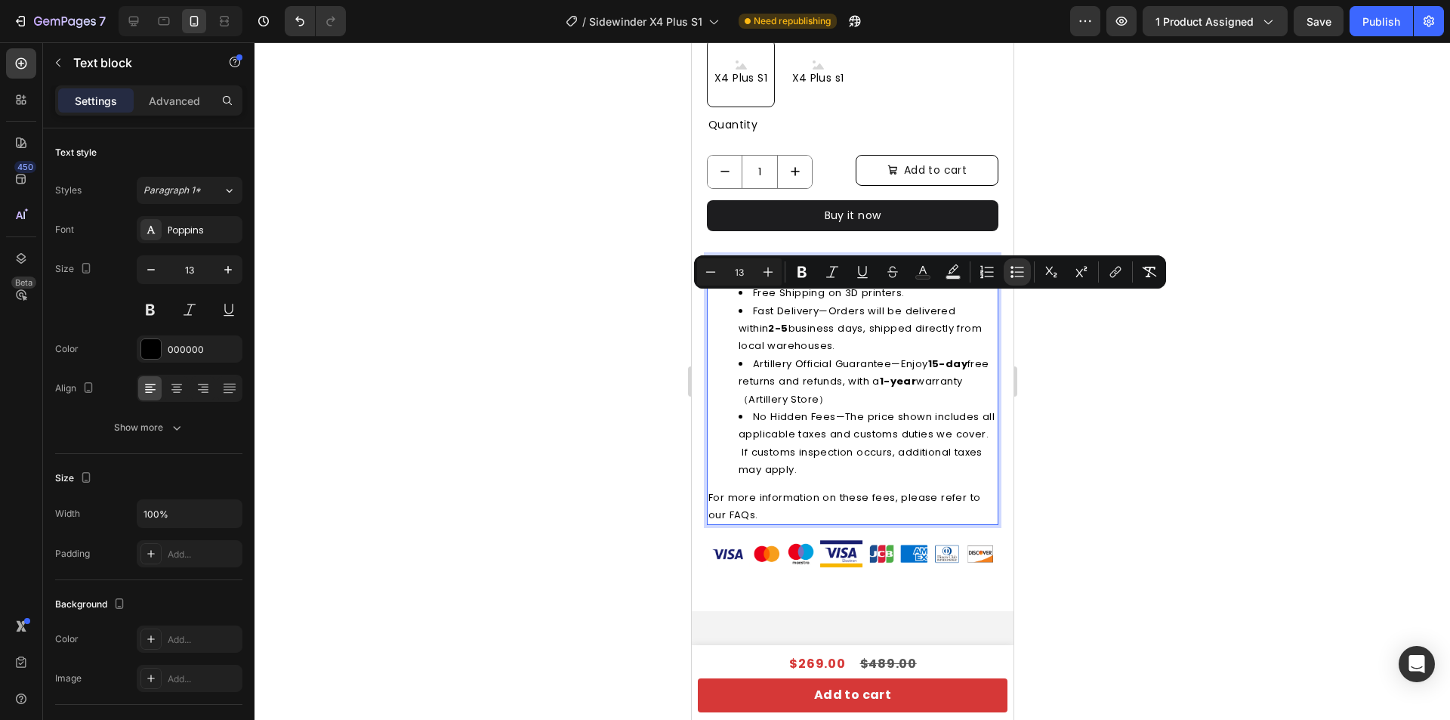
drag, startPoint x: 1079, startPoint y: 335, endPoint x: 1042, endPoint y: 331, distance: 36.4
click at [1079, 335] on div at bounding box center [853, 380] width 1196 height 677
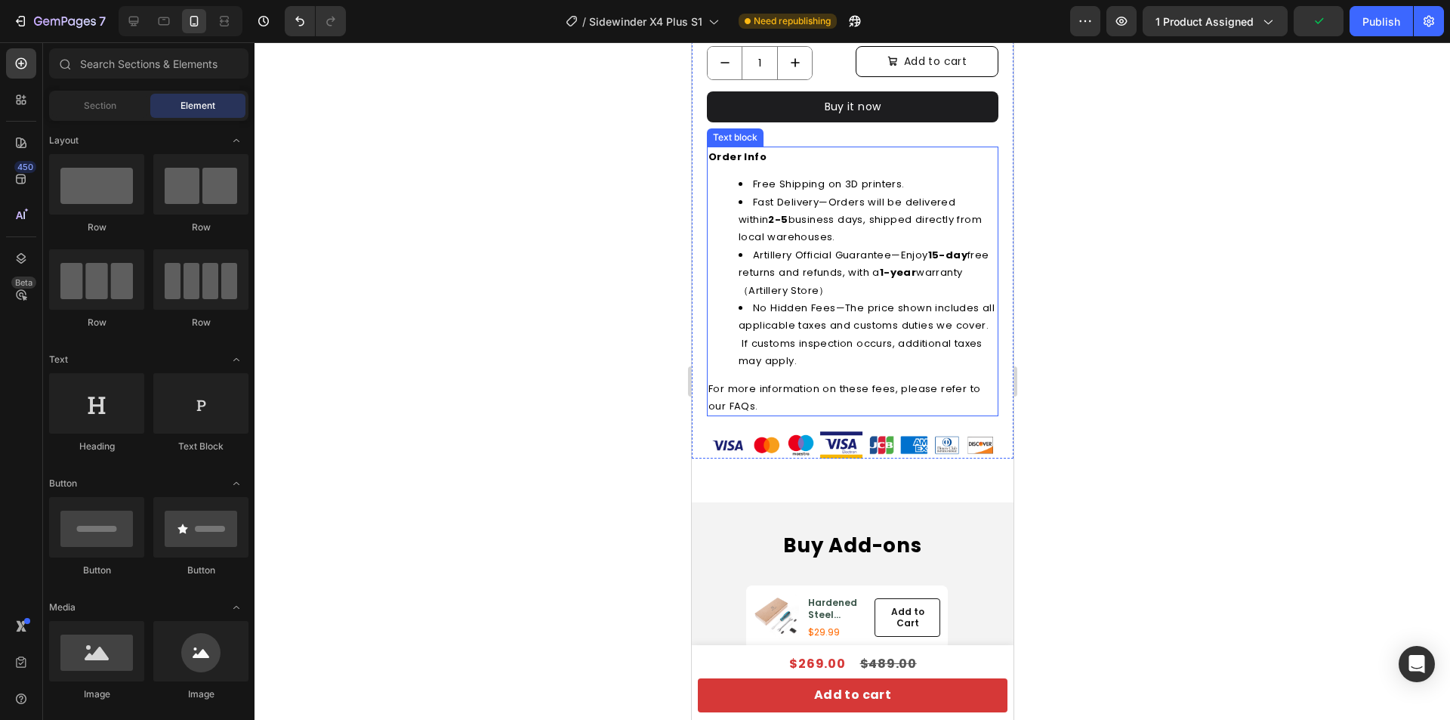
scroll to position [982, 0]
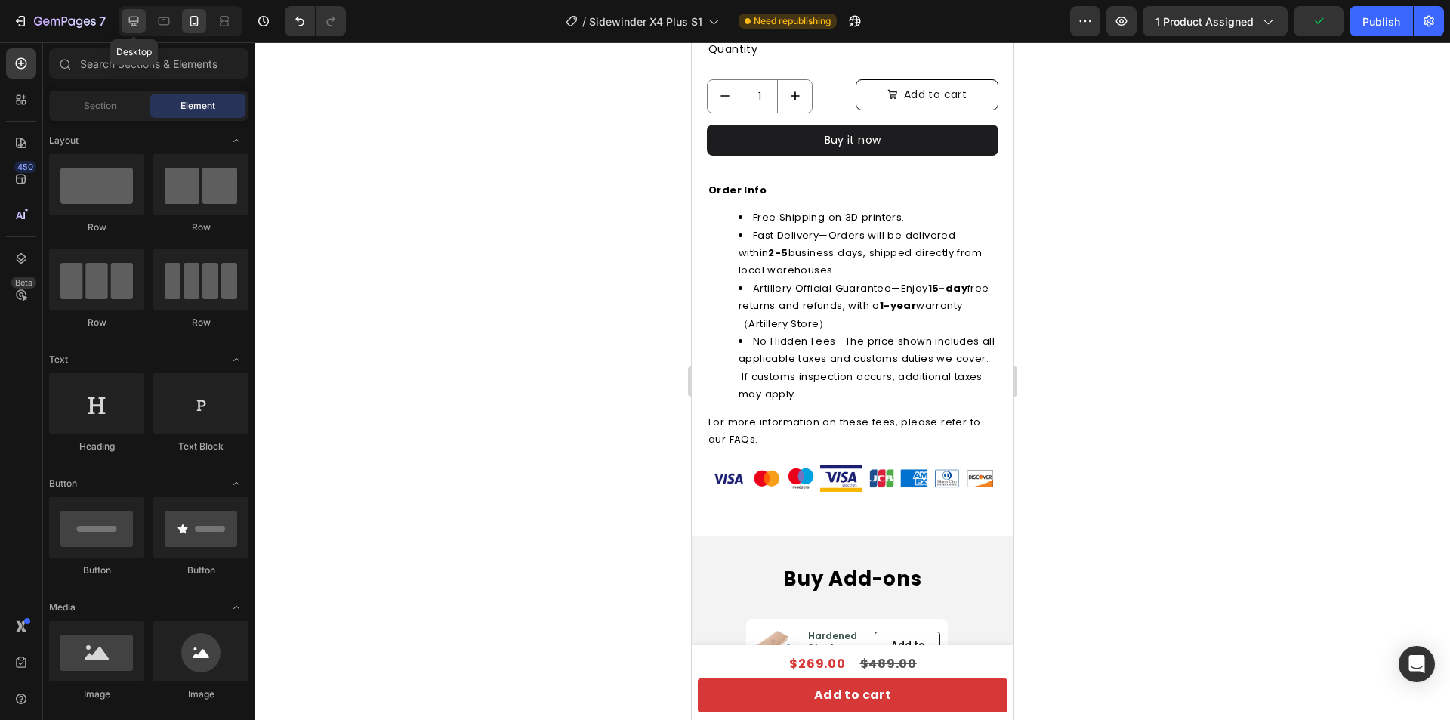
click at [142, 20] on div at bounding box center [134, 21] width 24 height 24
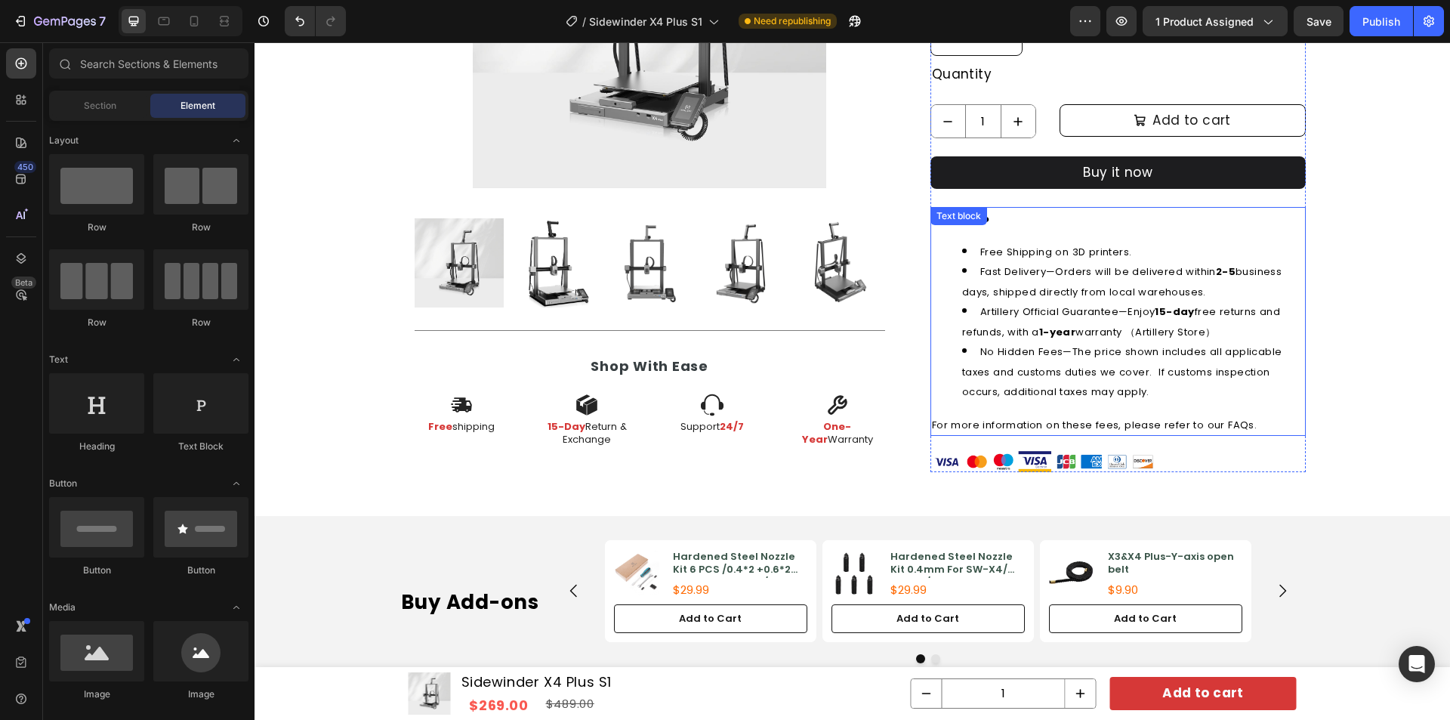
scroll to position [668, 0]
click at [1044, 322] on li "Artillery Official Guarantee—Enjoy 15-day free returns and refunds, with a 1-ye…" at bounding box center [1133, 322] width 342 height 40
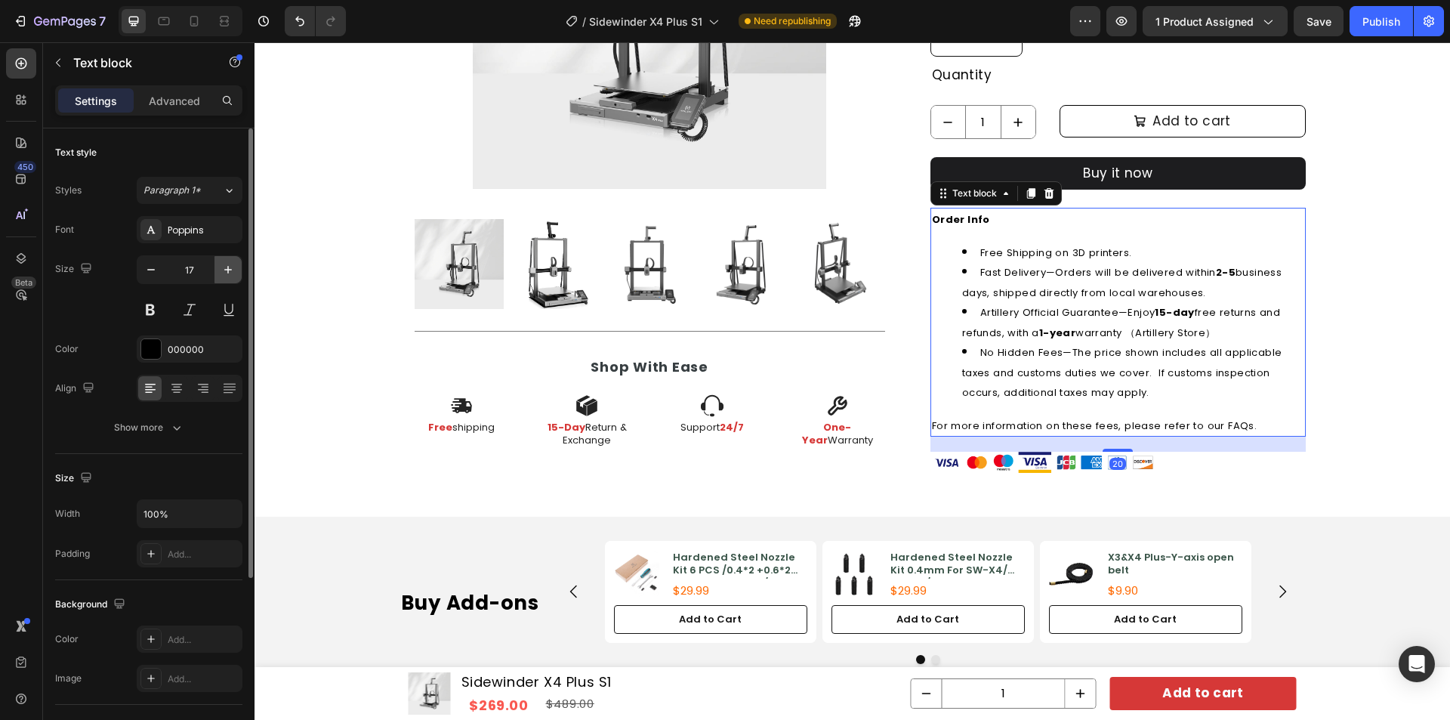
click at [222, 270] on icon "button" at bounding box center [228, 269] width 15 height 15
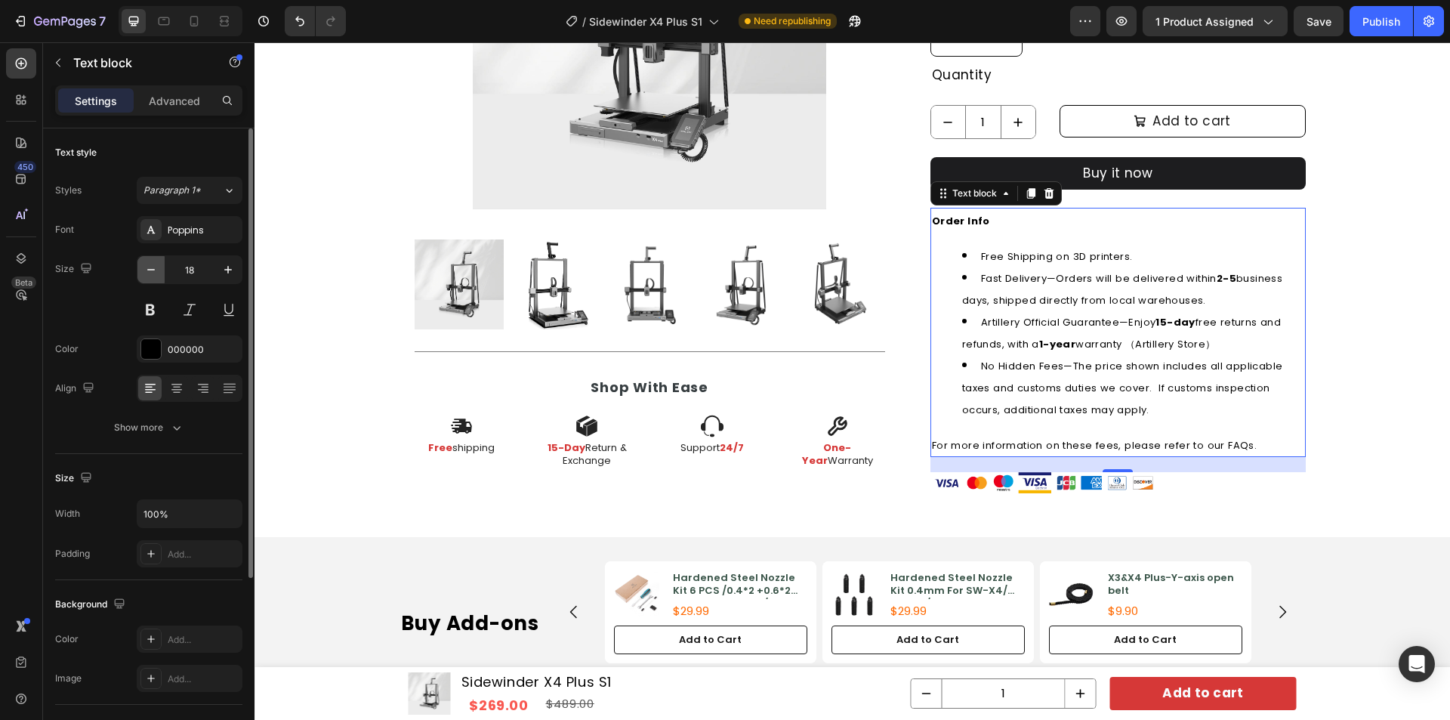
click at [153, 268] on icon "button" at bounding box center [150, 269] width 15 height 15
type input "17"
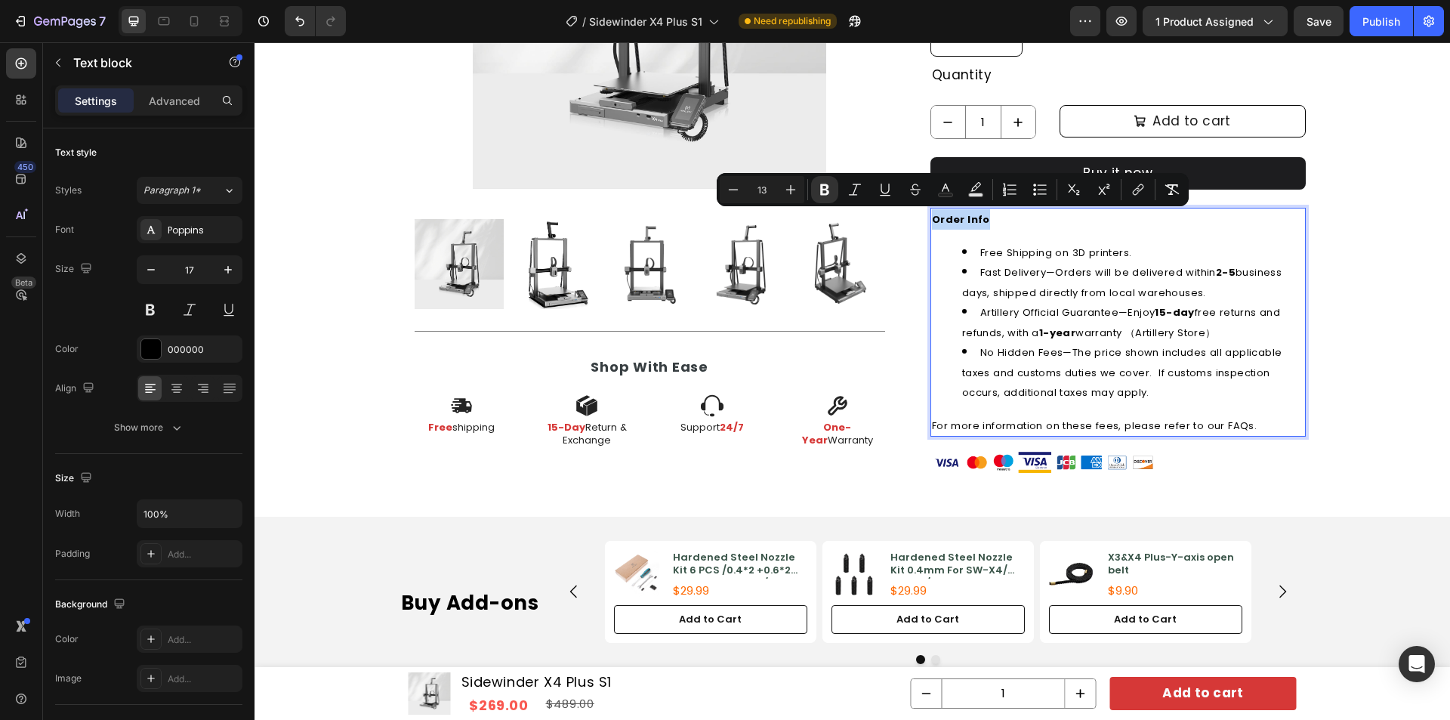
drag, startPoint x: 980, startPoint y: 218, endPoint x: 925, endPoint y: 220, distance: 55.2
click at [930, 220] on div "Order Info Free Shipping on 3D printers. Fast Delivery—Orders will be delivered…" at bounding box center [1117, 322] width 375 height 229
click at [787, 188] on icon "Editor contextual toolbar" at bounding box center [790, 189] width 15 height 15
click at [787, 187] on icon "Editor contextual toolbar" at bounding box center [790, 189] width 15 height 15
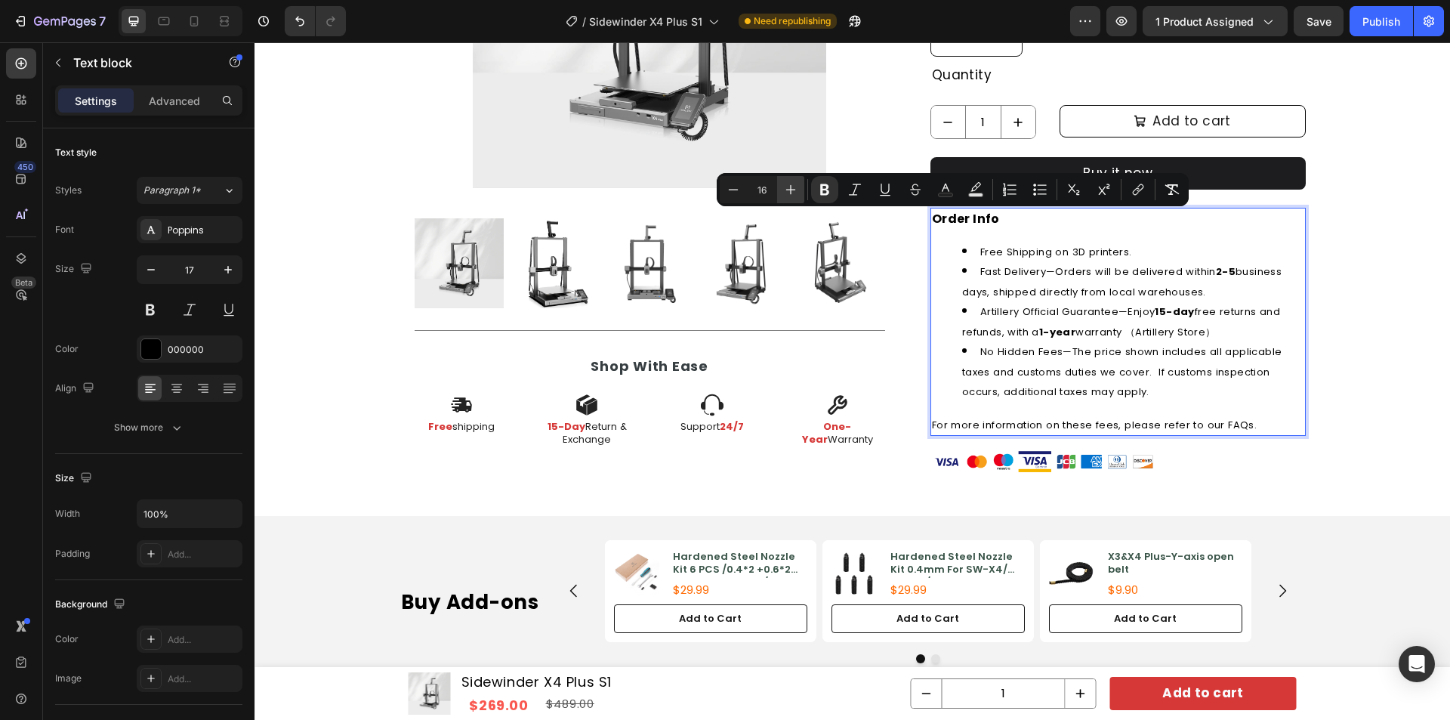
click at [787, 187] on icon "Editor contextual toolbar" at bounding box center [790, 189] width 15 height 15
type input "13"
click at [1004, 267] on span "Fast Delivery—Orders will be delivered within 2-5 business days, shipped direct…" at bounding box center [1121, 281] width 319 height 35
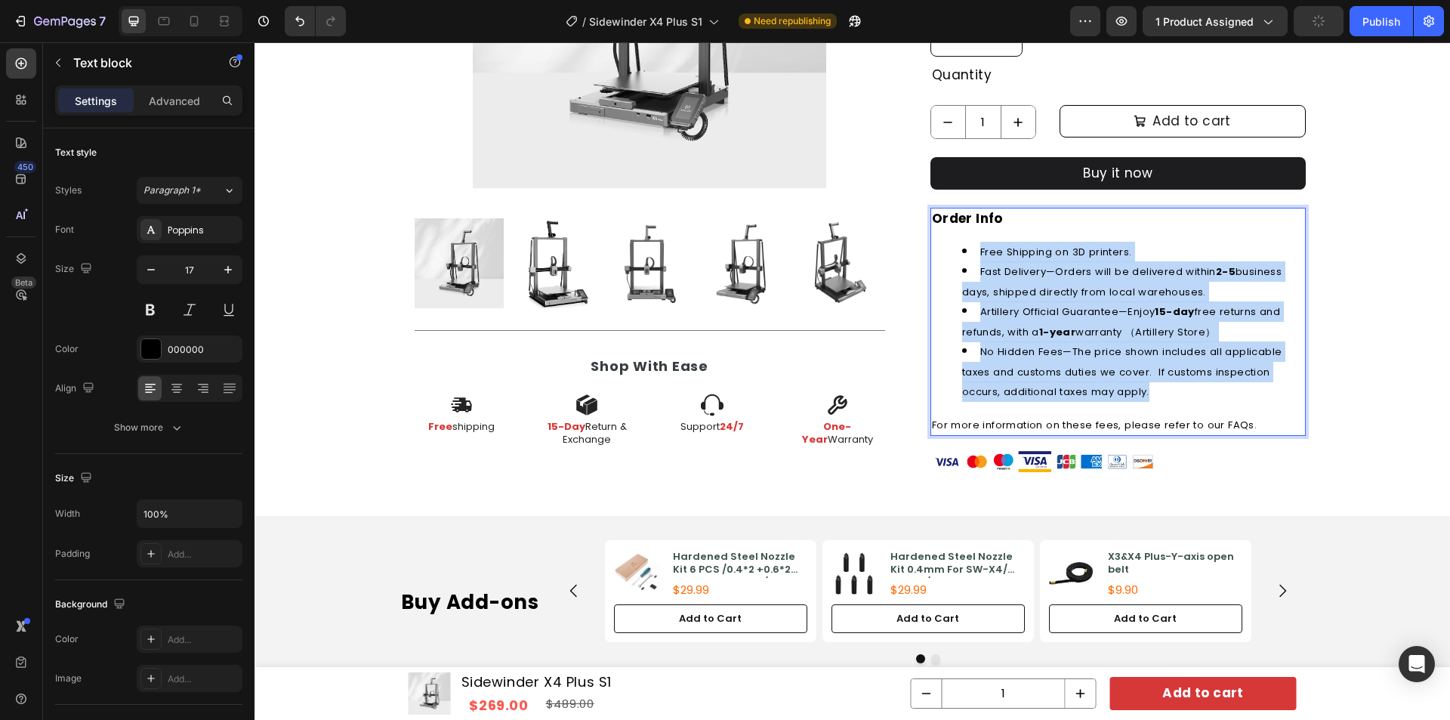
drag, startPoint x: 971, startPoint y: 251, endPoint x: 1140, endPoint y: 384, distance: 215.7
click at [1146, 388] on ul "Free Shipping on 3D printers. Fast Delivery—Orders will be delivered within 2-5…" at bounding box center [1118, 322] width 372 height 160
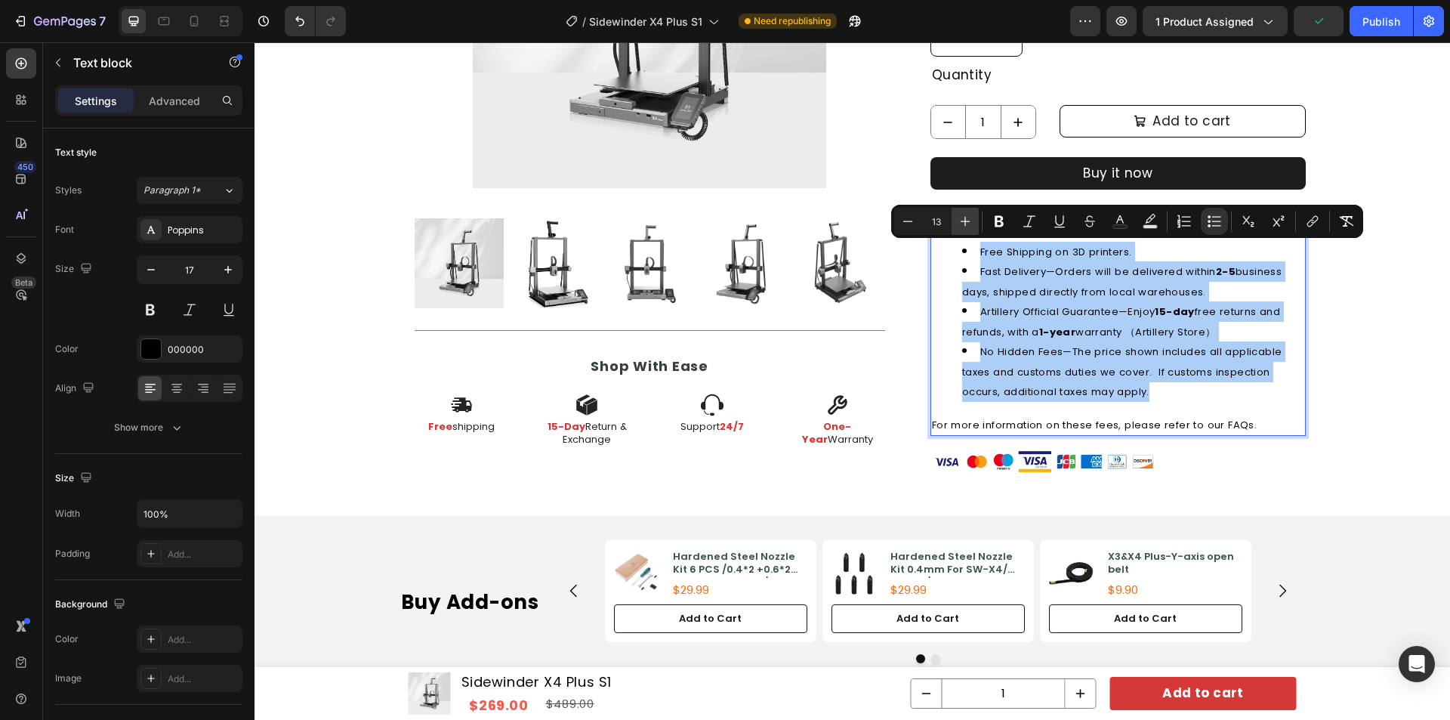
click at [965, 224] on icon "Editor contextual toolbar" at bounding box center [965, 221] width 15 height 15
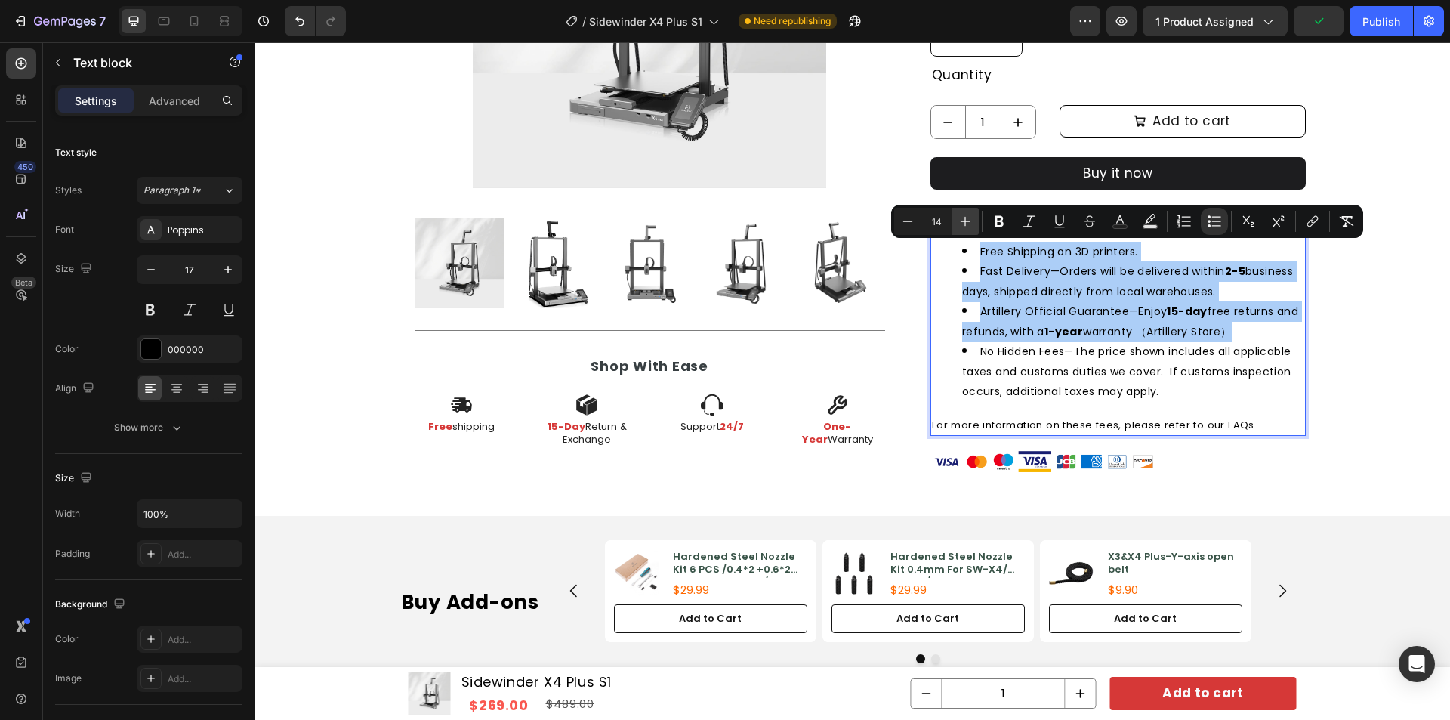
click at [965, 224] on icon "Editor contextual toolbar" at bounding box center [966, 222] width 10 height 10
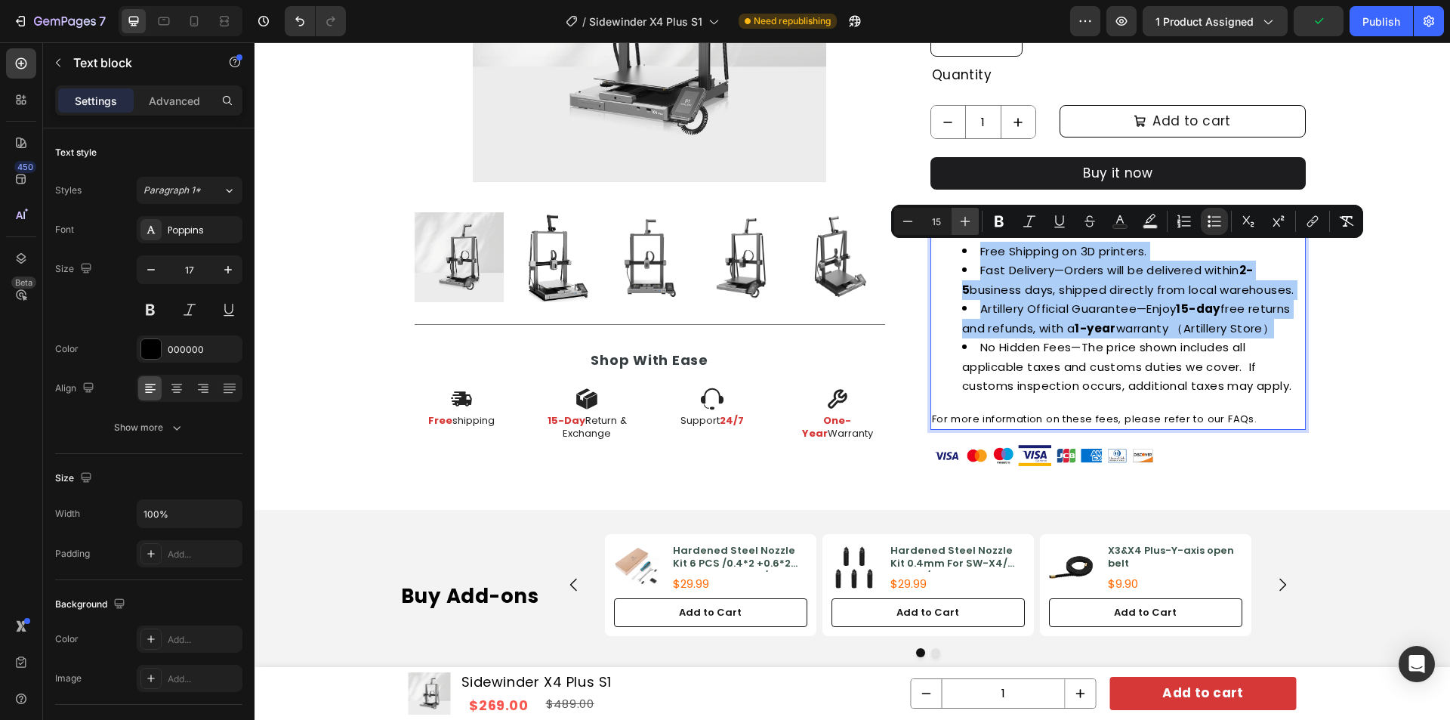
click at [965, 224] on icon "Editor contextual toolbar" at bounding box center [966, 222] width 10 height 10
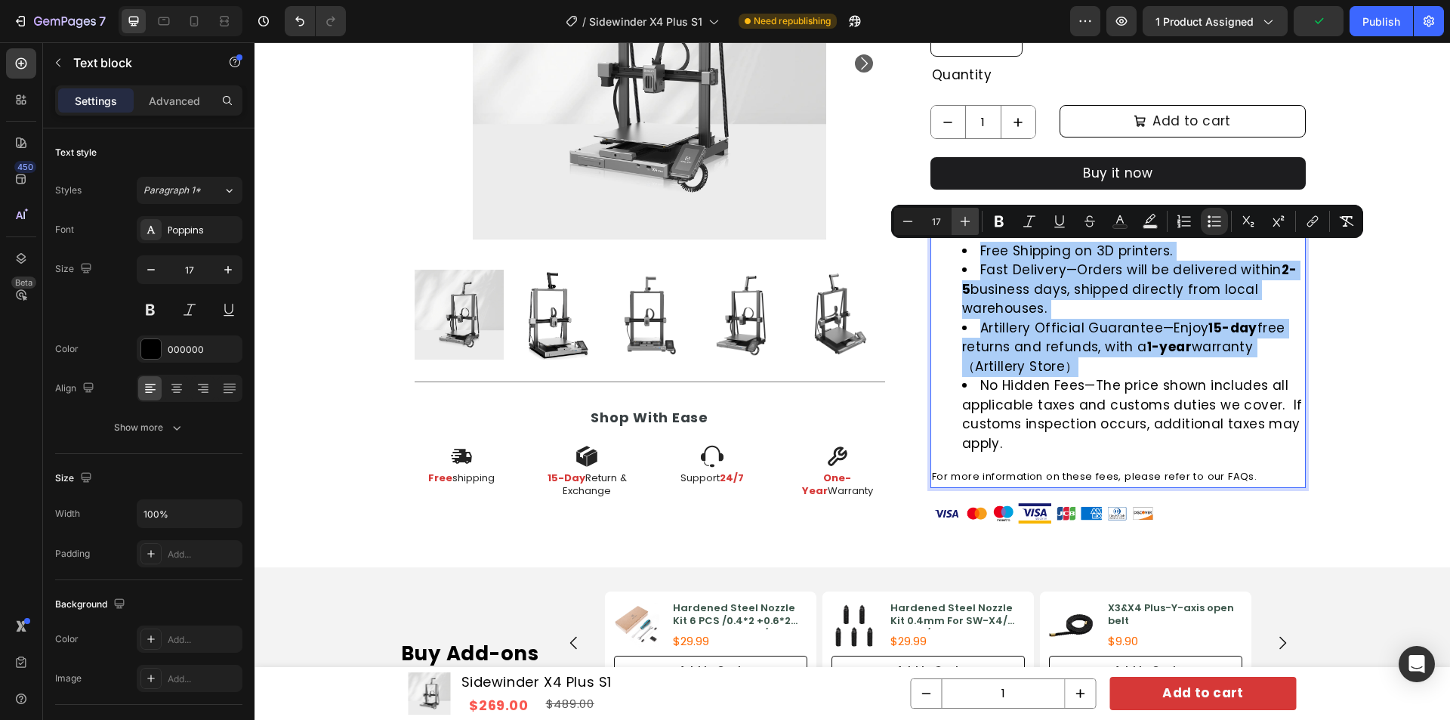
click at [965, 224] on icon "Editor contextual toolbar" at bounding box center [966, 222] width 10 height 10
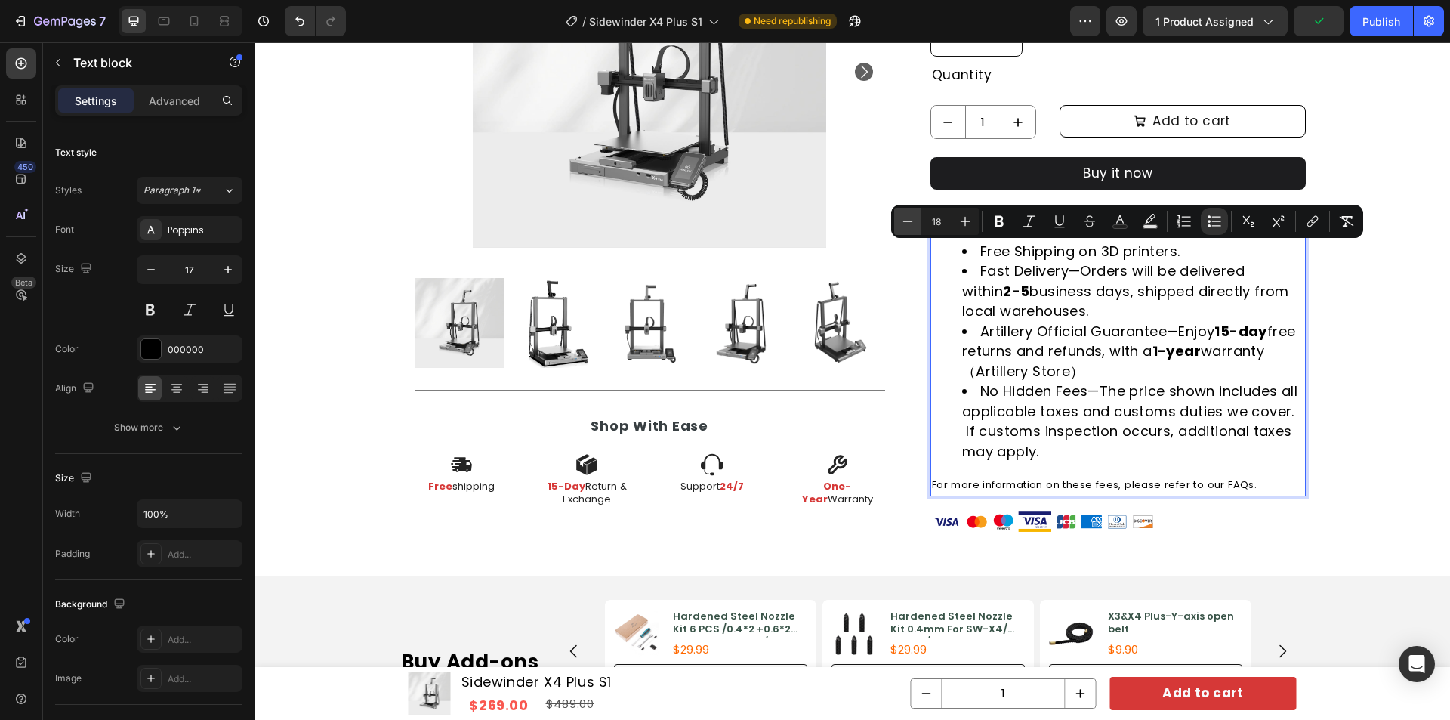
click at [908, 224] on icon "Editor contextual toolbar" at bounding box center [907, 221] width 15 height 15
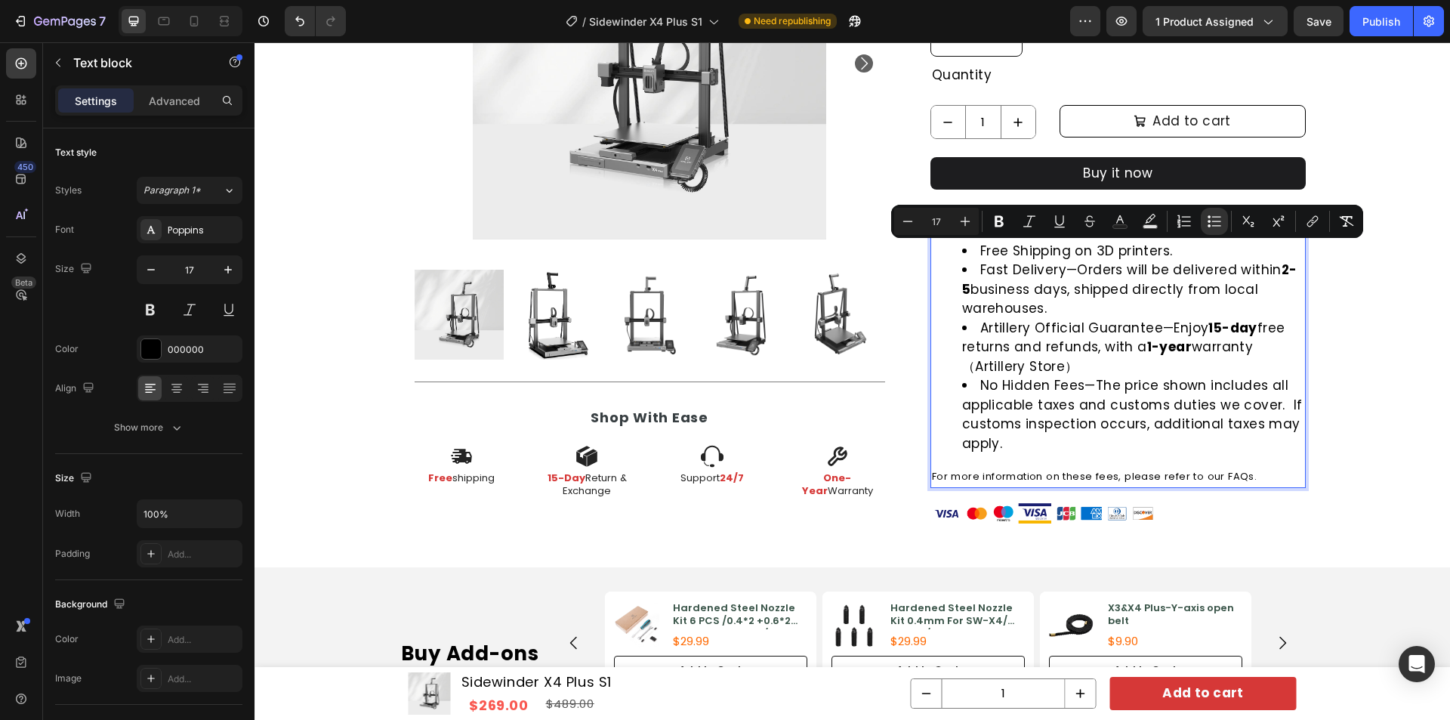
type input "13"
click at [1069, 477] on span "For more information on these fees, please refer to our FAQs." at bounding box center [1094, 476] width 325 height 14
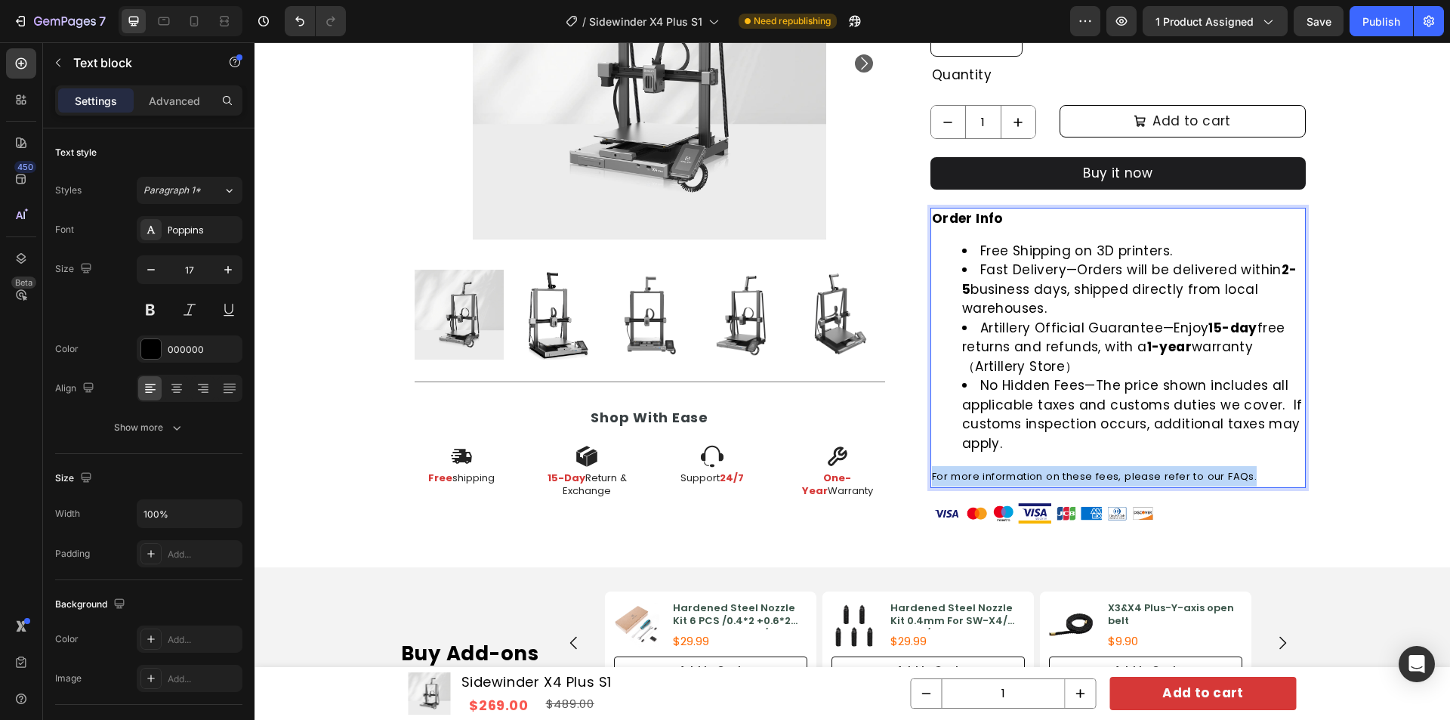
drag, startPoint x: 927, startPoint y: 473, endPoint x: 1270, endPoint y: 476, distance: 343.7
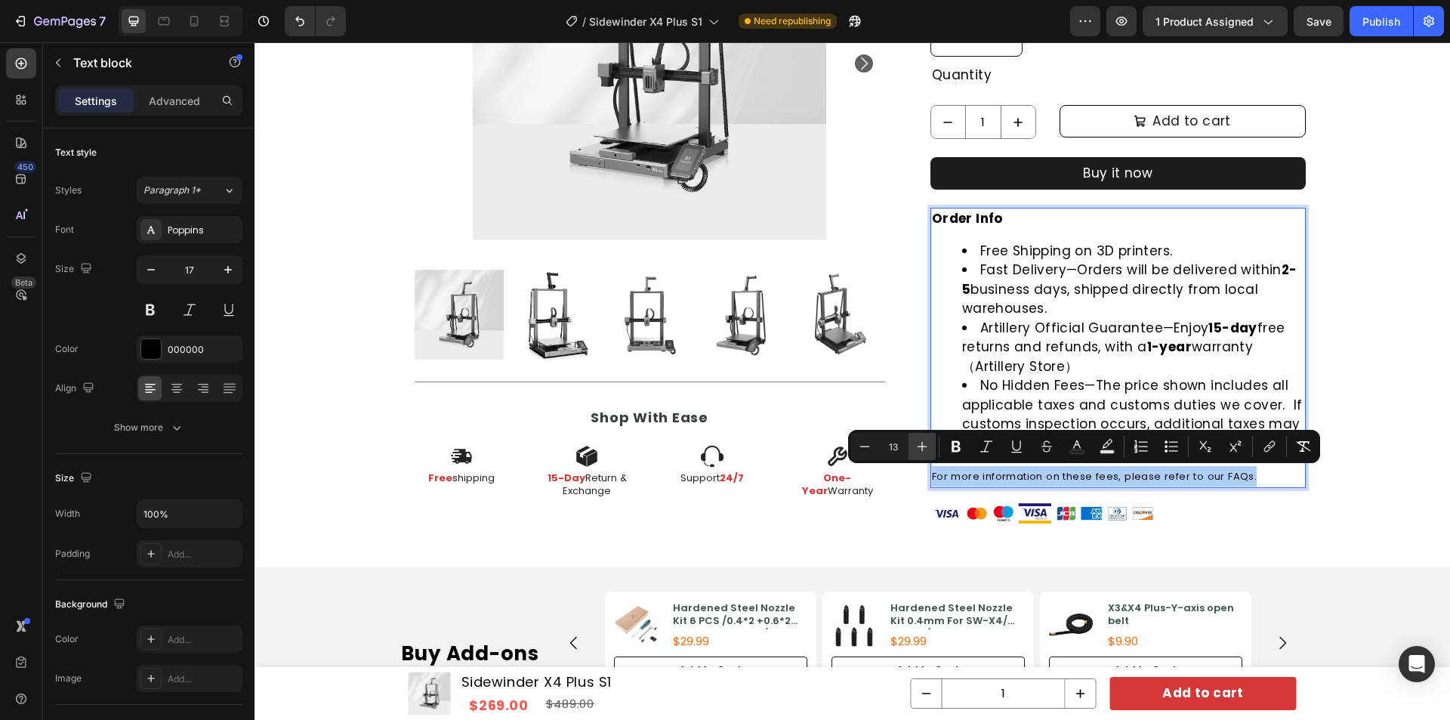
click at [920, 437] on button "Plus" at bounding box center [922, 446] width 27 height 27
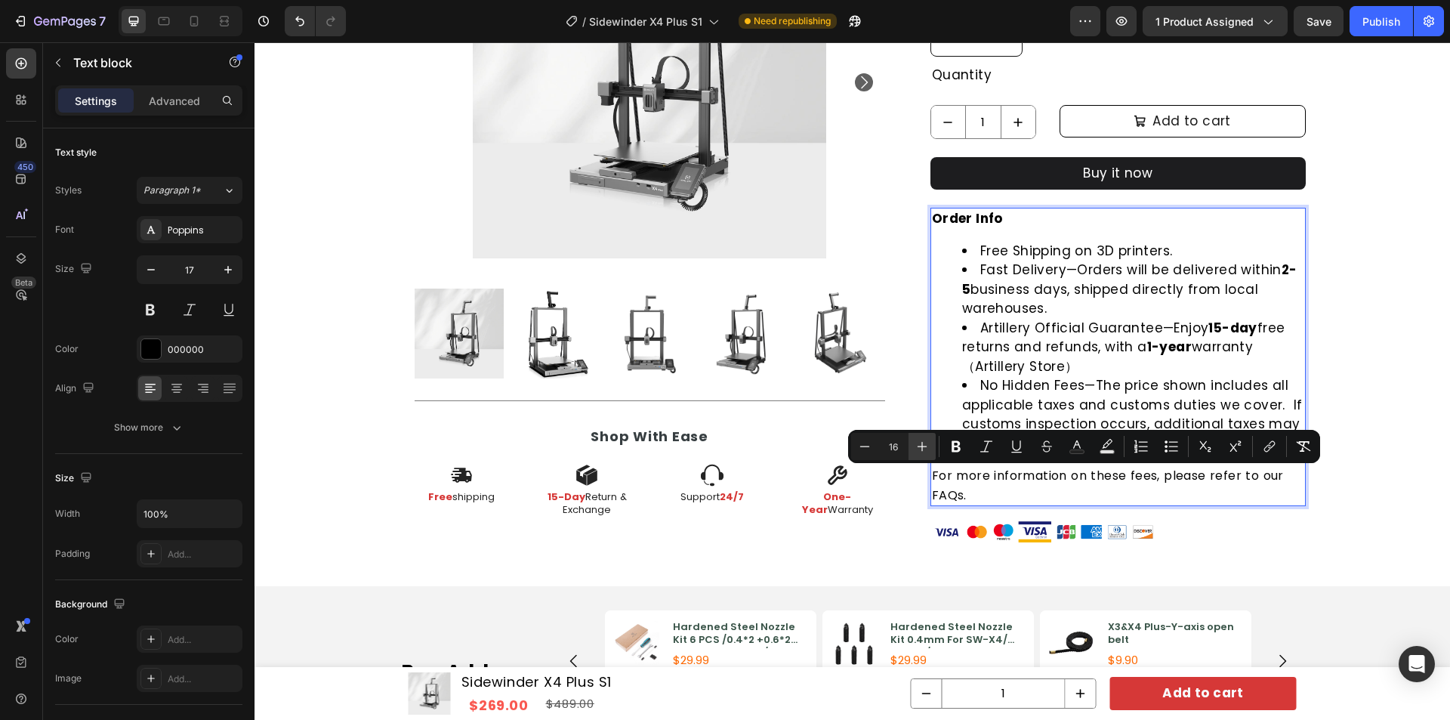
click at [920, 437] on button "Plus" at bounding box center [922, 446] width 27 height 27
type input "17"
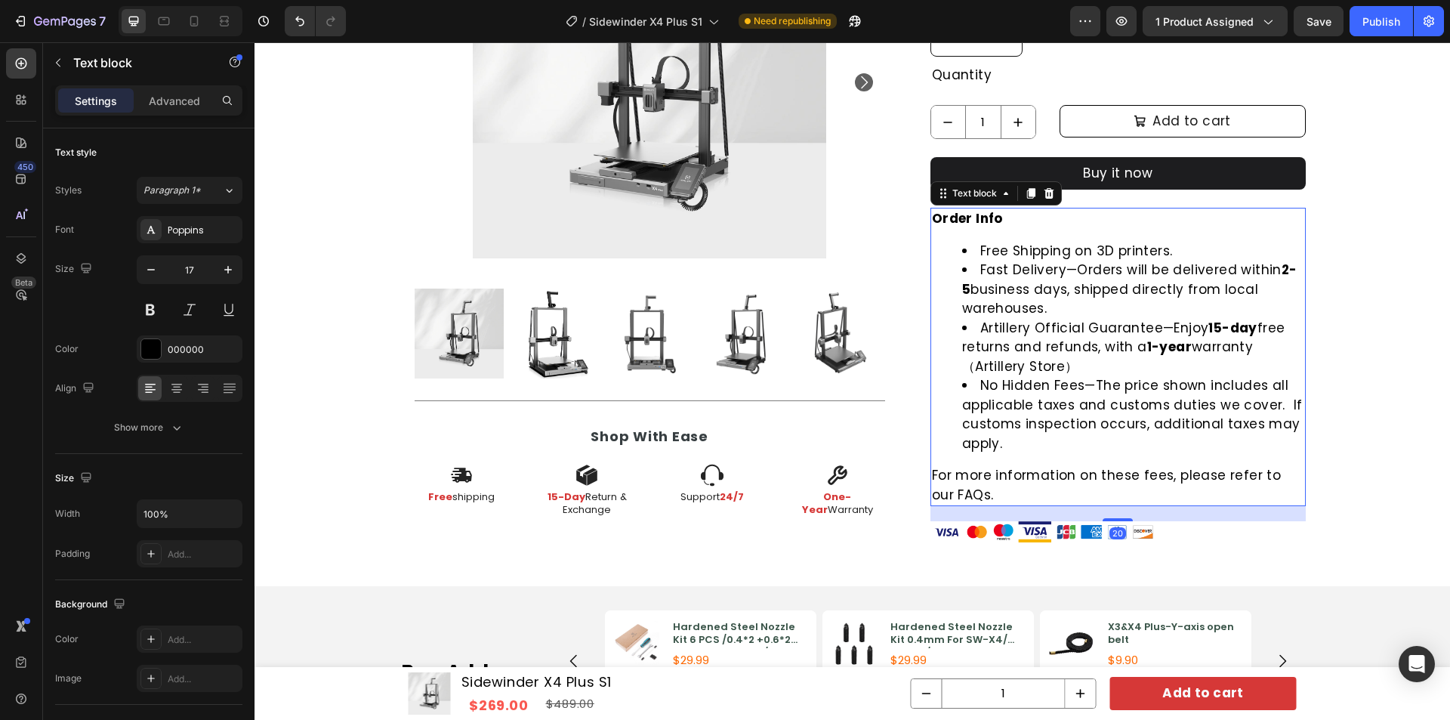
click at [1157, 234] on div "Order Info Free Shipping on 3D printers. Fast Delivery—Orders will be delivered…" at bounding box center [1117, 357] width 375 height 298
click at [149, 267] on icon "button" at bounding box center [150, 269] width 15 height 15
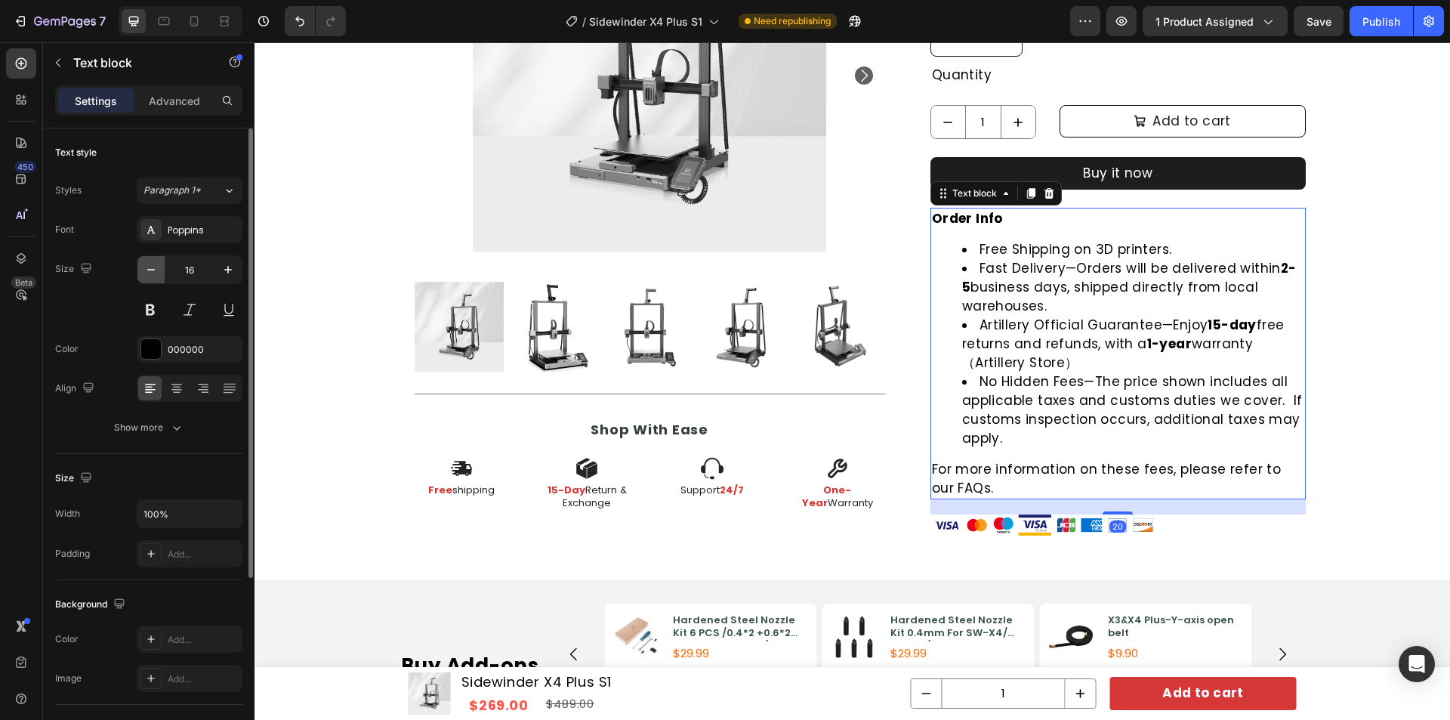
click at [149, 267] on icon "button" at bounding box center [150, 269] width 15 height 15
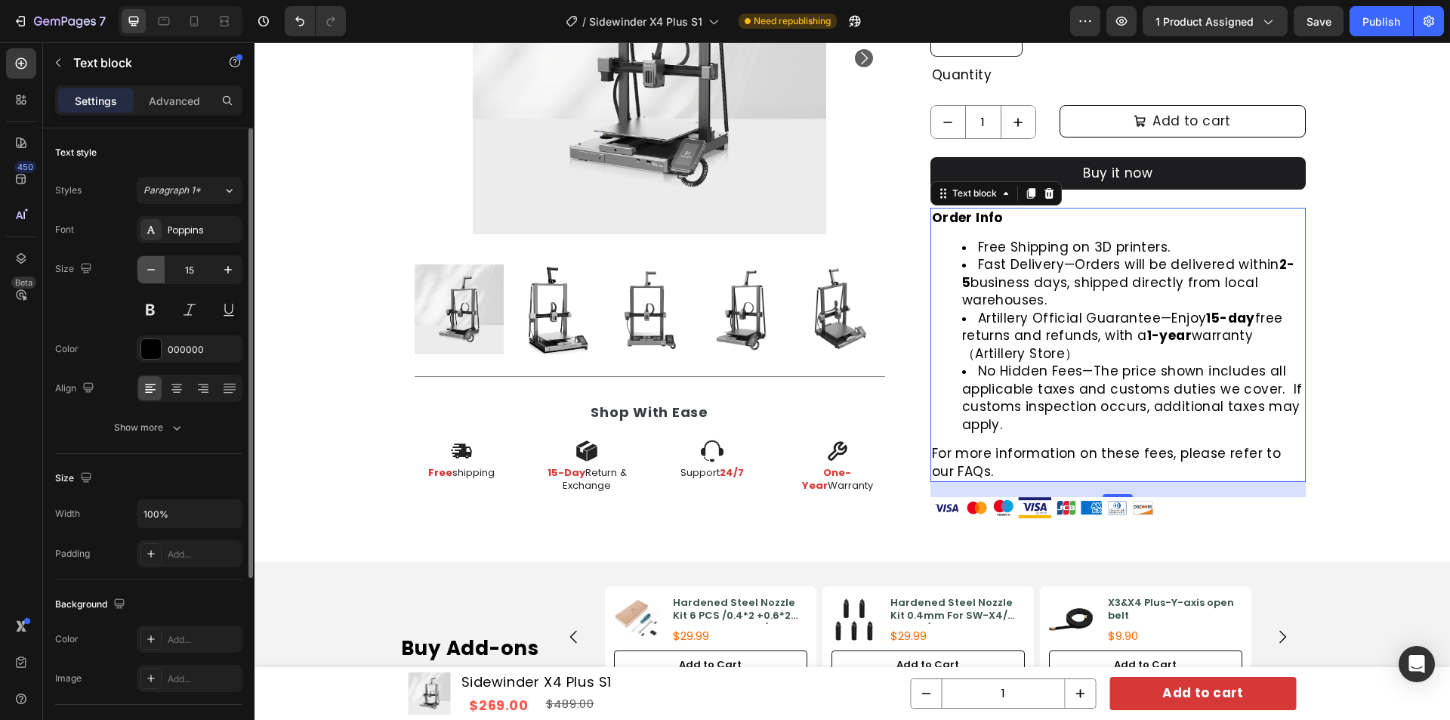
click at [149, 267] on icon "button" at bounding box center [150, 269] width 15 height 15
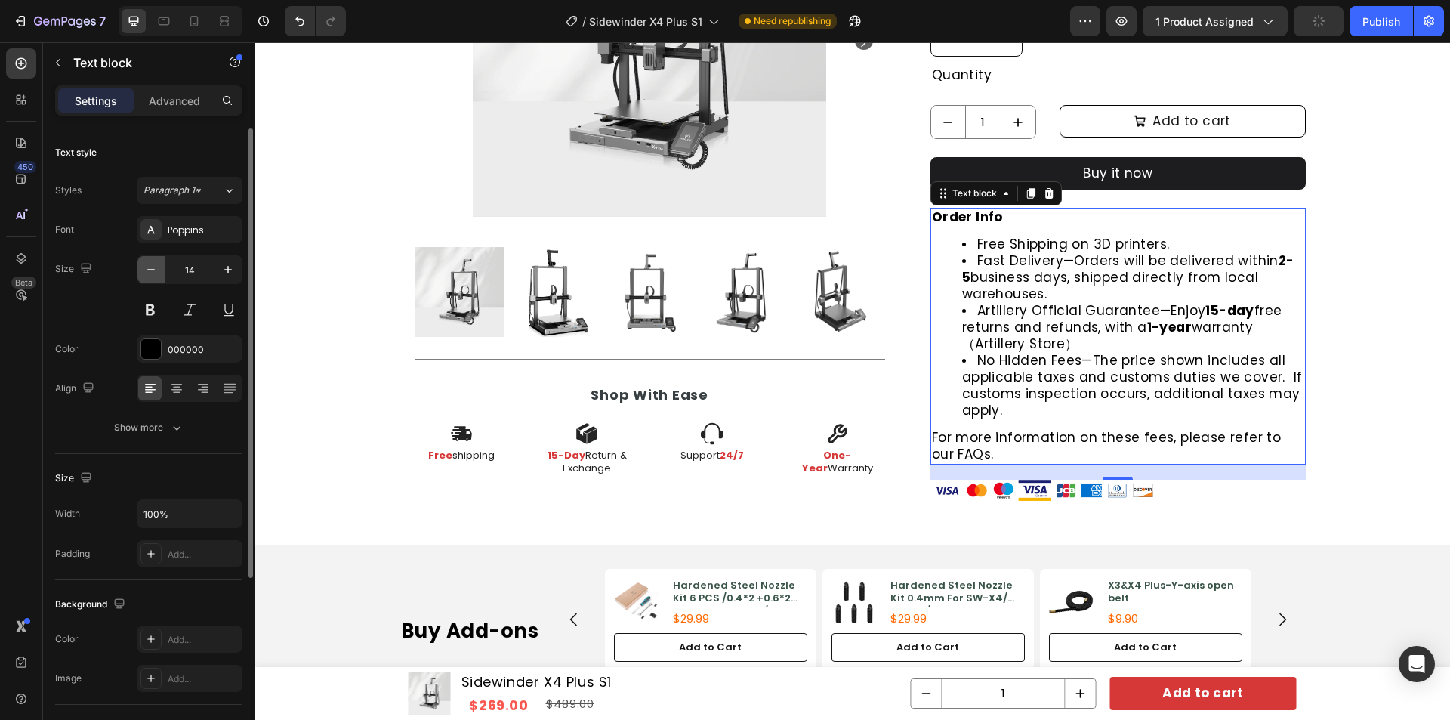
click at [149, 267] on icon "button" at bounding box center [150, 269] width 15 height 15
type input "13"
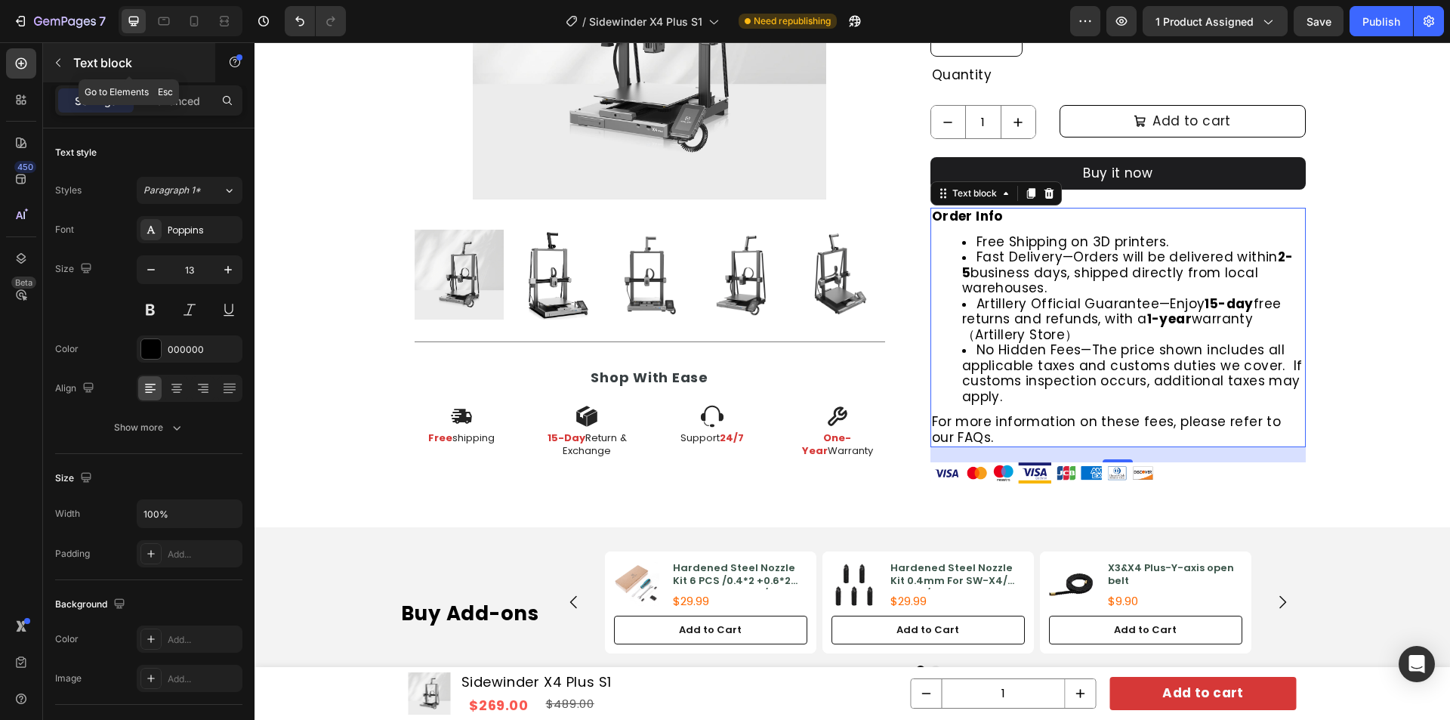
click at [88, 66] on p "Text block" at bounding box center [137, 63] width 128 height 18
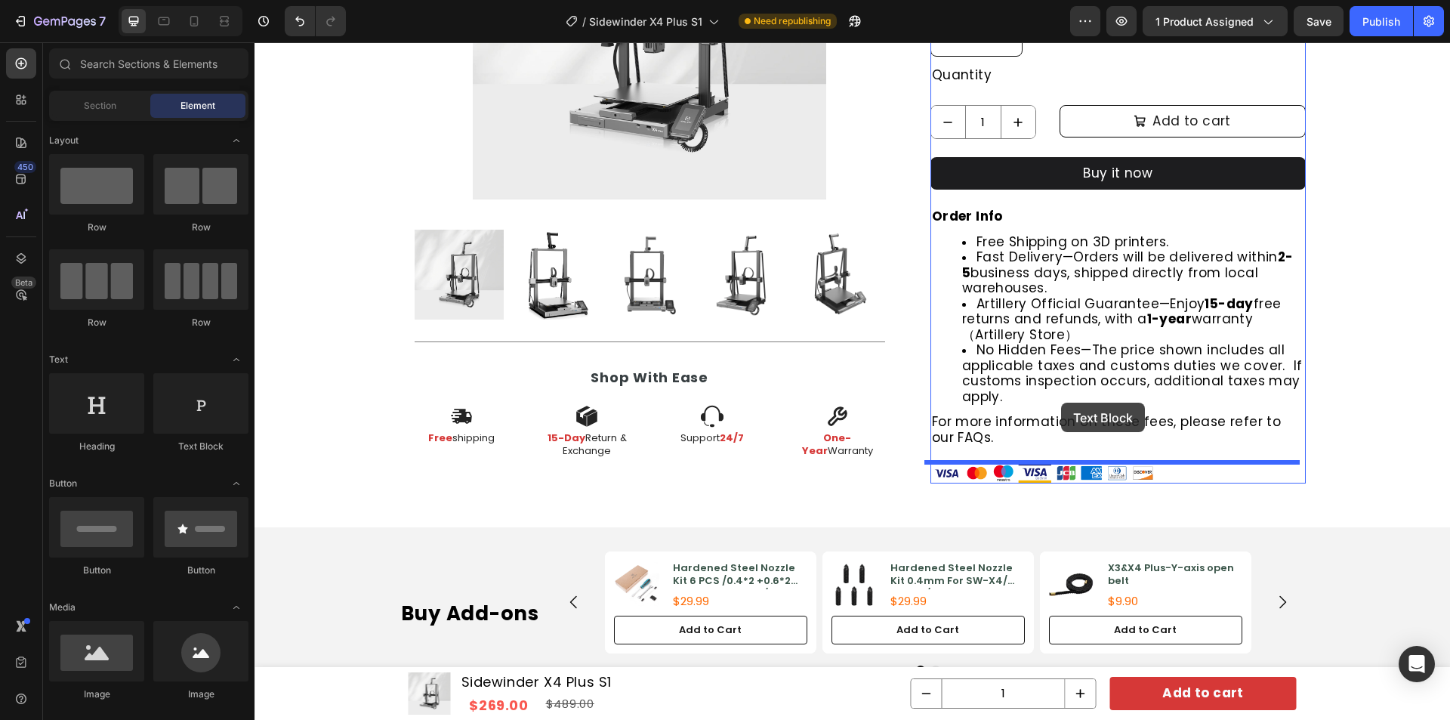
drag, startPoint x: 455, startPoint y: 453, endPoint x: 1061, endPoint y: 403, distance: 607.8
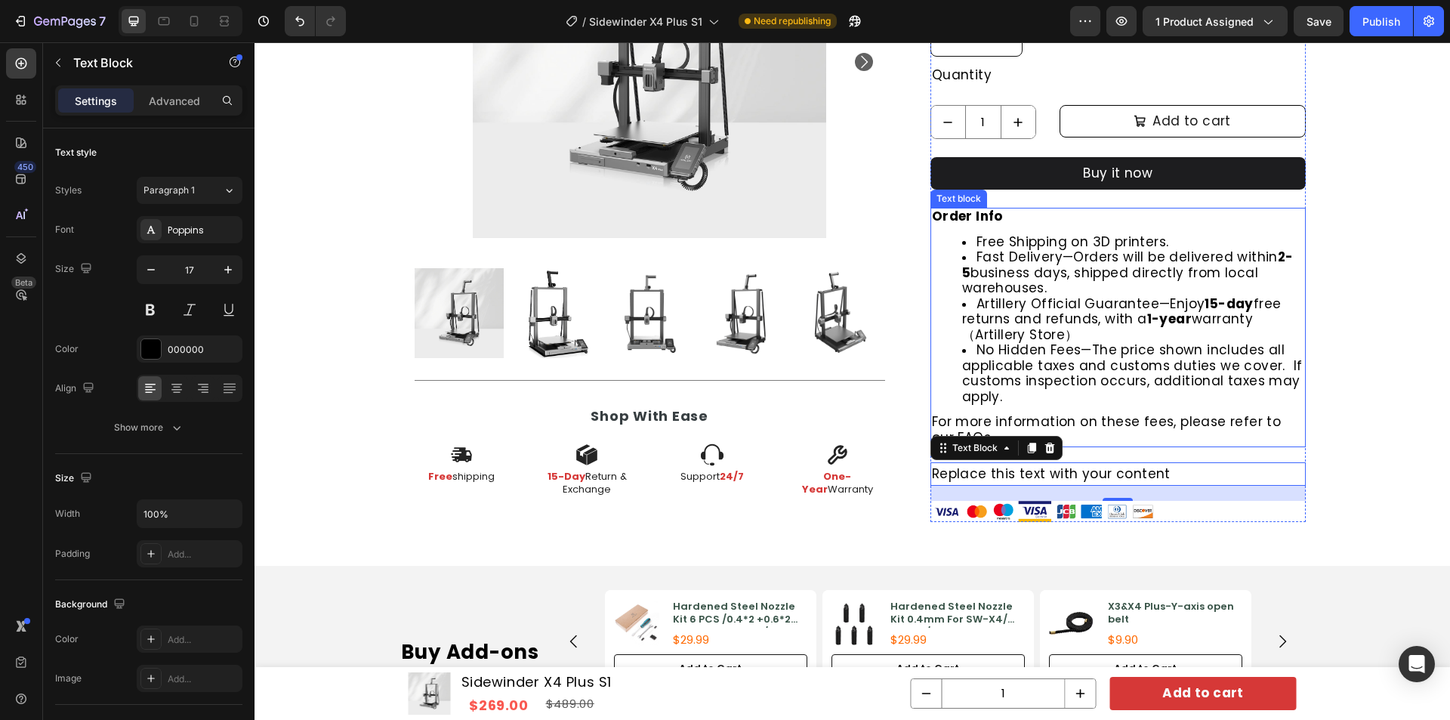
click at [973, 221] on strong "Order Info" at bounding box center [967, 216] width 71 height 18
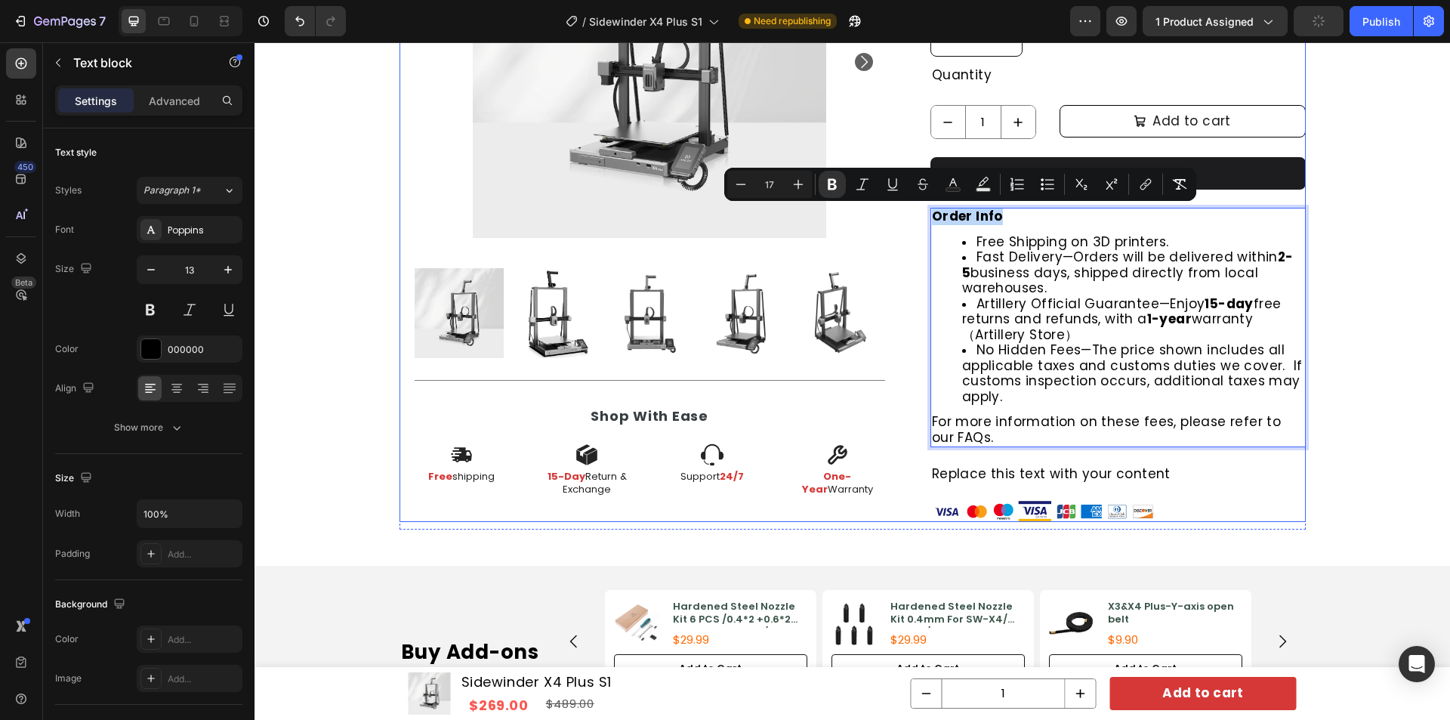
drag, startPoint x: 1001, startPoint y: 217, endPoint x: 920, endPoint y: 217, distance: 80.8
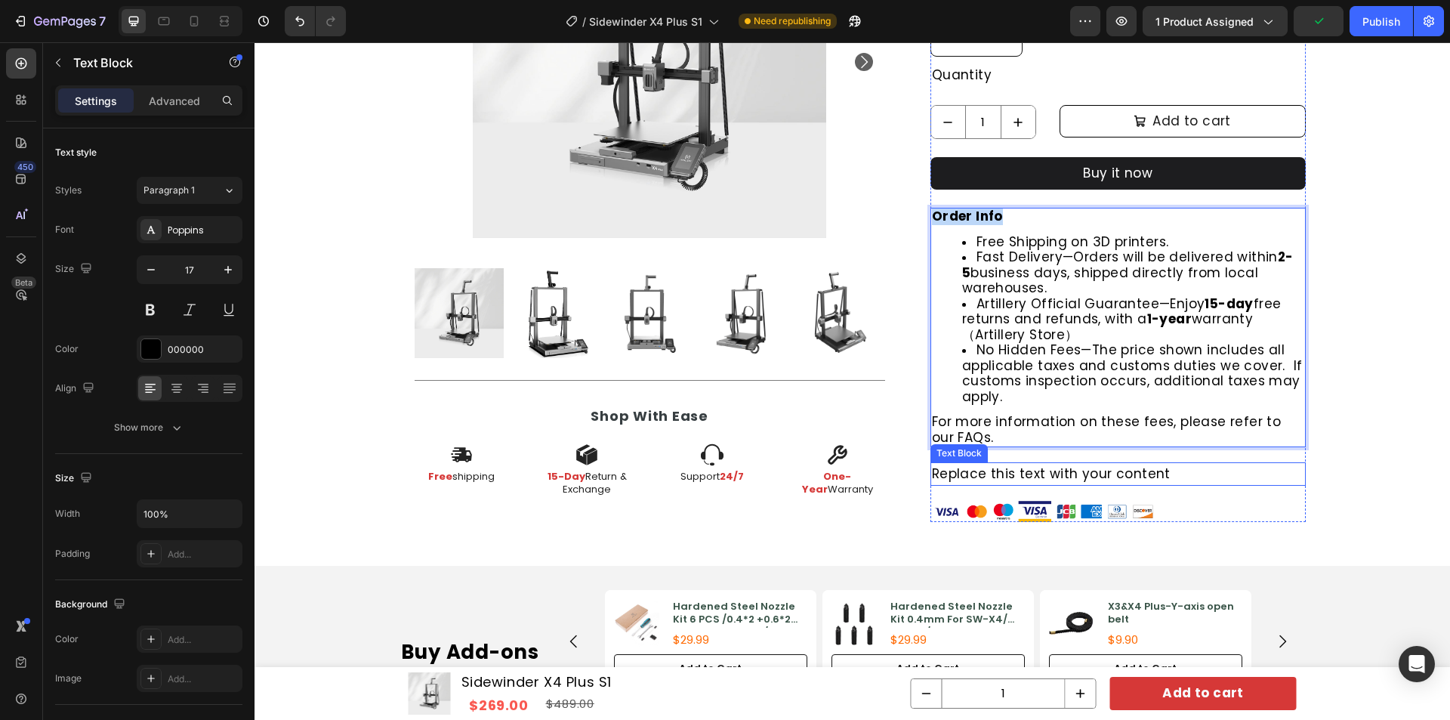
click at [1014, 475] on div "Replace this text with your content" at bounding box center [1117, 473] width 375 height 23
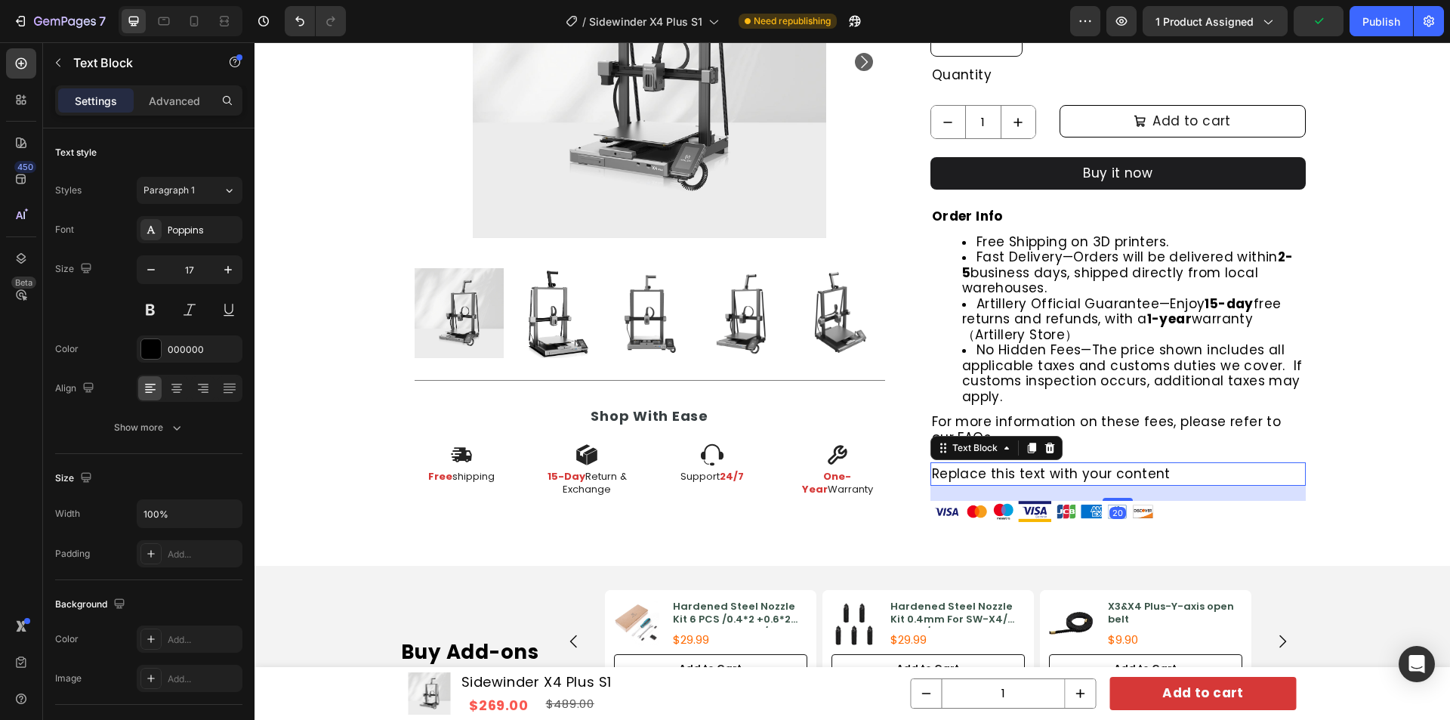
click at [1038, 475] on div "Replace this text with your content" at bounding box center [1117, 473] width 375 height 23
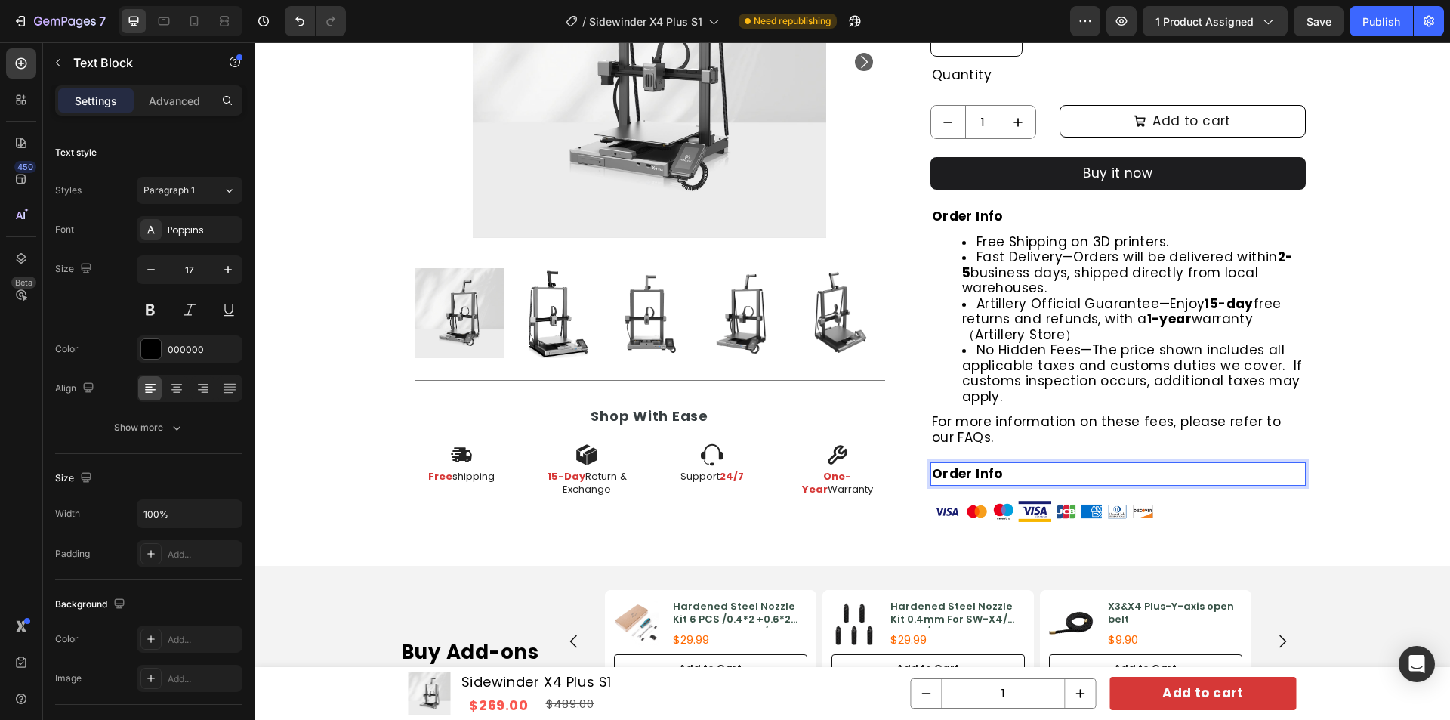
click at [997, 477] on p "Order Info" at bounding box center [1118, 474] width 372 height 20
drag, startPoint x: 1007, startPoint y: 473, endPoint x: 912, endPoint y: 471, distance: 94.4
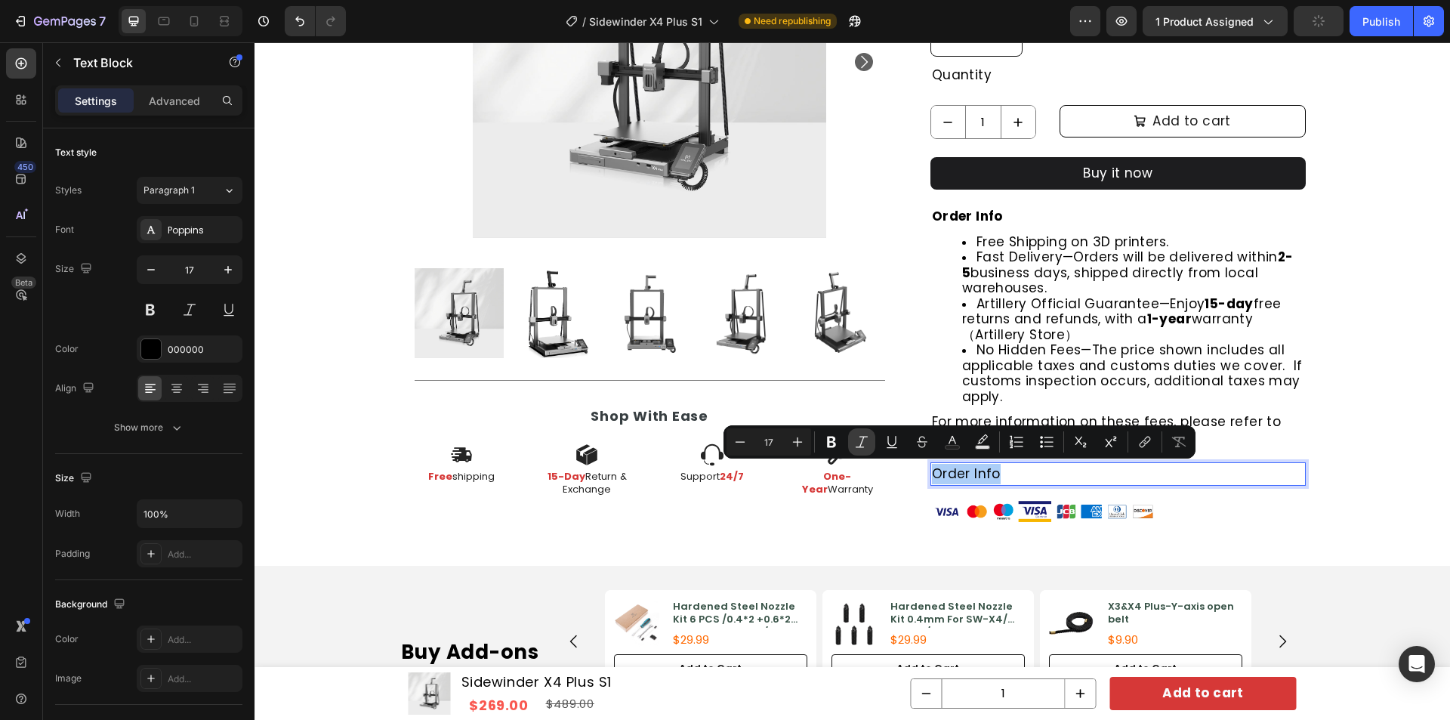
drag, startPoint x: 824, startPoint y: 440, endPoint x: 873, endPoint y: 451, distance: 50.4
click at [824, 440] on icon "Editor contextual toolbar" at bounding box center [831, 441] width 15 height 15
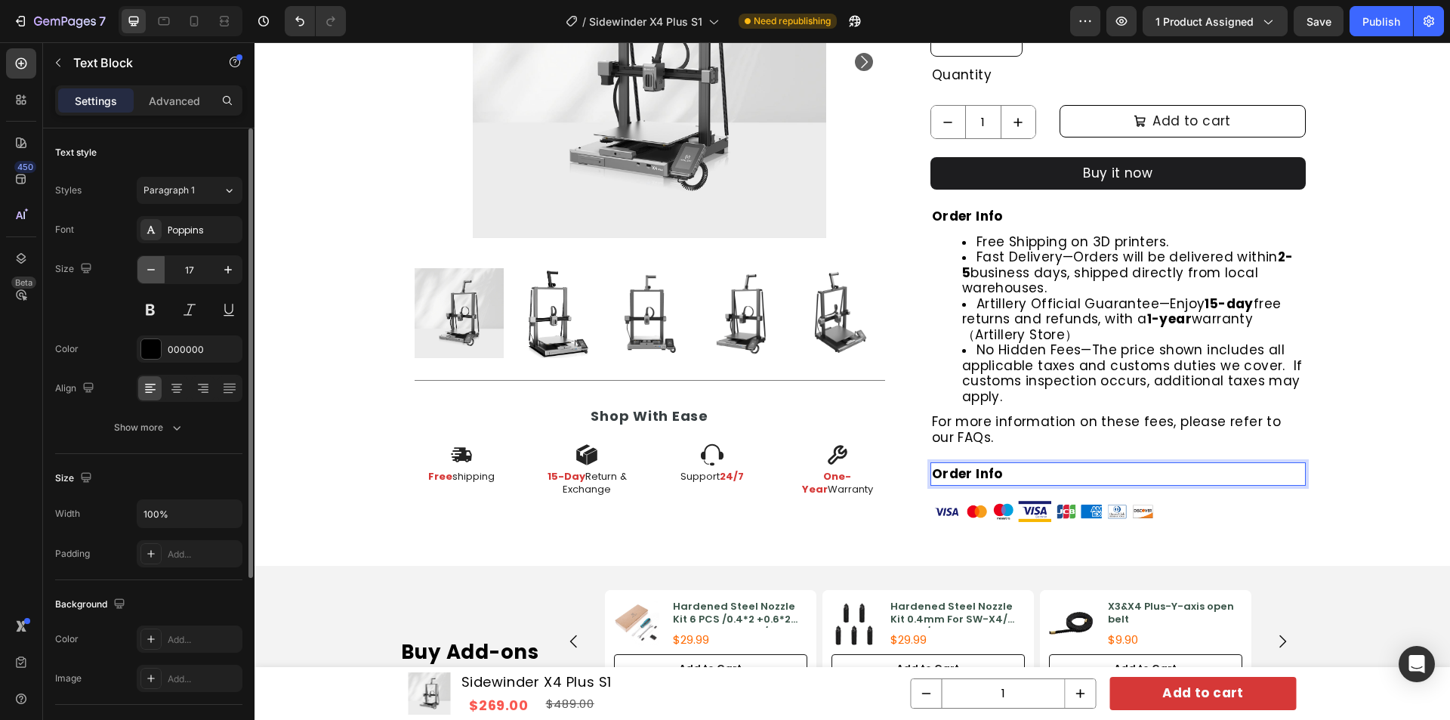
click at [143, 272] on icon "button" at bounding box center [150, 269] width 15 height 15
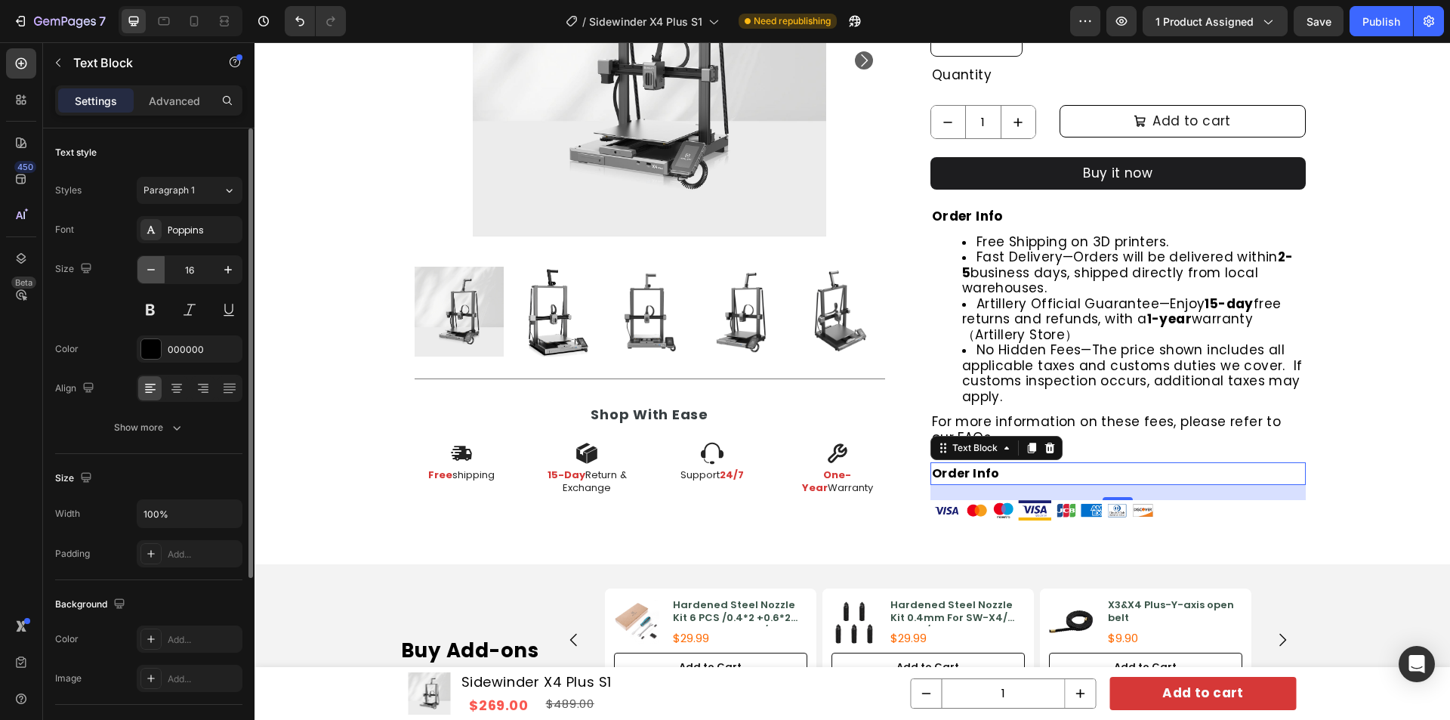
click at [143, 272] on icon "button" at bounding box center [150, 269] width 15 height 15
click at [225, 261] on button "button" at bounding box center [227, 269] width 27 height 27
type input "16"
drag, startPoint x: 1103, startPoint y: 494, endPoint x: 1106, endPoint y: 477, distance: 16.9
click at [1106, 477] on div "Order Info Text Block 20" at bounding box center [1117, 473] width 375 height 23
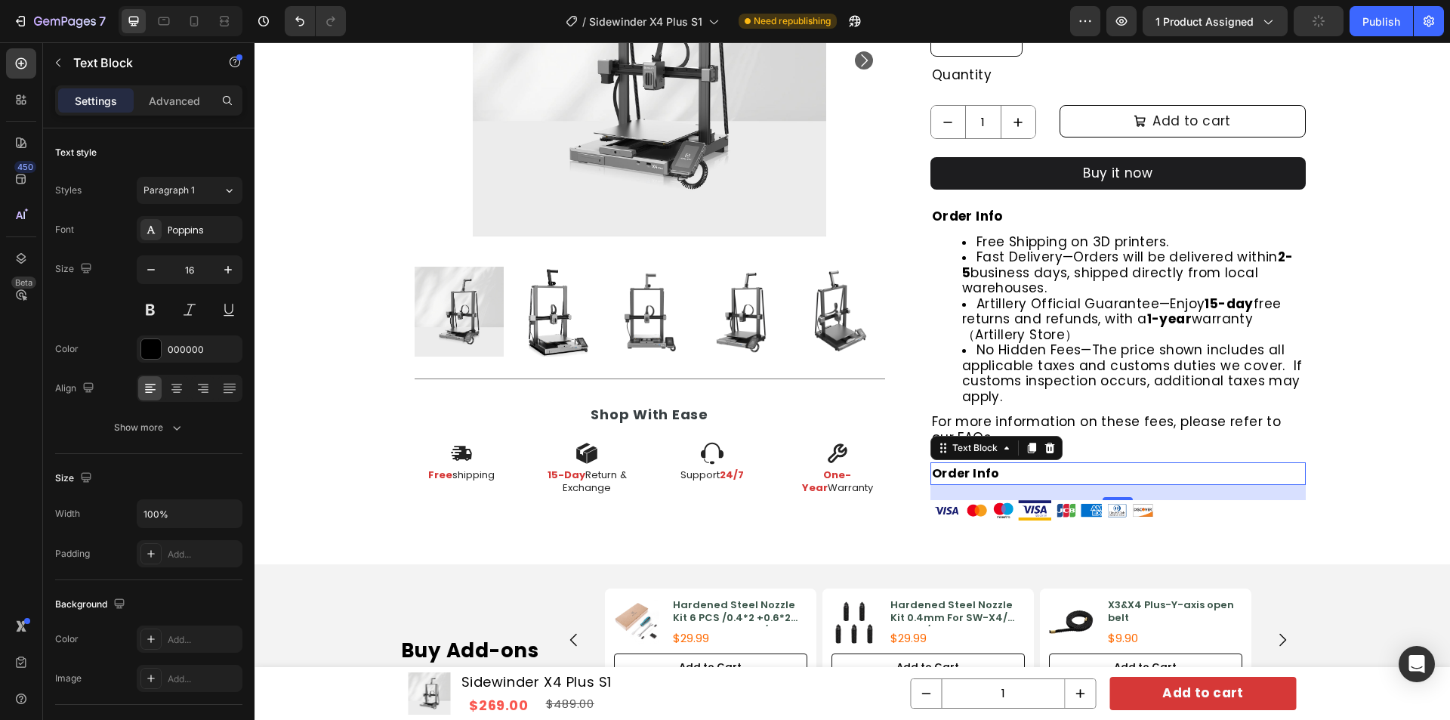
click at [1270, 471] on p "Order Info" at bounding box center [1118, 474] width 372 height 20
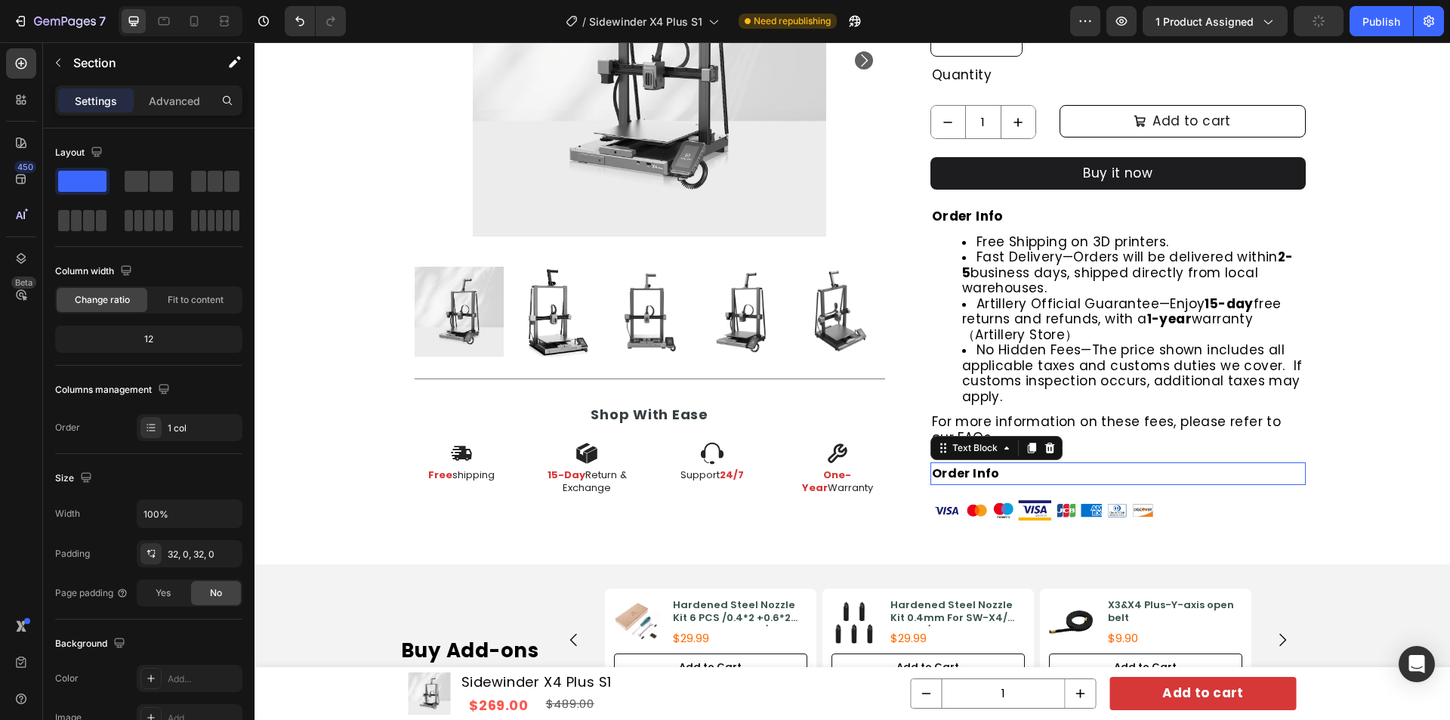
click at [1075, 474] on p "Order Info" at bounding box center [1118, 474] width 372 height 20
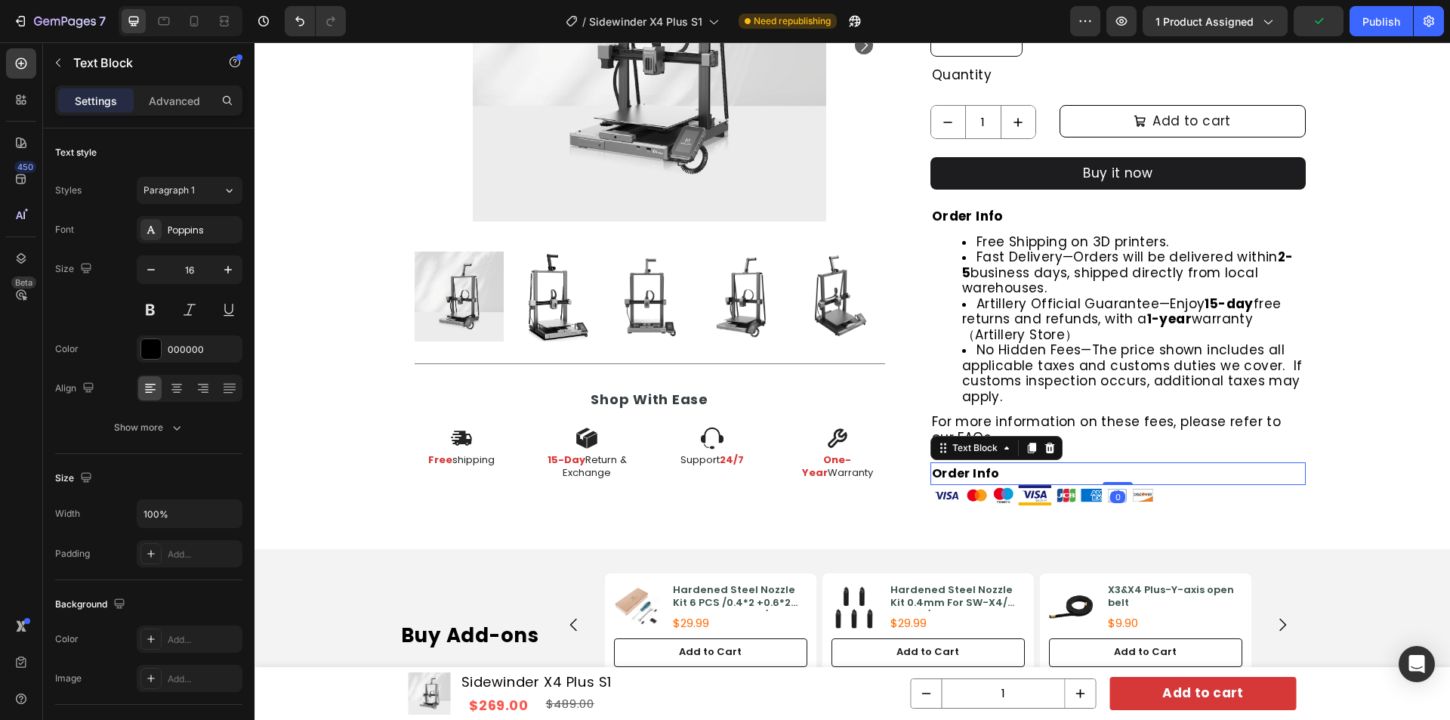
drag, startPoint x: 1113, startPoint y: 498, endPoint x: 1120, endPoint y: 471, distance: 28.0
click at [1120, 471] on div "Order Info Text Block 0" at bounding box center [1117, 473] width 375 height 23
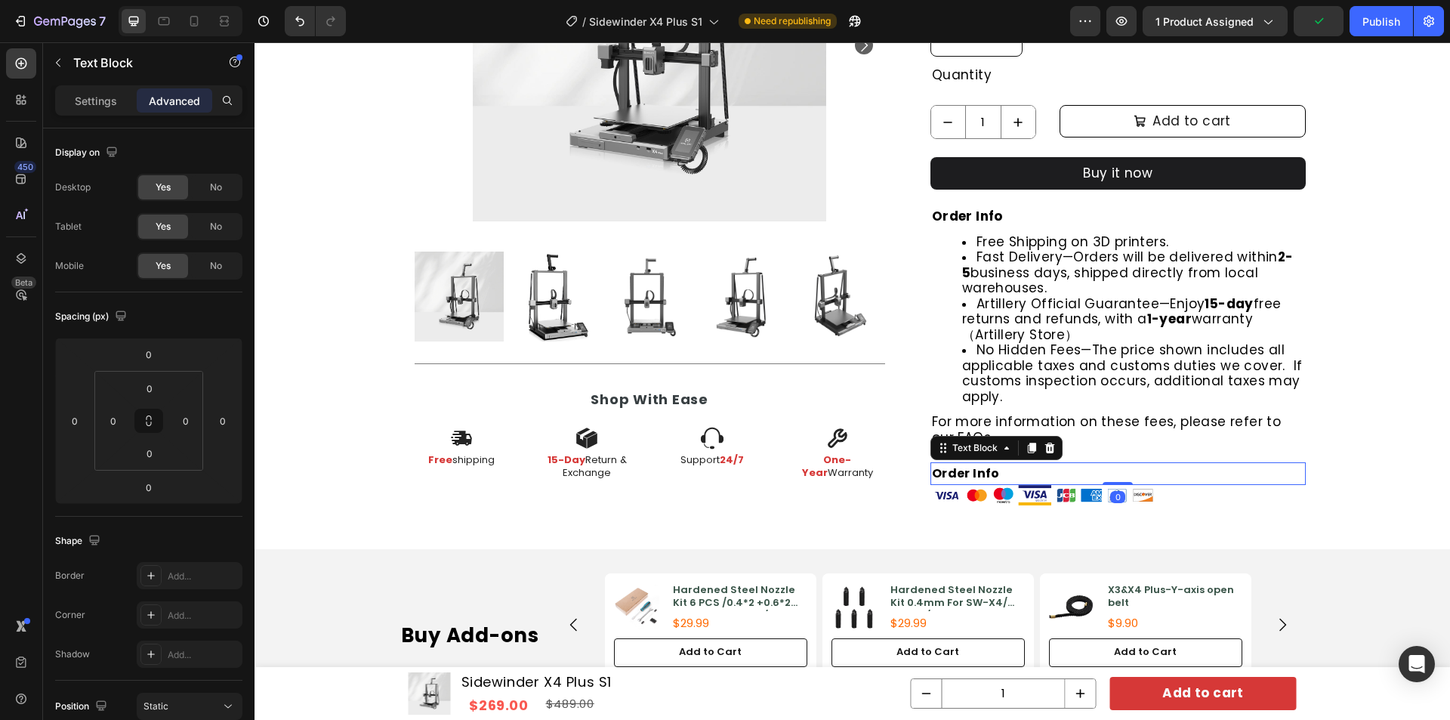
click at [79, 53] on div "Text Block" at bounding box center [129, 62] width 172 height 39
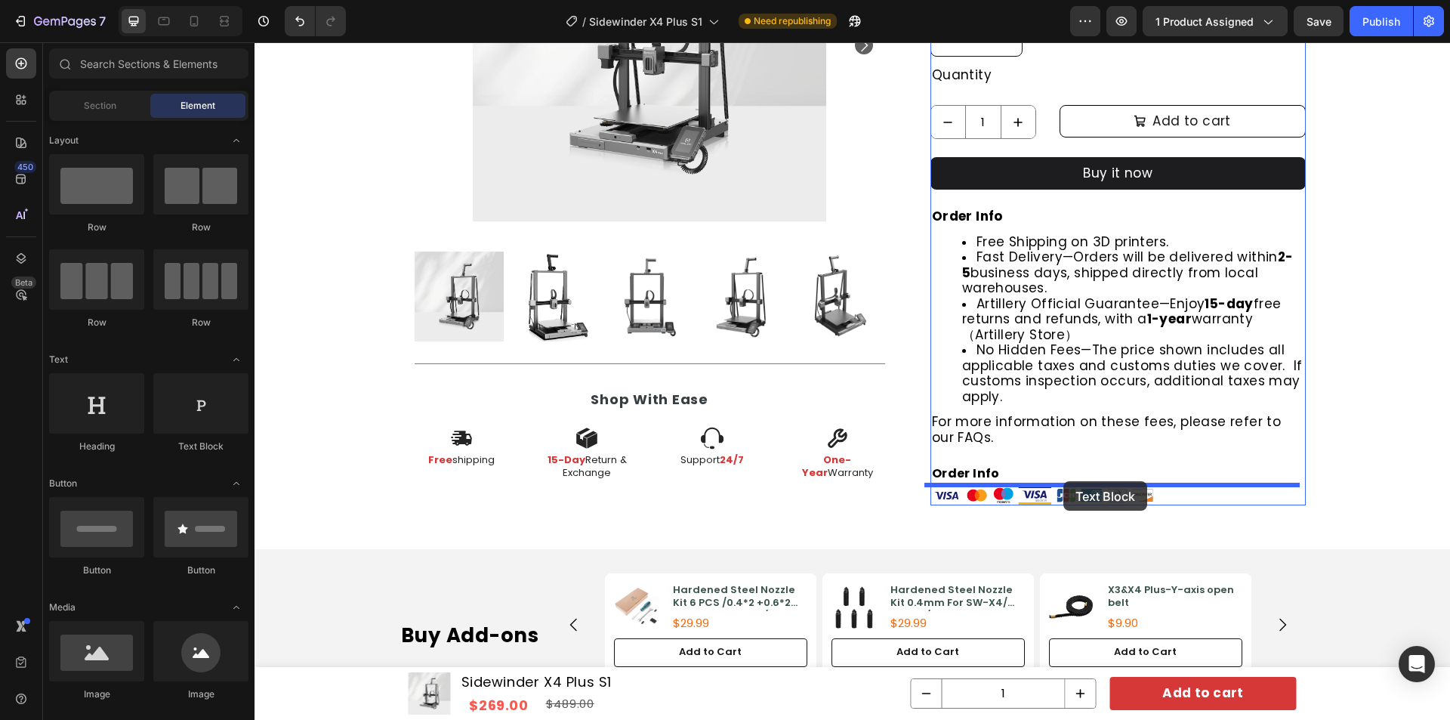
drag, startPoint x: 452, startPoint y: 460, endPoint x: 1063, endPoint y: 481, distance: 612.1
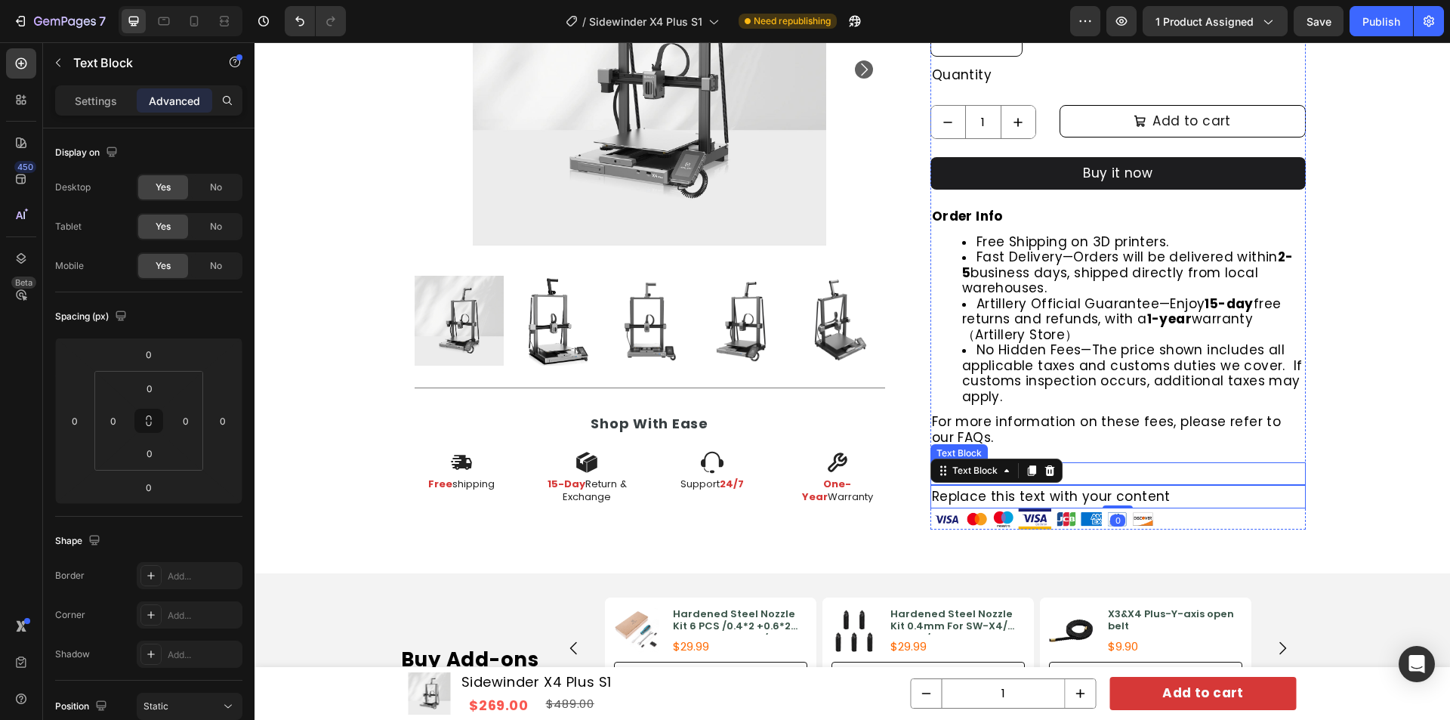
click at [1134, 476] on p "Order Info" at bounding box center [1118, 474] width 372 height 20
click at [1057, 495] on div "Replace this text with your content" at bounding box center [1117, 496] width 375 height 23
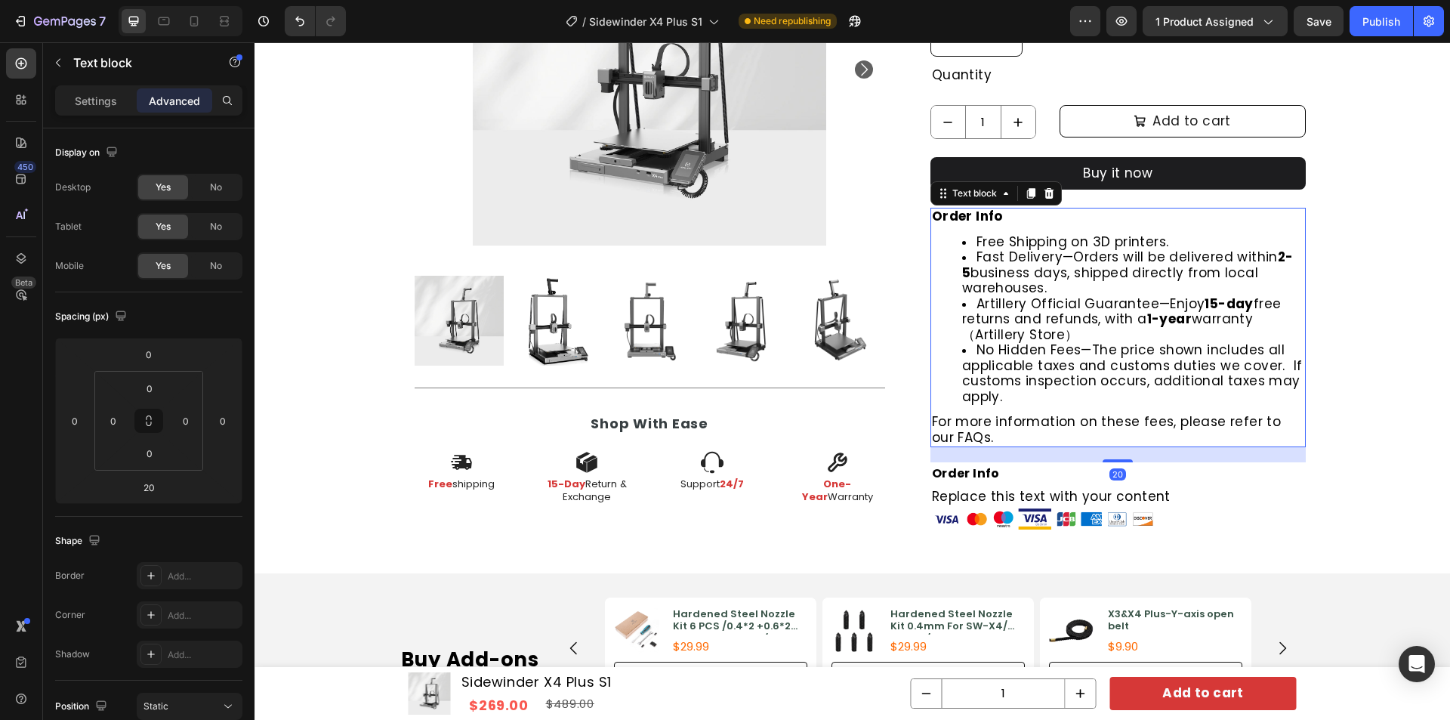
click at [1029, 324] on span "Artillery Official Guarantee—Enjoy 15-day free returns and refunds, with a 1-ye…" at bounding box center [1121, 319] width 319 height 49
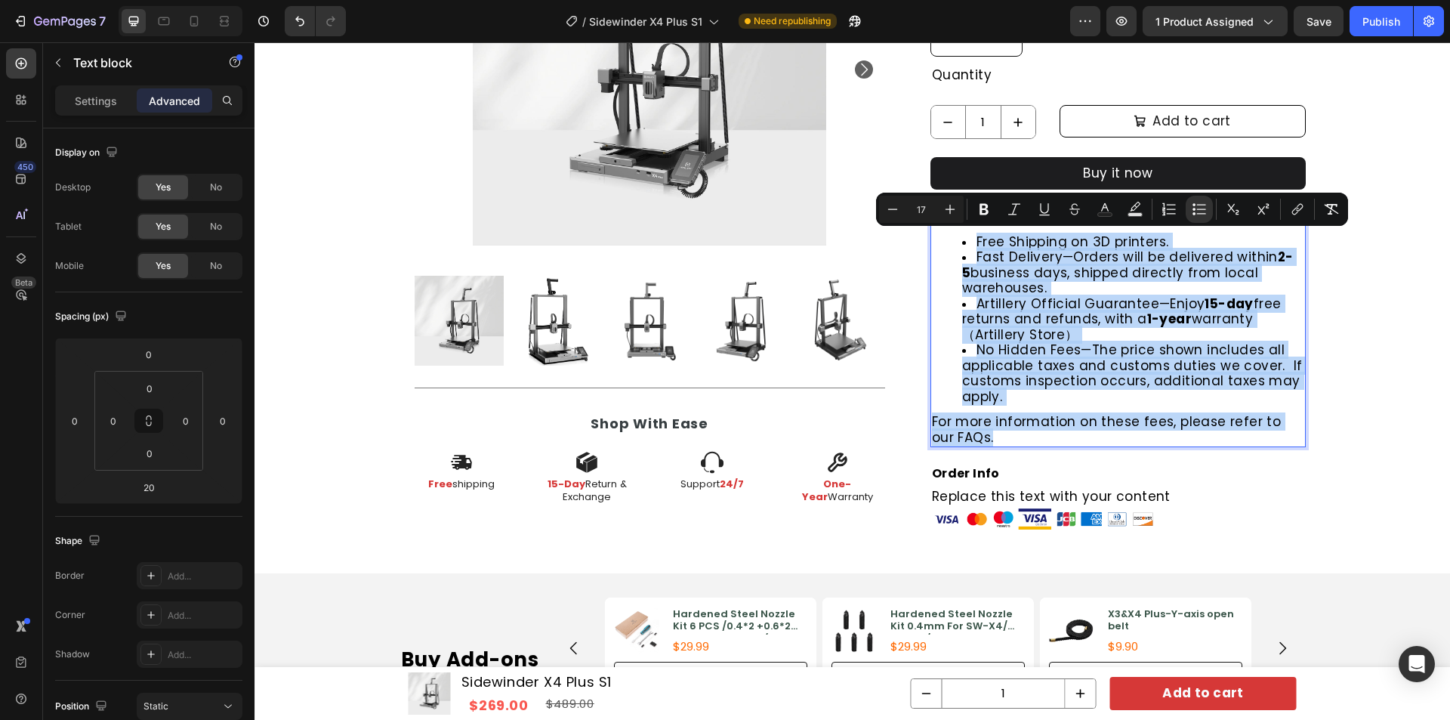
drag, startPoint x: 971, startPoint y: 240, endPoint x: 1018, endPoint y: 437, distance: 202.0
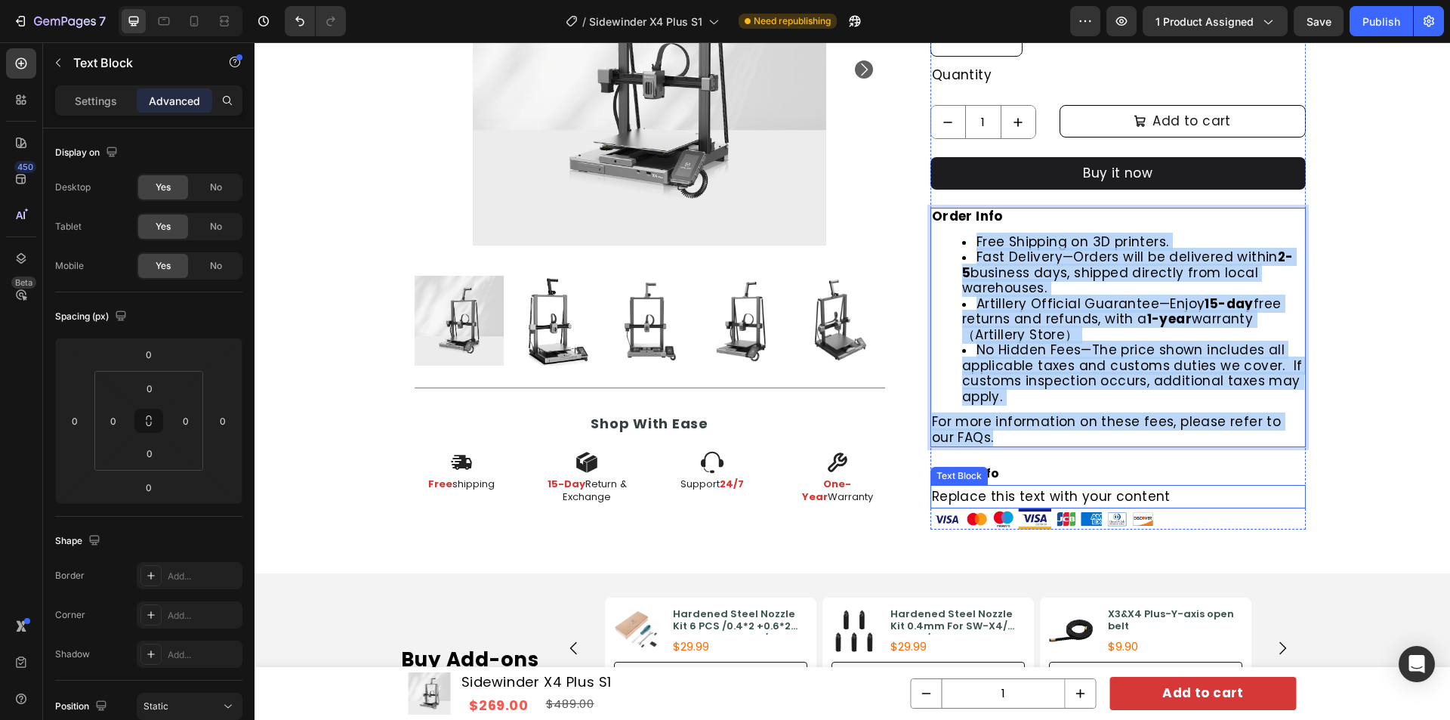
click at [1138, 492] on div "Replace this text with your content" at bounding box center [1117, 496] width 375 height 23
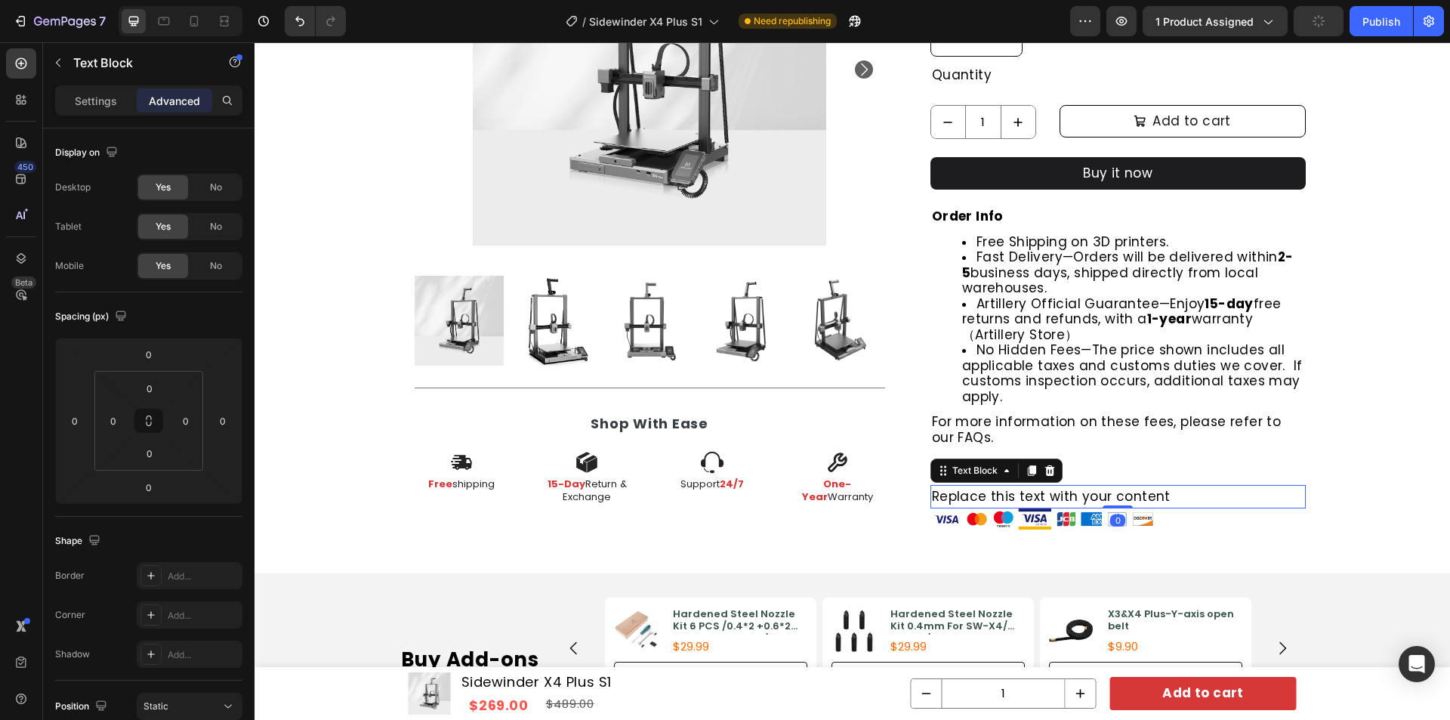
click at [1149, 496] on div "Replace this text with your content" at bounding box center [1117, 496] width 375 height 23
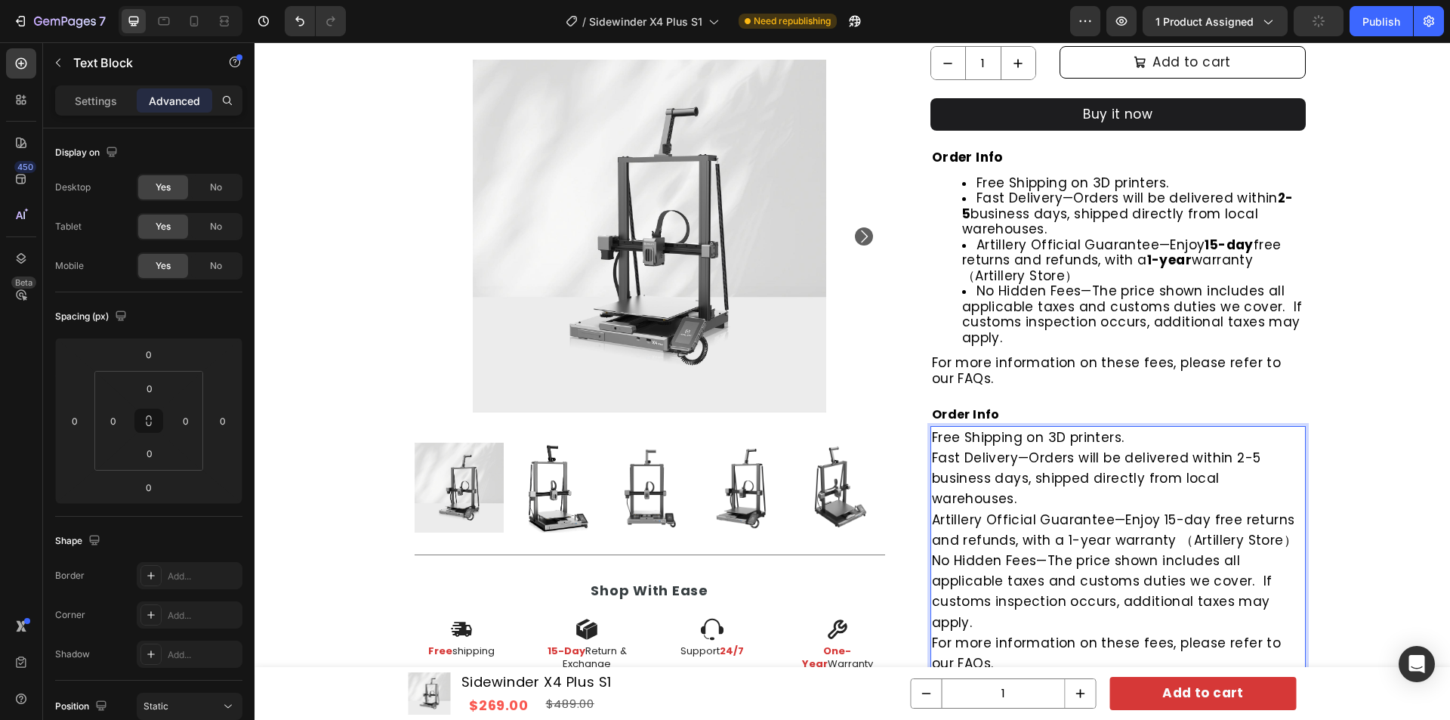
scroll to position [825, 0]
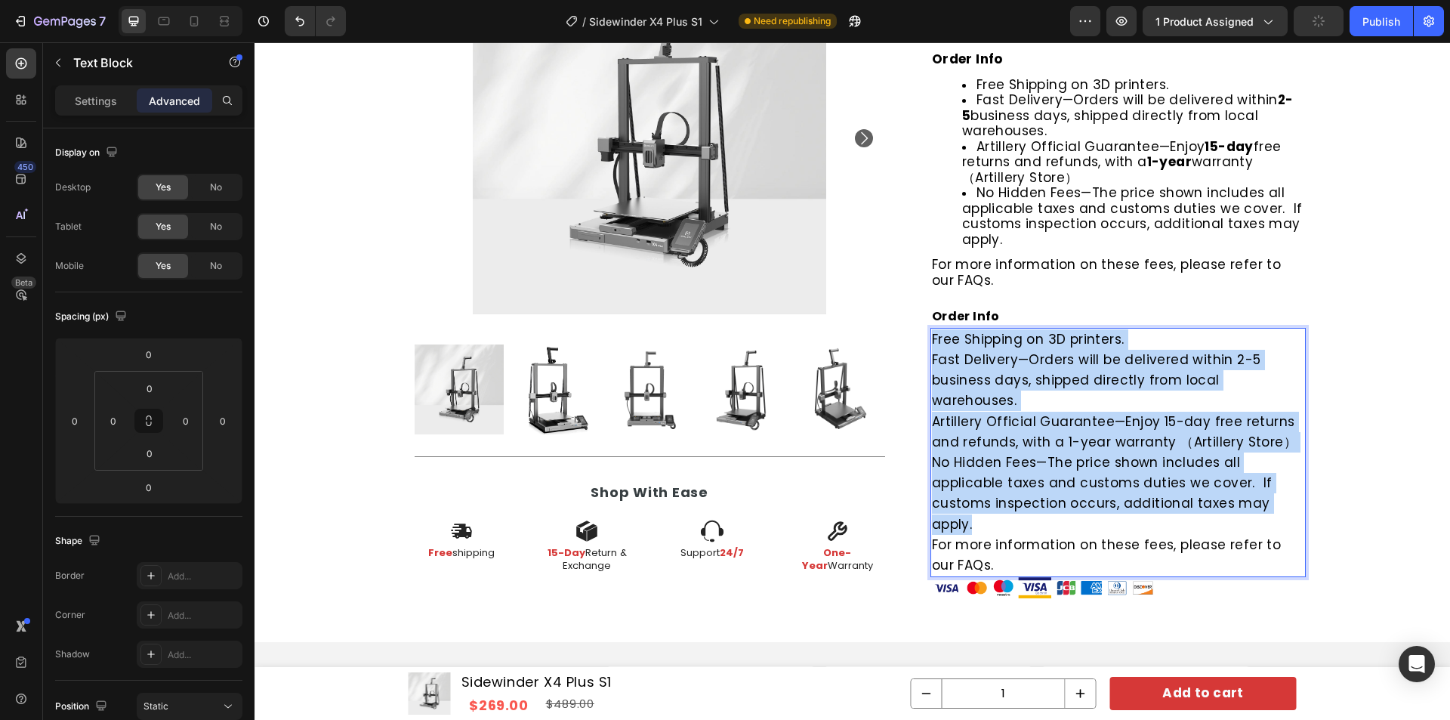
click at [1029, 483] on p "Free Shipping on 3D printers. Fast Delivery—Orders will be delivered within 2-5…" at bounding box center [1118, 431] width 372 height 205
drag, startPoint x: 984, startPoint y: 512, endPoint x: 926, endPoint y: 338, distance: 183.9
click at [932, 338] on p "Free Shipping on 3D printers. Fast Delivery—Orders will be delivered within 2-5…" at bounding box center [1118, 431] width 372 height 205
click at [955, 335] on p "Free Shipping on 3D printers. Fast Delivery—Orders will be delivered within 2-5…" at bounding box center [1118, 431] width 372 height 205
drag, startPoint x: 929, startPoint y: 338, endPoint x: 995, endPoint y: 507, distance: 180.8
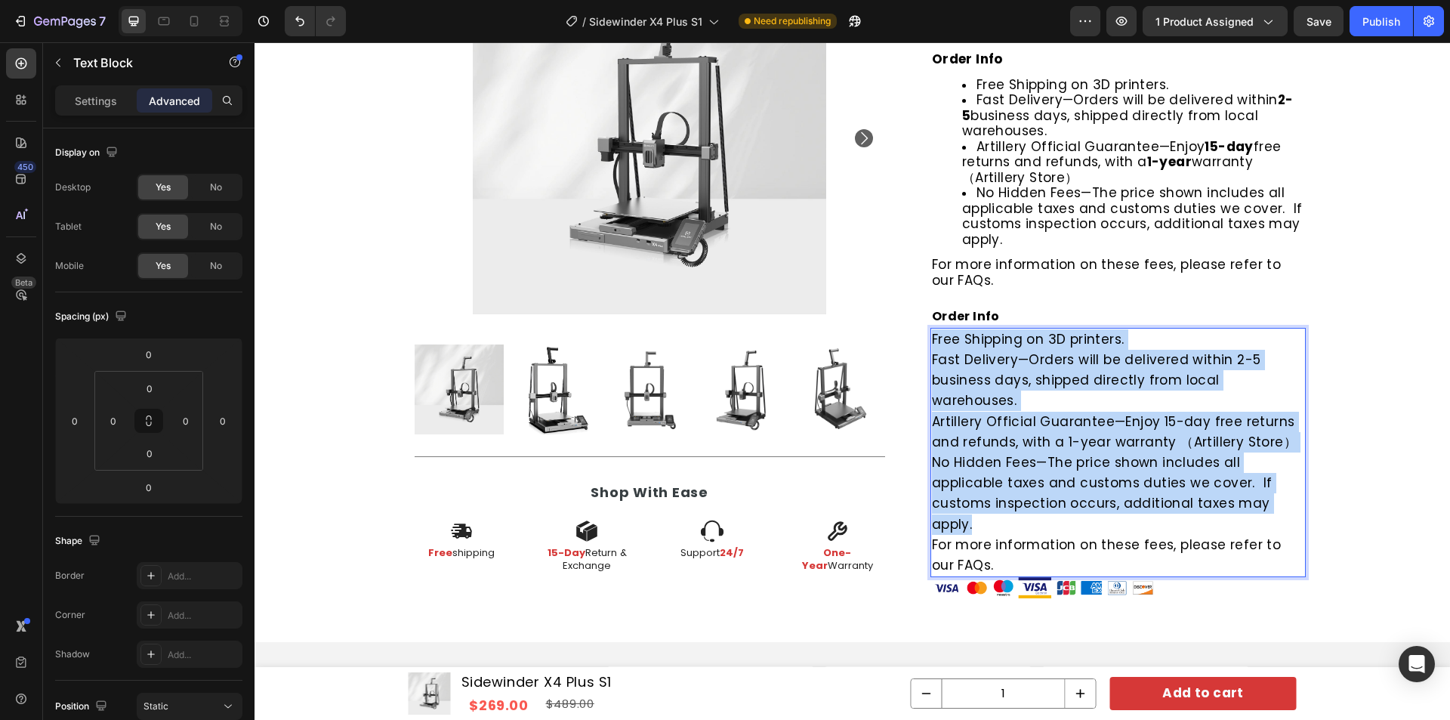
click at [995, 507] on p "Free Shipping on 3D printers. Fast Delivery—Orders will be delivered within 2-5…" at bounding box center [1118, 431] width 372 height 205
click at [995, 502] on p "Free Shipping on 3D printers. Fast Delivery—Orders will be delivered within 2-5…" at bounding box center [1118, 431] width 372 height 205
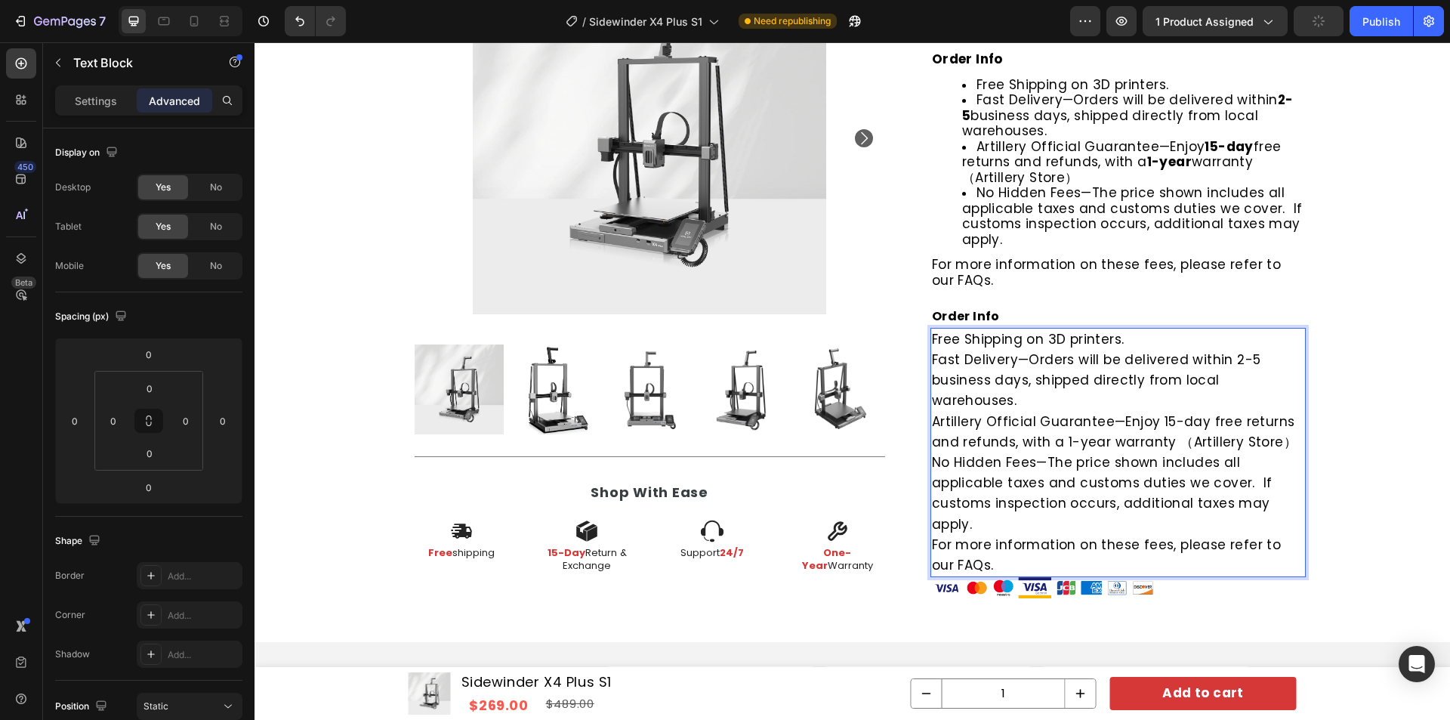
click at [995, 502] on p "Free Shipping on 3D printers. Fast Delivery—Orders will be delivered within 2-5…" at bounding box center [1118, 431] width 372 height 205
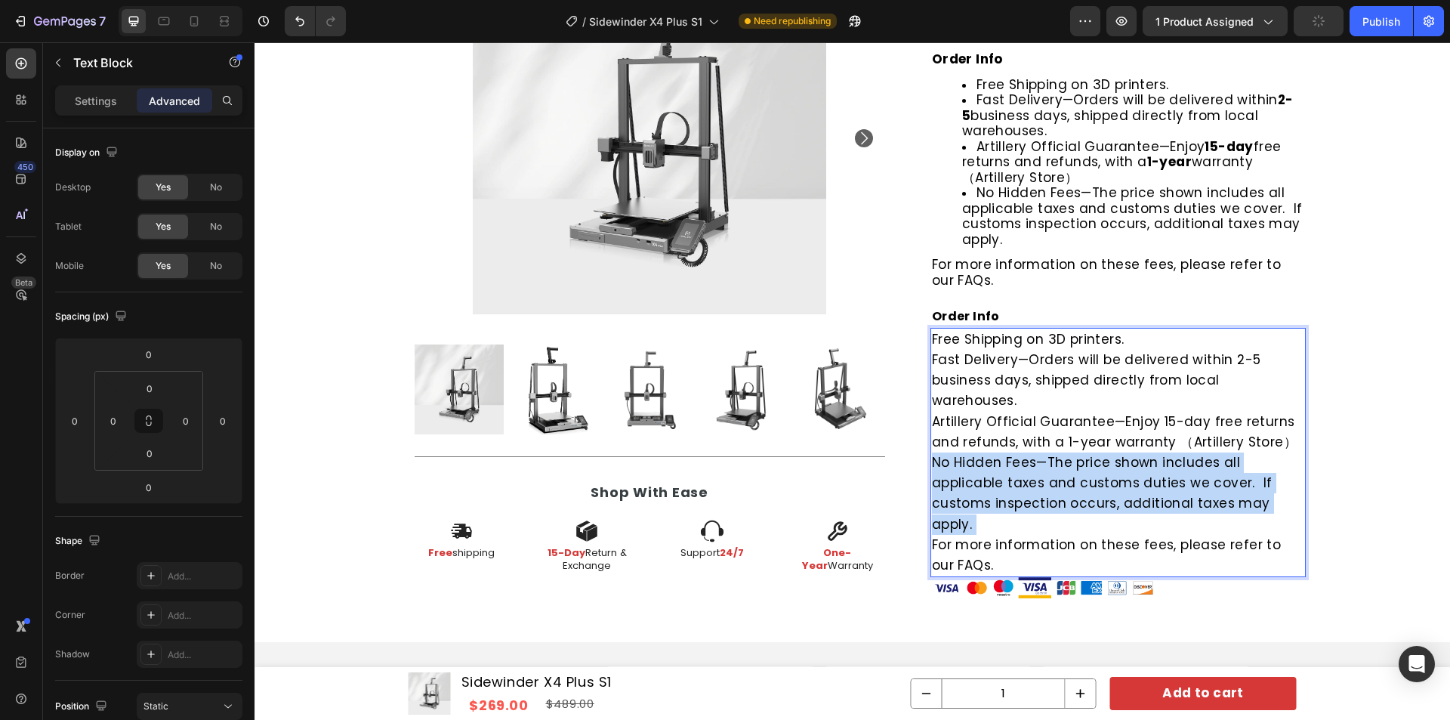
click at [995, 502] on p "Free Shipping on 3D printers. Fast Delivery—Orders will be delivered within 2-5…" at bounding box center [1118, 431] width 372 height 205
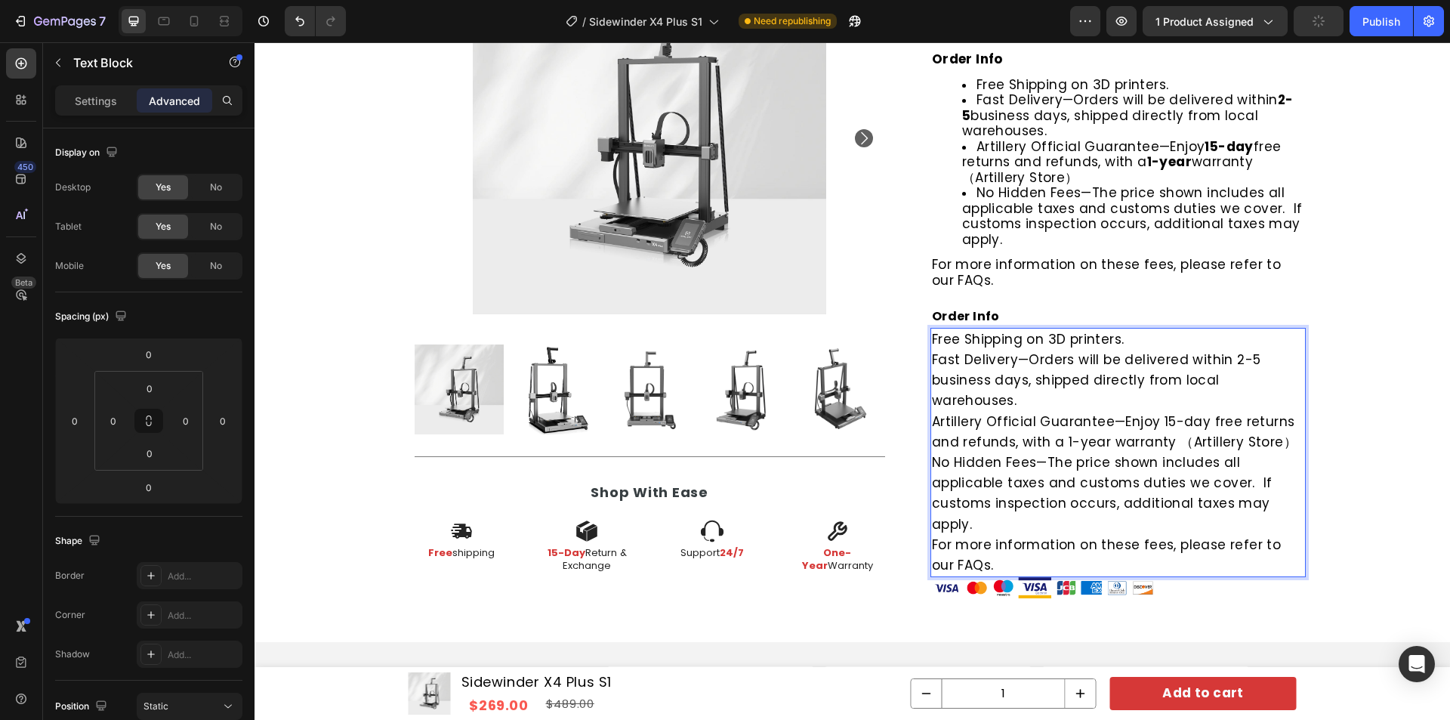
click at [995, 502] on p "Free Shipping on 3D printers. Fast Delivery—Orders will be delivered within 2-5…" at bounding box center [1118, 431] width 372 height 205
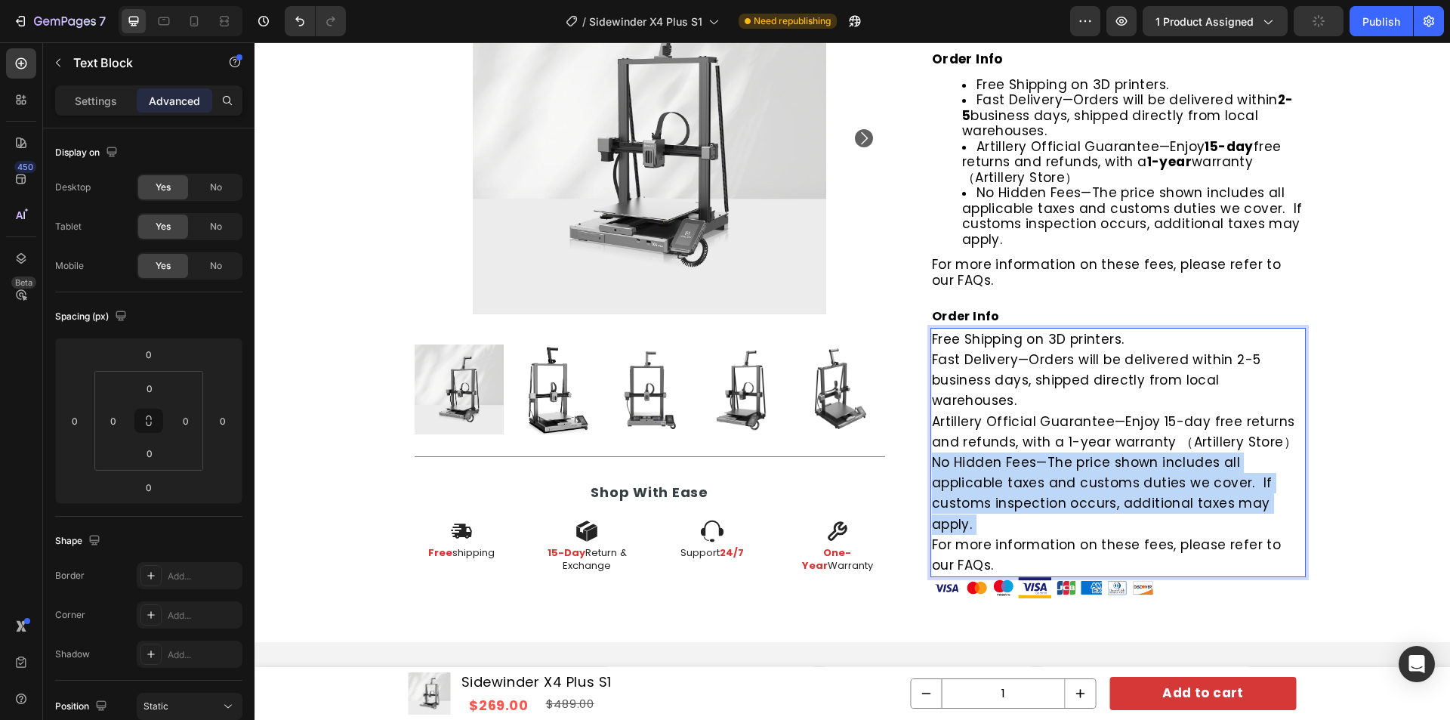
click at [995, 502] on p "Free Shipping on 3D printers. Fast Delivery—Orders will be delivered within 2-5…" at bounding box center [1118, 431] width 372 height 205
click at [982, 500] on p "Free Shipping on 3D printers. Fast Delivery—Orders will be delivered within 2-5…" at bounding box center [1118, 431] width 372 height 205
click at [979, 501] on p "Free Shipping on 3D printers. Fast Delivery—Orders will be delivered within 2-5…" at bounding box center [1118, 431] width 372 height 205
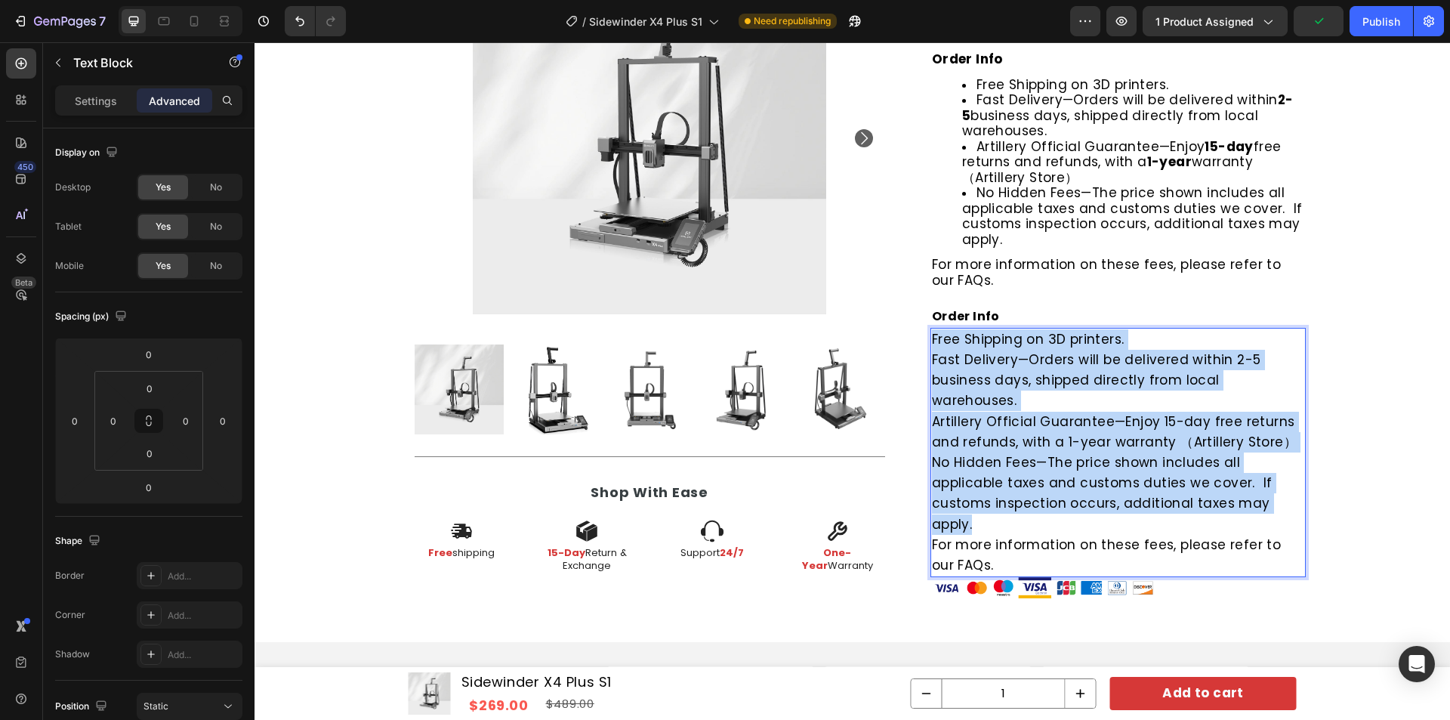
drag, startPoint x: 971, startPoint y: 502, endPoint x: 929, endPoint y: 336, distance: 171.5
click at [932, 336] on p "Free Shipping on 3D printers. Fast Delivery—Orders will be delivered within 2-5…" at bounding box center [1118, 431] width 372 height 205
click at [1021, 205] on span "No Hidden Fees—The price shown includes all applicable taxes and customs duties…" at bounding box center [1132, 216] width 341 height 65
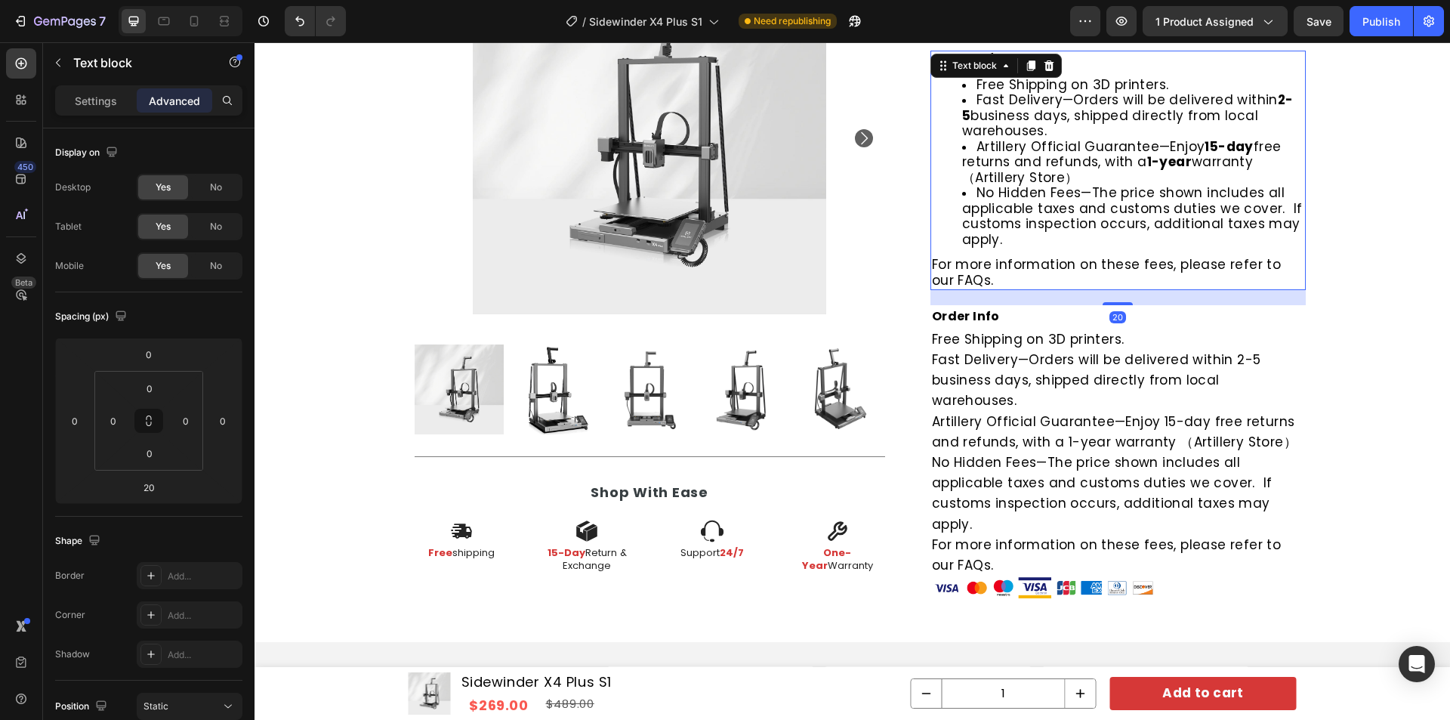
click at [1044, 61] on icon at bounding box center [1049, 65] width 10 height 11
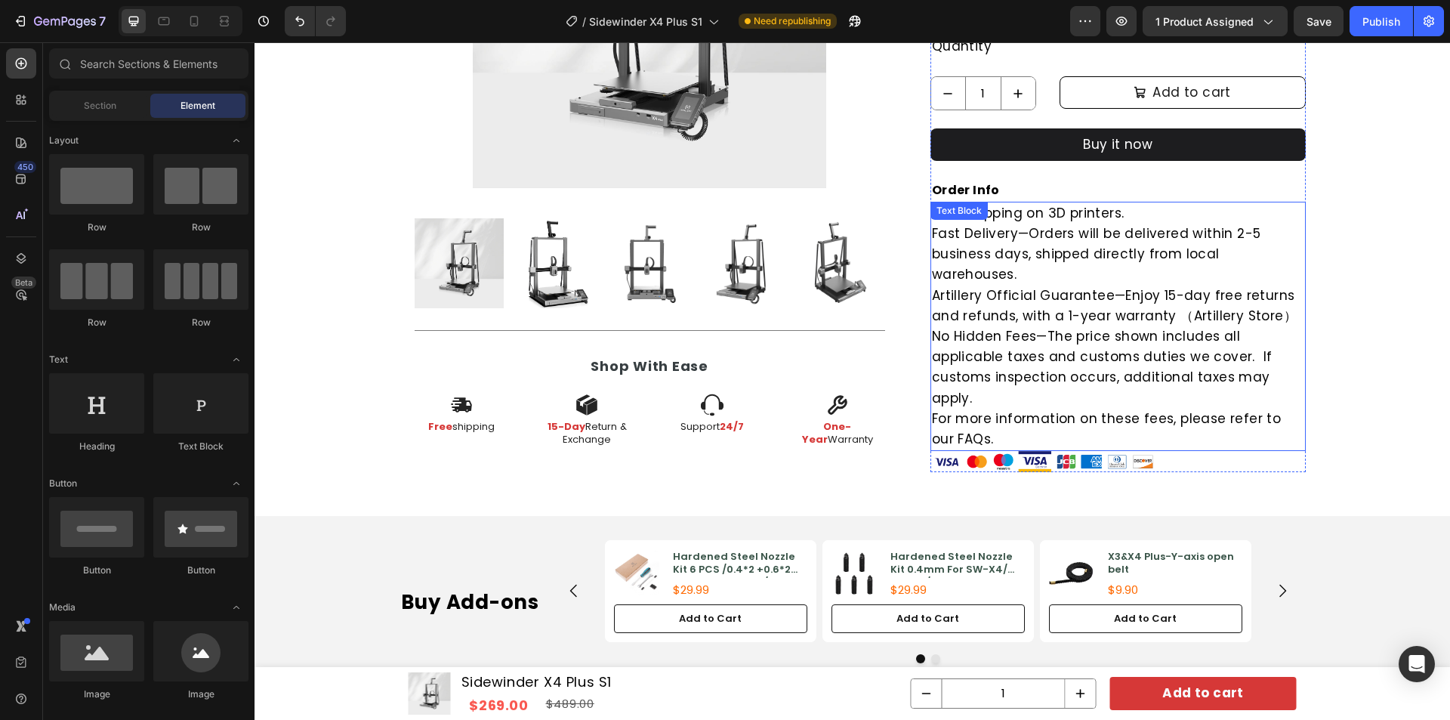
scroll to position [674, 0]
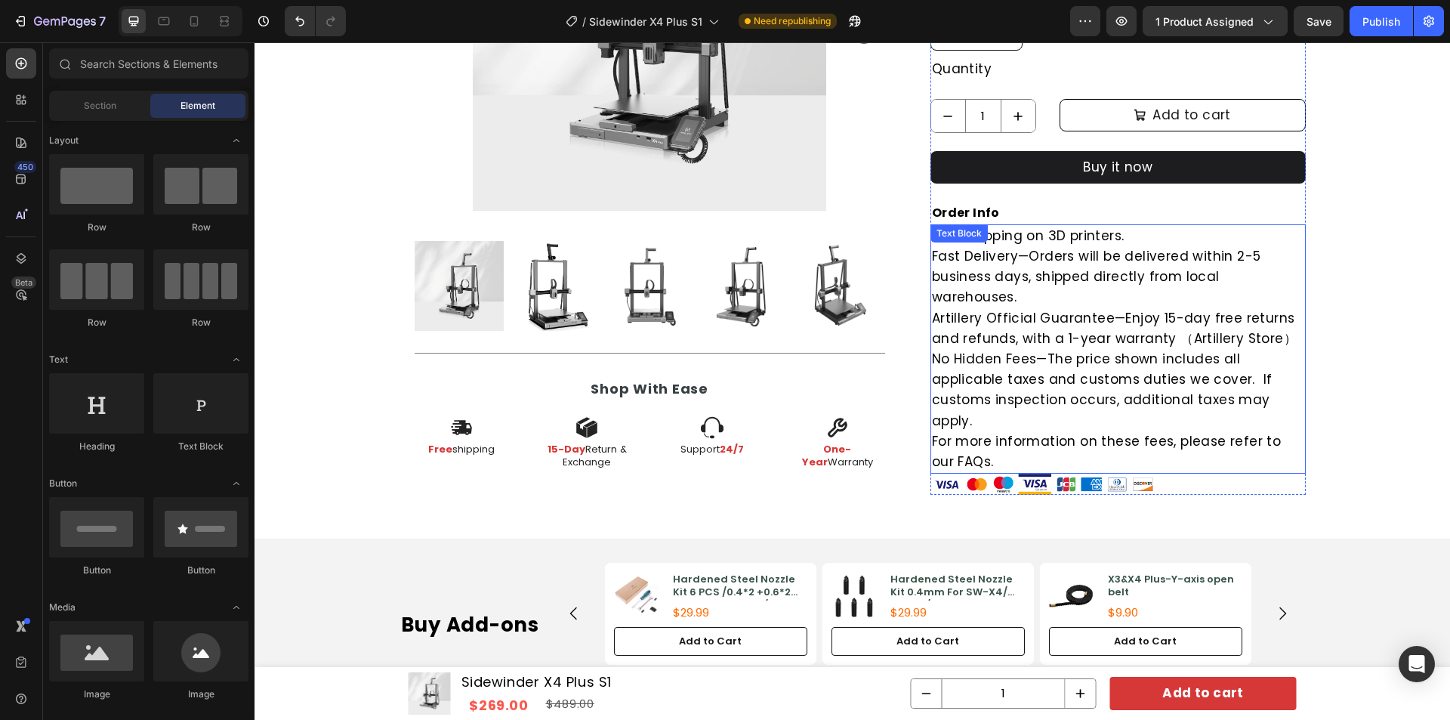
click at [1055, 325] on p "Free Shipping on 3D printers. Fast Delivery—Orders will be delivered within 2-5…" at bounding box center [1118, 328] width 372 height 205
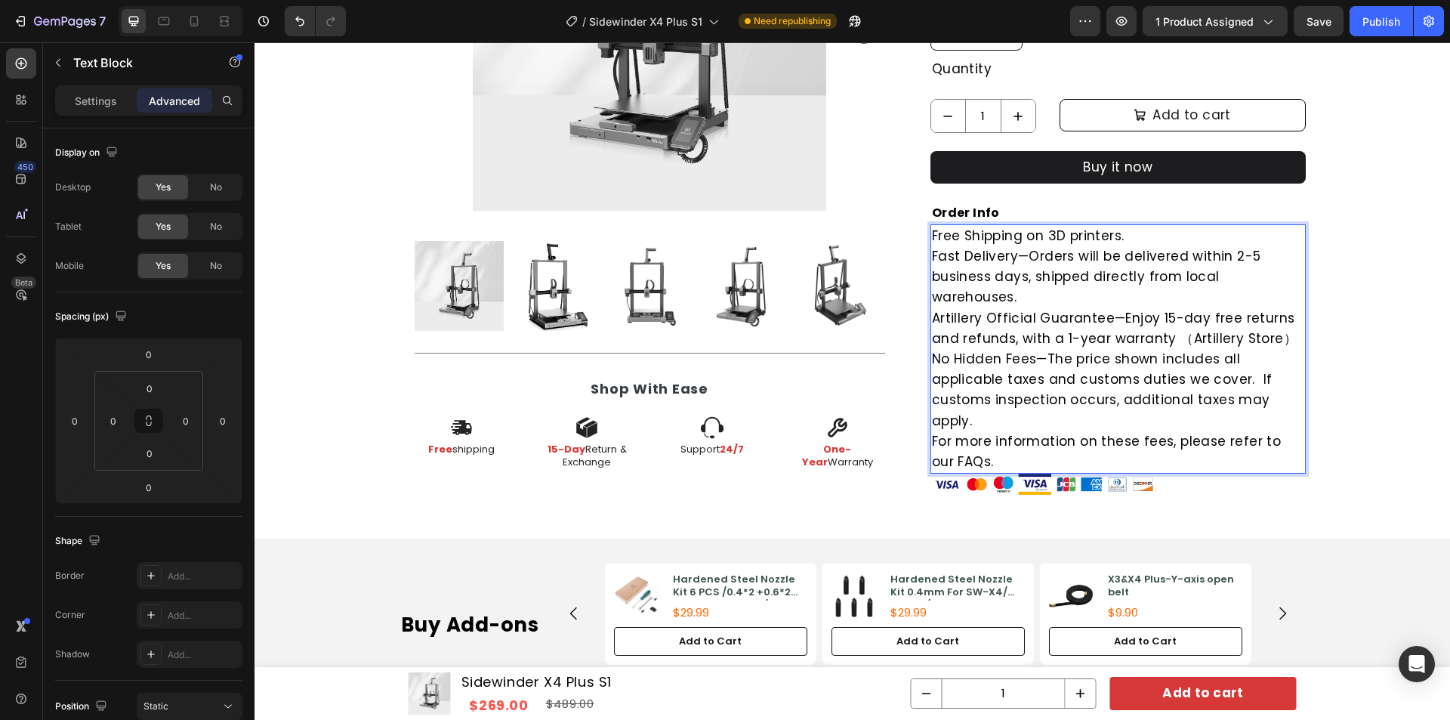
drag, startPoint x: 970, startPoint y: 413, endPoint x: 977, endPoint y: 408, distance: 8.6
click at [970, 431] on p "For more information on these fees, please refer to our FAQs." at bounding box center [1118, 451] width 372 height 41
click at [989, 401] on p "Free Shipping on 3D printers. Fast Delivery—Orders will be delivered within 2-5…" at bounding box center [1118, 328] width 372 height 205
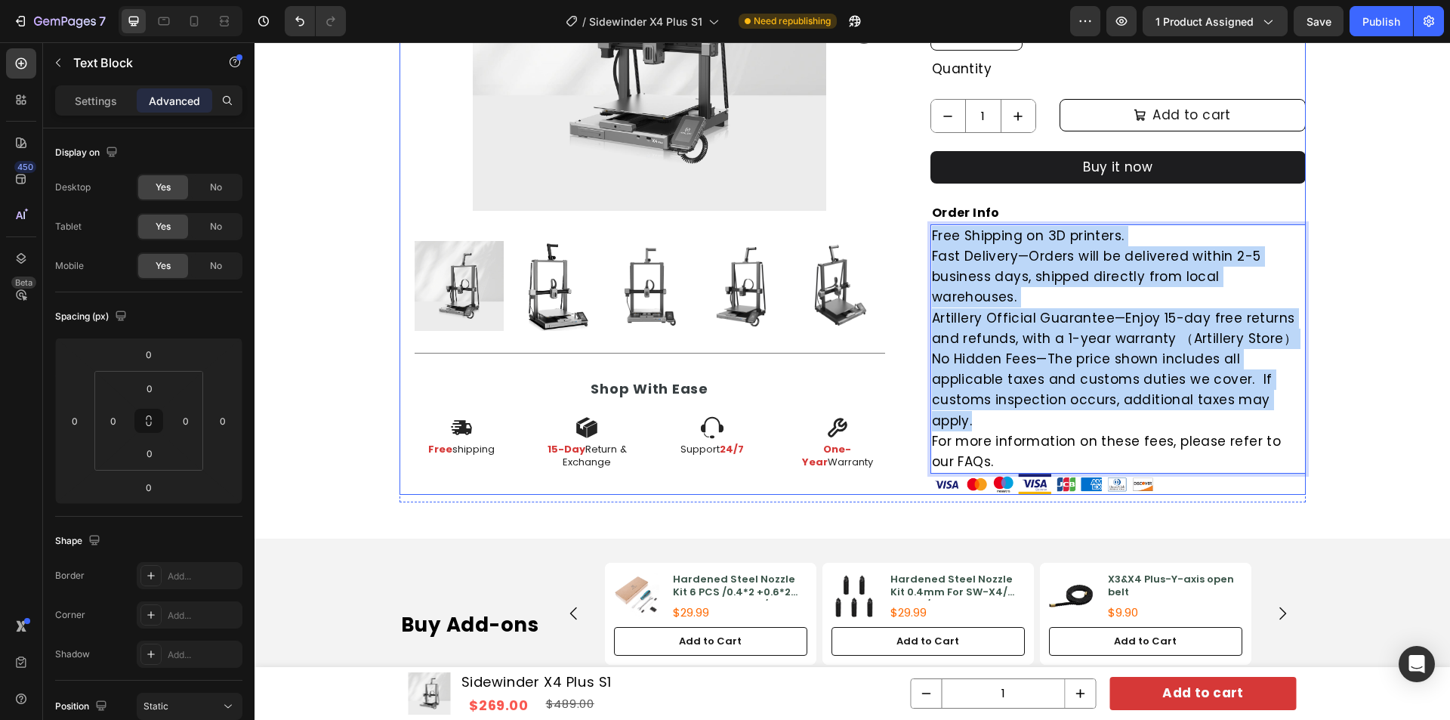
drag, startPoint x: 977, startPoint y: 400, endPoint x: 919, endPoint y: 241, distance: 168.7
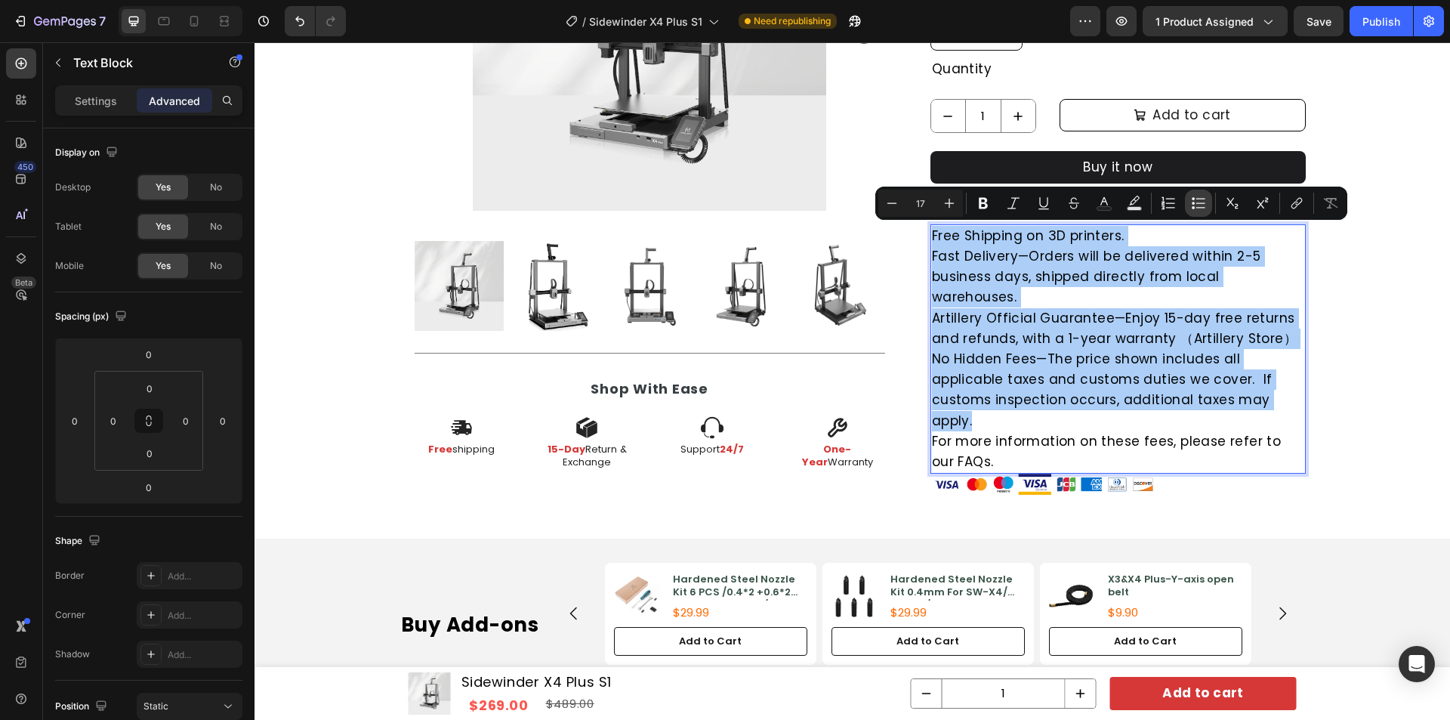
click at [1202, 205] on icon "Editor contextual toolbar" at bounding box center [1198, 203] width 15 height 15
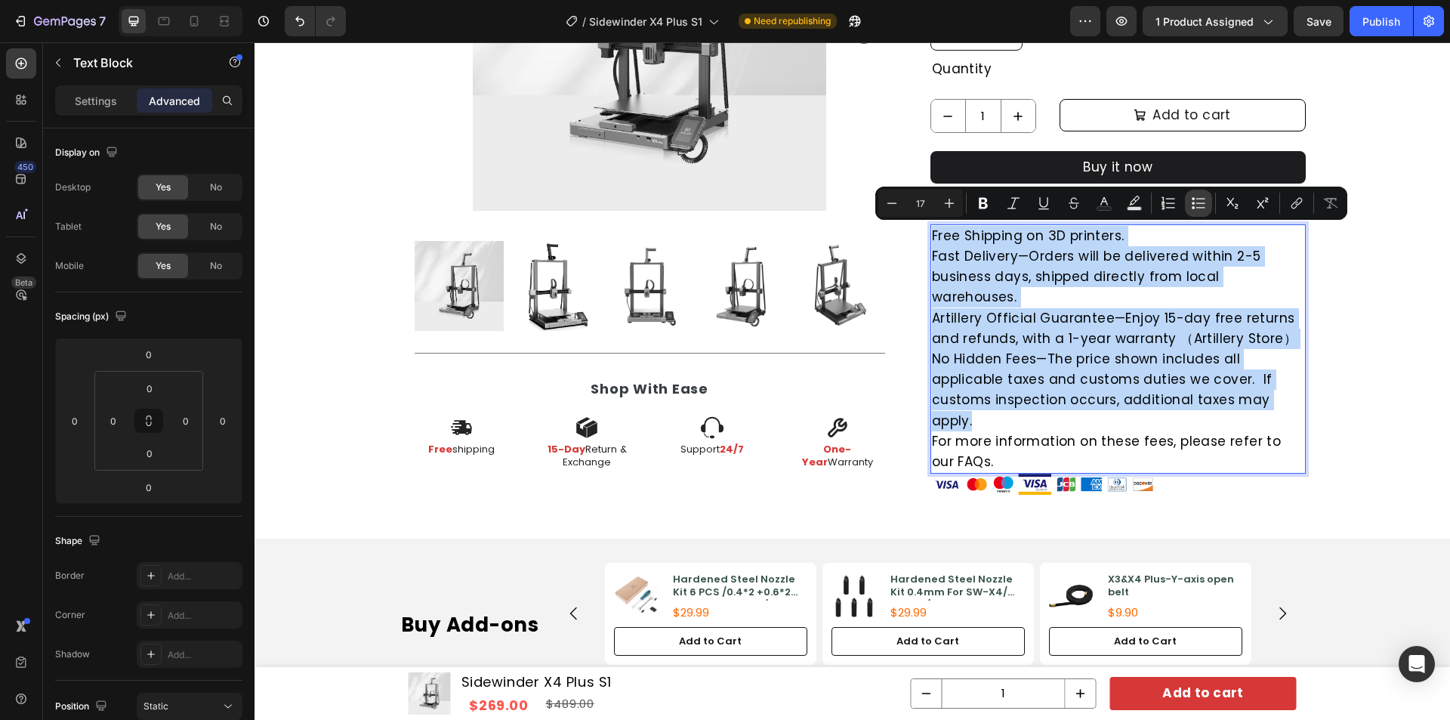
type input "17"
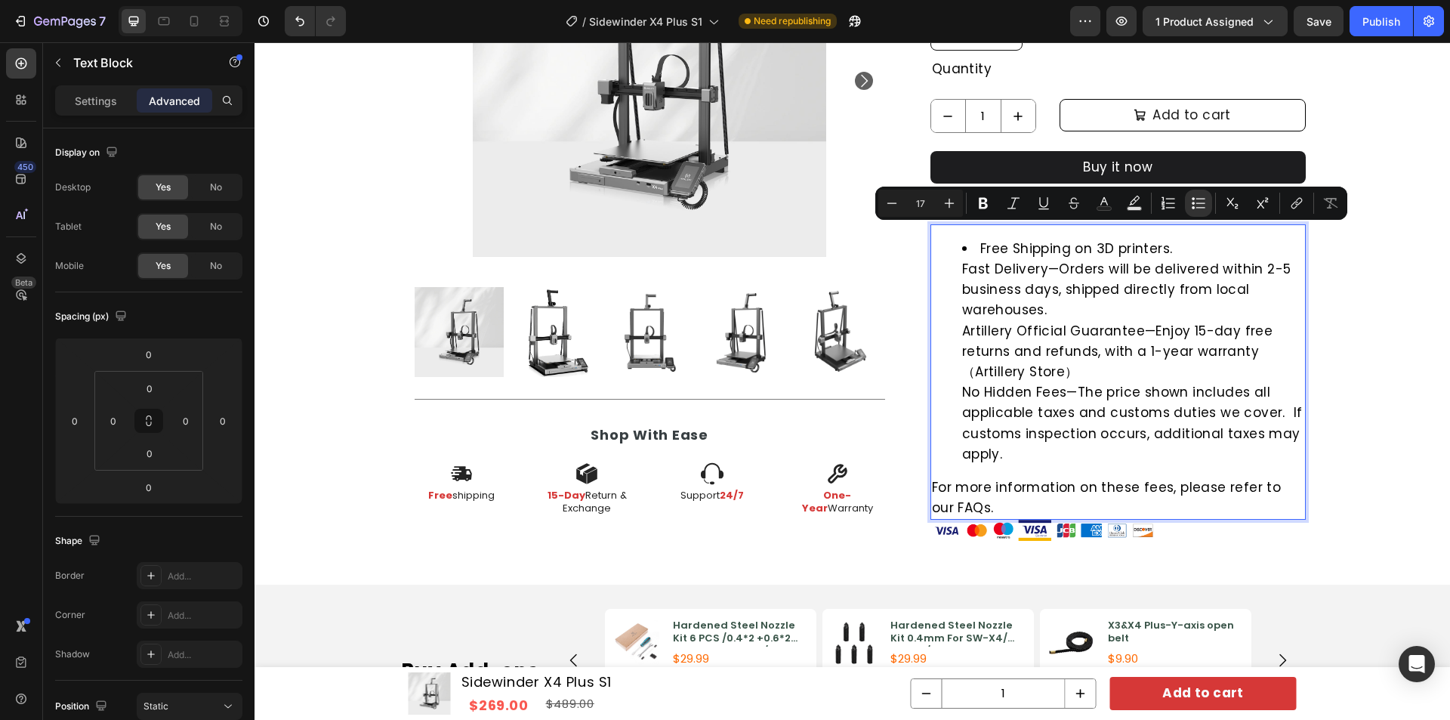
click at [989, 310] on li "Free Shipping on 3D printers. Fast Delivery—Orders will be delivered within 2-5…" at bounding box center [1133, 352] width 342 height 226
click at [954, 266] on ul "Free Shipping on 3D printers. Fast Delivery—Orders will be delivered within 2-5…" at bounding box center [1118, 352] width 372 height 226
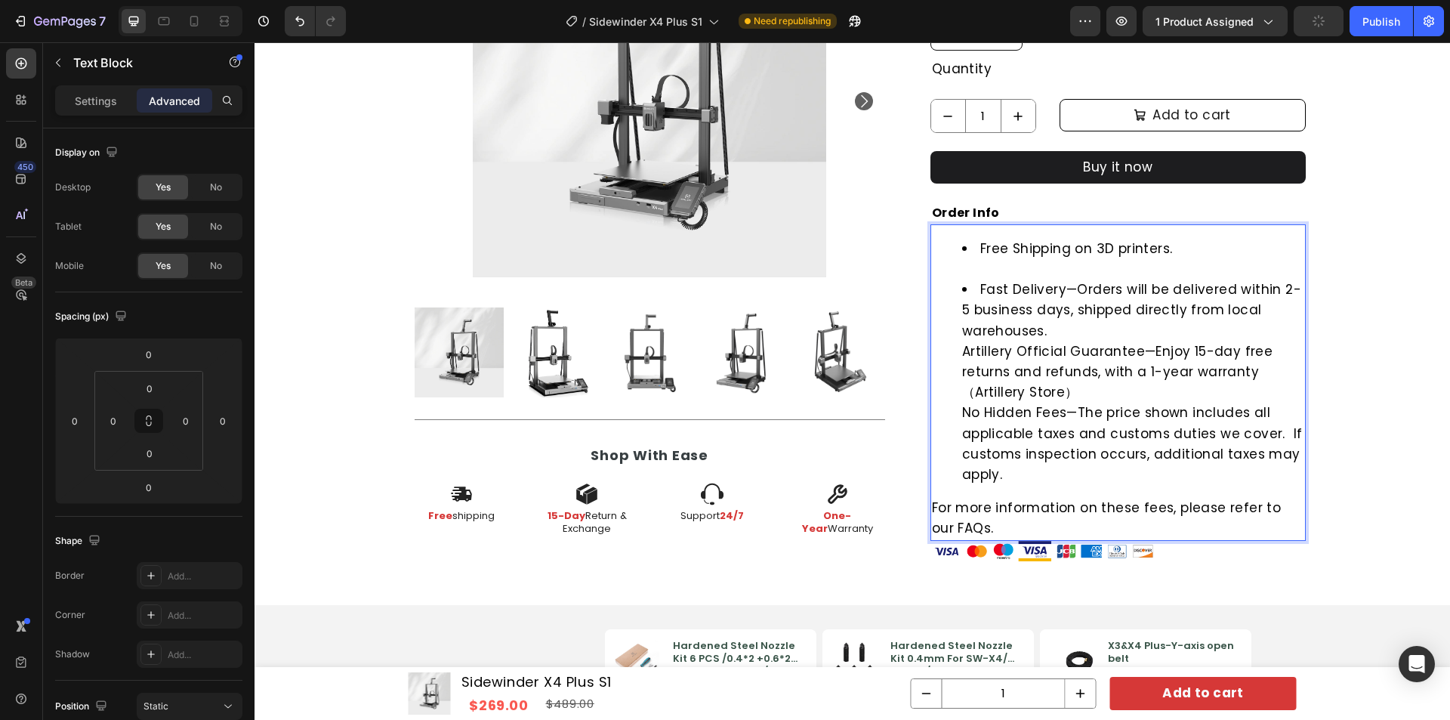
click at [1064, 271] on li "Free Shipping on 3D printers." at bounding box center [1133, 259] width 342 height 41
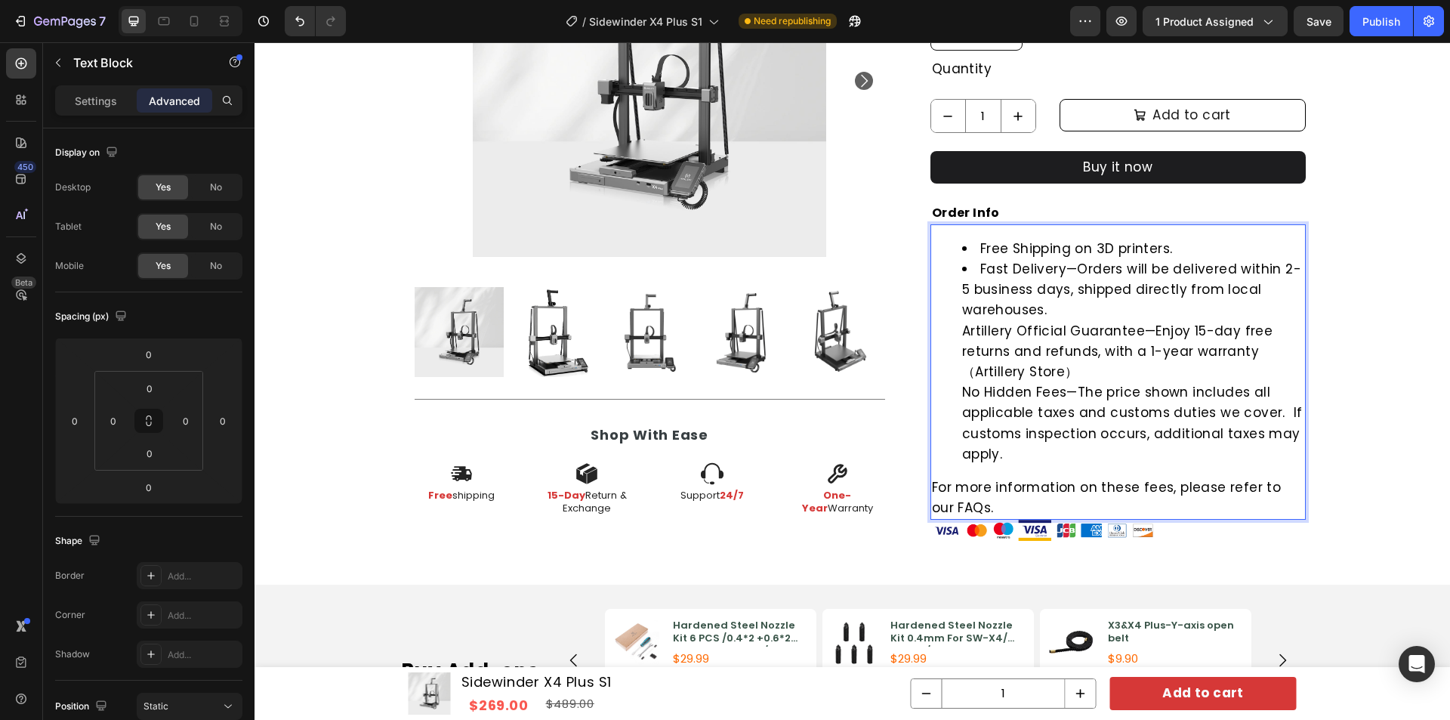
click at [954, 336] on ul "Free Shipping on 3D printers. Fast Delivery—Orders will be delivered within 2-5…" at bounding box center [1118, 352] width 372 height 226
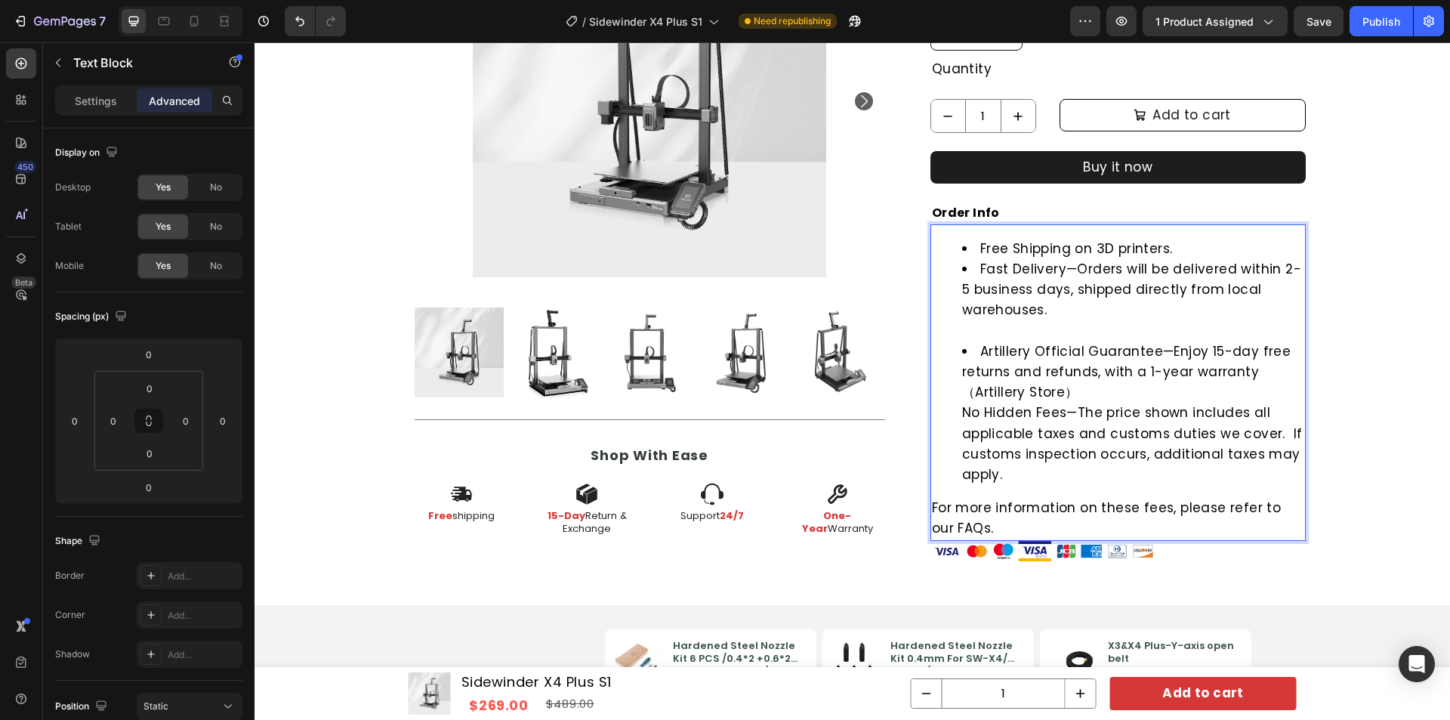
click at [962, 335] on li "Fast Delivery—Orders will be delivered within 2-5 business days, shipped direct…" at bounding box center [1133, 300] width 342 height 82
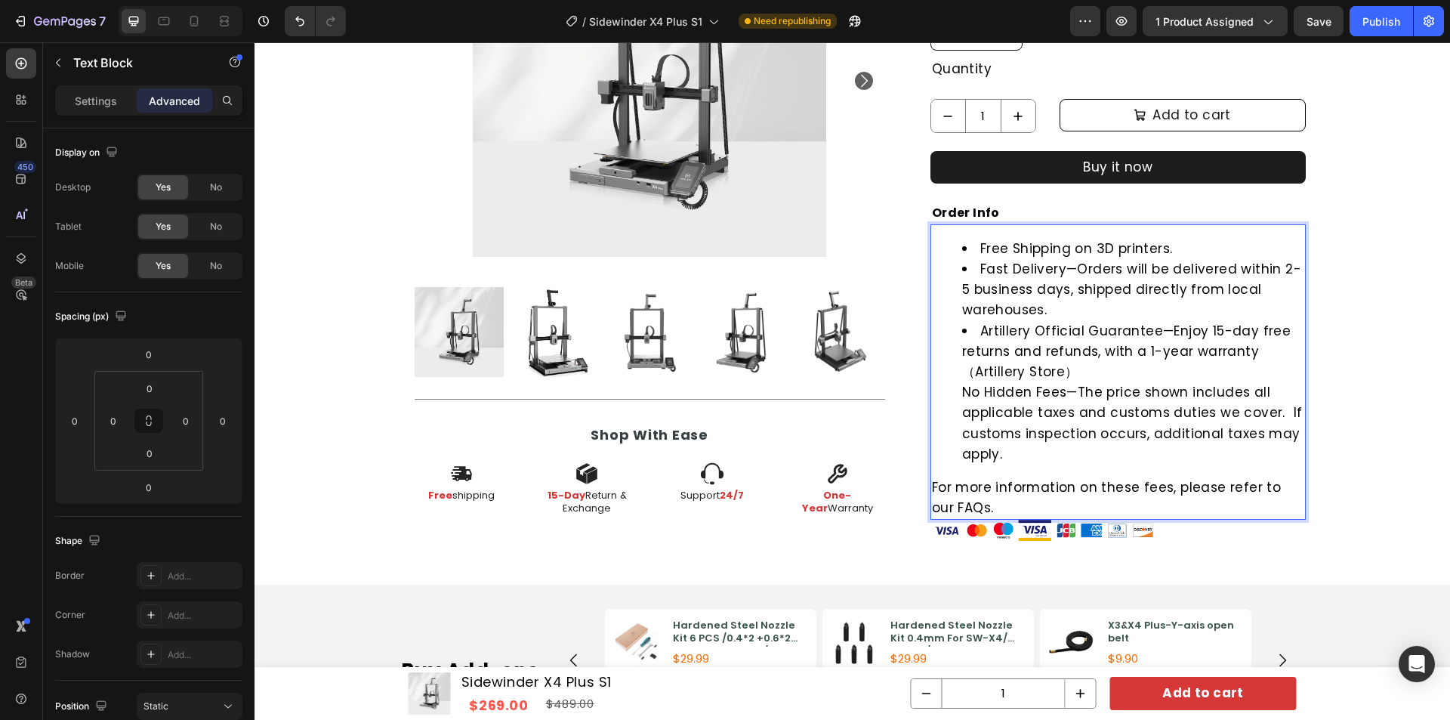
click at [952, 390] on ul "Free Shipping on 3D printers. Fast Delivery—Orders will be delivered within 2-5…" at bounding box center [1118, 352] width 372 height 226
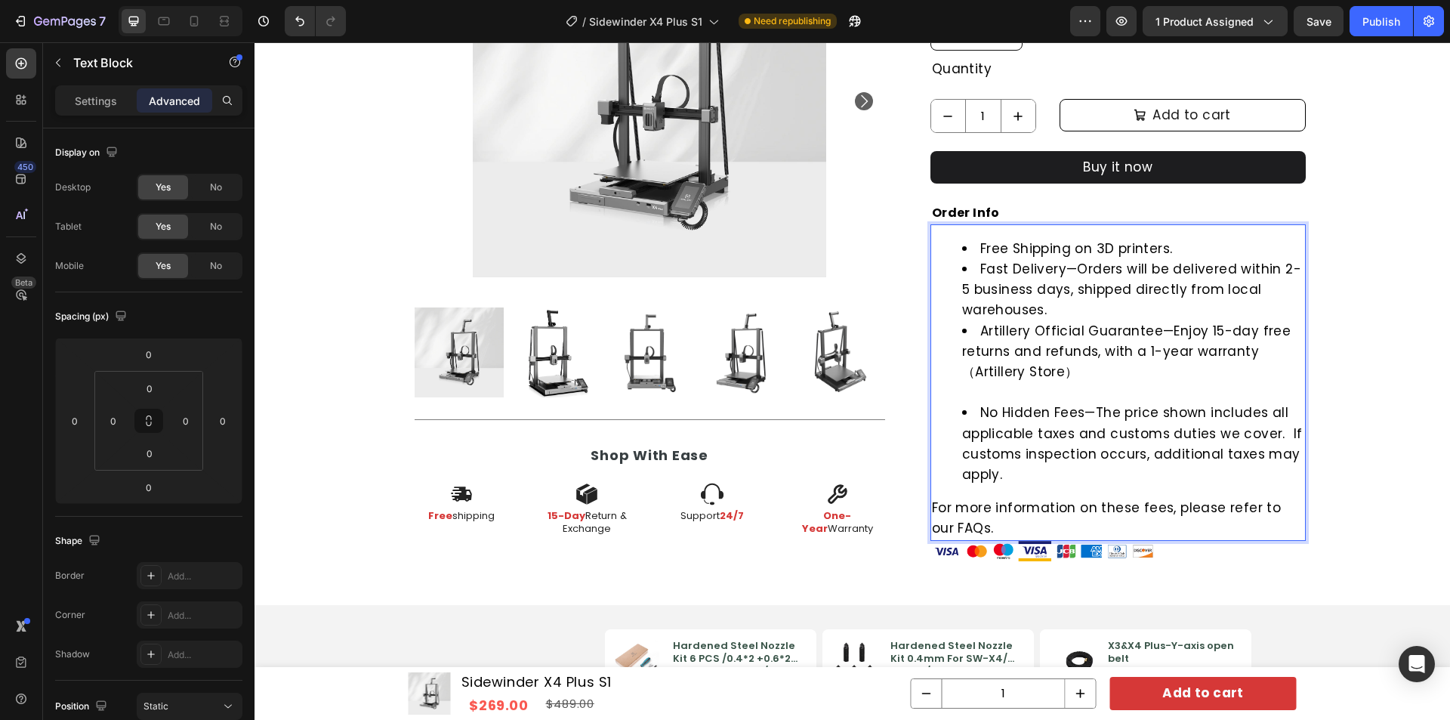
click at [962, 386] on li "Artillery Official Guarantee—Enjoy 15-day free returns and refunds, with a 1-ye…" at bounding box center [1133, 362] width 342 height 82
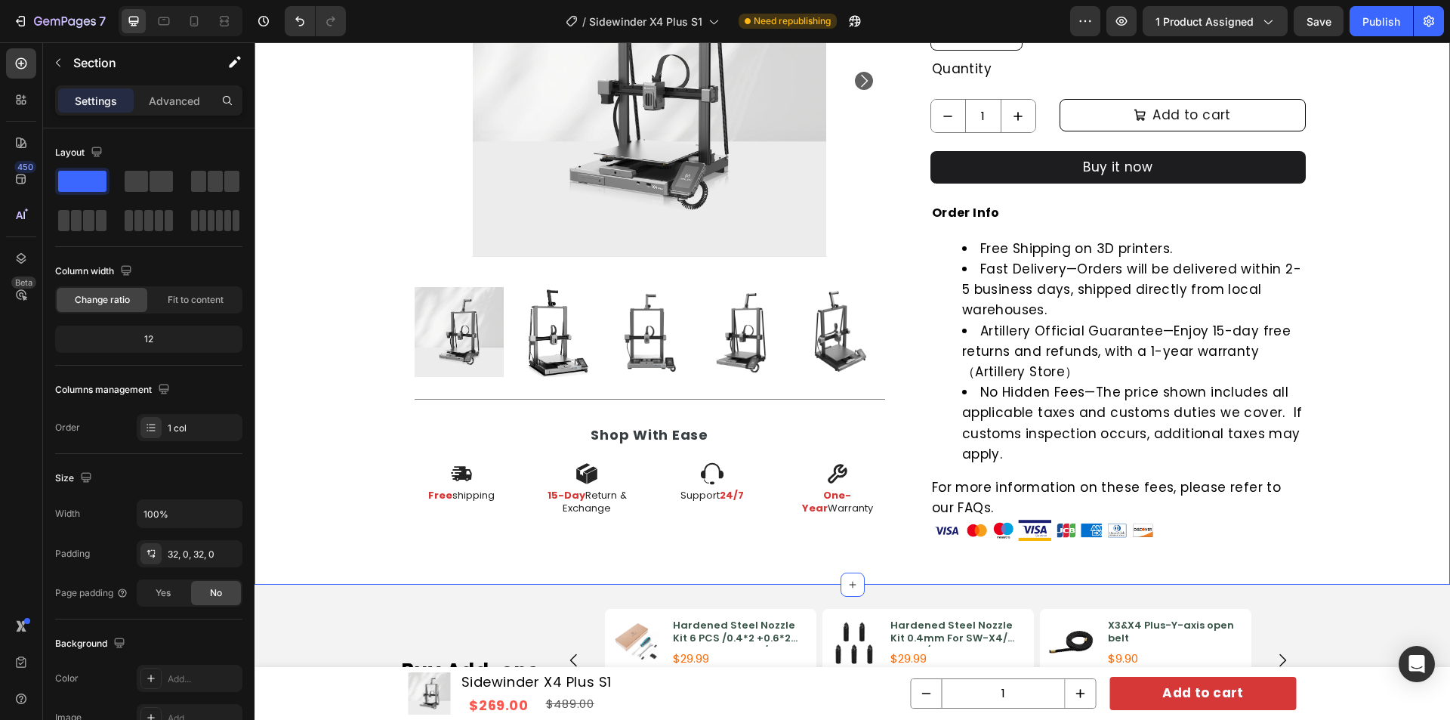
click at [1228, 340] on li "Artillery Official Guarantee—Enjoy 15-day free returns and refunds, with a 1-ye…" at bounding box center [1133, 352] width 342 height 62
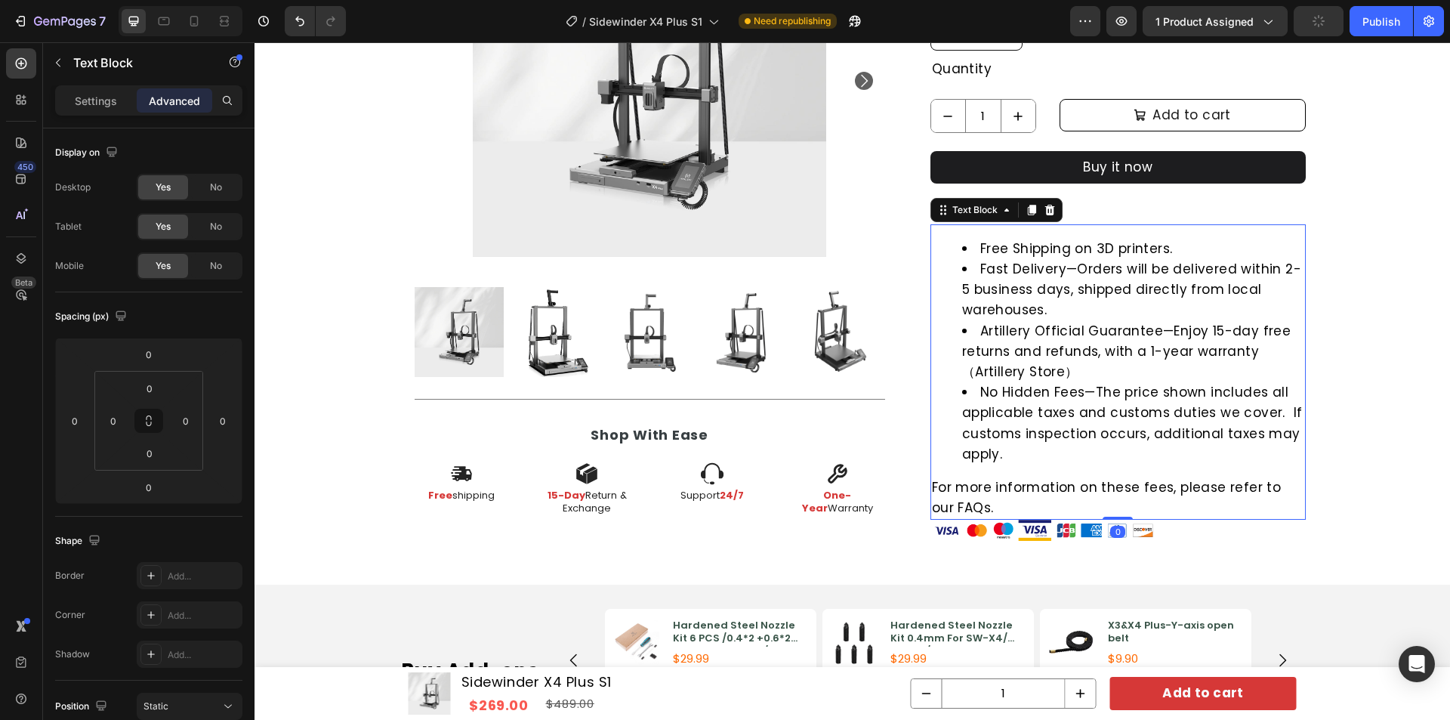
click at [112, 117] on div "Settings Advanced" at bounding box center [148, 106] width 211 height 43
click at [106, 106] on p "Settings" at bounding box center [96, 101] width 42 height 16
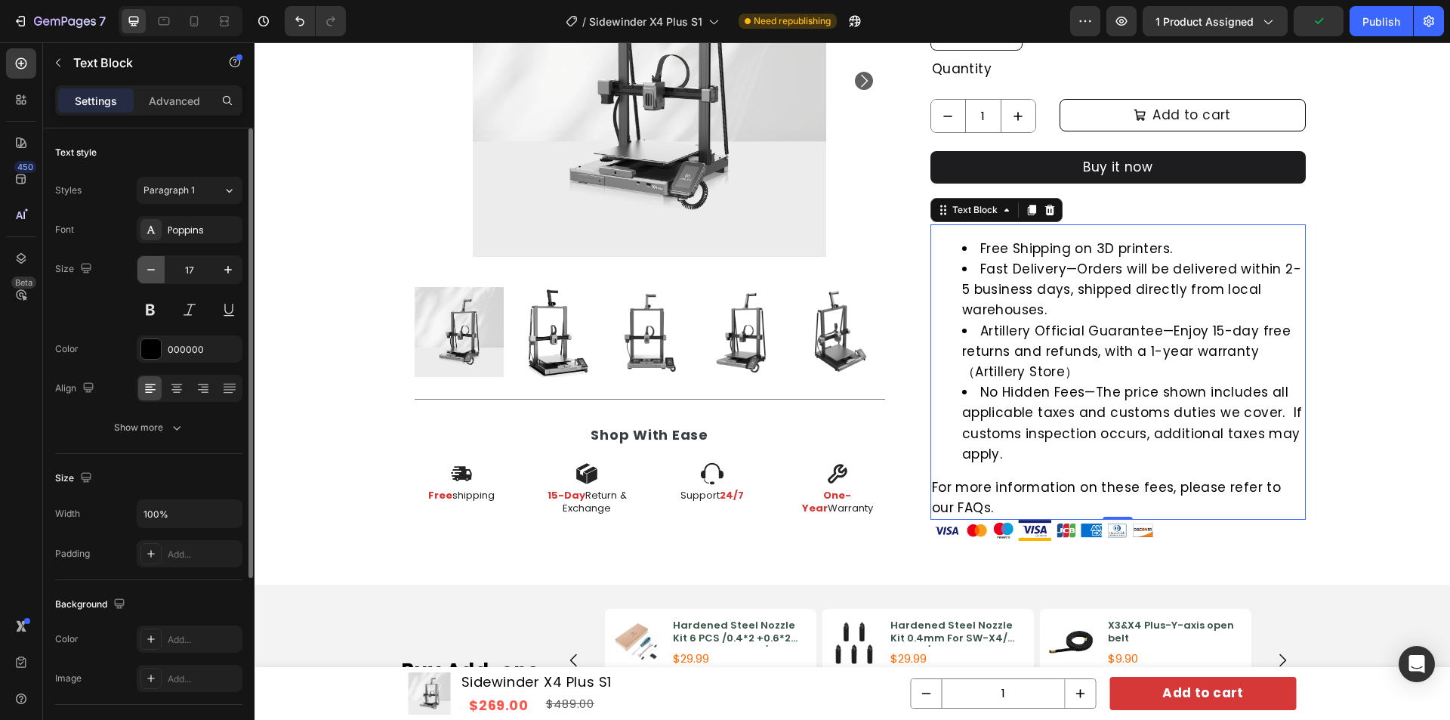
click at [150, 275] on icon "button" at bounding box center [150, 269] width 15 height 15
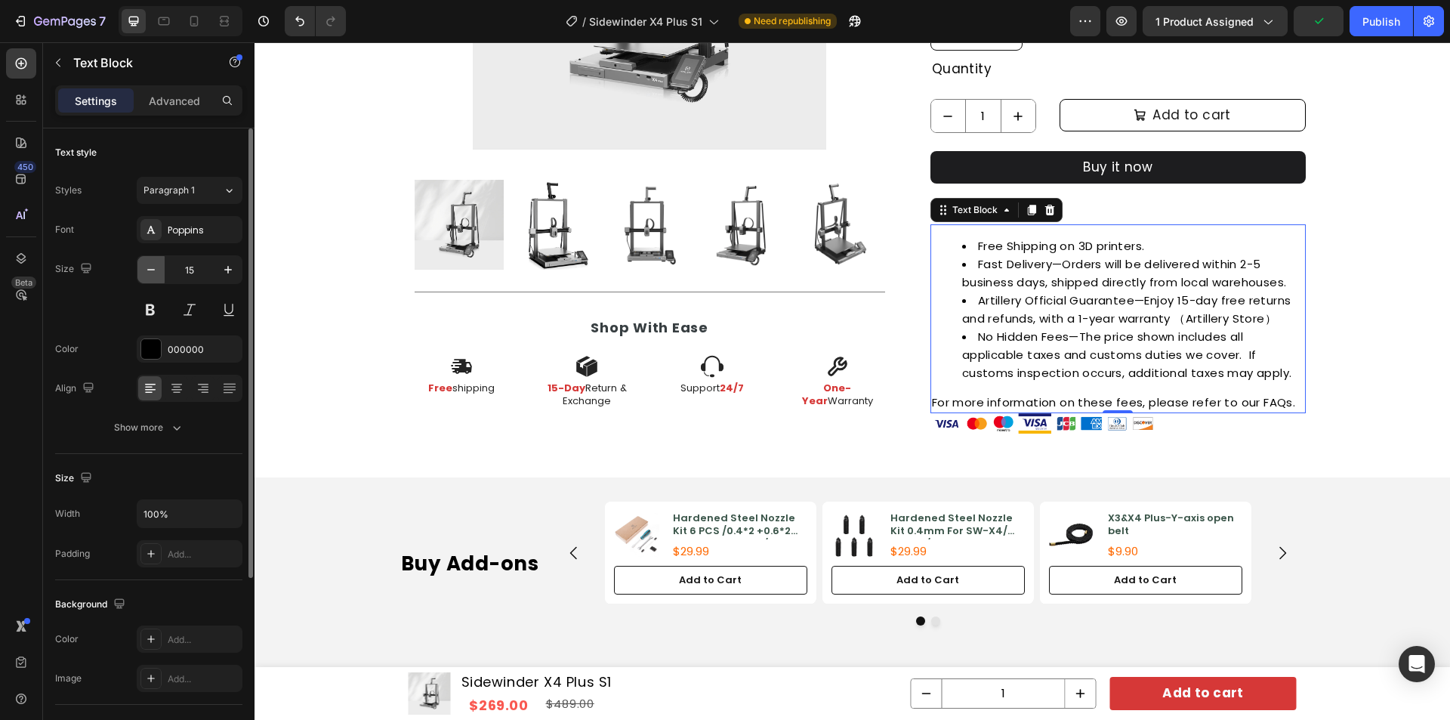
click at [150, 275] on icon "button" at bounding box center [150, 269] width 15 height 15
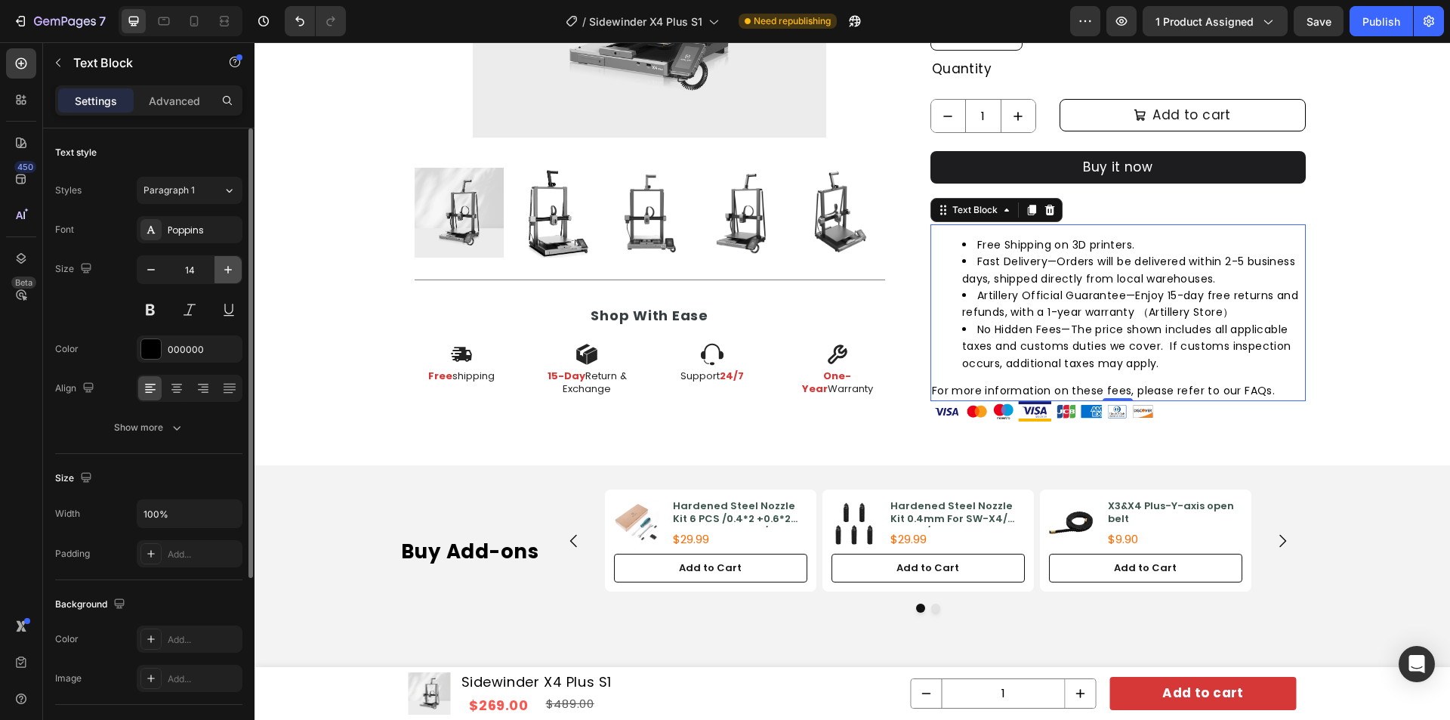
click at [224, 270] on icon "button" at bounding box center [228, 269] width 15 height 15
type input "15"
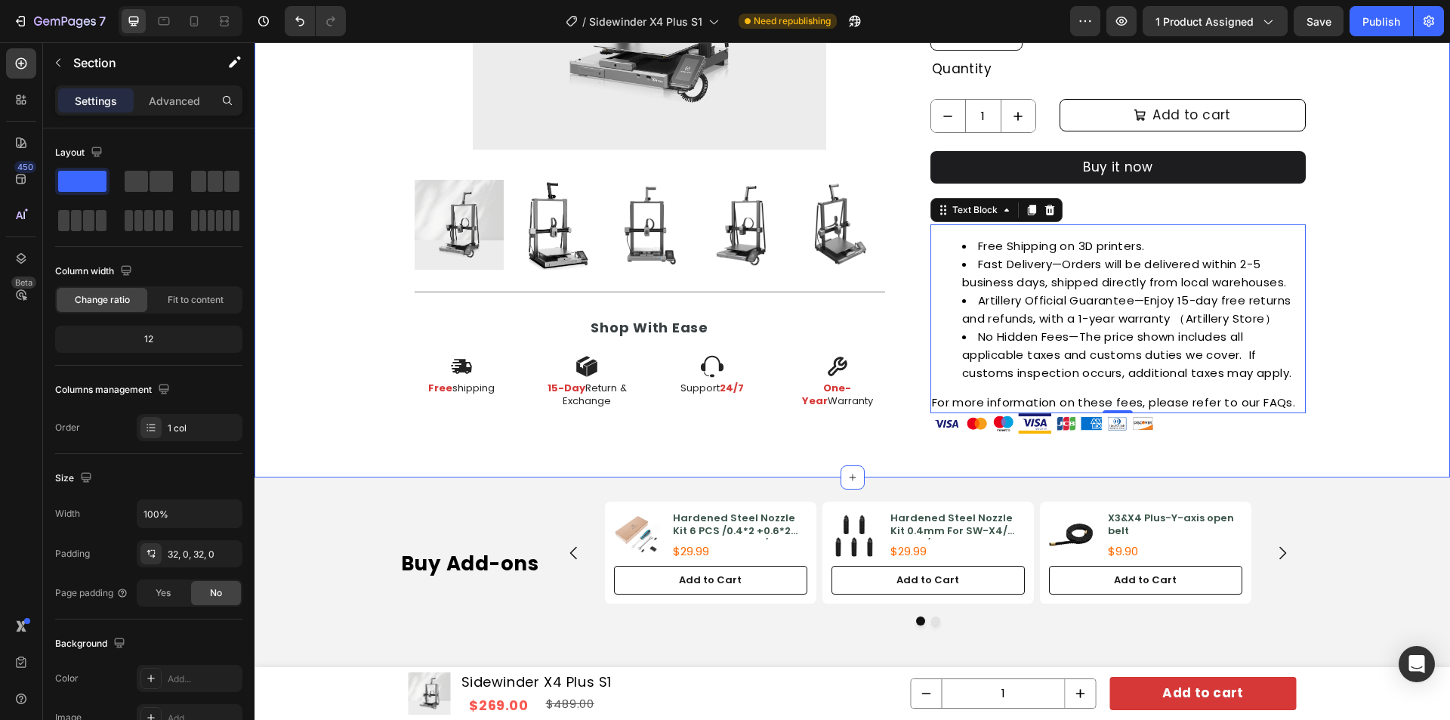
click at [1141, 261] on li "Fast Delivery—Orders will be delivered within 2-5 business days, shipped direct…" at bounding box center [1133, 273] width 342 height 36
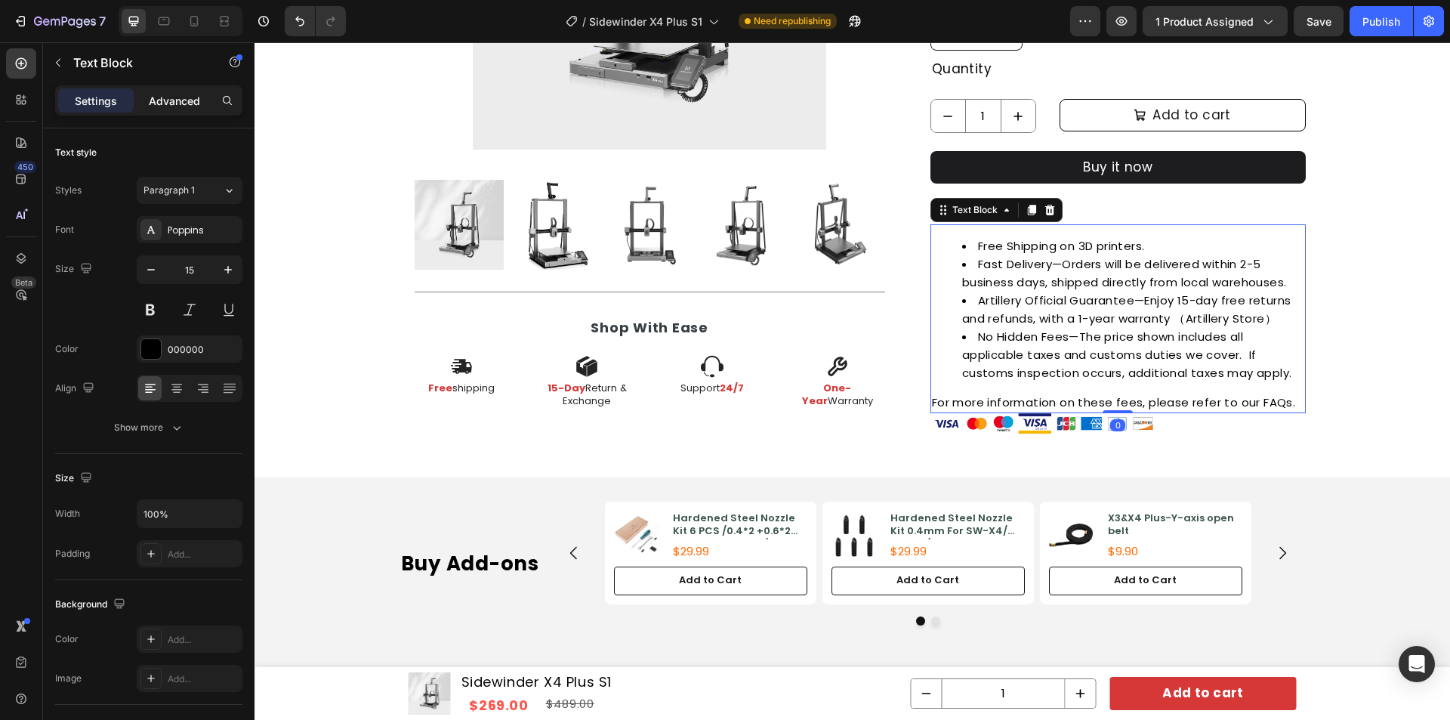
click at [174, 95] on p "Advanced" at bounding box center [174, 101] width 51 height 16
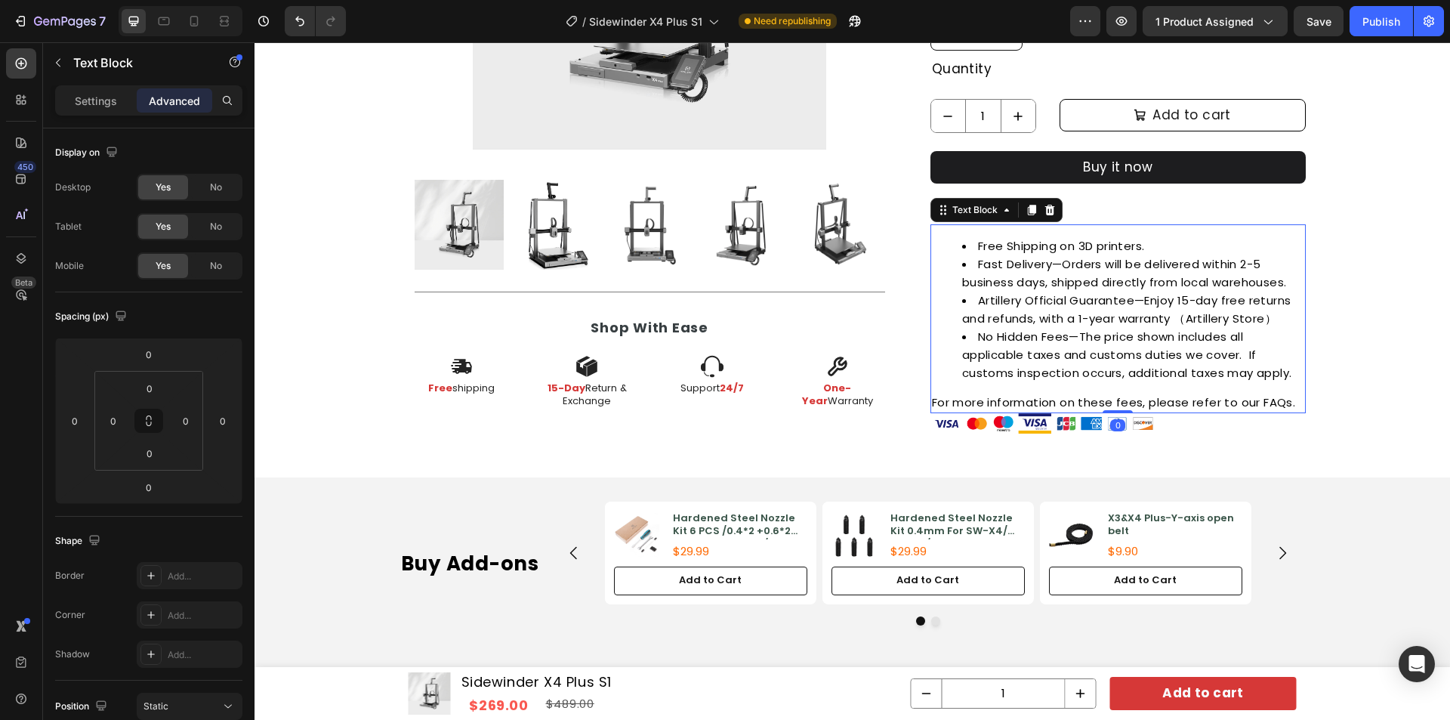
click at [985, 403] on p "For more information on these fees, please refer to our FAQs." at bounding box center [1118, 402] width 372 height 18
click at [144, 484] on input "0" at bounding box center [149, 487] width 30 height 23
type input "10"
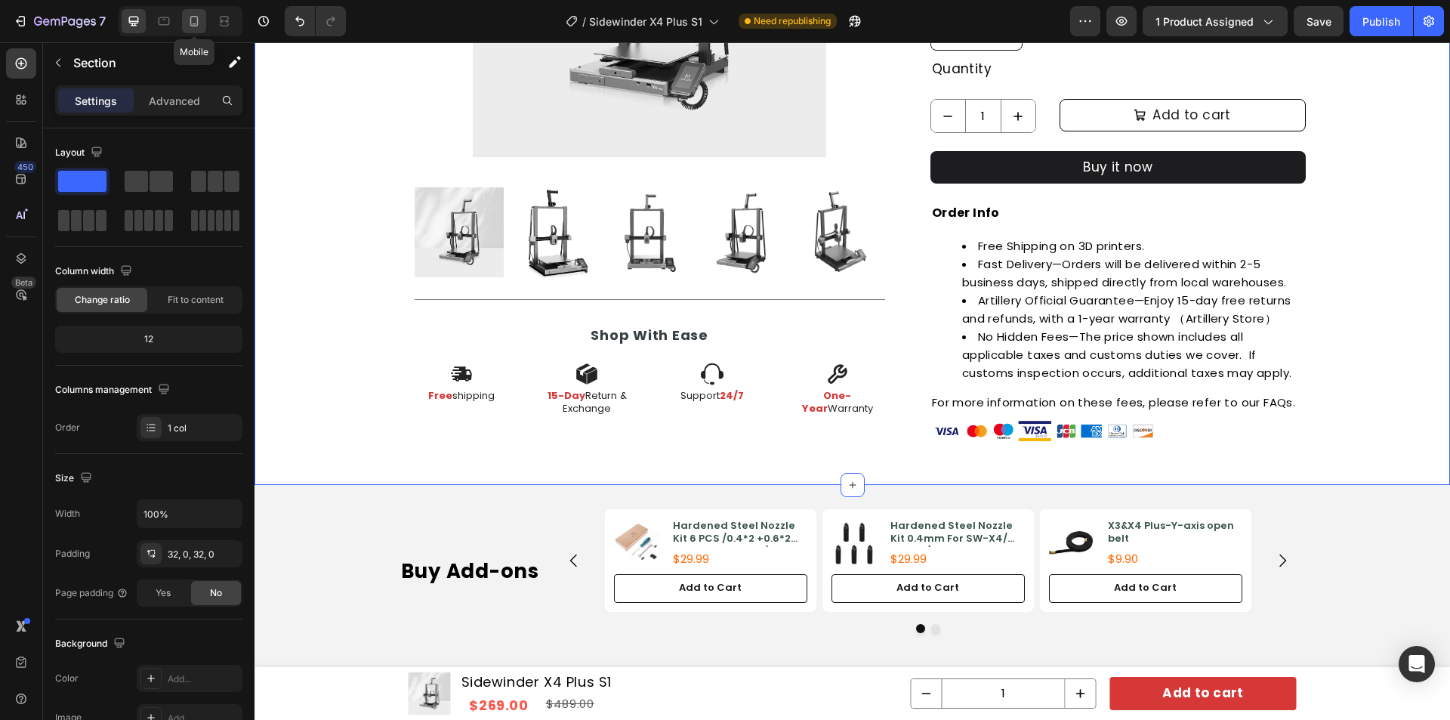
click at [194, 22] on icon at bounding box center [194, 21] width 15 height 15
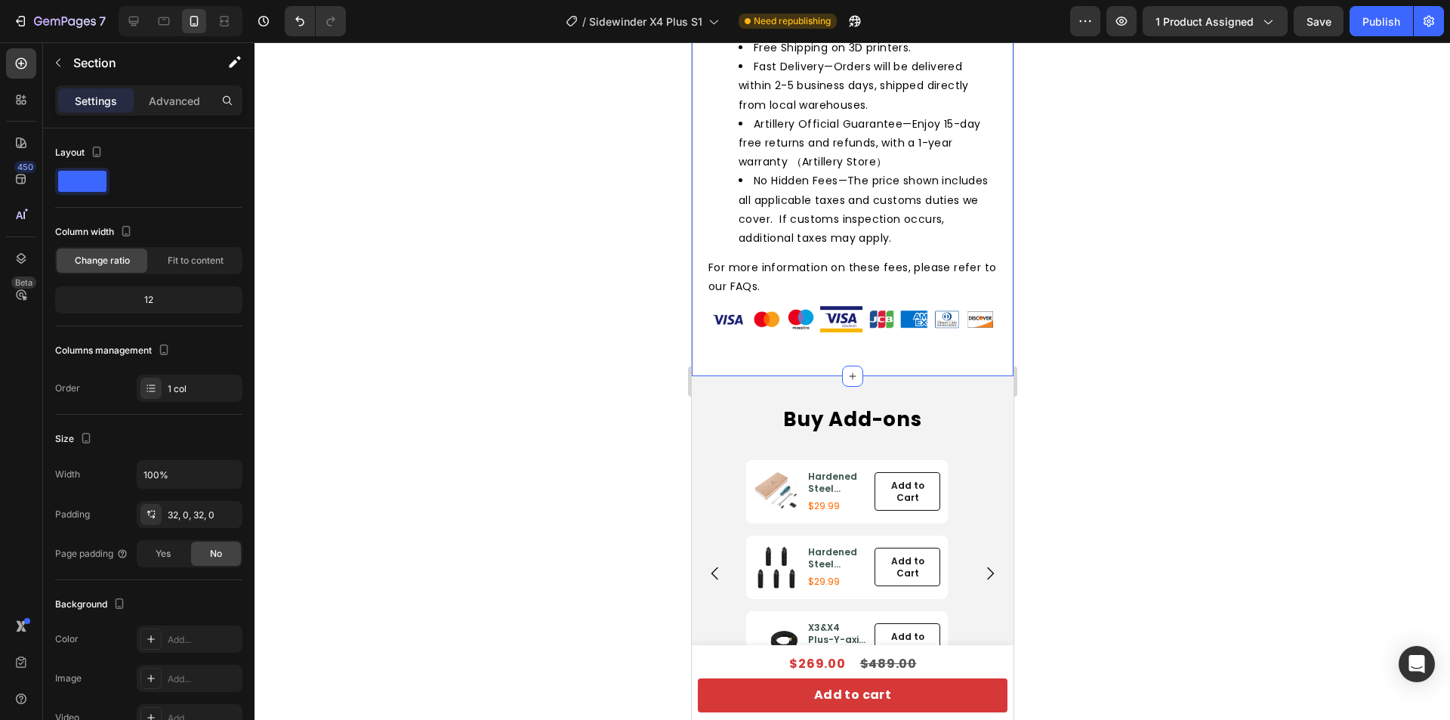
scroll to position [1057, 0]
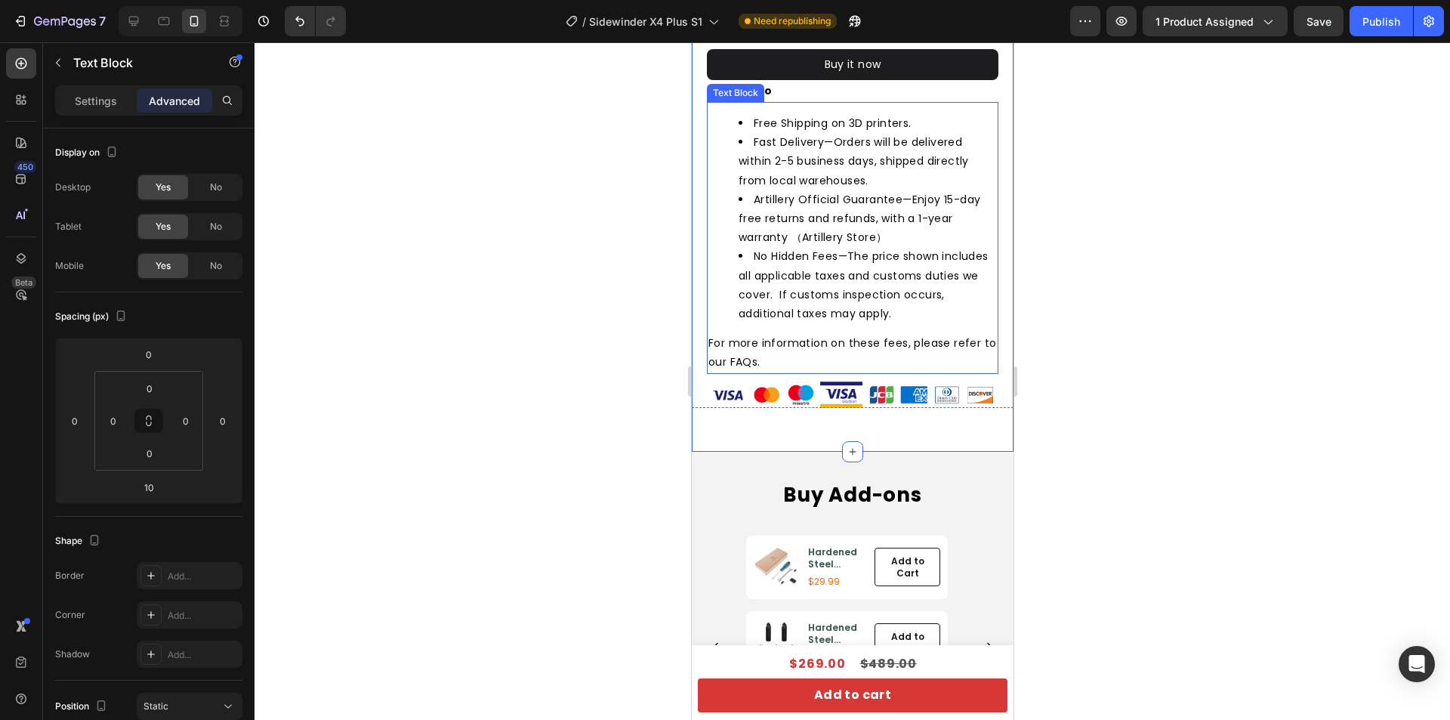
click at [840, 194] on li "Artillery Official Guarantee—Enjoy 15-day free returns and refunds, with a 1-ye…" at bounding box center [867, 218] width 258 height 57
click at [121, 104] on div "Settings" at bounding box center [96, 100] width 76 height 24
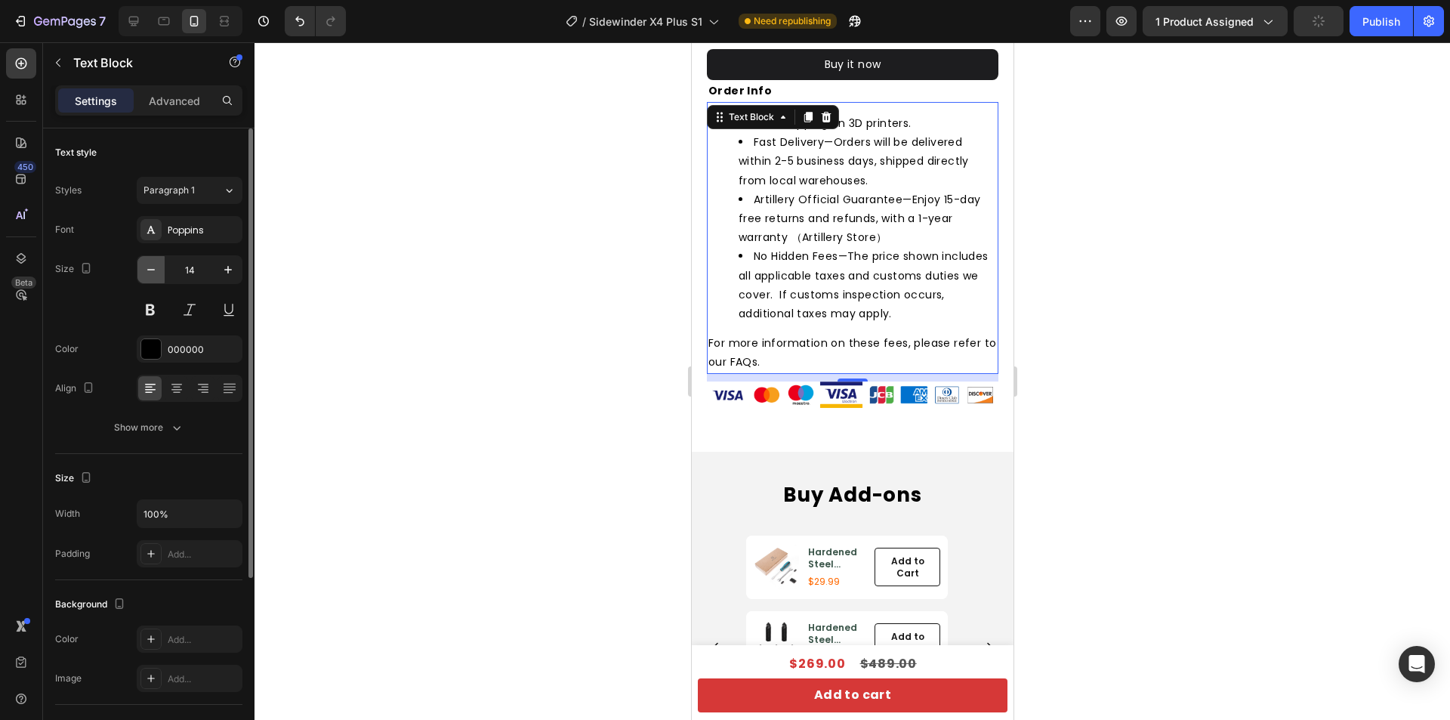
click at [153, 276] on icon "button" at bounding box center [150, 269] width 15 height 15
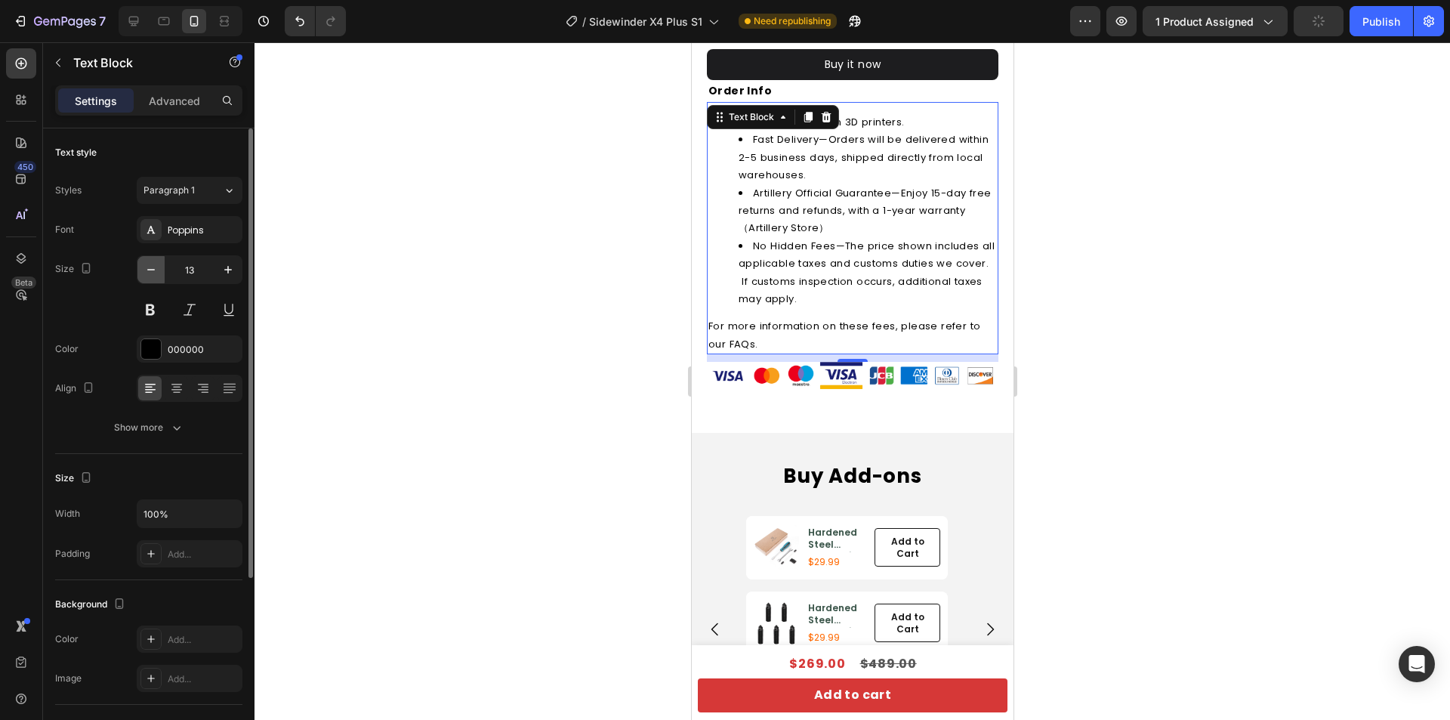
click at [152, 276] on icon "button" at bounding box center [150, 269] width 15 height 15
type input "12"
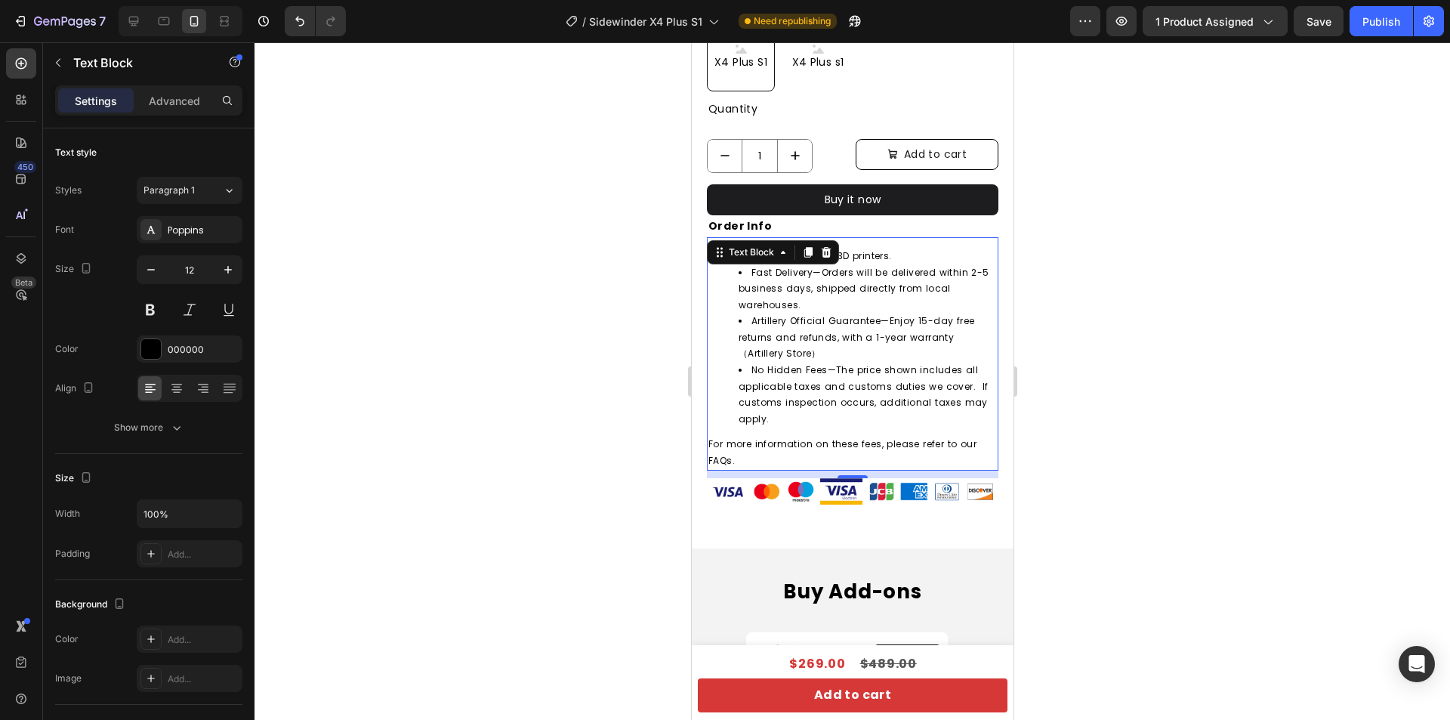
scroll to position [906, 0]
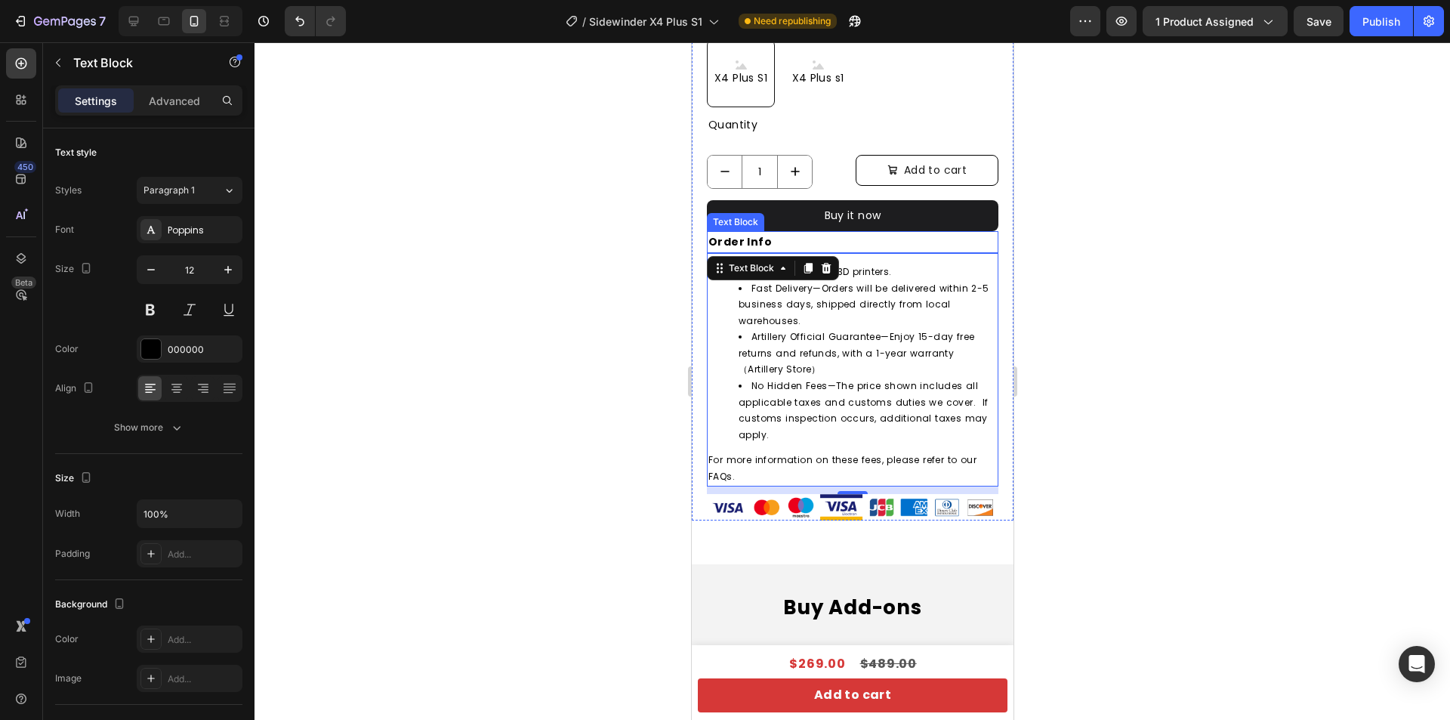
click at [844, 239] on p "Order Info" at bounding box center [852, 242] width 289 height 19
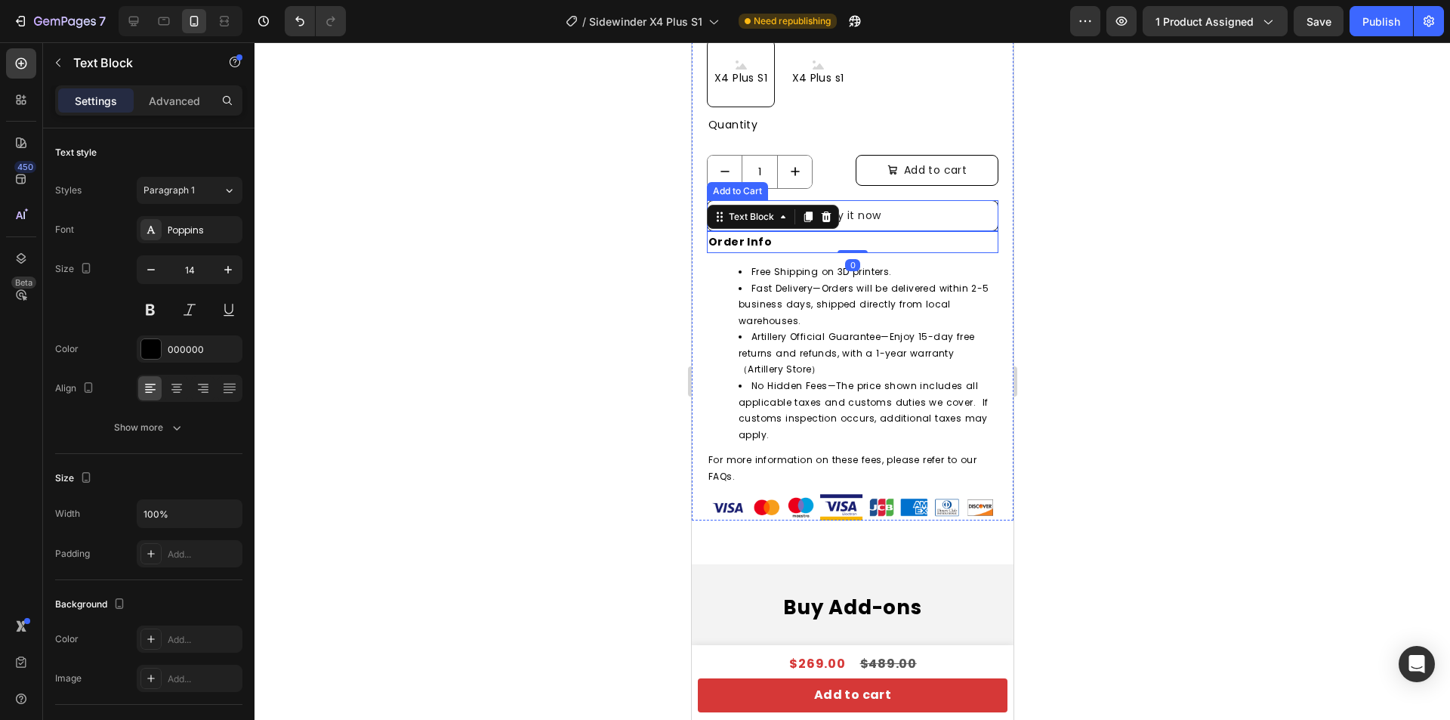
click at [949, 212] on button "Buy it now" at bounding box center [852, 215] width 292 height 31
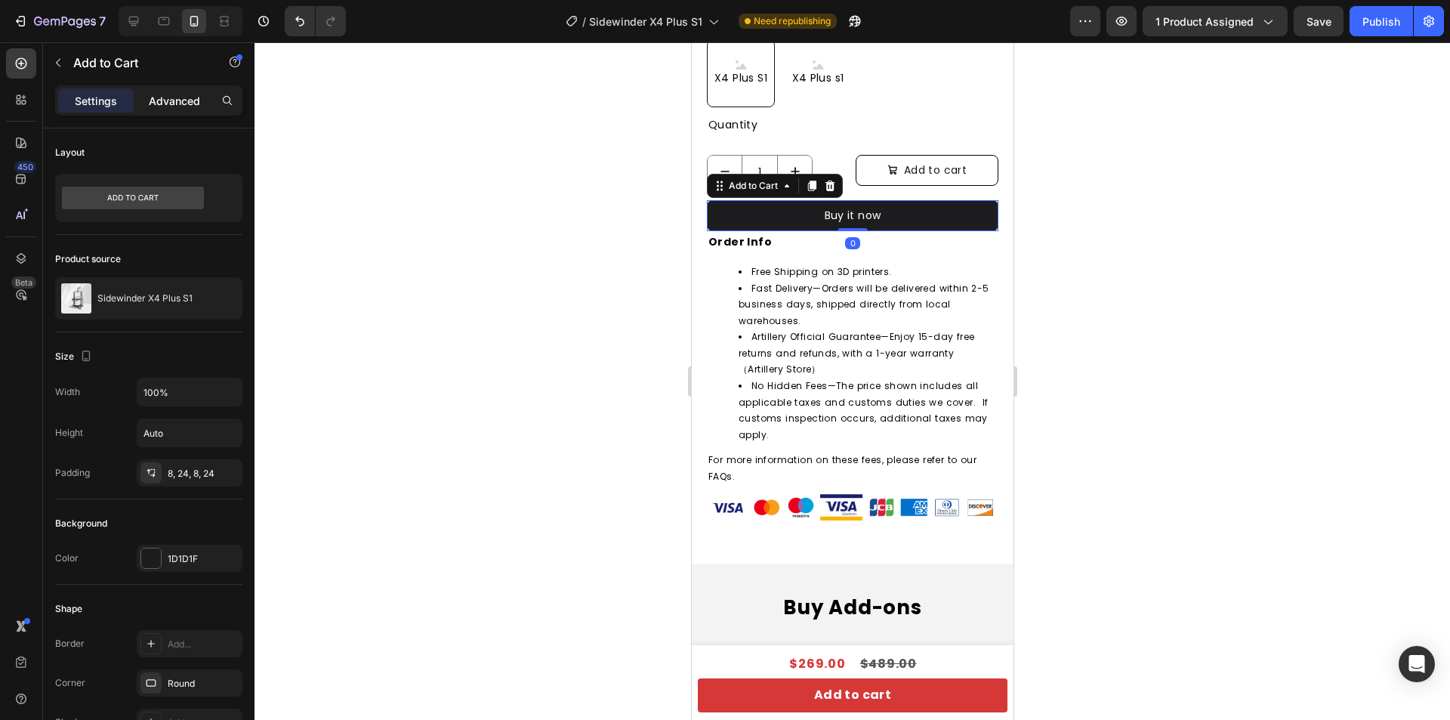
click at [174, 98] on p "Advanced" at bounding box center [174, 101] width 51 height 16
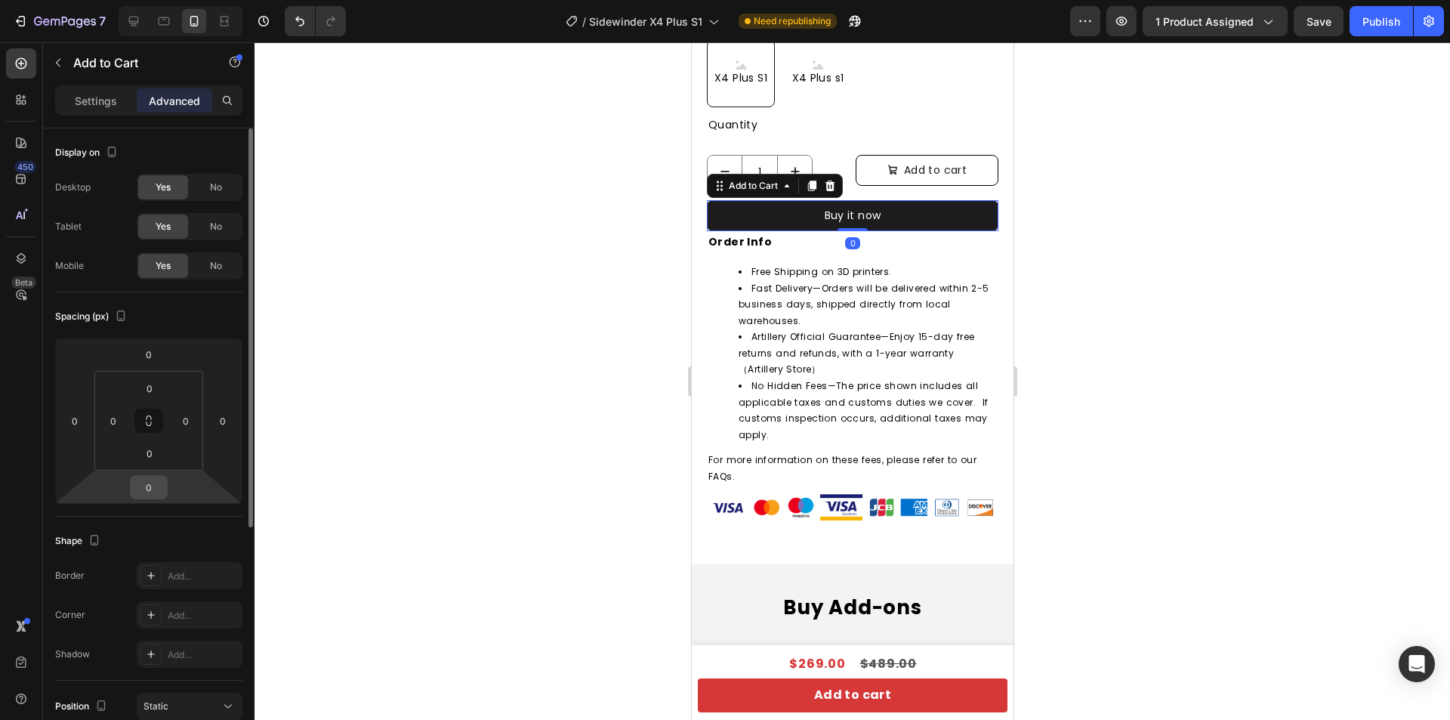
click at [159, 485] on input "0" at bounding box center [149, 487] width 30 height 23
type input "10"
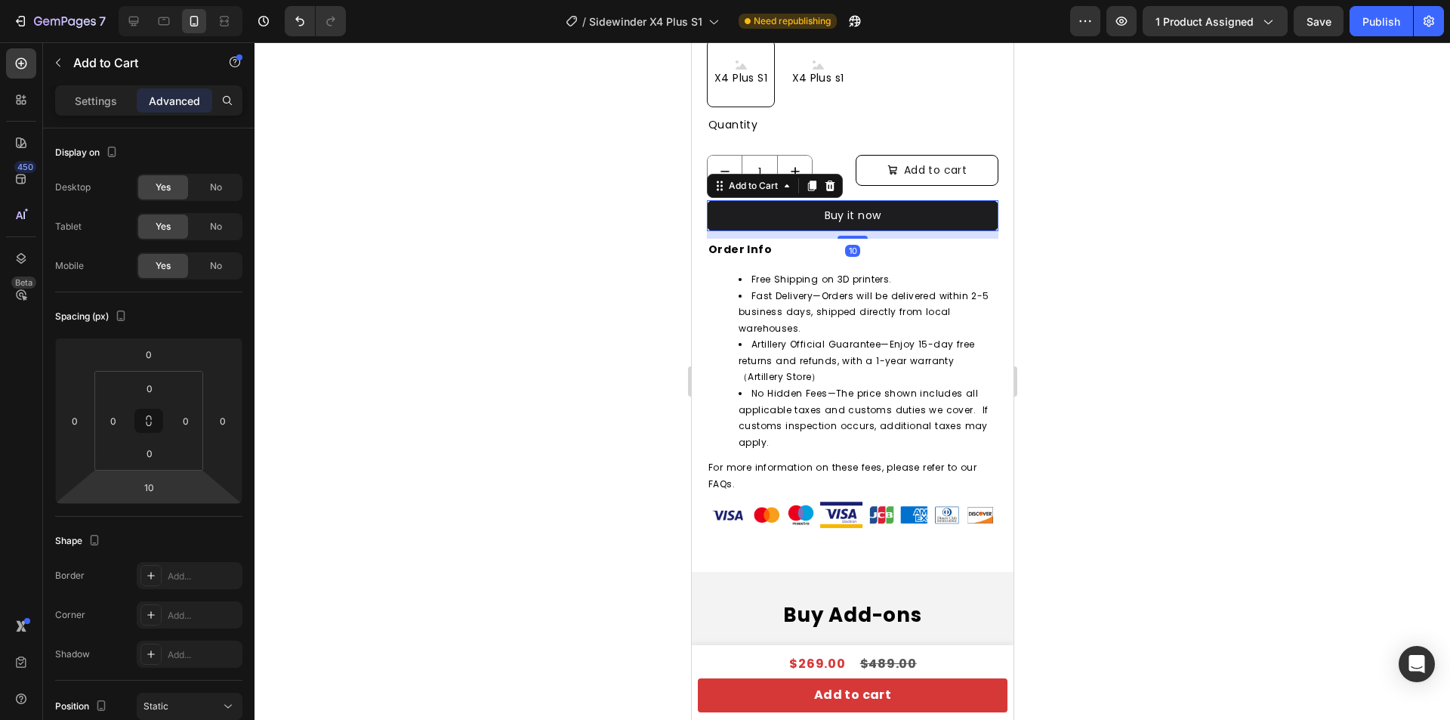
click at [1127, 368] on div at bounding box center [853, 380] width 1196 height 677
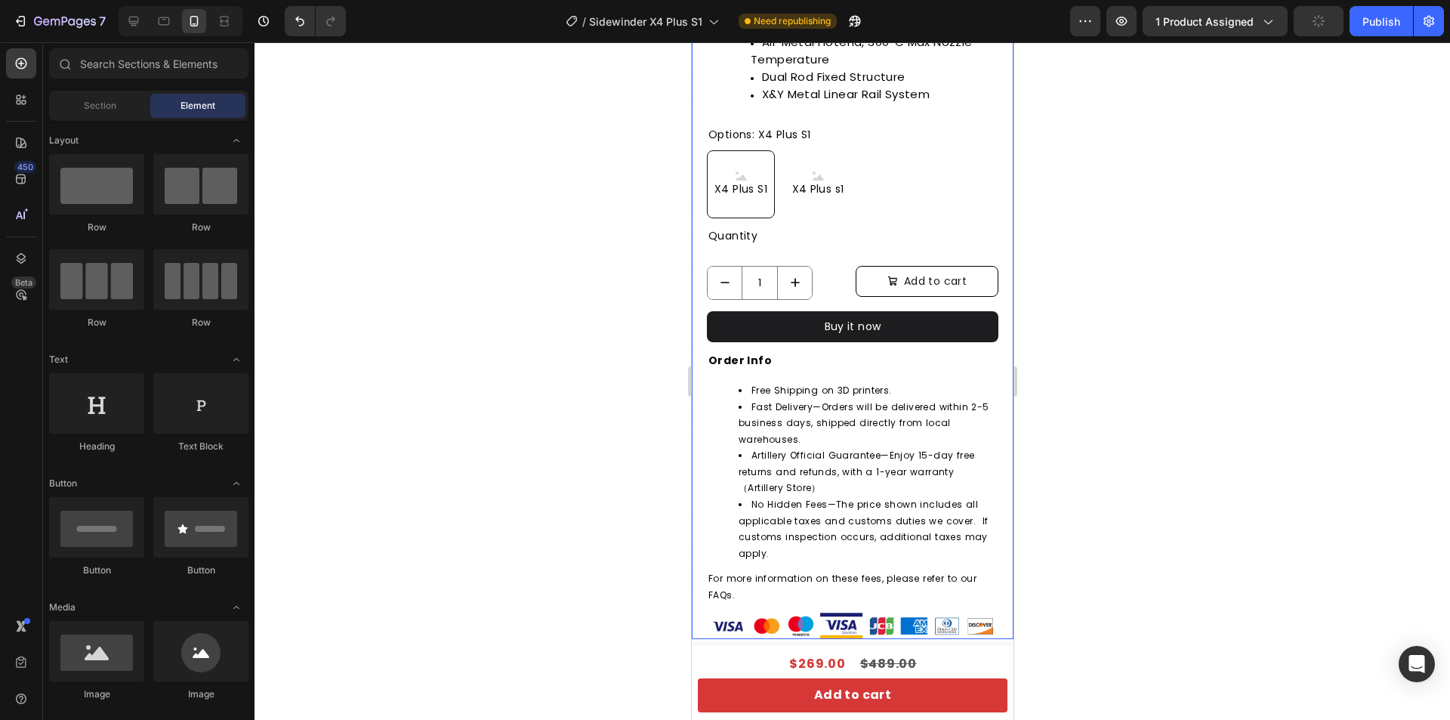
scroll to position [680, 0]
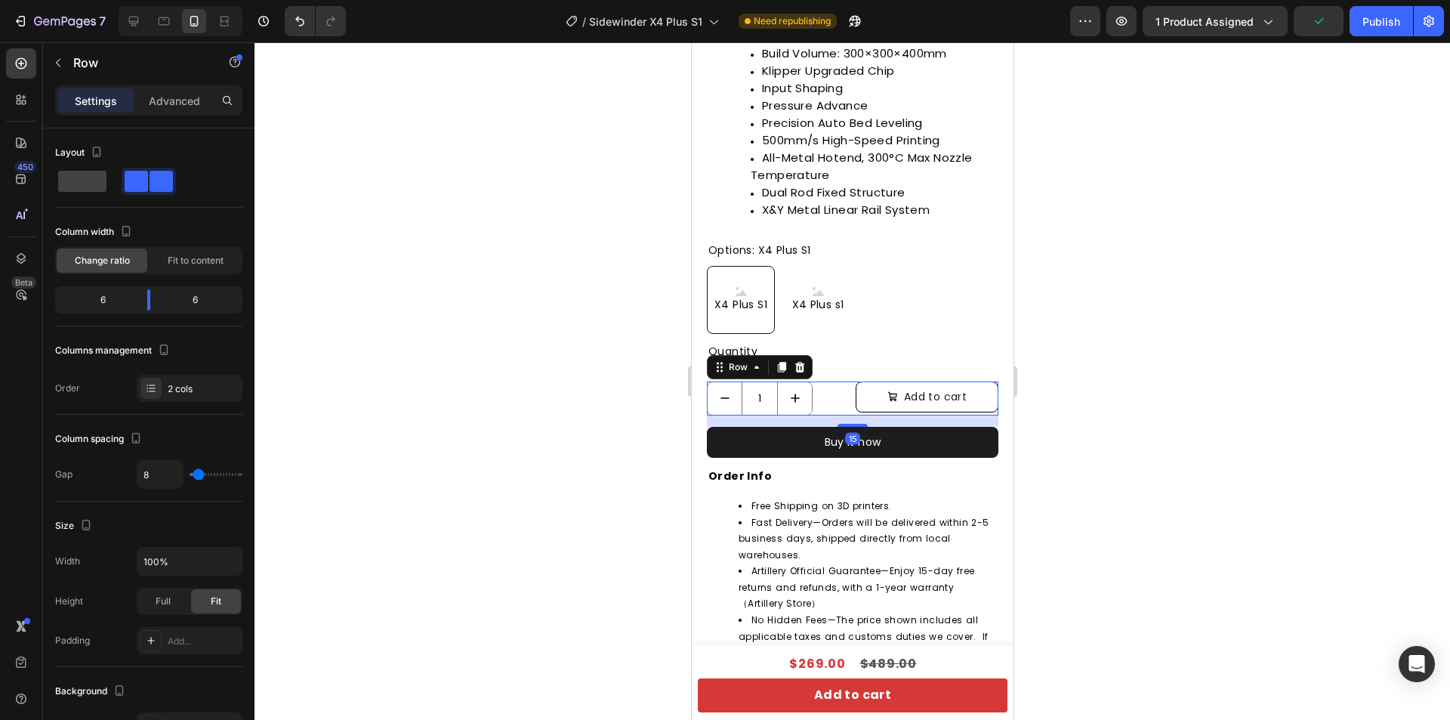
click at [845, 388] on div "1 Product Quantity Add to cart Add to Cart Row 15" at bounding box center [852, 398] width 292 height 34
click at [1237, 342] on div at bounding box center [853, 380] width 1196 height 677
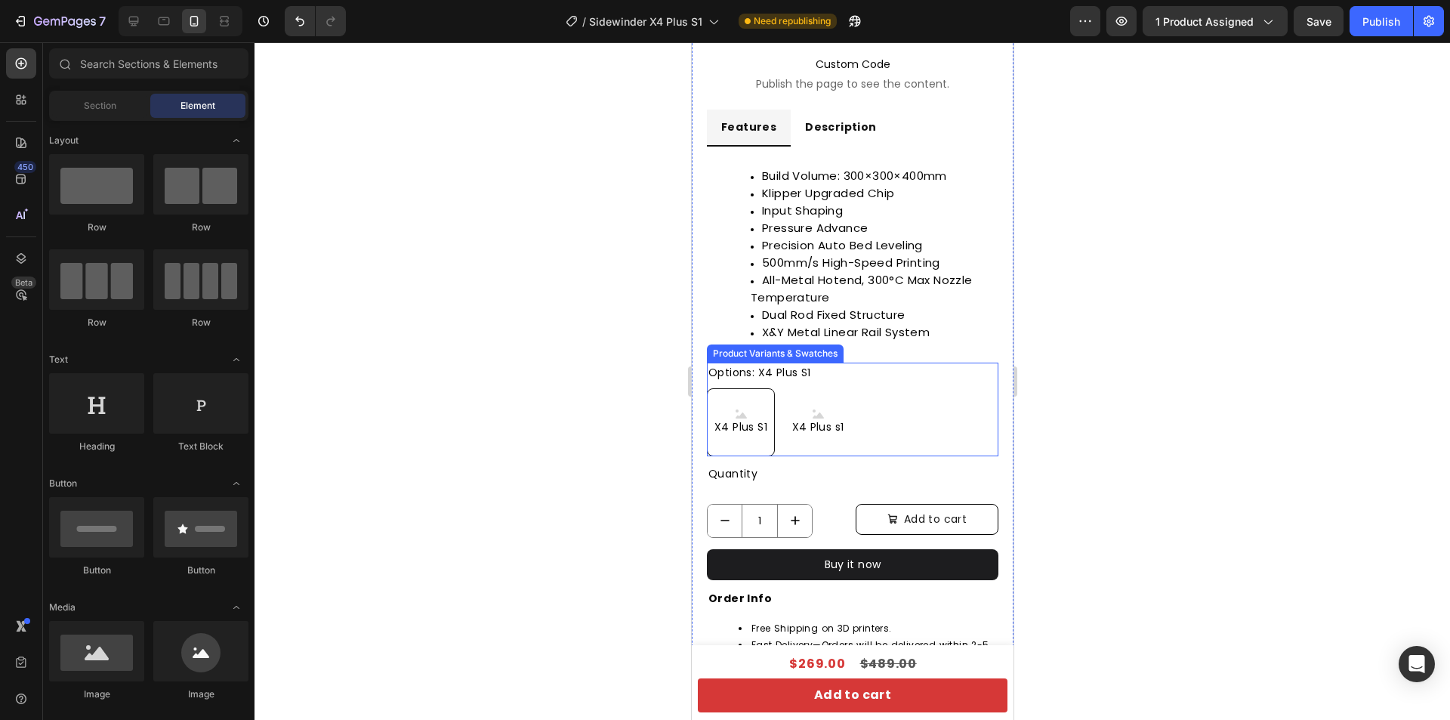
scroll to position [529, 0]
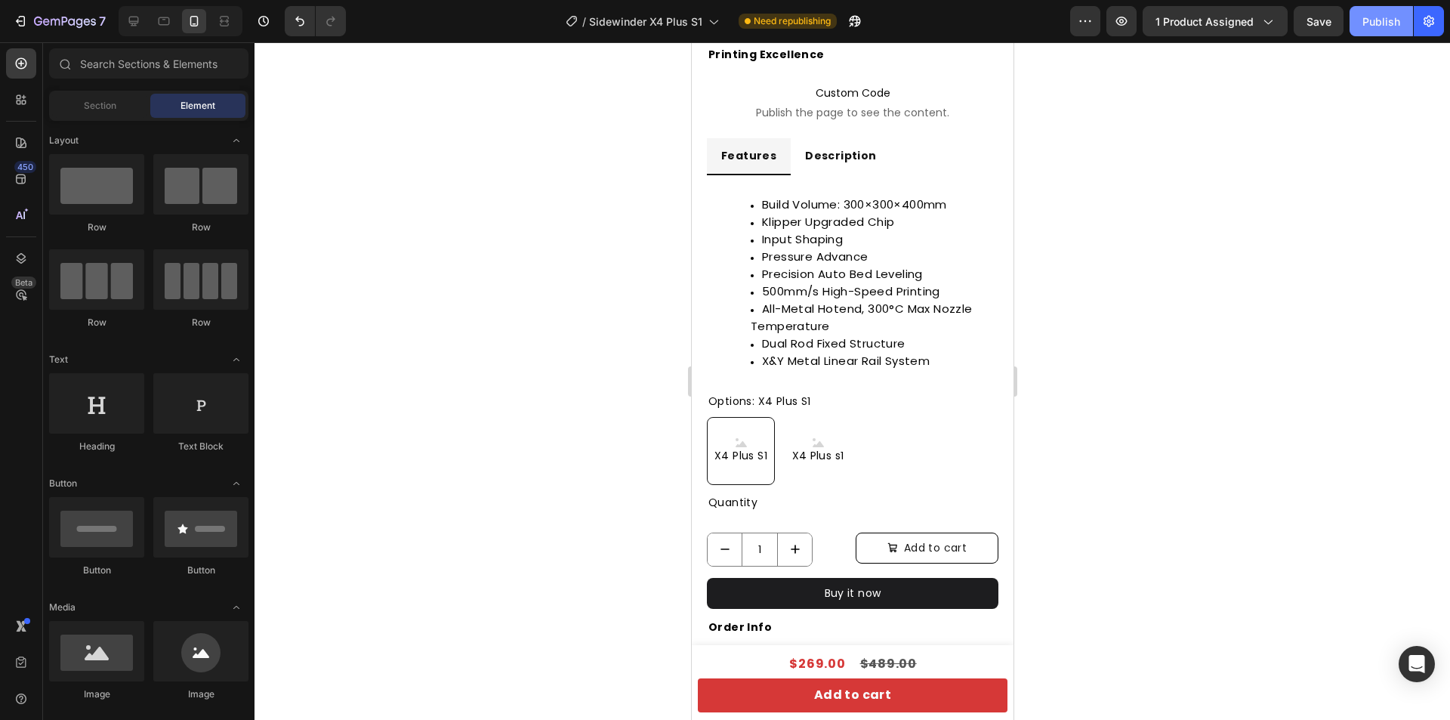
click at [1388, 28] on div "Publish" at bounding box center [1381, 22] width 38 height 16
click at [1168, 387] on div at bounding box center [853, 380] width 1196 height 677
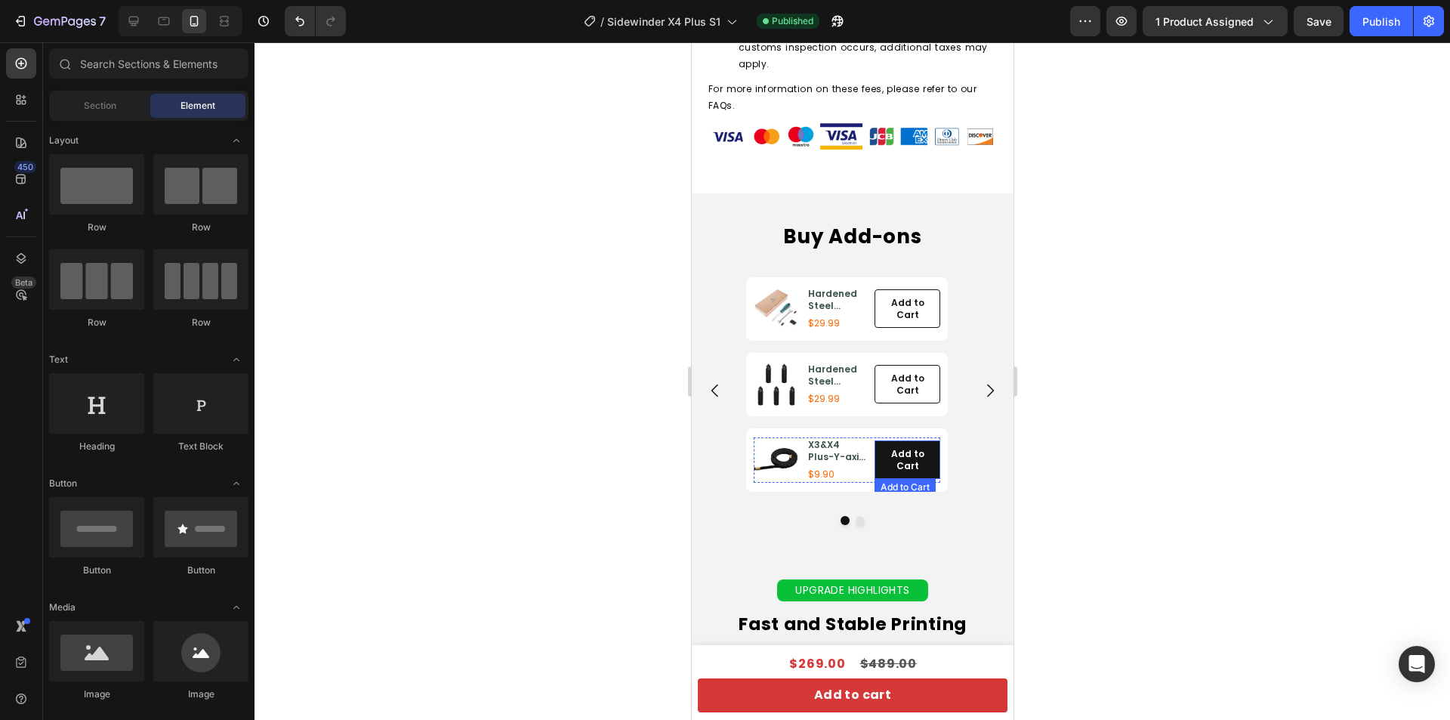
scroll to position [1284, 0]
click at [980, 387] on icon "Carousel Next Arrow" at bounding box center [989, 391] width 18 height 18
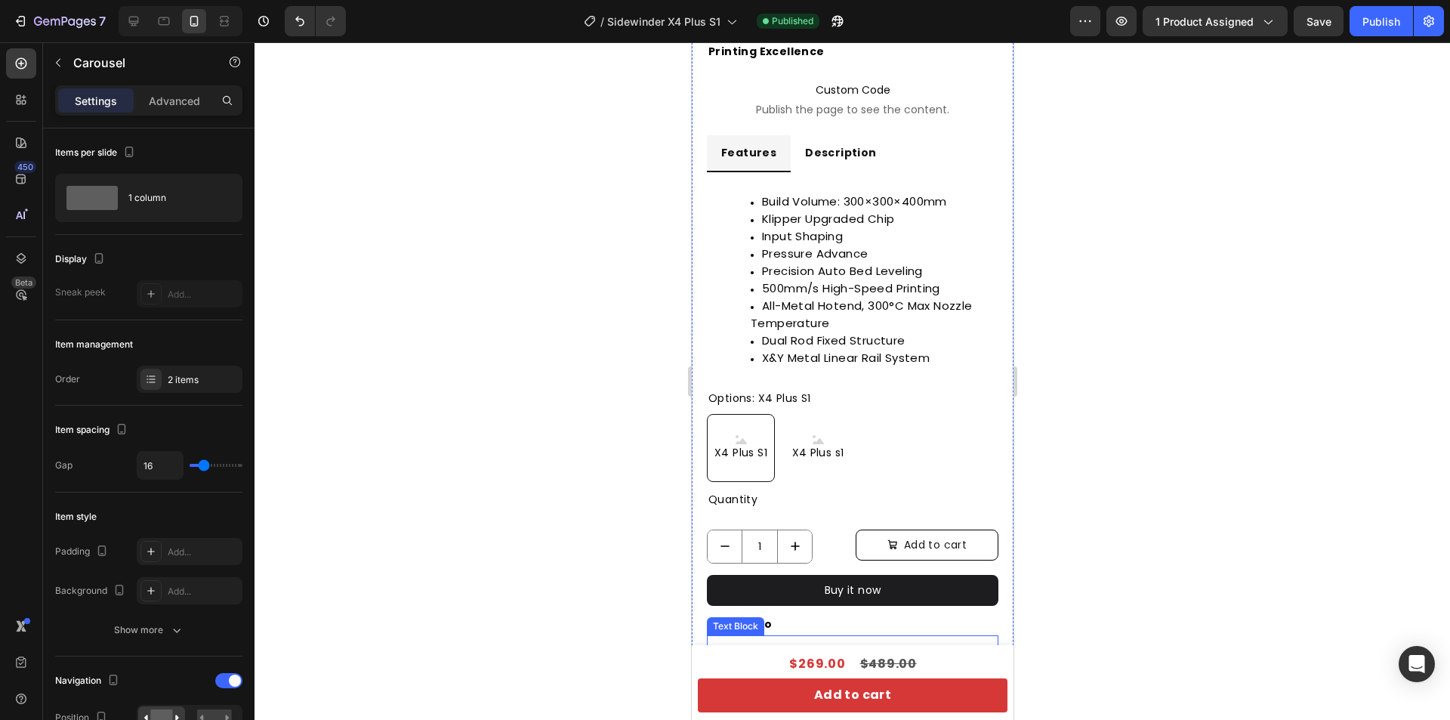
scroll to position [529, 0]
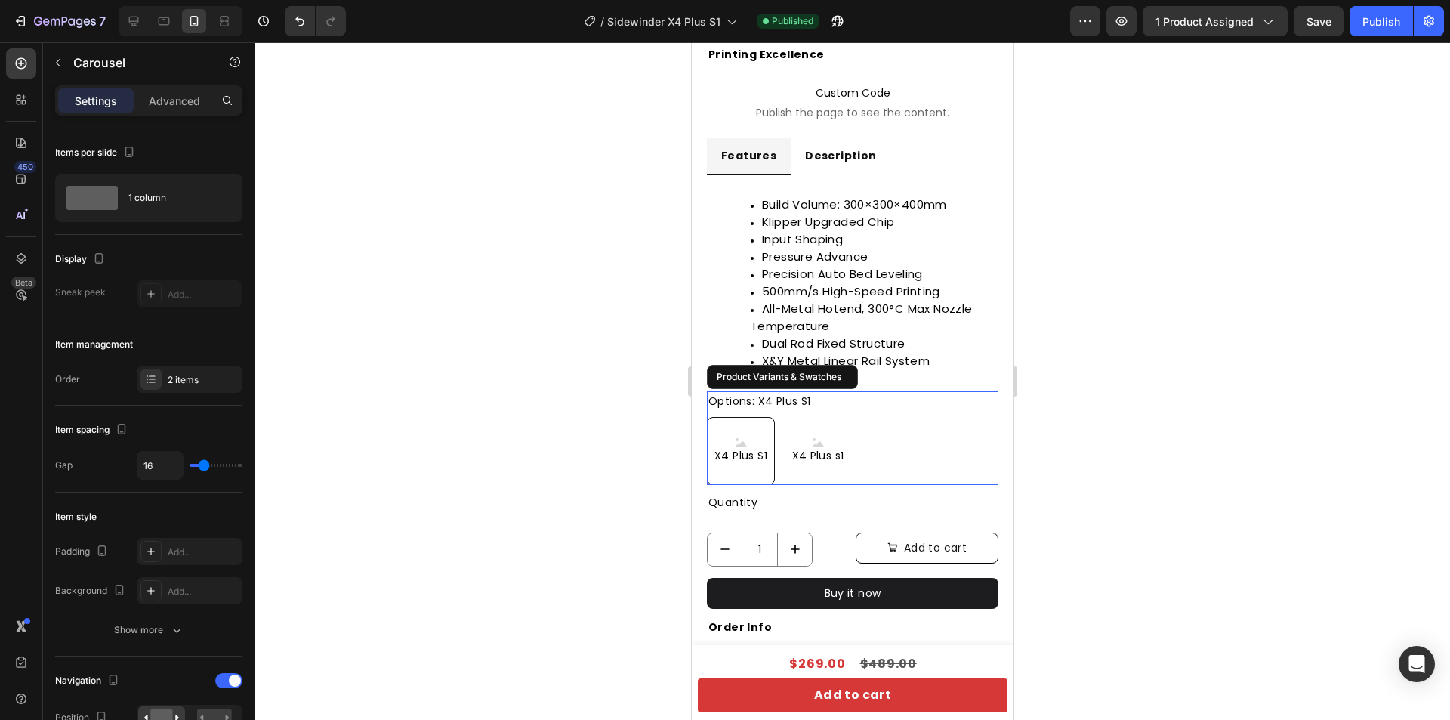
click at [875, 430] on div "X4 Plus S1 X4 Plus S1 X4 Plus S1 X4 Plus s1 X4 Plus s1 X4 Plus s1" at bounding box center [852, 451] width 292 height 68
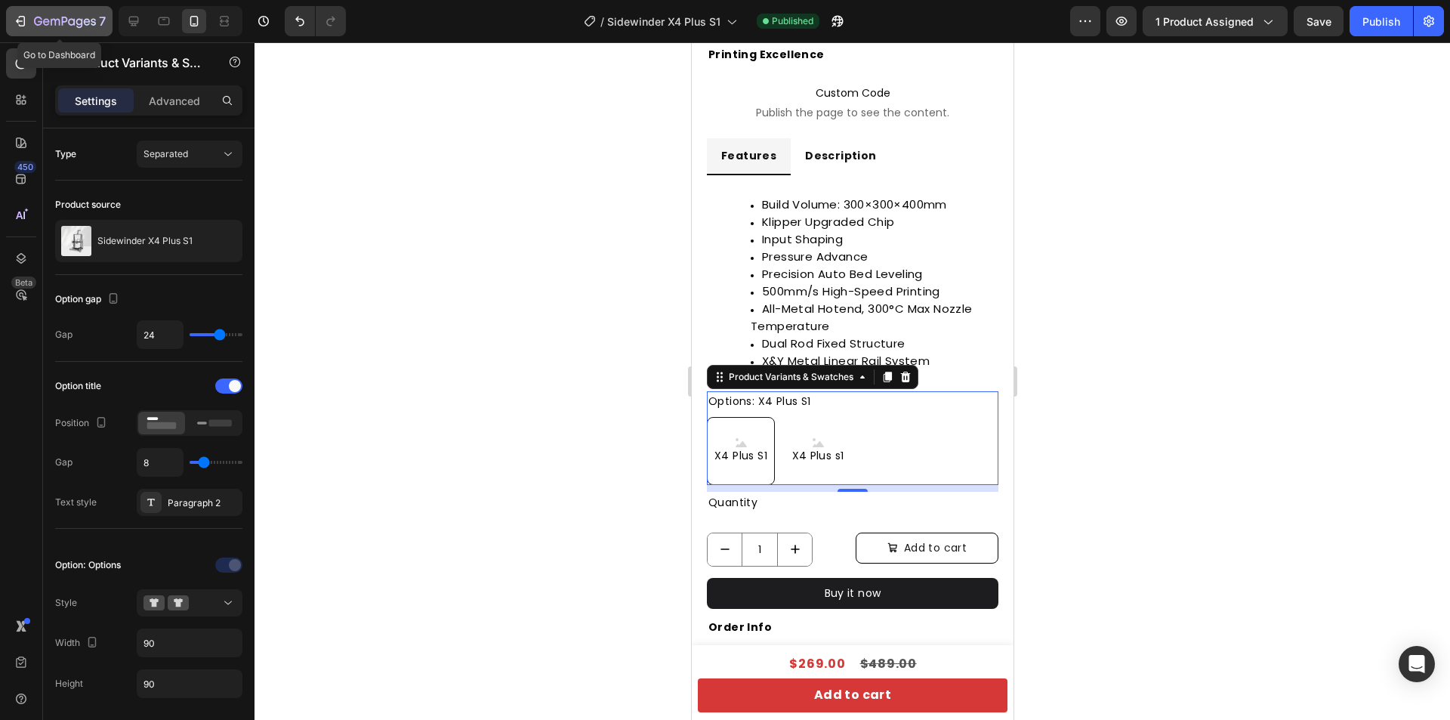
click at [32, 23] on div "7" at bounding box center [59, 21] width 93 height 18
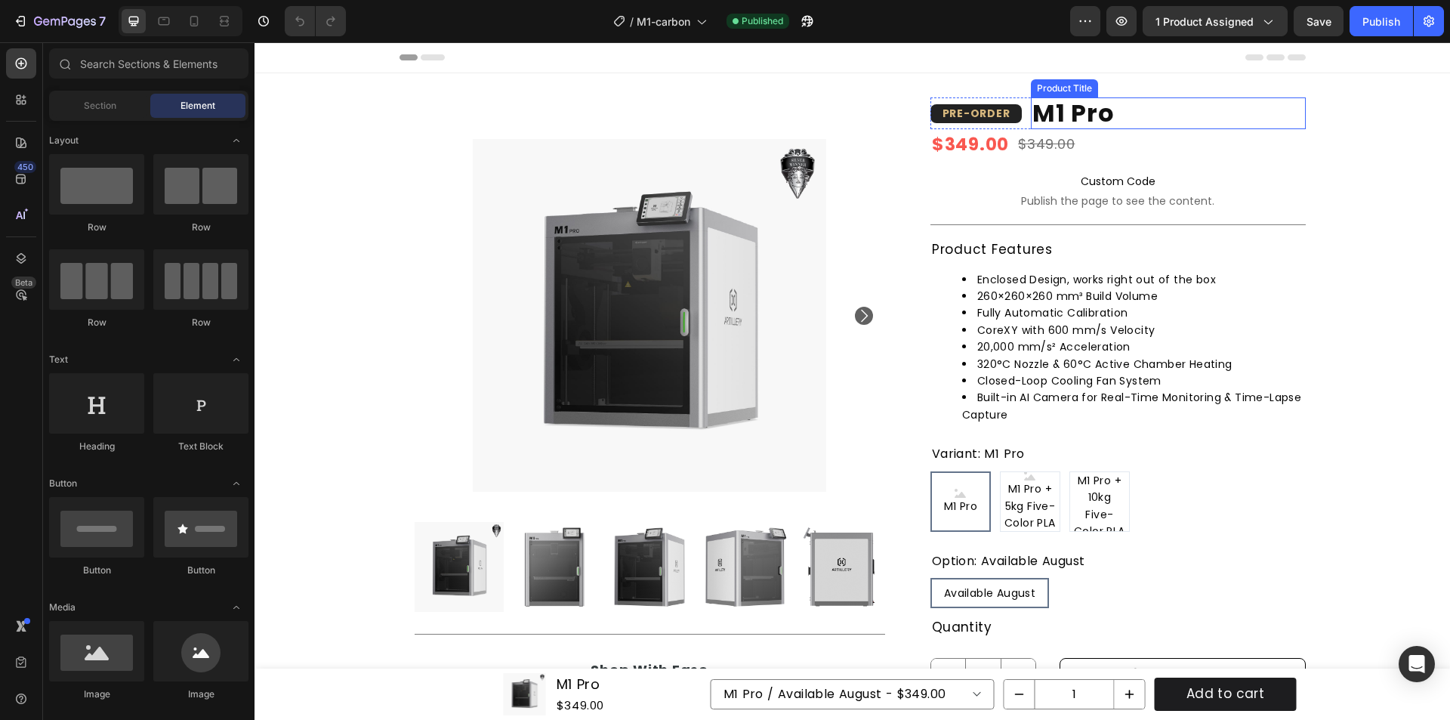
click at [1184, 116] on h1 "M1 Pro" at bounding box center [1168, 113] width 275 height 32
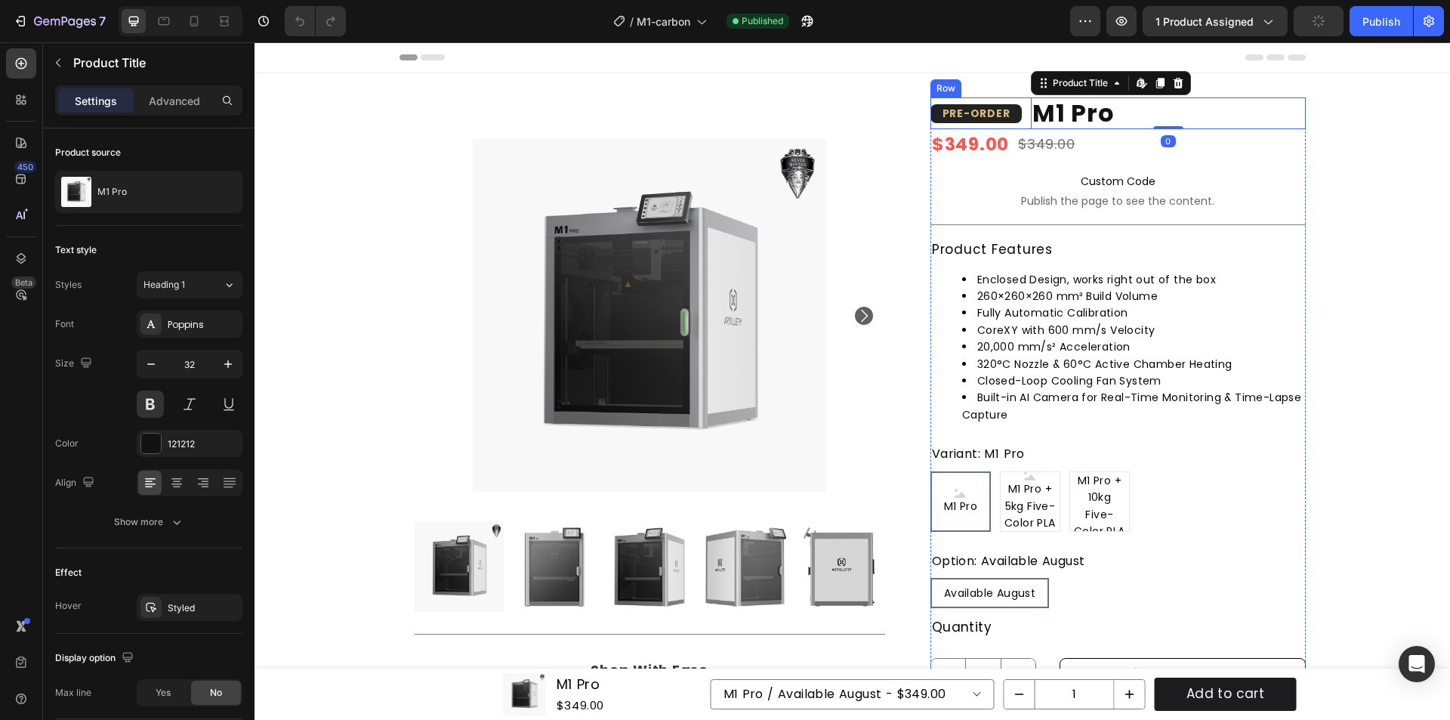
click at [1020, 106] on div "PRE-ORDER Heading Row M1 Pro Product Title Edit content in Shopify 0 Row" at bounding box center [1117, 113] width 375 height 32
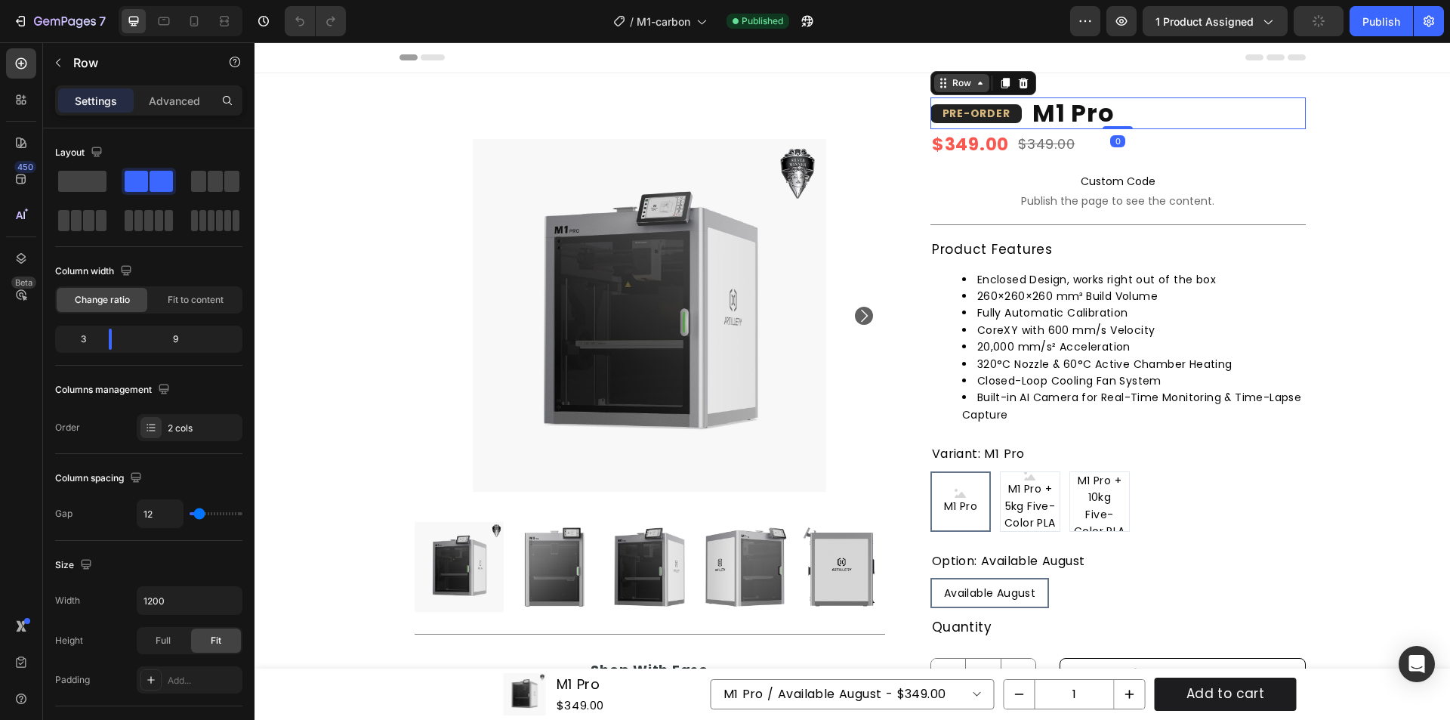
click at [963, 87] on div "Row" at bounding box center [961, 83] width 25 height 14
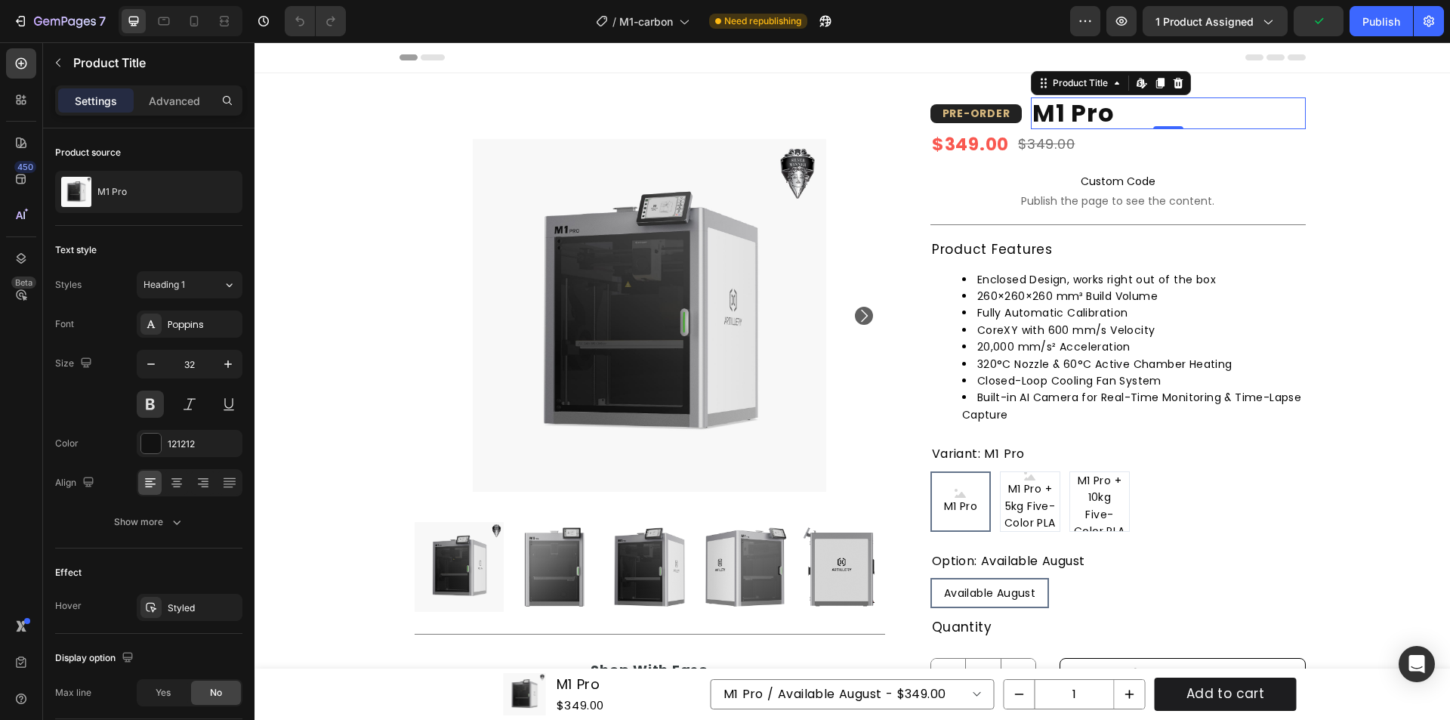
click at [1167, 107] on h1 "M1 Pro" at bounding box center [1168, 113] width 275 height 32
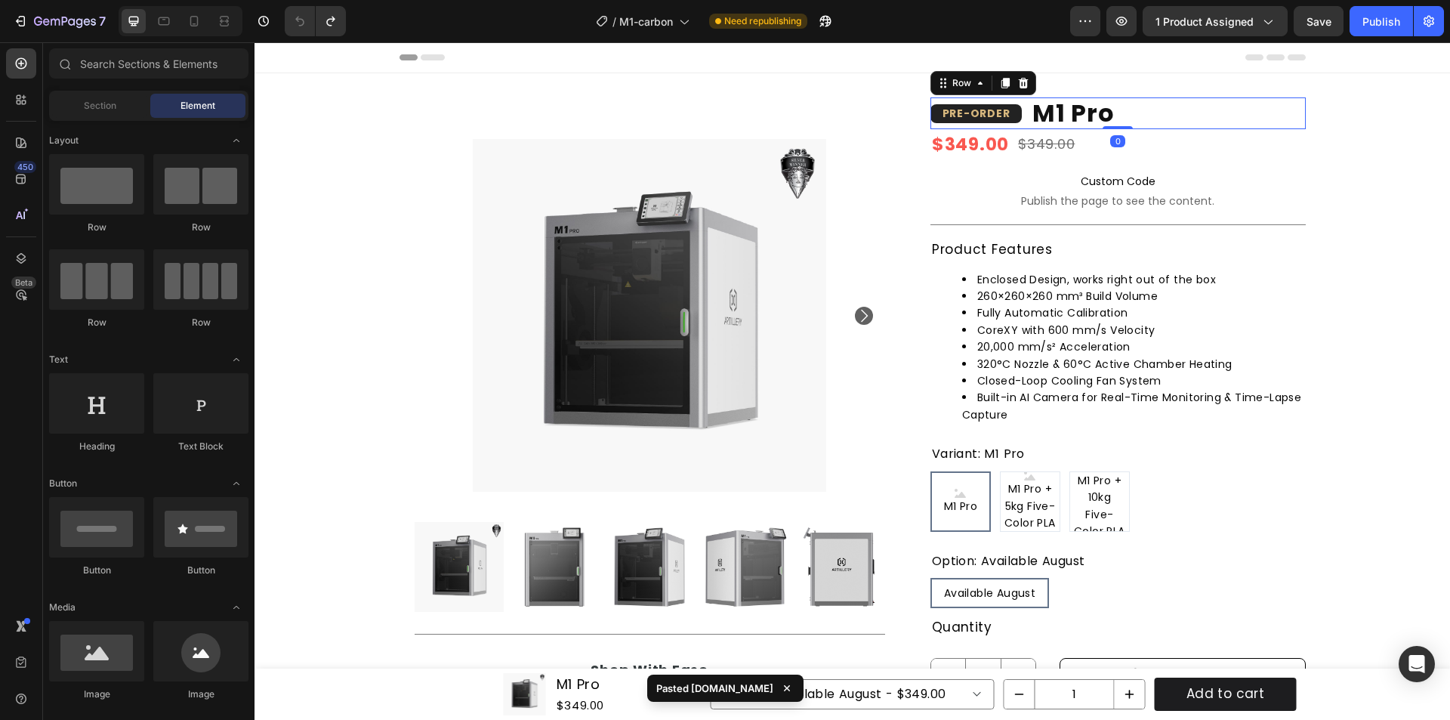
click at [1020, 122] on div "PRE-ORDER Heading Row M1 Pro Product Title Row 0" at bounding box center [1117, 113] width 375 height 32
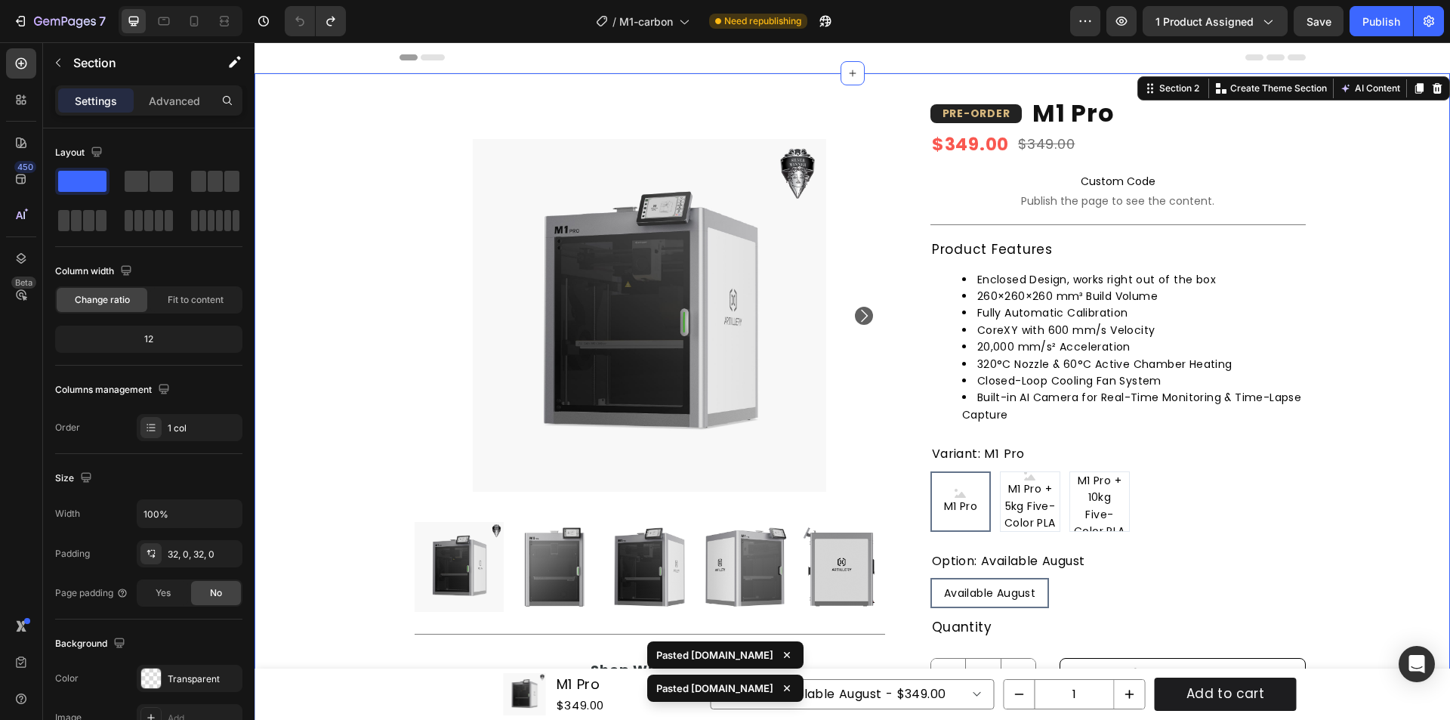
click at [1328, 130] on div "Product Images Title Line Shop With Ease Heading Icon Free shipping Text Block …" at bounding box center [853, 530] width 1196 height 866
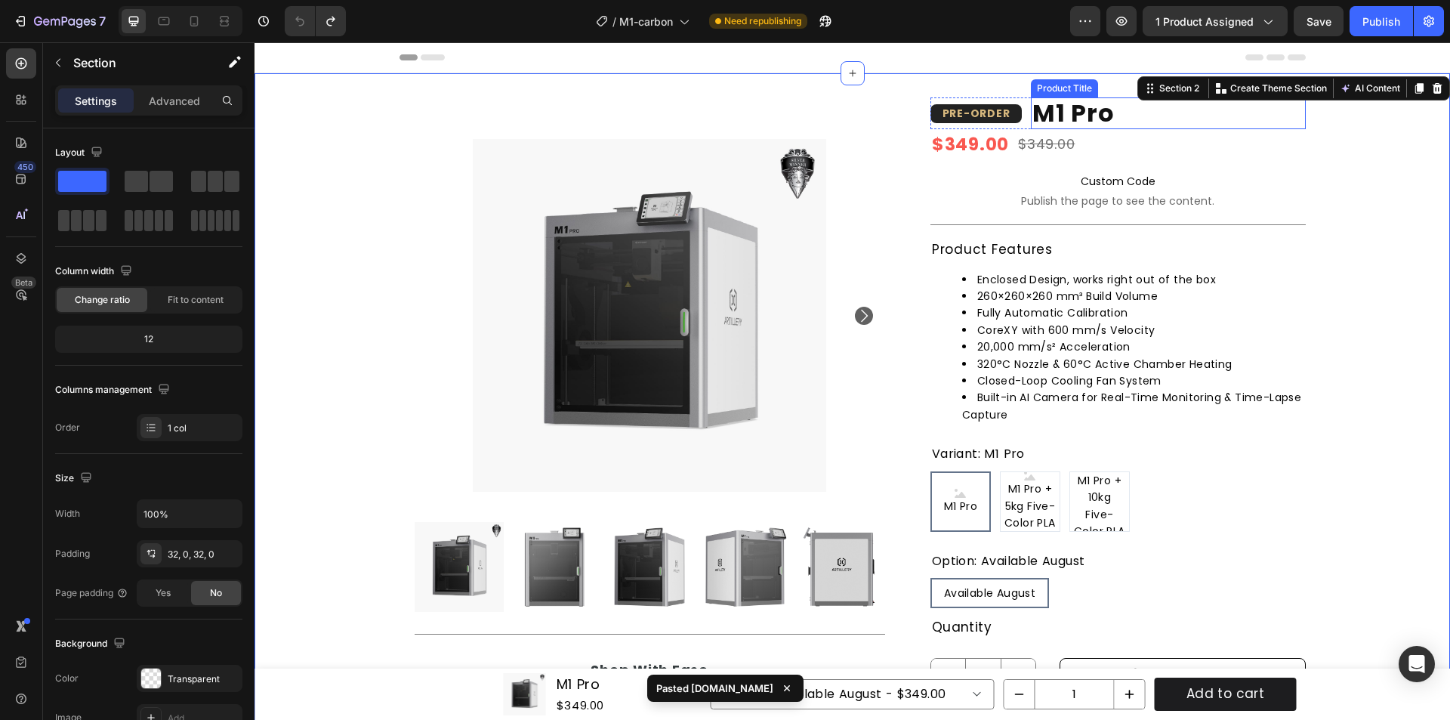
click at [1032, 120] on h1 "M1 Pro" at bounding box center [1168, 113] width 275 height 32
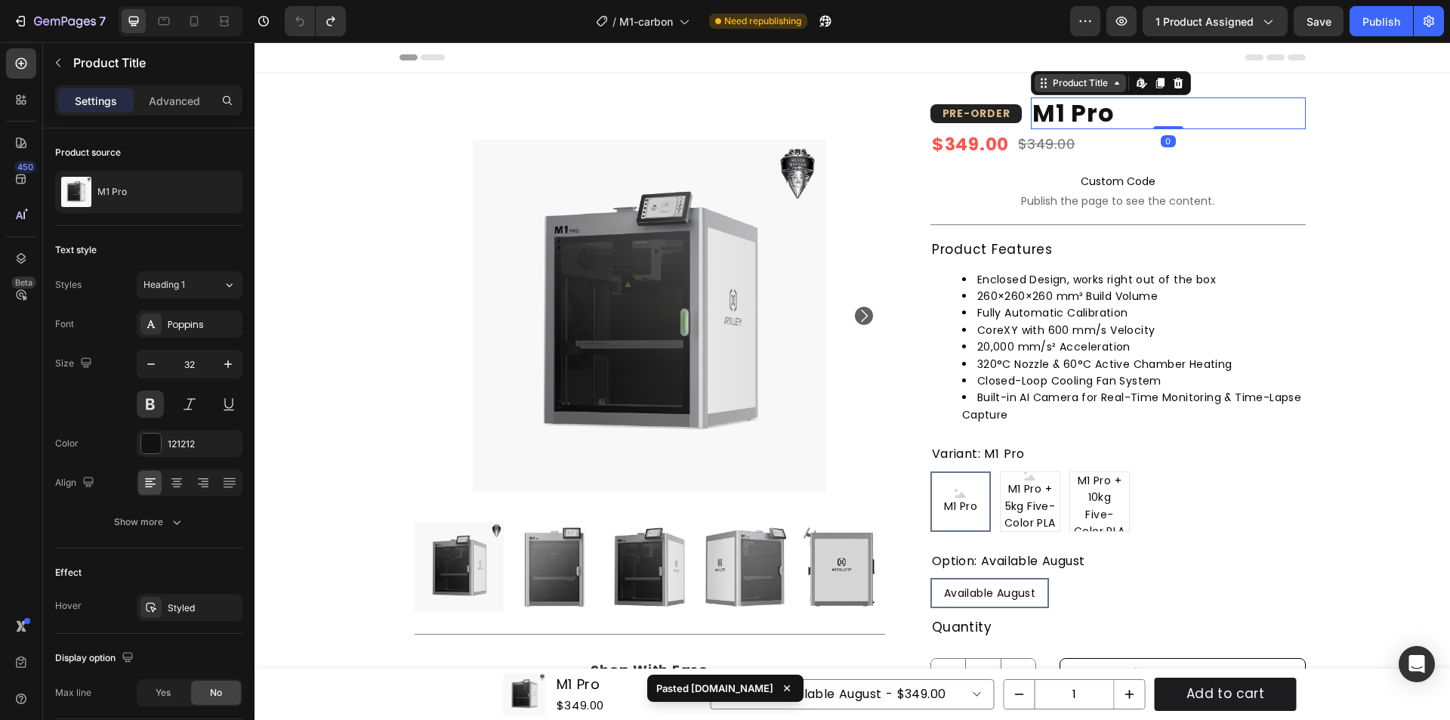
click at [1071, 83] on div "Product Title" at bounding box center [1080, 83] width 61 height 14
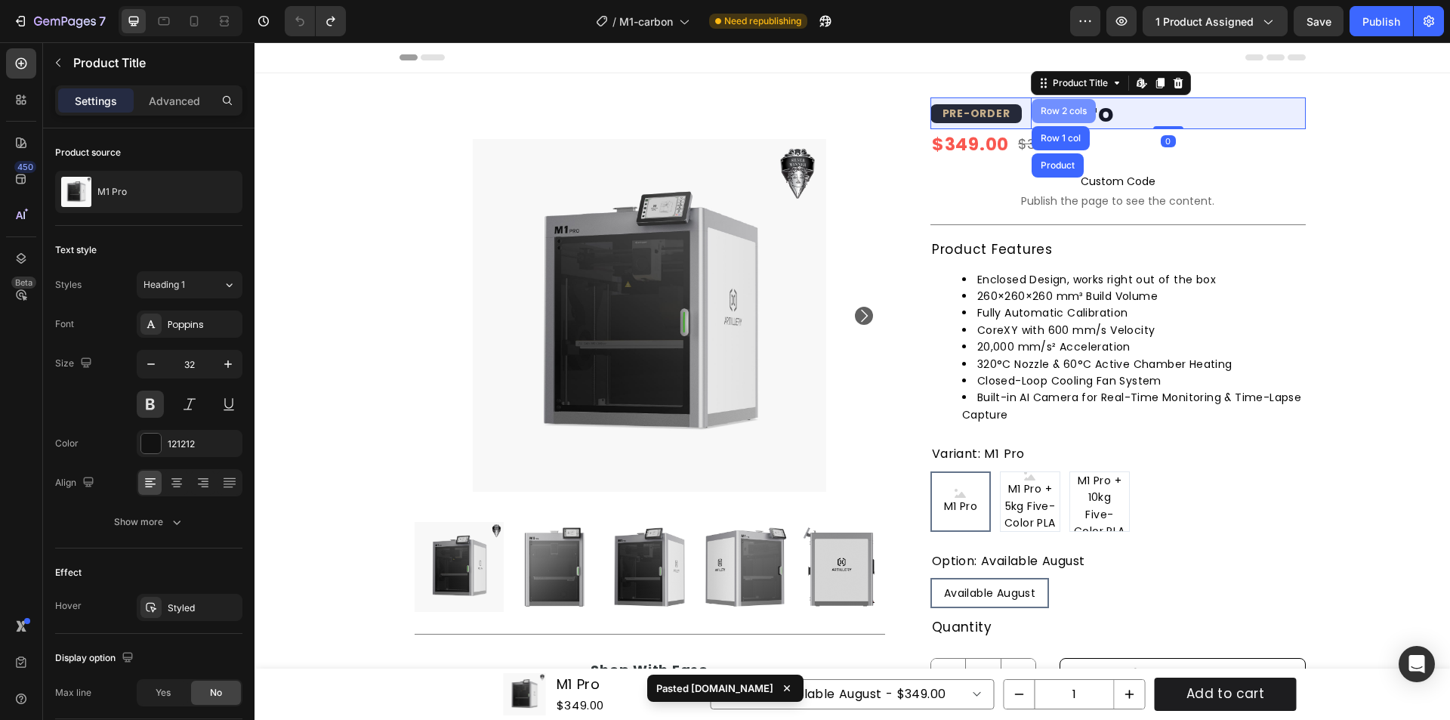
click at [1054, 112] on div "Row 2 cols" at bounding box center [1064, 110] width 52 height 9
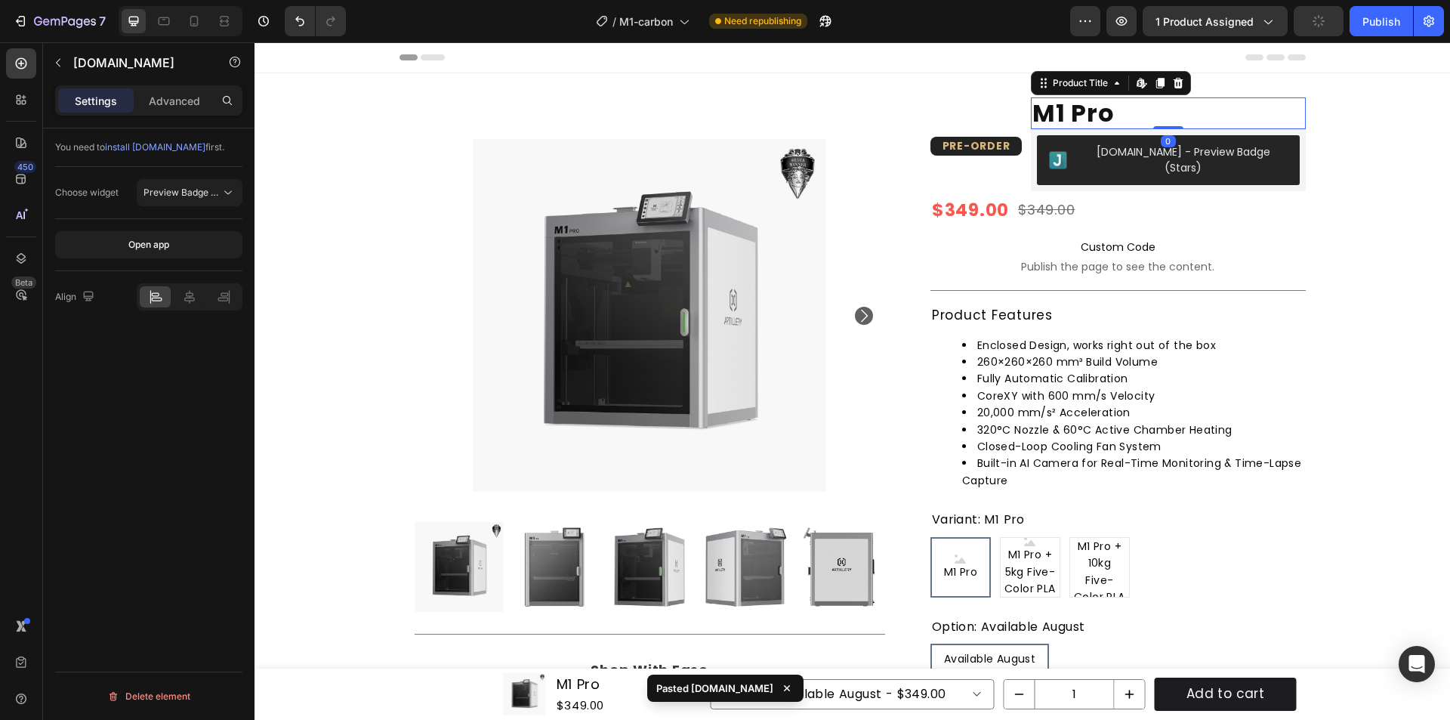
click at [1197, 113] on h1 "M1 Pro" at bounding box center [1168, 113] width 275 height 32
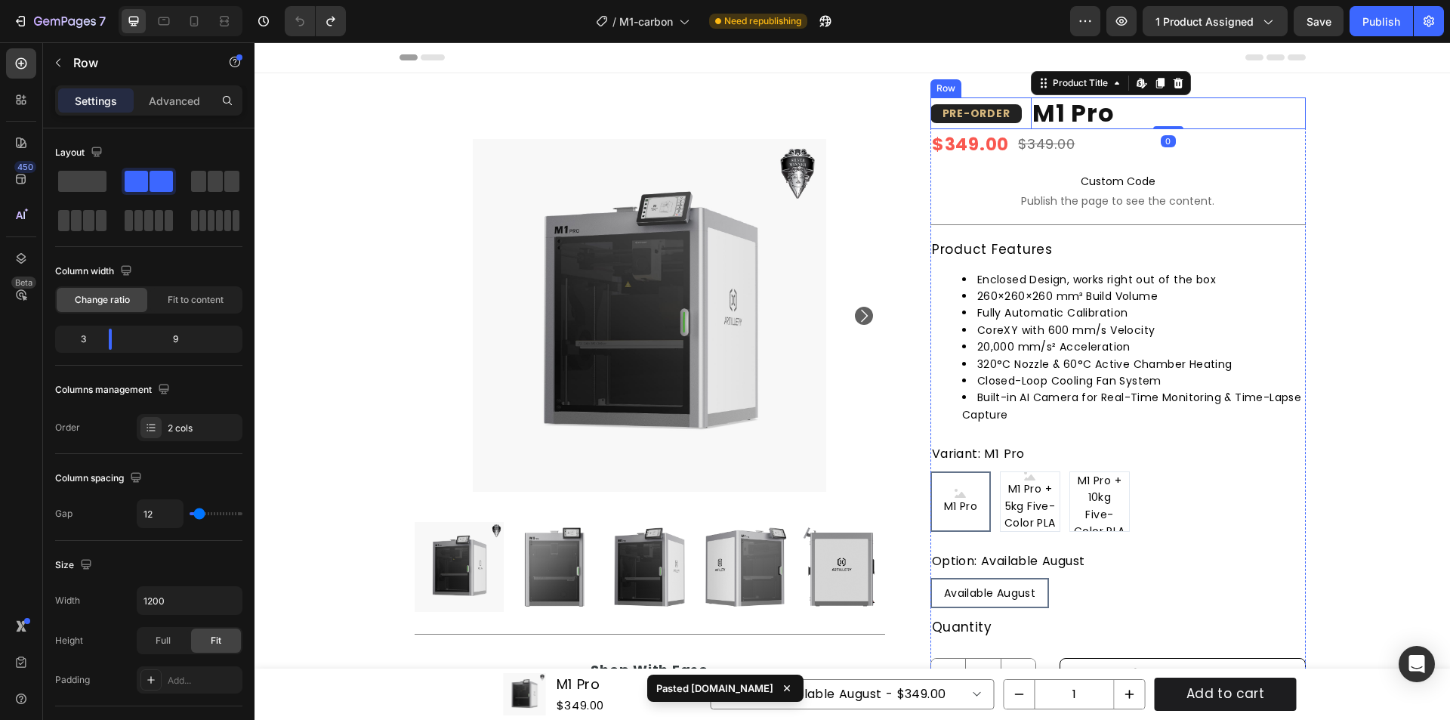
click at [1006, 126] on div "PRE-ORDER Heading Row" at bounding box center [975, 113] width 91 height 32
click at [955, 87] on div "Row" at bounding box center [961, 83] width 25 height 14
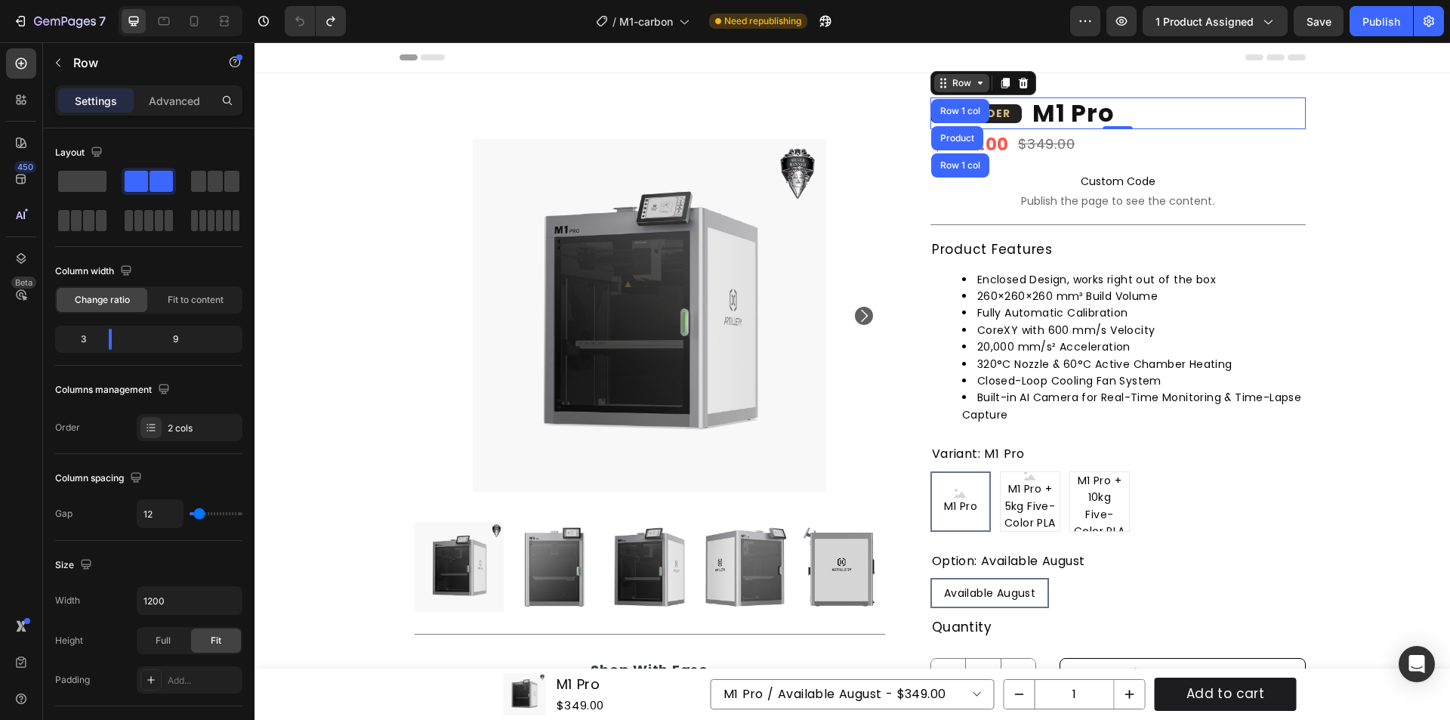
click at [950, 79] on div "Row" at bounding box center [961, 83] width 25 height 14
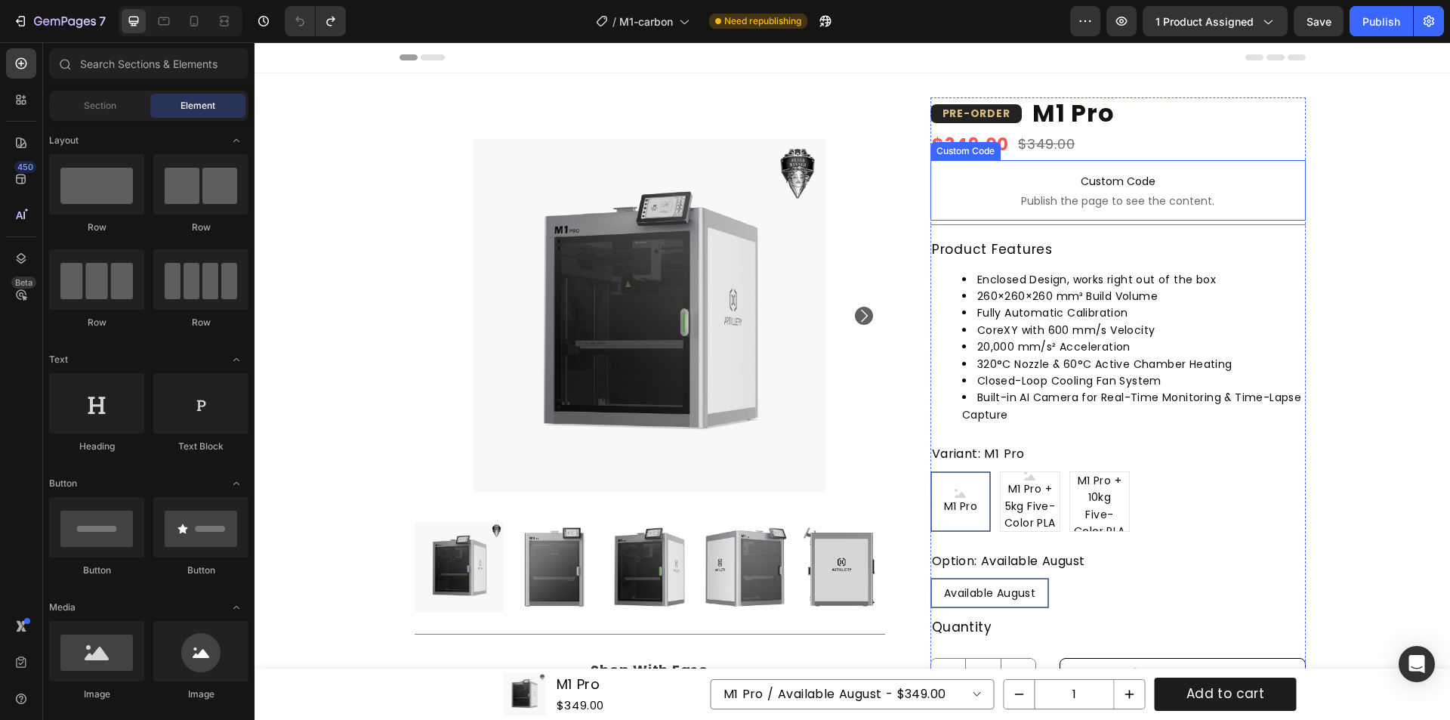
click at [1199, 186] on span "Custom Code" at bounding box center [1117, 181] width 375 height 18
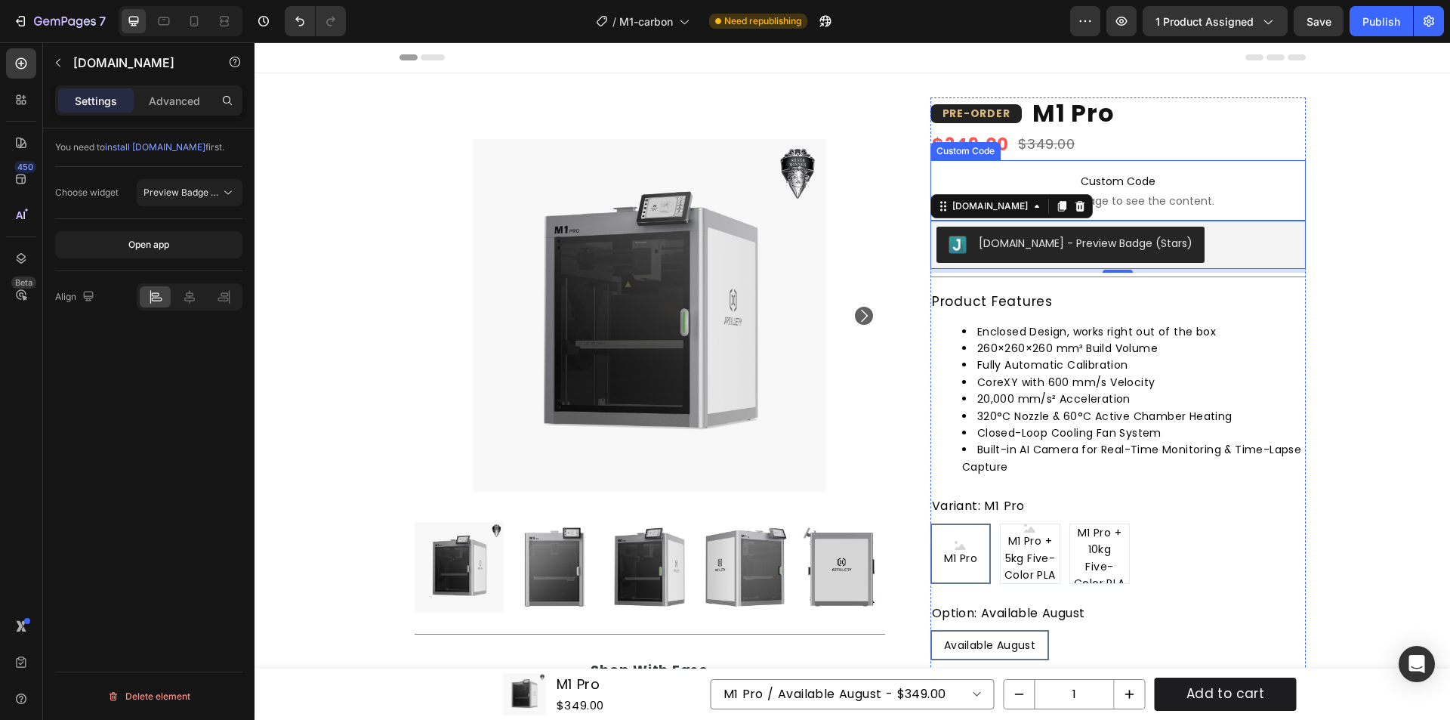
click at [1201, 199] on span "Publish the page to see the content." at bounding box center [1117, 200] width 375 height 15
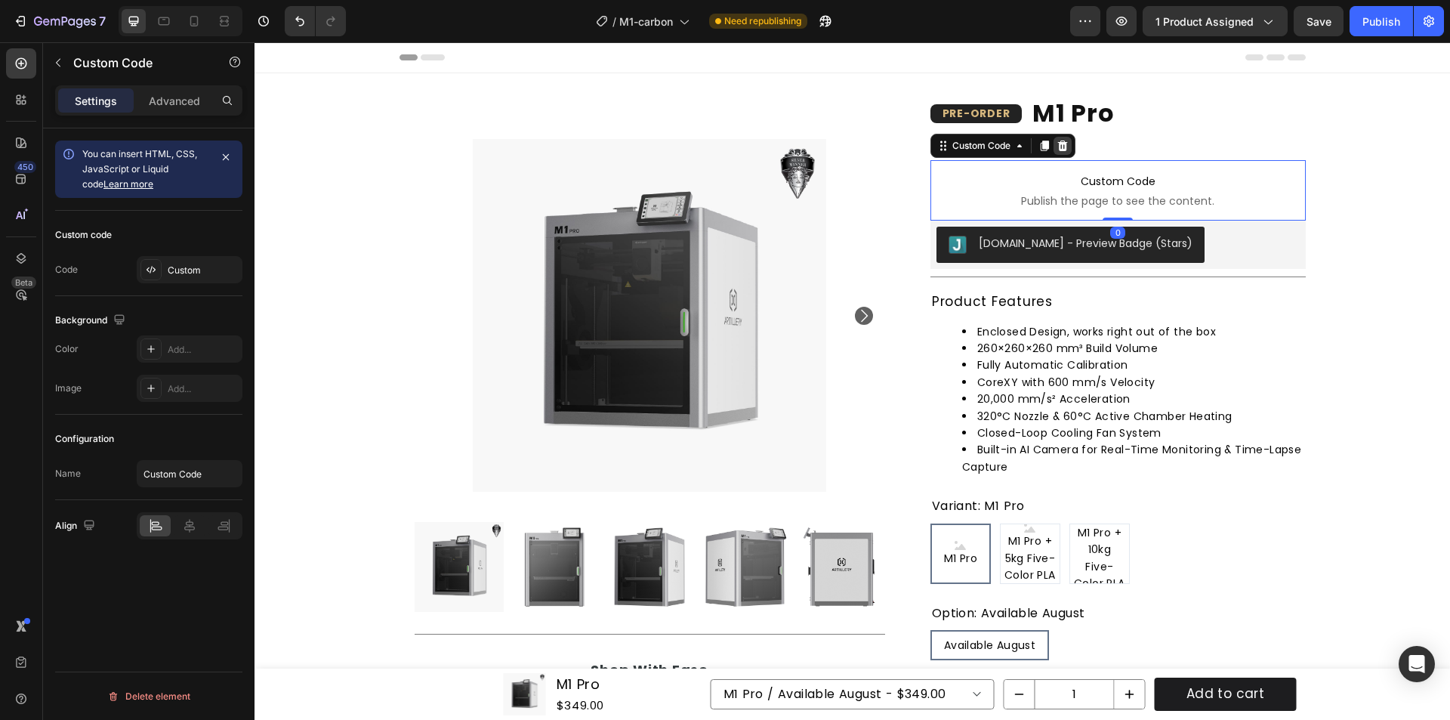
click at [1057, 144] on icon at bounding box center [1063, 146] width 12 height 12
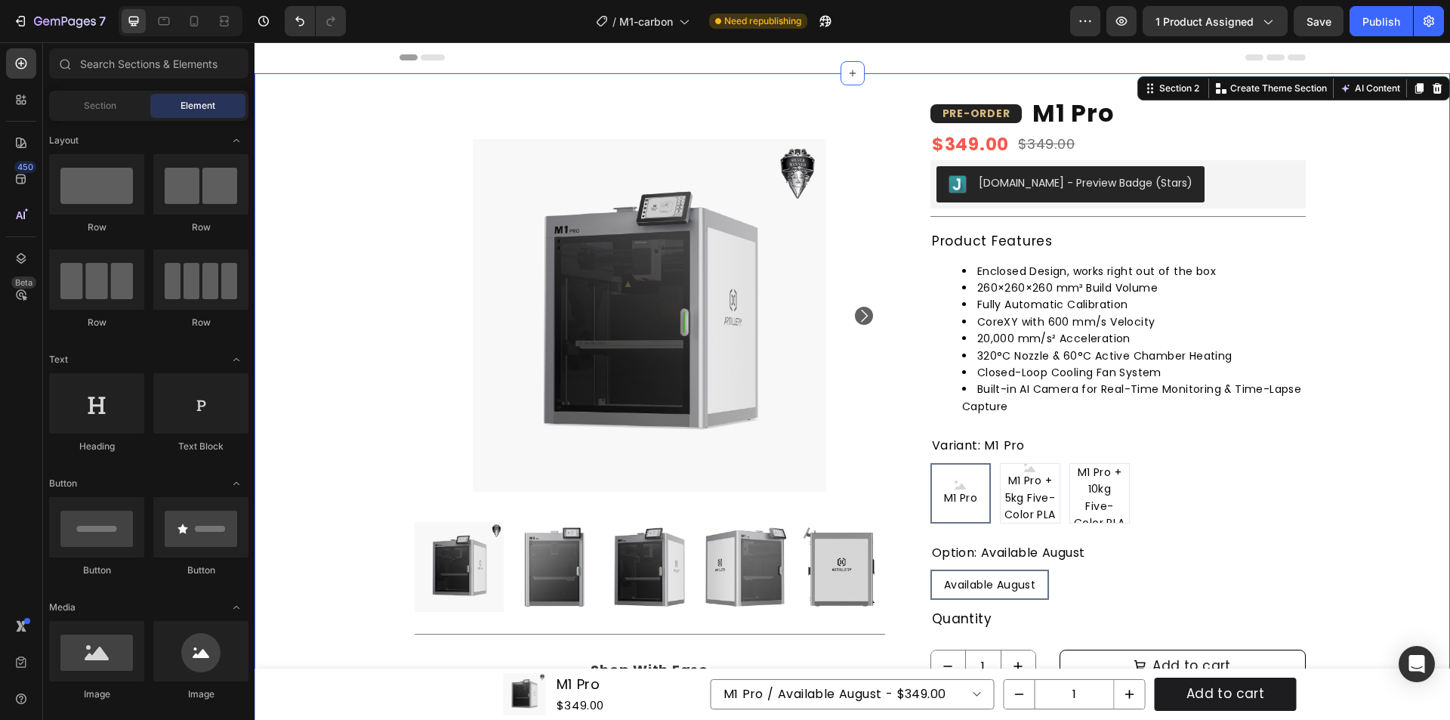
click at [1354, 160] on div "Product Images Title Line Shop With Ease Heading Icon Free shipping Text Block …" at bounding box center [853, 526] width 1196 height 858
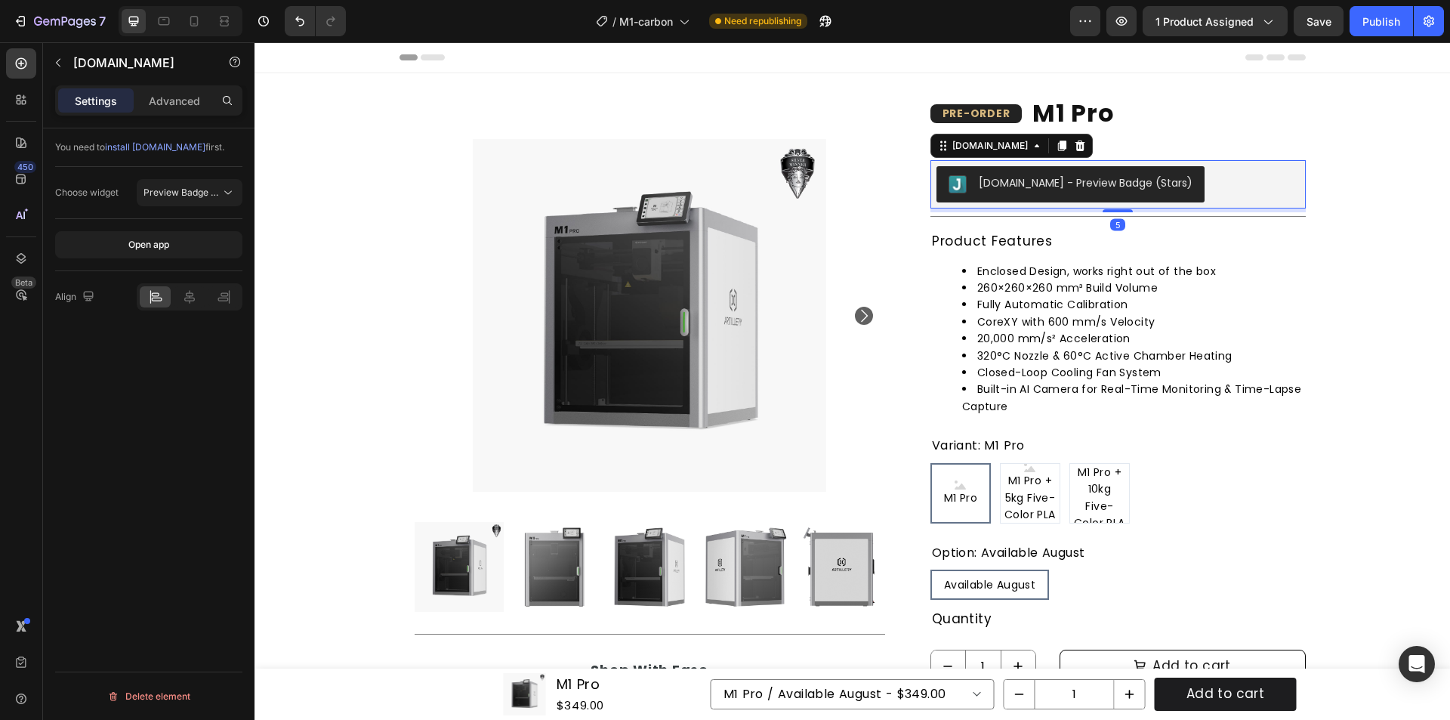
click at [1199, 183] on div "[DOMAIN_NAME] - Preview Badge (Stars)" at bounding box center [1118, 184] width 363 height 36
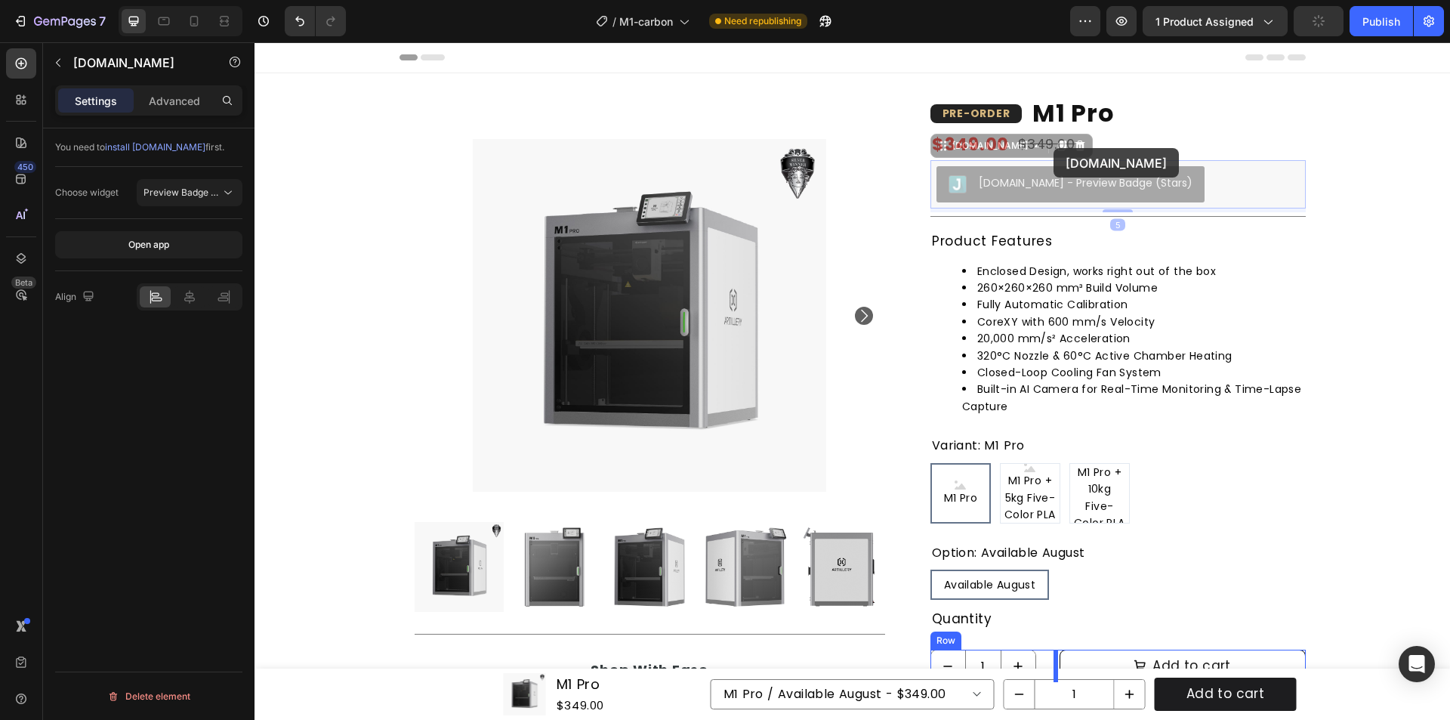
drag, startPoint x: 939, startPoint y: 150, endPoint x: 1052, endPoint y: 141, distance: 113.6
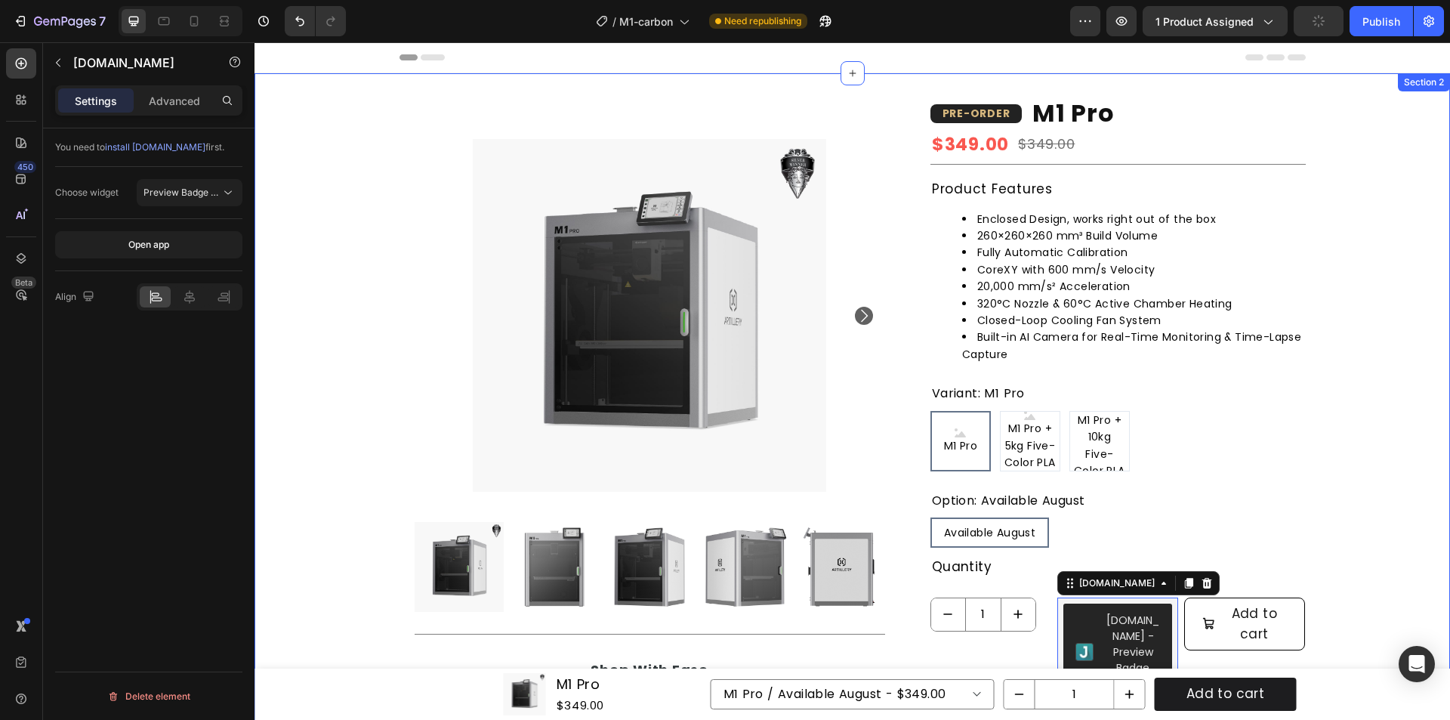
click at [1351, 149] on div "Product Images Title Line Shop With Ease Heading Icon Free shipping Text Block …" at bounding box center [853, 530] width 1196 height 867
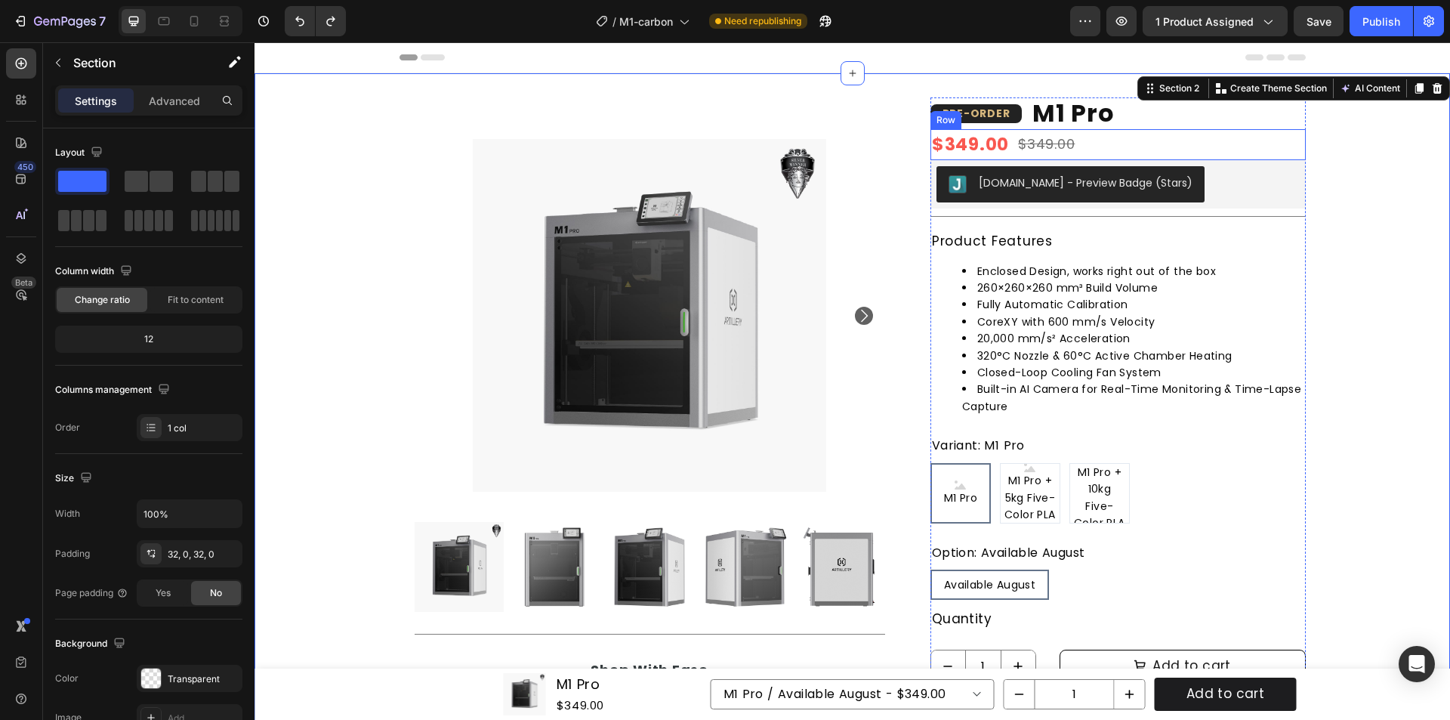
click at [1143, 142] on div "$349.00 Product Price Product Price $349.00 Product Price Product Price Row" at bounding box center [1117, 144] width 375 height 31
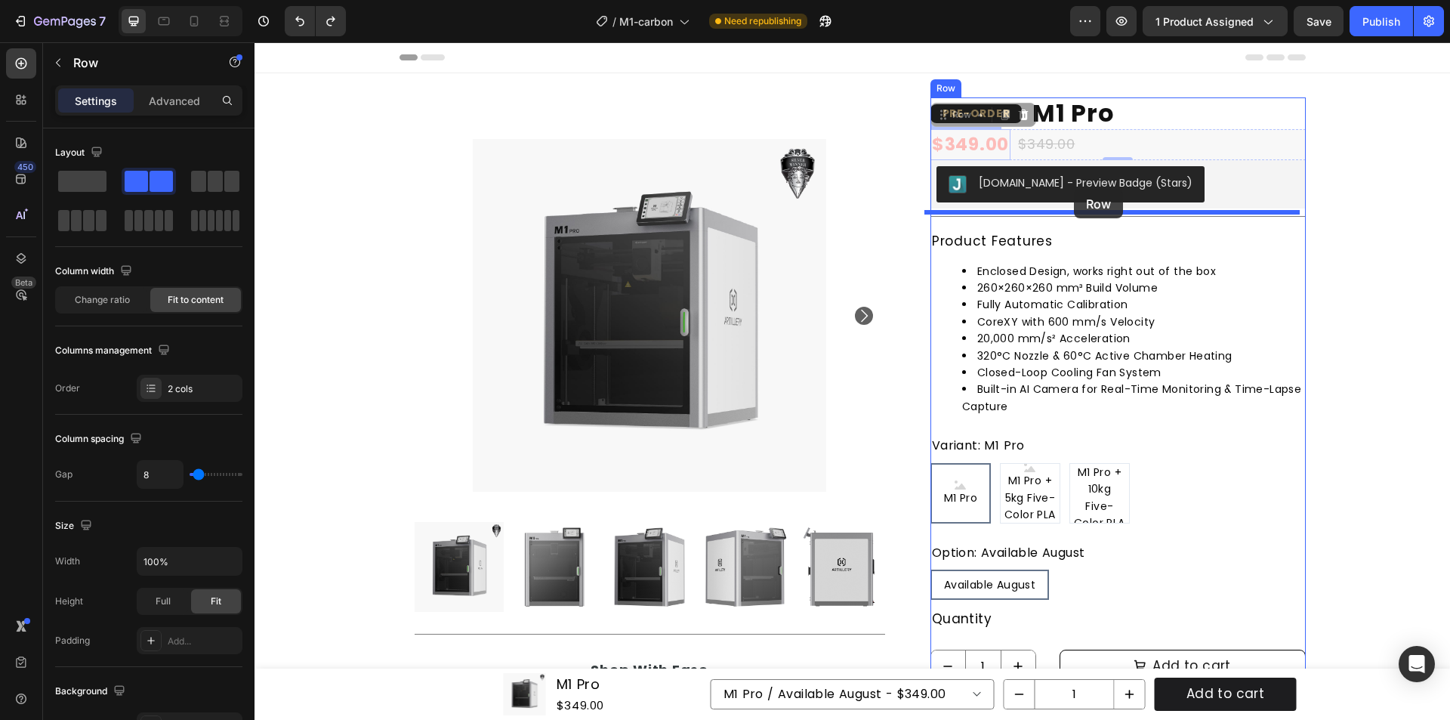
drag, startPoint x: 933, startPoint y: 111, endPoint x: 1074, endPoint y: 189, distance: 160.6
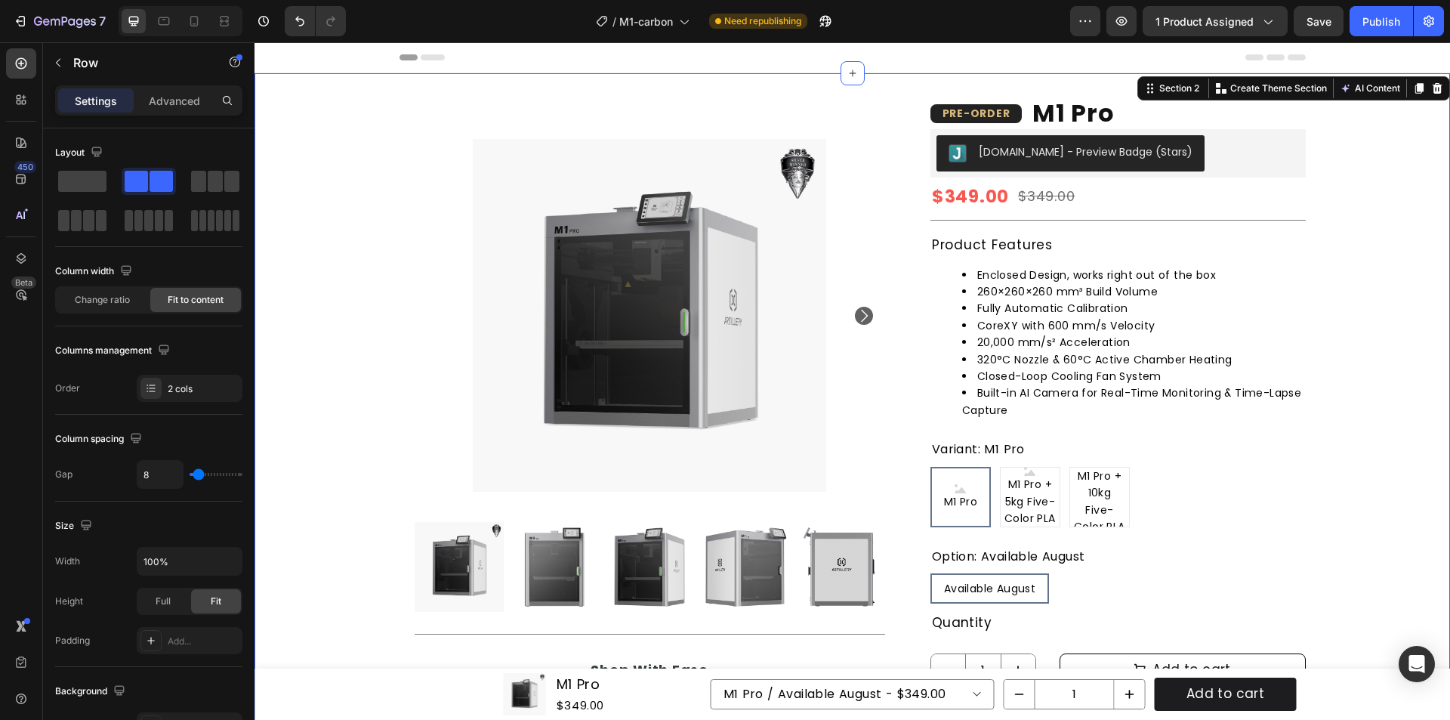
click at [1361, 162] on div "Product Images Title Line Shop With Ease Heading Icon Free shipping Text Block …" at bounding box center [853, 528] width 1196 height 862
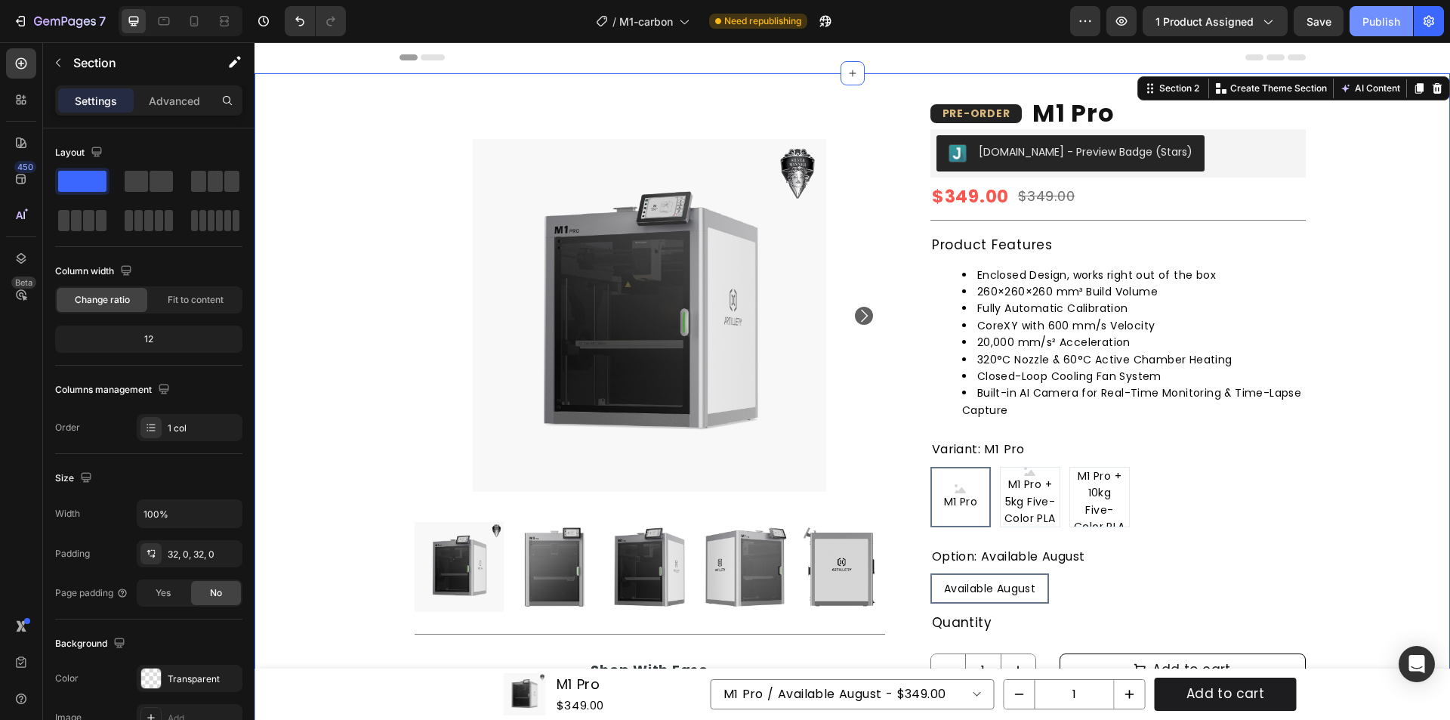
click at [1365, 15] on div "Publish" at bounding box center [1381, 22] width 38 height 16
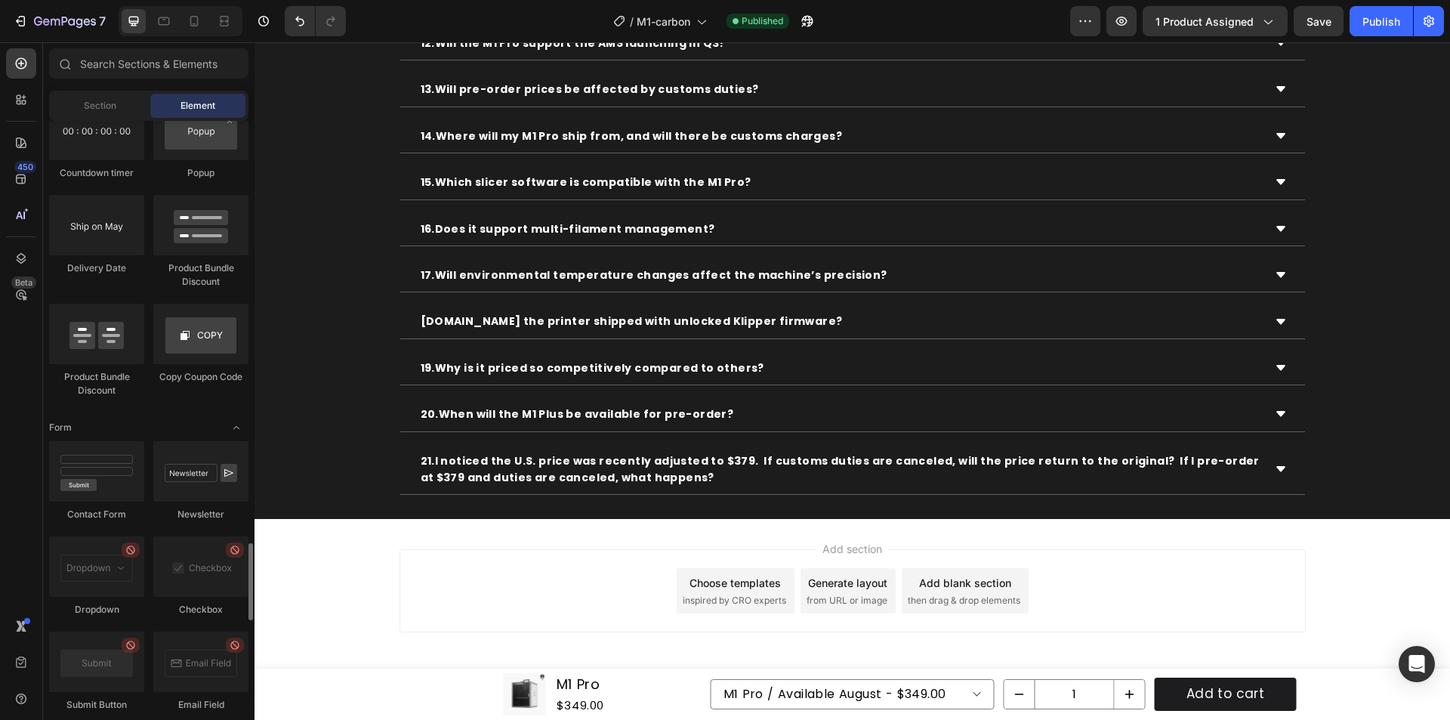
scroll to position [2945, 0]
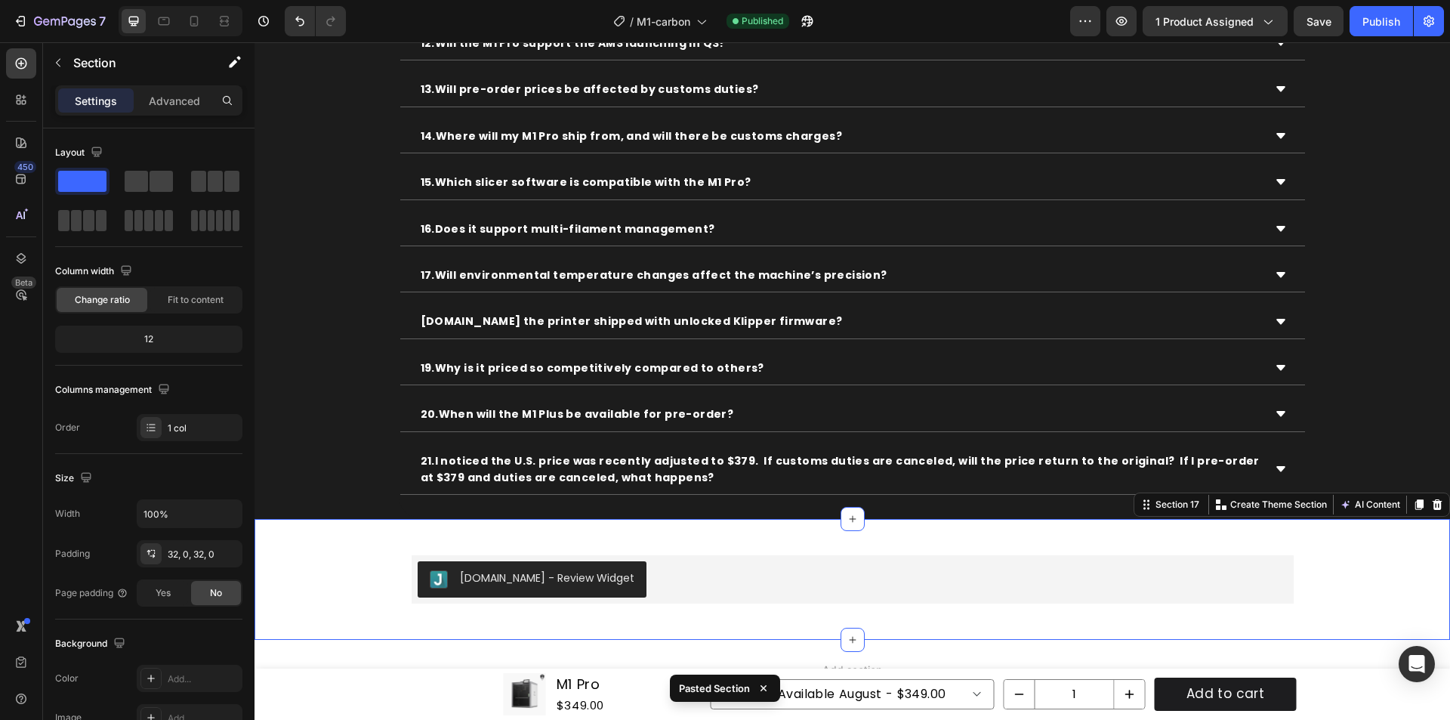
click at [323, 545] on div "Judge.me - Review Widget Judge.me Row" at bounding box center [853, 579] width 1196 height 73
click at [1387, 17] on div "Publish" at bounding box center [1381, 22] width 38 height 16
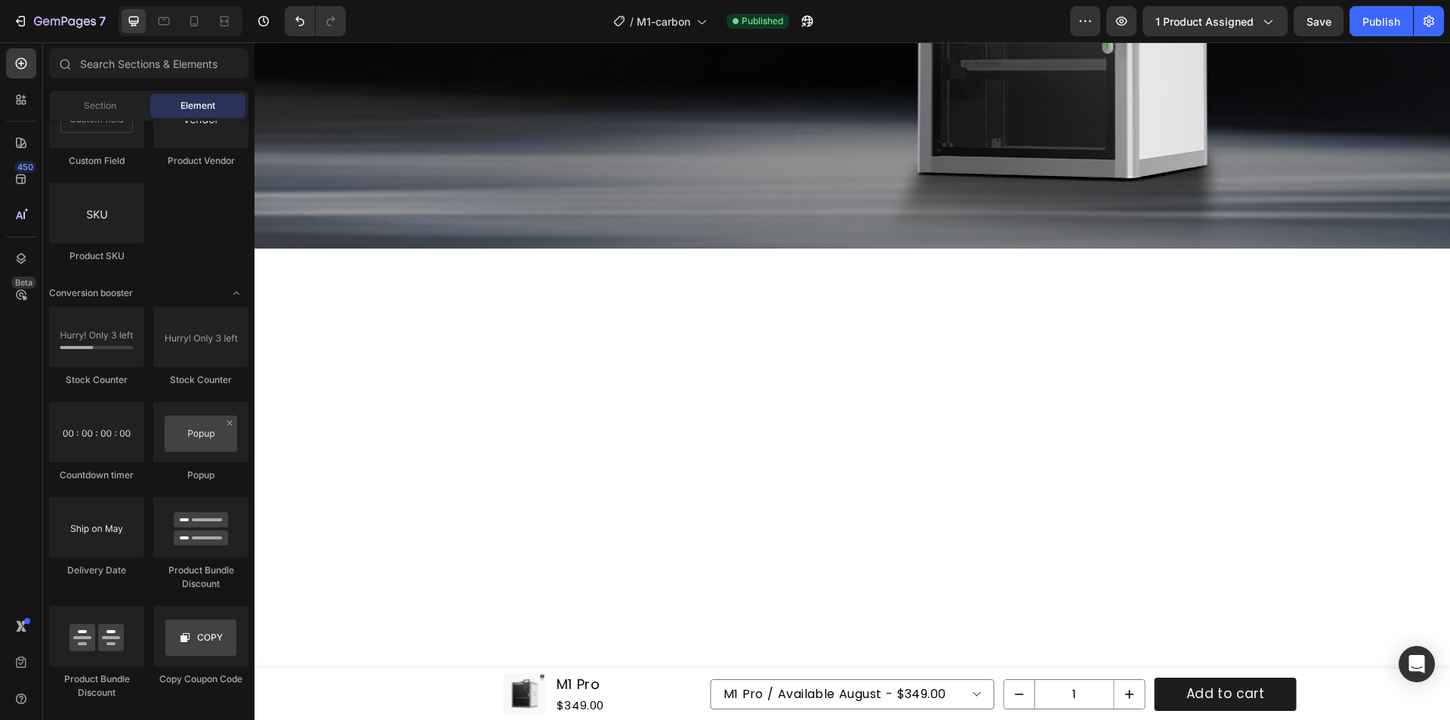
scroll to position [0, 0]
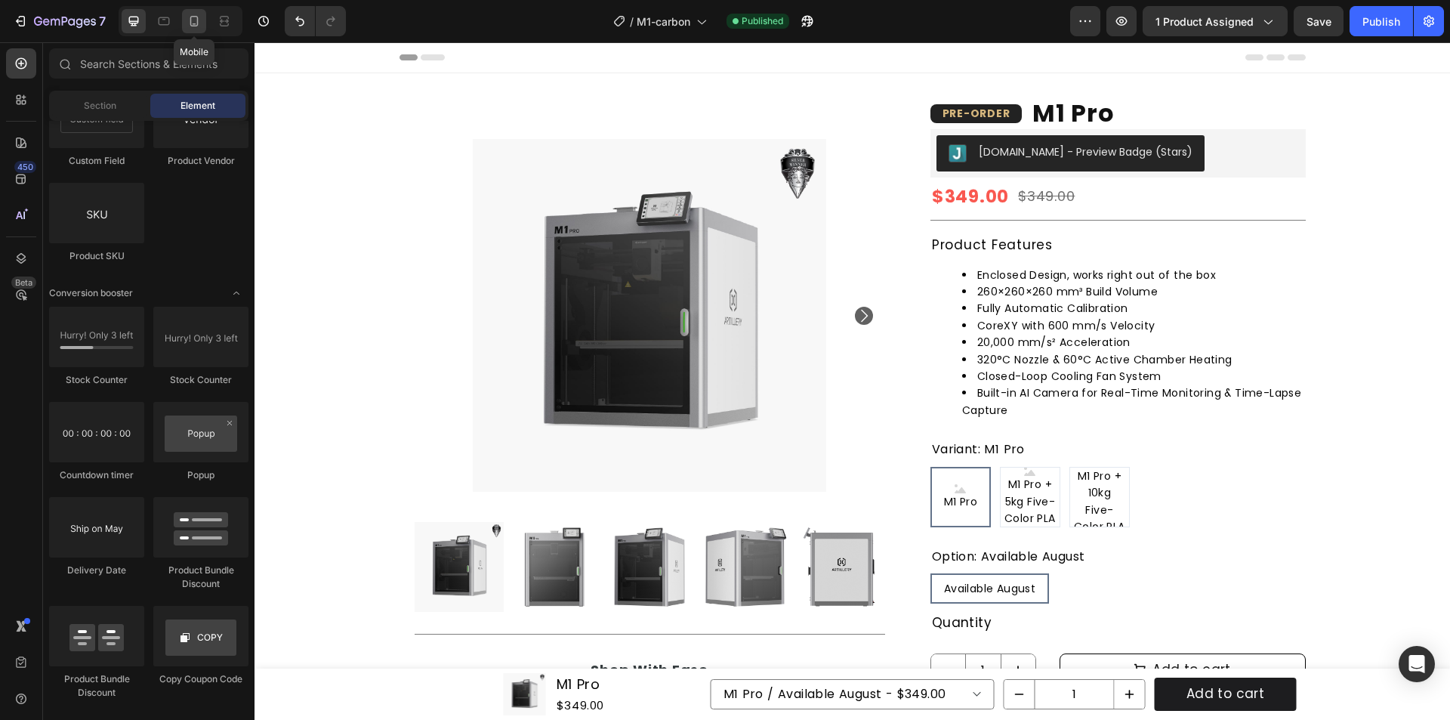
click at [187, 20] on icon at bounding box center [194, 21] width 15 height 15
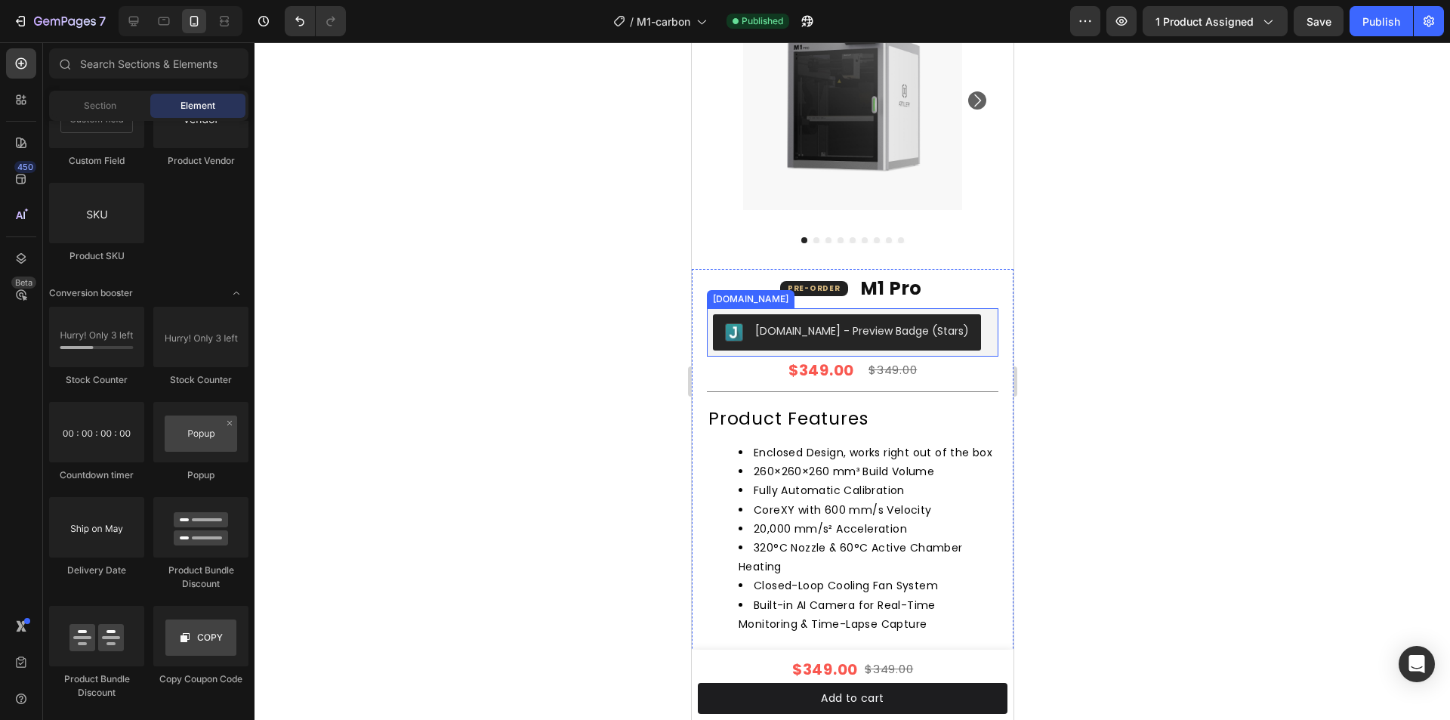
scroll to position [151, 0]
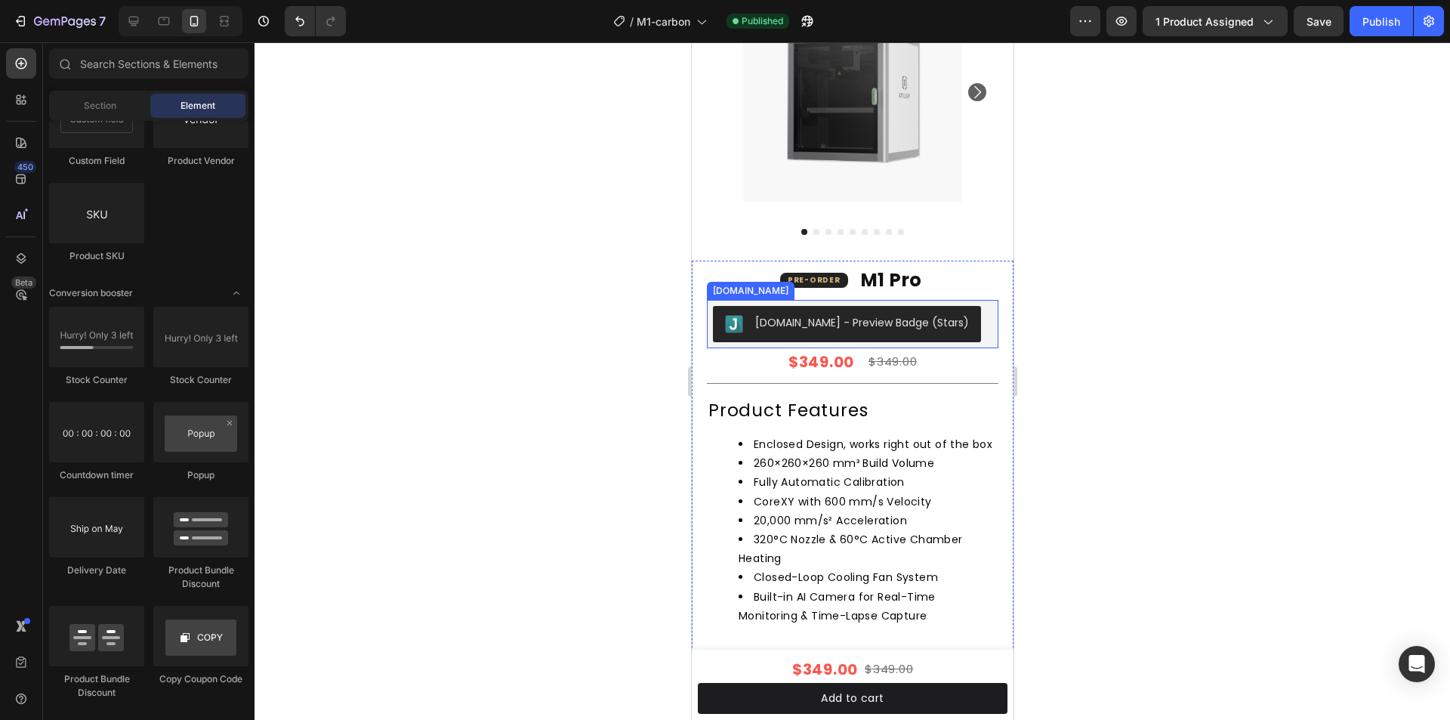
click at [974, 317] on div "[DOMAIN_NAME] - Preview Badge (Stars)" at bounding box center [851, 324] width 279 height 36
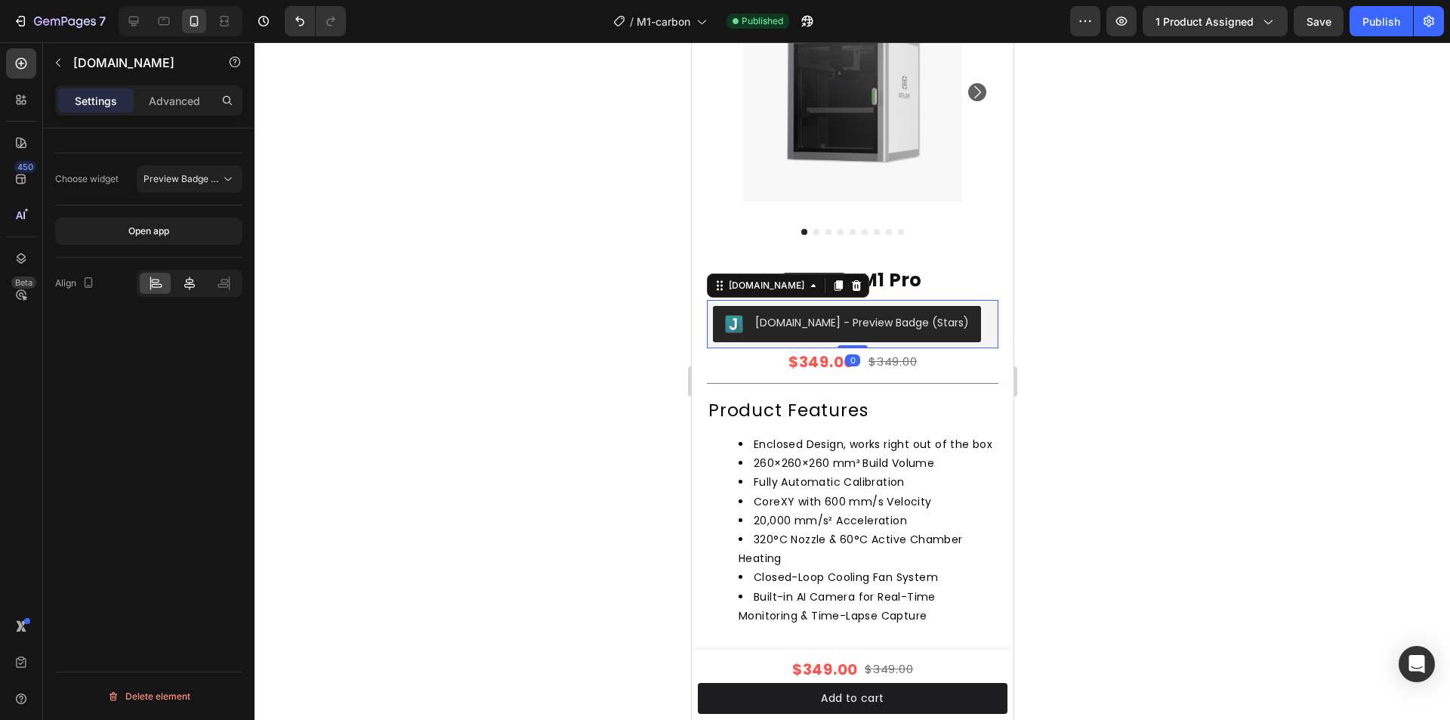
click at [199, 284] on div at bounding box center [189, 283] width 31 height 21
click at [131, 29] on div at bounding box center [134, 21] width 24 height 24
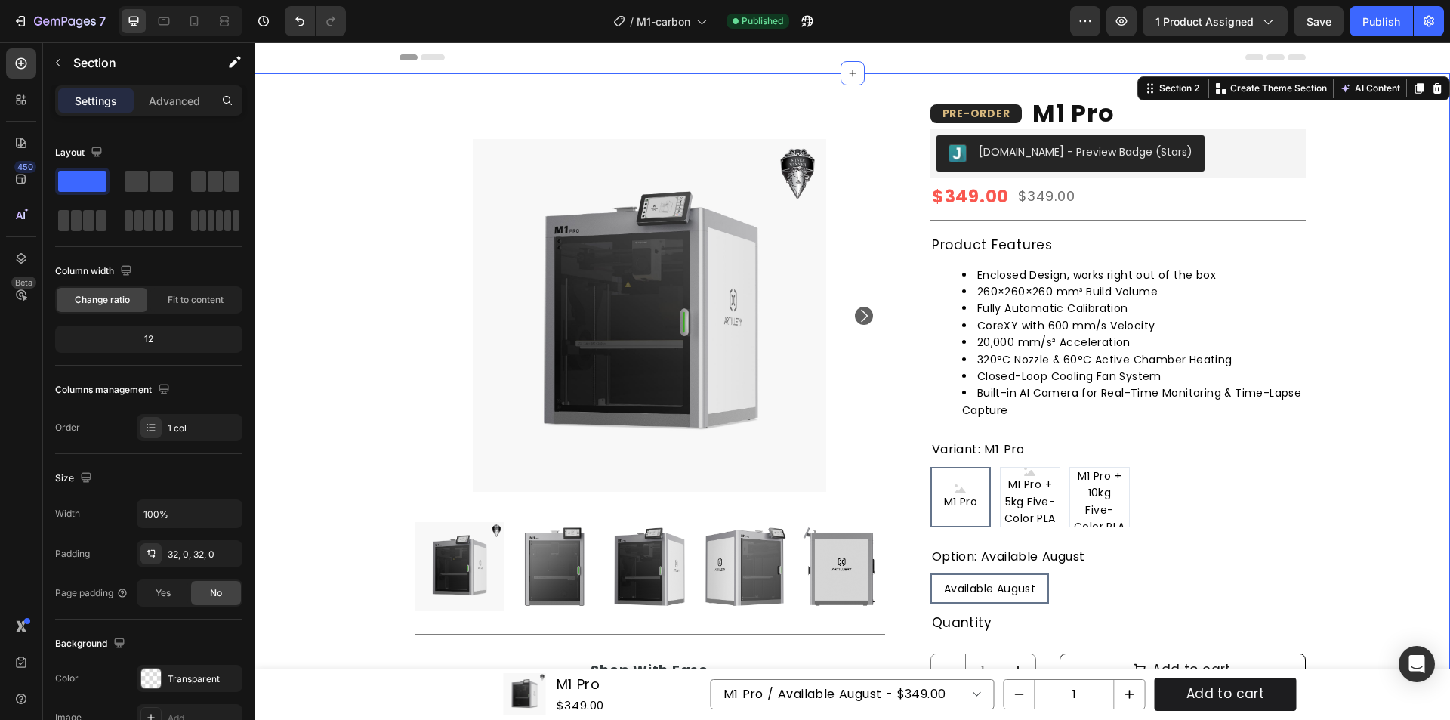
click at [1367, 193] on div "Product Images Title Line Shop With Ease Heading Icon Free shipping Text Block …" at bounding box center [853, 528] width 1196 height 862
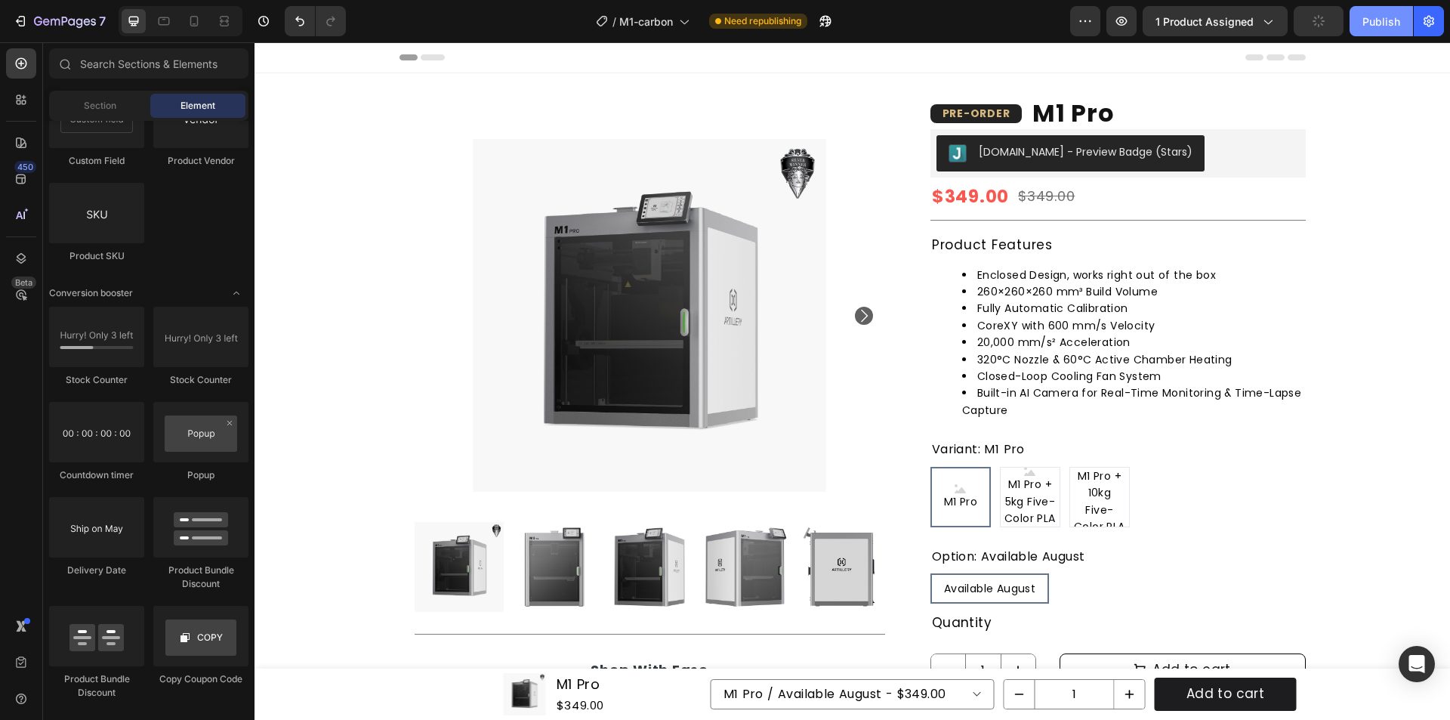
click at [1367, 24] on div "Publish" at bounding box center [1381, 22] width 38 height 16
click at [1239, 159] on div "[DOMAIN_NAME] - Preview Badge (Stars)" at bounding box center [1118, 153] width 363 height 36
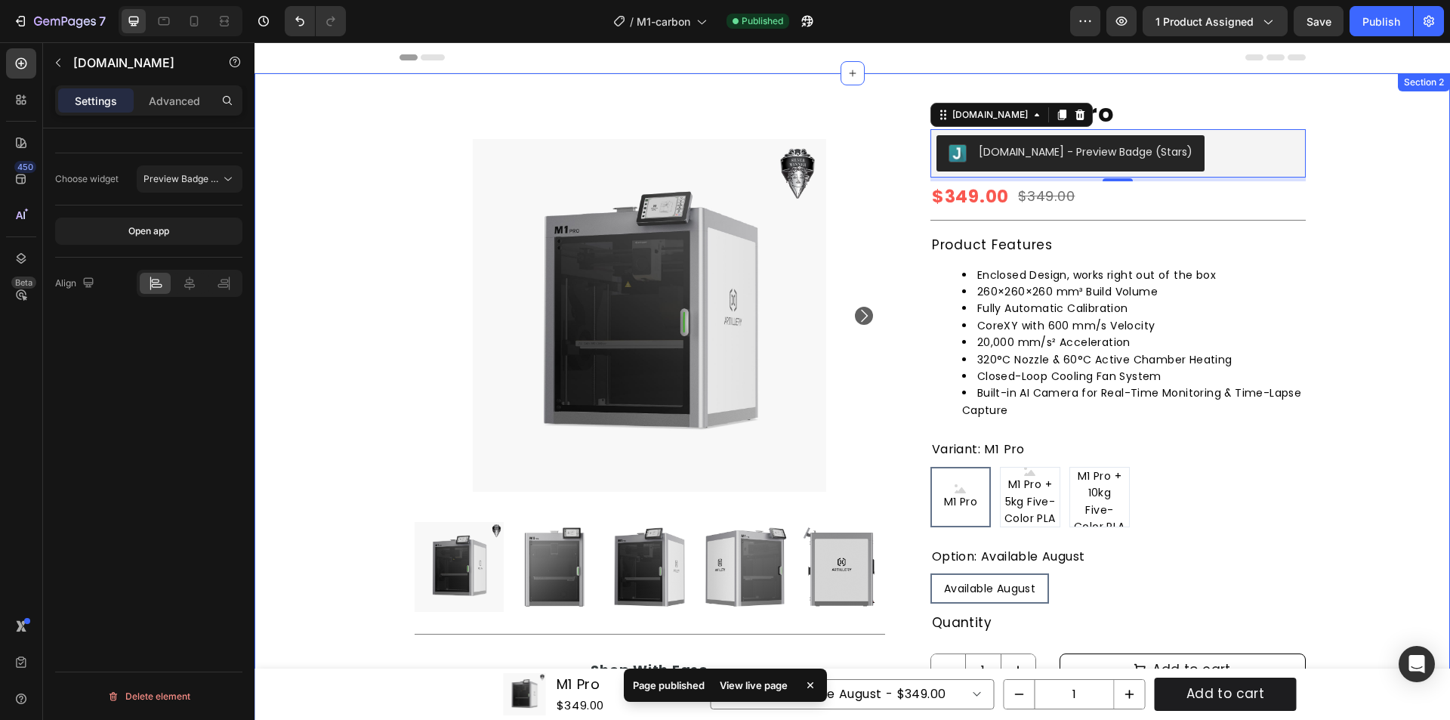
click at [1365, 169] on div "Product Images Title Line Shop With Ease Heading Icon Free shipping Text Block …" at bounding box center [853, 538] width 1196 height 883
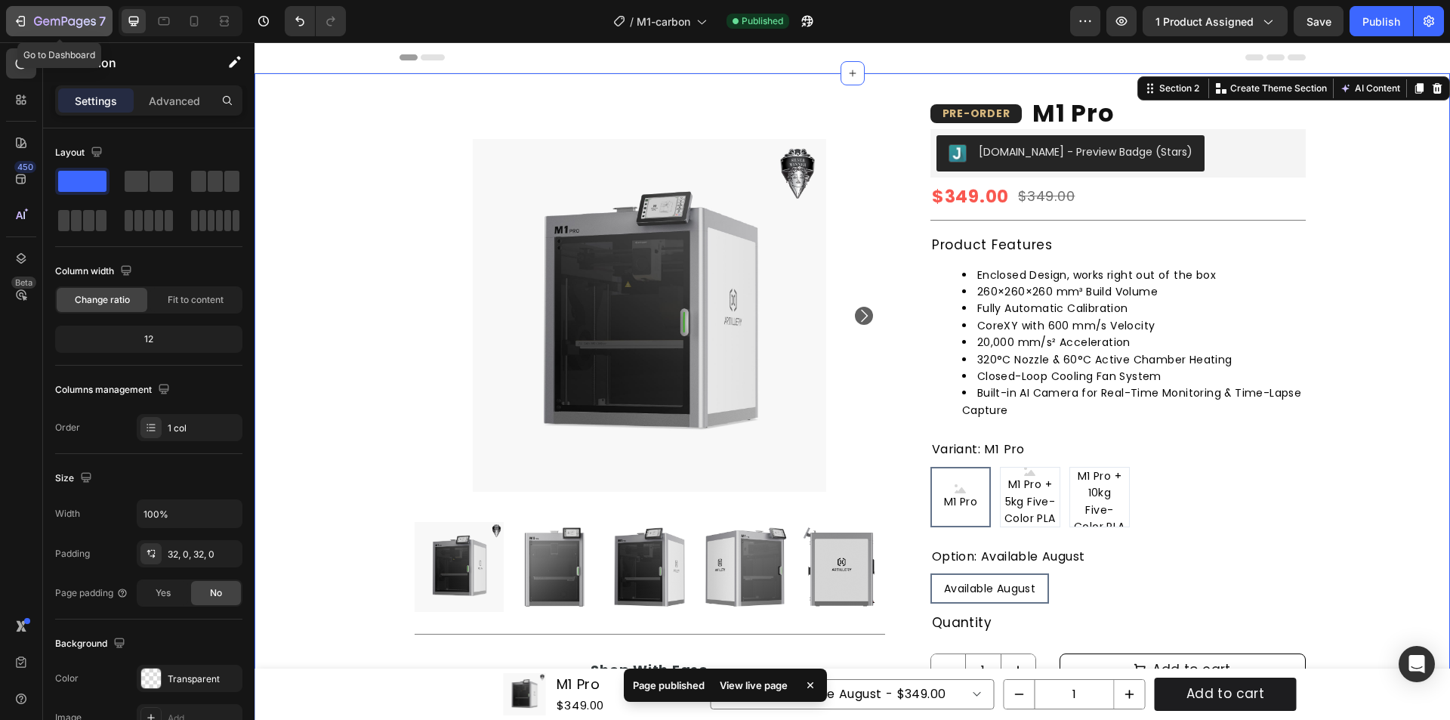
click at [42, 23] on icon "button" at bounding box center [65, 22] width 62 height 13
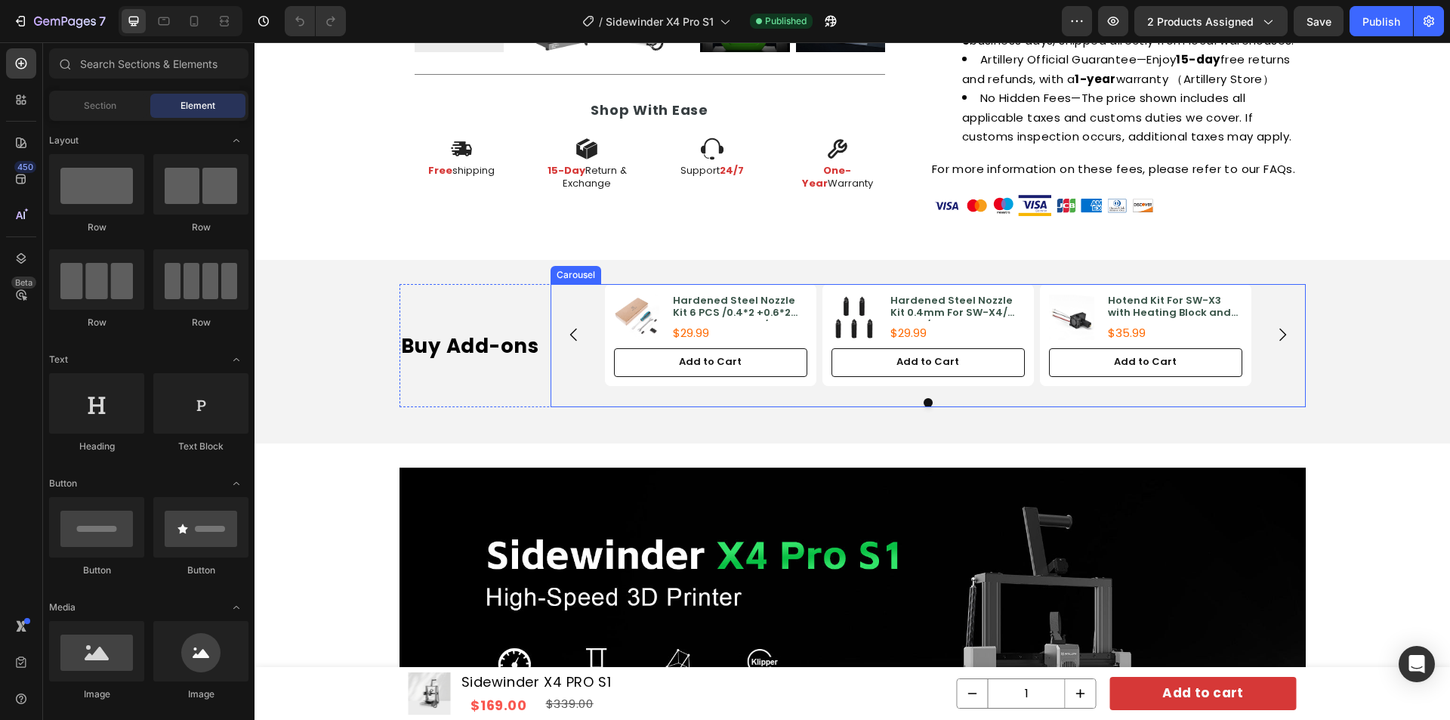
scroll to position [1208, 0]
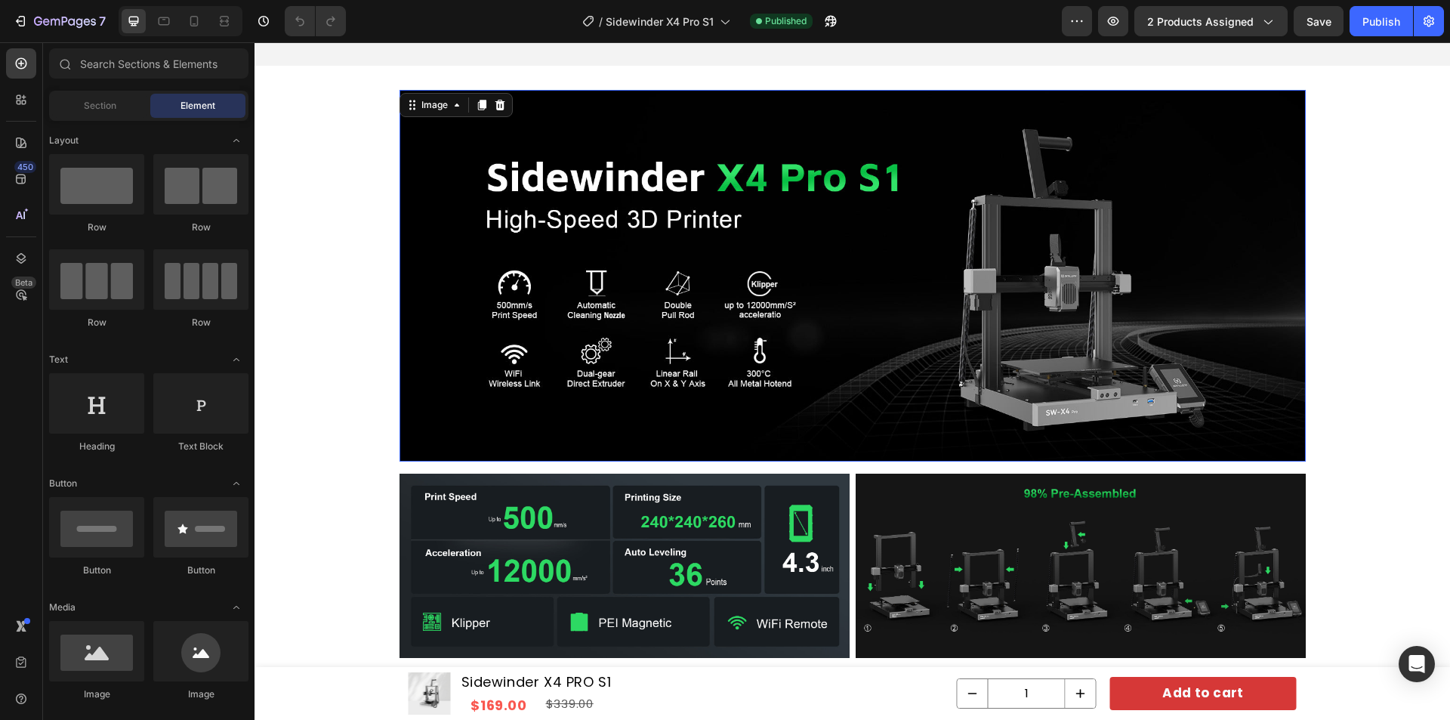
click at [1189, 260] on img at bounding box center [853, 276] width 906 height 372
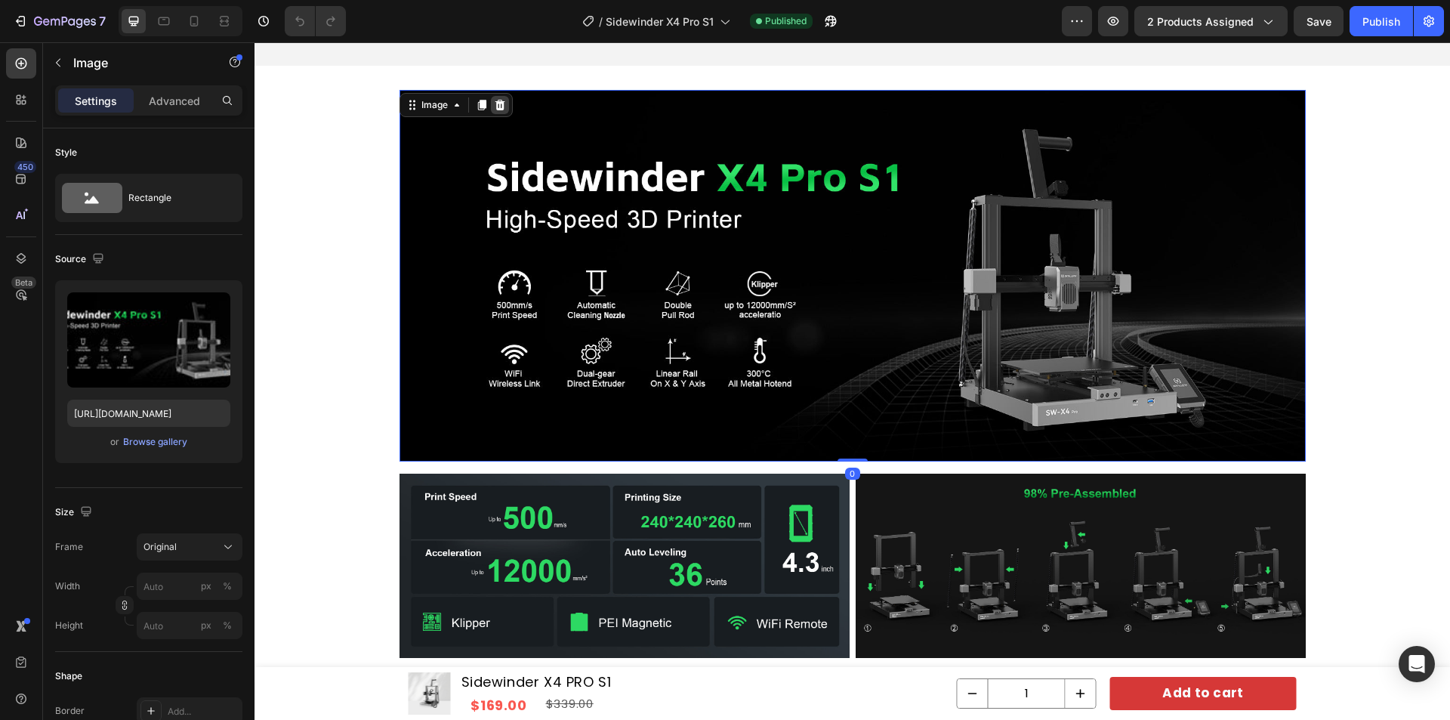
click at [495, 103] on icon at bounding box center [500, 105] width 10 height 11
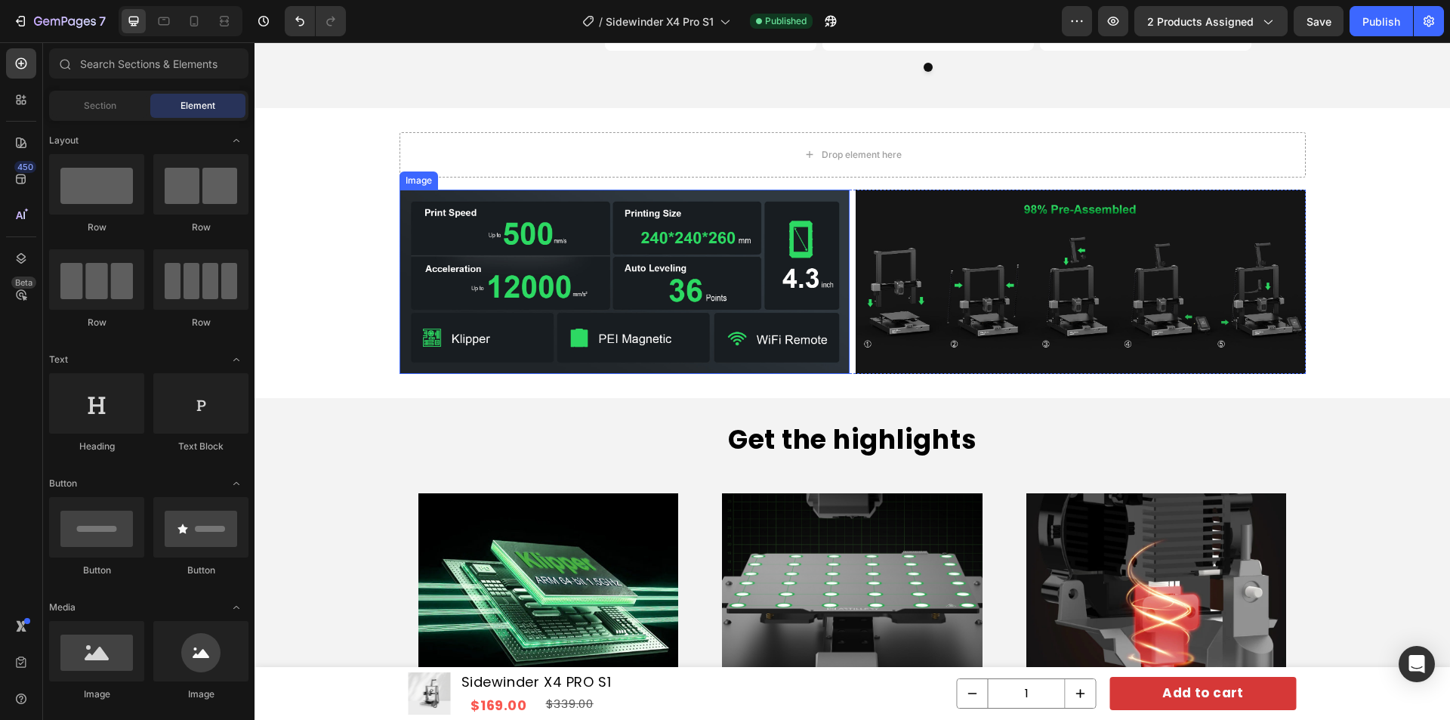
scroll to position [1133, 0]
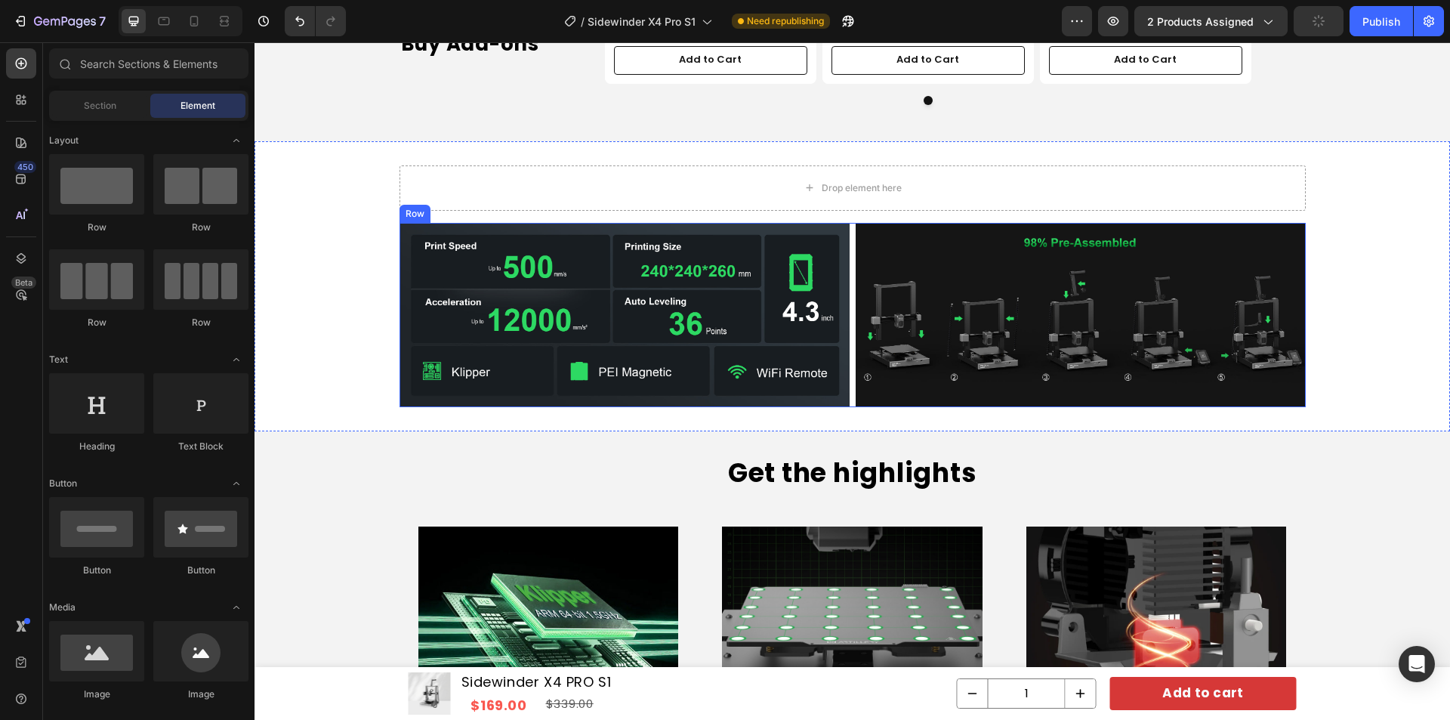
click at [846, 273] on div "Image Image Row" at bounding box center [853, 315] width 906 height 184
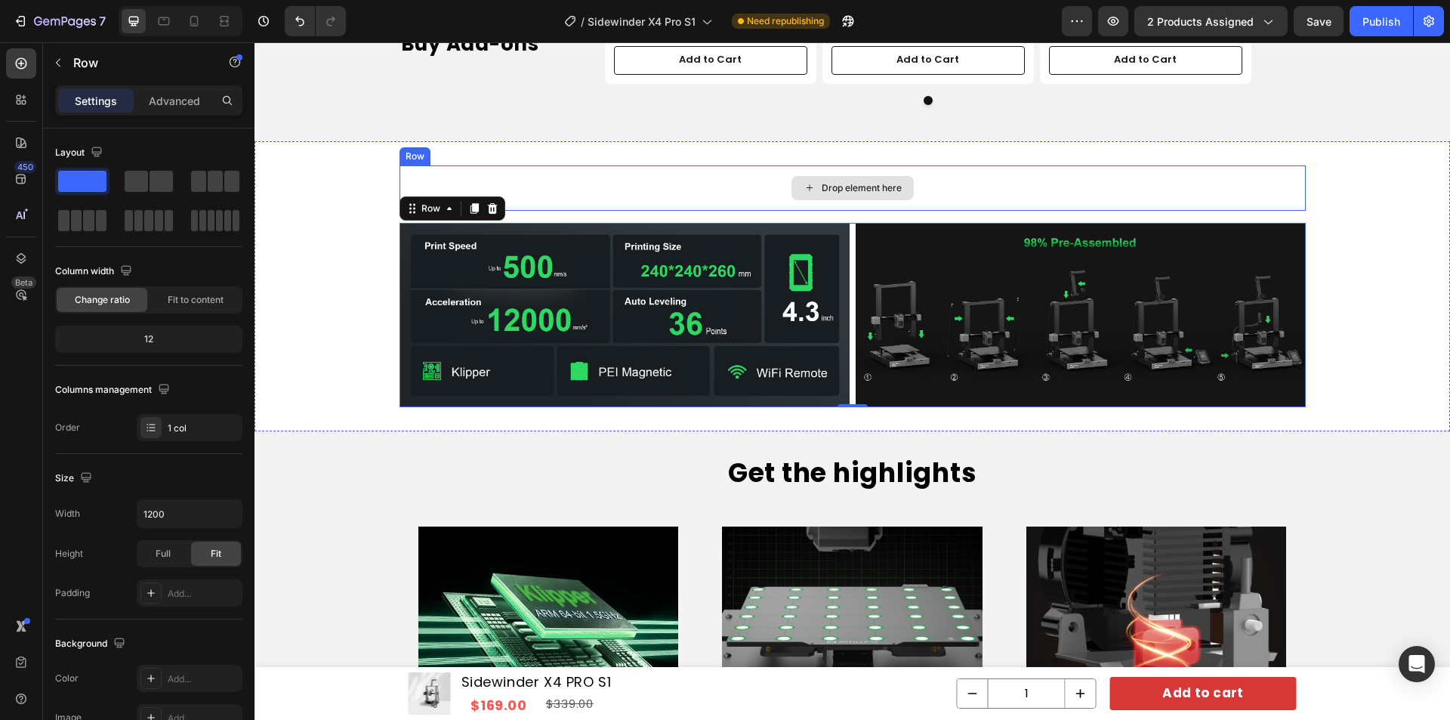
click at [567, 179] on div "Drop element here" at bounding box center [853, 187] width 906 height 45
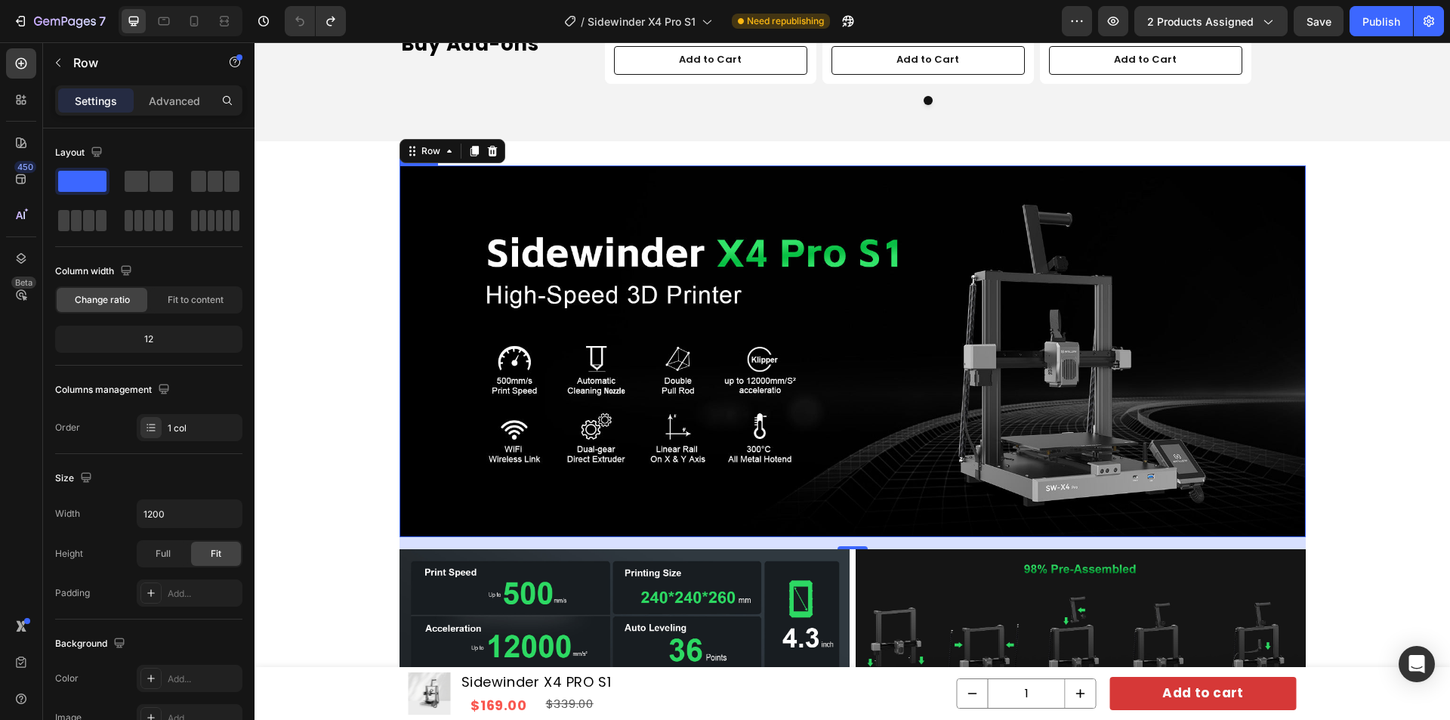
click at [626, 305] on img at bounding box center [853, 351] width 906 height 372
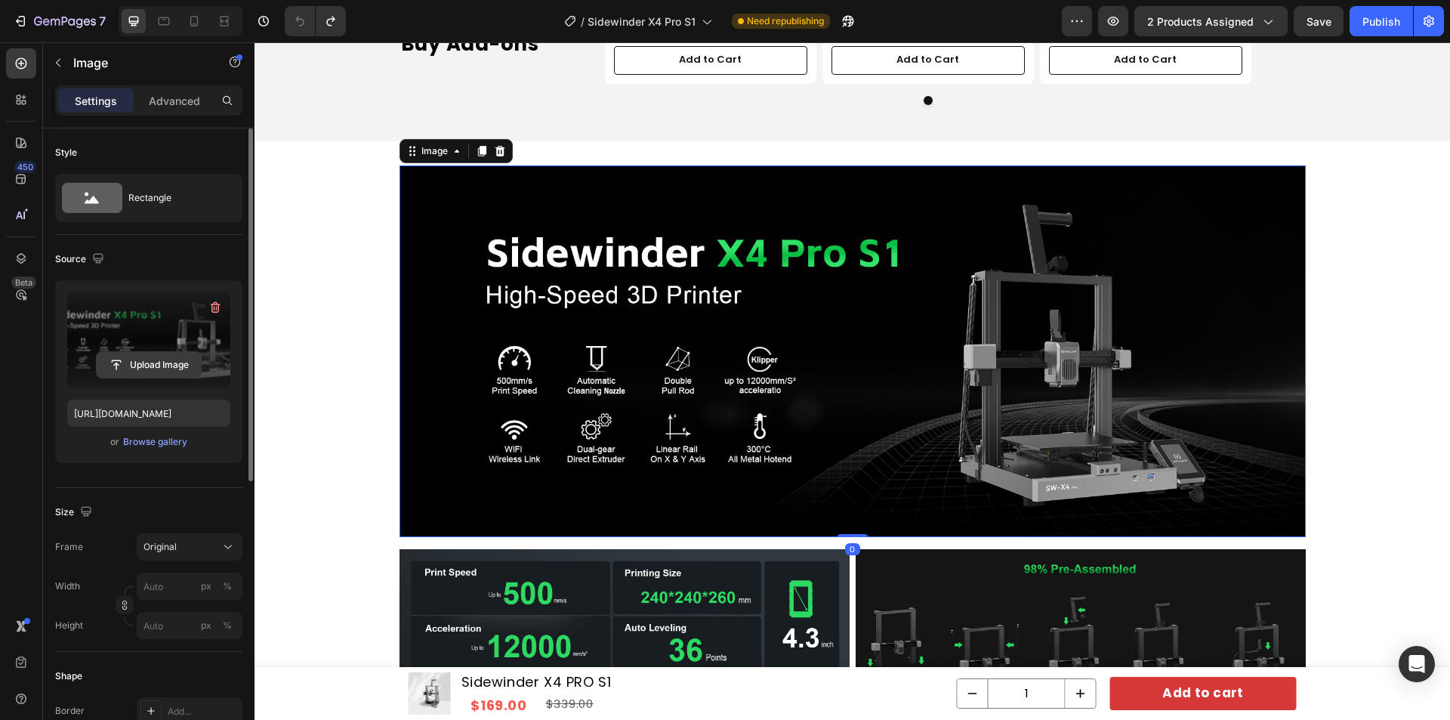
click at [147, 363] on input "file" at bounding box center [149, 365] width 104 height 26
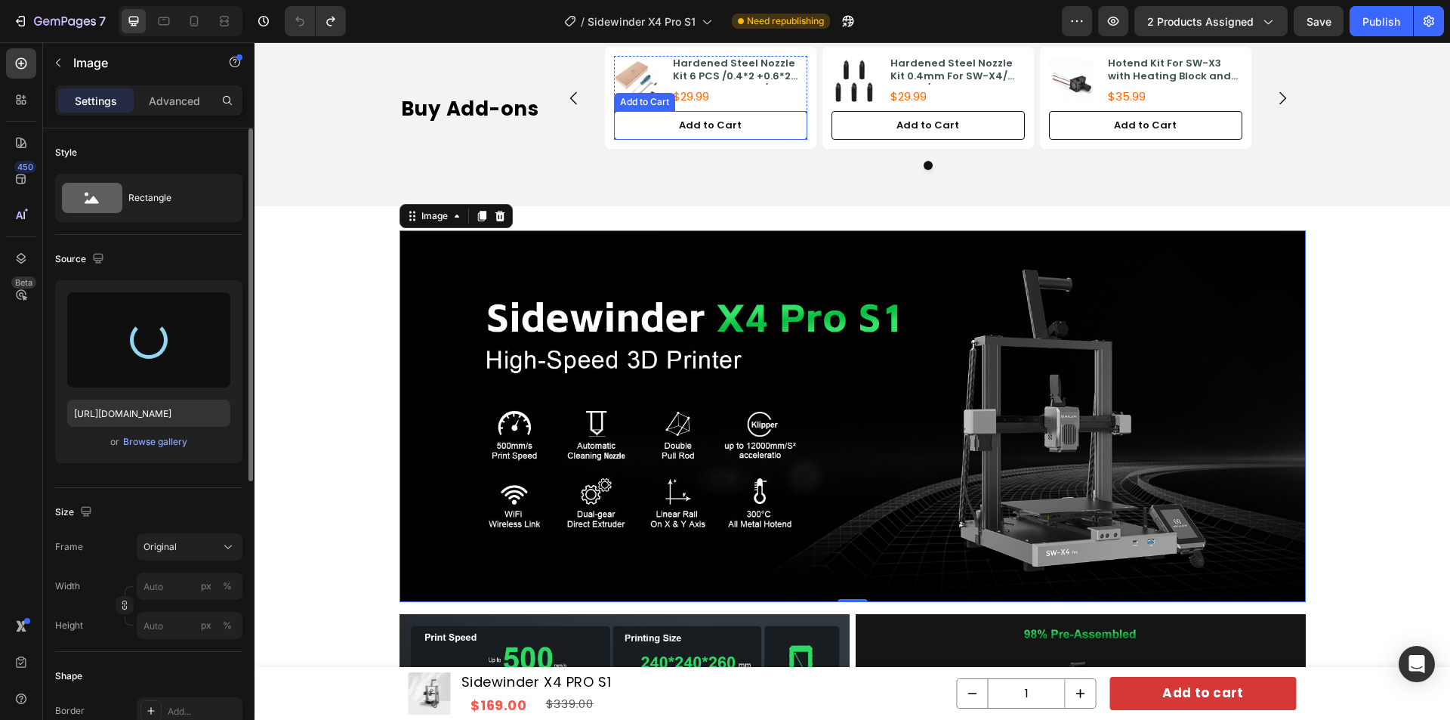
scroll to position [982, 0]
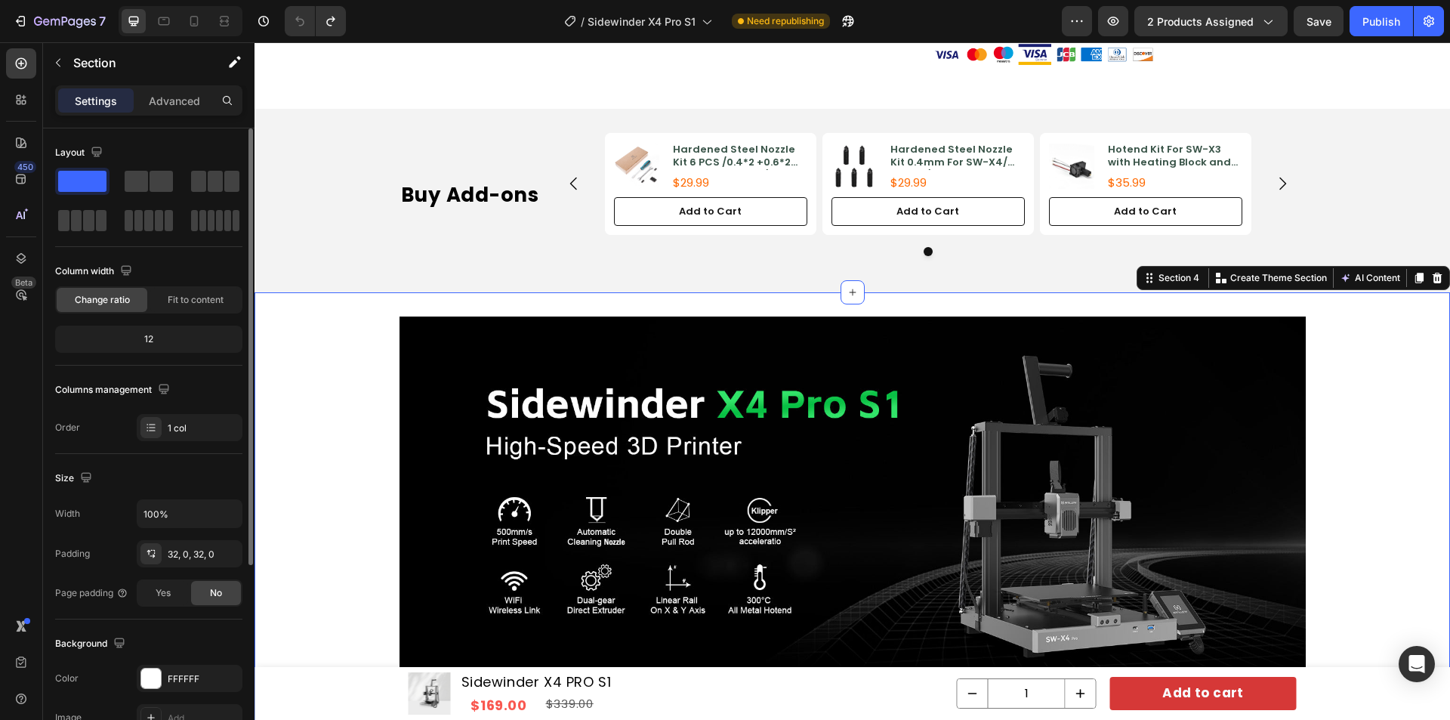
click at [771, 313] on div "Image Row Image Image Row Section 4 Create Theme Section AI Content Write with …" at bounding box center [853, 600] width 1196 height 616
click at [767, 341] on img at bounding box center [853, 502] width 906 height 372
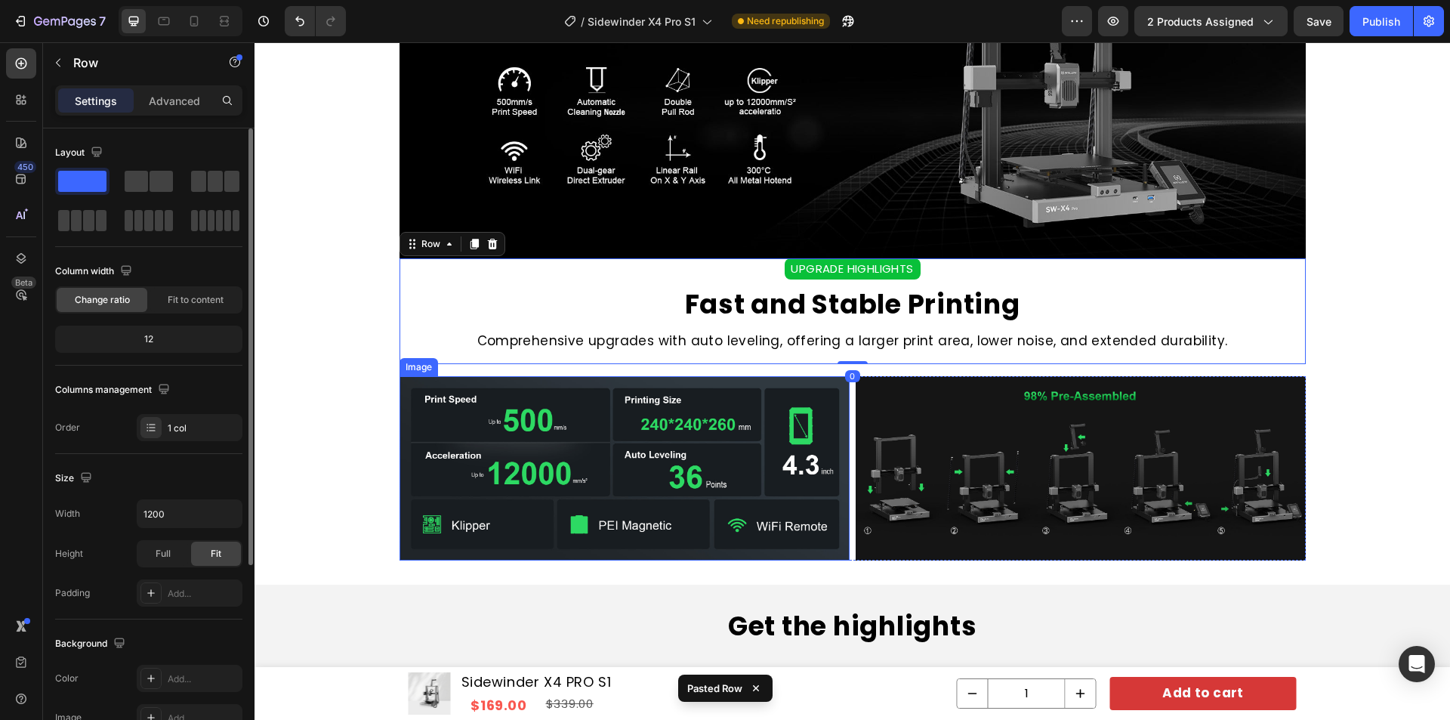
scroll to position [1348, 0]
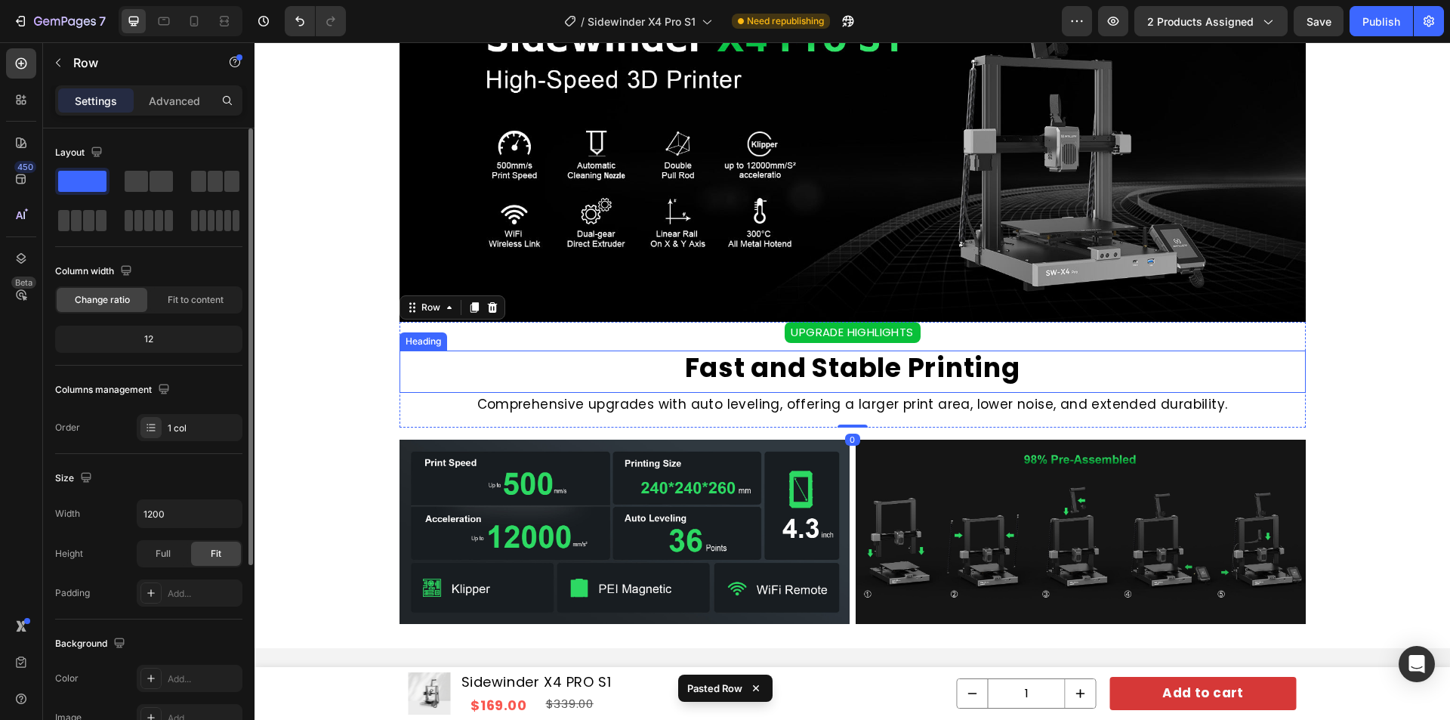
click at [440, 369] on h2 "Fast and Stable Printing" at bounding box center [853, 367] width 906 height 35
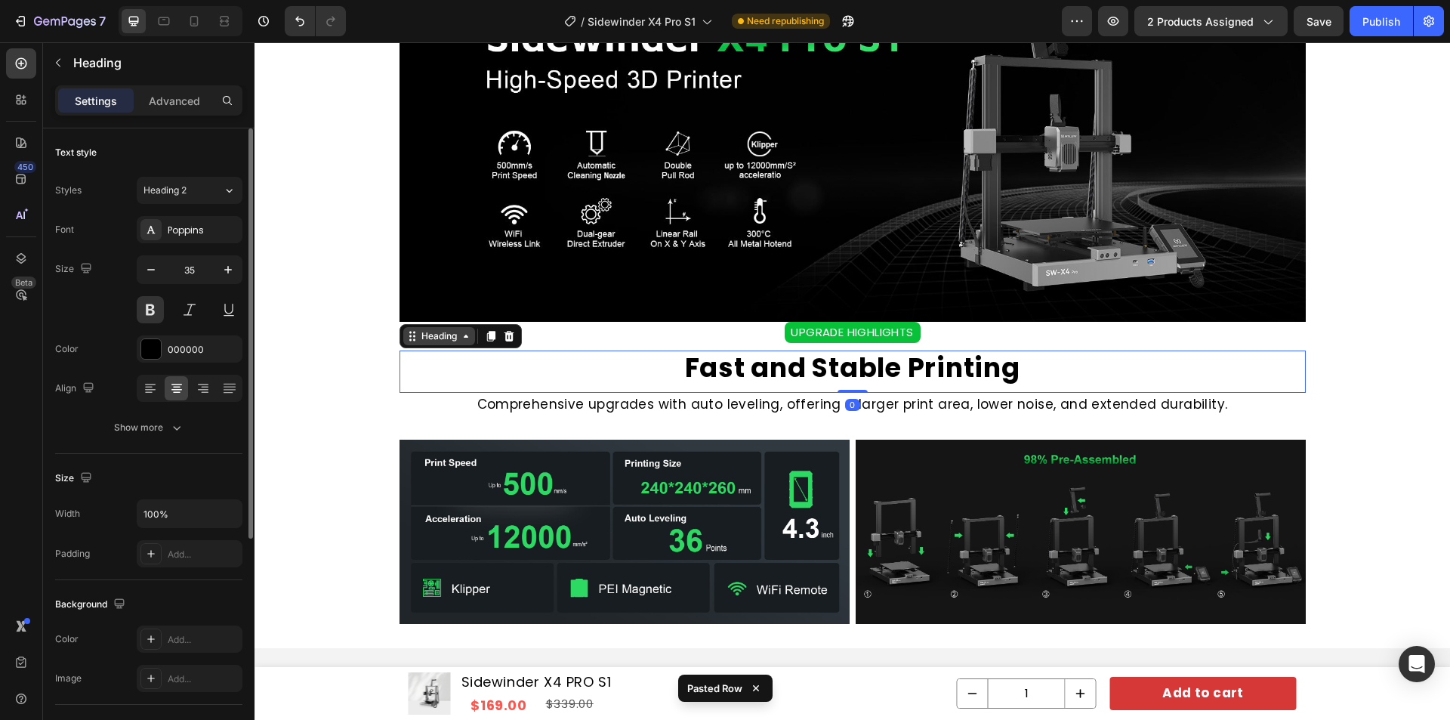
click at [433, 333] on div "Heading" at bounding box center [439, 336] width 42 height 14
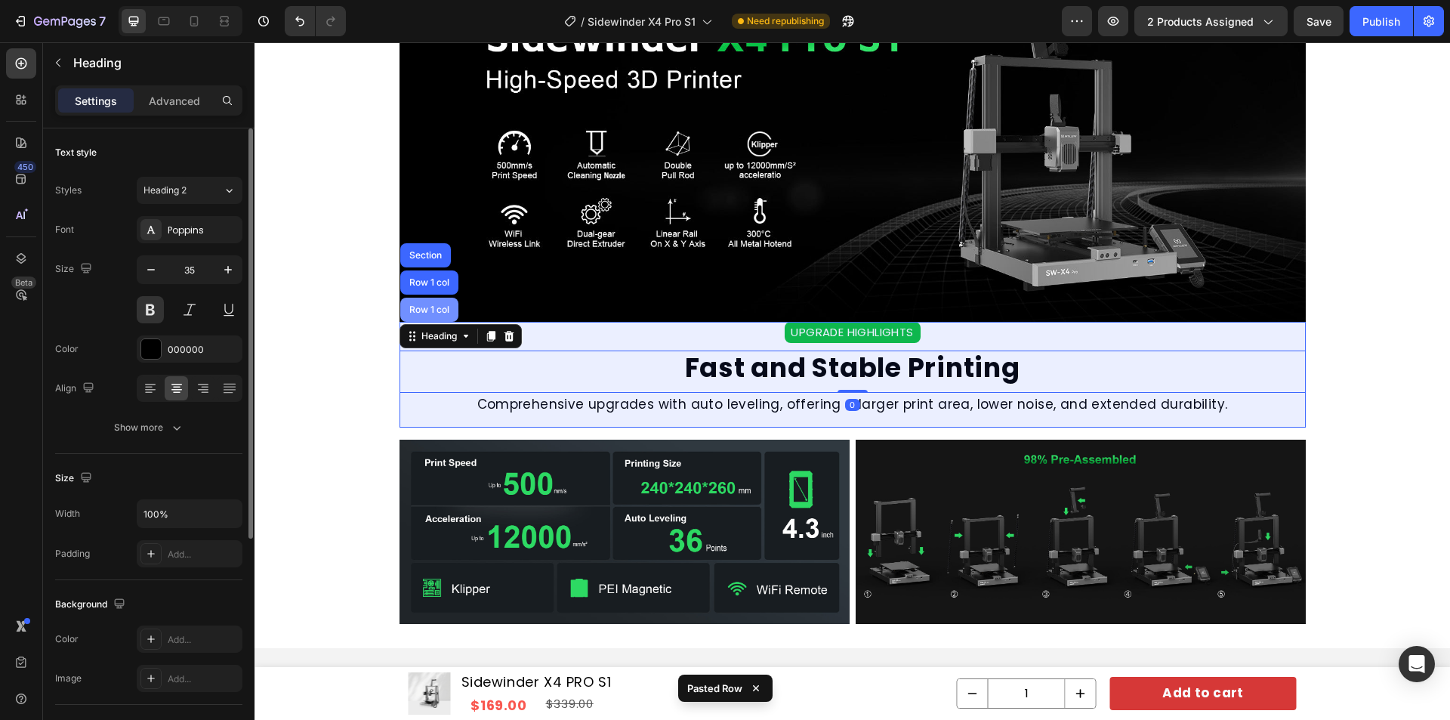
click at [422, 308] on div "Row 1 col" at bounding box center [429, 309] width 46 height 9
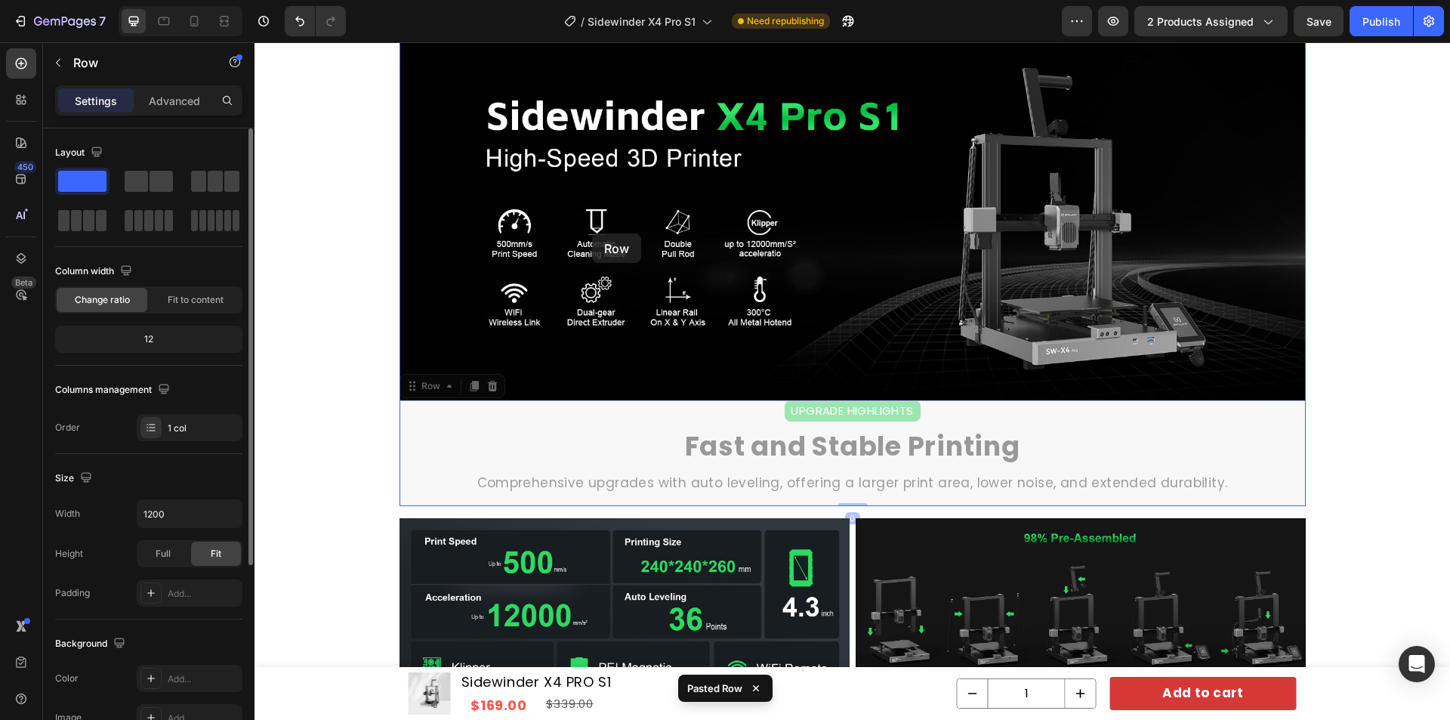
scroll to position [1046, 0]
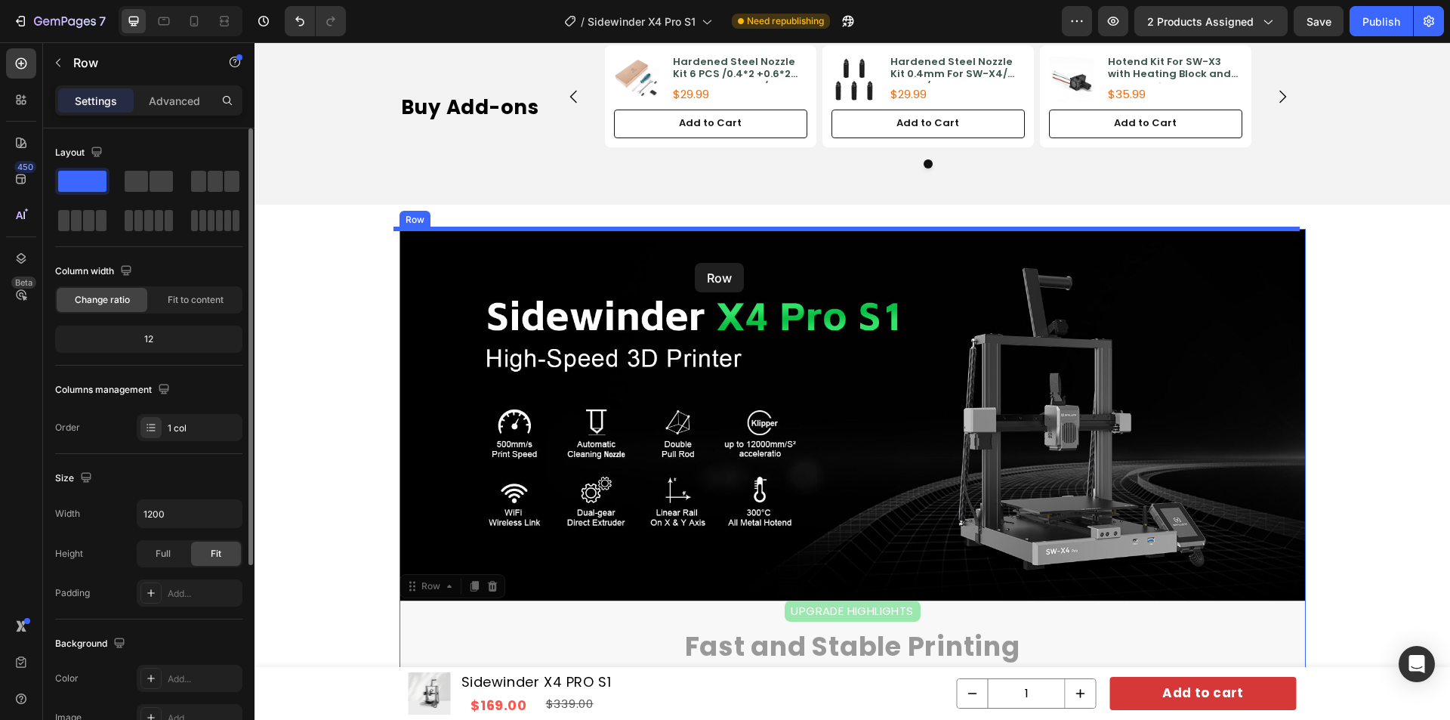
drag, startPoint x: 426, startPoint y: 310, endPoint x: 695, endPoint y: 263, distance: 272.9
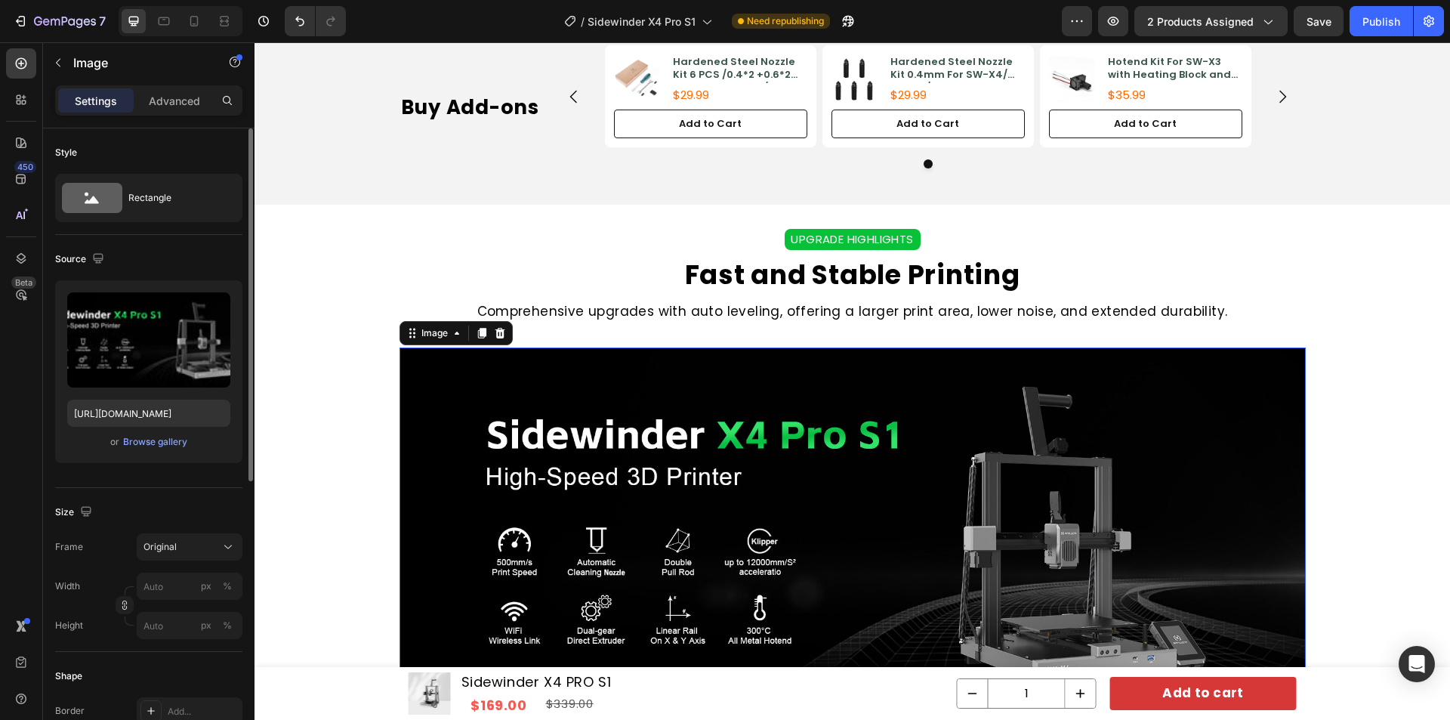
click at [717, 403] on img at bounding box center [853, 533] width 906 height 372
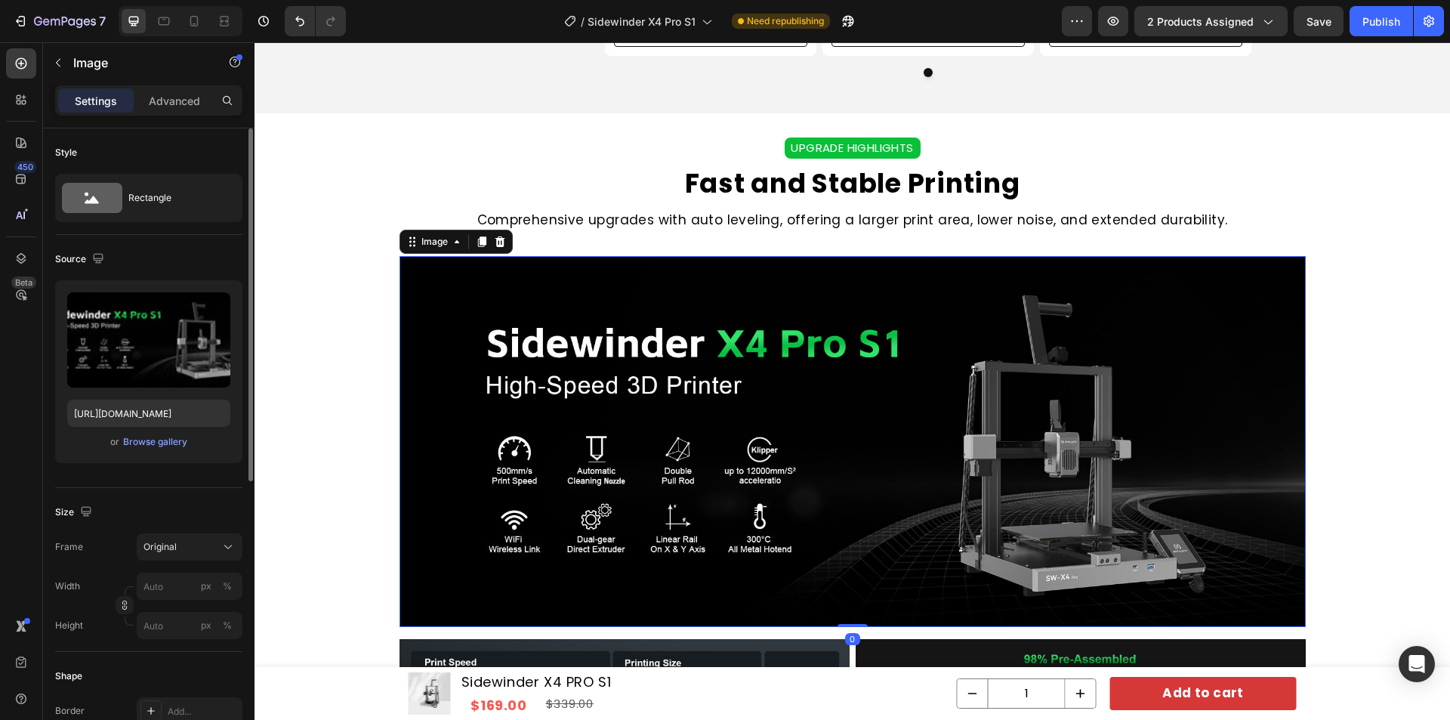
scroll to position [1197, 0]
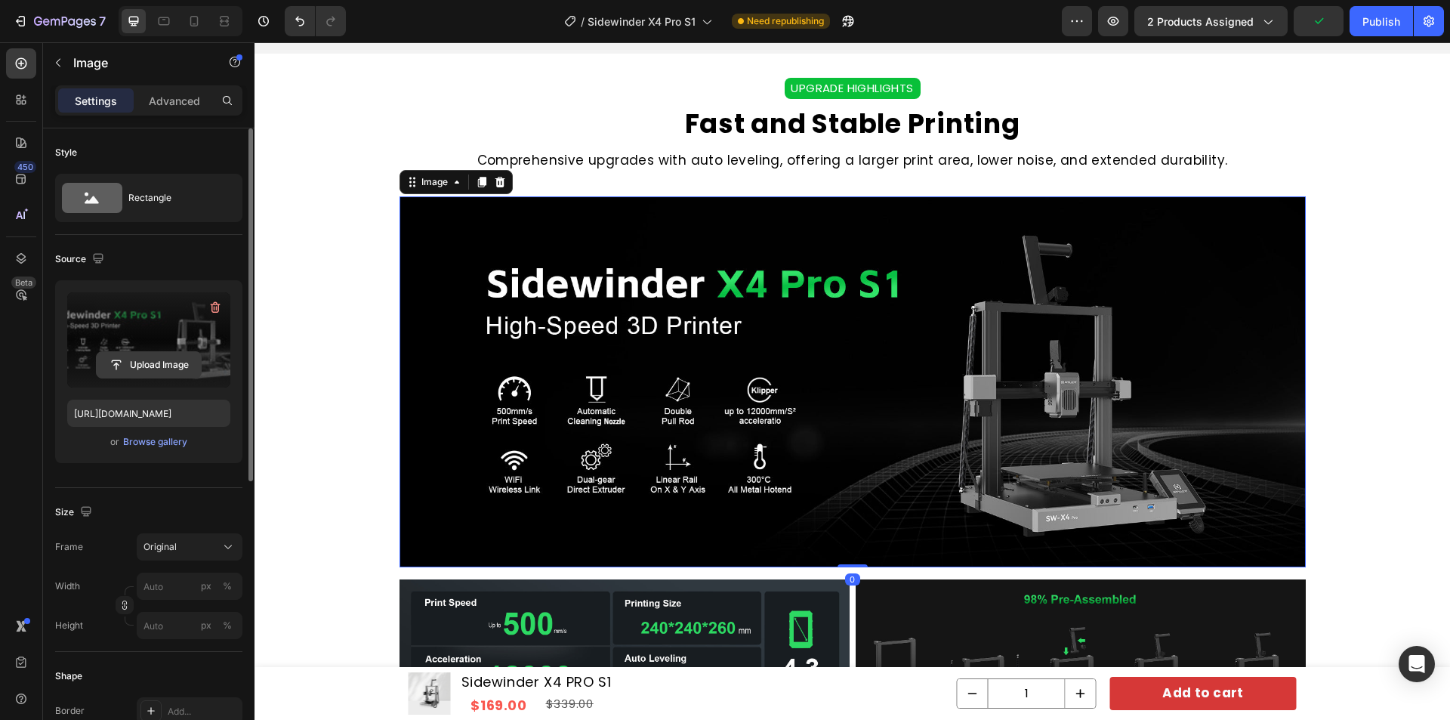
click at [143, 367] on input "file" at bounding box center [149, 365] width 104 height 26
type input "https://cdn.shopify.com/s/files/1/0812/9885/0078/files/gempages_474922923870651…"
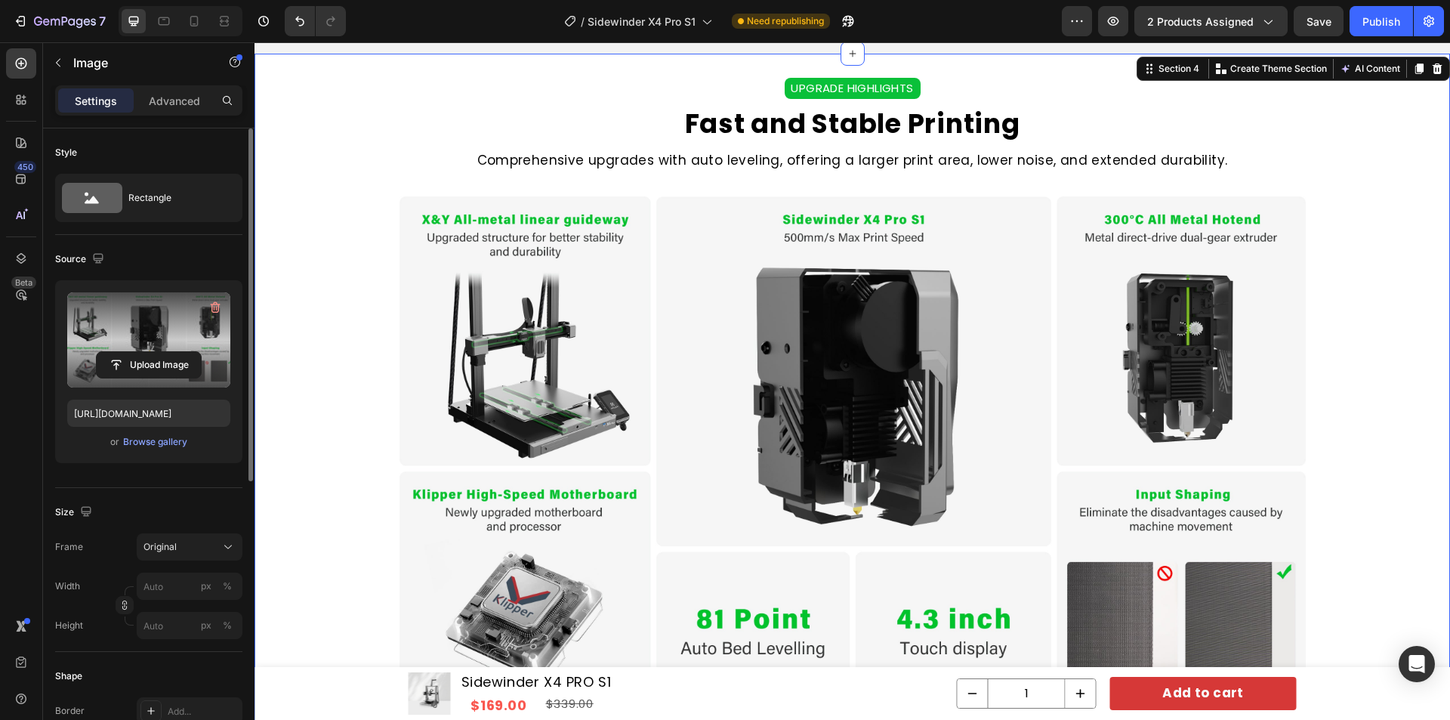
click at [973, 74] on div "UPGRADE HIGHLIGHTS Text Block Fast and Stable Printing Heading Comprehensive up…" at bounding box center [853, 490] width 1196 height 873
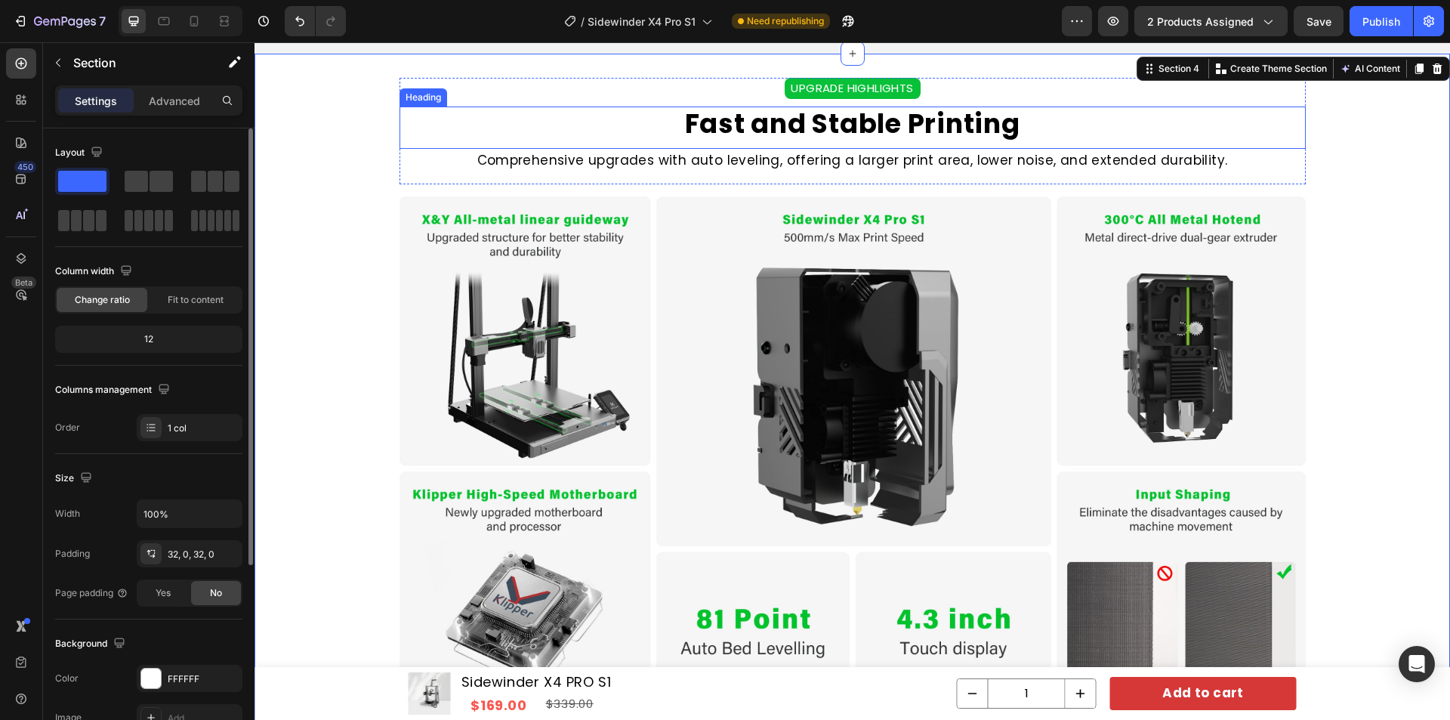
click at [887, 132] on h2 "Fast and Stable Printing" at bounding box center [853, 123] width 906 height 35
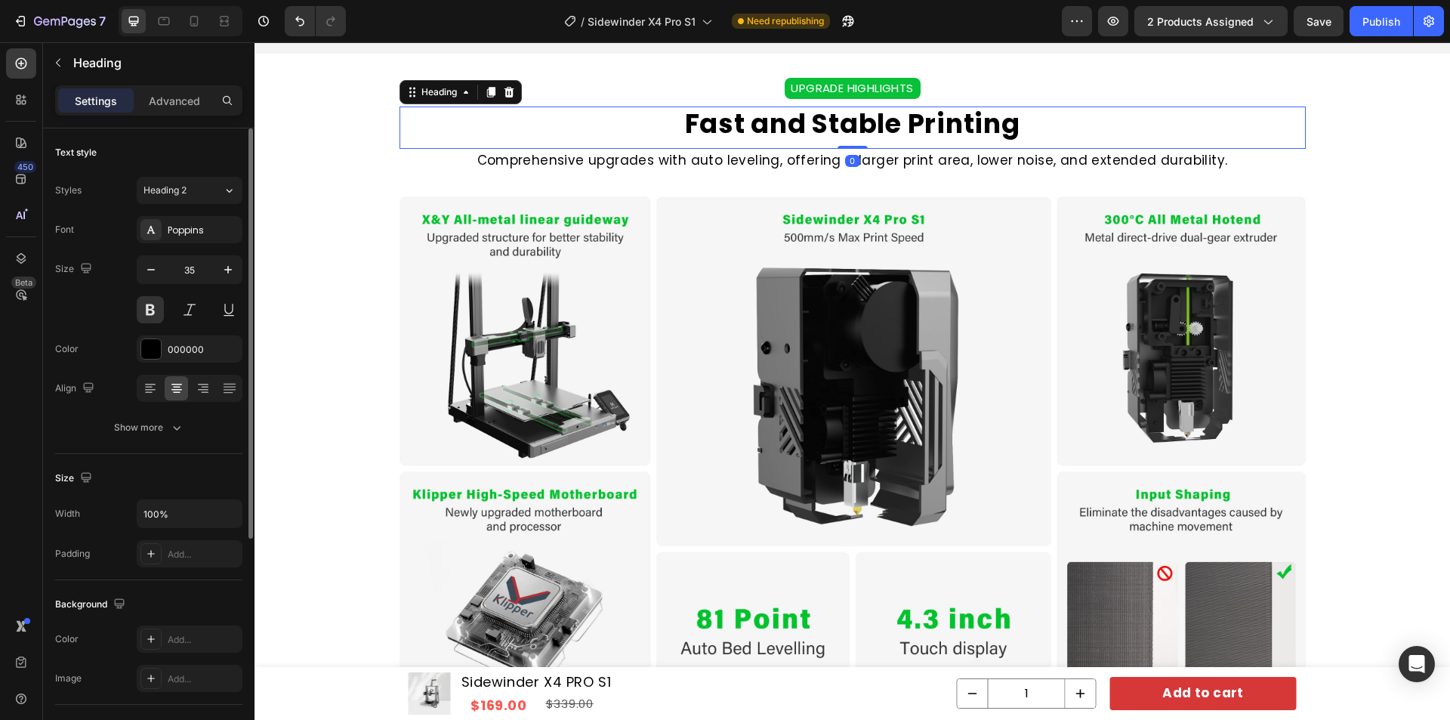
click at [917, 123] on h2 "Fast and Stable Printing" at bounding box center [853, 123] width 906 height 35
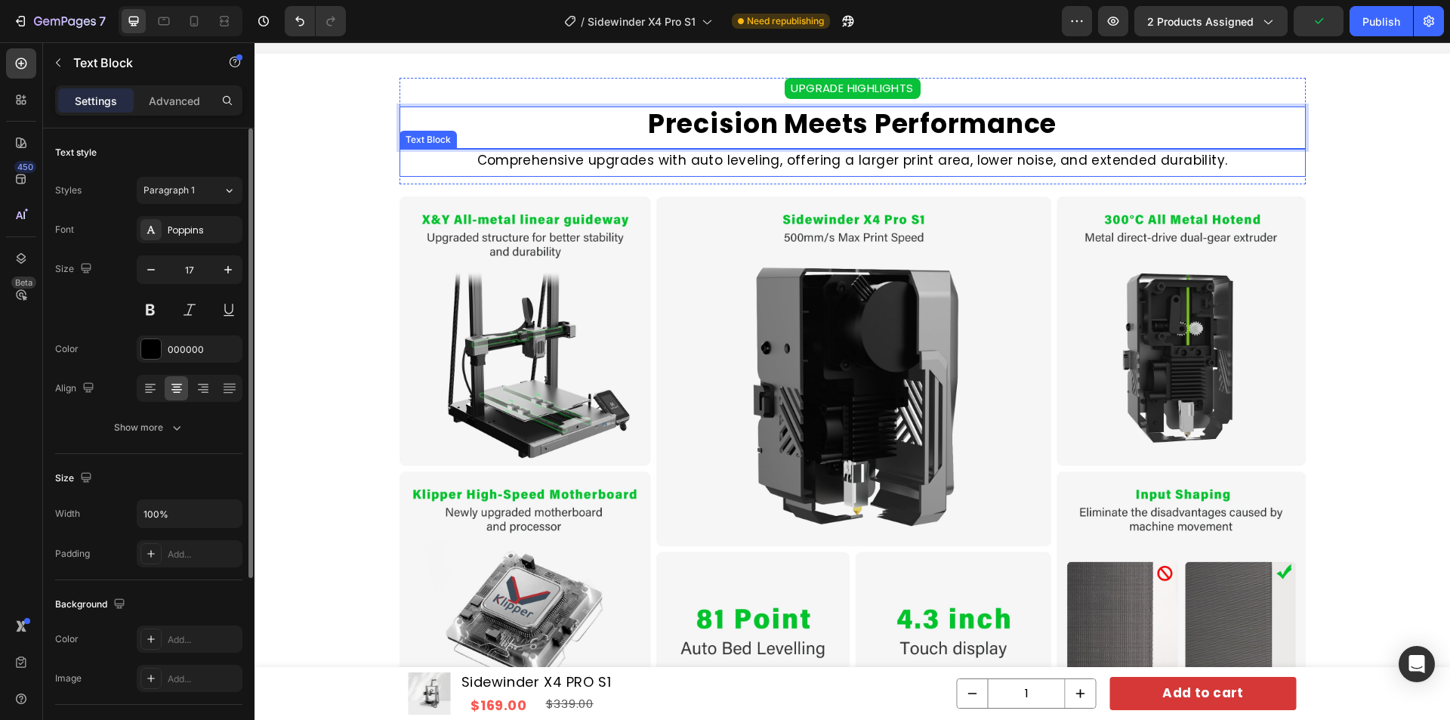
click at [758, 168] on p "Comprehensive upgrades with auto leveling, offering a larger print area, lower …" at bounding box center [852, 160] width 903 height 20
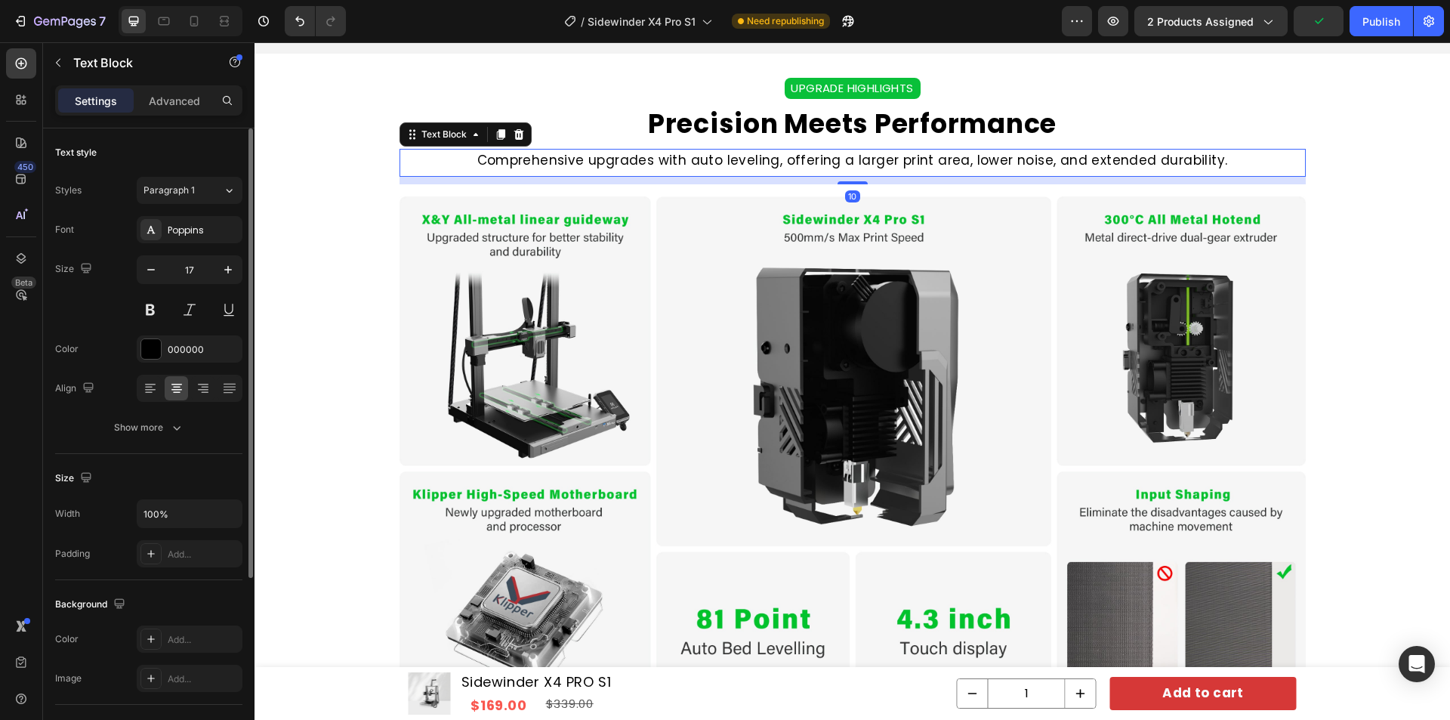
click at [800, 168] on p "Comprehensive upgrades with auto leveling, offering a larger print area, lower …" at bounding box center [852, 160] width 903 height 20
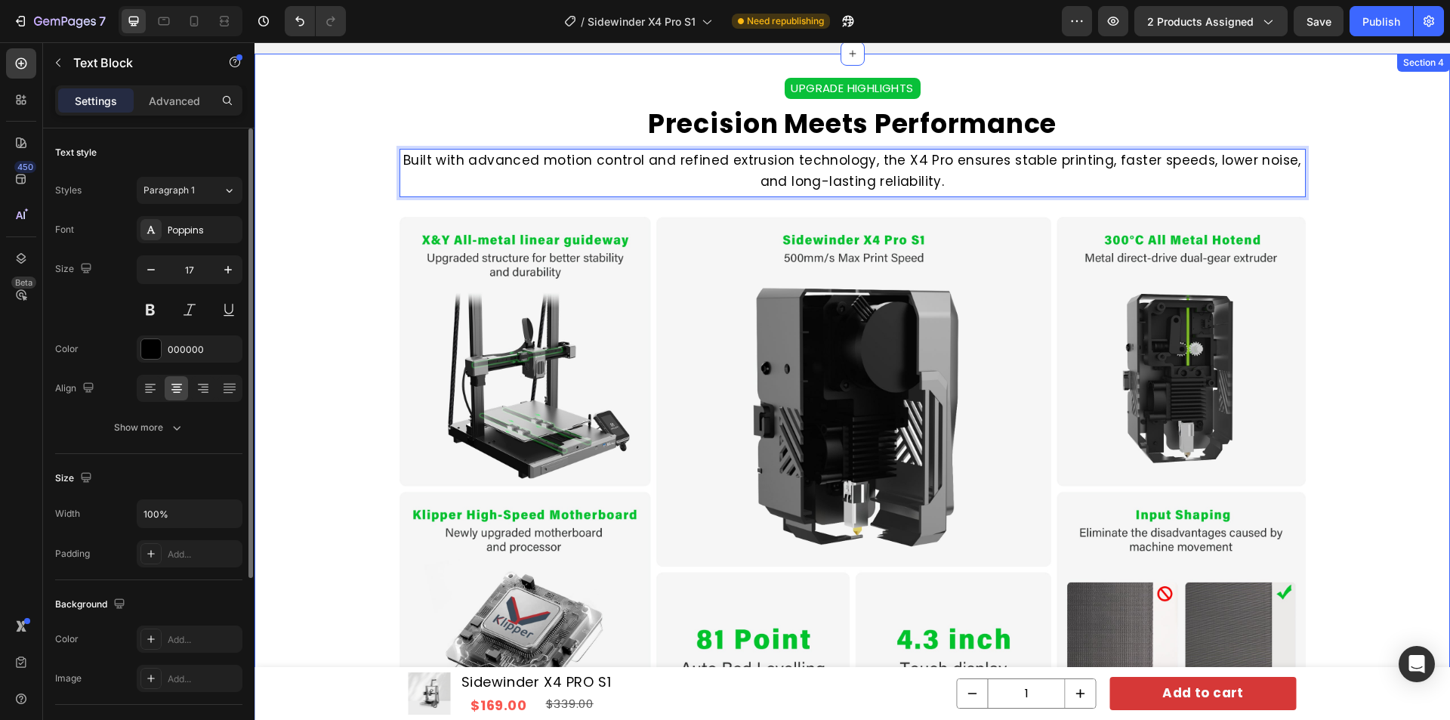
click at [1365, 236] on div "UPGRADE HIGHLIGHTS Text Block Precision Meets Performance Heading Built with ad…" at bounding box center [853, 500] width 1196 height 845
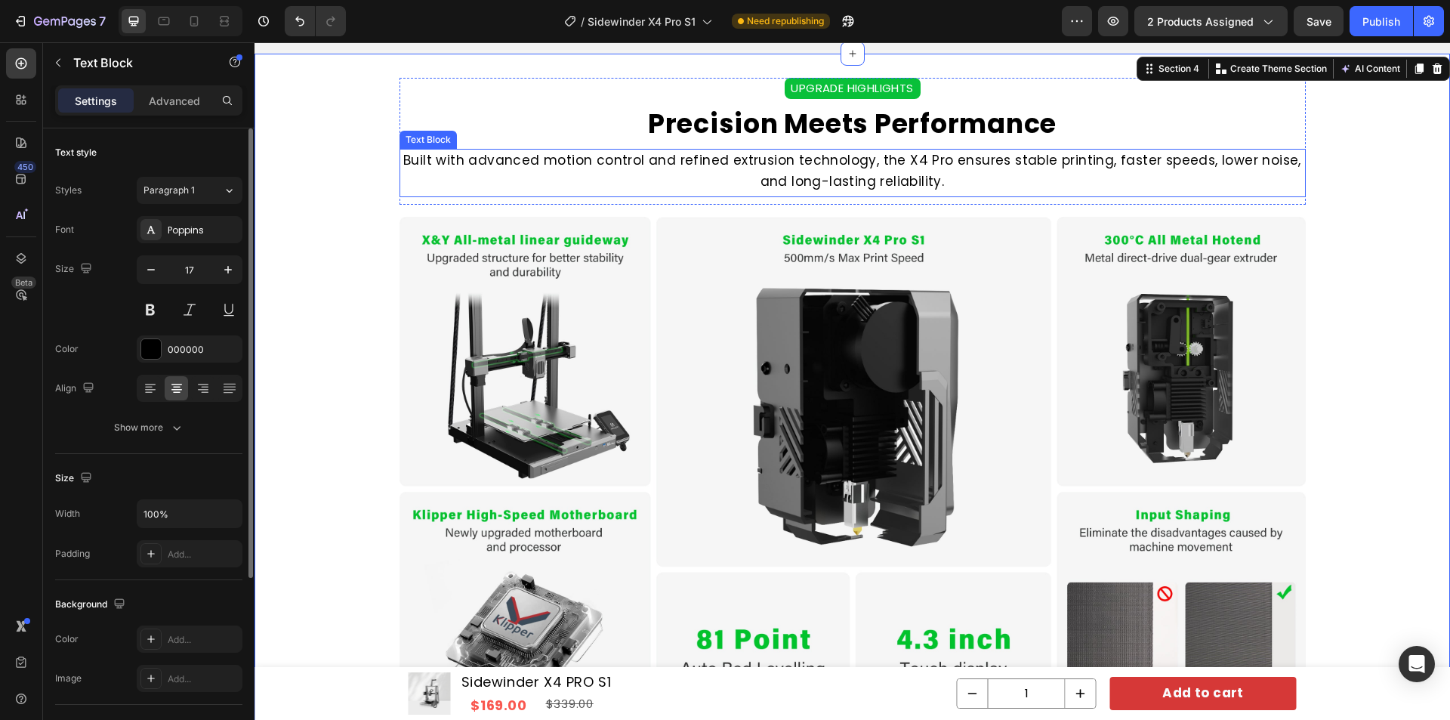
click at [1061, 169] on p "Built with advanced motion control and refined extrusion technology, the X4 Pro…" at bounding box center [852, 170] width 903 height 41
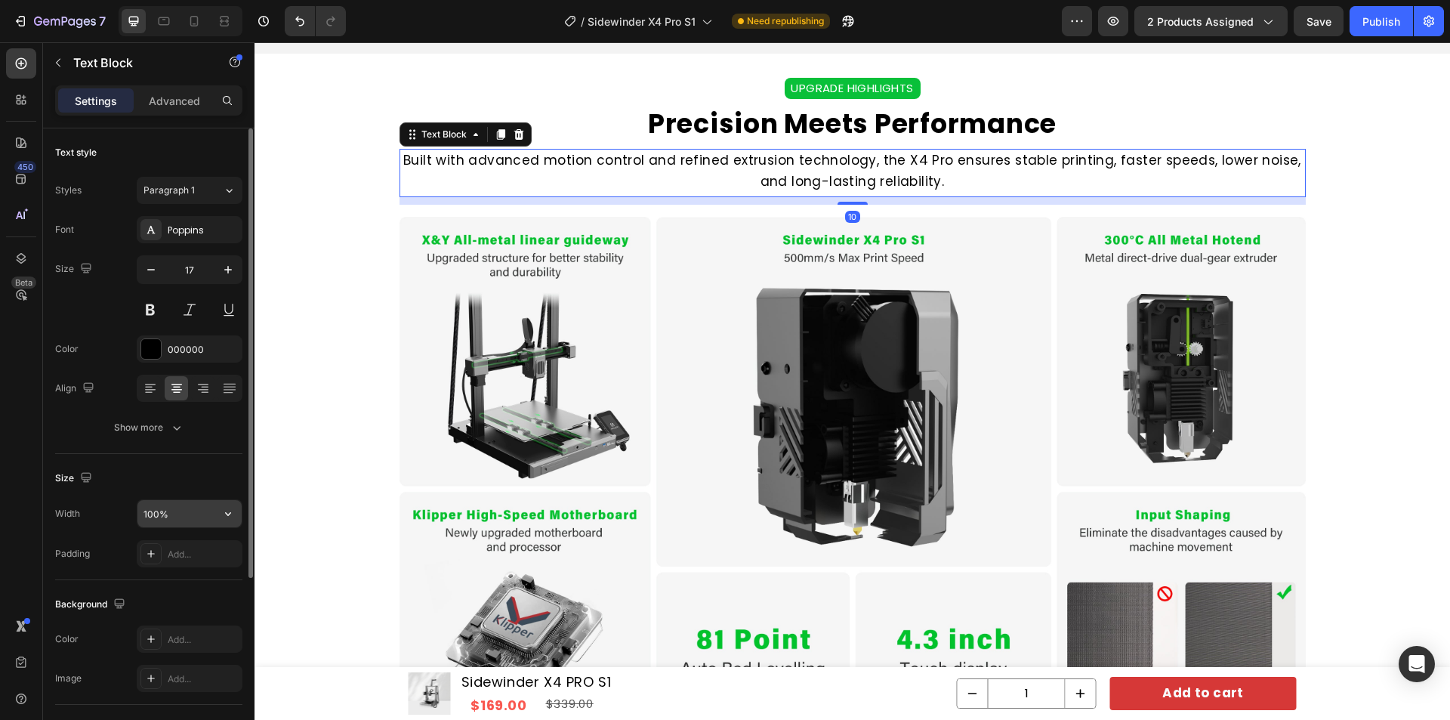
click at [170, 519] on input "100%" at bounding box center [189, 513] width 104 height 27
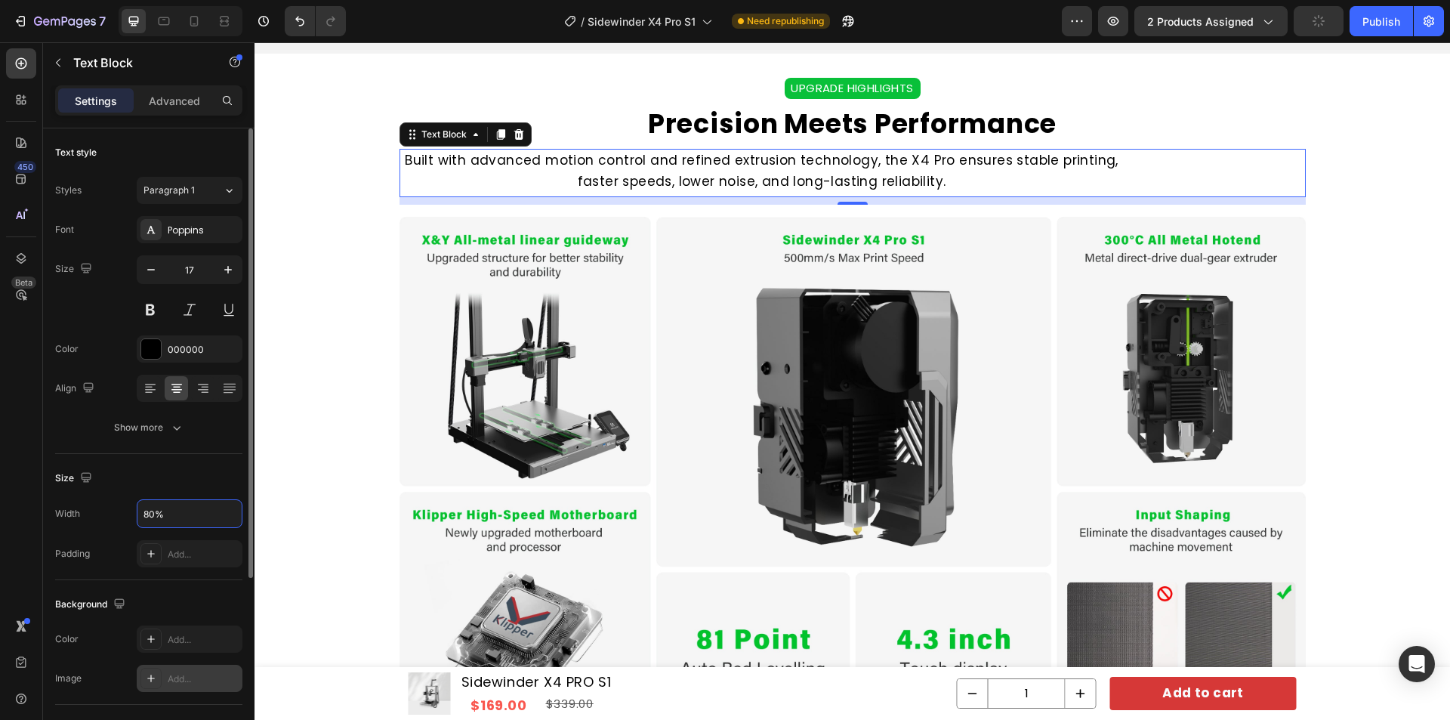
scroll to position [261, 0]
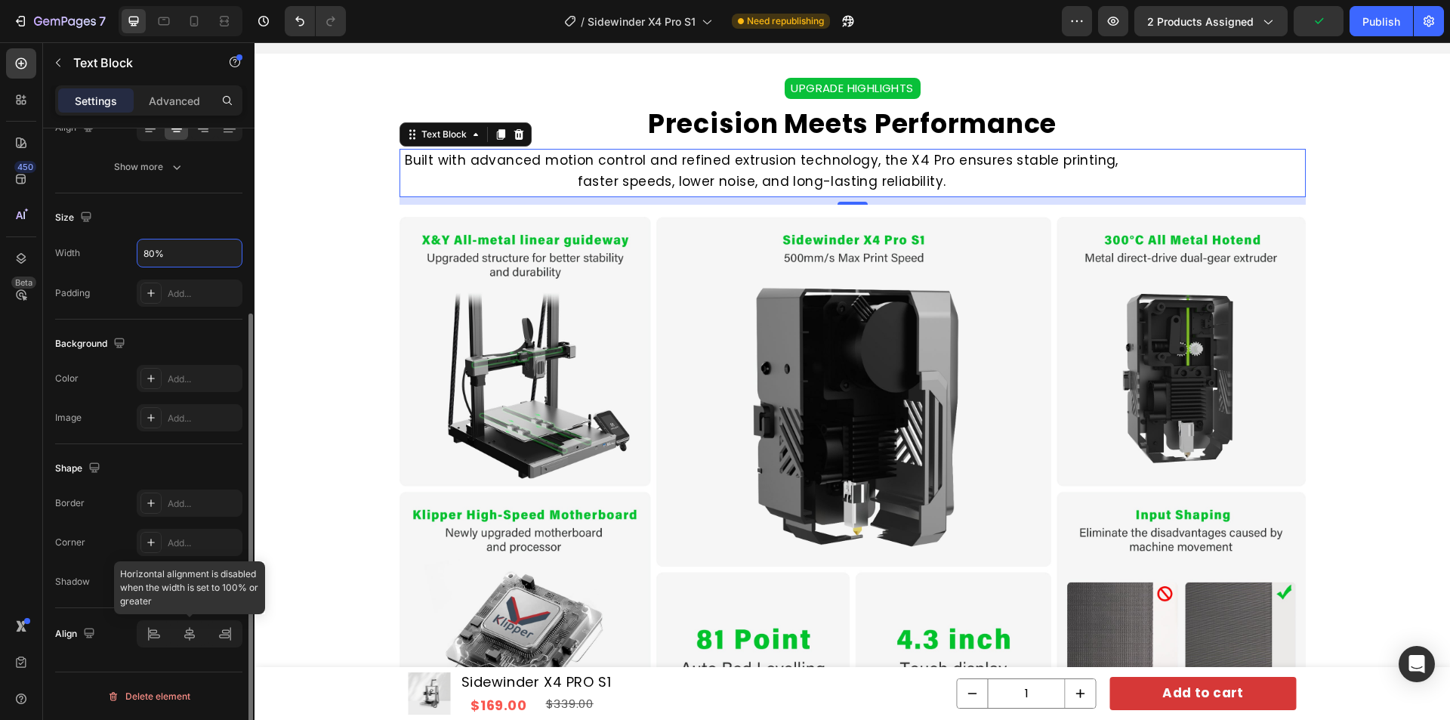
type input "80%"
click at [190, 639] on icon at bounding box center [189, 634] width 11 height 14
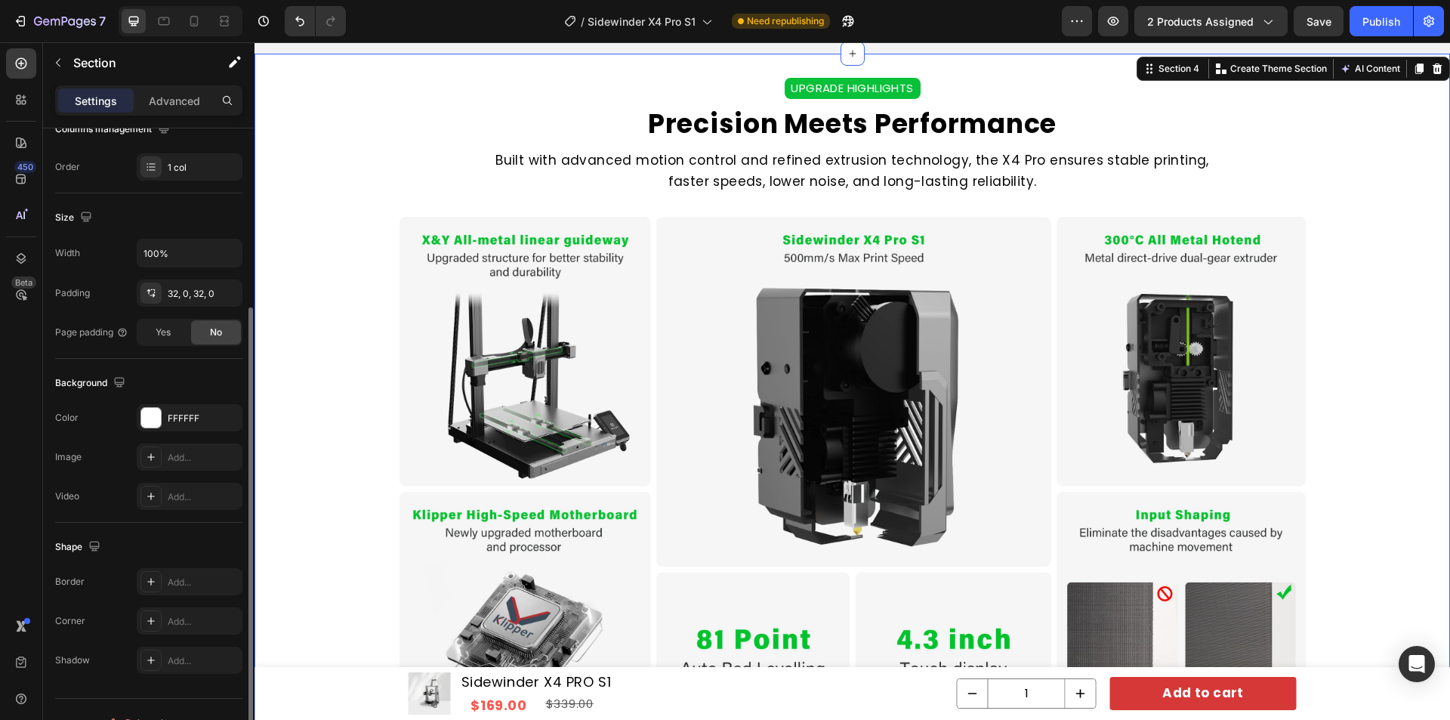
click at [1393, 292] on div "UPGRADE HIGHLIGHTS Text Block Precision Meets Performance Heading Built with ad…" at bounding box center [853, 500] width 1196 height 845
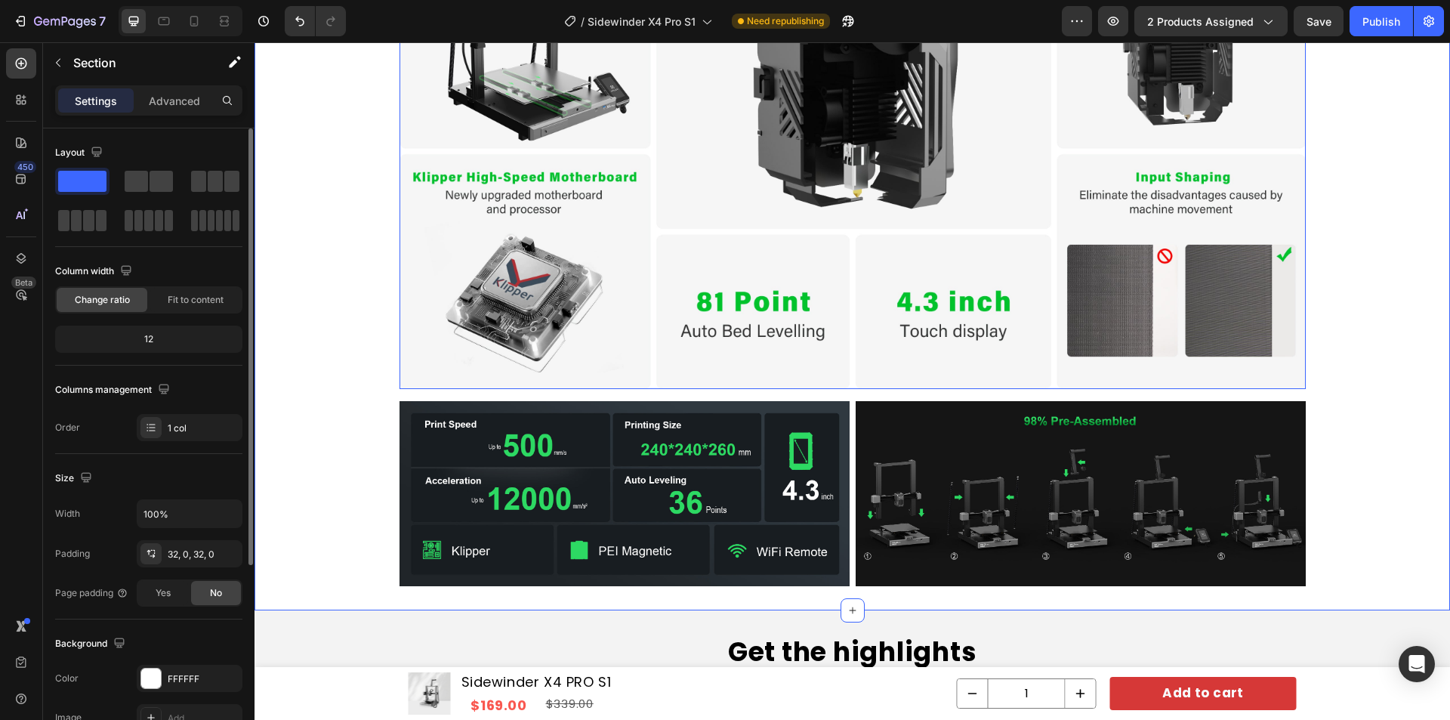
scroll to position [1575, 0]
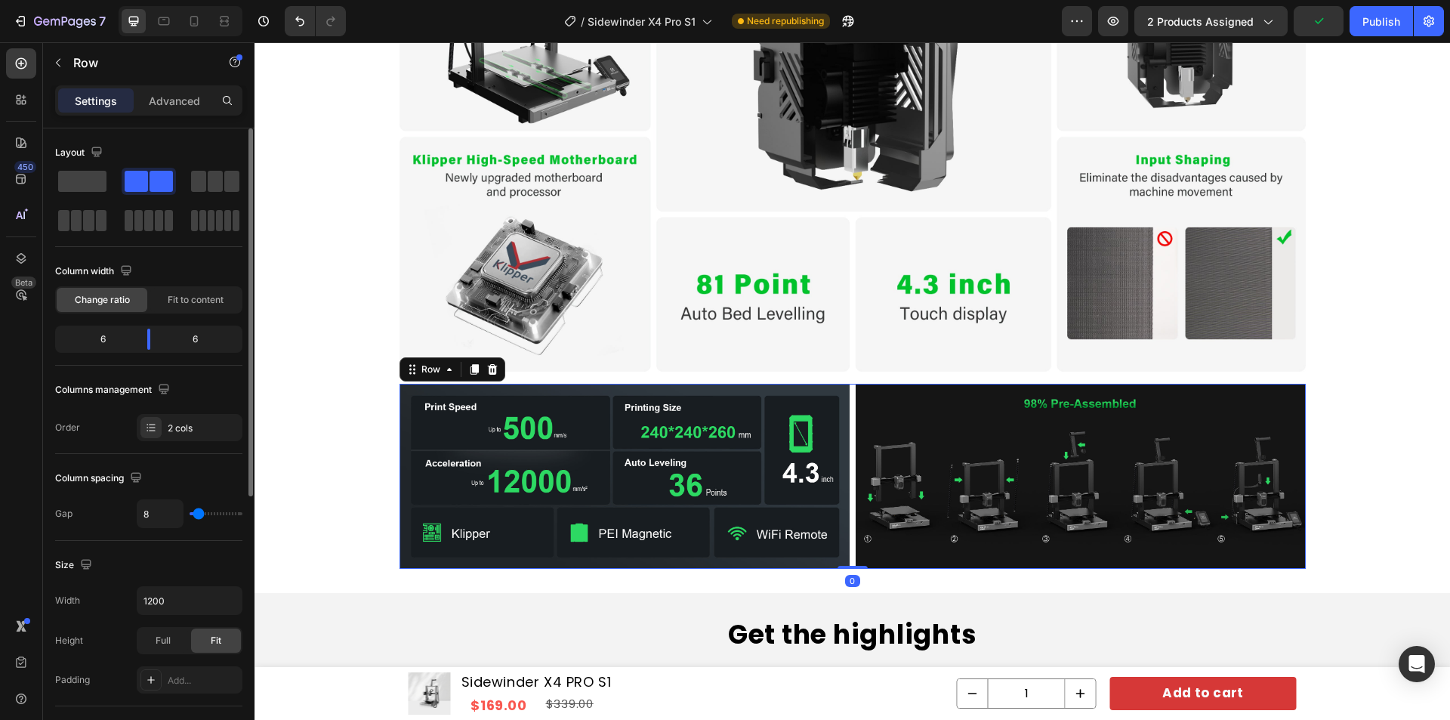
click at [844, 457] on div "Image Image Row 0" at bounding box center [853, 476] width 906 height 184
click at [486, 370] on icon at bounding box center [492, 369] width 12 height 12
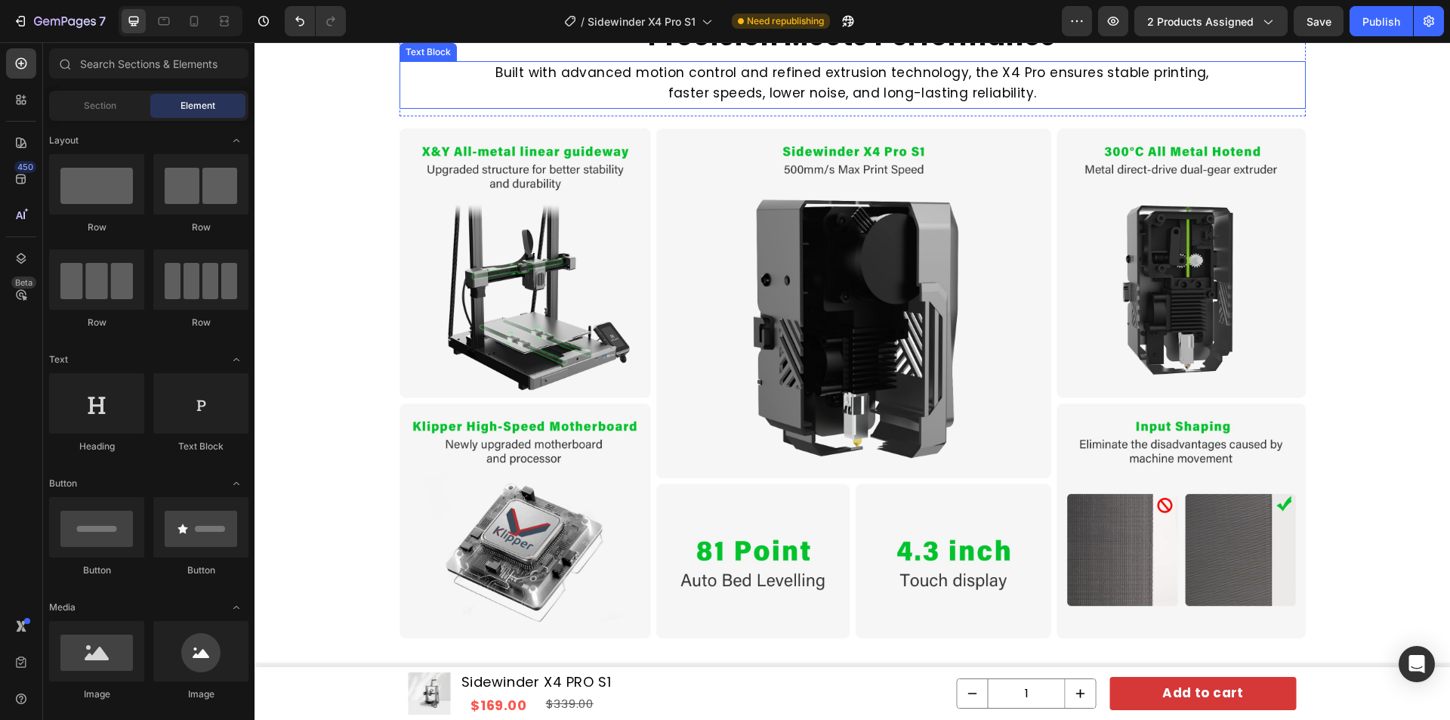
scroll to position [1132, 0]
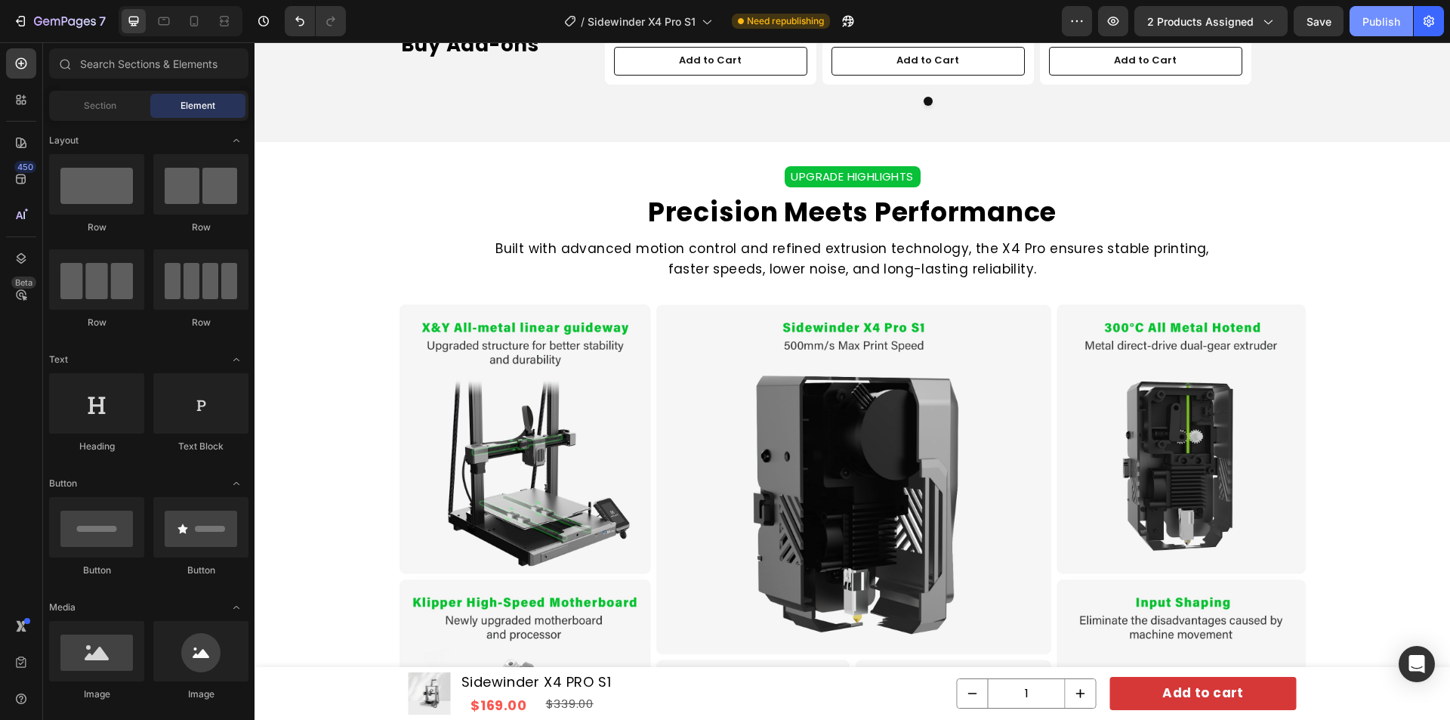
click at [1370, 17] on div "Publish" at bounding box center [1381, 22] width 38 height 16
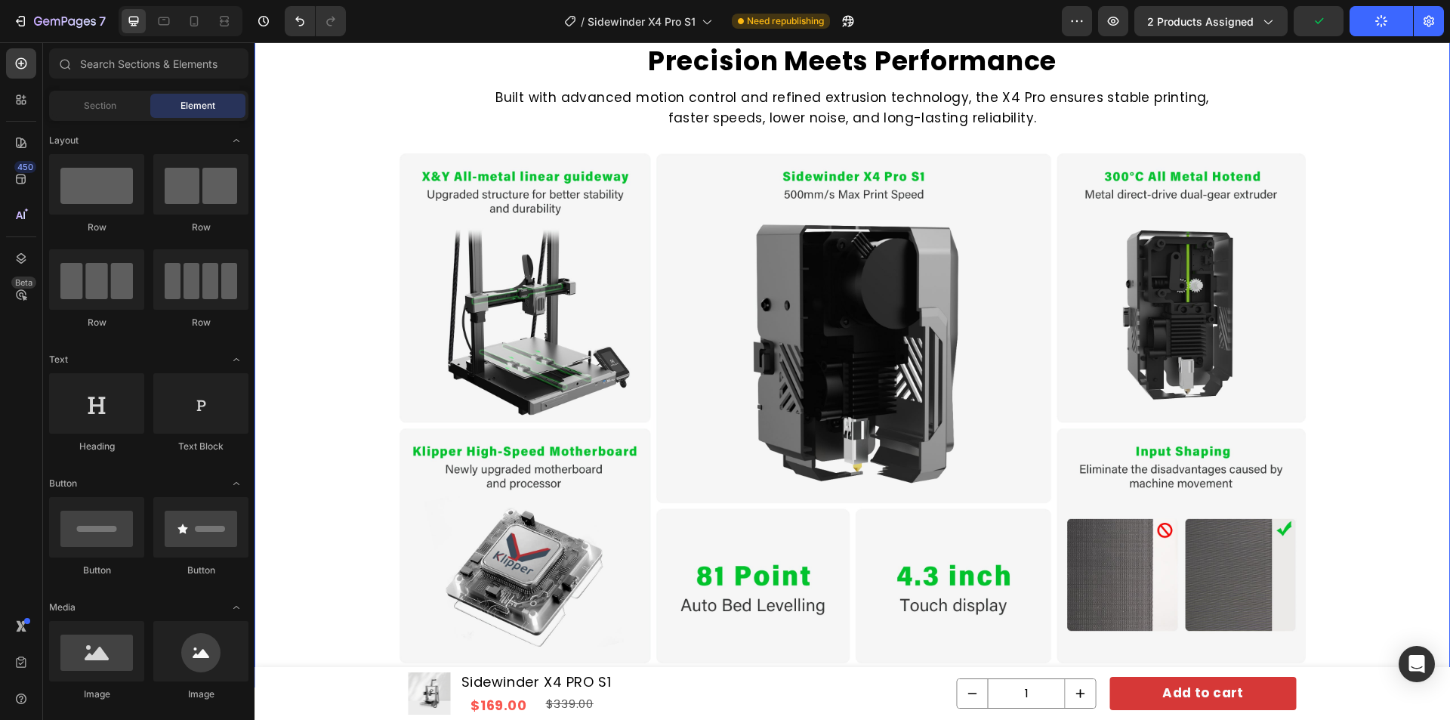
scroll to position [1143, 0]
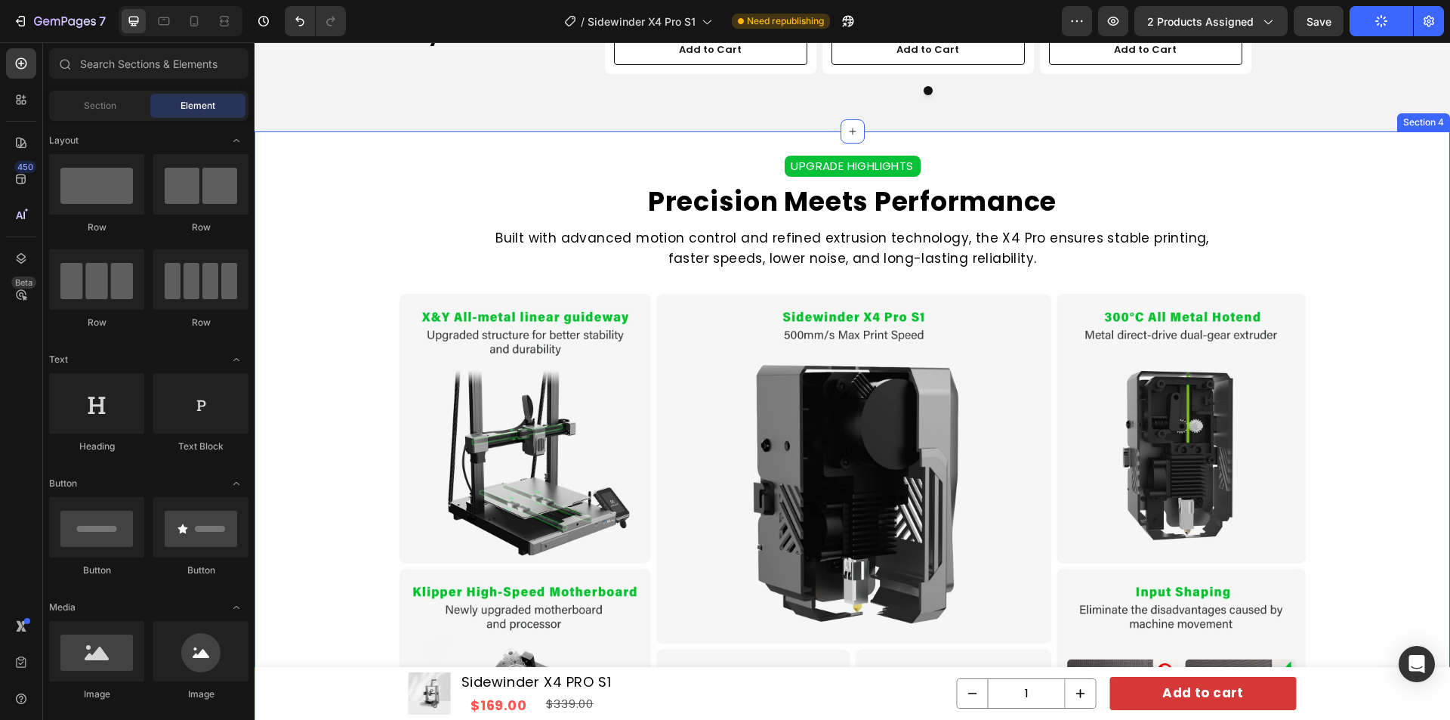
click at [1371, 207] on div "UPGRADE HIGHLIGHTS Text Block Precision Meets Performance Heading Built with ad…" at bounding box center [853, 480] width 1196 height 648
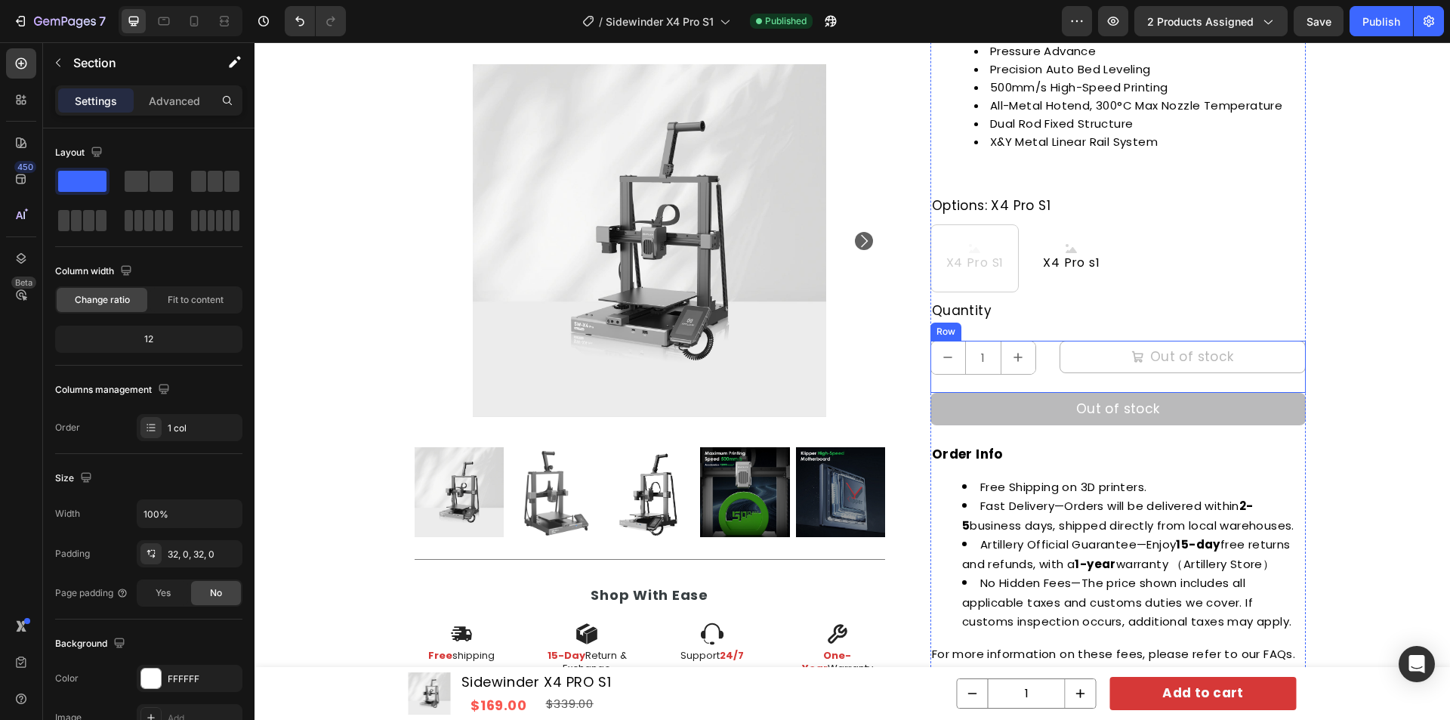
scroll to position [453, 0]
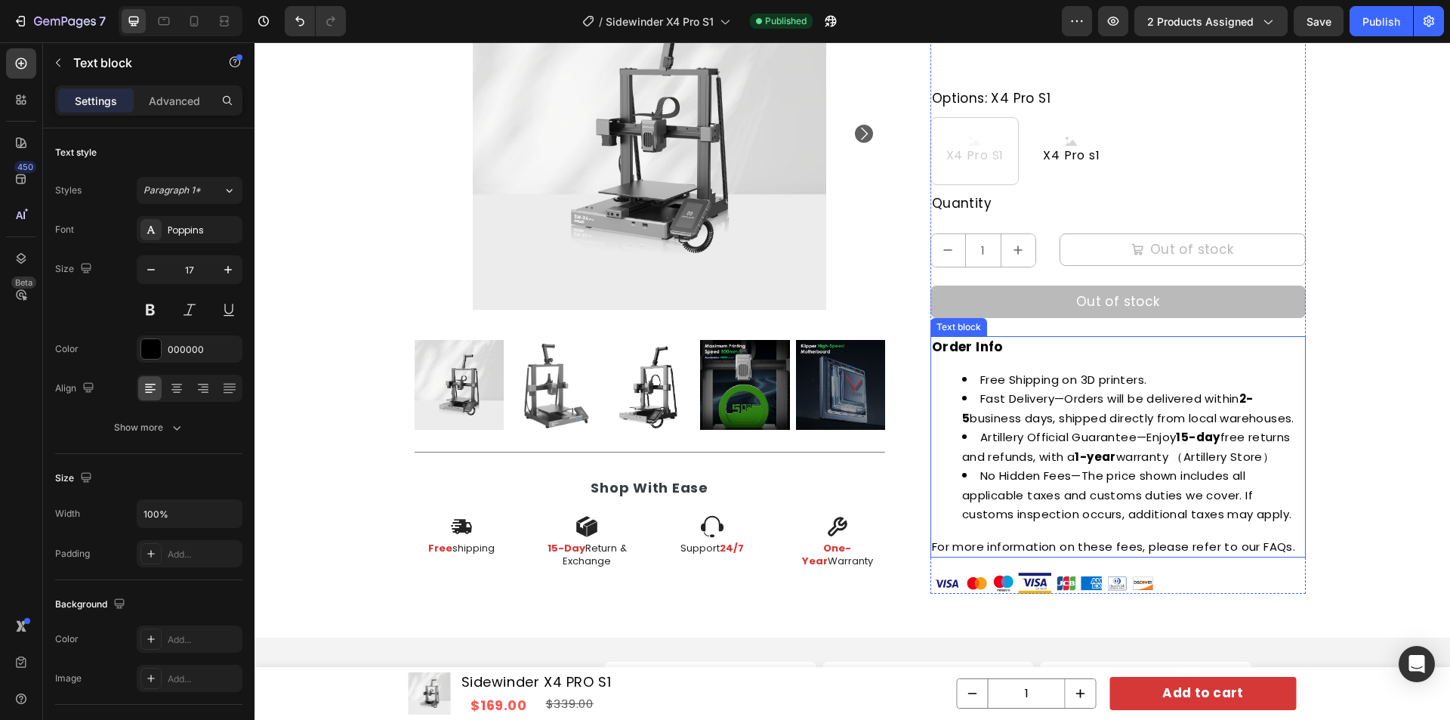
click at [1125, 435] on span "Artillery Official Guarantee—Enjoy 15-day free returns and refunds, with a 1-ye…" at bounding box center [1126, 446] width 329 height 35
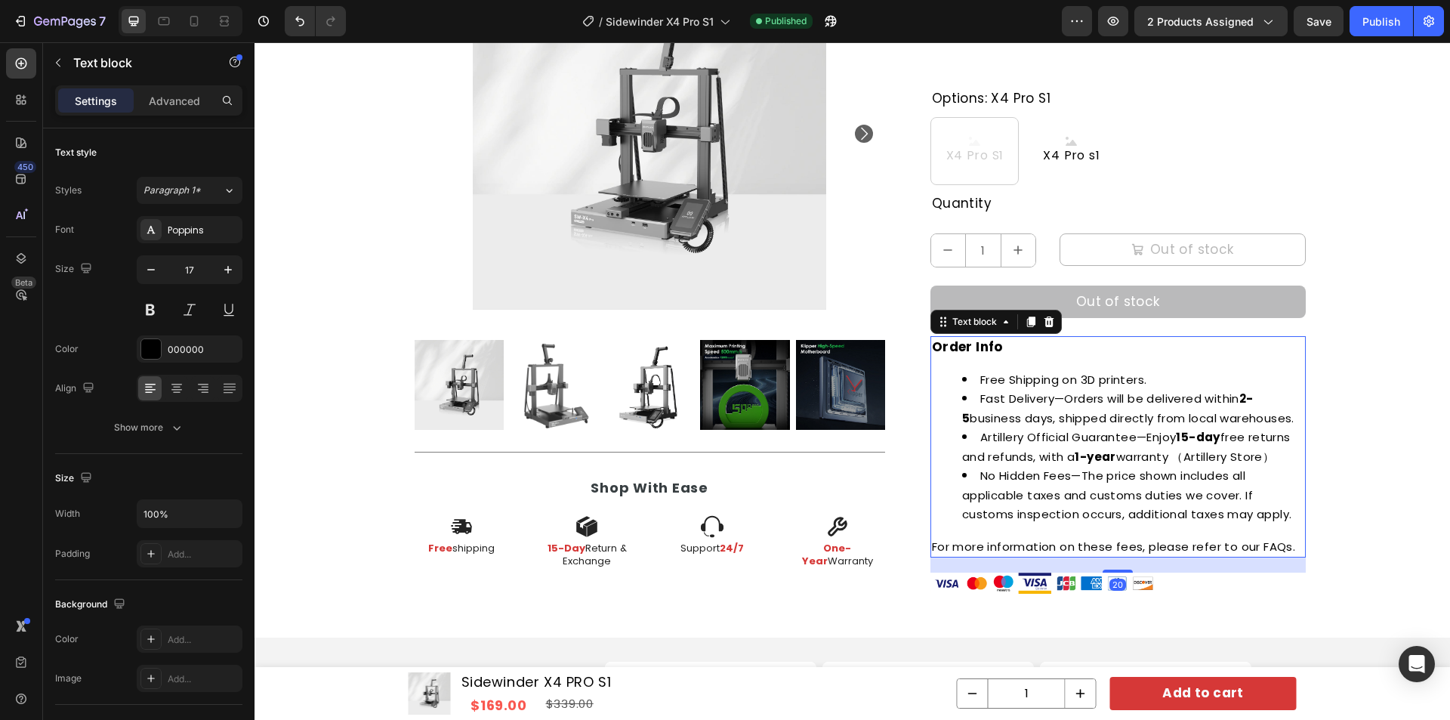
click at [1047, 430] on span "Artillery Official Guarantee—Enjoy 15-day free returns and refunds, with a 1-ye…" at bounding box center [1126, 446] width 329 height 35
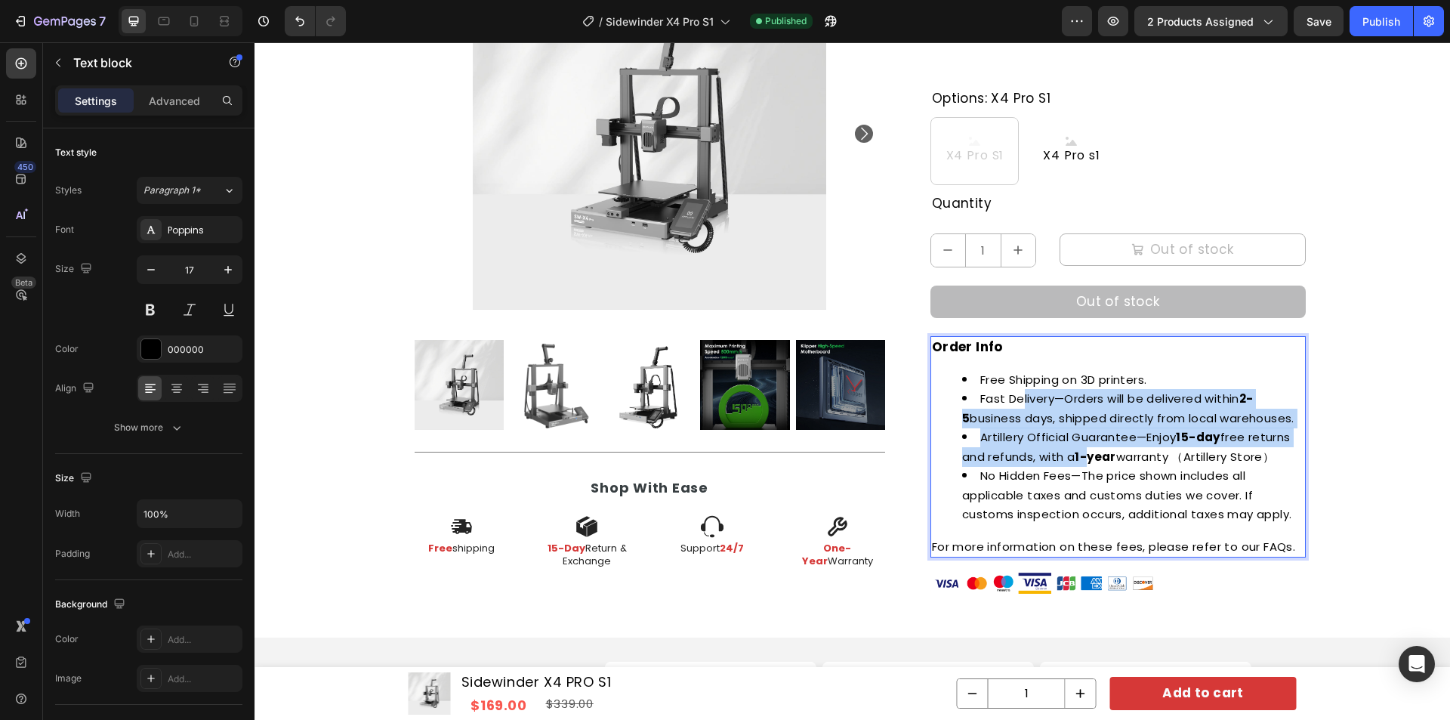
drag, startPoint x: 1015, startPoint y: 402, endPoint x: 1085, endPoint y: 464, distance: 93.1
click at [1085, 464] on ul "Free Shipping on 3D printers. Fast Delivery—Orders will be delivered within 2-5…" at bounding box center [1118, 447] width 372 height 154
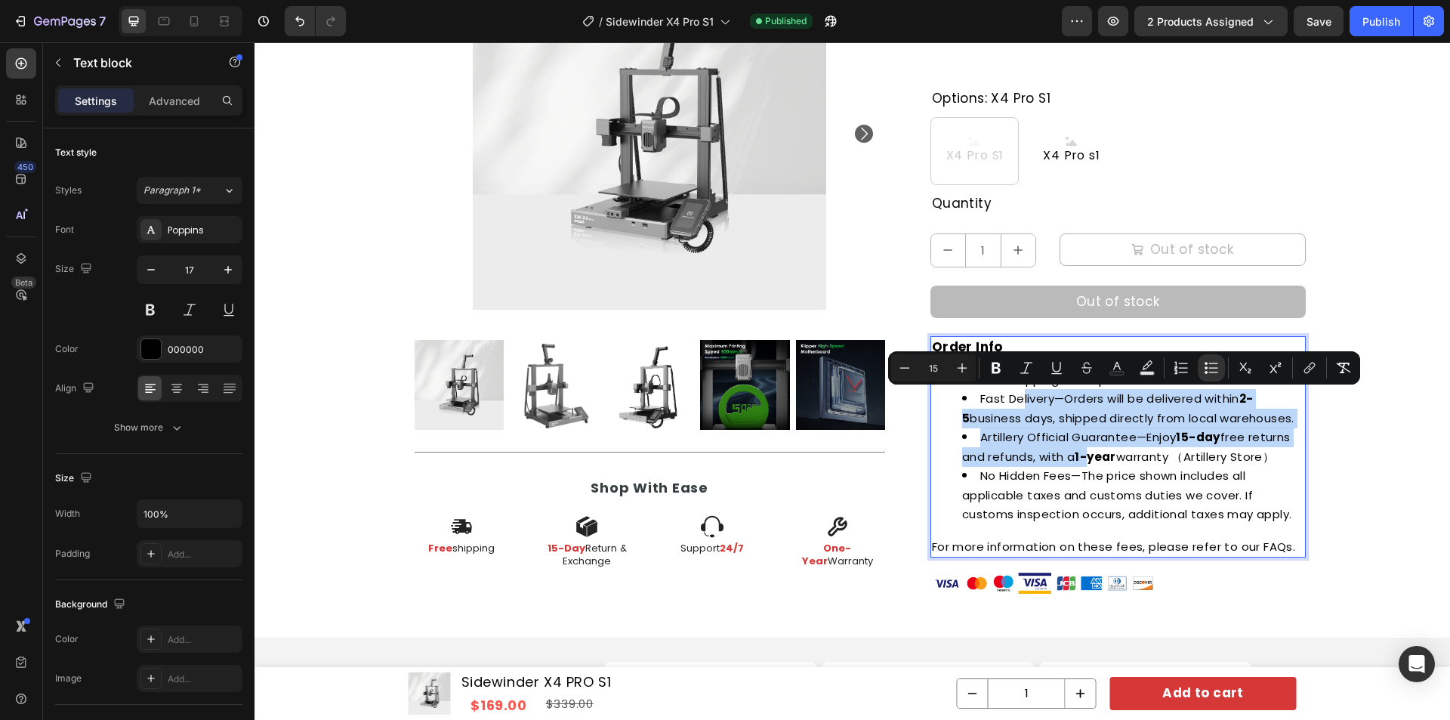
click at [998, 407] on li "Fast Delivery—Orders will be delivered within 2-5 business days, shipped direct…" at bounding box center [1133, 408] width 342 height 39
type input "17"
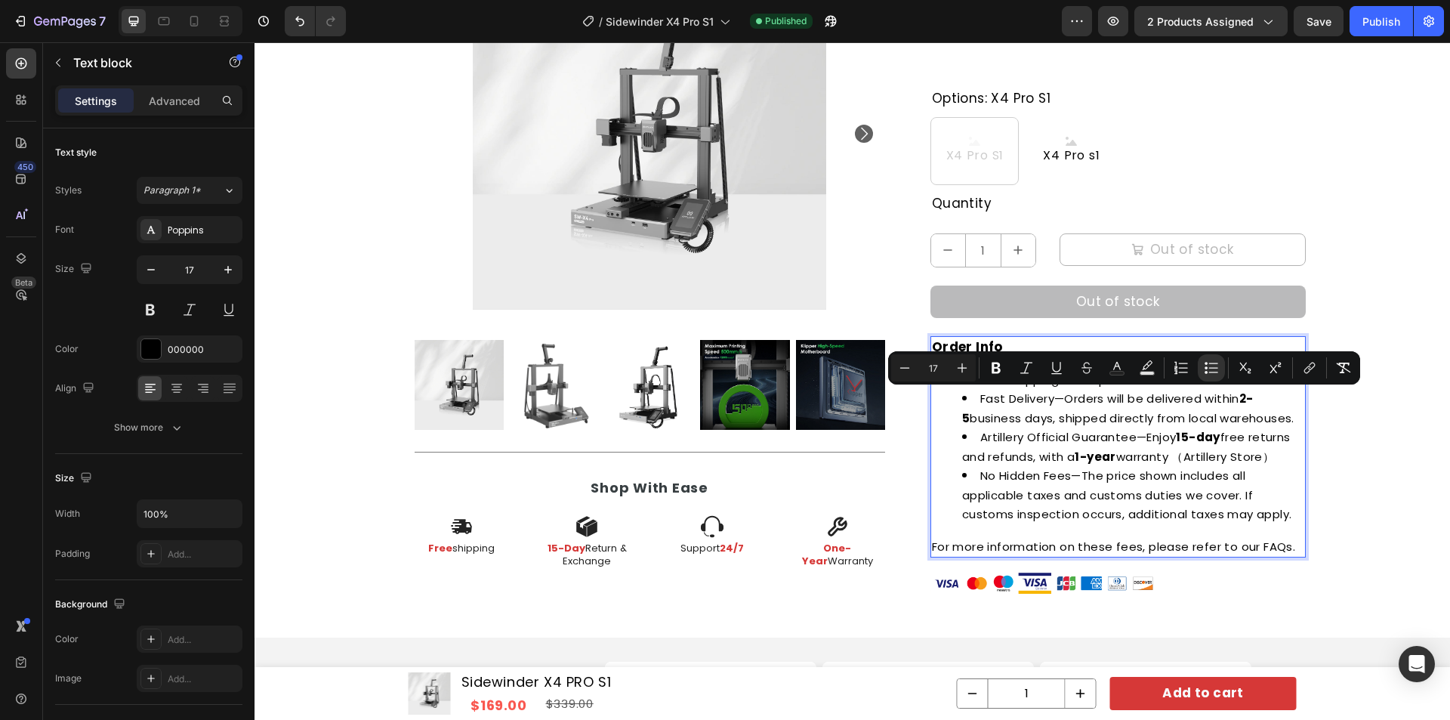
click at [988, 343] on strong "Order Info" at bounding box center [967, 347] width 71 height 18
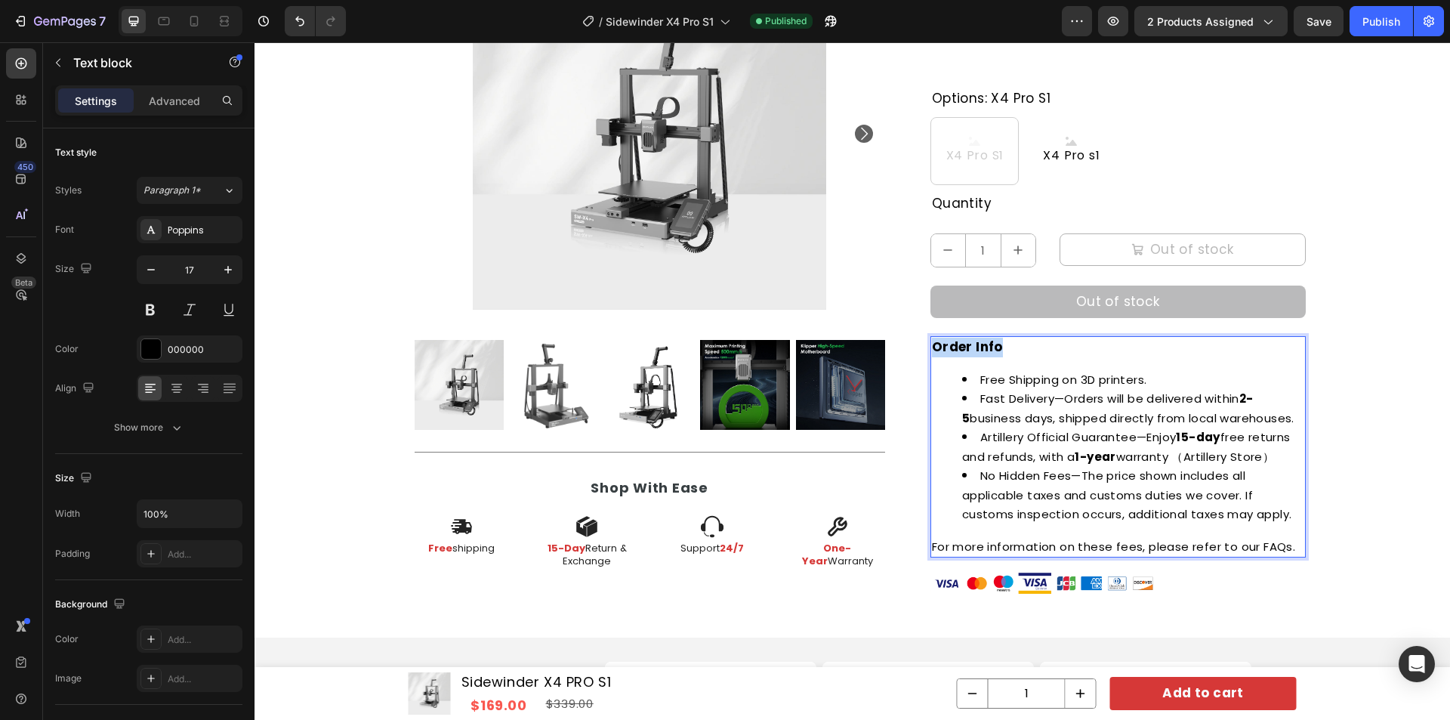
drag, startPoint x: 1001, startPoint y: 342, endPoint x: 923, endPoint y: 342, distance: 77.8
click at [923, 342] on div "Product Images Title Line Shop With Ease Heading Icon Free shipping Text Block …" at bounding box center [853, 118] width 906 height 949
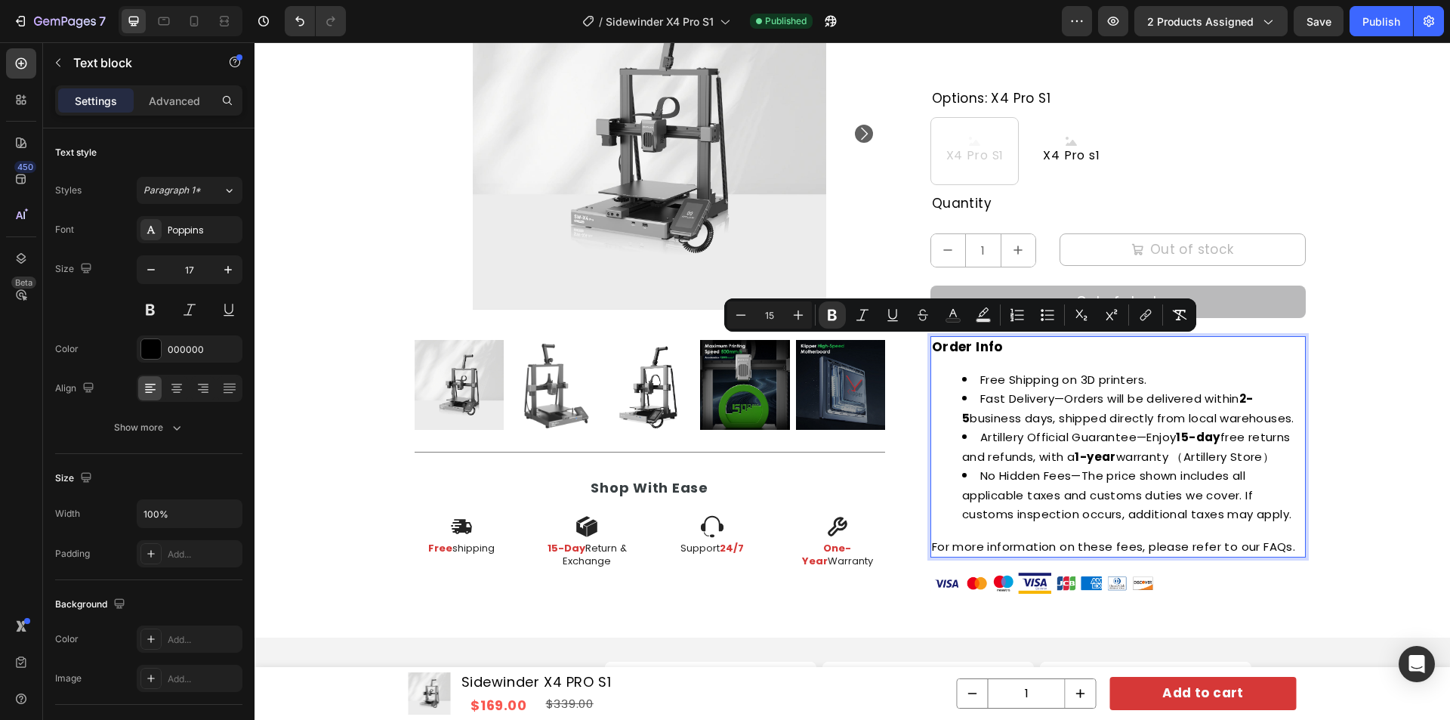
click at [1106, 430] on span "Artillery Official Guarantee—Enjoy 15-day free returns and refunds, with a 1-ye…" at bounding box center [1126, 446] width 329 height 35
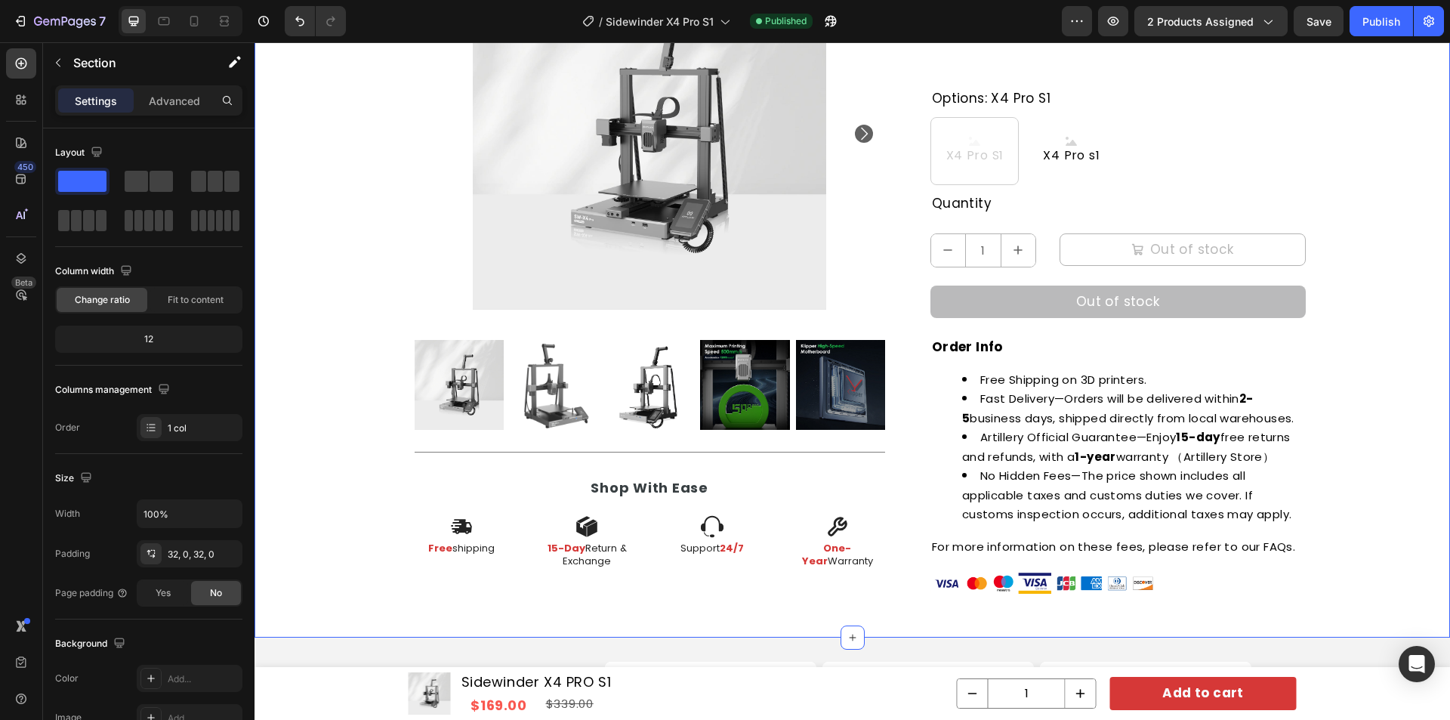
click at [1348, 436] on div "Product Images Title Line Shop With Ease Heading Icon Free shipping Text Block …" at bounding box center [853, 128] width 1196 height 969
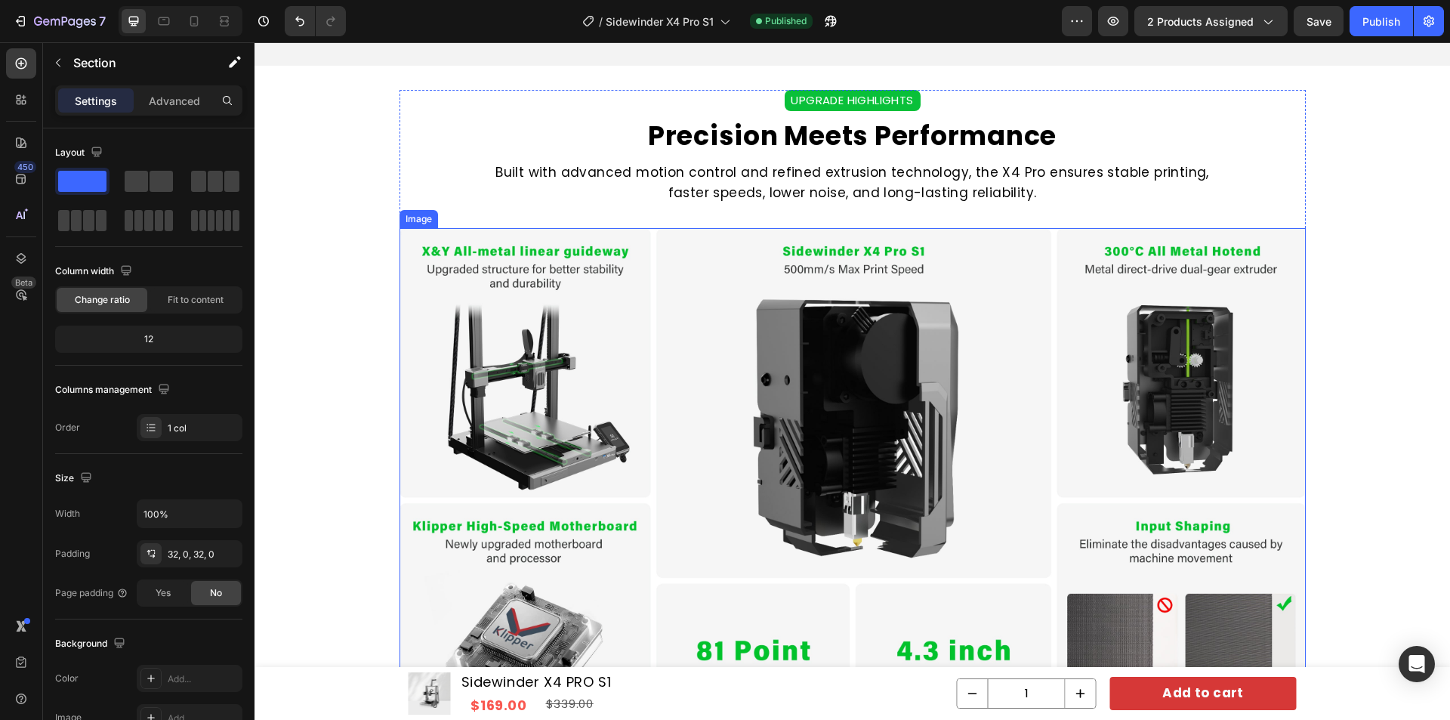
click at [717, 360] on img at bounding box center [853, 483] width 906 height 510
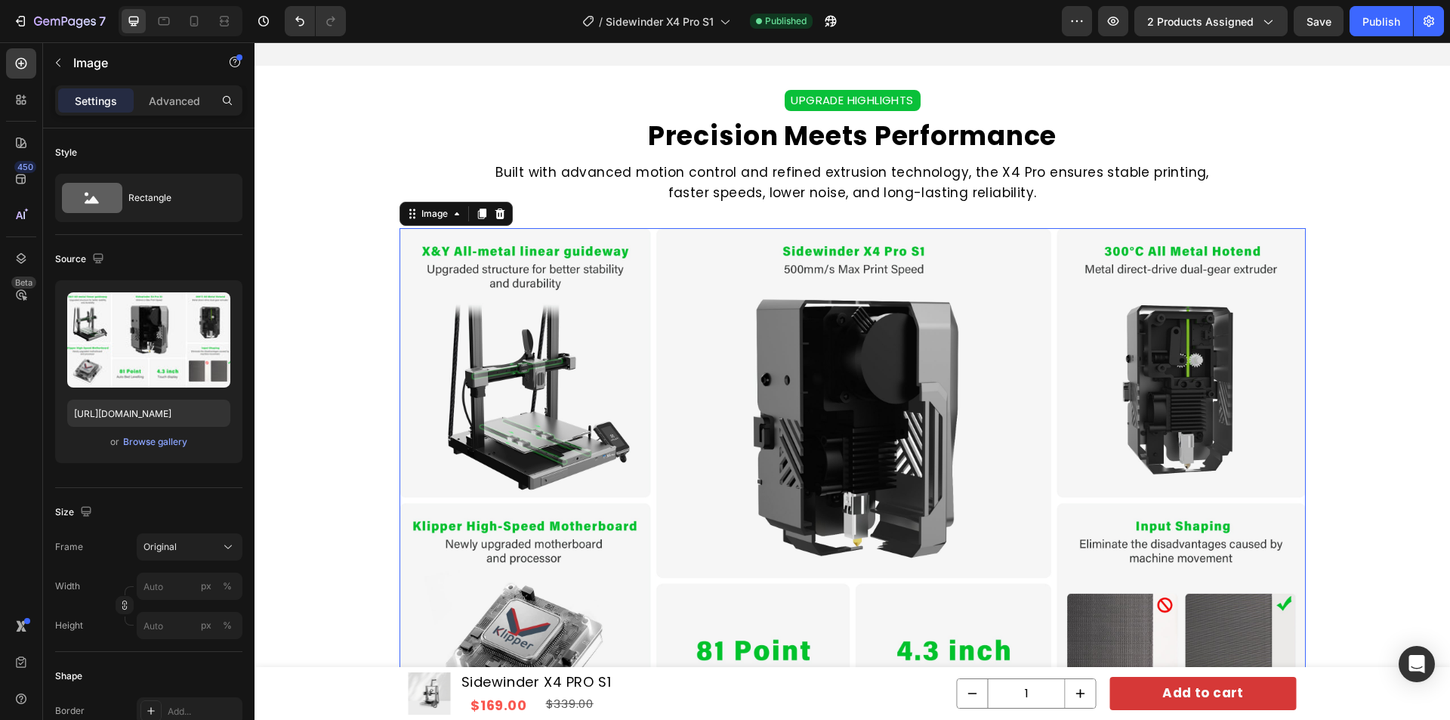
scroll to position [1284, 0]
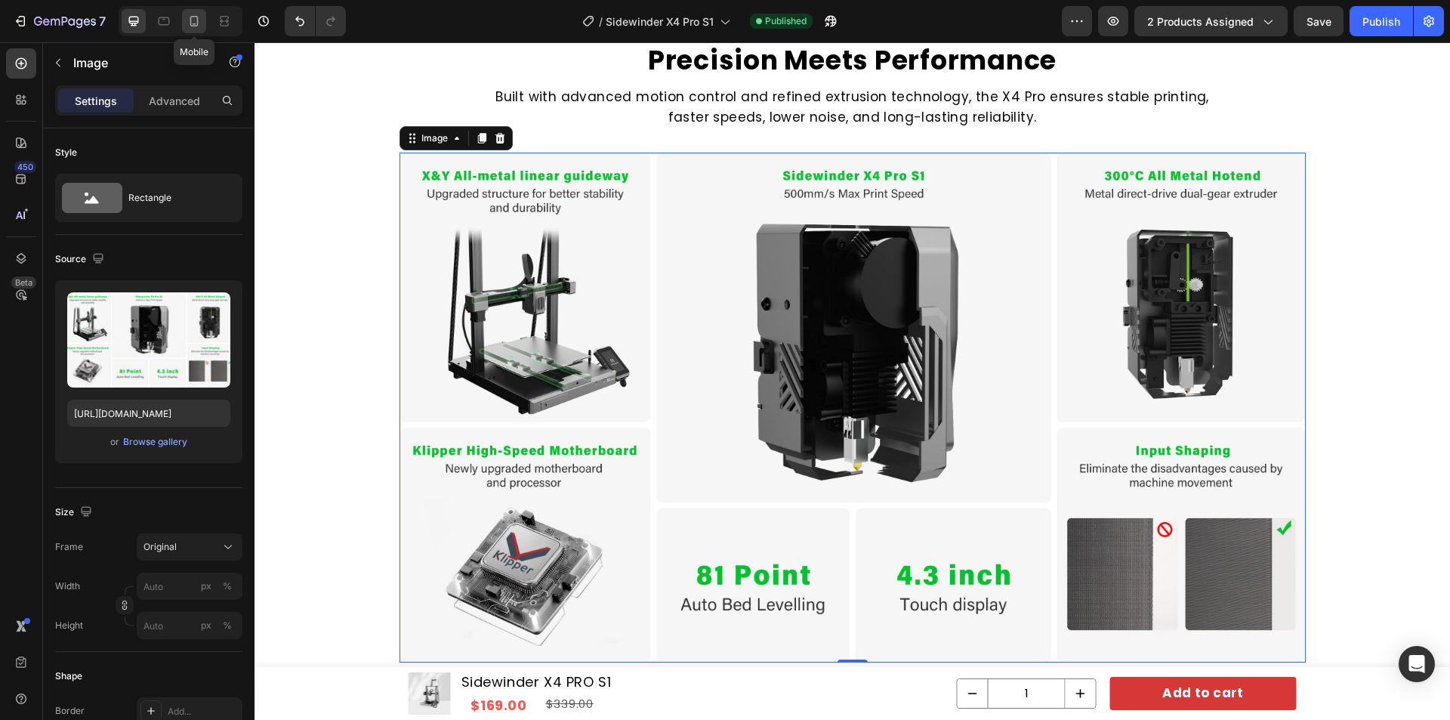
click at [190, 23] on icon at bounding box center [194, 21] width 8 height 11
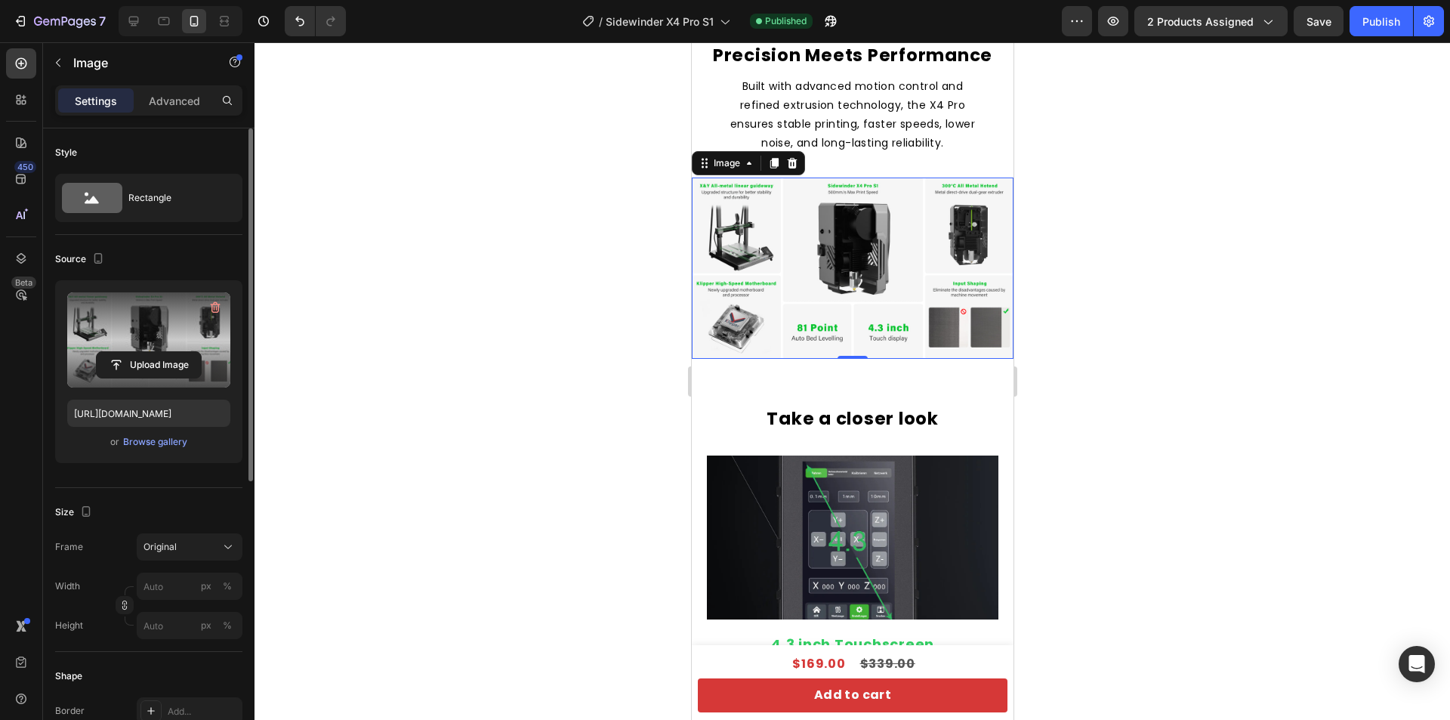
scroll to position [1366, 0]
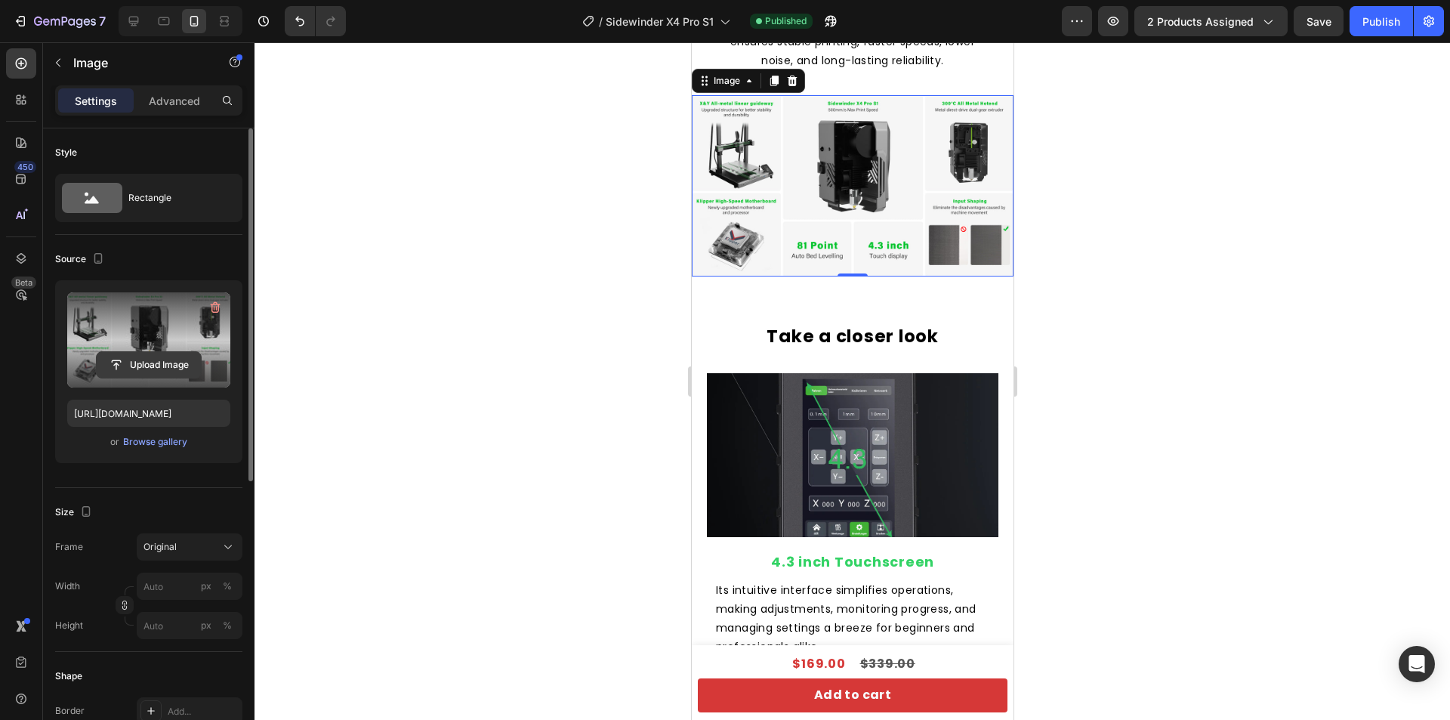
click at [150, 357] on input "file" at bounding box center [149, 365] width 104 height 26
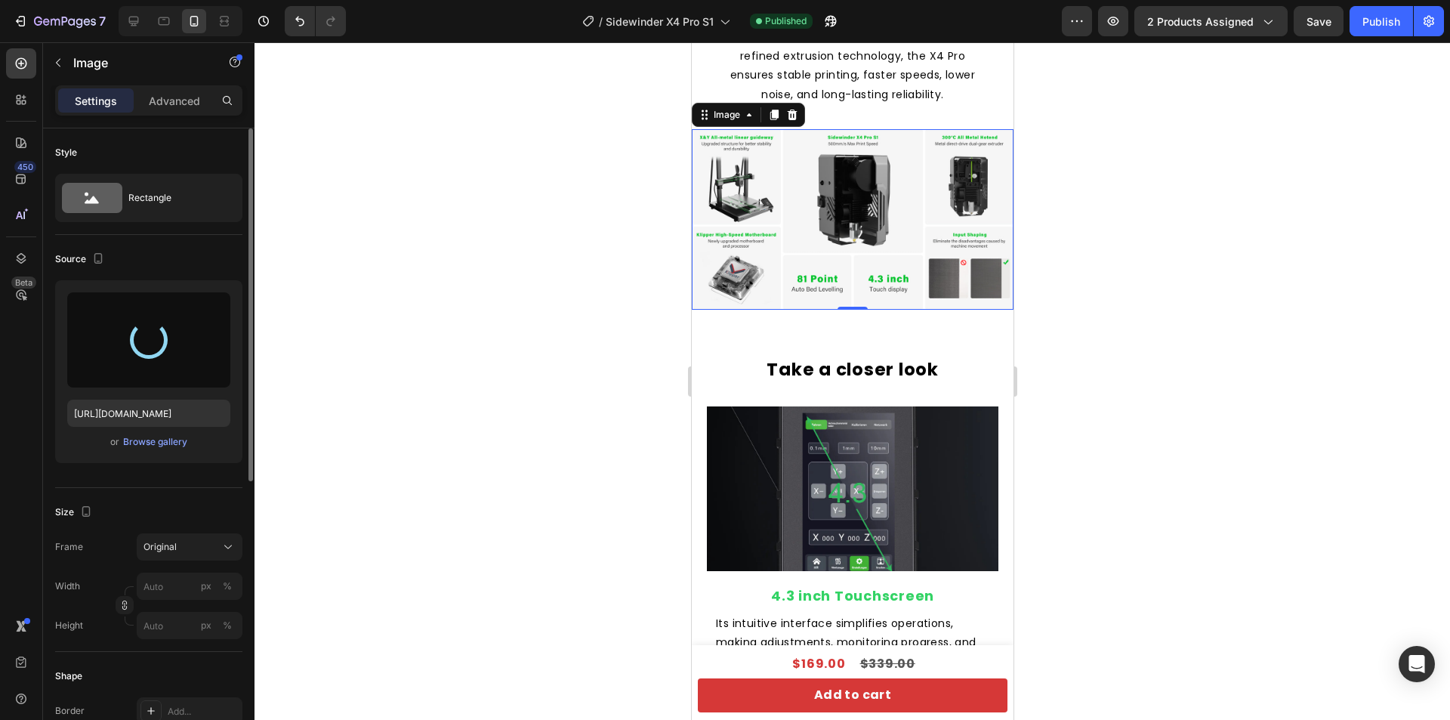
scroll to position [1517, 0]
click at [855, 218] on img at bounding box center [852, 218] width 322 height 181
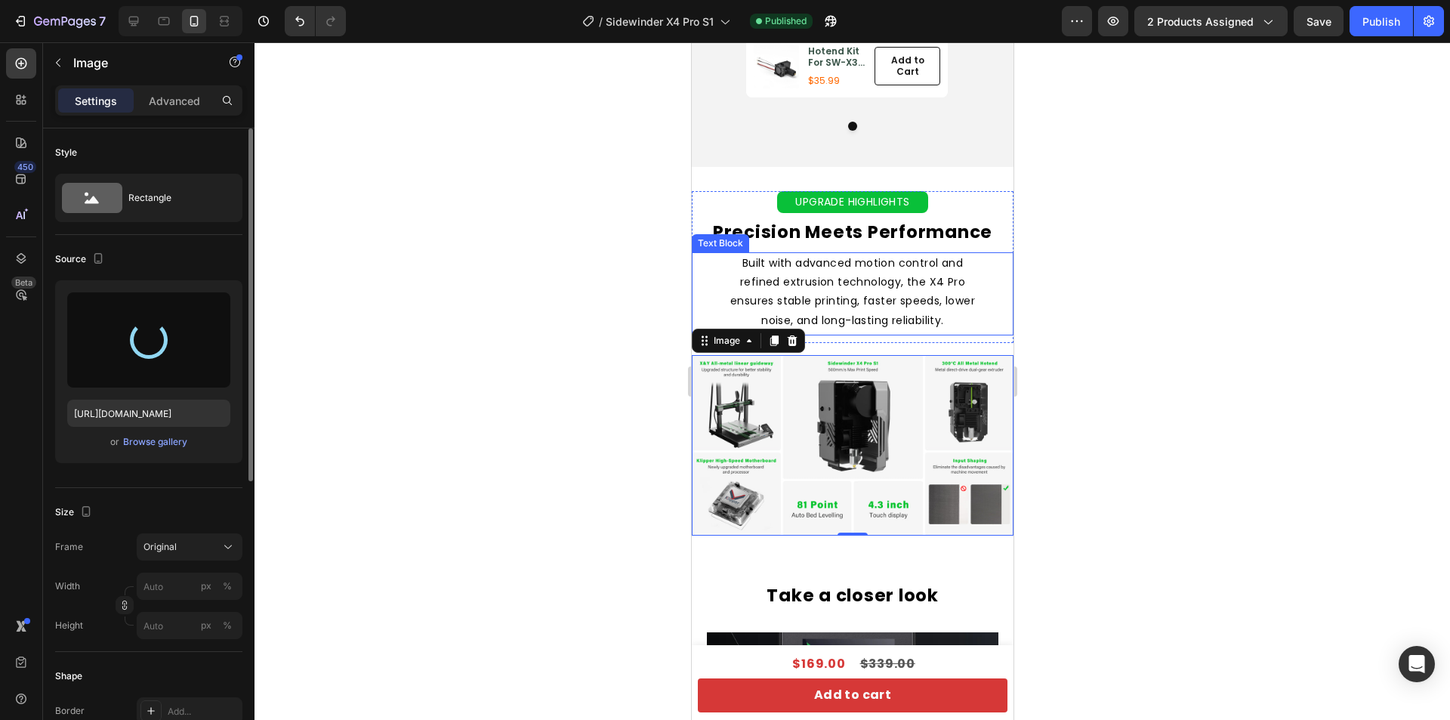
scroll to position [1021, 0]
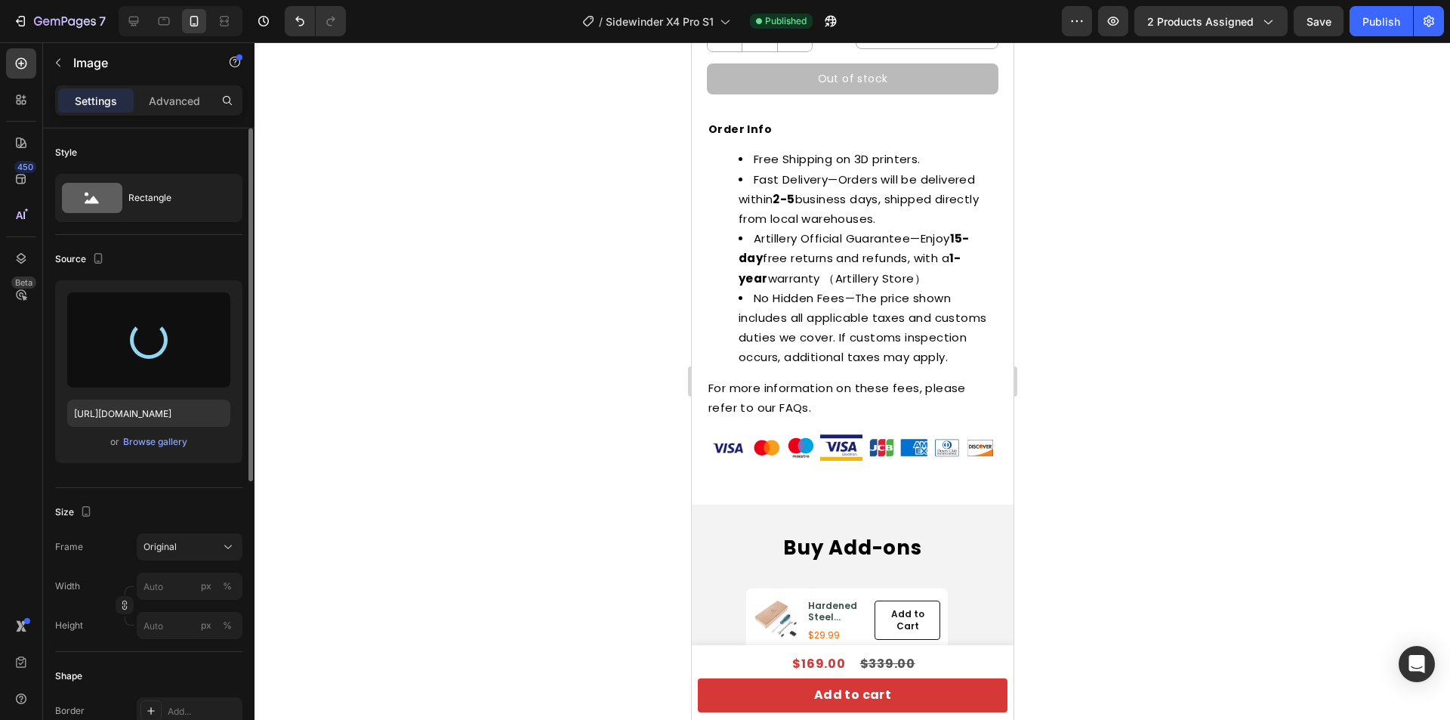
drag, startPoint x: 1087, startPoint y: 282, endPoint x: 1089, endPoint y: 247, distance: 35.6
click at [1086, 282] on div at bounding box center [853, 380] width 1196 height 677
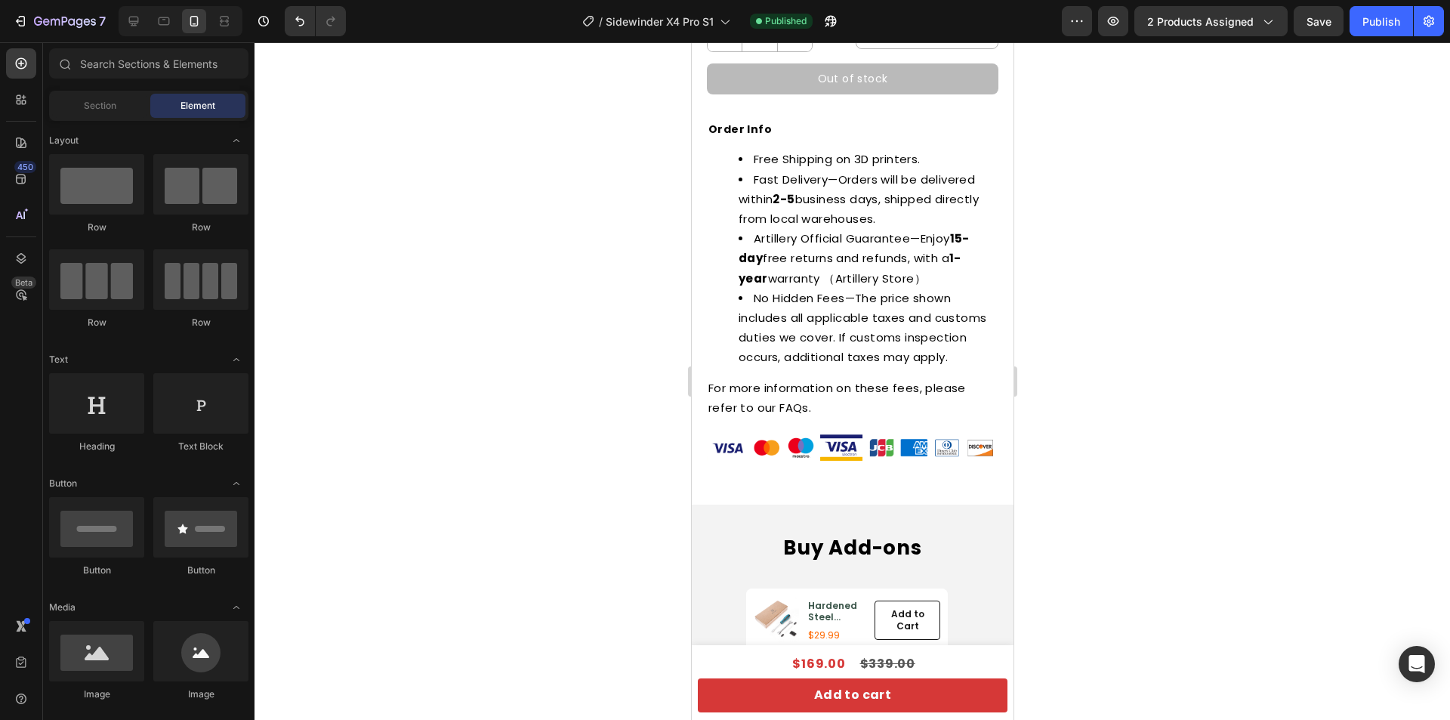
click at [1092, 234] on div at bounding box center [853, 380] width 1196 height 677
click at [1359, 351] on div at bounding box center [853, 380] width 1196 height 677
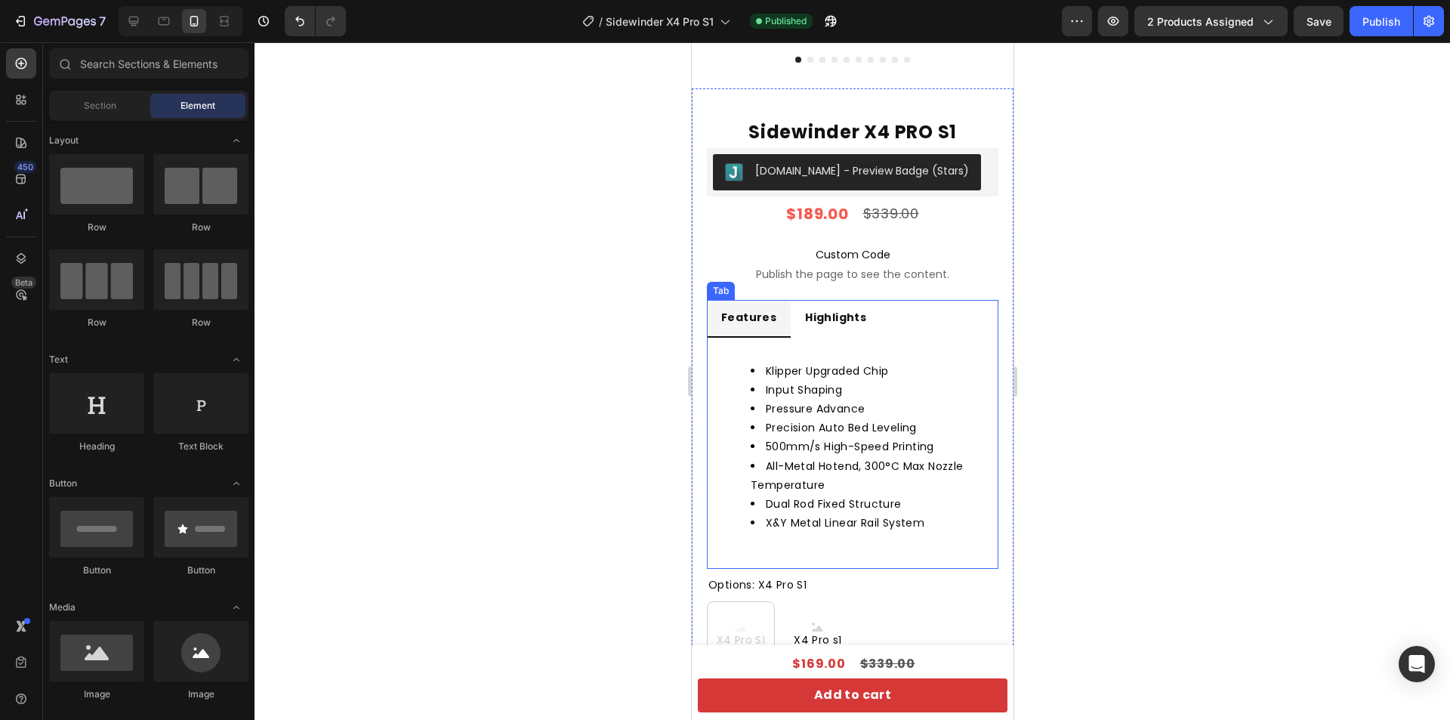
scroll to position [151, 0]
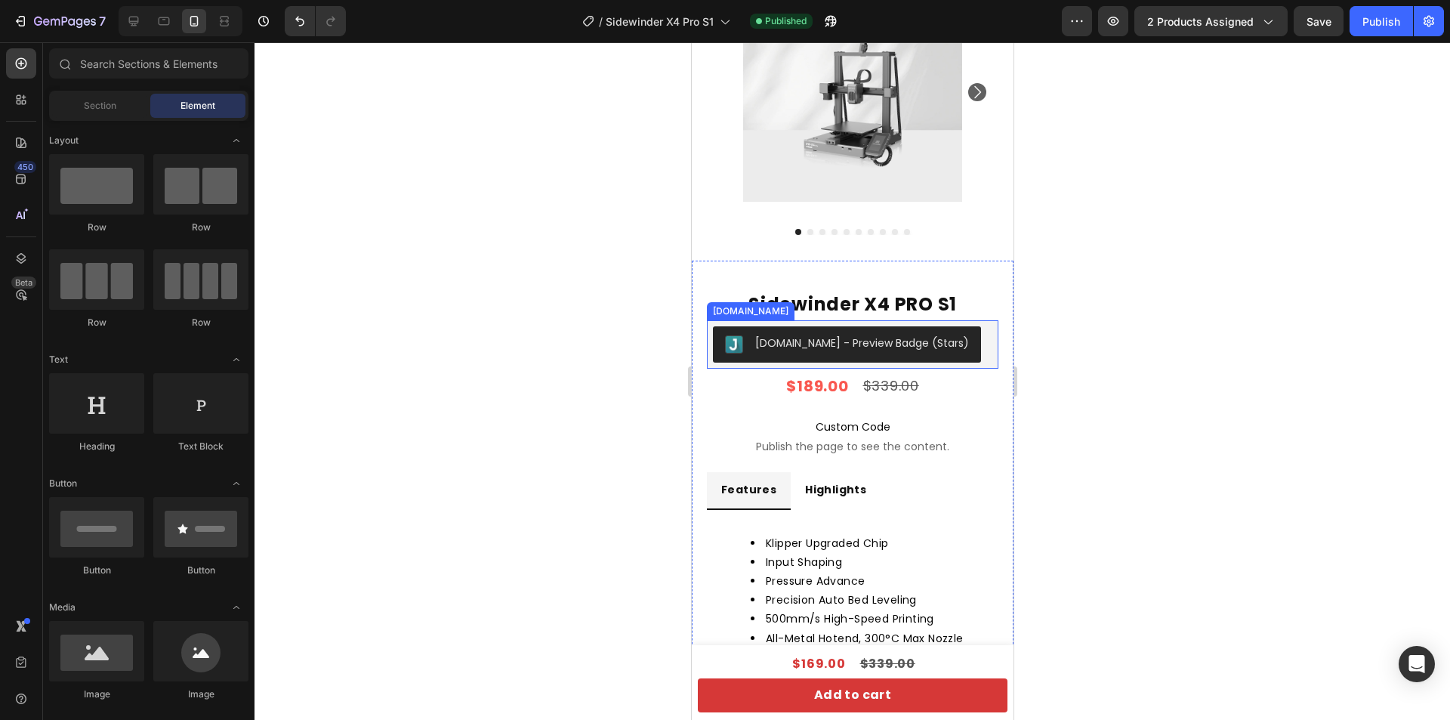
click at [982, 334] on div "[DOMAIN_NAME] - Preview Badge (Stars)" at bounding box center [852, 344] width 292 height 48
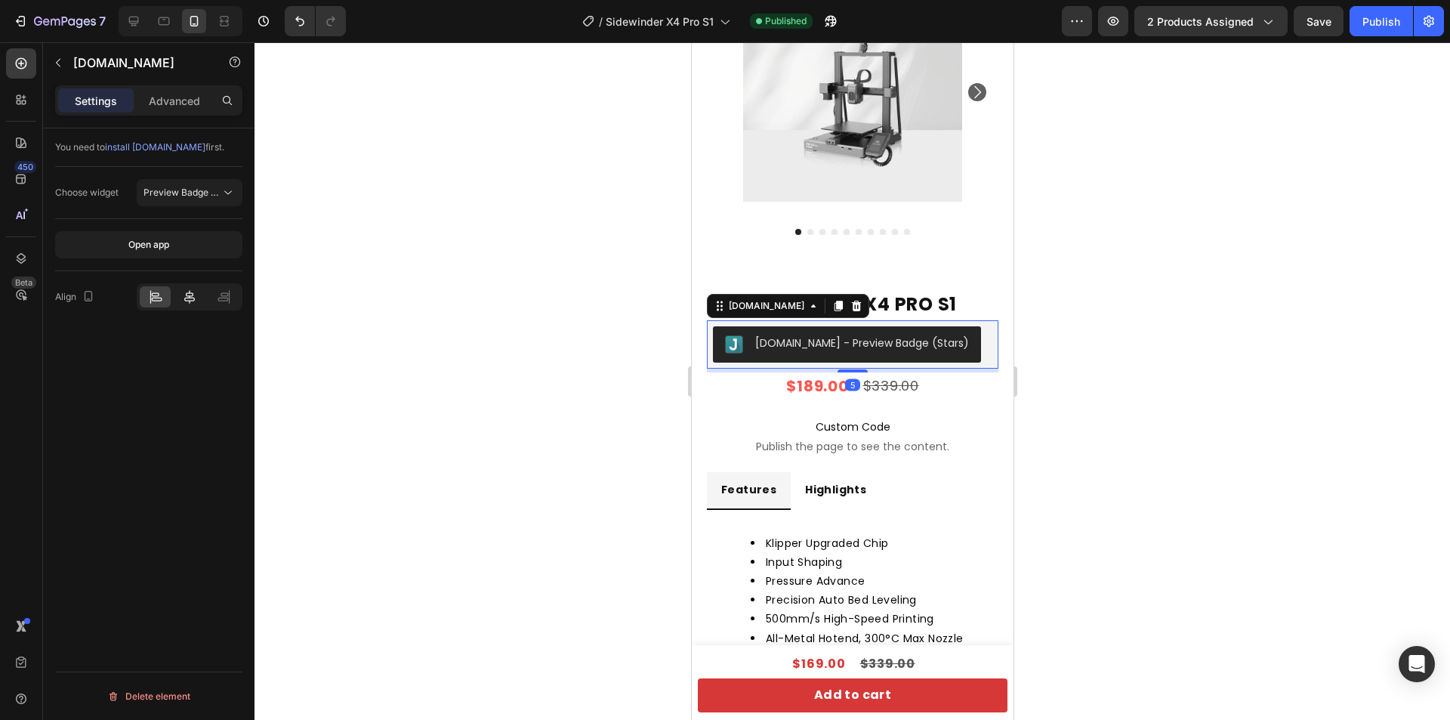
click at [197, 298] on div at bounding box center [189, 296] width 31 height 21
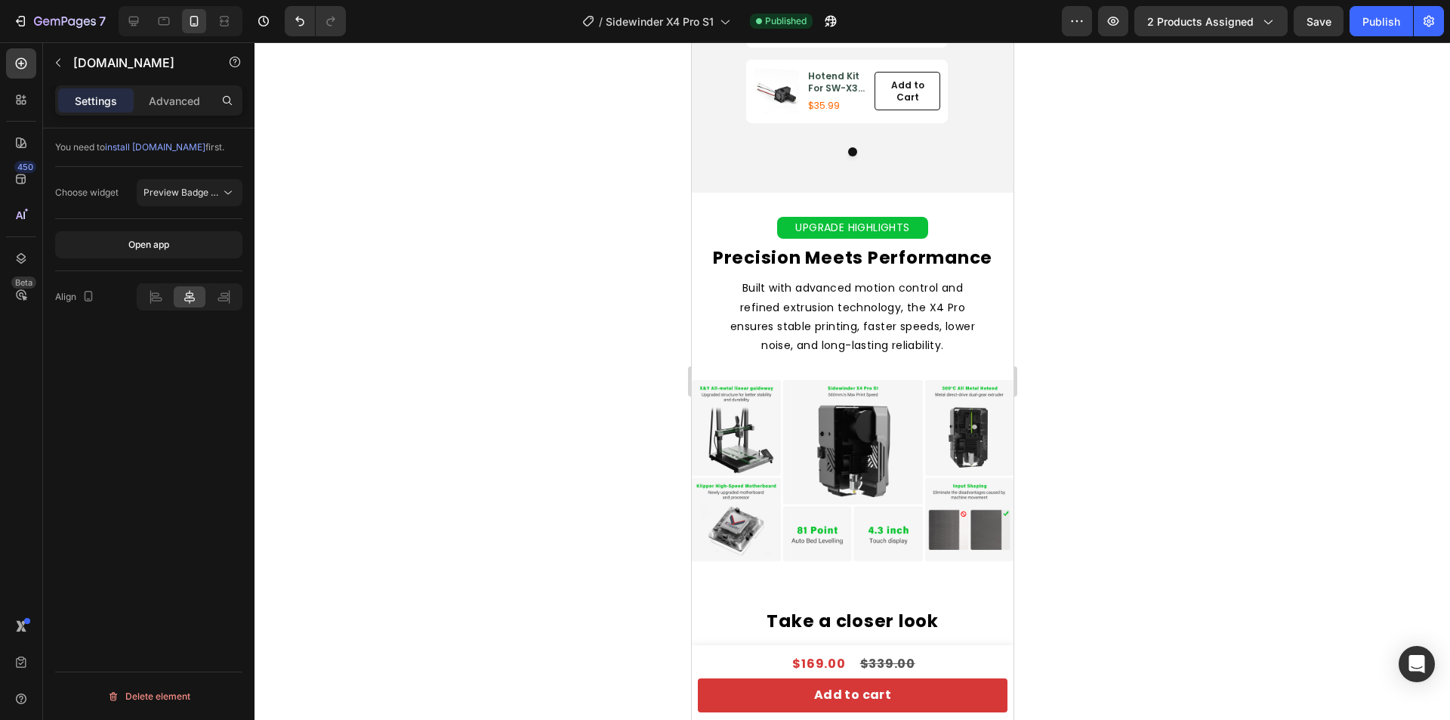
scroll to position [1813, 0]
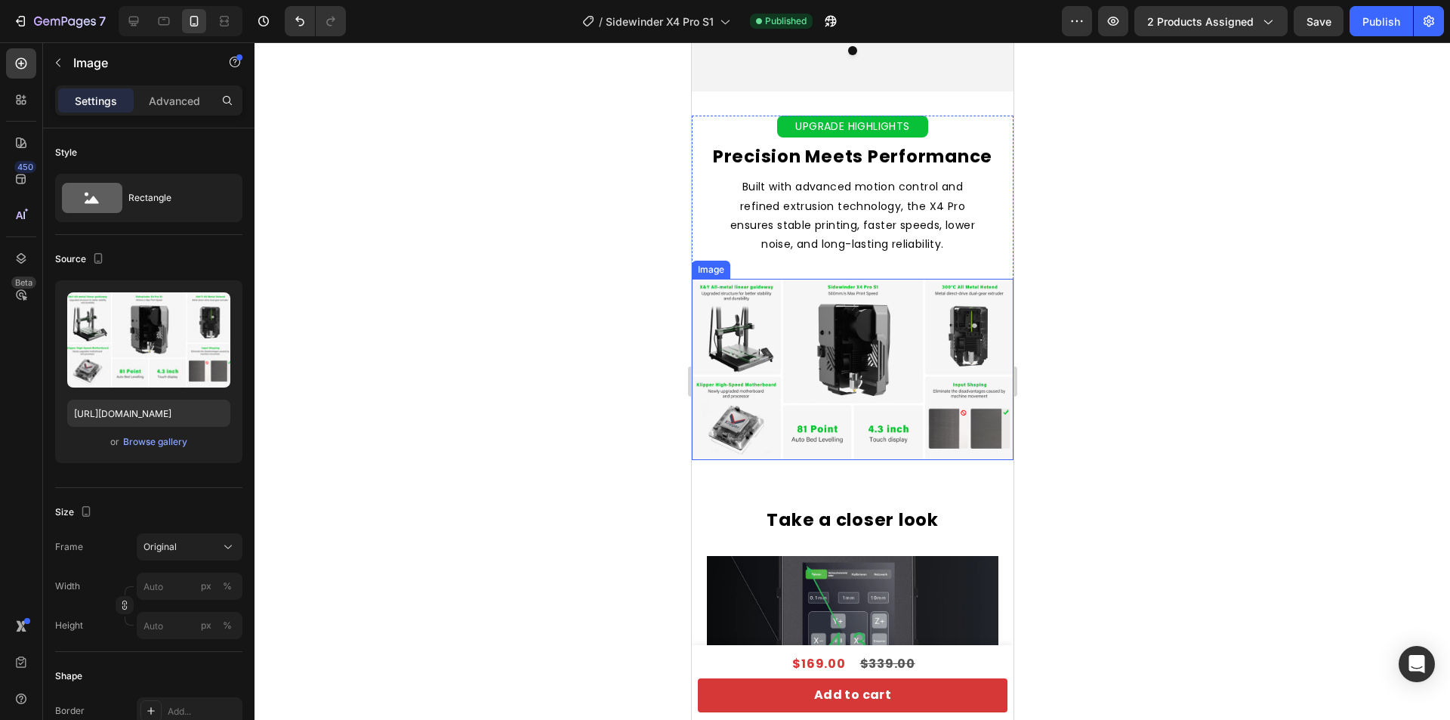
click at [907, 384] on img at bounding box center [852, 369] width 322 height 181
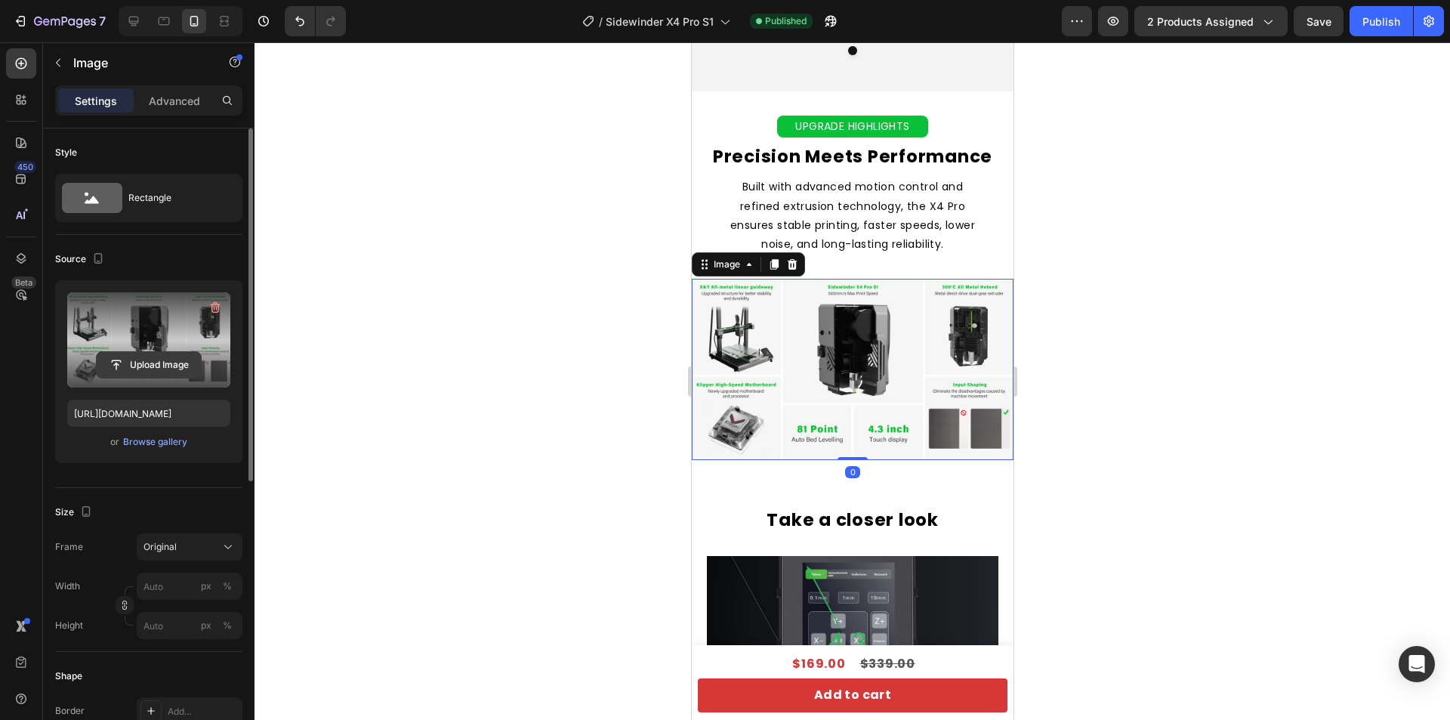
click at [150, 363] on input "file" at bounding box center [149, 365] width 104 height 26
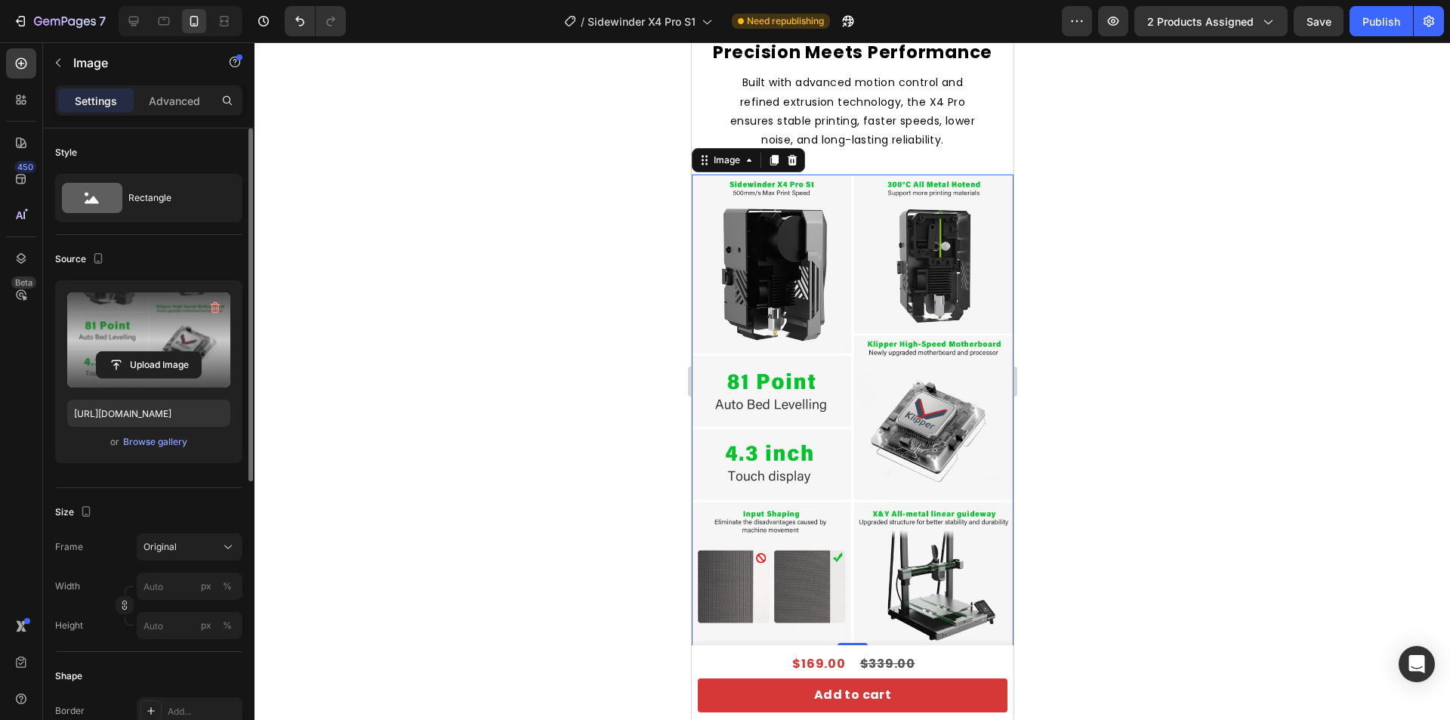
scroll to position [1888, 0]
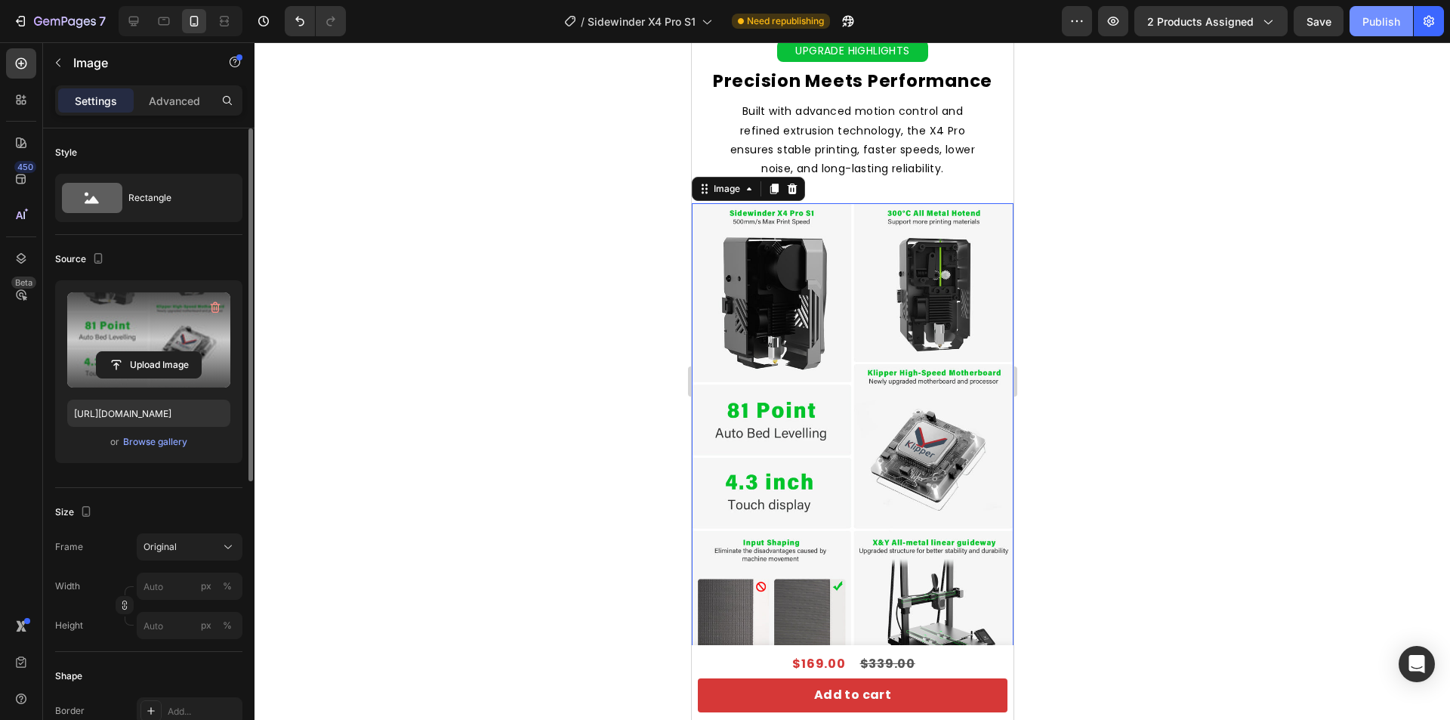
click at [1381, 23] on div "Publish" at bounding box center [1381, 22] width 38 height 16
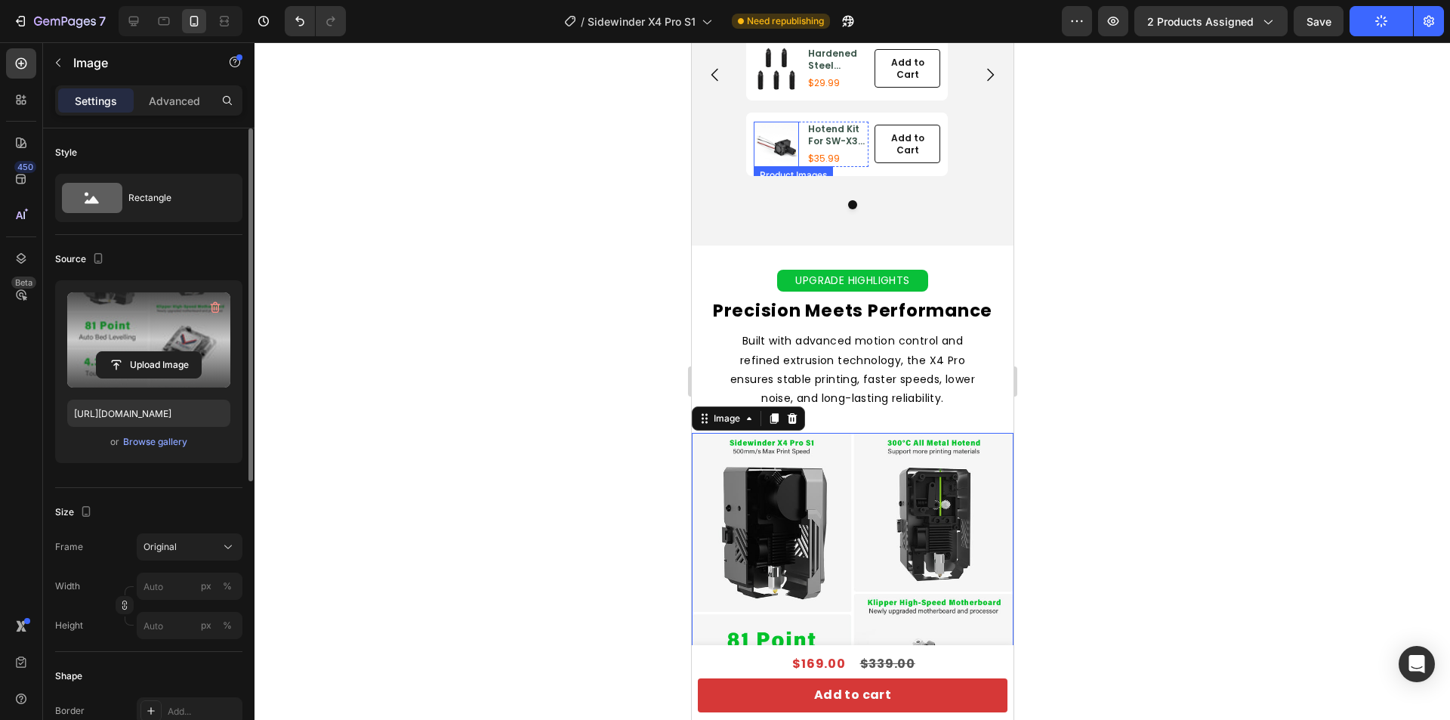
scroll to position [1511, 0]
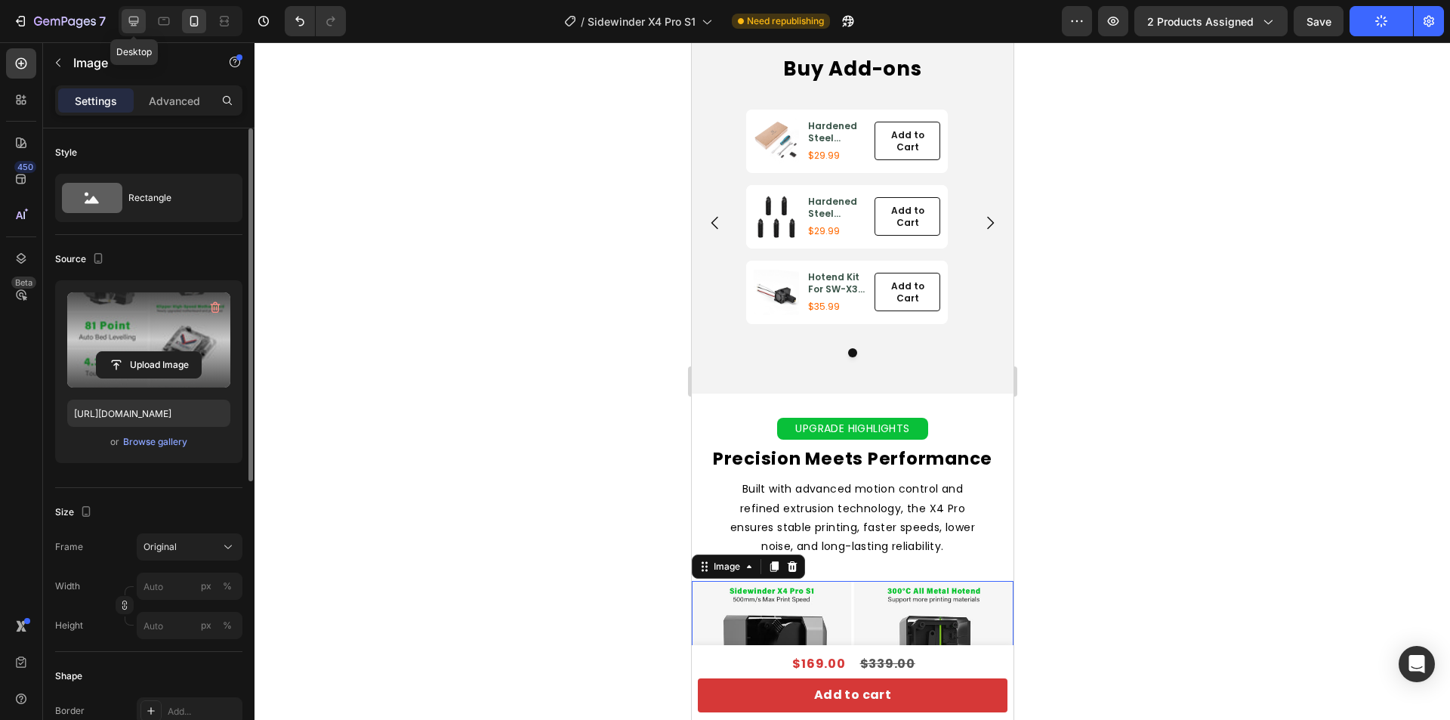
click at [128, 22] on icon at bounding box center [133, 21] width 15 height 15
type input "https://cdn.shopify.com/s/files/1/0812/9885/0078/files/gempages_474922923870651…"
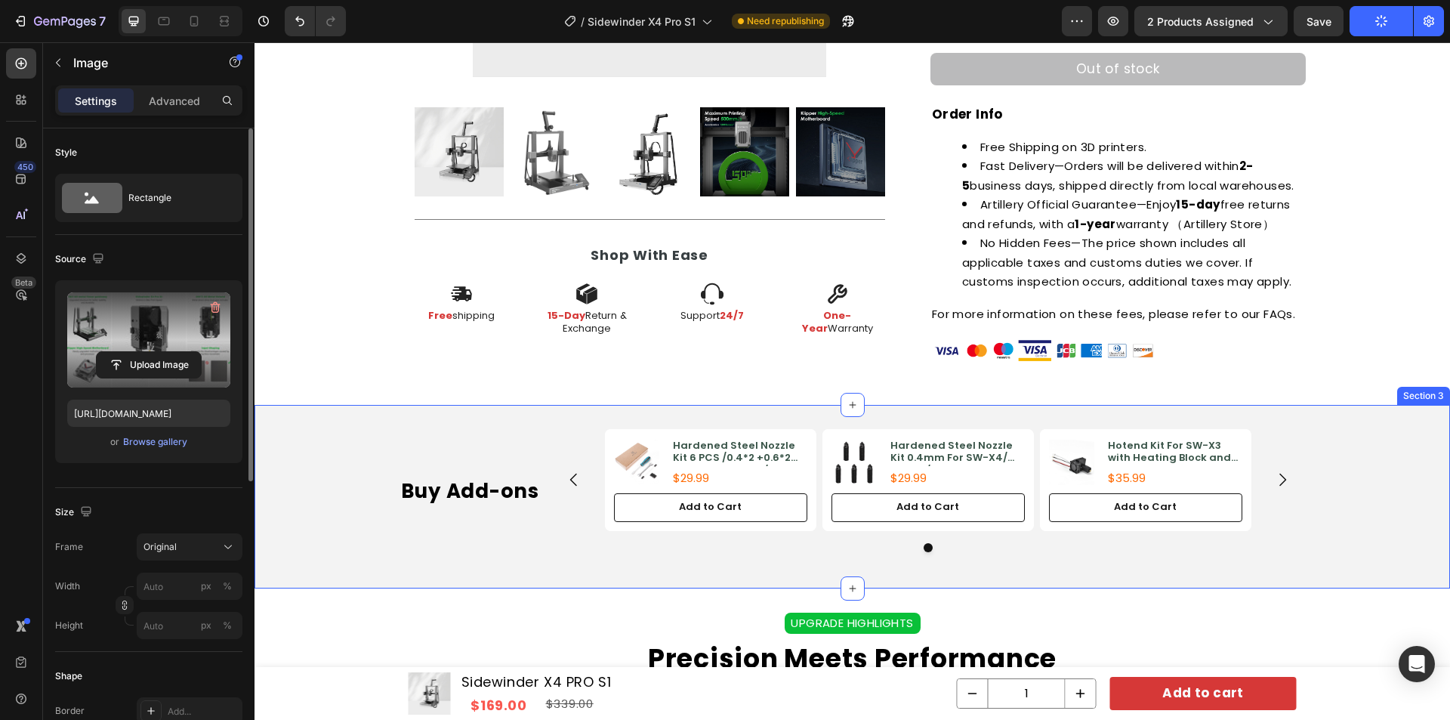
scroll to position [655, 0]
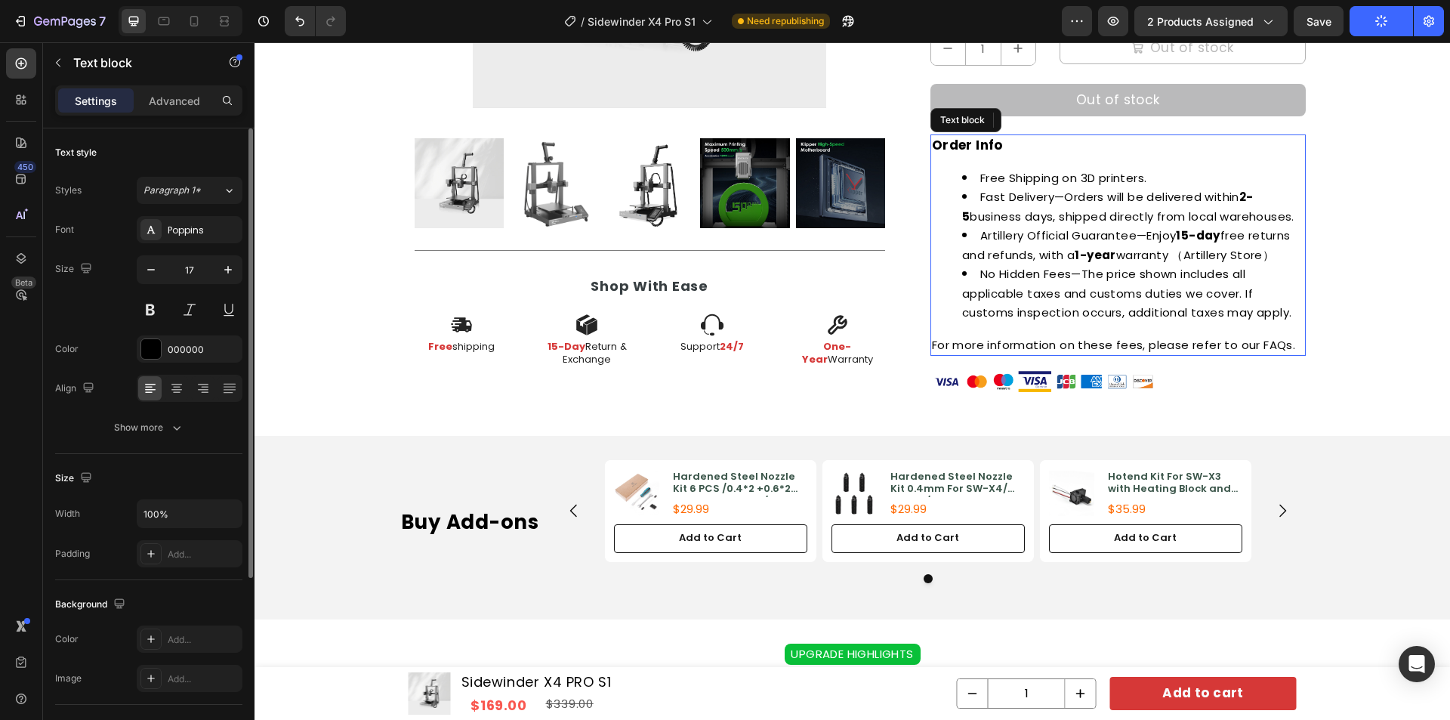
click at [1019, 141] on p "Order Info" at bounding box center [1118, 146] width 372 height 20
click at [1095, 214] on span "Fast Delivery—Orders will be delivered within 2-5 business days, shipped direct…" at bounding box center [1128, 206] width 332 height 35
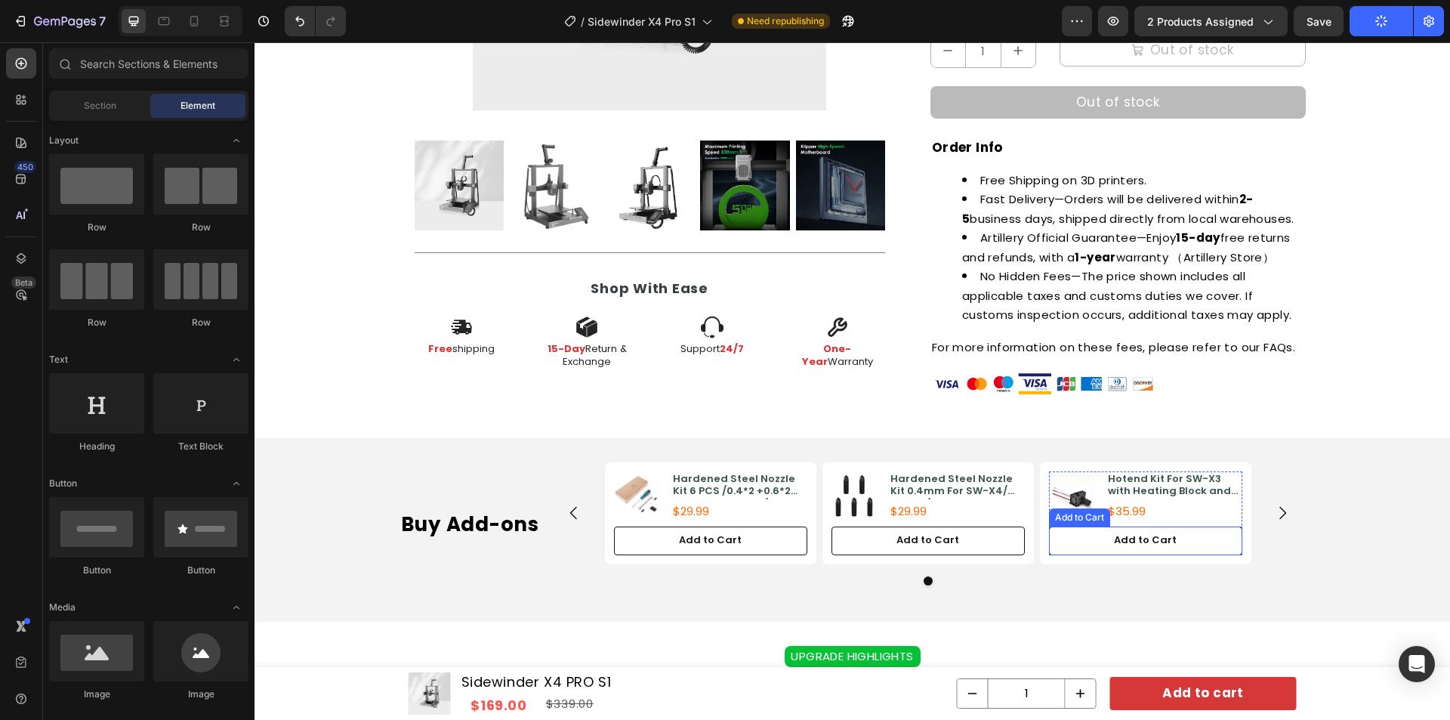
scroll to position [643, 0]
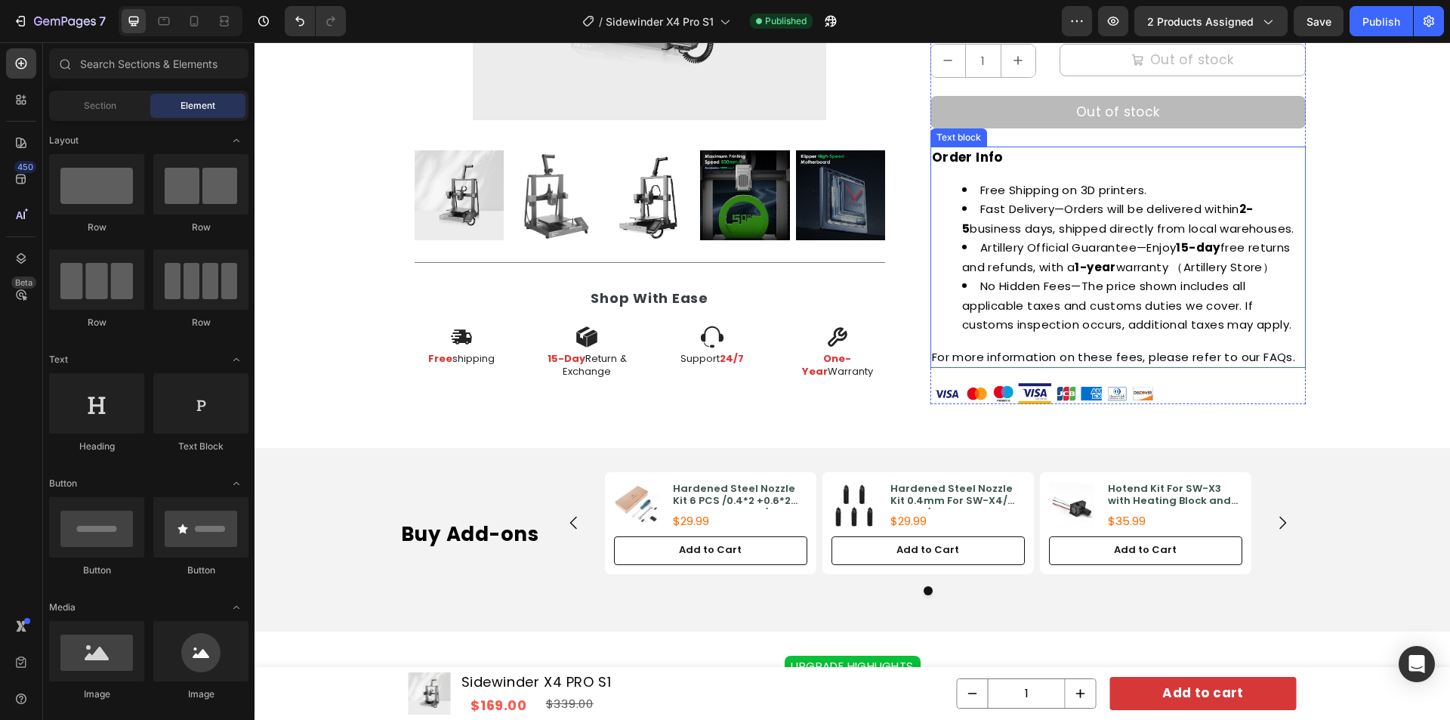
click at [1101, 240] on span "Artillery Official Guarantee—Enjoy 15-day free returns and refunds, with a 1-ye…" at bounding box center [1126, 256] width 329 height 35
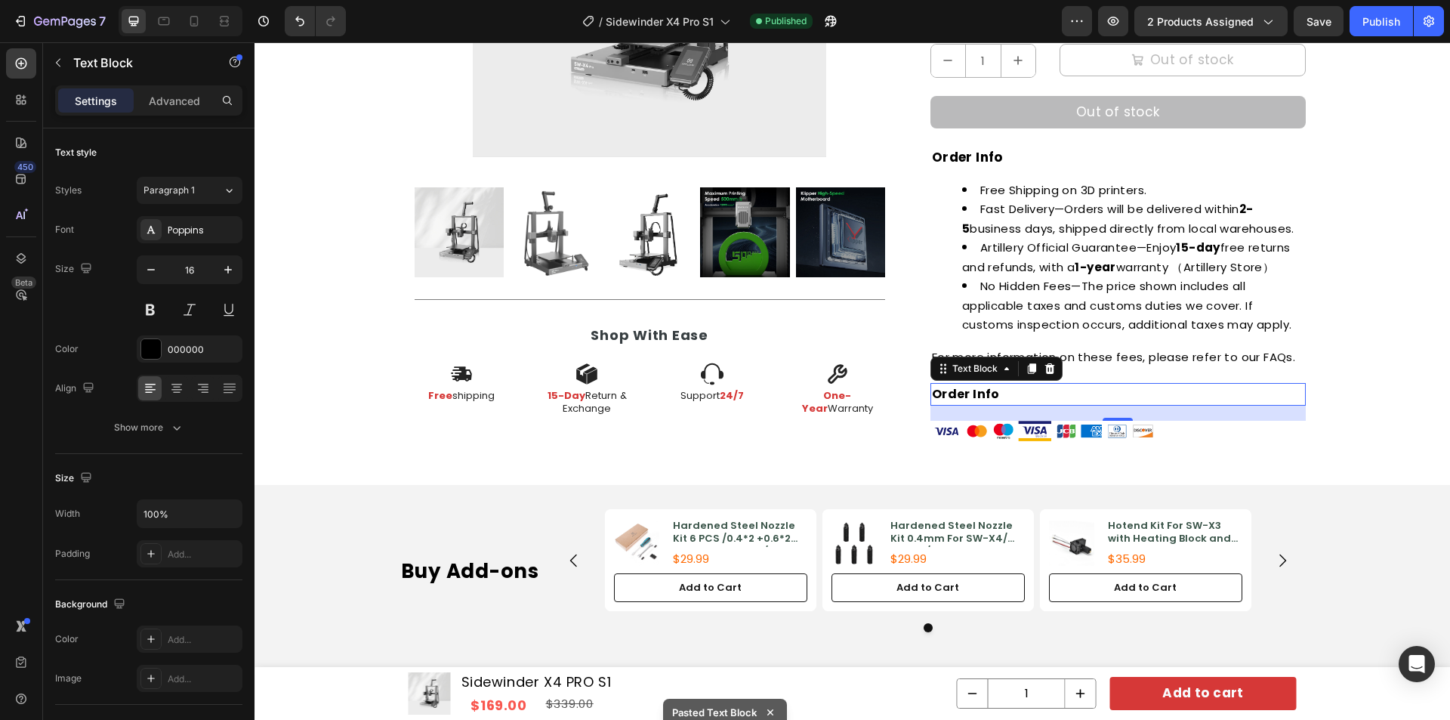
click at [1088, 388] on p "Order Info" at bounding box center [1118, 394] width 372 height 20
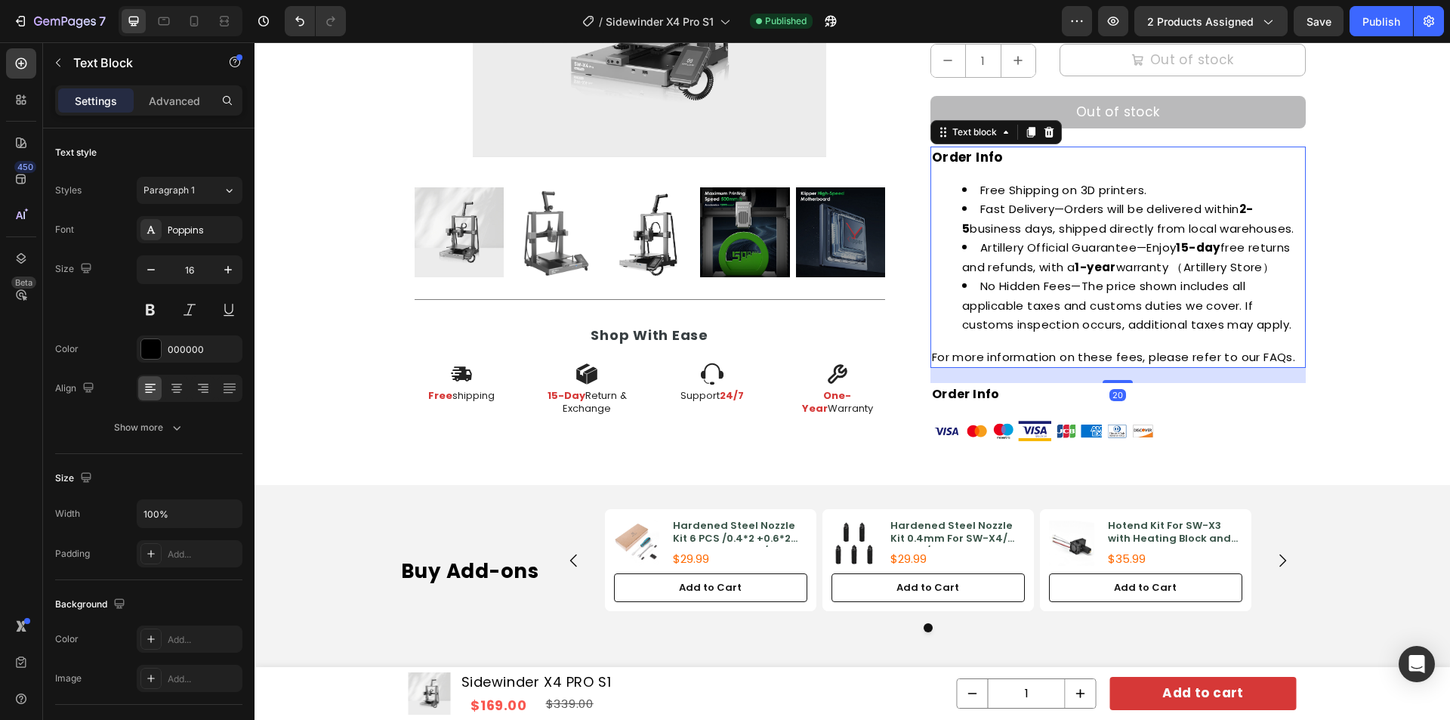
drag, startPoint x: 1153, startPoint y: 363, endPoint x: 1158, endPoint y: 397, distance: 34.4
click at [1153, 364] on span "For more information on these fees, please refer to our FAQs." at bounding box center [1113, 357] width 363 height 16
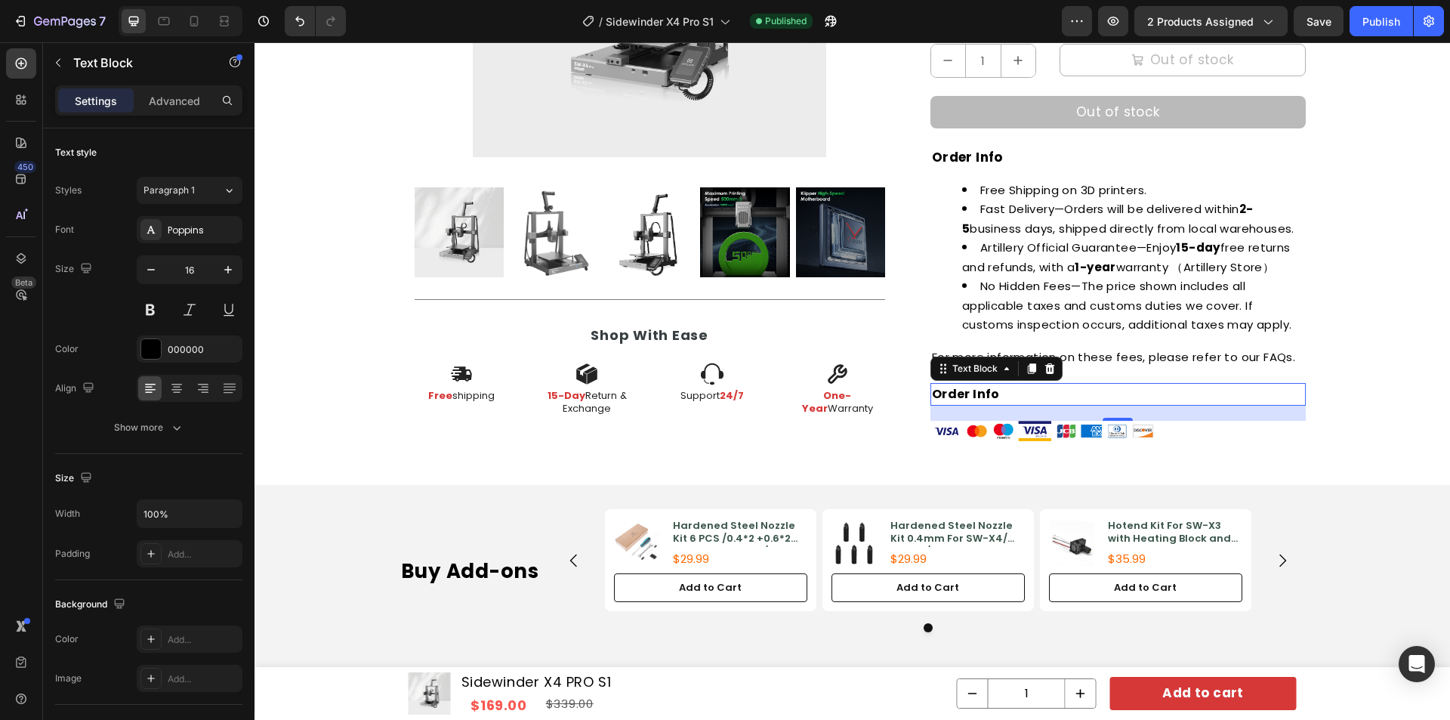
click at [1163, 394] on p "Order Info" at bounding box center [1118, 394] width 372 height 20
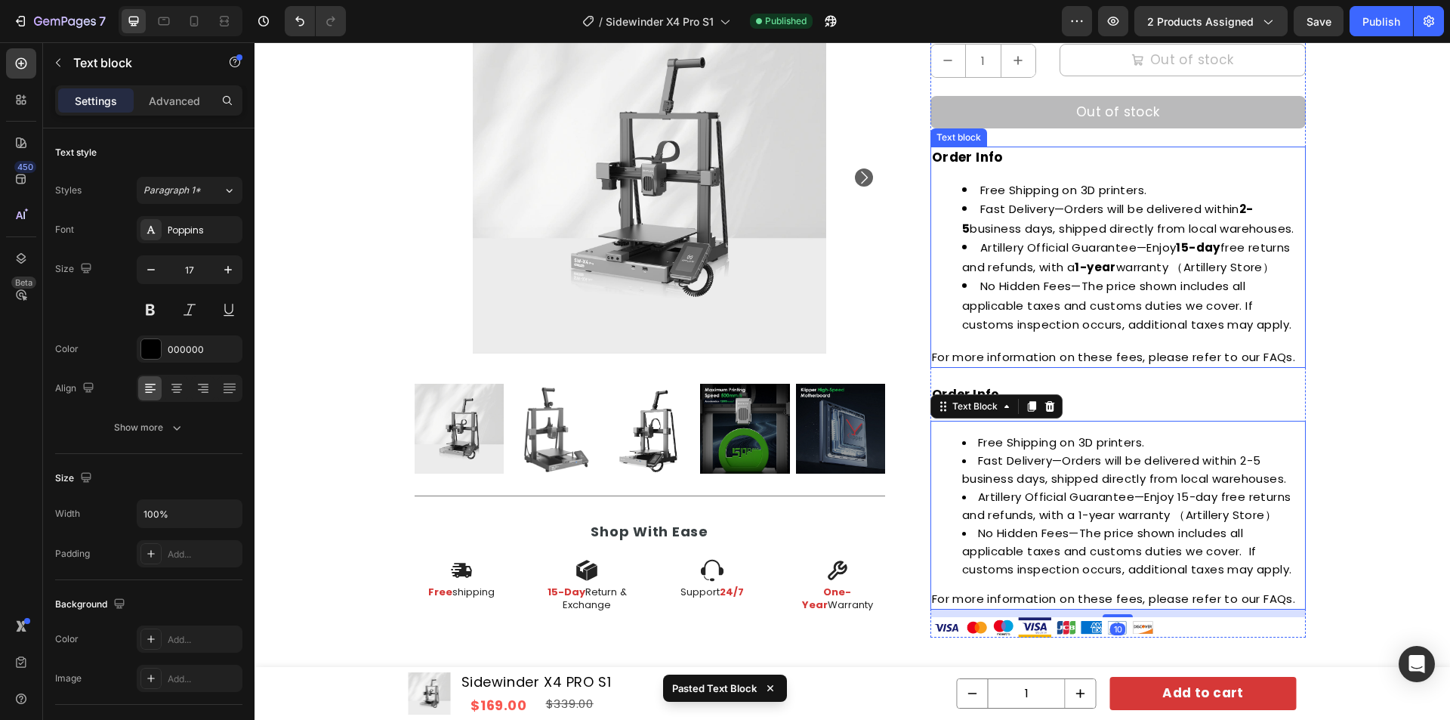
click at [1103, 242] on span "Artillery Official Guarantee—Enjoy 15-day free returns and refunds, with a 1-ye…" at bounding box center [1126, 256] width 329 height 35
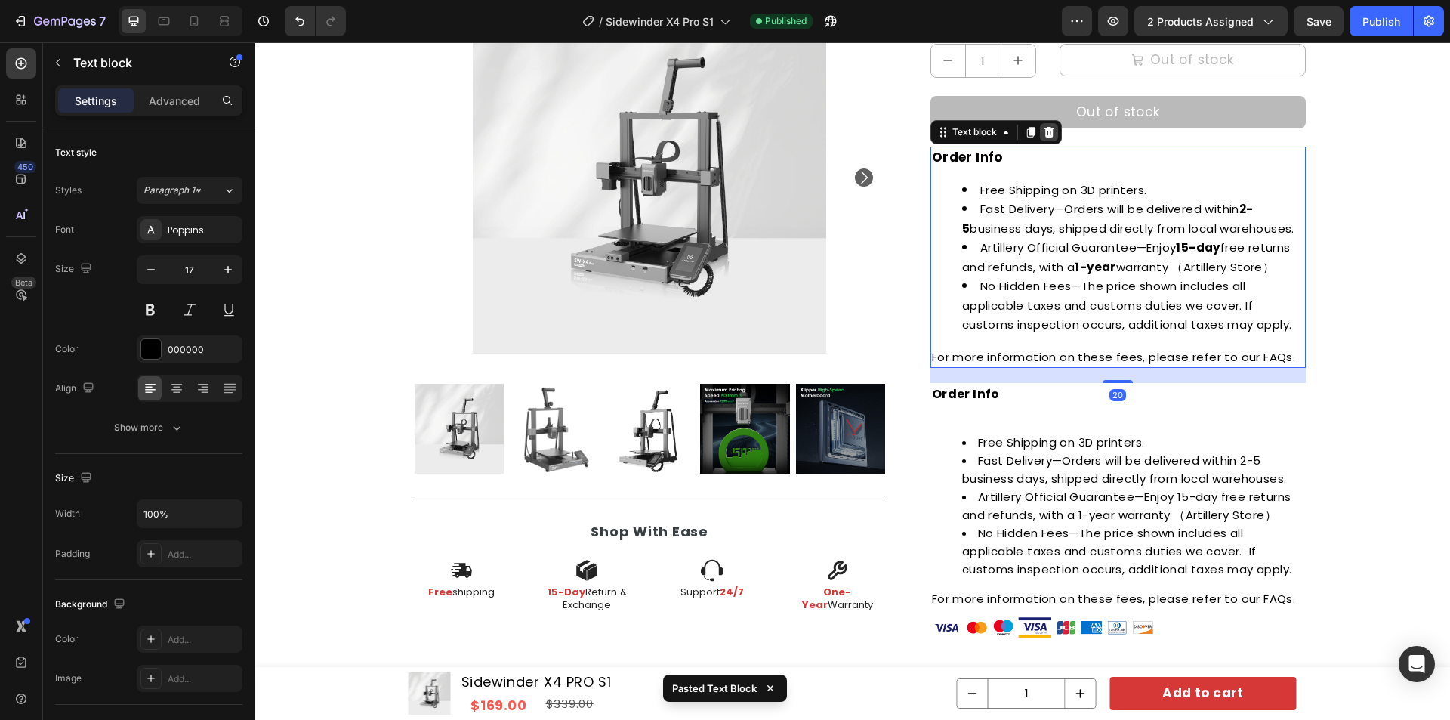
click at [1044, 133] on icon at bounding box center [1049, 132] width 10 height 11
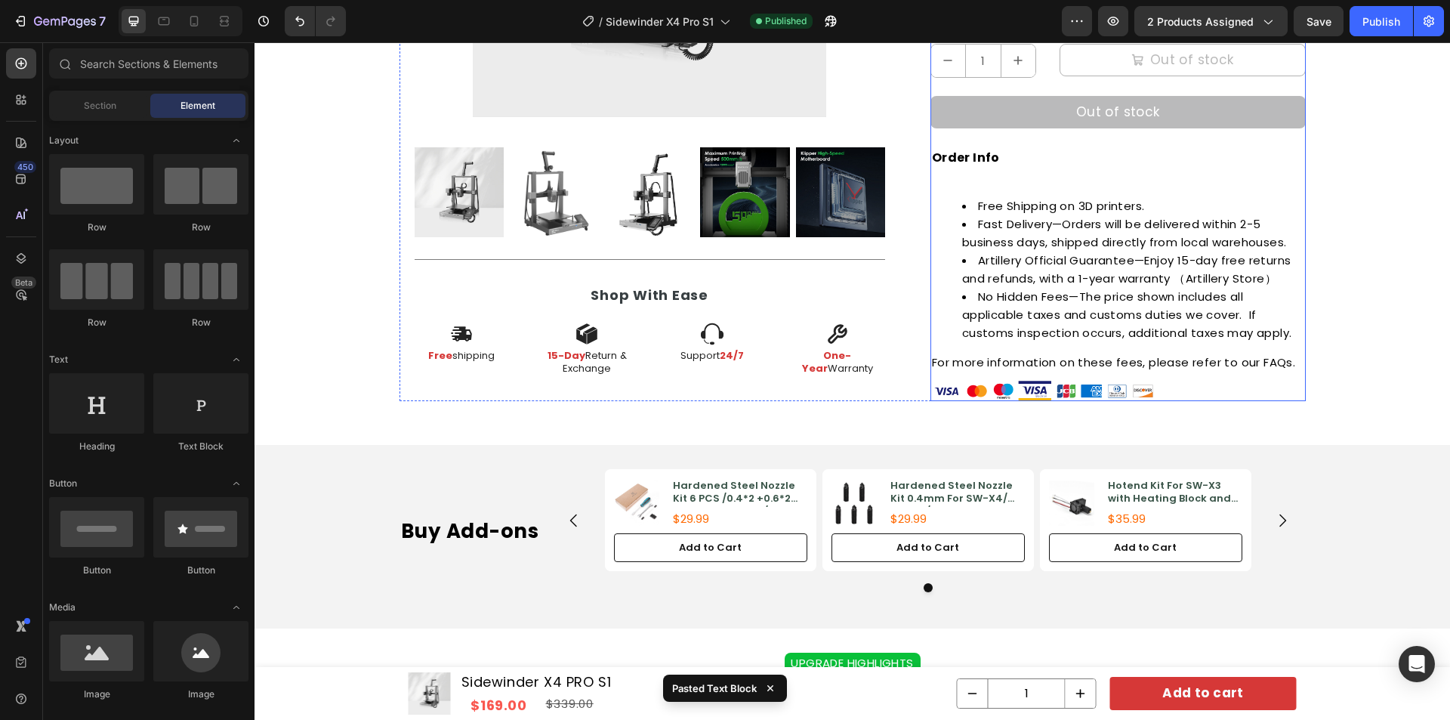
click at [1084, 159] on p "Order Info" at bounding box center [1118, 158] width 372 height 20
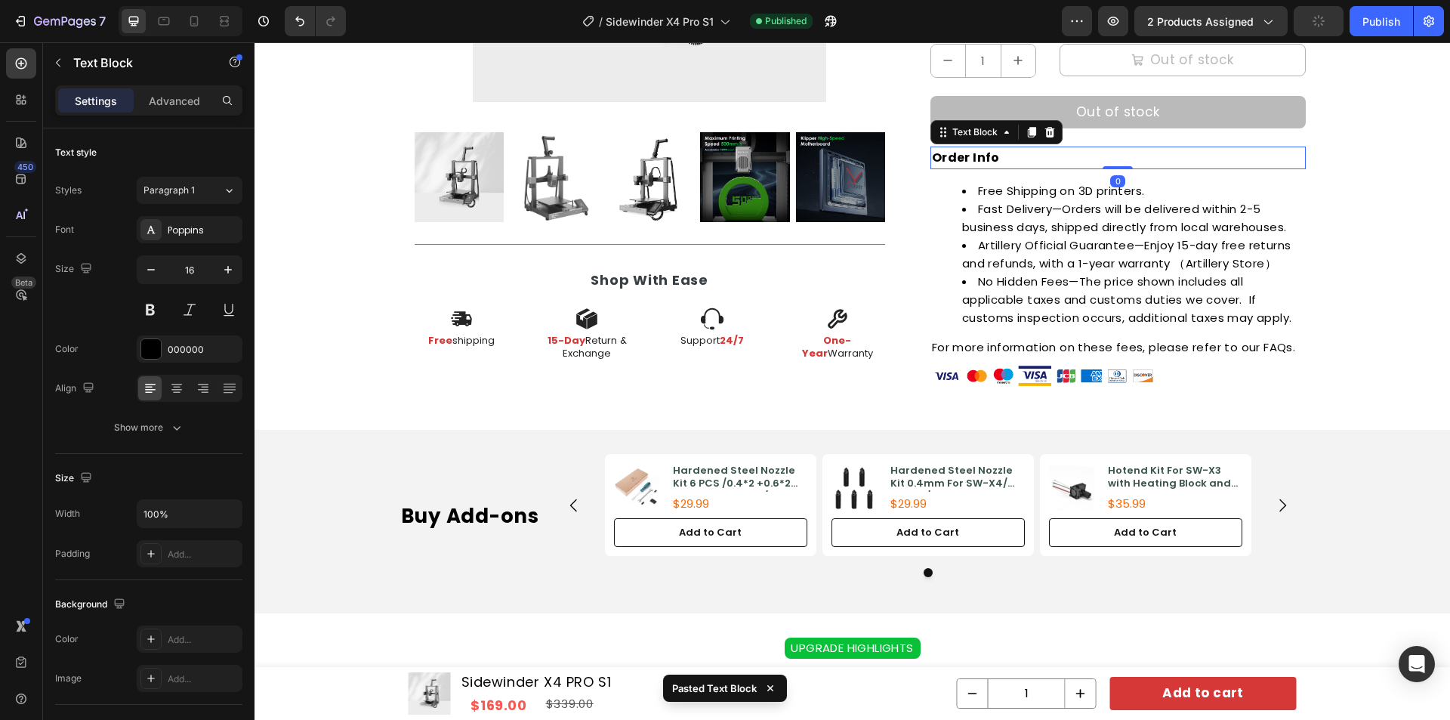
drag, startPoint x: 1107, startPoint y: 181, endPoint x: 1109, endPoint y: 152, distance: 28.7
click at [1109, 152] on div "Order Info Text Block 0" at bounding box center [1117, 158] width 375 height 23
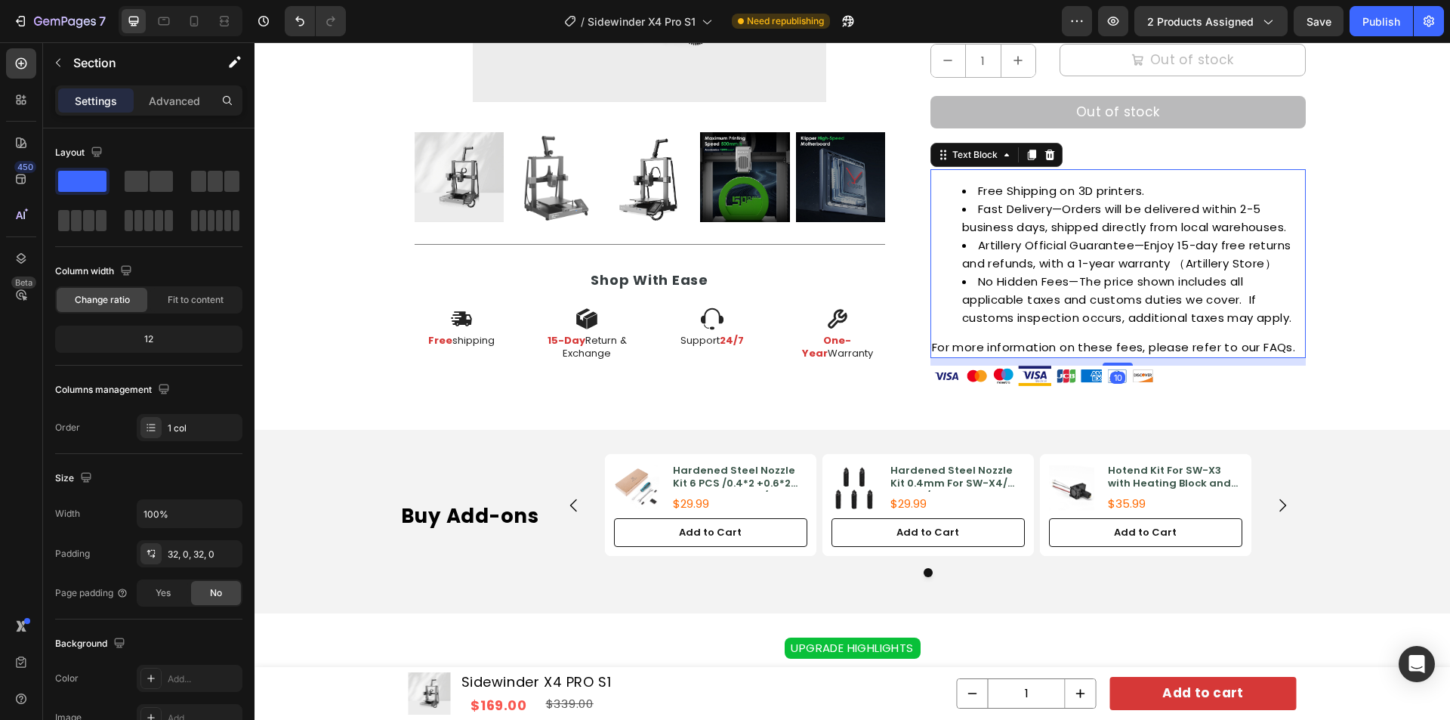
click at [1190, 249] on li "Artillery Official Guarantee—Enjoy 15-day free returns and refunds, with a 1-ye…" at bounding box center [1133, 254] width 342 height 36
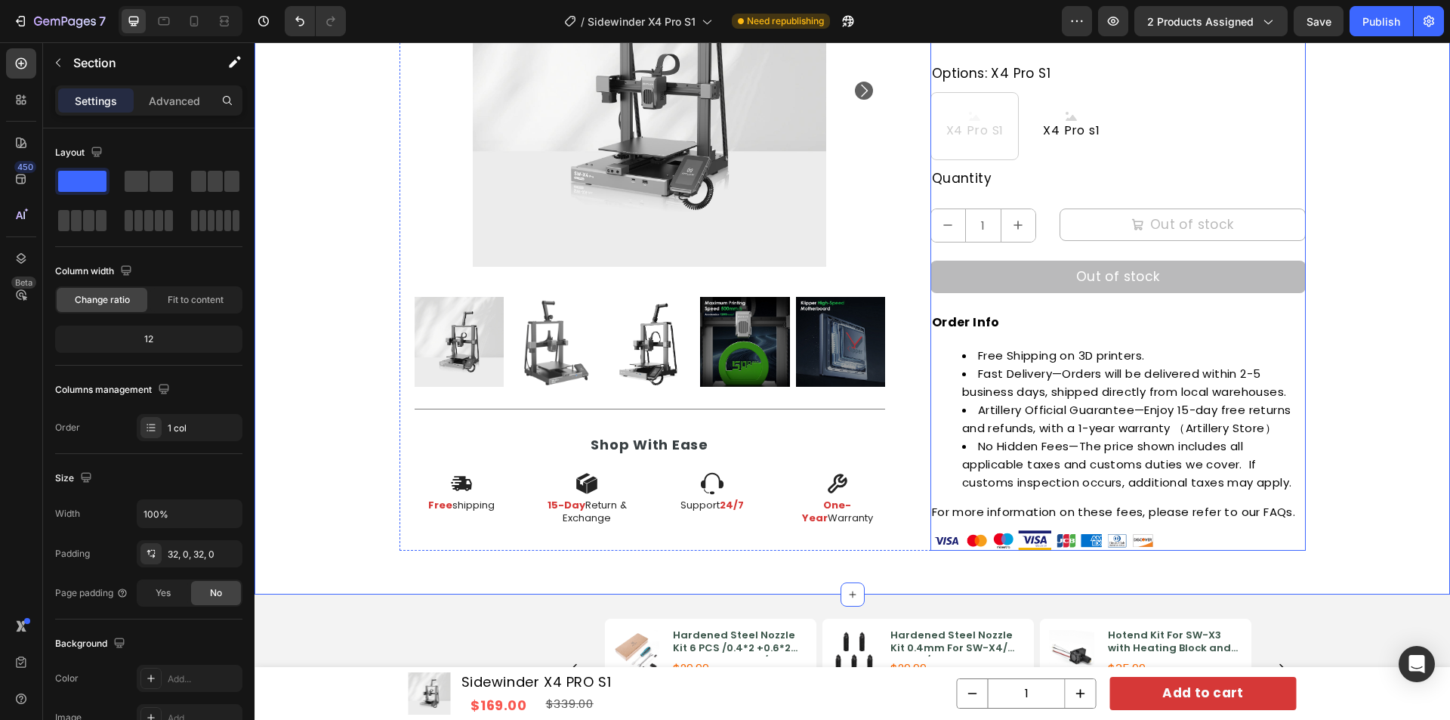
scroll to position [416, 0]
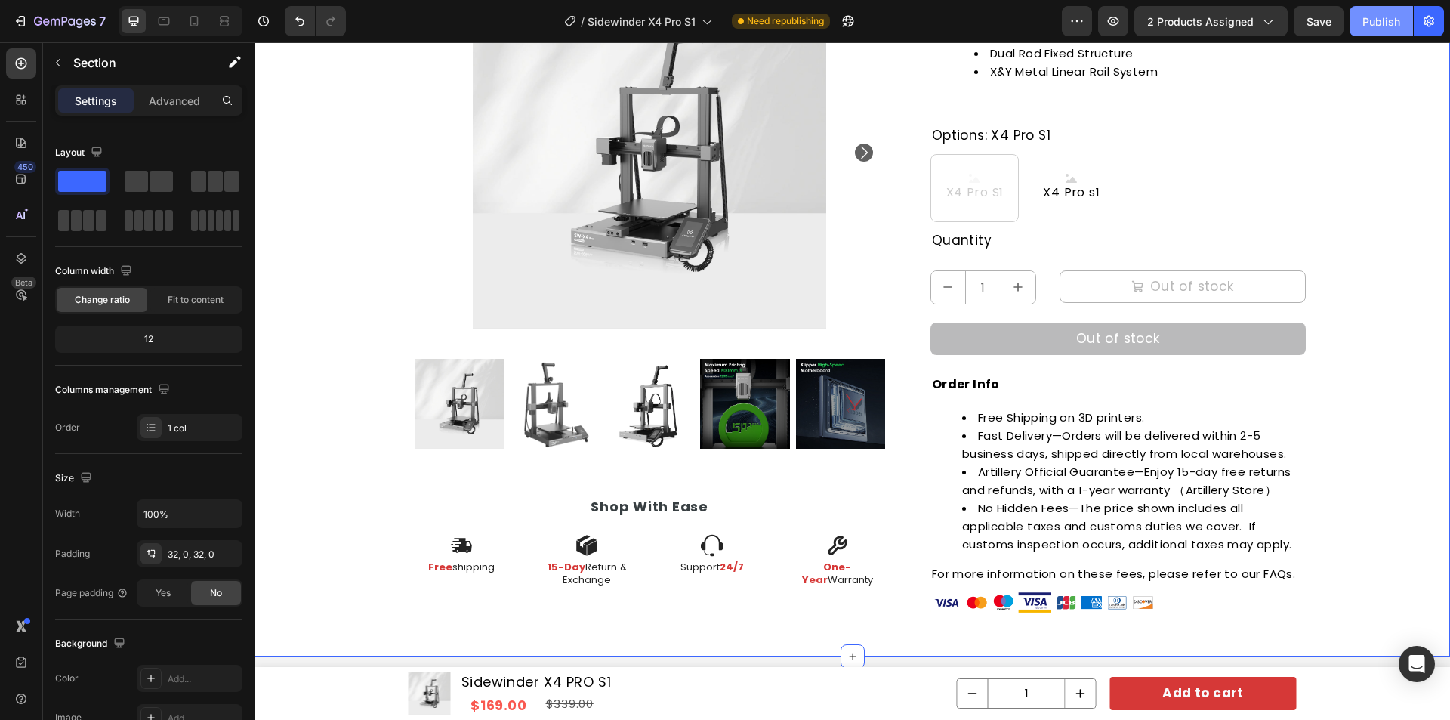
click at [1375, 27] on div "Publish" at bounding box center [1381, 22] width 38 height 16
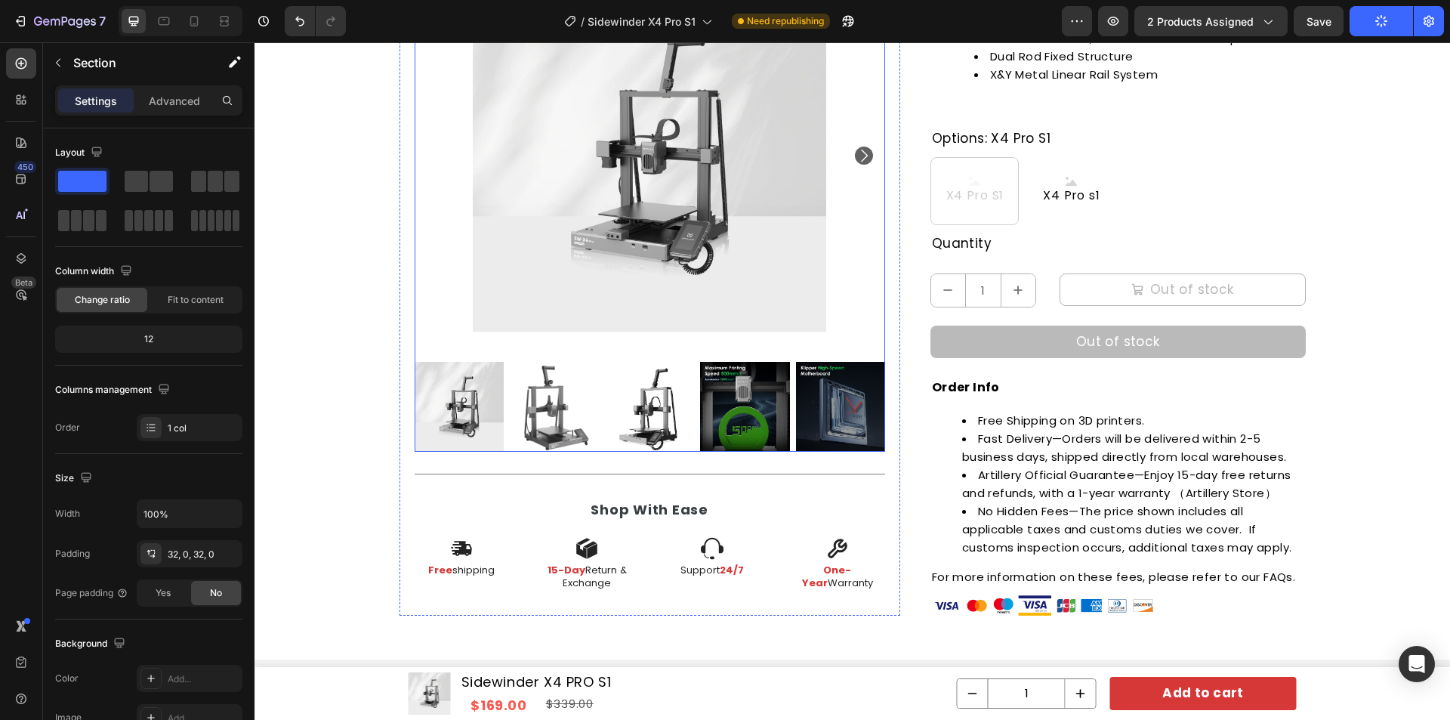
scroll to position [265, 0]
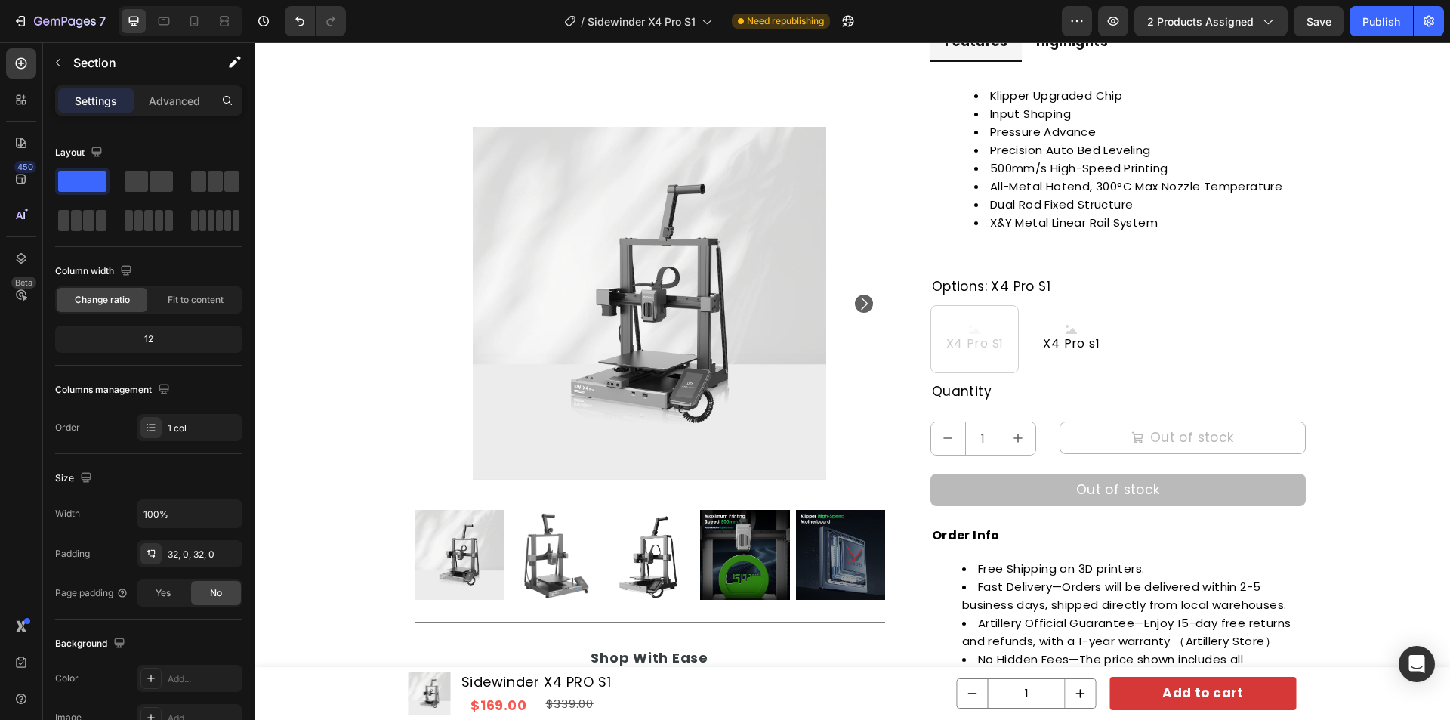
drag, startPoint x: 1436, startPoint y: 338, endPoint x: 1373, endPoint y: 322, distance: 65.2
click at [1436, 336] on div "Product Images Title Line Shop With Ease Heading Icon Free shipping Text Block …" at bounding box center [853, 307] width 1196 height 951
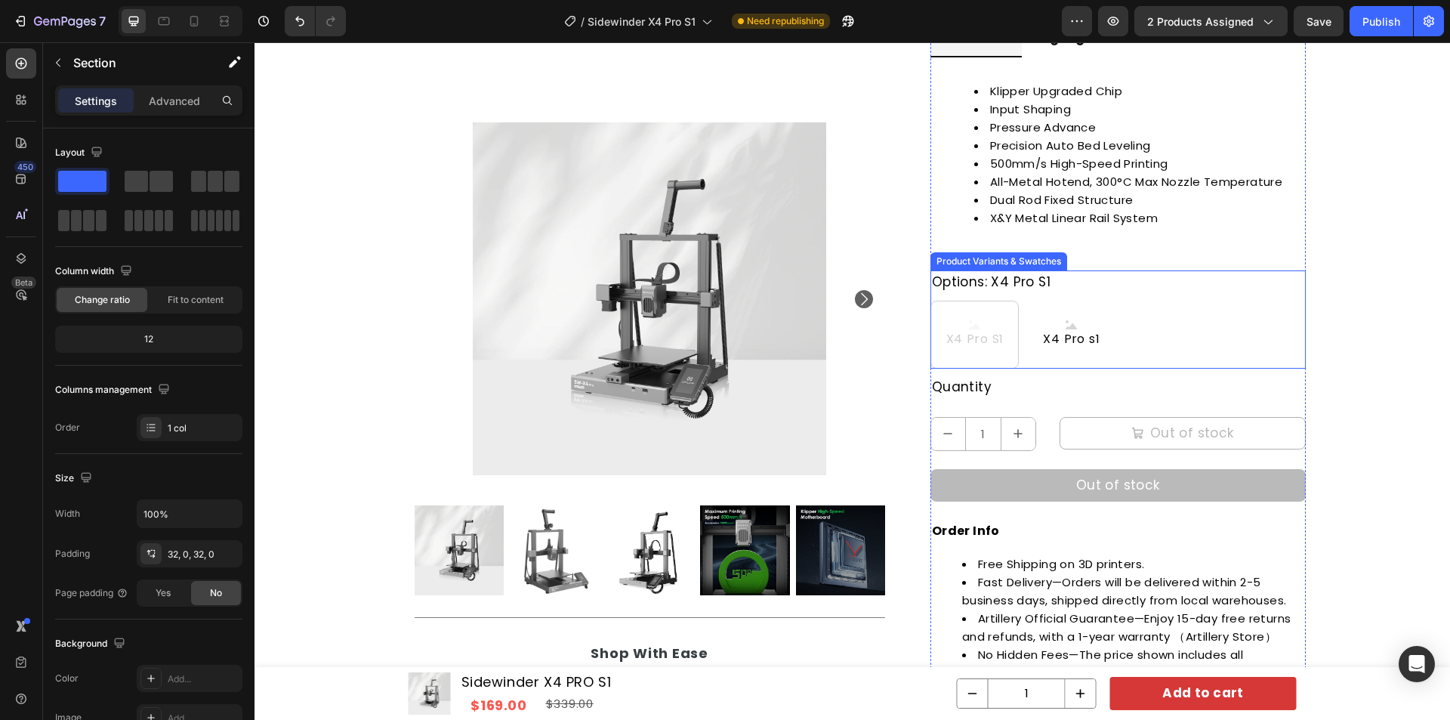
scroll to position [378, 0]
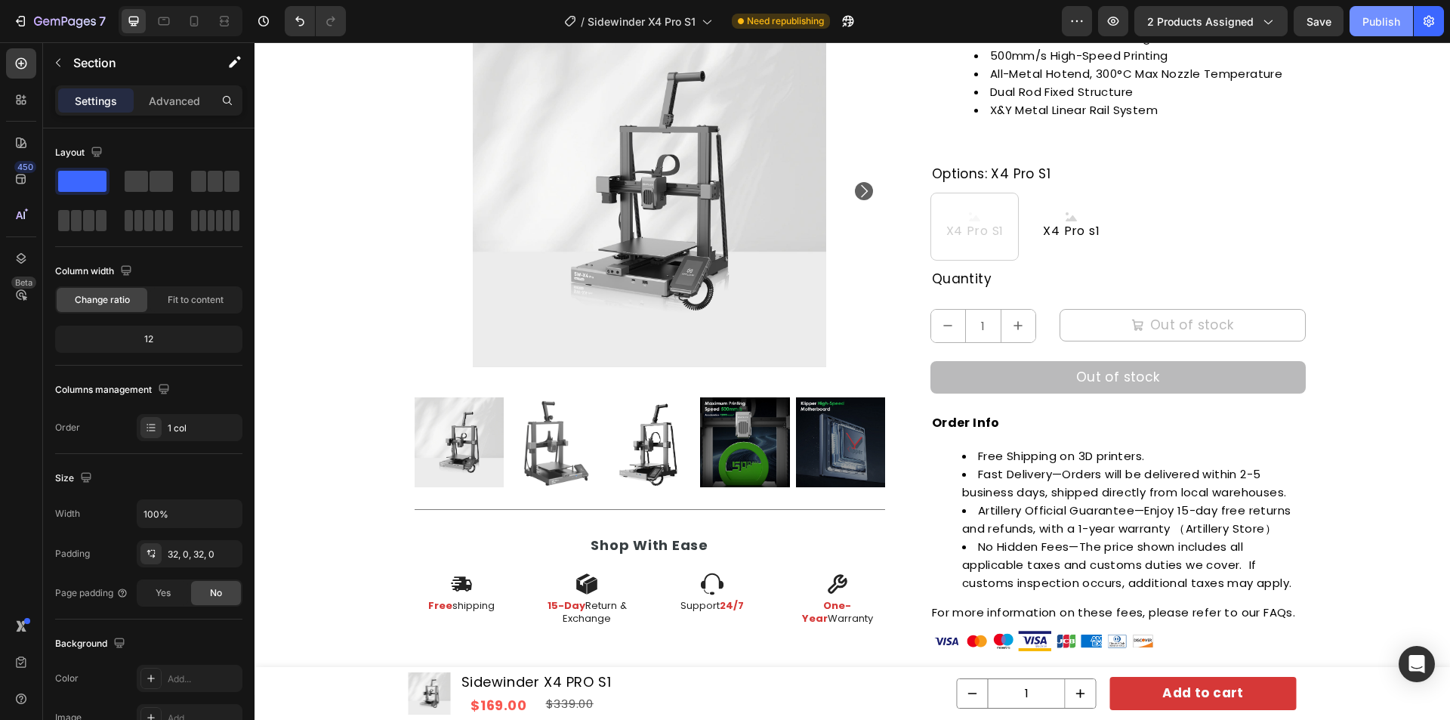
click at [1375, 19] on div "Publish" at bounding box center [1381, 22] width 38 height 16
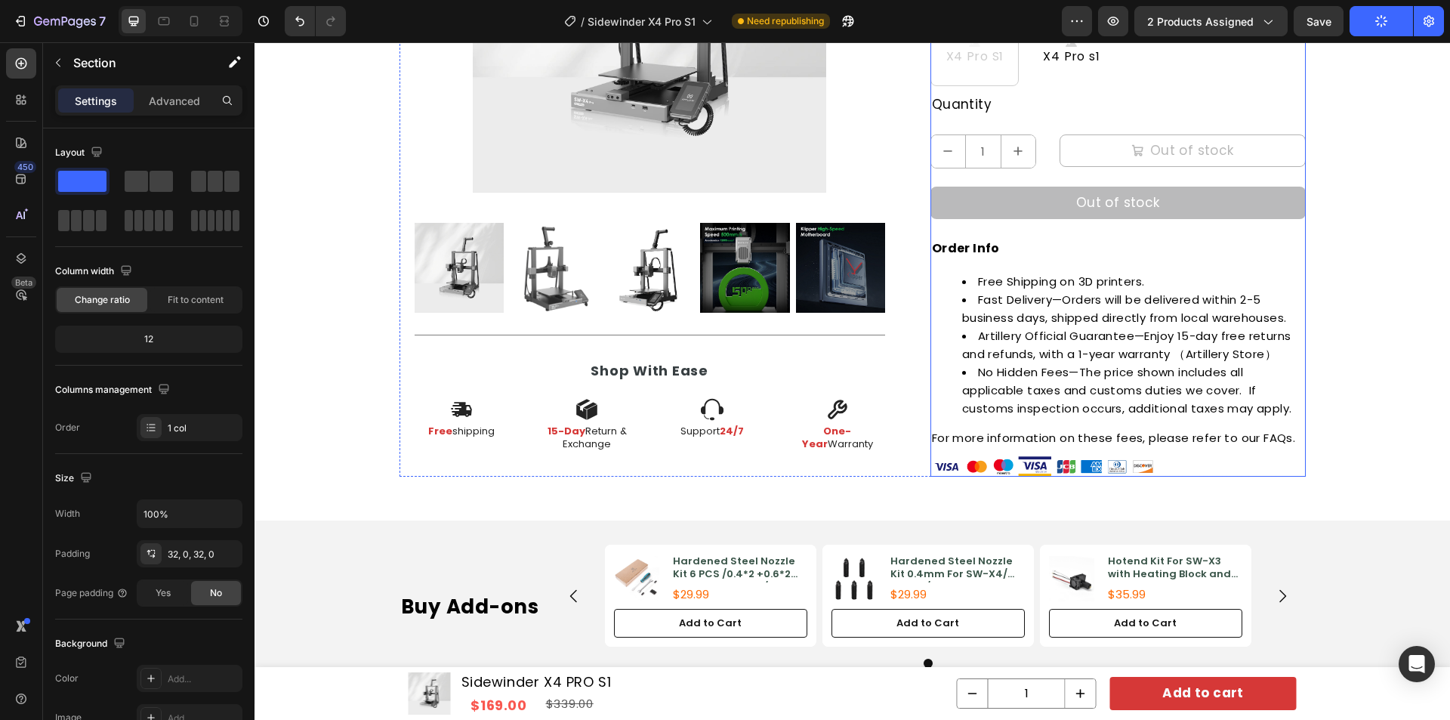
scroll to position [604, 0]
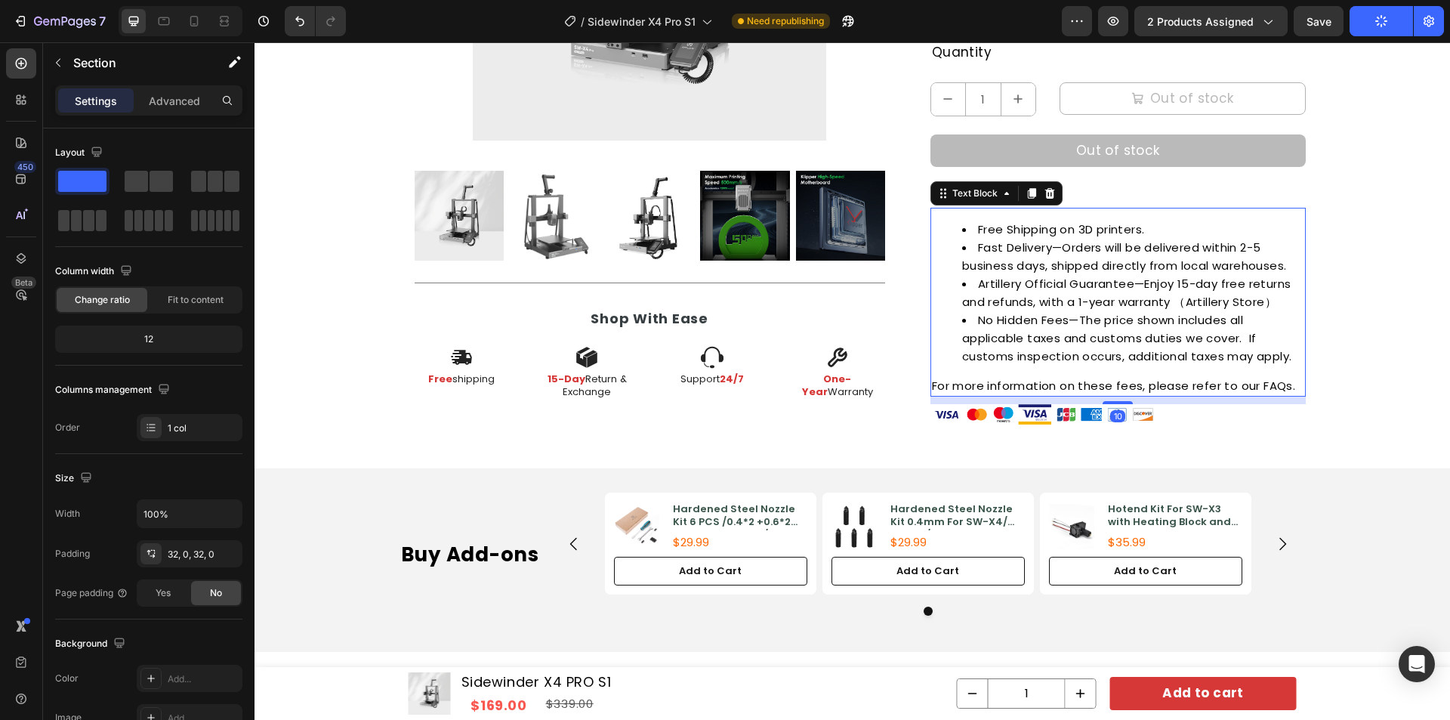
click at [1115, 304] on li "Artillery Official Guarantee—Enjoy 15-day free returns and refunds, with a 1-ye…" at bounding box center [1133, 293] width 342 height 36
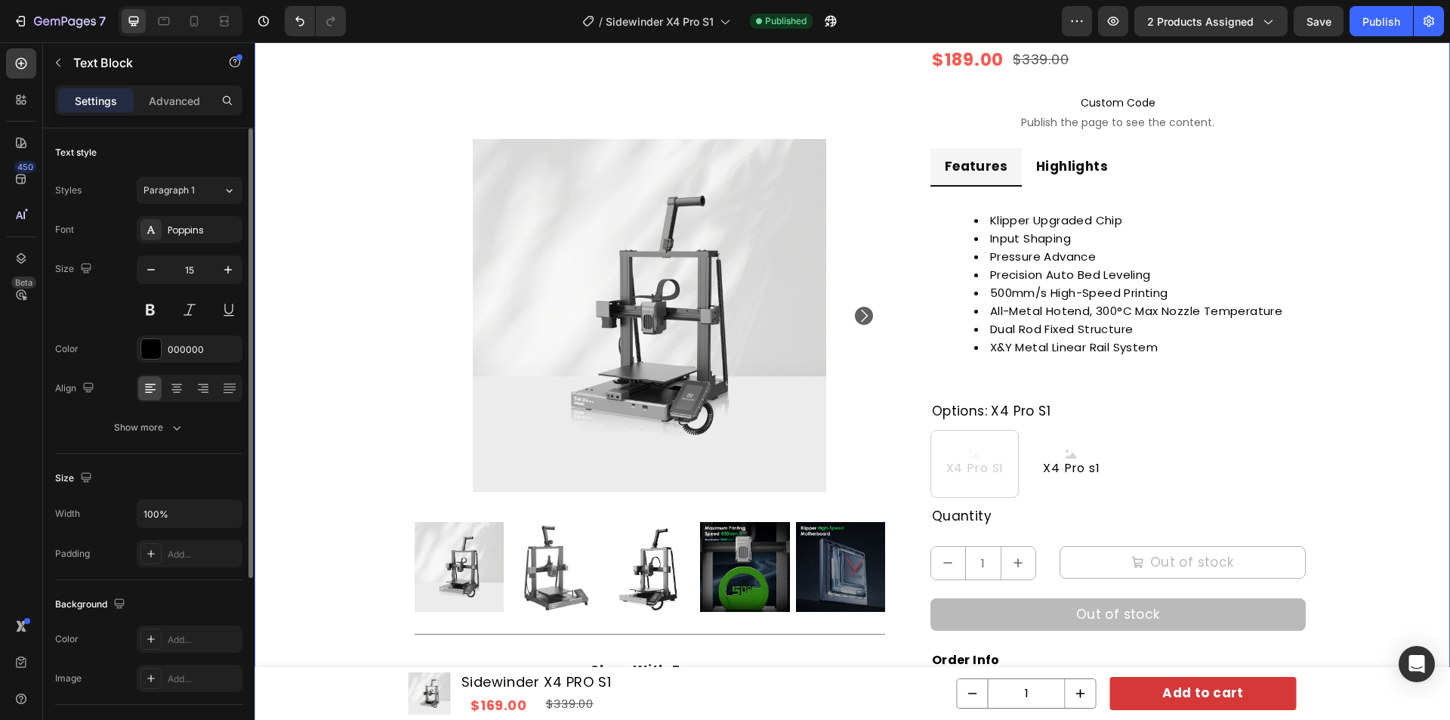
scroll to position [151, 0]
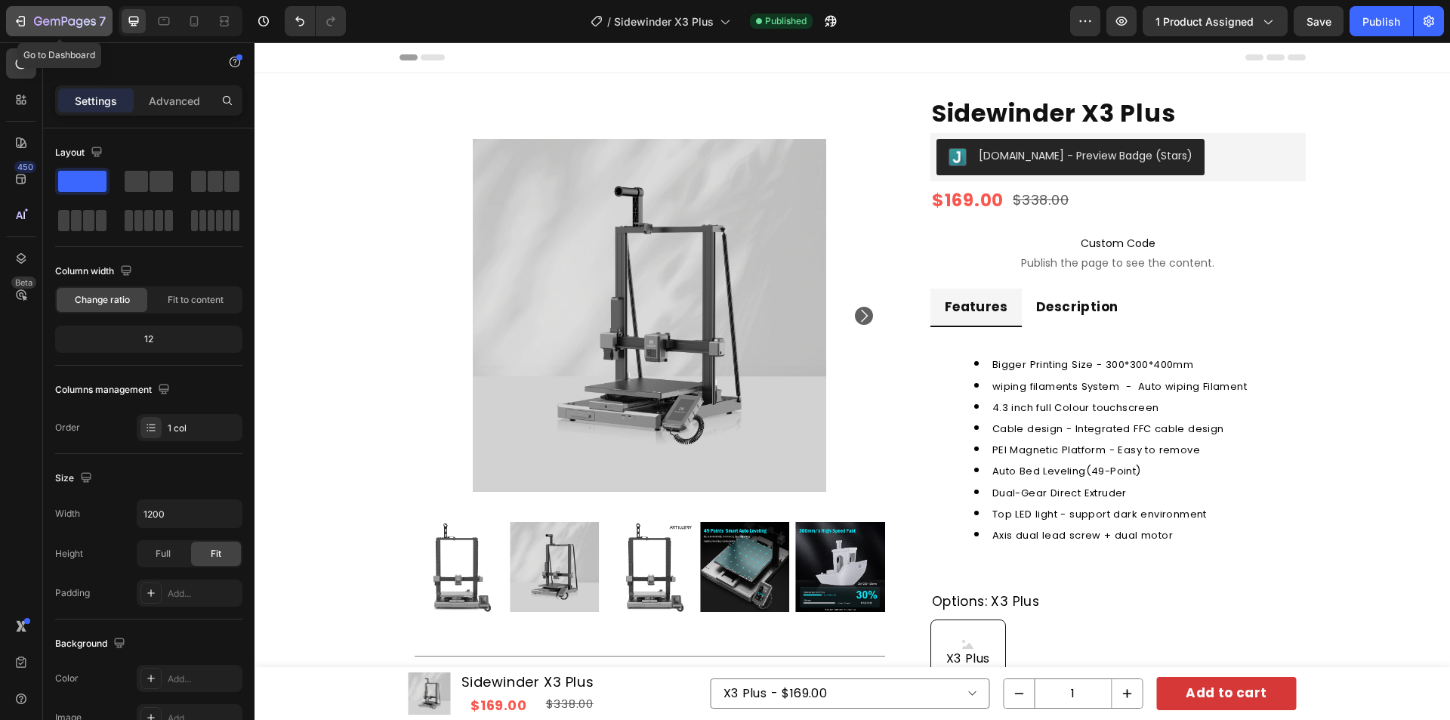
click at [57, 18] on icon "button" at bounding box center [65, 22] width 62 height 13
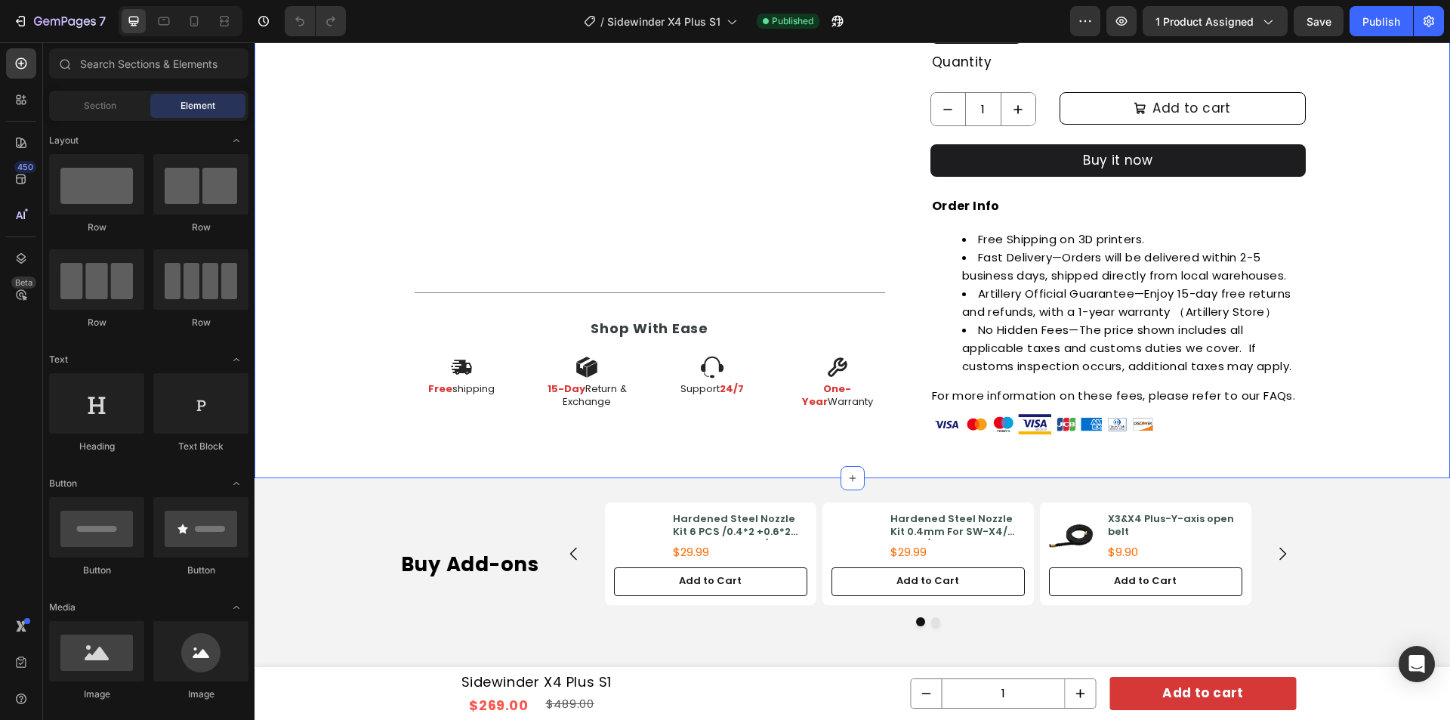
scroll to position [680, 0]
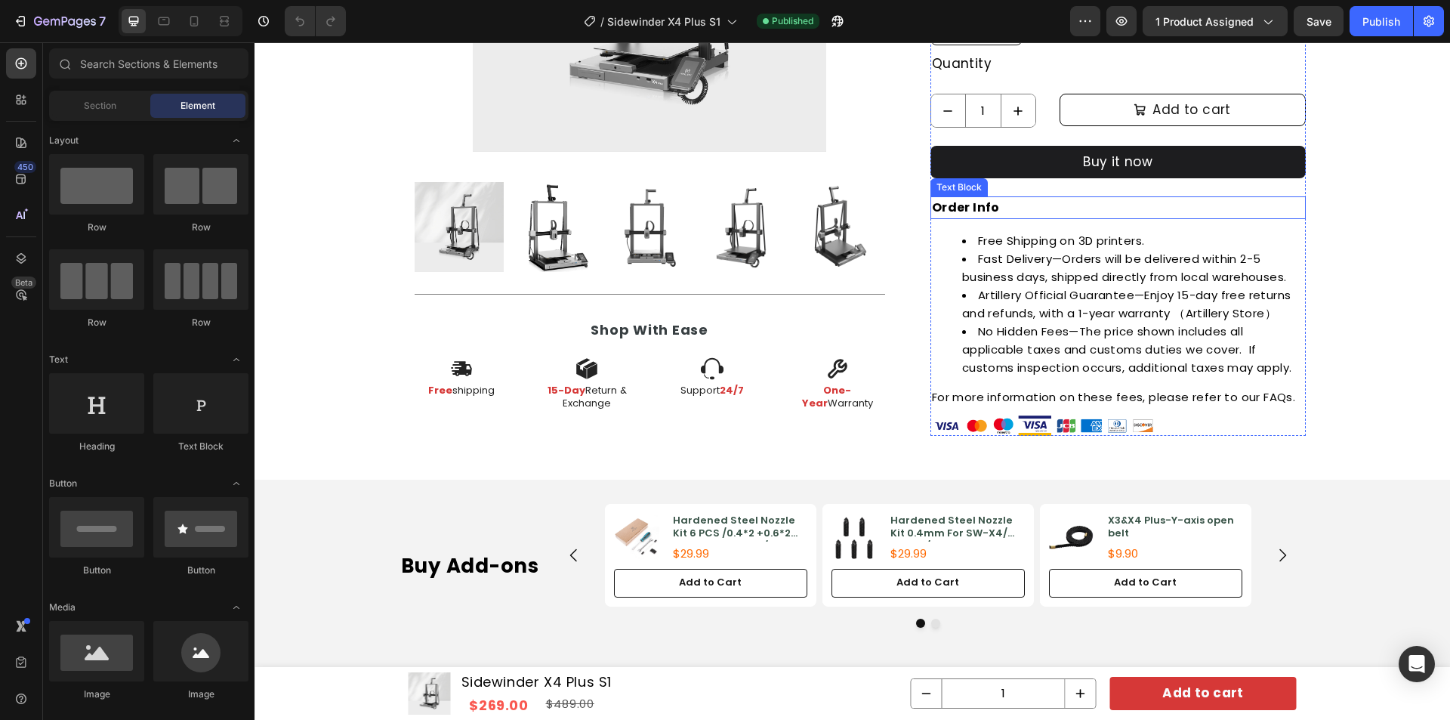
click at [1100, 208] on p "Order Info" at bounding box center [1118, 208] width 372 height 20
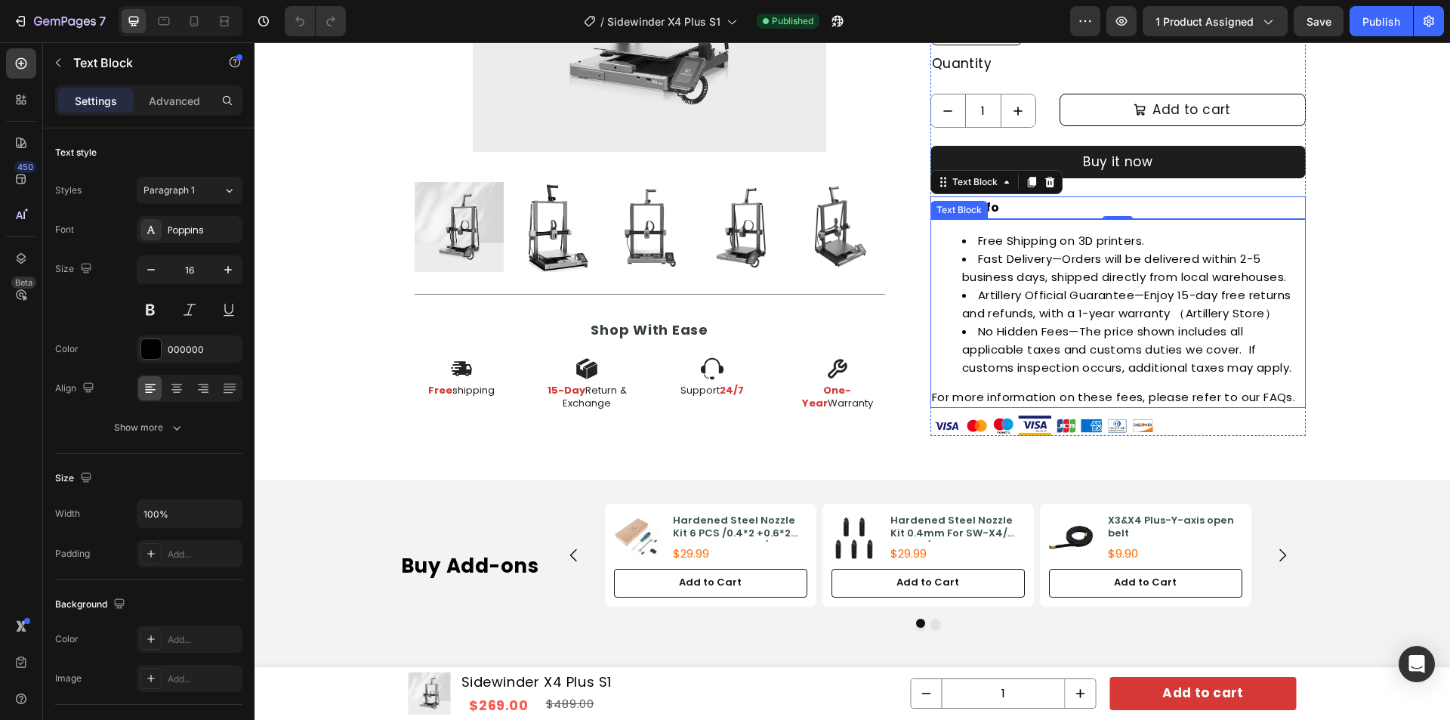
click at [1079, 302] on li "Artillery Official Guarantee—Enjoy 15-day free returns and refunds, with a 1-ye…" at bounding box center [1133, 304] width 342 height 36
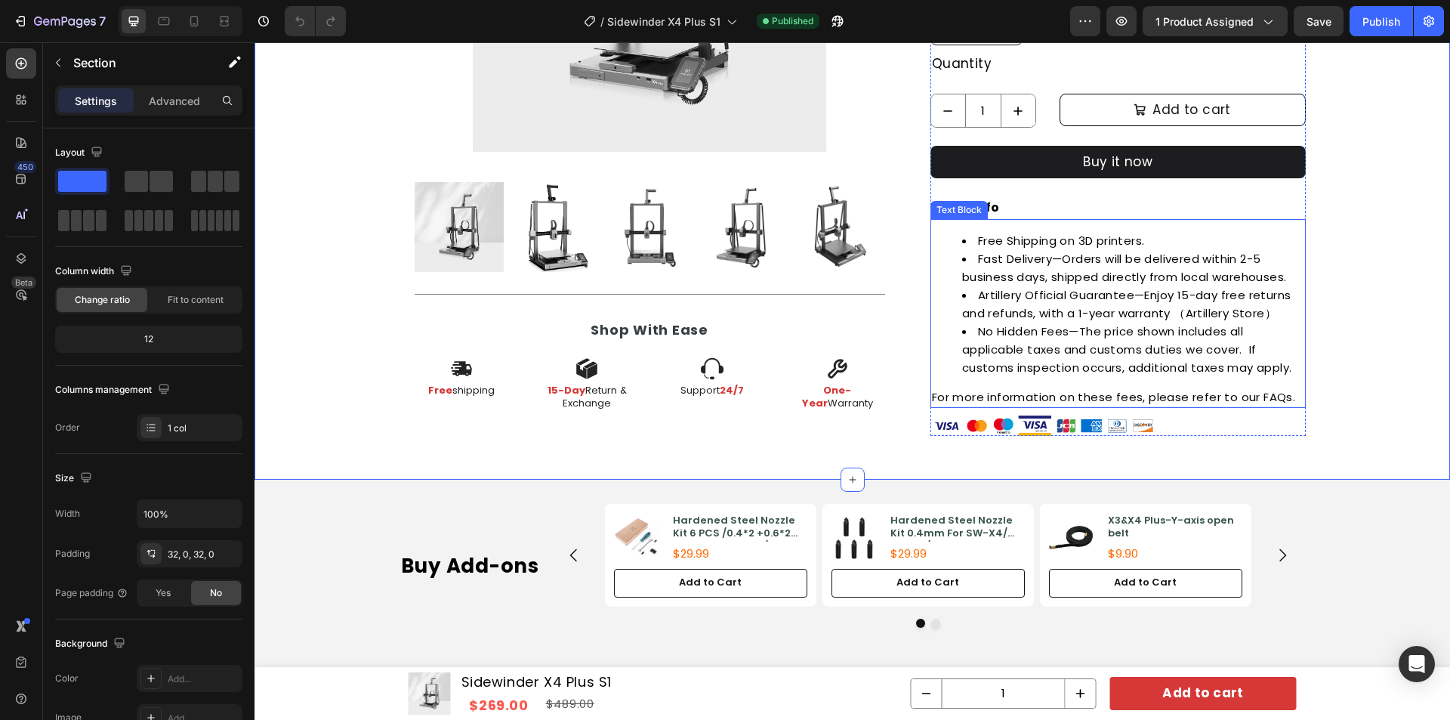
click at [1193, 218] on div "Order Info" at bounding box center [1117, 207] width 375 height 23
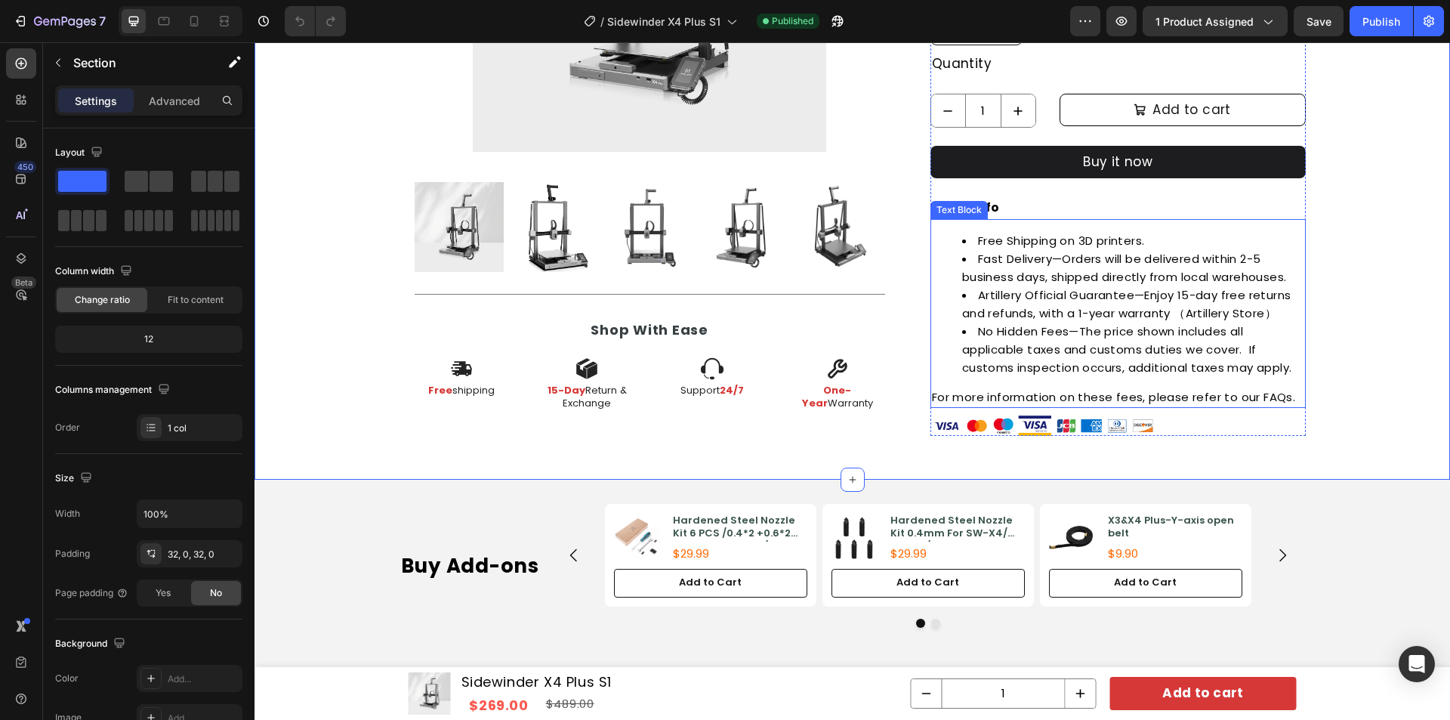
click at [1097, 396] on p "For more information on these fees, please refer to our FAQs." at bounding box center [1118, 397] width 372 height 18
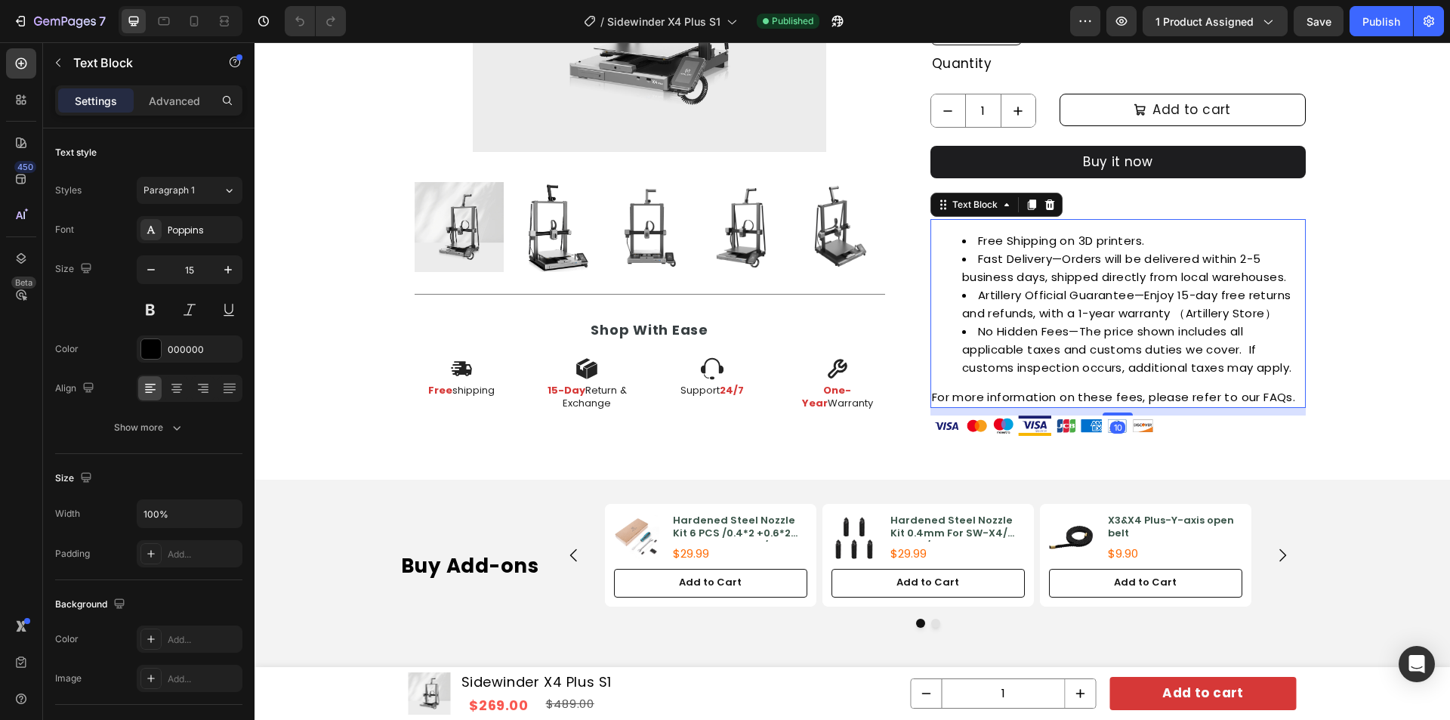
drag, startPoint x: 1190, startPoint y: 395, endPoint x: 1208, endPoint y: 396, distance: 18.1
click at [1190, 395] on p "For more information on these fees, please refer to our FAQs." at bounding box center [1118, 397] width 372 height 18
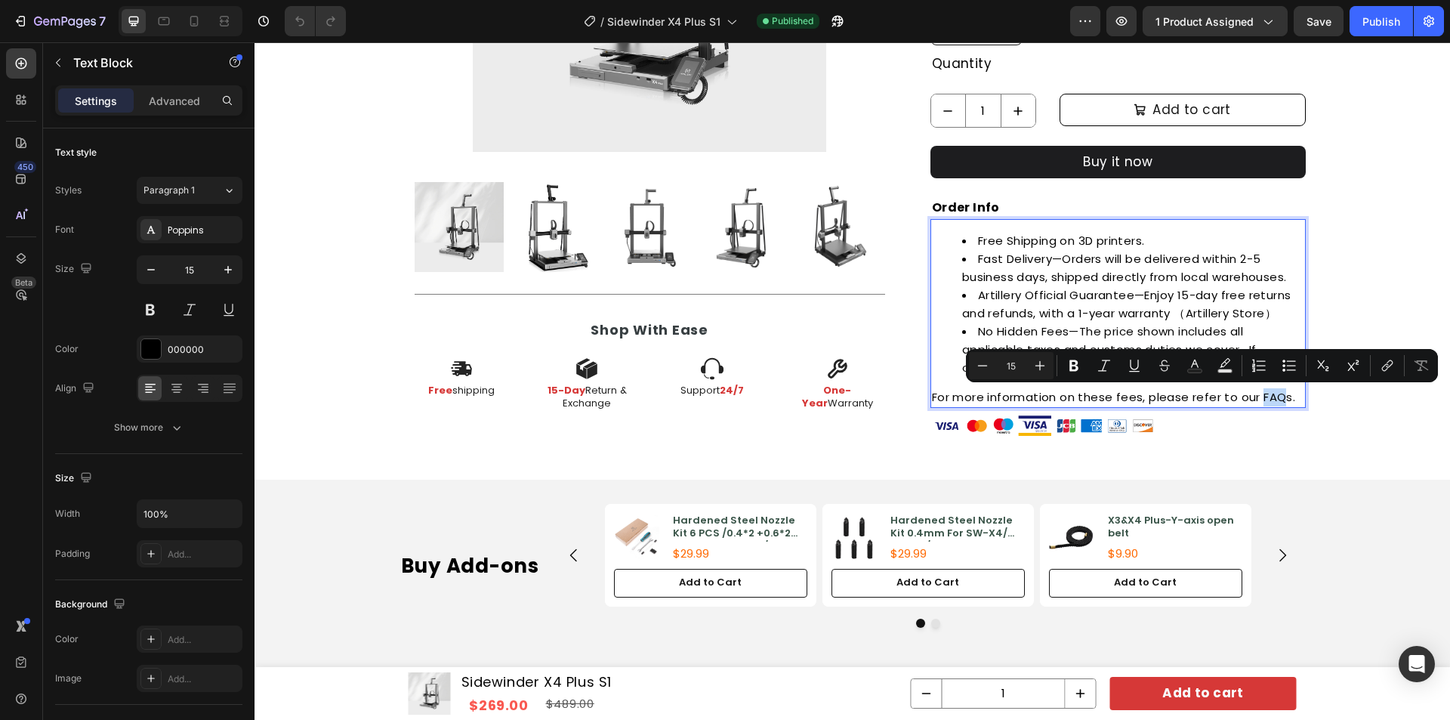
drag, startPoint x: 1259, startPoint y: 397, endPoint x: 1282, endPoint y: 396, distance: 22.7
click at [1282, 396] on p "For more information on these fees, please refer to our FAQs." at bounding box center [1118, 397] width 372 height 18
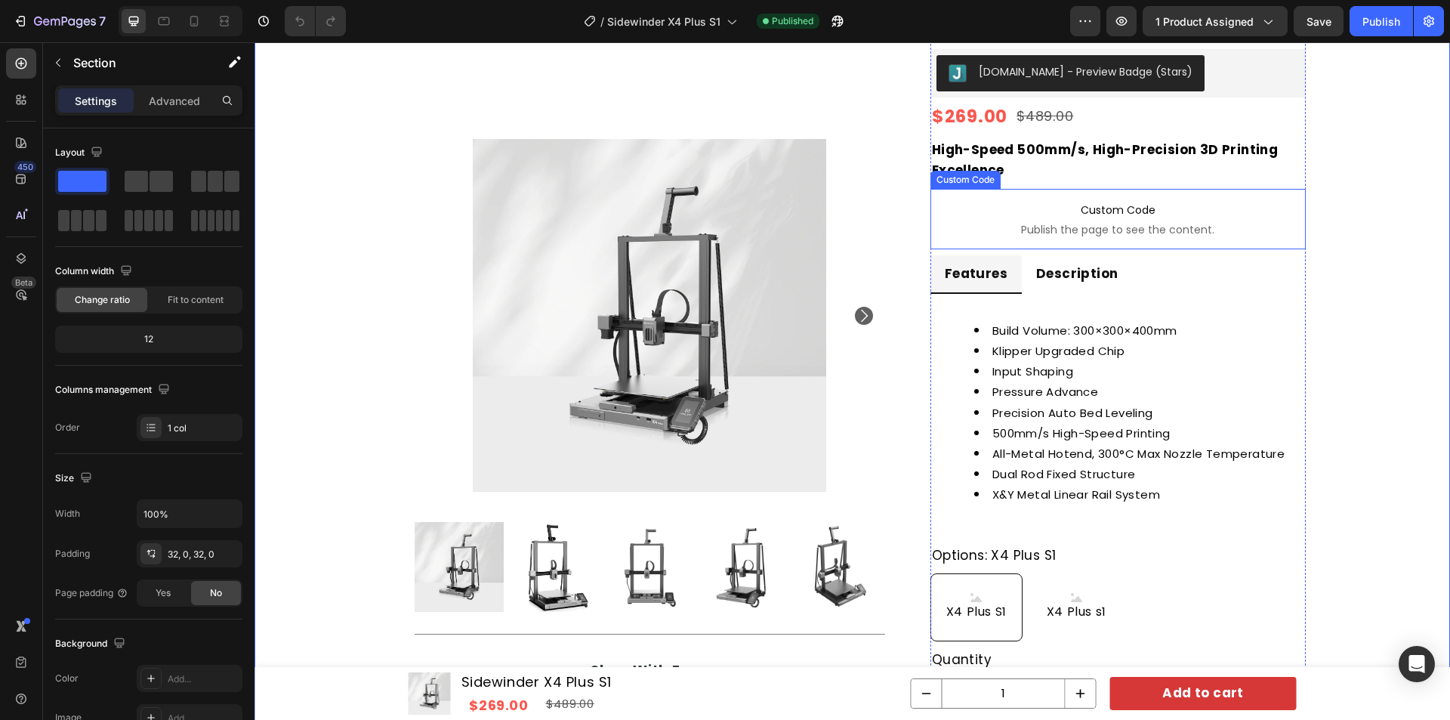
scroll to position [0, 0]
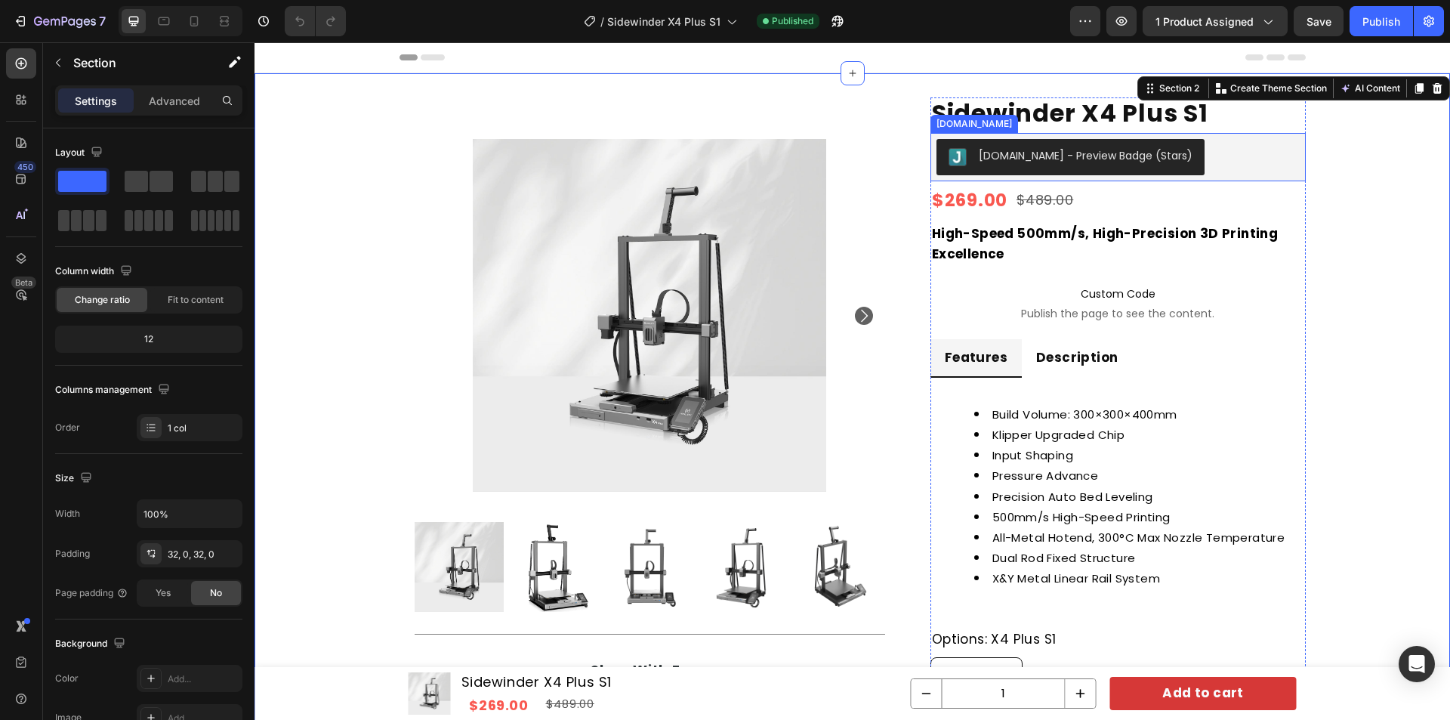
click at [1199, 153] on div "[DOMAIN_NAME] - Preview Badge (Stars)" at bounding box center [1118, 157] width 363 height 36
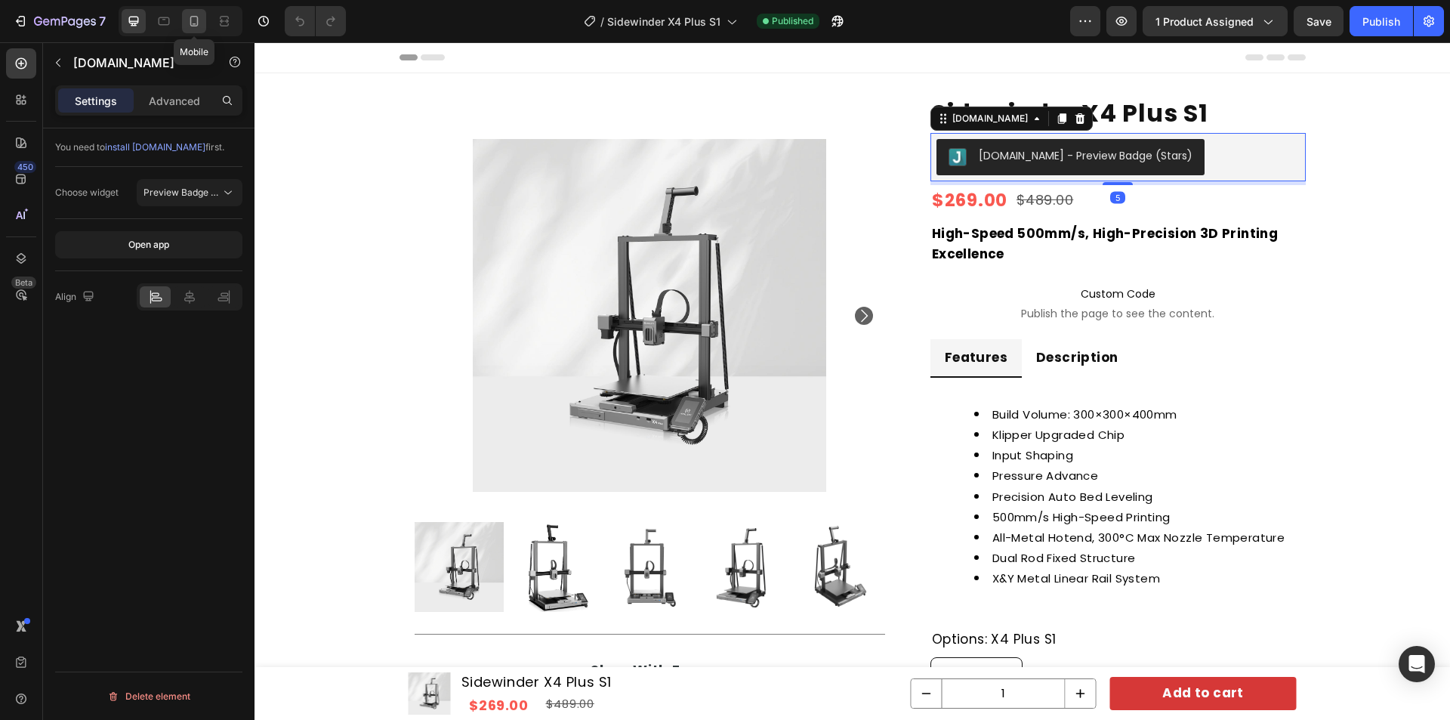
click at [193, 14] on icon at bounding box center [194, 21] width 15 height 15
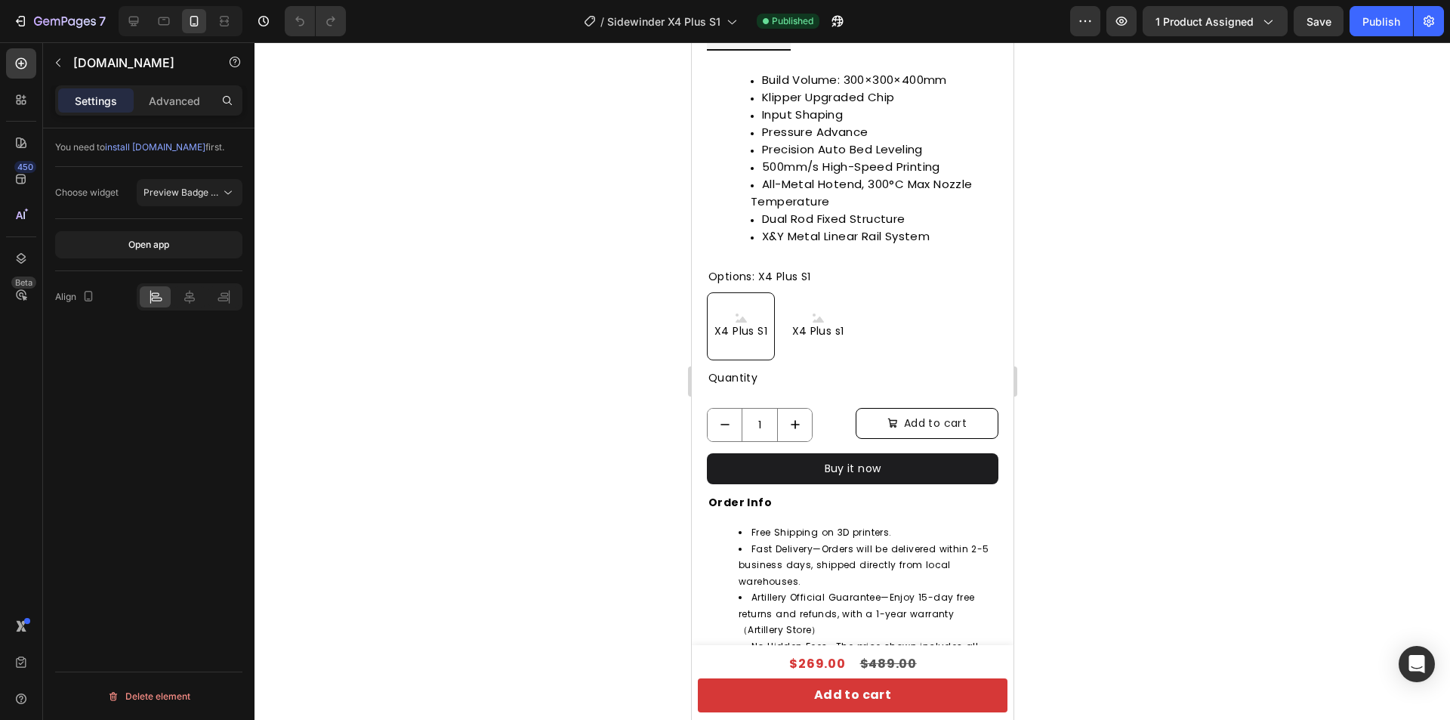
scroll to position [654, 0]
click at [189, 294] on icon at bounding box center [189, 296] width 15 height 15
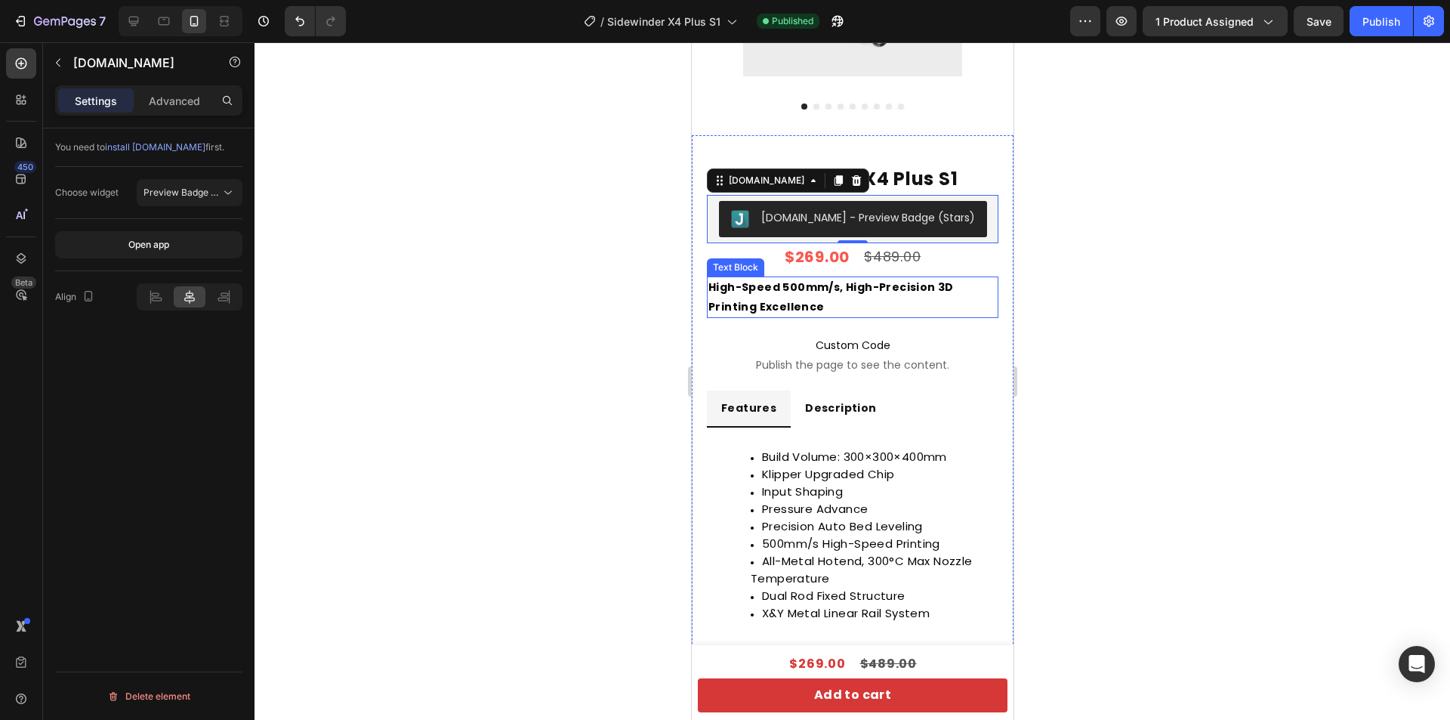
scroll to position [0, 0]
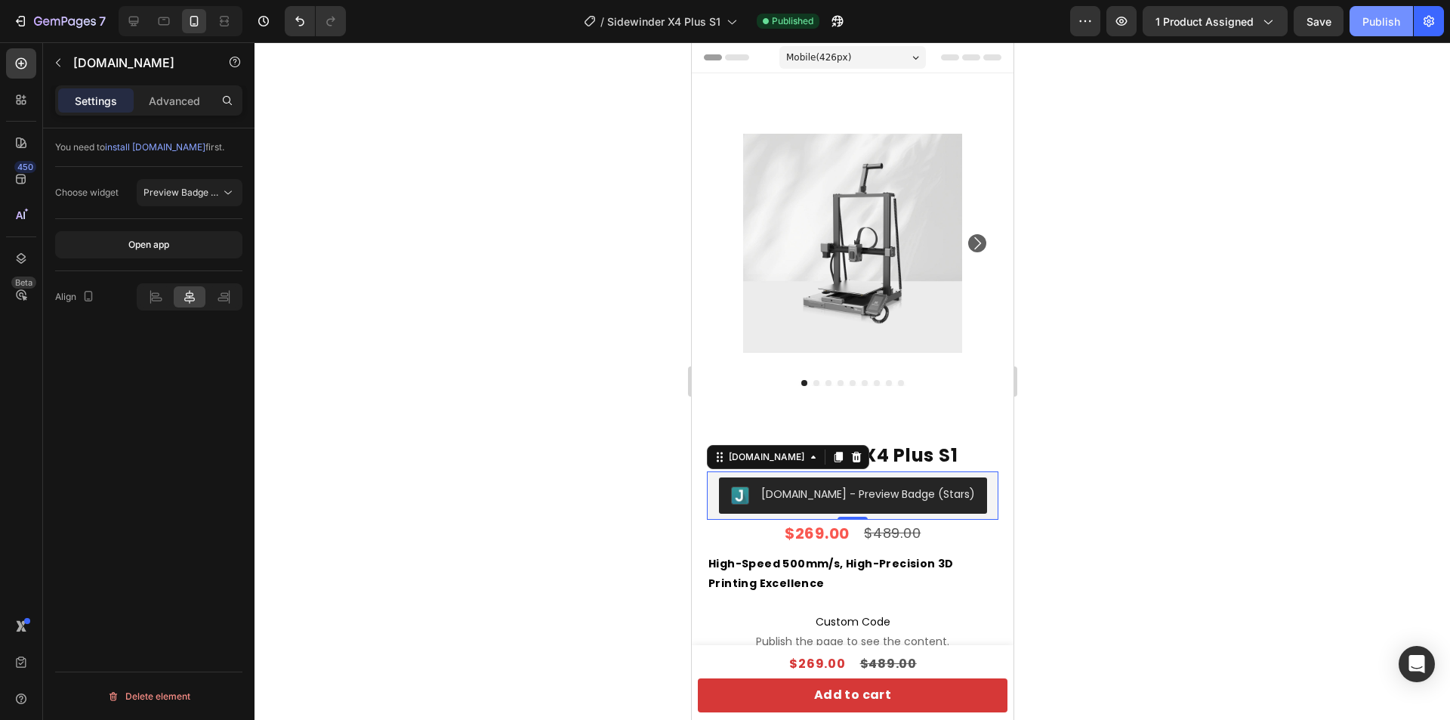
click at [1391, 11] on button "Publish" at bounding box center [1381, 21] width 63 height 30
click at [48, 29] on div "7" at bounding box center [70, 21] width 72 height 18
